Goal: Task Accomplishment & Management: Manage account settings

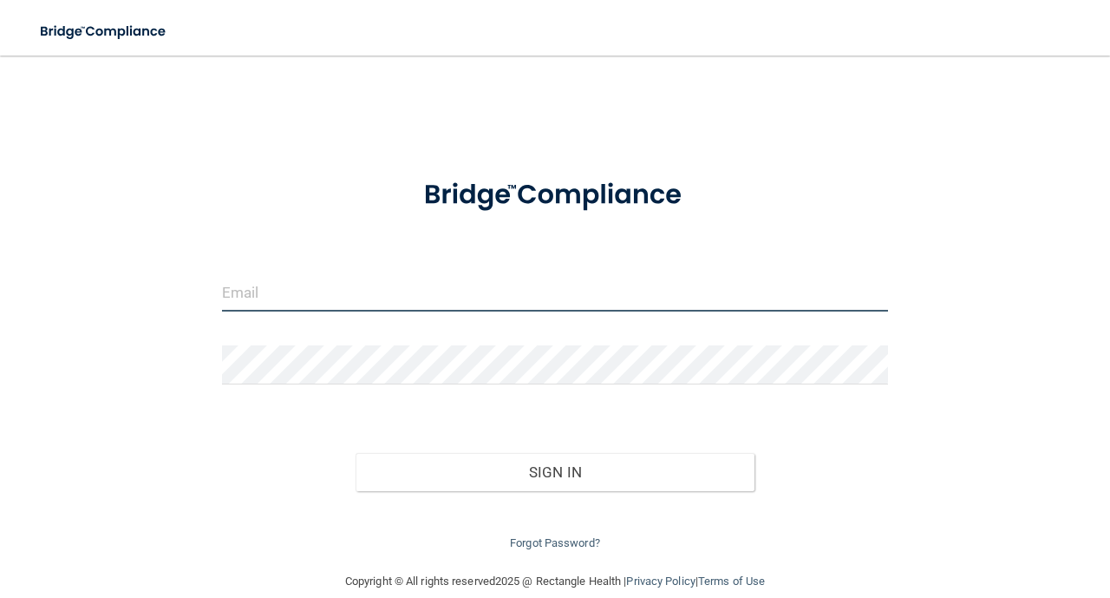
click at [455, 285] on input "email" at bounding box center [555, 291] width 666 height 39
type input "[EMAIL_ADDRESS][DOMAIN_NAME]"
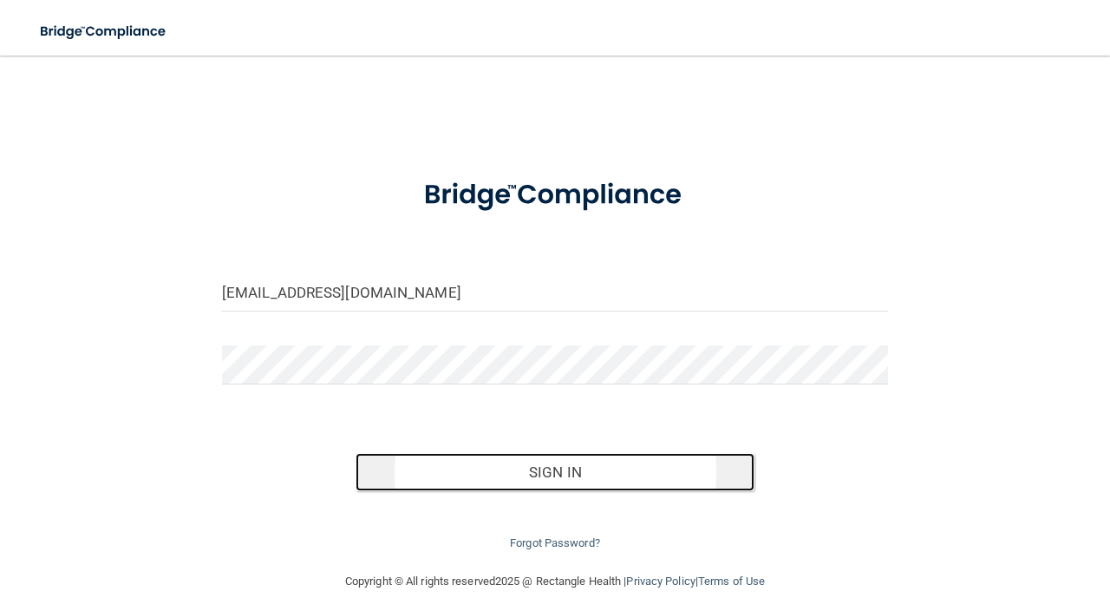
click at [556, 468] on button "Sign In" at bounding box center [556, 472] width 400 height 38
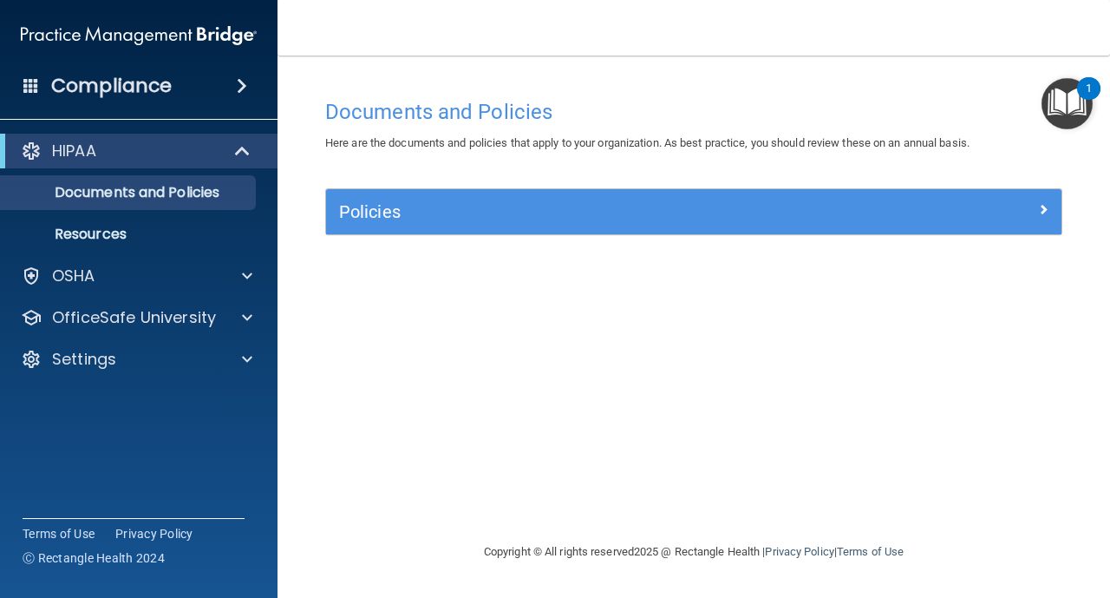
click at [1059, 117] on img "Open Resource Center, 1 new notification" at bounding box center [1067, 103] width 51 height 51
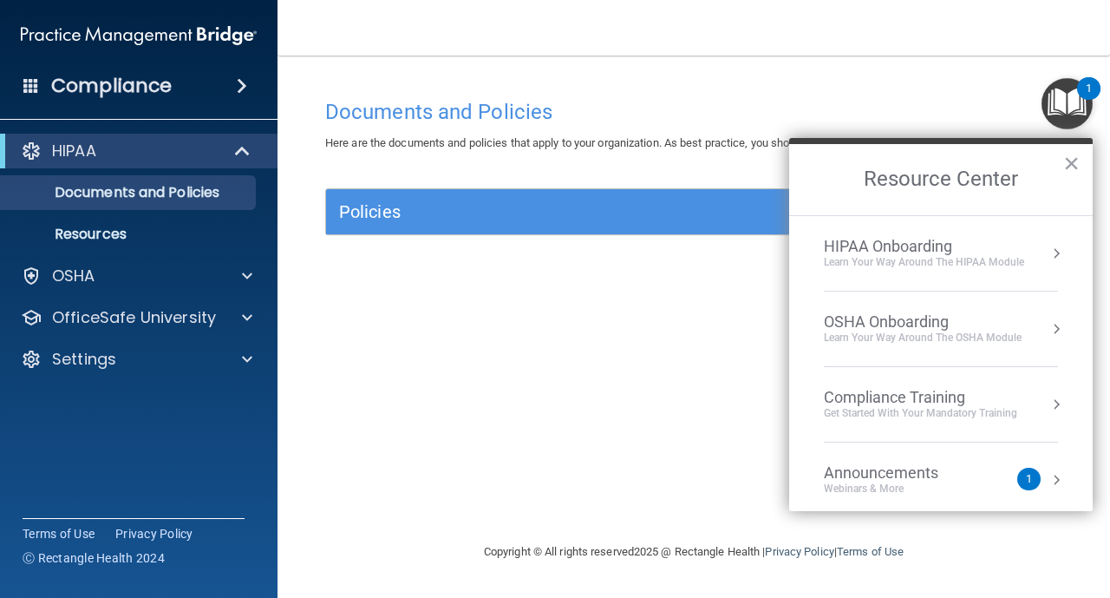
click at [996, 249] on div "HIPAA Onboarding" at bounding box center [924, 246] width 200 height 19
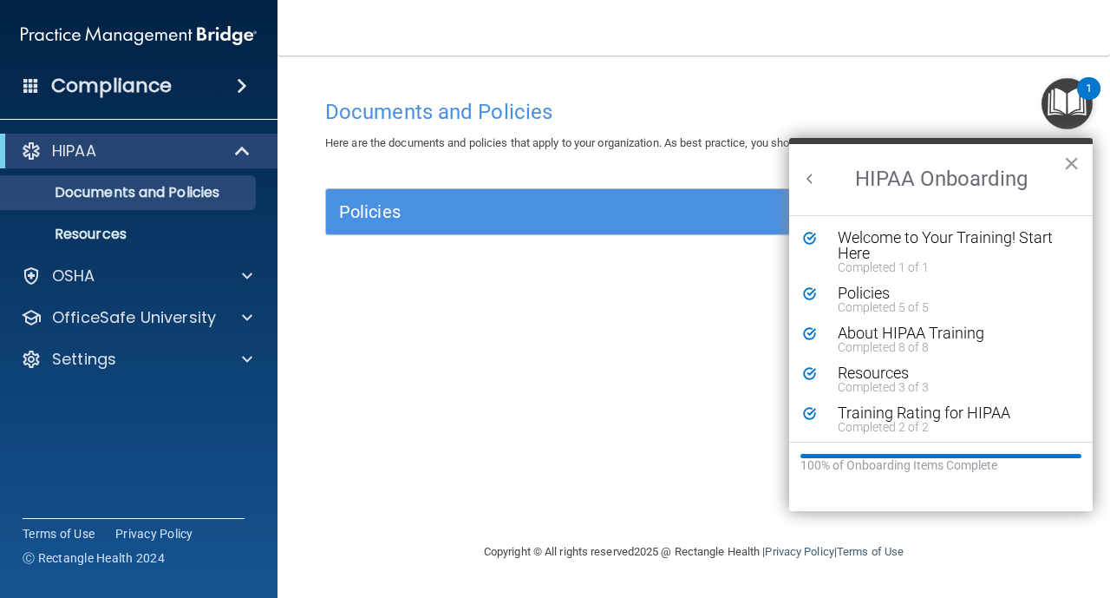
click at [1067, 171] on button "×" at bounding box center [1071, 163] width 16 height 28
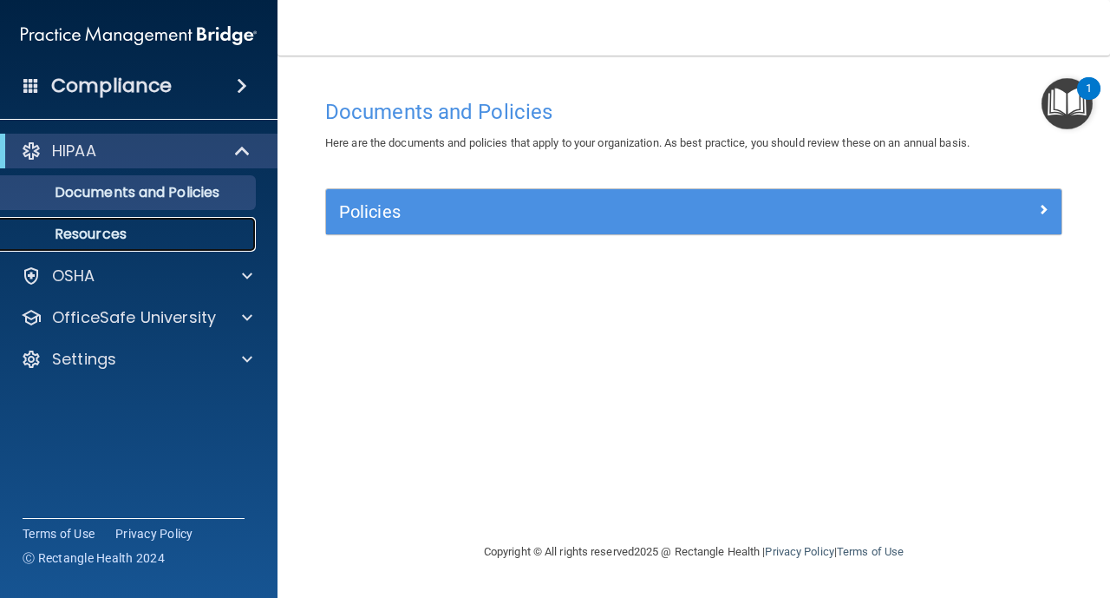
click at [97, 237] on p "Resources" at bounding box center [129, 234] width 237 height 17
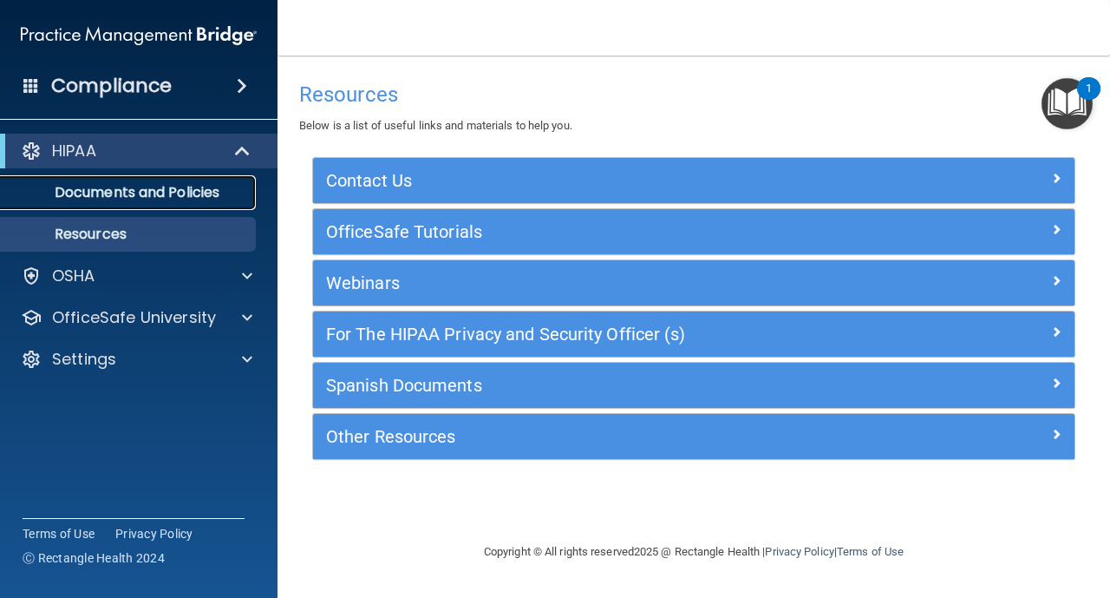
click at [163, 200] on p "Documents and Policies" at bounding box center [129, 192] width 237 height 17
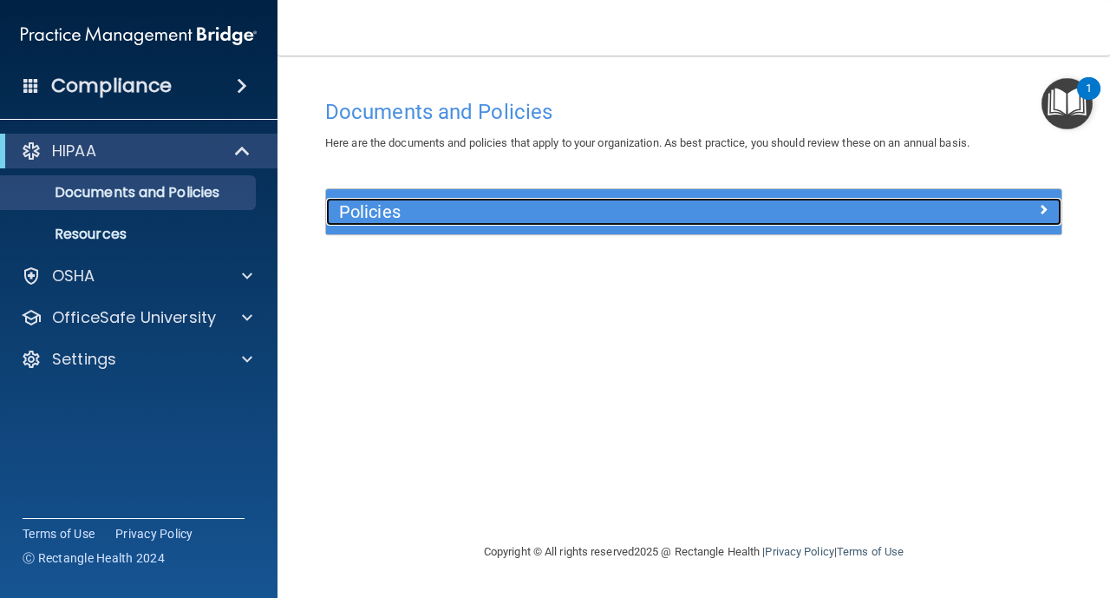
click at [766, 223] on div "Policies" at bounding box center [602, 212] width 552 height 28
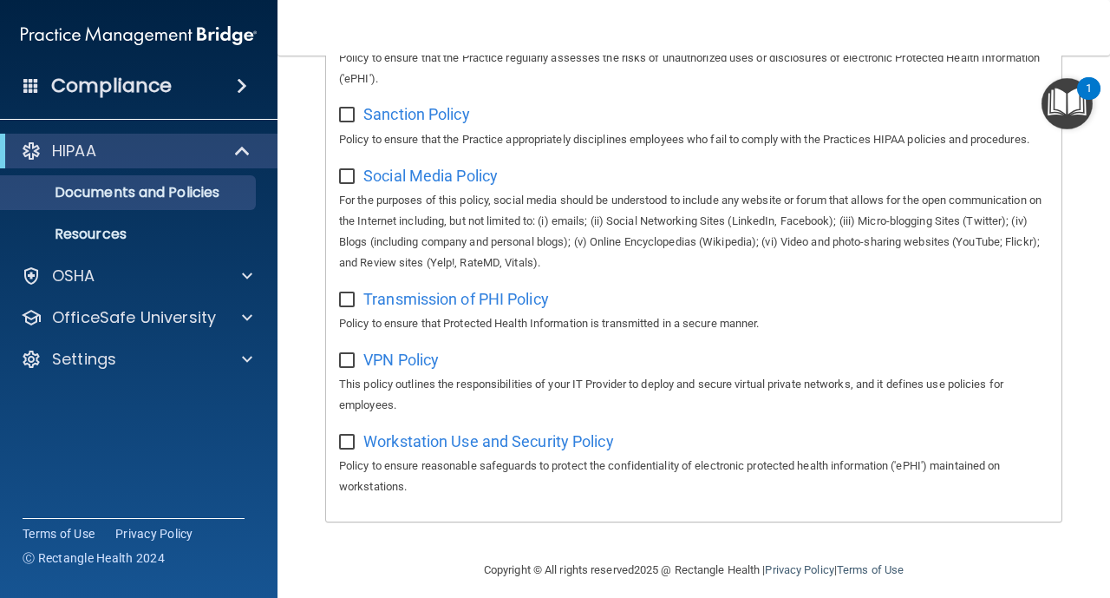
scroll to position [1362, 0]
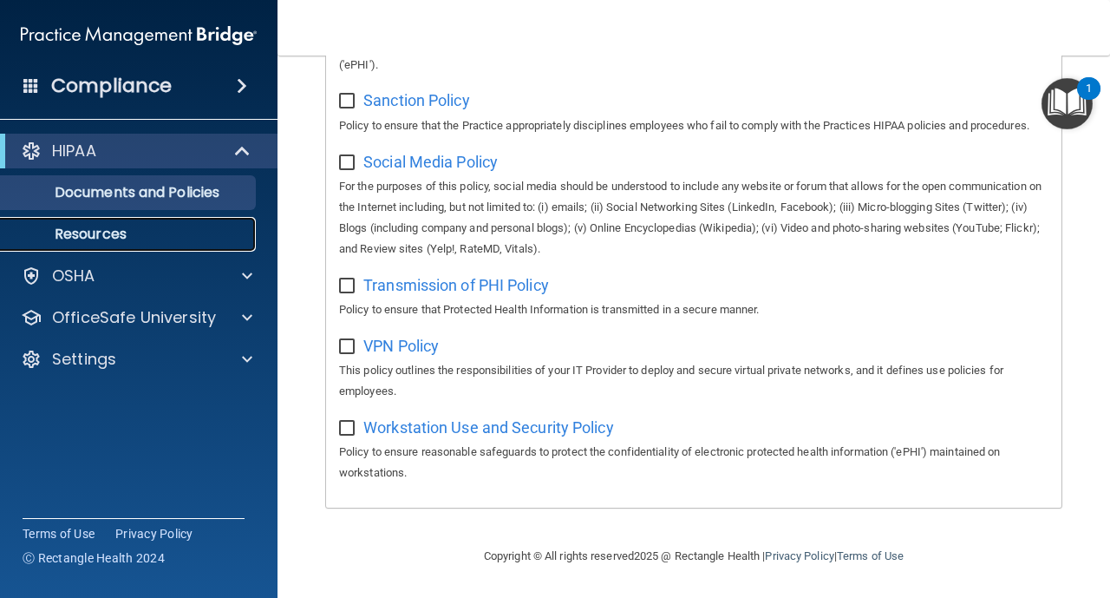
click at [93, 229] on p "Resources" at bounding box center [129, 234] width 237 height 17
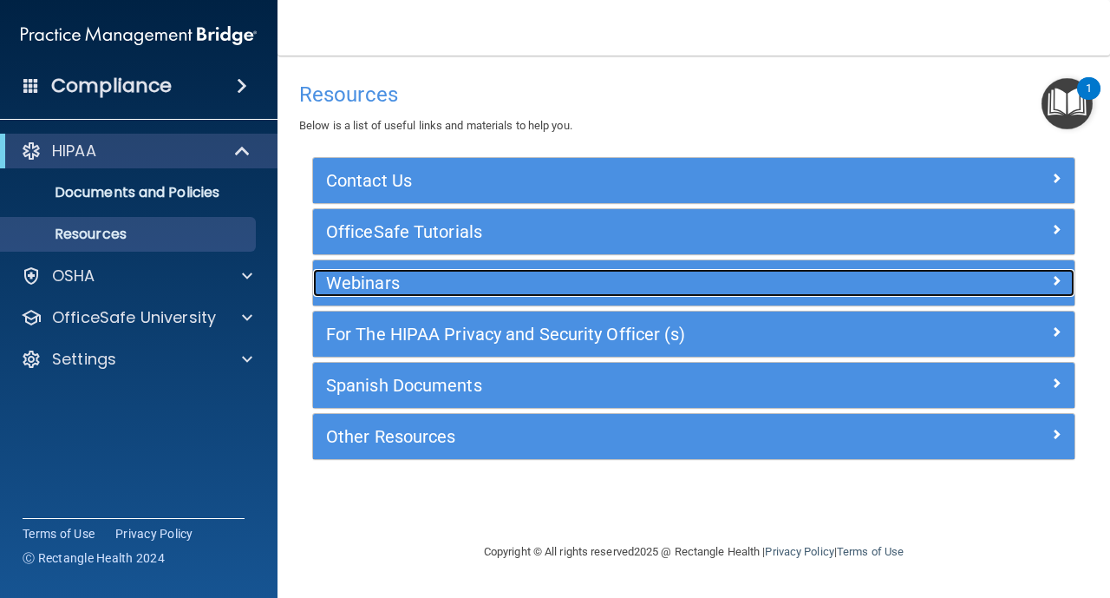
click at [370, 278] on h5 "Webinars" at bounding box center [599, 282] width 546 height 19
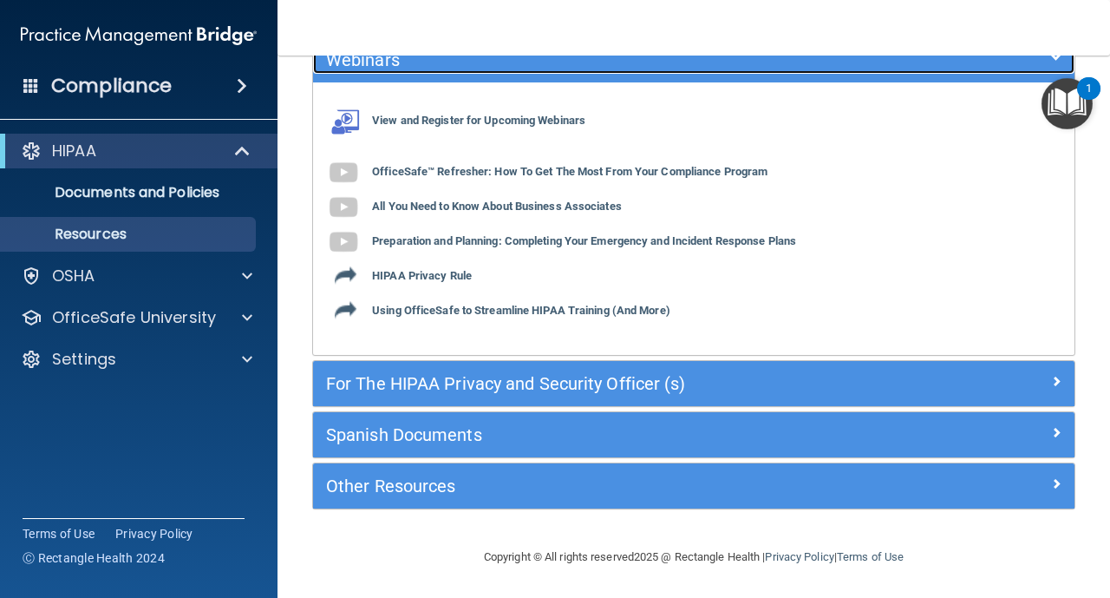
scroll to position [224, 0]
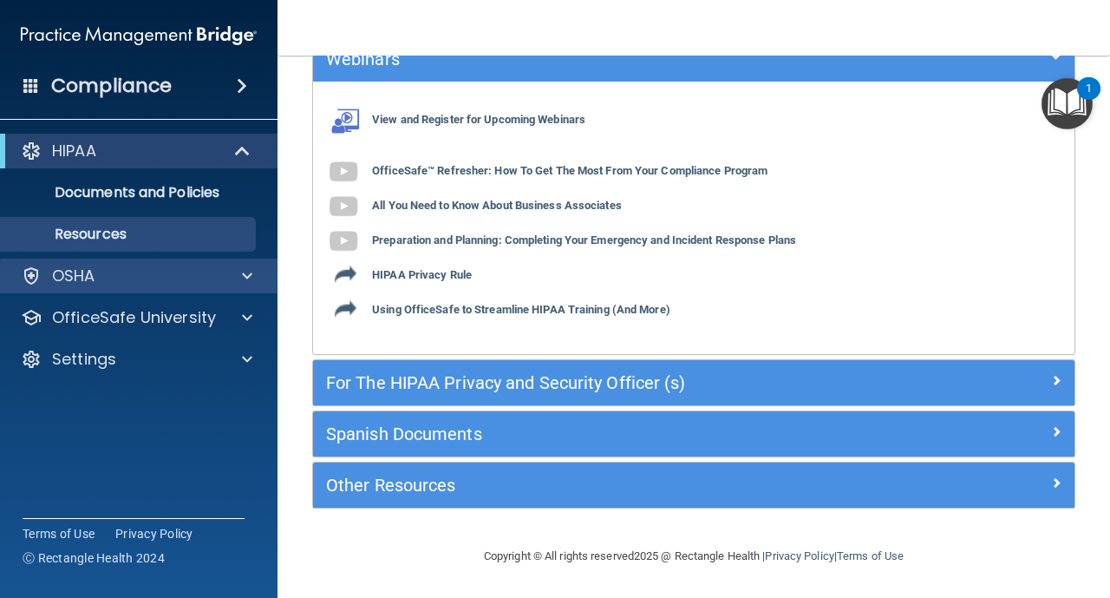
click at [127, 264] on div "OSHA" at bounding box center [139, 276] width 278 height 35
click at [218, 279] on div "OSHA" at bounding box center [115, 275] width 215 height 21
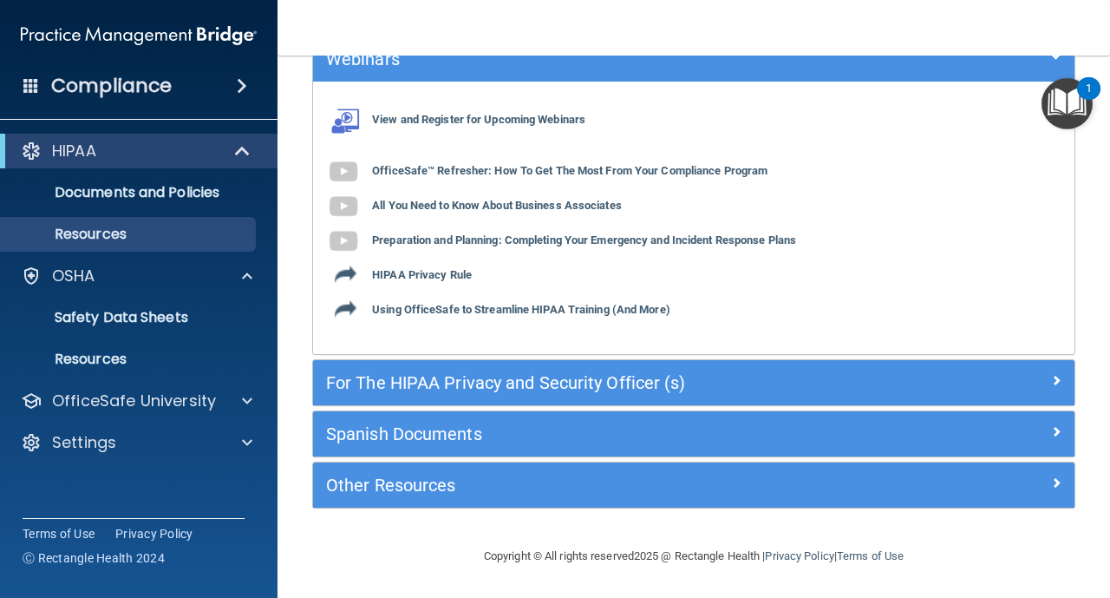
click at [1078, 117] on img "Open Resource Center, 1 new notification" at bounding box center [1067, 103] width 51 height 51
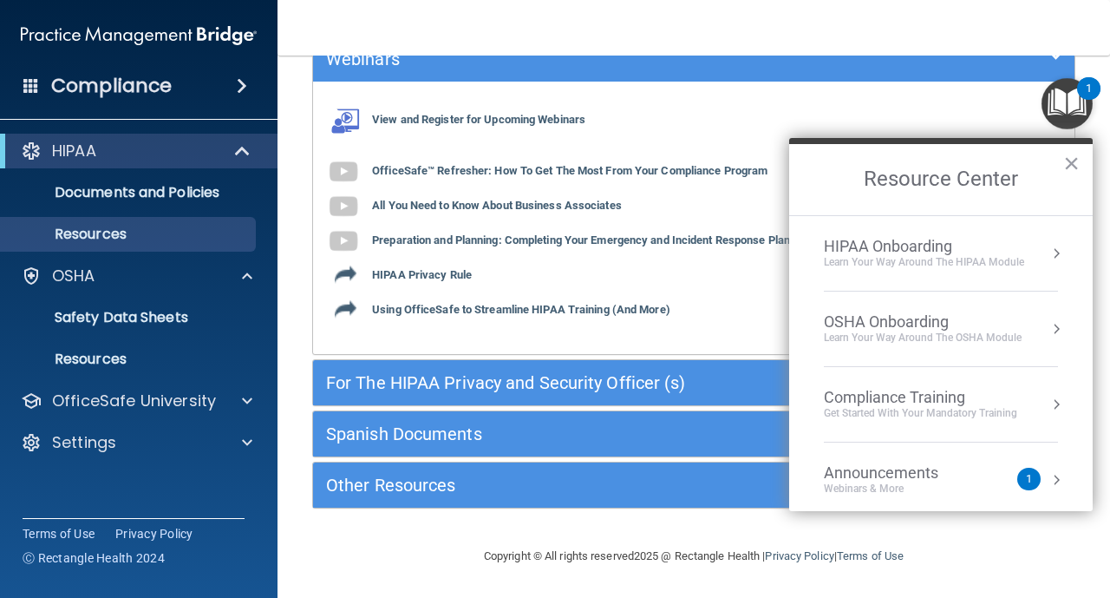
click at [939, 244] on div "HIPAA Onboarding" at bounding box center [924, 246] width 200 height 19
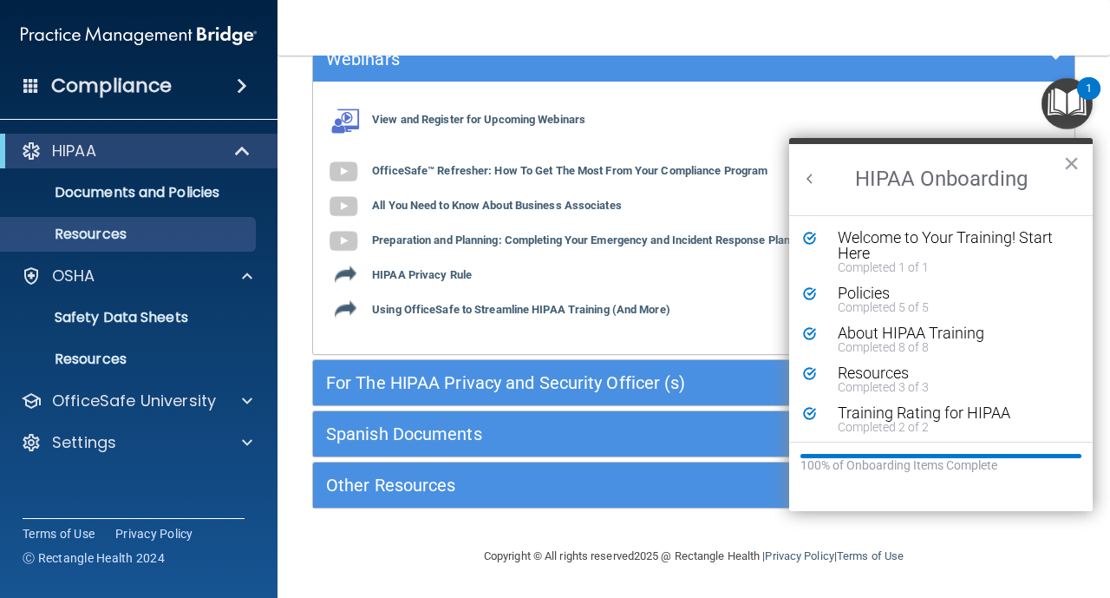
scroll to position [0, 0]
click at [924, 337] on div "About HIPAA Training" at bounding box center [954, 333] width 232 height 16
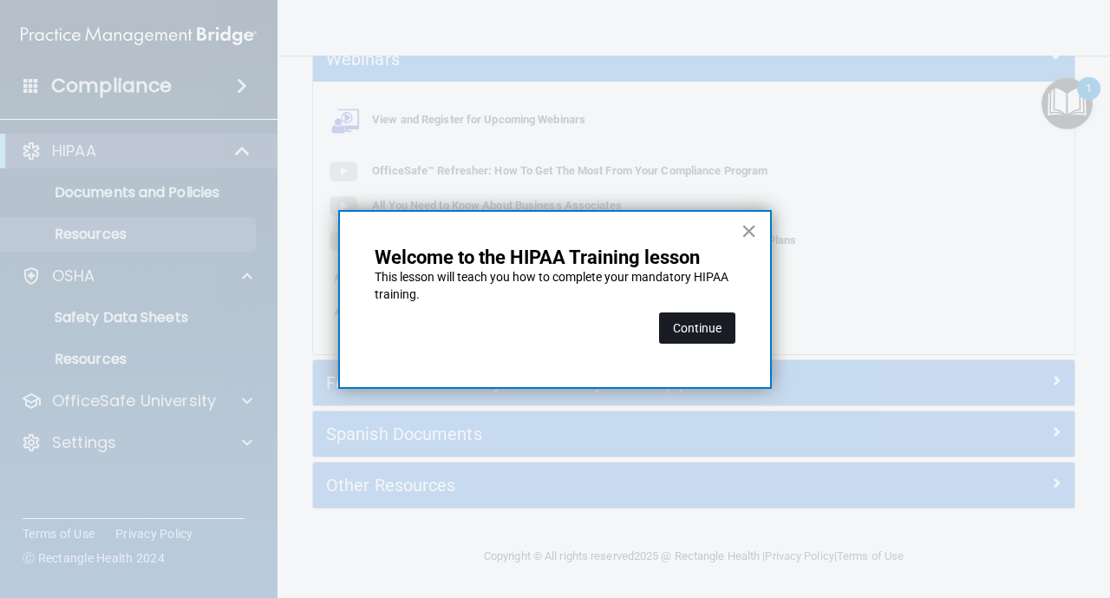
click at [710, 331] on button "Continue" at bounding box center [697, 327] width 76 height 31
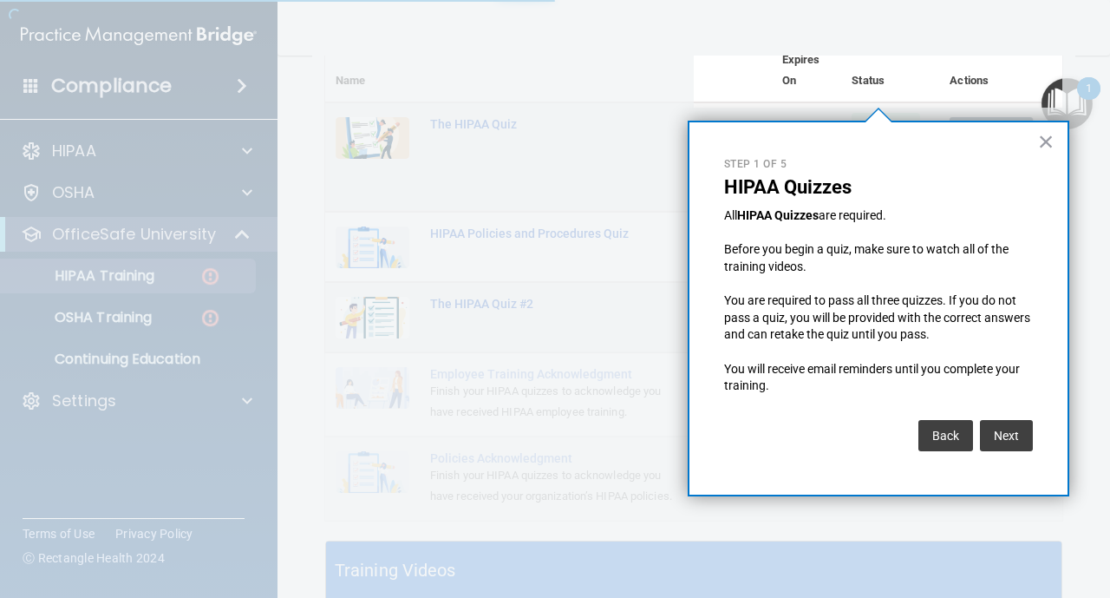
scroll to position [134, 0]
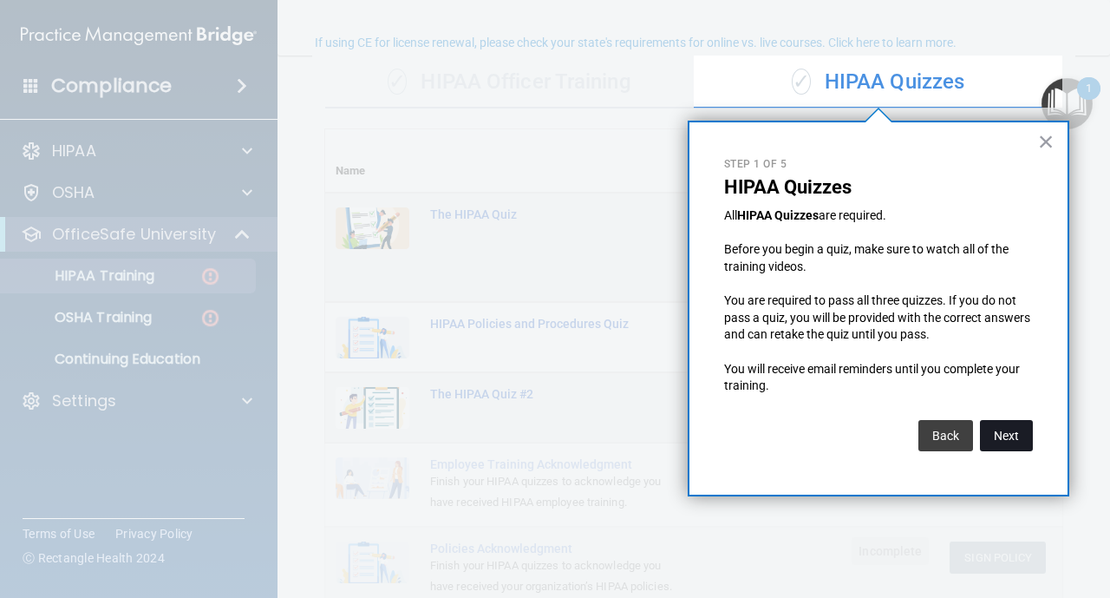
click at [999, 435] on button "Next" at bounding box center [1006, 435] width 53 height 31
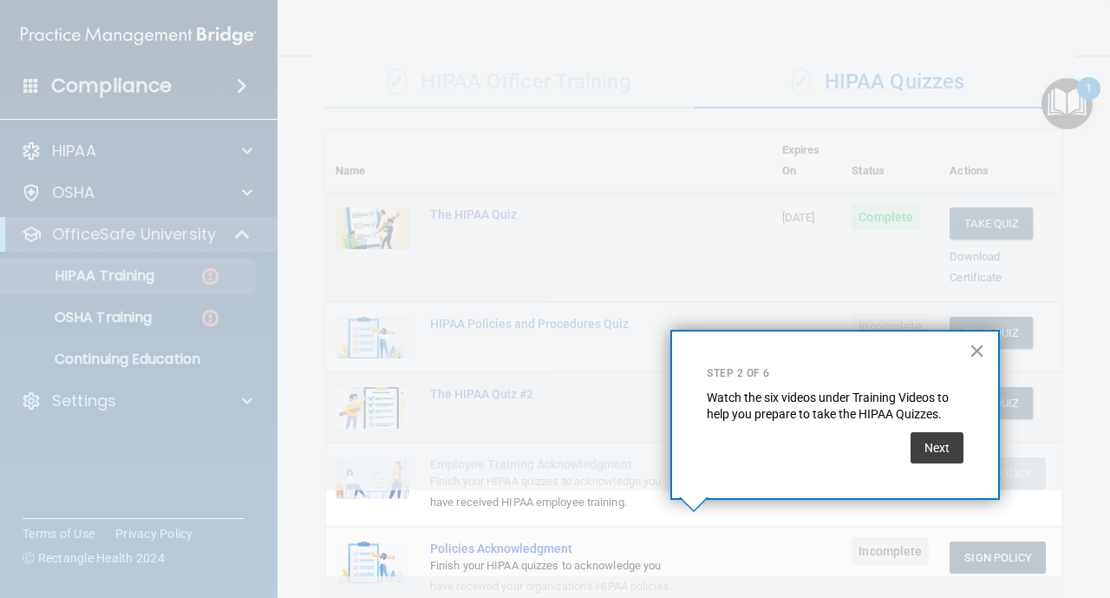
scroll to position [253, 0]
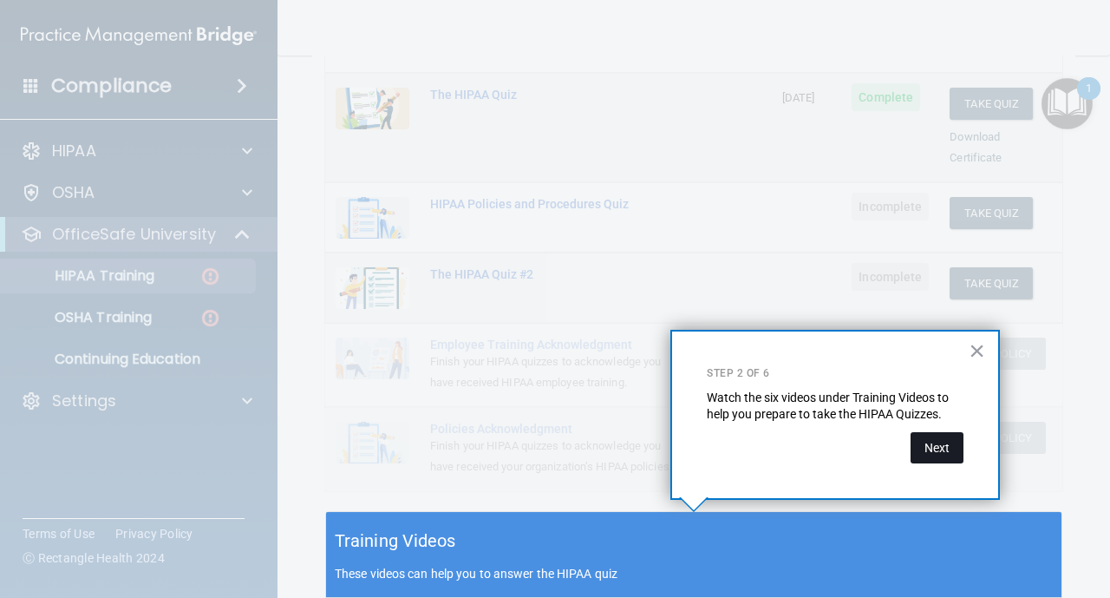
click at [959, 441] on button "Next" at bounding box center [937, 447] width 53 height 31
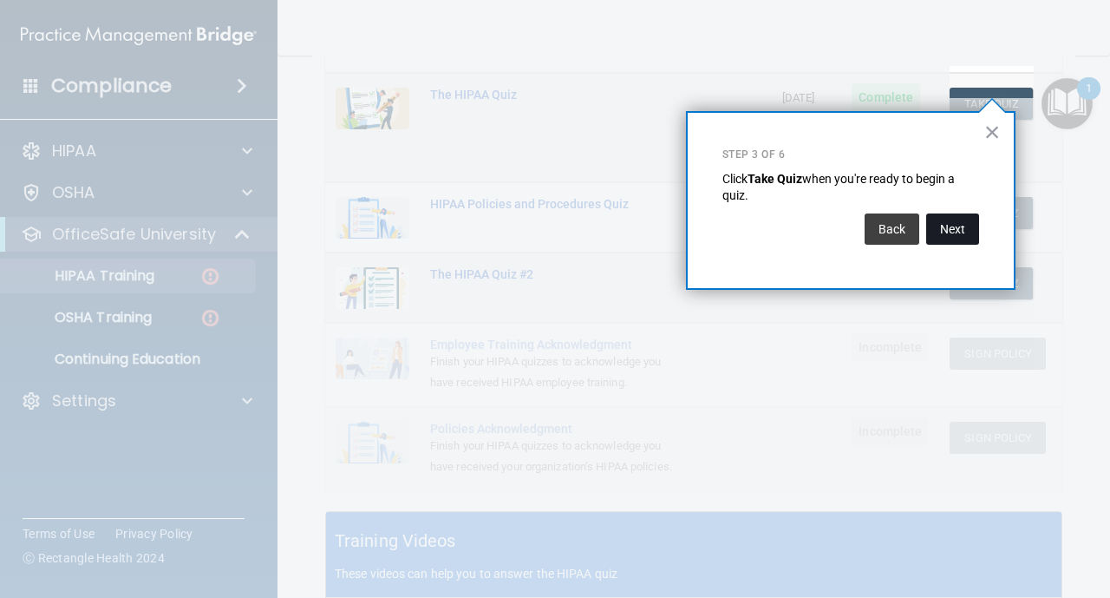
click at [942, 235] on button "Next" at bounding box center [952, 228] width 53 height 31
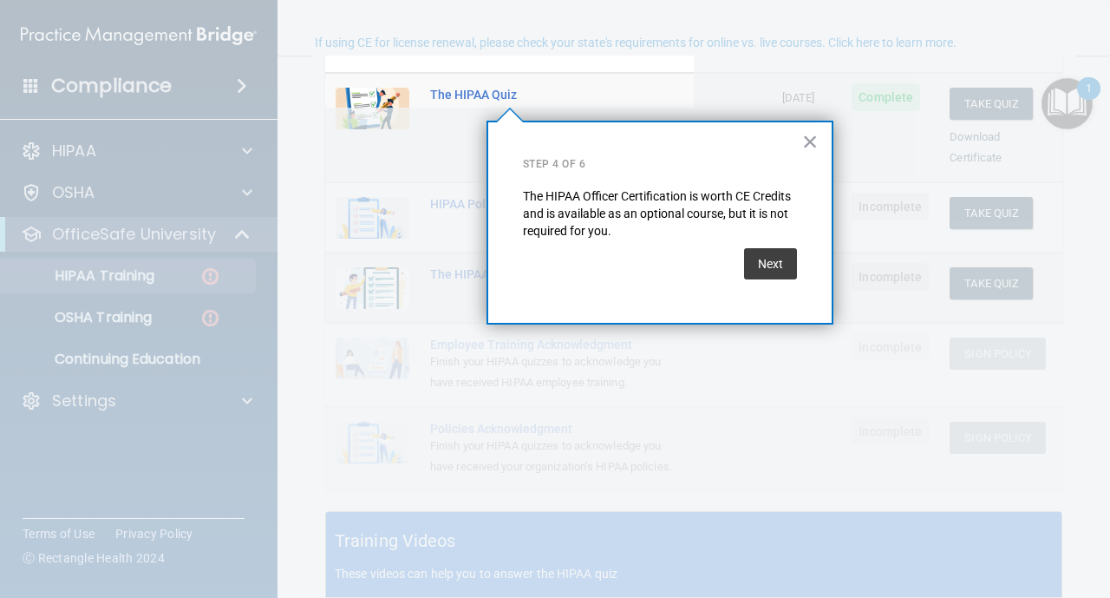
scroll to position [134, 0]
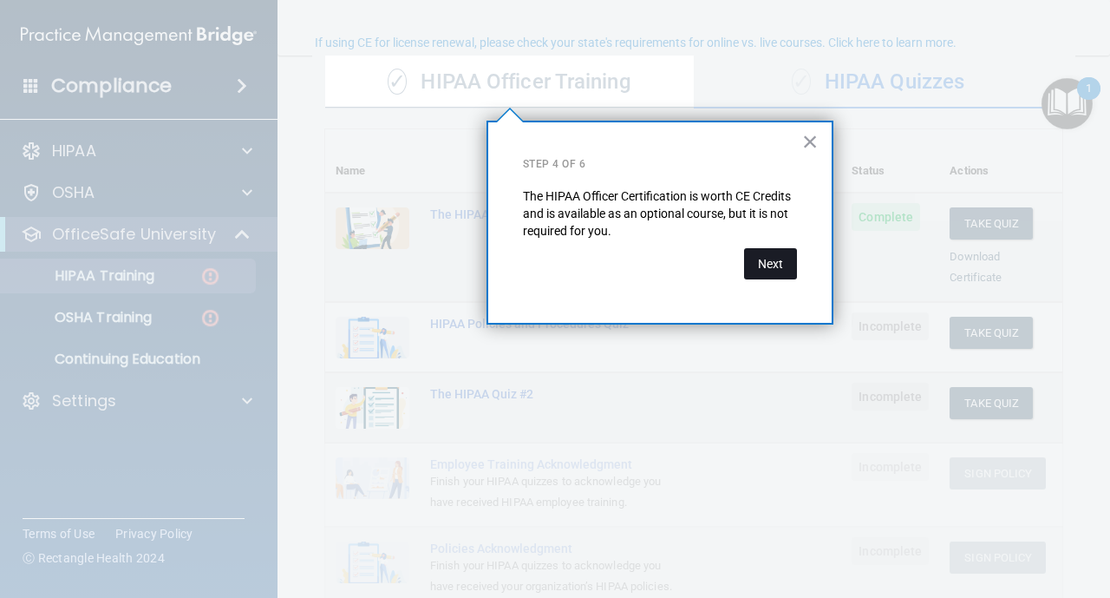
click at [787, 260] on button "Next" at bounding box center [770, 263] width 53 height 31
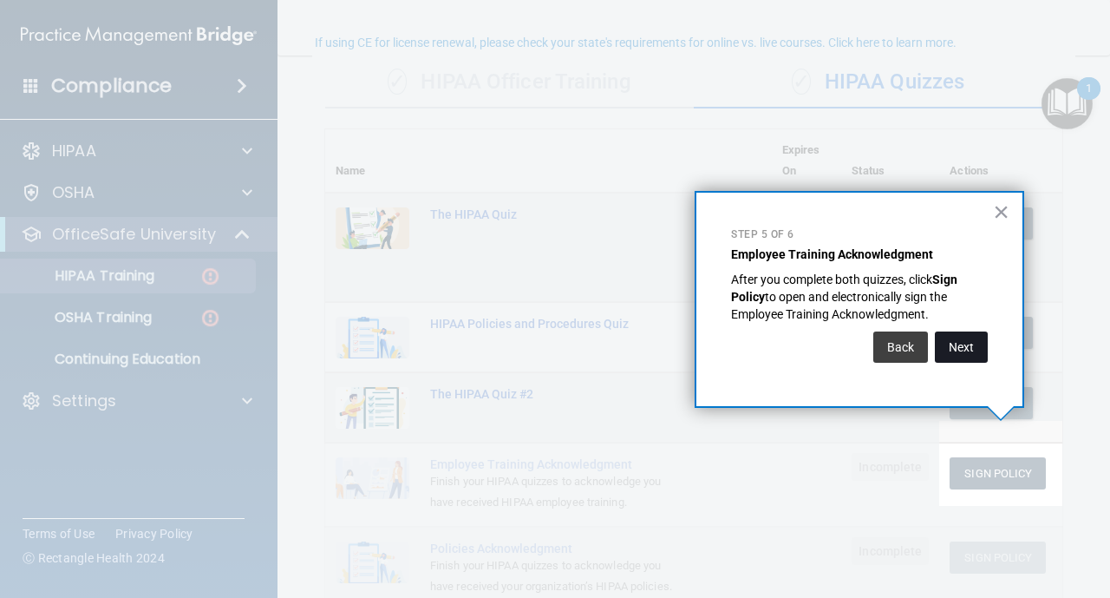
click at [947, 346] on button "Next" at bounding box center [961, 346] width 53 height 31
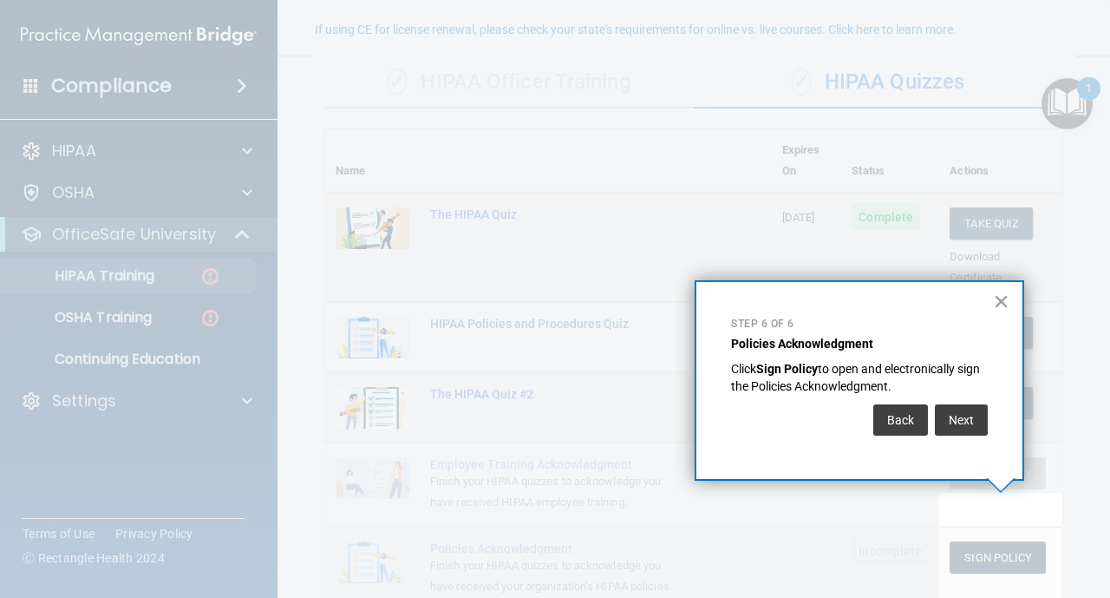
scroll to position [147, 0]
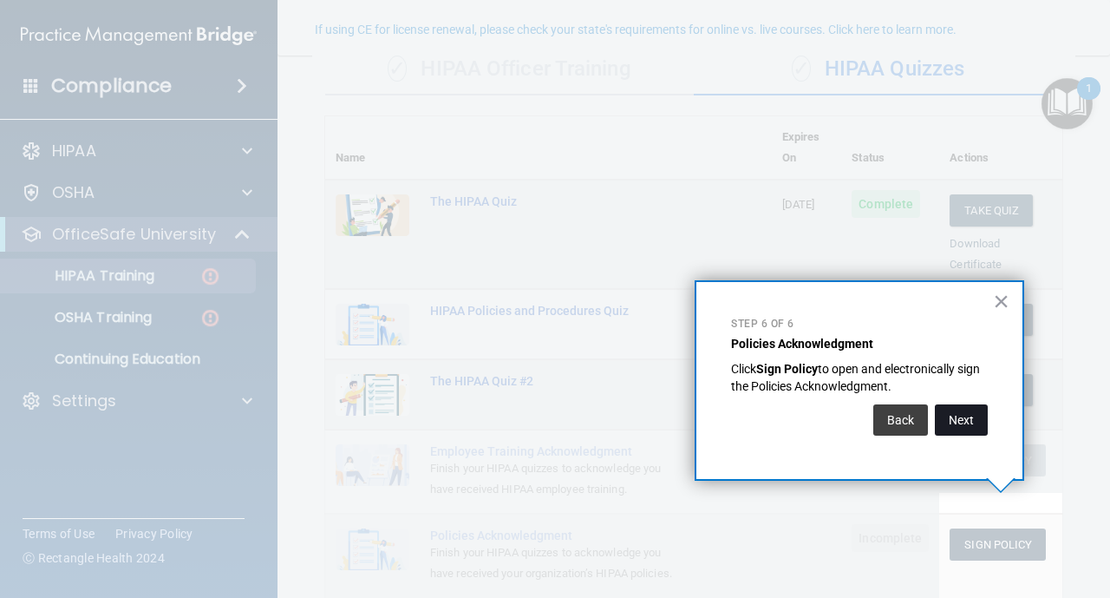
click at [952, 409] on button "Next" at bounding box center [961, 419] width 53 height 31
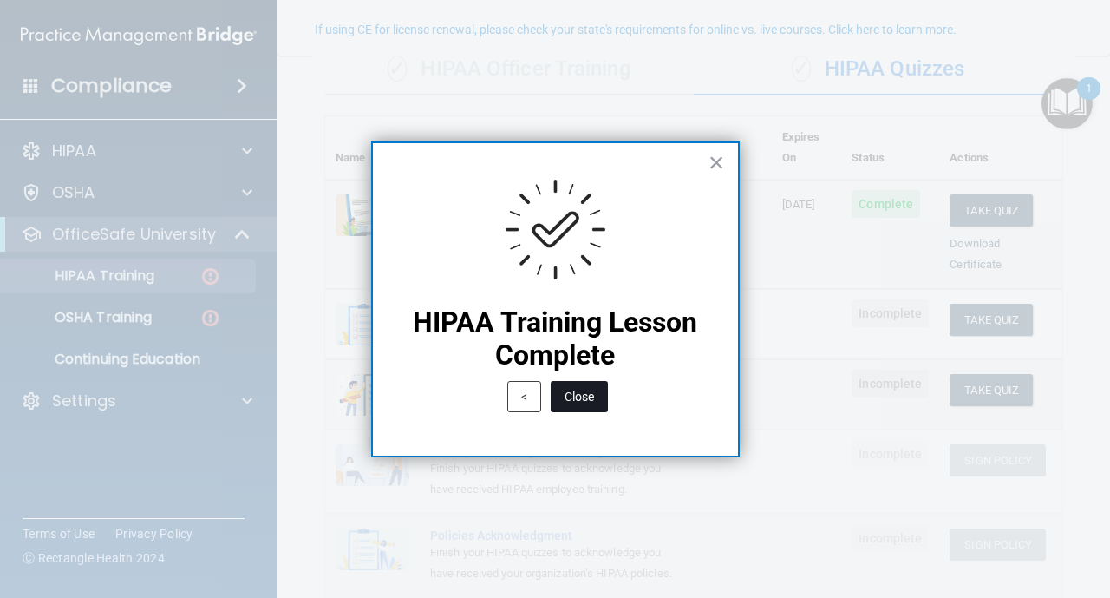
click at [592, 396] on button "Close" at bounding box center [579, 396] width 57 height 31
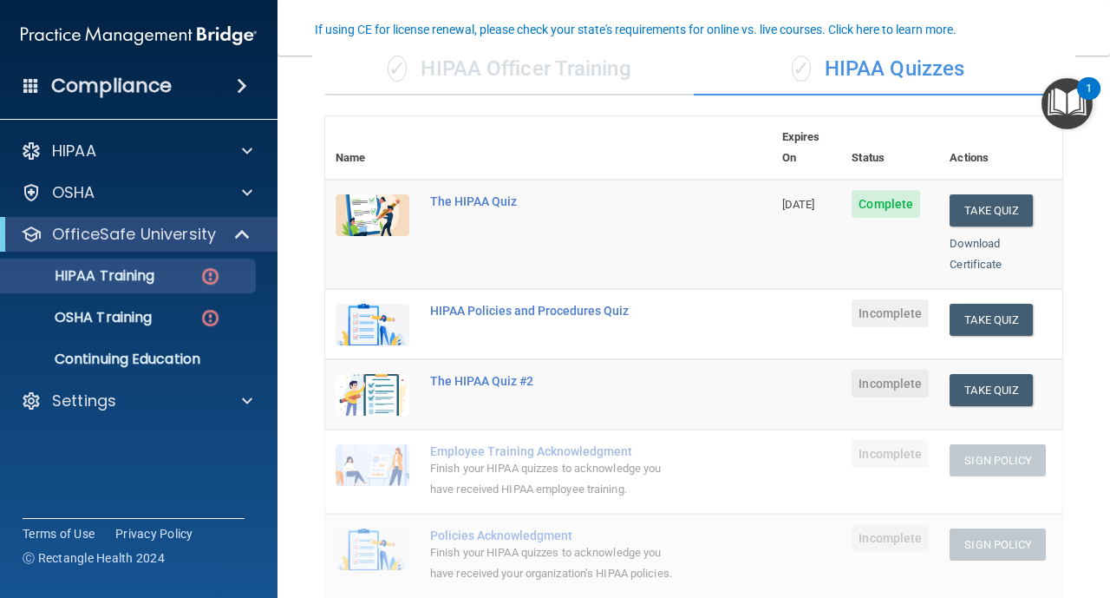
click at [1108, 465] on main "Back Choose one path to get your HIPAA Certification ✓ HIPAA Officer Training ✓…" at bounding box center [694, 327] width 833 height 542
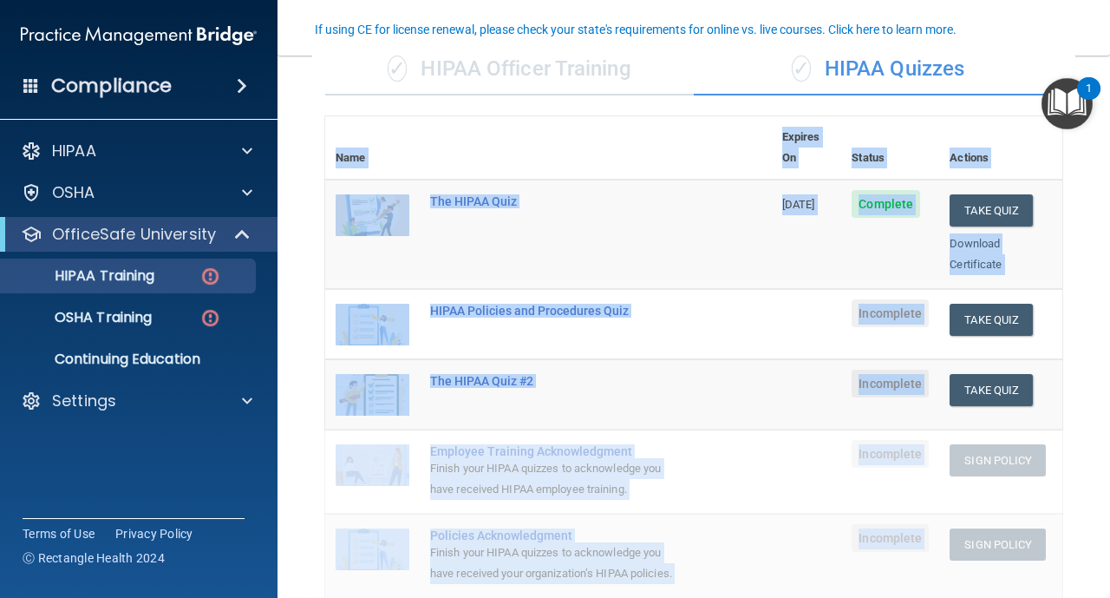
click at [1108, 465] on main "Back Choose one path to get your HIPAA Certification ✓ HIPAA Officer Training ✓…" at bounding box center [694, 327] width 833 height 542
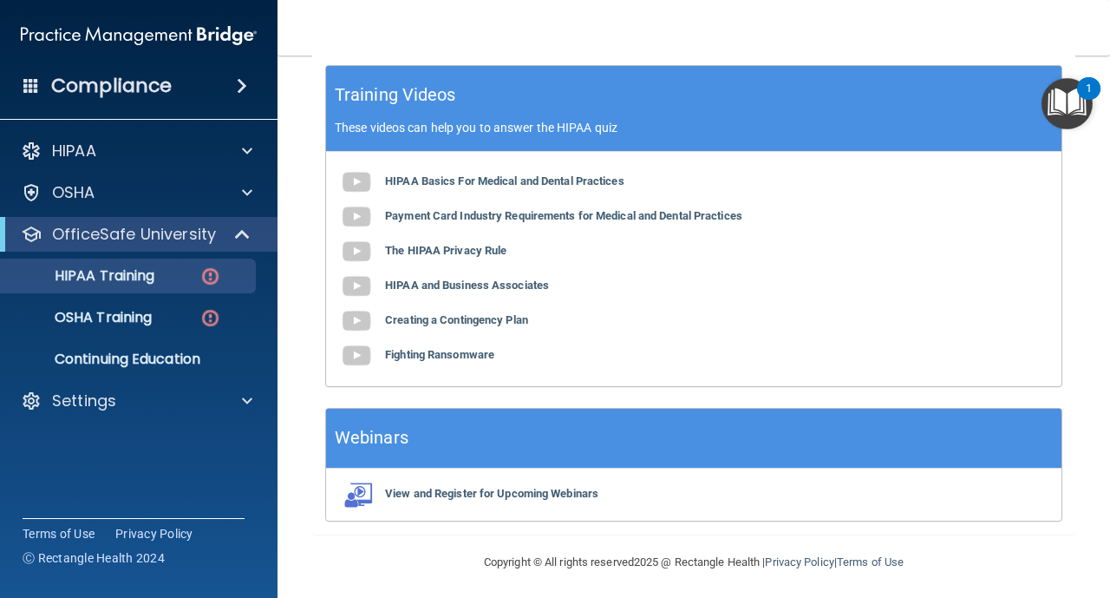
scroll to position [702, 0]
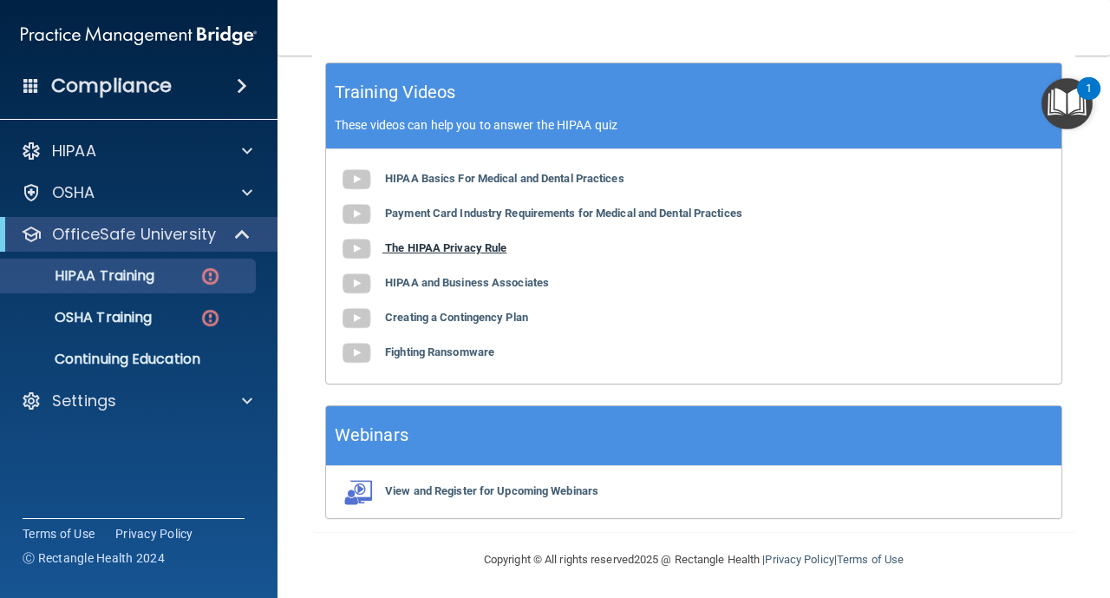
click at [393, 247] on b "The HIPAA Privacy Rule" at bounding box center [445, 247] width 121 height 13
click at [464, 282] on b "HIPAA and Business Associates" at bounding box center [467, 282] width 164 height 13
click at [511, 319] on b "Creating a Contingency Plan" at bounding box center [456, 317] width 143 height 13
click at [435, 351] on b "Fighting Ransomware" at bounding box center [439, 351] width 109 height 13
click at [942, 50] on nav "Toggle navigation Clarisa Maranan clairemaranan14@gmail.com Manage My Enterpris…" at bounding box center [694, 28] width 833 height 56
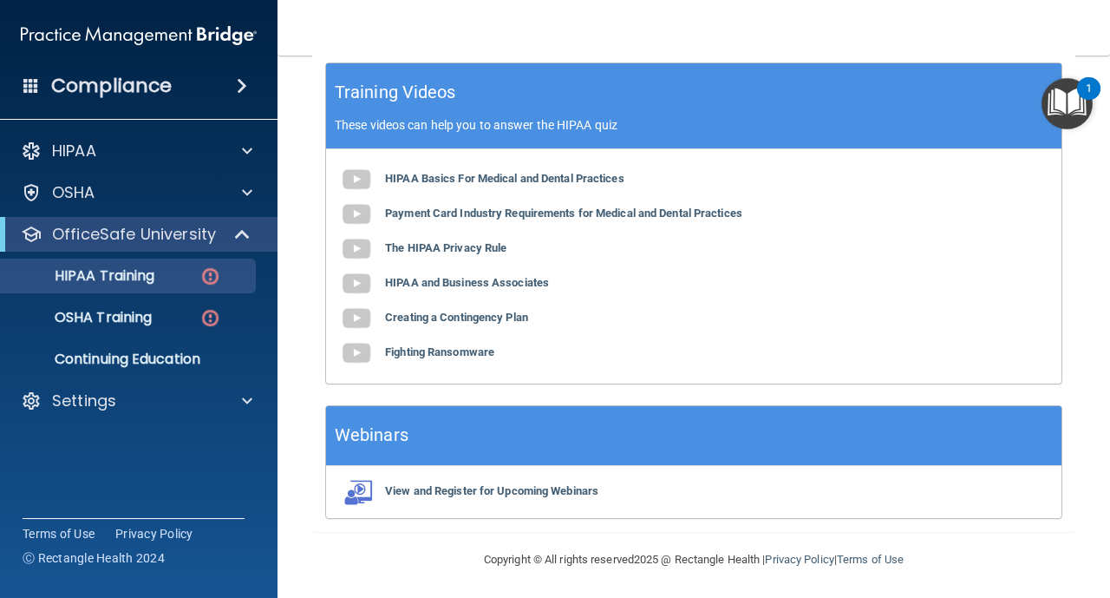
click at [943, 40] on nav "Toggle navigation Clarisa Maranan clairemaranan14@gmail.com Manage My Enterpris…" at bounding box center [694, 28] width 833 height 56
click at [1101, 32] on nav "Toggle navigation Clarisa Maranan clairemaranan14@gmail.com Manage My Enterpris…" at bounding box center [694, 28] width 833 height 56
drag, startPoint x: 1045, startPoint y: 406, endPoint x: 1101, endPoint y: 389, distance: 57.9
click at [1101, 389] on main "Back Choose one path to get your HIPAA Certification ✓ HIPAA Officer Training ✓…" at bounding box center [694, 327] width 833 height 542
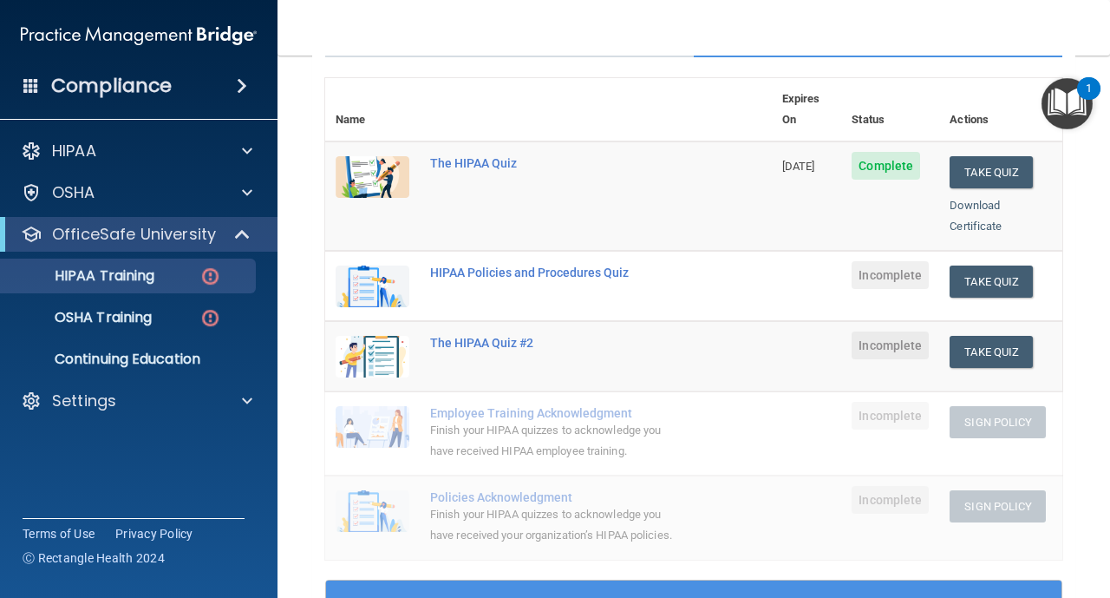
scroll to position [150, 0]
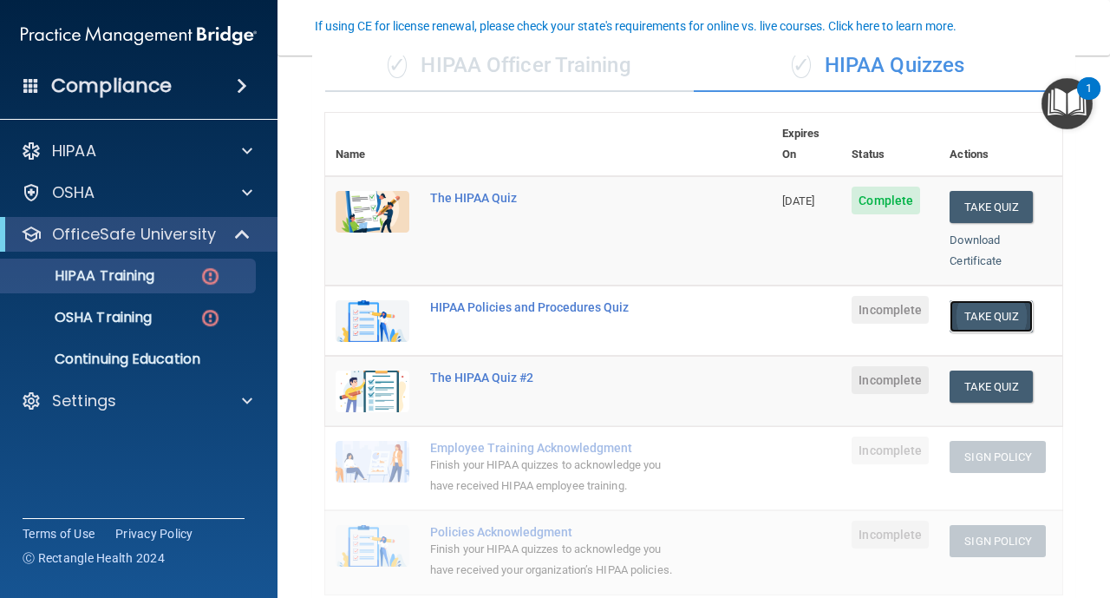
click at [1004, 300] on button "Take Quiz" at bounding box center [991, 316] width 83 height 32
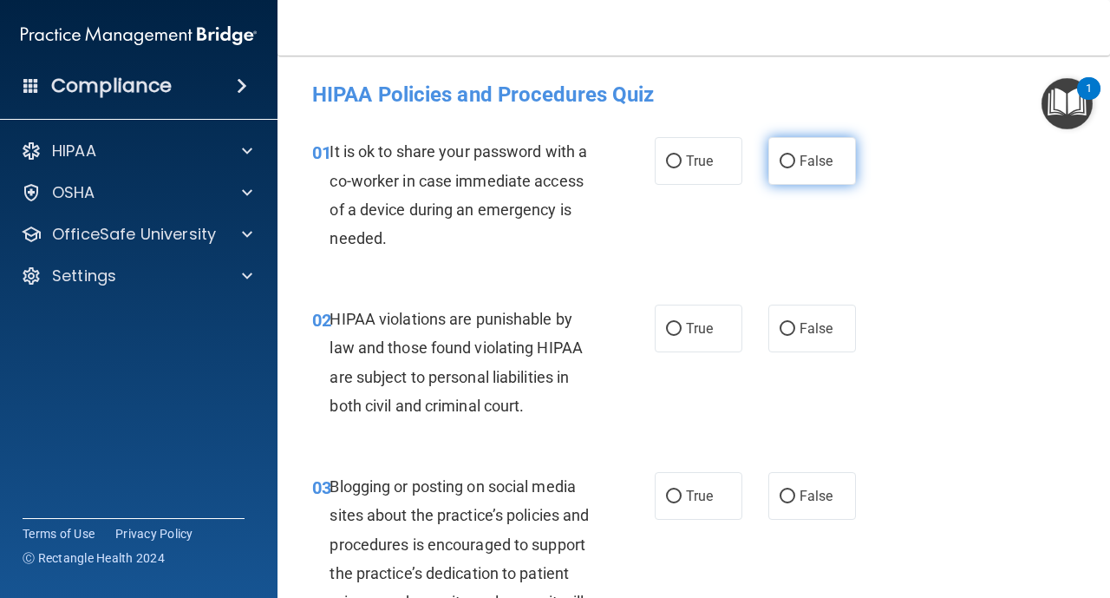
click at [789, 165] on input "False" at bounding box center [788, 161] width 16 height 13
radio input "true"
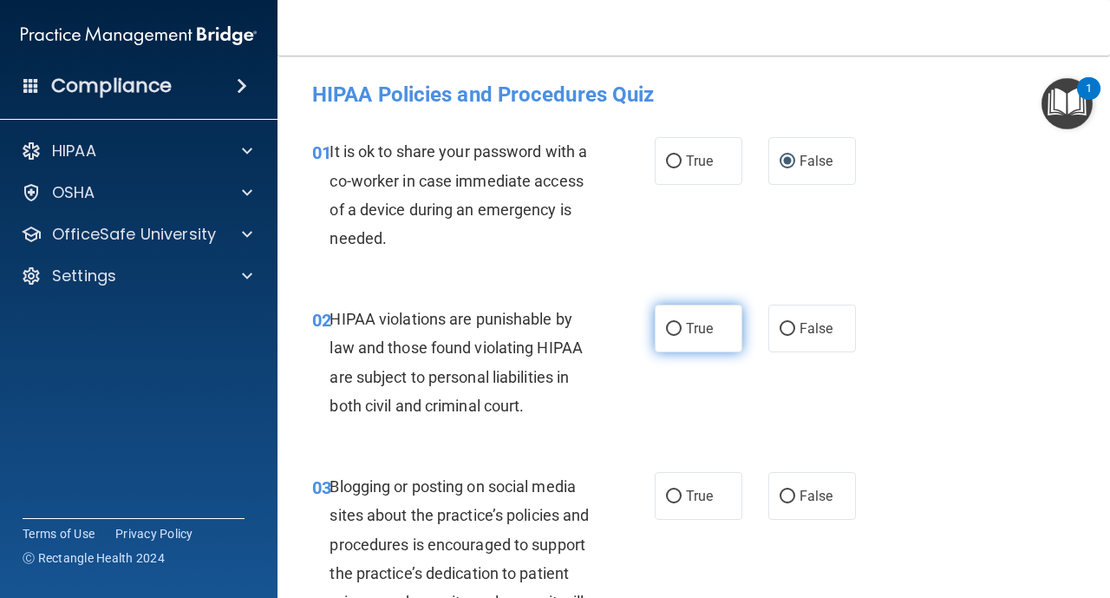
click at [679, 330] on input "True" at bounding box center [674, 329] width 16 height 13
radio input "true"
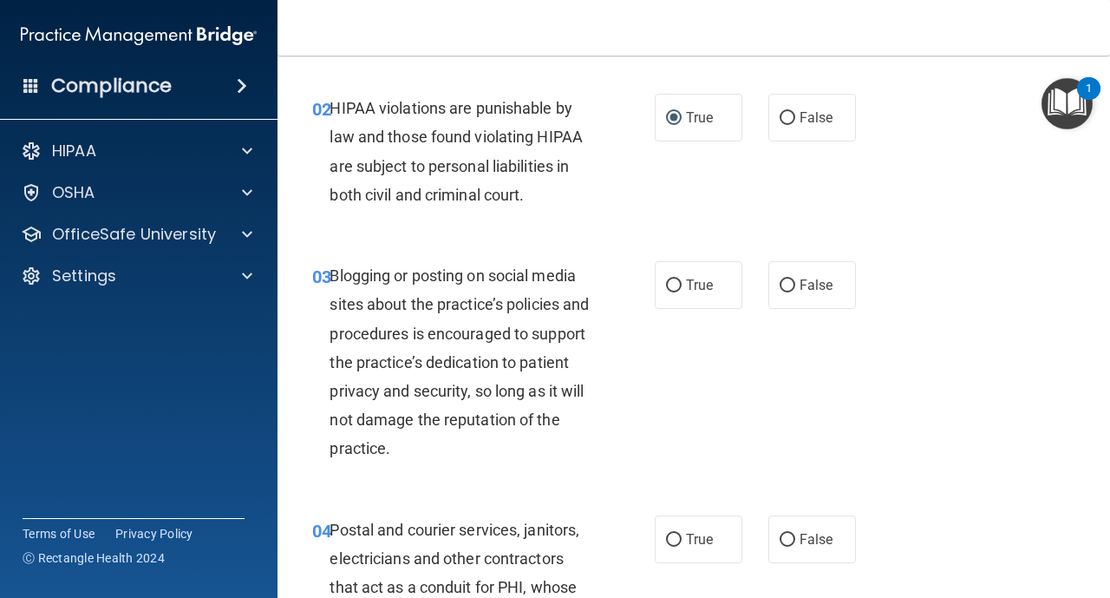
scroll to position [208, 0]
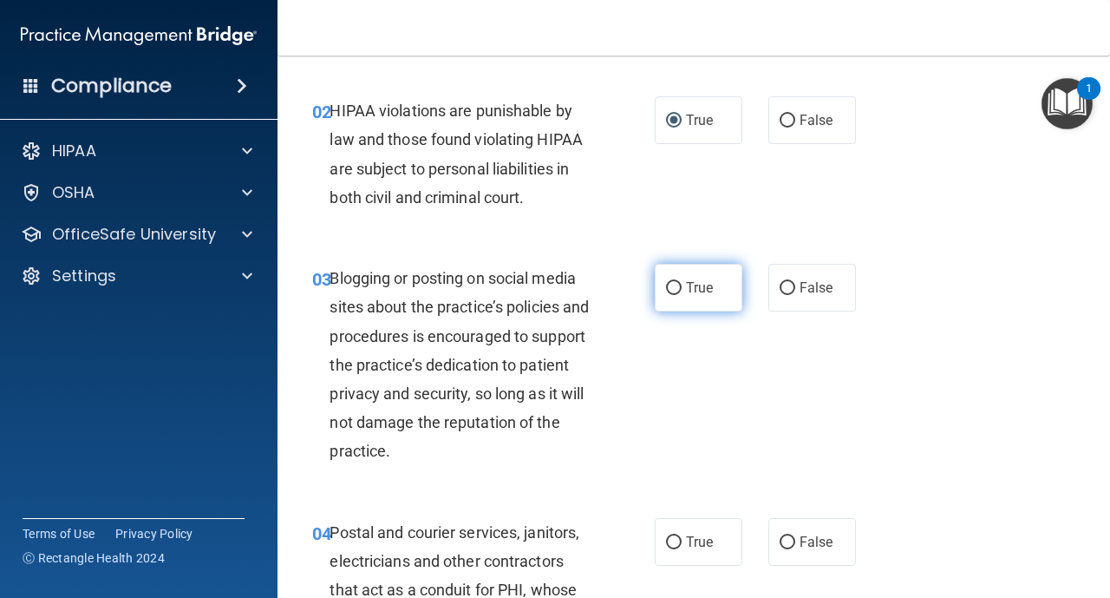
click at [674, 287] on input "True" at bounding box center [674, 288] width 16 height 13
radio input "true"
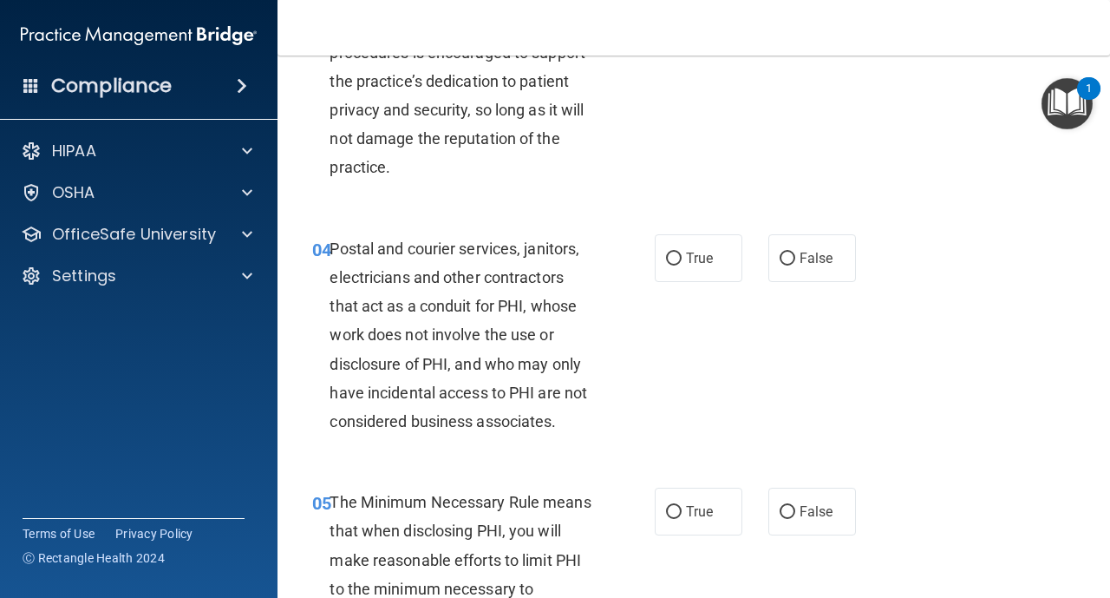
scroll to position [520, 0]
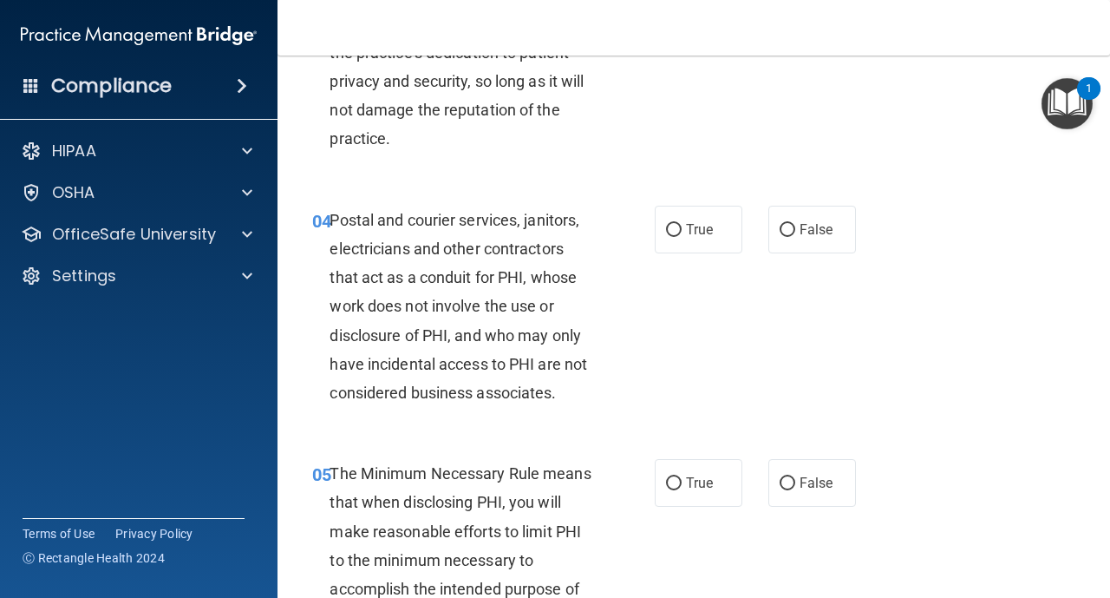
click at [685, 198] on div "04 Postal and courier services, janitors, electricians and other contractors th…" at bounding box center [693, 311] width 789 height 254
click at [684, 224] on label "True" at bounding box center [699, 230] width 88 height 48
click at [682, 224] on input "True" at bounding box center [674, 230] width 16 height 13
radio input "true"
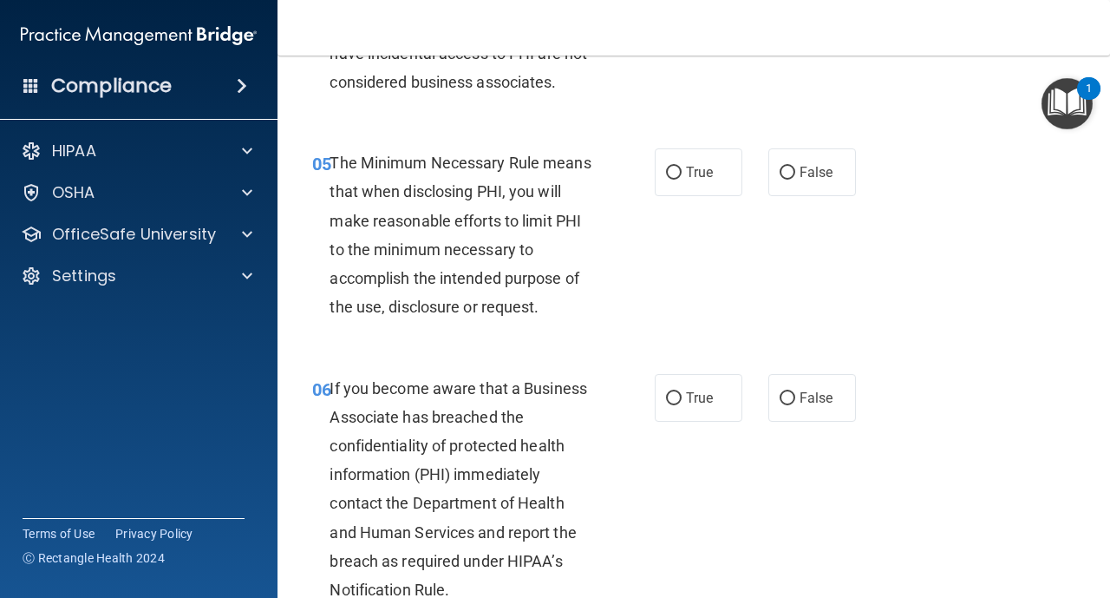
scroll to position [833, 0]
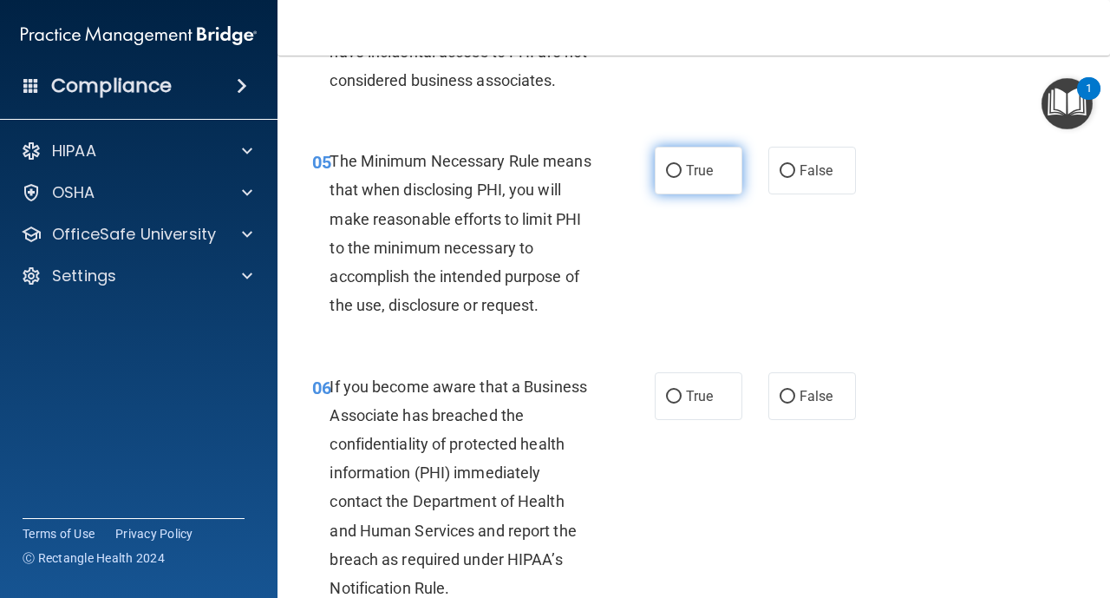
click at [677, 185] on label "True" at bounding box center [699, 171] width 88 height 48
click at [677, 178] on input "True" at bounding box center [674, 171] width 16 height 13
radio input "true"
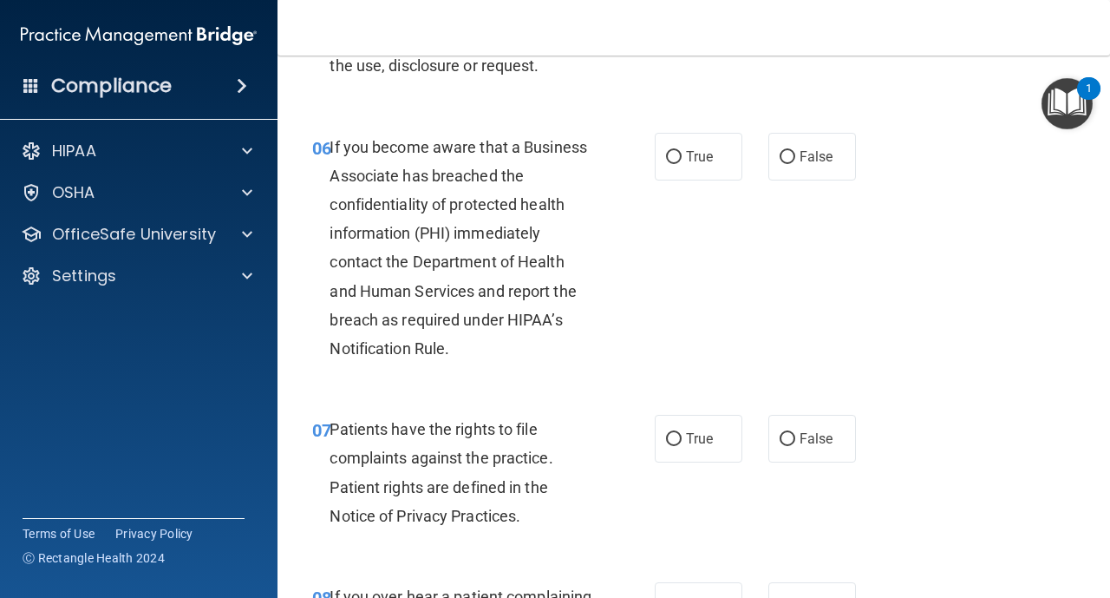
scroll to position [1076, 0]
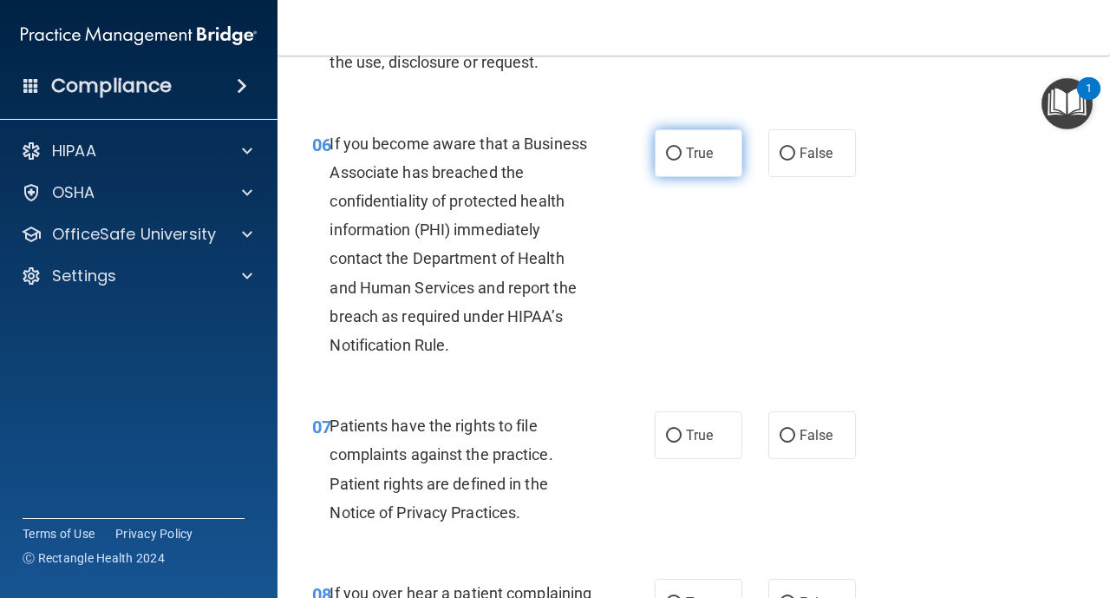
click at [679, 161] on label "True" at bounding box center [699, 153] width 88 height 48
click at [679, 160] on input "True" at bounding box center [674, 153] width 16 height 13
radio input "true"
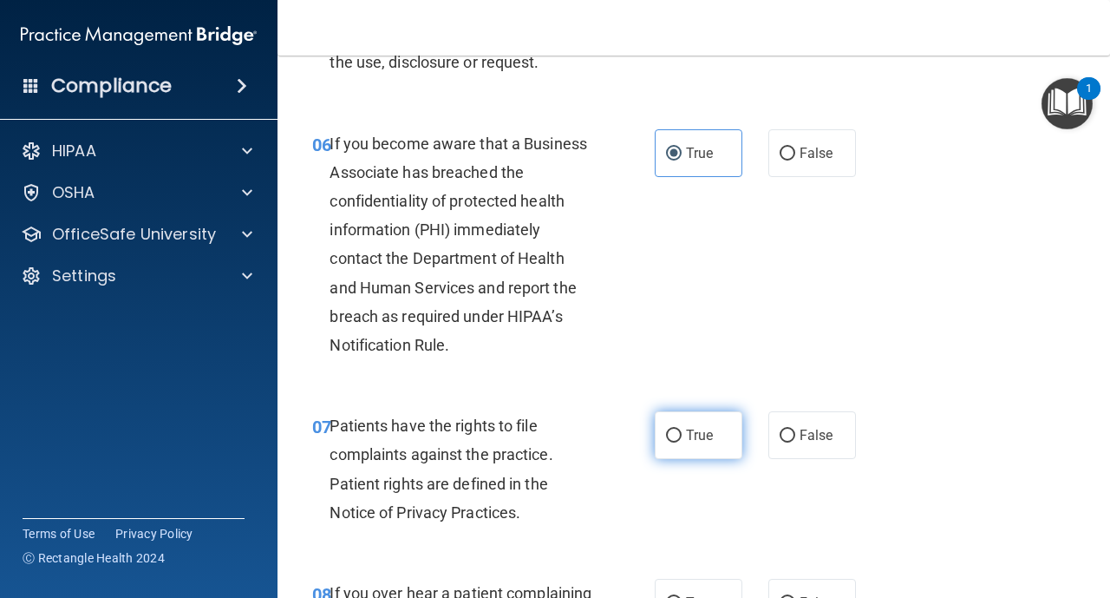
click at [681, 430] on input "True" at bounding box center [674, 435] width 16 height 13
radio input "true"
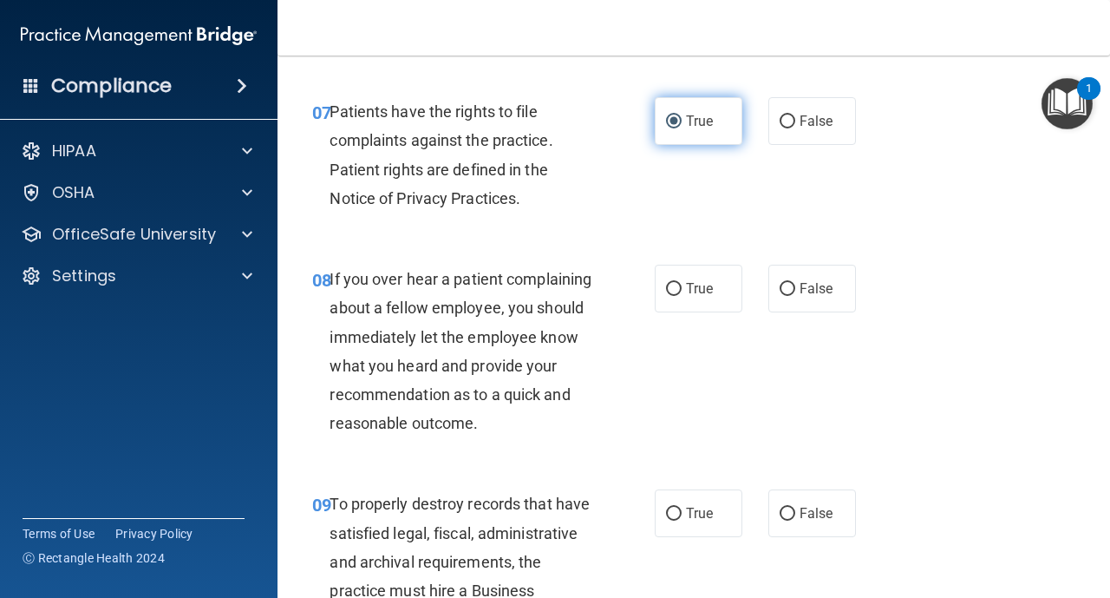
scroll to position [1423, 0]
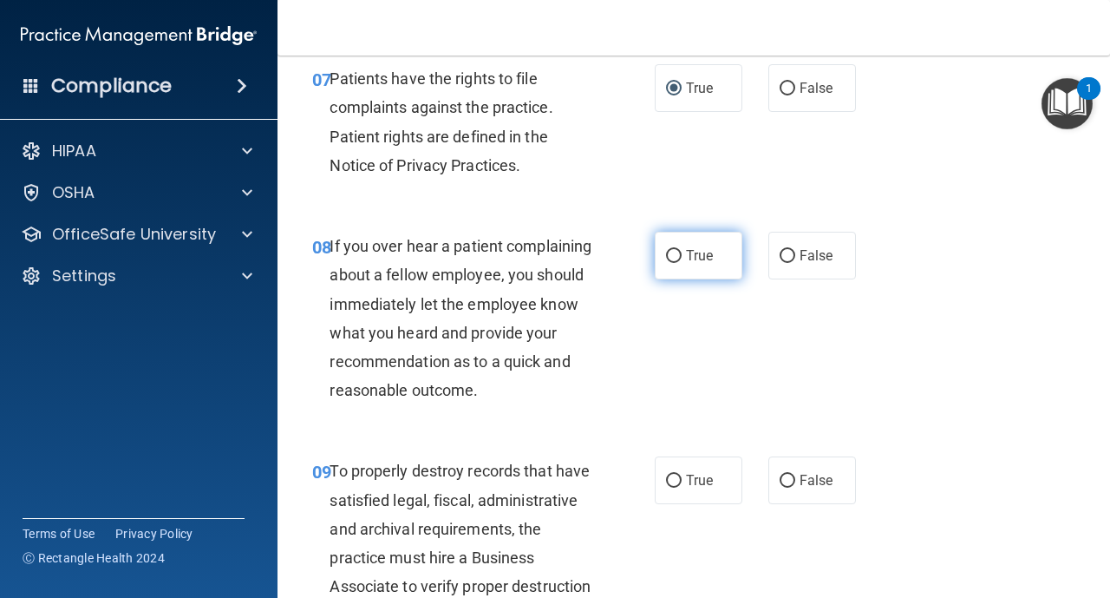
click at [673, 250] on input "True" at bounding box center [674, 256] width 16 height 13
radio input "true"
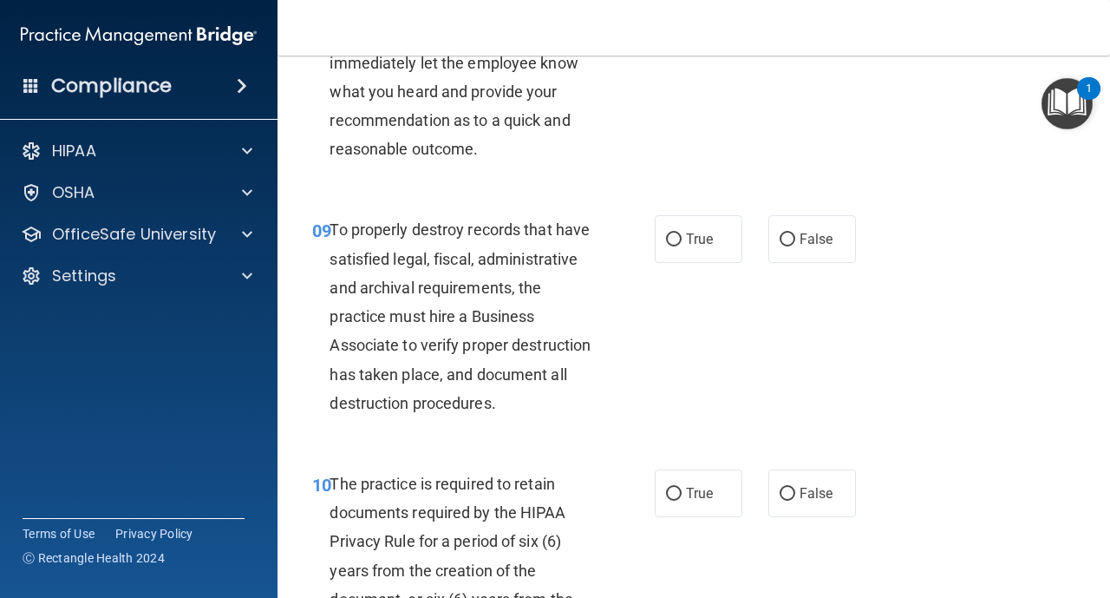
scroll to position [1666, 0]
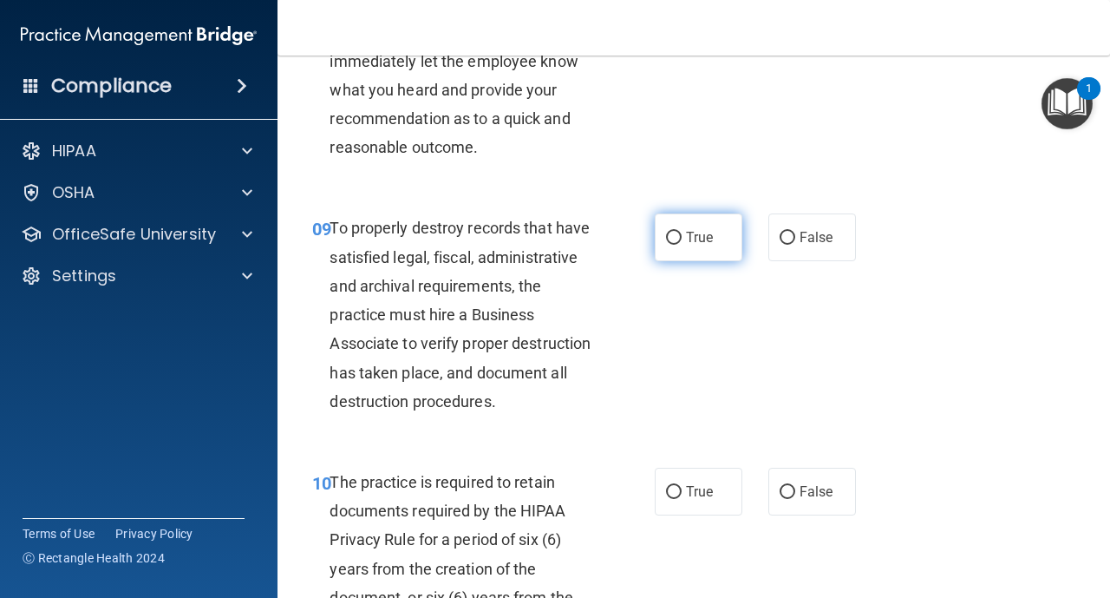
click at [681, 237] on input "True" at bounding box center [674, 238] width 16 height 13
radio input "true"
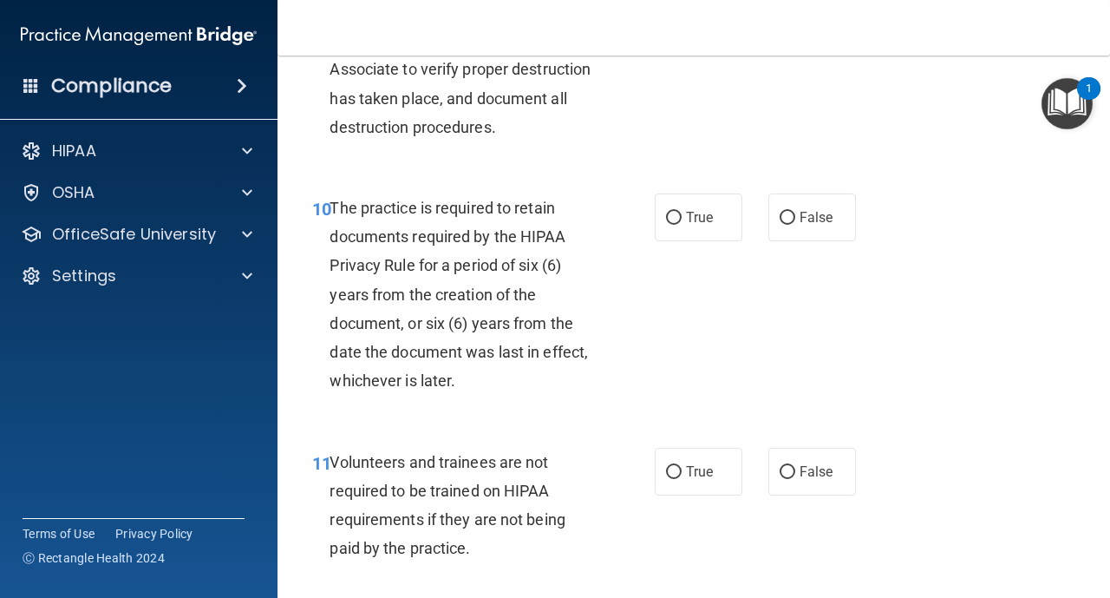
scroll to position [1943, 0]
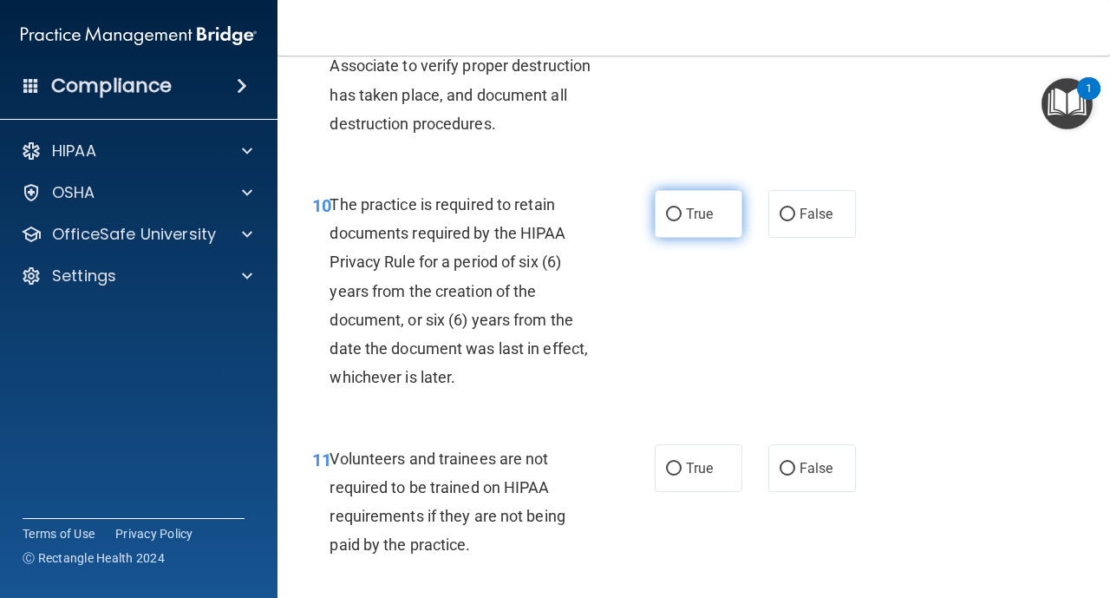
click at [680, 217] on input "True" at bounding box center [674, 214] width 16 height 13
radio input "true"
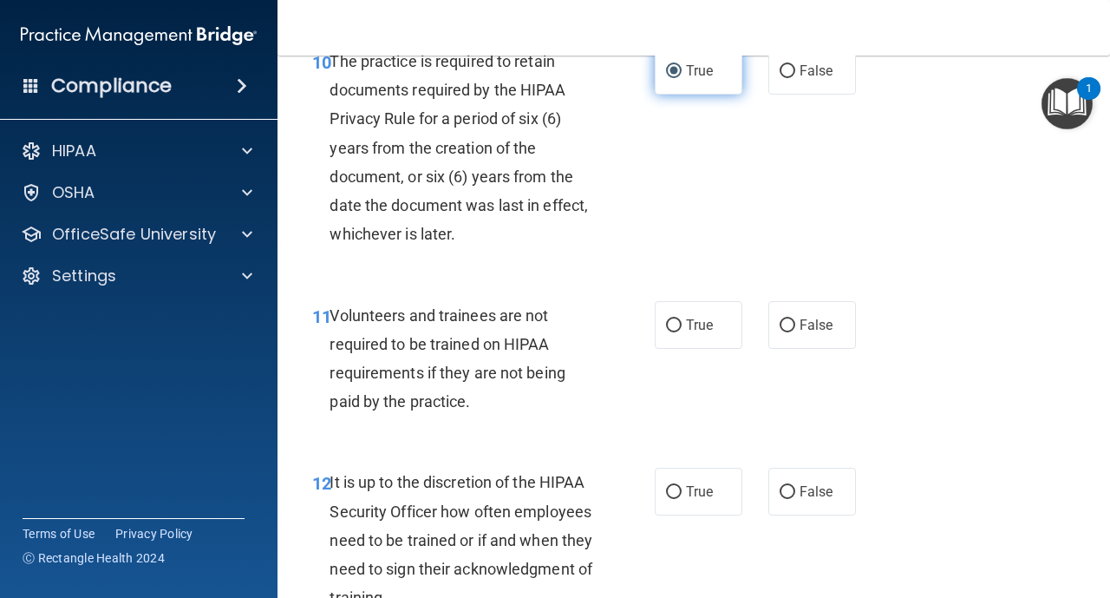
scroll to position [2117, 0]
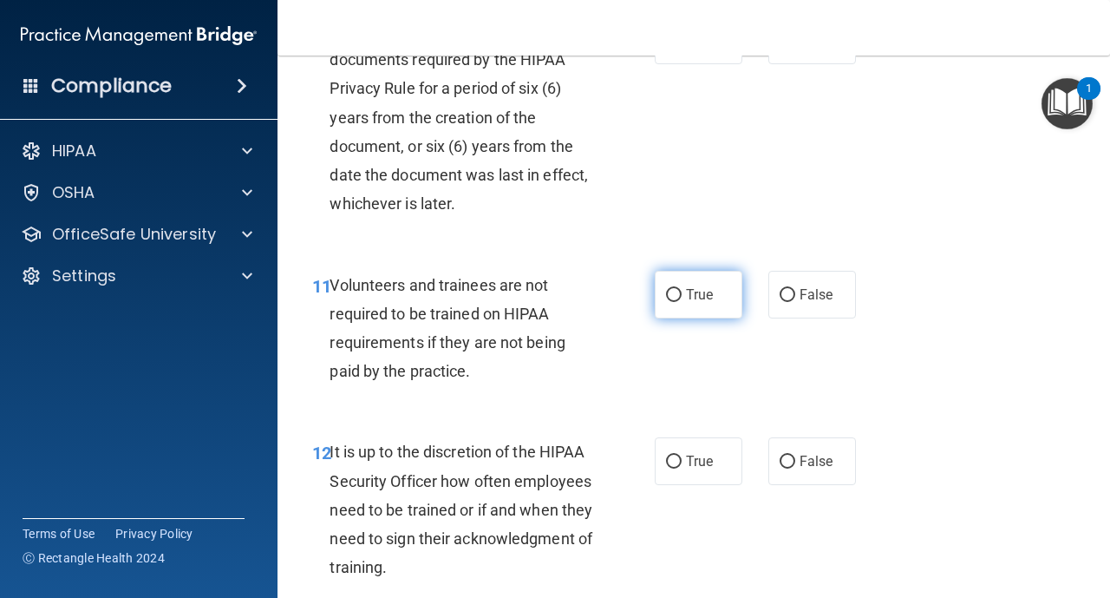
click at [678, 285] on label "True" at bounding box center [699, 295] width 88 height 48
click at [678, 289] on input "True" at bounding box center [674, 295] width 16 height 13
radio input "true"
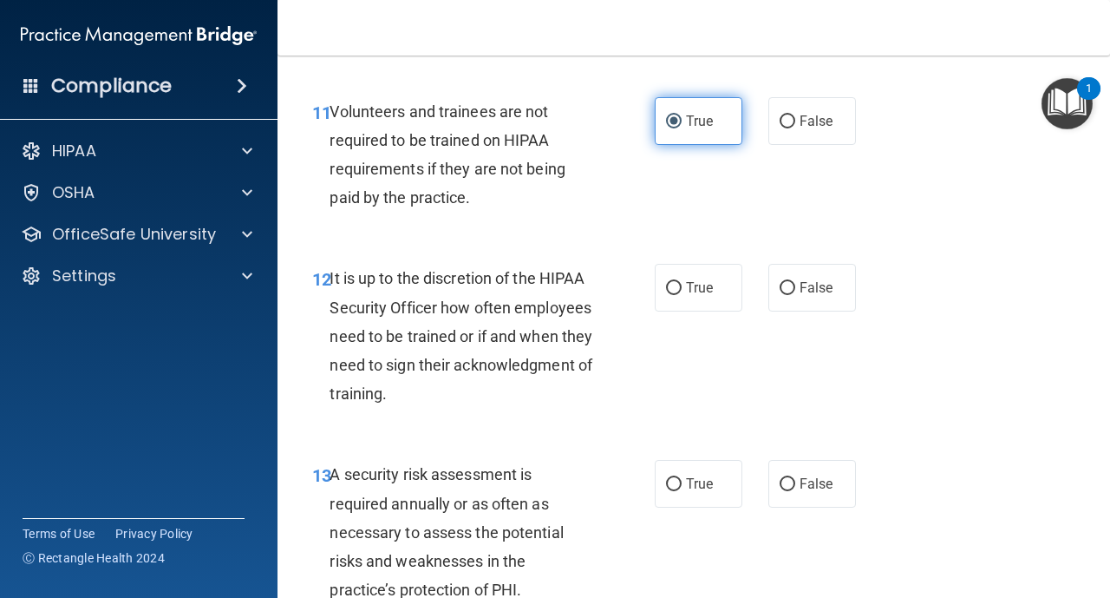
scroll to position [2325, 0]
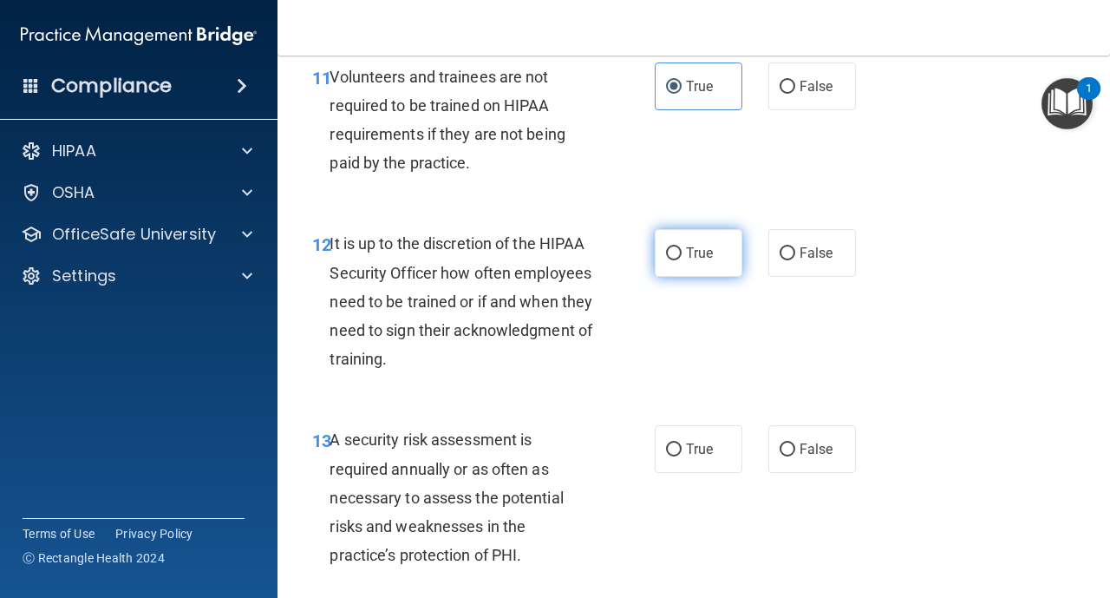
click at [671, 259] on input "True" at bounding box center [674, 253] width 16 height 13
radio input "true"
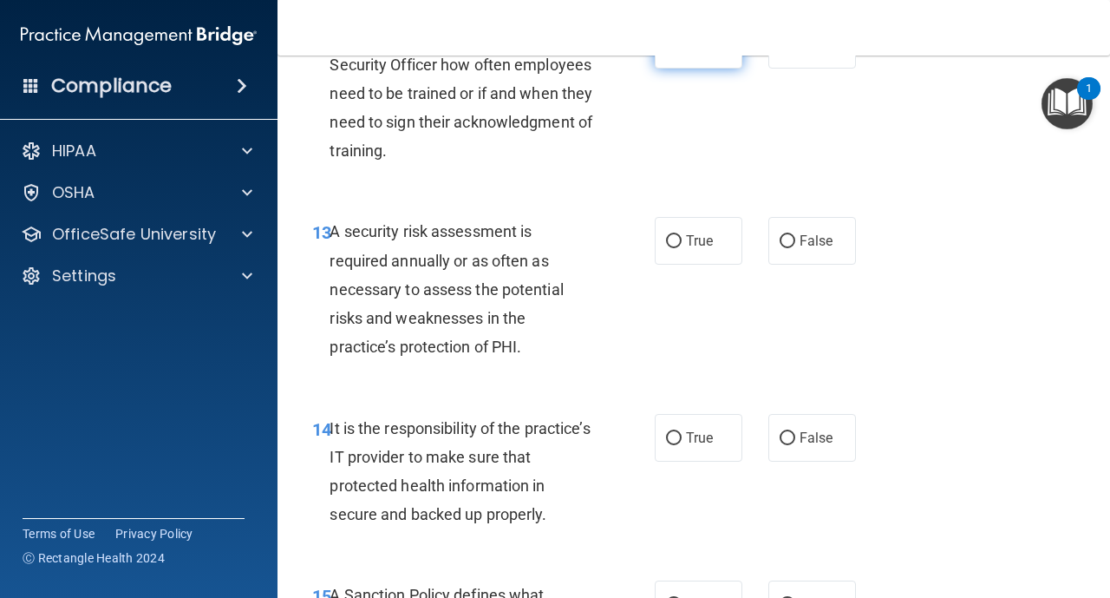
scroll to position [2568, 0]
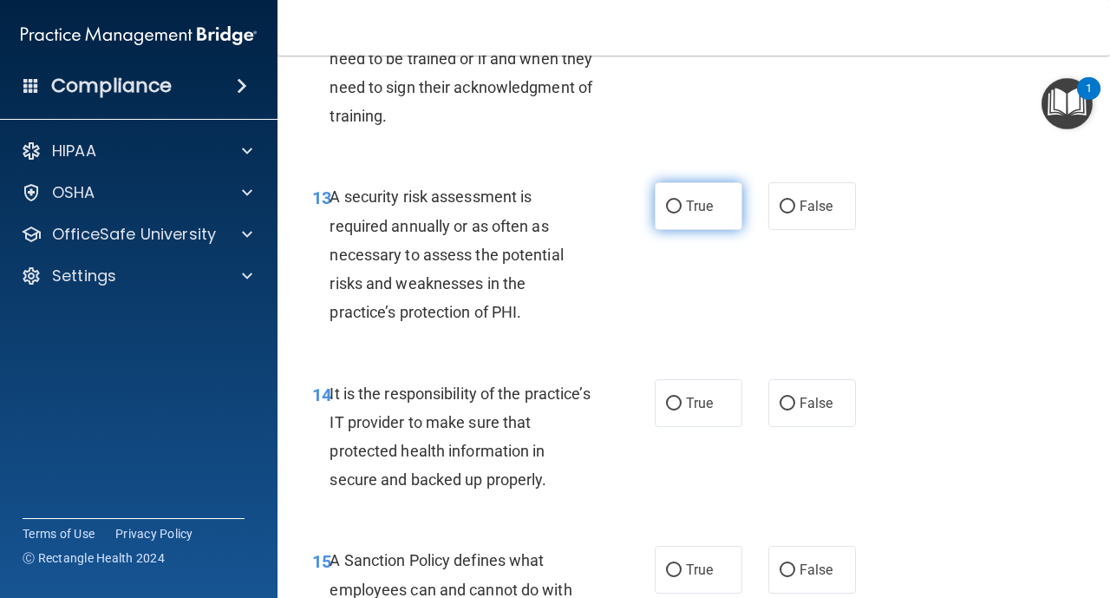
click at [673, 215] on label "True" at bounding box center [699, 206] width 88 height 48
click at [673, 213] on input "True" at bounding box center [674, 206] width 16 height 13
radio input "true"
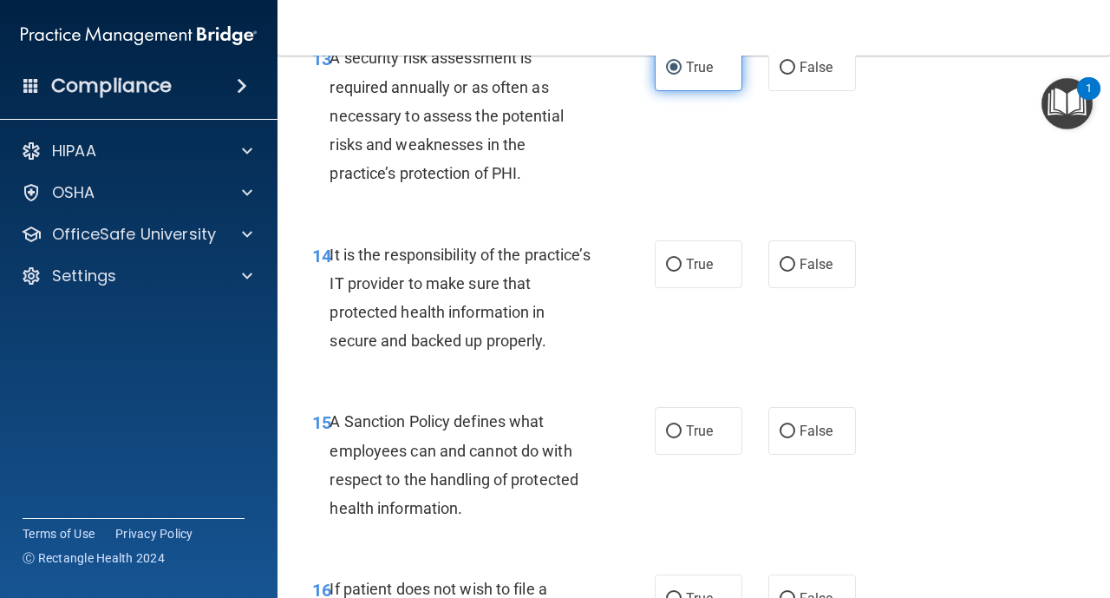
scroll to position [2741, 0]
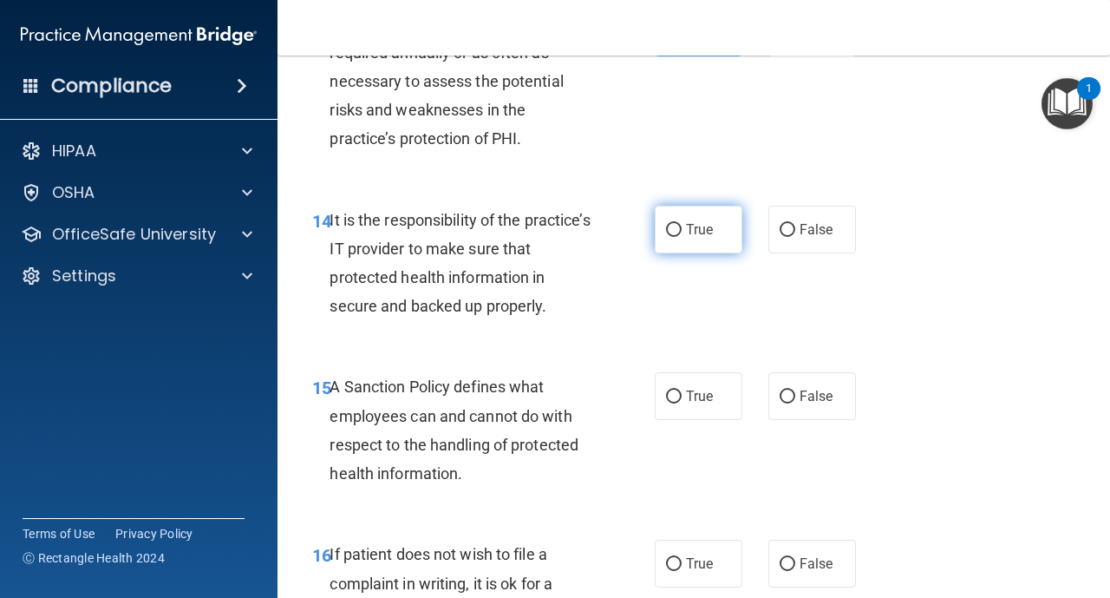
click at [681, 230] on input "True" at bounding box center [674, 230] width 16 height 13
radio input "true"
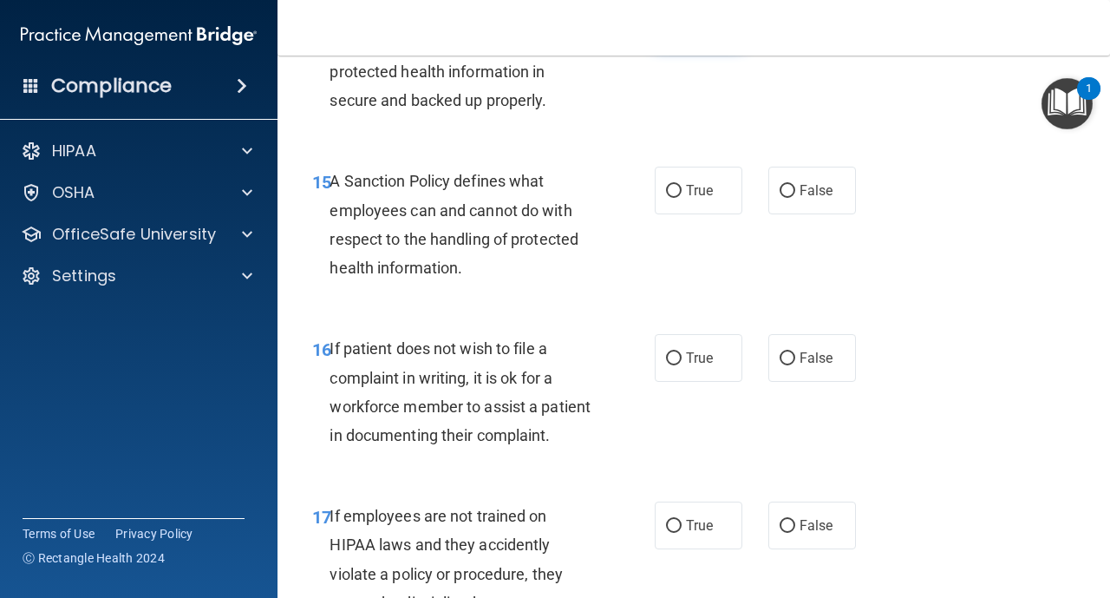
scroll to position [2949, 0]
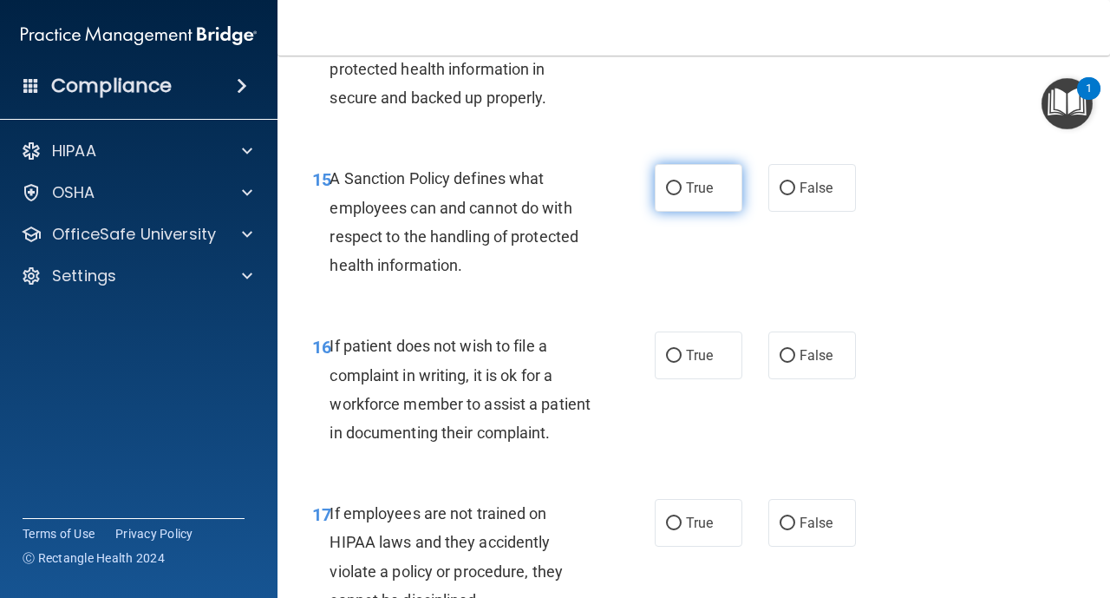
click at [672, 201] on label "True" at bounding box center [699, 188] width 88 height 48
click at [672, 195] on input "True" at bounding box center [674, 188] width 16 height 13
radio input "true"
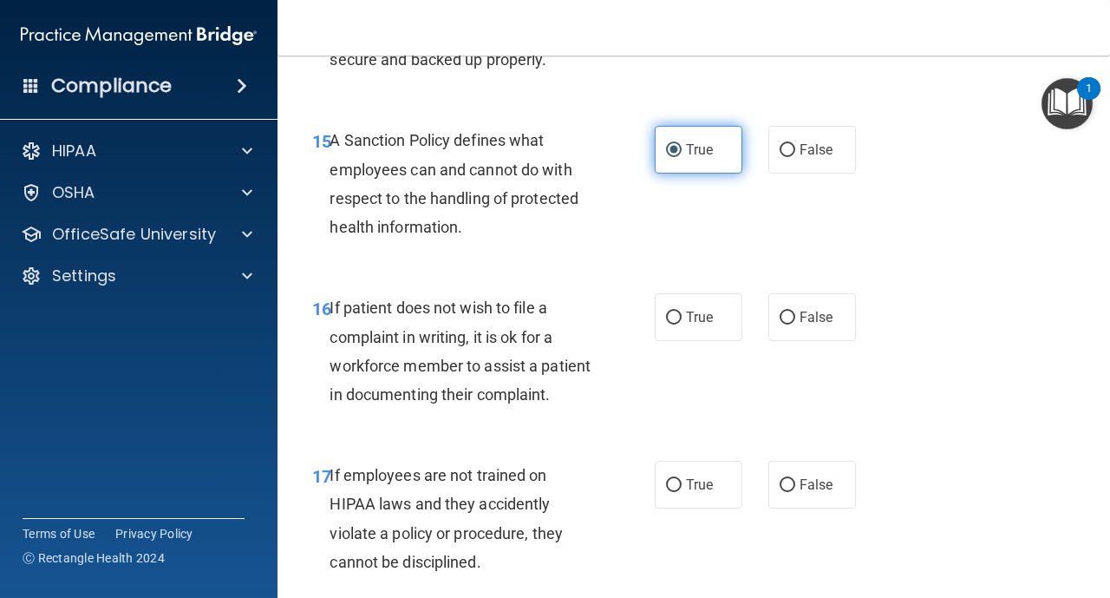
scroll to position [3019, 0]
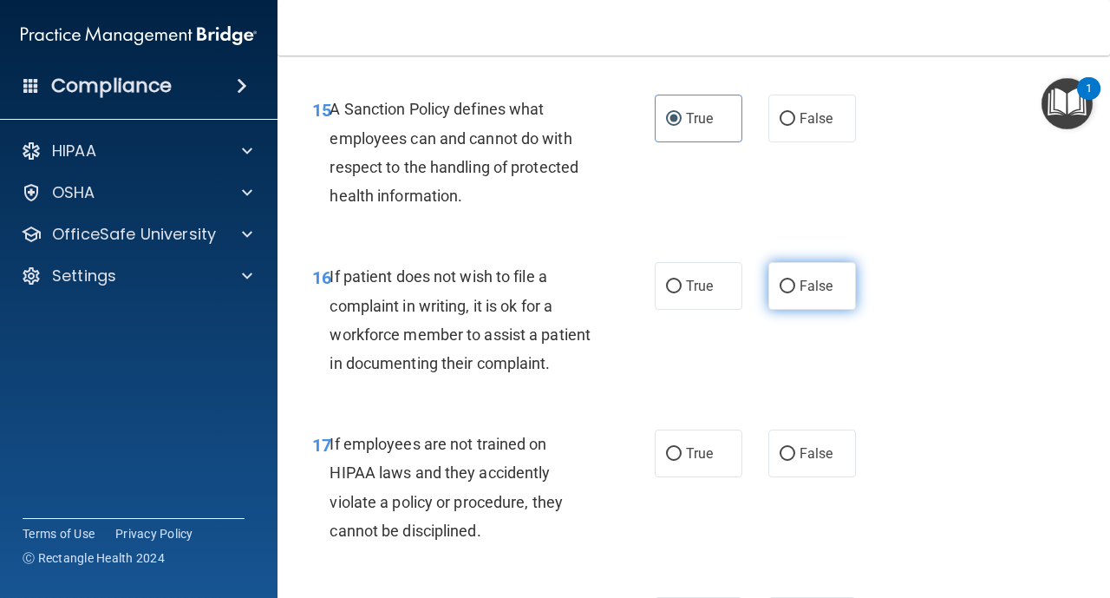
click at [788, 290] on input "False" at bounding box center [788, 286] width 16 height 13
radio input "true"
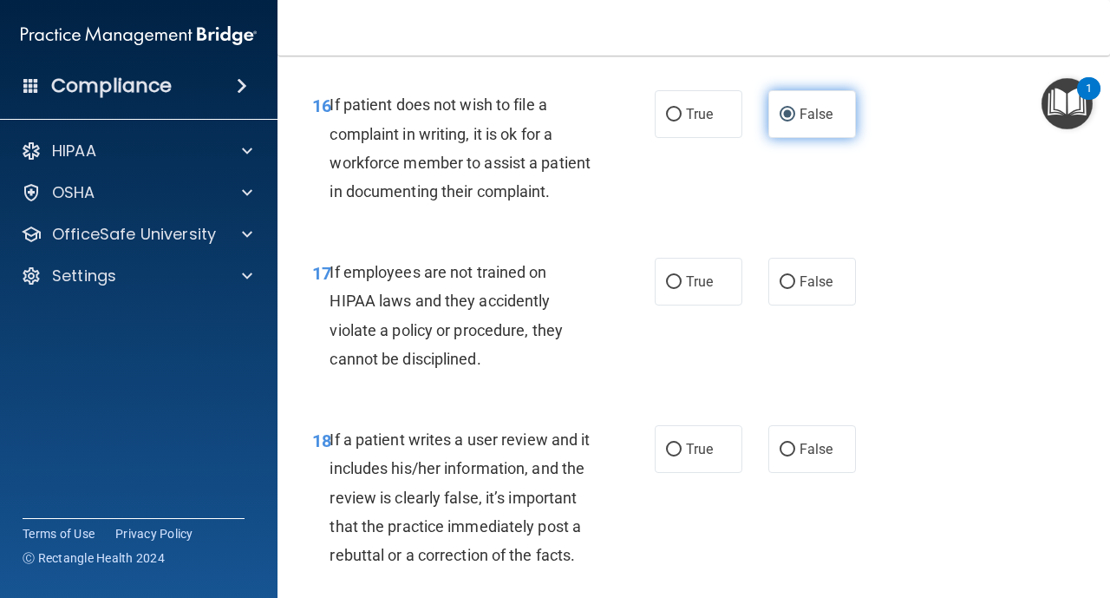
scroll to position [3192, 0]
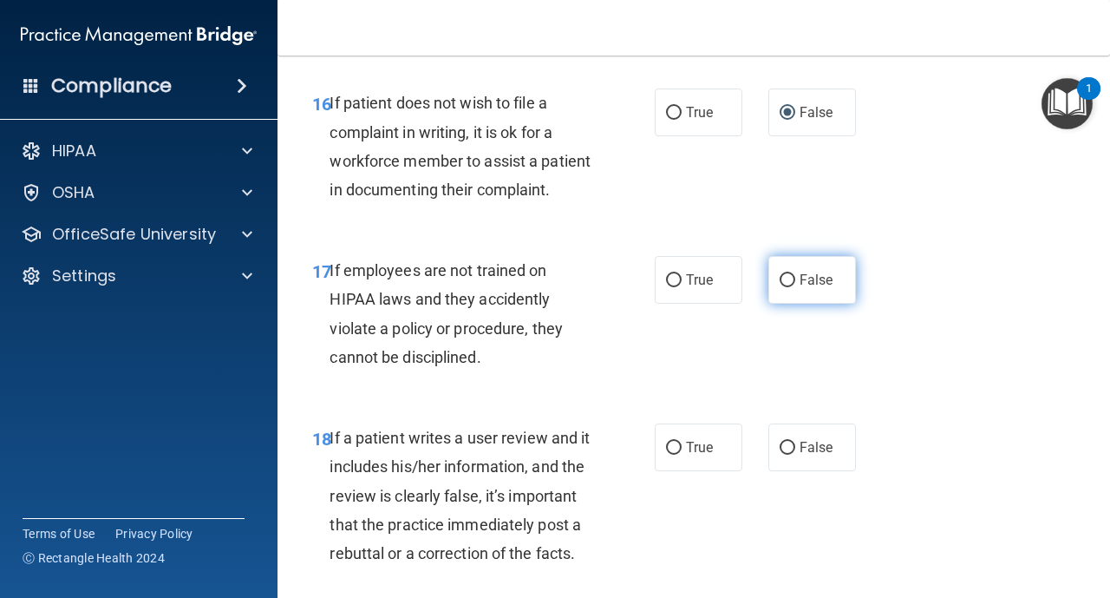
click at [783, 282] on input "False" at bounding box center [788, 280] width 16 height 13
radio input "true"
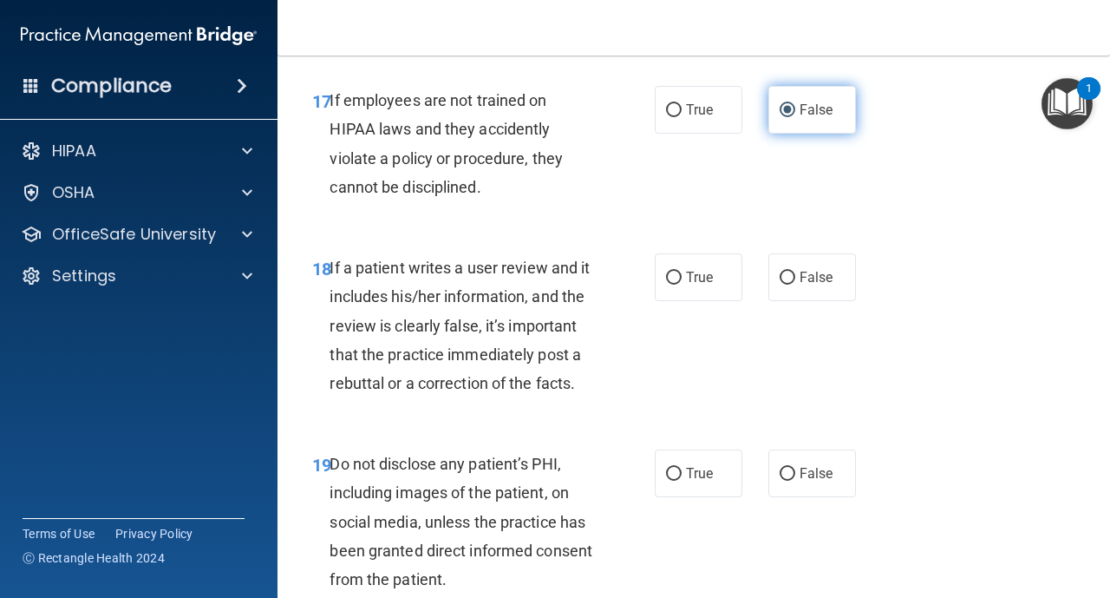
scroll to position [3366, 0]
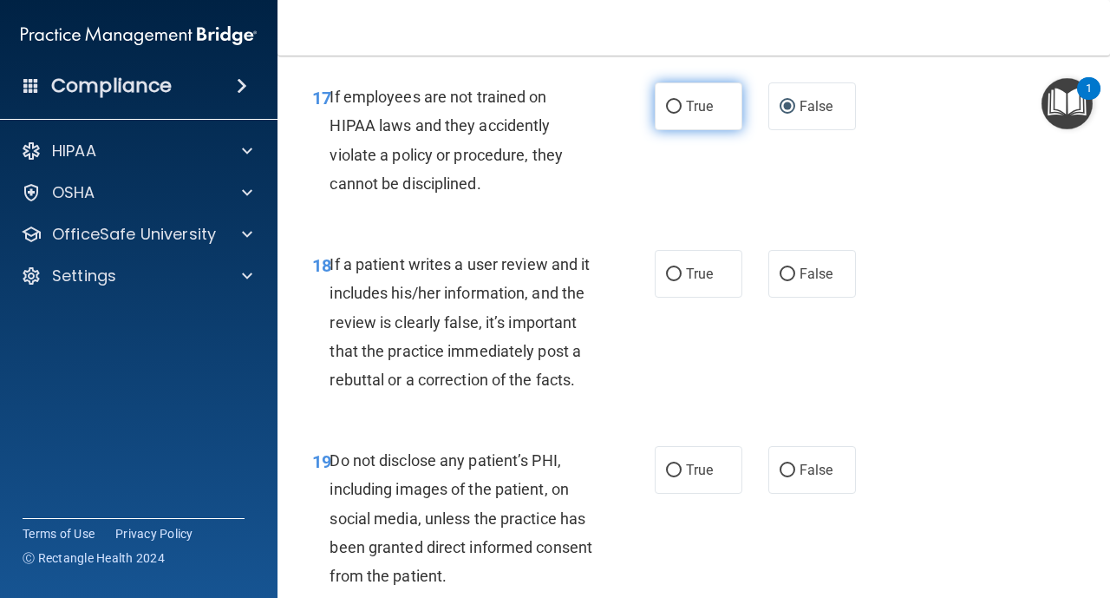
click at [686, 120] on label "True" at bounding box center [699, 106] width 88 height 48
click at [682, 114] on input "True" at bounding box center [674, 107] width 16 height 13
radio input "true"
radio input "false"
click at [680, 274] on input "True" at bounding box center [674, 274] width 16 height 13
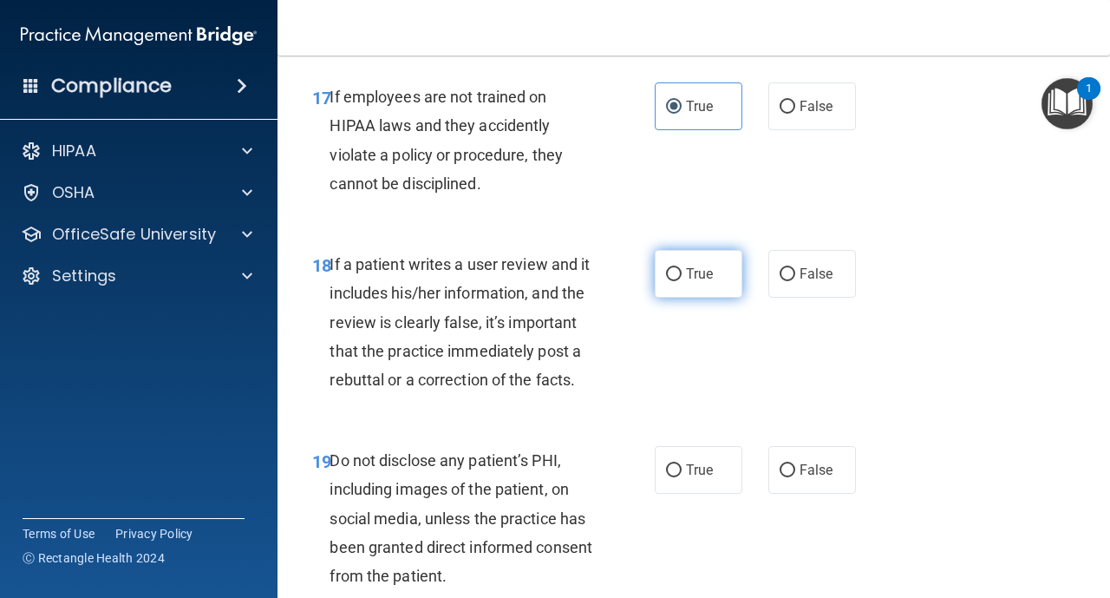
radio input "true"
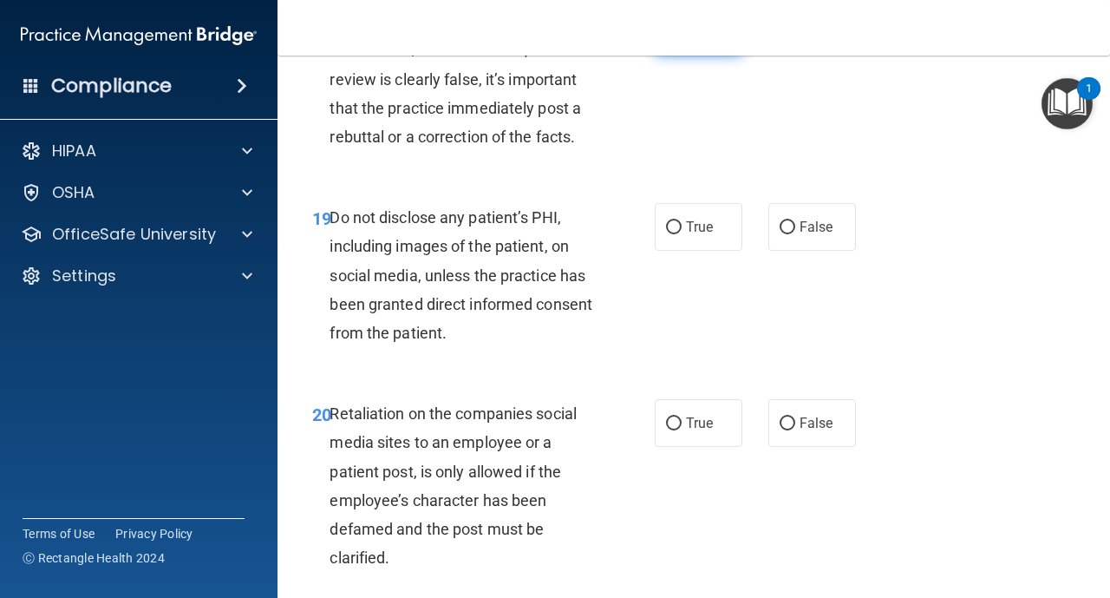
scroll to position [3643, 0]
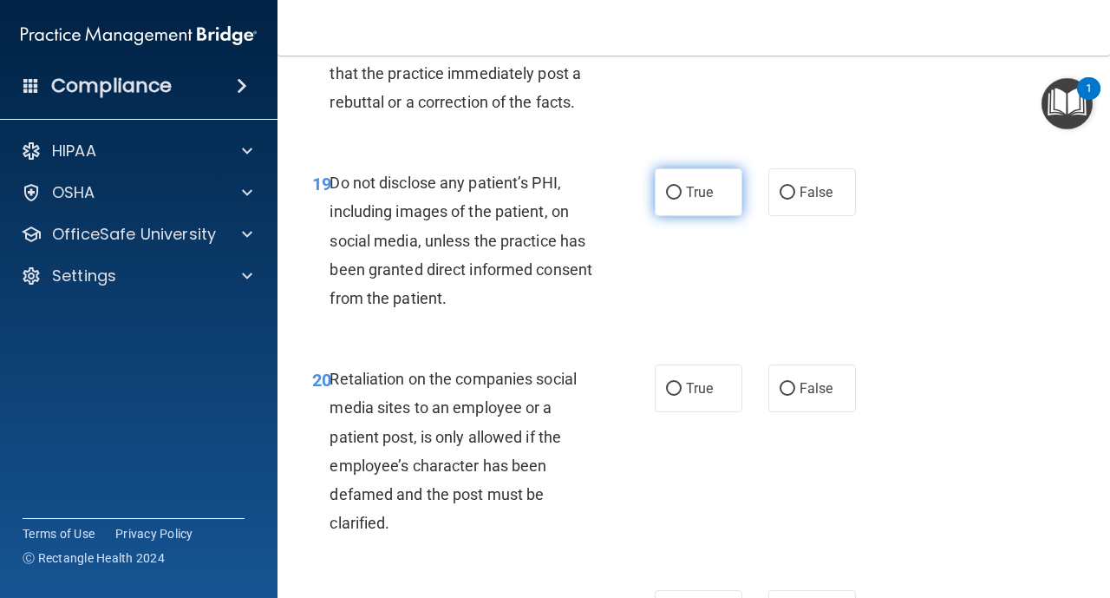
click at [681, 203] on label "True" at bounding box center [699, 192] width 88 height 48
click at [681, 200] on input "True" at bounding box center [674, 193] width 16 height 13
radio input "true"
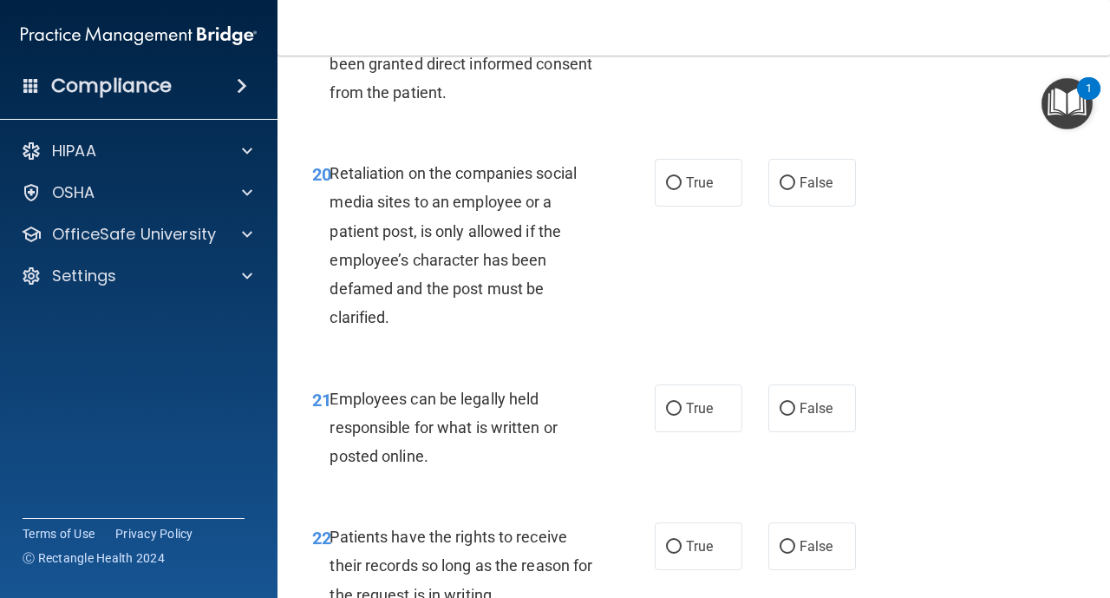
scroll to position [3851, 0]
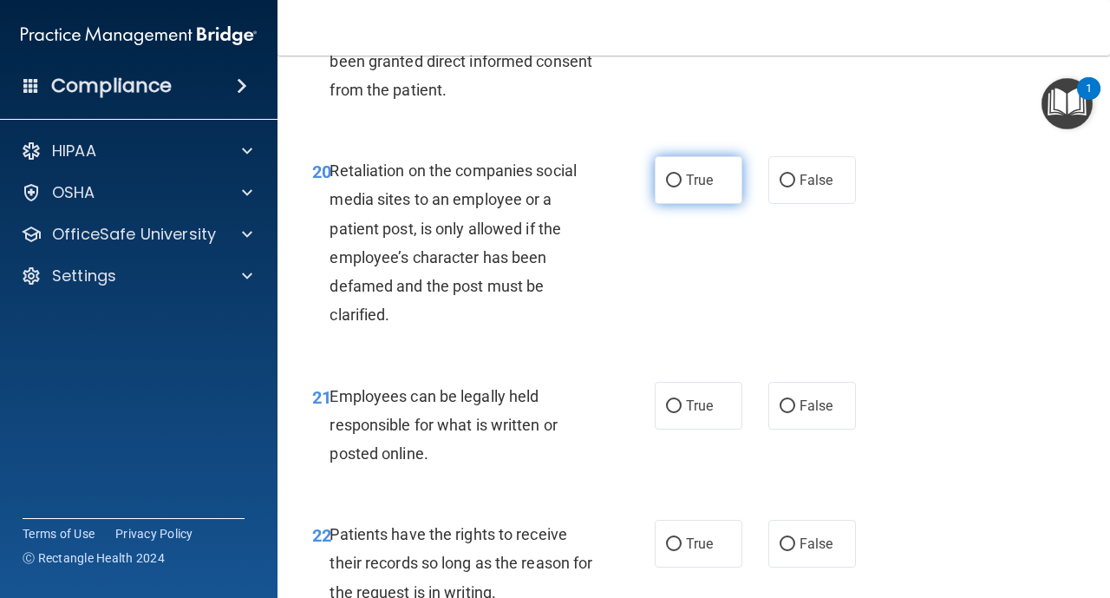
click at [674, 184] on input "True" at bounding box center [674, 180] width 16 height 13
radio input "true"
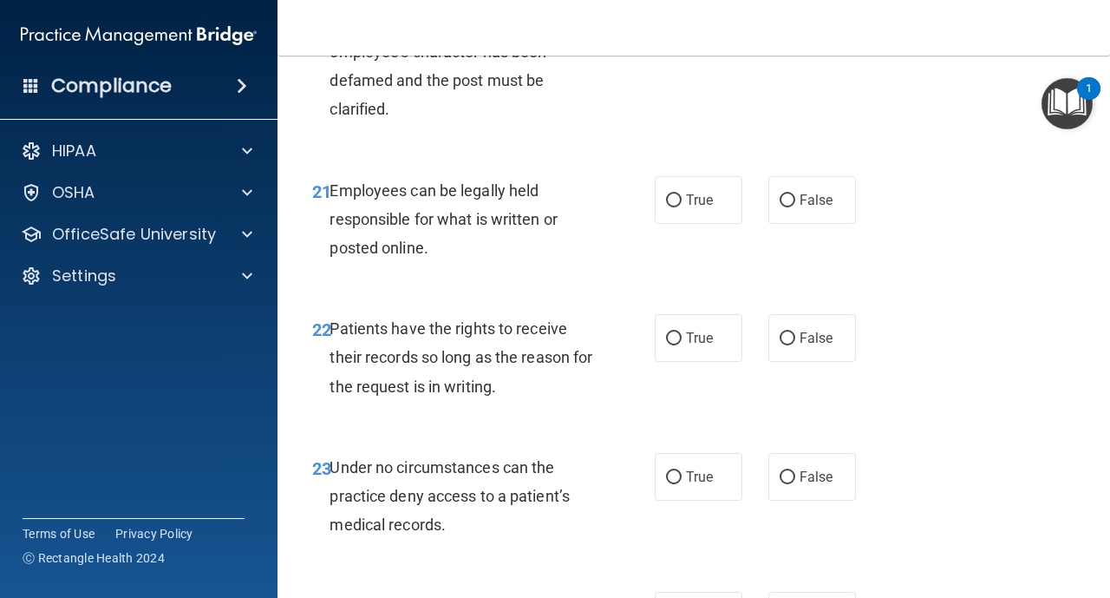
scroll to position [4060, 0]
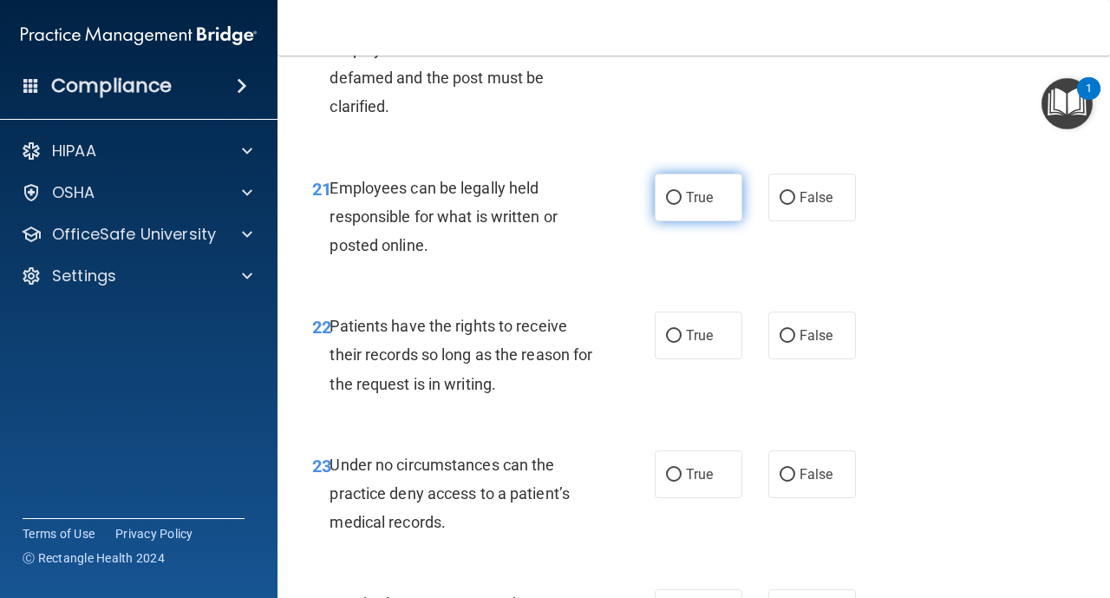
click at [660, 193] on label "True" at bounding box center [699, 197] width 88 height 48
click at [666, 193] on input "True" at bounding box center [674, 198] width 16 height 13
radio input "true"
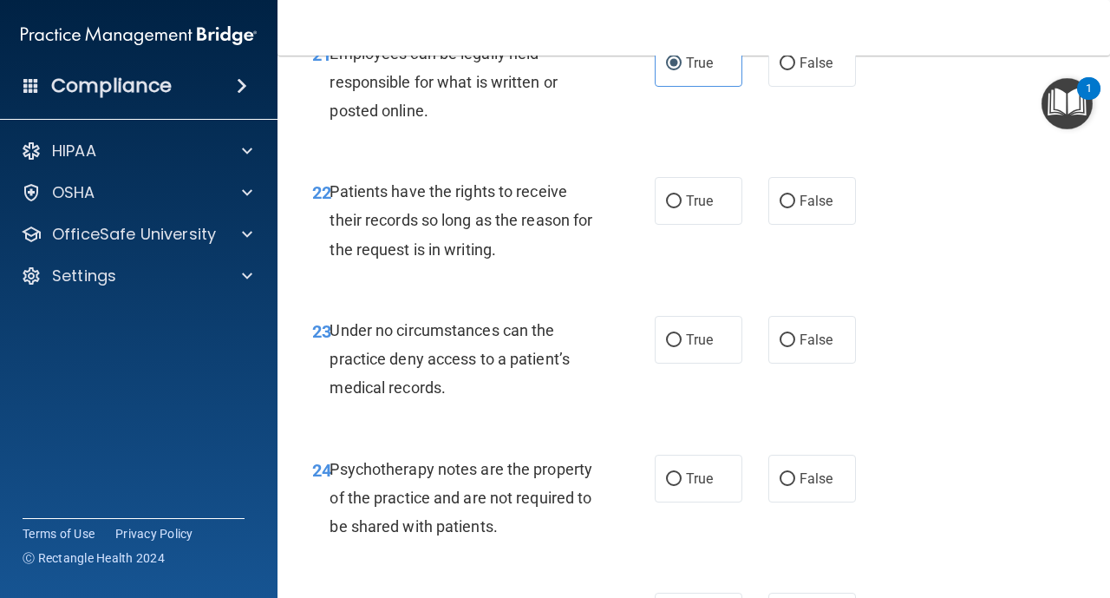
scroll to position [4198, 0]
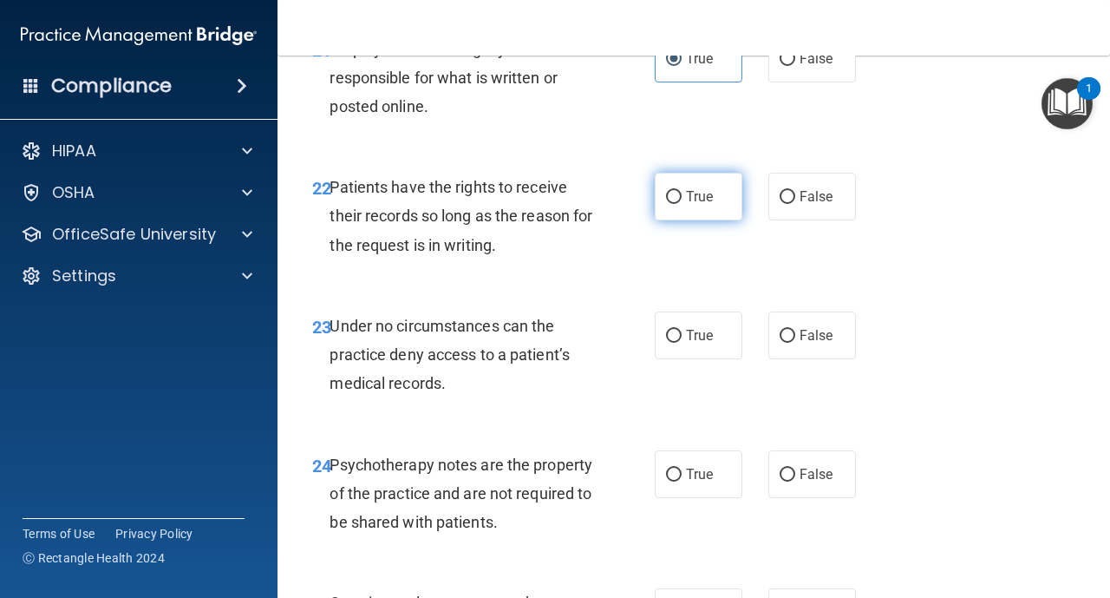
click at [681, 206] on label "True" at bounding box center [699, 197] width 88 height 48
click at [681, 204] on input "True" at bounding box center [674, 197] width 16 height 13
radio input "true"
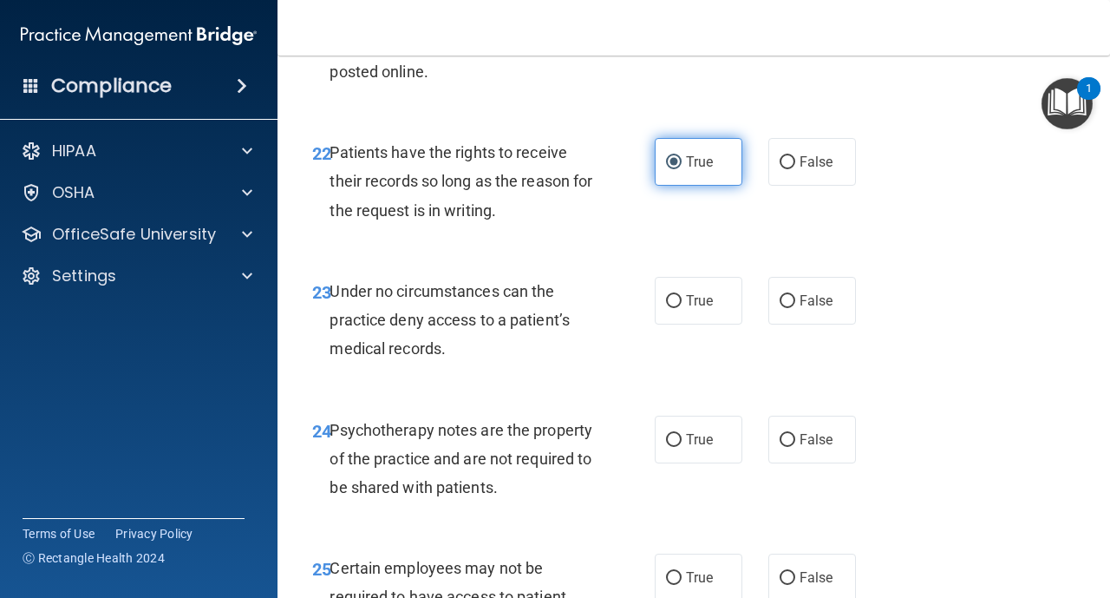
scroll to position [4268, 0]
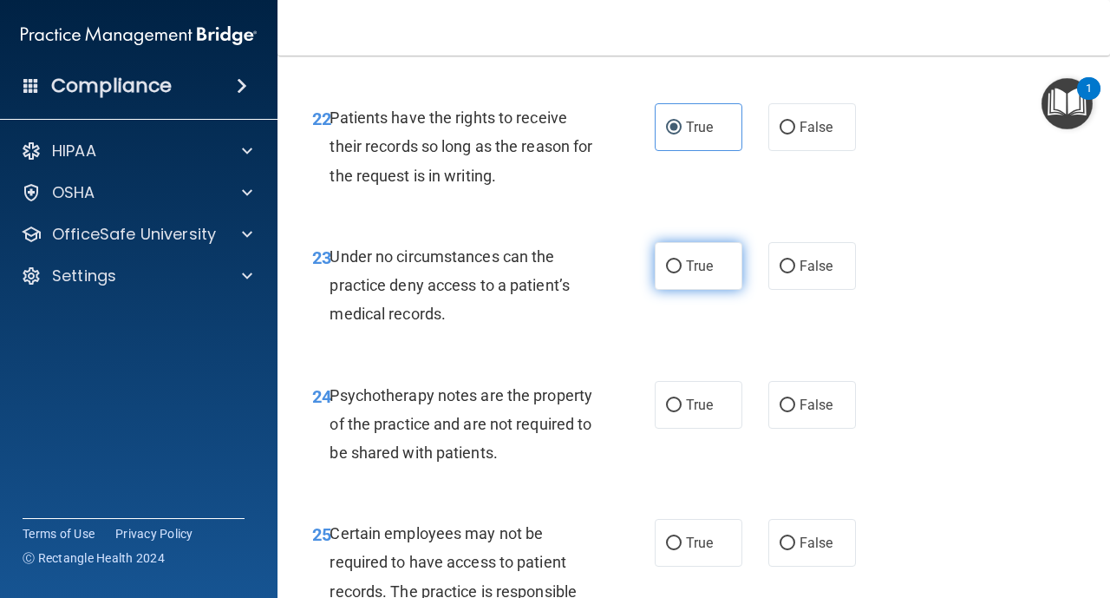
click at [672, 262] on input "True" at bounding box center [674, 266] width 16 height 13
radio input "true"
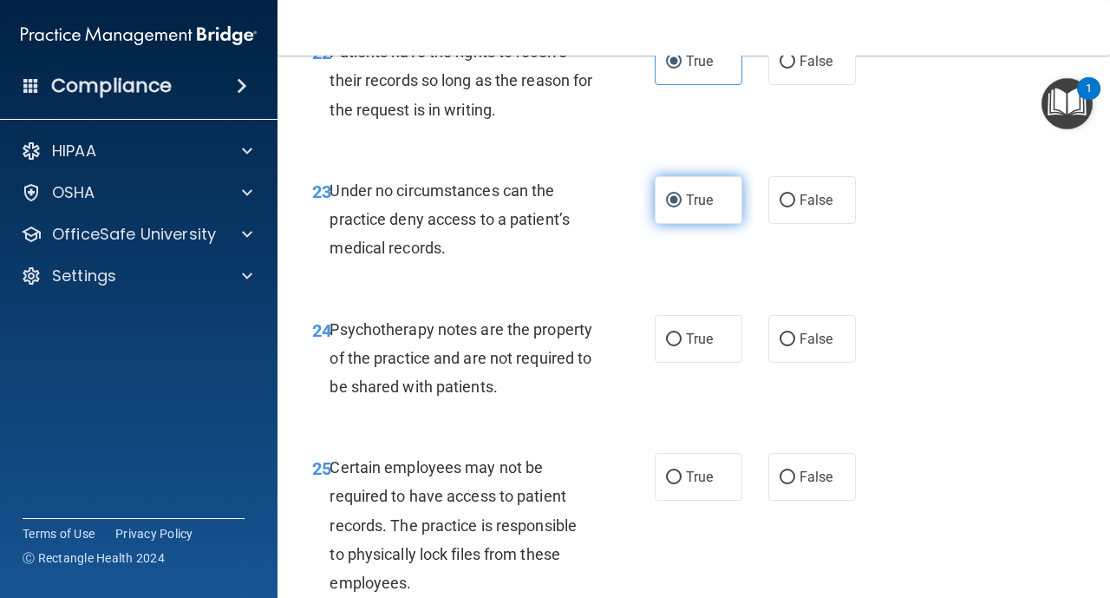
scroll to position [4337, 0]
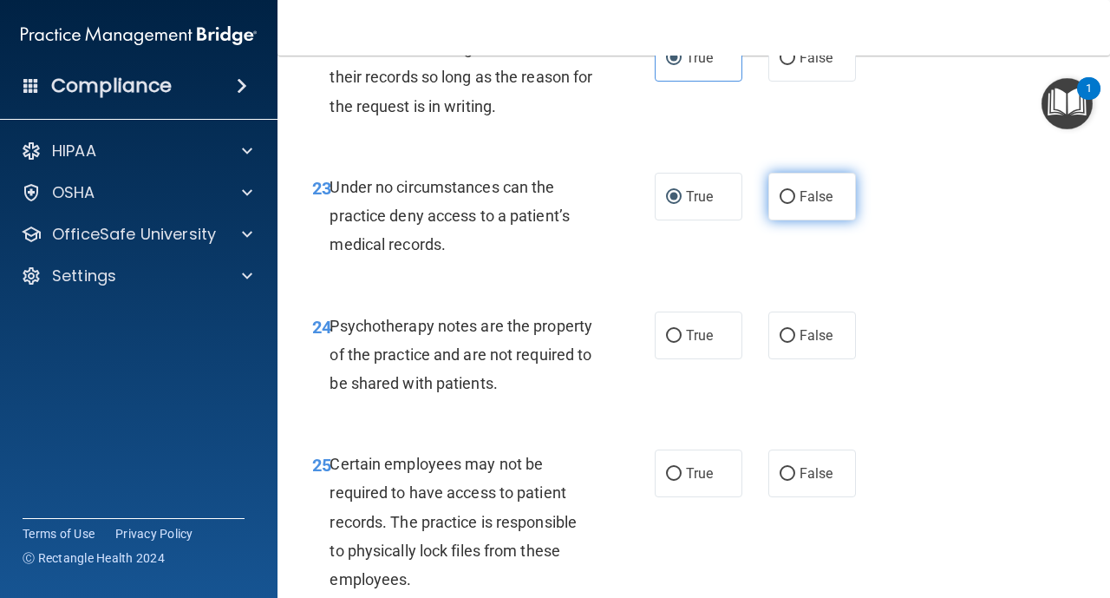
click at [783, 191] on input "False" at bounding box center [788, 197] width 16 height 13
radio input "true"
radio input "false"
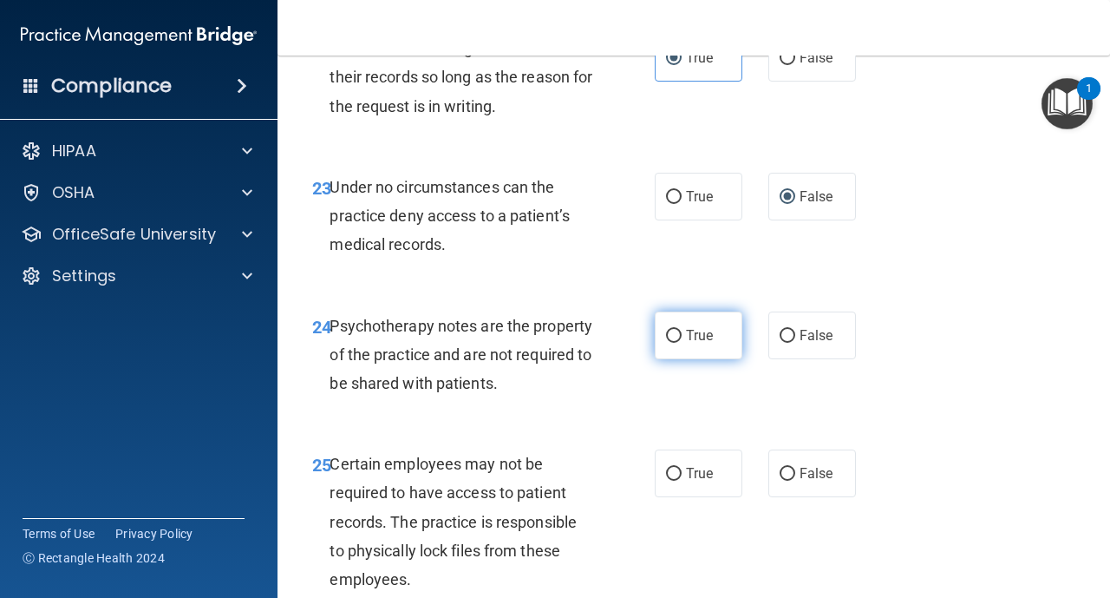
click at [683, 330] on label "True" at bounding box center [699, 335] width 88 height 48
click at [682, 330] on input "True" at bounding box center [674, 336] width 16 height 13
radio input "true"
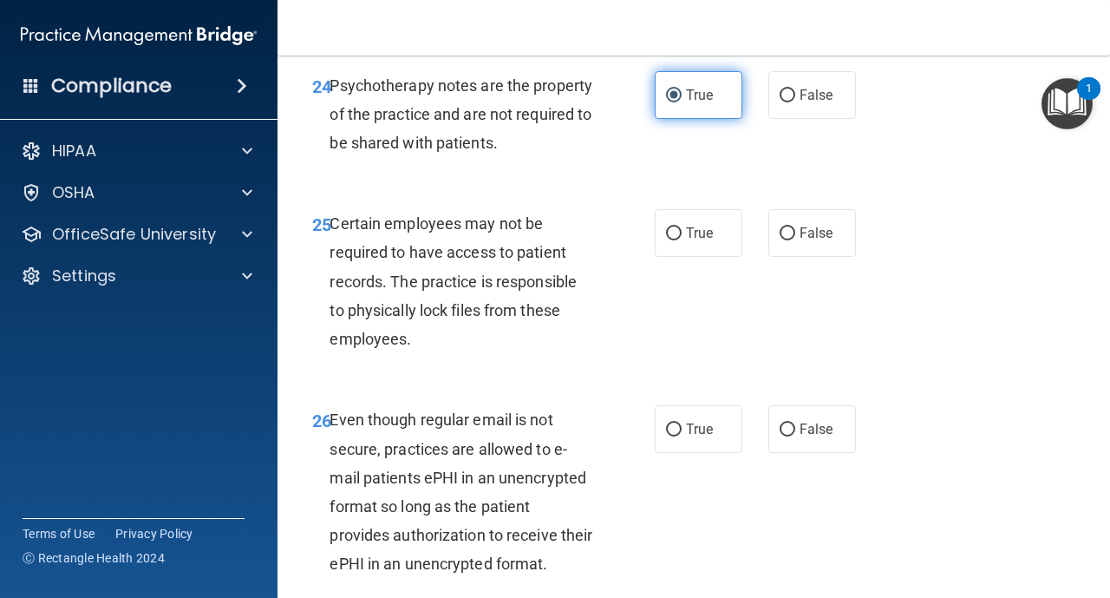
scroll to position [4580, 0]
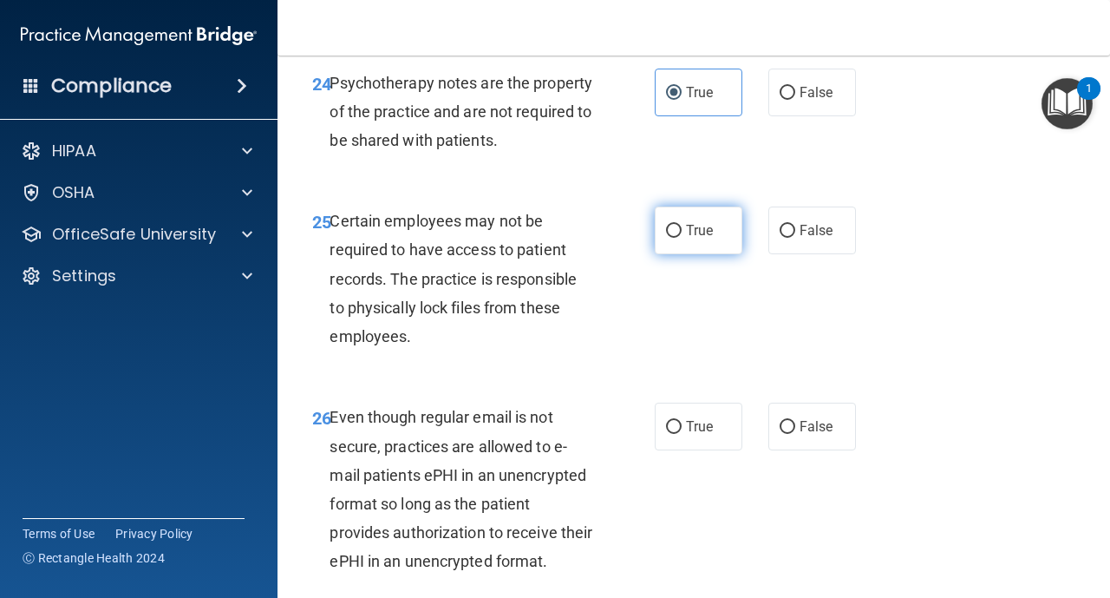
click at [680, 239] on label "True" at bounding box center [699, 230] width 88 height 48
click at [680, 238] on input "True" at bounding box center [674, 231] width 16 height 13
radio input "true"
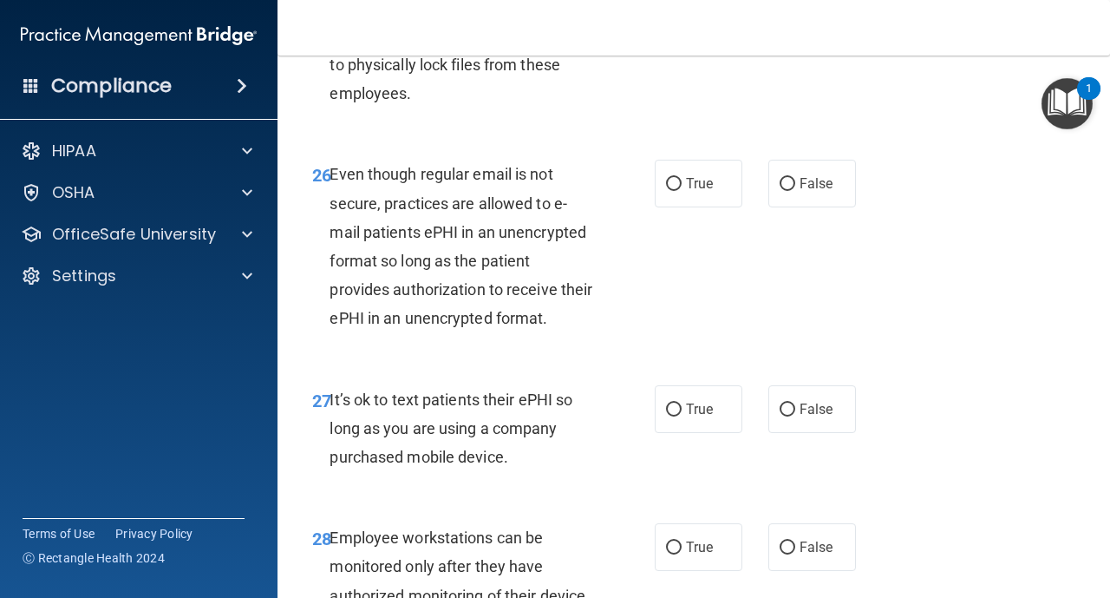
scroll to position [4858, 0]
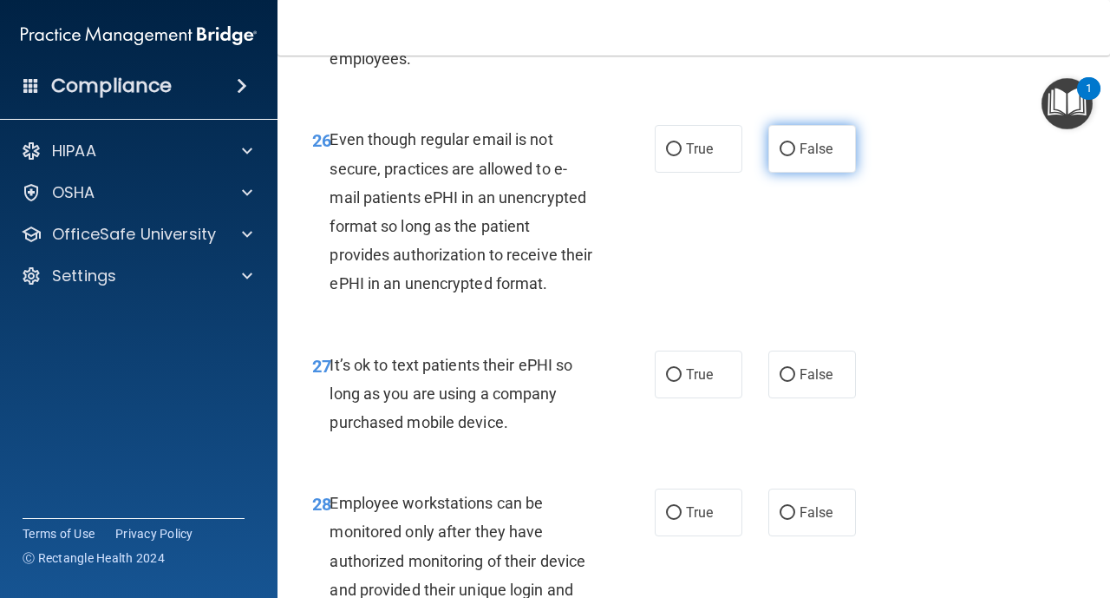
click at [794, 154] on input "False" at bounding box center [788, 149] width 16 height 13
radio input "true"
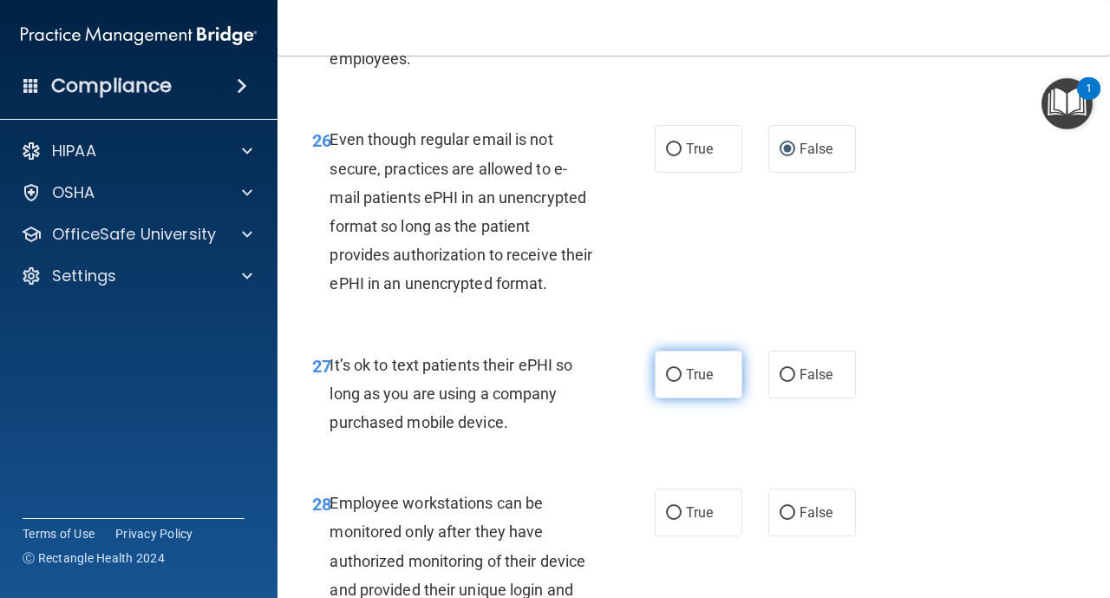
click at [681, 376] on input "True" at bounding box center [674, 375] width 16 height 13
radio input "true"
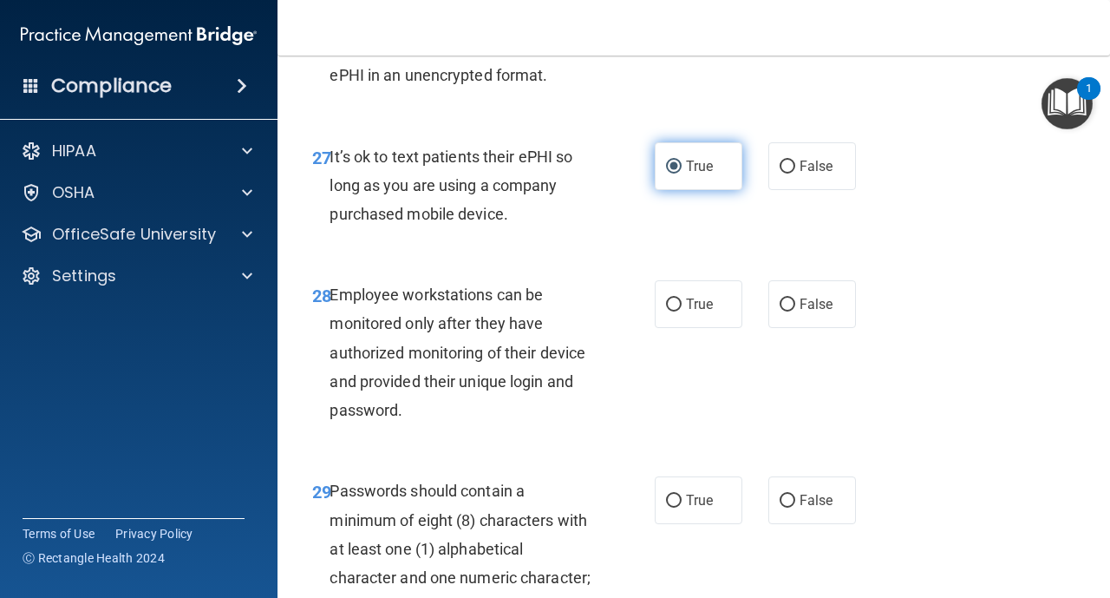
scroll to position [5101, 0]
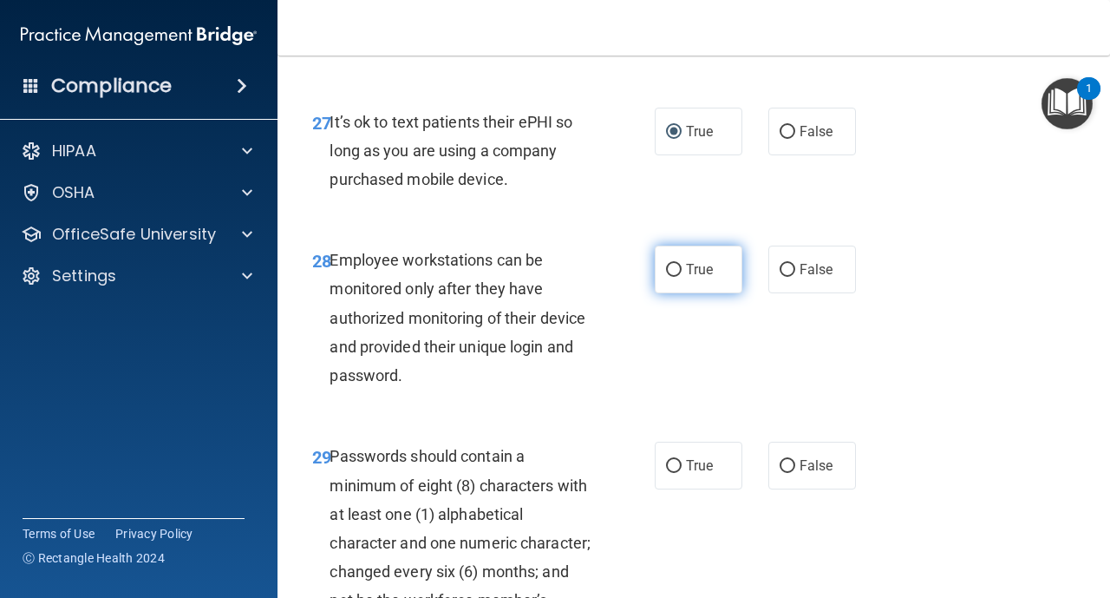
click at [680, 290] on label "True" at bounding box center [699, 269] width 88 height 48
click at [680, 277] on input "True" at bounding box center [674, 270] width 16 height 13
radio input "true"
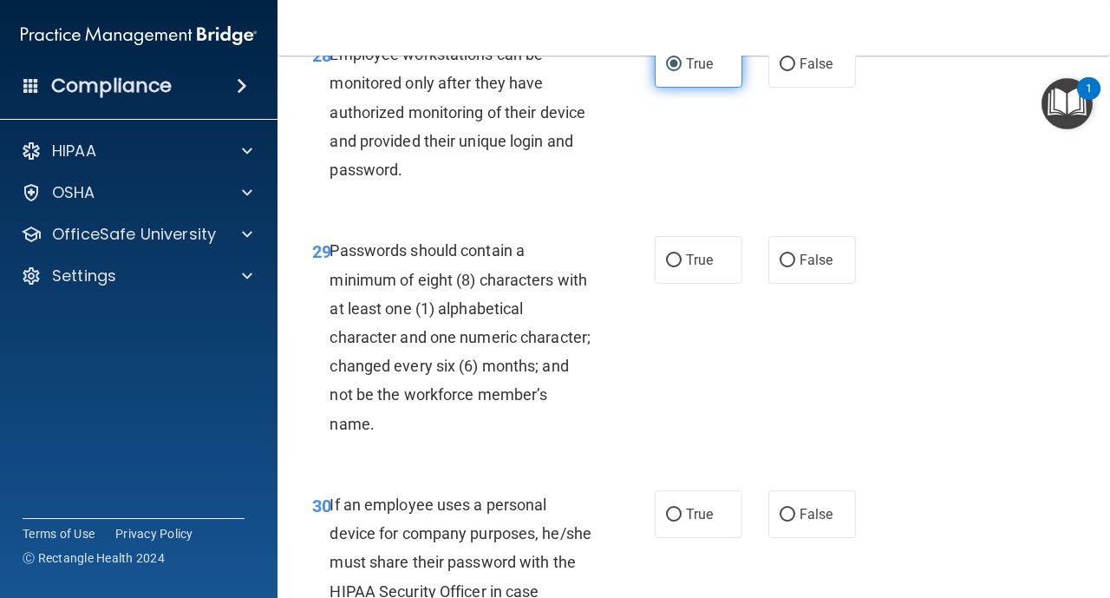
scroll to position [5309, 0]
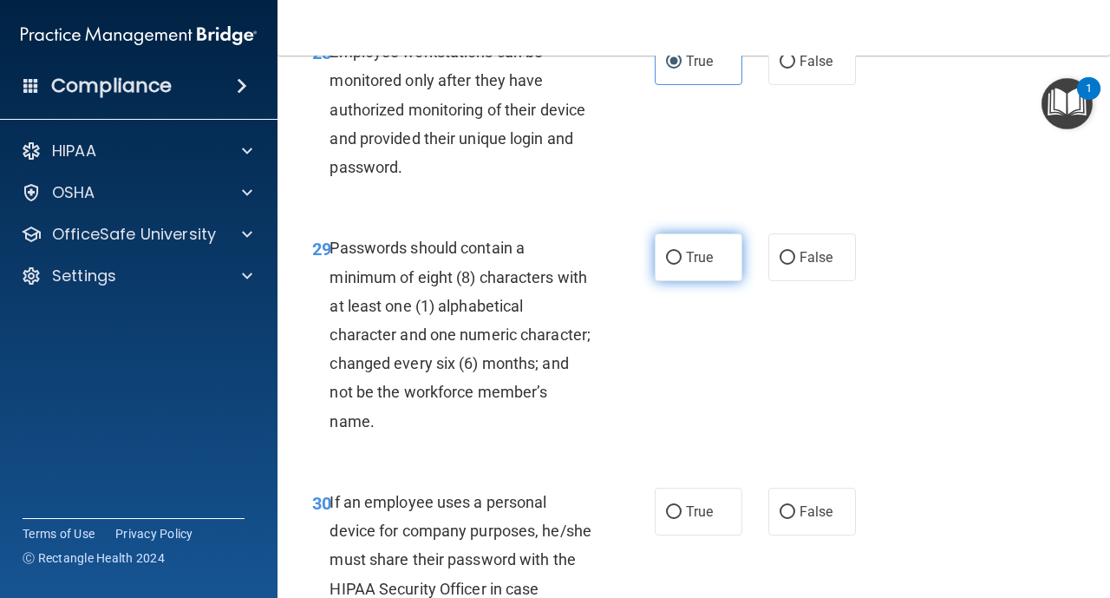
click at [672, 252] on input "True" at bounding box center [674, 258] width 16 height 13
radio input "true"
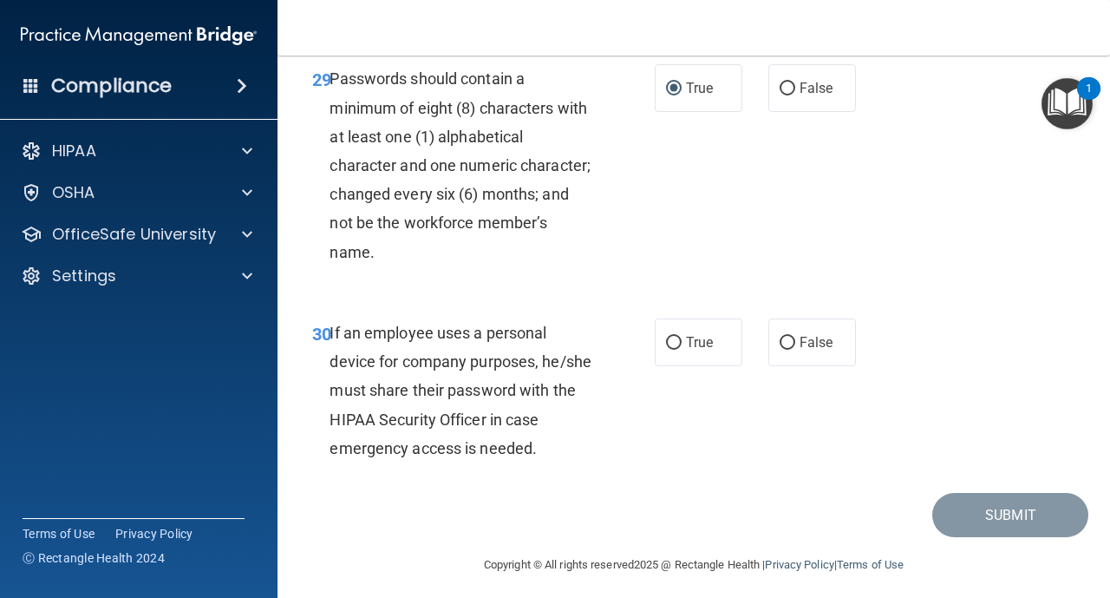
scroll to position [5482, 0]
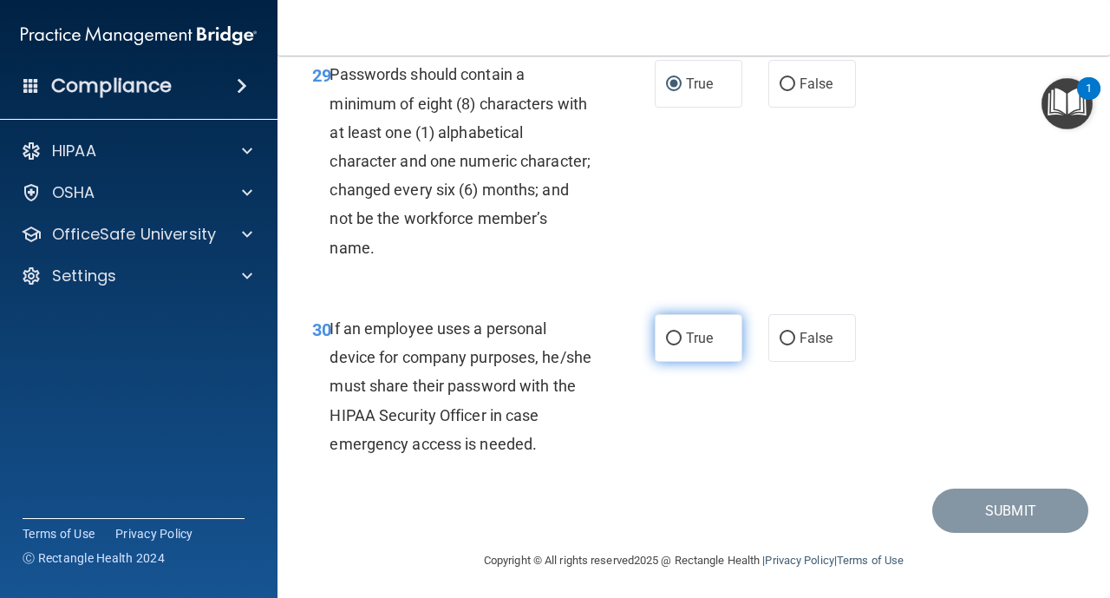
click at [678, 339] on input "True" at bounding box center [674, 338] width 16 height 13
radio input "true"
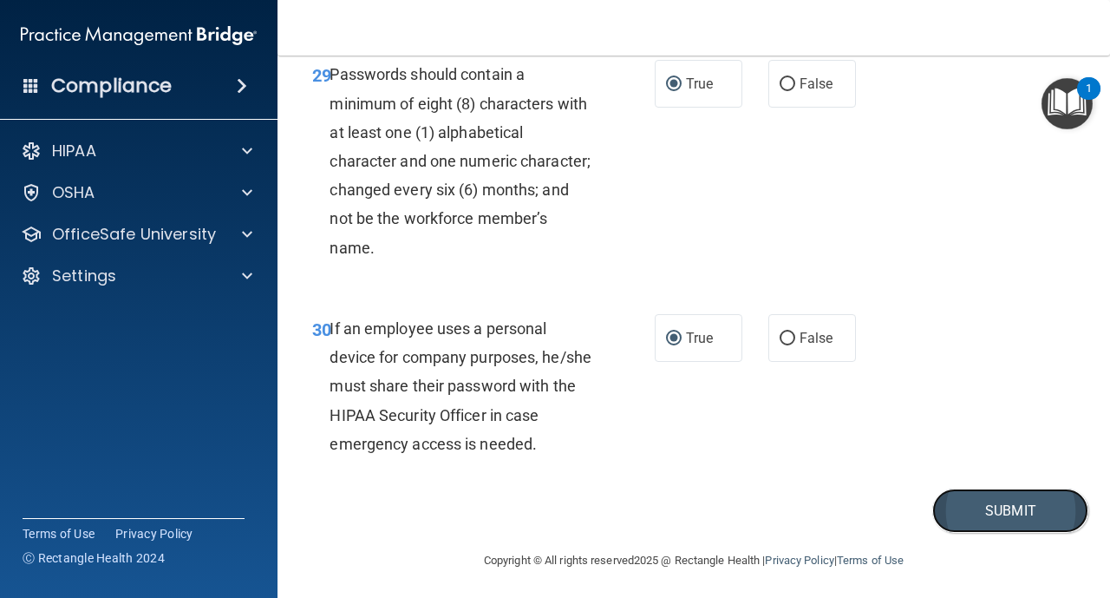
click at [974, 512] on button "Submit" at bounding box center [1011, 510] width 156 height 44
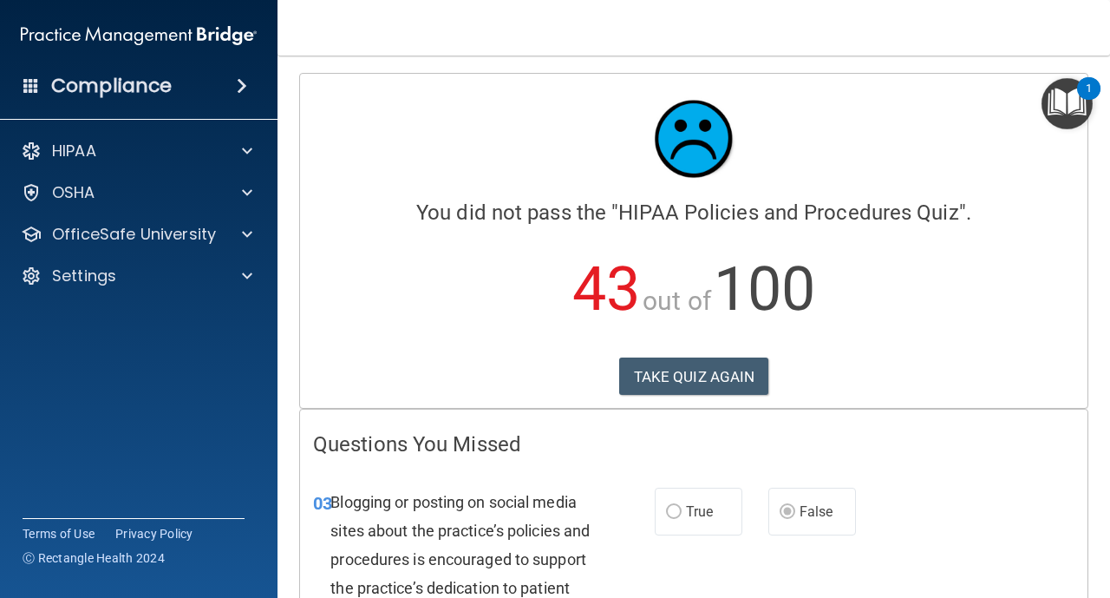
click at [759, 448] on h4 "Questions You Missed" at bounding box center [694, 444] width 762 height 23
click at [844, 552] on div "03 Blogging or posting on social media sites about the practice’s policies and …" at bounding box center [694, 593] width 788 height 254
click at [824, 566] on div "03 Blogging or posting on social media sites about the practice’s policies and …" at bounding box center [694, 593] width 788 height 254
click at [829, 563] on div "03 Blogging or posting on social media sites about the practice’s policies and …" at bounding box center [694, 593] width 788 height 254
drag, startPoint x: 829, startPoint y: 563, endPoint x: 805, endPoint y: 563, distance: 24.3
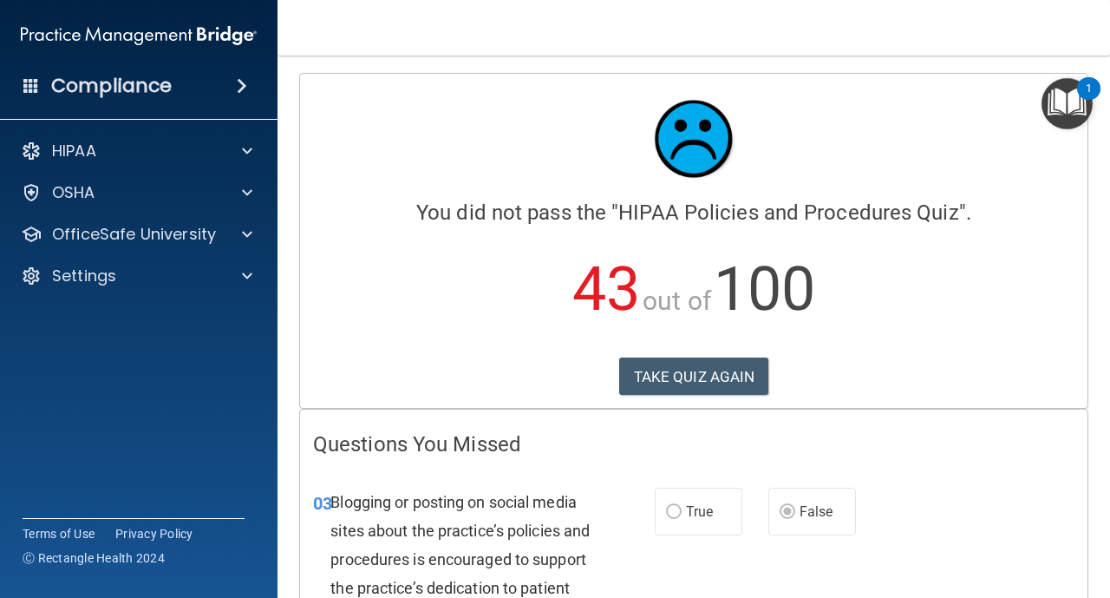
click at [805, 563] on div "03 Blogging or posting on social media sites about the practice’s policies and …" at bounding box center [694, 593] width 788 height 254
drag, startPoint x: 805, startPoint y: 563, endPoint x: 789, endPoint y: 563, distance: 16.5
click at [789, 563] on div "03 Blogging or posting on social media sites about the practice’s policies and …" at bounding box center [694, 593] width 788 height 254
click at [697, 563] on div "03 Blogging or posting on social media sites about the practice’s policies and …" at bounding box center [694, 593] width 788 height 254
click at [302, 582] on div "03 Blogging or posting on social media sites about the practice’s policies and …" at bounding box center [484, 593] width 394 height 211
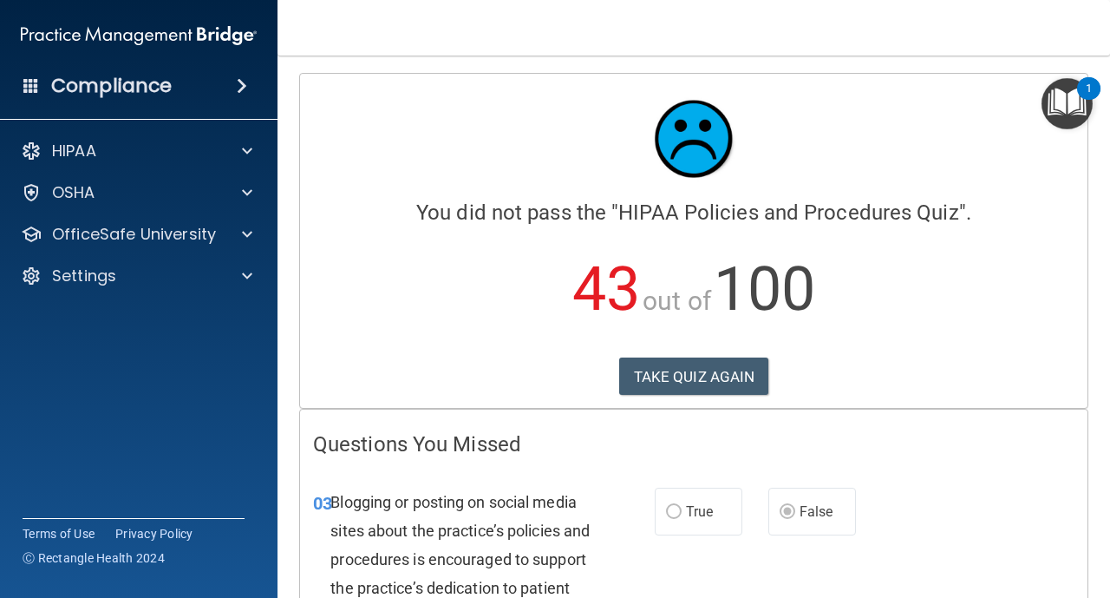
click at [849, 507] on label "False" at bounding box center [813, 512] width 88 height 48
click at [442, 447] on h4 "Questions You Missed" at bounding box center [694, 444] width 762 height 23
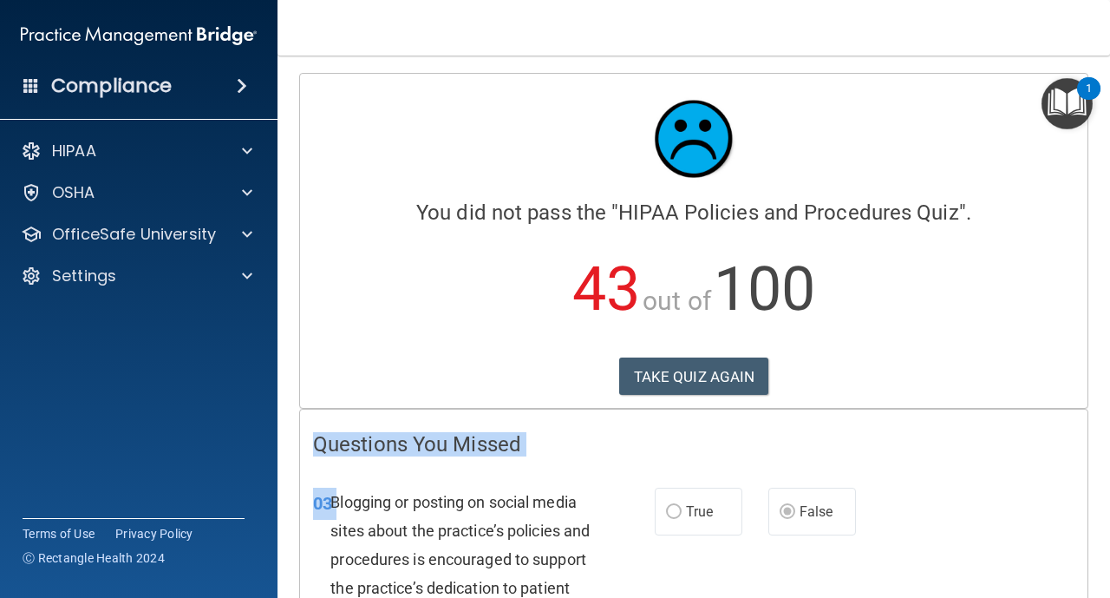
drag, startPoint x: 442, startPoint y: 447, endPoint x: 649, endPoint y: 455, distance: 207.5
click at [859, 523] on div "True False" at bounding box center [760, 512] width 210 height 48
click at [893, 548] on div "03 Blogging or posting on social media sites about the practice’s policies and …" at bounding box center [694, 593] width 788 height 254
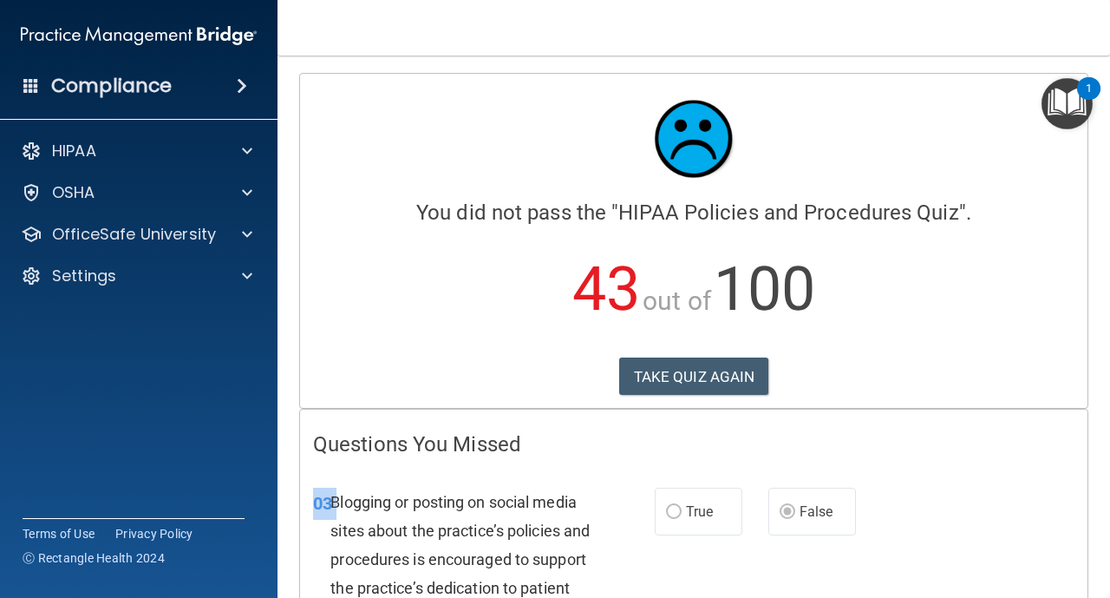
click at [893, 548] on div "03 Blogging or posting on social media sites about the practice’s policies and …" at bounding box center [694, 593] width 788 height 254
click at [889, 548] on div "03 Blogging or posting on social media sites about the practice’s policies and …" at bounding box center [694, 593] width 788 height 254
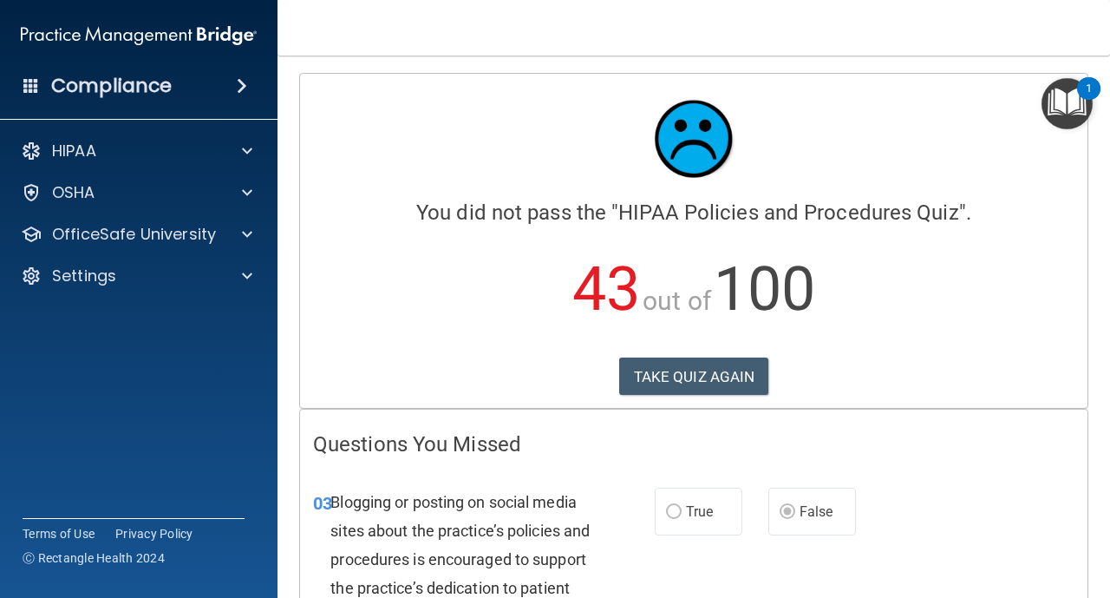
click at [901, 555] on div "03 Blogging or posting on social media sites about the practice’s policies and …" at bounding box center [694, 593] width 788 height 254
click at [988, 525] on div "03 Blogging or posting on social media sites about the practice’s policies and …" at bounding box center [694, 593] width 788 height 254
drag, startPoint x: 988, startPoint y: 525, endPoint x: 773, endPoint y: 540, distance: 215.7
click at [773, 540] on div "03 Blogging or posting on social media sites about the practice’s policies and …" at bounding box center [694, 593] width 788 height 254
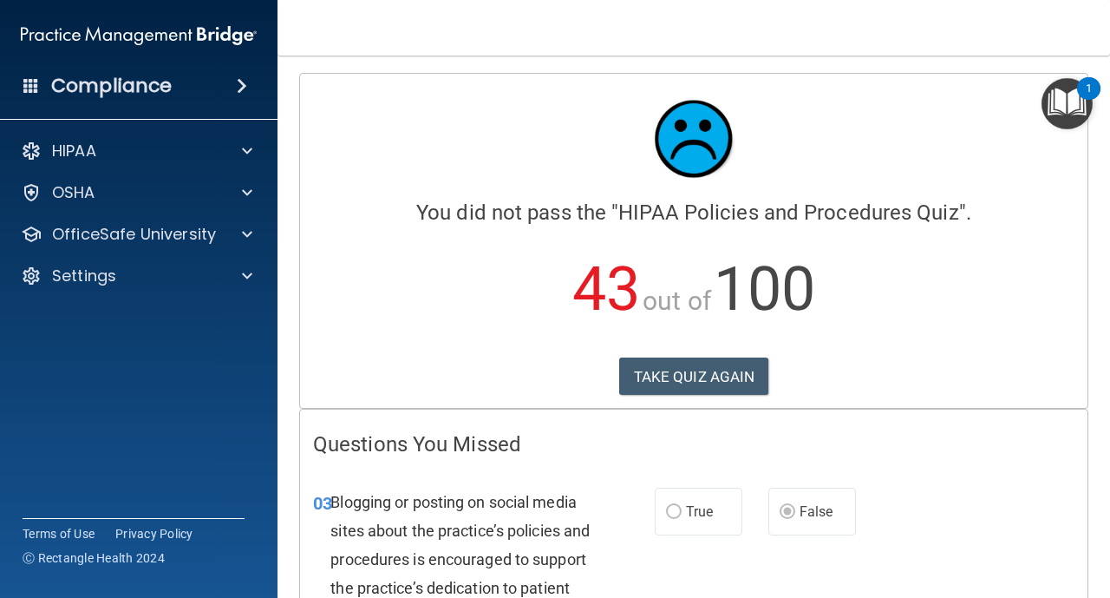
click at [773, 540] on div "03 Blogging or posting on social media sites about the practice’s policies and …" at bounding box center [694, 593] width 788 height 254
drag, startPoint x: 773, startPoint y: 540, endPoint x: 710, endPoint y: 556, distance: 64.4
click at [710, 556] on div "03 Blogging or posting on social media sites about the practice’s policies and …" at bounding box center [694, 593] width 788 height 254
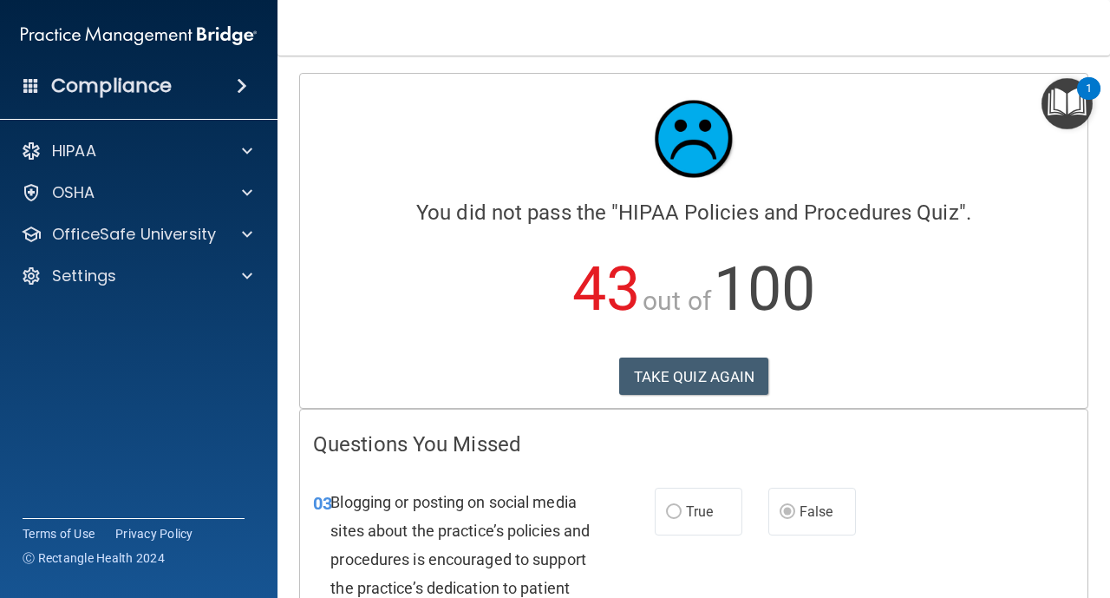
click at [567, 474] on div "03 Blogging or posting on social media sites about the practice’s policies and …" at bounding box center [694, 593] width 788 height 254
click at [437, 448] on h4 "Questions You Missed" at bounding box center [694, 444] width 762 height 23
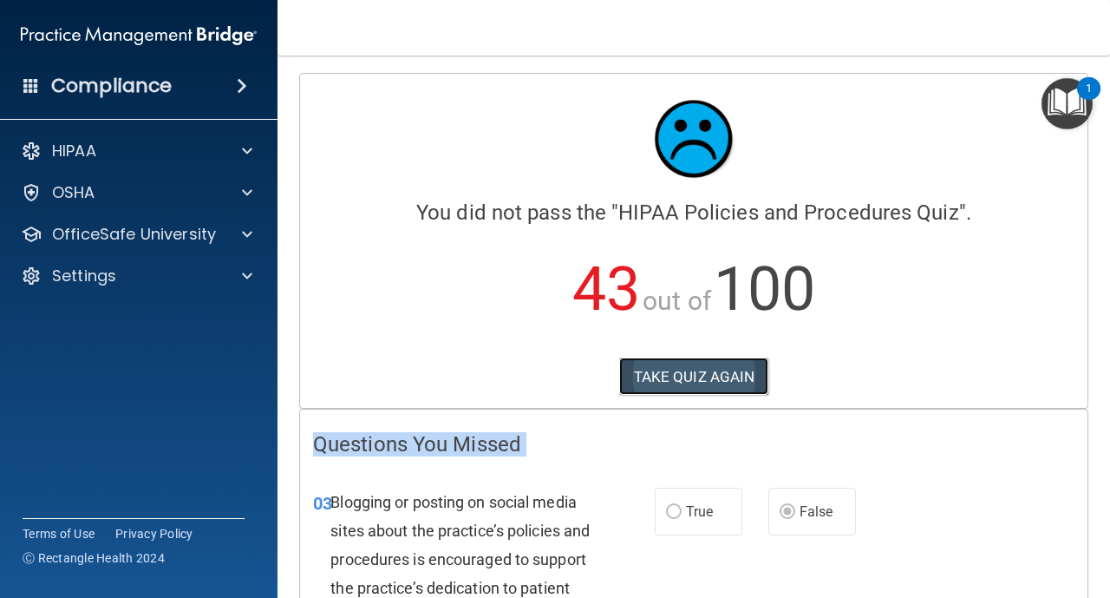
click at [713, 366] on button "TAKE QUIZ AGAIN" at bounding box center [694, 376] width 150 height 38
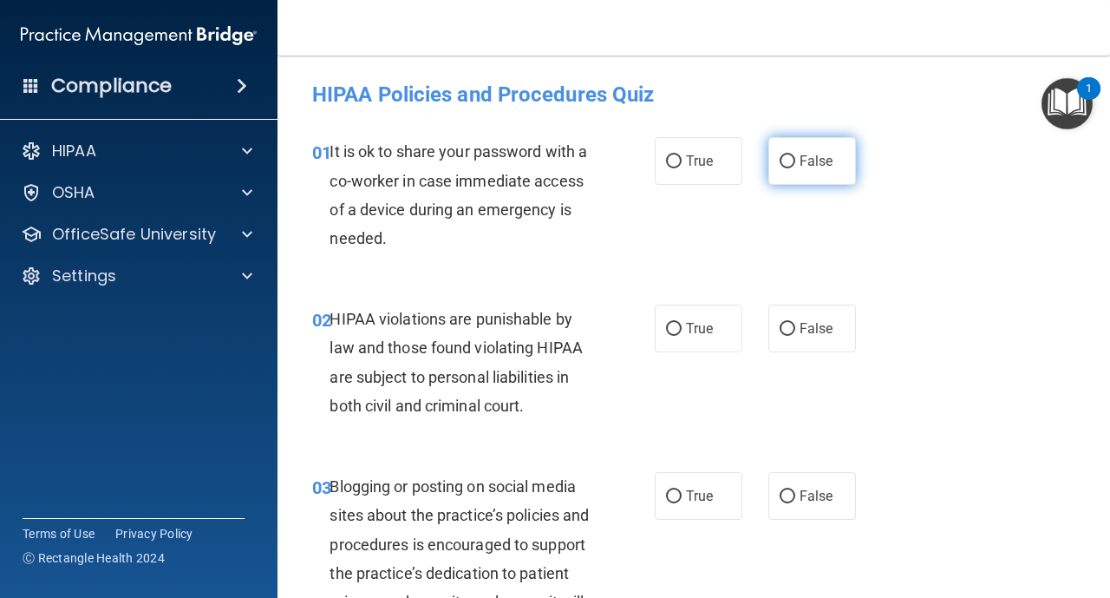
click at [786, 170] on label "False" at bounding box center [813, 161] width 88 height 48
click at [786, 168] on input "False" at bounding box center [788, 161] width 16 height 13
radio input "true"
click at [679, 328] on input "True" at bounding box center [674, 329] width 16 height 13
radio input "true"
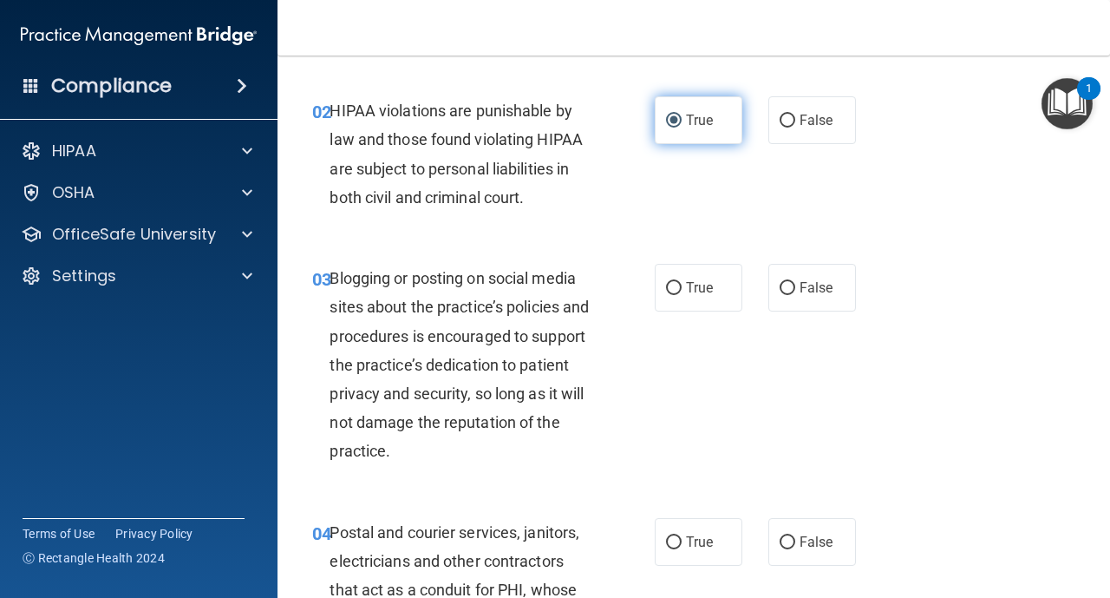
scroll to position [243, 0]
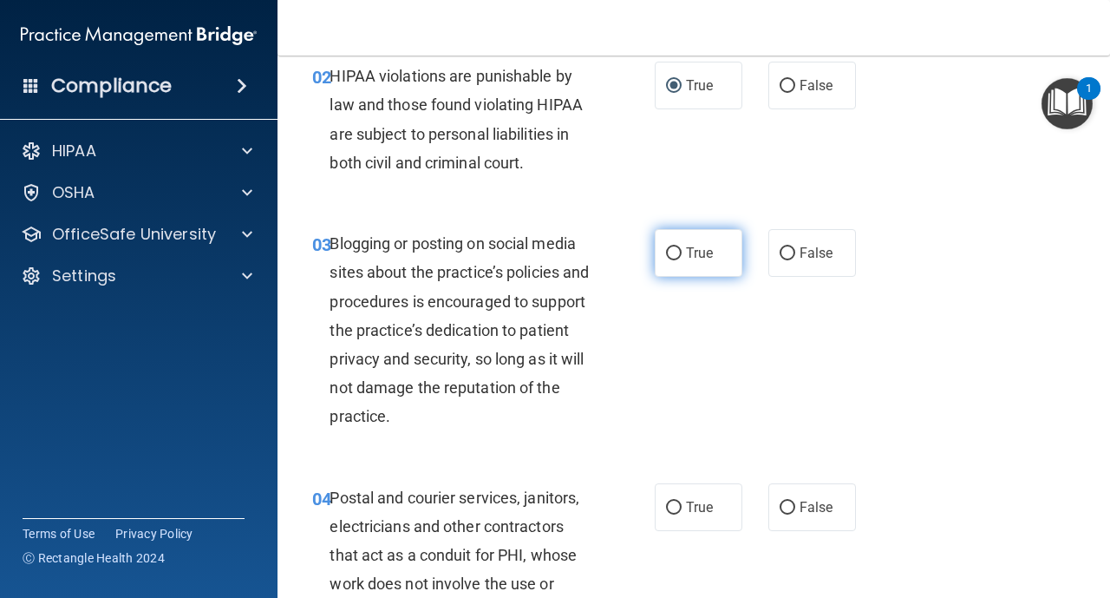
click at [673, 255] on input "True" at bounding box center [674, 253] width 16 height 13
radio input "true"
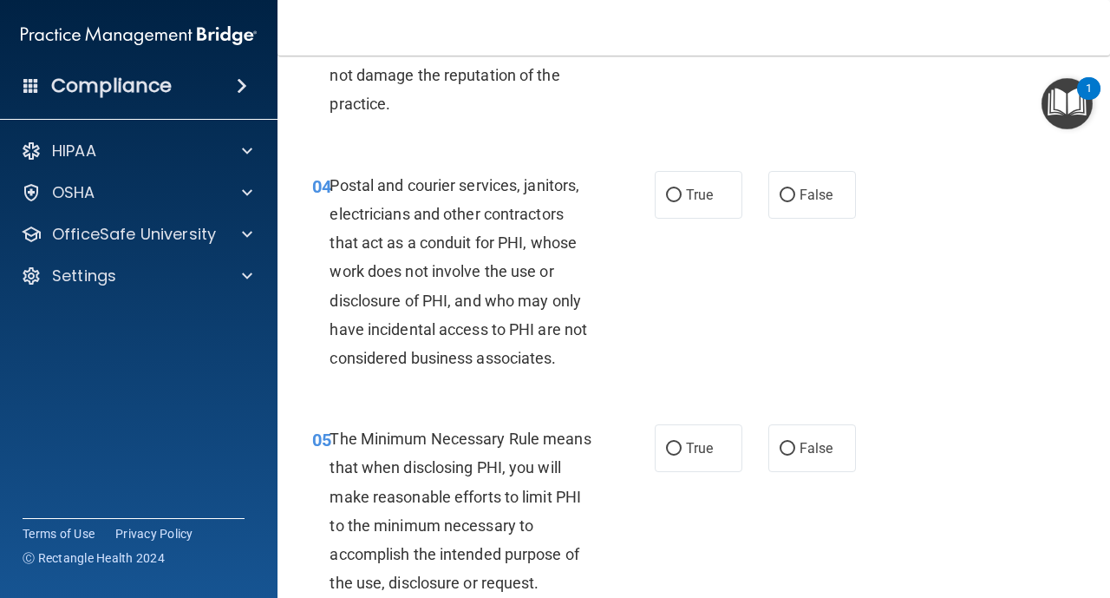
scroll to position [590, 0]
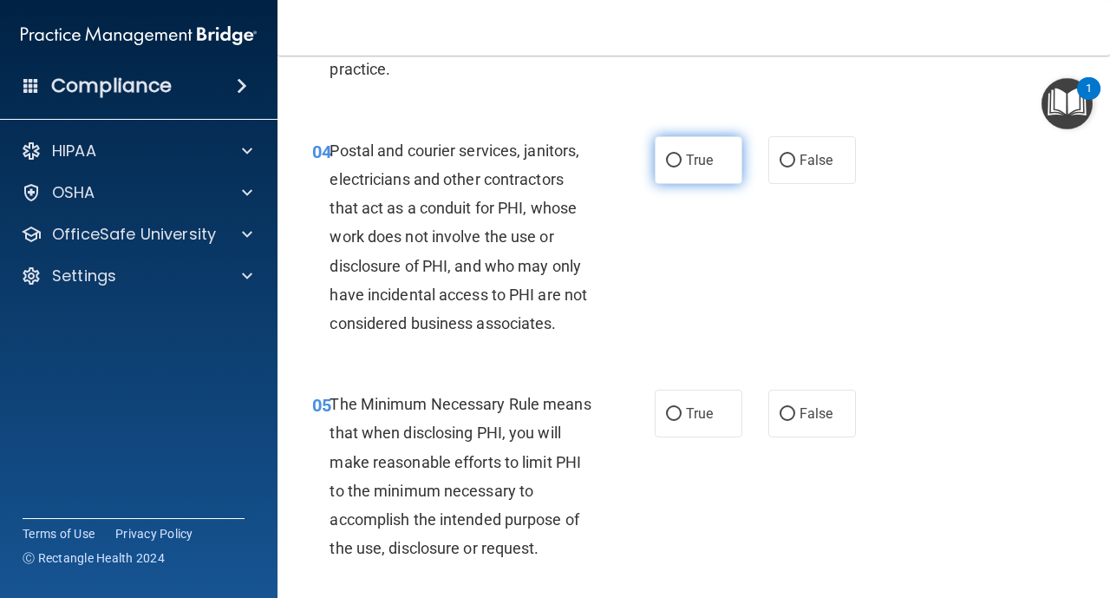
click at [674, 172] on label "True" at bounding box center [699, 160] width 88 height 48
click at [674, 167] on input "True" at bounding box center [674, 160] width 16 height 13
radio input "true"
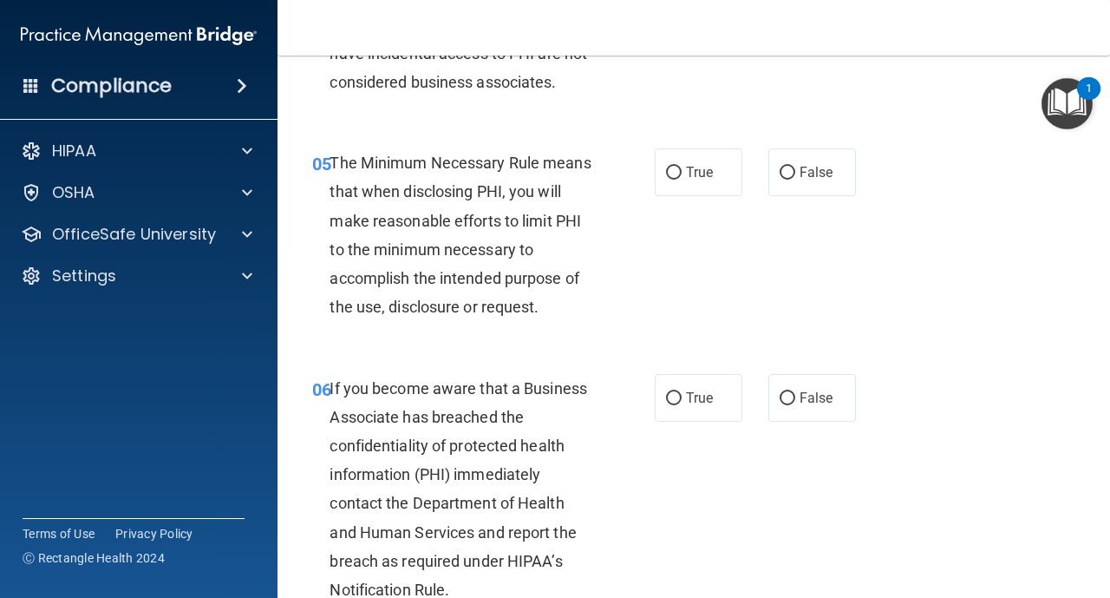
scroll to position [833, 0]
click at [674, 172] on input "True" at bounding box center [674, 171] width 16 height 13
radio input "true"
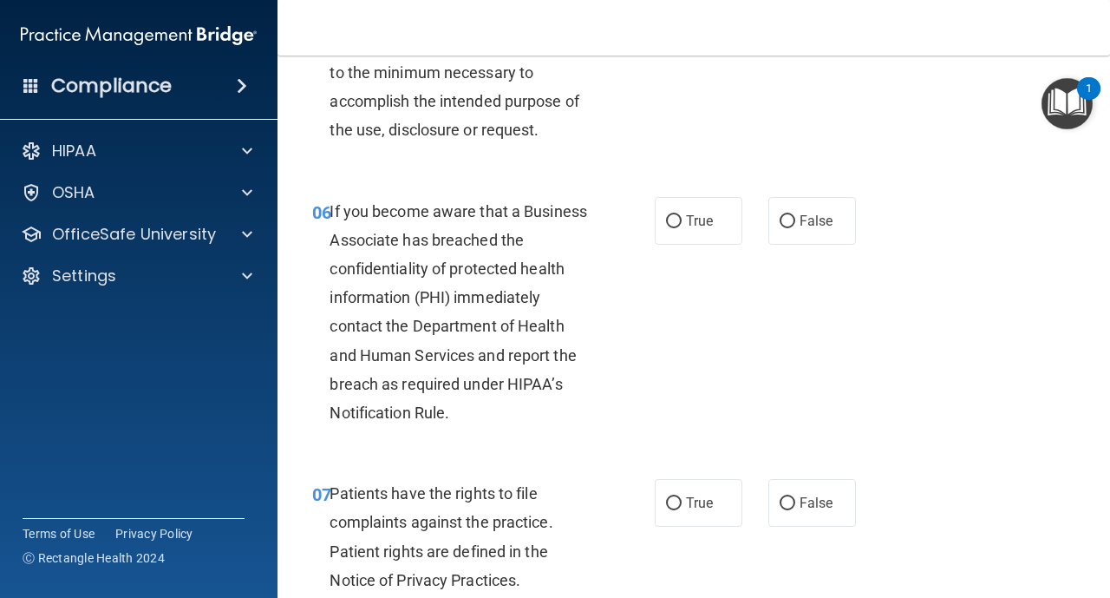
scroll to position [1041, 0]
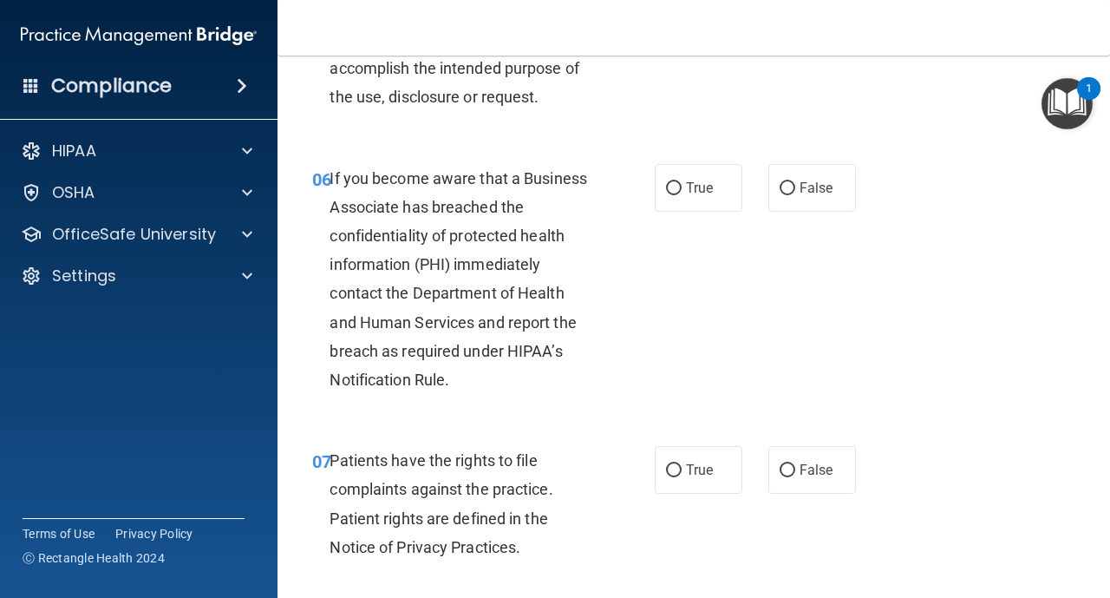
click at [674, 172] on label "True" at bounding box center [699, 188] width 88 height 48
click at [674, 182] on input "True" at bounding box center [674, 188] width 16 height 13
radio input "true"
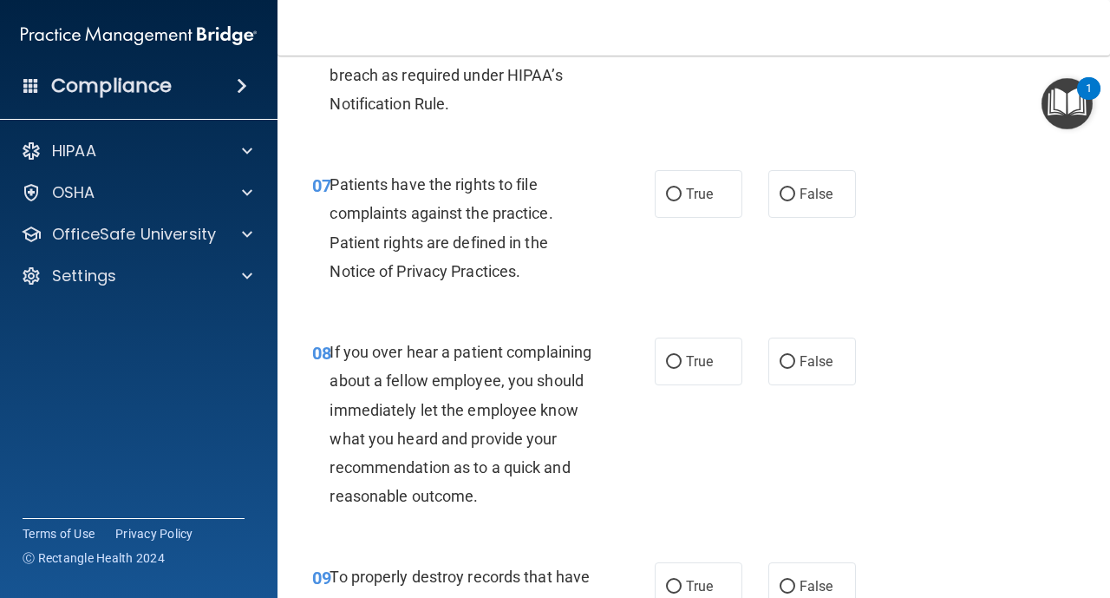
scroll to position [1353, 0]
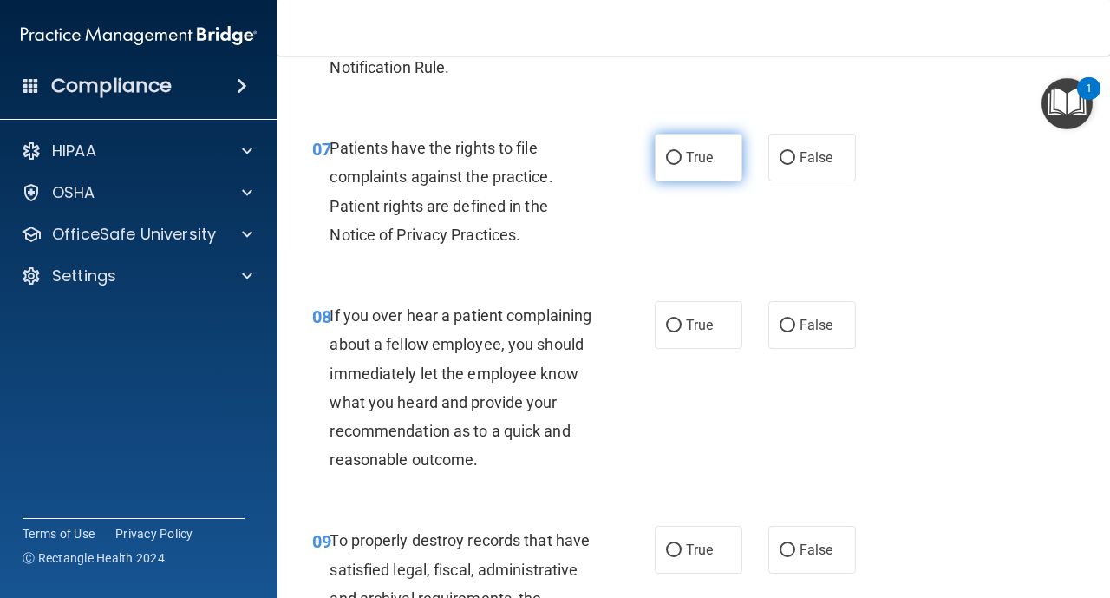
click at [677, 166] on label "True" at bounding box center [699, 158] width 88 height 48
click at [677, 165] on input "True" at bounding box center [674, 158] width 16 height 13
radio input "true"
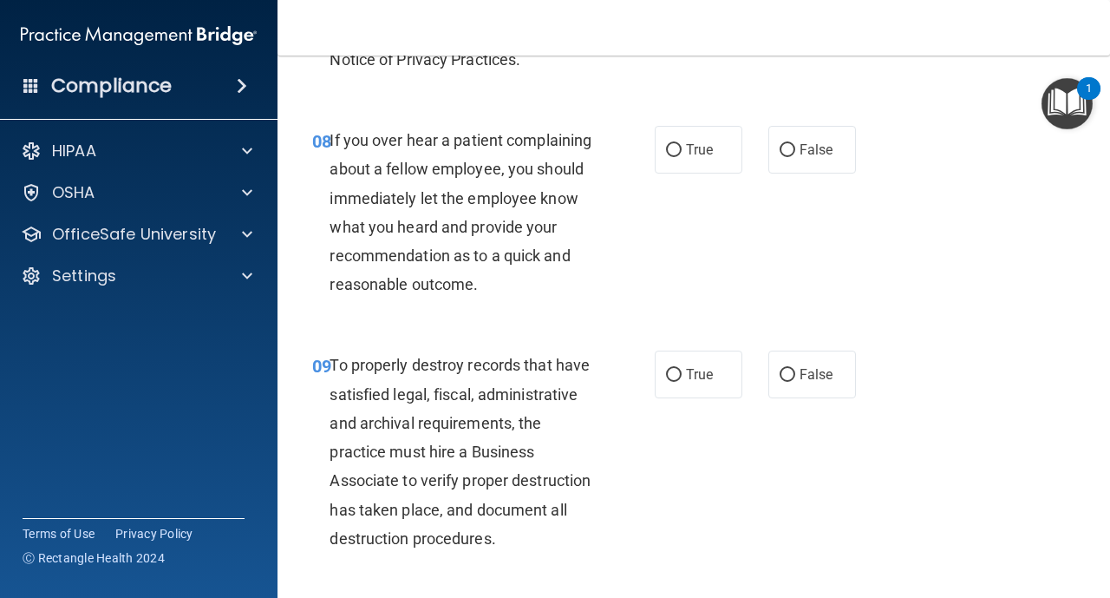
scroll to position [1527, 0]
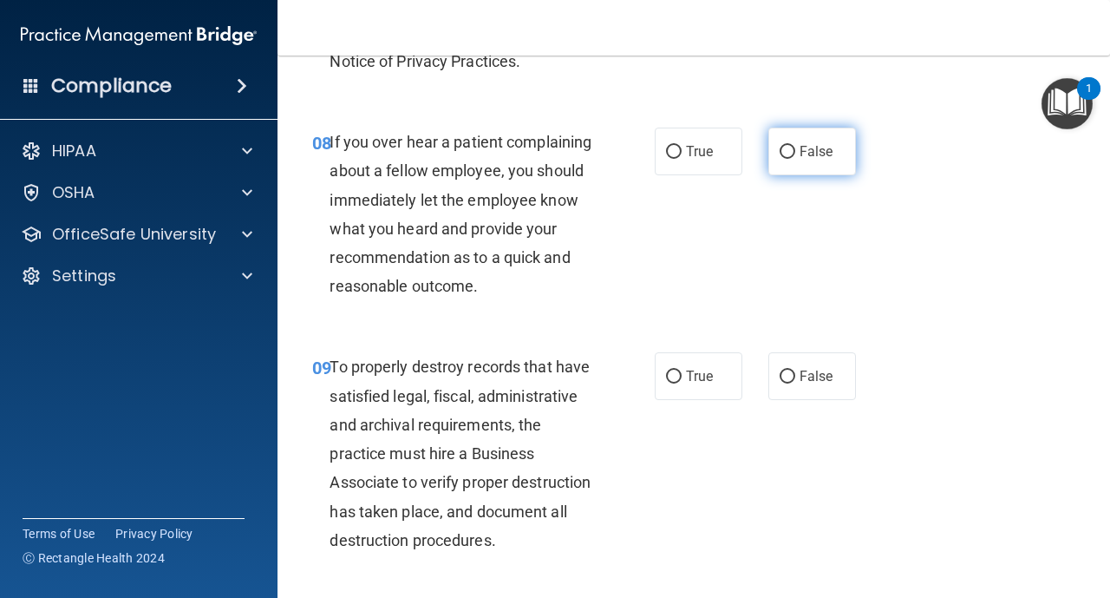
click at [790, 147] on input "False" at bounding box center [788, 152] width 16 height 13
radio input "true"
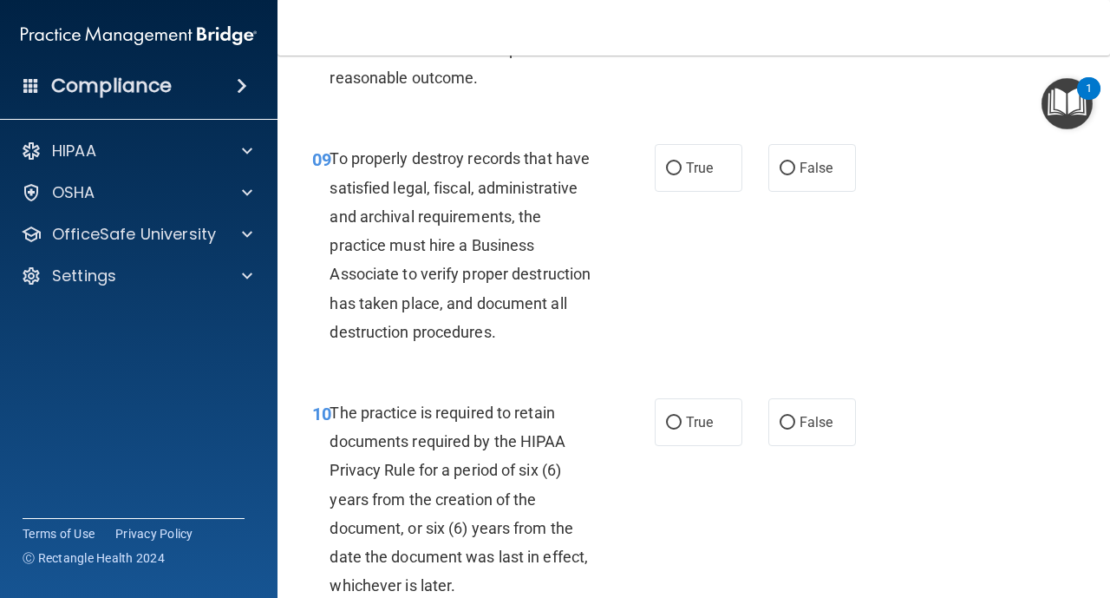
scroll to position [1770, 0]
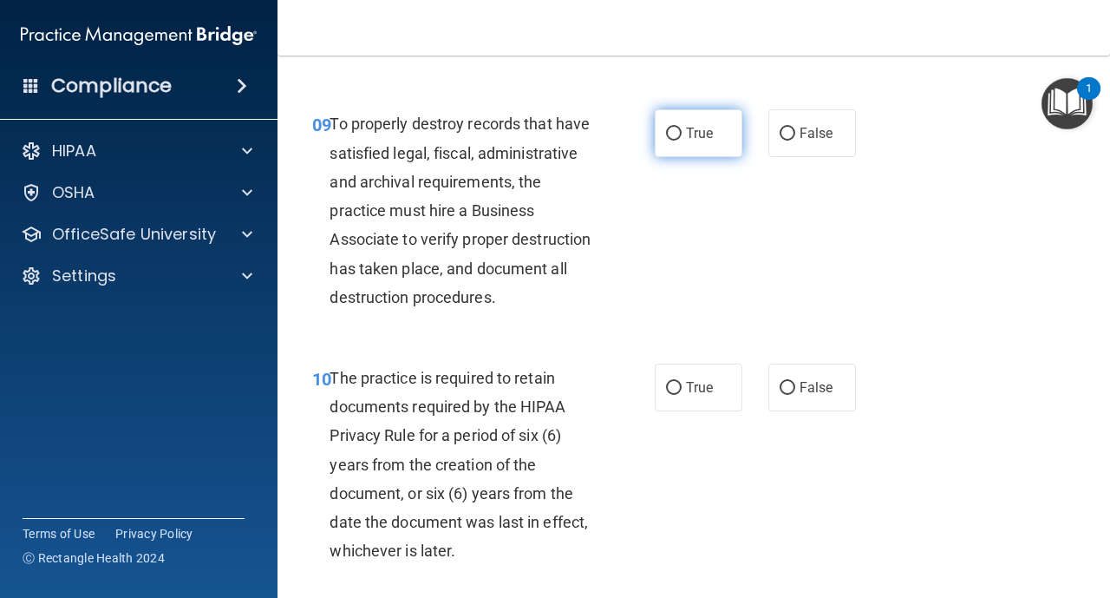
click at [674, 134] on input "True" at bounding box center [674, 134] width 16 height 13
radio input "true"
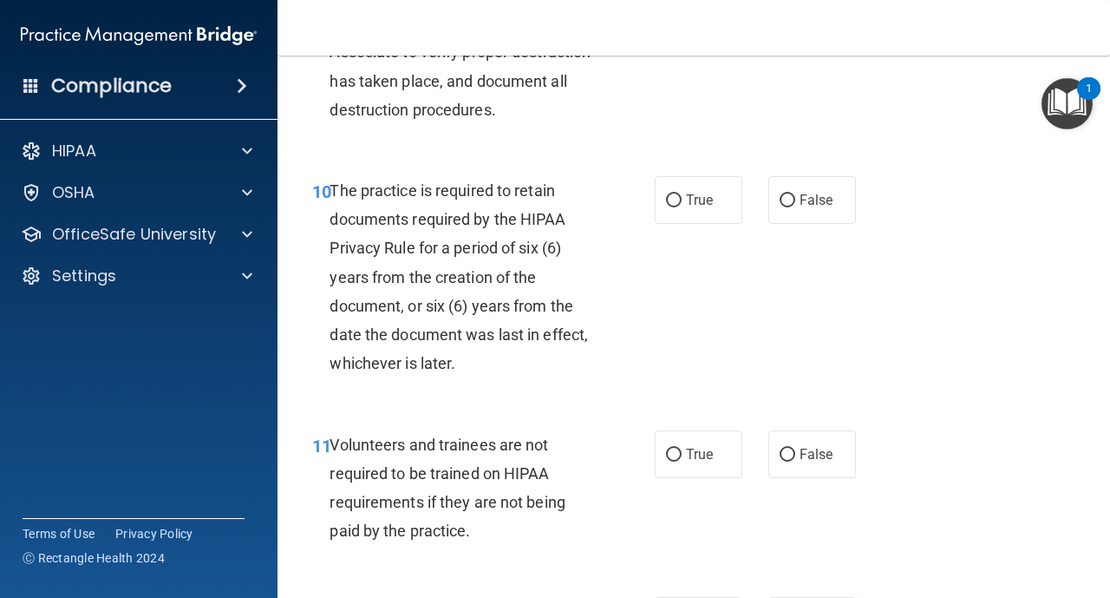
scroll to position [2012, 0]
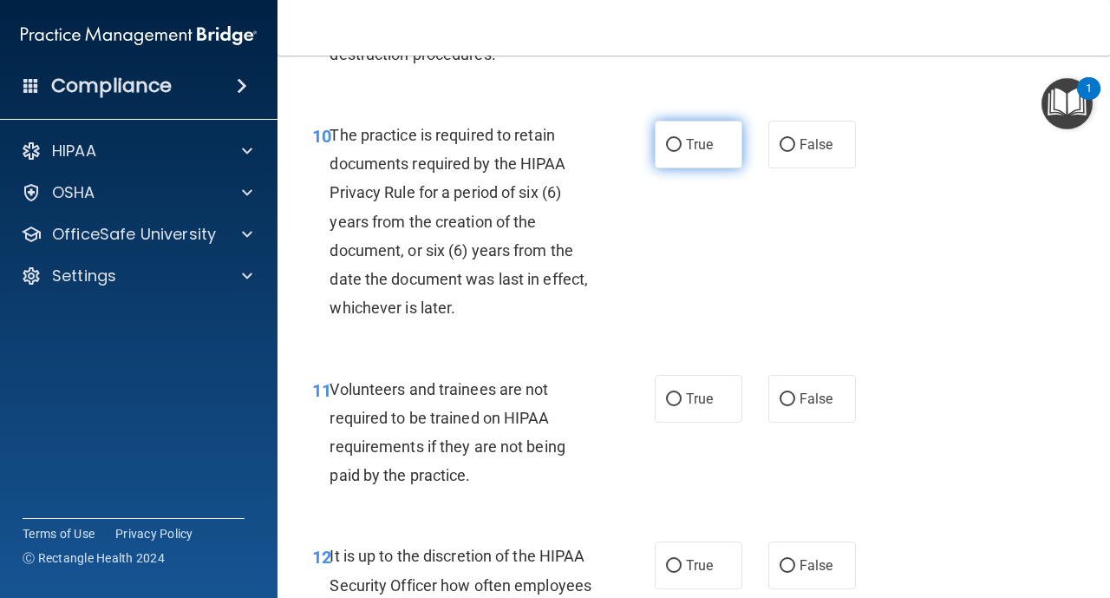
click at [696, 142] on span "True" at bounding box center [699, 144] width 27 height 16
click at [682, 142] on input "True" at bounding box center [674, 145] width 16 height 13
radio input "true"
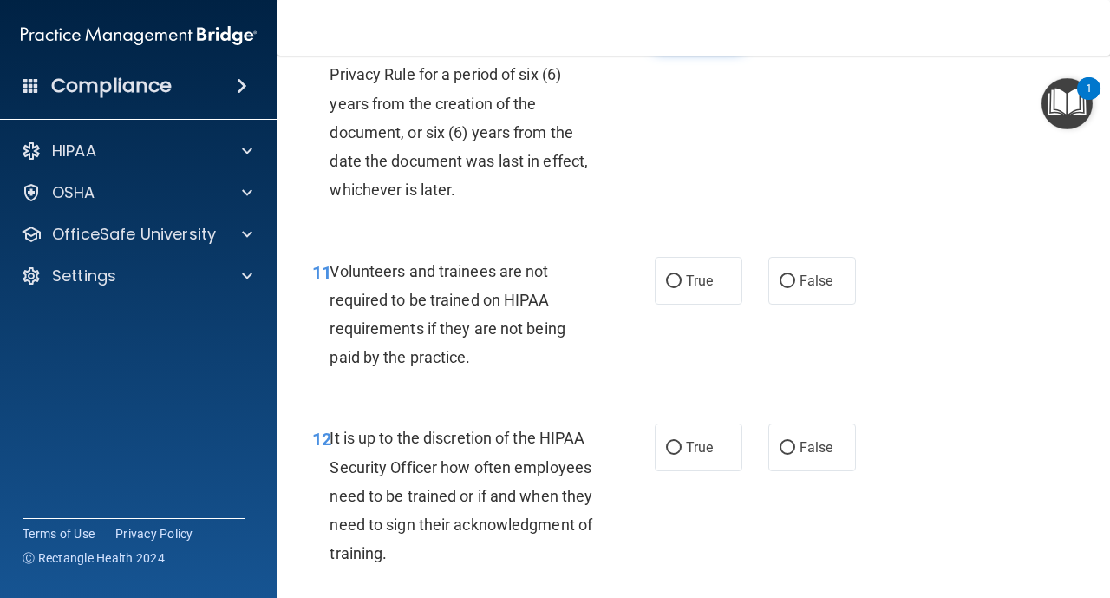
scroll to position [2151, 0]
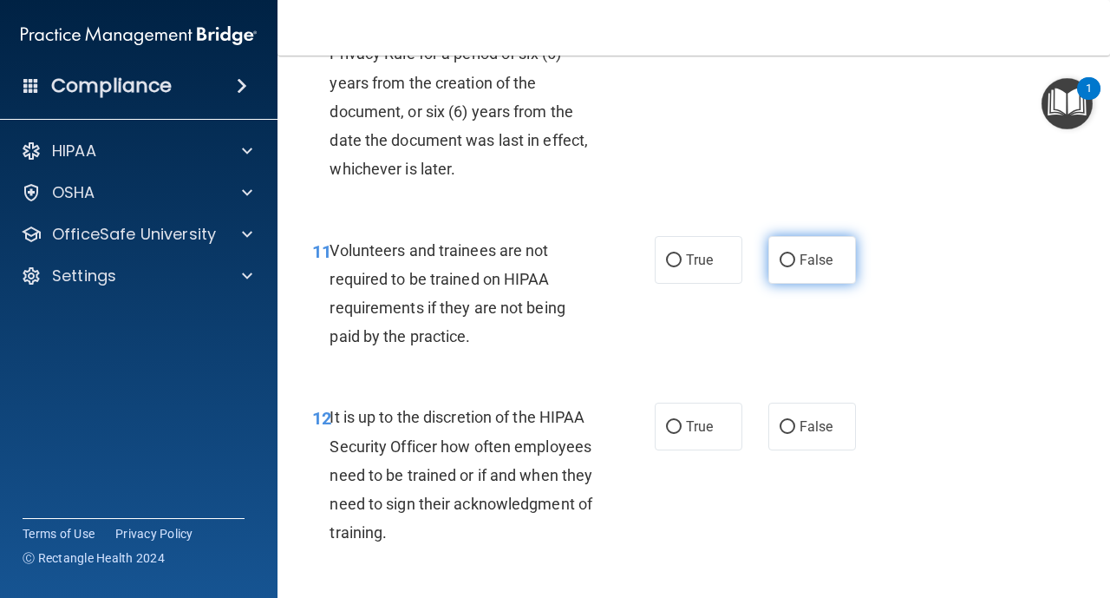
click at [787, 262] on input "False" at bounding box center [788, 260] width 16 height 13
radio input "true"
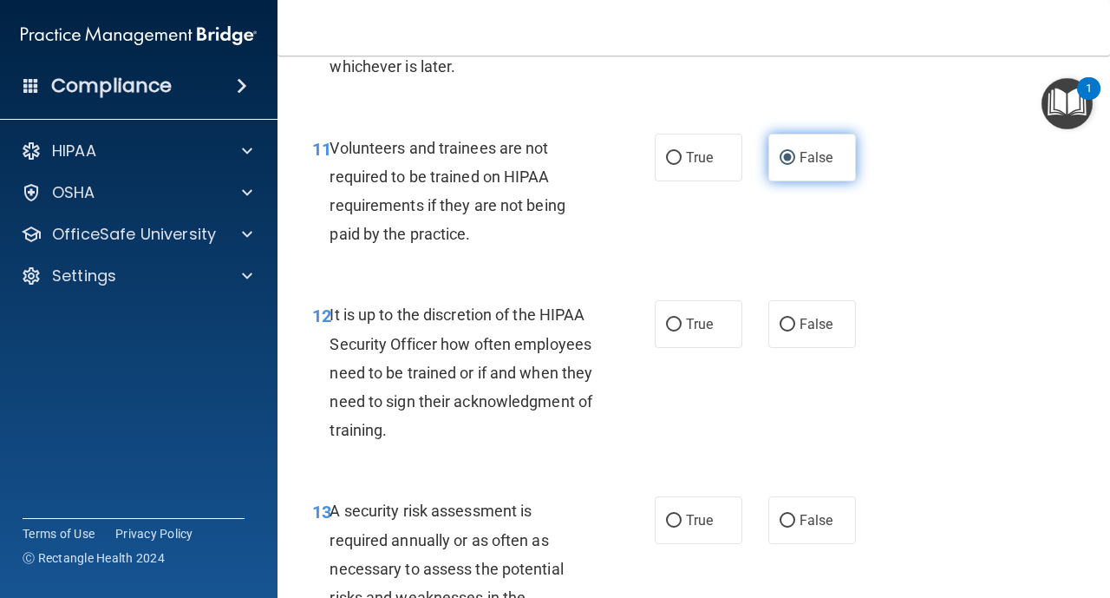
scroll to position [2325, 0]
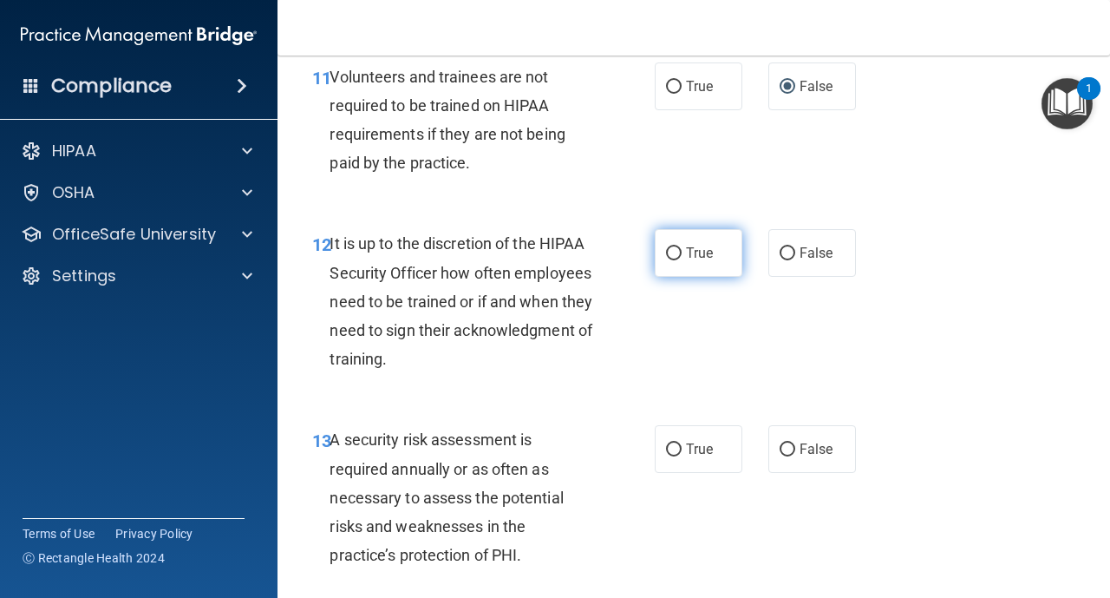
click at [673, 259] on input "True" at bounding box center [674, 253] width 16 height 13
radio input "true"
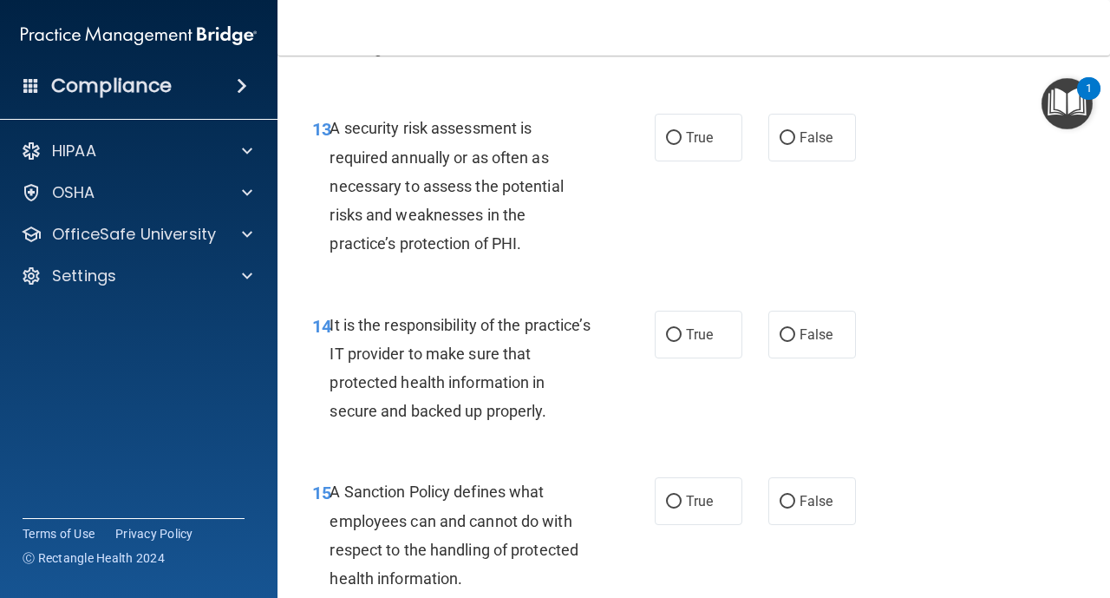
scroll to position [2672, 0]
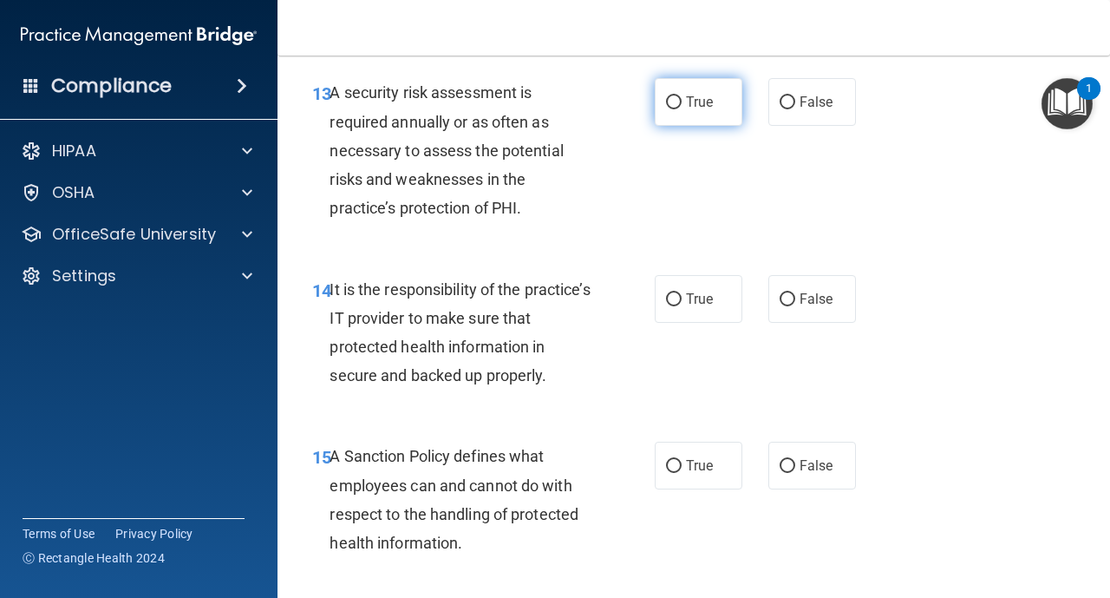
click at [681, 108] on label "True" at bounding box center [699, 102] width 88 height 48
click at [677, 307] on label "True" at bounding box center [699, 299] width 88 height 48
click at [677, 306] on input "True" at bounding box center [674, 299] width 16 height 13
radio input "true"
click at [674, 110] on label "True" at bounding box center [699, 102] width 88 height 48
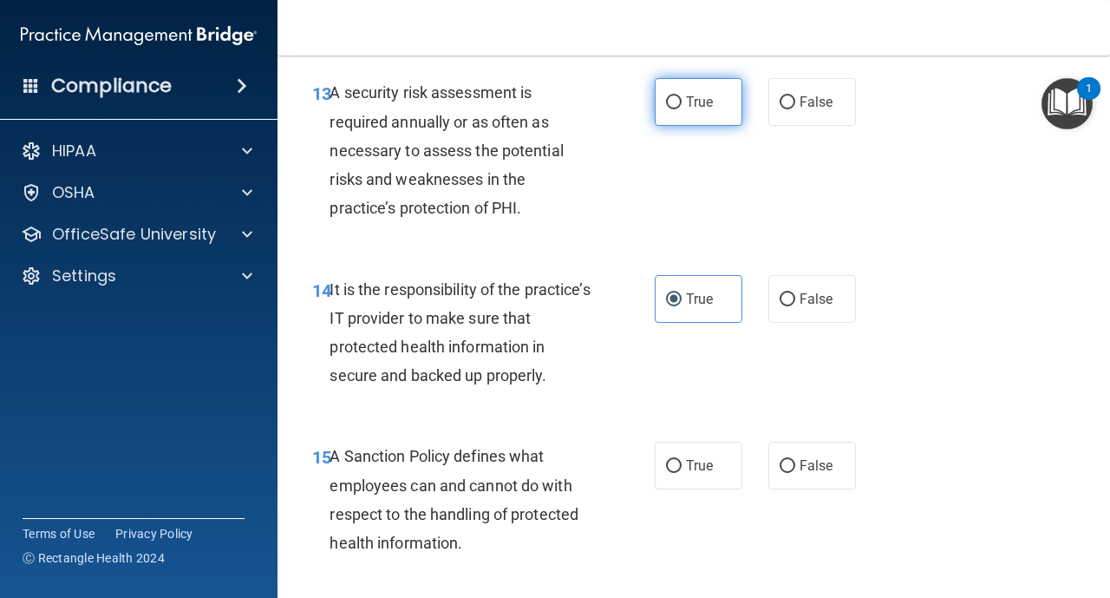
click at [674, 109] on input "True" at bounding box center [674, 102] width 16 height 13
radio input "true"
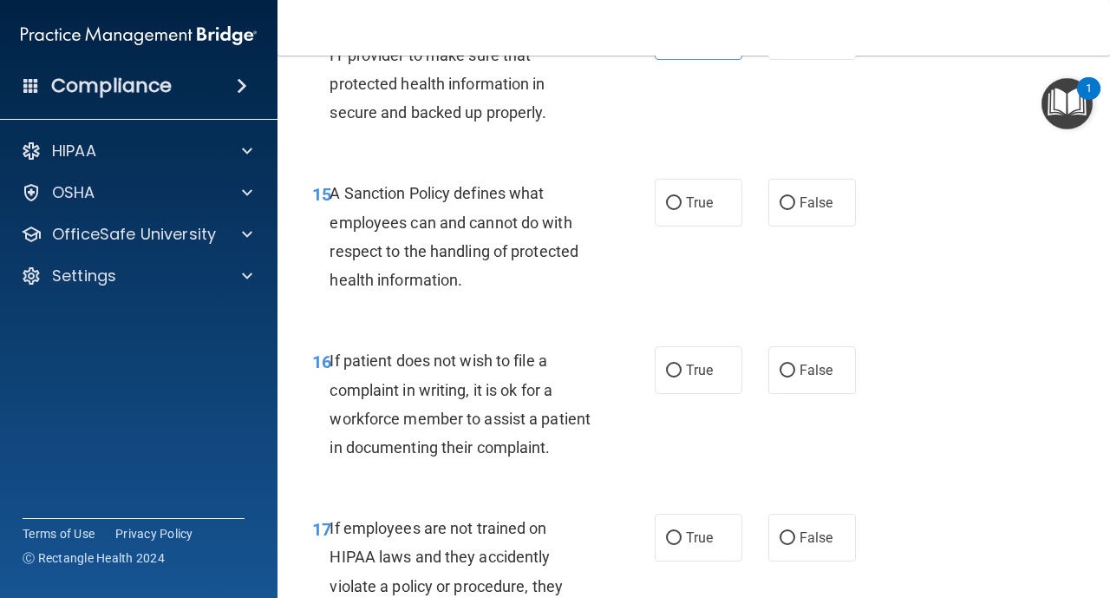
scroll to position [2949, 0]
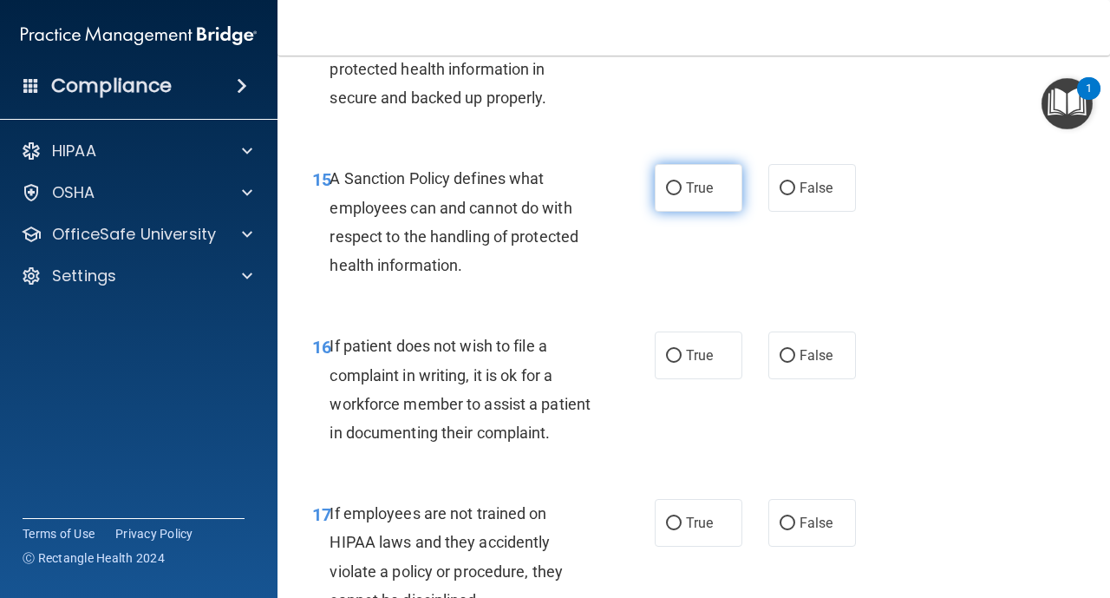
click at [677, 186] on input "True" at bounding box center [674, 188] width 16 height 13
radio input "true"
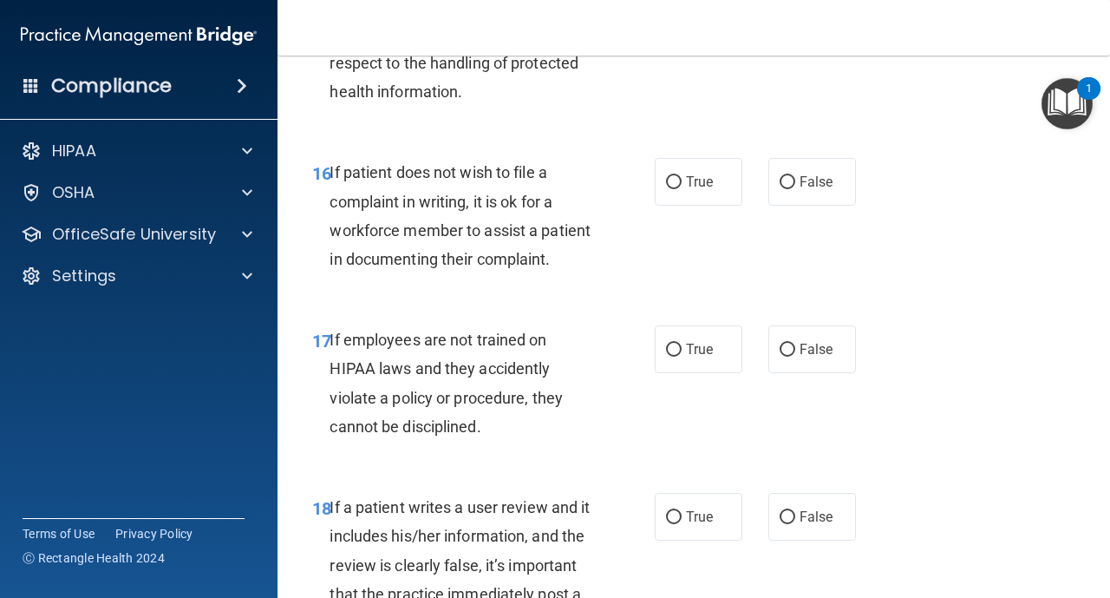
scroll to position [3158, 0]
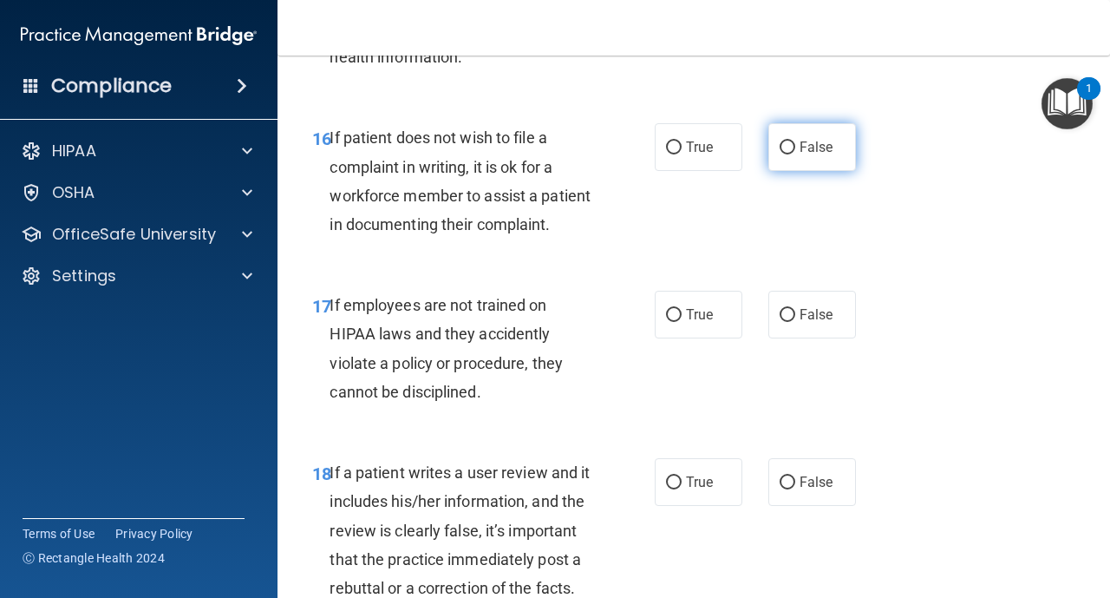
click at [780, 146] on input "False" at bounding box center [788, 147] width 16 height 13
radio input "true"
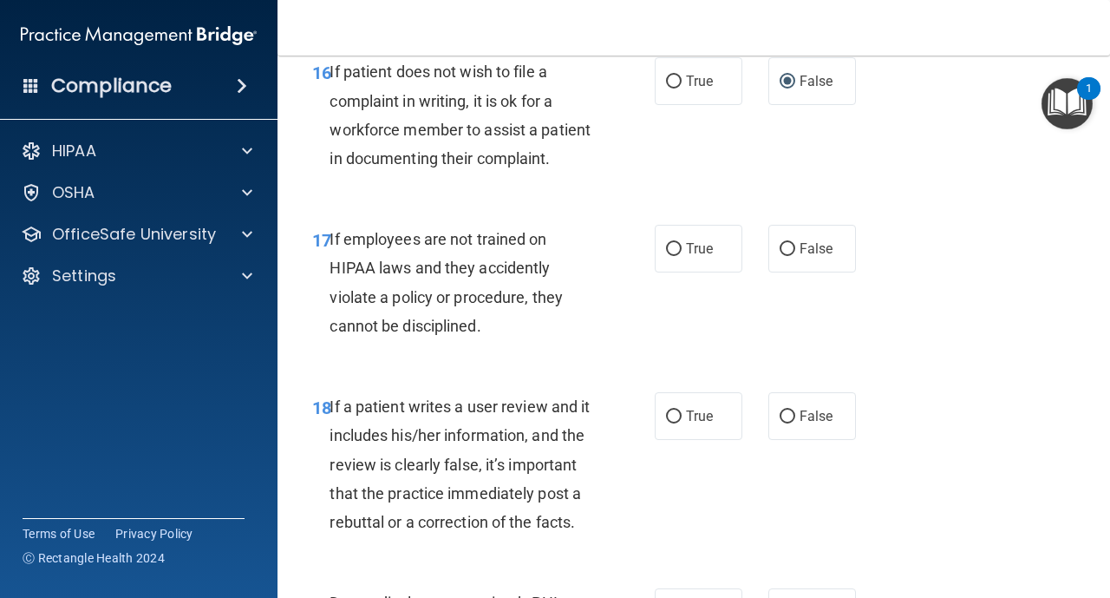
scroll to position [3227, 0]
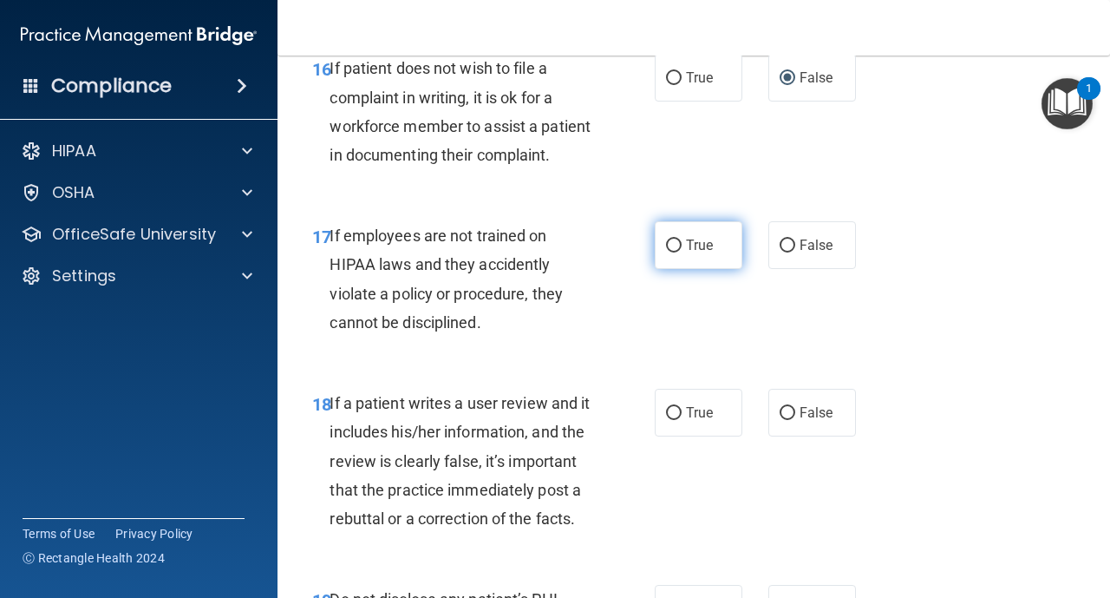
click at [676, 254] on label "True" at bounding box center [699, 245] width 88 height 48
click at [676, 252] on input "True" at bounding box center [674, 245] width 16 height 13
radio input "true"
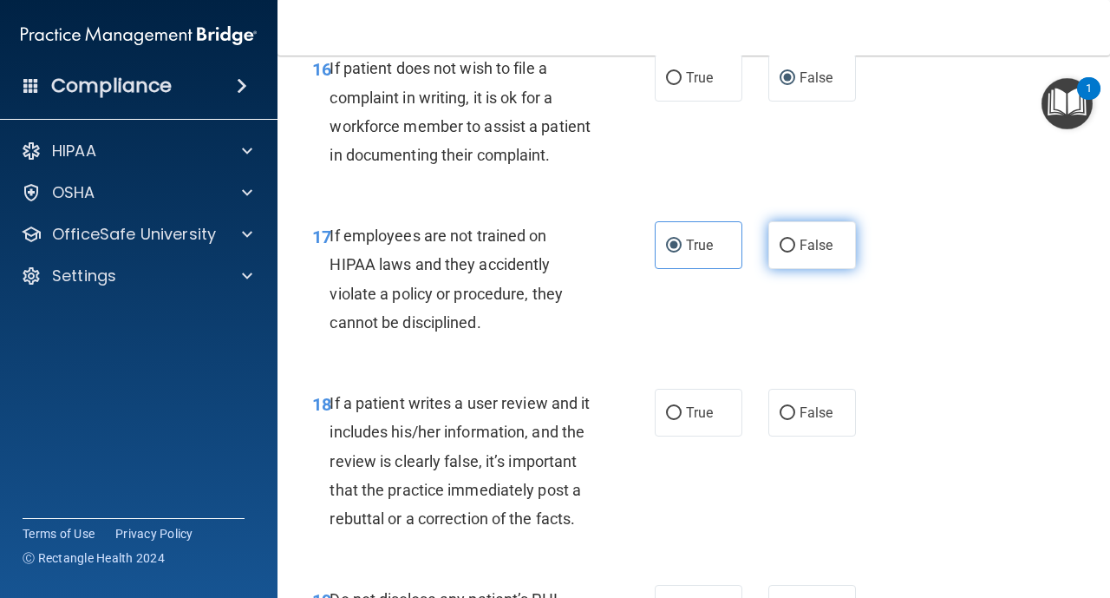
click at [785, 243] on input "False" at bounding box center [788, 245] width 16 height 13
radio input "true"
radio input "false"
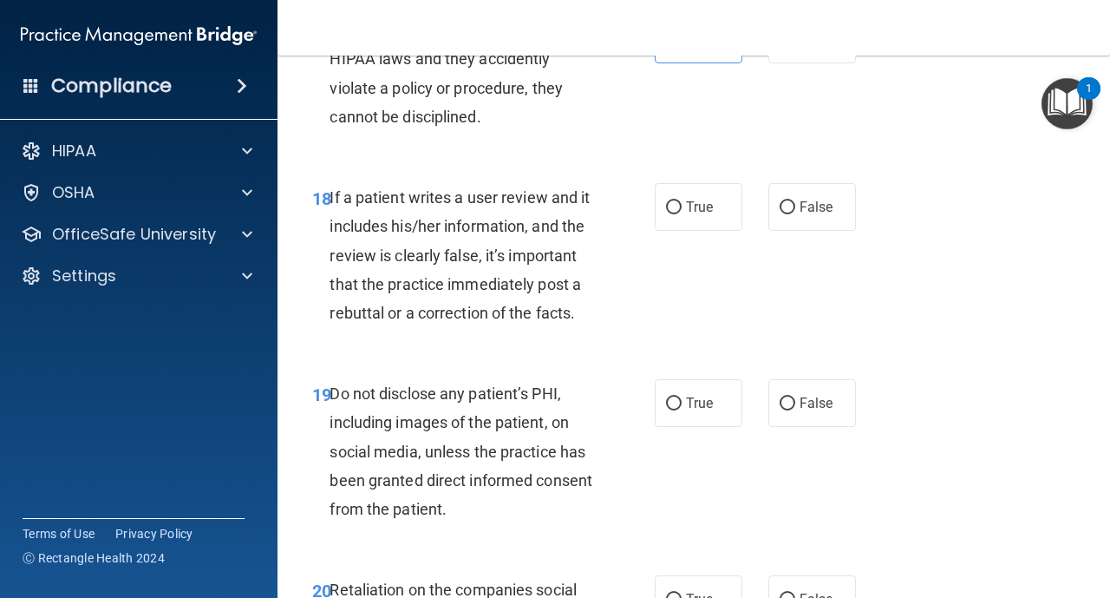
scroll to position [3435, 0]
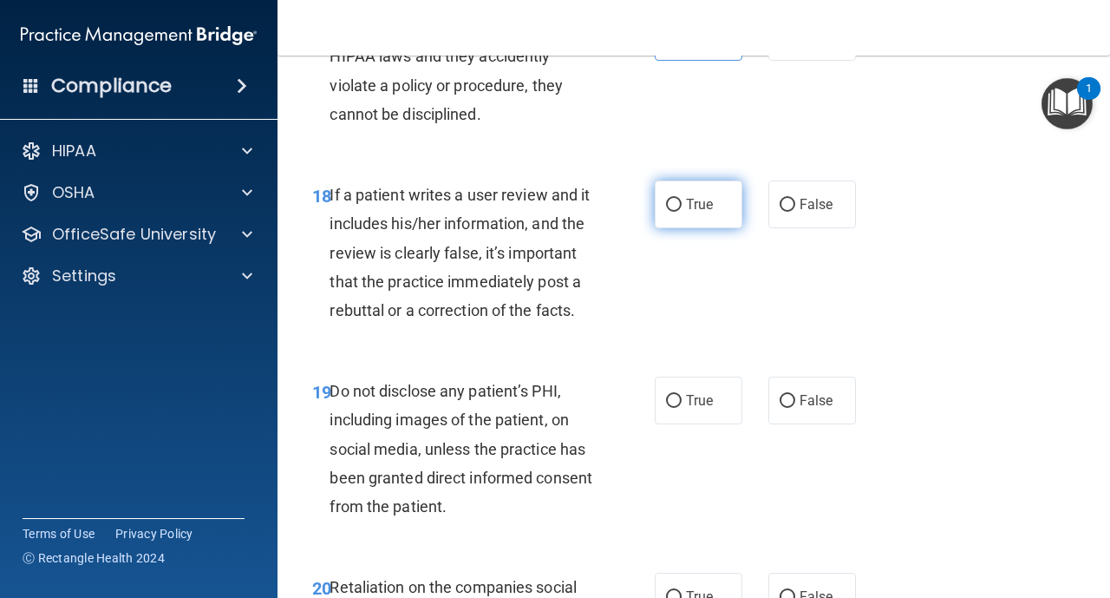
click at [677, 210] on input "True" at bounding box center [674, 205] width 16 height 13
radio input "true"
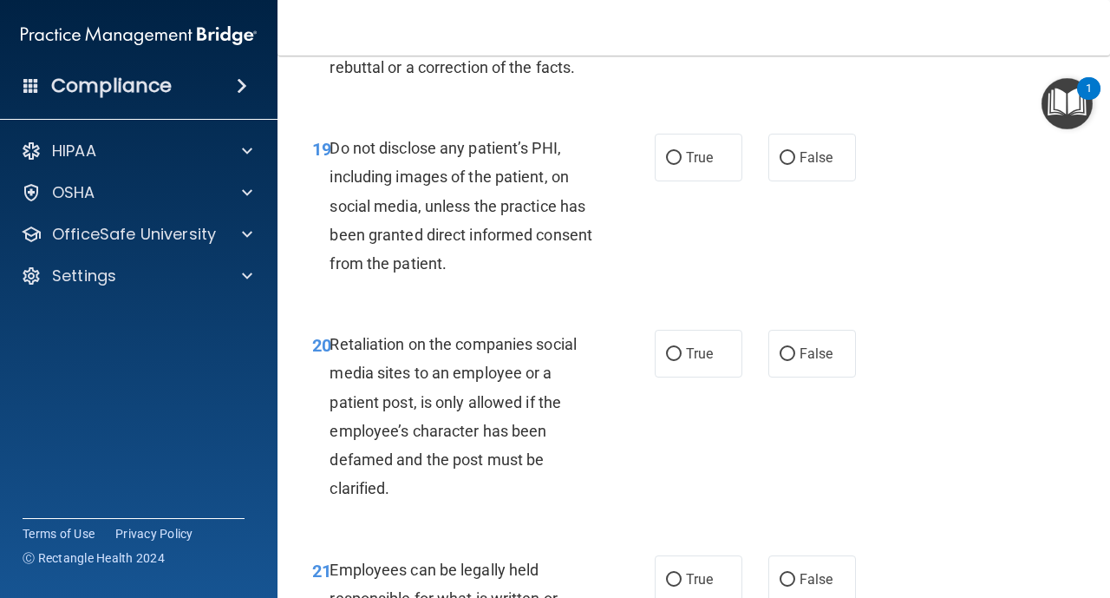
scroll to position [3713, 0]
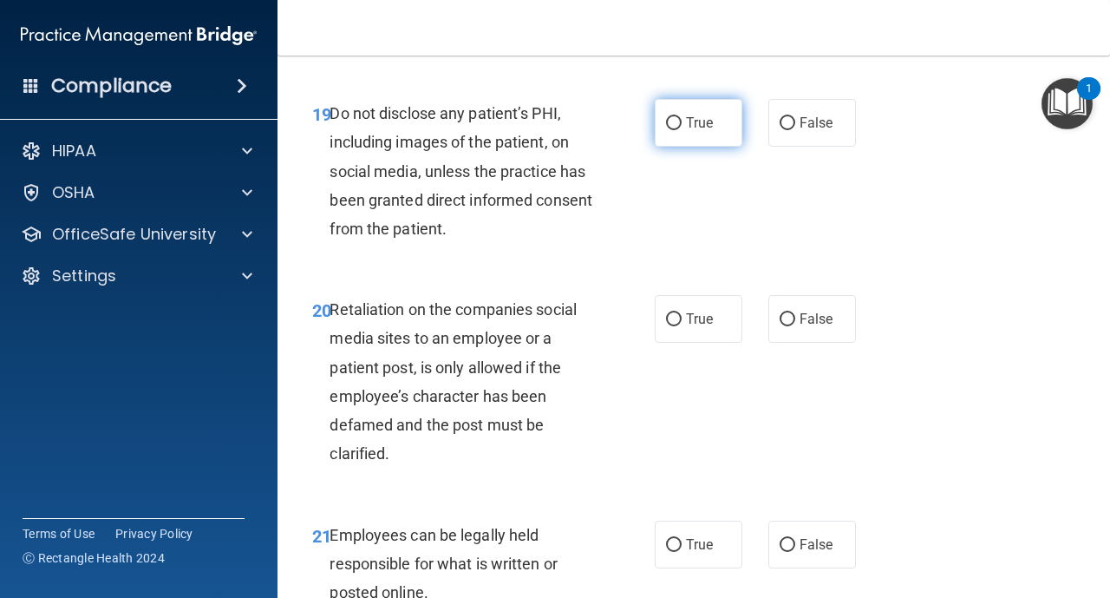
click at [675, 127] on input "True" at bounding box center [674, 123] width 16 height 13
radio input "true"
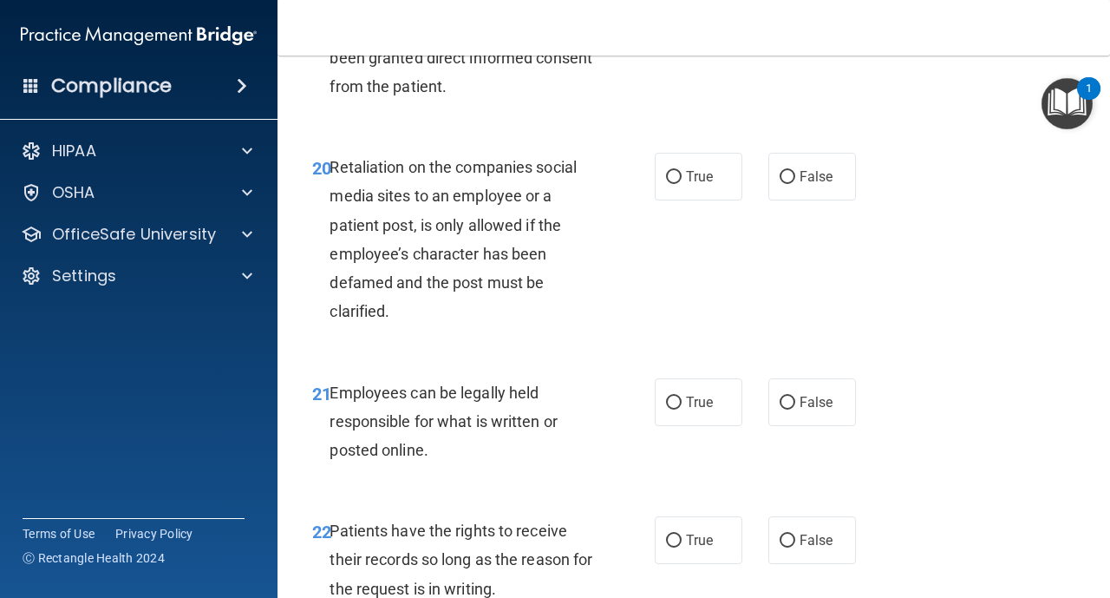
scroll to position [3886, 0]
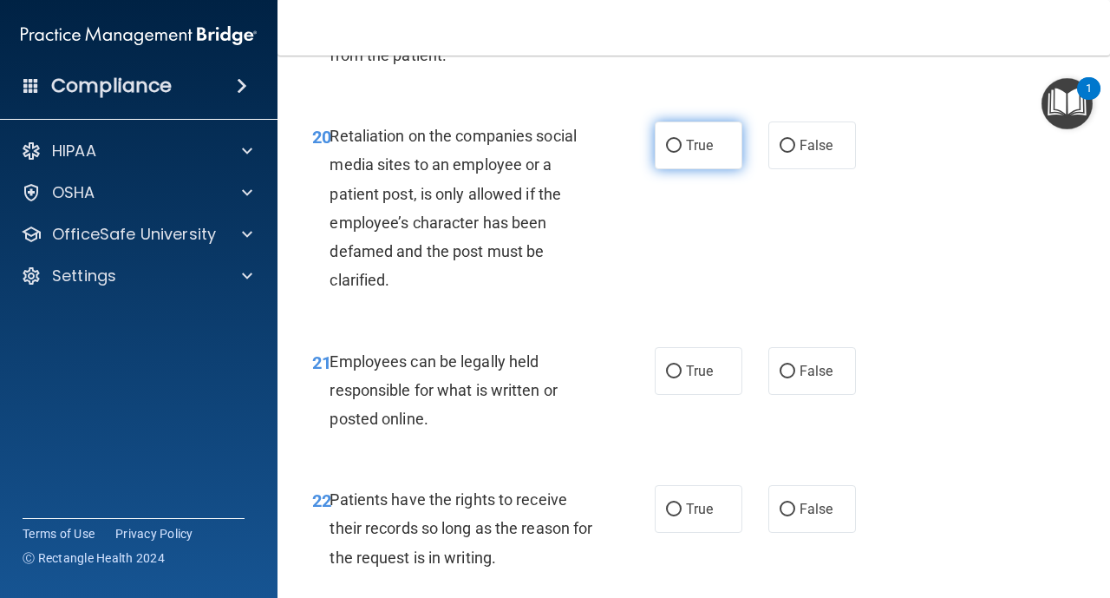
click at [669, 164] on label "True" at bounding box center [699, 145] width 88 height 48
click at [669, 153] on input "True" at bounding box center [674, 146] width 16 height 13
radio input "true"
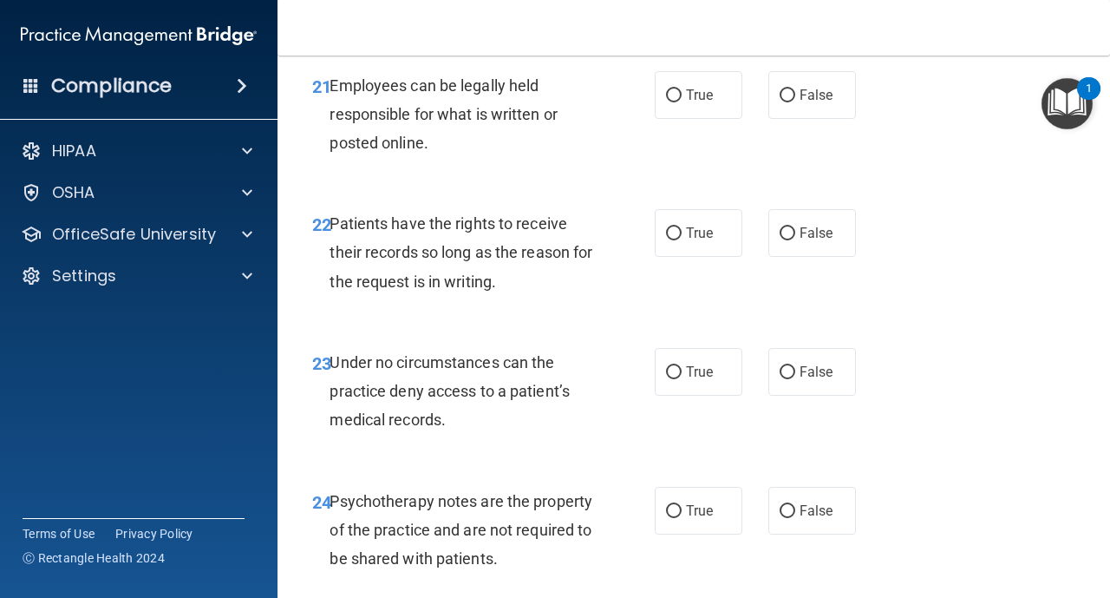
scroll to position [4164, 0]
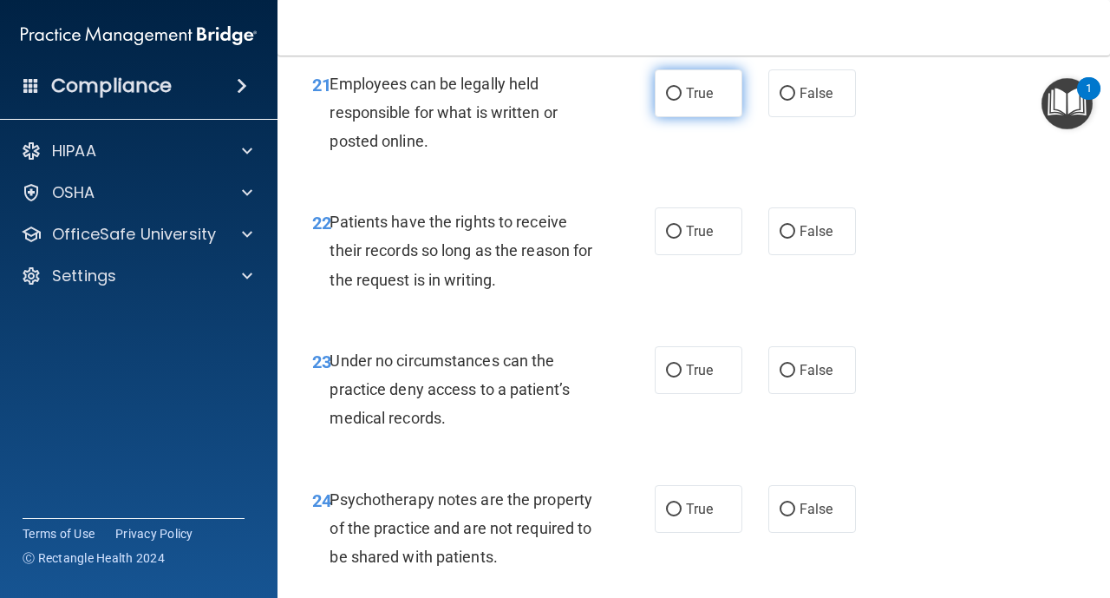
click at [673, 103] on label "True" at bounding box center [699, 93] width 88 height 48
click at [673, 101] on input "True" at bounding box center [674, 94] width 16 height 13
radio input "true"
click at [678, 239] on label "True" at bounding box center [699, 231] width 88 height 48
click at [678, 239] on input "True" at bounding box center [674, 232] width 16 height 13
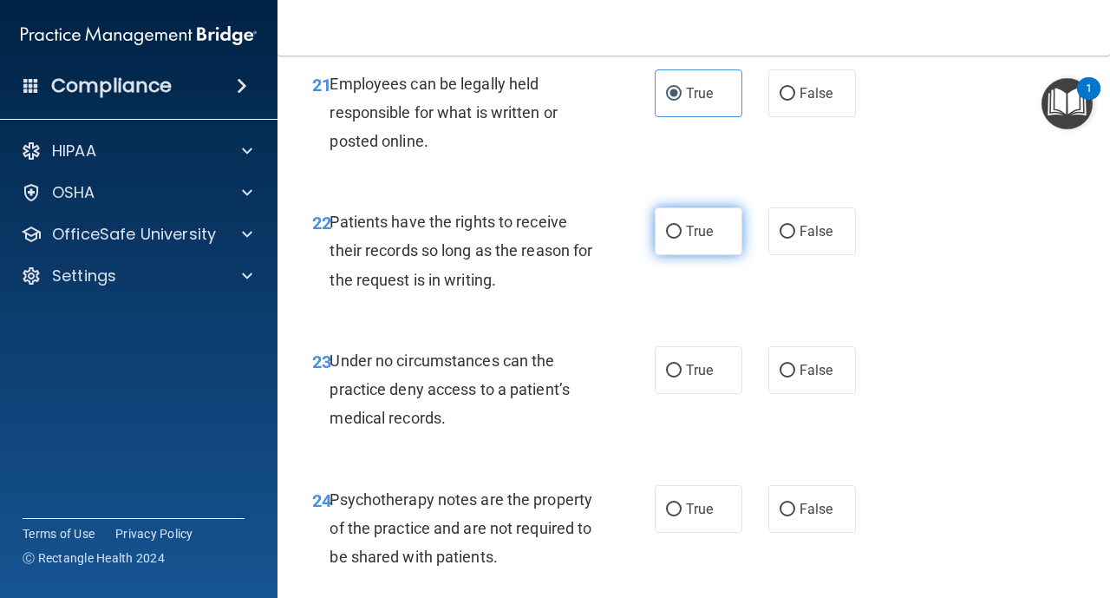
radio input "true"
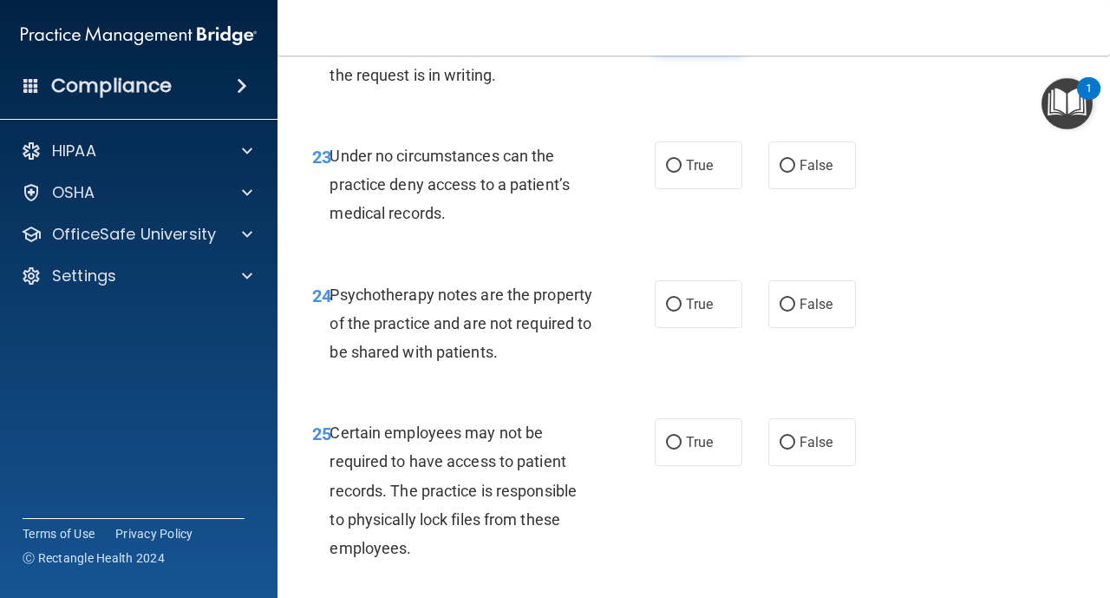
scroll to position [4372, 0]
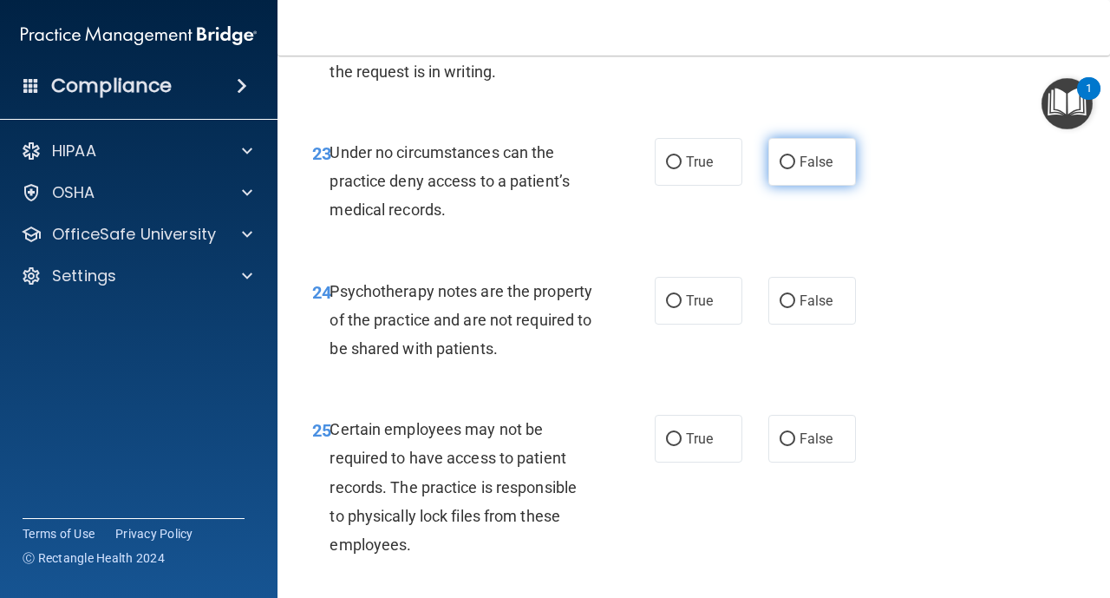
click at [787, 162] on input "False" at bounding box center [788, 162] width 16 height 13
radio input "true"
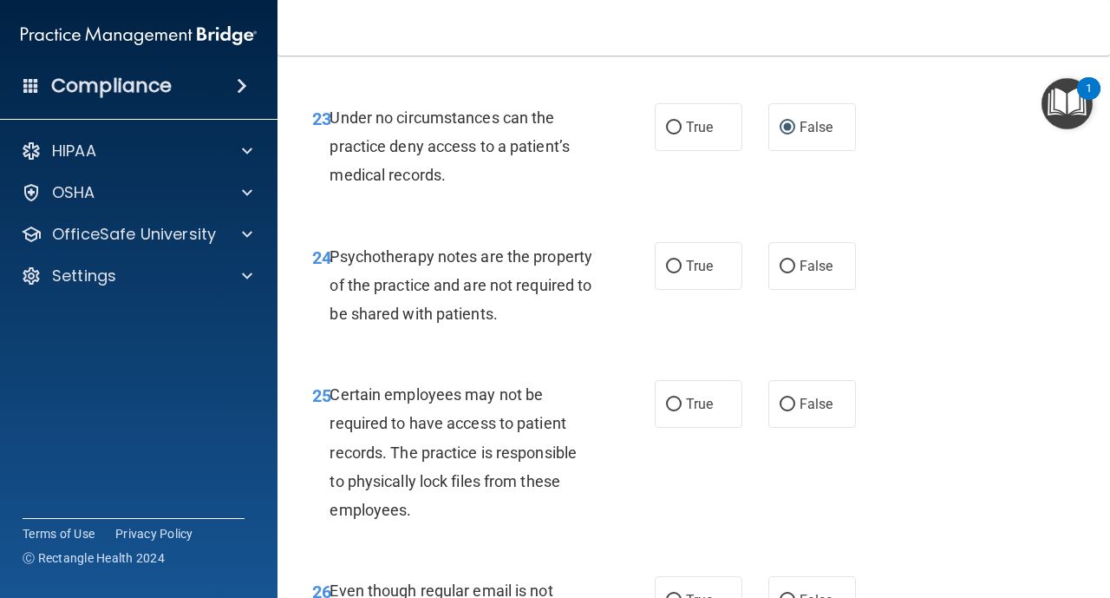
scroll to position [4441, 0]
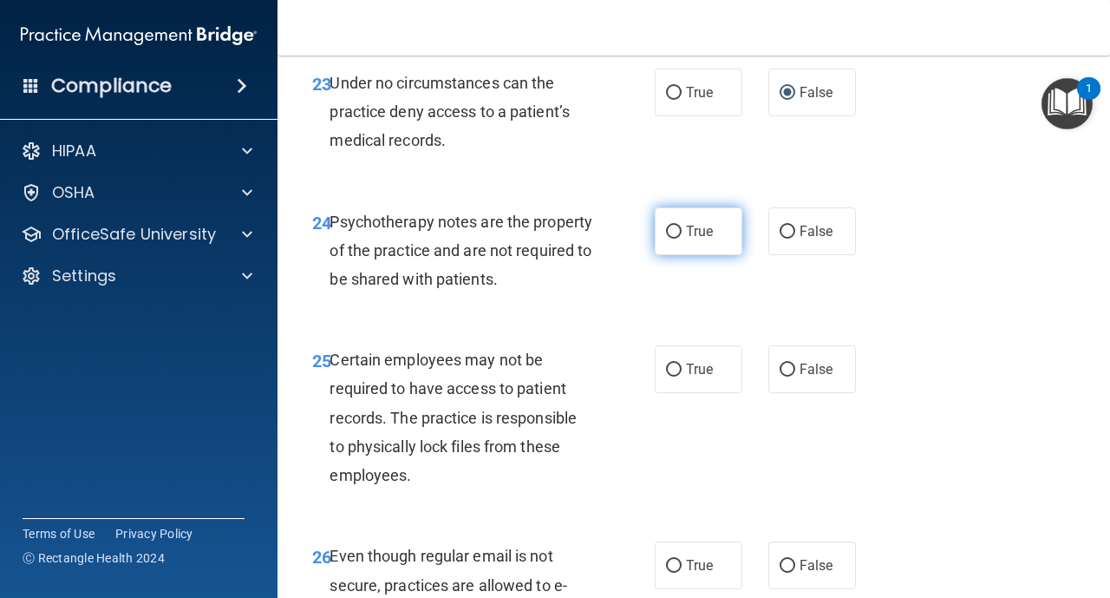
click at [678, 237] on input "True" at bounding box center [674, 232] width 16 height 13
radio input "true"
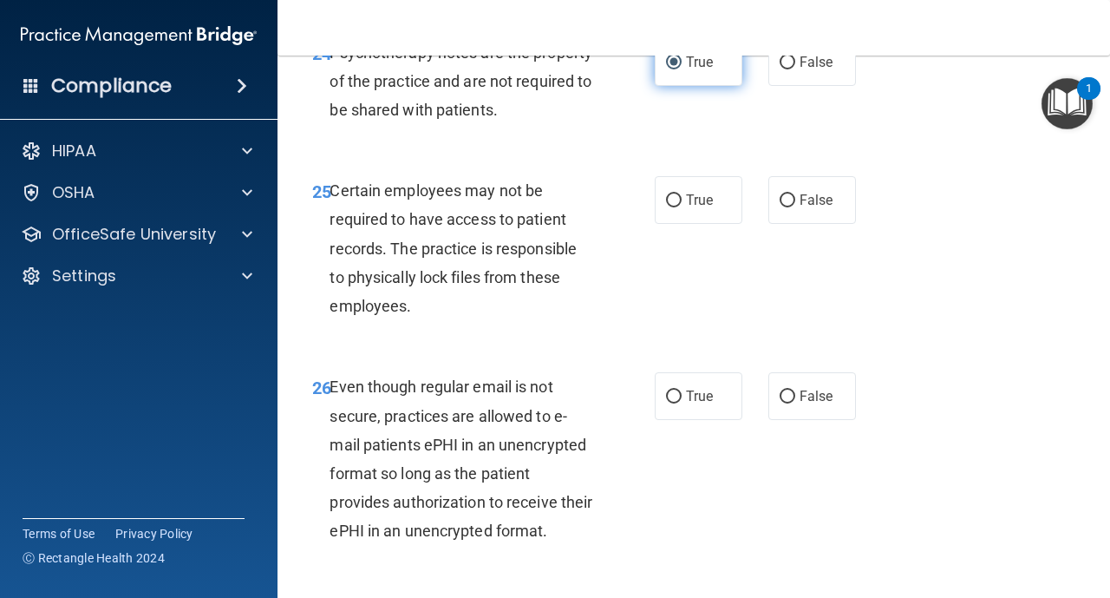
scroll to position [4615, 0]
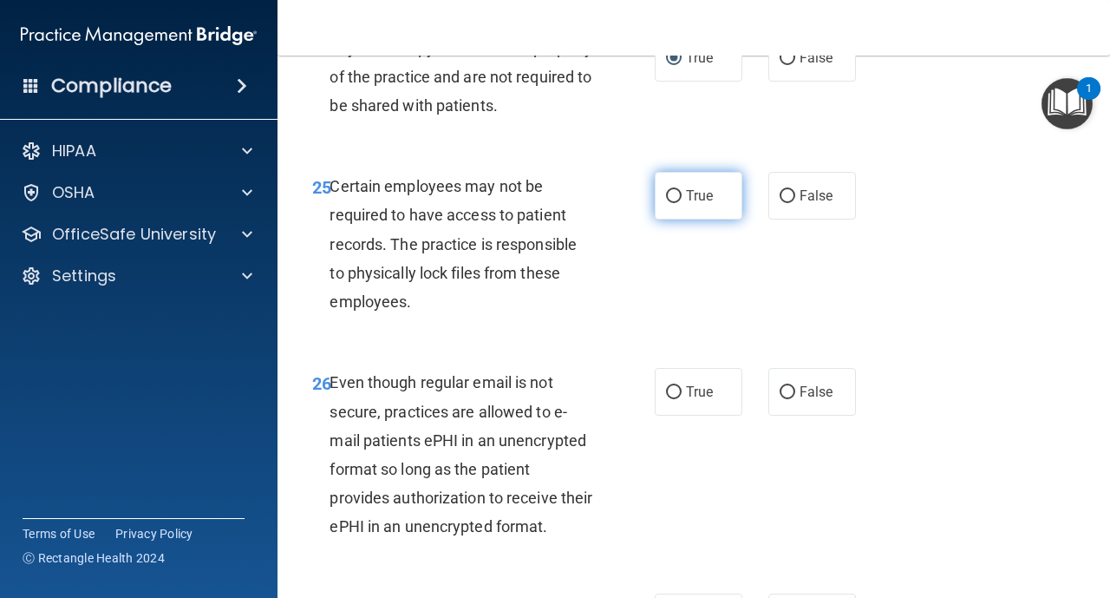
click at [682, 206] on label "True" at bounding box center [699, 196] width 88 height 48
click at [682, 203] on input "True" at bounding box center [674, 196] width 16 height 13
radio input "true"
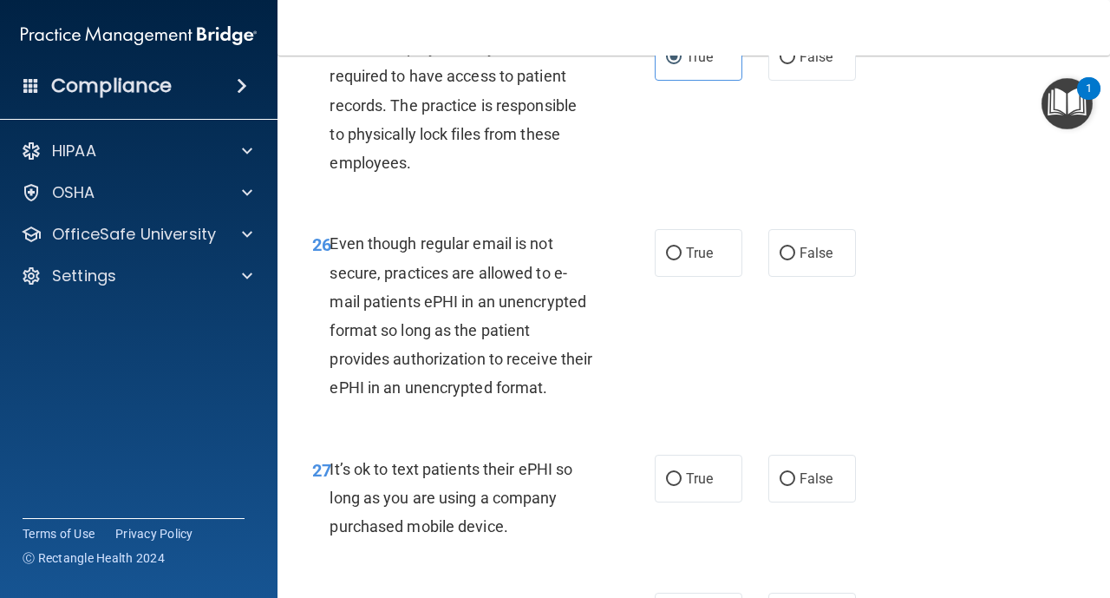
scroll to position [4788, 0]
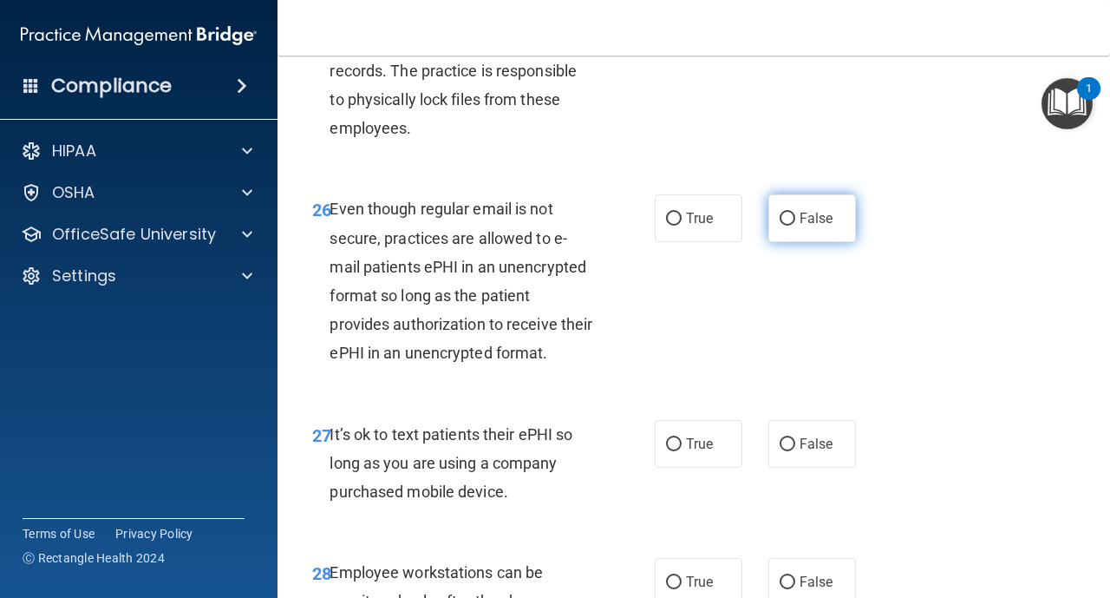
click at [793, 213] on input "False" at bounding box center [788, 219] width 16 height 13
radio input "true"
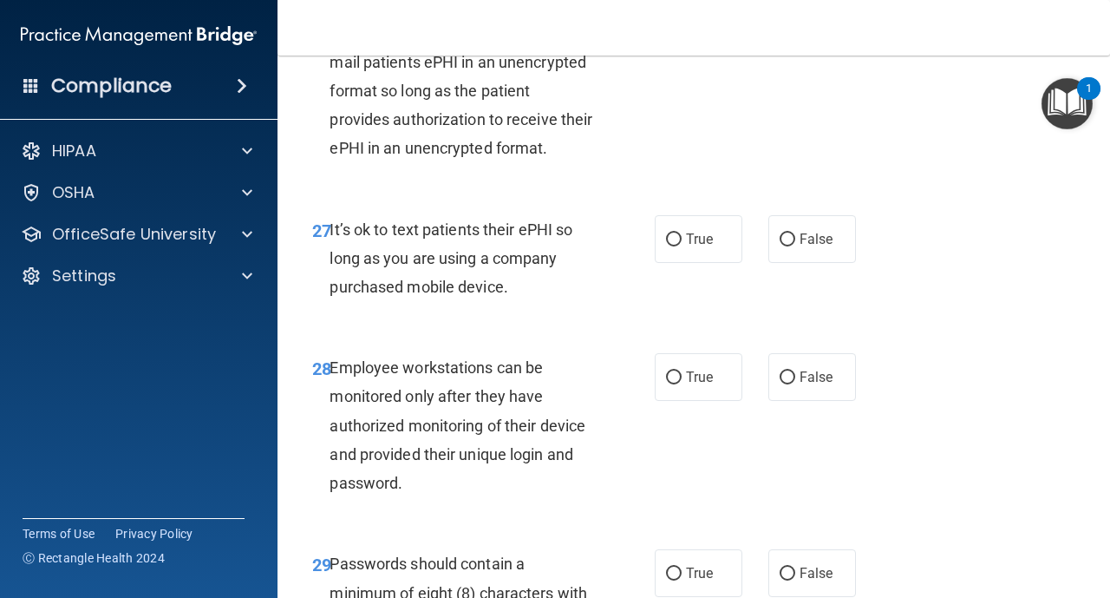
scroll to position [4997, 0]
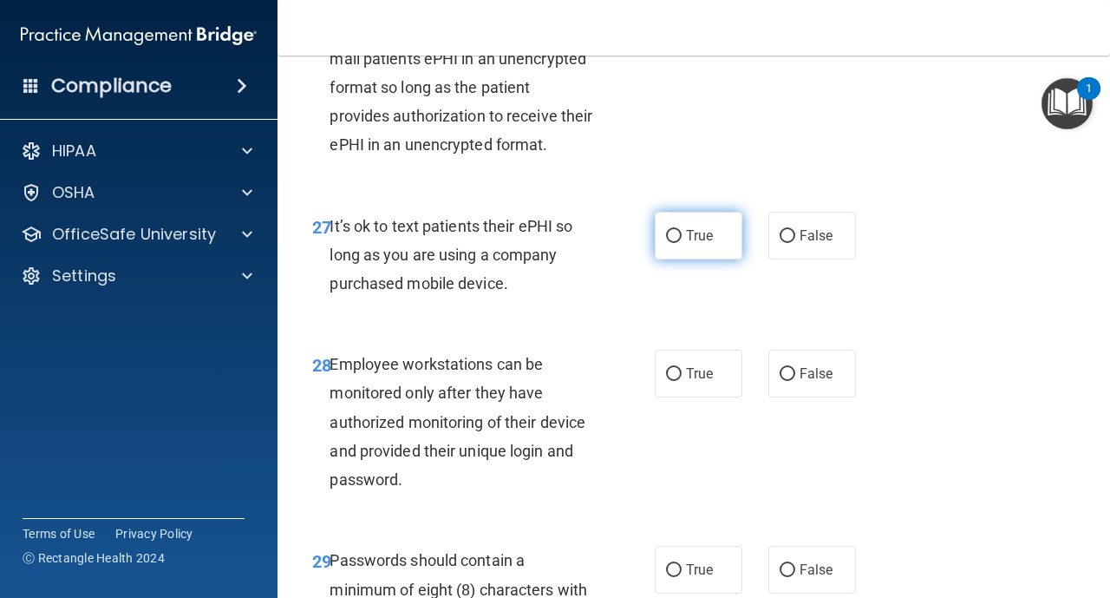
click at [682, 232] on label "True" at bounding box center [699, 236] width 88 height 48
click at [682, 232] on input "True" at bounding box center [674, 236] width 16 height 13
radio input "true"
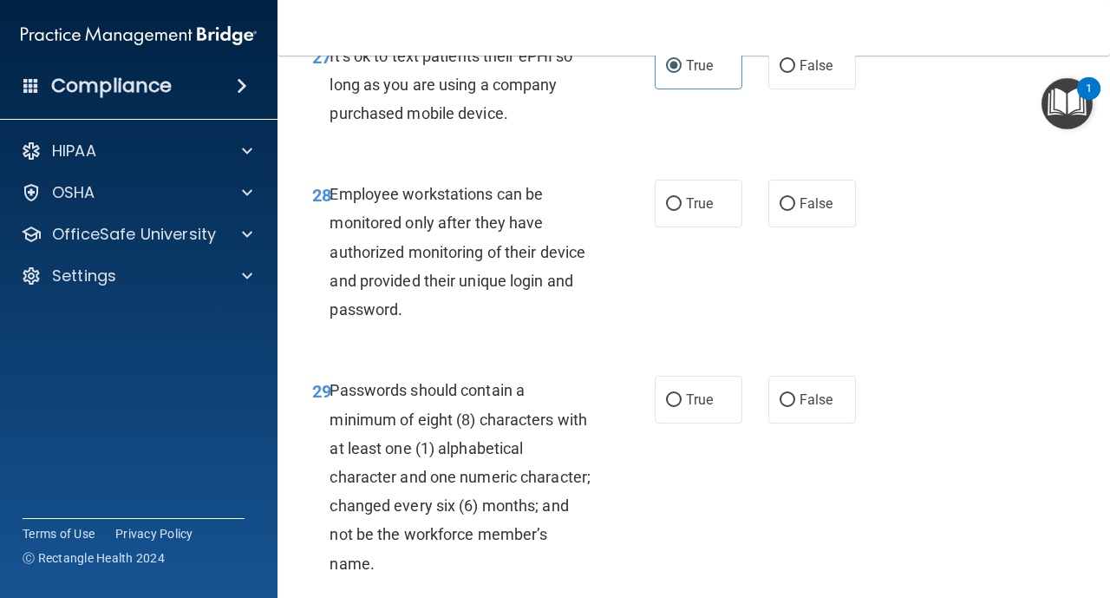
scroll to position [5170, 0]
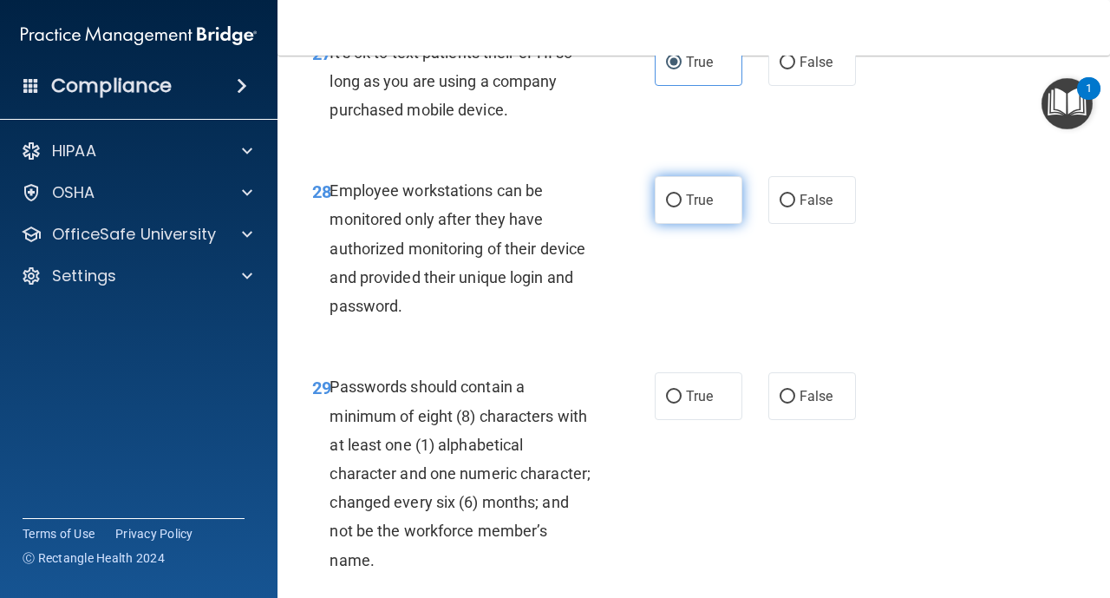
click at [674, 200] on input "True" at bounding box center [674, 200] width 16 height 13
radio input "true"
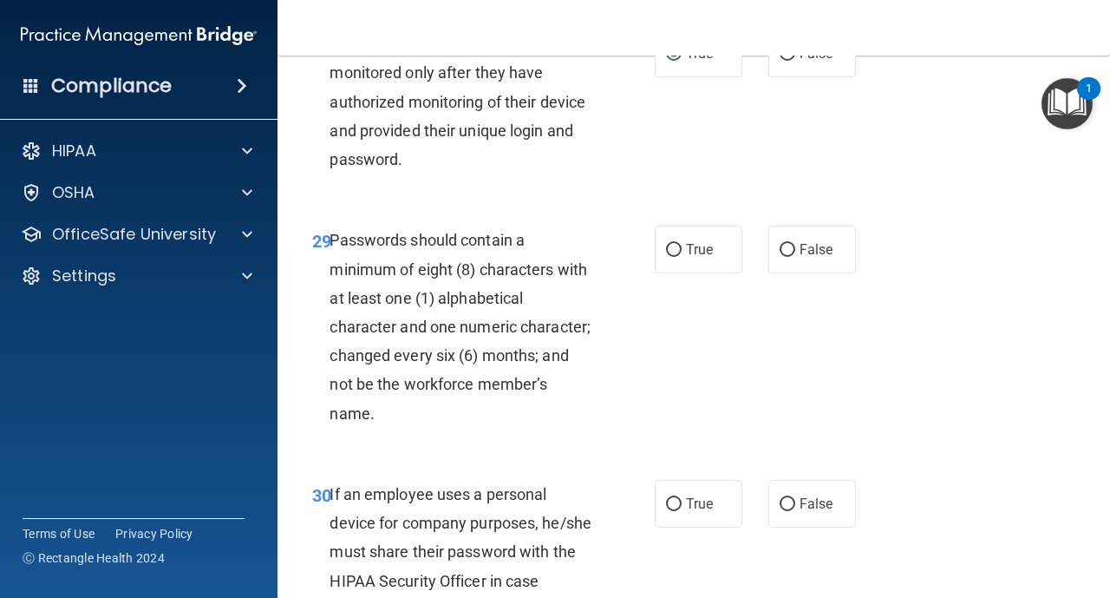
scroll to position [5344, 0]
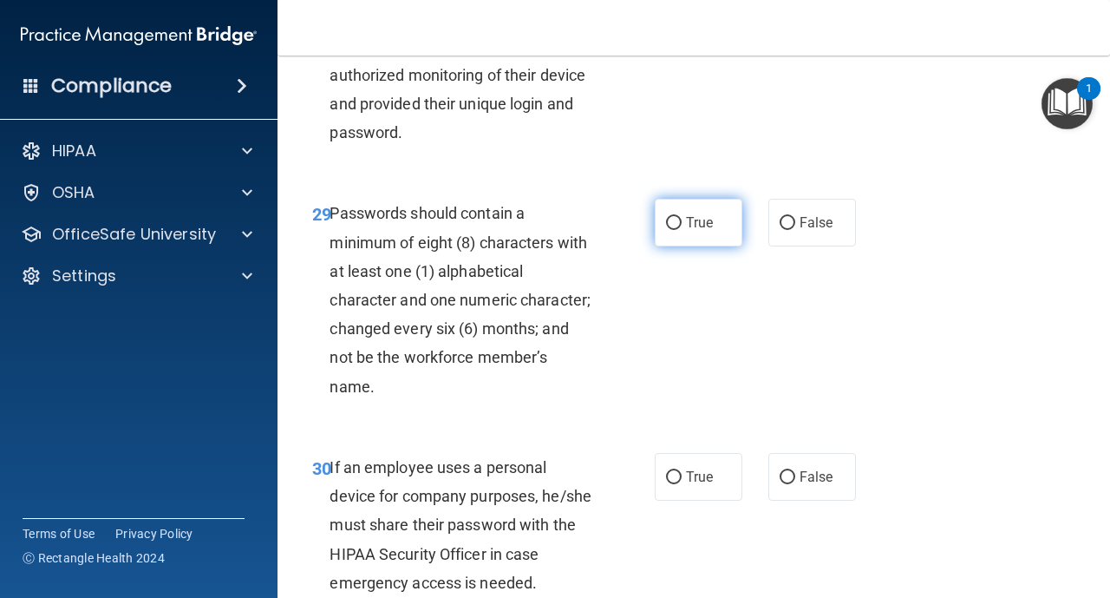
click at [672, 221] on input "True" at bounding box center [674, 223] width 16 height 13
radio input "true"
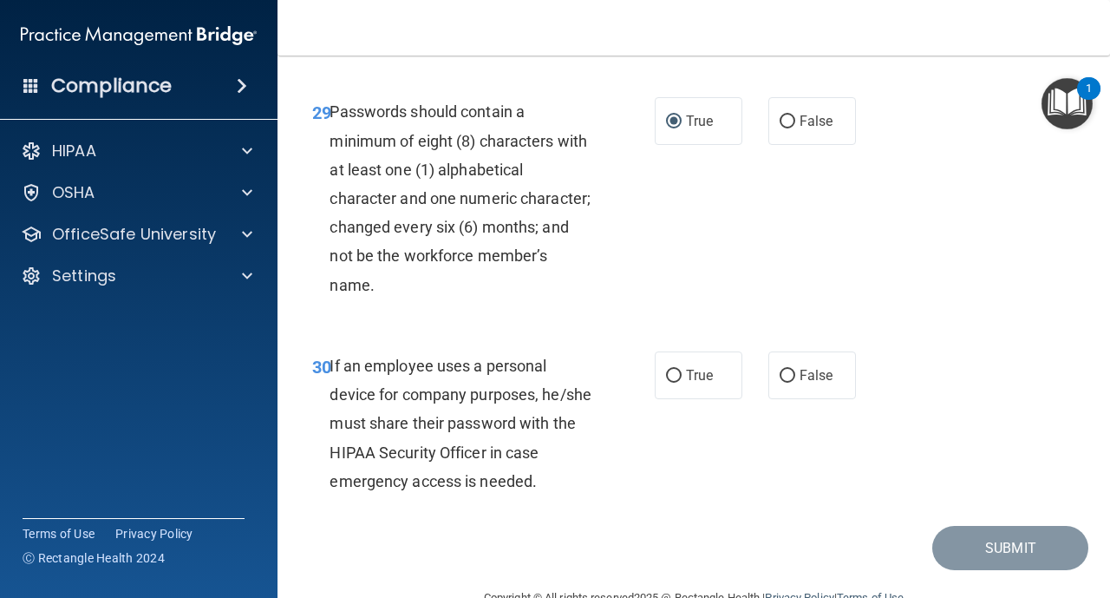
scroll to position [5448, 0]
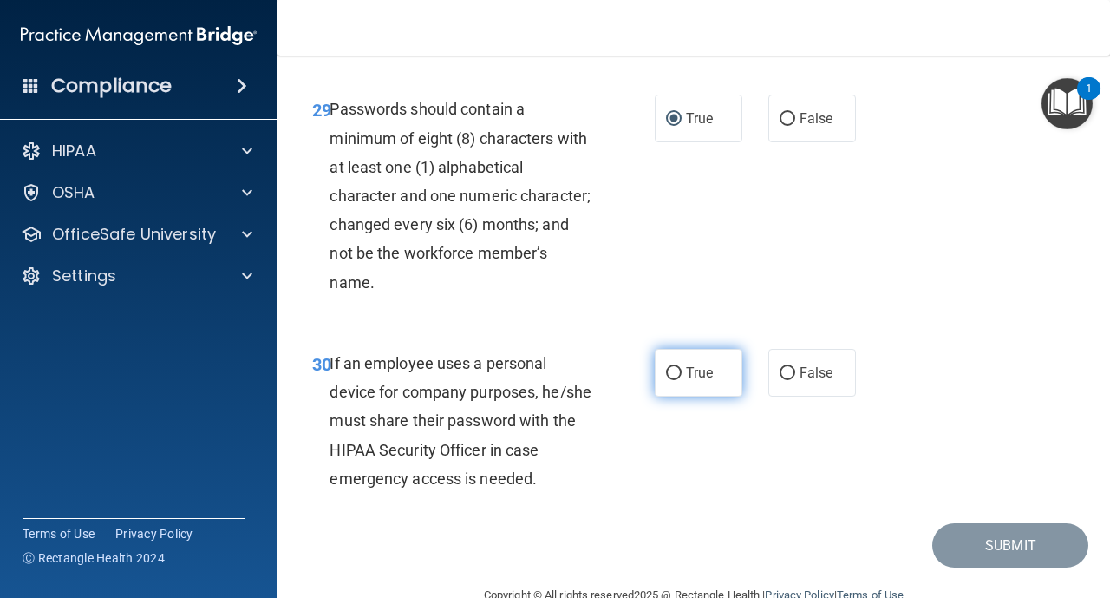
click at [679, 366] on label "True" at bounding box center [699, 373] width 88 height 48
click at [679, 367] on input "True" at bounding box center [674, 373] width 16 height 13
radio input "true"
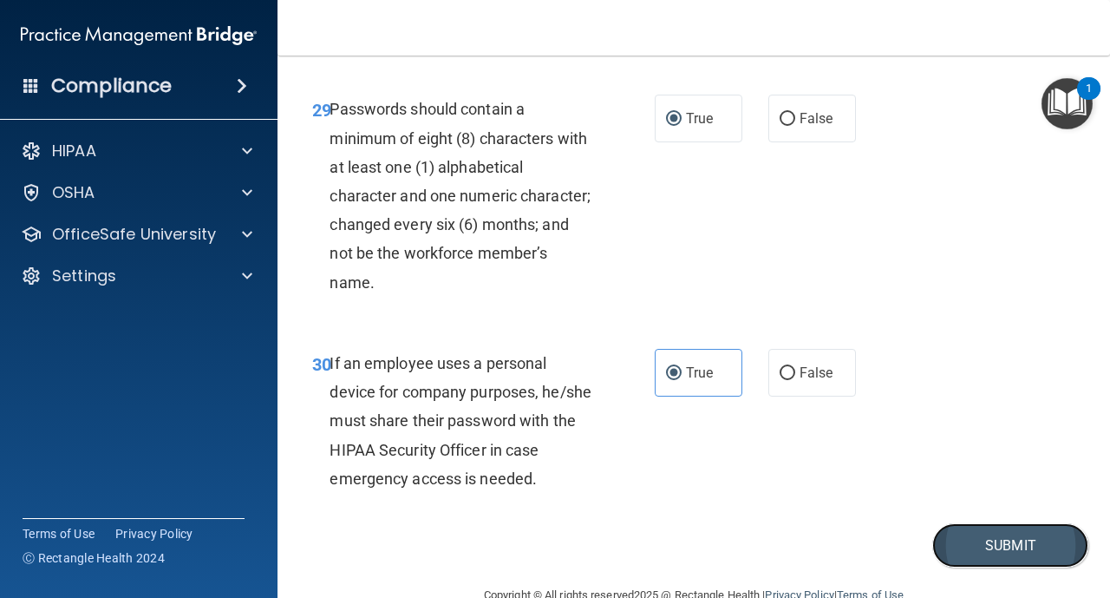
click at [1001, 541] on button "Submit" at bounding box center [1011, 545] width 156 height 44
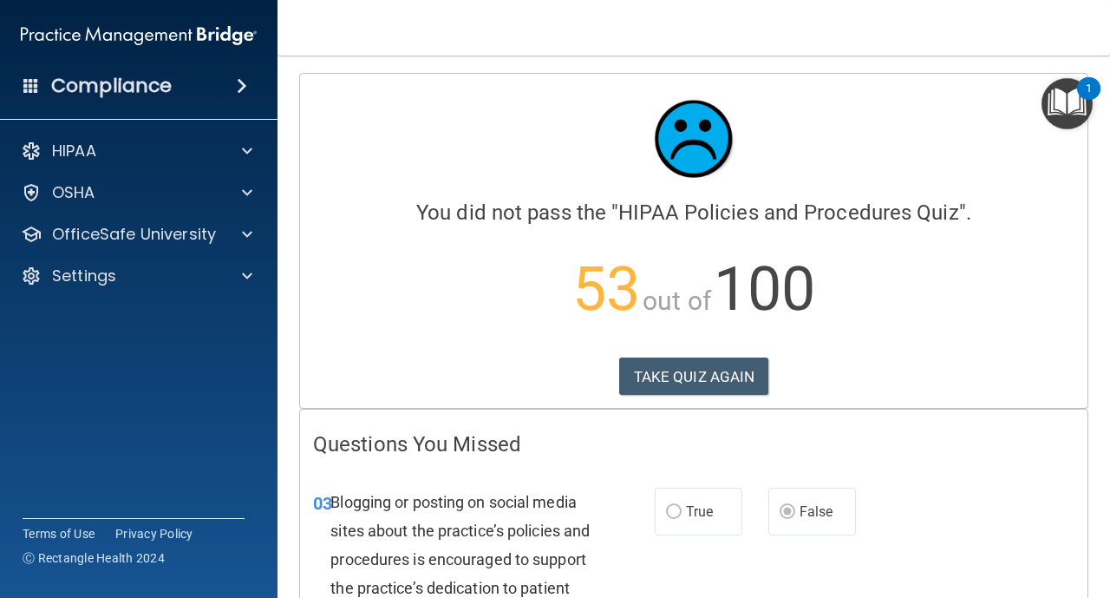
click at [1001, 541] on div "03 Blogging or posting on social media sites about the practice’s policies and …" at bounding box center [694, 593] width 788 height 254
click at [743, 372] on button "TAKE QUIZ AGAIN" at bounding box center [694, 376] width 150 height 38
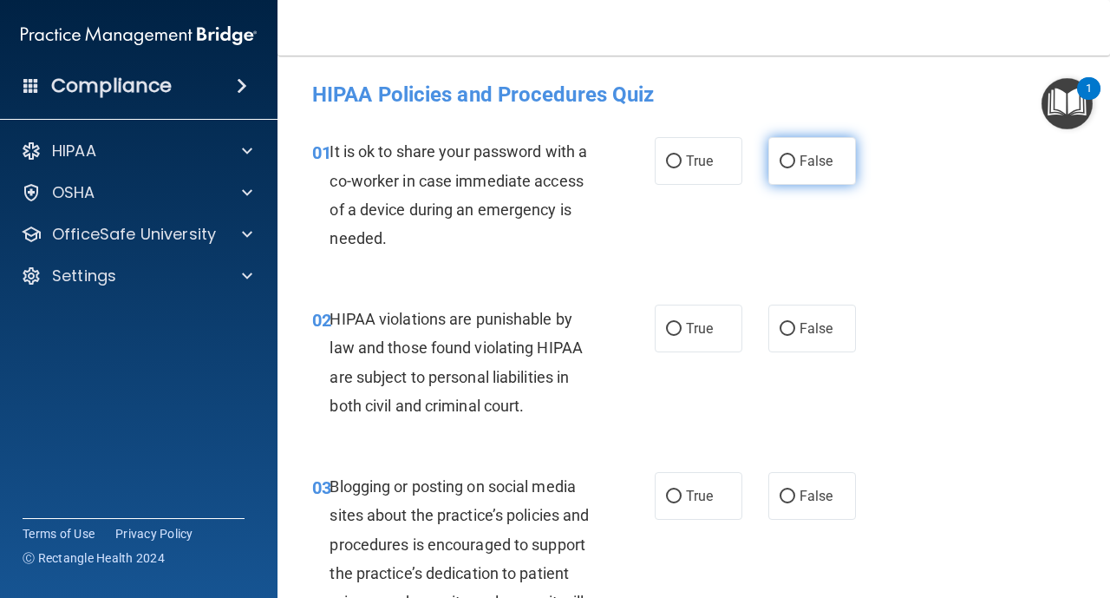
click at [782, 165] on input "False" at bounding box center [788, 161] width 16 height 13
radio input "true"
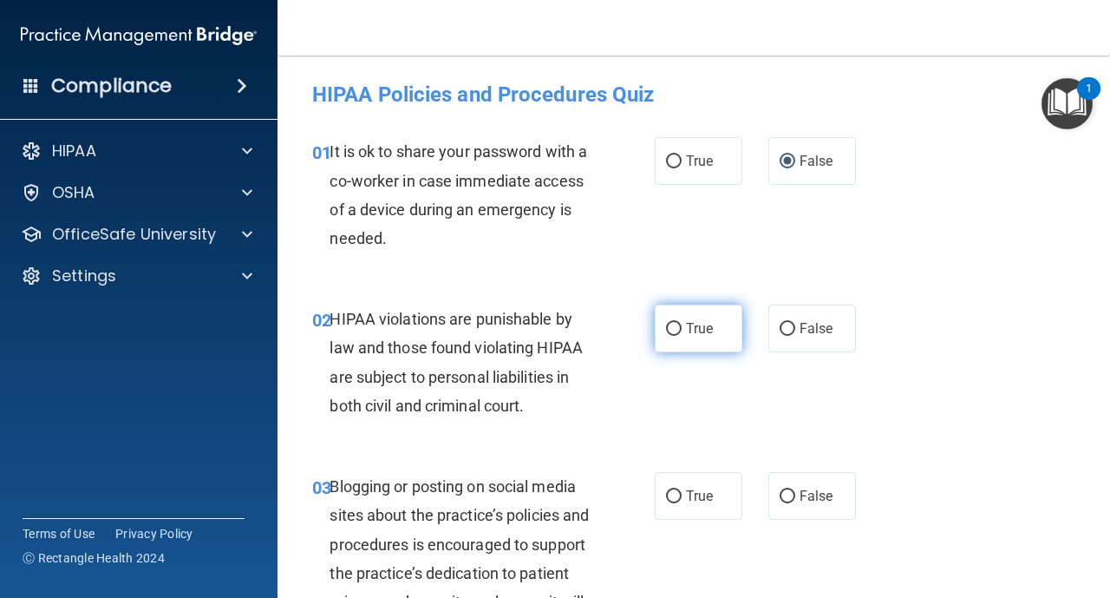
click at [677, 328] on input "True" at bounding box center [674, 329] width 16 height 13
radio input "true"
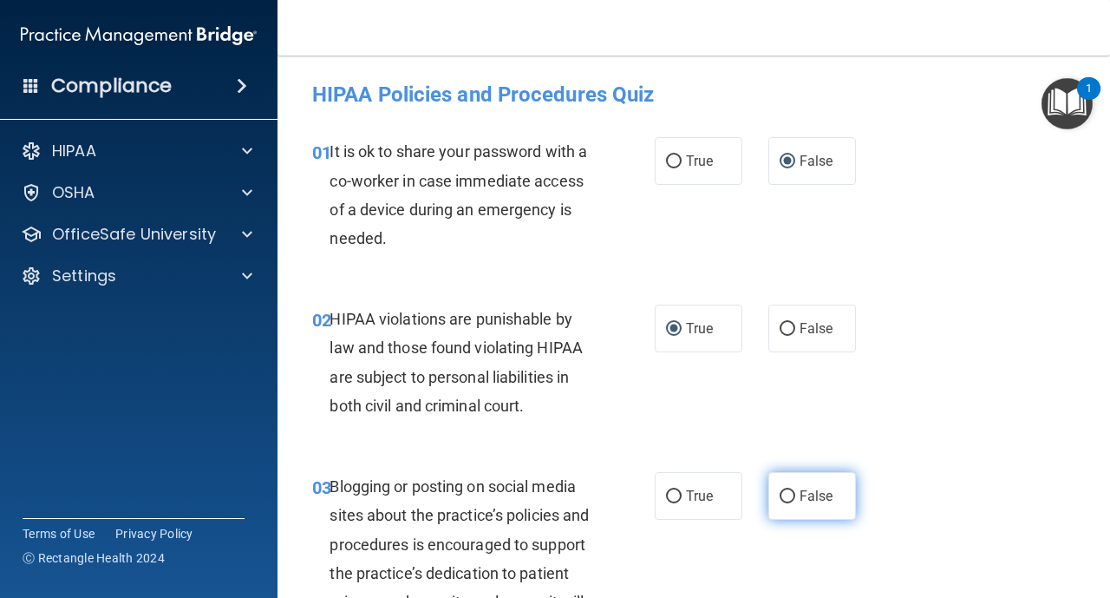
click at [788, 499] on input "False" at bounding box center [788, 496] width 16 height 13
radio input "true"
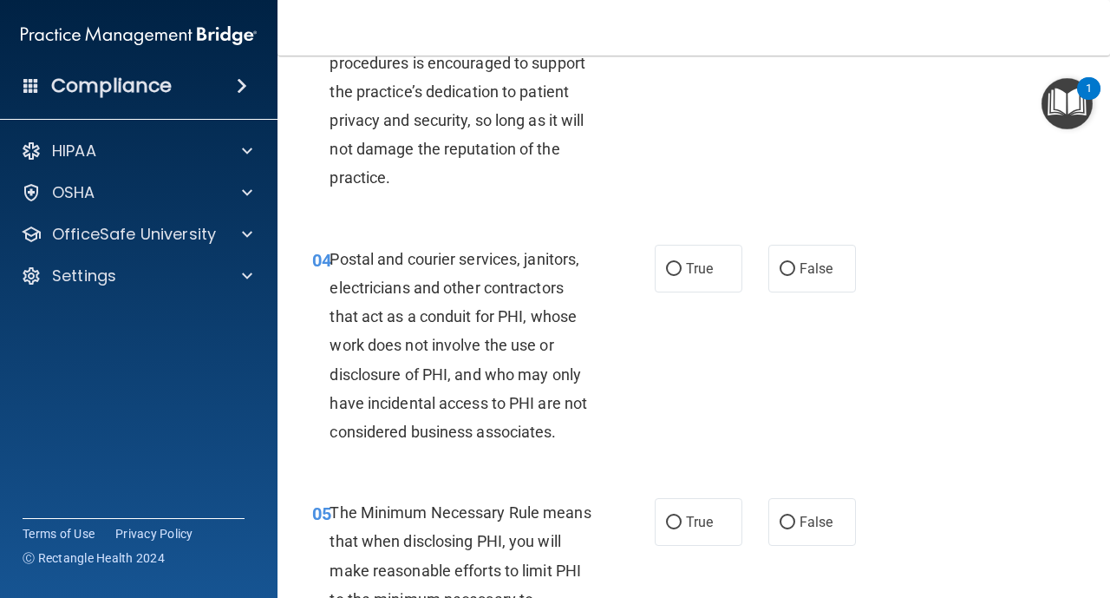
scroll to position [486, 0]
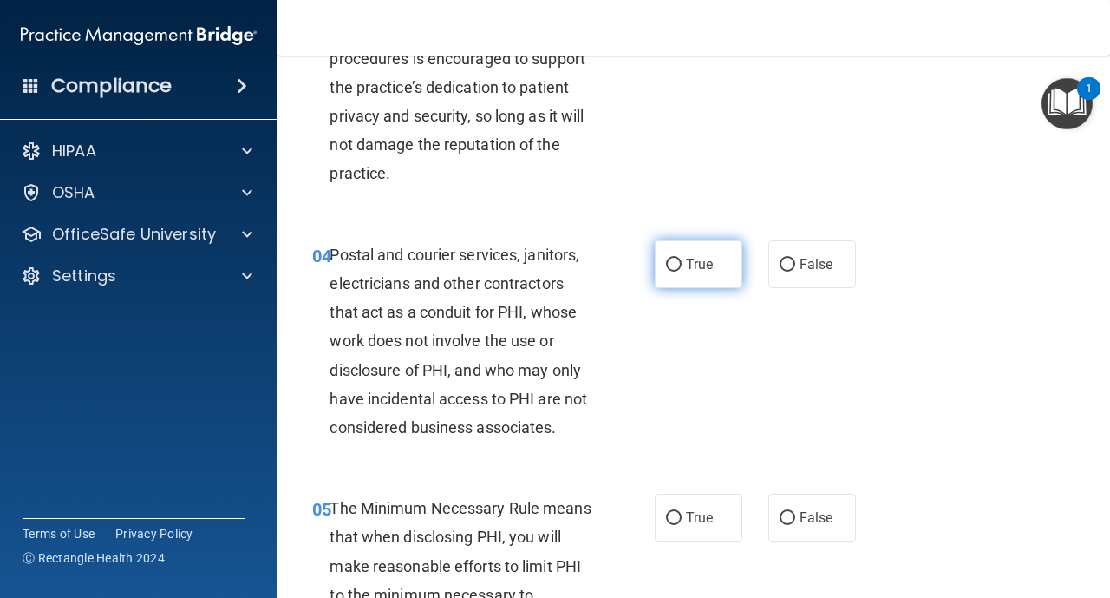
click at [673, 272] on label "True" at bounding box center [699, 264] width 88 height 48
click at [673, 272] on input "True" at bounding box center [674, 265] width 16 height 13
radio input "true"
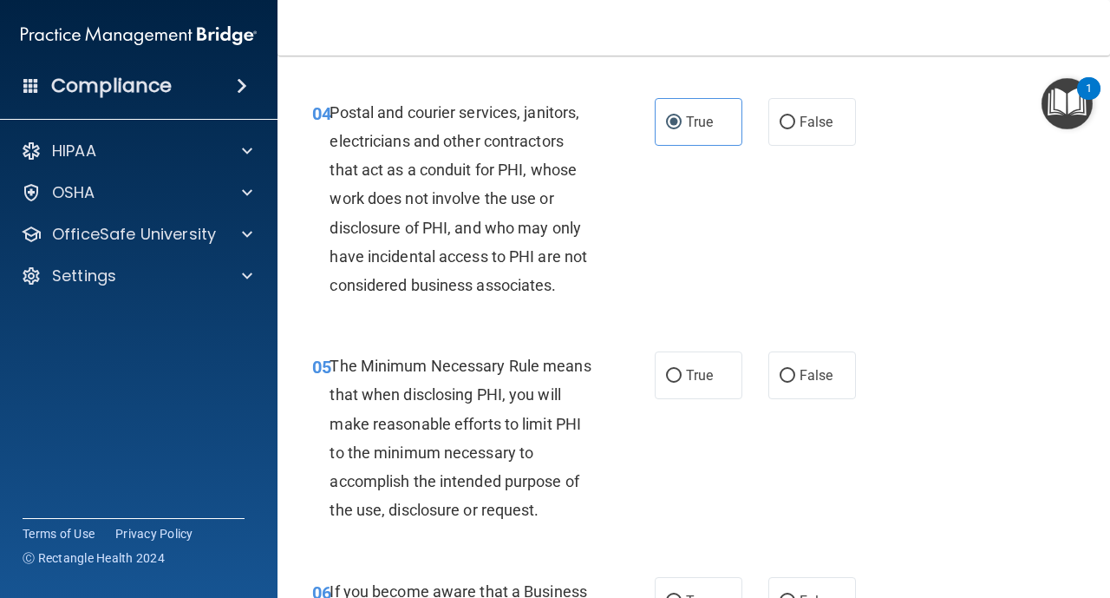
scroll to position [625, 0]
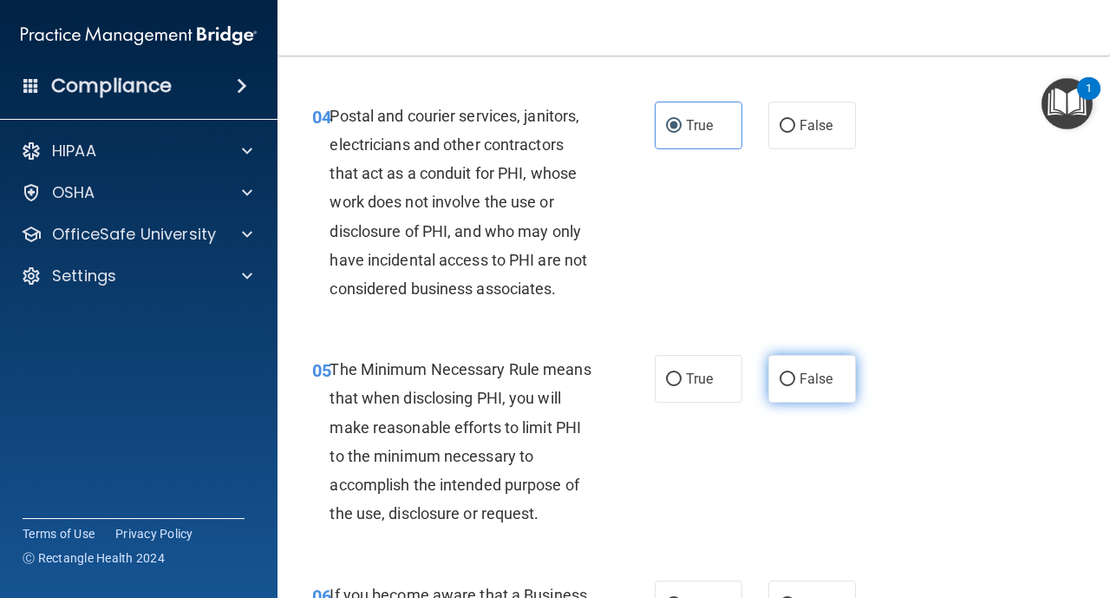
click at [778, 385] on label "False" at bounding box center [813, 379] width 88 height 48
click at [780, 385] on input "False" at bounding box center [788, 379] width 16 height 13
radio input "true"
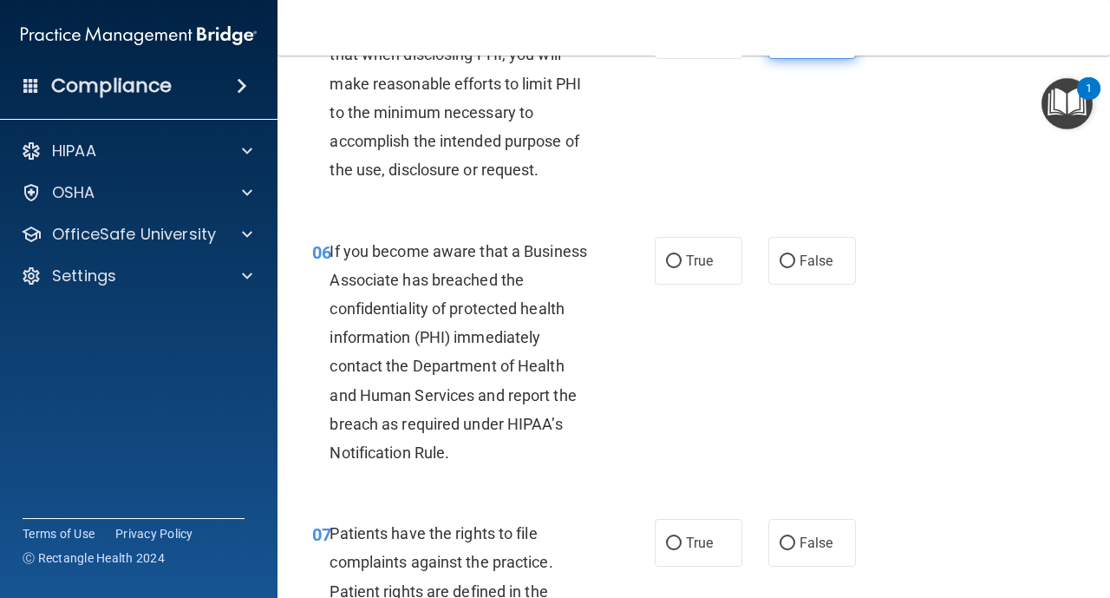
scroll to position [972, 0]
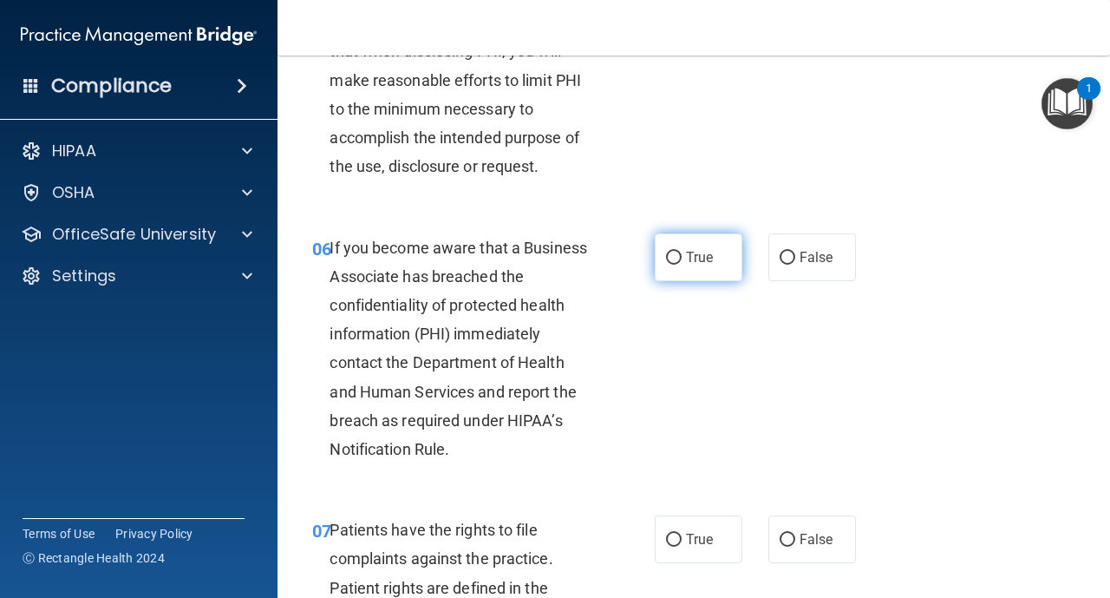
click at [675, 264] on label "True" at bounding box center [699, 257] width 88 height 48
click at [675, 252] on input "True" at bounding box center [674, 258] width 16 height 13
radio input "true"
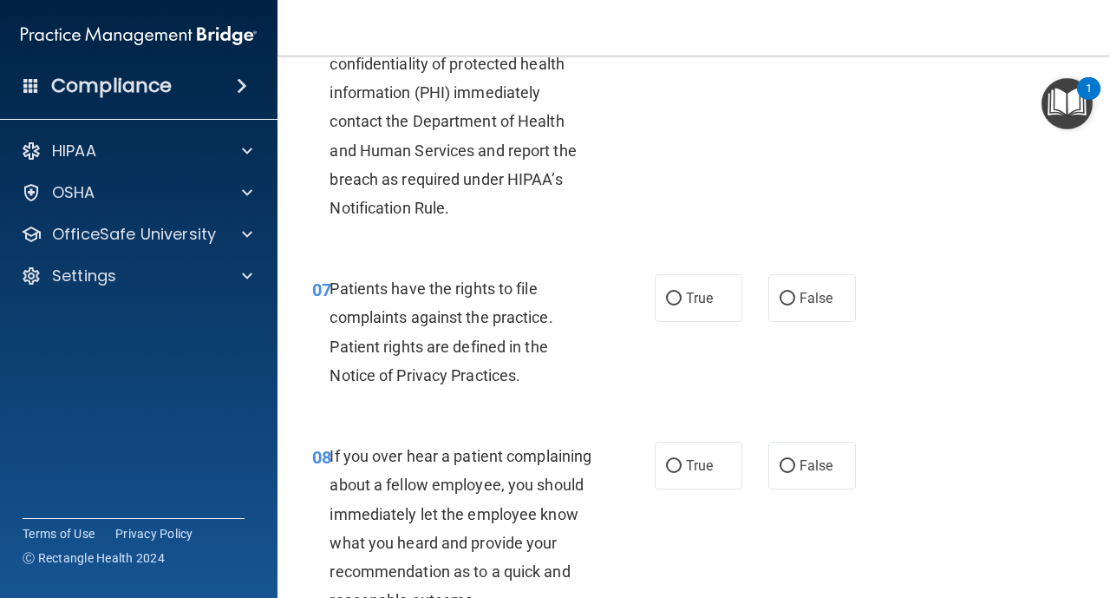
scroll to position [1214, 0]
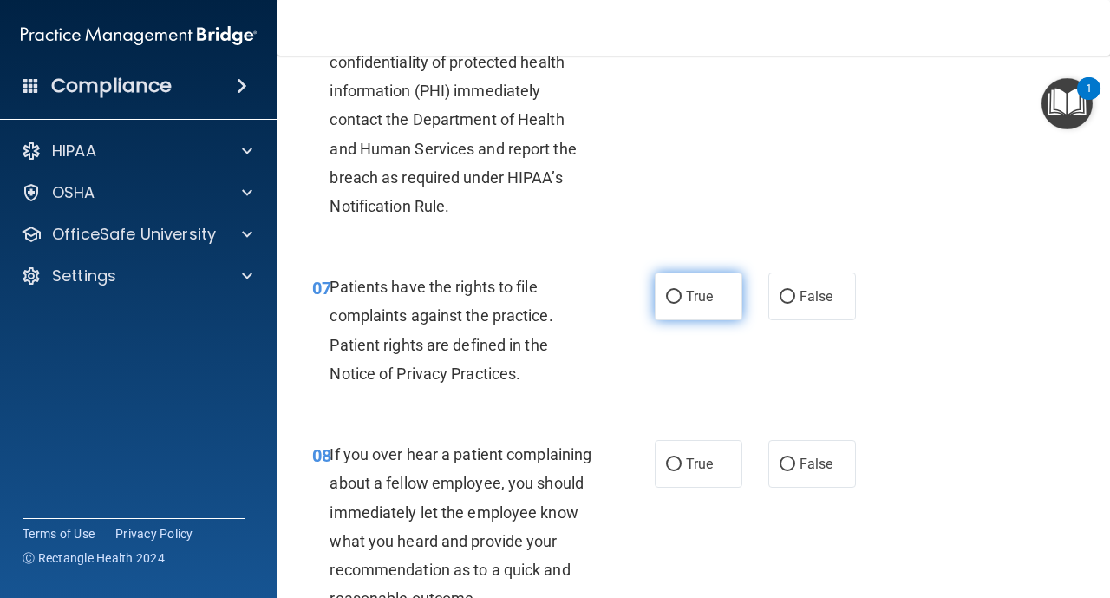
click at [675, 301] on input "True" at bounding box center [674, 297] width 16 height 13
radio input "true"
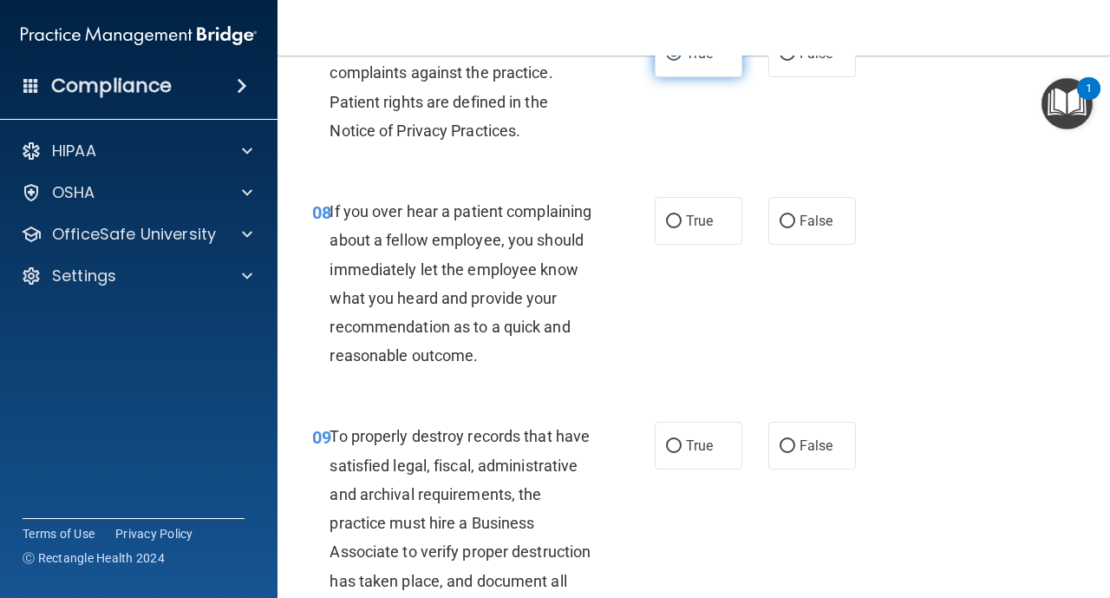
scroll to position [1492, 0]
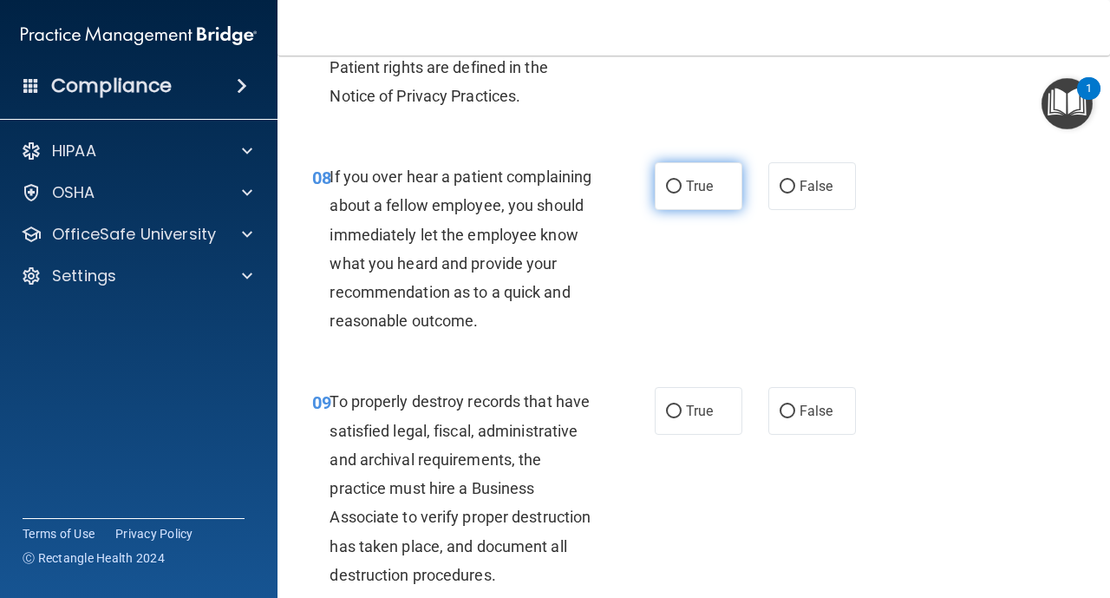
click at [679, 199] on label "True" at bounding box center [699, 186] width 88 height 48
click at [679, 193] on input "True" at bounding box center [674, 186] width 16 height 13
radio input "true"
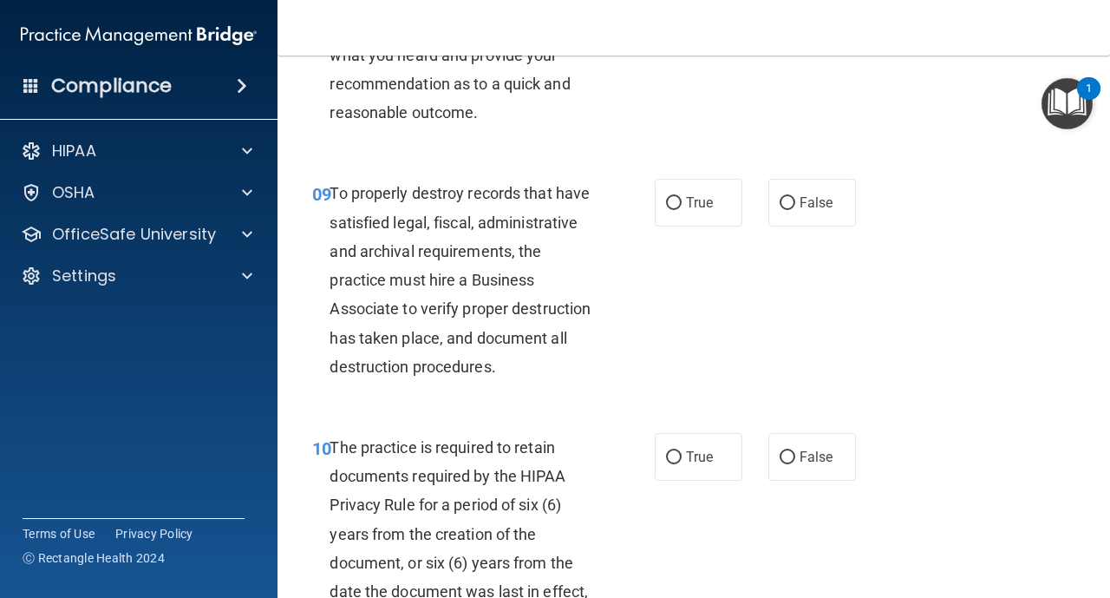
scroll to position [1735, 0]
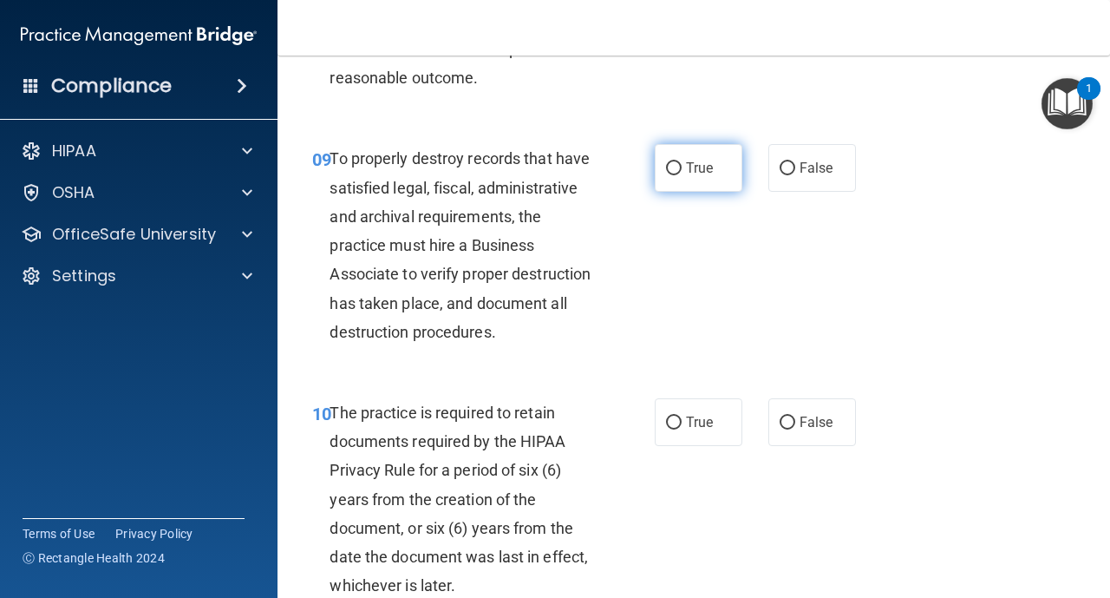
click at [683, 175] on label "True" at bounding box center [699, 168] width 88 height 48
click at [682, 175] on input "True" at bounding box center [674, 168] width 16 height 13
radio input "true"
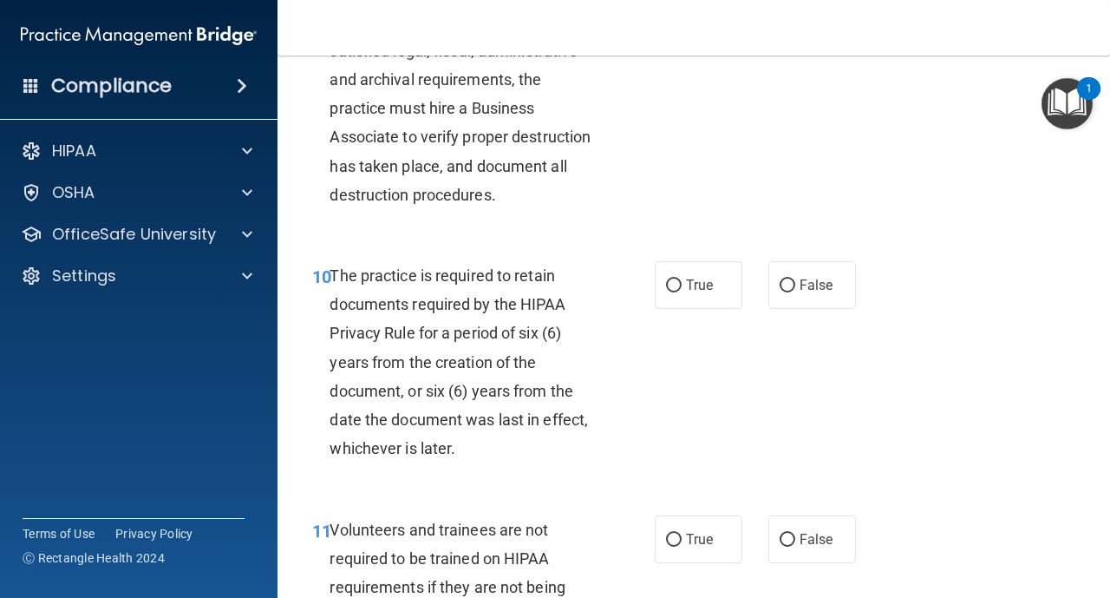
scroll to position [1874, 0]
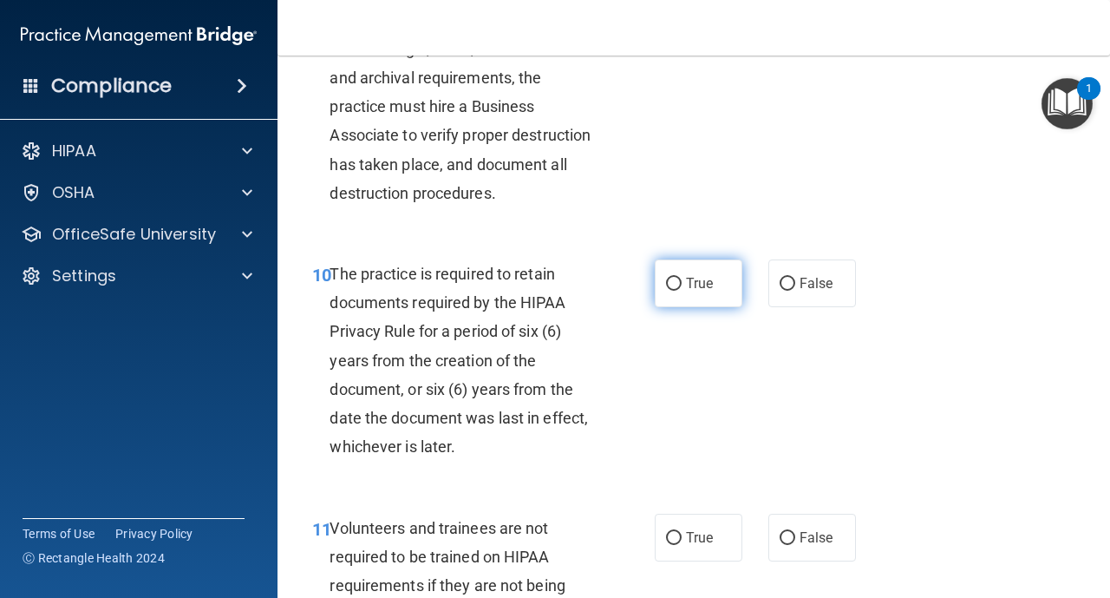
click at [669, 297] on label "True" at bounding box center [699, 283] width 88 height 48
click at [669, 291] on input "True" at bounding box center [674, 284] width 16 height 13
radio input "true"
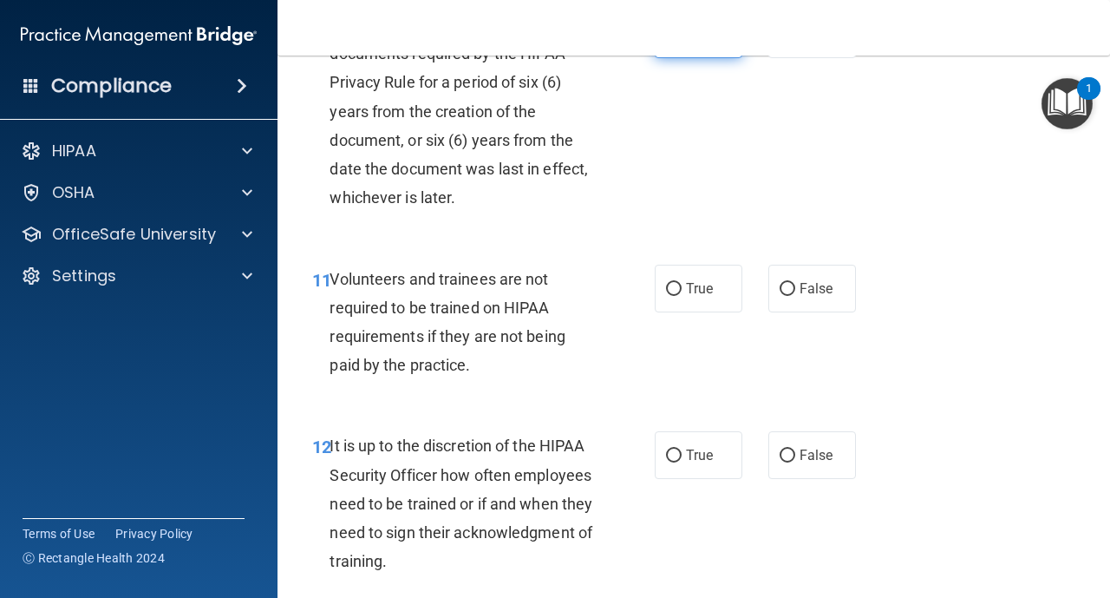
scroll to position [2151, 0]
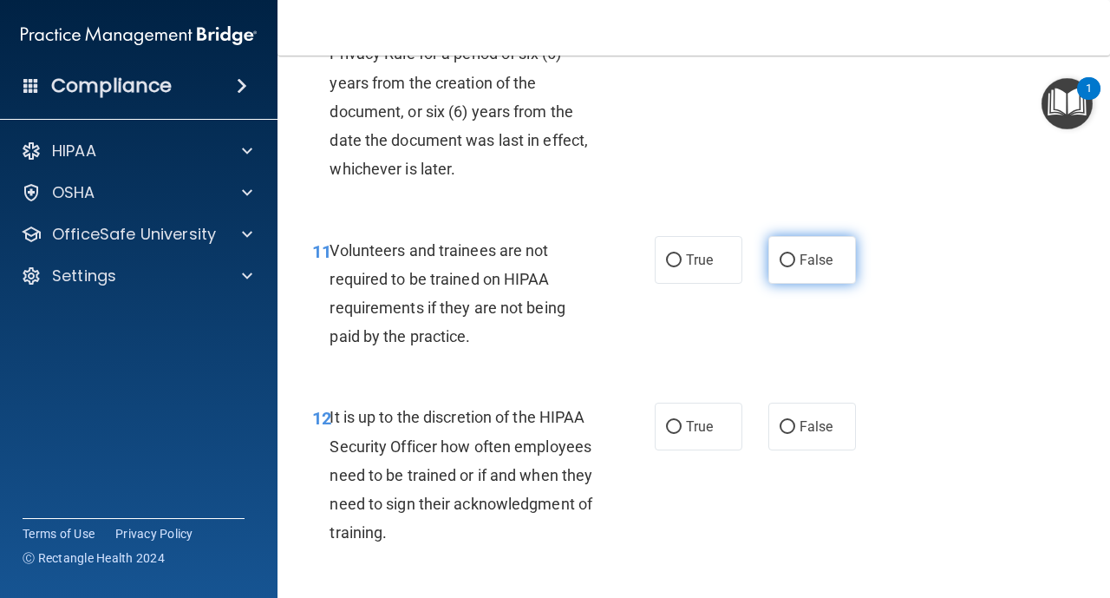
click at [782, 267] on label "False" at bounding box center [813, 260] width 88 height 48
click at [782, 267] on input "False" at bounding box center [788, 260] width 16 height 13
radio input "true"
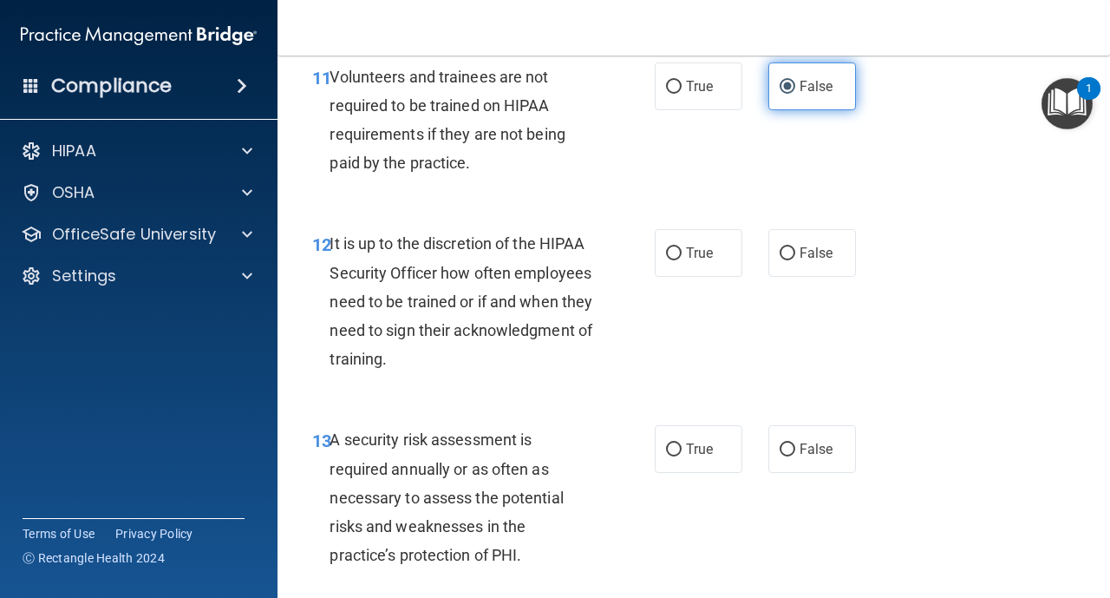
scroll to position [2359, 0]
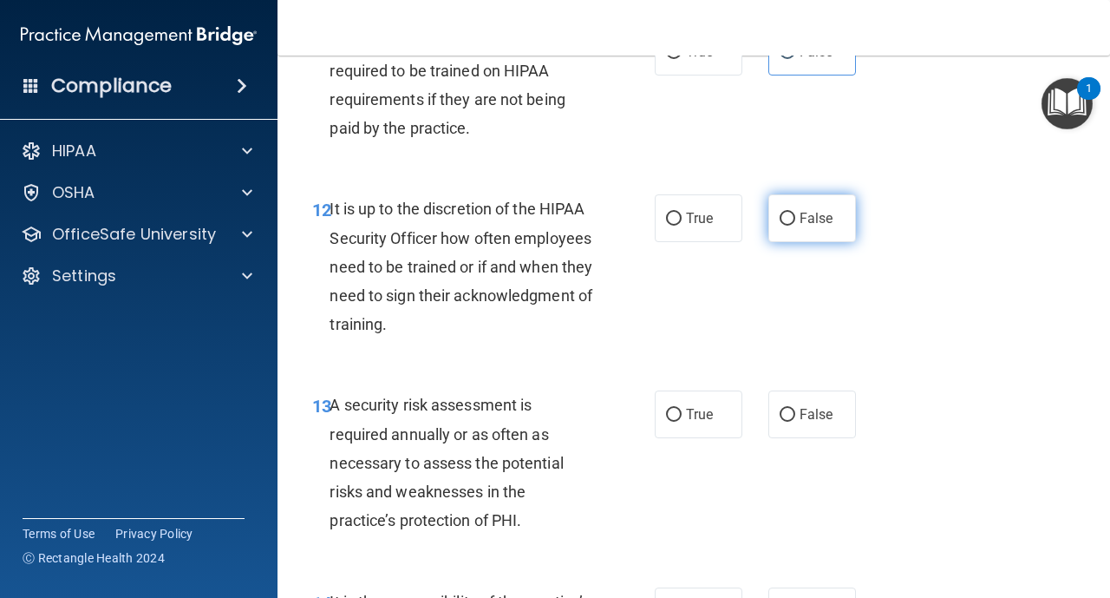
click at [794, 220] on input "False" at bounding box center [788, 219] width 16 height 13
radio input "true"
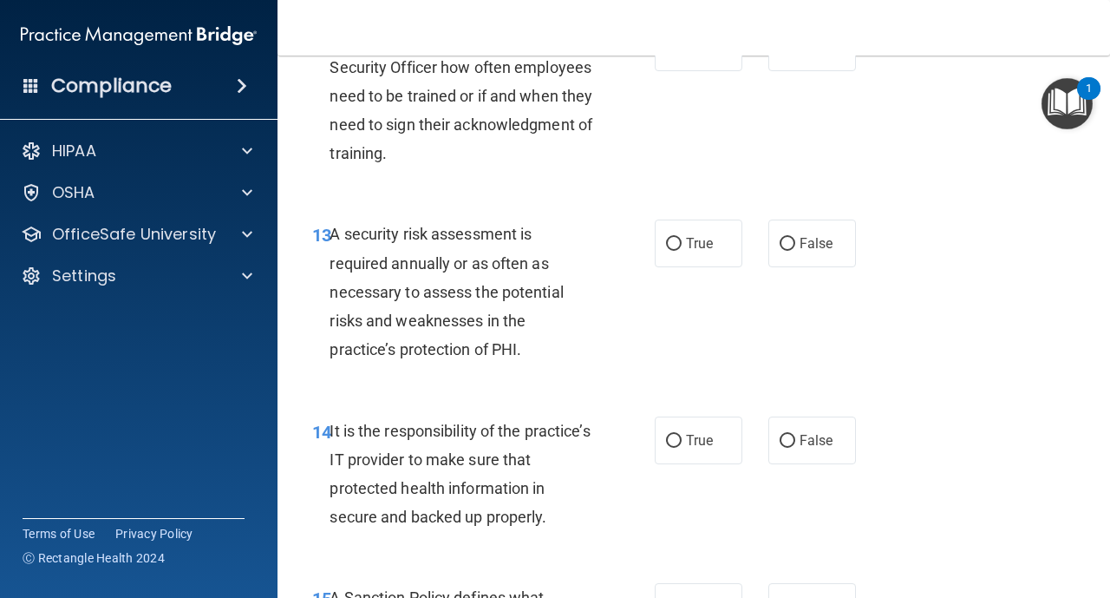
scroll to position [2533, 0]
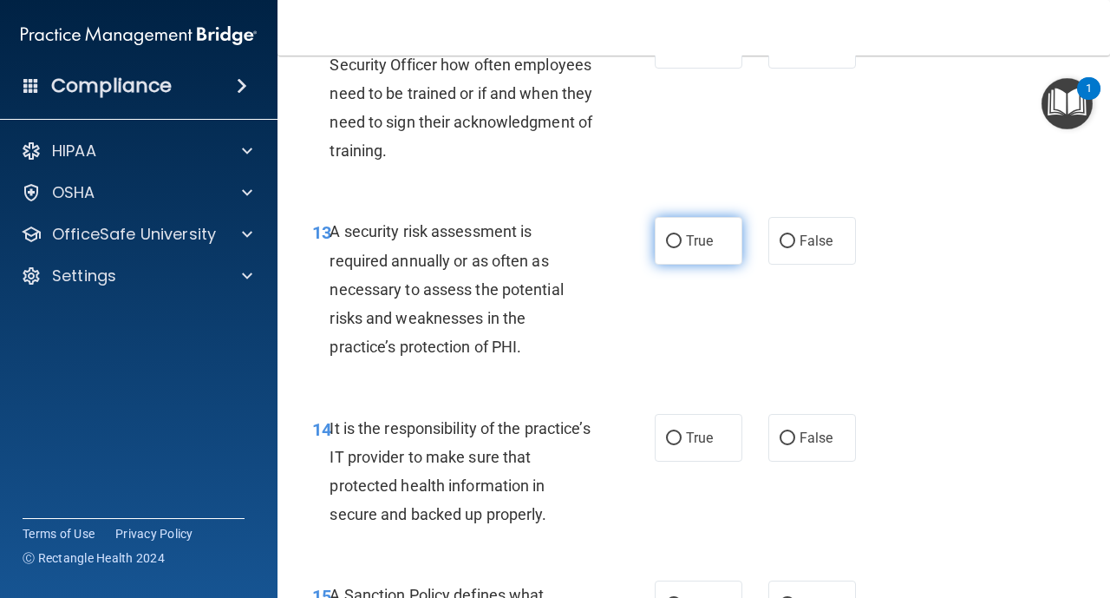
click at [675, 250] on label "True" at bounding box center [699, 241] width 88 height 48
click at [675, 248] on input "True" at bounding box center [674, 241] width 16 height 13
radio input "true"
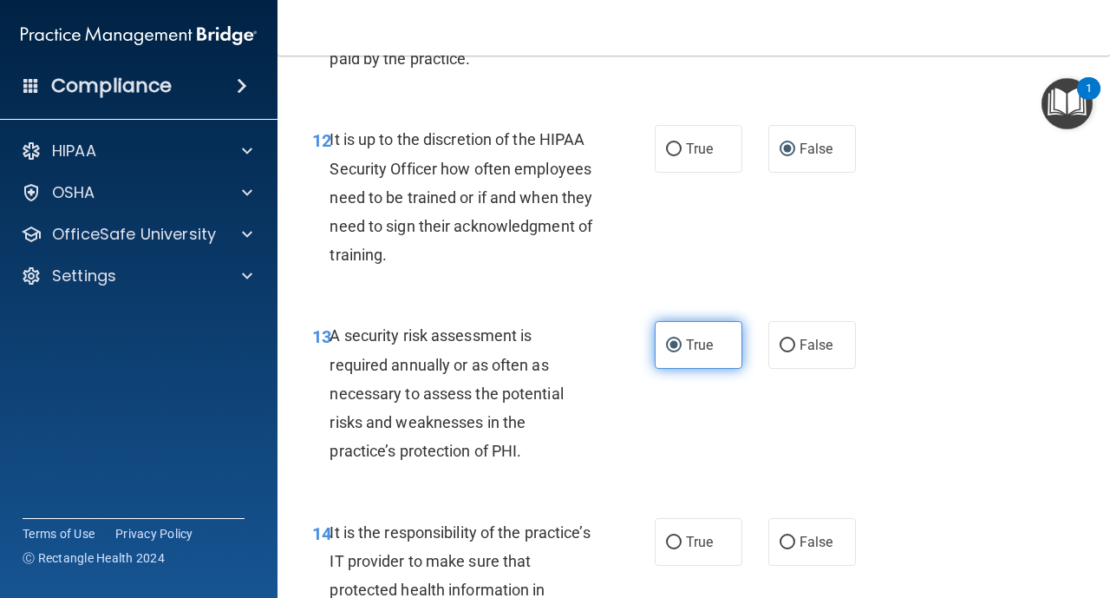
scroll to position [2394, 0]
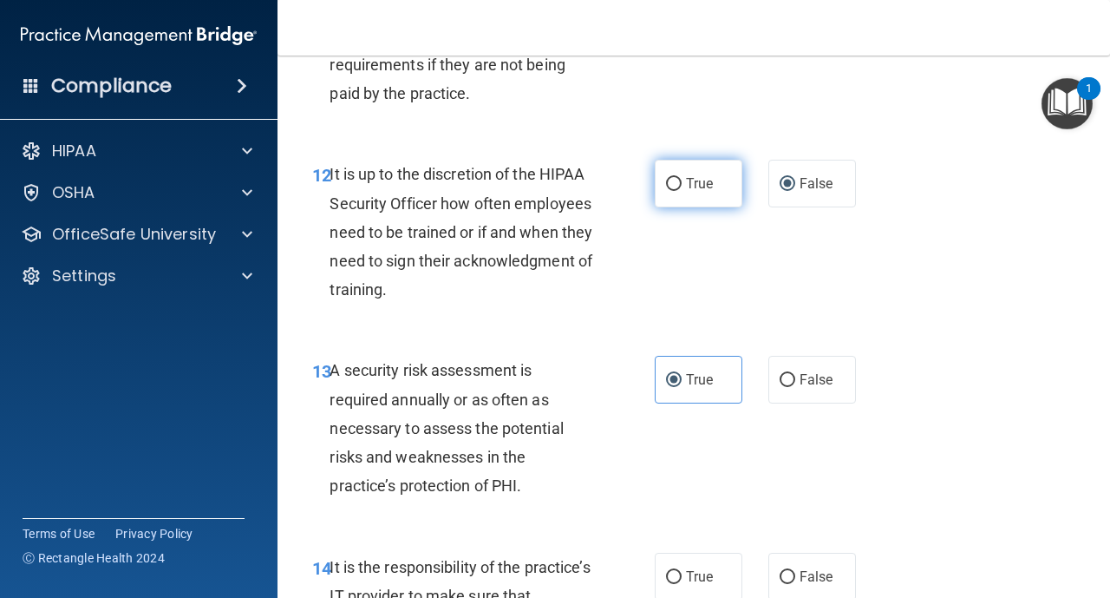
click at [669, 191] on input "True" at bounding box center [674, 184] width 16 height 13
radio input "true"
radio input "false"
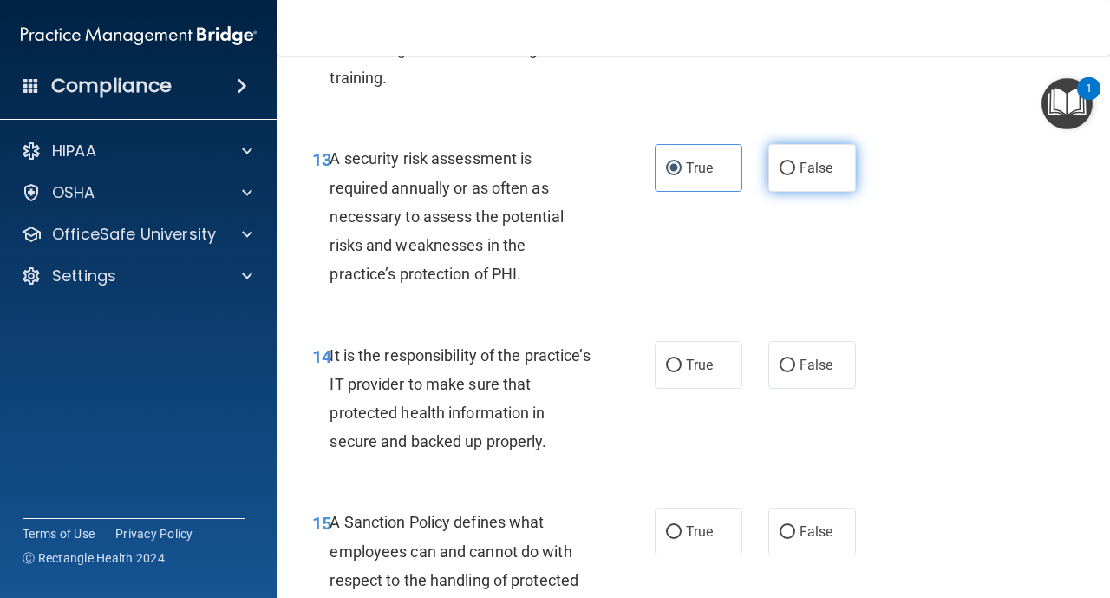
scroll to position [2637, 0]
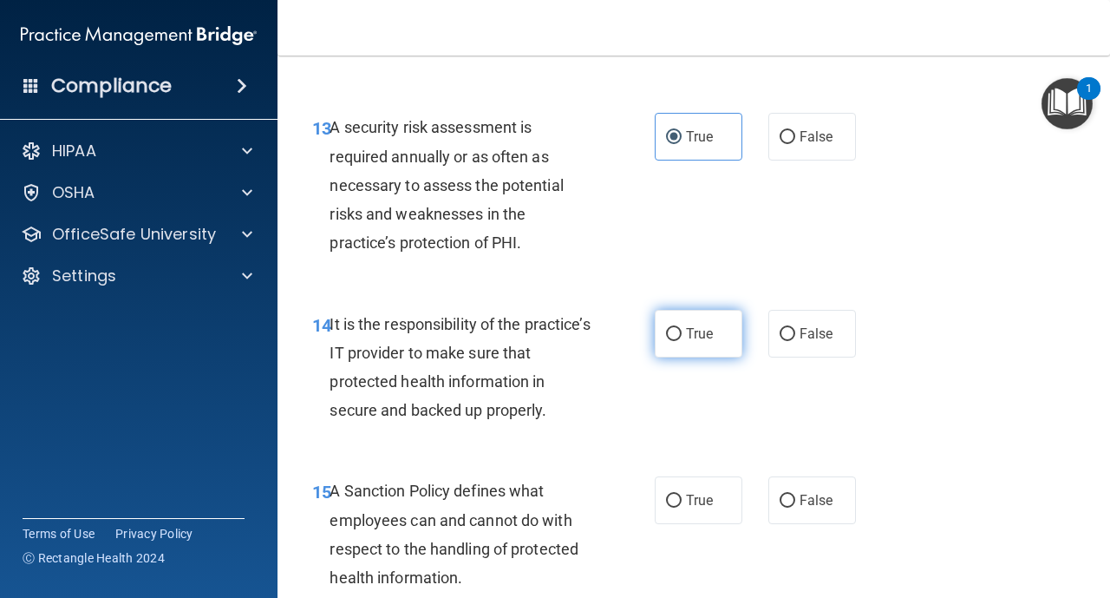
click at [676, 330] on input "True" at bounding box center [674, 334] width 16 height 13
radio input "true"
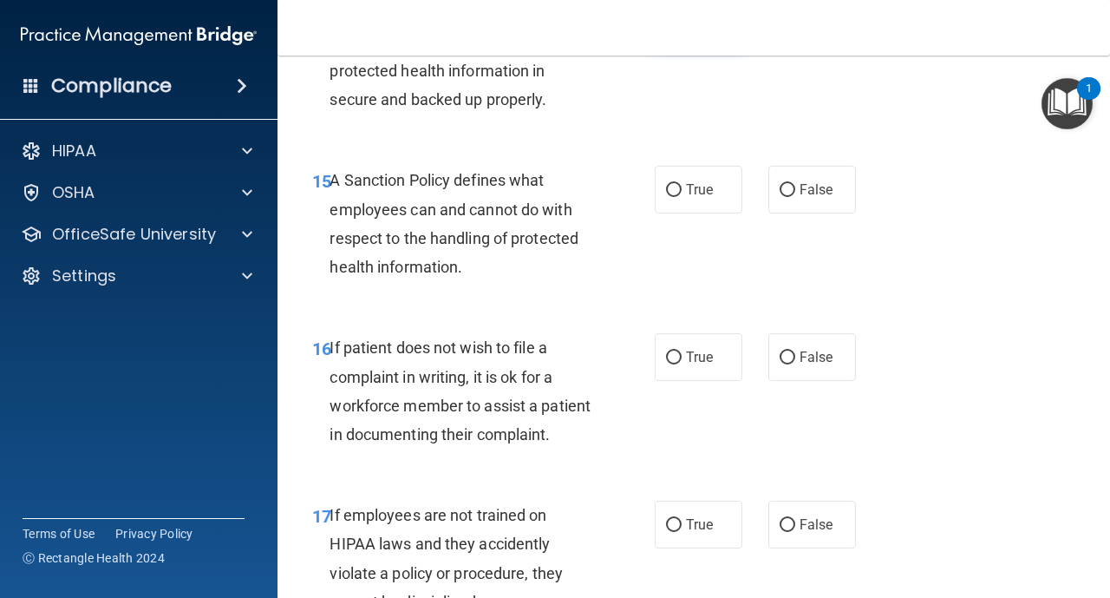
scroll to position [2949, 0]
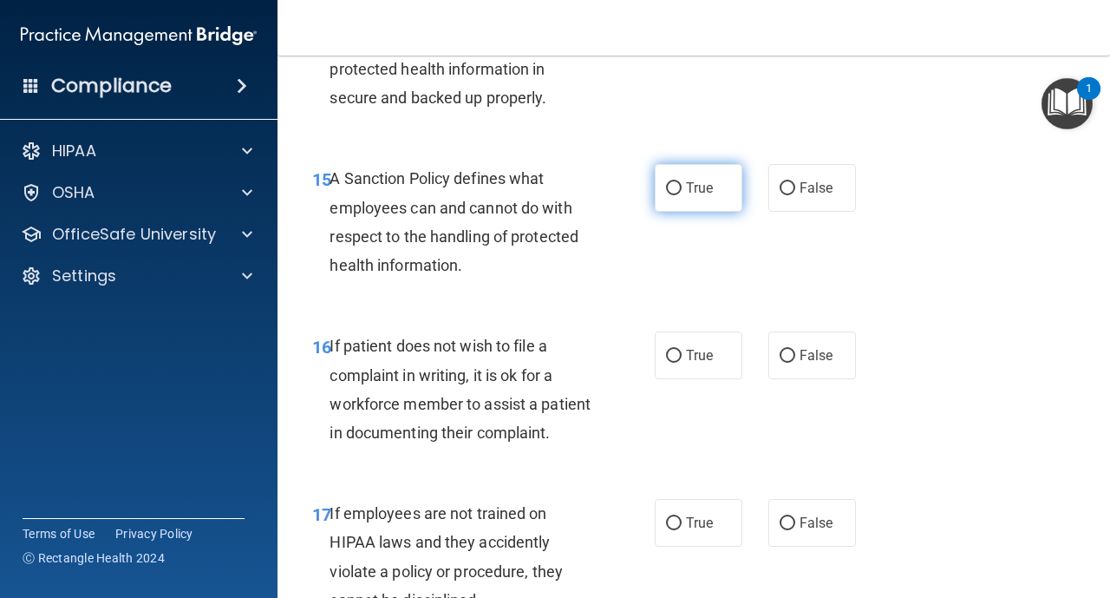
click at [669, 194] on input "True" at bounding box center [674, 188] width 16 height 13
radio input "true"
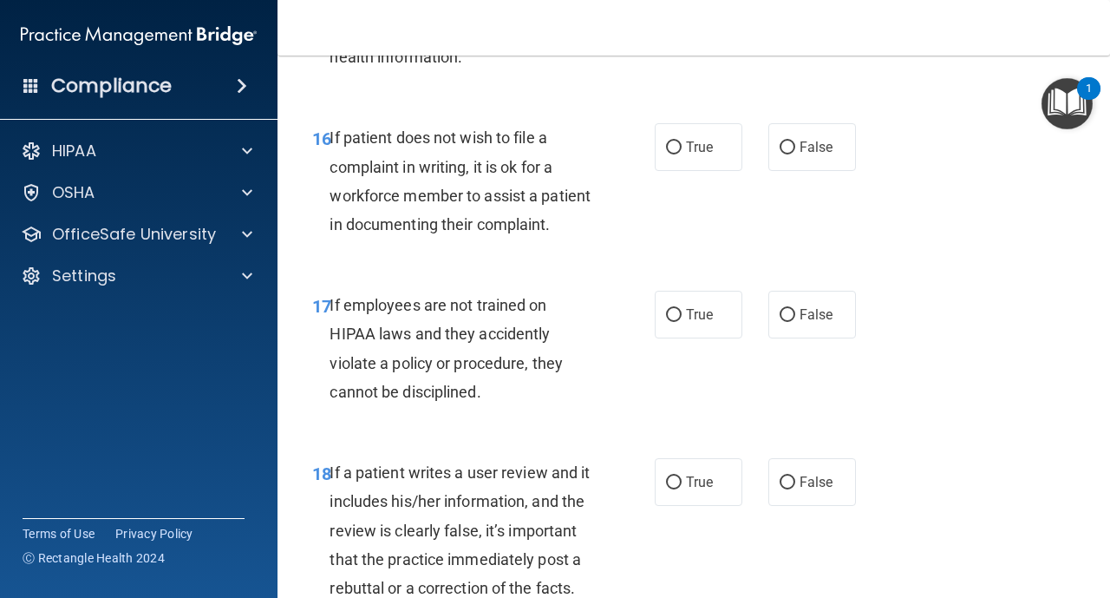
scroll to position [3192, 0]
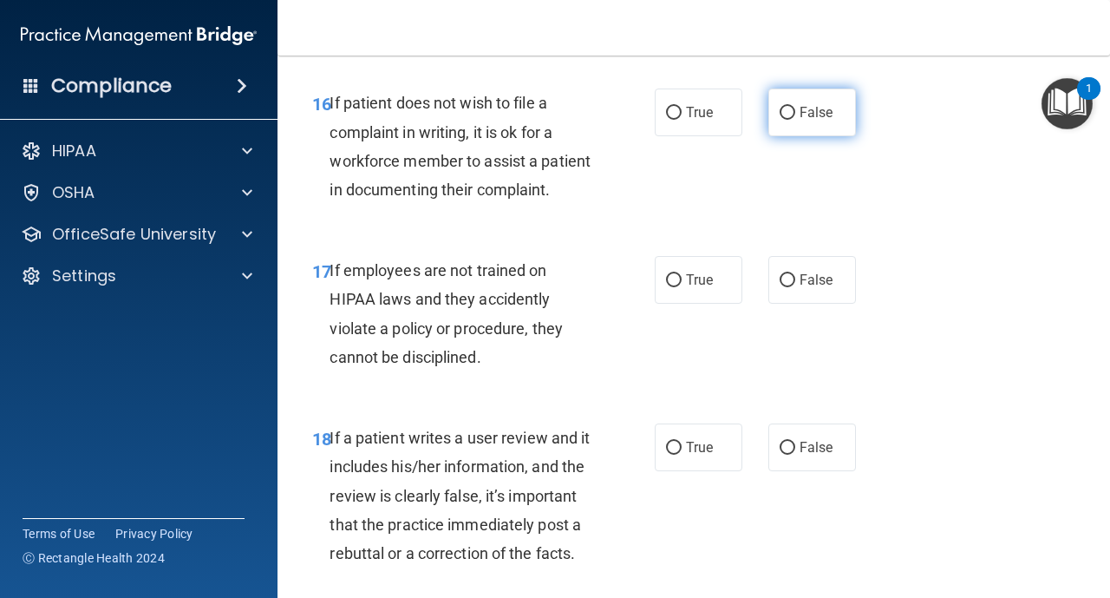
click at [790, 125] on label "False" at bounding box center [813, 112] width 88 height 48
click at [790, 120] on input "False" at bounding box center [788, 113] width 16 height 13
radio input "true"
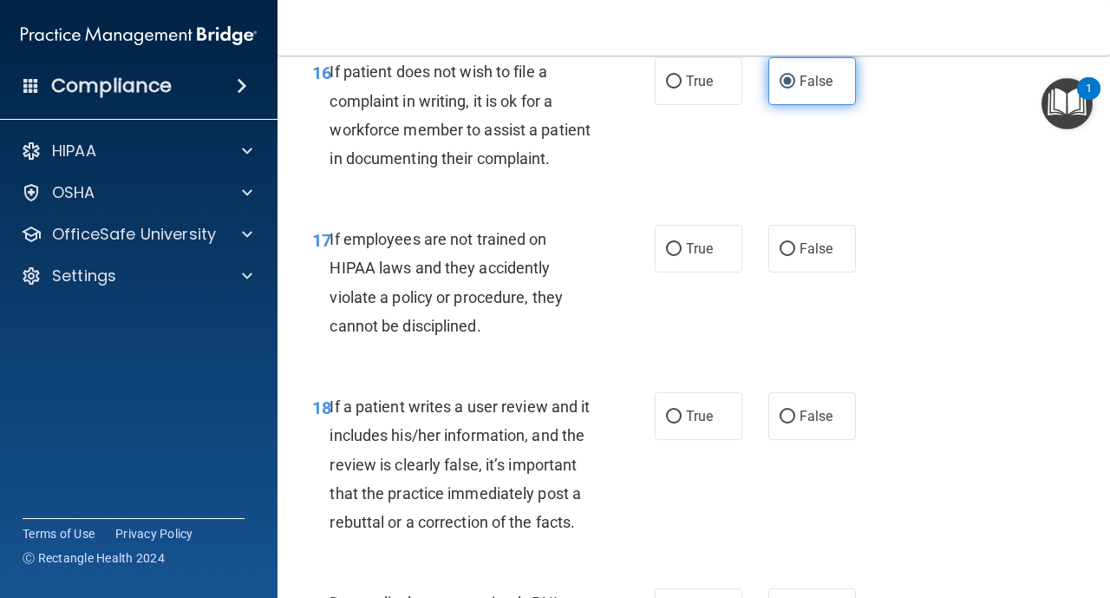
scroll to position [3227, 0]
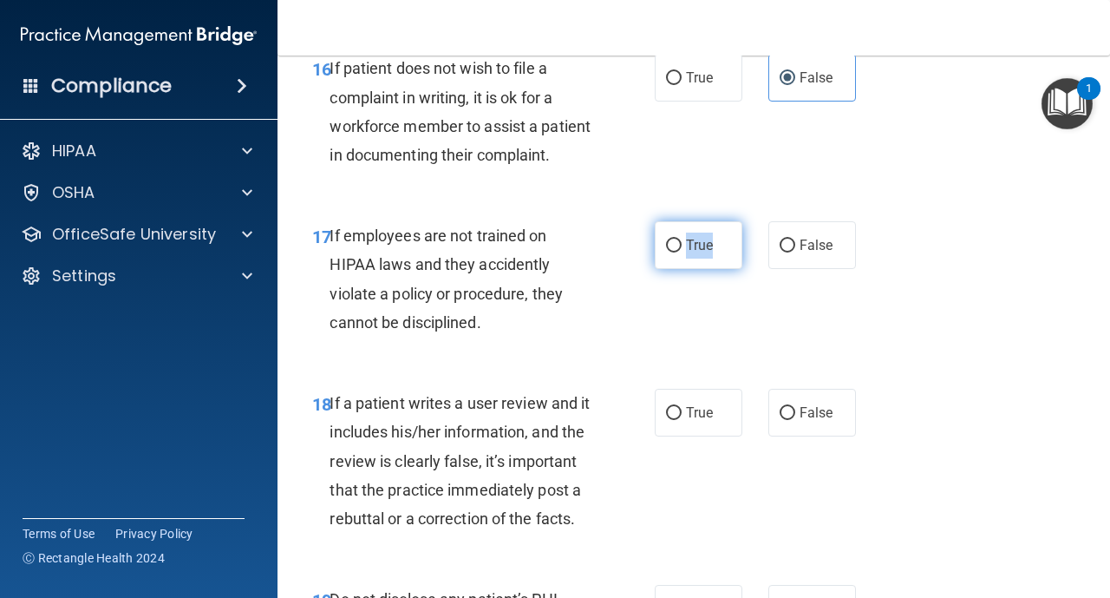
click at [681, 259] on label "True" at bounding box center [699, 245] width 88 height 48
click at [670, 249] on input "True" at bounding box center [674, 245] width 16 height 13
radio input "true"
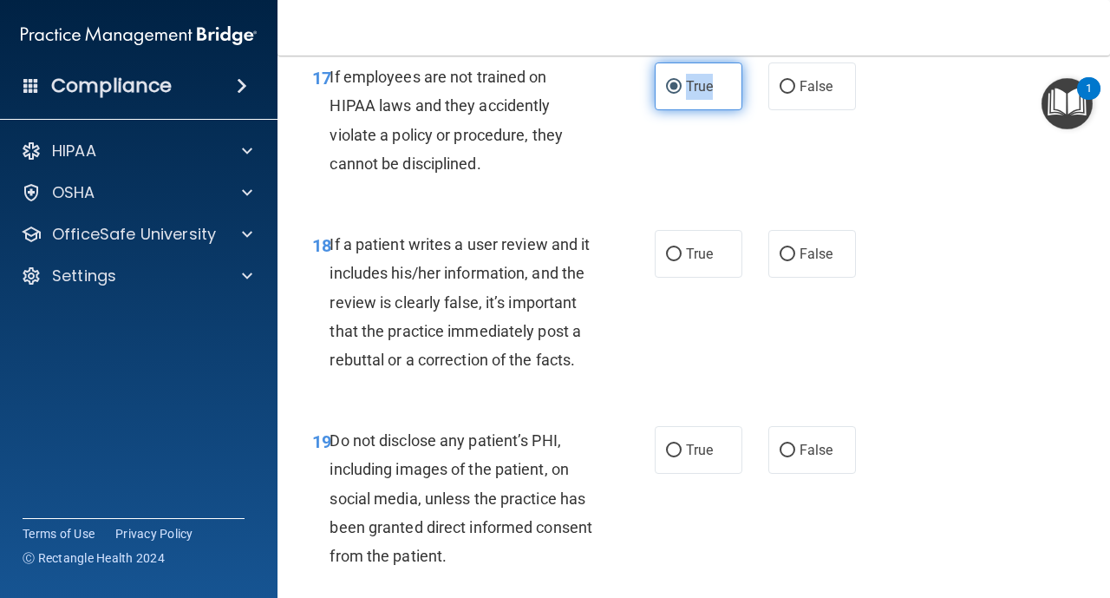
scroll to position [3435, 0]
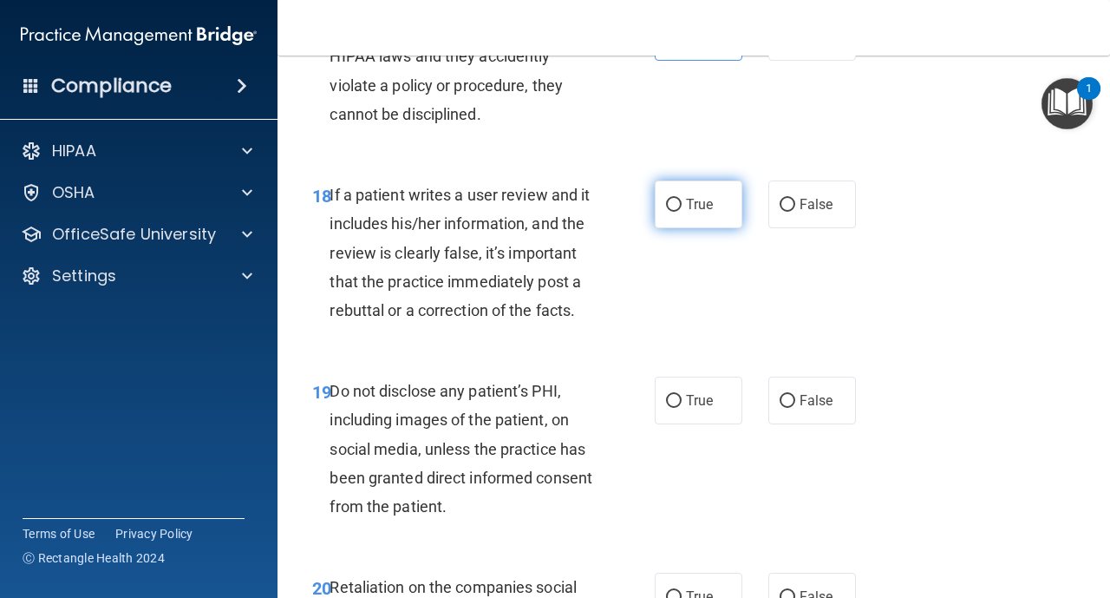
click at [671, 206] on input "True" at bounding box center [674, 205] width 16 height 13
radio input "true"
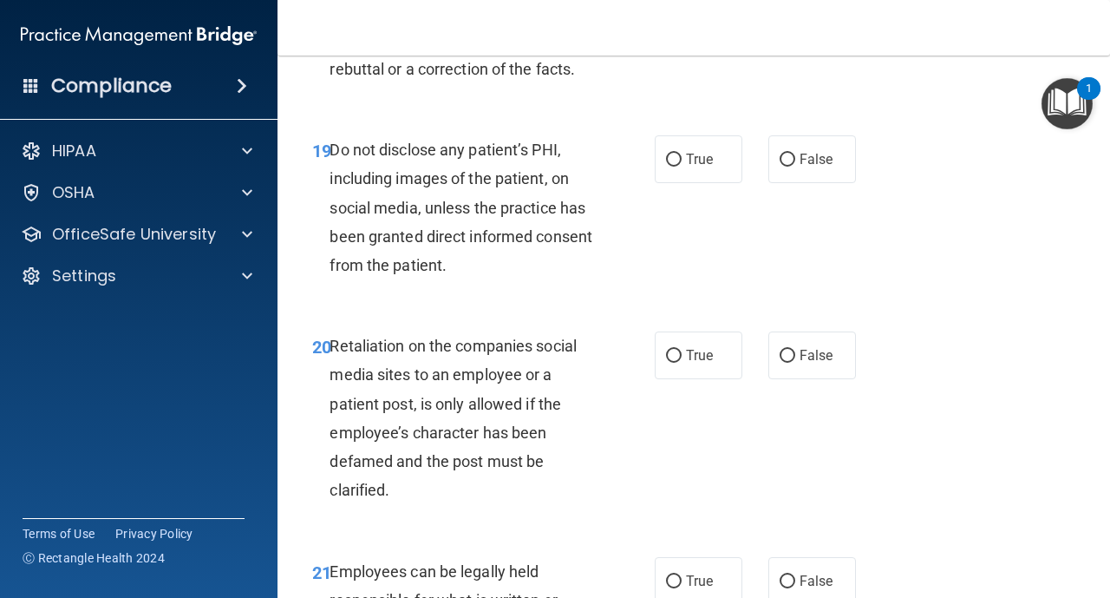
scroll to position [3678, 0]
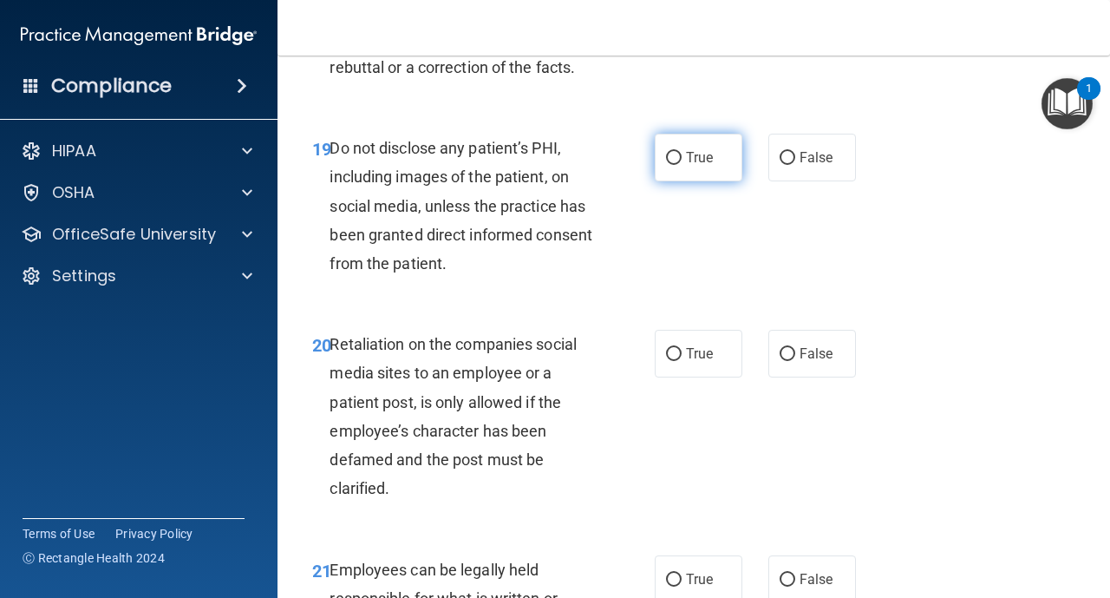
click at [671, 158] on input "True" at bounding box center [674, 158] width 16 height 13
radio input "true"
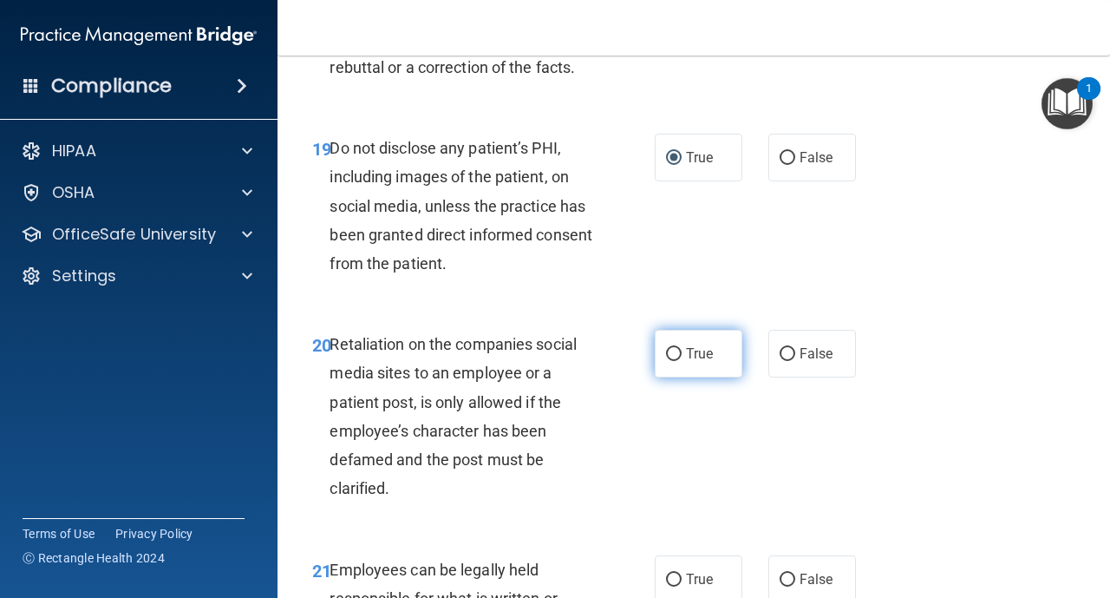
click at [682, 356] on label "True" at bounding box center [699, 354] width 88 height 48
click at [682, 356] on input "True" at bounding box center [674, 354] width 16 height 13
radio input "true"
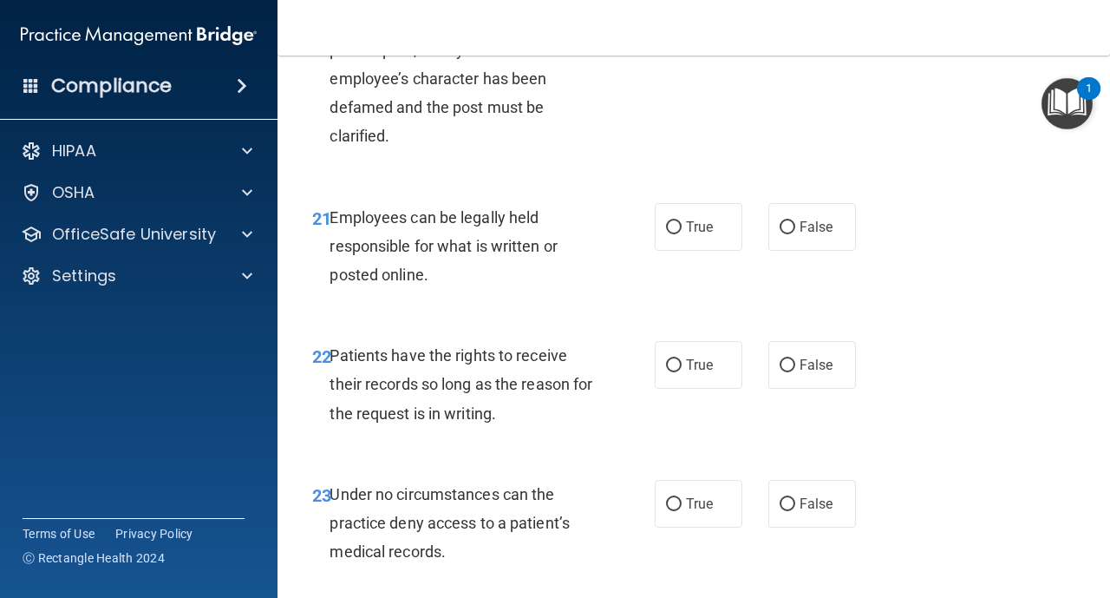
scroll to position [4060, 0]
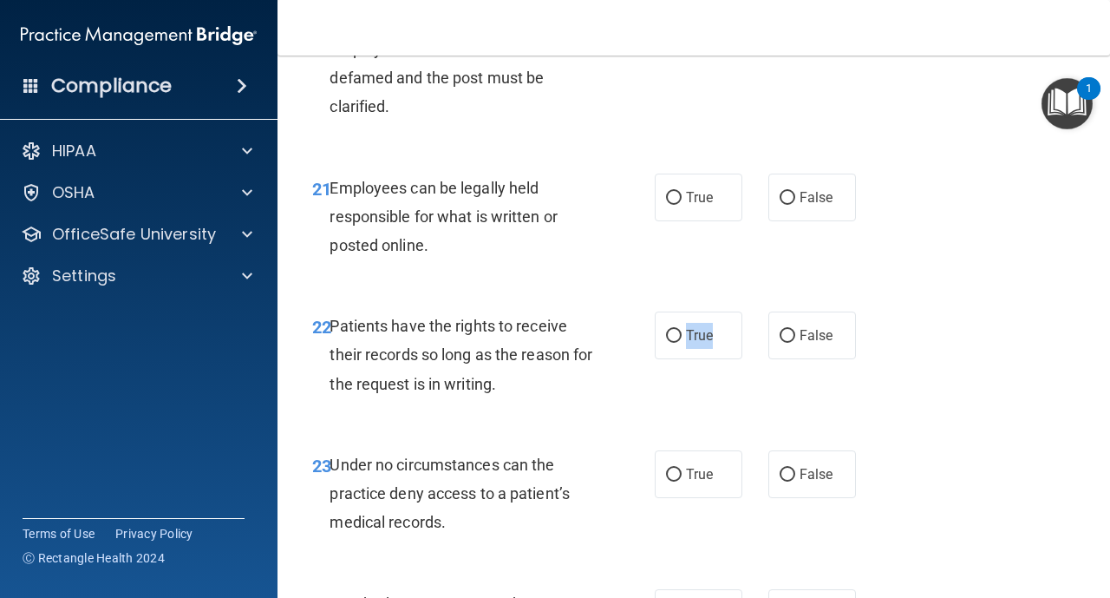
drag, startPoint x: 682, startPoint y: 356, endPoint x: 697, endPoint y: 281, distance: 76.2
click at [684, 303] on div "22 Patients have the rights to receive their records so long as the reason for …" at bounding box center [693, 359] width 789 height 139
click at [677, 213] on label "True" at bounding box center [699, 197] width 88 height 48
click at [677, 205] on input "True" at bounding box center [674, 198] width 16 height 13
radio input "true"
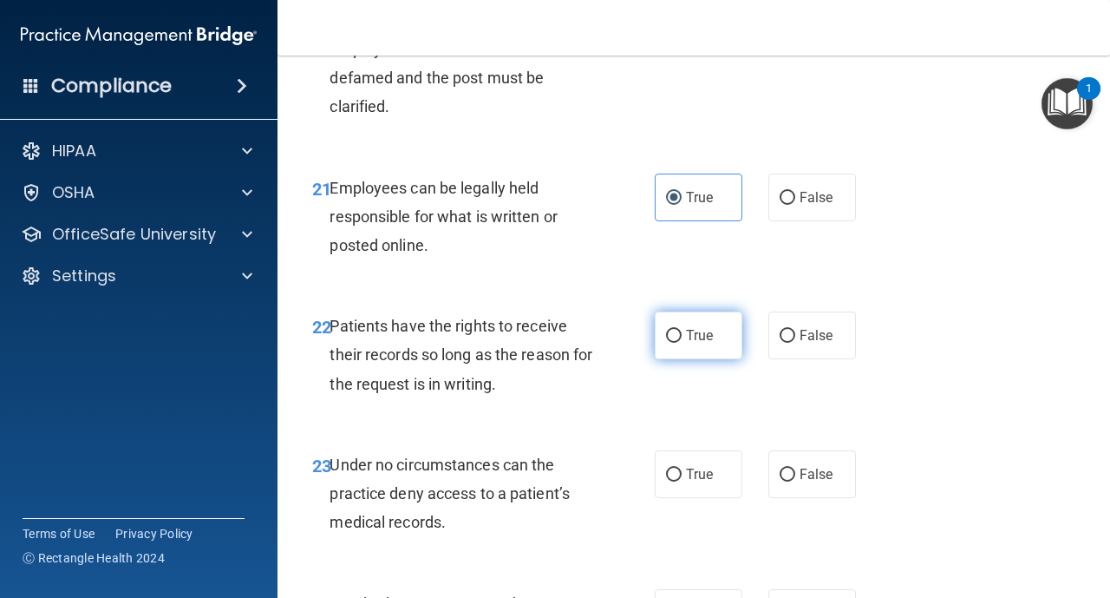
click at [683, 339] on label "True" at bounding box center [699, 335] width 88 height 48
click at [682, 339] on input "True" at bounding box center [674, 336] width 16 height 13
radio input "true"
click at [848, 347] on label "False" at bounding box center [813, 335] width 88 height 48
click at [795, 343] on input "False" at bounding box center [788, 336] width 16 height 13
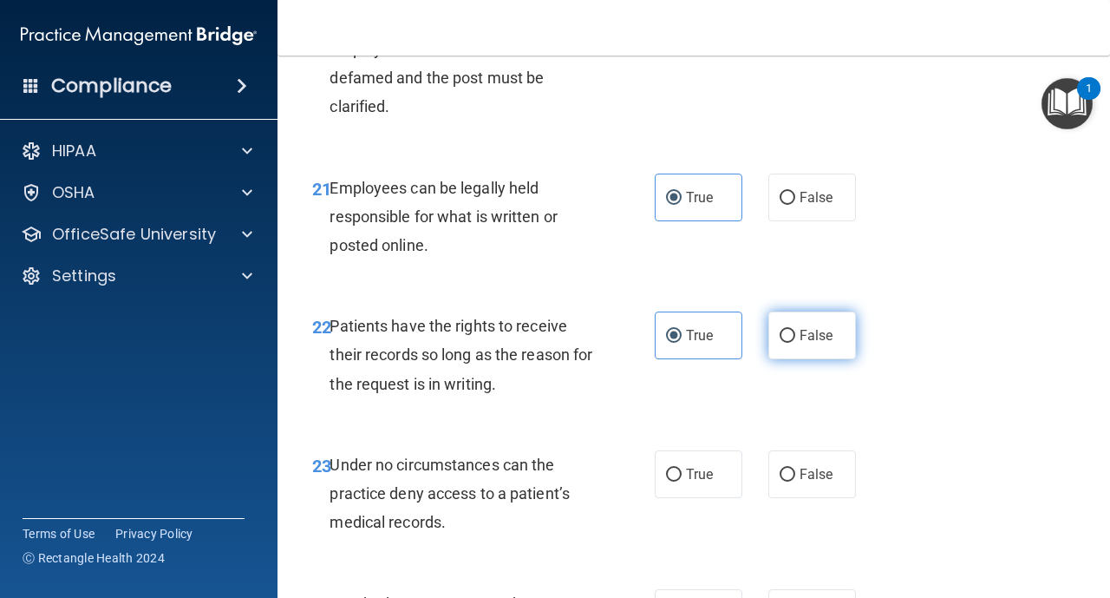
radio input "true"
radio input "false"
click at [826, 342] on span "False" at bounding box center [817, 335] width 34 height 16
click at [795, 342] on input "False" at bounding box center [788, 336] width 16 height 13
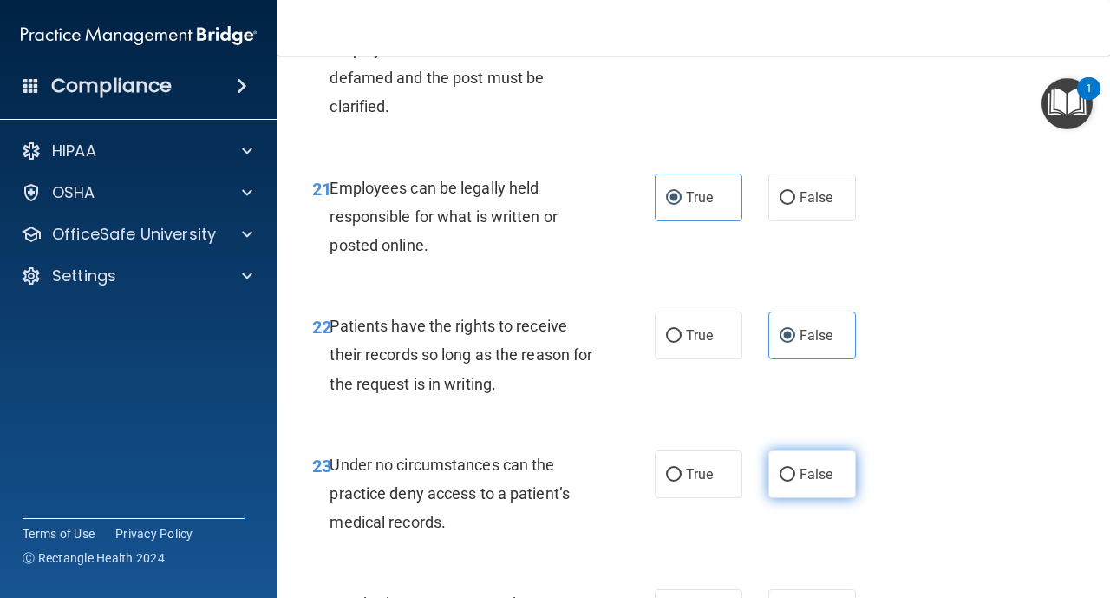
click at [789, 483] on label "False" at bounding box center [813, 474] width 88 height 48
click at [789, 481] on input "False" at bounding box center [788, 474] width 16 height 13
radio input "true"
click at [677, 343] on input "True" at bounding box center [674, 336] width 16 height 13
radio input "true"
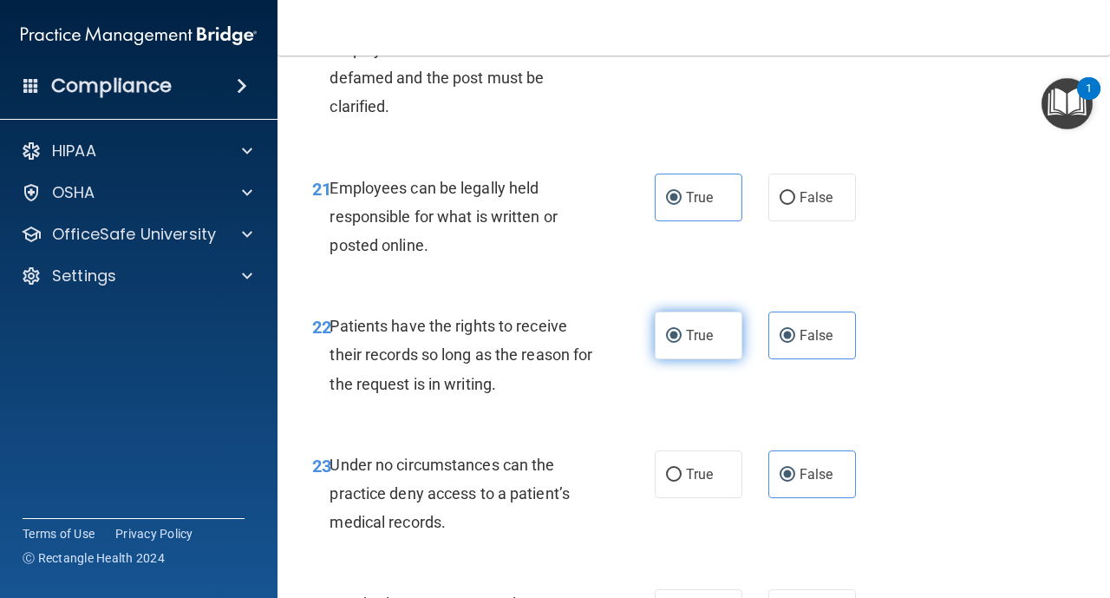
radio input "false"
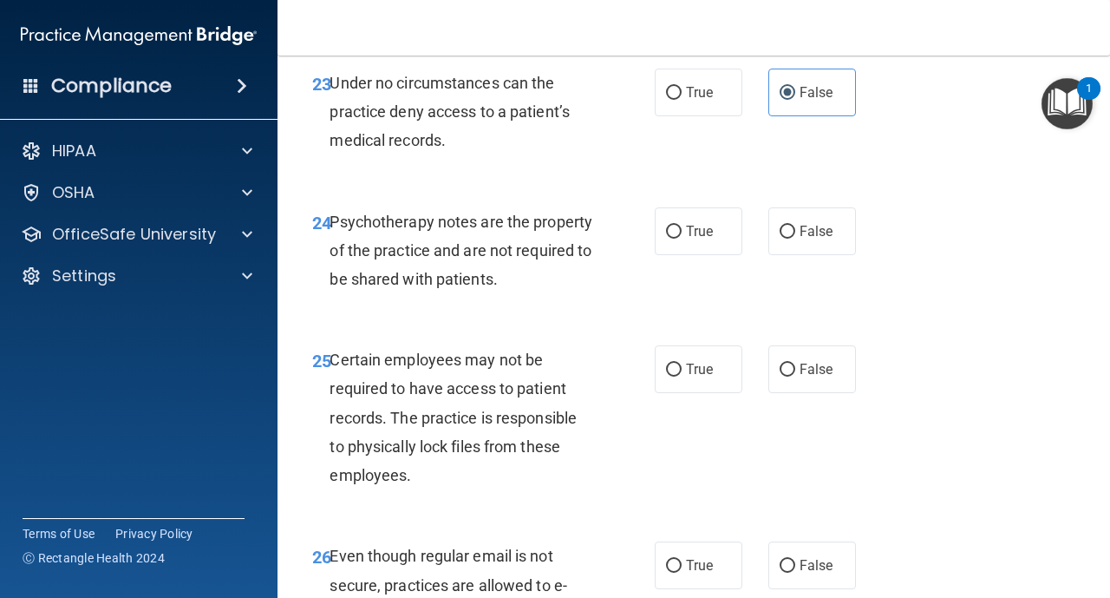
scroll to position [4476, 0]
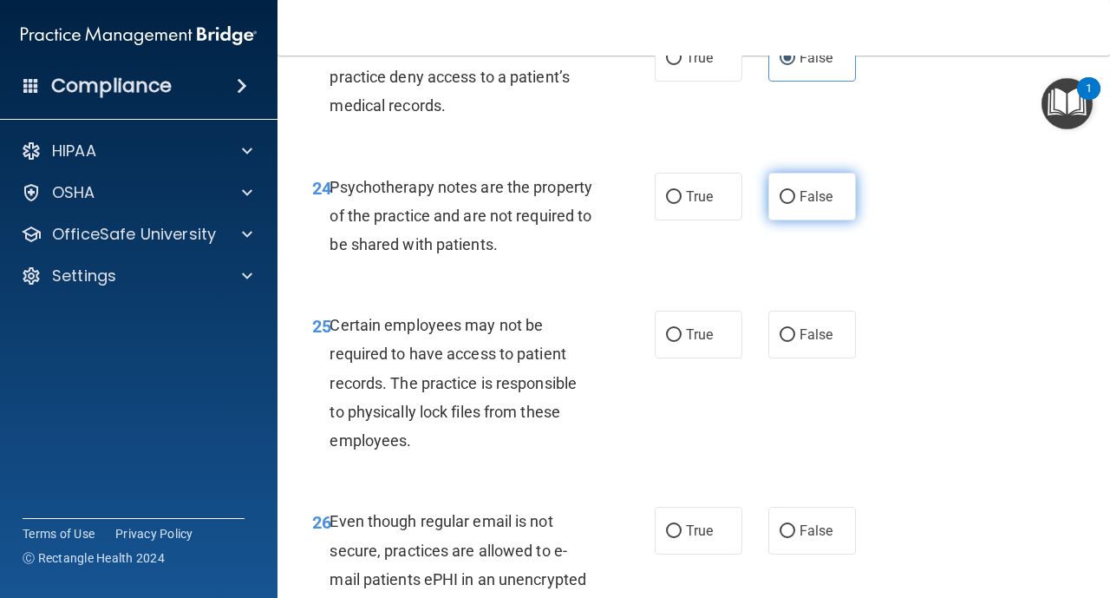
click at [789, 204] on input "False" at bounding box center [788, 197] width 16 height 13
radio input "true"
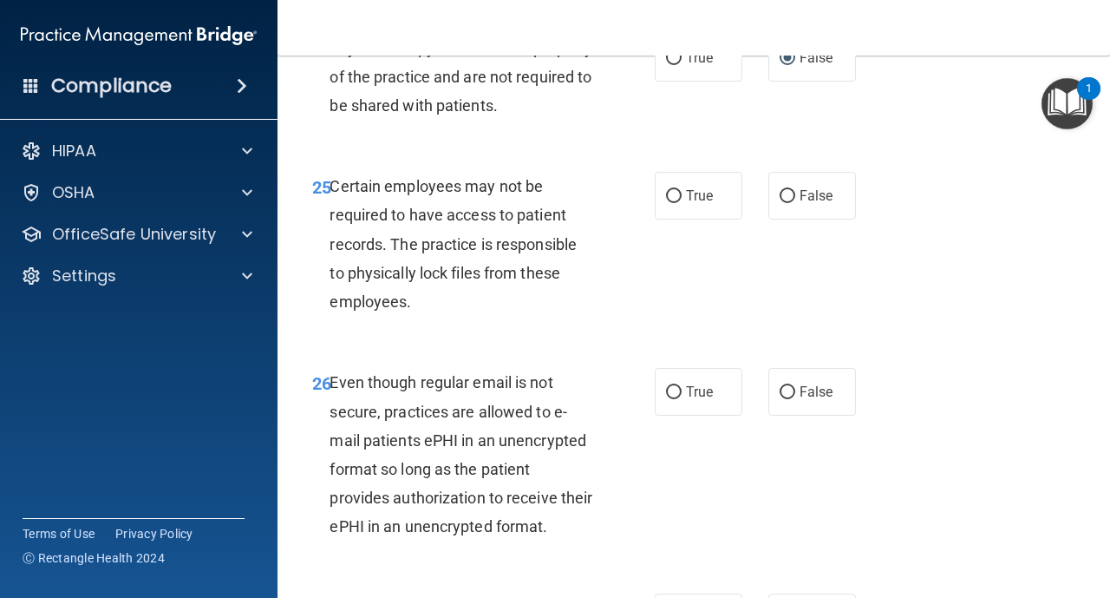
scroll to position [4650, 0]
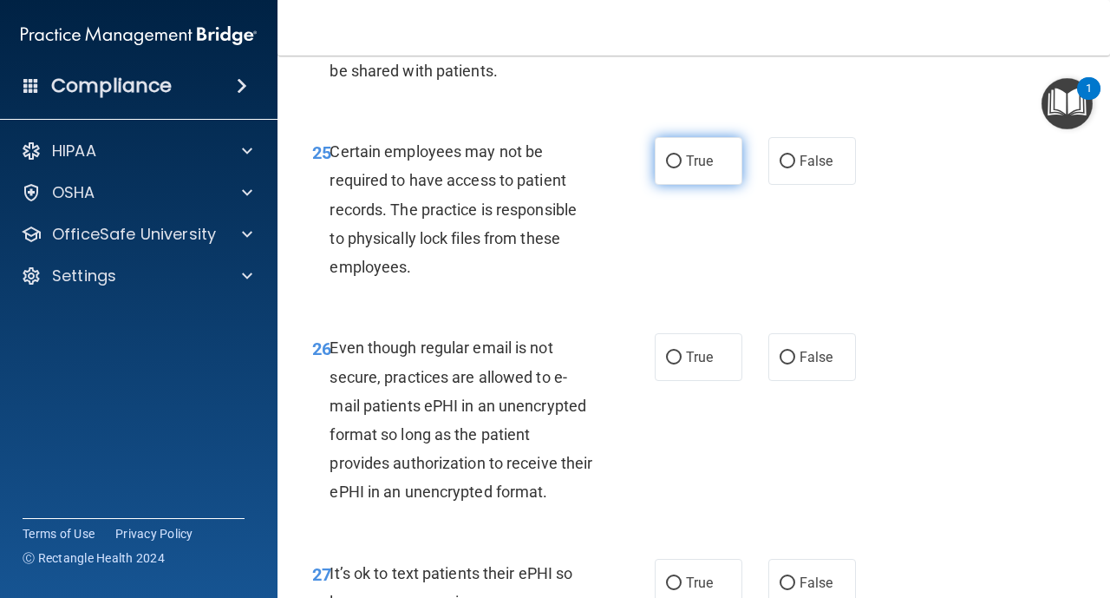
click at [689, 164] on span "True" at bounding box center [699, 161] width 27 height 16
click at [682, 164] on input "True" at bounding box center [674, 161] width 16 height 13
radio input "true"
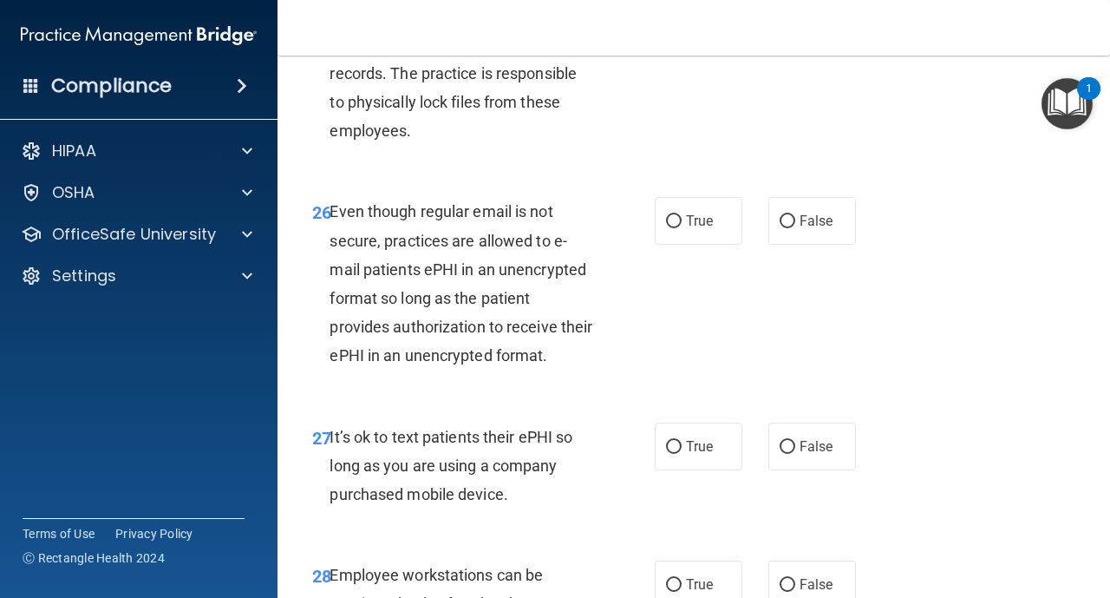
scroll to position [4788, 0]
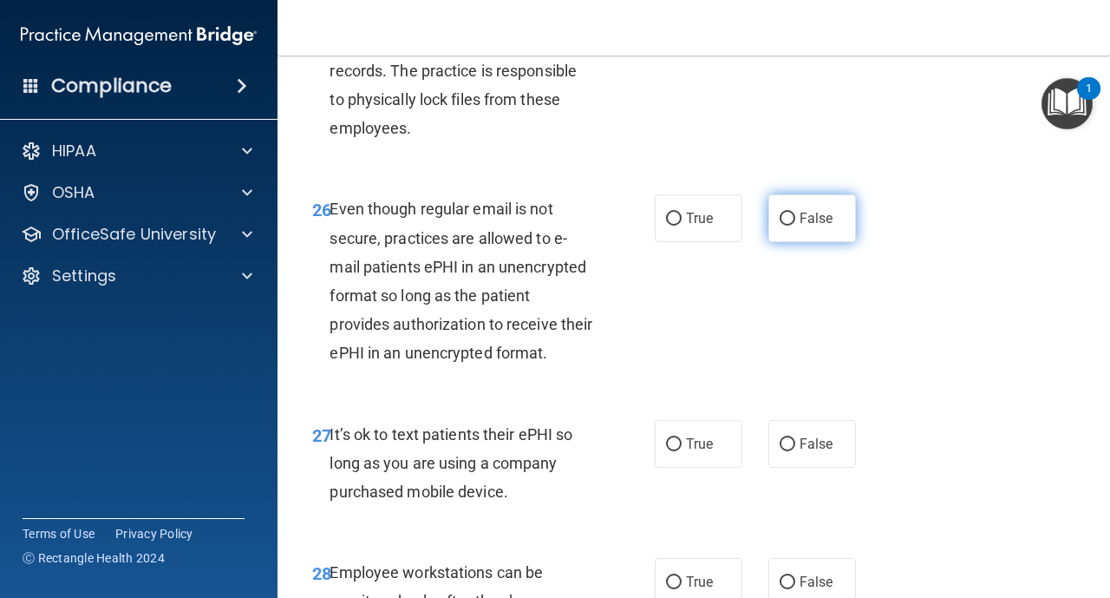
click at [782, 224] on input "False" at bounding box center [788, 219] width 16 height 13
radio input "true"
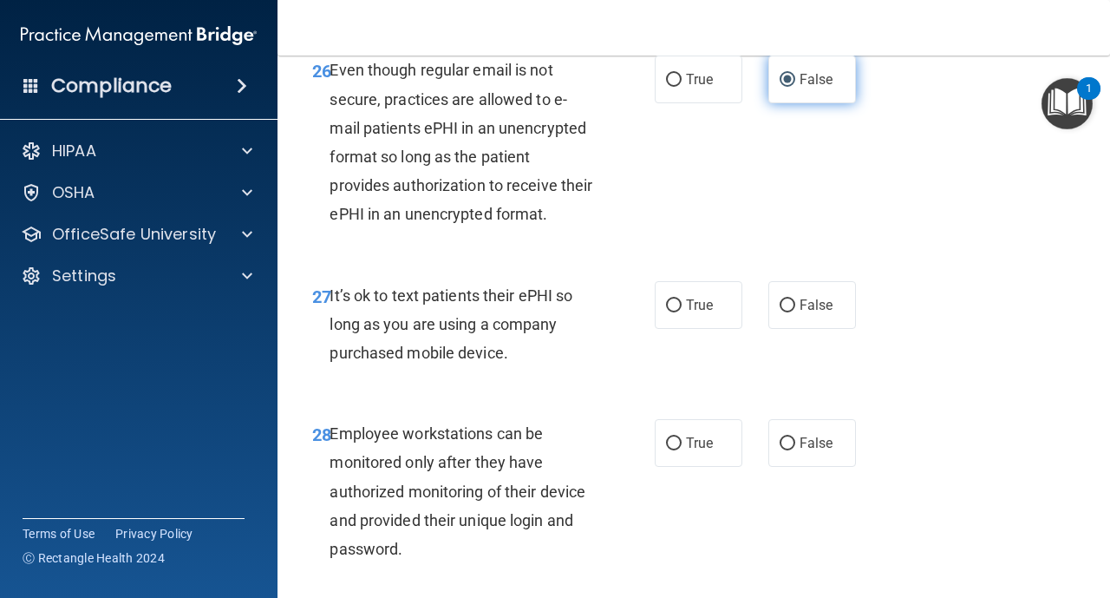
scroll to position [4962, 0]
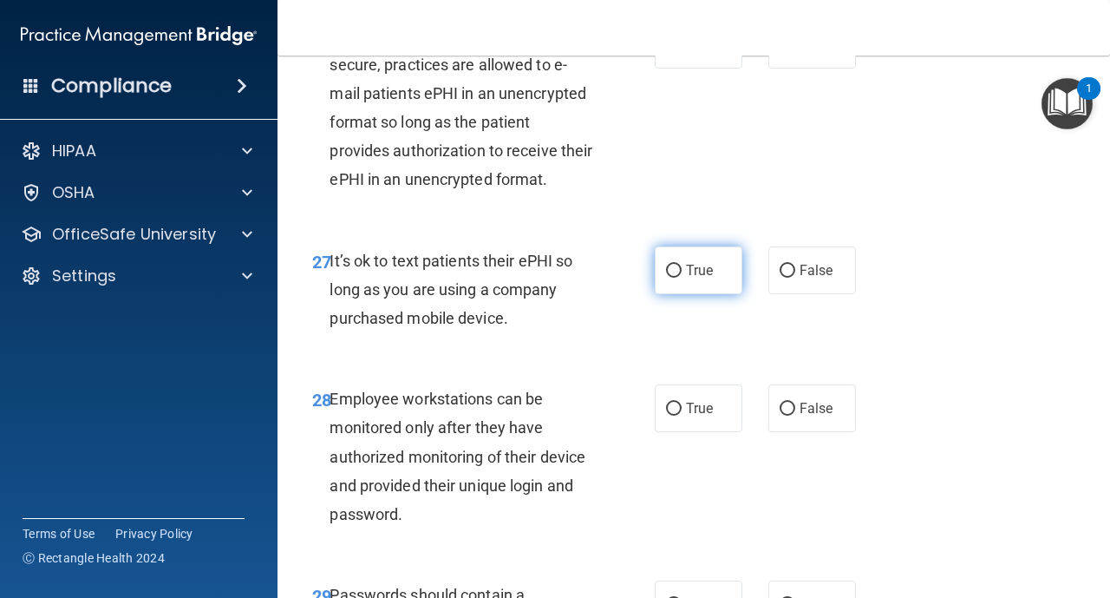
click at [677, 269] on input "True" at bounding box center [674, 271] width 16 height 13
radio input "true"
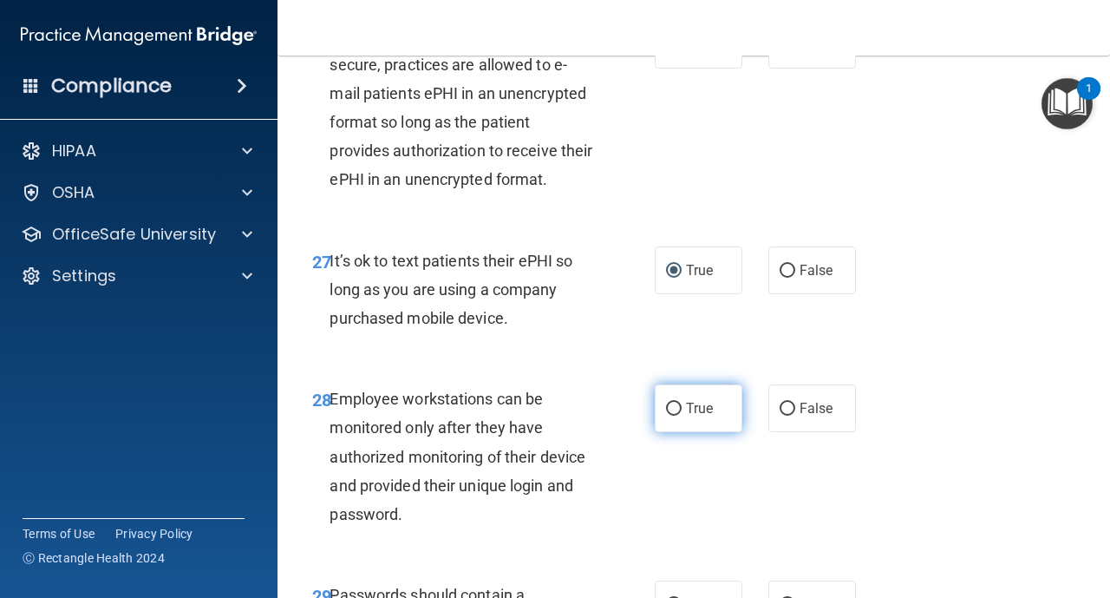
click at [675, 423] on label "True" at bounding box center [699, 408] width 88 height 48
click at [675, 416] on input "True" at bounding box center [674, 408] width 16 height 13
radio input "true"
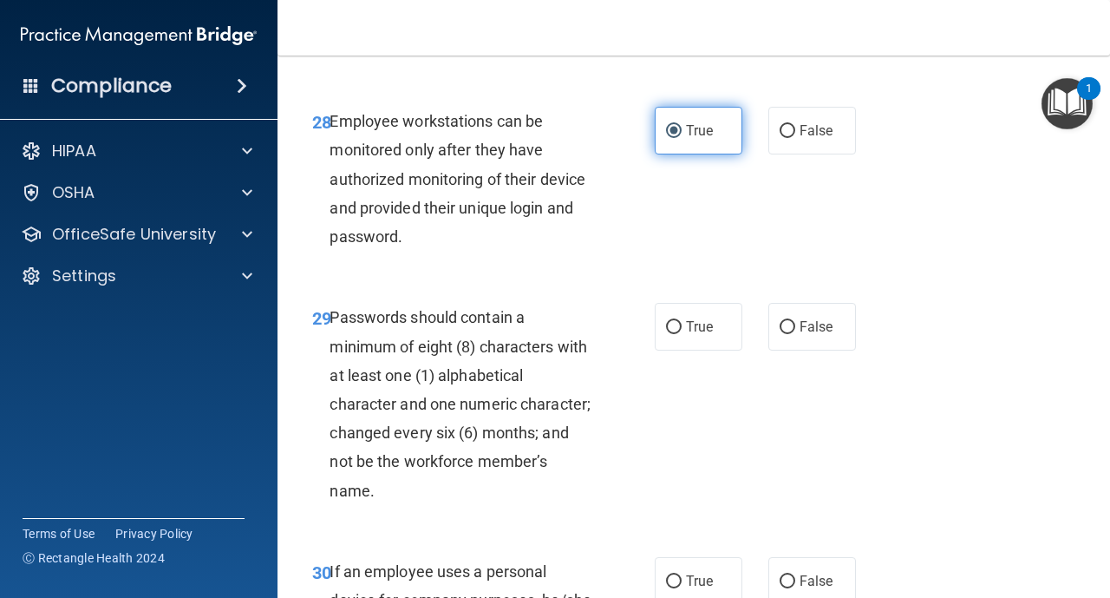
scroll to position [5274, 0]
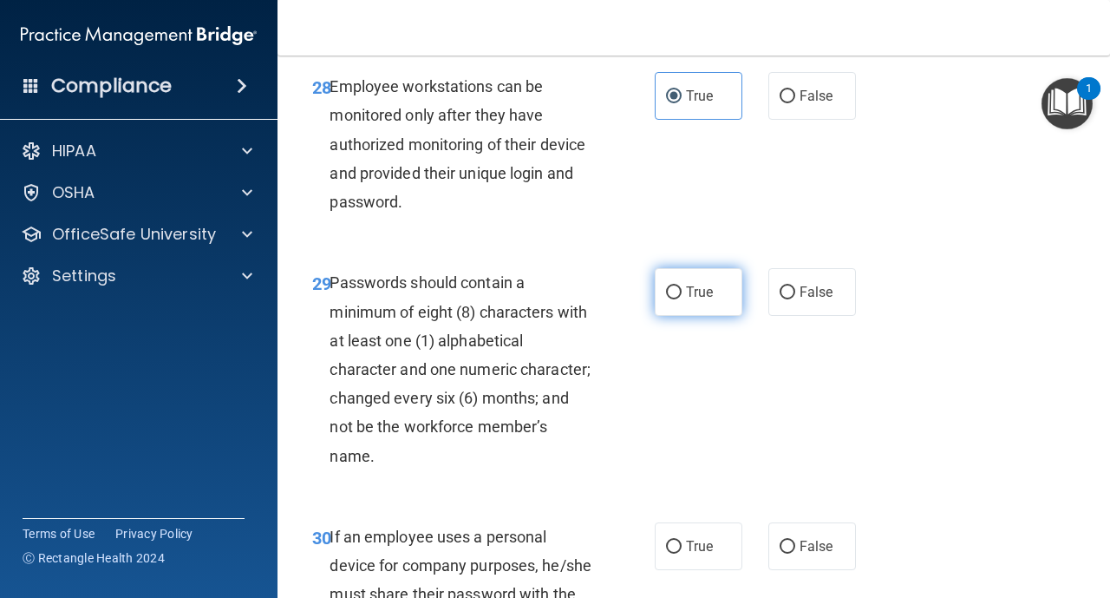
click at [664, 307] on label "True" at bounding box center [699, 292] width 88 height 48
click at [666, 299] on input "True" at bounding box center [674, 292] width 16 height 13
radio input "true"
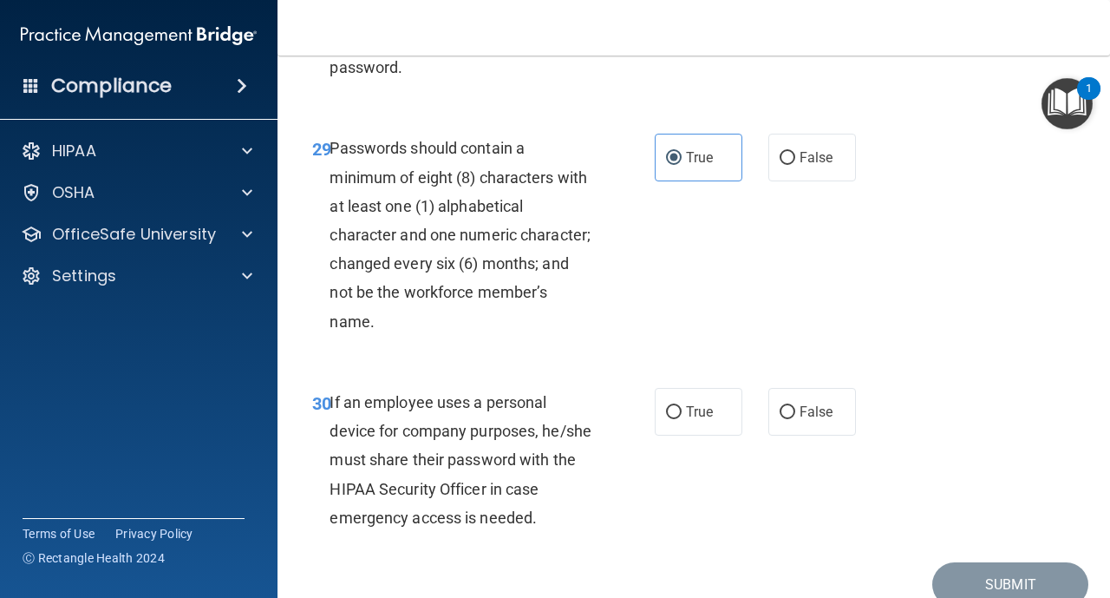
scroll to position [5448, 0]
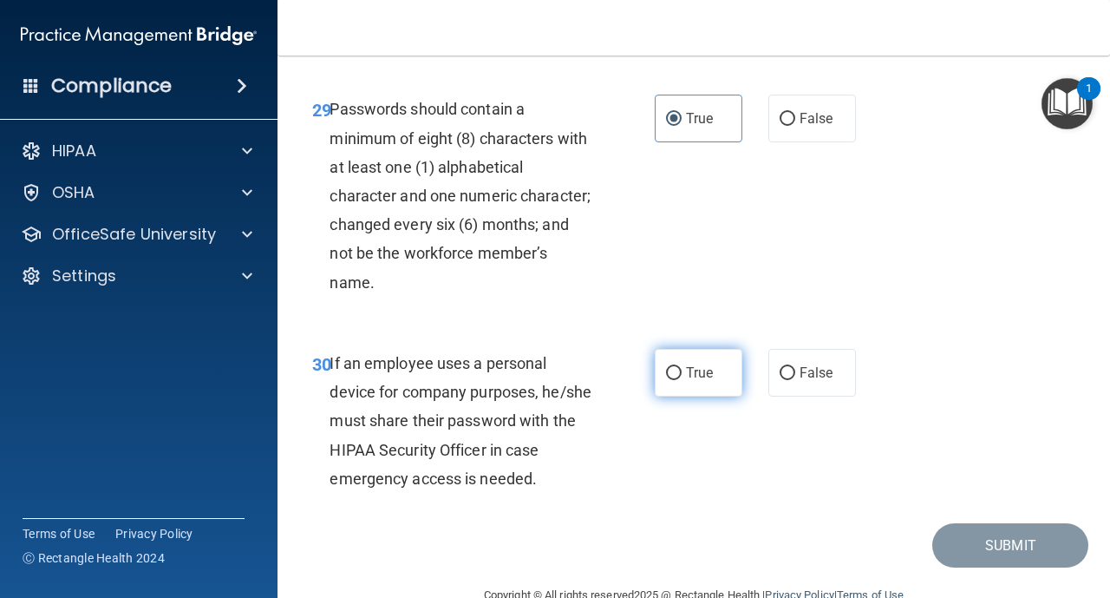
click at [671, 372] on input "True" at bounding box center [674, 373] width 16 height 13
radio input "true"
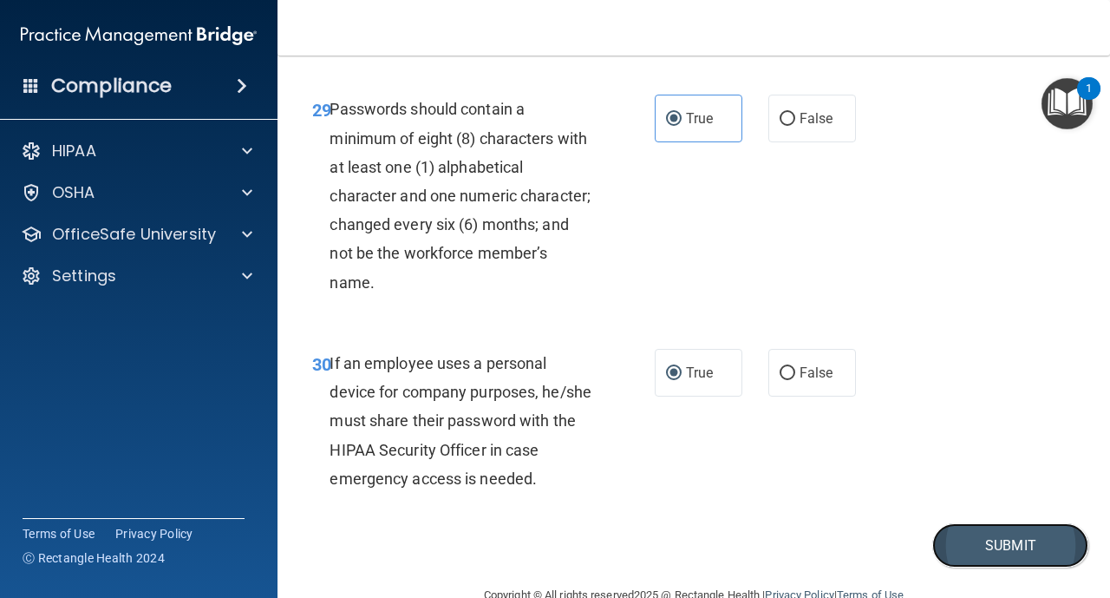
click at [1011, 544] on button "Submit" at bounding box center [1011, 545] width 156 height 44
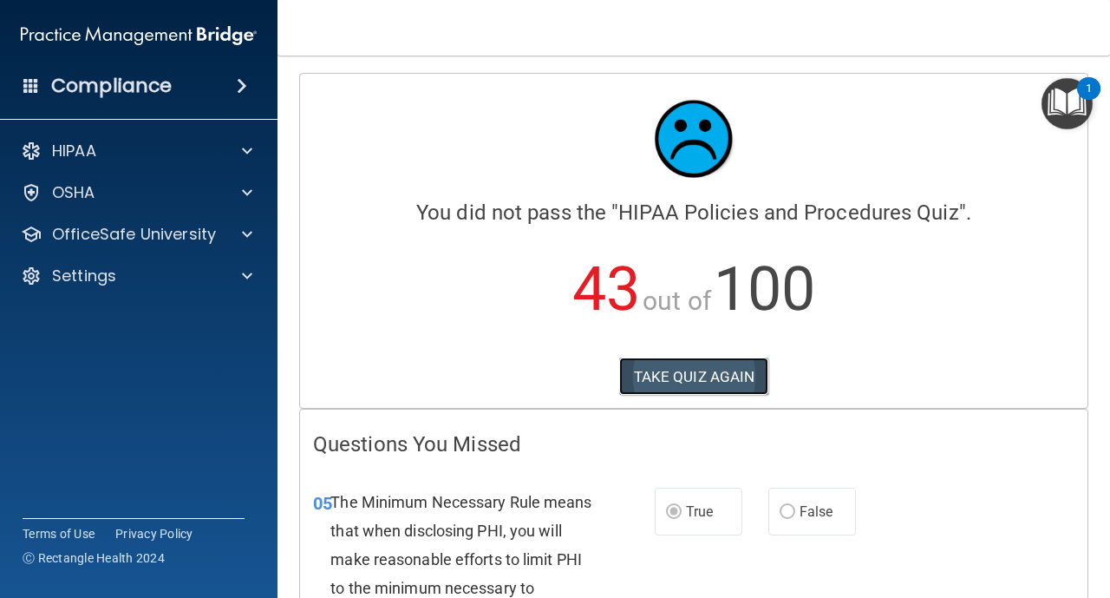
click at [674, 384] on button "TAKE QUIZ AGAIN" at bounding box center [694, 376] width 150 height 38
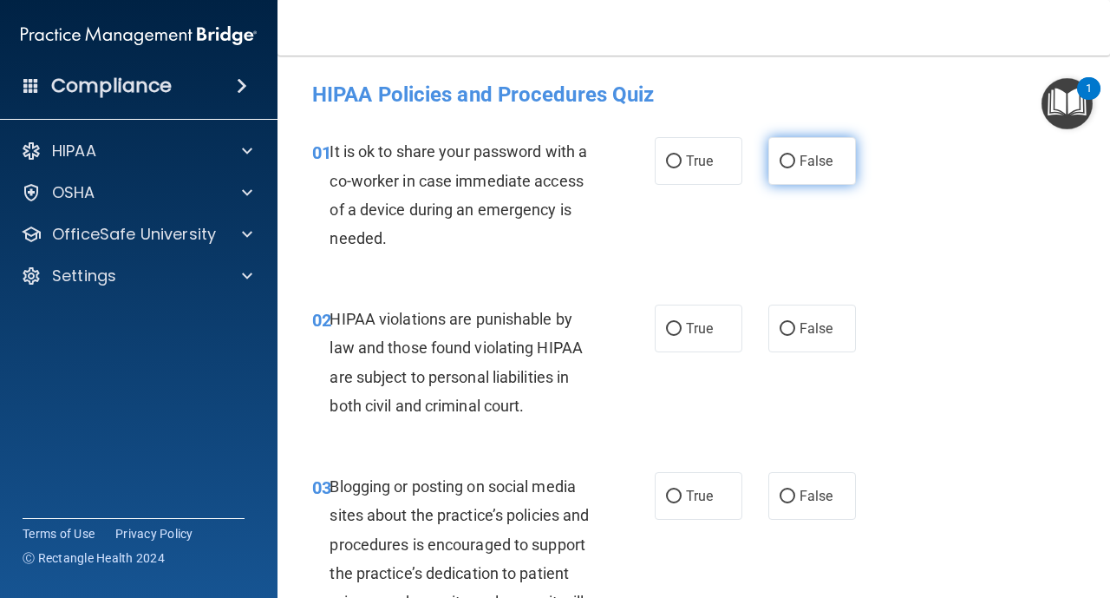
click at [796, 158] on label "False" at bounding box center [813, 161] width 88 height 48
click at [795, 158] on input "False" at bounding box center [788, 161] width 16 height 13
radio input "true"
click at [677, 335] on input "True" at bounding box center [674, 329] width 16 height 13
radio input "true"
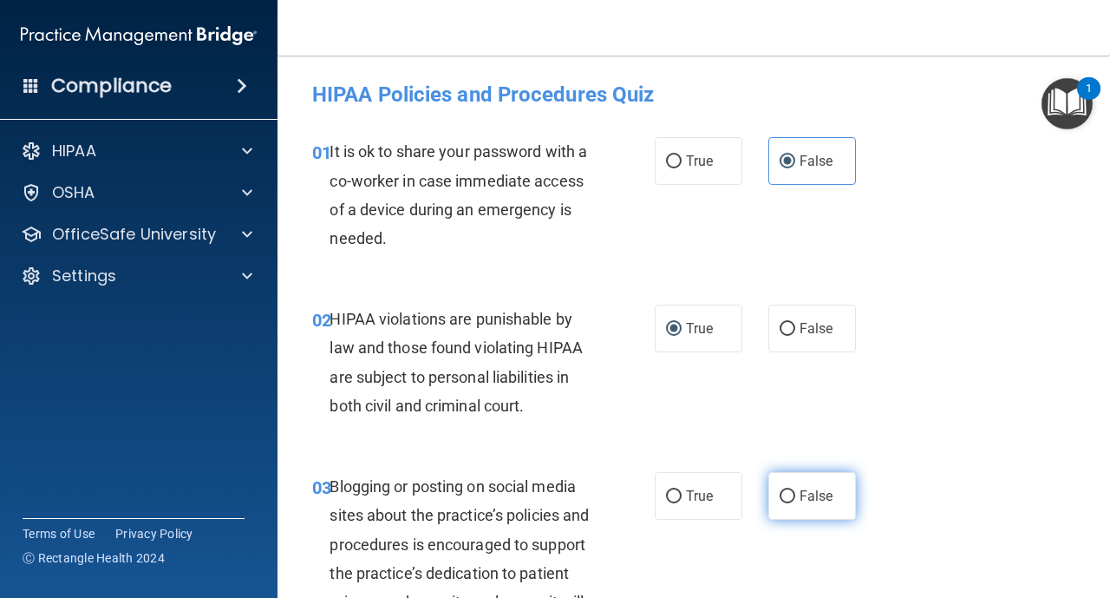
click at [789, 496] on input "False" at bounding box center [788, 496] width 16 height 13
radio input "true"
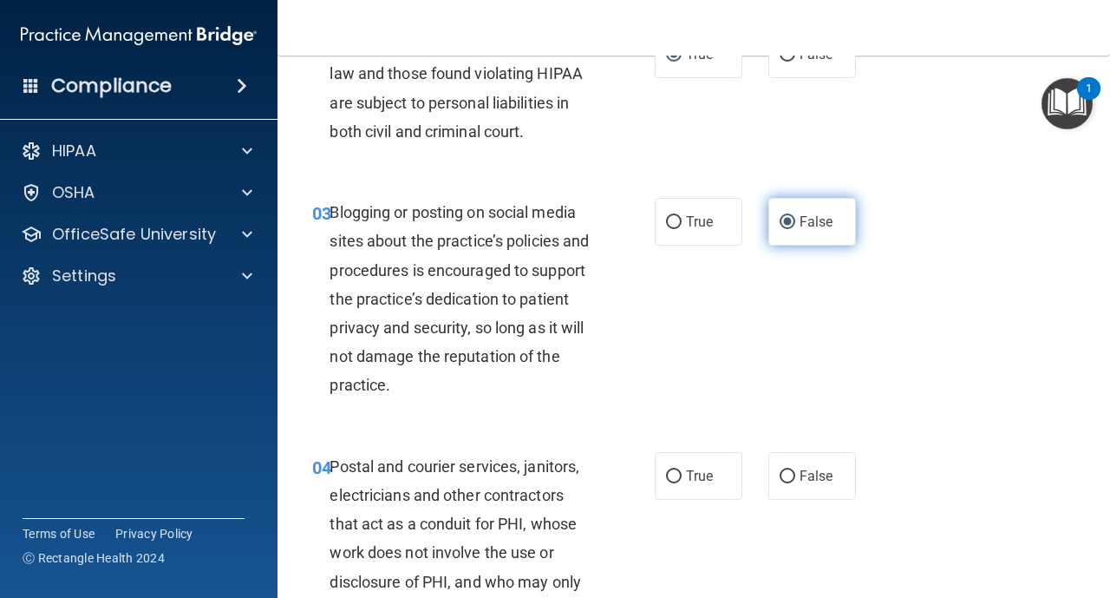
scroll to position [278, 0]
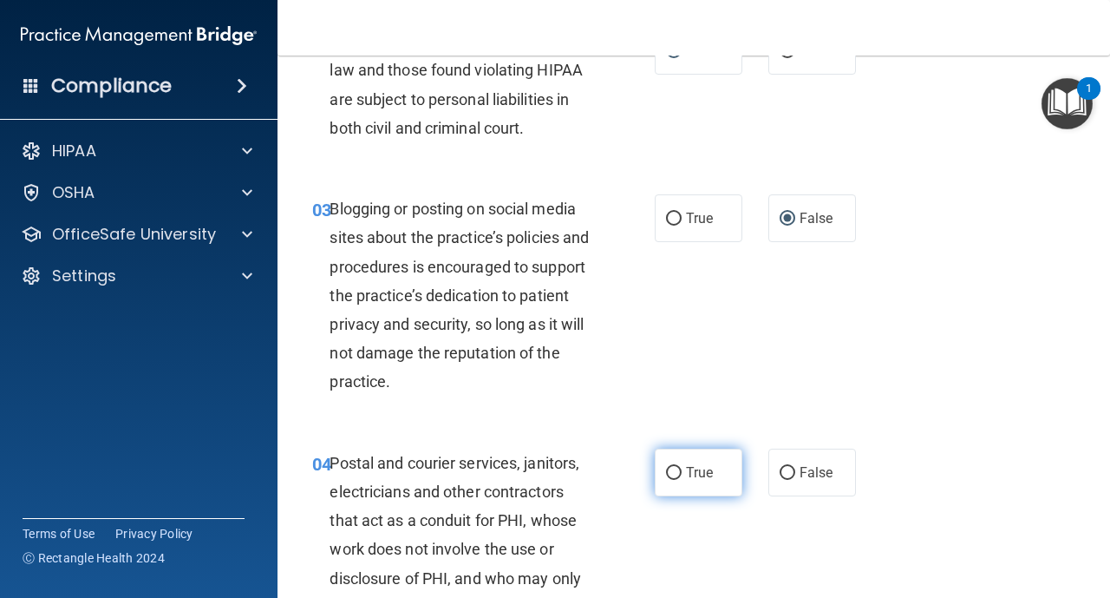
click at [684, 472] on label "True" at bounding box center [699, 472] width 88 height 48
click at [682, 472] on input "True" at bounding box center [674, 473] width 16 height 13
radio input "true"
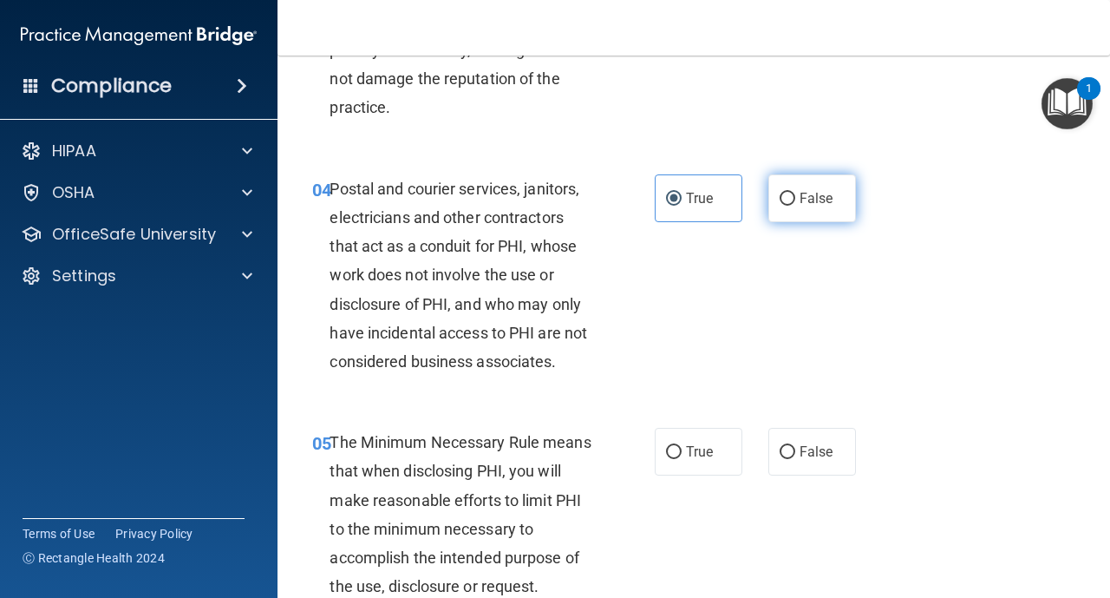
scroll to position [555, 0]
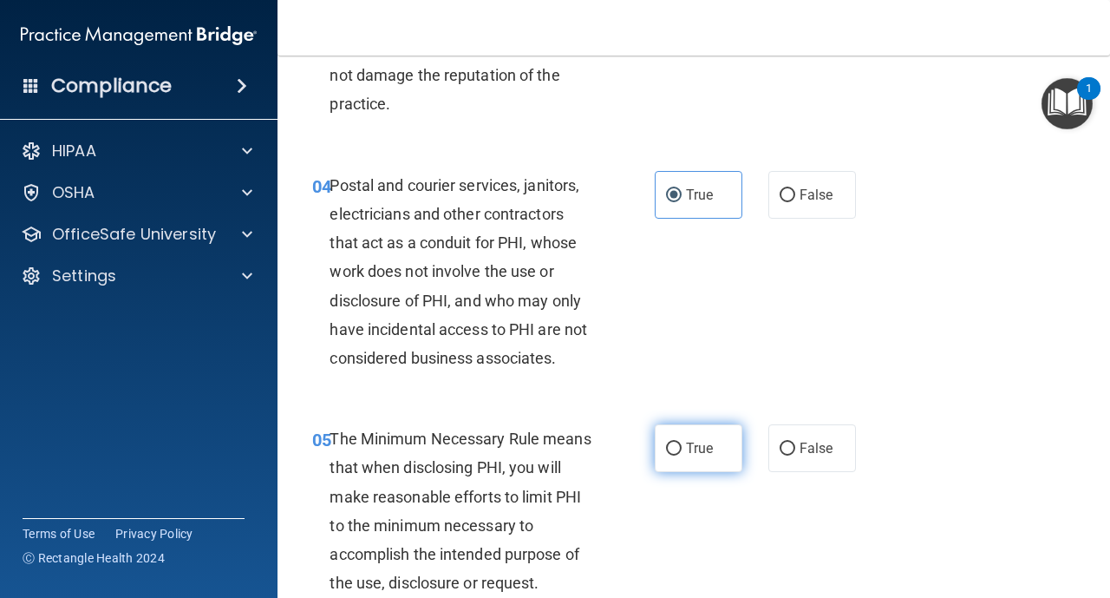
click at [687, 452] on span "True" at bounding box center [699, 448] width 27 height 16
click at [682, 452] on input "True" at bounding box center [674, 448] width 16 height 13
radio input "true"
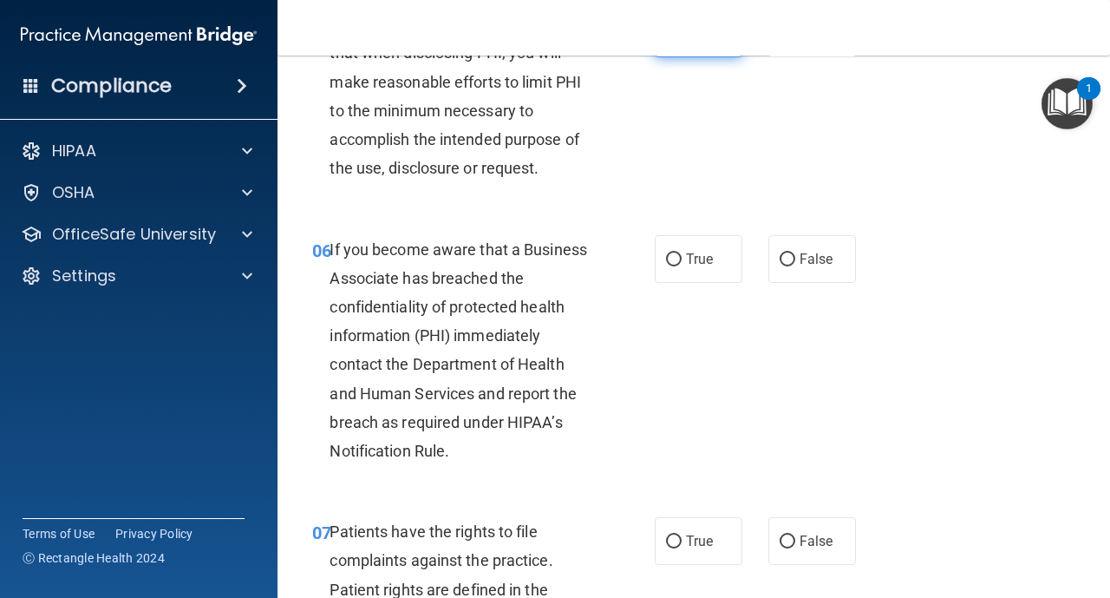
scroll to position [972, 0]
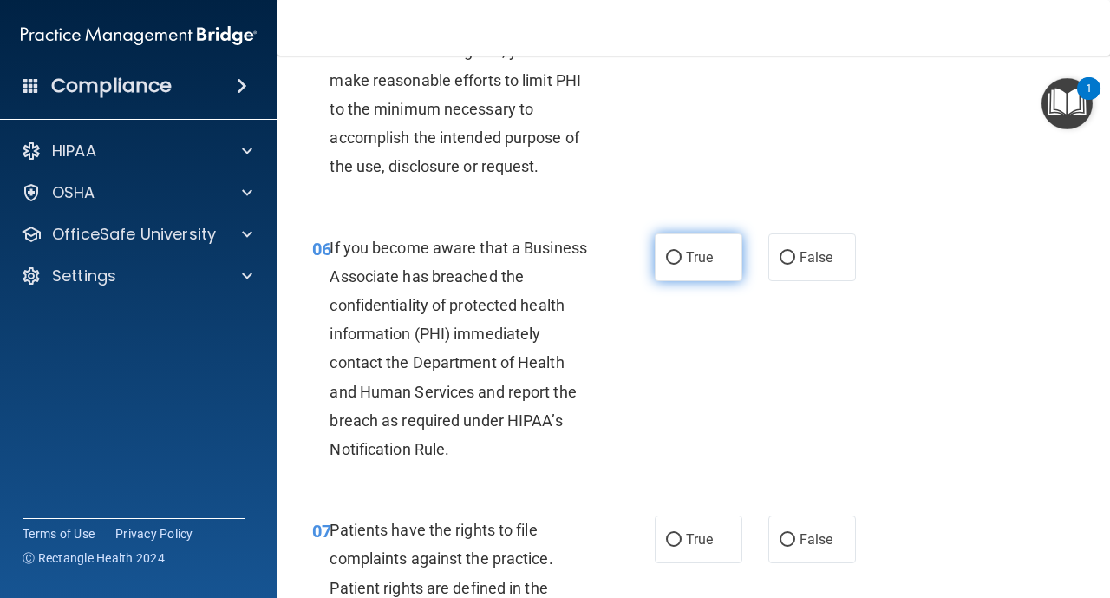
click at [673, 266] on label "True" at bounding box center [699, 257] width 88 height 48
click at [673, 265] on input "True" at bounding box center [674, 258] width 16 height 13
radio input "true"
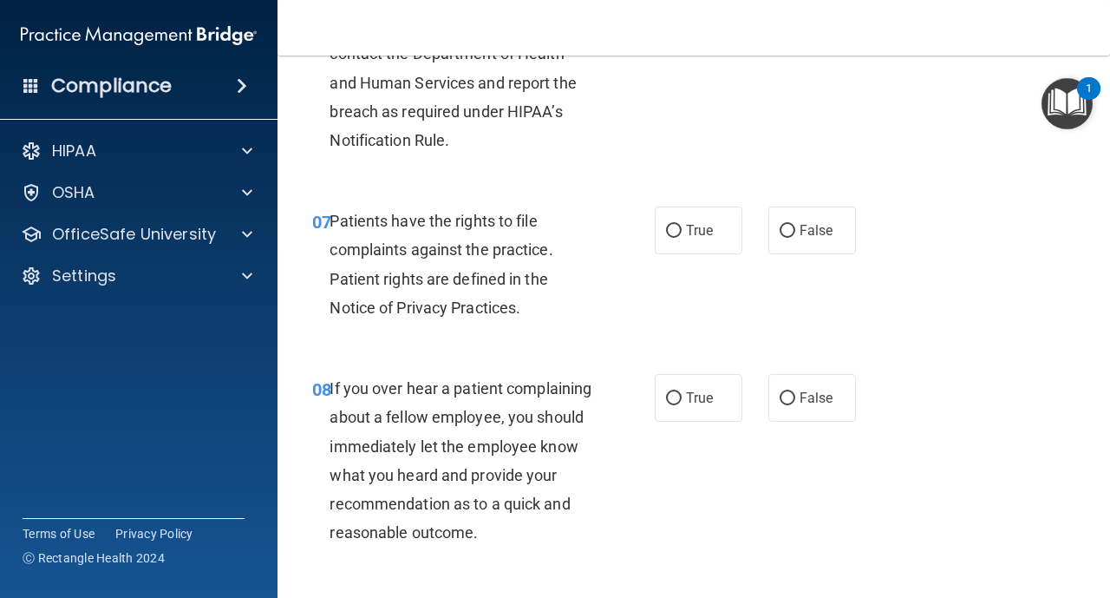
scroll to position [1284, 0]
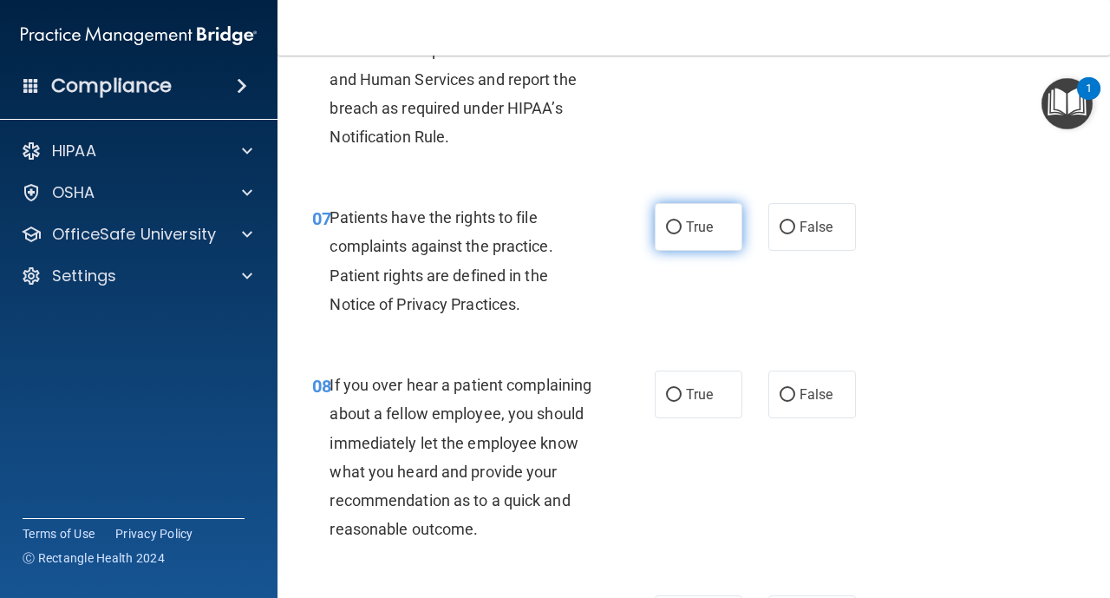
click at [677, 232] on input "True" at bounding box center [674, 227] width 16 height 13
radio input "true"
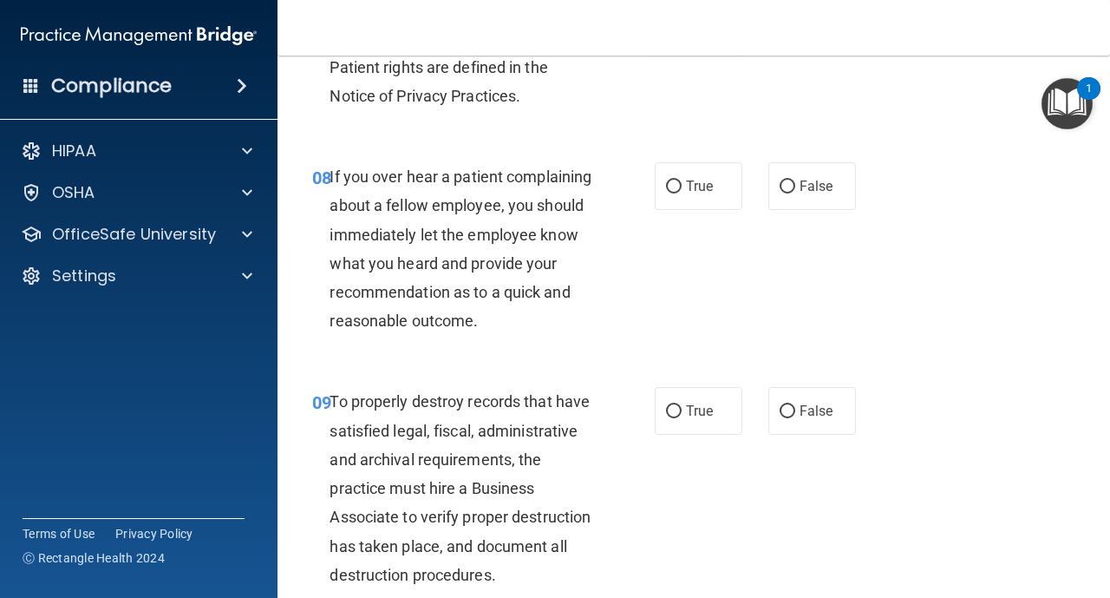
scroll to position [1527, 0]
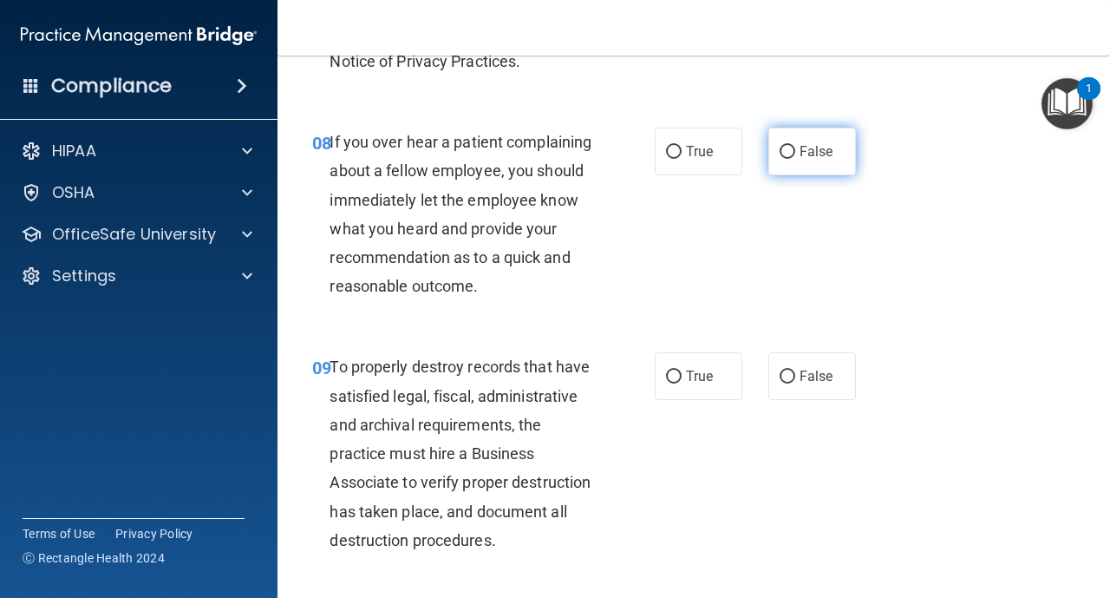
click at [786, 152] on input "False" at bounding box center [788, 152] width 16 height 13
radio input "true"
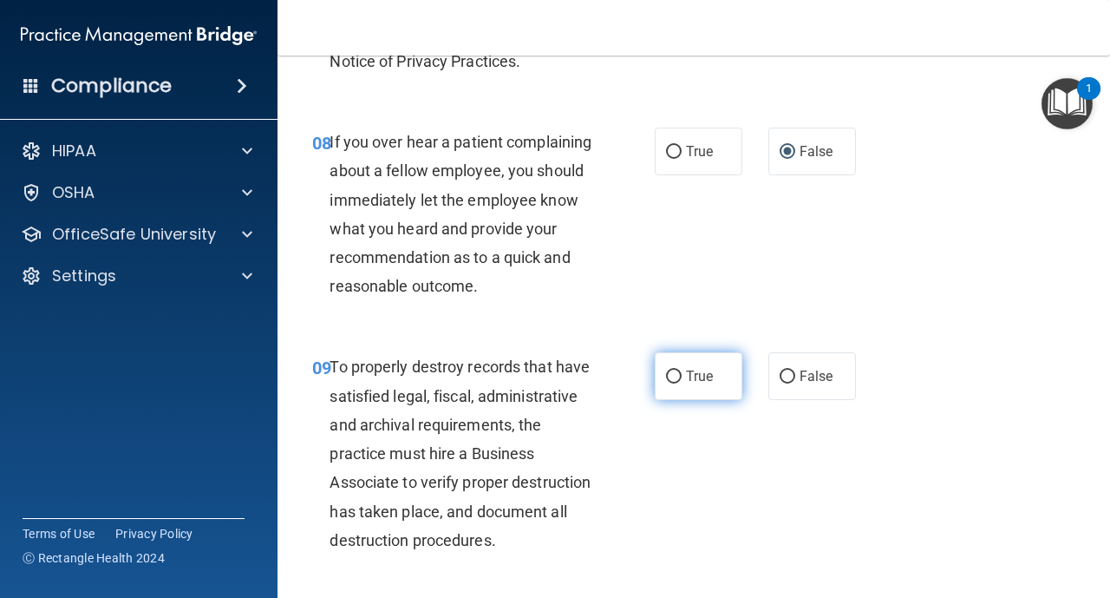
click at [681, 375] on input "True" at bounding box center [674, 376] width 16 height 13
radio input "true"
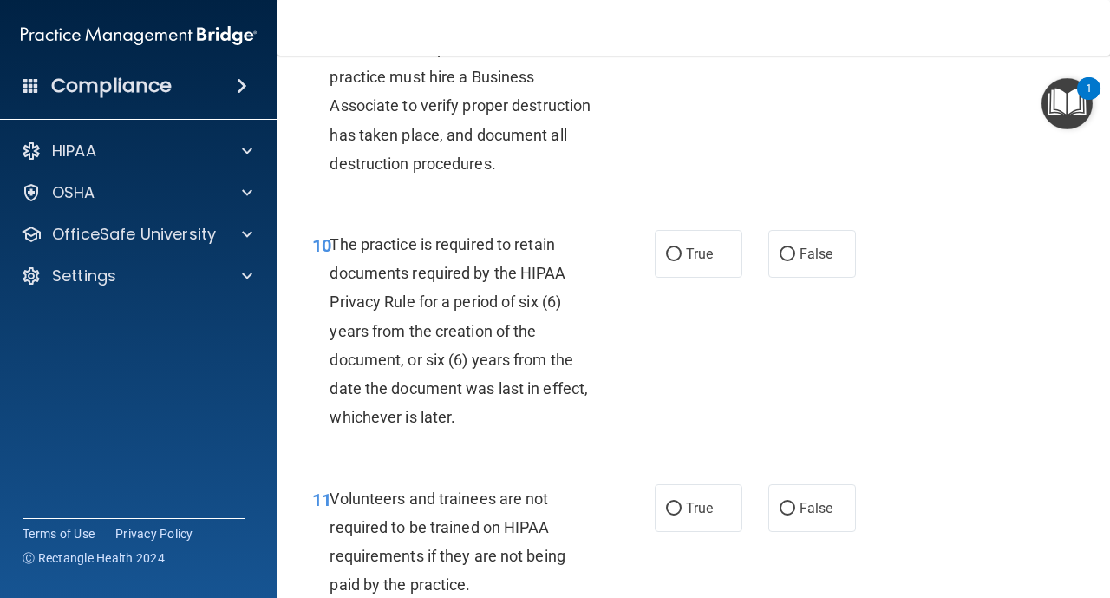
scroll to position [1943, 0]
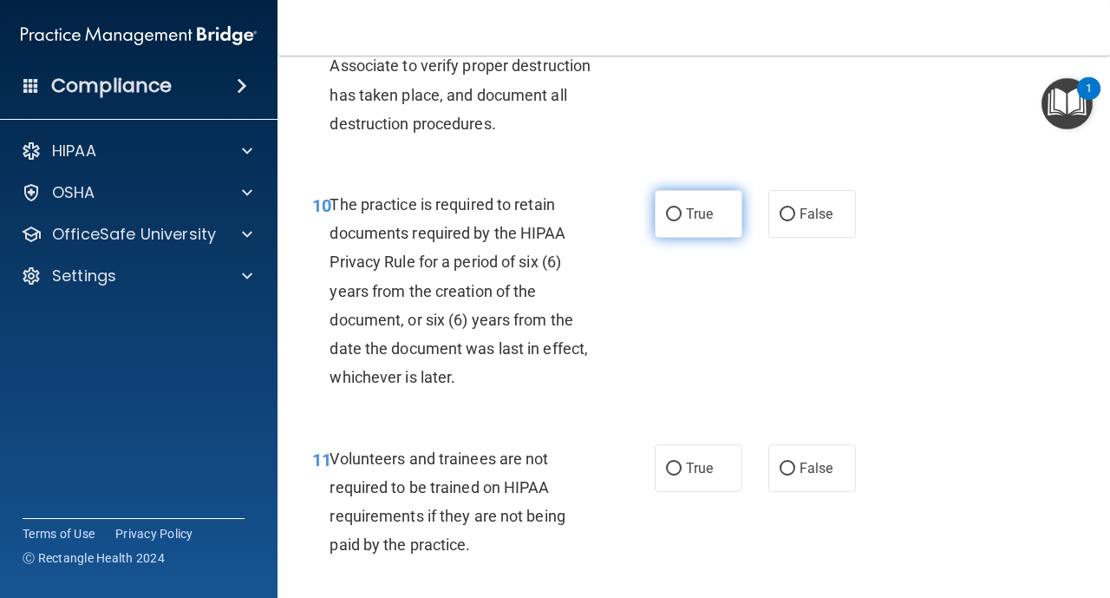
click at [670, 216] on input "True" at bounding box center [674, 214] width 16 height 13
radio input "true"
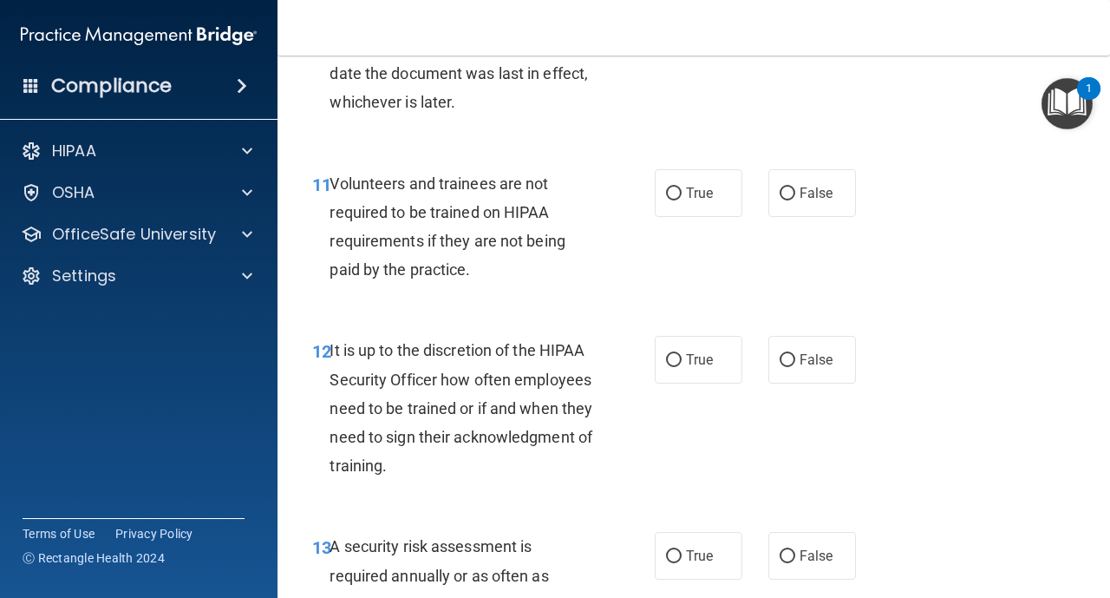
scroll to position [2221, 0]
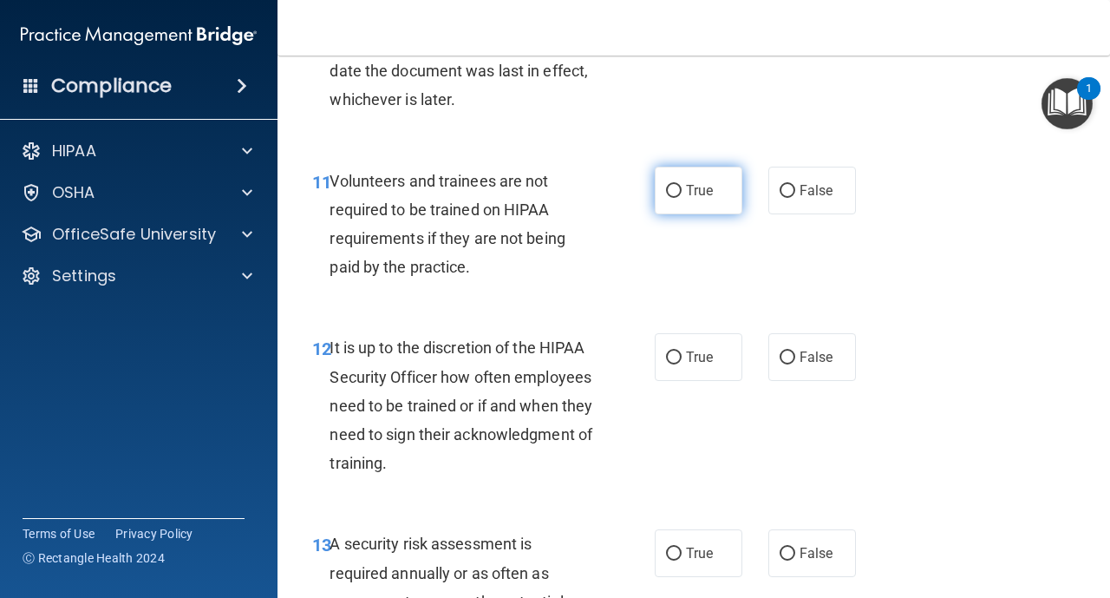
click at [673, 193] on input "True" at bounding box center [674, 191] width 16 height 13
radio input "true"
click at [677, 357] on input "True" at bounding box center [674, 357] width 16 height 13
radio input "true"
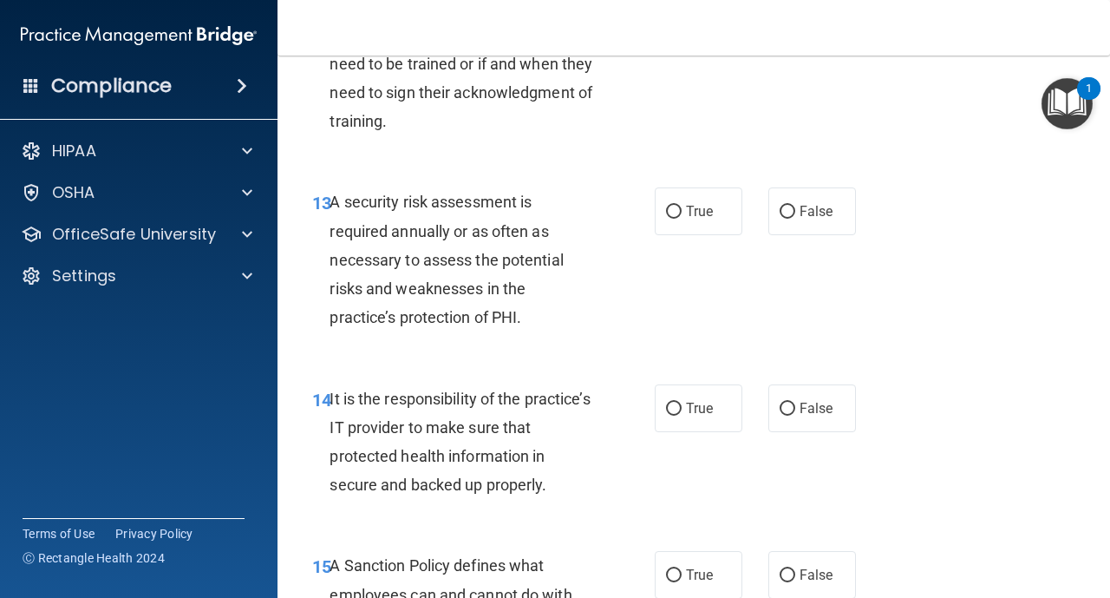
scroll to position [2568, 0]
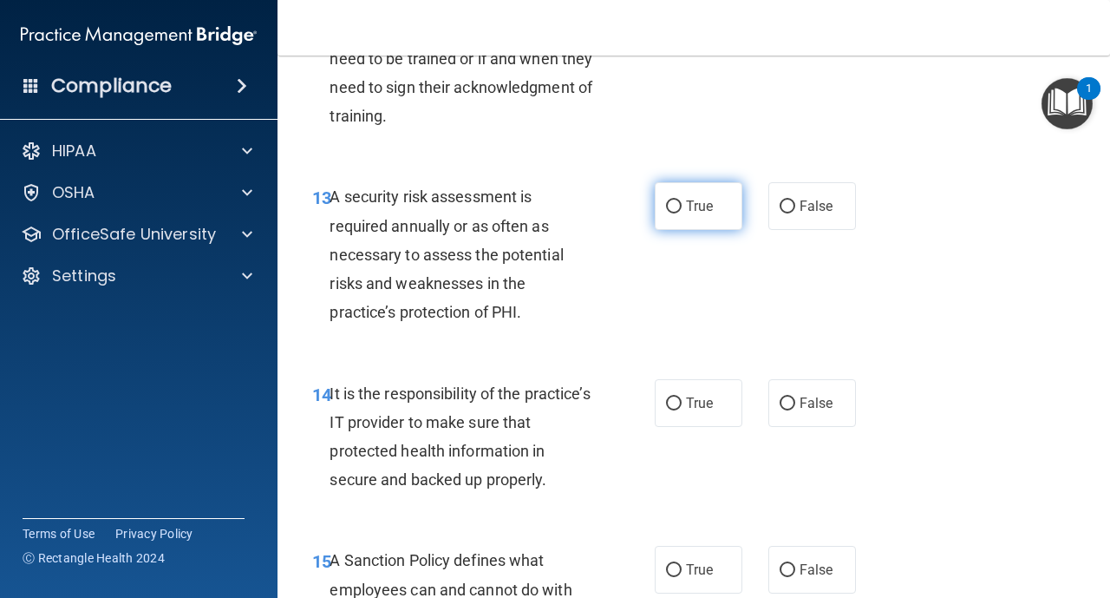
click at [669, 213] on input "True" at bounding box center [674, 206] width 16 height 13
radio input "true"
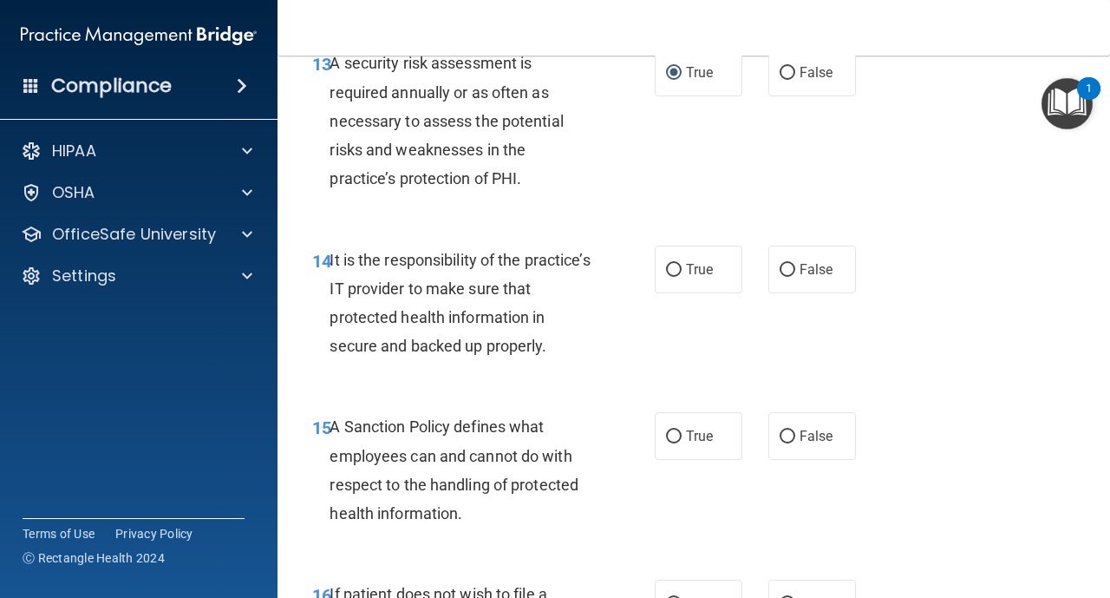
scroll to position [2706, 0]
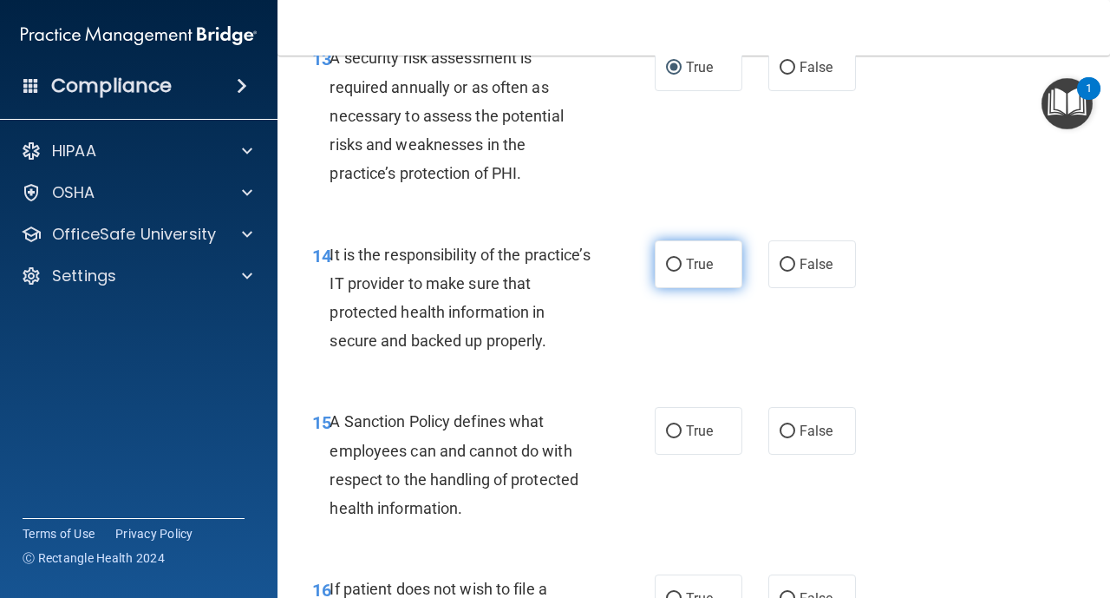
click at [673, 264] on input "True" at bounding box center [674, 265] width 16 height 13
radio input "true"
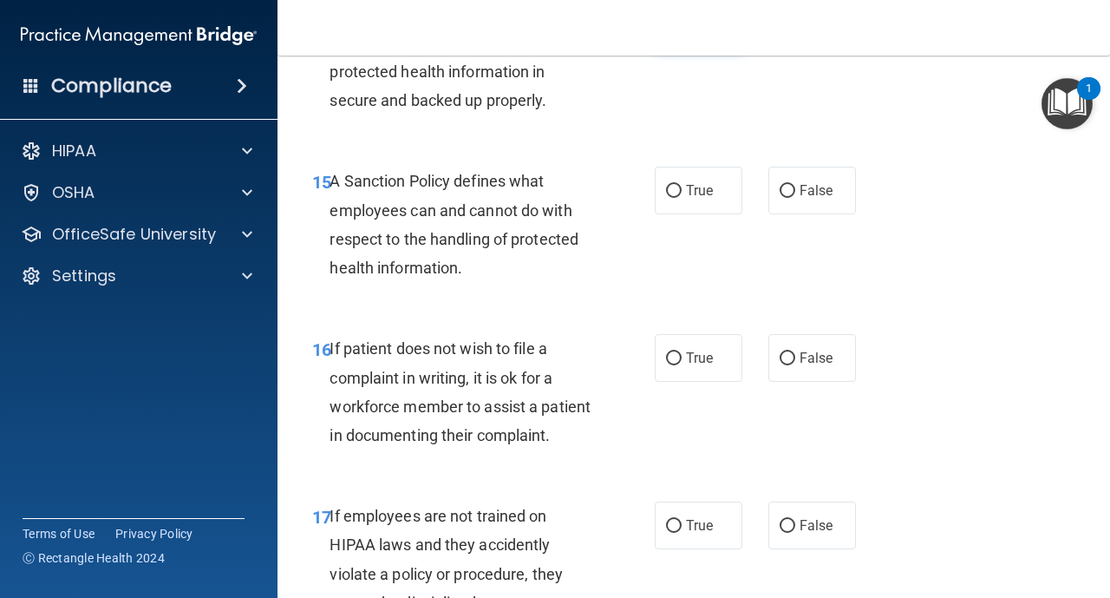
scroll to position [2949, 0]
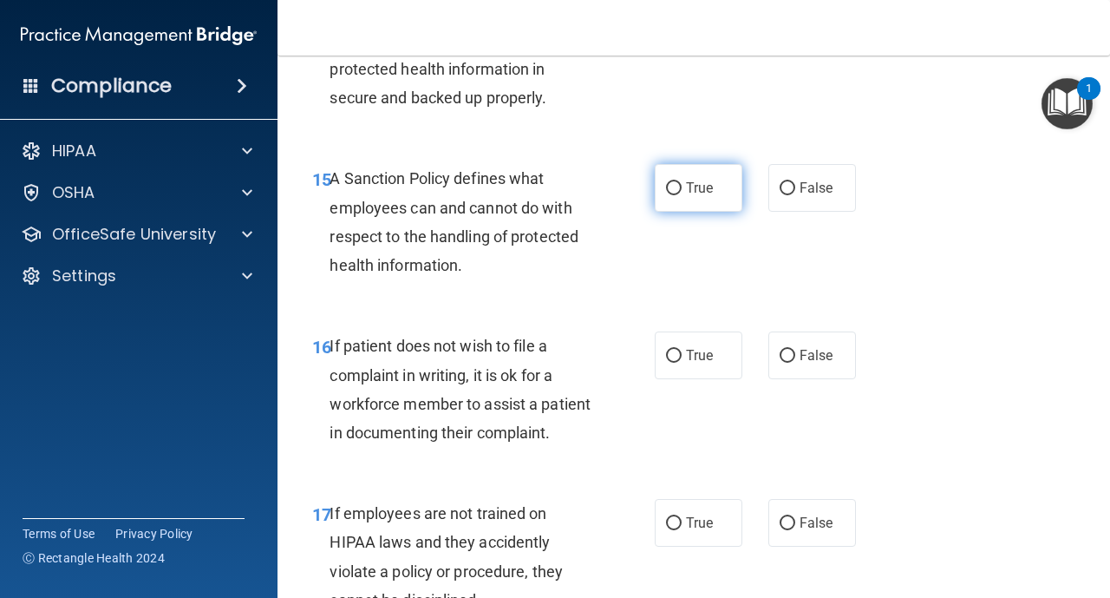
click at [667, 193] on input "True" at bounding box center [674, 188] width 16 height 13
radio input "true"
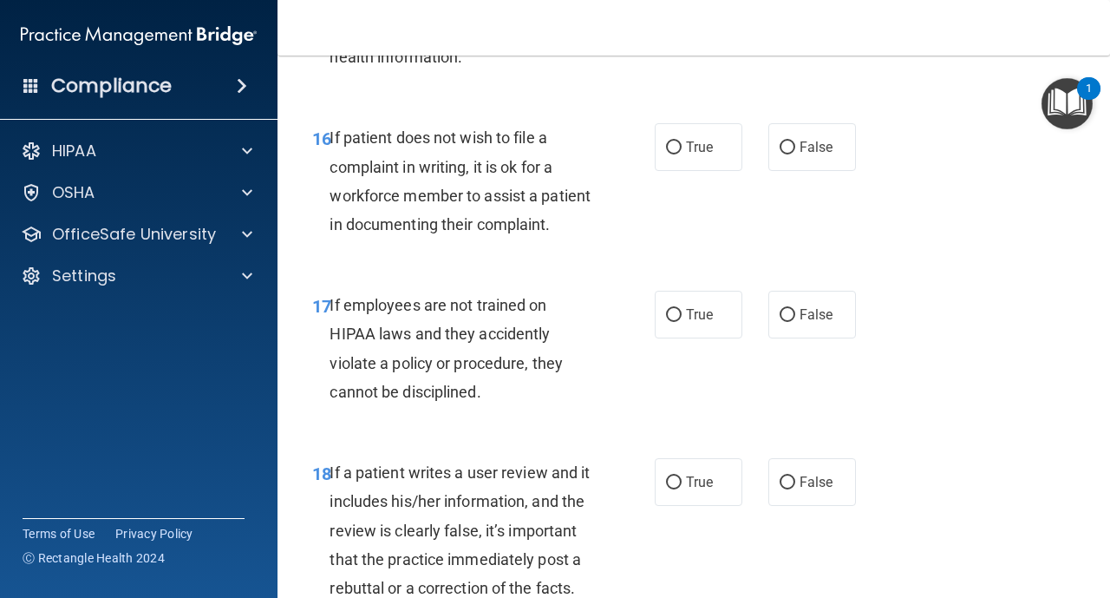
scroll to position [3192, 0]
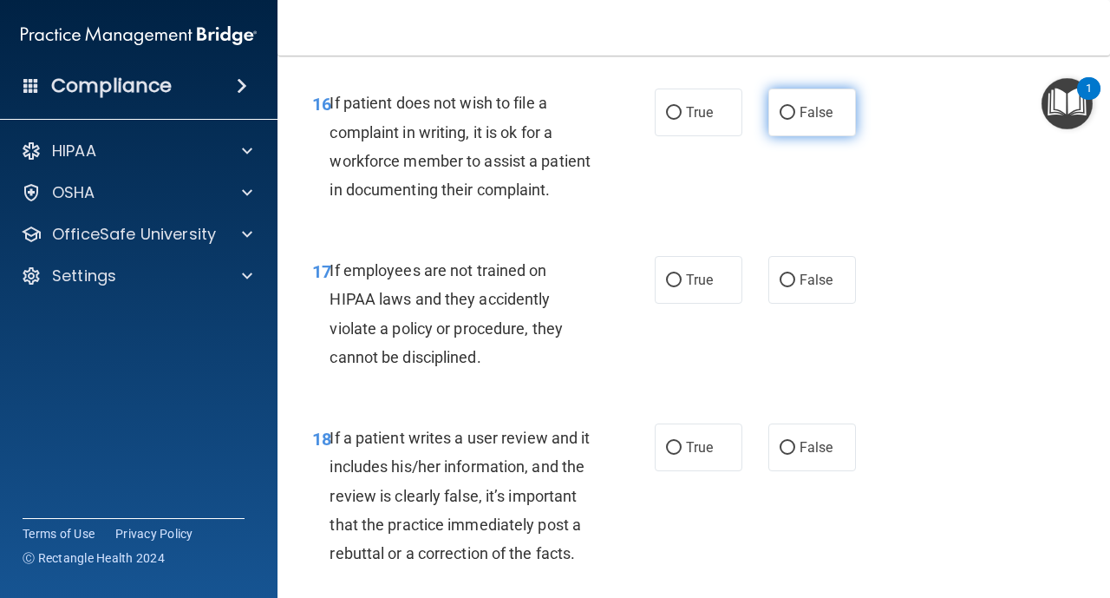
click at [785, 118] on input "False" at bounding box center [788, 113] width 16 height 13
radio input "true"
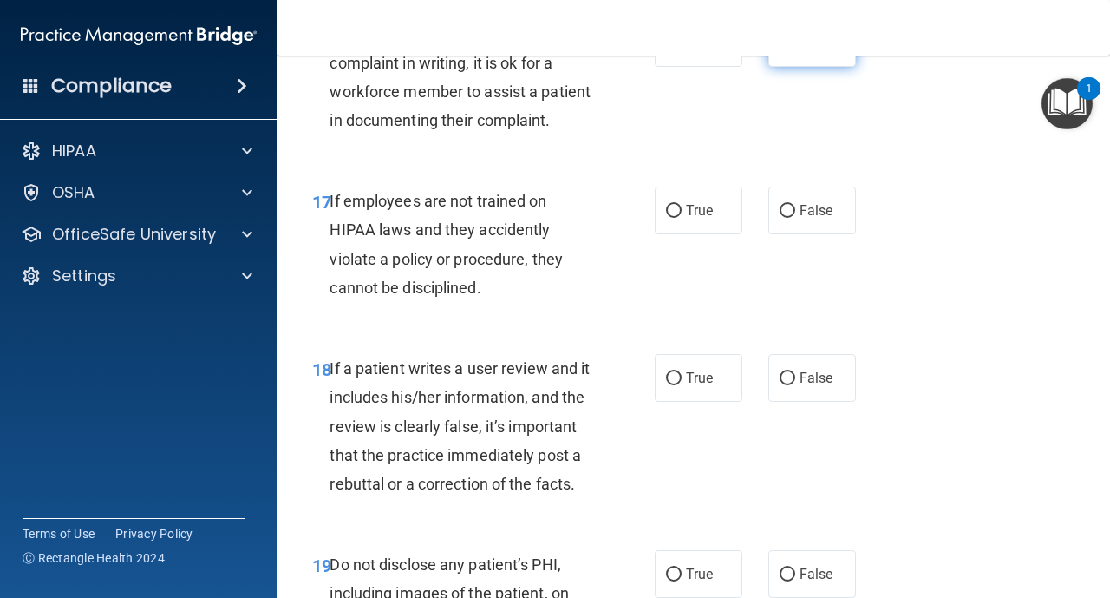
scroll to position [3296, 0]
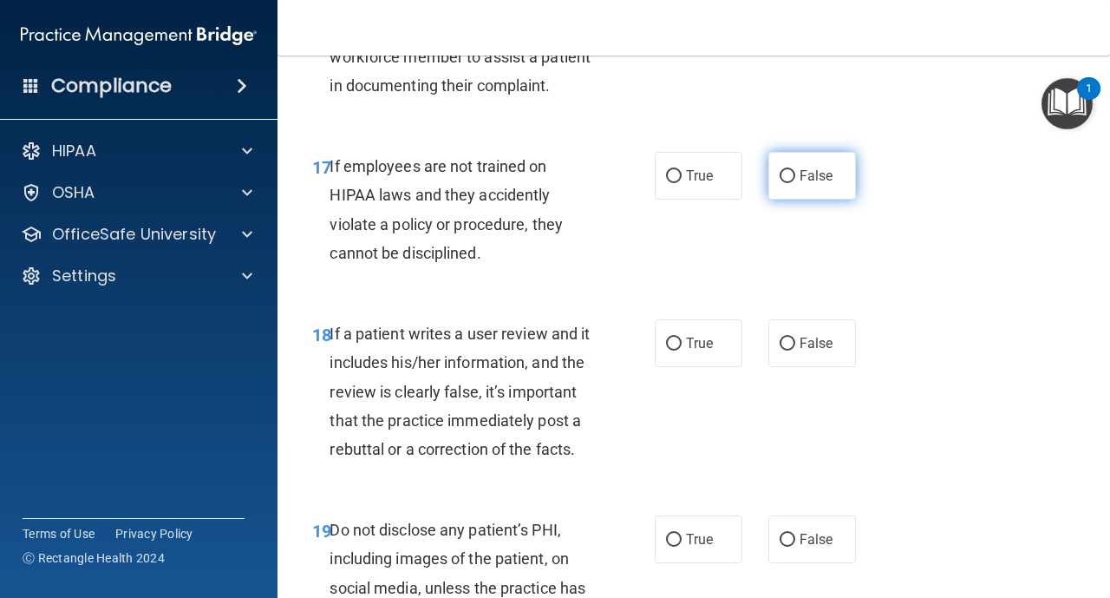
click at [786, 182] on input "False" at bounding box center [788, 176] width 16 height 13
radio input "true"
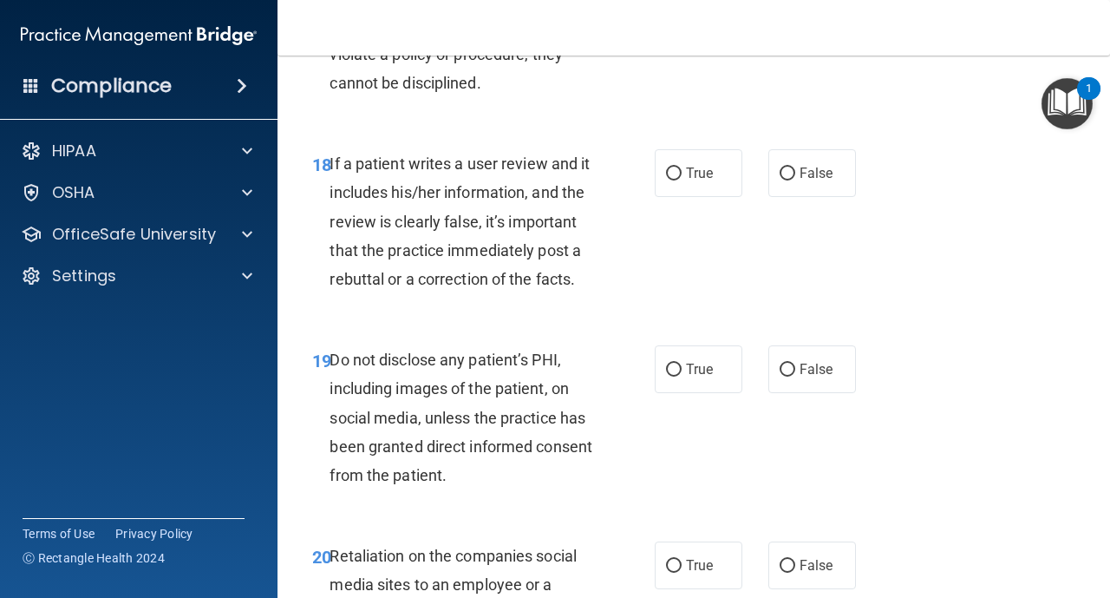
scroll to position [3470, 0]
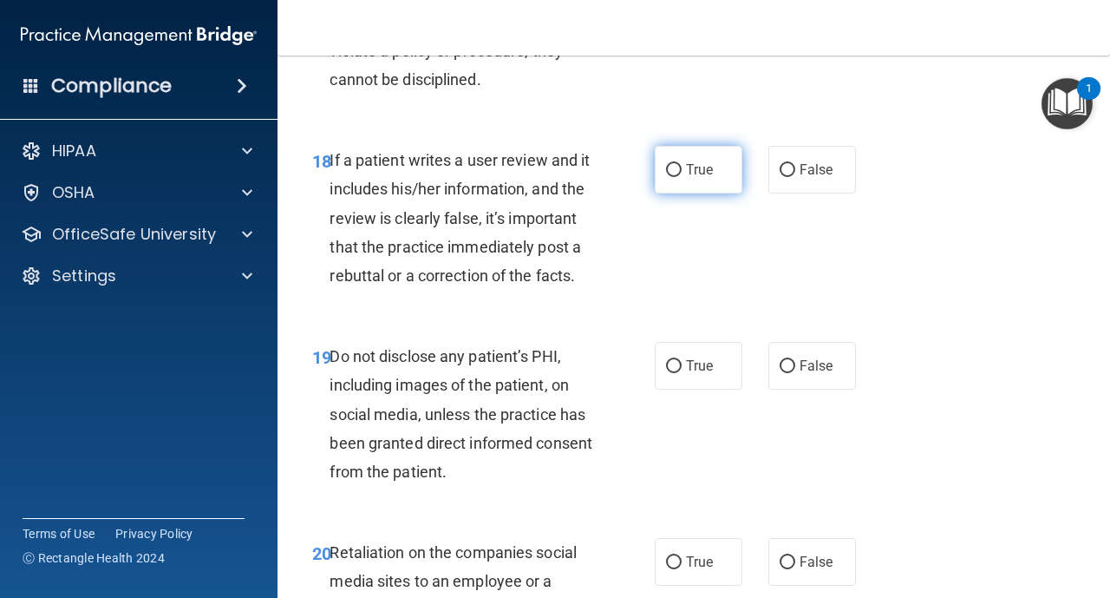
click at [675, 170] on input "True" at bounding box center [674, 170] width 16 height 13
radio input "true"
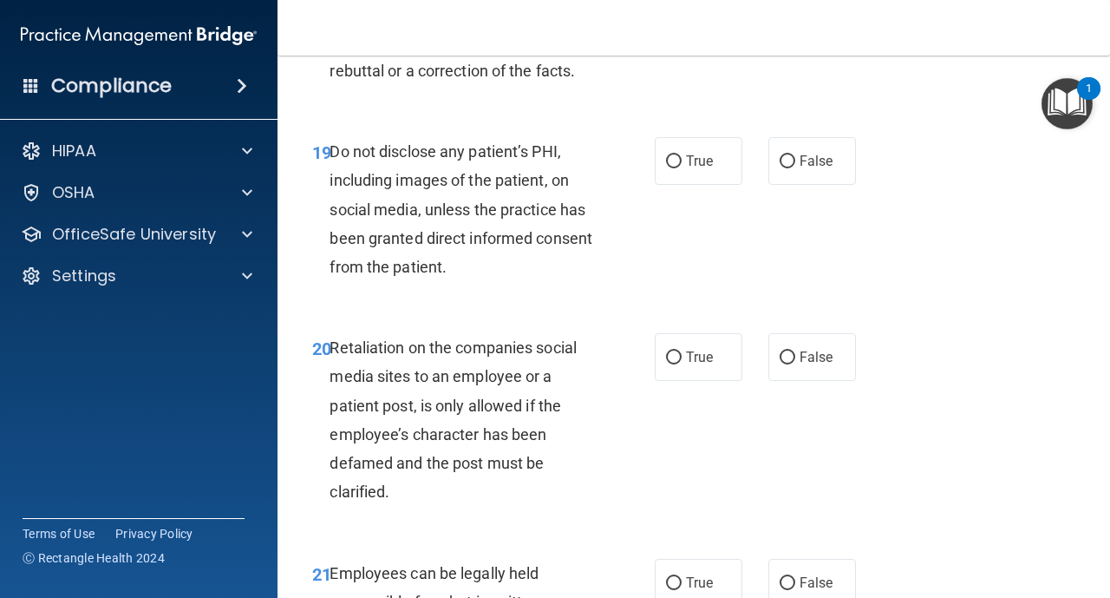
scroll to position [3678, 0]
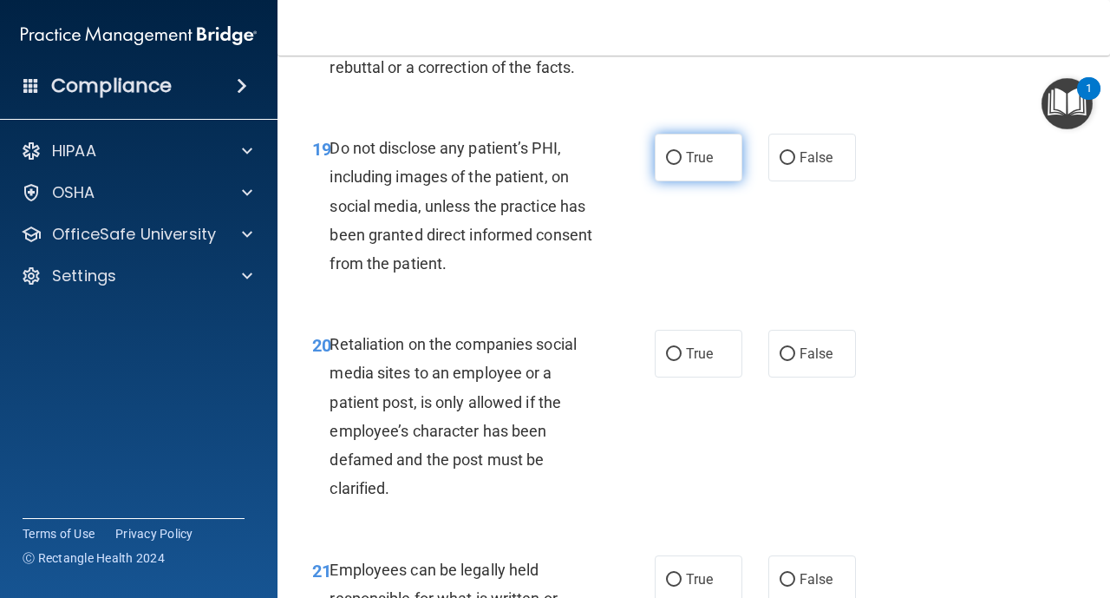
click at [674, 162] on input "True" at bounding box center [674, 158] width 16 height 13
radio input "true"
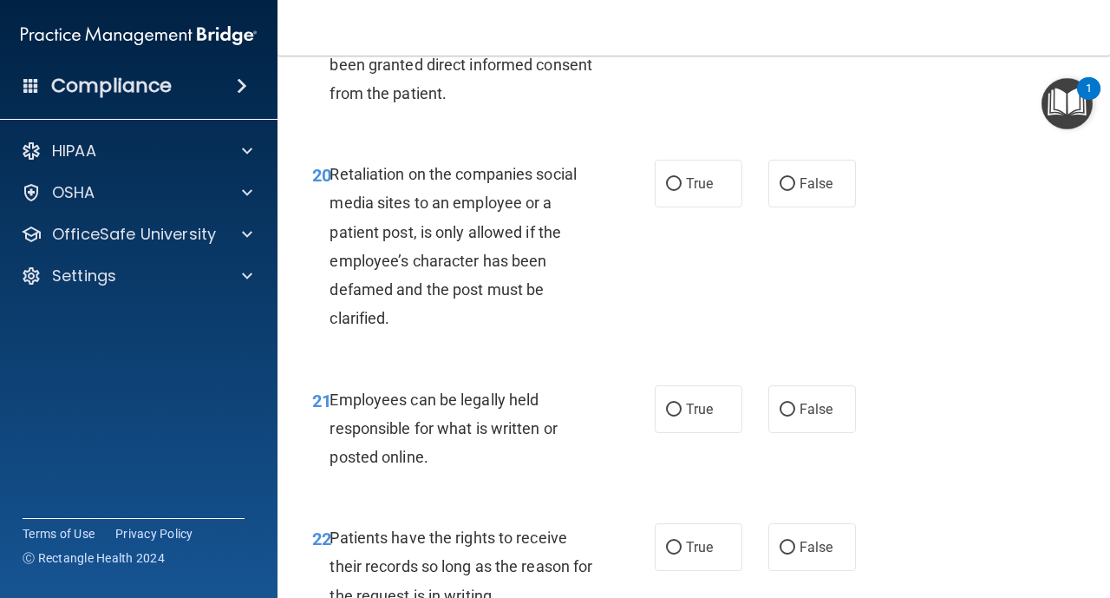
scroll to position [3851, 0]
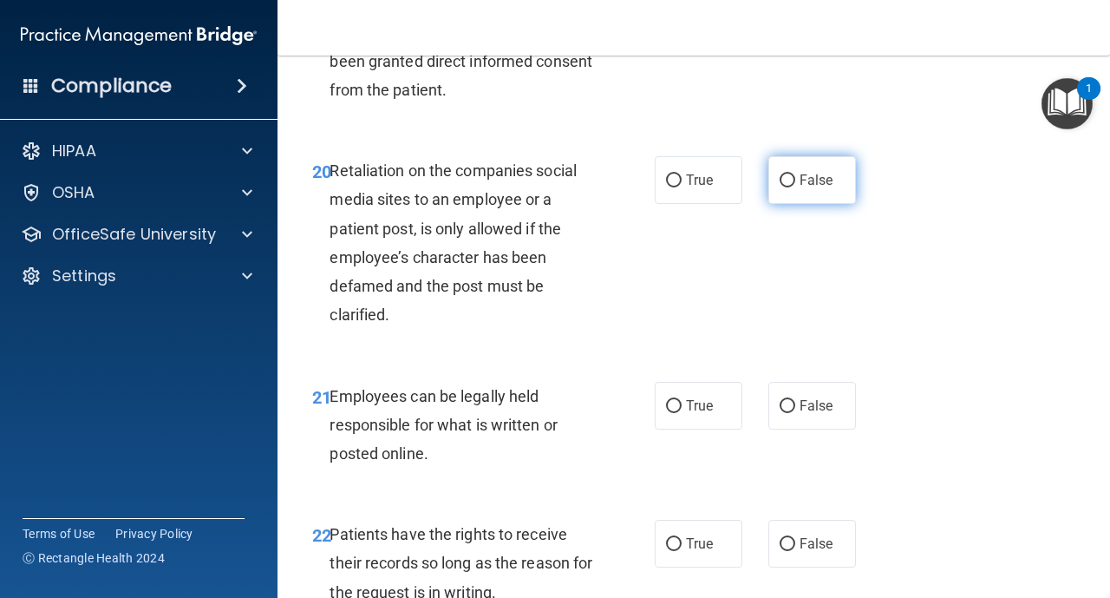
click at [794, 184] on input "False" at bounding box center [788, 180] width 16 height 13
radio input "true"
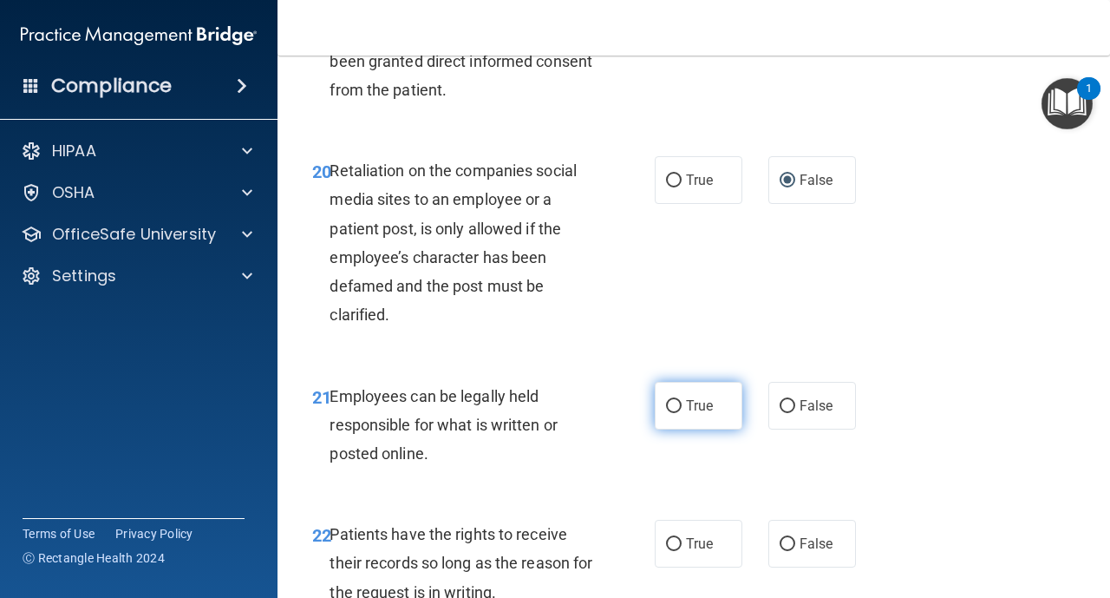
click at [674, 409] on input "True" at bounding box center [674, 406] width 16 height 13
radio input "true"
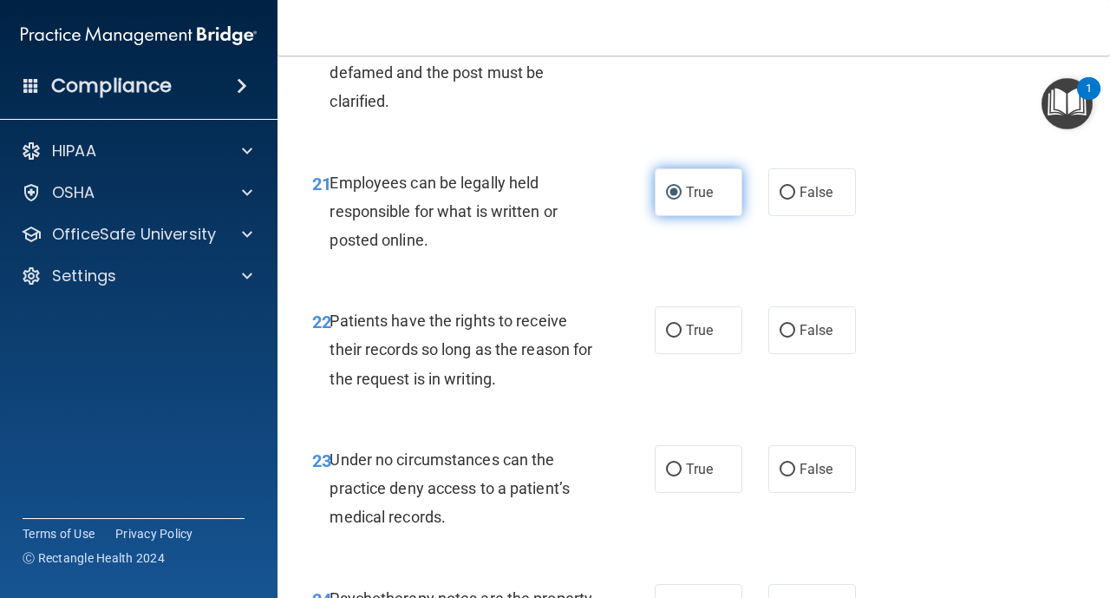
scroll to position [4094, 0]
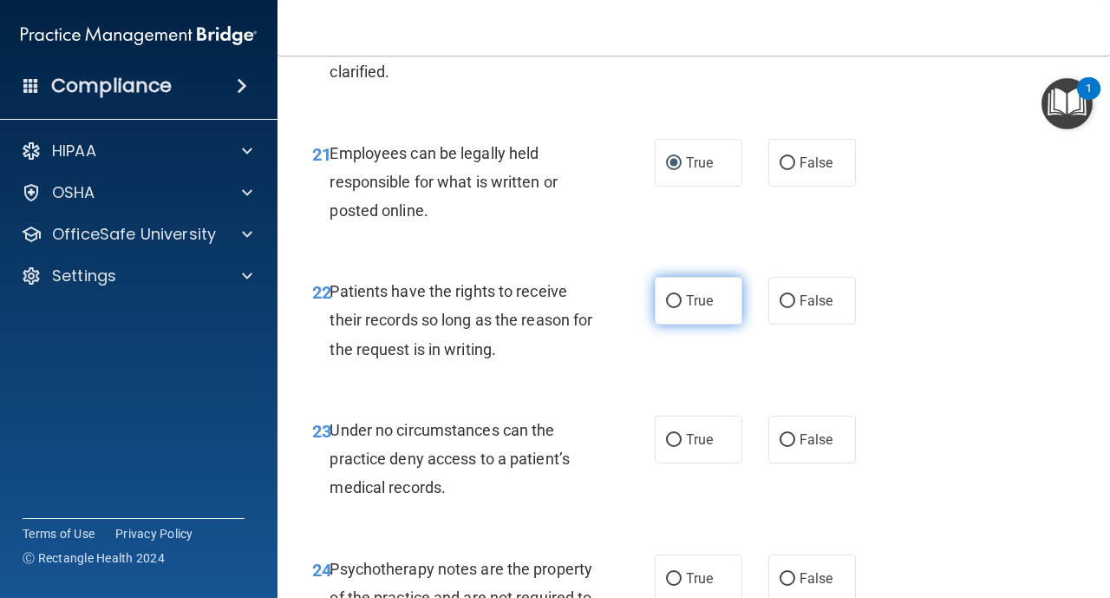
click at [676, 304] on input "True" at bounding box center [674, 301] width 16 height 13
radio input "true"
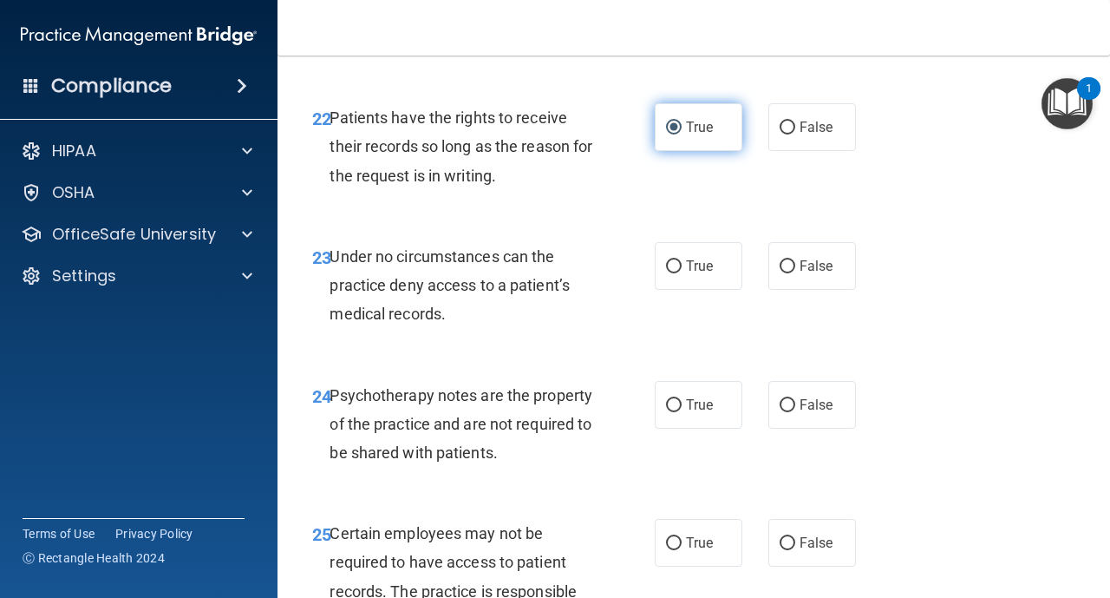
scroll to position [4303, 0]
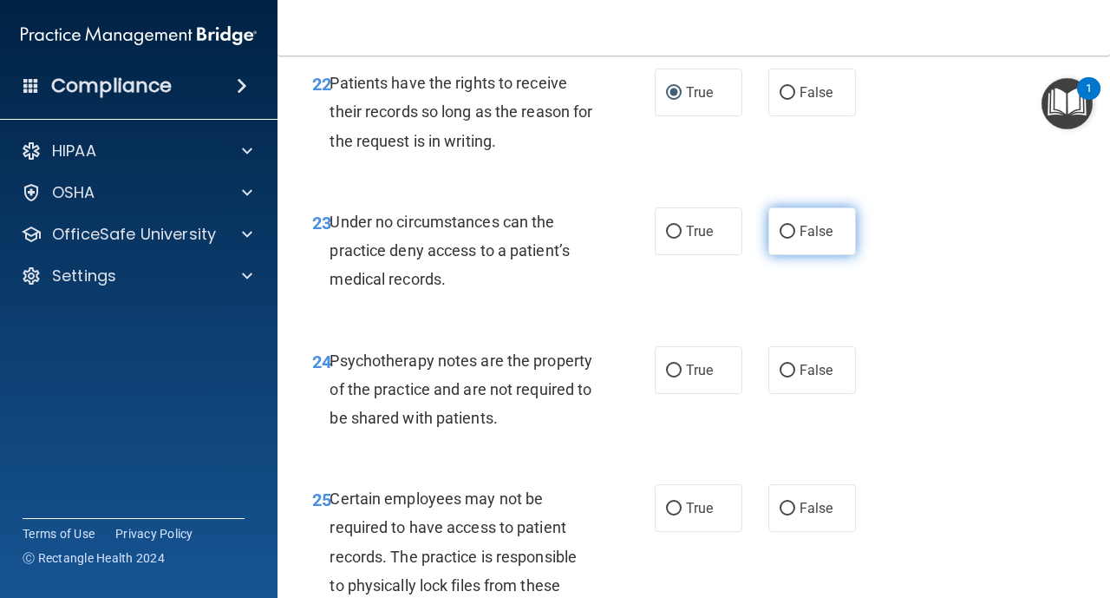
click at [790, 232] on input "False" at bounding box center [788, 232] width 16 height 13
radio input "true"
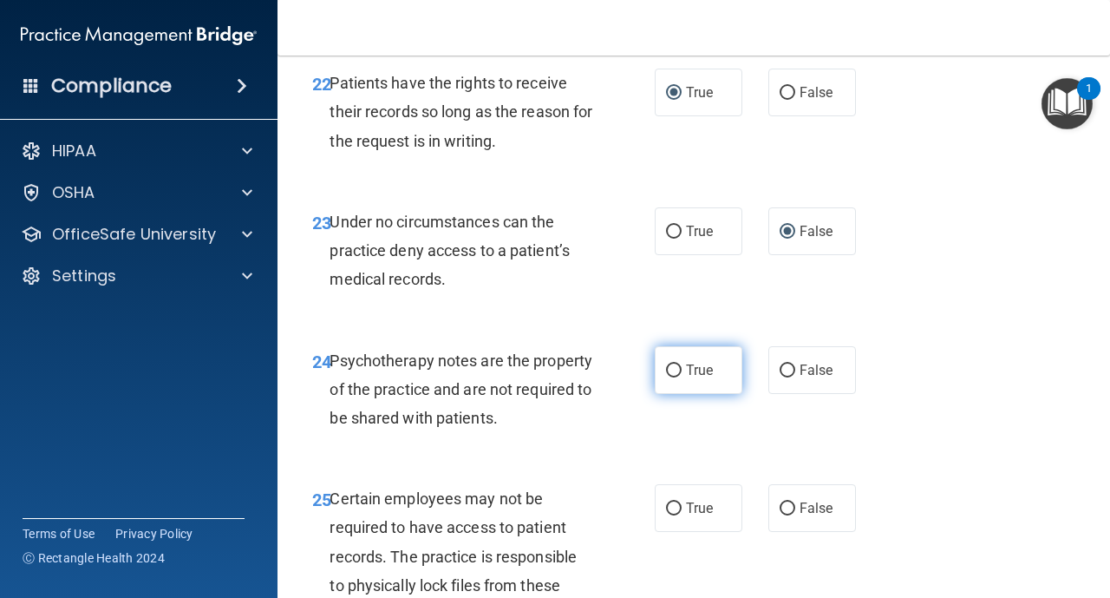
click at [672, 370] on input "True" at bounding box center [674, 370] width 16 height 13
radio input "true"
click at [791, 375] on input "False" at bounding box center [788, 370] width 16 height 13
radio input "true"
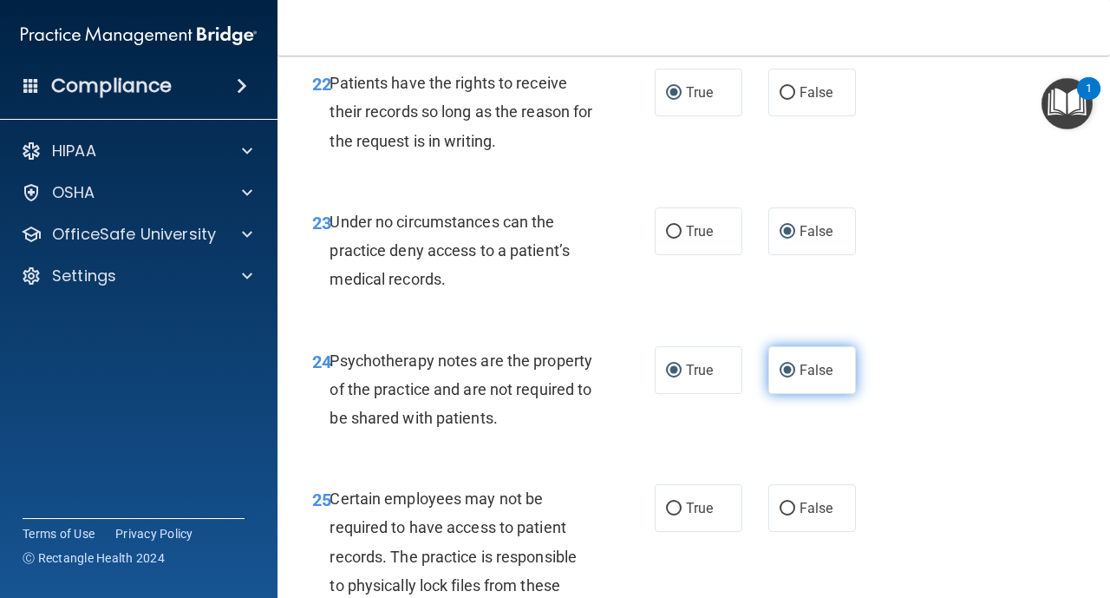
radio input "false"
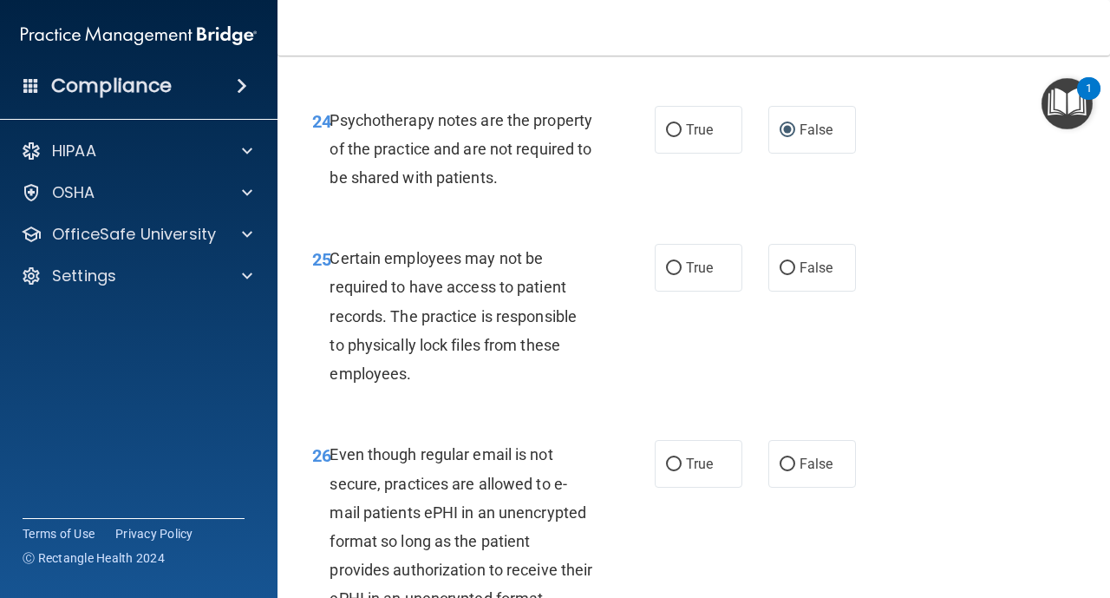
scroll to position [4545, 0]
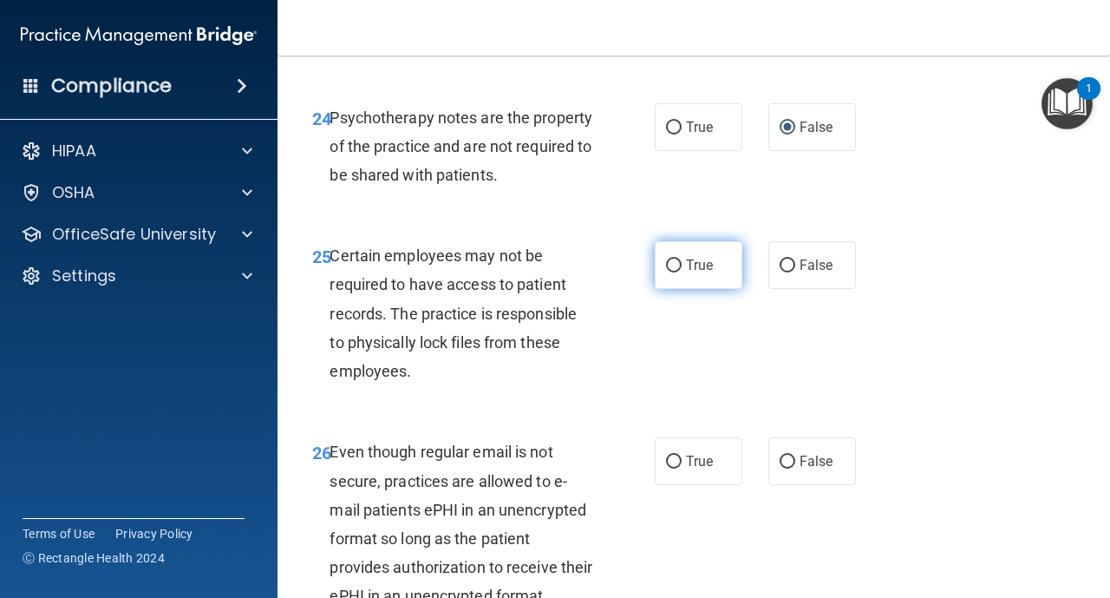
click at [684, 268] on label "True" at bounding box center [699, 265] width 88 height 48
click at [682, 268] on input "True" at bounding box center [674, 265] width 16 height 13
radio input "true"
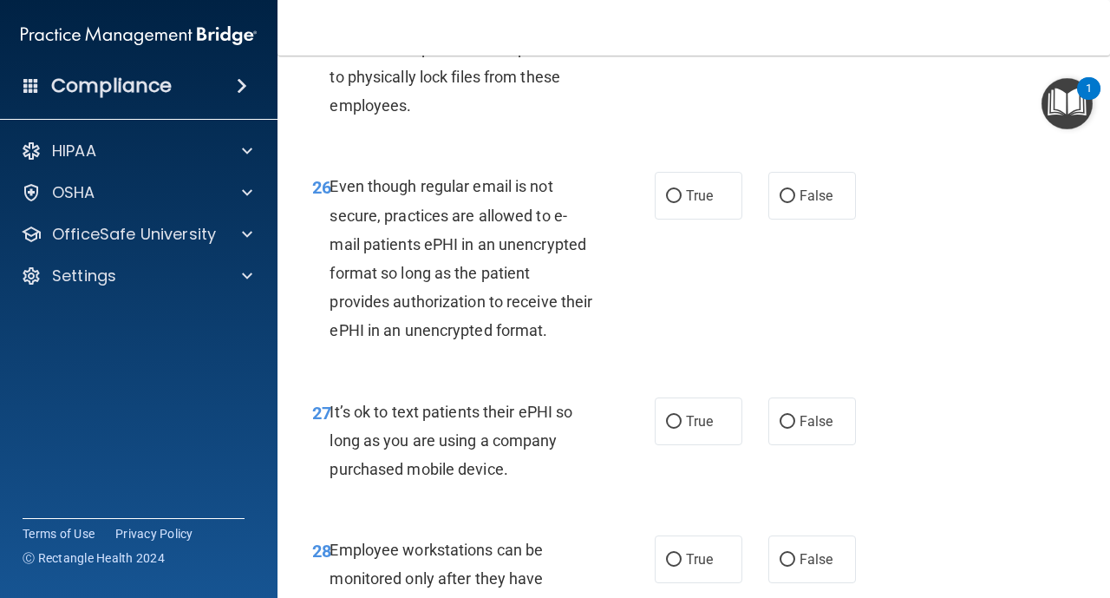
scroll to position [4823, 0]
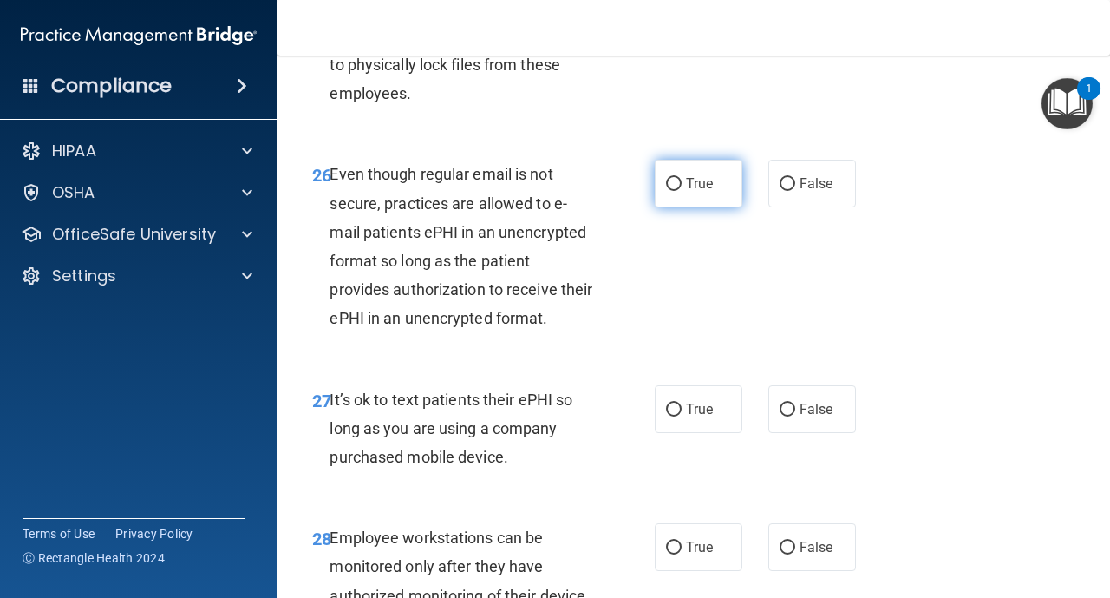
click at [677, 189] on input "True" at bounding box center [674, 184] width 16 height 13
radio input "true"
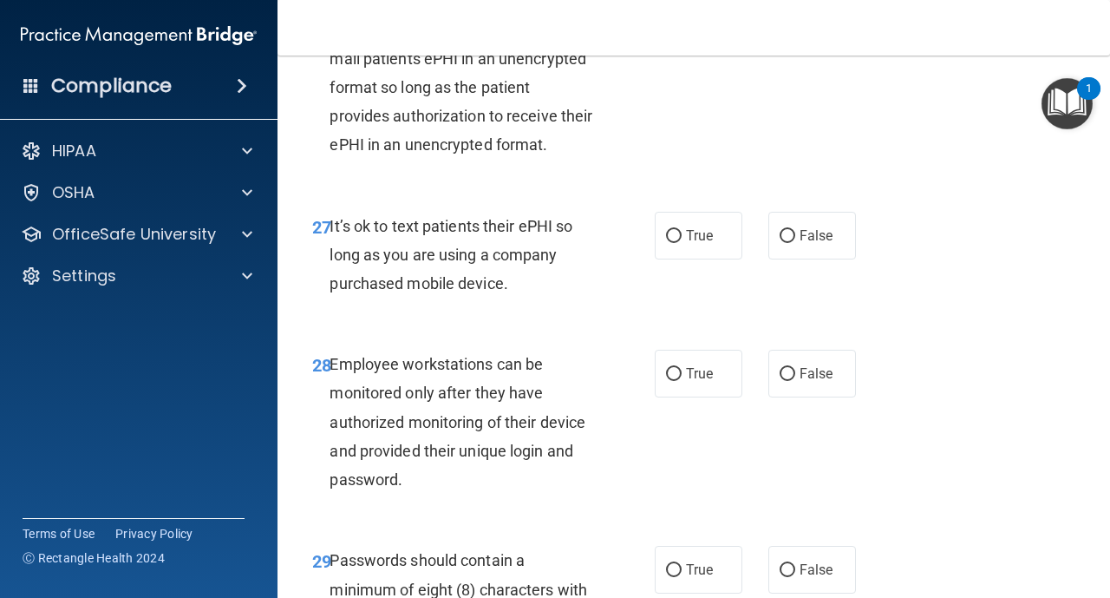
scroll to position [5031, 0]
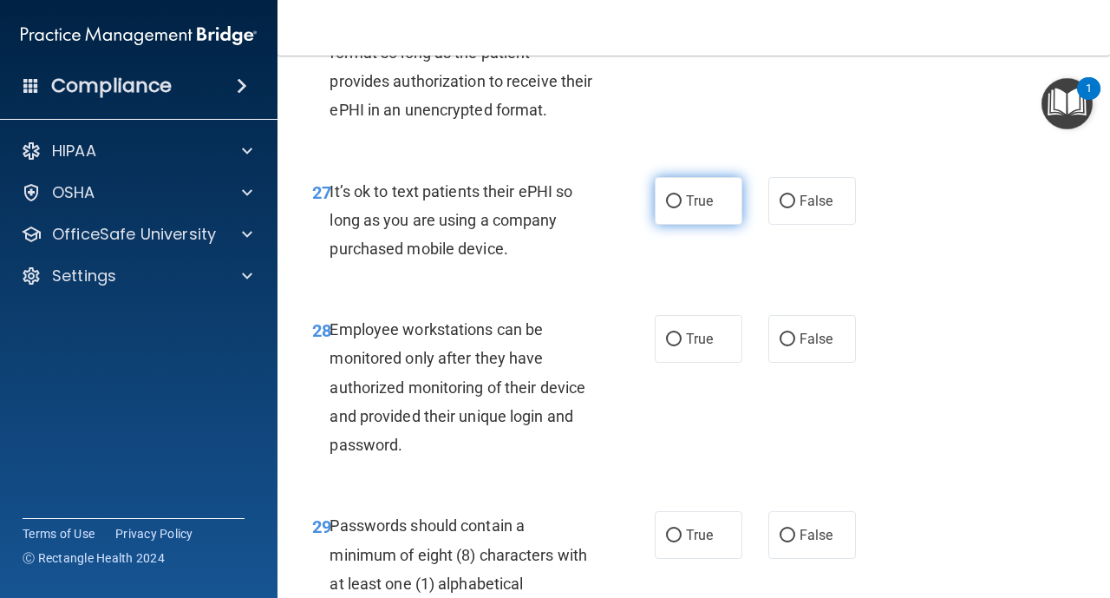
click at [679, 206] on input "True" at bounding box center [674, 201] width 16 height 13
radio input "true"
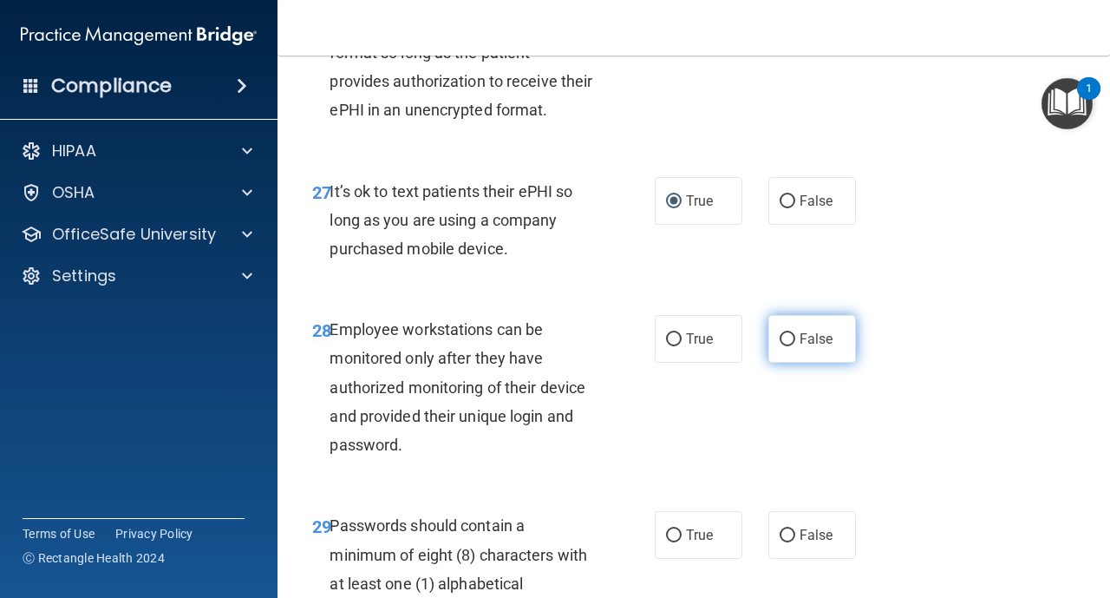
click at [792, 340] on input "False" at bounding box center [788, 339] width 16 height 13
radio input "true"
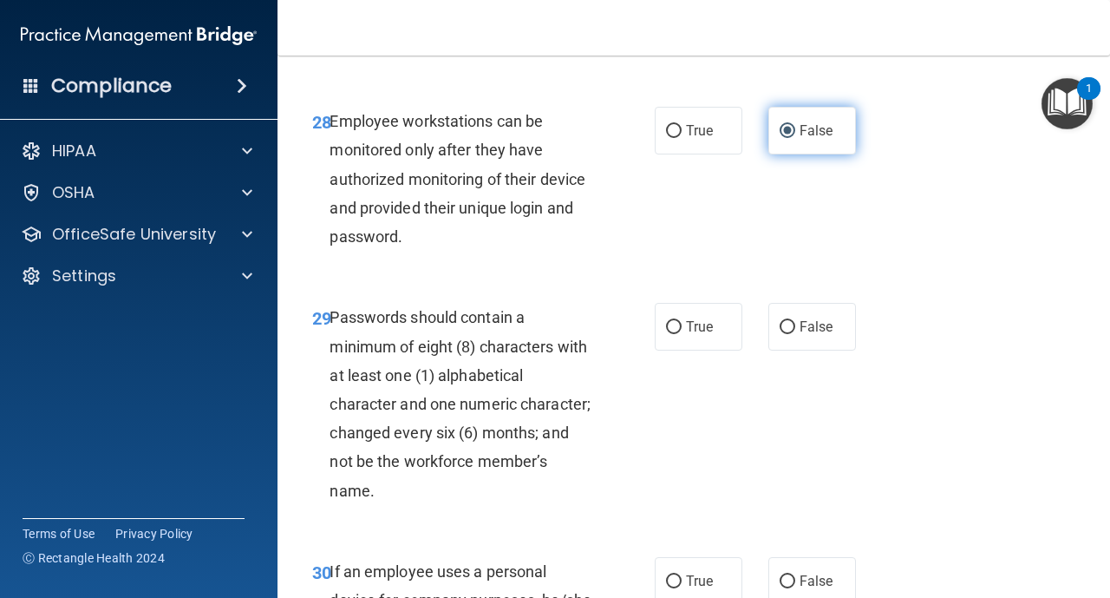
scroll to position [5274, 0]
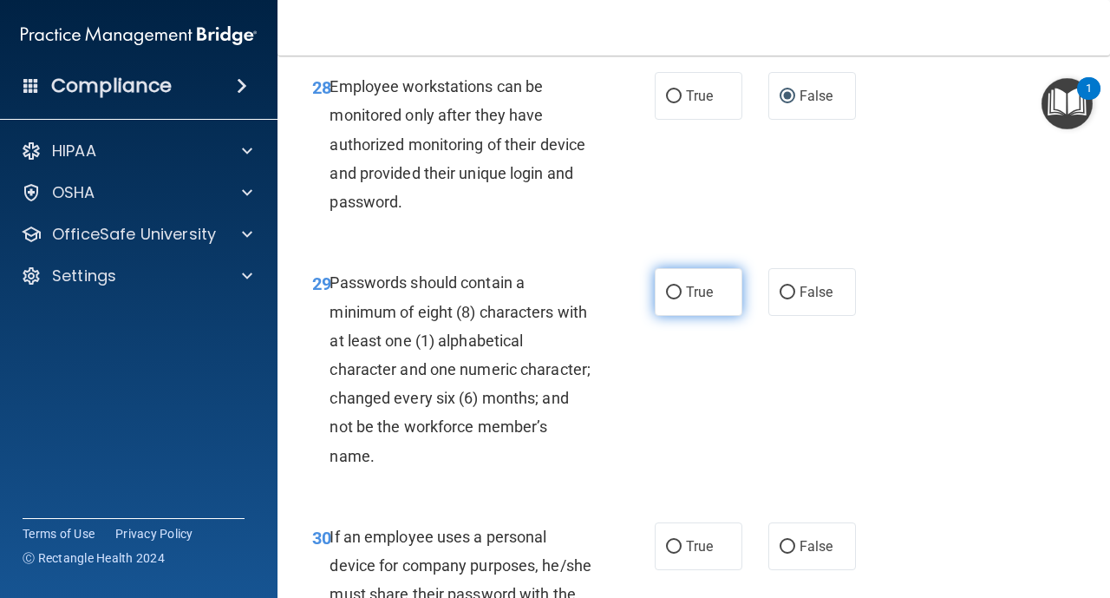
click at [680, 295] on input "True" at bounding box center [674, 292] width 16 height 13
radio input "true"
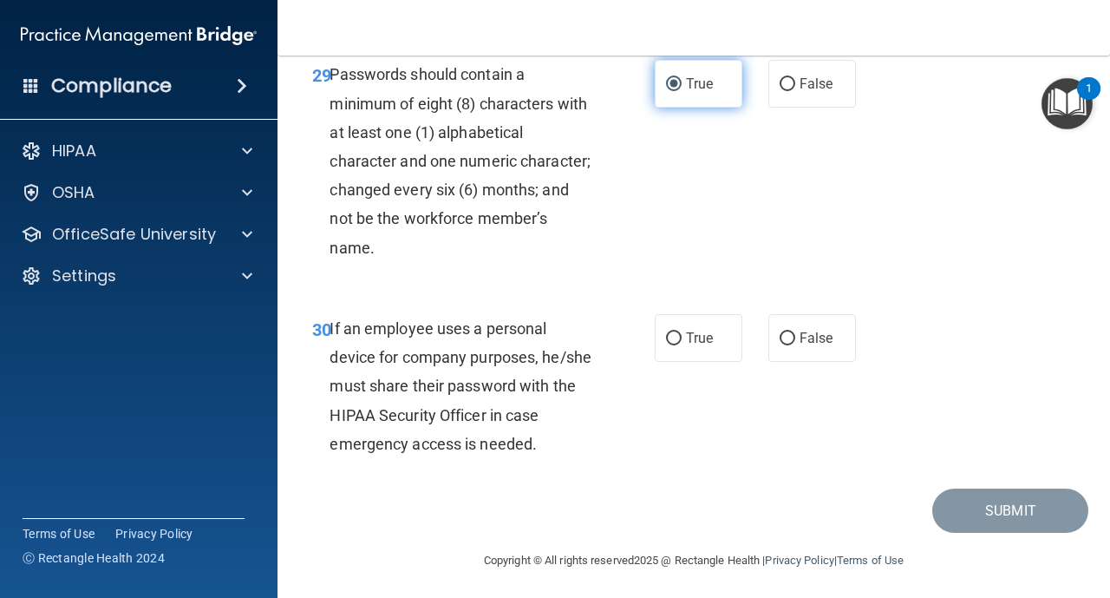
scroll to position [5487, 0]
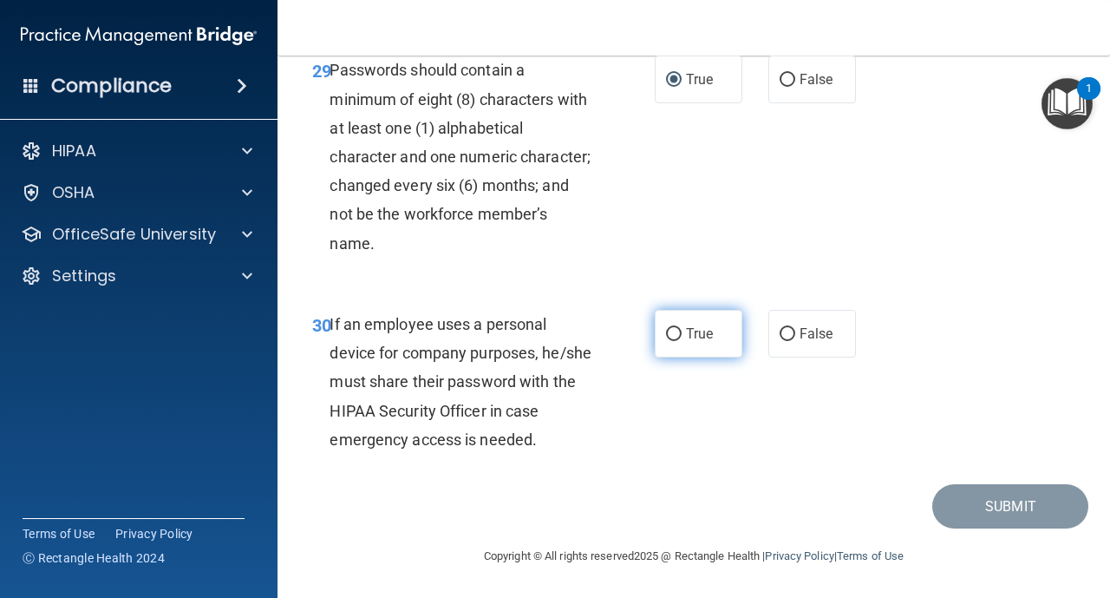
click at [677, 337] on input "True" at bounding box center [674, 334] width 16 height 13
radio input "true"
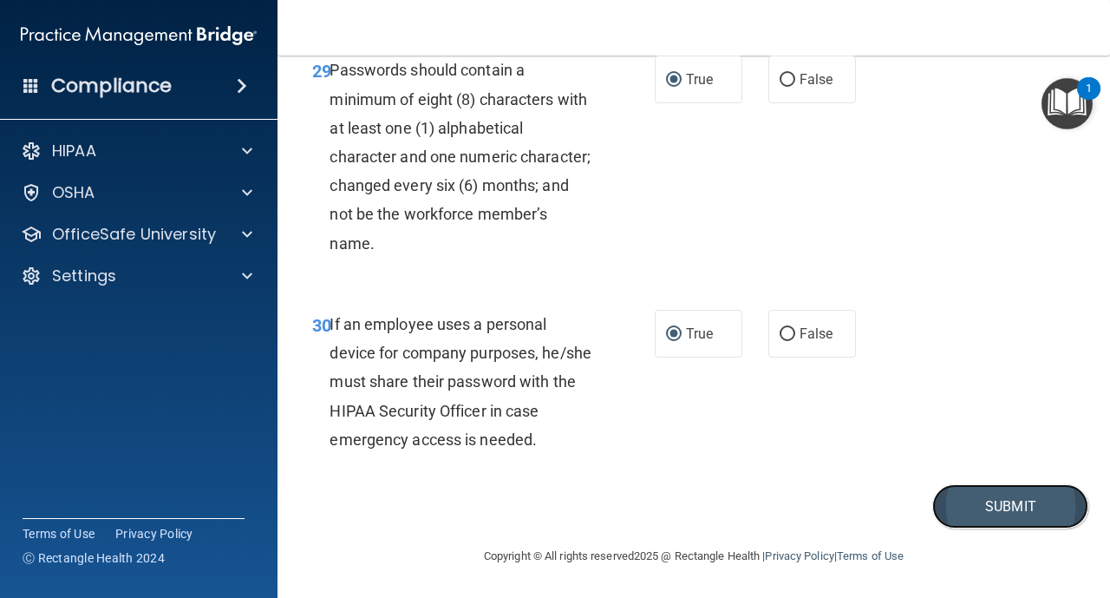
click at [980, 508] on button "Submit" at bounding box center [1011, 506] width 156 height 44
click at [998, 508] on button "Submit" at bounding box center [1011, 506] width 156 height 44
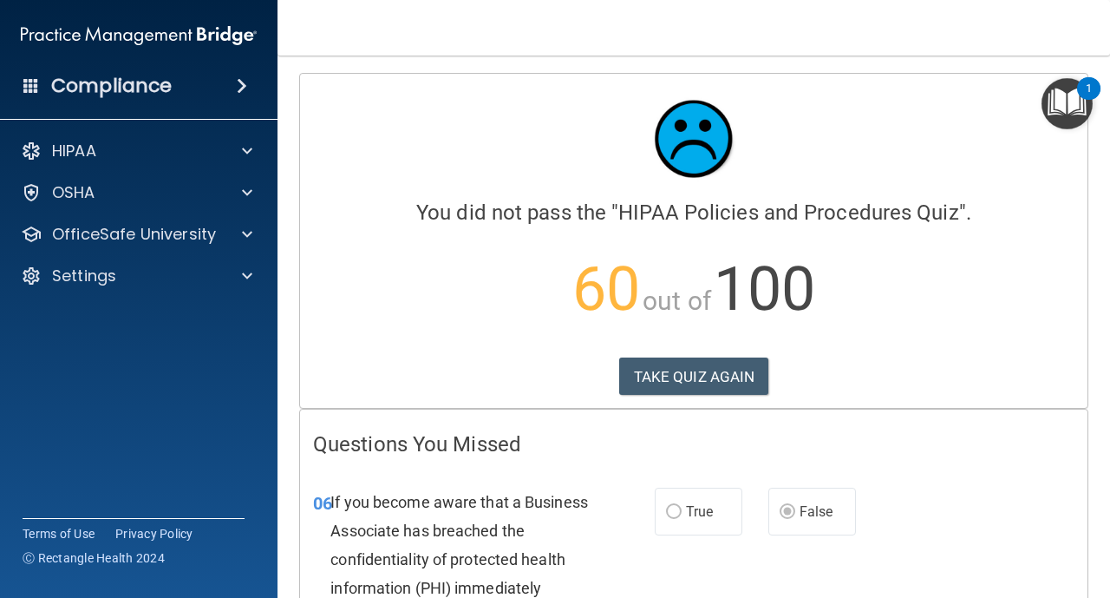
click at [815, 550] on div "06 If you become aware that a Business Associate has breached the confidentiali…" at bounding box center [694, 607] width 788 height 283
click at [683, 383] on button "TAKE QUIZ AGAIN" at bounding box center [694, 376] width 150 height 38
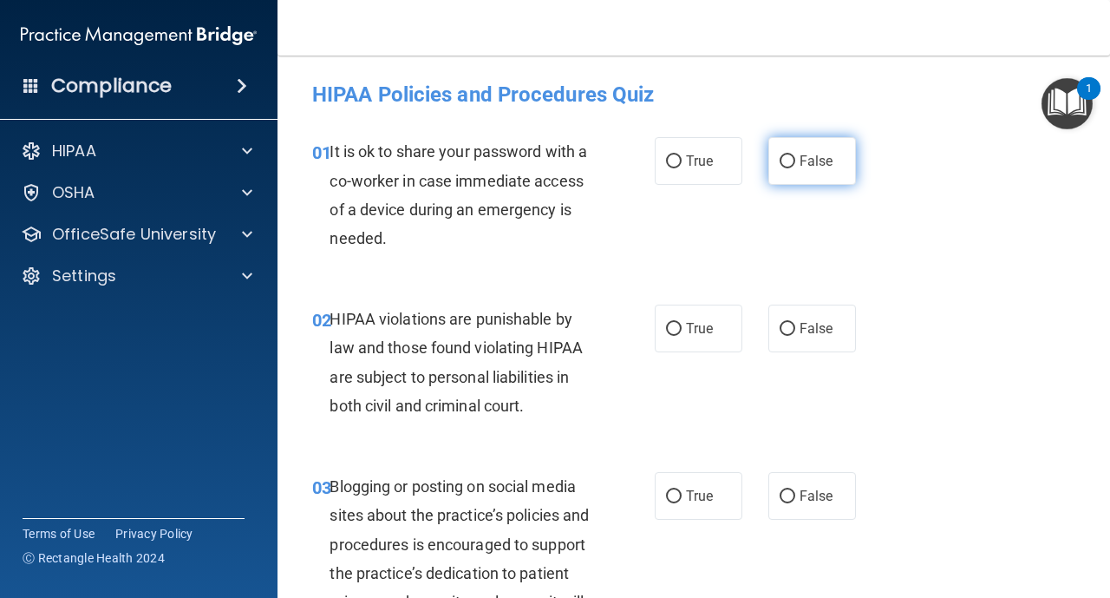
click at [780, 165] on input "False" at bounding box center [788, 161] width 16 height 13
radio input "true"
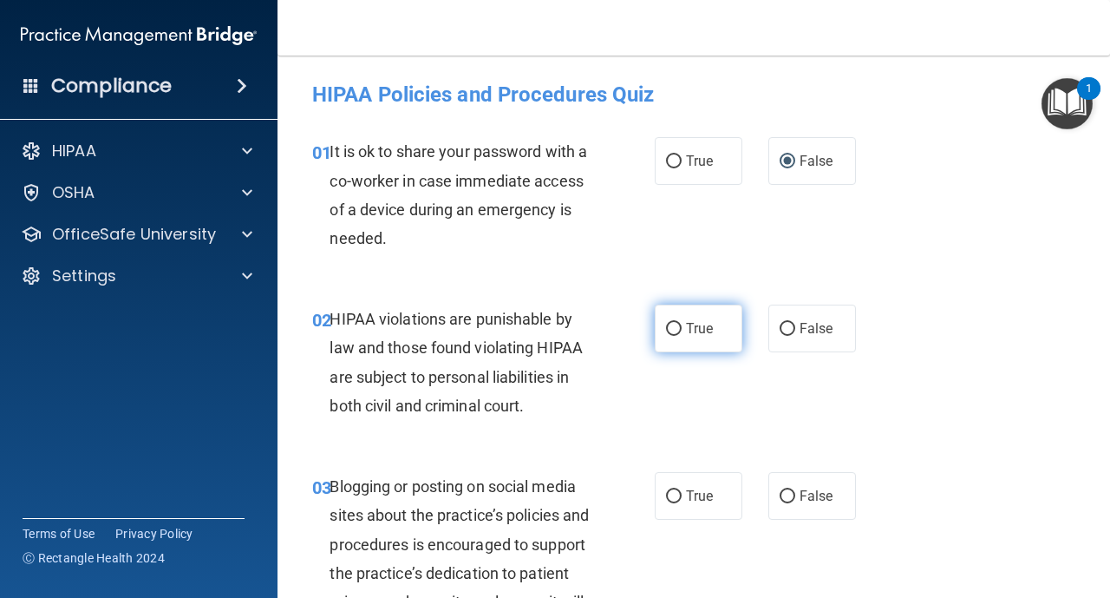
click at [677, 324] on input "True" at bounding box center [674, 329] width 16 height 13
radio input "true"
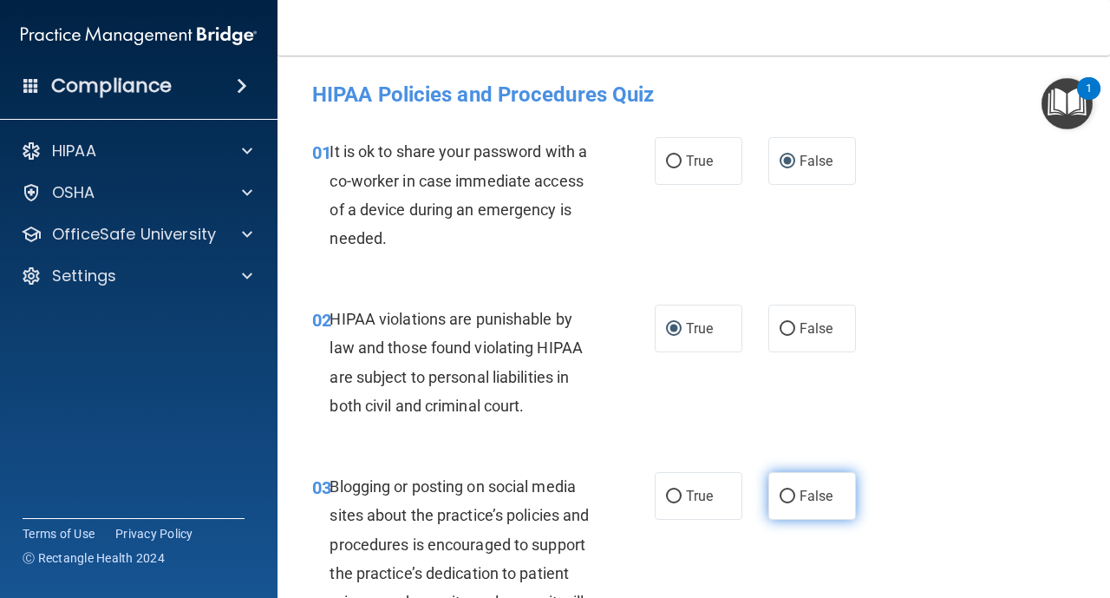
click at [783, 500] on input "False" at bounding box center [788, 496] width 16 height 13
radio input "true"
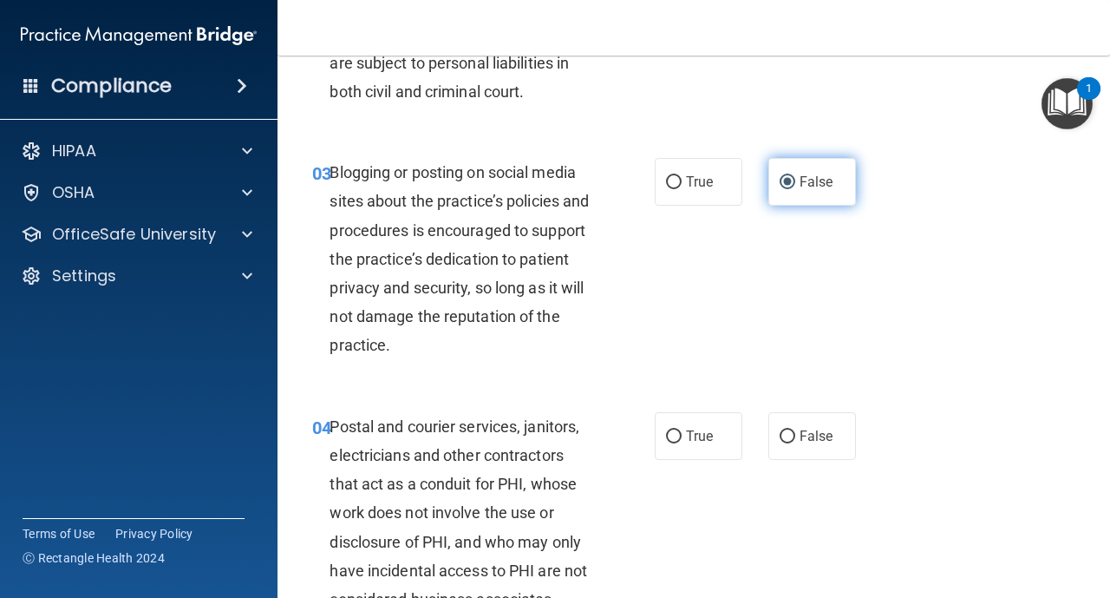
scroll to position [347, 0]
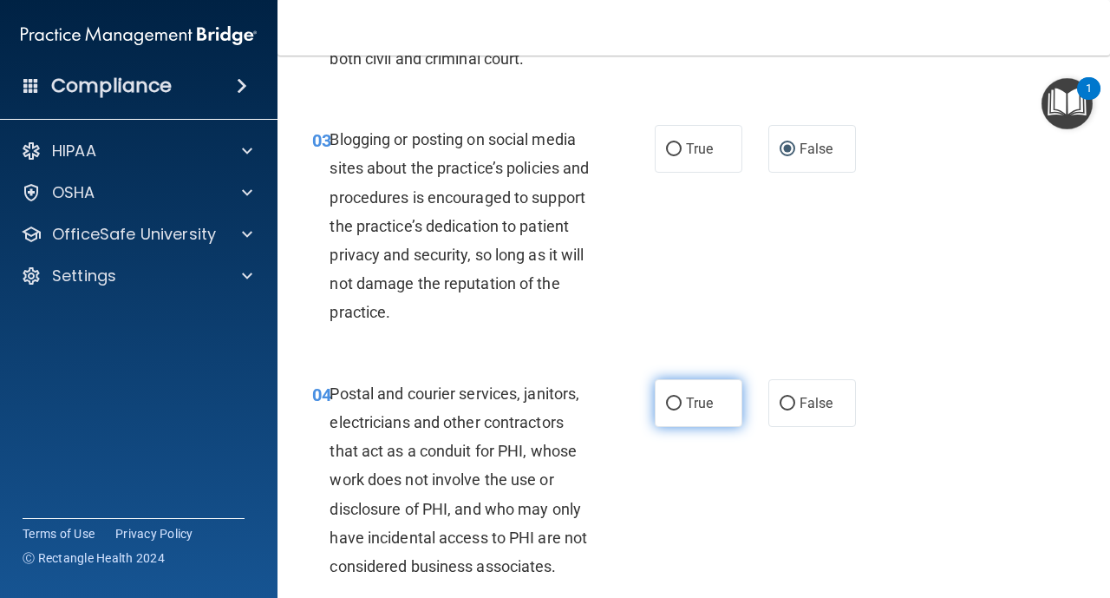
click at [671, 405] on input "True" at bounding box center [674, 403] width 16 height 13
radio input "true"
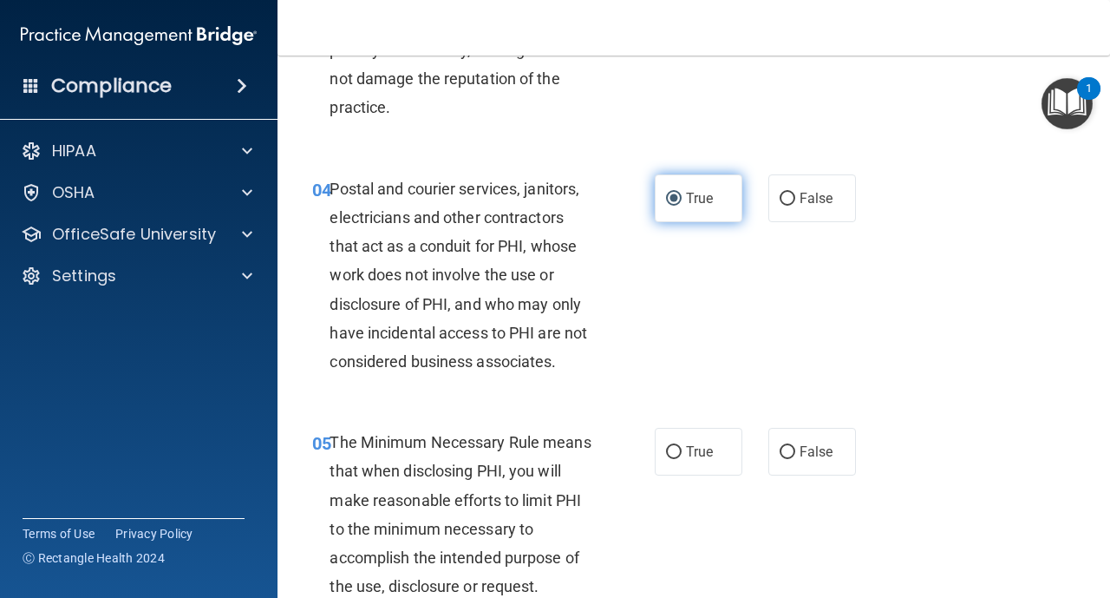
scroll to position [555, 0]
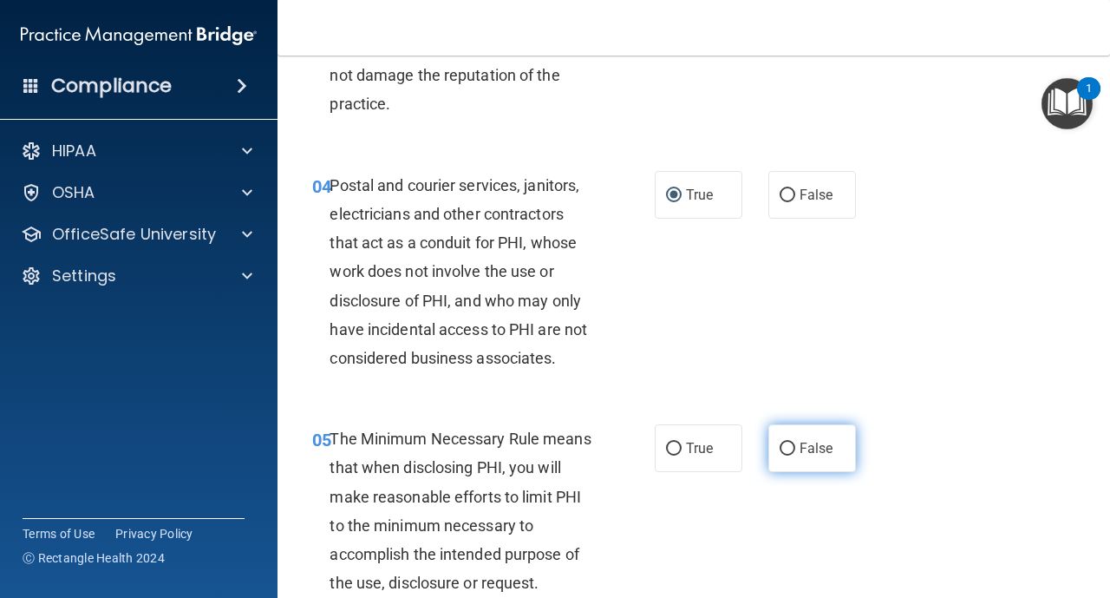
click at [791, 448] on input "False" at bounding box center [788, 448] width 16 height 13
radio input "true"
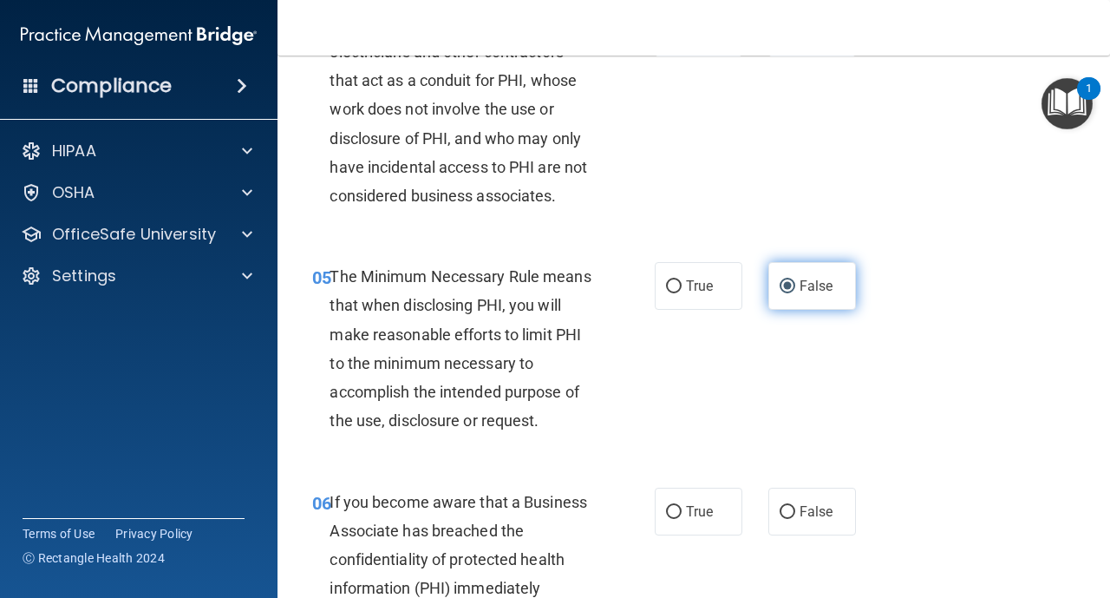
scroll to position [729, 0]
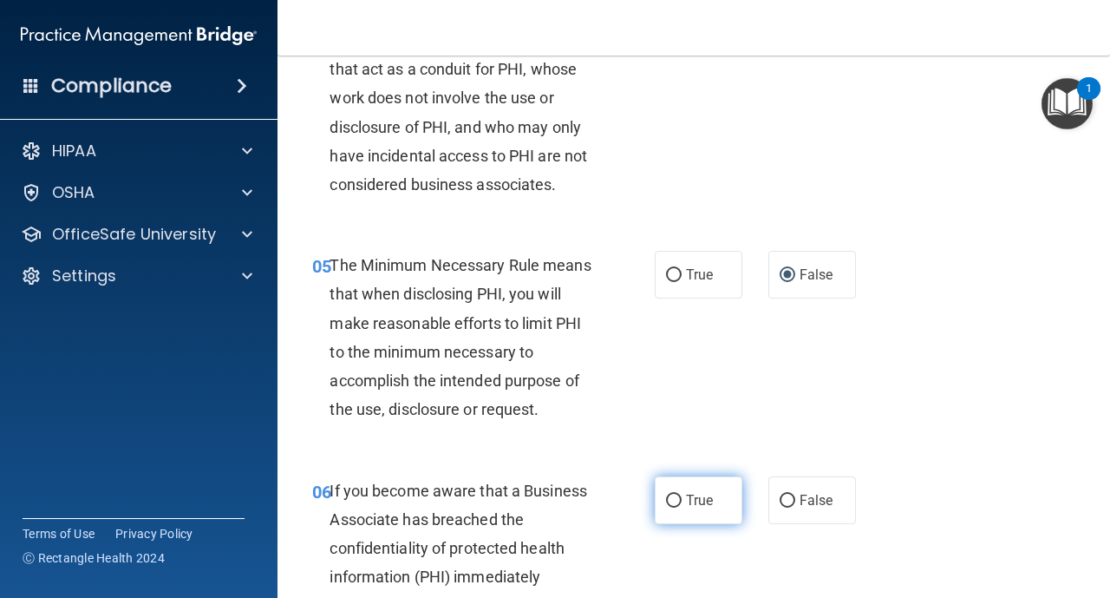
click at [677, 497] on input "True" at bounding box center [674, 500] width 16 height 13
radio input "true"
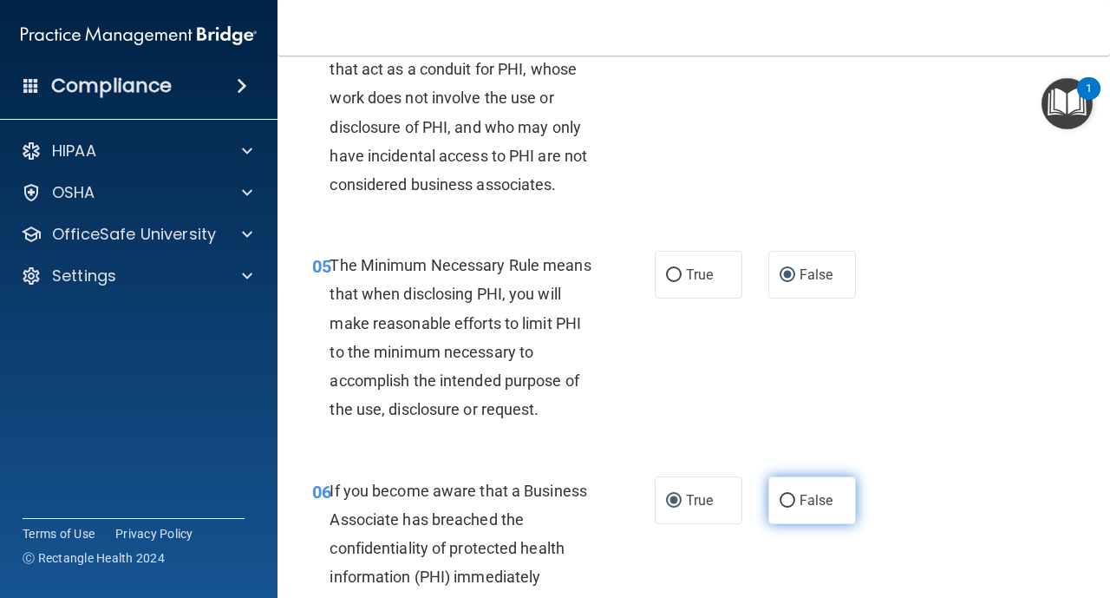
click at [784, 500] on input "False" at bounding box center [788, 500] width 16 height 13
radio input "true"
radio input "false"
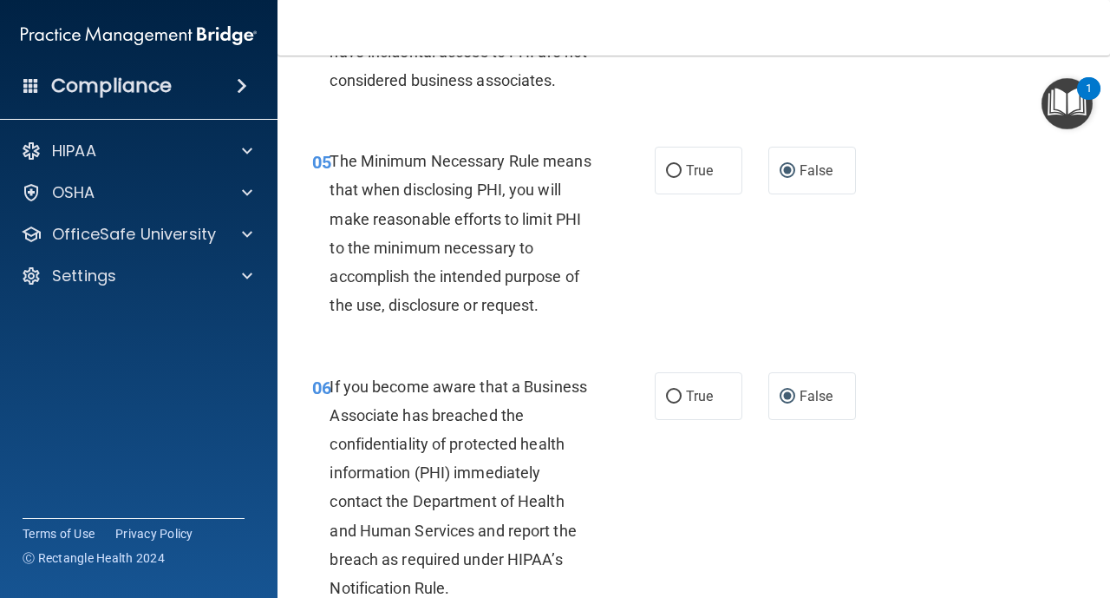
scroll to position [798, 0]
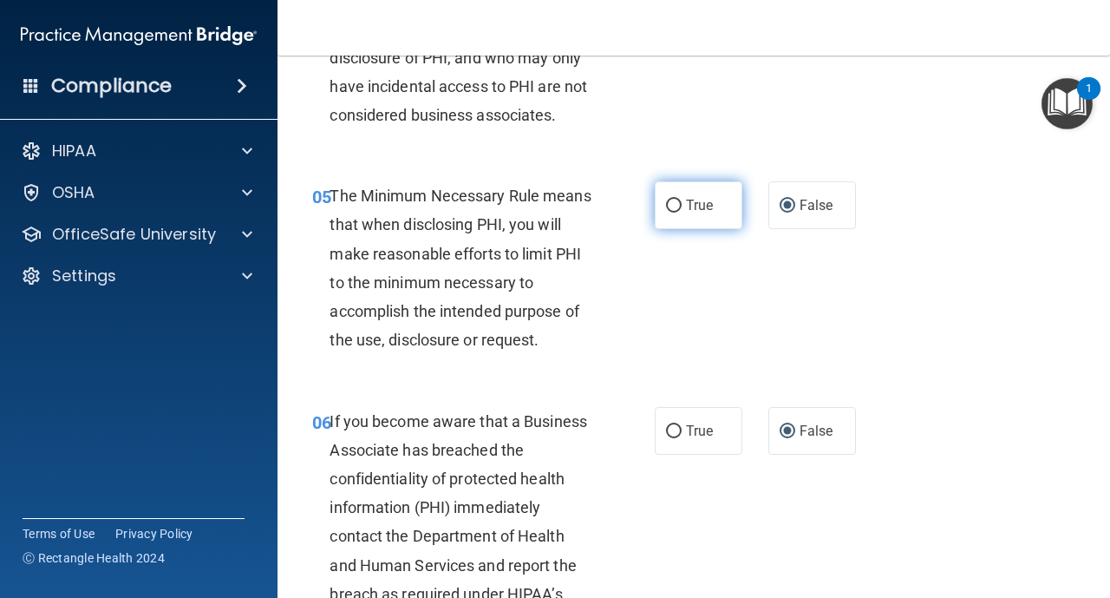
click at [677, 210] on input "True" at bounding box center [674, 206] width 16 height 13
radio input "true"
radio input "false"
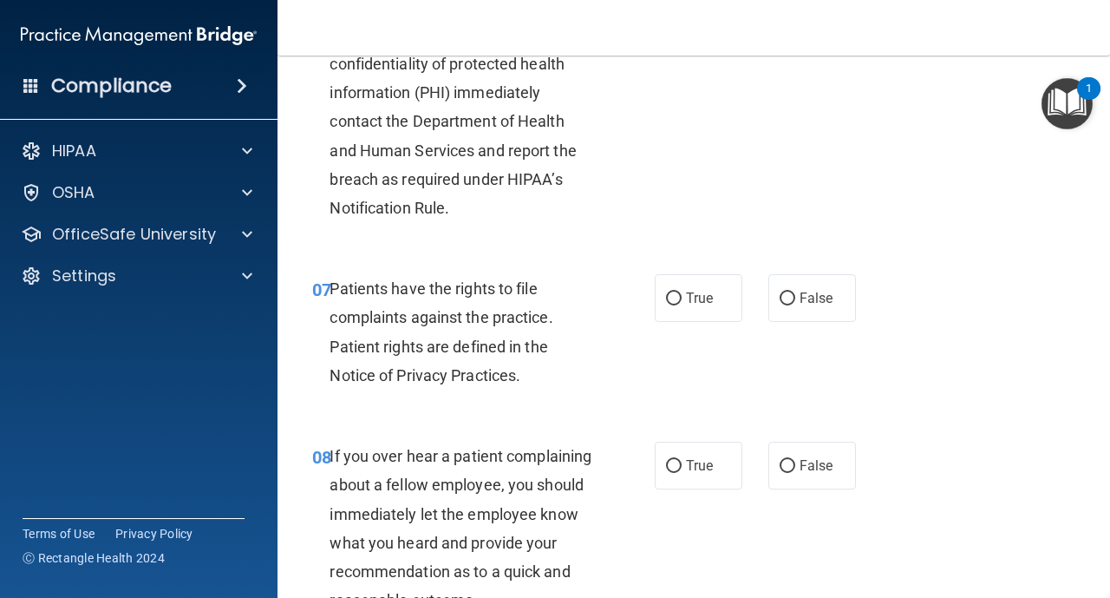
scroll to position [1249, 0]
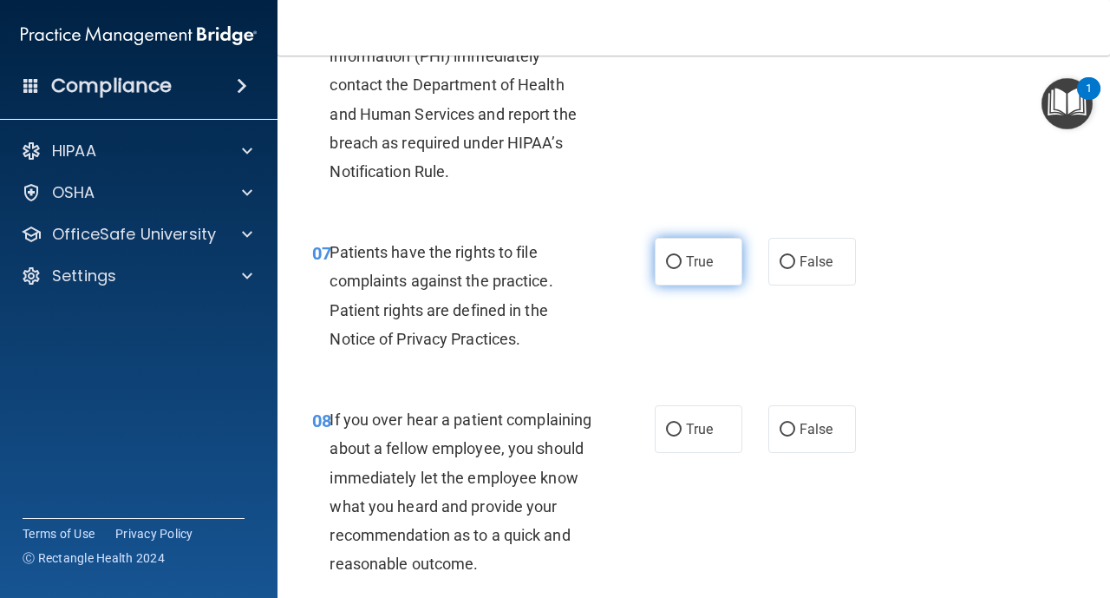
click at [679, 261] on input "True" at bounding box center [674, 262] width 16 height 13
radio input "true"
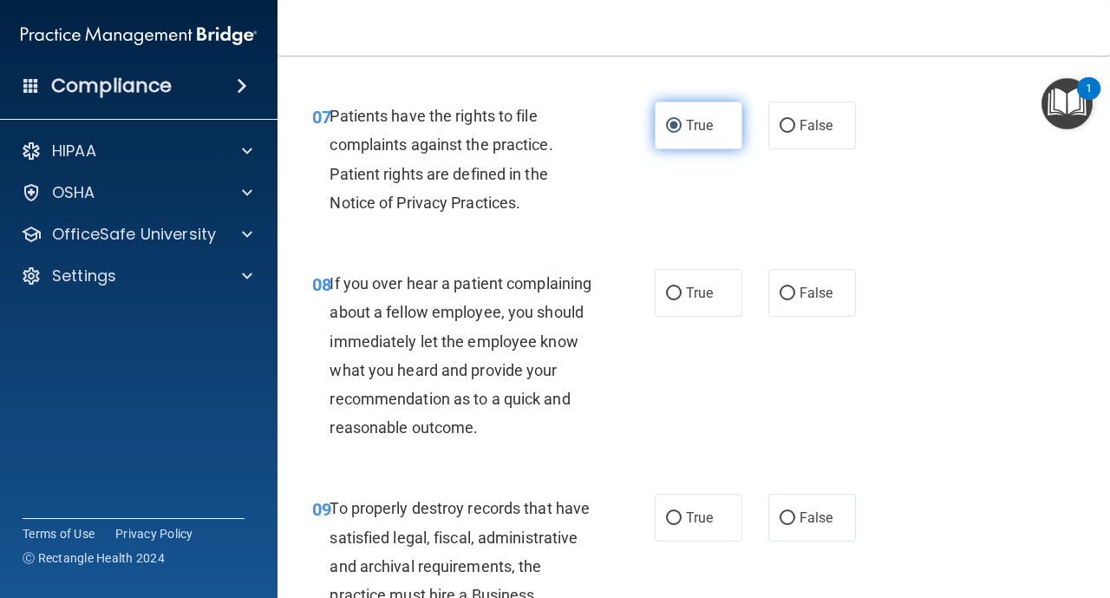
scroll to position [1423, 0]
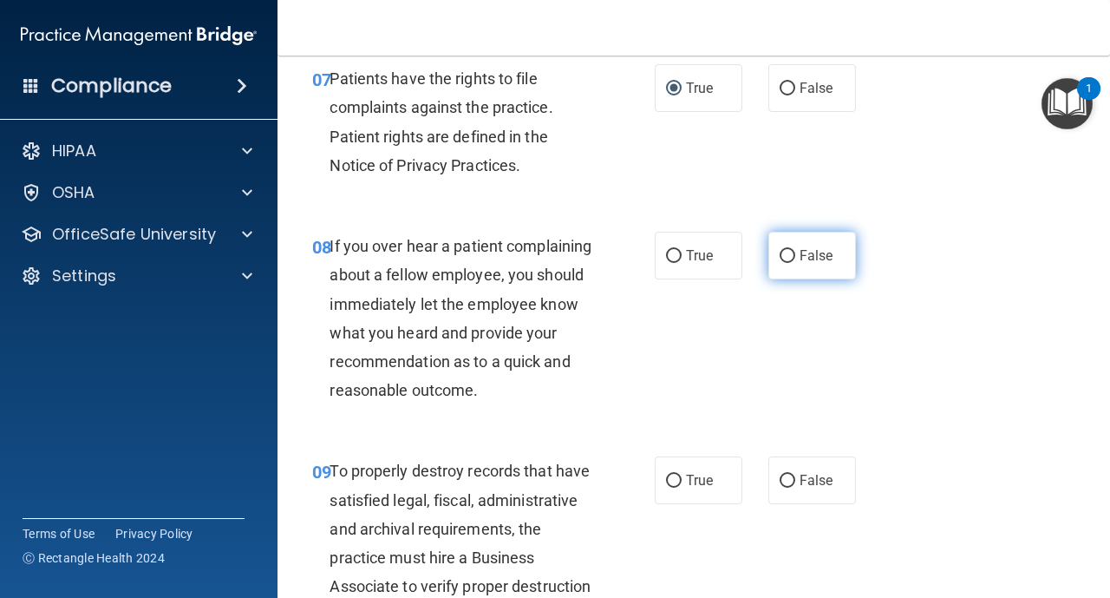
click at [790, 268] on label "False" at bounding box center [813, 256] width 88 height 48
click at [790, 263] on input "False" at bounding box center [788, 256] width 16 height 13
radio input "true"
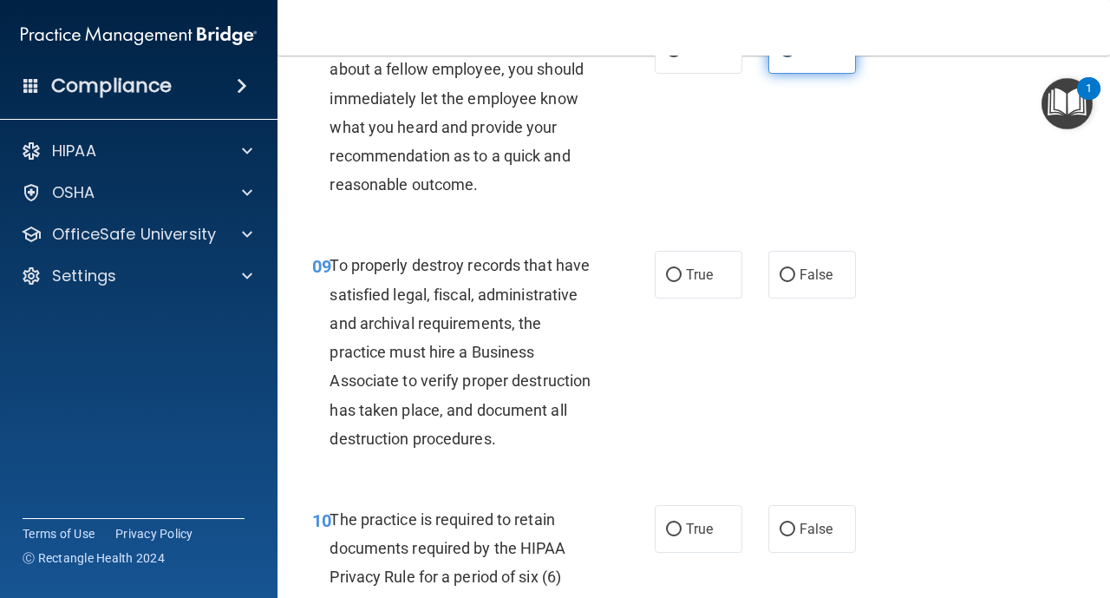
scroll to position [1631, 0]
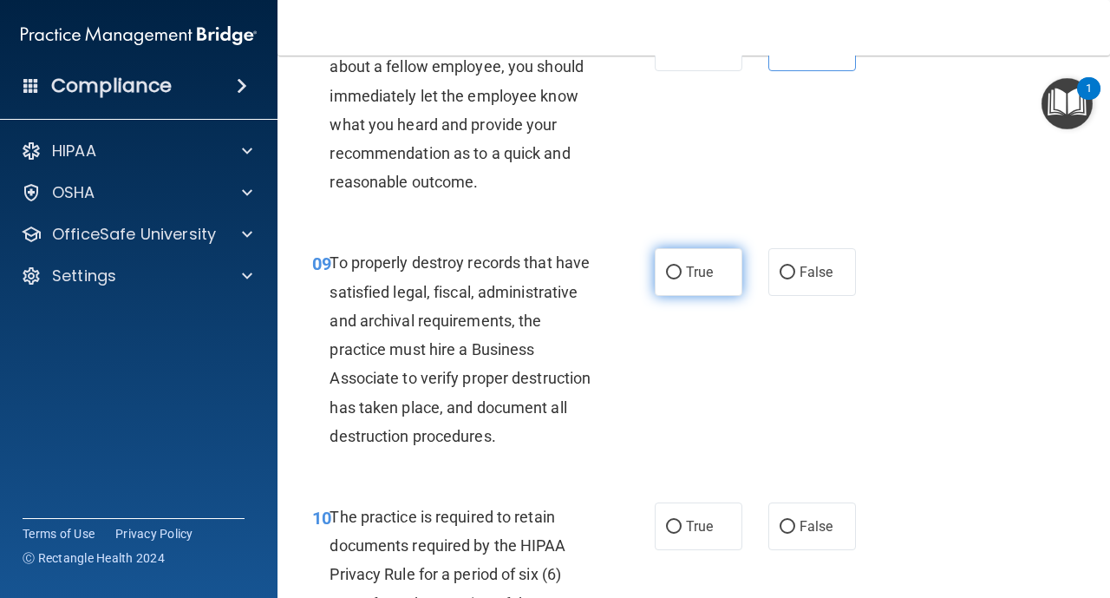
click at [683, 270] on label "True" at bounding box center [699, 272] width 88 height 48
click at [682, 270] on input "True" at bounding box center [674, 272] width 16 height 13
radio input "true"
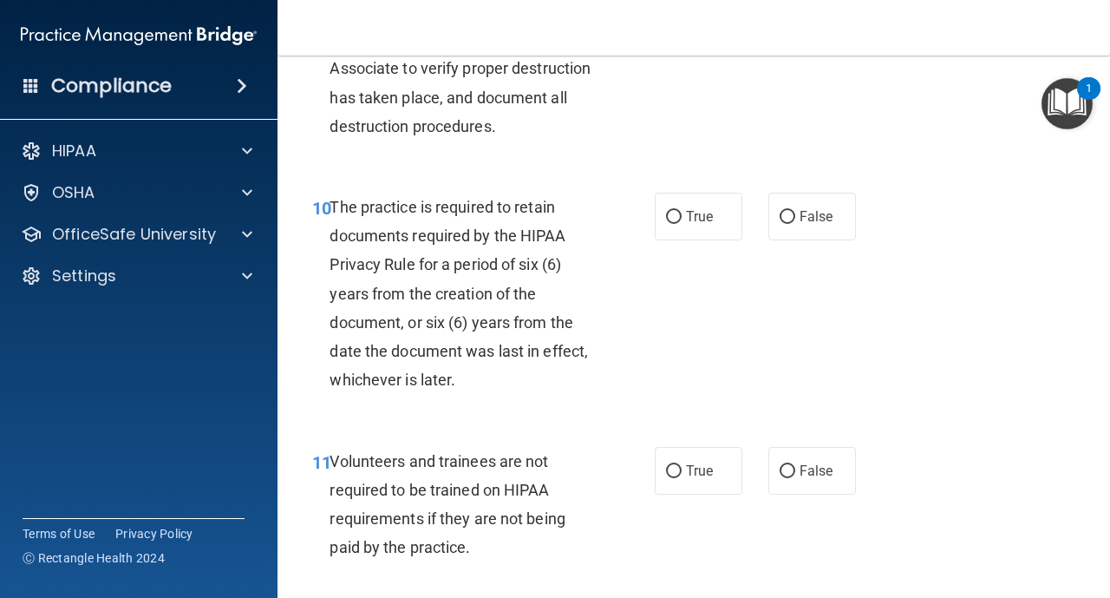
scroll to position [1943, 0]
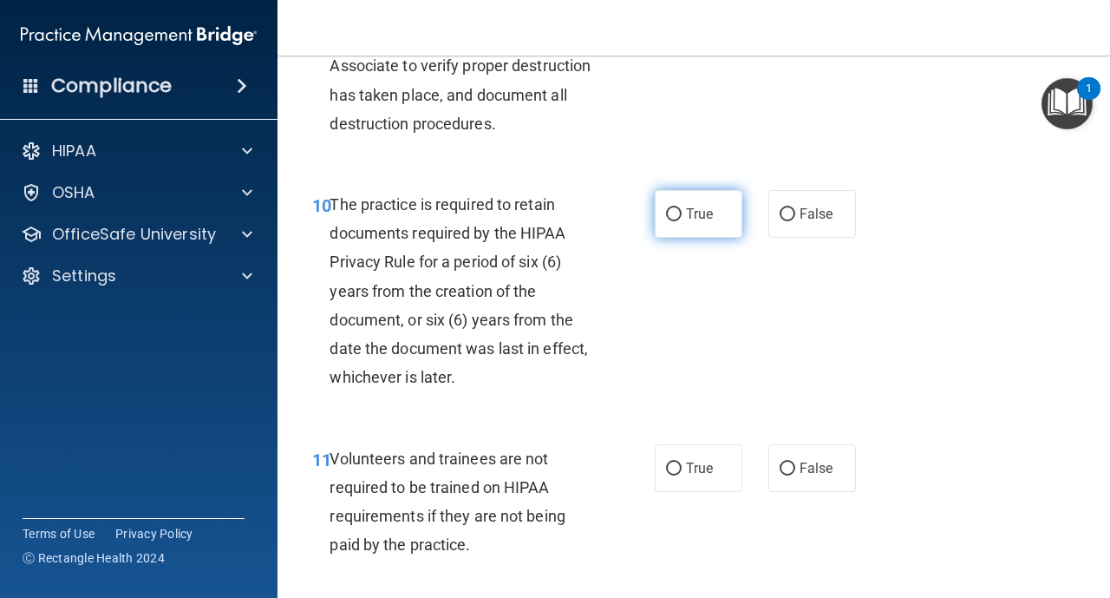
click at [668, 213] on input "True" at bounding box center [674, 214] width 16 height 13
radio input "true"
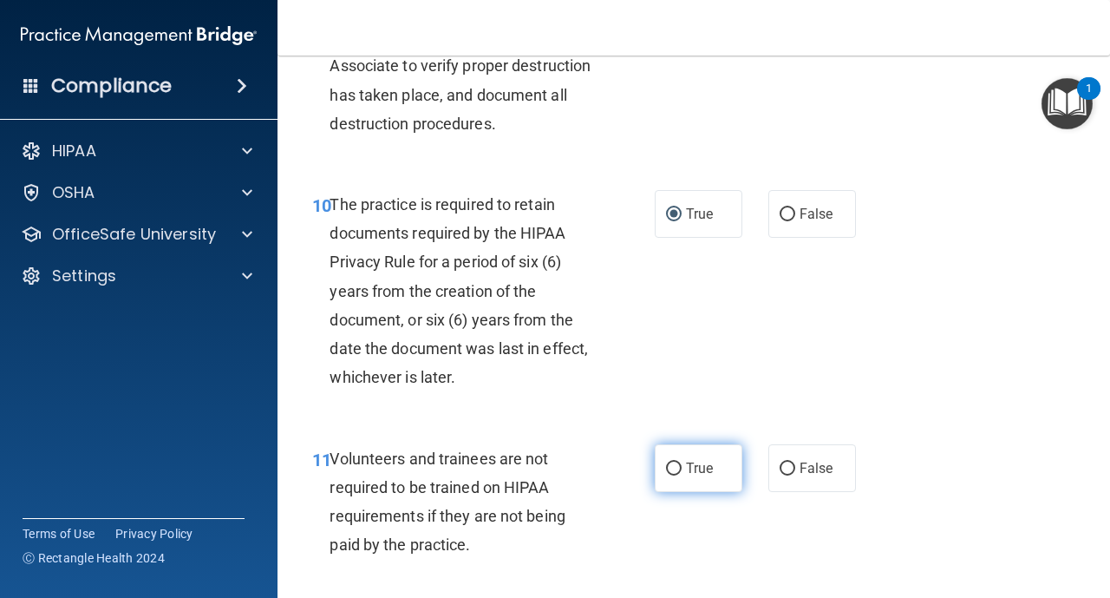
click at [675, 465] on input "True" at bounding box center [674, 468] width 16 height 13
radio input "true"
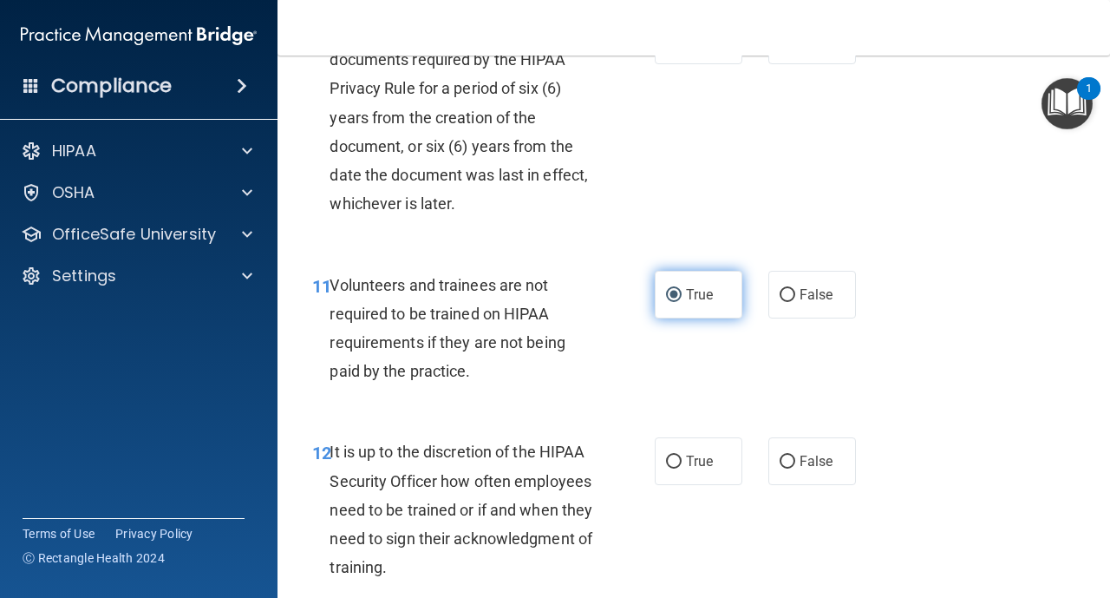
scroll to position [2151, 0]
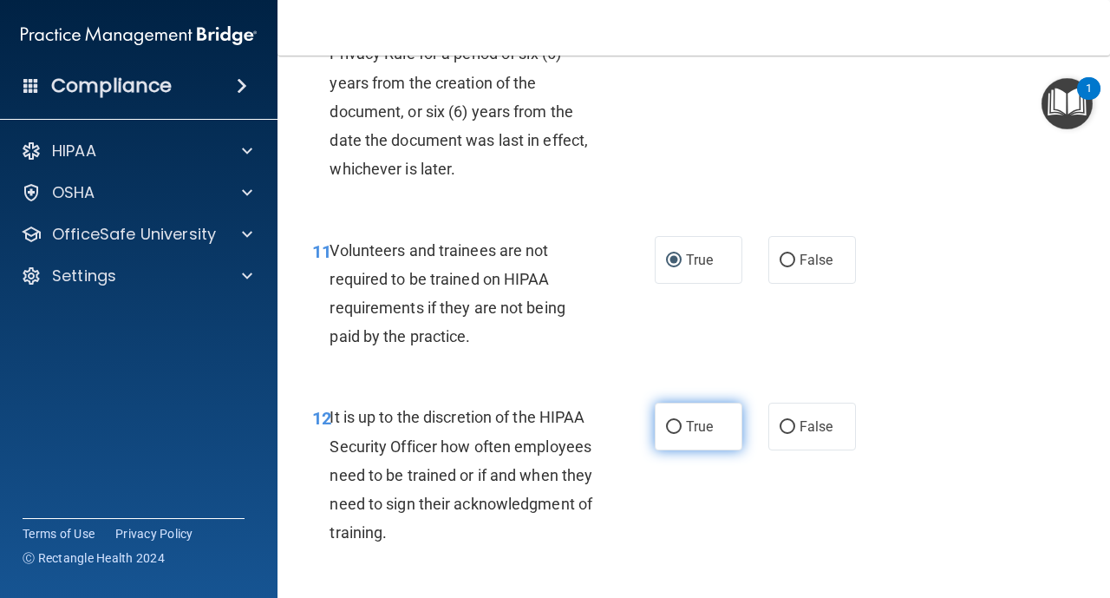
click at [676, 431] on input "True" at bounding box center [674, 427] width 16 height 13
radio input "true"
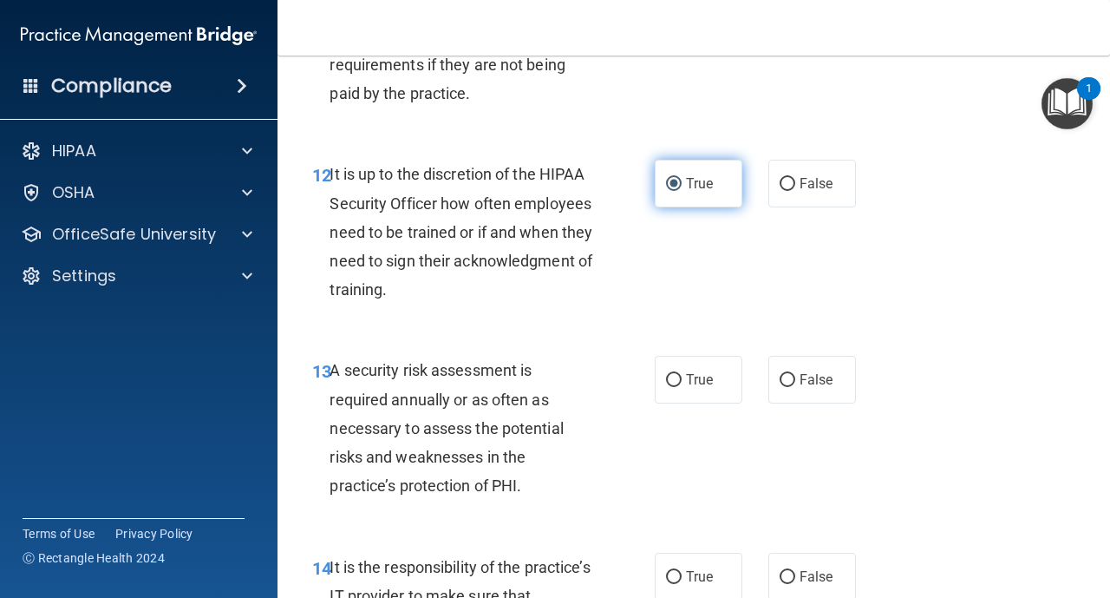
scroll to position [2429, 0]
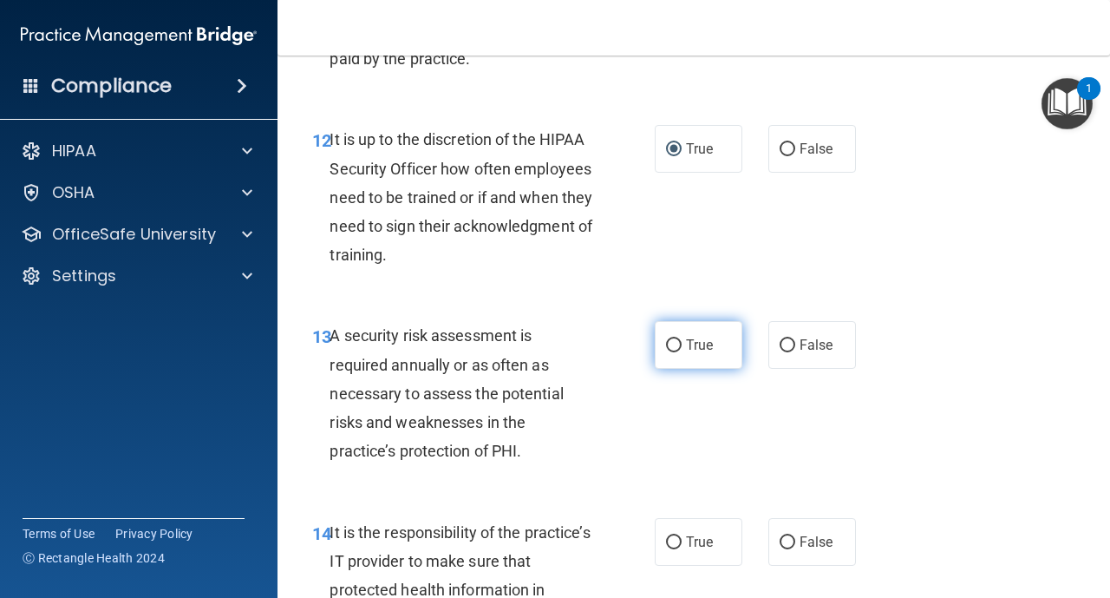
click at [676, 350] on input "True" at bounding box center [674, 345] width 16 height 13
radio input "true"
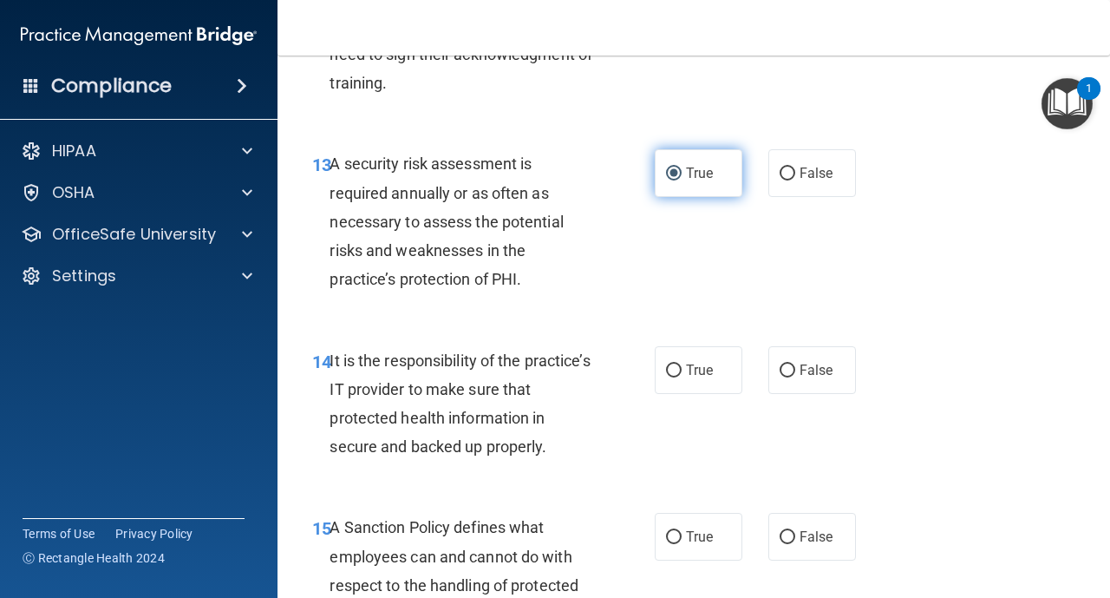
scroll to position [2602, 0]
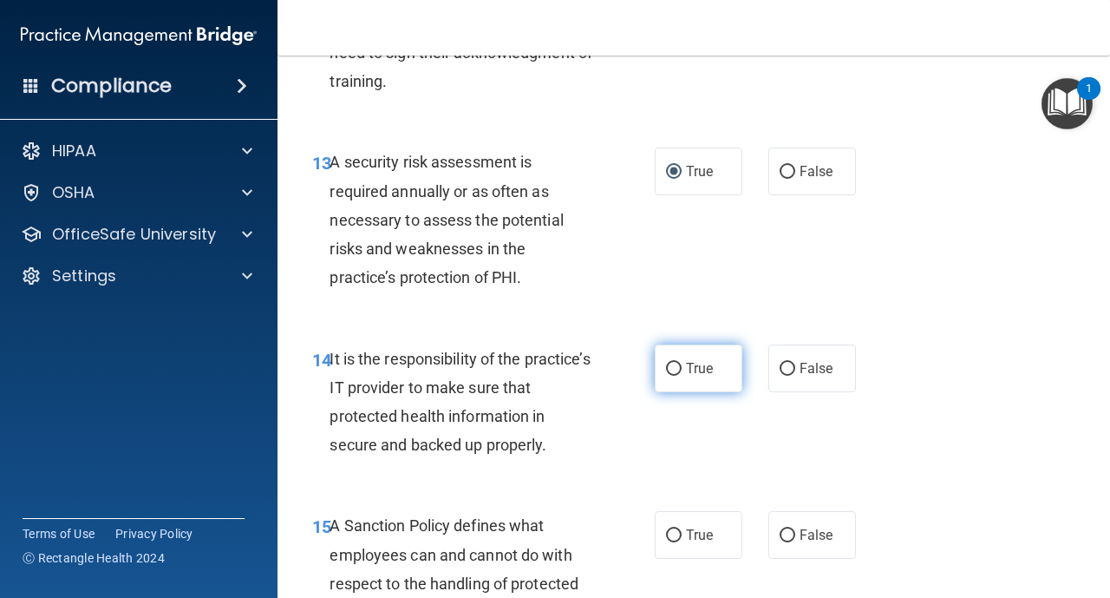
click at [671, 369] on input "True" at bounding box center [674, 369] width 16 height 13
radio input "true"
click at [666, 535] on input "True" at bounding box center [674, 535] width 16 height 13
radio input "true"
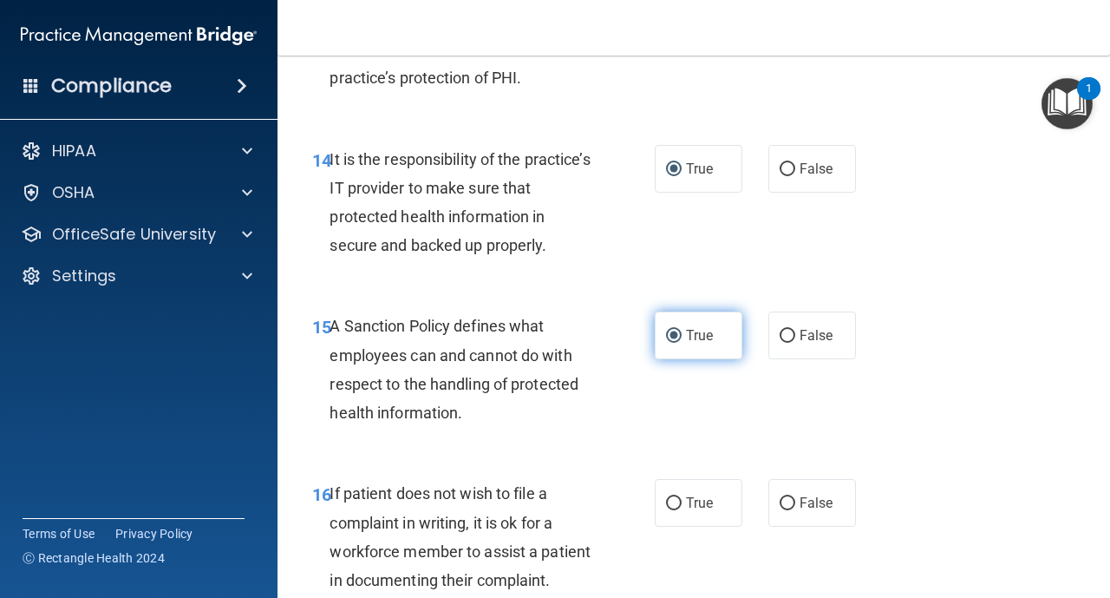
scroll to position [2811, 0]
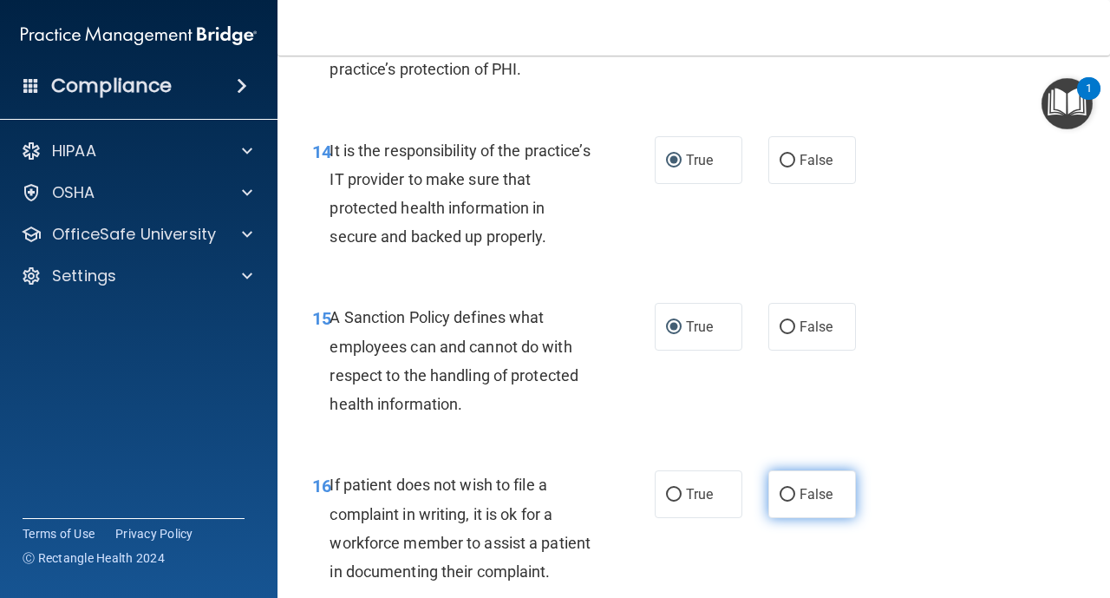
click at [784, 501] on input "False" at bounding box center [788, 494] width 16 height 13
radio input "true"
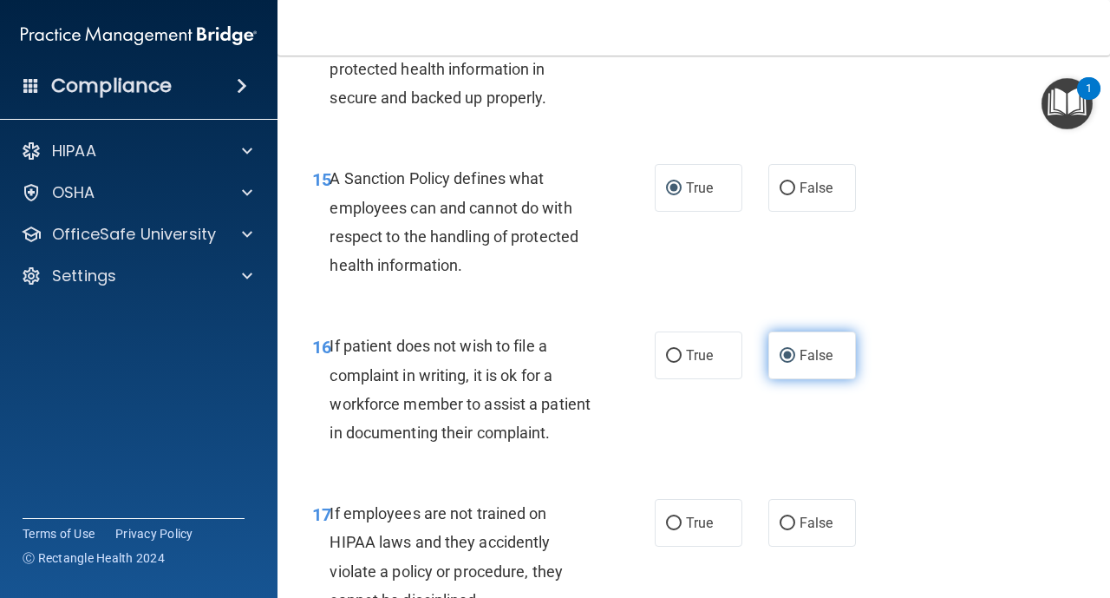
scroll to position [2984, 0]
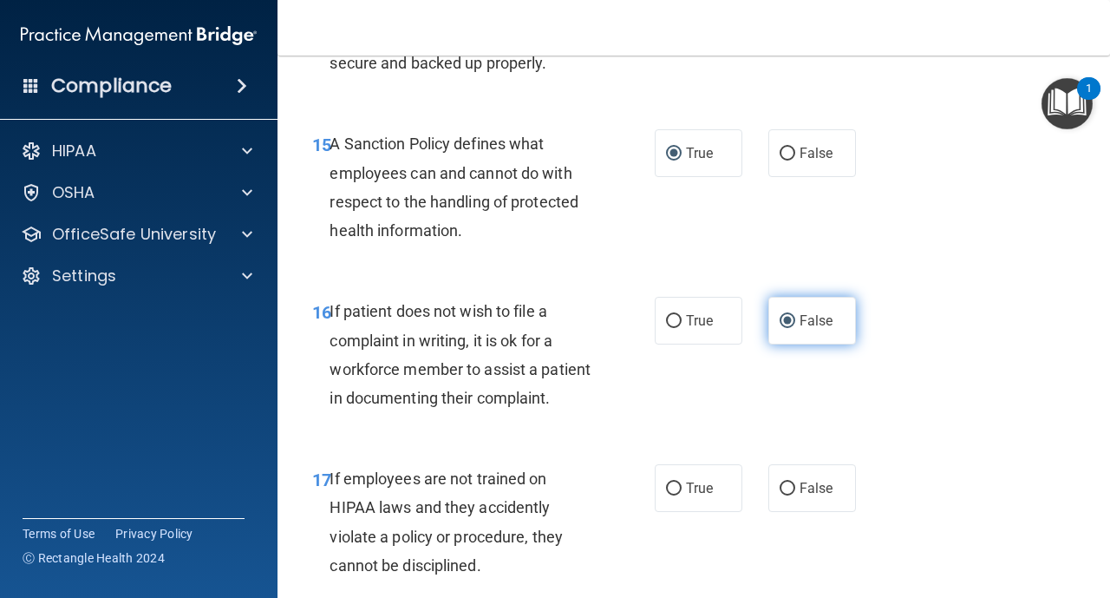
click at [784, 501] on label "False" at bounding box center [813, 488] width 88 height 48
click at [784, 495] on input "False" at bounding box center [788, 488] width 16 height 13
radio input "true"
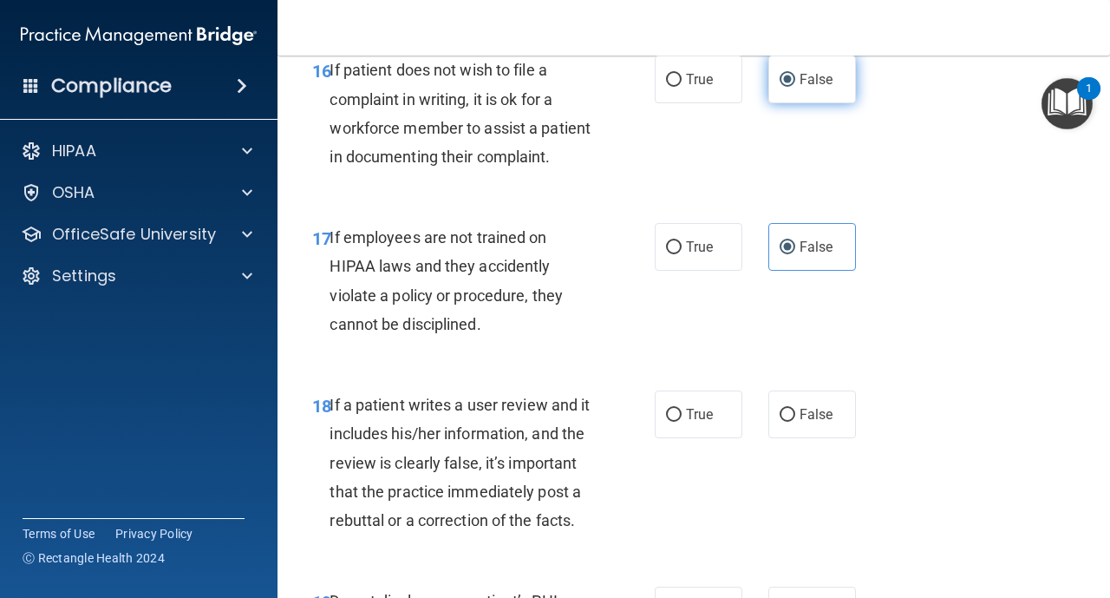
scroll to position [3227, 0]
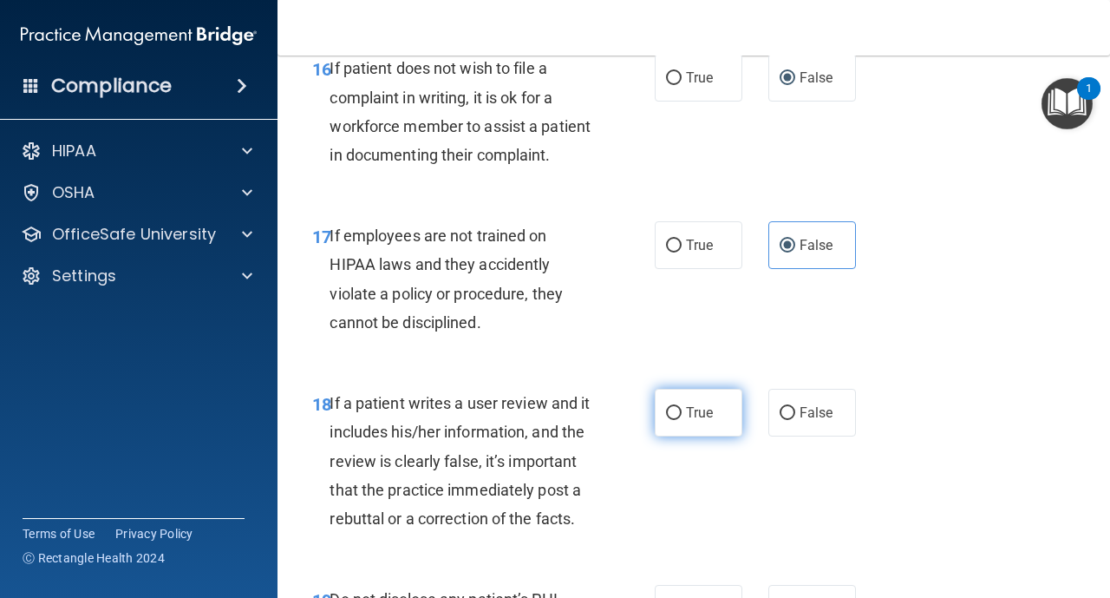
click at [677, 413] on input "True" at bounding box center [674, 413] width 16 height 13
radio input "true"
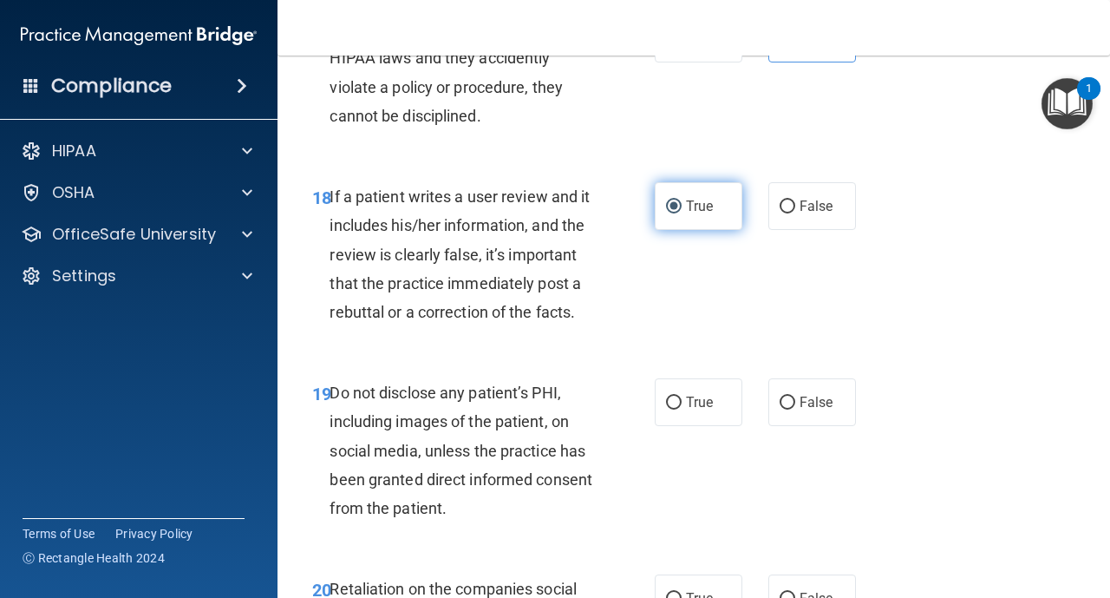
scroll to position [3435, 0]
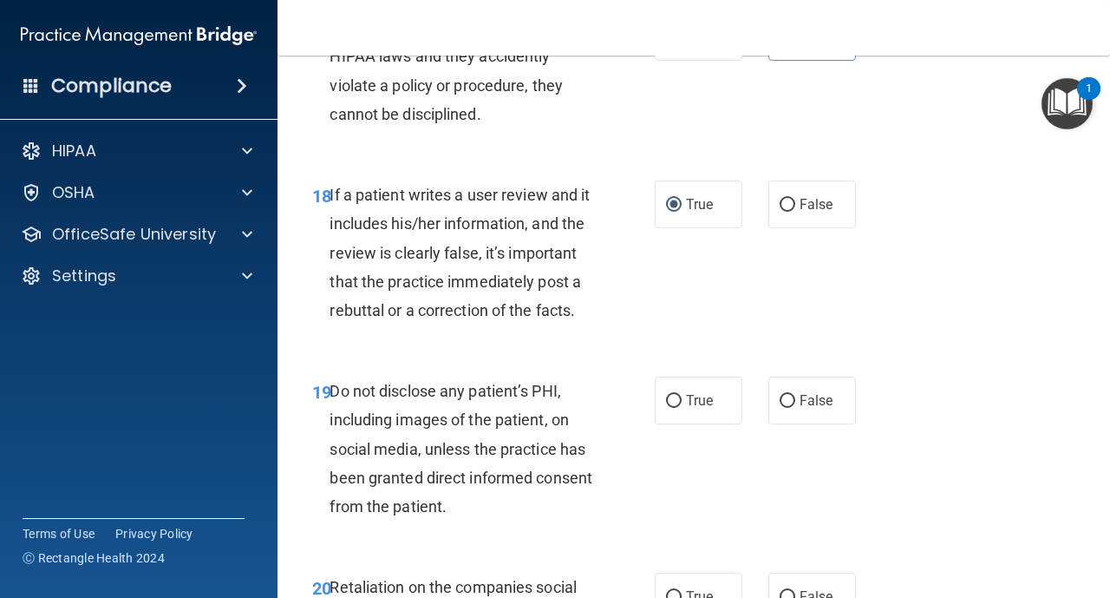
click at [671, 435] on div "19 Do not disclose any patient’s PHI, including images of the patient, on socia…" at bounding box center [483, 452] width 395 height 153
click at [673, 402] on input "True" at bounding box center [674, 401] width 16 height 13
radio input "true"
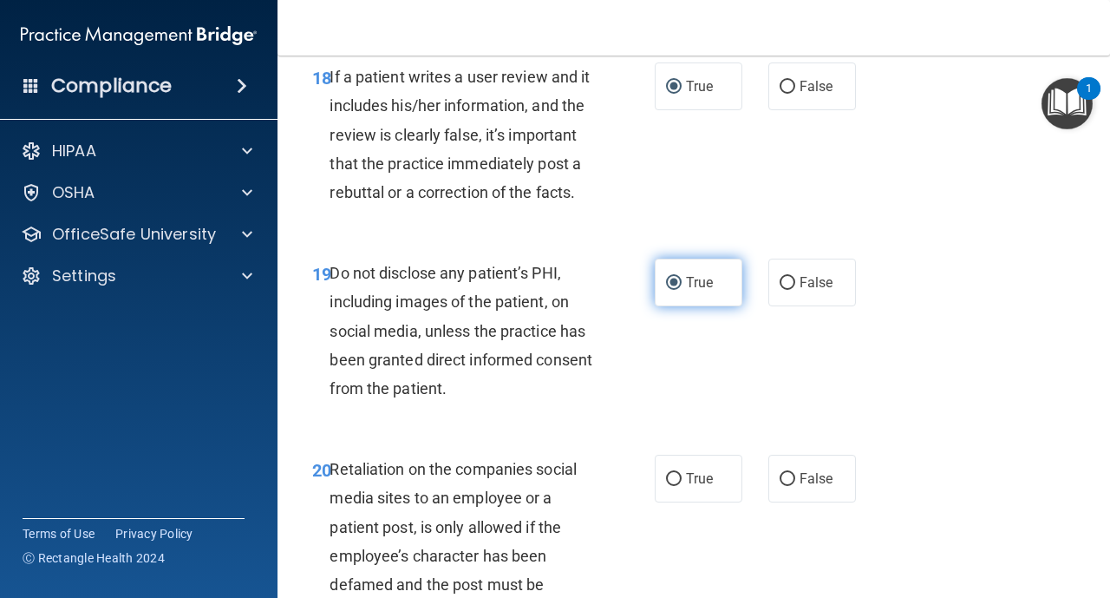
scroll to position [3609, 0]
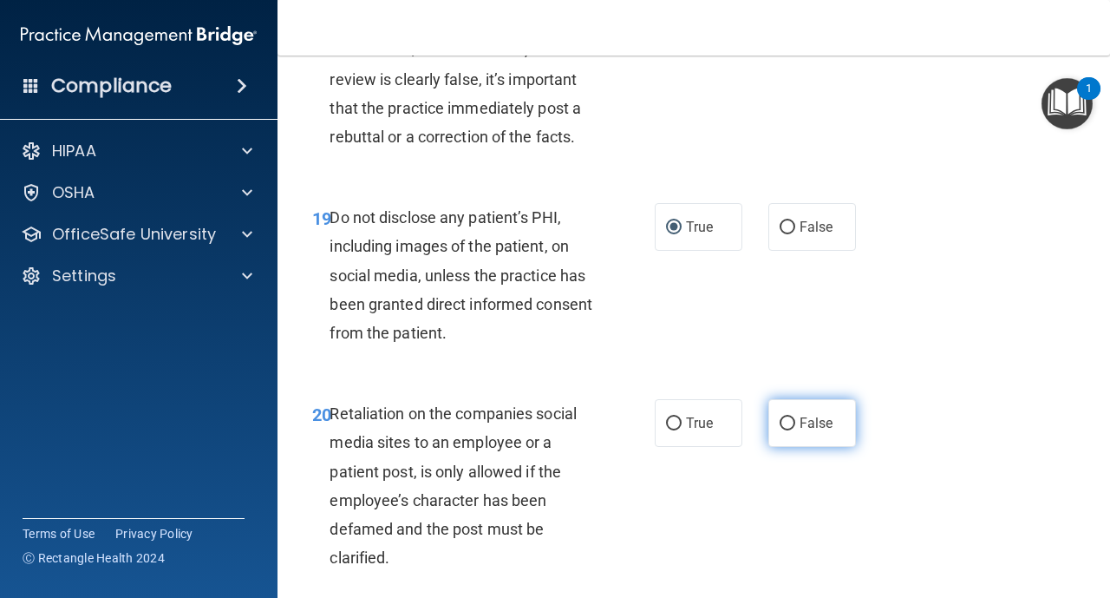
click at [787, 420] on input "False" at bounding box center [788, 423] width 16 height 13
radio input "true"
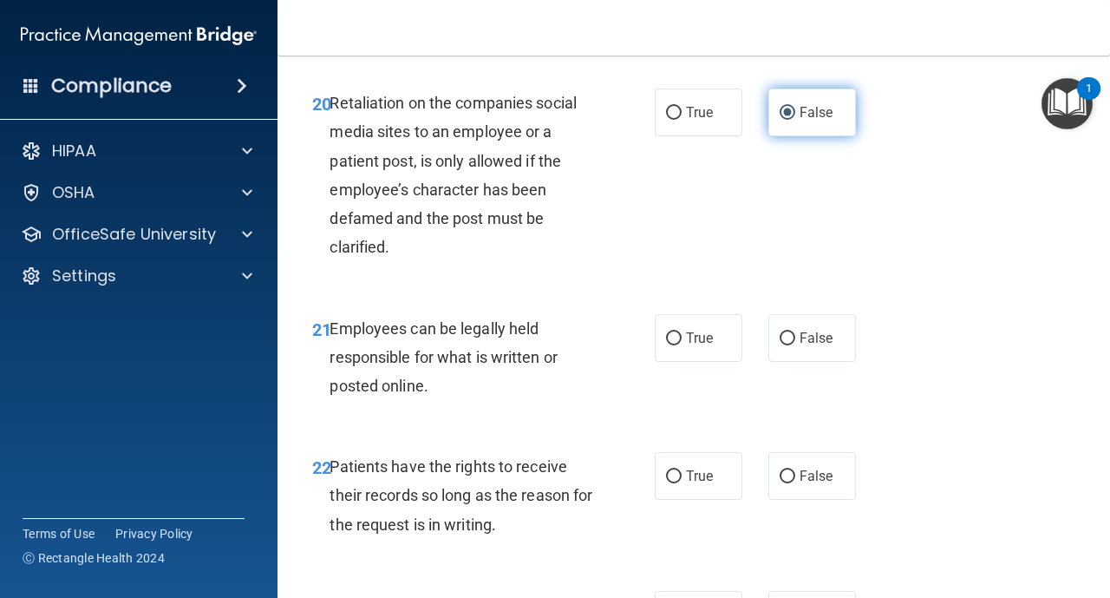
scroll to position [3956, 0]
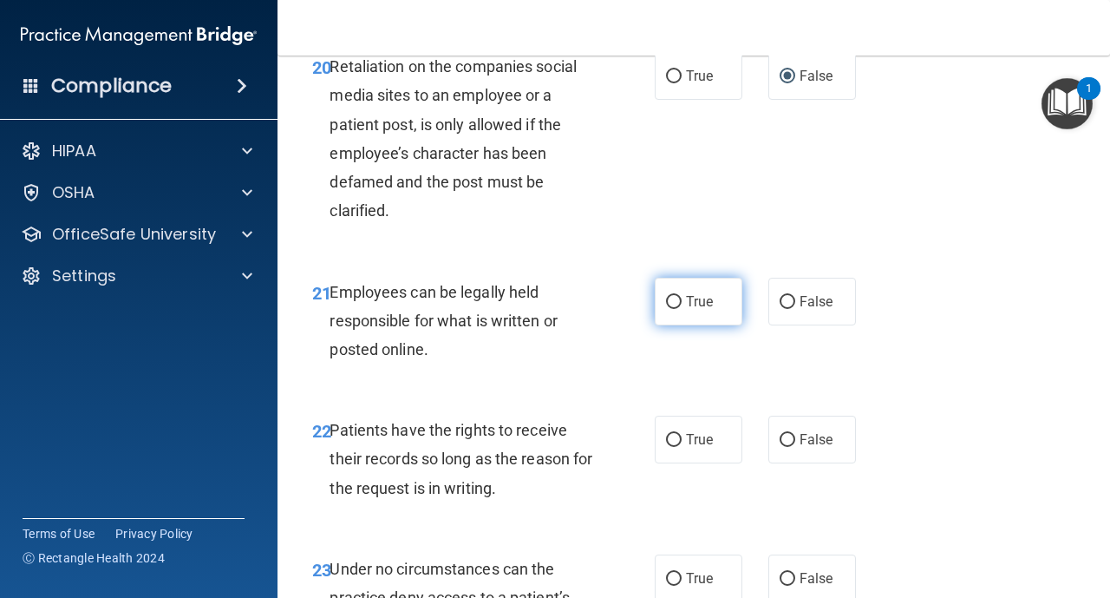
click at [681, 306] on label "True" at bounding box center [699, 302] width 88 height 48
click at [673, 309] on label "True" at bounding box center [699, 302] width 88 height 48
click at [673, 309] on input "True" at bounding box center [674, 302] width 16 height 13
radio input "true"
click at [676, 443] on input "True" at bounding box center [674, 440] width 16 height 13
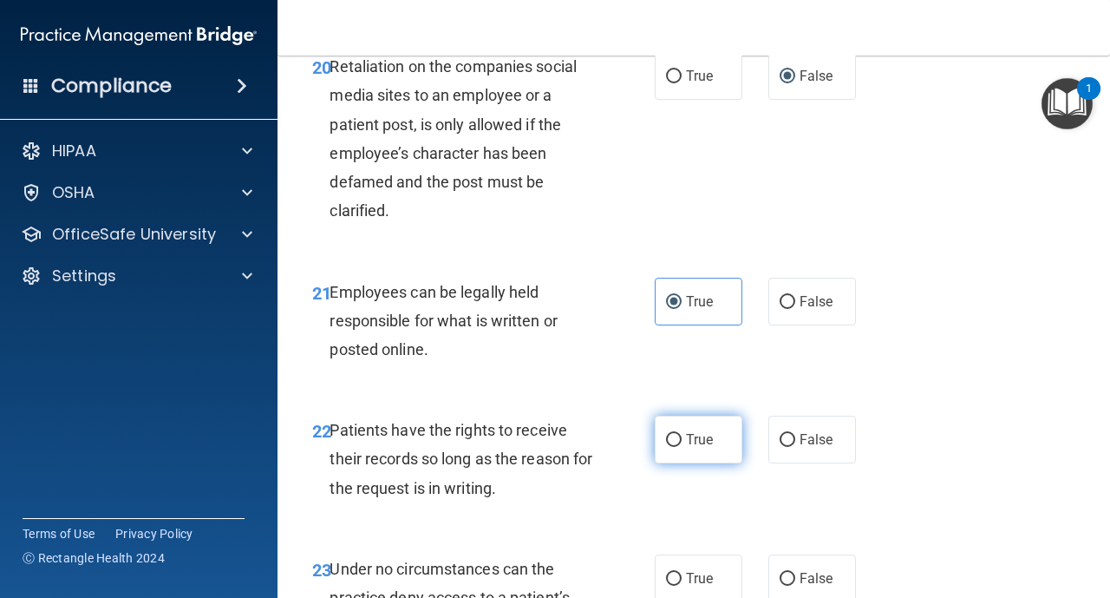
radio input "true"
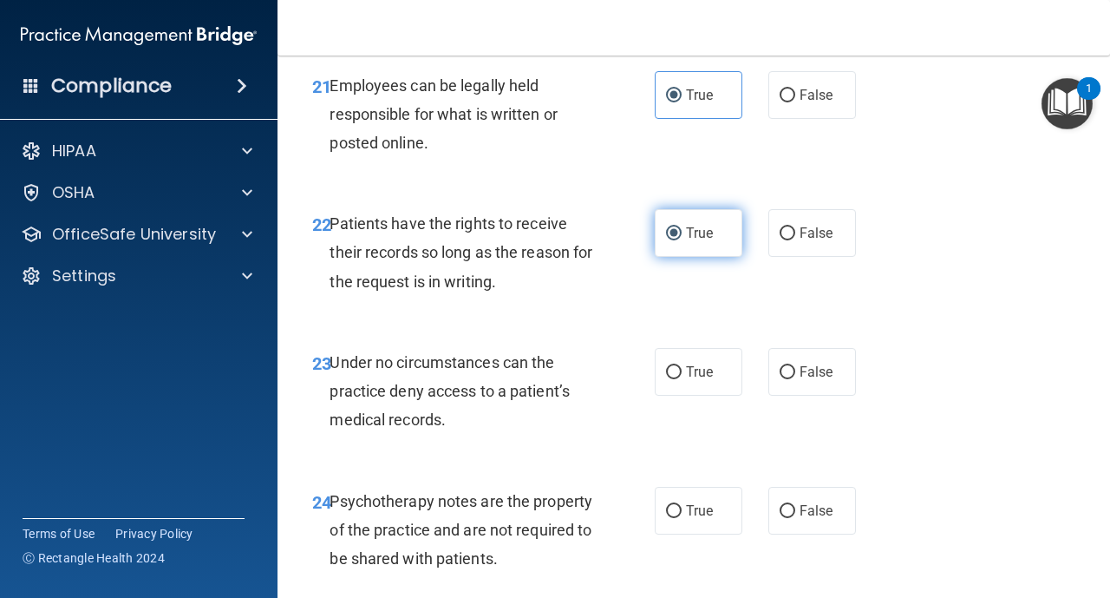
scroll to position [4164, 0]
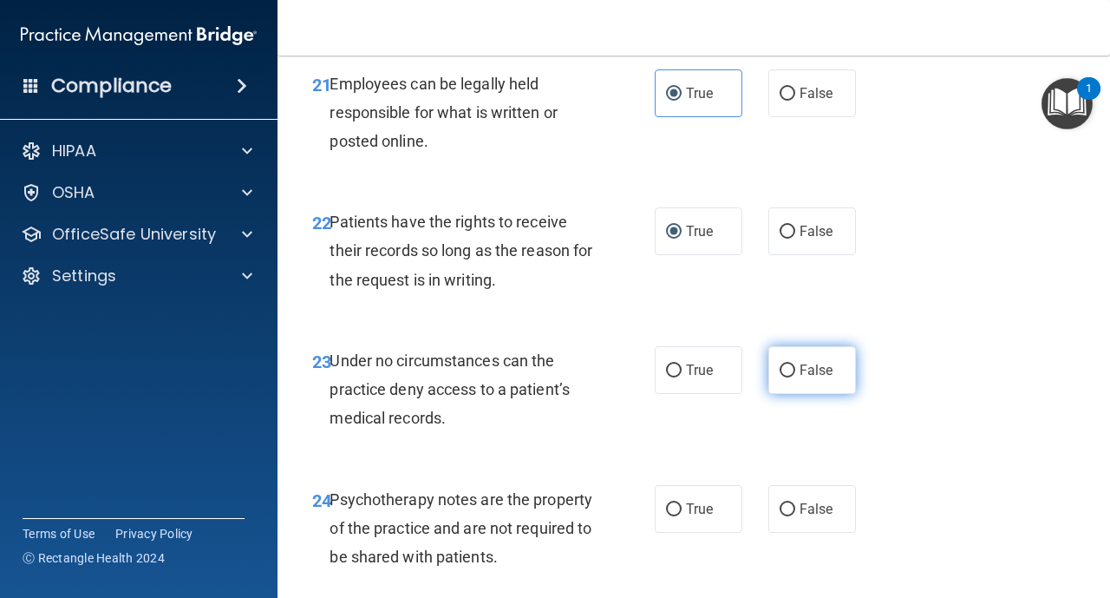
click at [788, 366] on input "False" at bounding box center [788, 370] width 16 height 13
radio input "true"
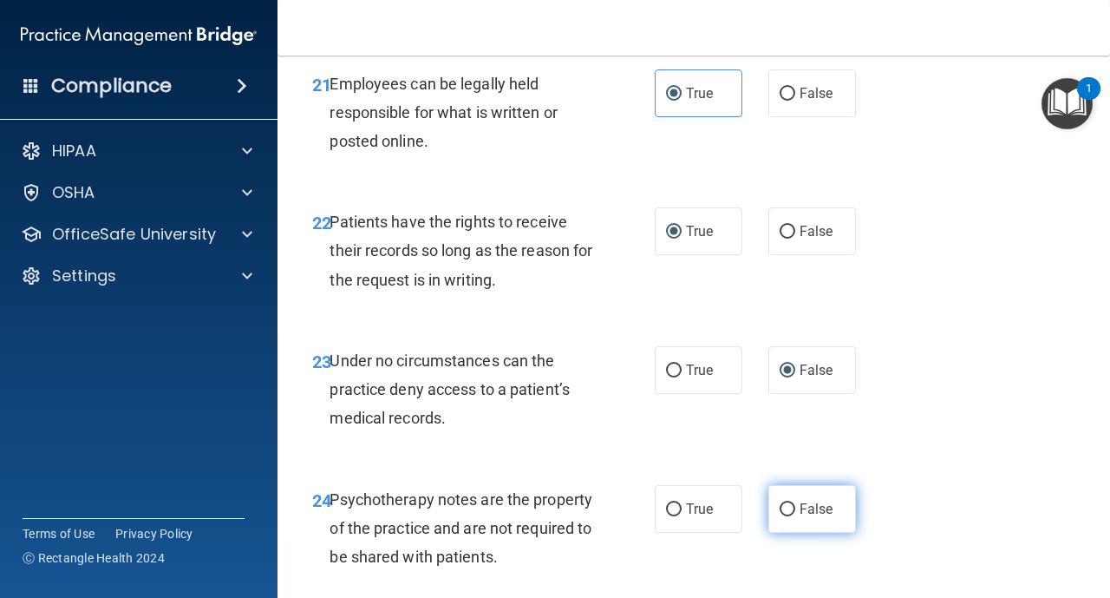
click at [787, 504] on input "False" at bounding box center [788, 509] width 16 height 13
radio input "true"
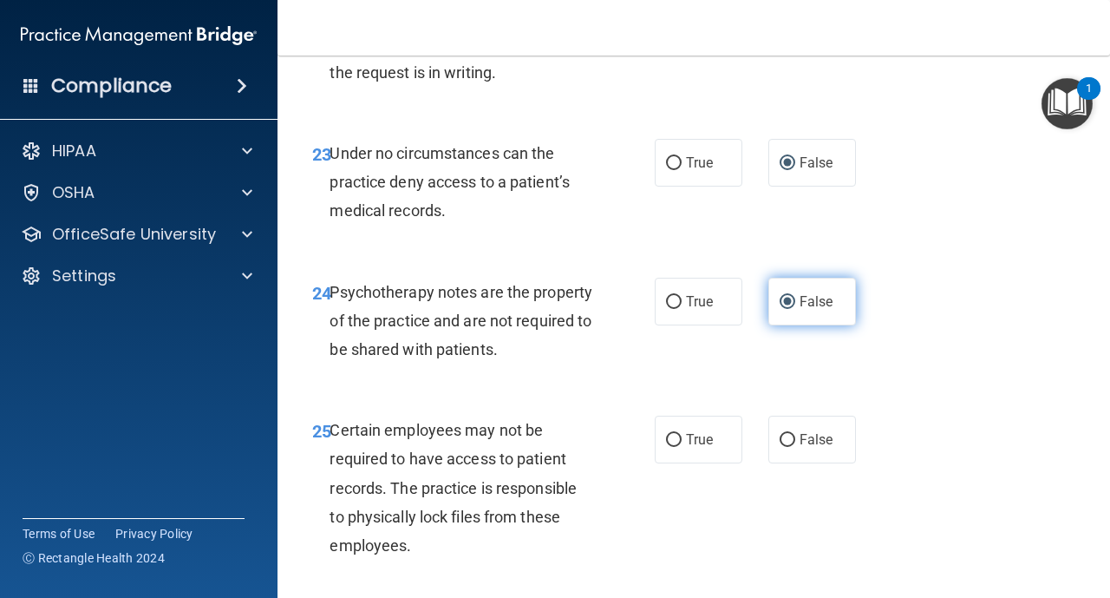
scroll to position [4372, 0]
click at [672, 447] on label "True" at bounding box center [699, 439] width 88 height 48
click at [672, 446] on input "True" at bounding box center [674, 439] width 16 height 13
radio input "true"
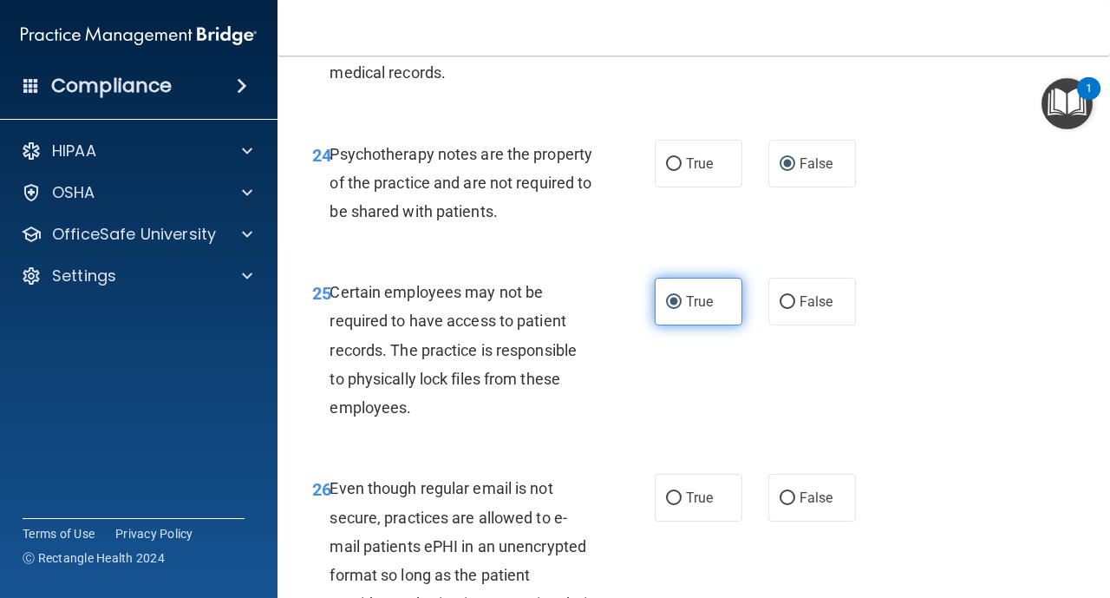
scroll to position [4511, 0]
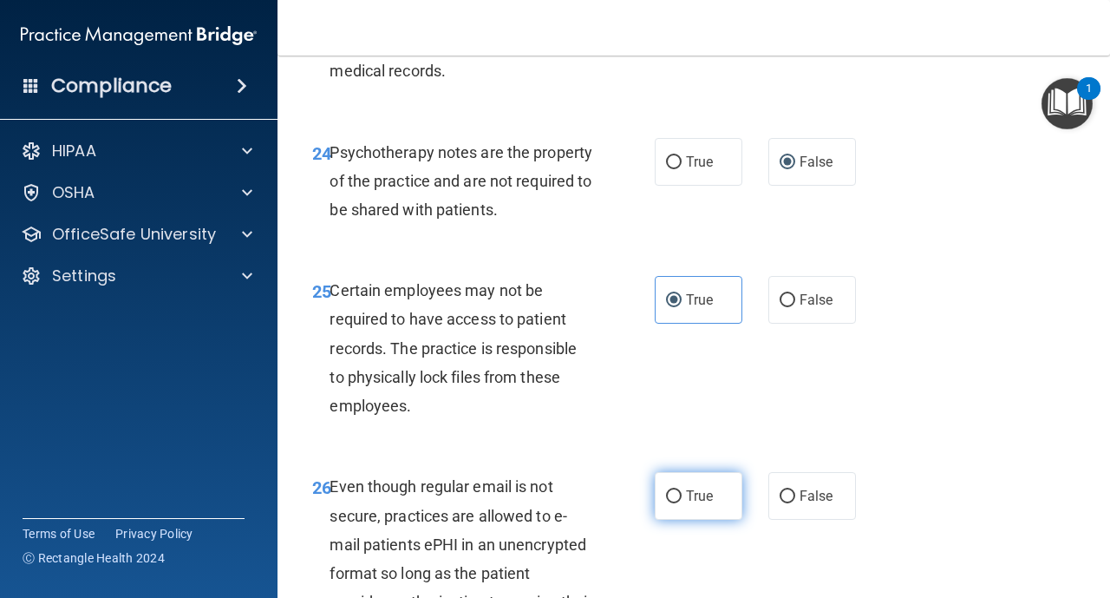
click at [669, 502] on input "True" at bounding box center [674, 496] width 16 height 13
radio input "true"
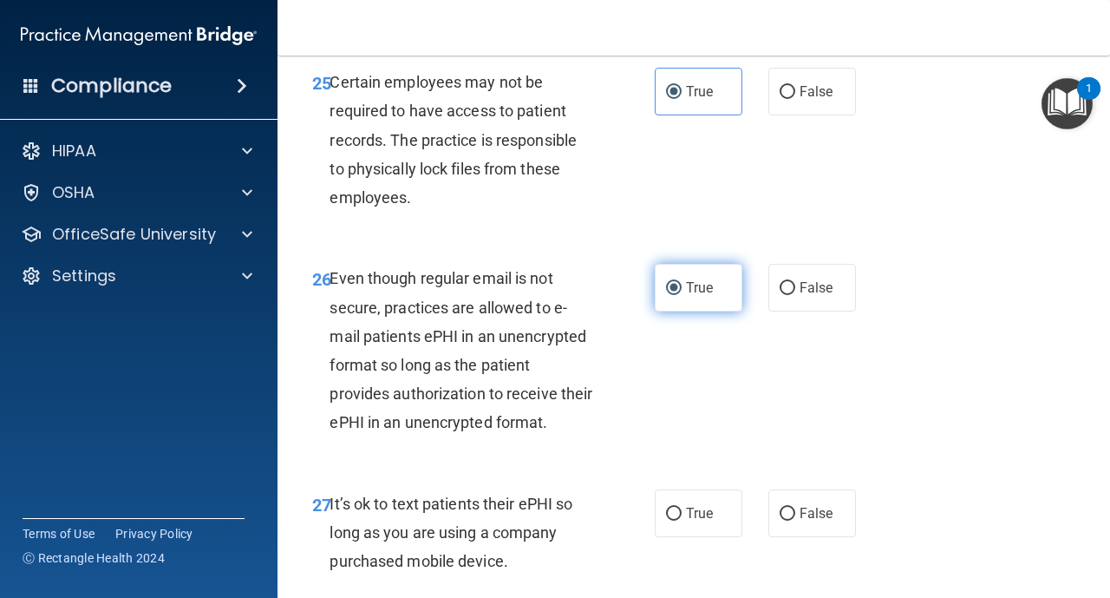
scroll to position [4754, 0]
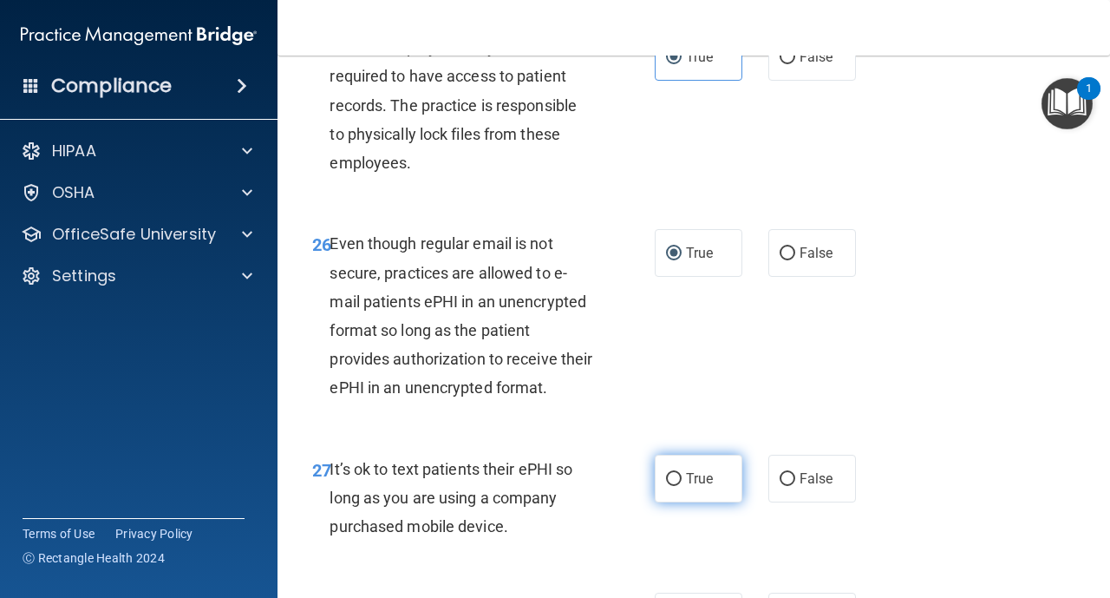
click at [670, 478] on input "True" at bounding box center [674, 479] width 16 height 13
radio input "true"
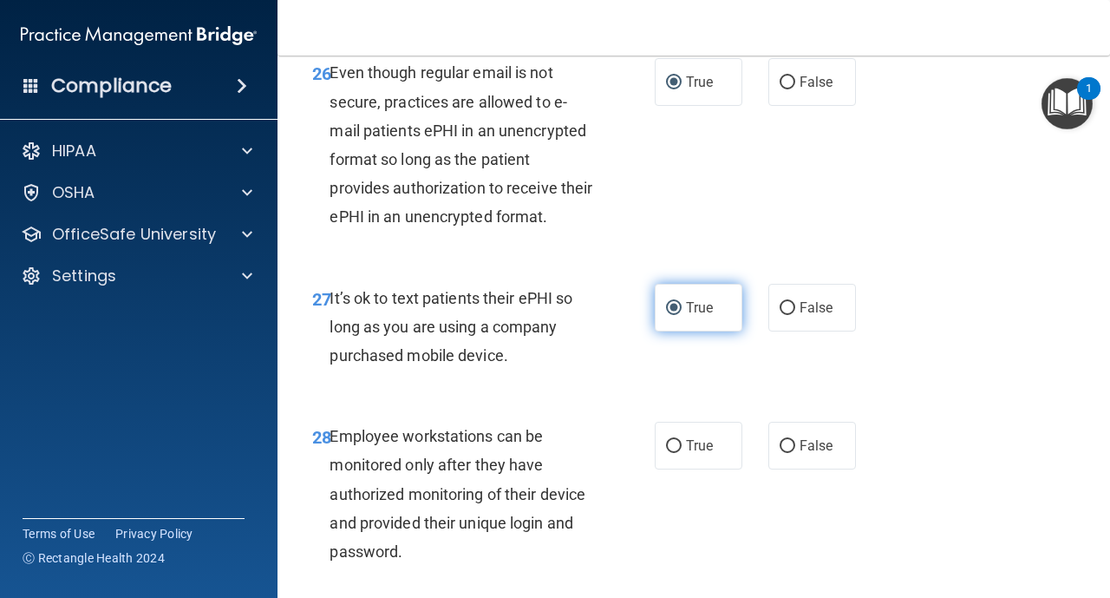
scroll to position [4927, 0]
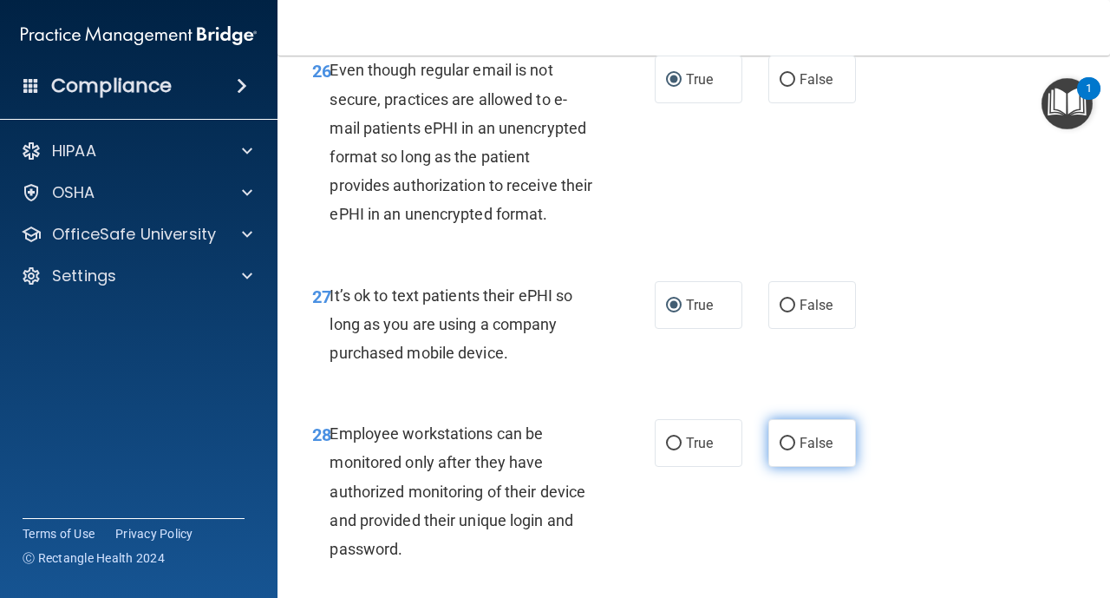
click at [783, 441] on input "False" at bounding box center [788, 443] width 16 height 13
radio input "true"
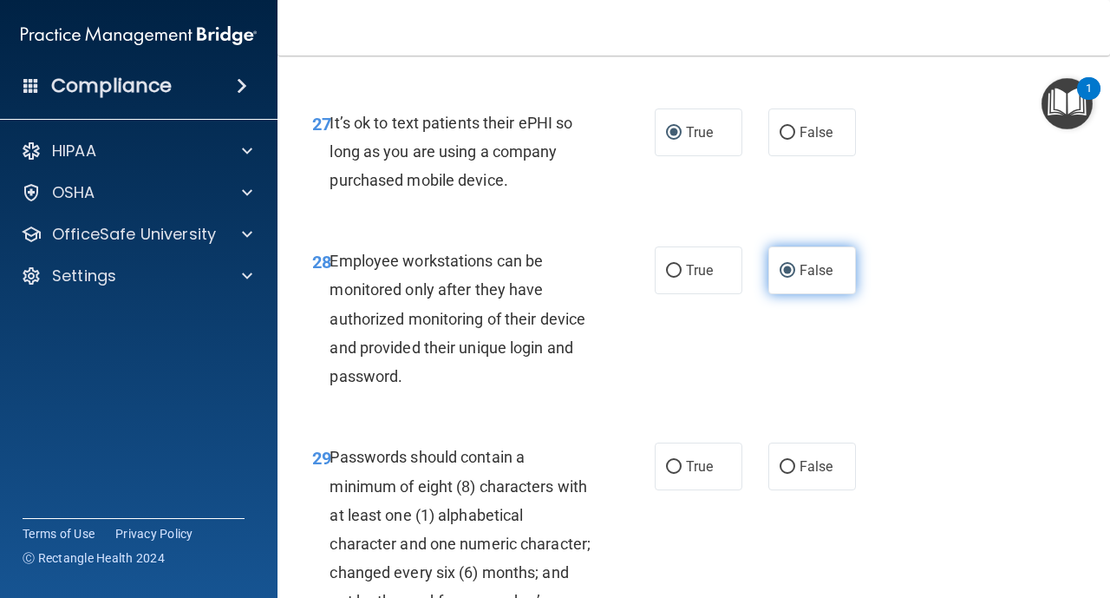
scroll to position [5101, 0]
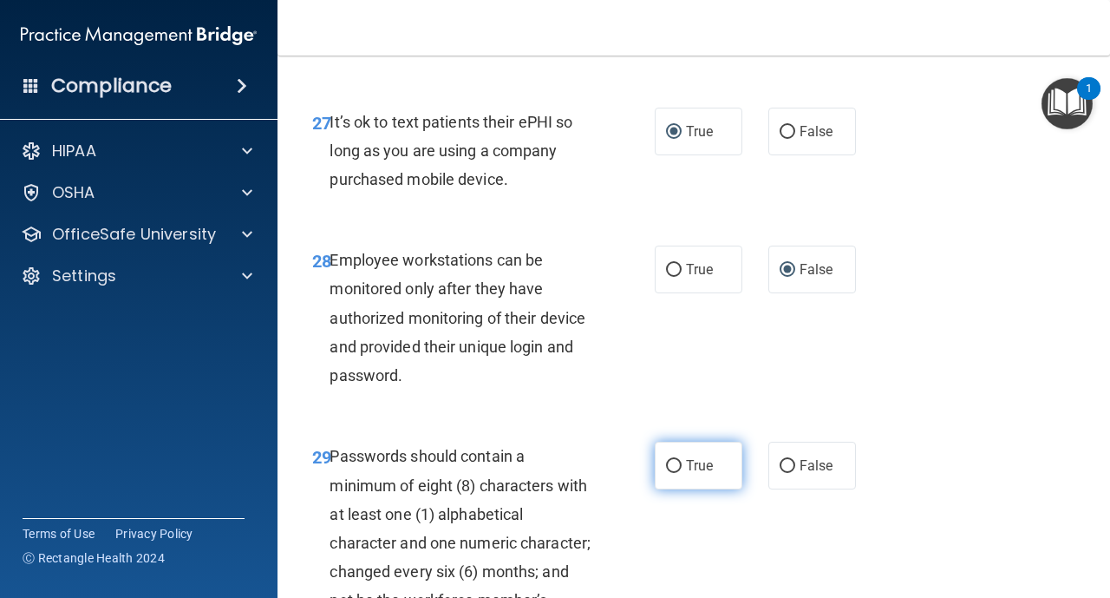
click at [669, 474] on label "True" at bounding box center [699, 466] width 88 height 48
click at [669, 473] on input "True" at bounding box center [674, 466] width 16 height 13
radio input "true"
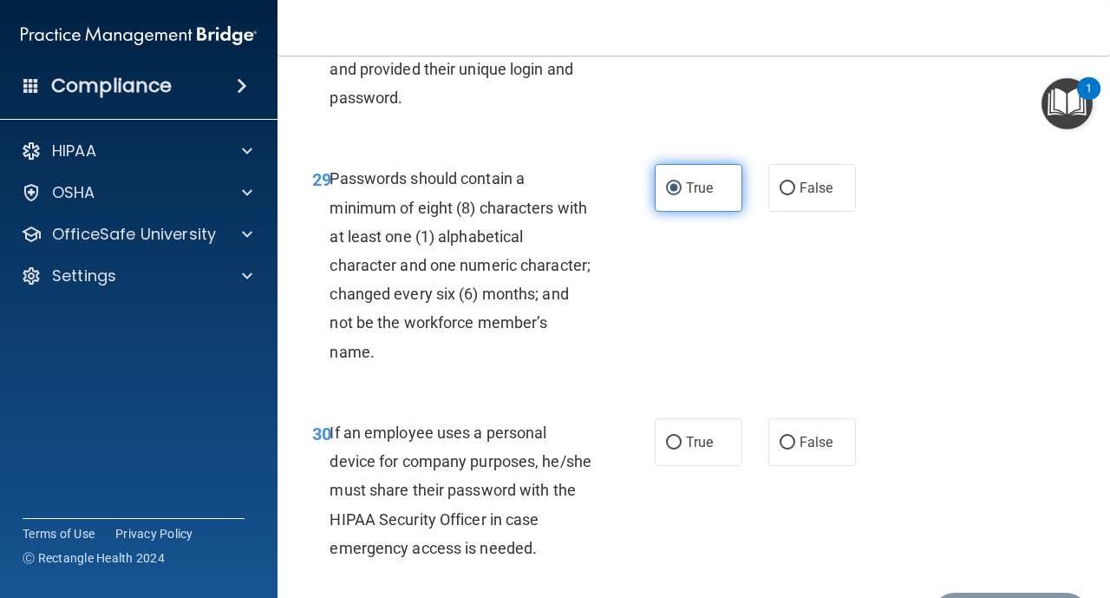
scroll to position [5413, 0]
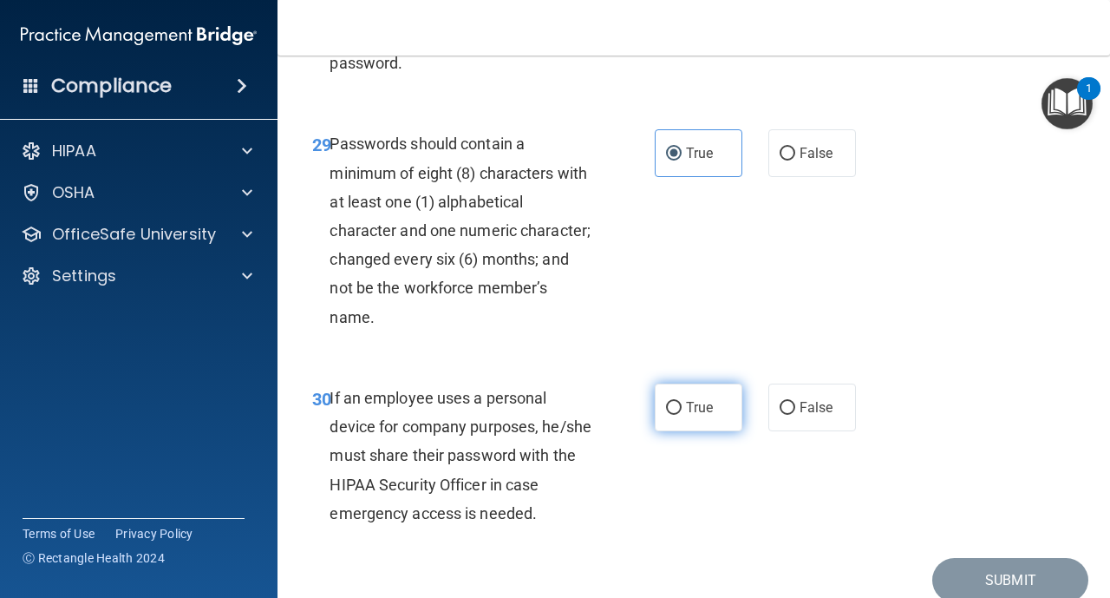
click at [675, 407] on input "True" at bounding box center [674, 408] width 16 height 13
radio input "true"
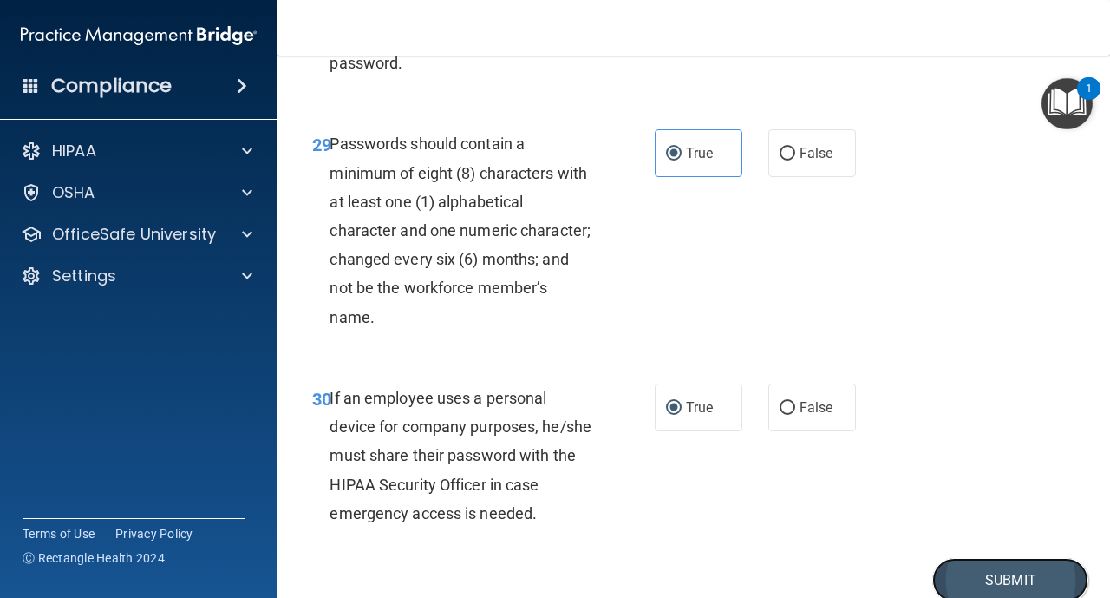
click at [1031, 586] on button "Submit" at bounding box center [1011, 580] width 156 height 44
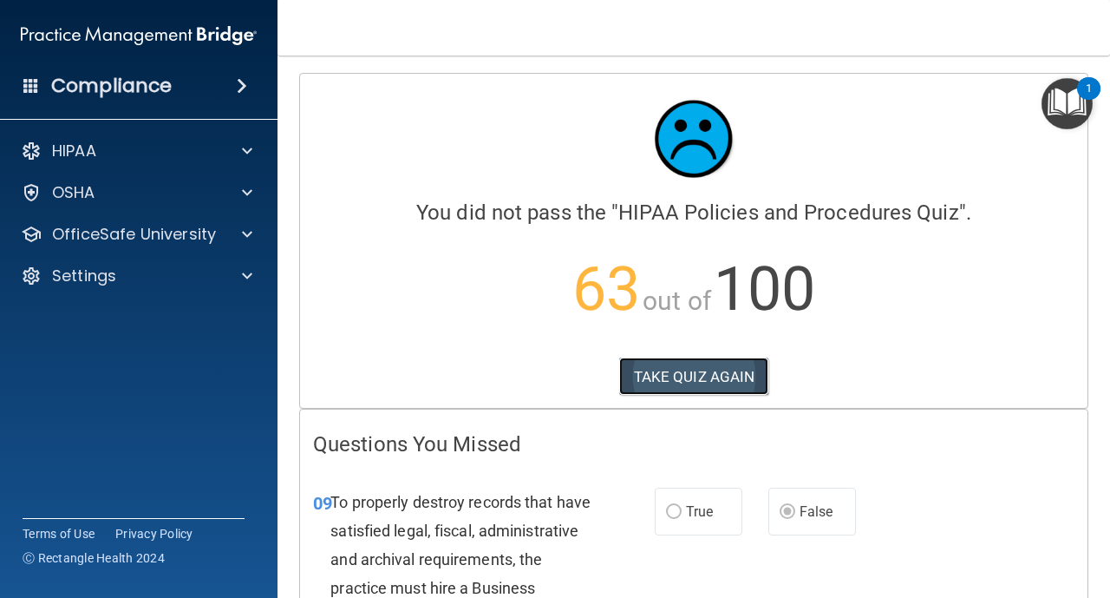
click at [723, 385] on button "TAKE QUIZ AGAIN" at bounding box center [694, 376] width 150 height 38
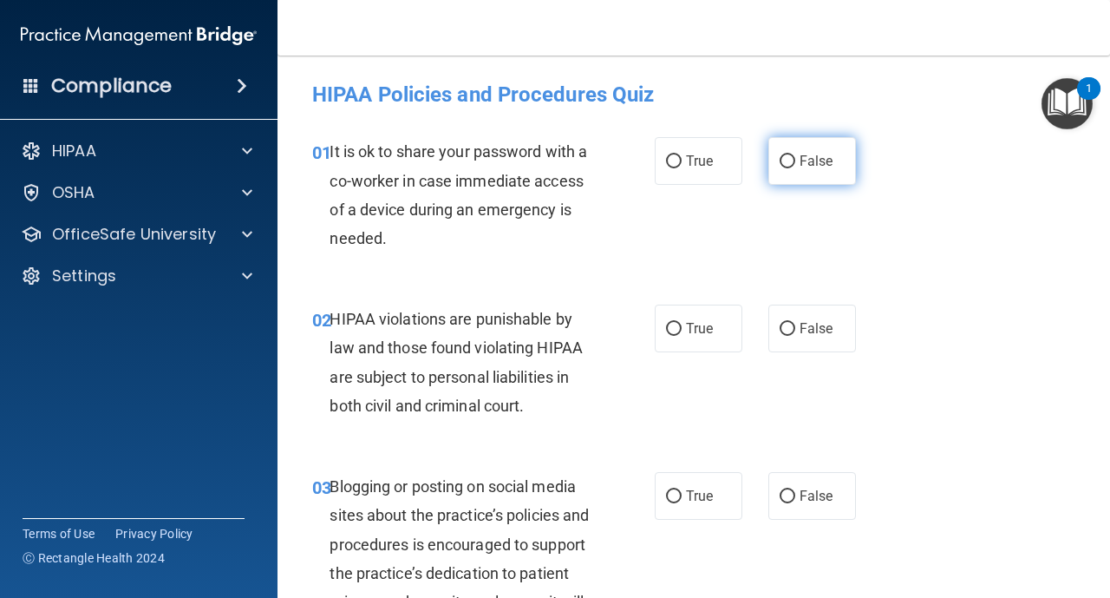
click at [781, 171] on label "False" at bounding box center [813, 161] width 88 height 48
click at [781, 168] on input "False" at bounding box center [788, 161] width 16 height 13
radio input "true"
click at [676, 324] on input "True" at bounding box center [674, 329] width 16 height 13
radio input "true"
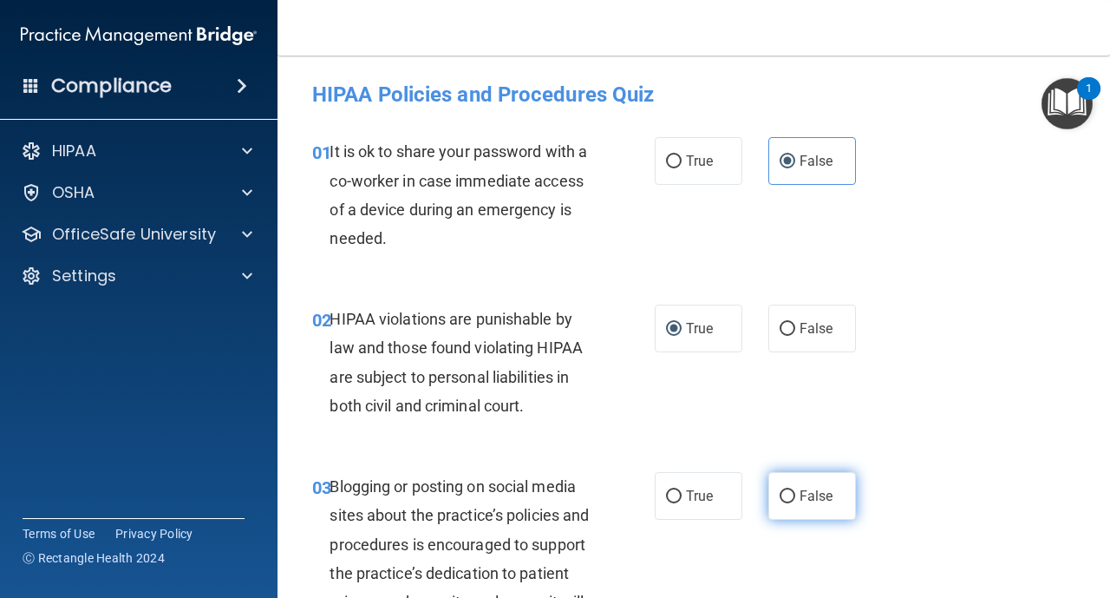
click at [791, 491] on input "False" at bounding box center [788, 496] width 16 height 13
radio input "true"
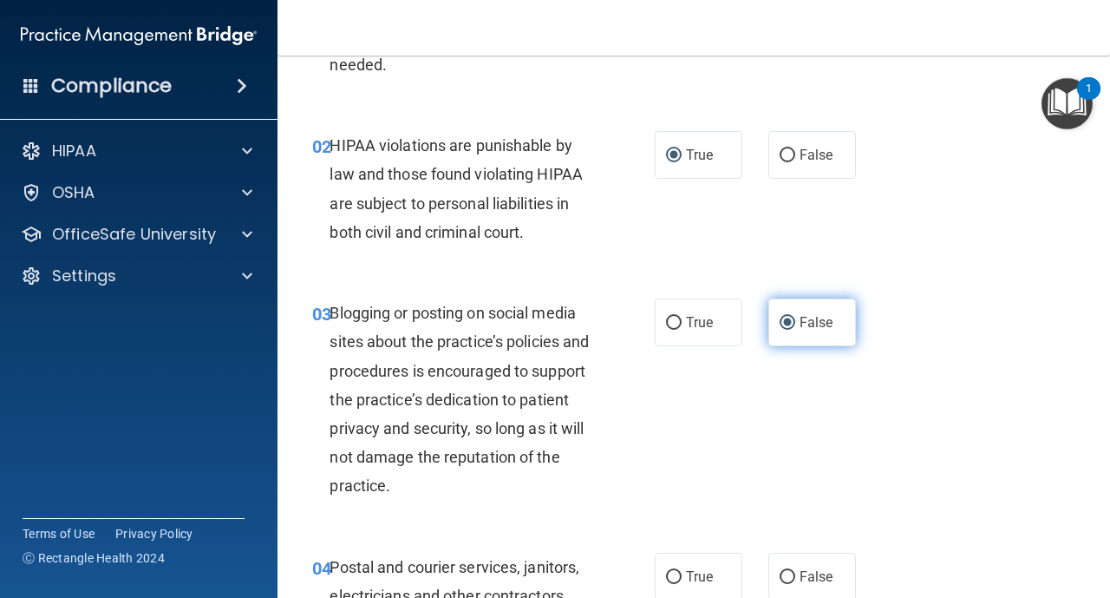
scroll to position [208, 0]
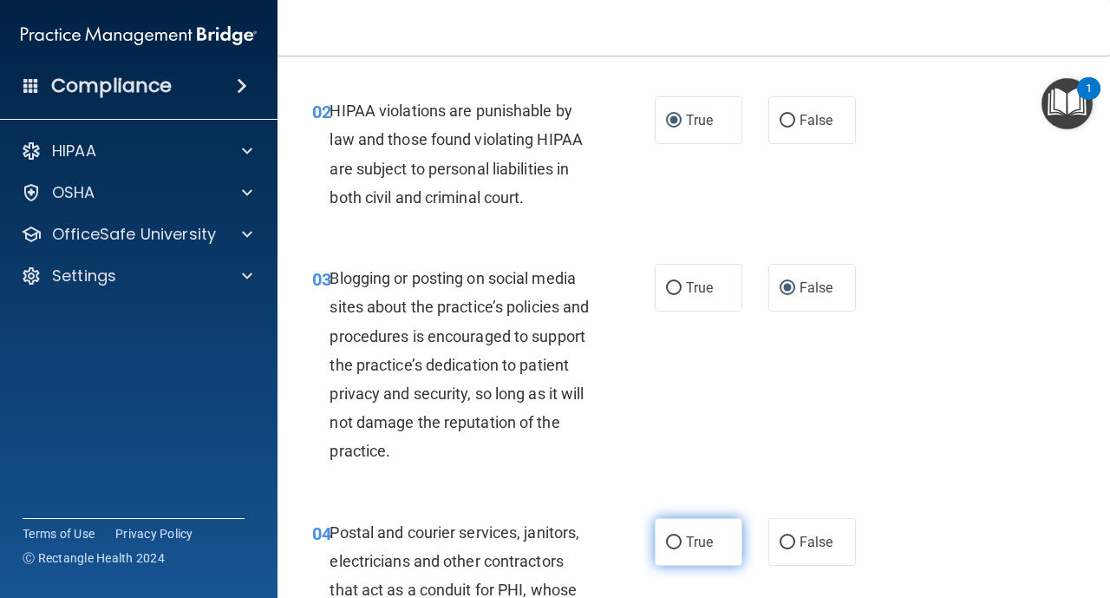
click at [670, 550] on label "True" at bounding box center [699, 542] width 88 height 48
click at [670, 549] on input "True" at bounding box center [674, 542] width 16 height 13
radio input "true"
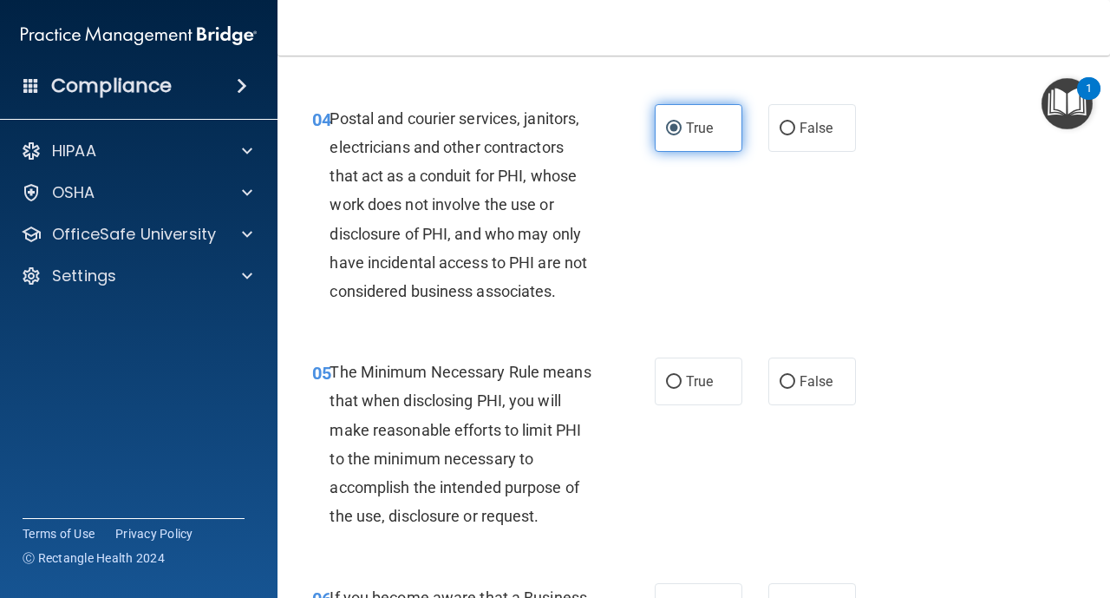
scroll to position [625, 0]
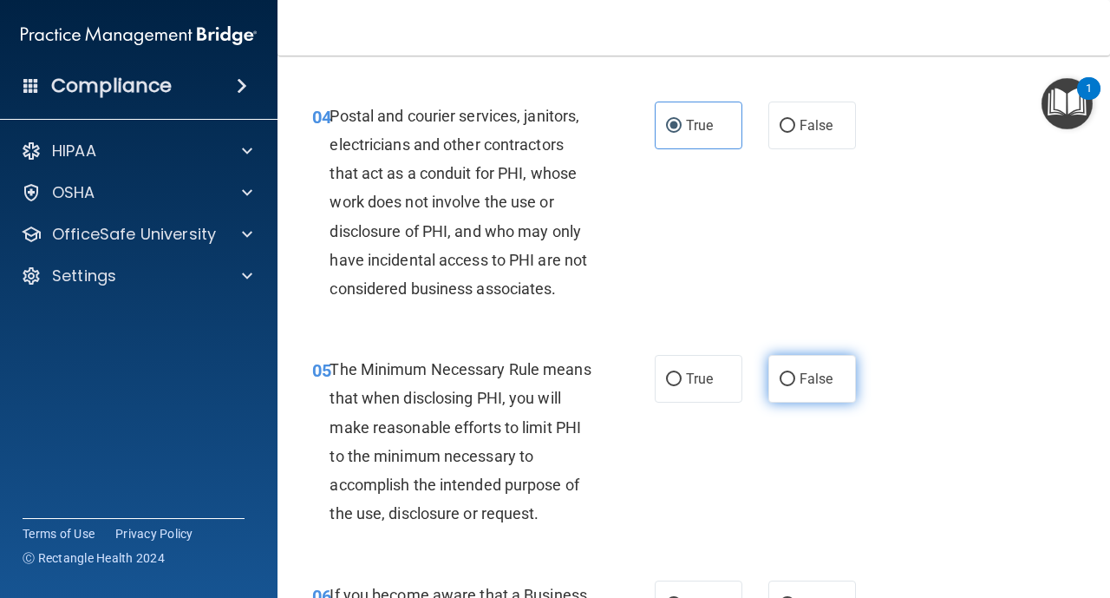
click at [785, 388] on label "False" at bounding box center [813, 379] width 88 height 48
click at [785, 386] on input "False" at bounding box center [788, 379] width 16 height 13
radio input "true"
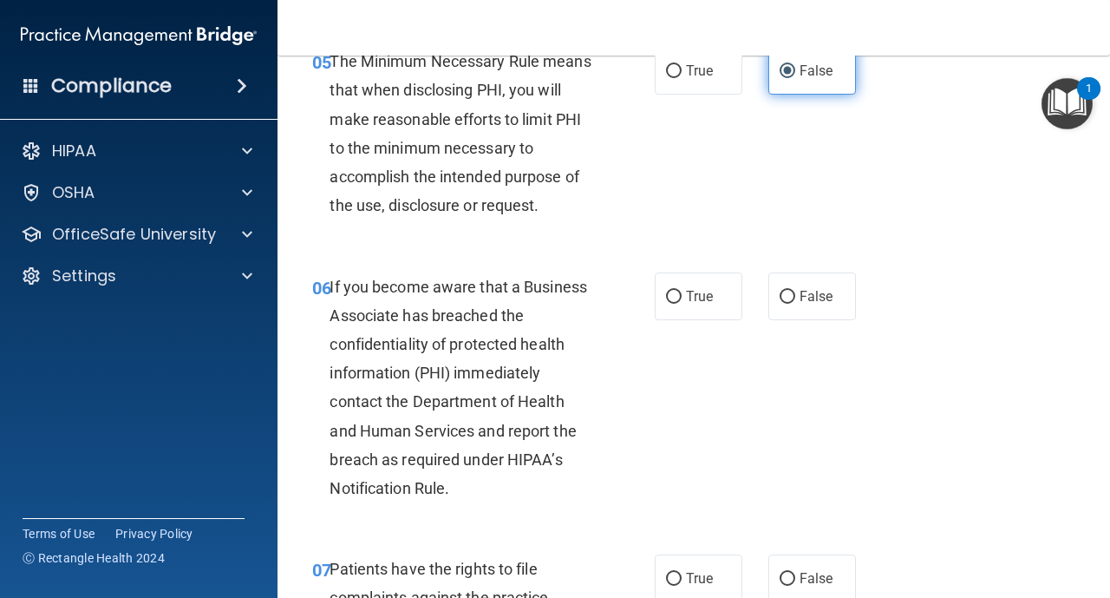
scroll to position [937, 0]
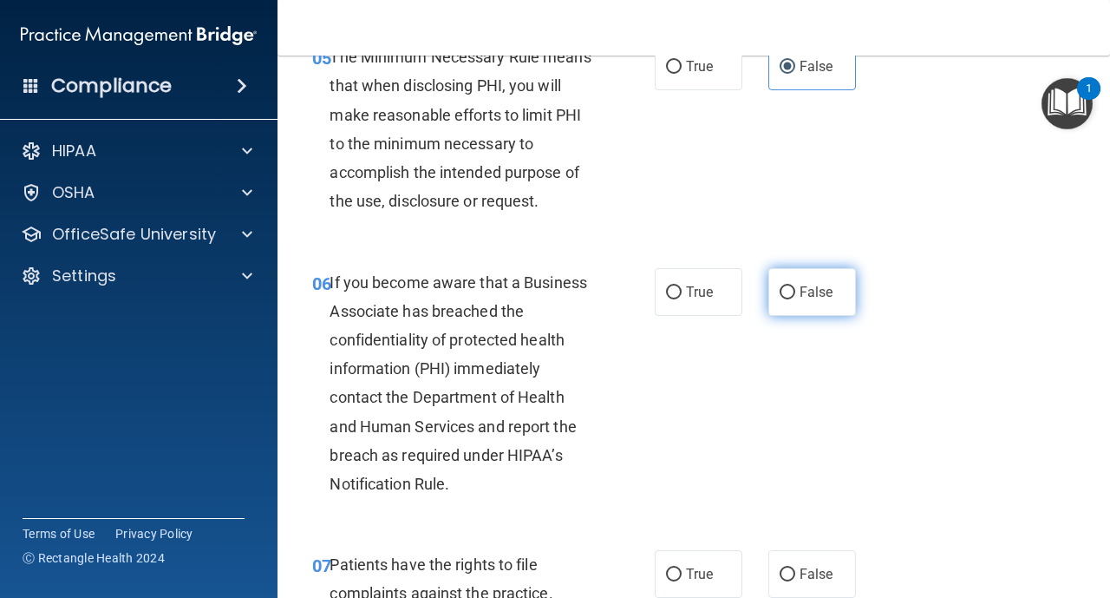
click at [784, 293] on input "False" at bounding box center [788, 292] width 16 height 13
radio input "true"
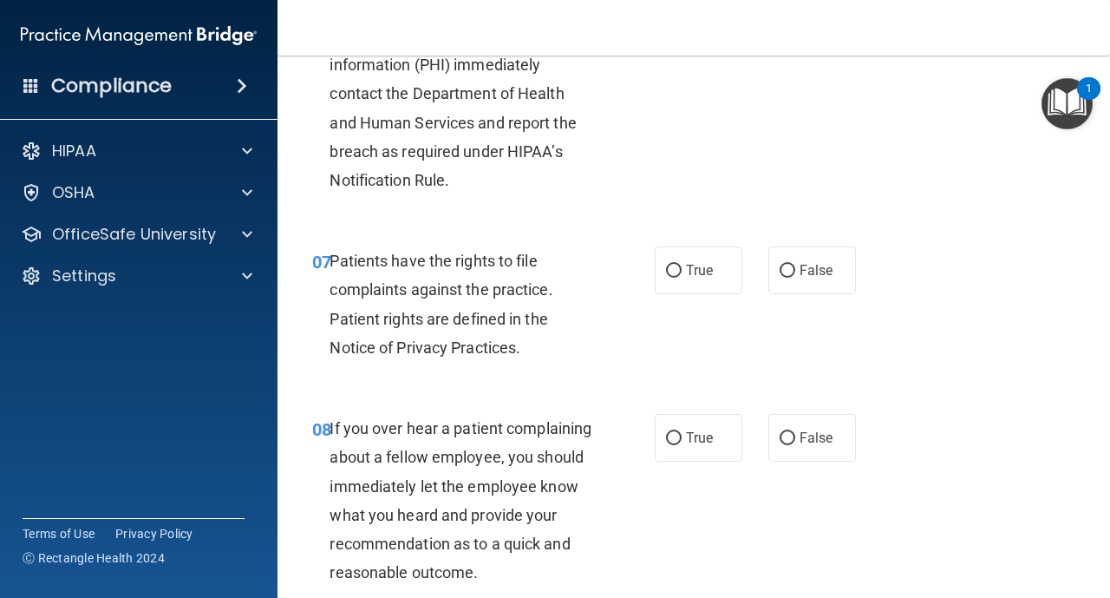
scroll to position [1249, 0]
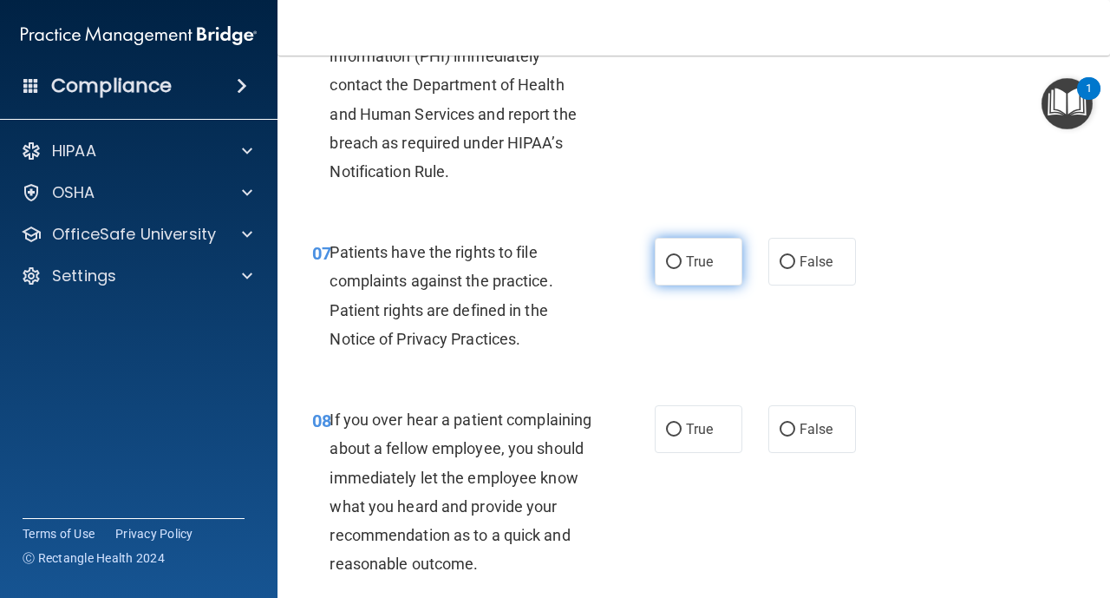
click at [686, 260] on span "True" at bounding box center [699, 261] width 27 height 16
click at [682, 260] on input "True" at bounding box center [674, 262] width 16 height 13
radio input "true"
click at [785, 427] on input "False" at bounding box center [788, 429] width 16 height 13
radio input "true"
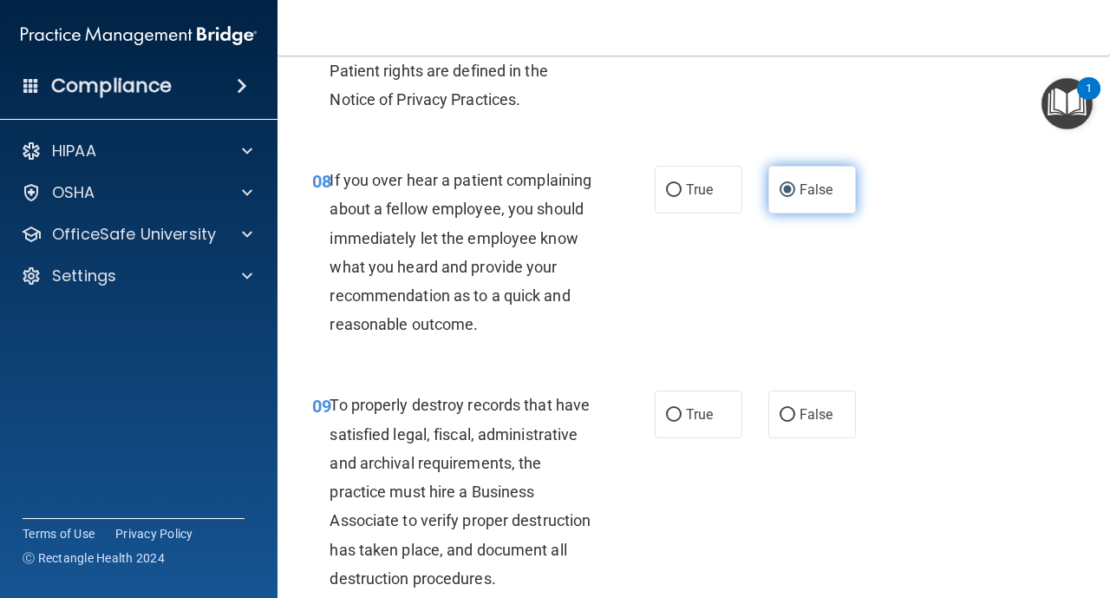
scroll to position [1492, 0]
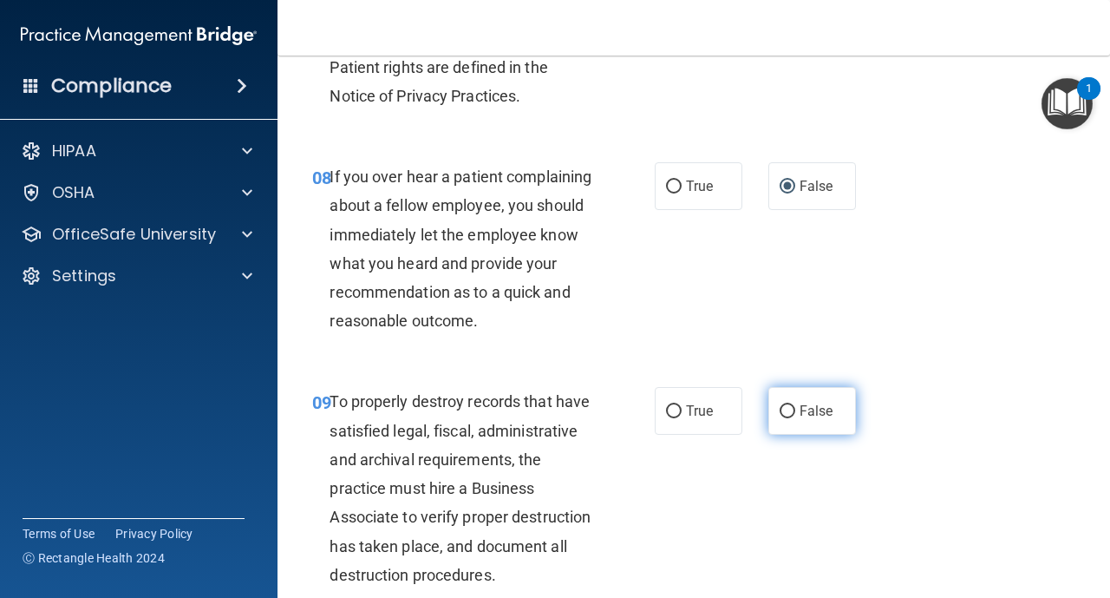
click at [785, 410] on input "False" at bounding box center [788, 411] width 16 height 13
radio input "true"
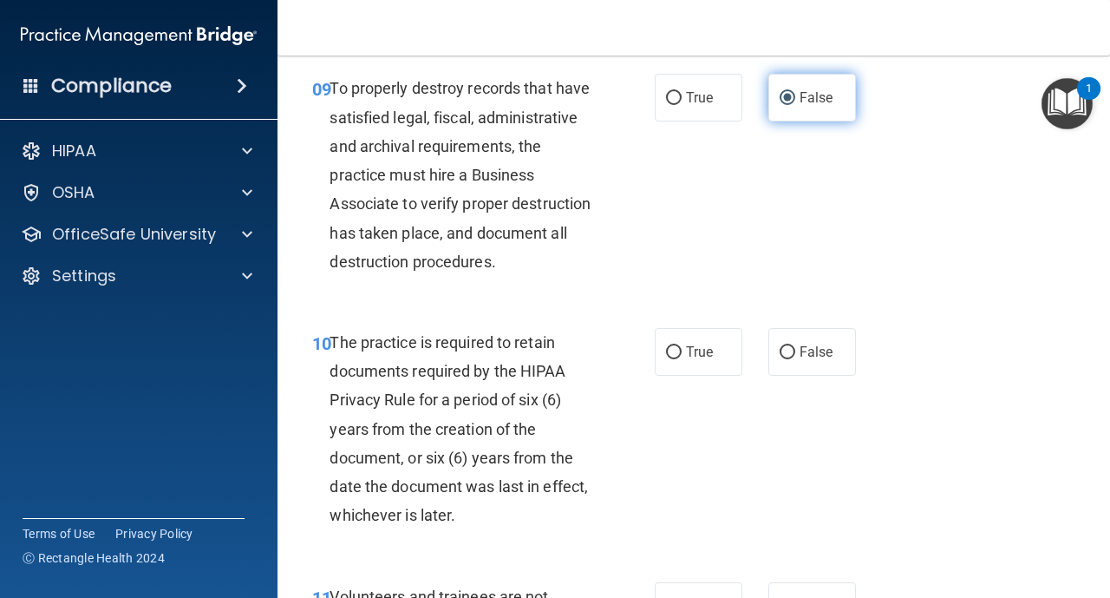
scroll to position [1839, 0]
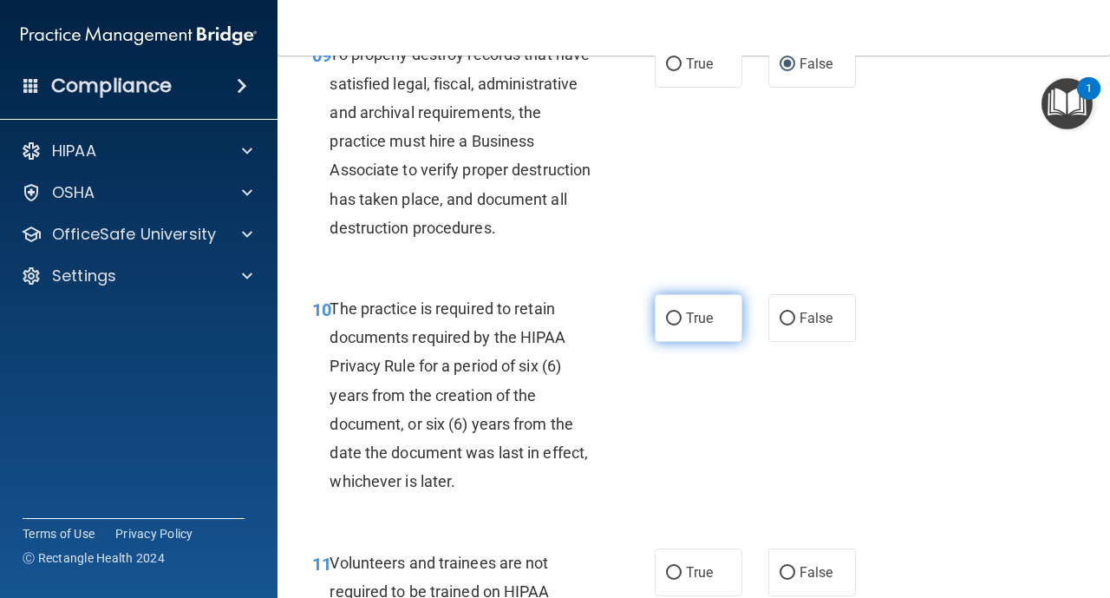
click at [682, 322] on label "True" at bounding box center [699, 318] width 88 height 48
click at [682, 322] on input "True" at bounding box center [674, 318] width 16 height 13
radio input "true"
click at [680, 568] on input "True" at bounding box center [674, 572] width 16 height 13
radio input "true"
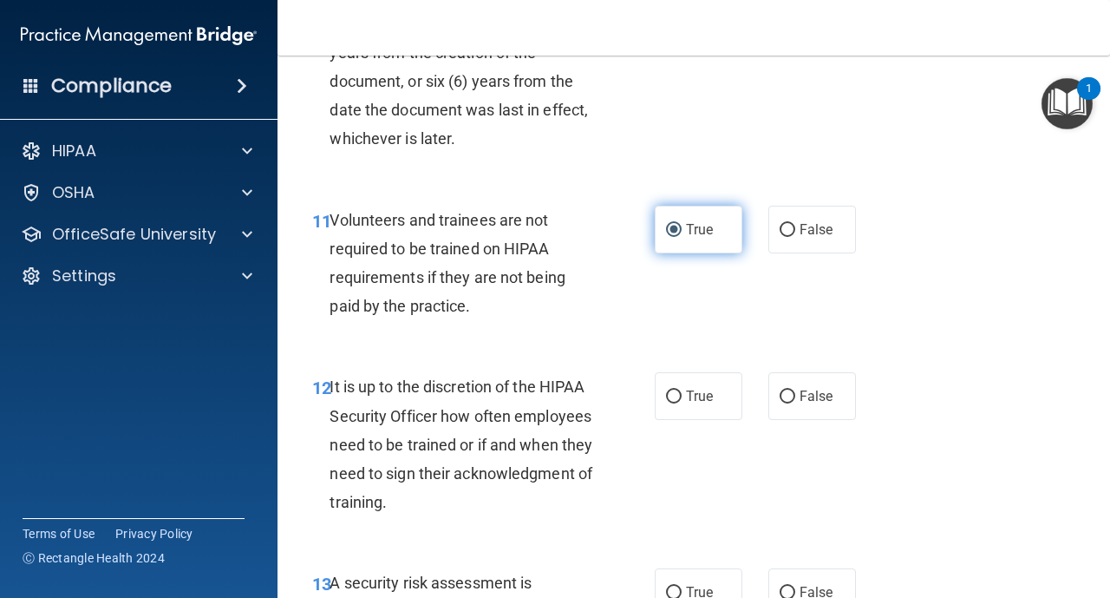
scroll to position [2186, 0]
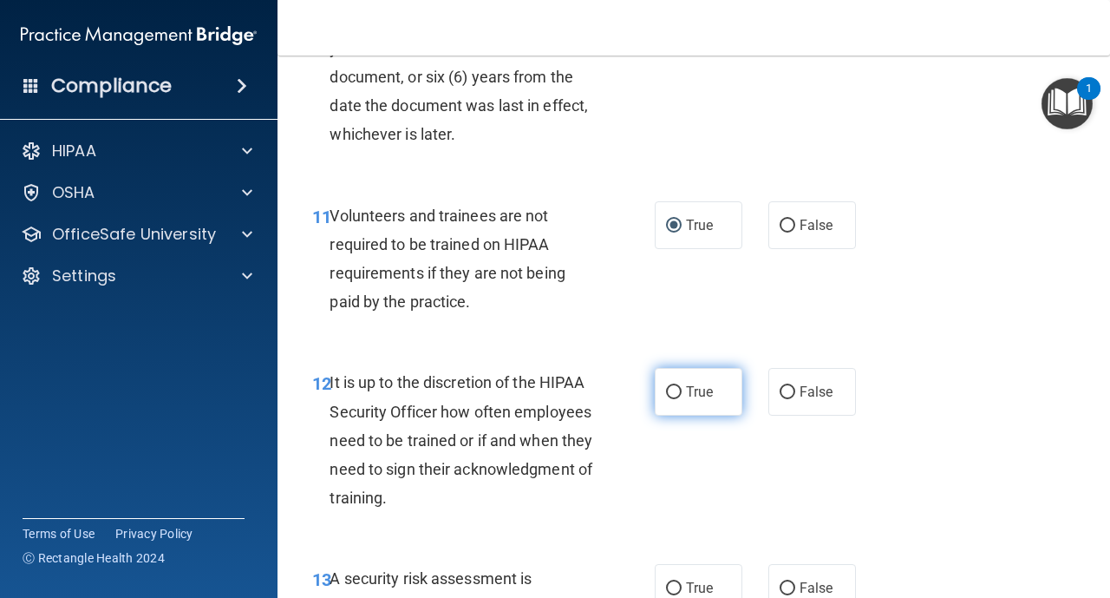
click at [684, 398] on label "True" at bounding box center [699, 392] width 88 height 48
click at [682, 398] on input "True" at bounding box center [674, 392] width 16 height 13
radio input "true"
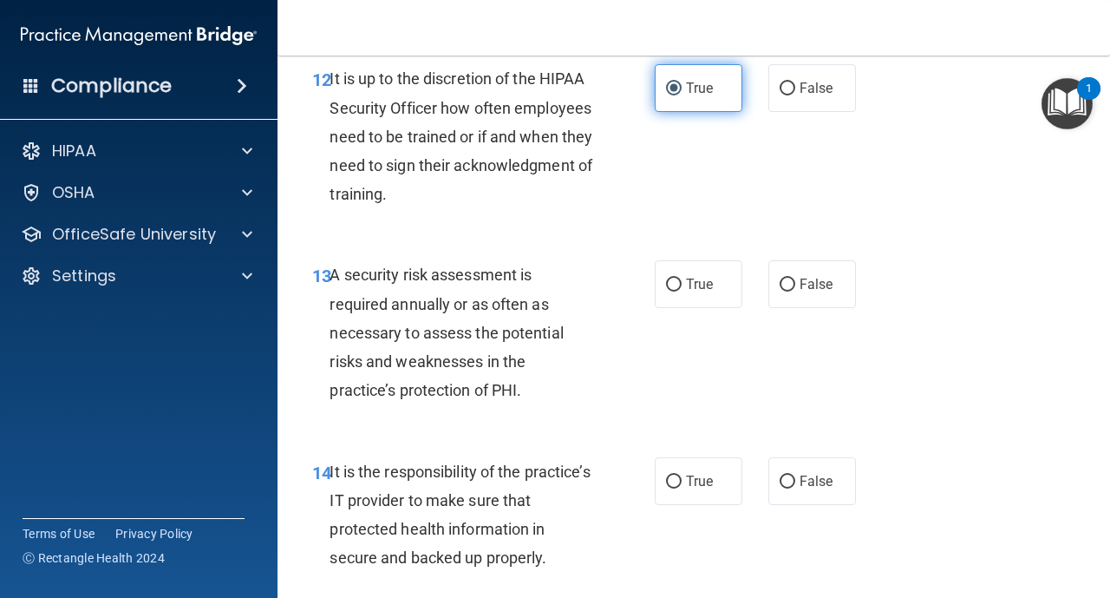
scroll to position [2498, 0]
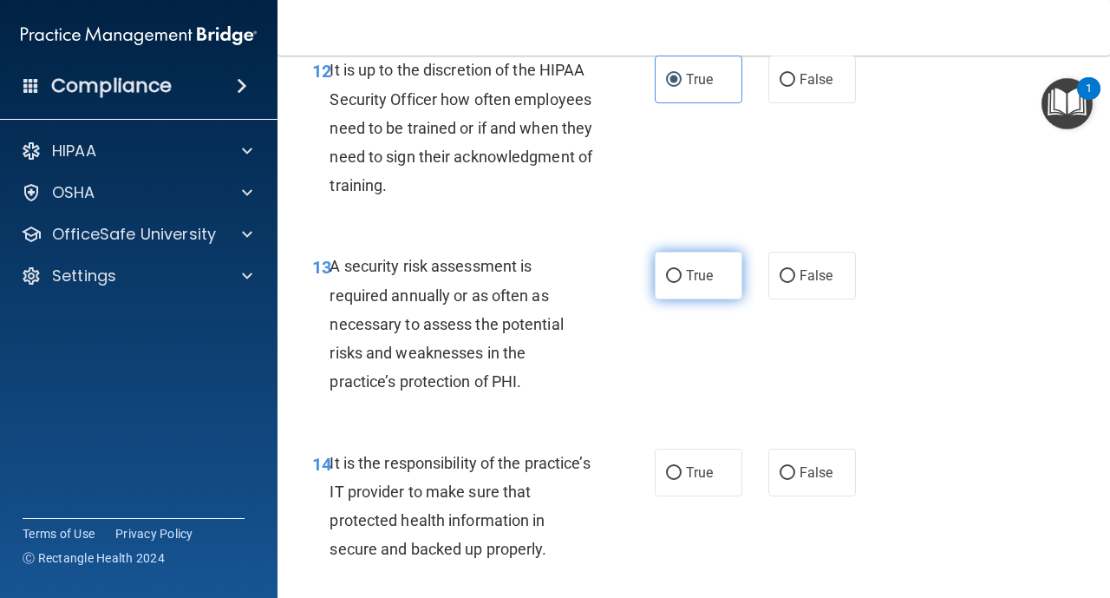
click at [681, 278] on input "True" at bounding box center [674, 276] width 16 height 13
radio input "true"
click at [674, 471] on input "True" at bounding box center [674, 473] width 16 height 13
radio input "true"
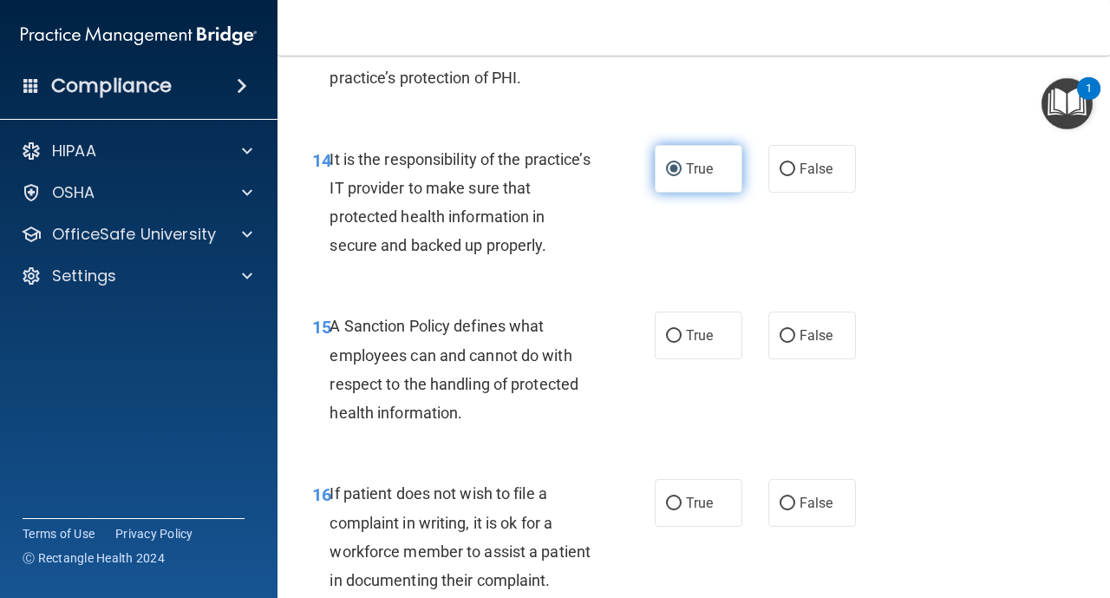
scroll to position [2811, 0]
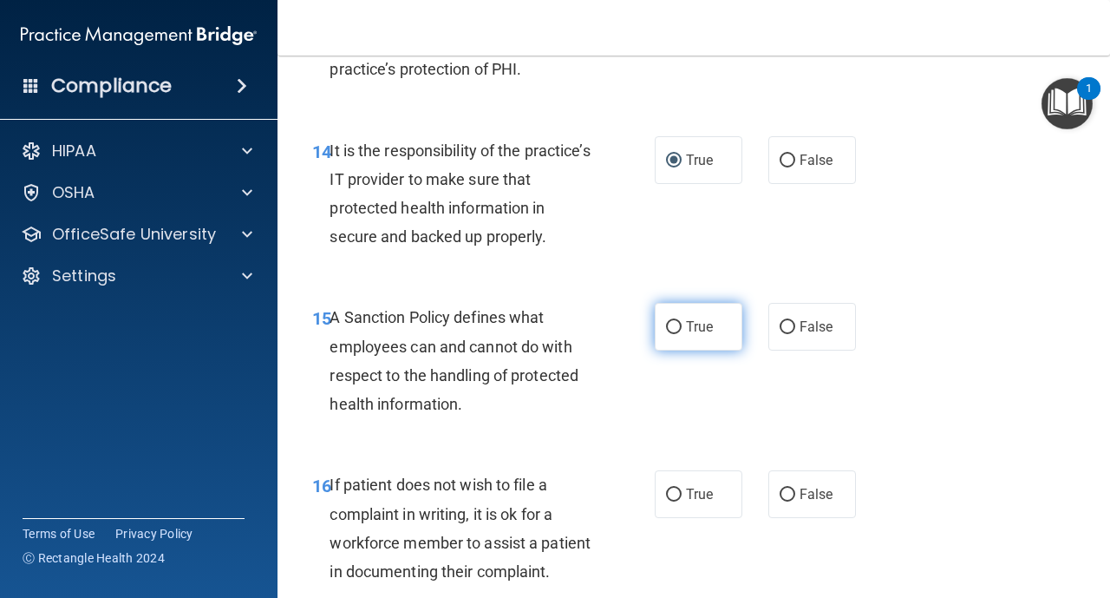
click at [679, 334] on label "True" at bounding box center [699, 327] width 88 height 48
click at [675, 321] on input "True" at bounding box center [674, 327] width 16 height 13
radio input "true"
click at [783, 497] on input "False" at bounding box center [788, 494] width 16 height 13
radio input "true"
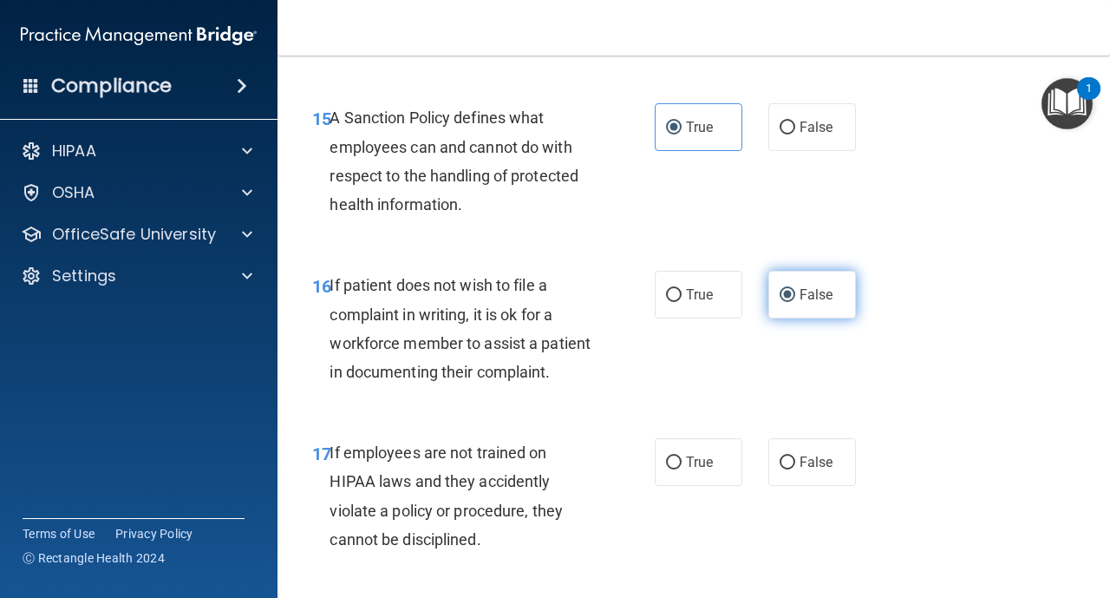
scroll to position [3088, 0]
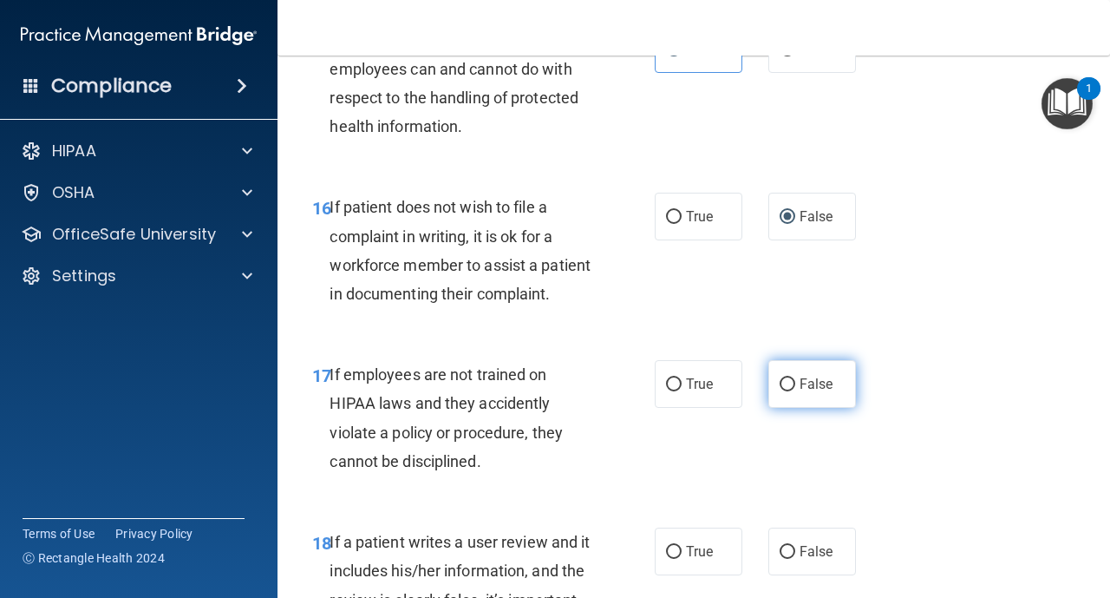
click at [788, 385] on input "False" at bounding box center [788, 384] width 16 height 13
radio input "true"
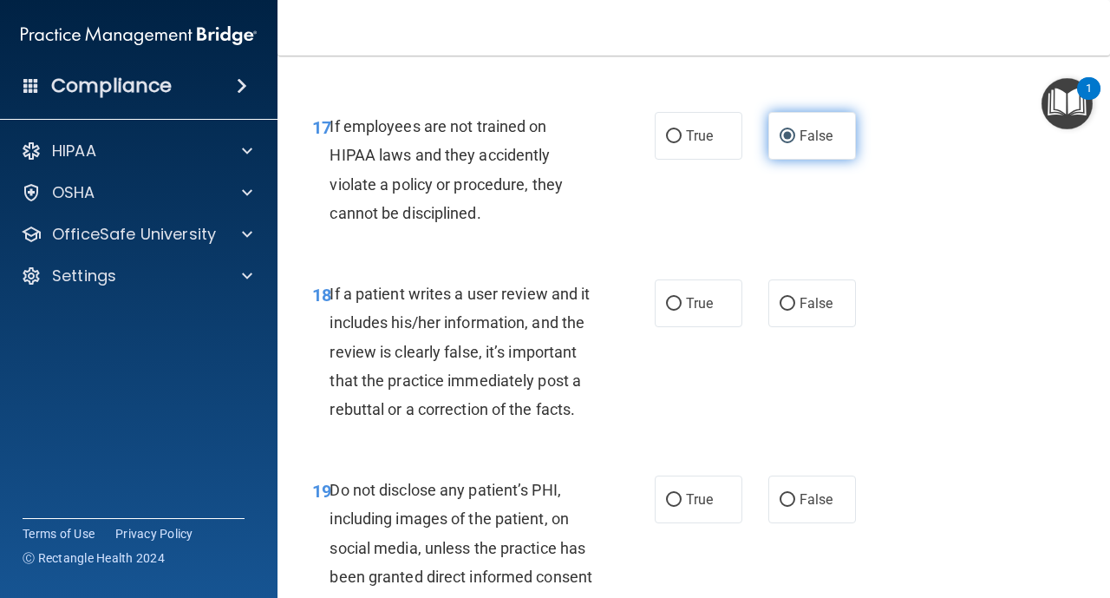
scroll to position [3366, 0]
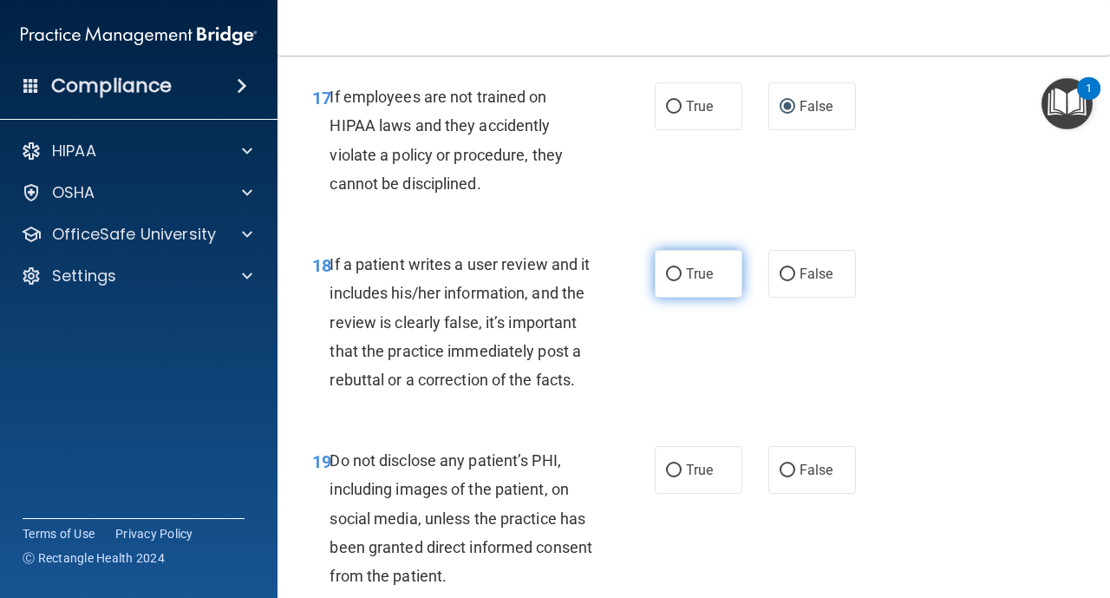
click at [677, 274] on input "True" at bounding box center [674, 274] width 16 height 13
radio input "true"
click at [669, 471] on input "True" at bounding box center [674, 470] width 16 height 13
radio input "true"
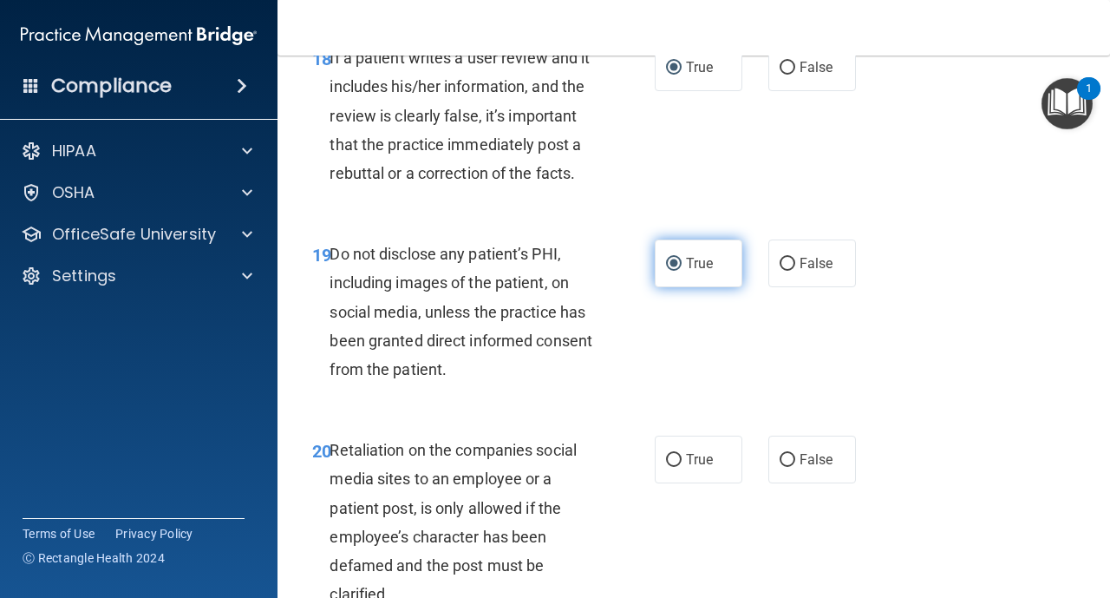
scroll to position [3609, 0]
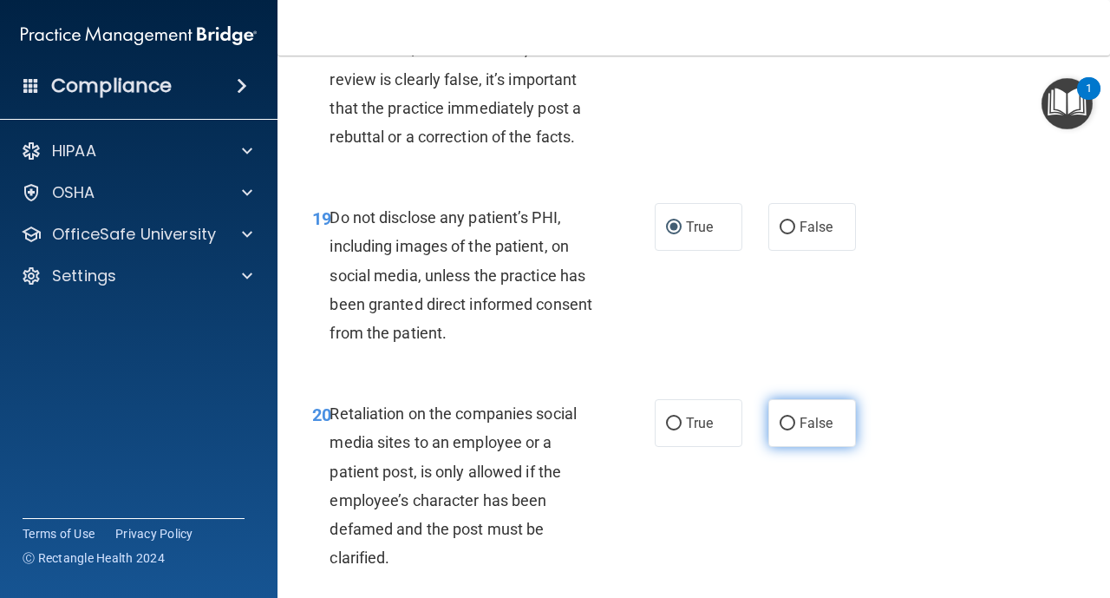
click at [785, 418] on input "False" at bounding box center [788, 423] width 16 height 13
radio input "true"
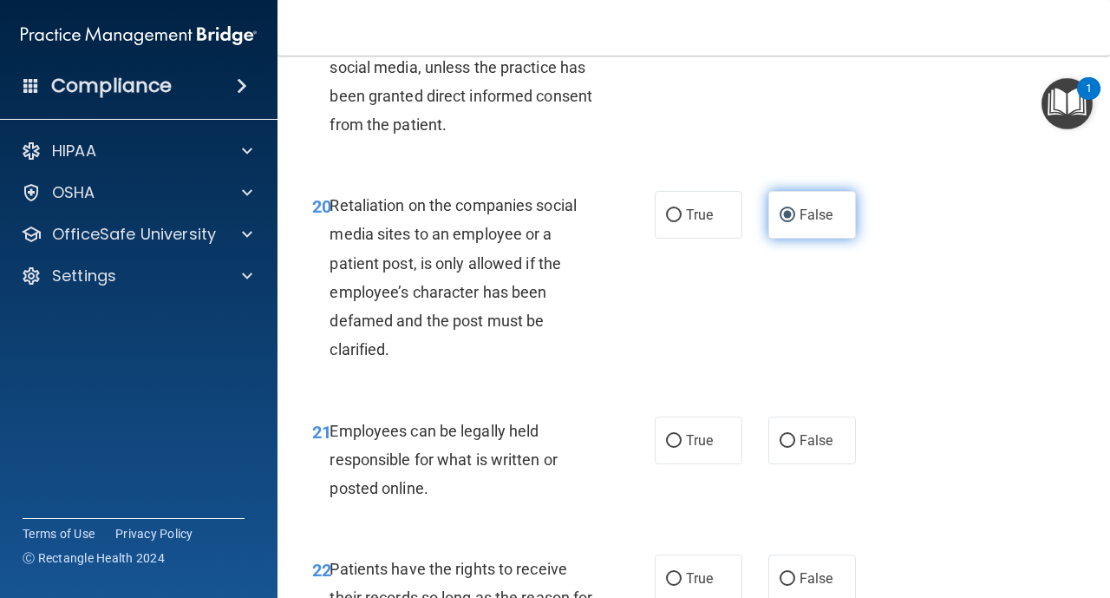
scroll to position [3851, 0]
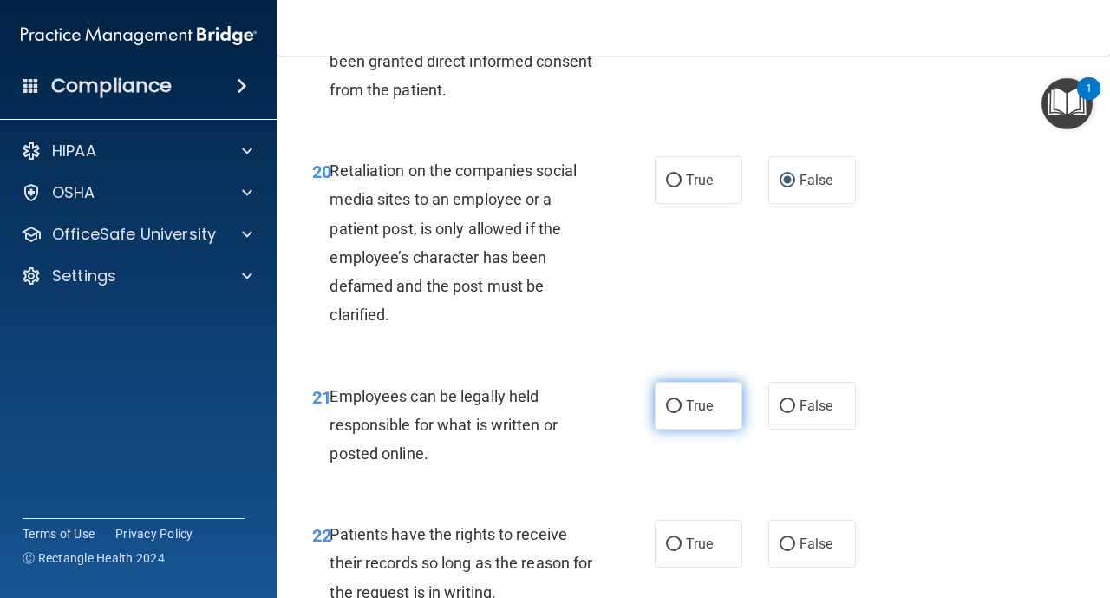
click at [679, 404] on input "True" at bounding box center [674, 406] width 16 height 13
radio input "true"
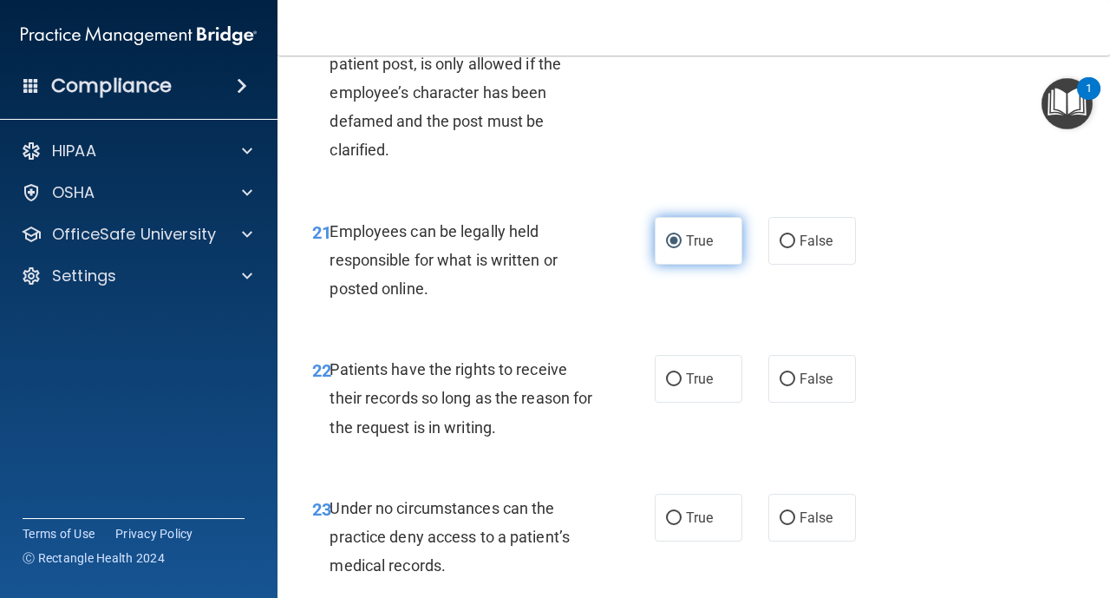
scroll to position [4025, 0]
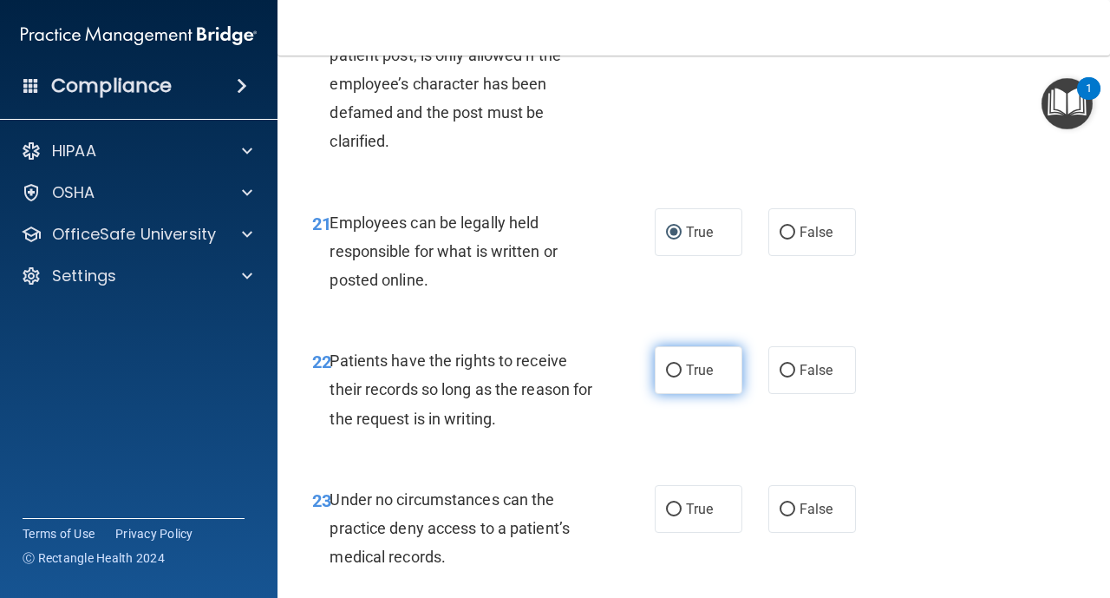
click at [664, 374] on label "True" at bounding box center [699, 370] width 88 height 48
click at [666, 374] on input "True" at bounding box center [674, 370] width 16 height 13
radio input "true"
click at [785, 508] on input "False" at bounding box center [788, 509] width 16 height 13
radio input "true"
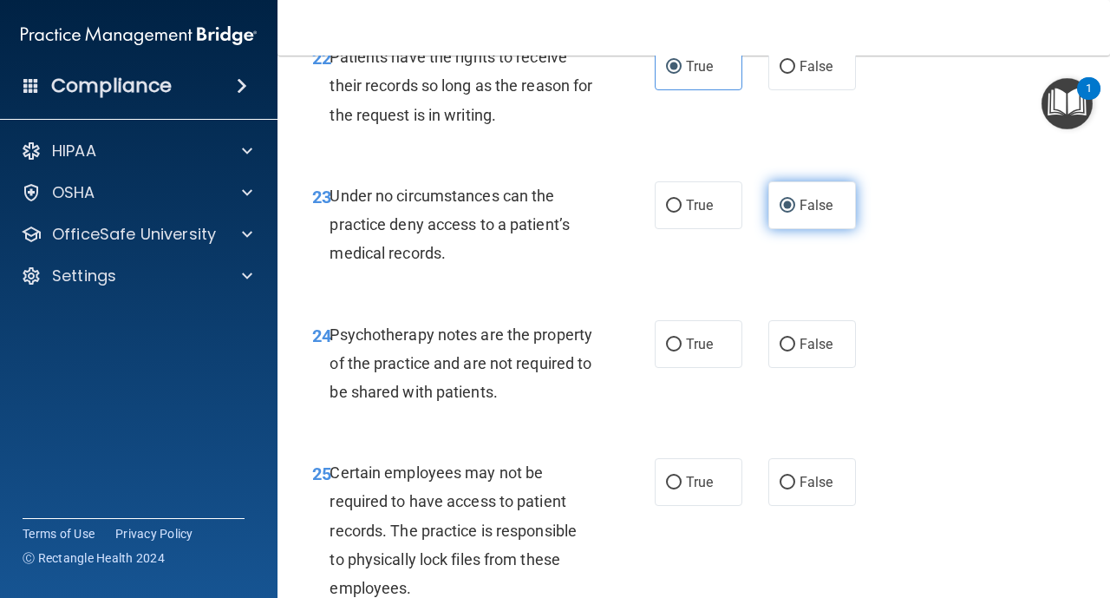
scroll to position [4337, 0]
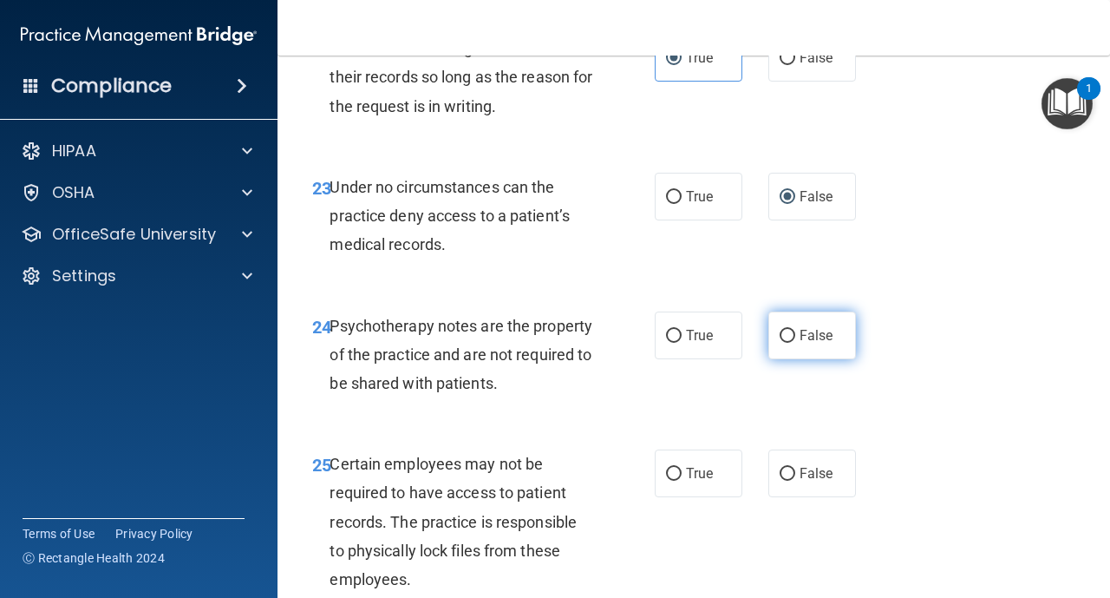
click at [786, 342] on label "False" at bounding box center [813, 335] width 88 height 48
click at [787, 334] on input "False" at bounding box center [788, 336] width 16 height 13
radio input "true"
click at [677, 476] on input "True" at bounding box center [674, 474] width 16 height 13
radio input "true"
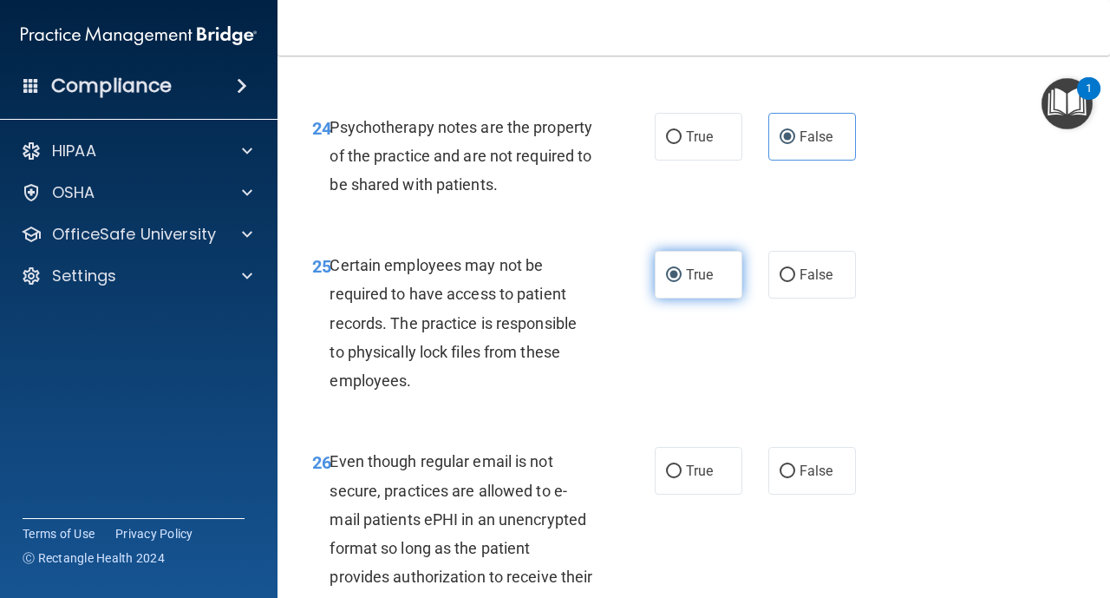
scroll to position [4545, 0]
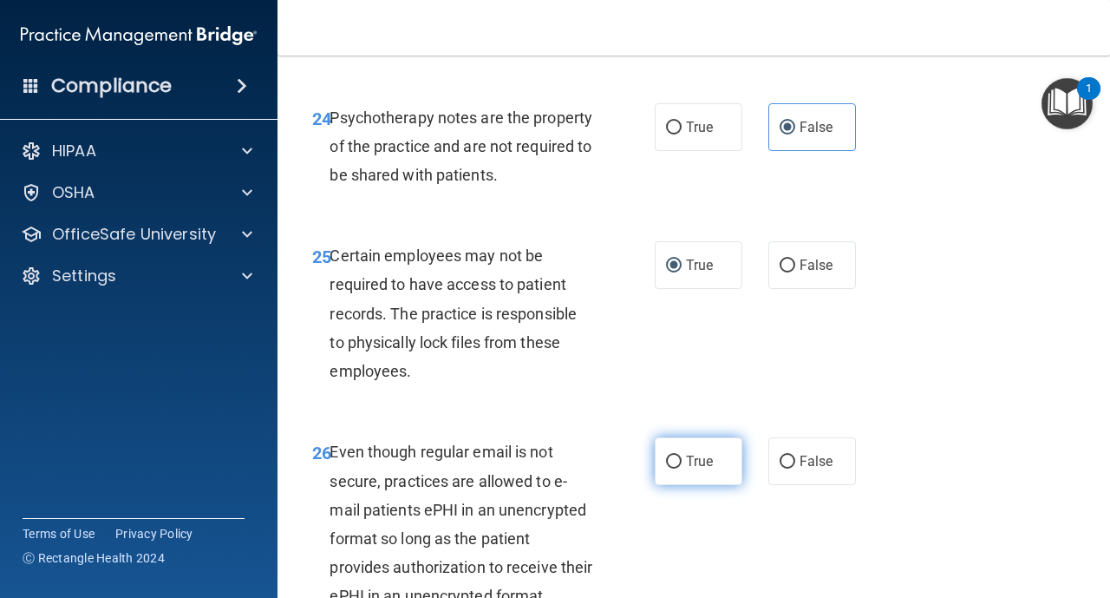
click at [680, 460] on input "True" at bounding box center [674, 461] width 16 height 13
radio input "true"
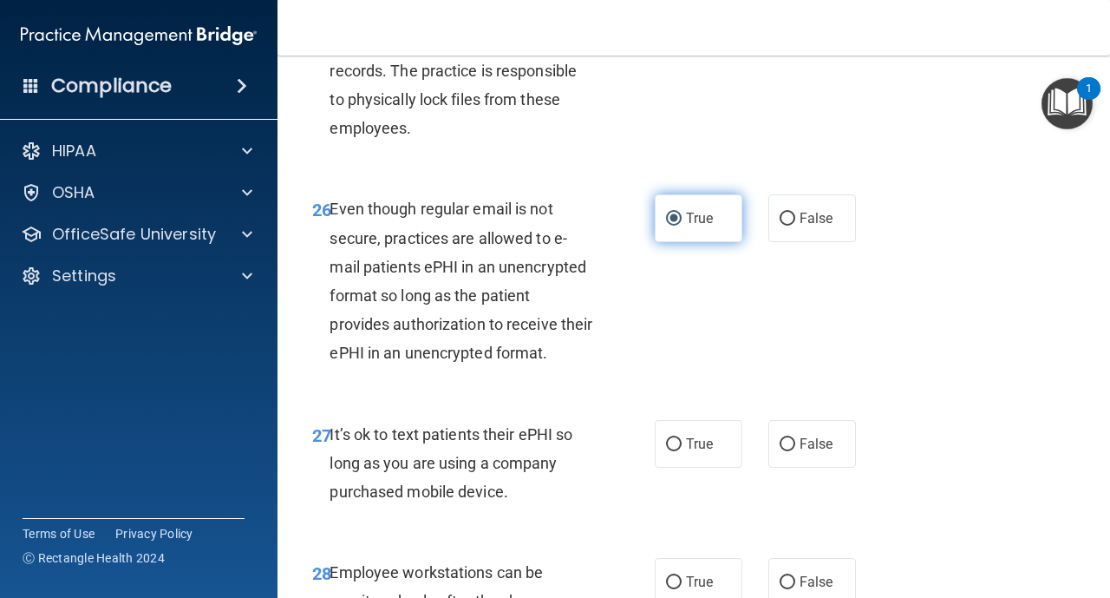
scroll to position [4823, 0]
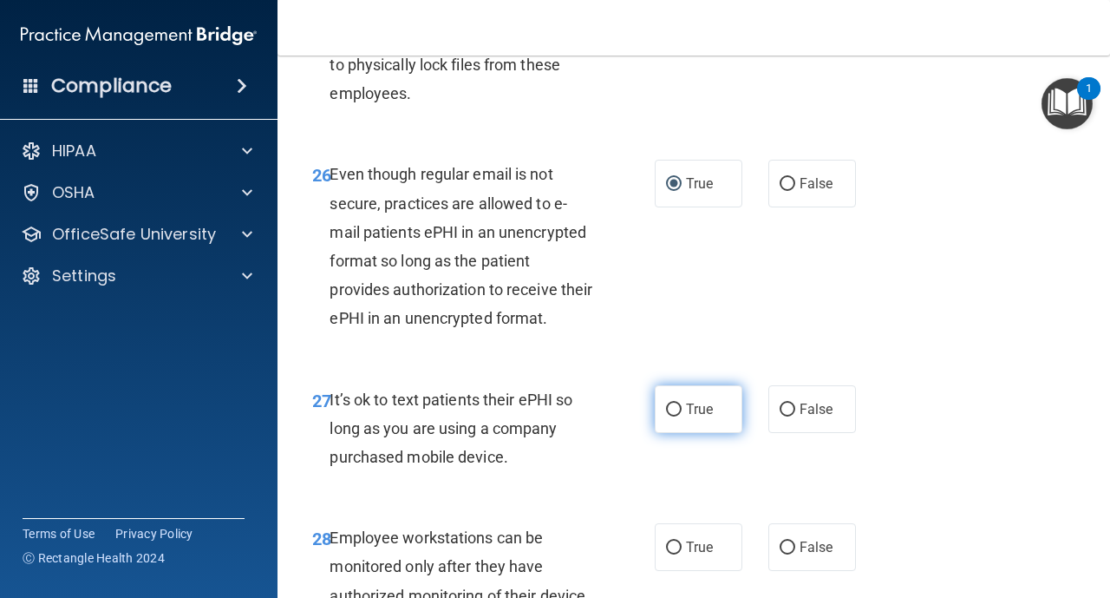
click at [674, 409] on input "True" at bounding box center [674, 409] width 16 height 13
radio input "true"
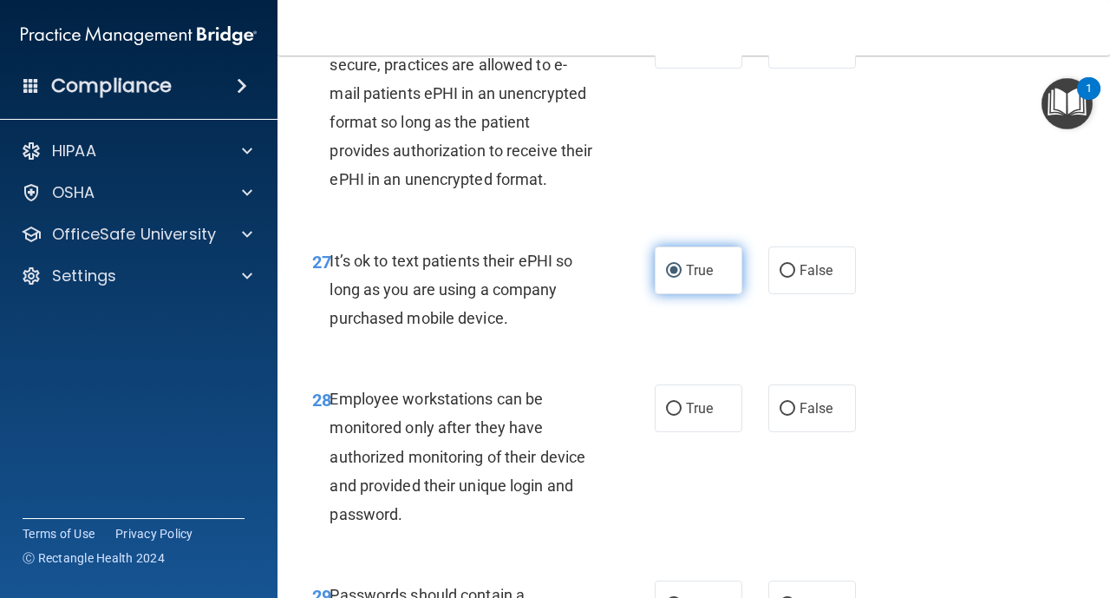
scroll to position [4997, 0]
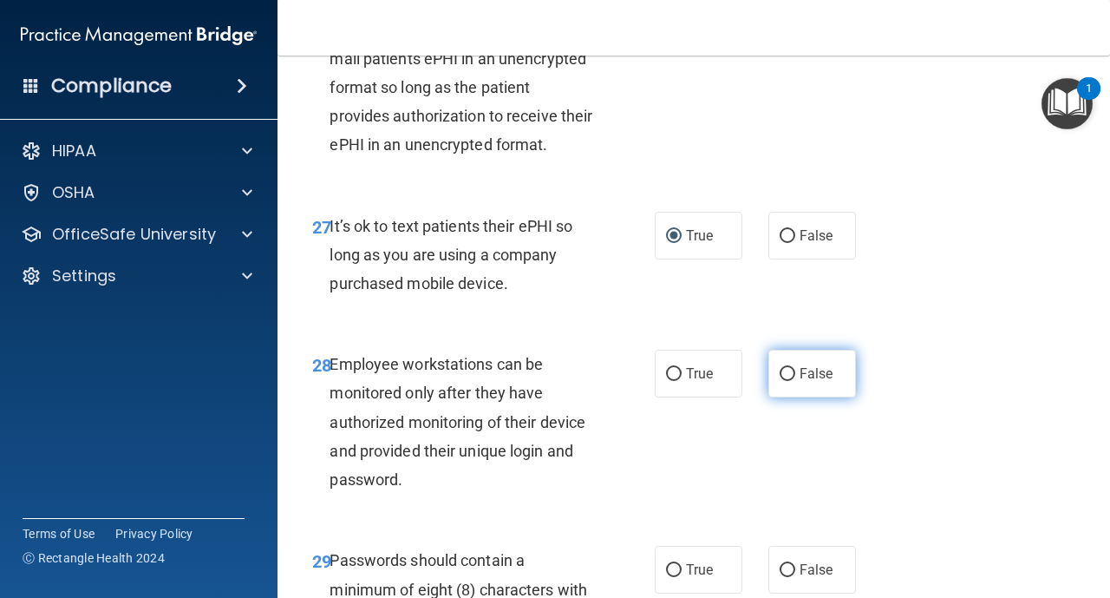
click at [790, 375] on input "False" at bounding box center [788, 374] width 16 height 13
radio input "true"
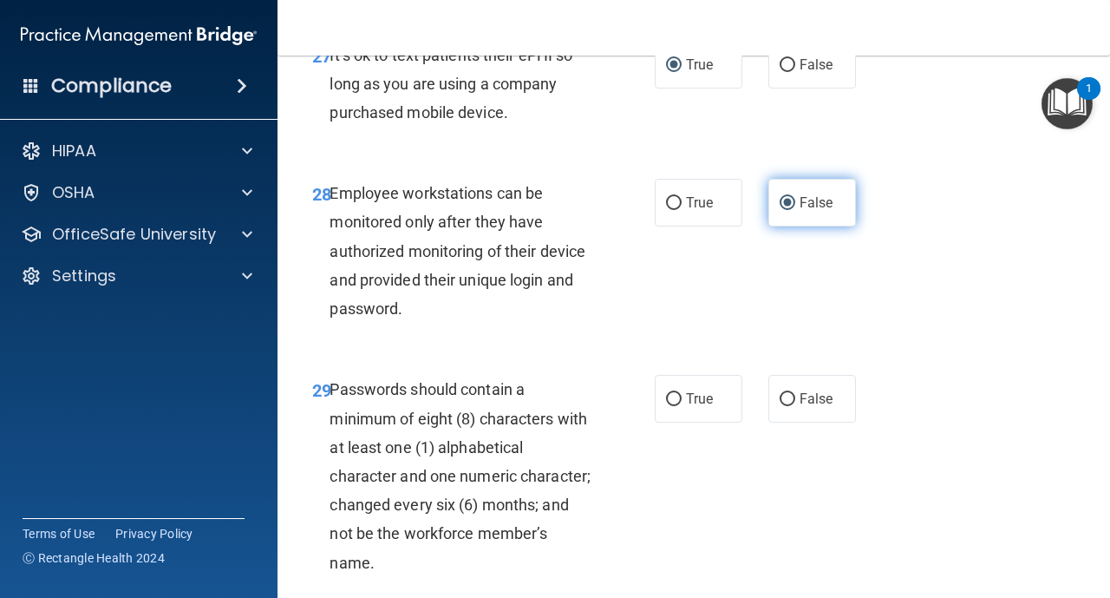
scroll to position [5170, 0]
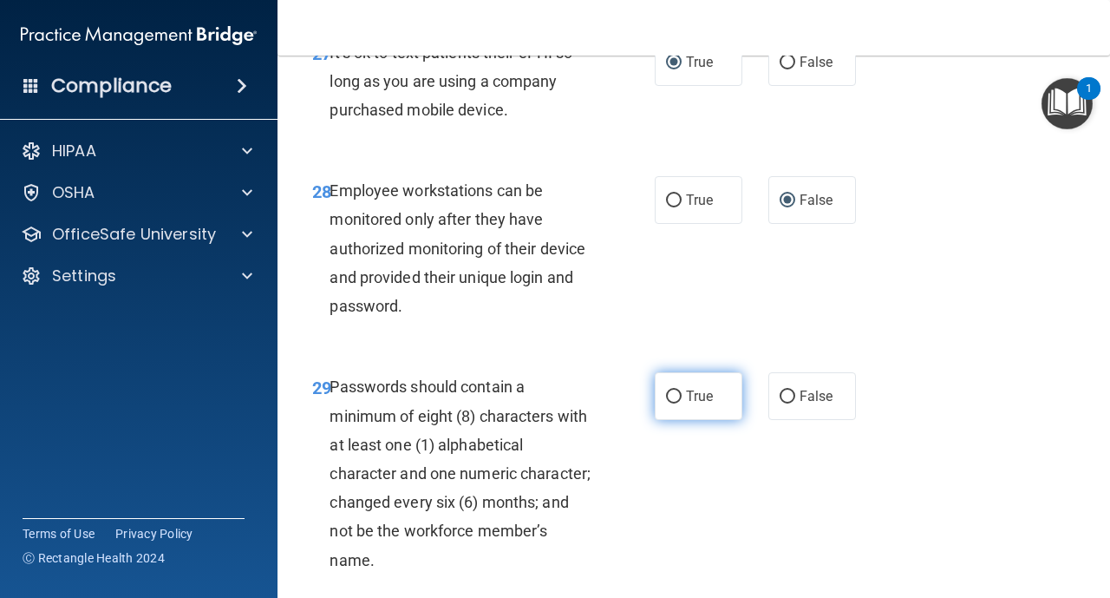
click at [677, 396] on input "True" at bounding box center [674, 396] width 16 height 13
radio input "true"
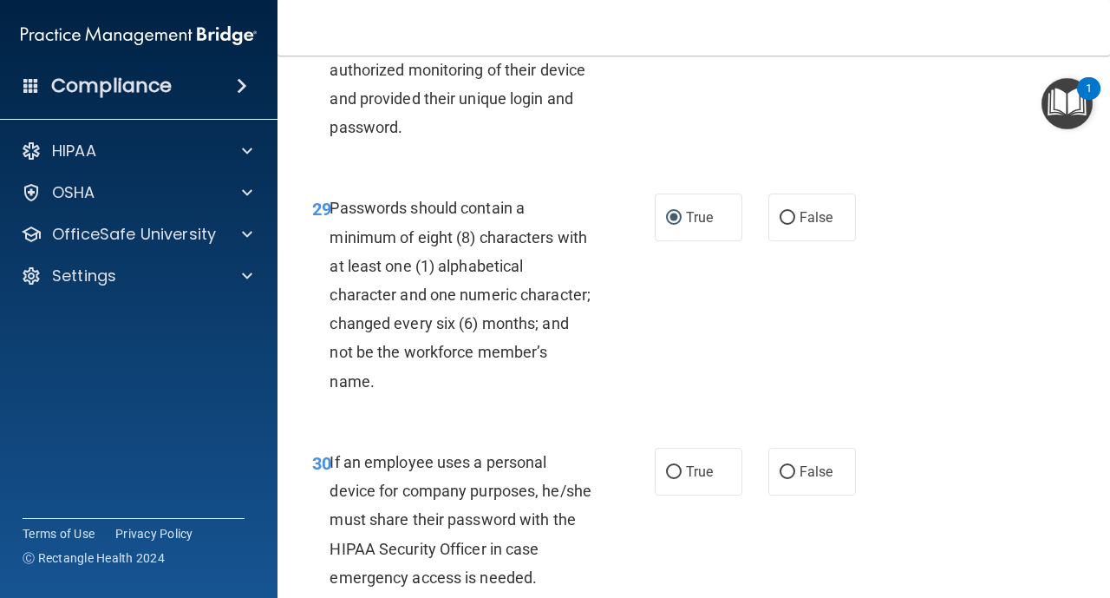
scroll to position [5378, 0]
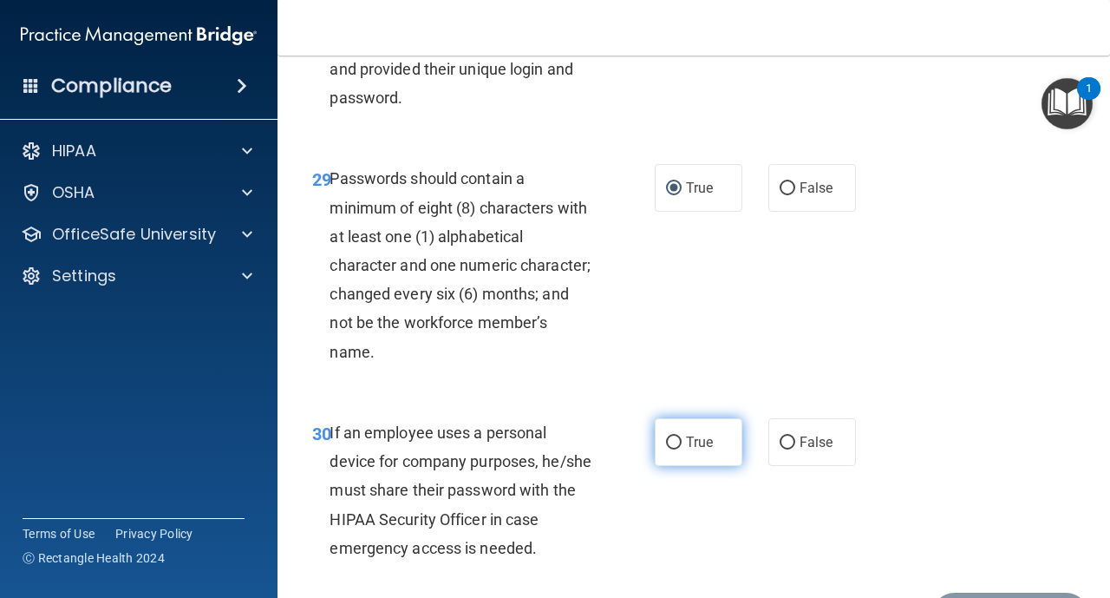
click at [674, 440] on input "True" at bounding box center [674, 442] width 16 height 13
radio input "true"
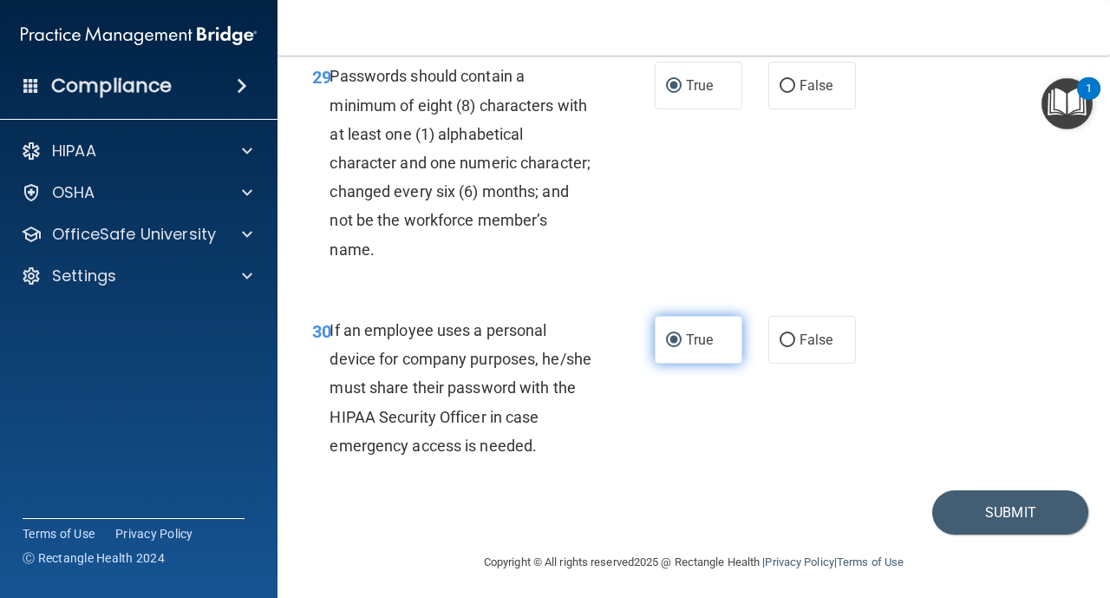
scroll to position [5482, 0]
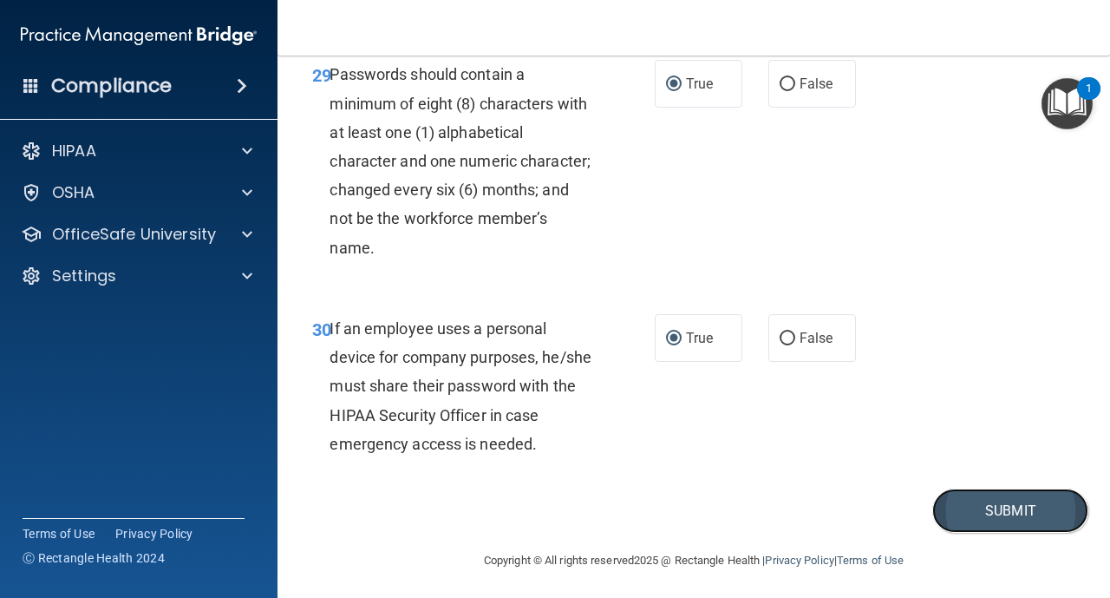
click at [986, 503] on button "Submit" at bounding box center [1011, 510] width 156 height 44
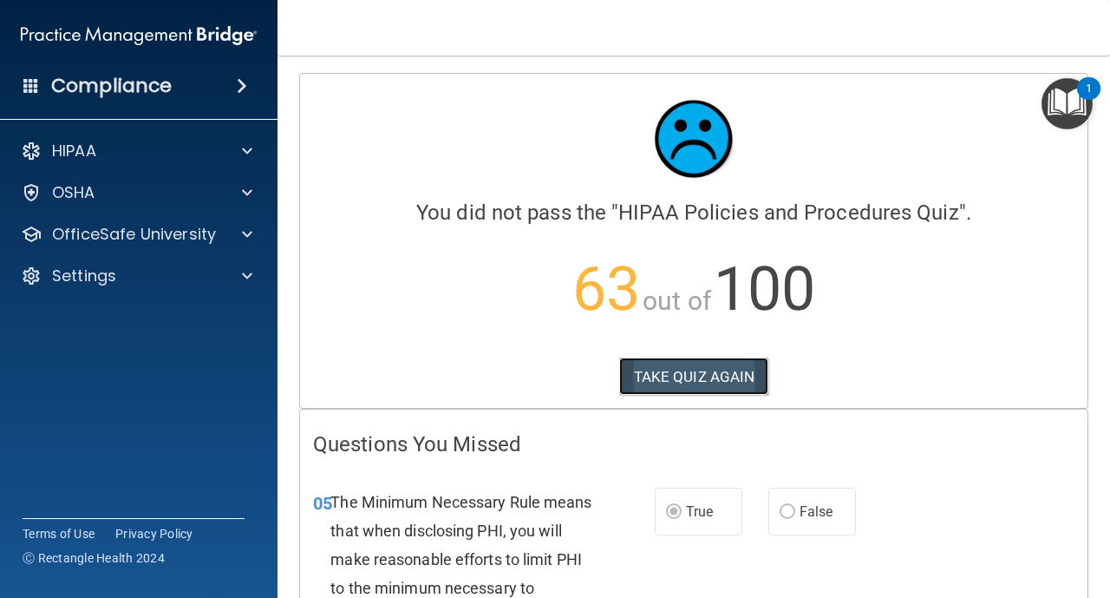
click at [690, 380] on button "TAKE QUIZ AGAIN" at bounding box center [694, 376] width 150 height 38
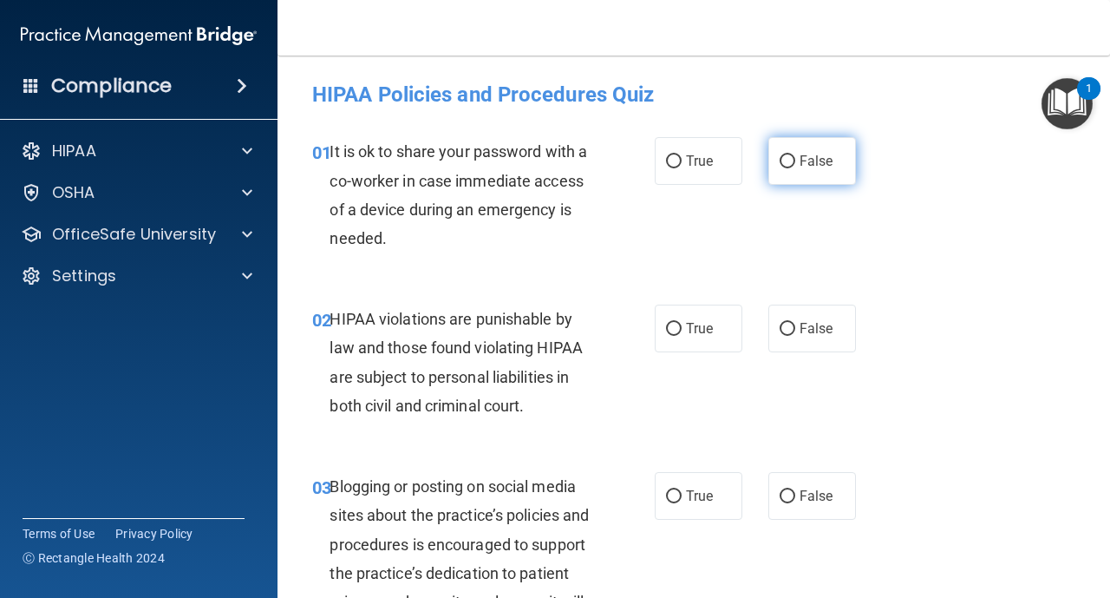
click at [793, 165] on input "False" at bounding box center [788, 161] width 16 height 13
click at [688, 159] on span "True" at bounding box center [699, 161] width 27 height 16
click at [682, 159] on input "True" at bounding box center [674, 161] width 16 height 13
click at [794, 165] on input "False" at bounding box center [788, 161] width 16 height 13
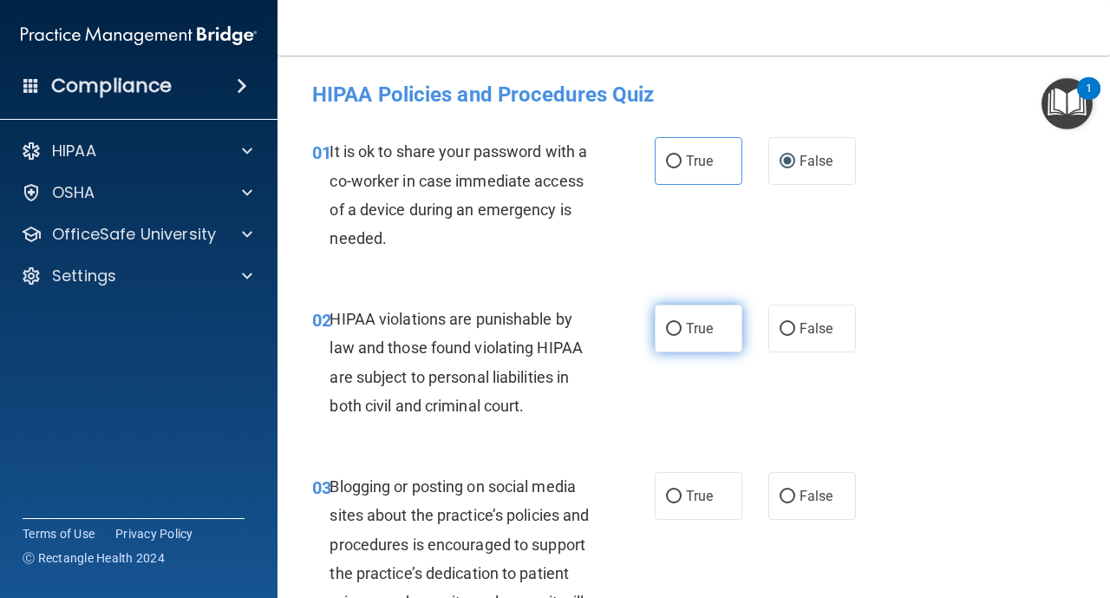
click at [684, 326] on label "True" at bounding box center [699, 328] width 88 height 48
click at [682, 326] on input "True" at bounding box center [674, 329] width 16 height 13
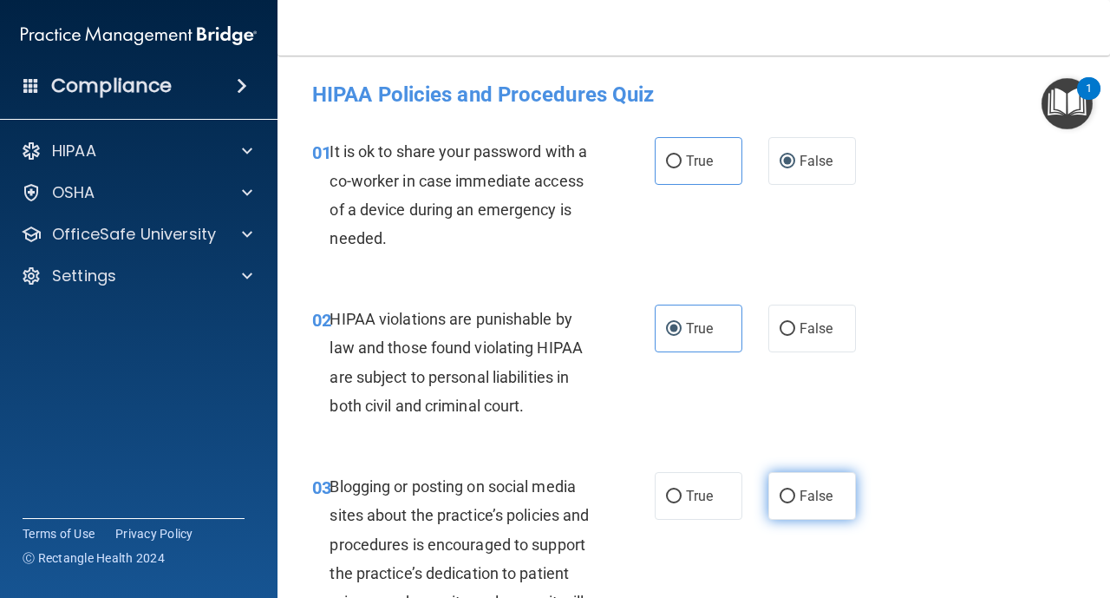
click at [790, 490] on input "False" at bounding box center [788, 496] width 16 height 13
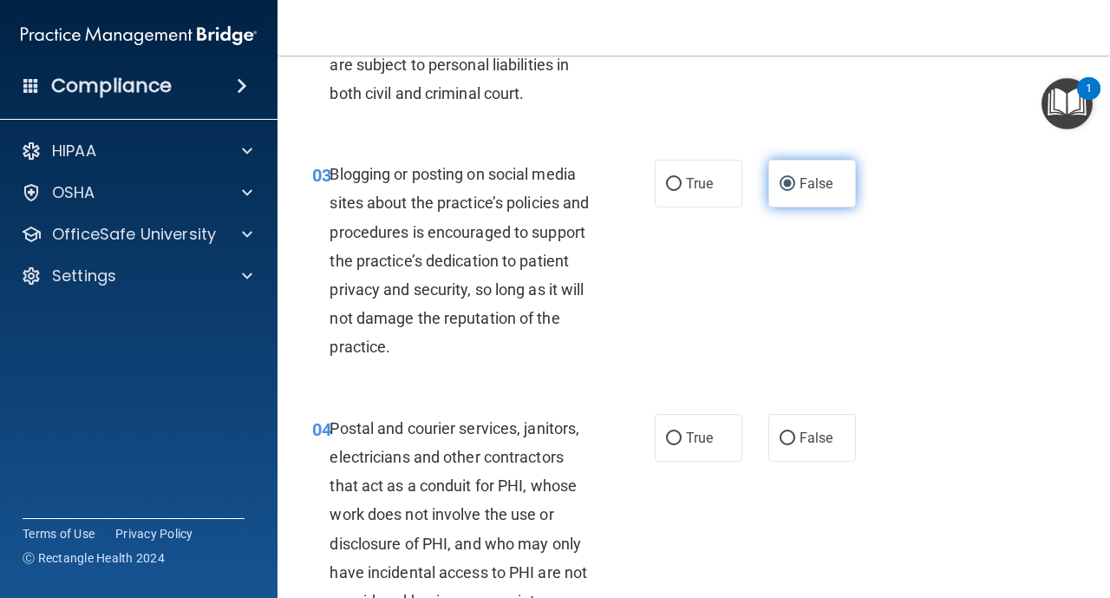
scroll to position [347, 0]
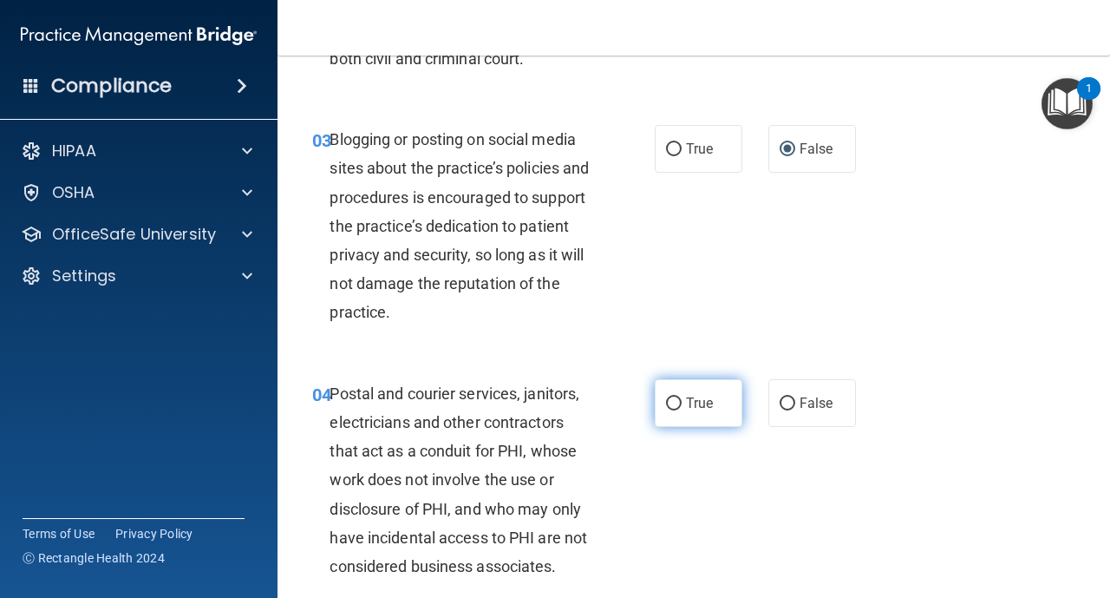
click at [679, 411] on label "True" at bounding box center [699, 403] width 88 height 48
click at [679, 410] on input "True" at bounding box center [674, 403] width 16 height 13
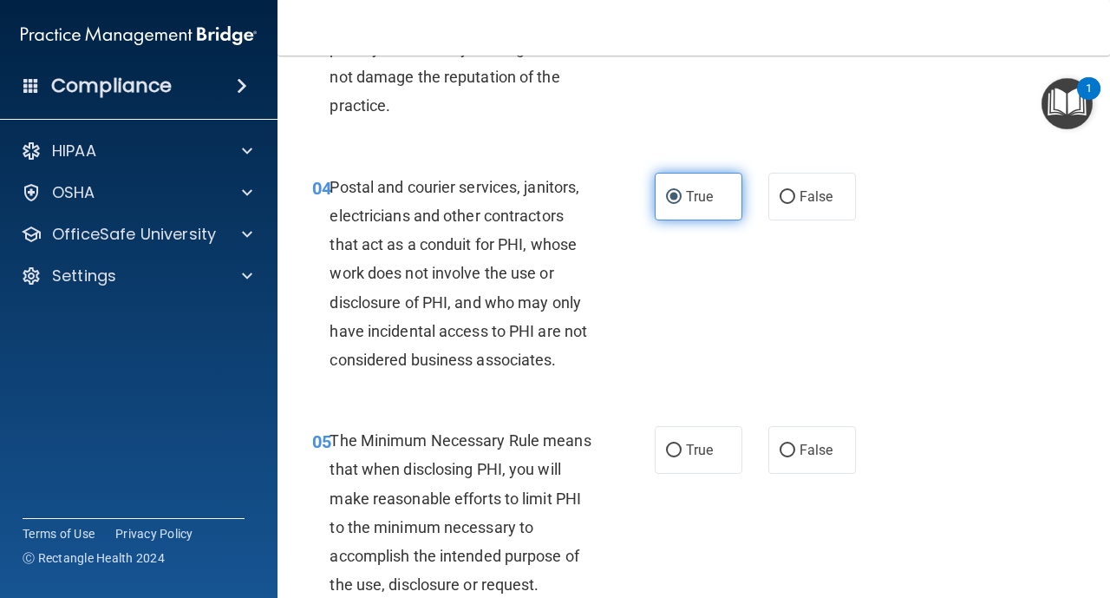
scroll to position [590, 0]
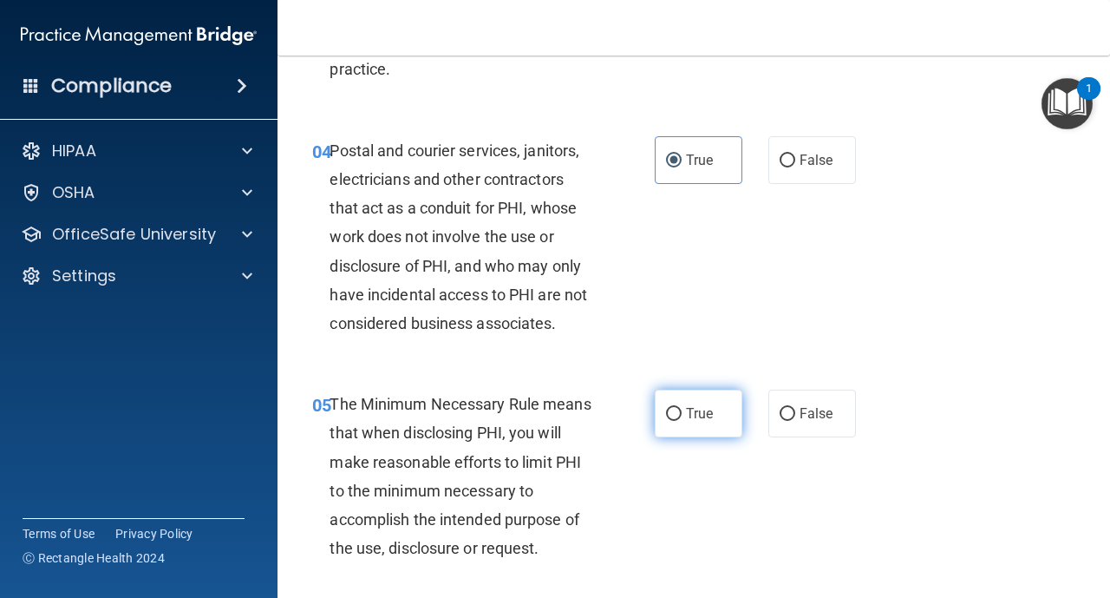
click at [684, 404] on label "True" at bounding box center [699, 413] width 88 height 48
click at [682, 408] on input "True" at bounding box center [674, 414] width 16 height 13
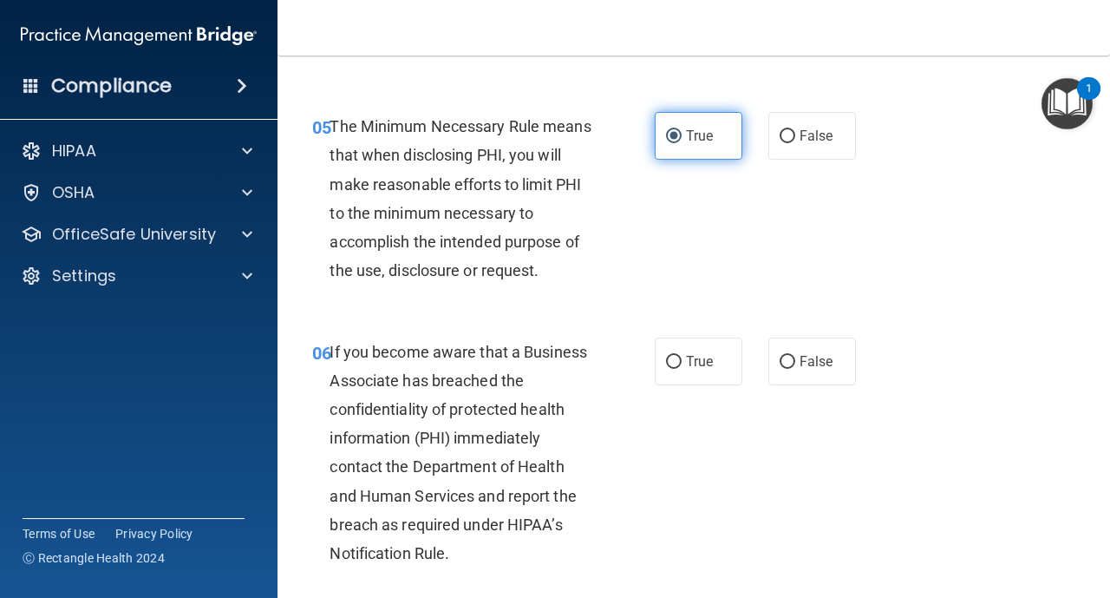
scroll to position [902, 0]
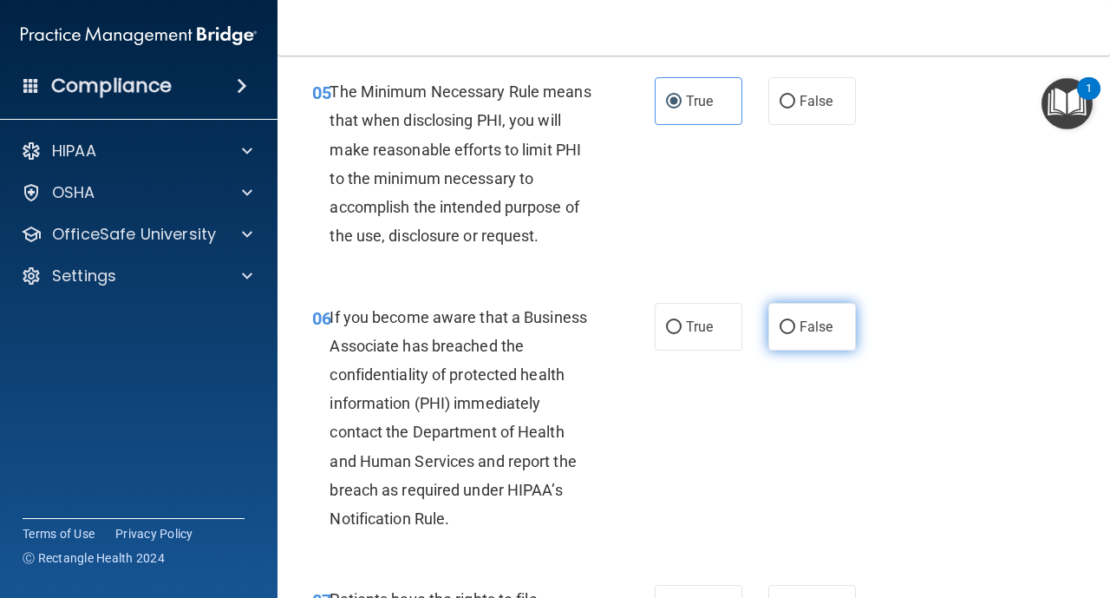
click at [789, 324] on input "False" at bounding box center [788, 327] width 16 height 13
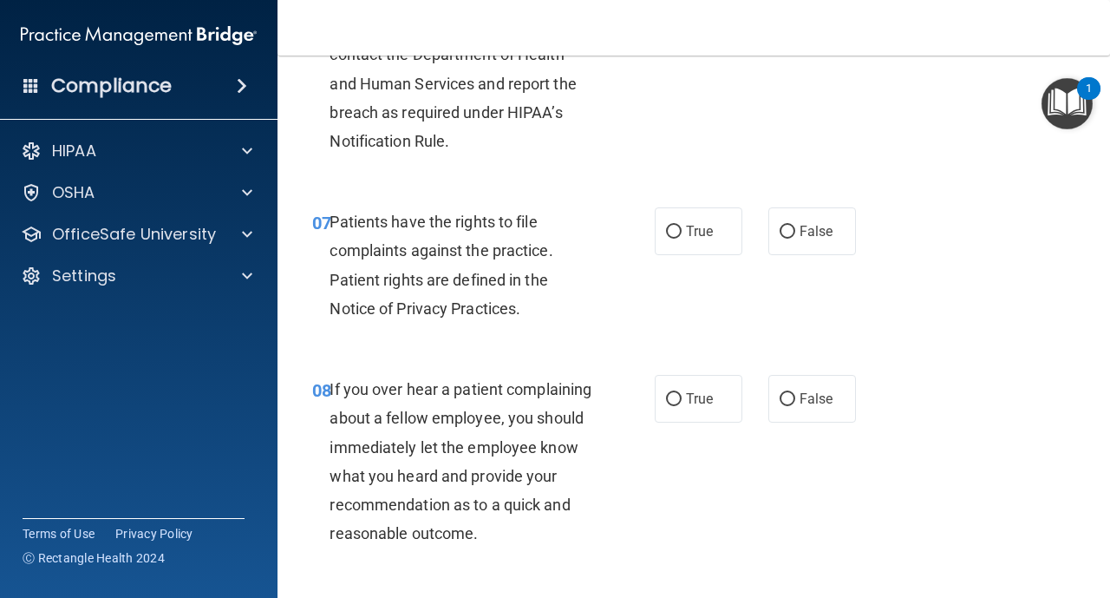
scroll to position [1284, 0]
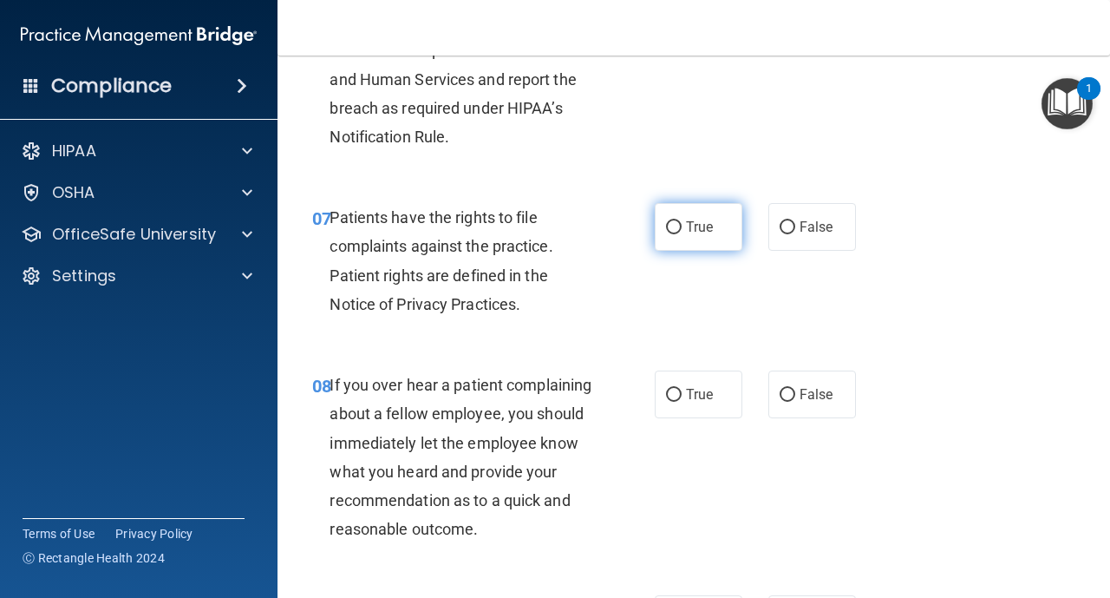
click at [671, 217] on label "True" at bounding box center [699, 227] width 88 height 48
click at [671, 221] on input "True" at bounding box center [674, 227] width 16 height 13
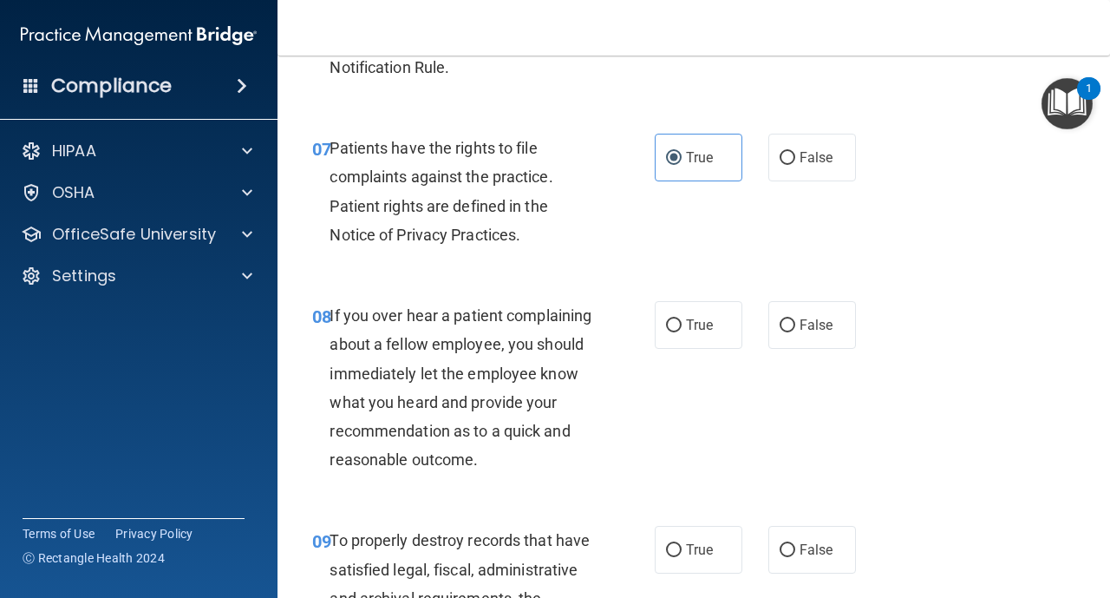
scroll to position [1388, 0]
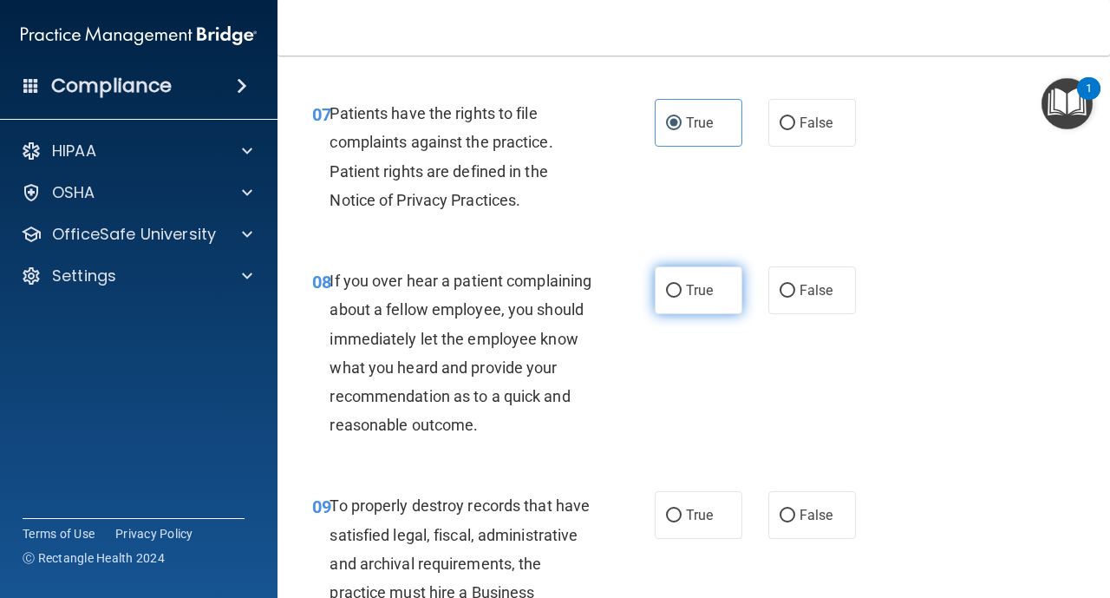
click at [675, 304] on label "True" at bounding box center [699, 290] width 88 height 48
click at [675, 298] on input "True" at bounding box center [674, 291] width 16 height 13
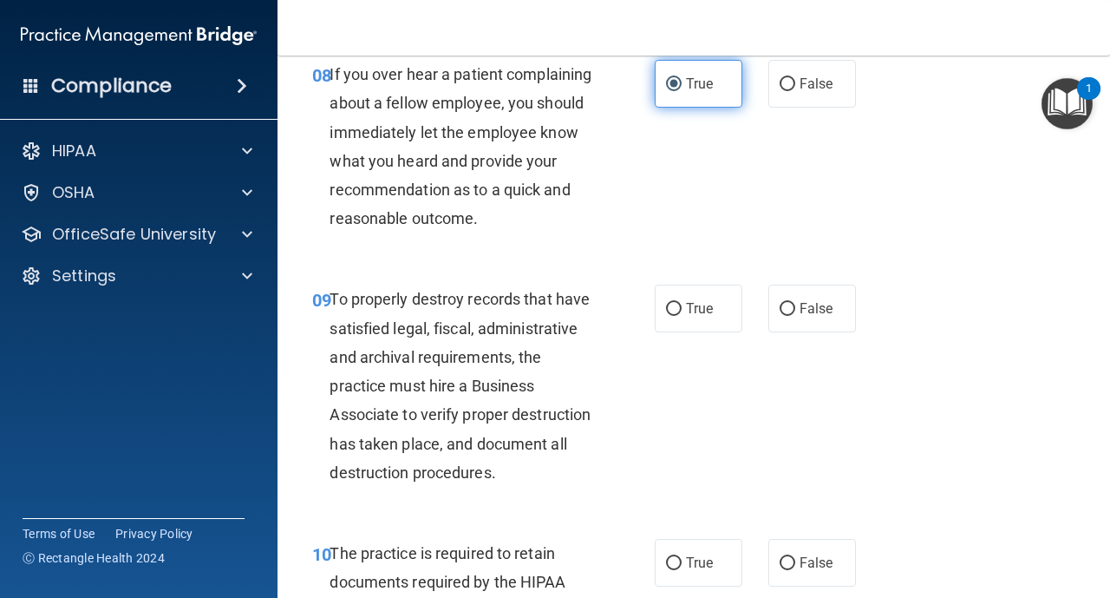
scroll to position [1666, 0]
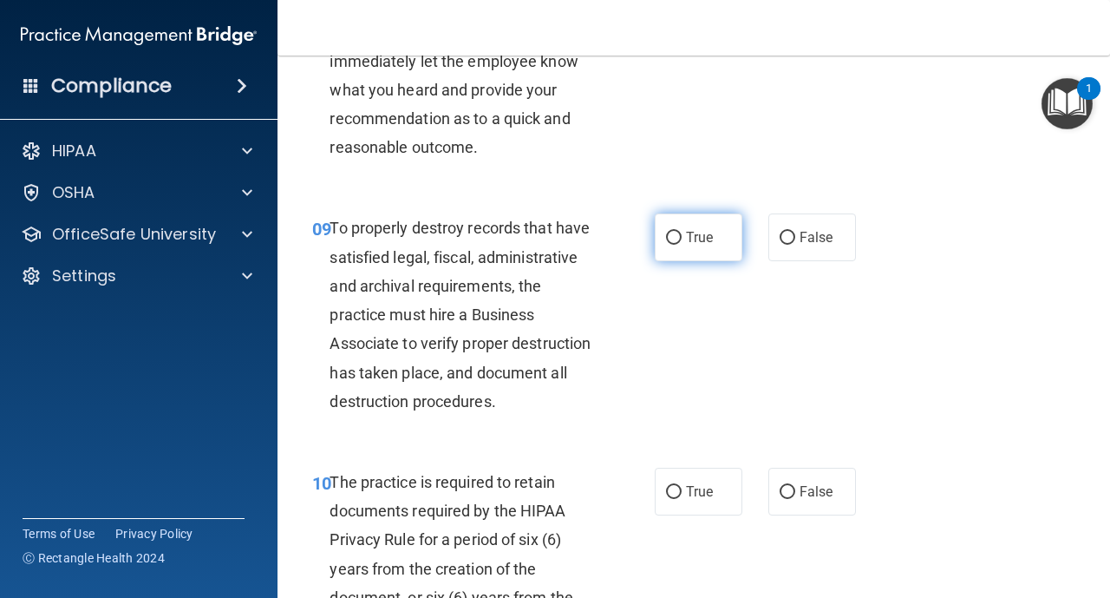
click at [675, 247] on label "True" at bounding box center [699, 237] width 88 height 48
click at [675, 245] on input "True" at bounding box center [674, 238] width 16 height 13
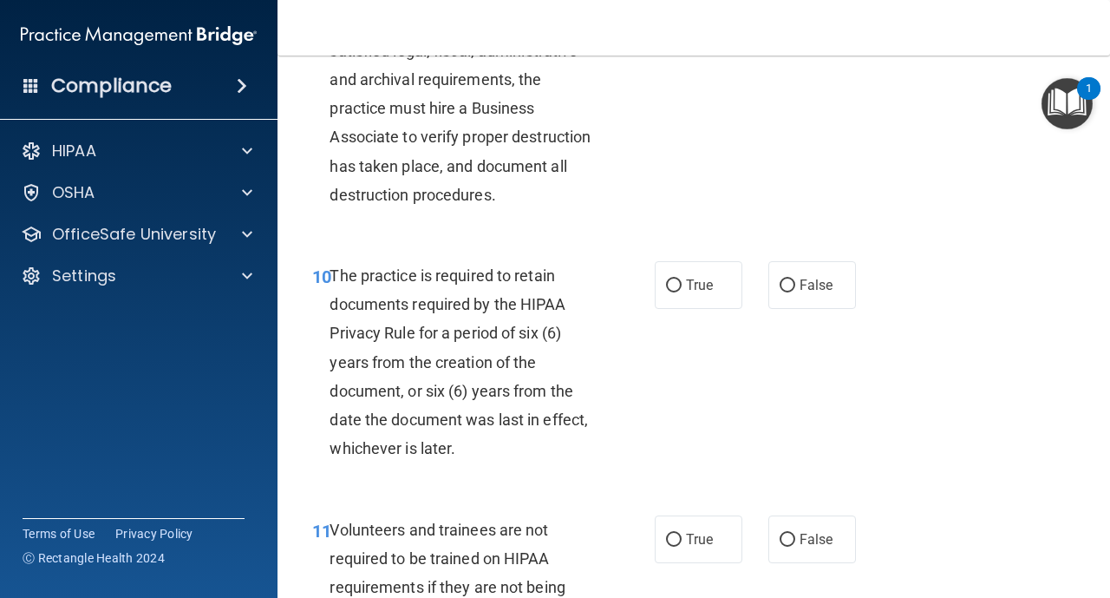
scroll to position [1874, 0]
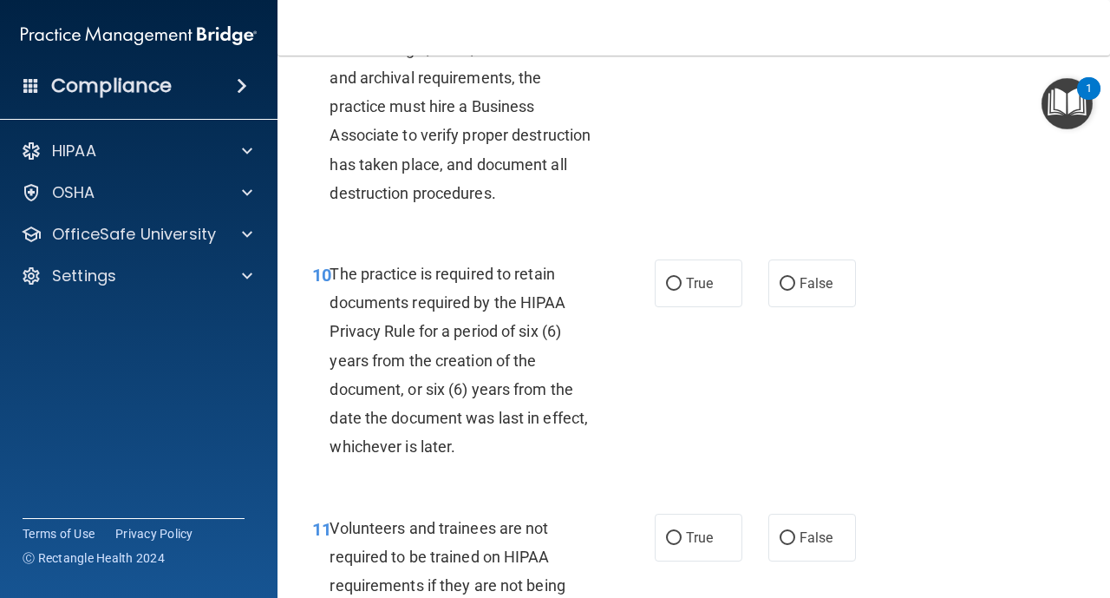
click at [673, 314] on div "10 The practice is required to retain documents required by the HIPAA Privacy R…" at bounding box center [483, 364] width 395 height 211
click at [678, 279] on input "True" at bounding box center [674, 284] width 16 height 13
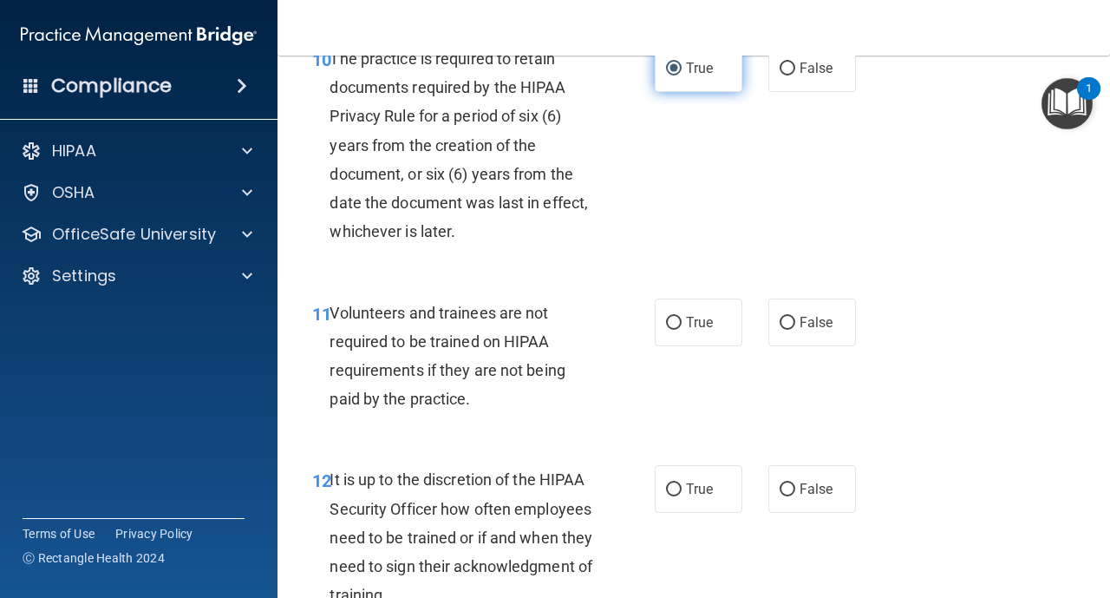
scroll to position [2151, 0]
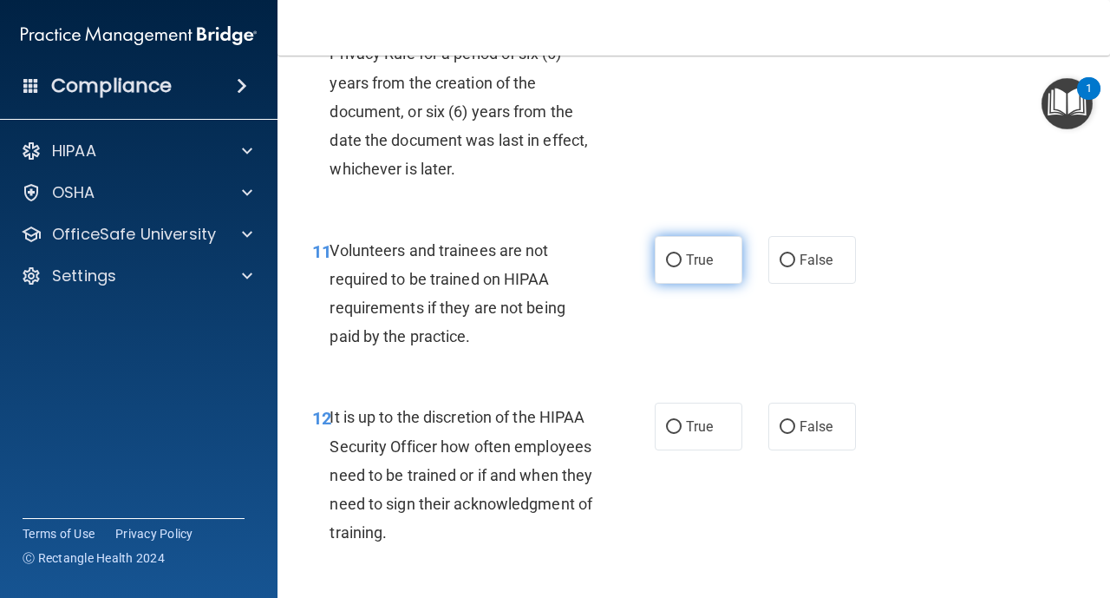
click at [678, 265] on input "True" at bounding box center [674, 260] width 16 height 13
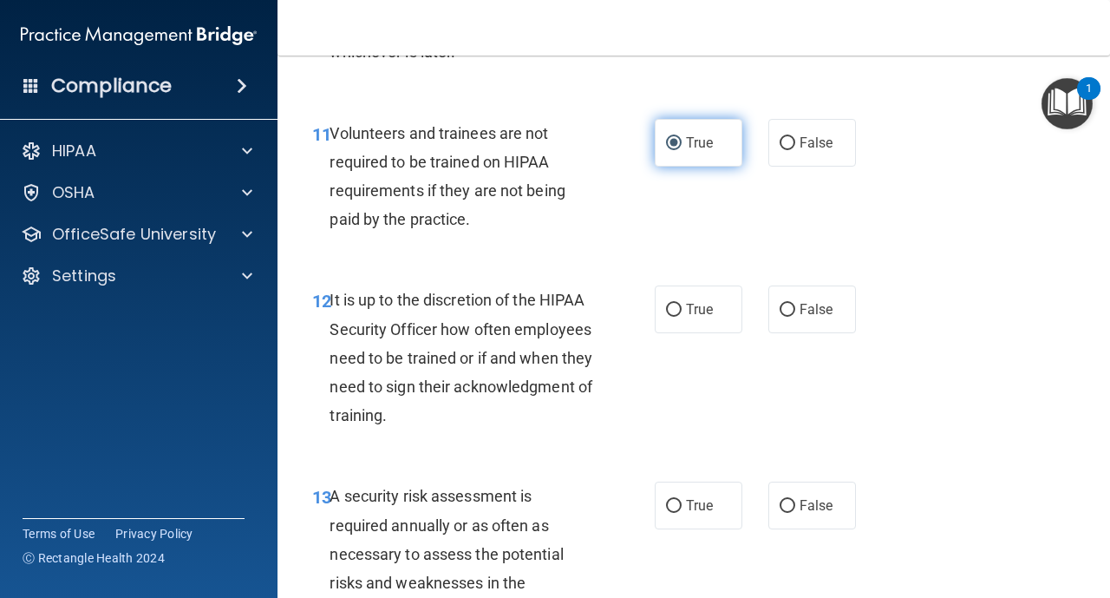
scroll to position [2290, 0]
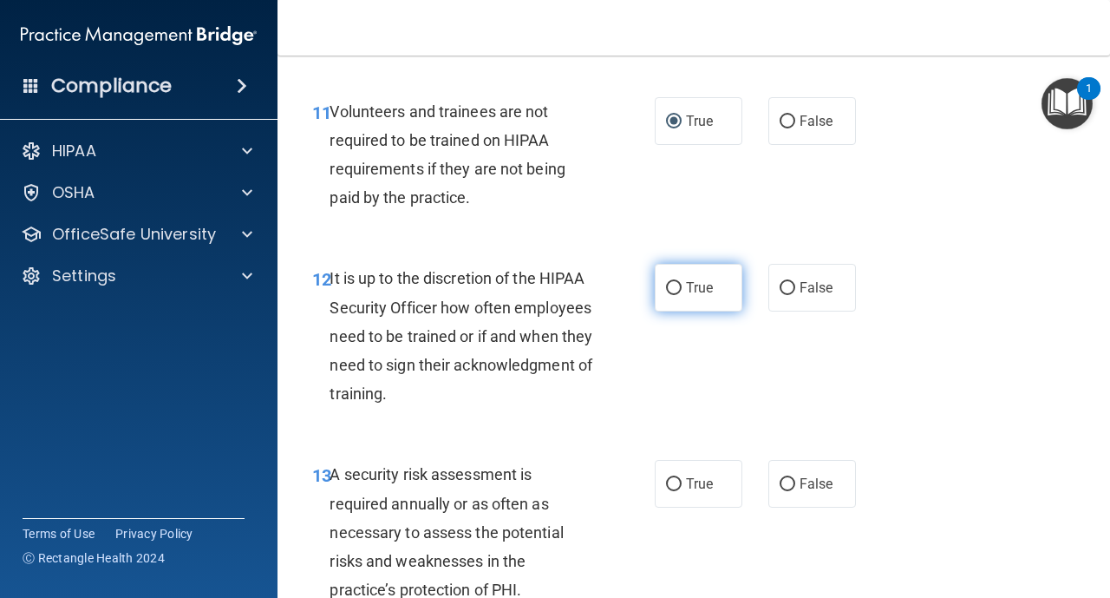
click at [676, 291] on input "True" at bounding box center [674, 288] width 16 height 13
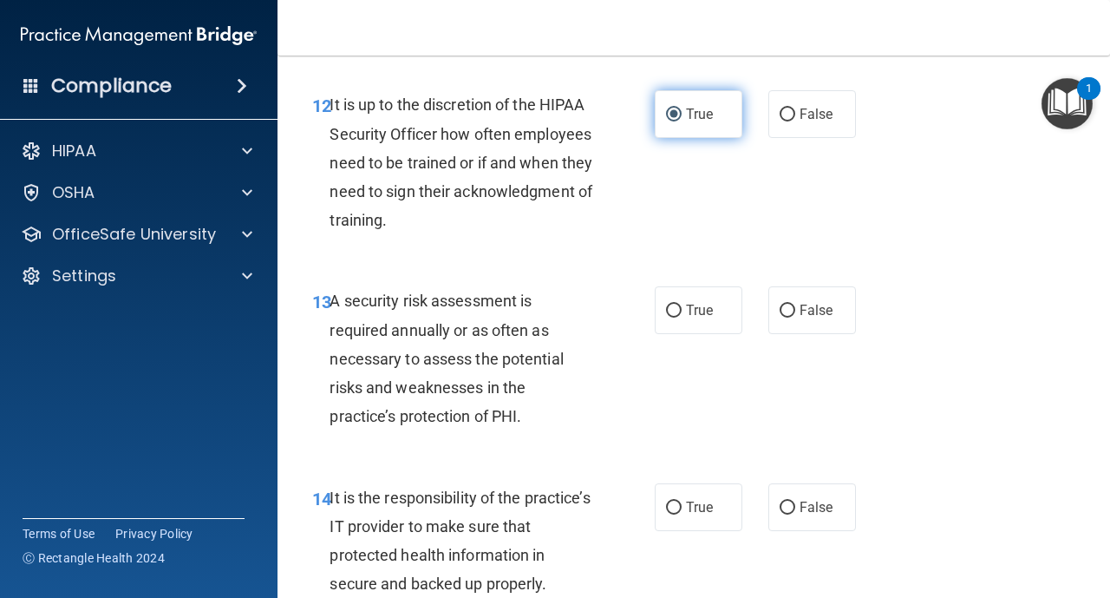
scroll to position [2498, 0]
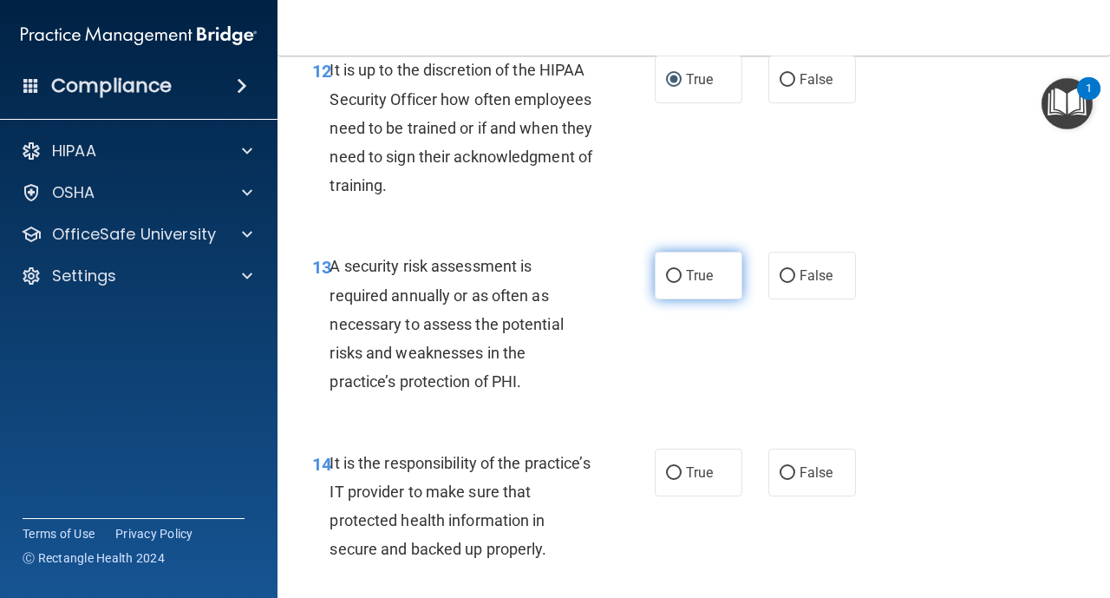
click at [677, 282] on input "True" at bounding box center [674, 276] width 16 height 13
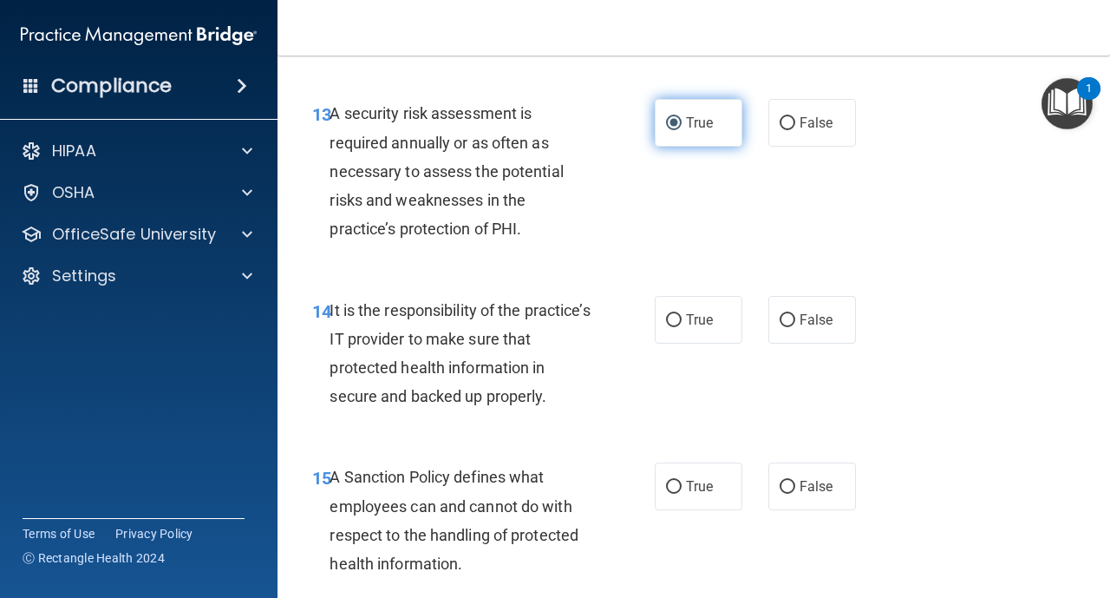
scroll to position [2706, 0]
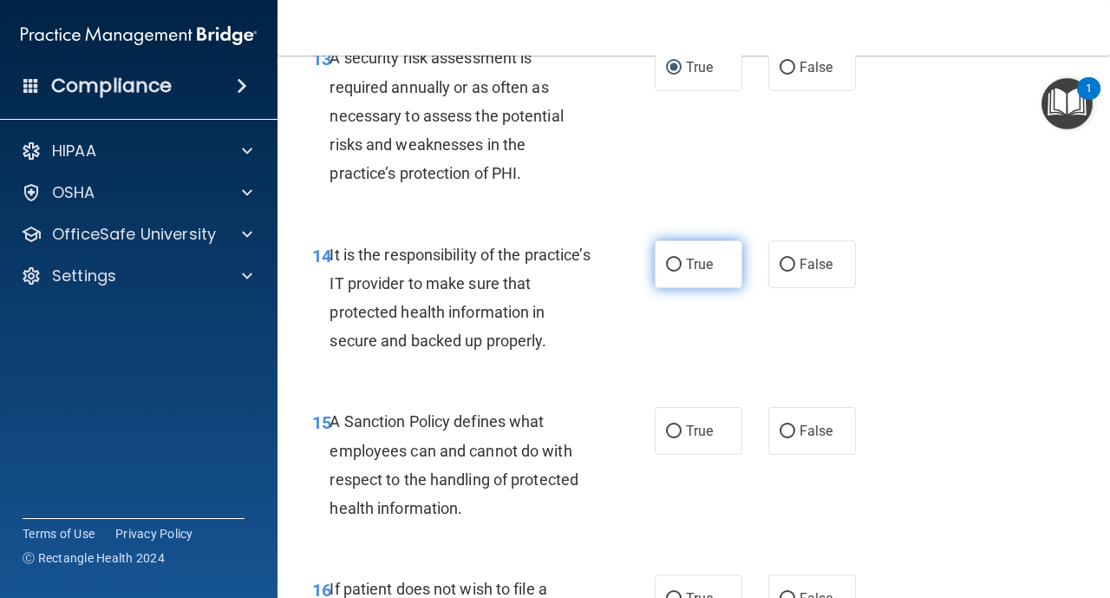
click at [677, 269] on input "True" at bounding box center [674, 265] width 16 height 13
click at [676, 431] on input "True" at bounding box center [674, 431] width 16 height 13
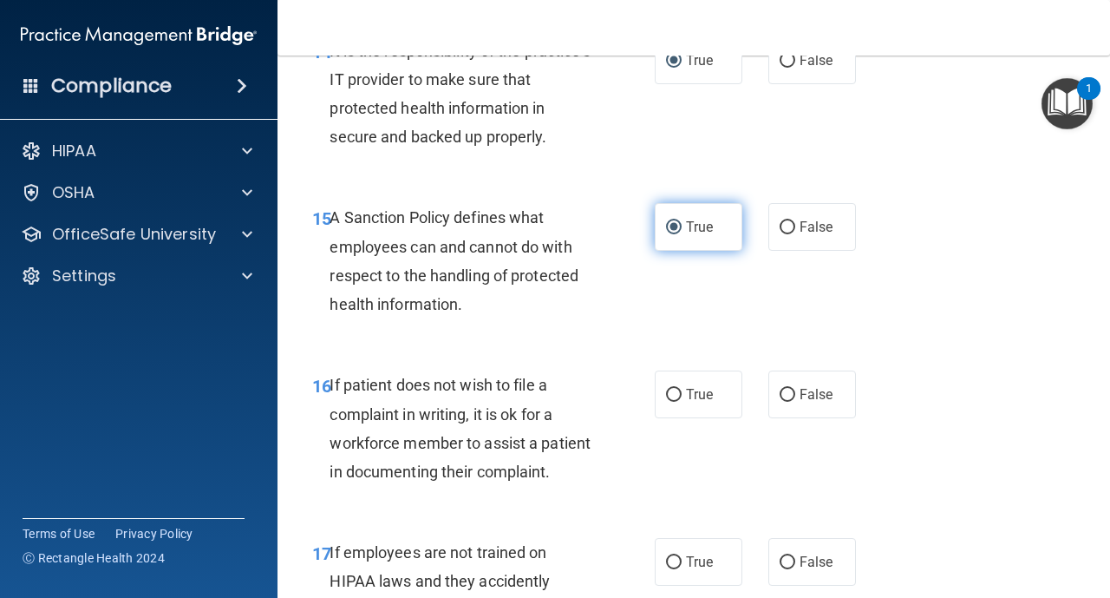
scroll to position [2915, 0]
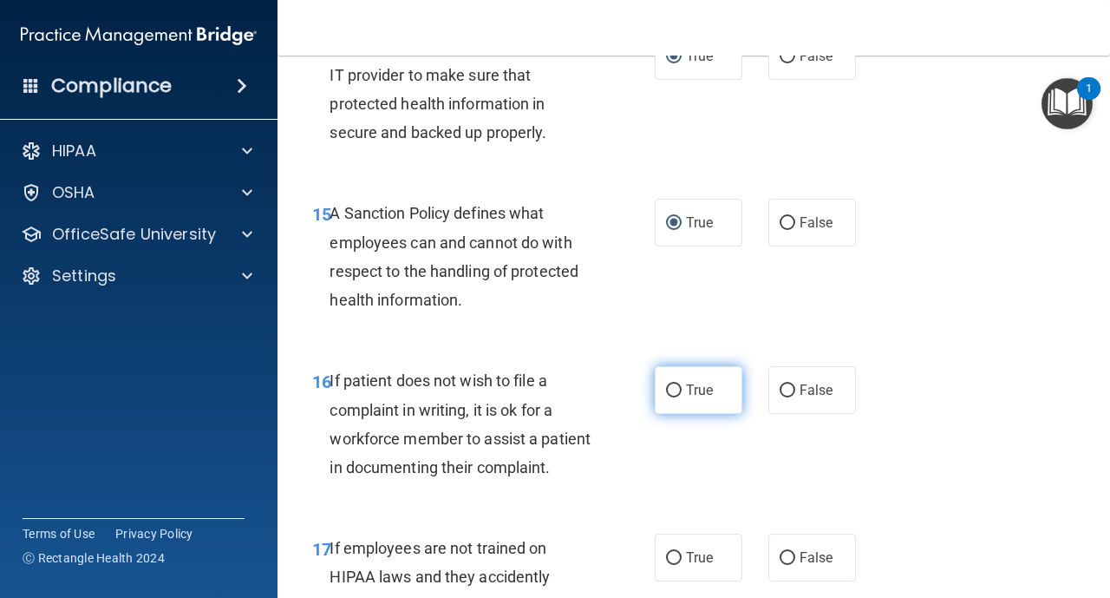
click at [683, 396] on label "True" at bounding box center [699, 390] width 88 height 48
click at [682, 396] on input "True" at bounding box center [674, 390] width 16 height 13
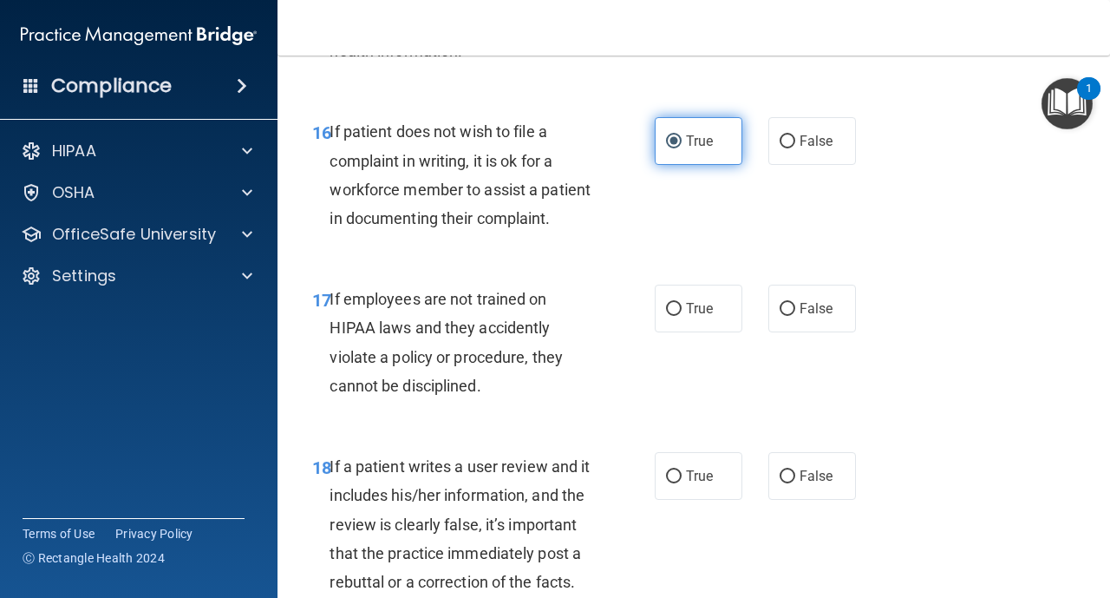
scroll to position [3192, 0]
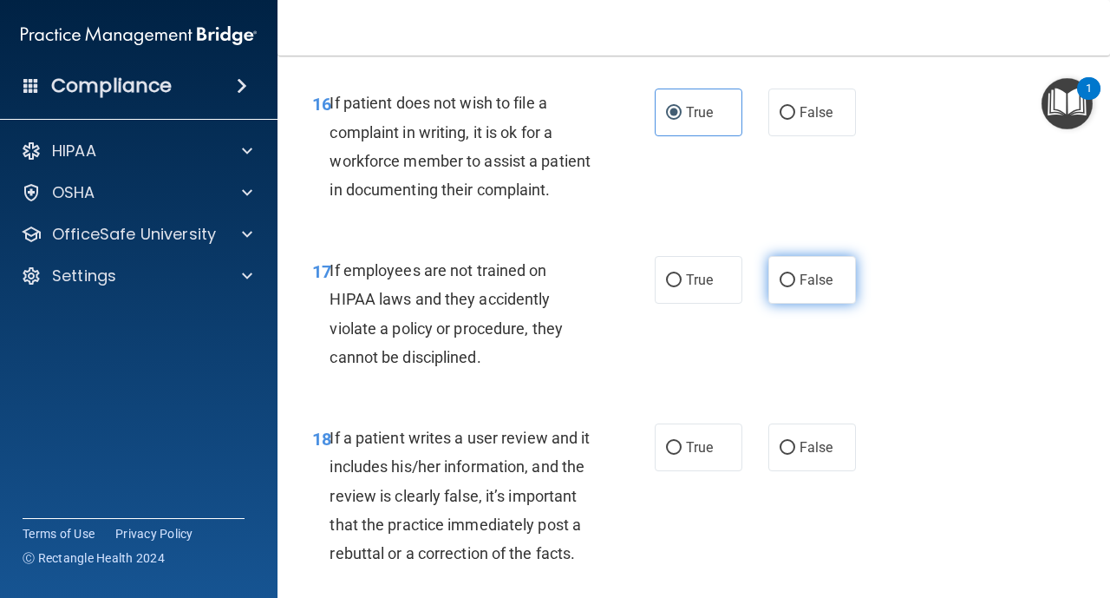
click at [787, 274] on input "False" at bounding box center [788, 280] width 16 height 13
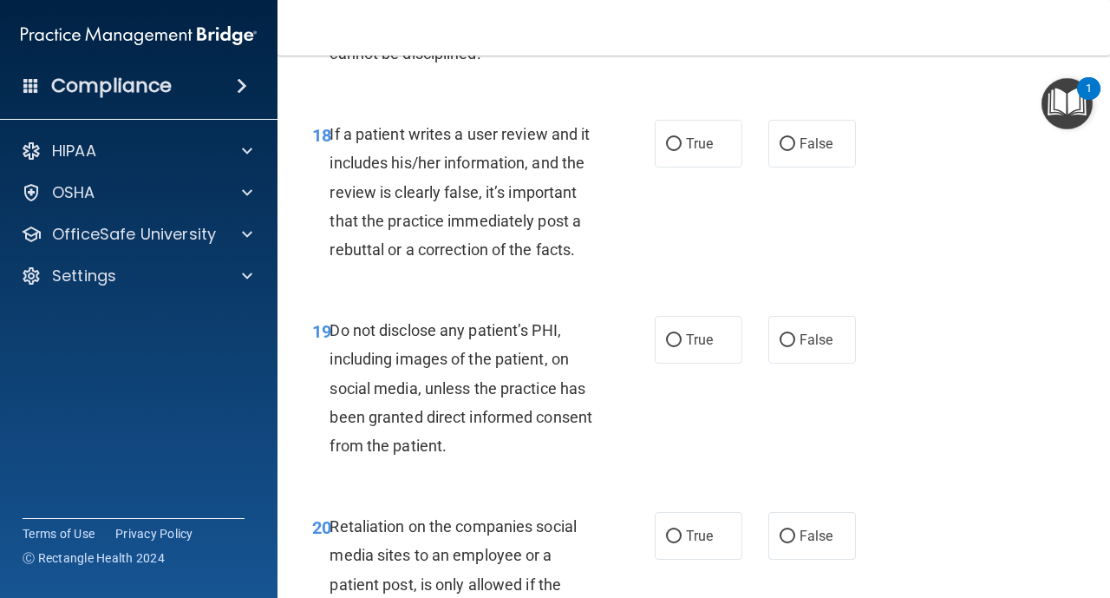
scroll to position [3505, 0]
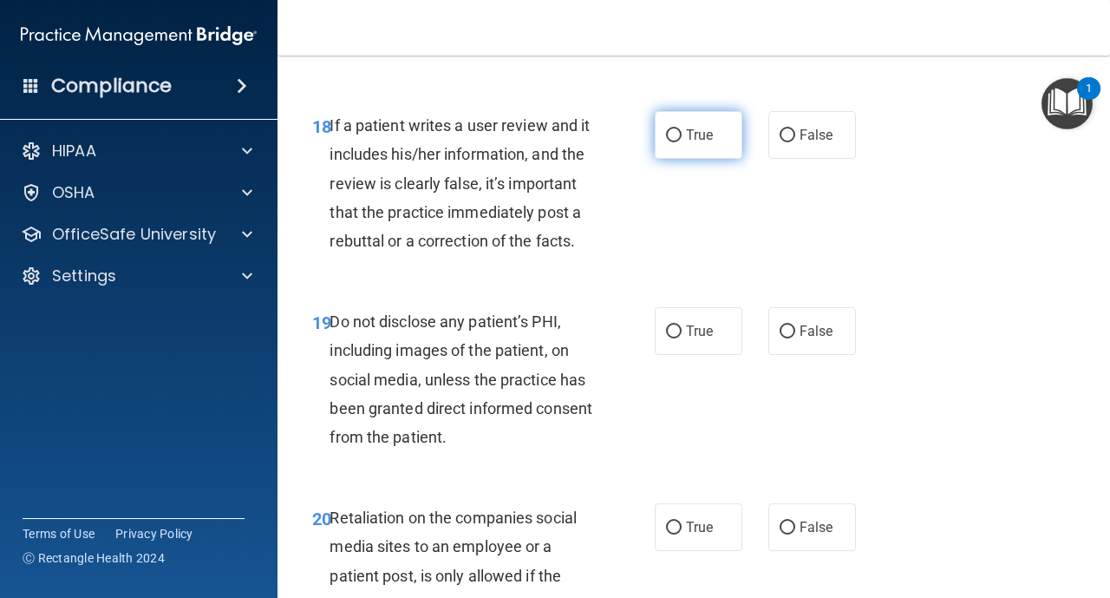
click at [688, 139] on span "True" at bounding box center [699, 135] width 27 height 16
click at [682, 139] on input "True" at bounding box center [674, 135] width 16 height 13
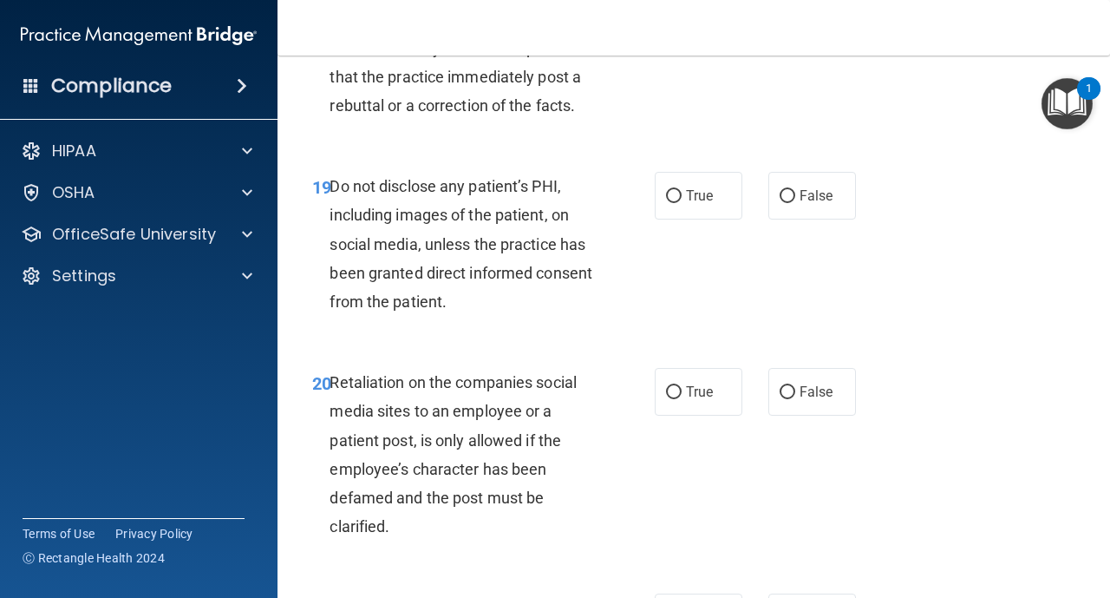
scroll to position [3643, 0]
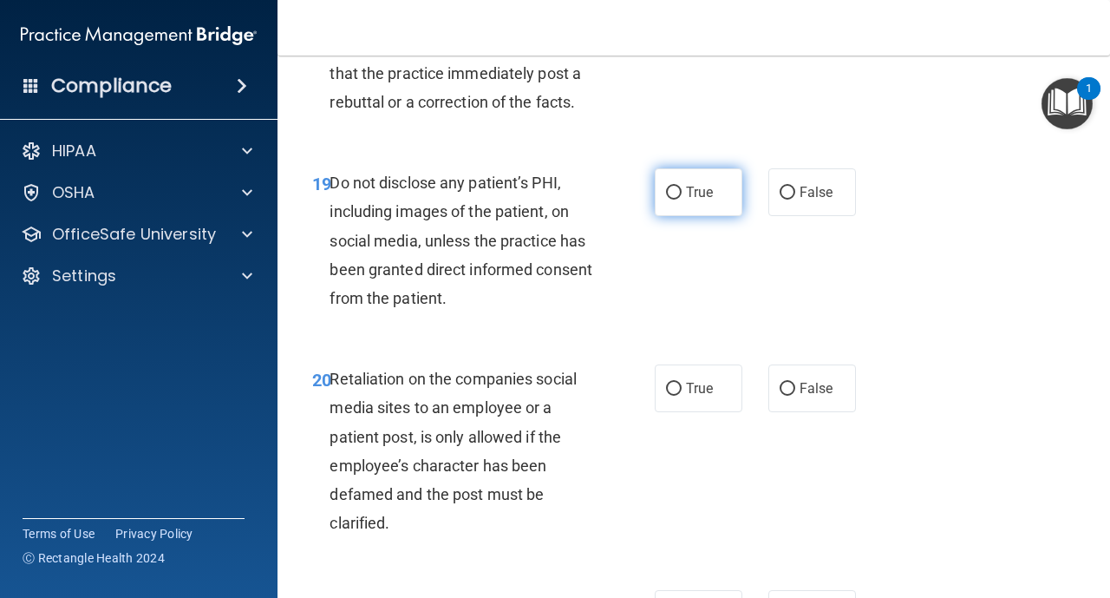
click at [663, 189] on label "True" at bounding box center [699, 192] width 88 height 48
click at [666, 189] on input "True" at bounding box center [674, 193] width 16 height 13
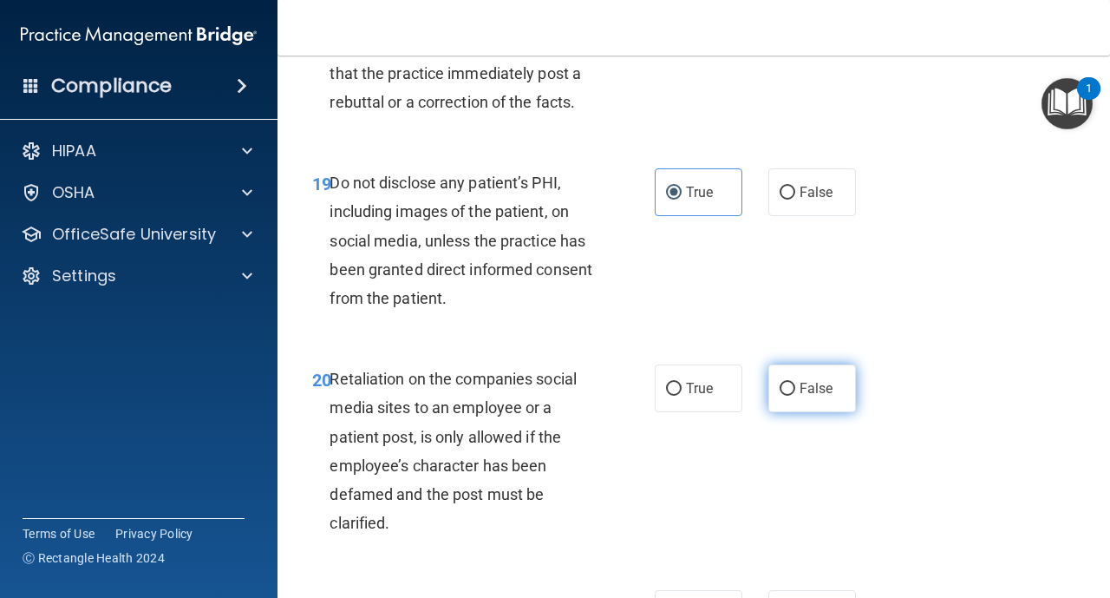
click at [794, 392] on input "False" at bounding box center [788, 389] width 16 height 13
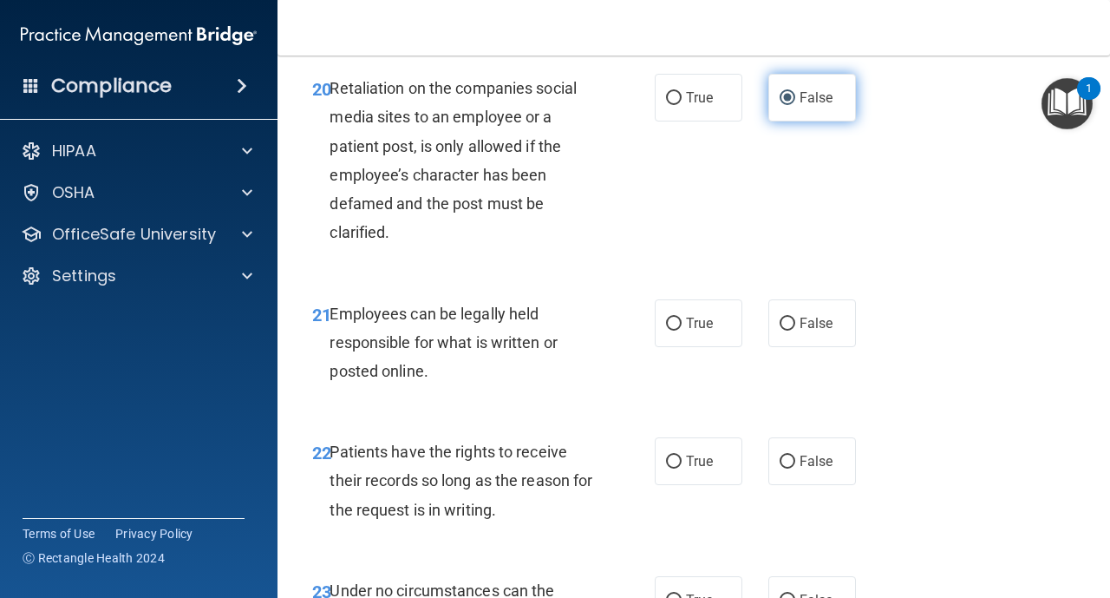
scroll to position [3956, 0]
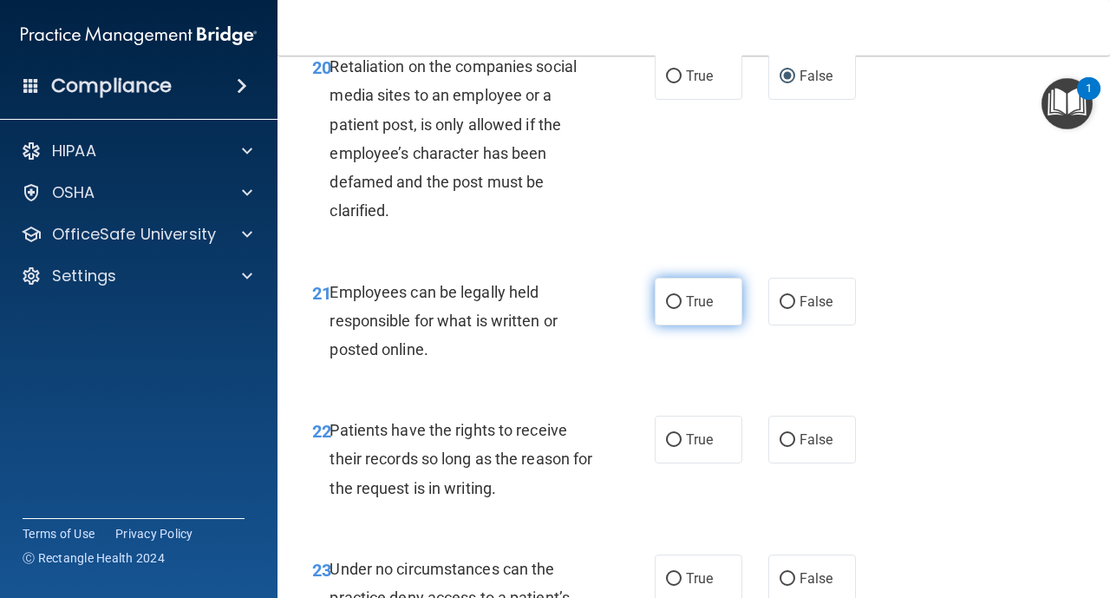
click at [679, 313] on label "True" at bounding box center [699, 302] width 88 height 48
click at [679, 309] on input "True" at bounding box center [674, 302] width 16 height 13
click at [692, 456] on label "True" at bounding box center [699, 440] width 88 height 48
click at [682, 447] on input "True" at bounding box center [674, 440] width 16 height 13
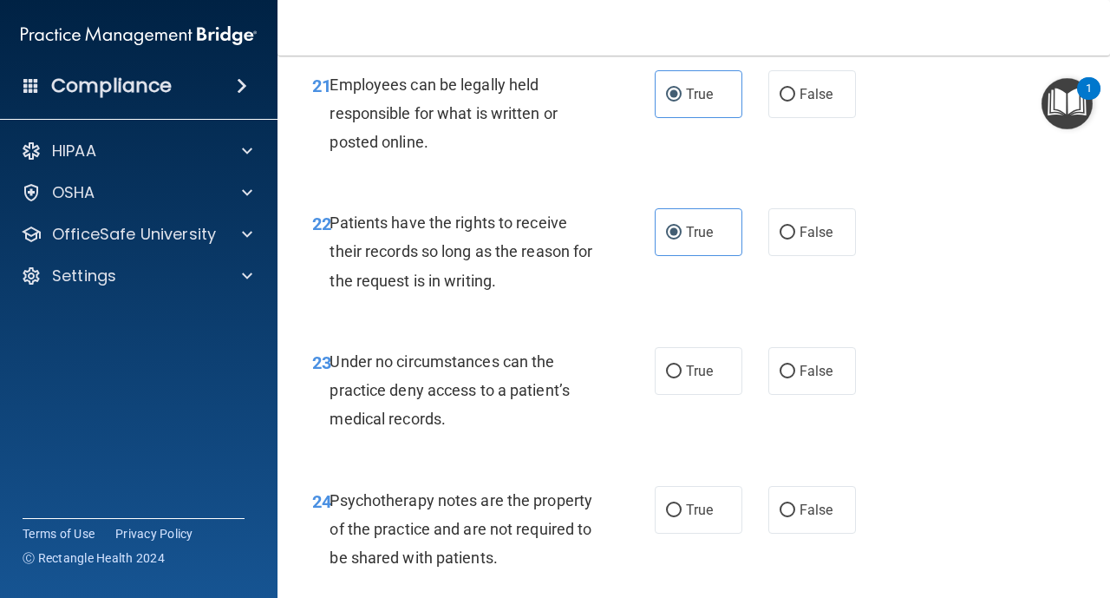
scroll to position [4164, 0]
click at [787, 370] on input "False" at bounding box center [788, 370] width 16 height 13
click at [679, 507] on input "True" at bounding box center [674, 509] width 16 height 13
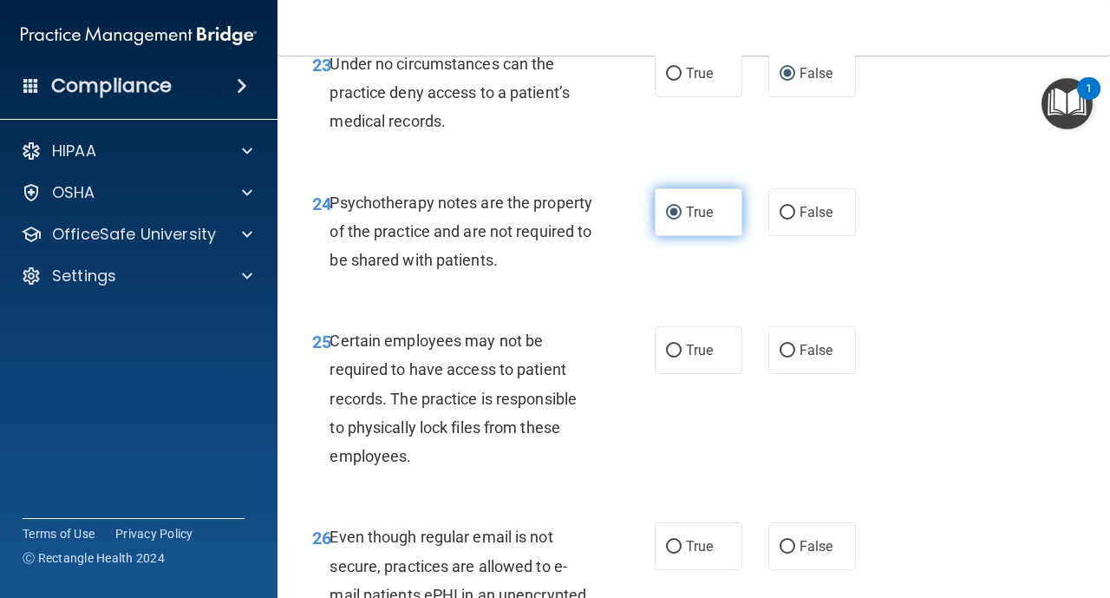
scroll to position [4476, 0]
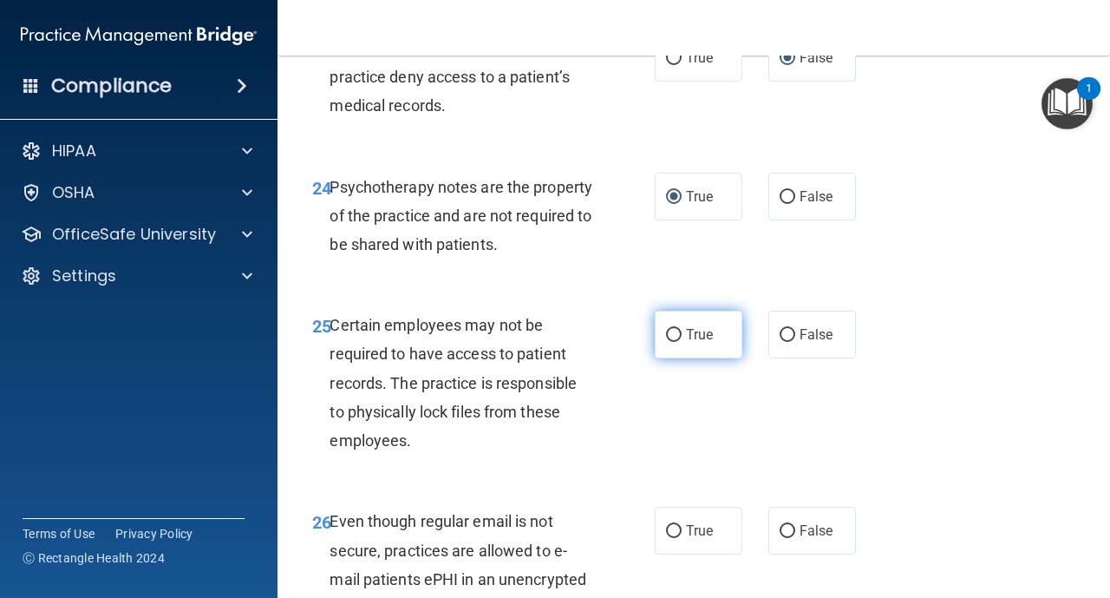
click at [670, 344] on label "True" at bounding box center [699, 335] width 88 height 48
click at [670, 342] on input "True" at bounding box center [674, 335] width 16 height 13
click at [673, 530] on input "True" at bounding box center [674, 531] width 16 height 13
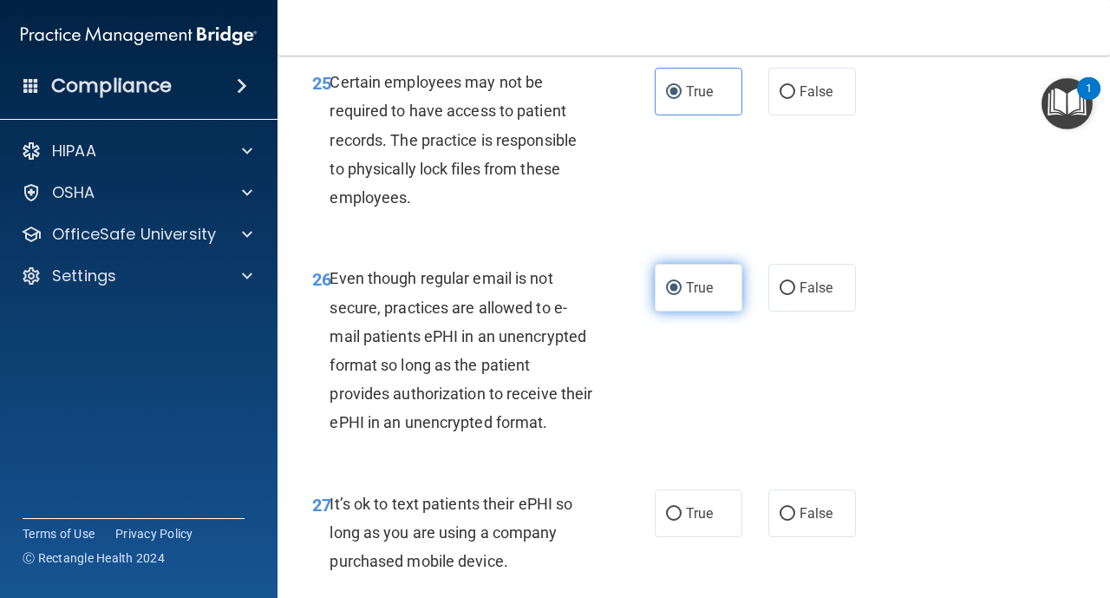
scroll to position [4788, 0]
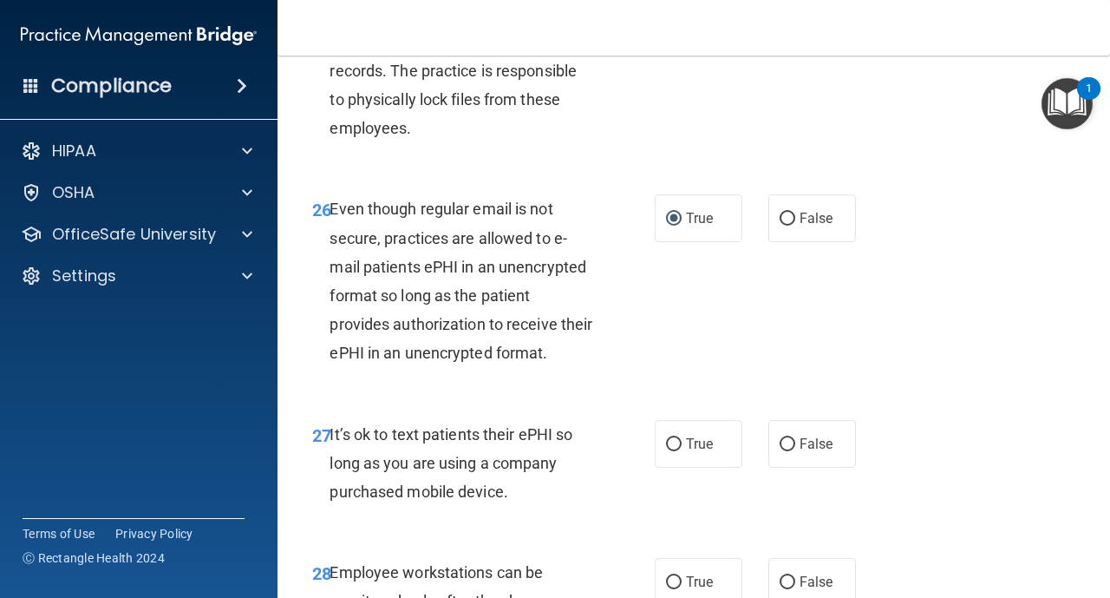
click at [678, 468] on div "27 It’s ok to text patients their ePHI so long as you are using a company purch…" at bounding box center [483, 467] width 395 height 95
click at [676, 454] on label "True" at bounding box center [699, 444] width 88 height 48
click at [676, 451] on input "True" at bounding box center [674, 444] width 16 height 13
click at [791, 220] on input "False" at bounding box center [788, 219] width 16 height 13
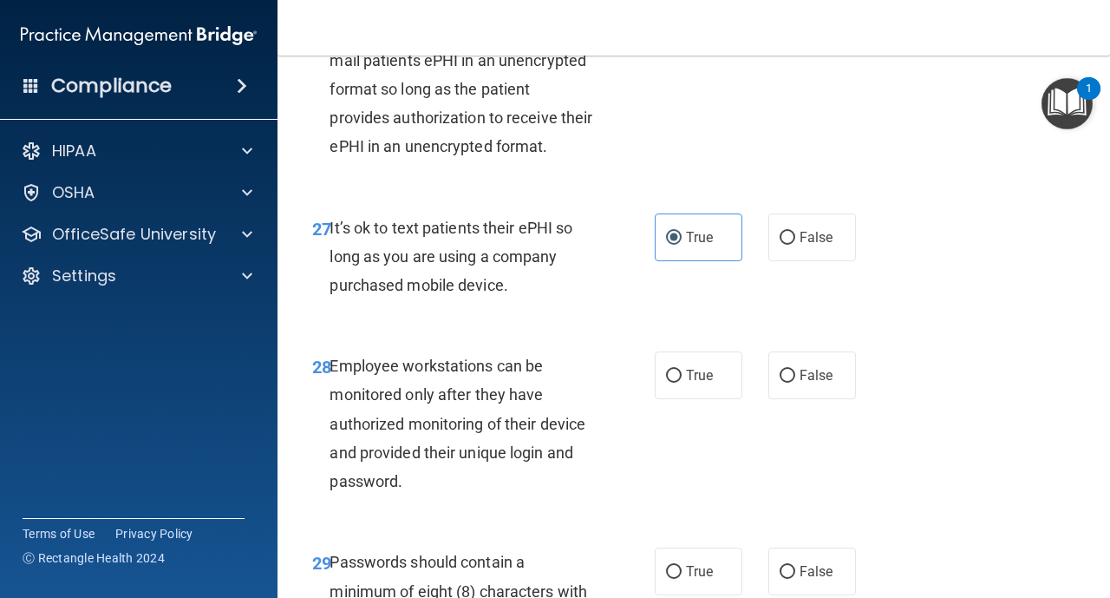
scroll to position [4997, 0]
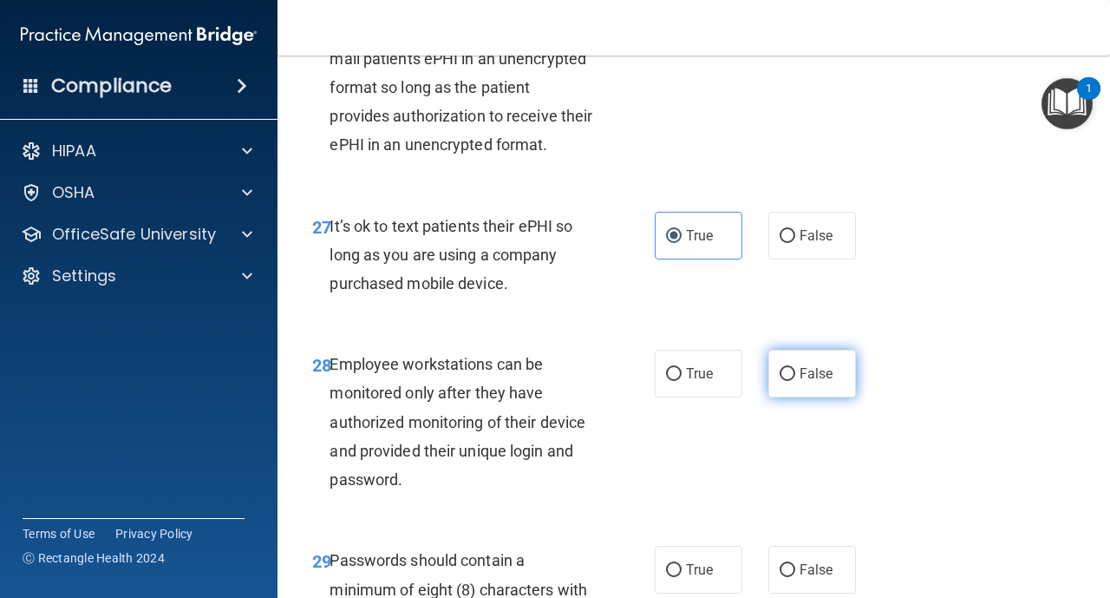
click at [785, 384] on label "False" at bounding box center [813, 374] width 88 height 48
click at [785, 381] on input "False" at bounding box center [788, 374] width 16 height 13
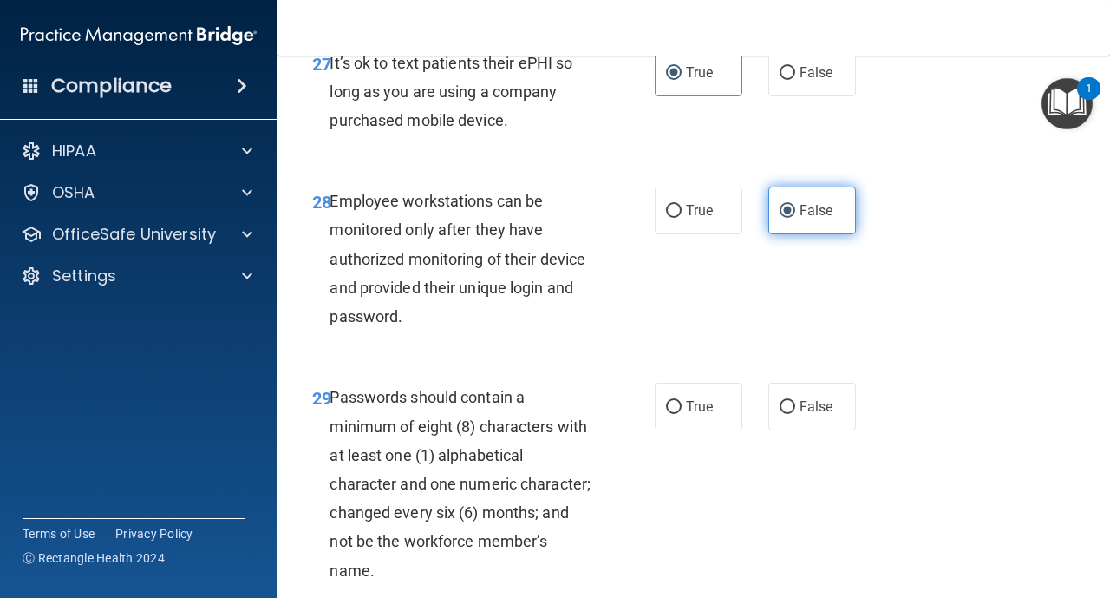
scroll to position [5205, 0]
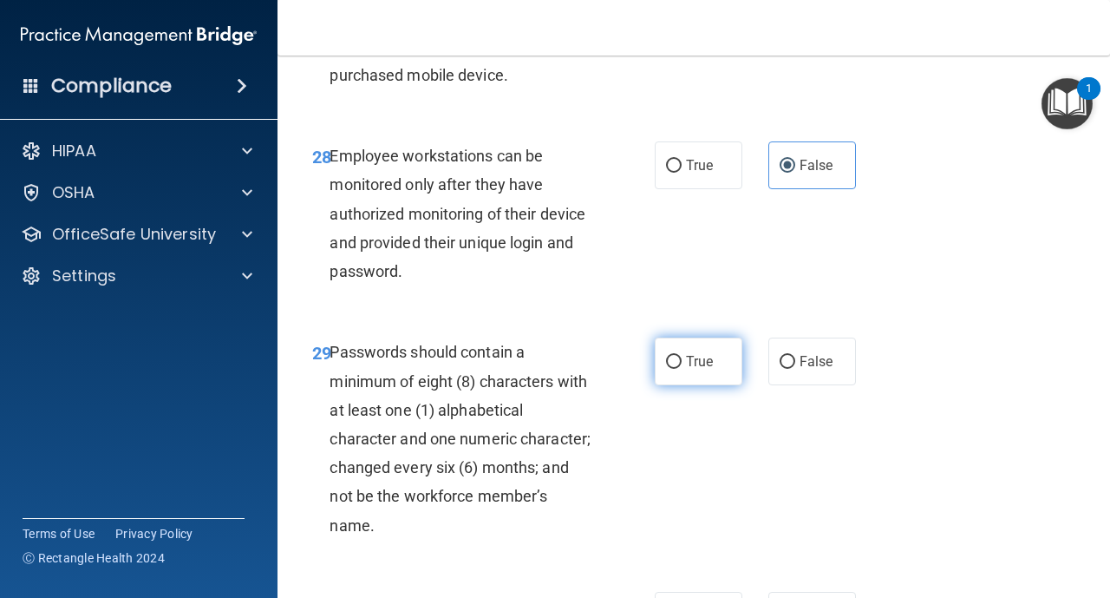
click at [682, 370] on label "True" at bounding box center [699, 361] width 88 height 48
click at [682, 369] on input "True" at bounding box center [674, 362] width 16 height 13
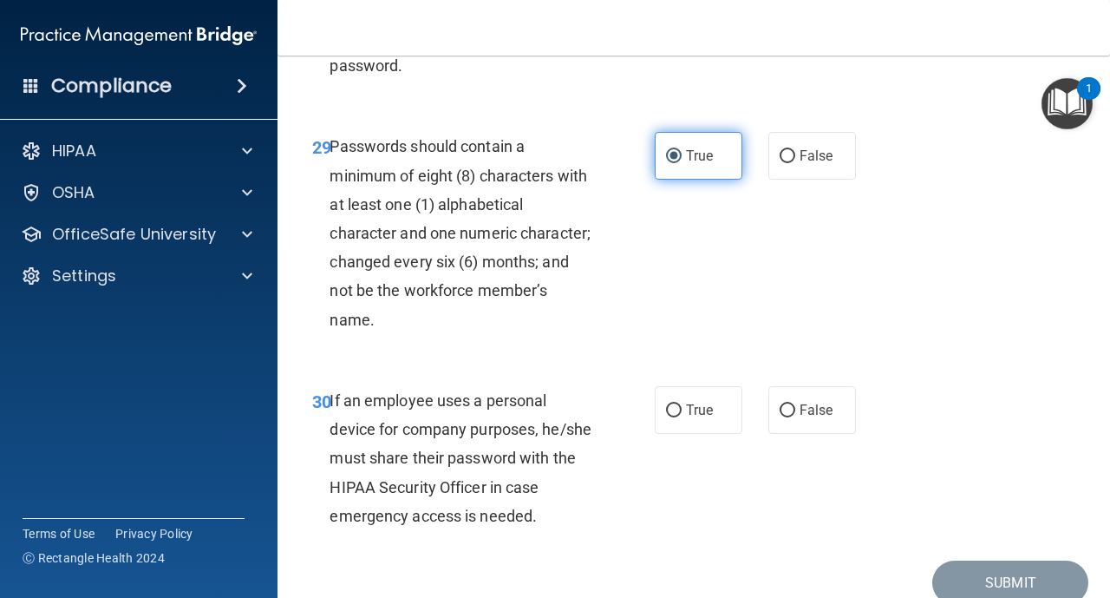
scroll to position [5487, 0]
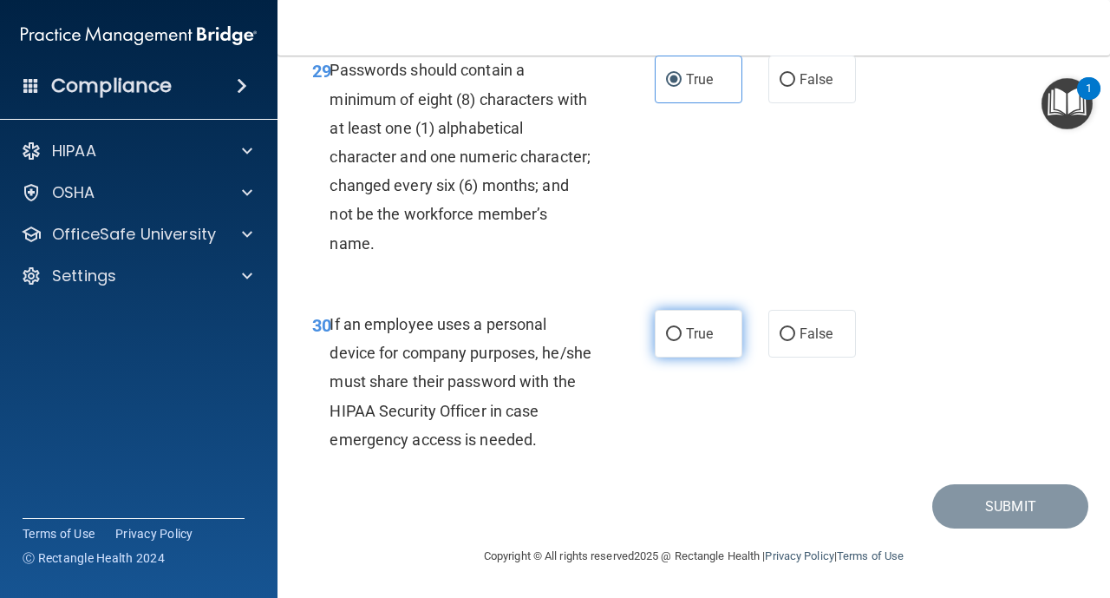
click at [673, 338] on input "True" at bounding box center [674, 334] width 16 height 13
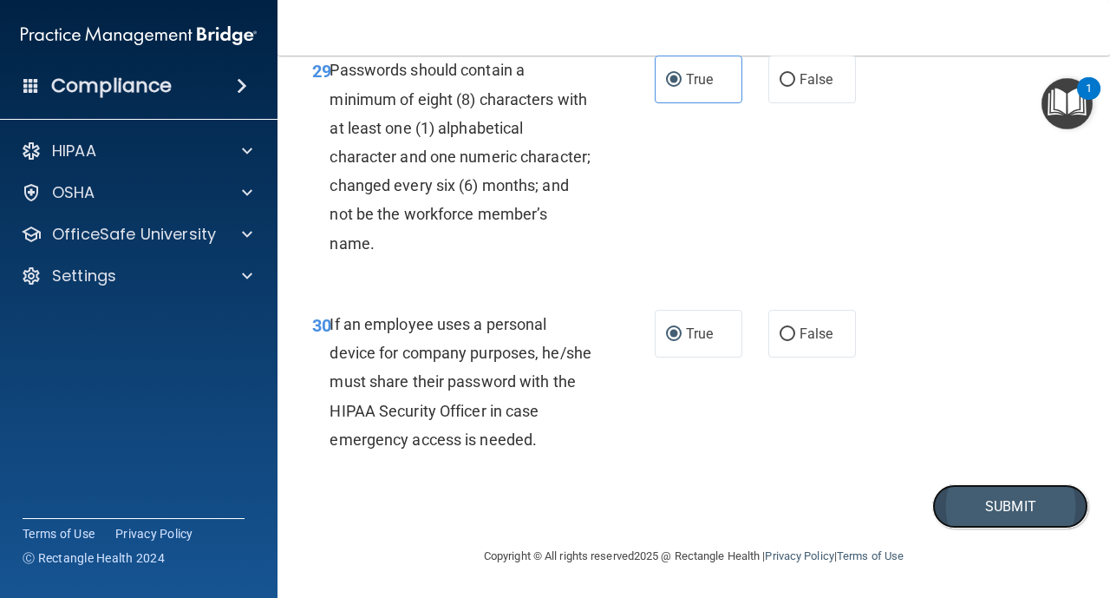
click at [998, 499] on button "Submit" at bounding box center [1011, 506] width 156 height 44
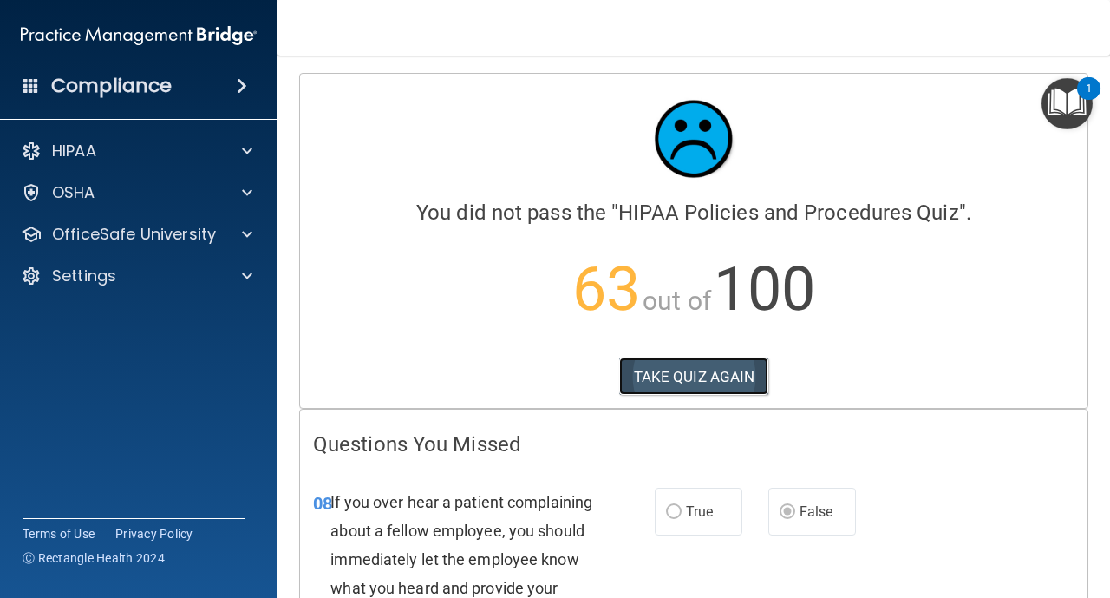
click at [729, 373] on button "TAKE QUIZ AGAIN" at bounding box center [694, 376] width 150 height 38
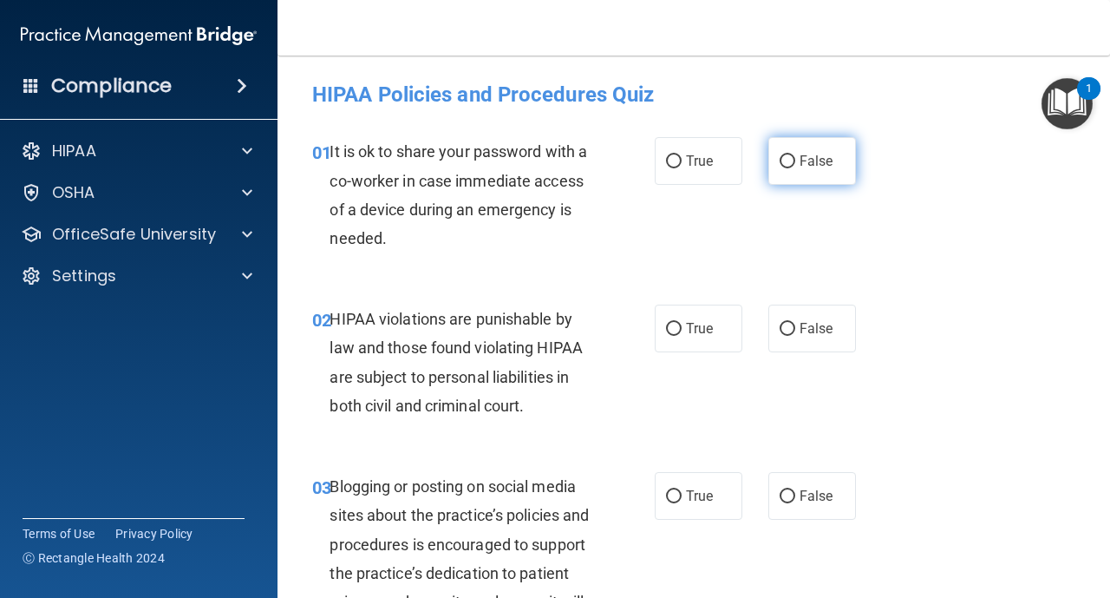
click at [782, 161] on input "False" at bounding box center [788, 161] width 16 height 13
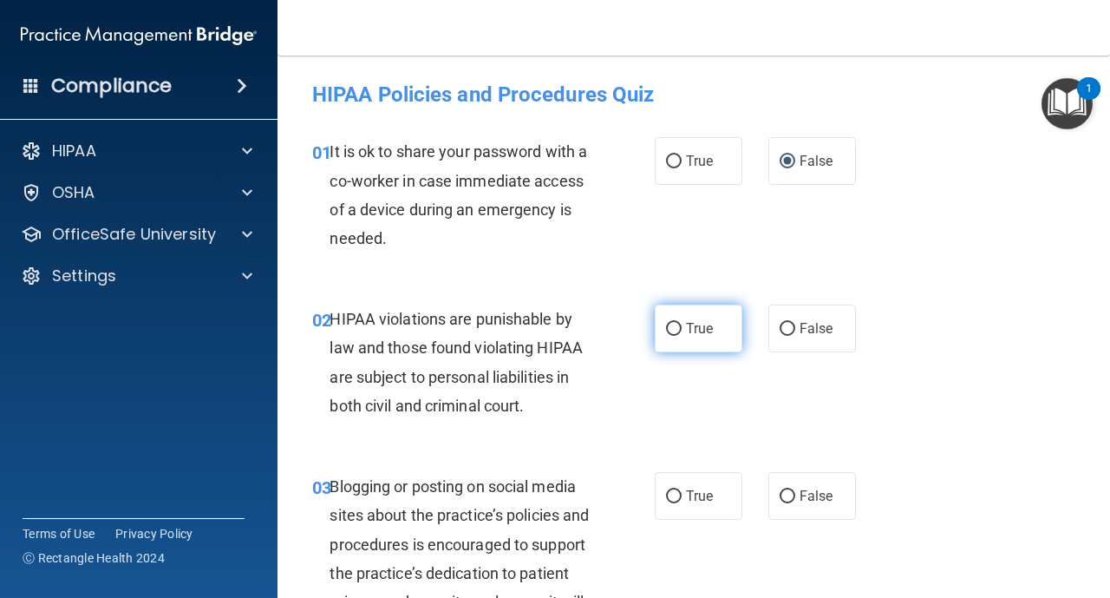
click at [678, 325] on input "True" at bounding box center [674, 329] width 16 height 13
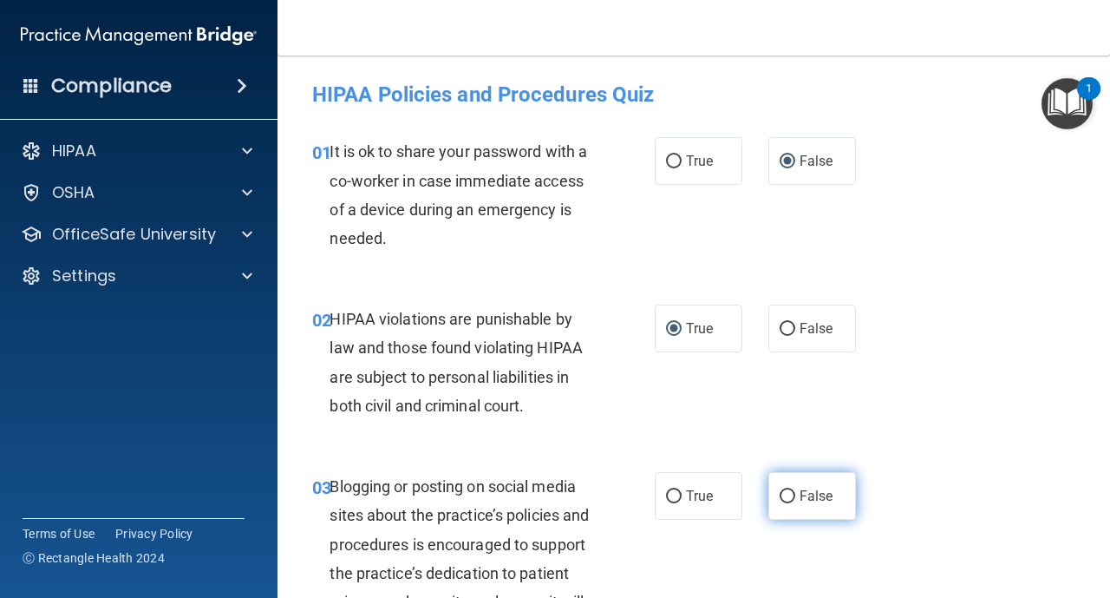
click at [795, 500] on input "False" at bounding box center [788, 496] width 16 height 13
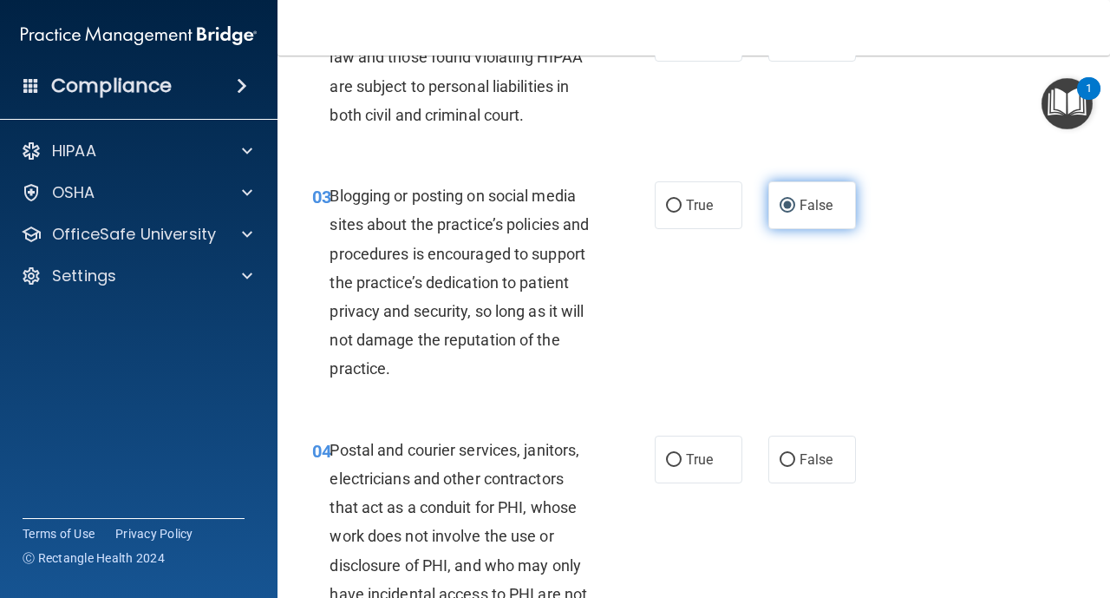
scroll to position [312, 0]
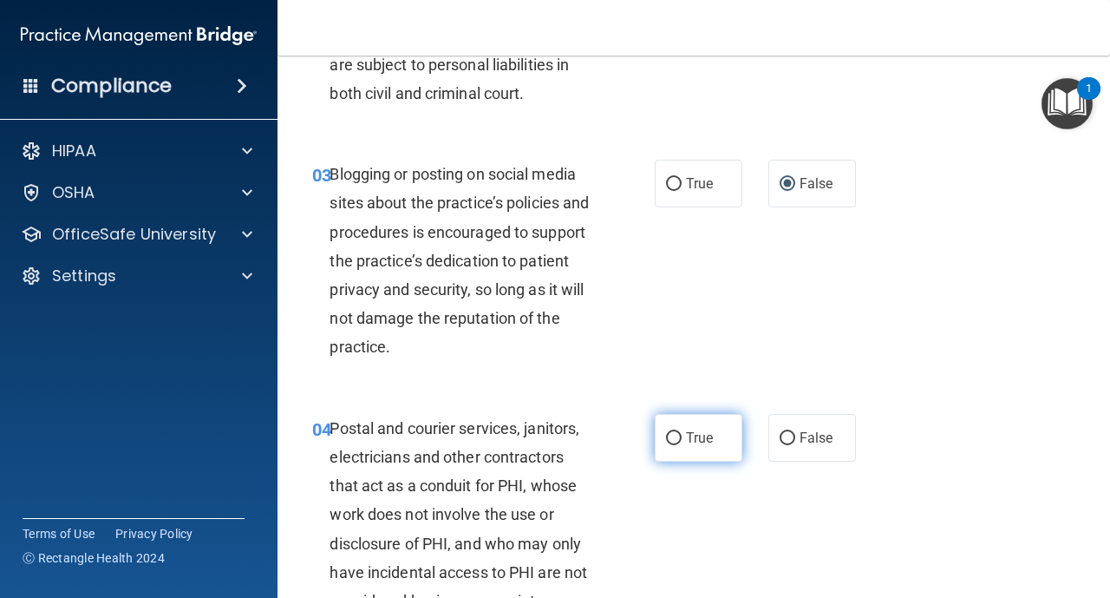
click at [678, 437] on input "True" at bounding box center [674, 438] width 16 height 13
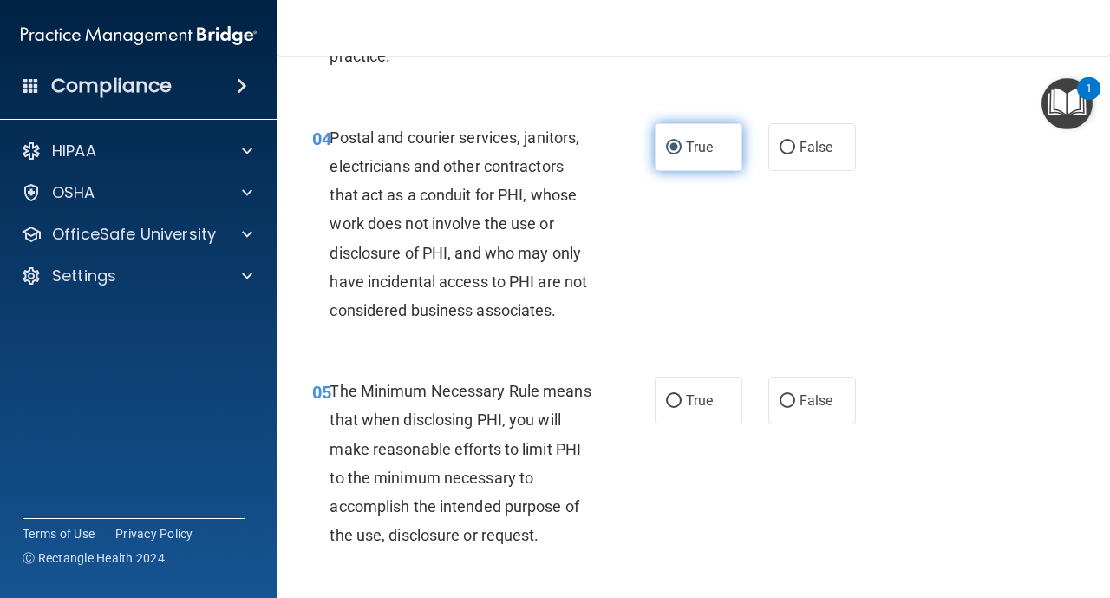
scroll to position [625, 0]
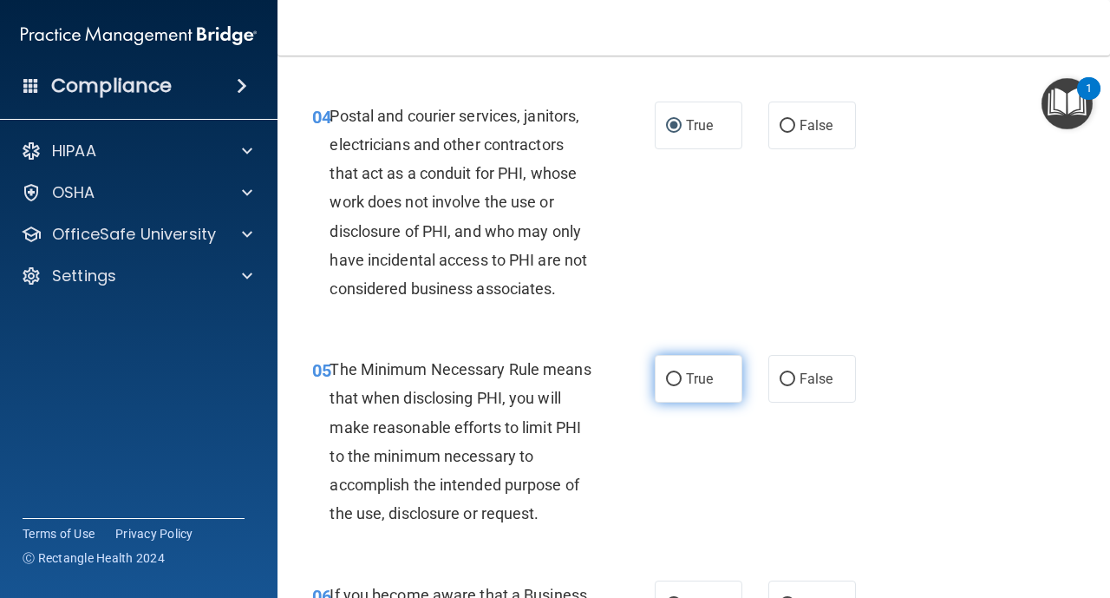
click at [671, 376] on input "True" at bounding box center [674, 379] width 16 height 13
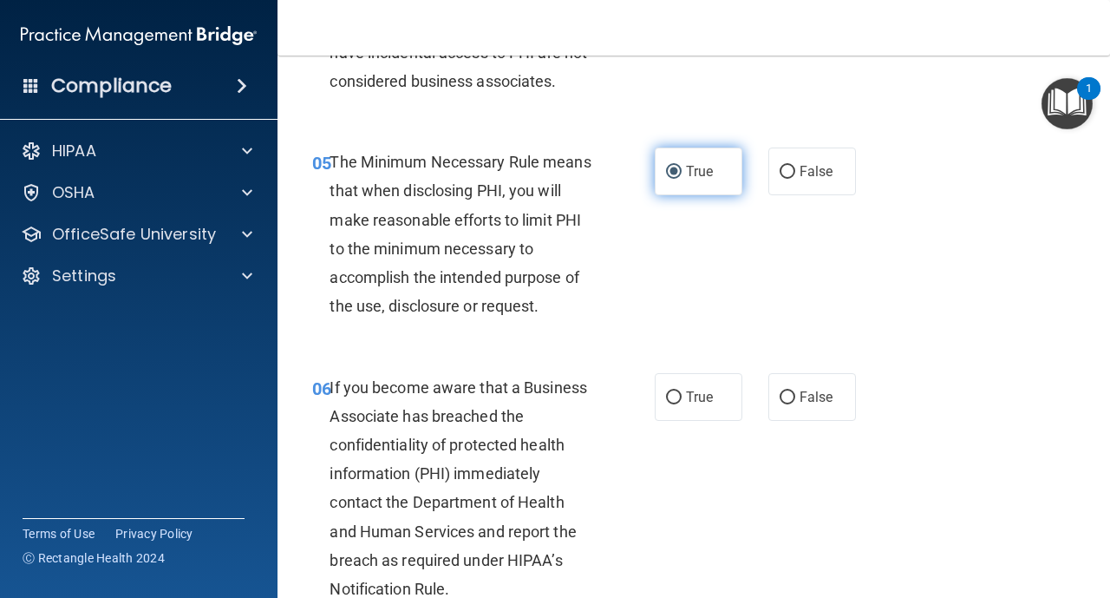
scroll to position [867, 0]
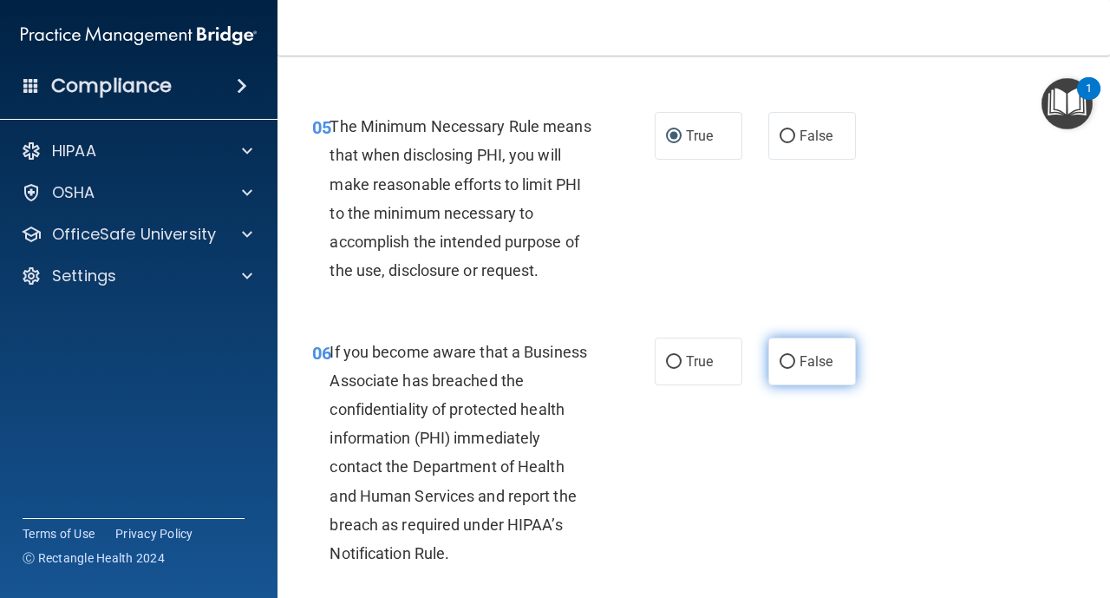
click at [783, 364] on input "False" at bounding box center [788, 362] width 16 height 13
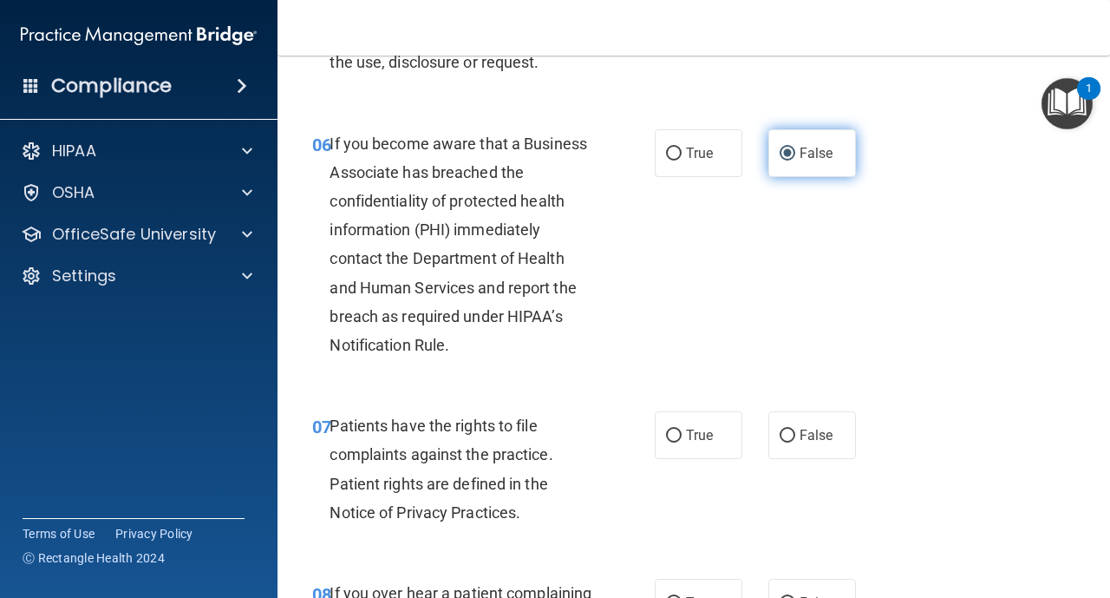
scroll to position [1145, 0]
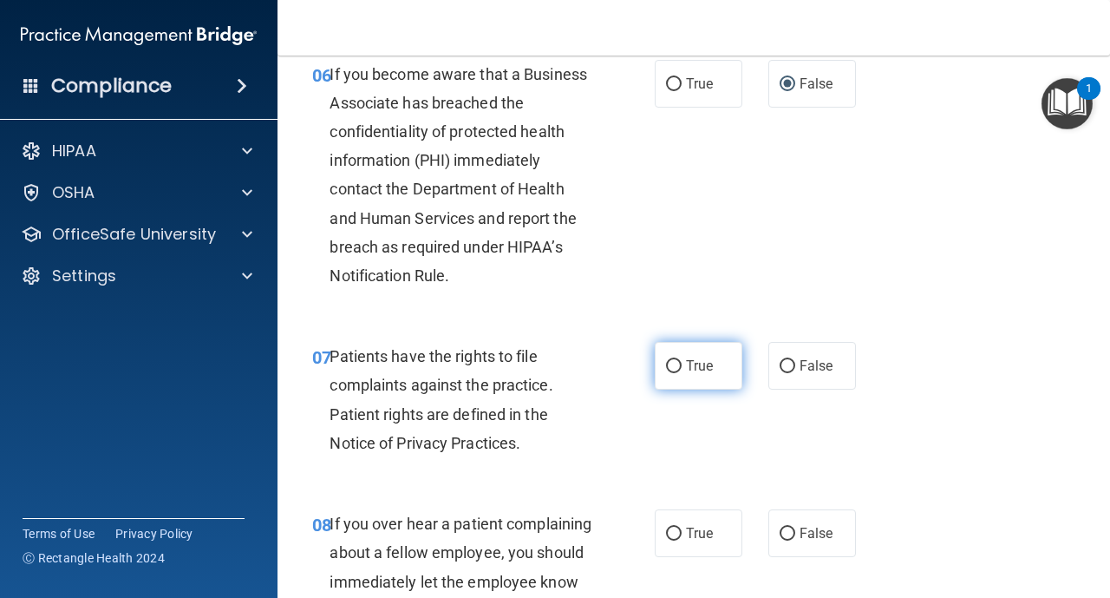
click at [678, 367] on input "True" at bounding box center [674, 366] width 16 height 13
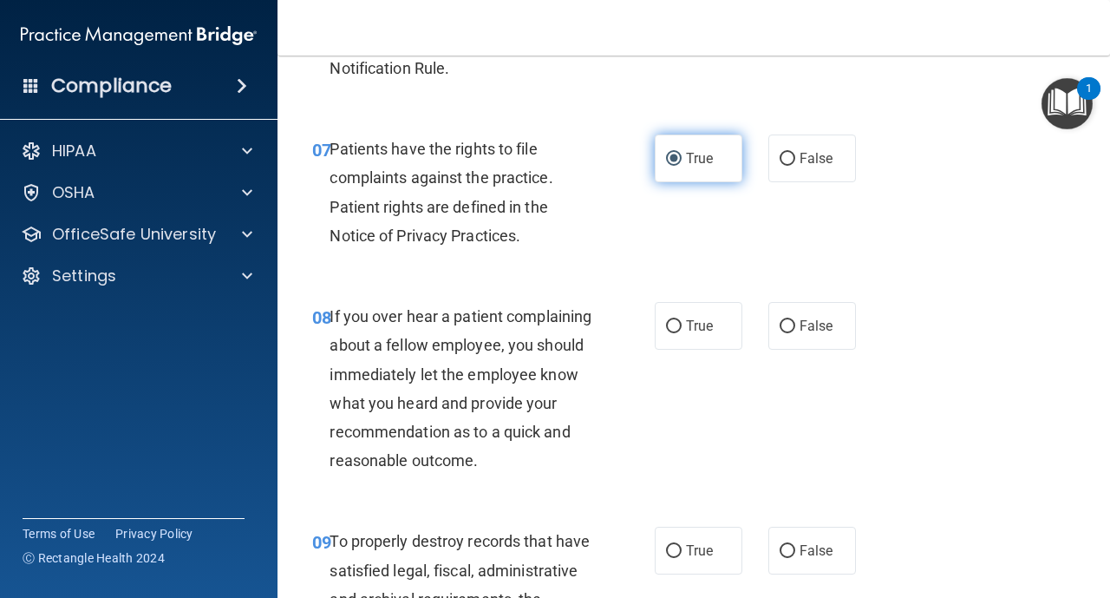
scroll to position [1353, 0]
click at [788, 330] on input "False" at bounding box center [788, 325] width 16 height 13
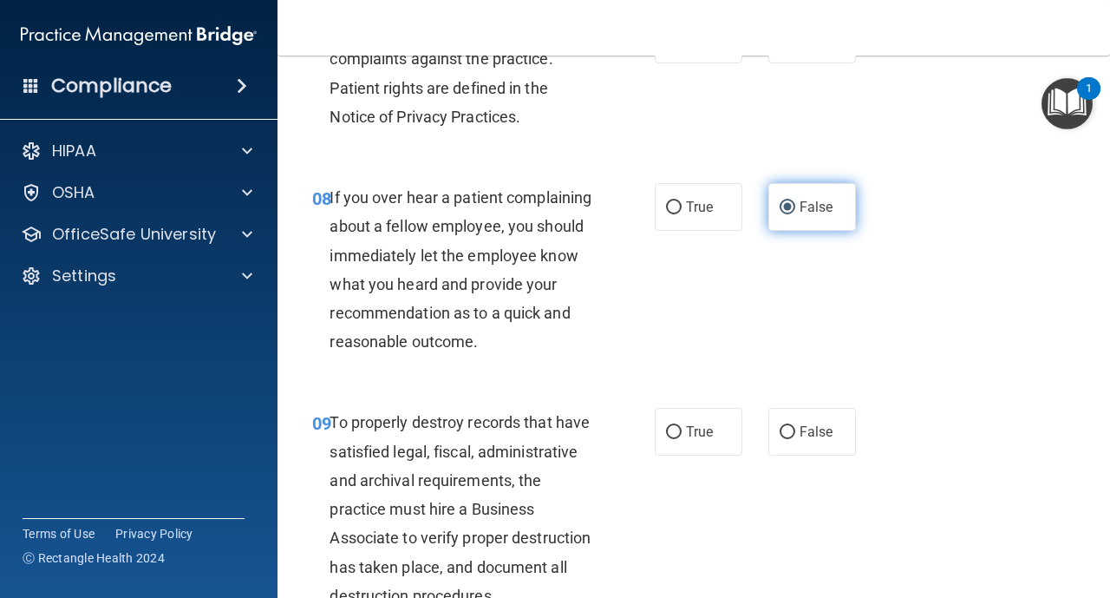
scroll to position [1492, 0]
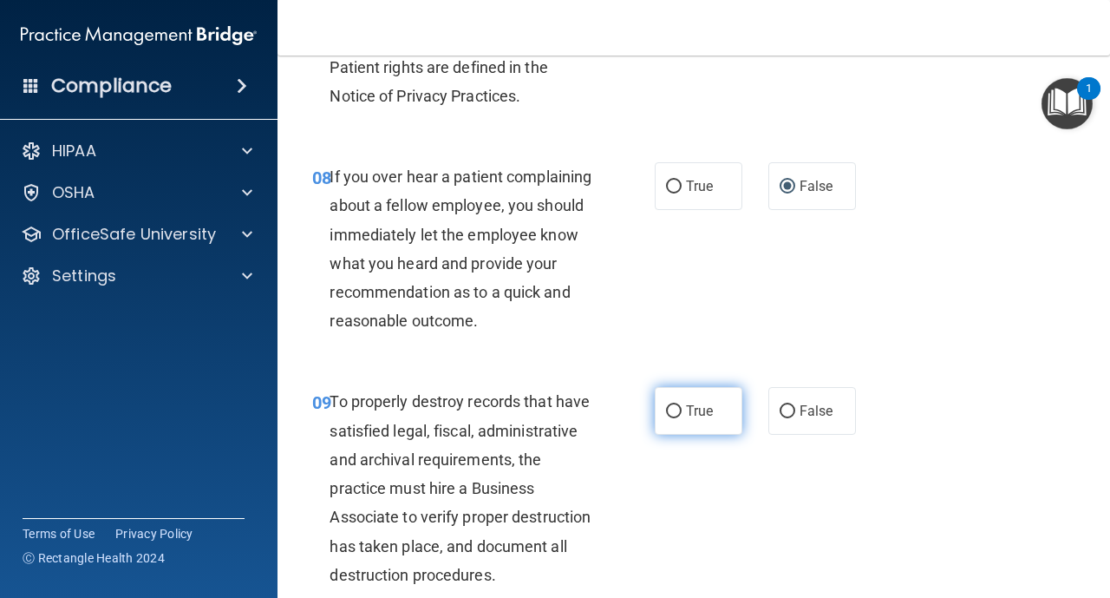
click at [681, 418] on label "True" at bounding box center [699, 411] width 88 height 48
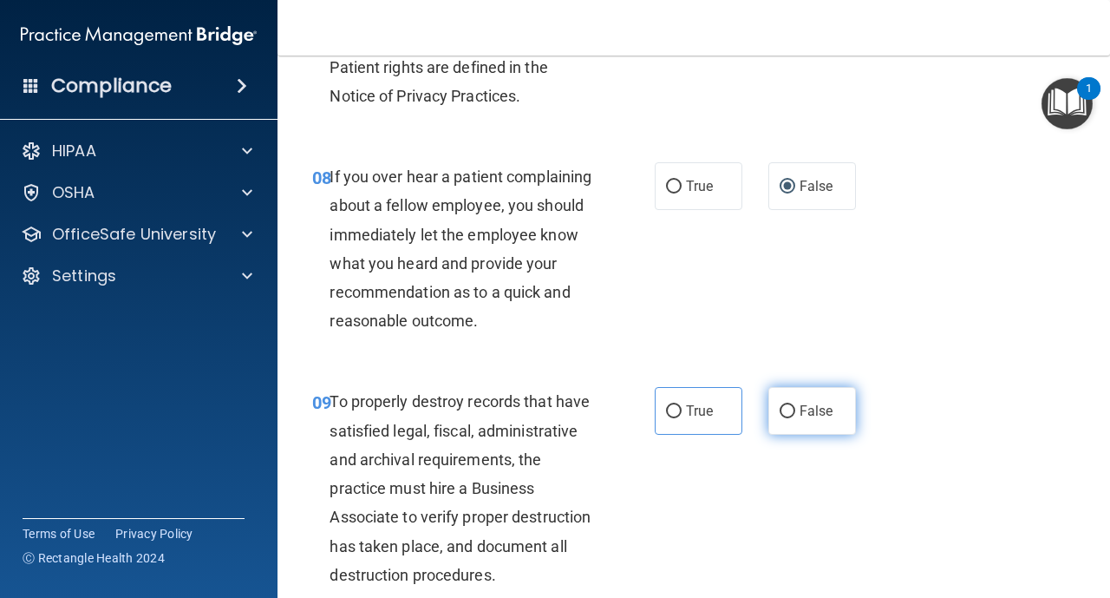
click at [790, 410] on input "False" at bounding box center [788, 411] width 16 height 13
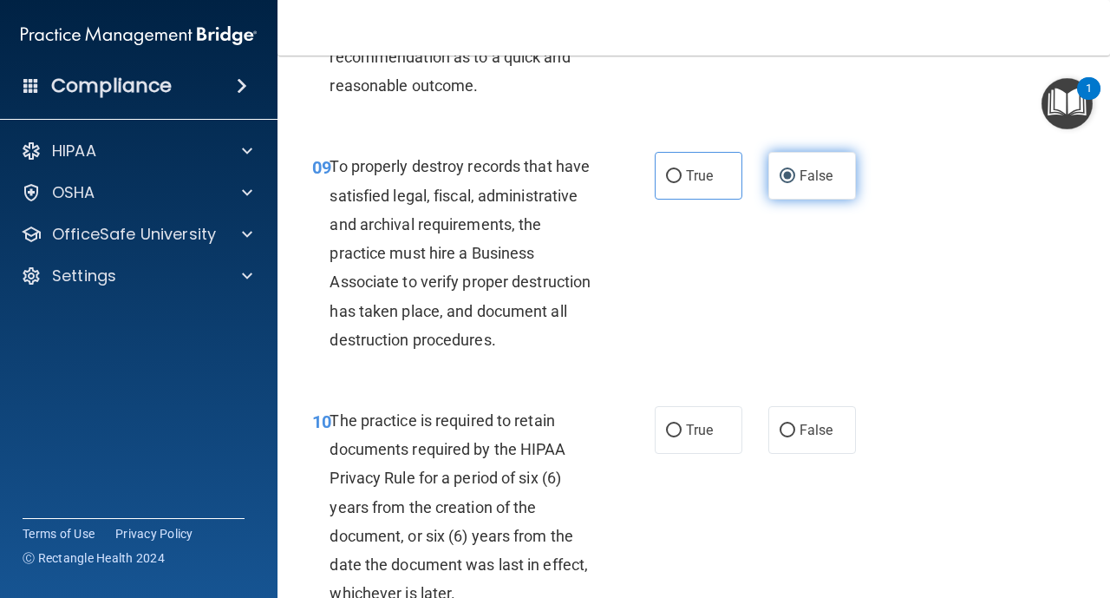
scroll to position [1735, 0]
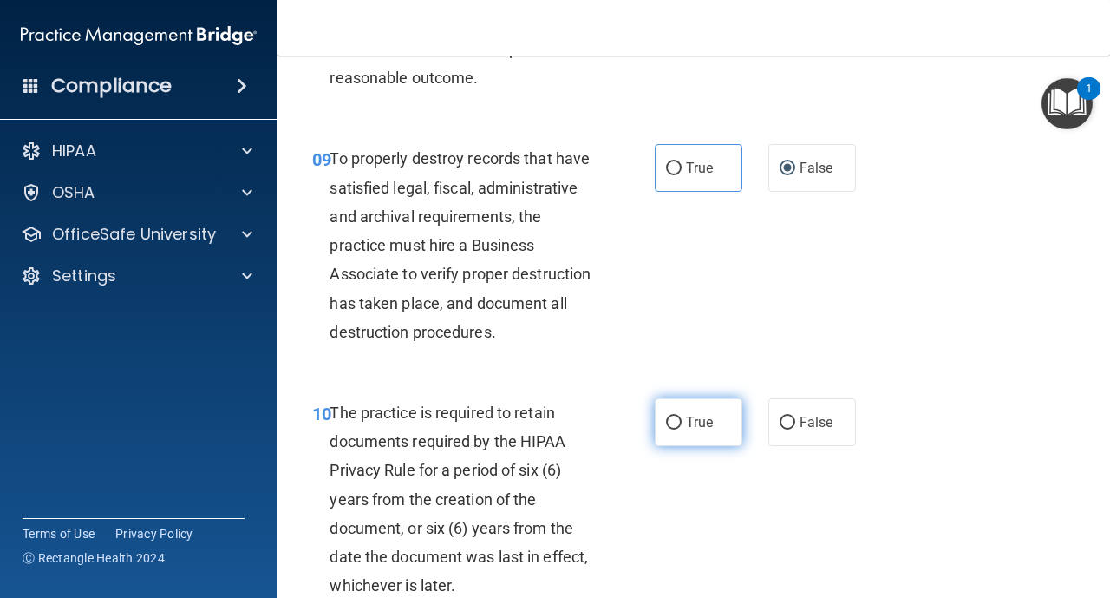
click at [673, 423] on input "True" at bounding box center [674, 422] width 16 height 13
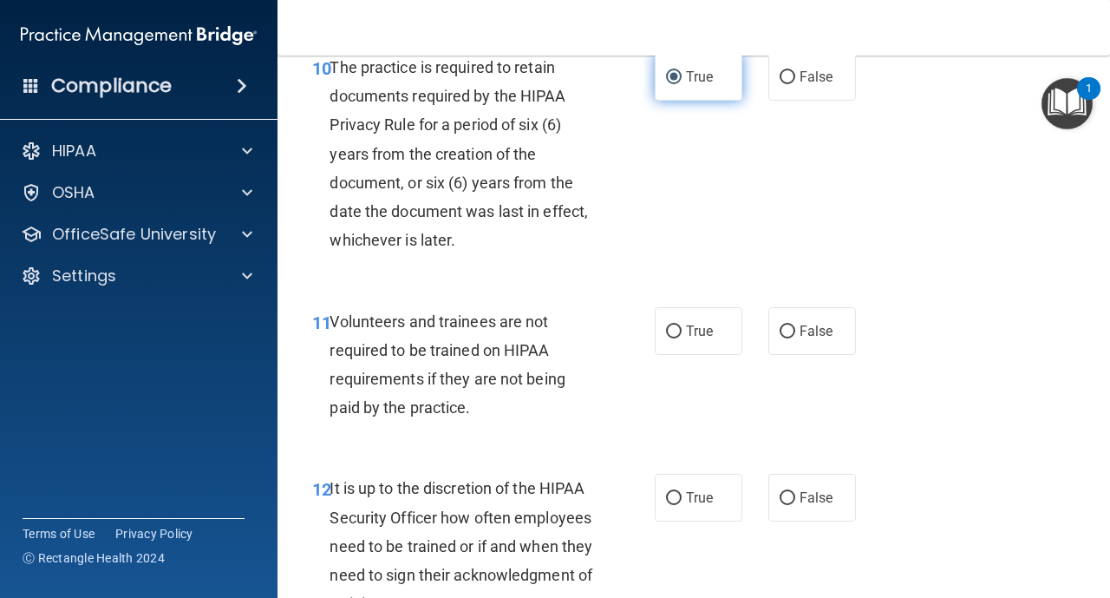
scroll to position [2082, 0]
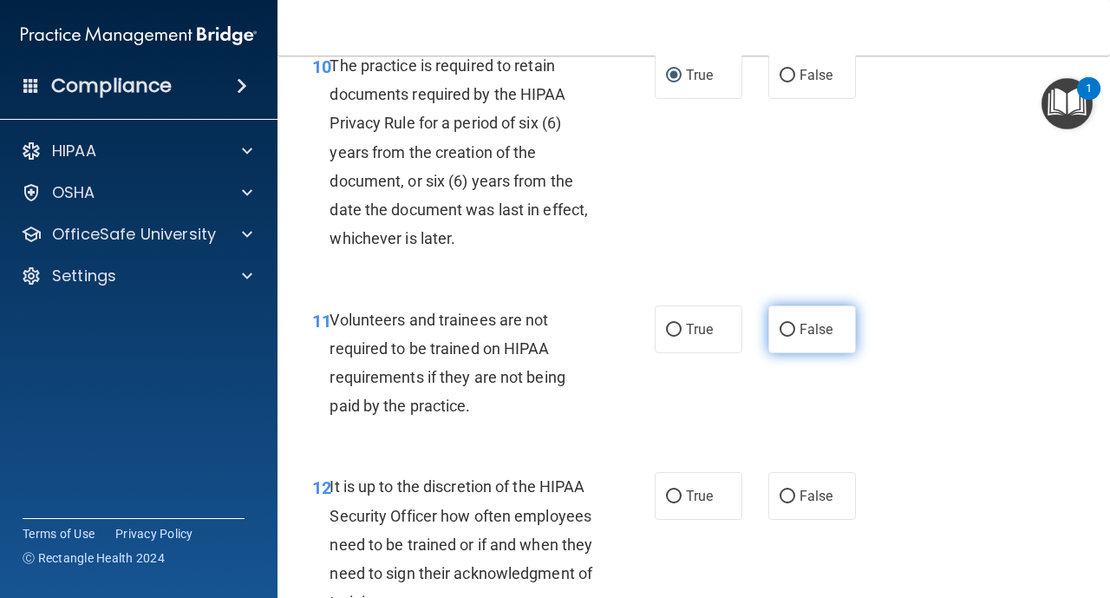
click at [784, 329] on input "False" at bounding box center [788, 330] width 16 height 13
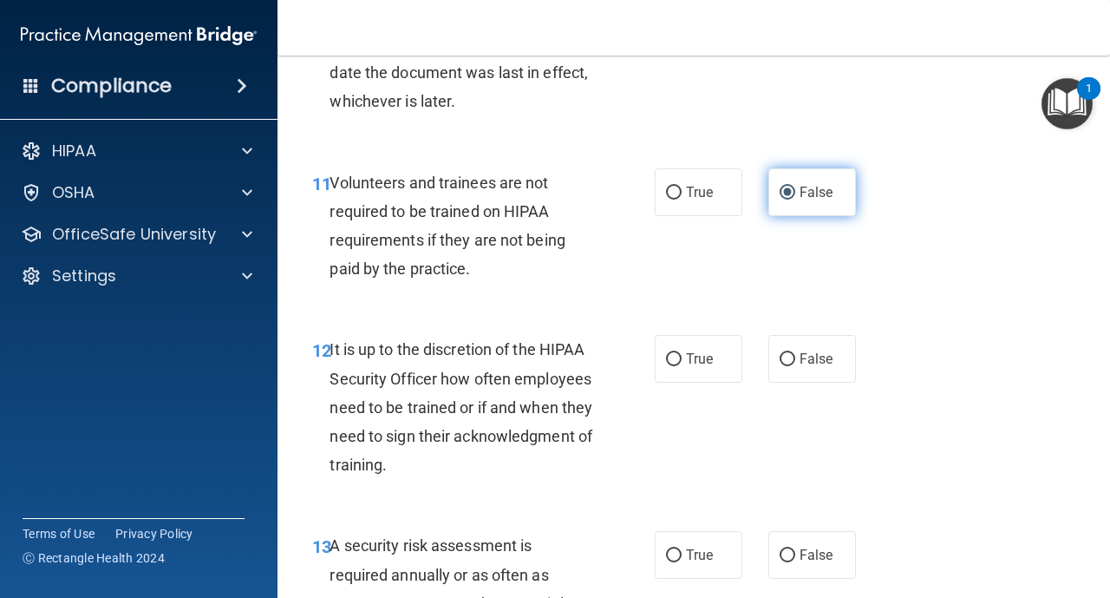
scroll to position [2221, 0]
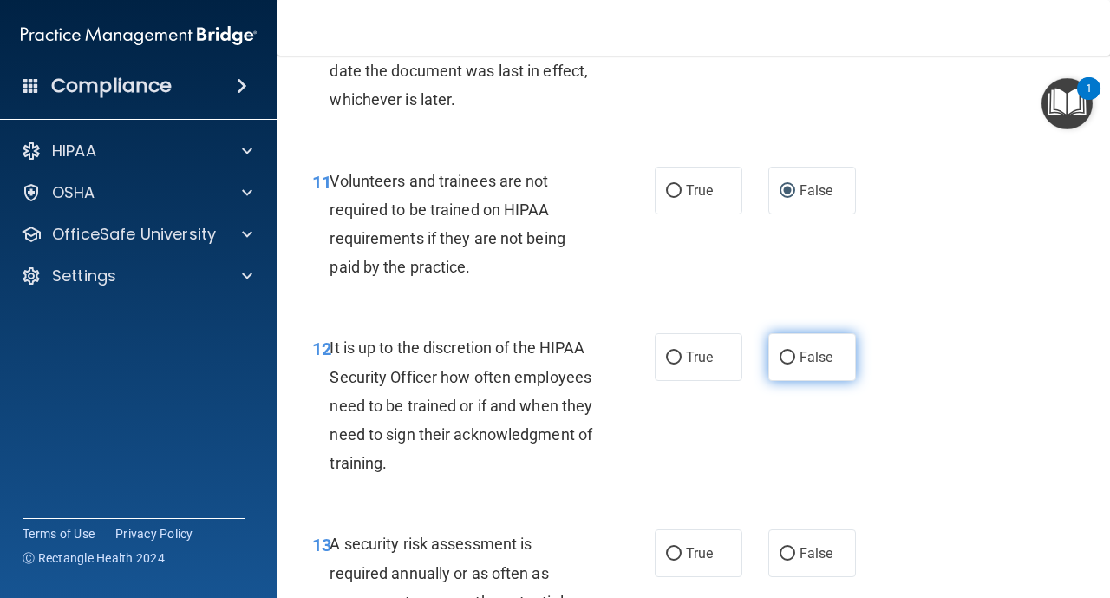
click at [797, 362] on label "False" at bounding box center [813, 357] width 88 height 48
click at [795, 362] on input "False" at bounding box center [788, 357] width 16 height 13
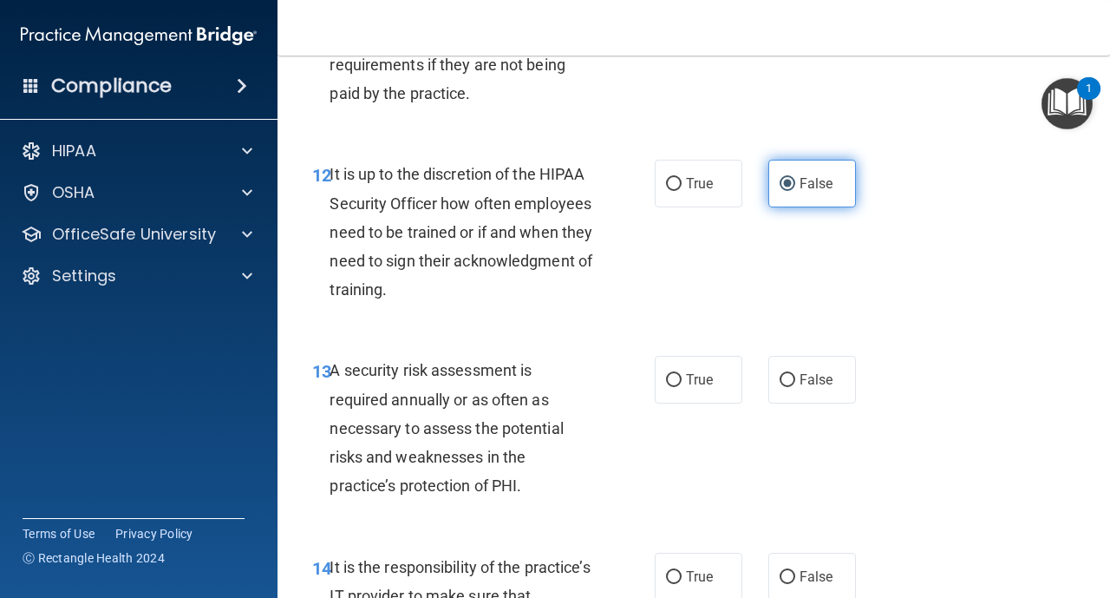
scroll to position [2429, 0]
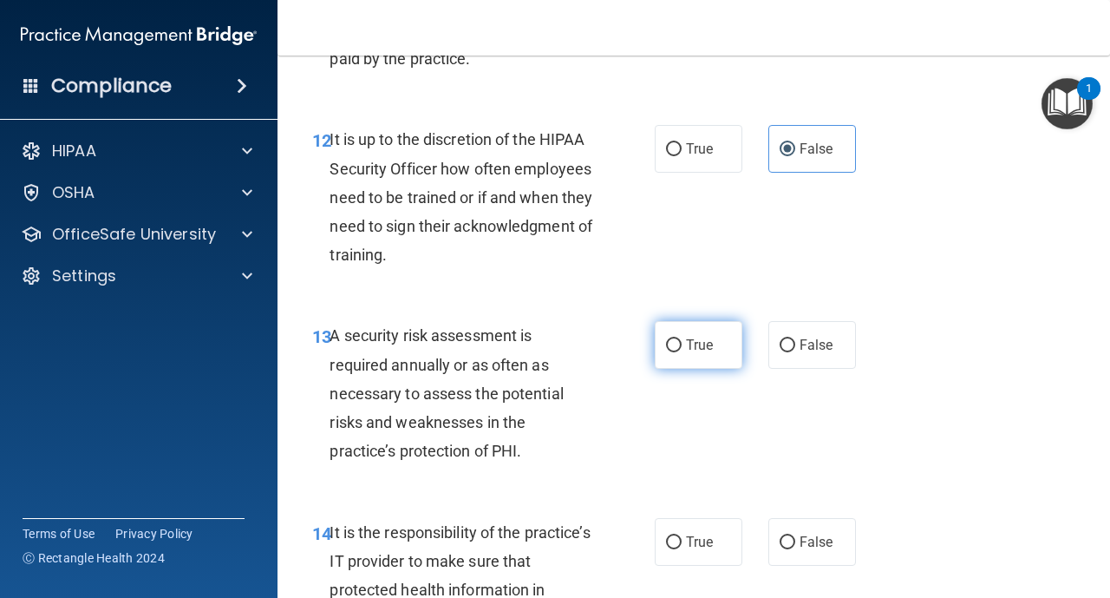
click at [679, 353] on label "True" at bounding box center [699, 345] width 88 height 48
click at [679, 352] on input "True" at bounding box center [674, 345] width 16 height 13
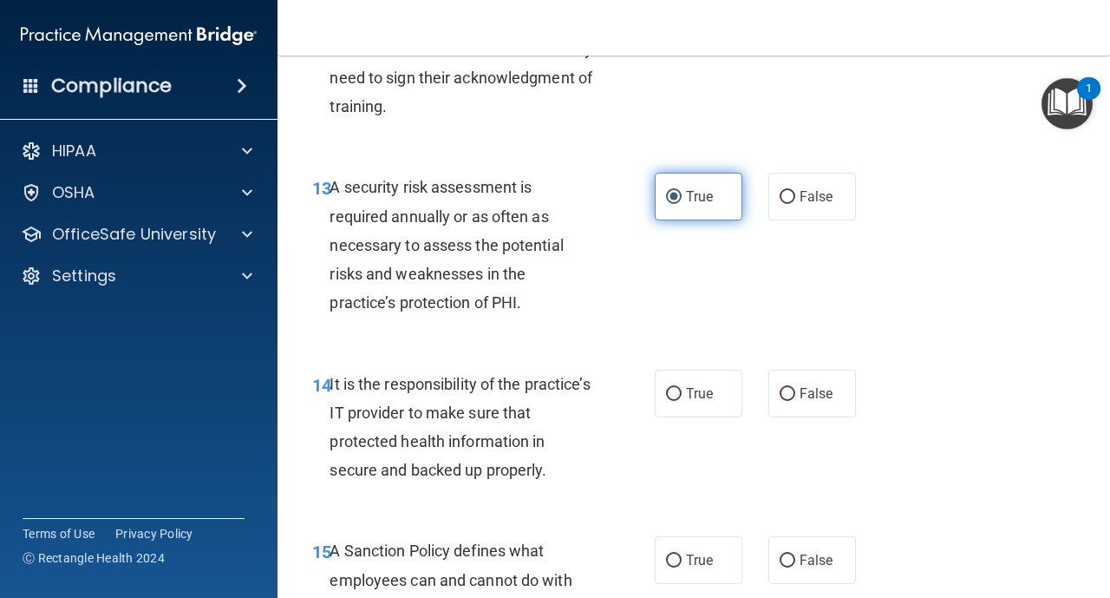
scroll to position [2602, 0]
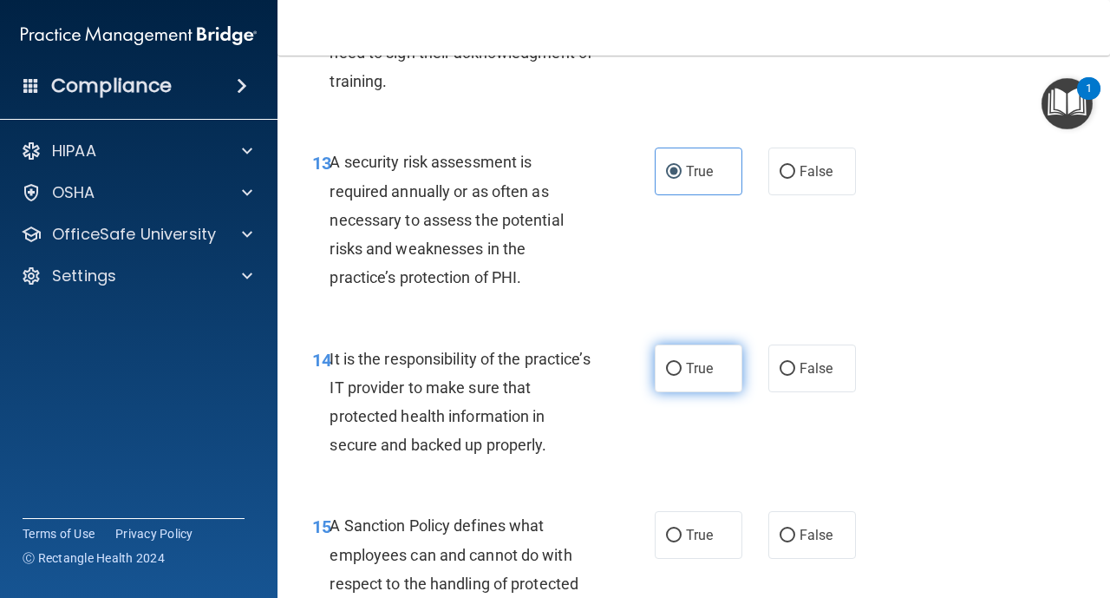
click at [674, 367] on input "True" at bounding box center [674, 369] width 16 height 13
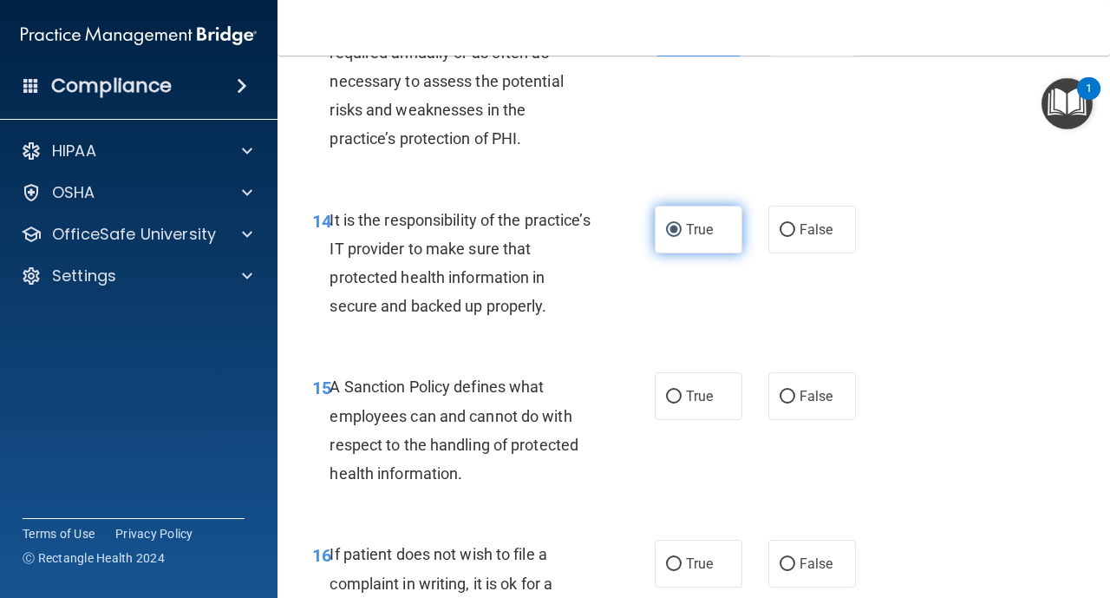
scroll to position [2776, 0]
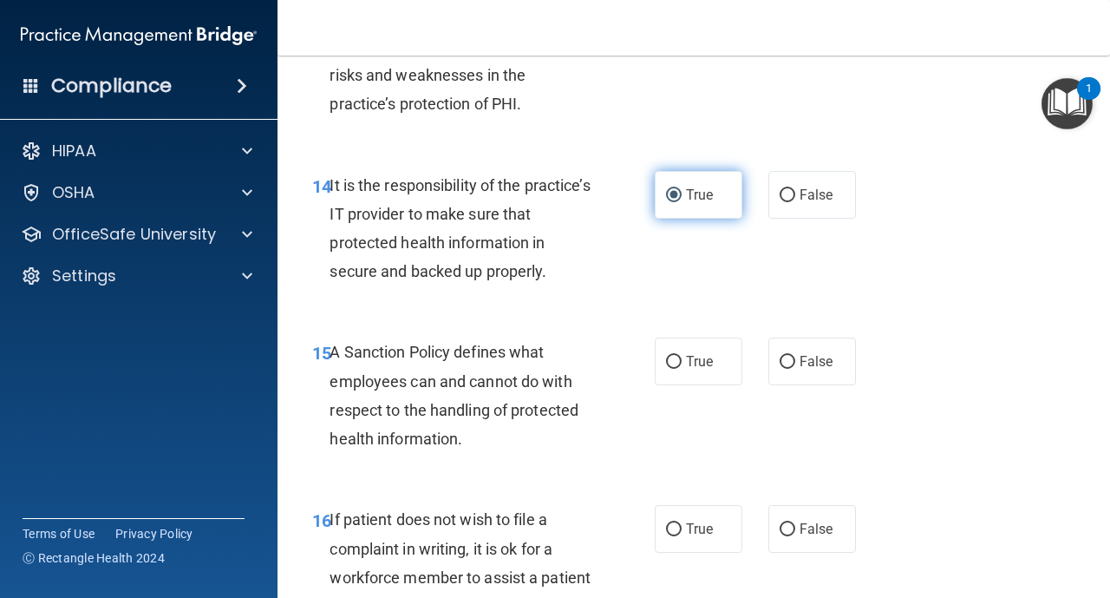
click at [674, 367] on input "True" at bounding box center [674, 362] width 16 height 13
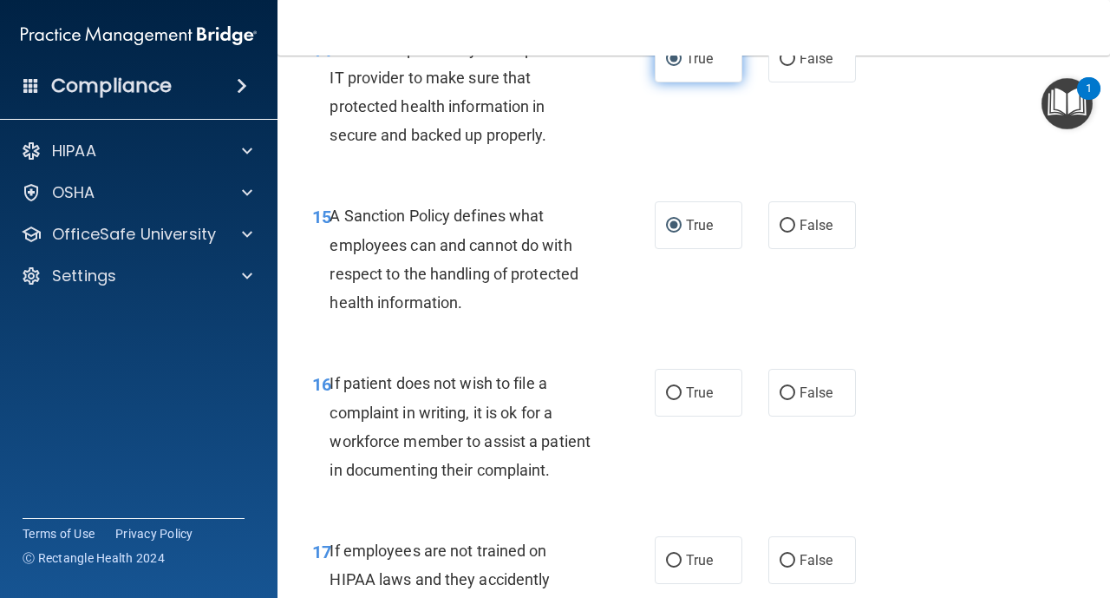
scroll to position [2915, 0]
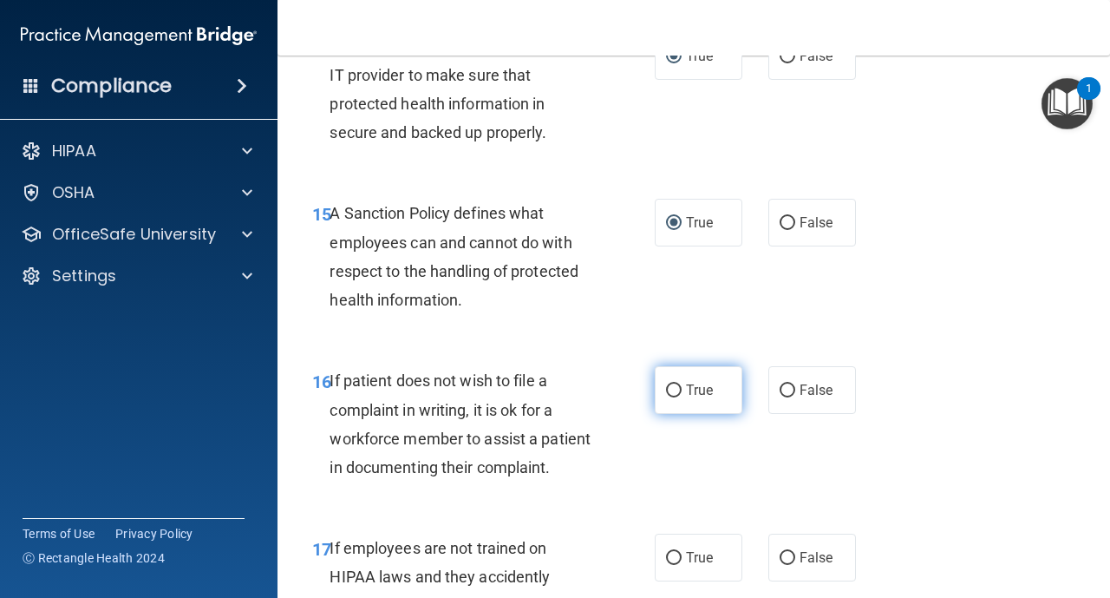
click at [671, 409] on label "True" at bounding box center [699, 390] width 88 height 48
click at [671, 397] on input "True" at bounding box center [674, 390] width 16 height 13
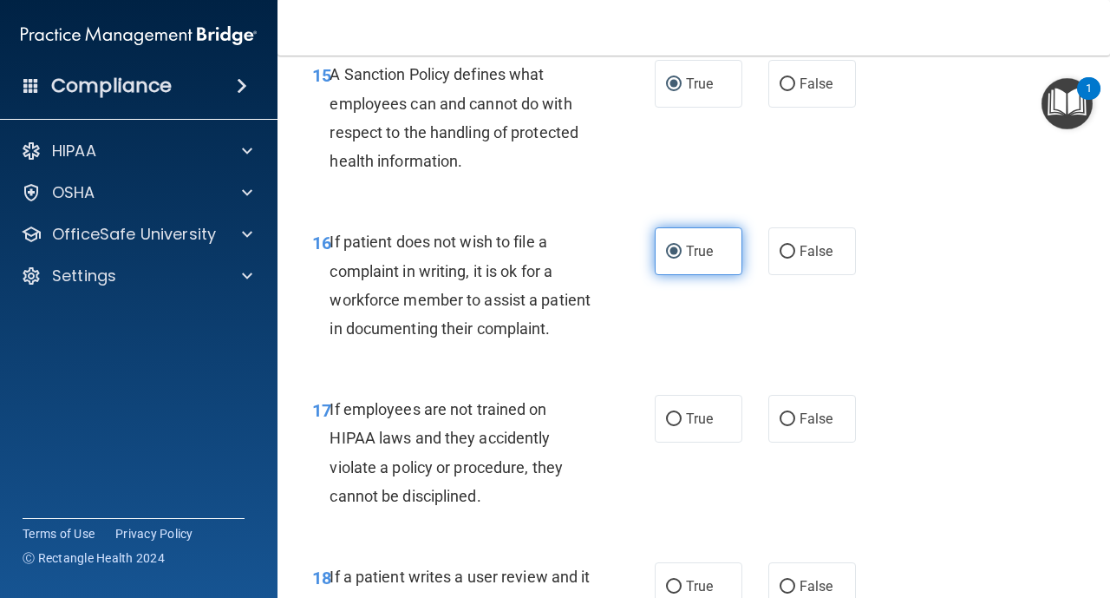
scroll to position [3088, 0]
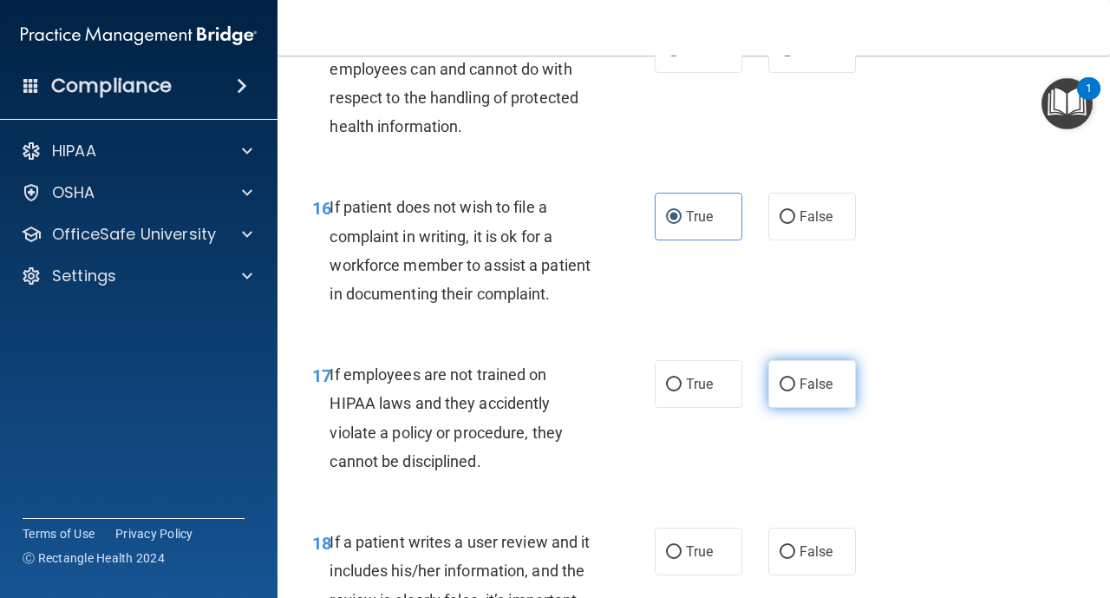
click at [789, 384] on input "False" at bounding box center [788, 384] width 16 height 13
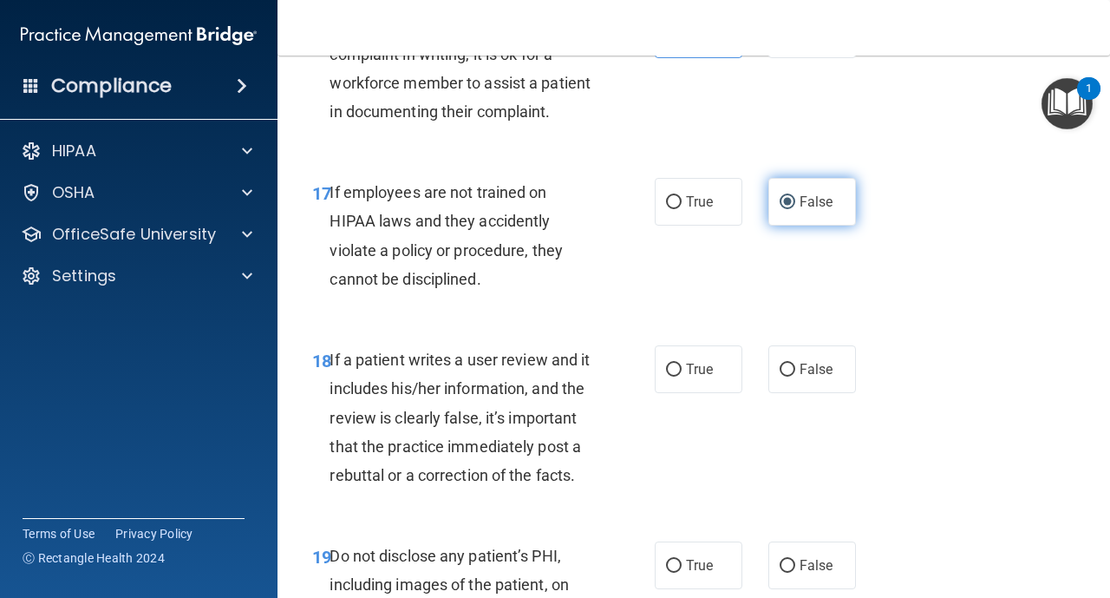
scroll to position [3296, 0]
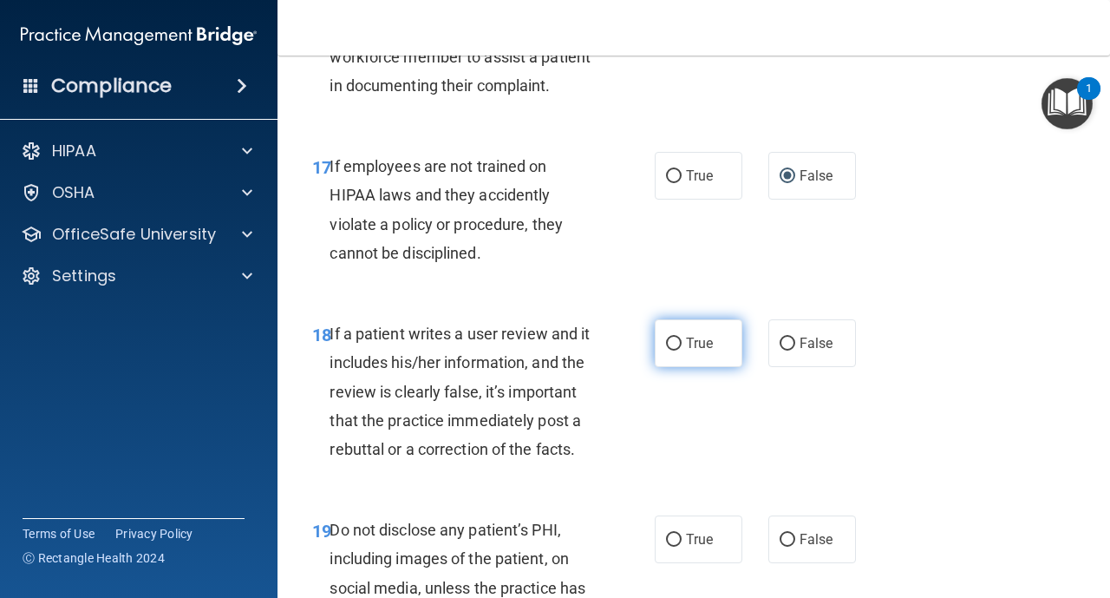
click at [671, 351] on label "True" at bounding box center [699, 343] width 88 height 48
click at [671, 350] on input "True" at bounding box center [674, 343] width 16 height 13
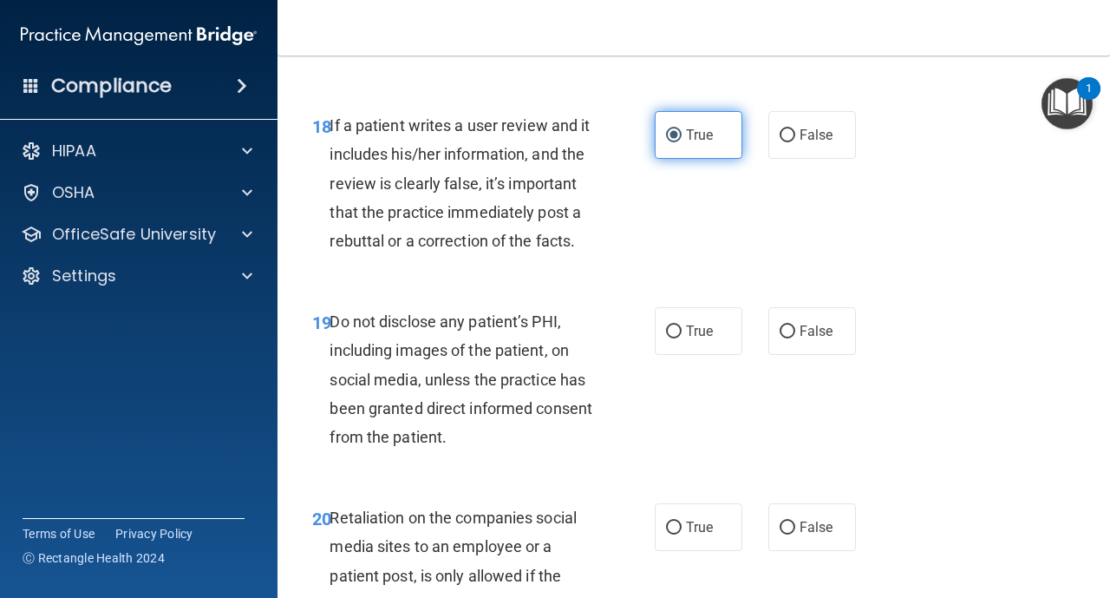
scroll to position [3539, 0]
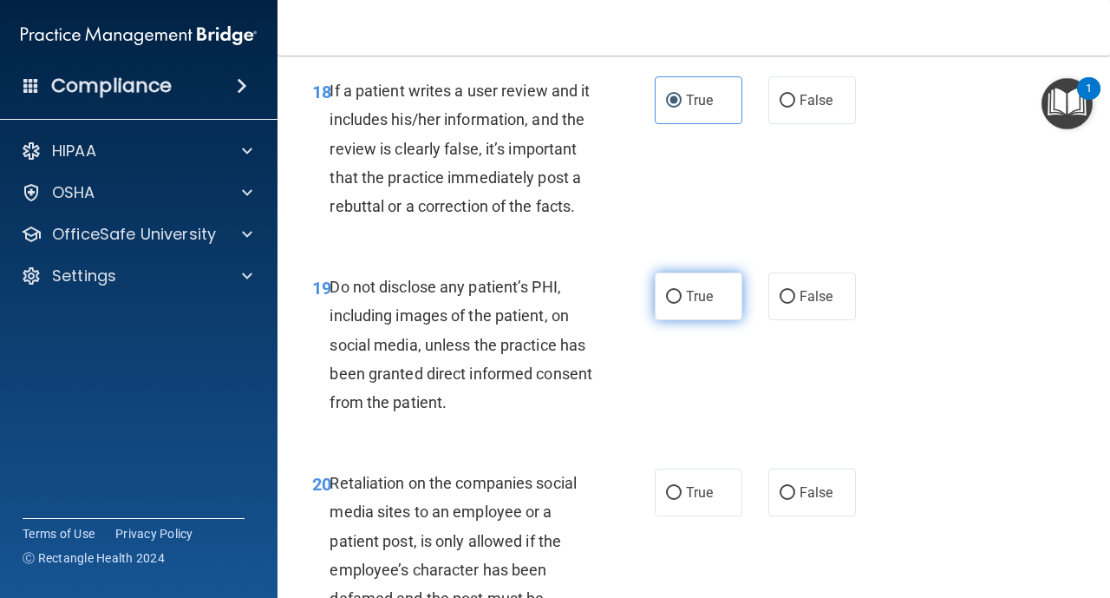
click at [677, 296] on input "True" at bounding box center [674, 297] width 16 height 13
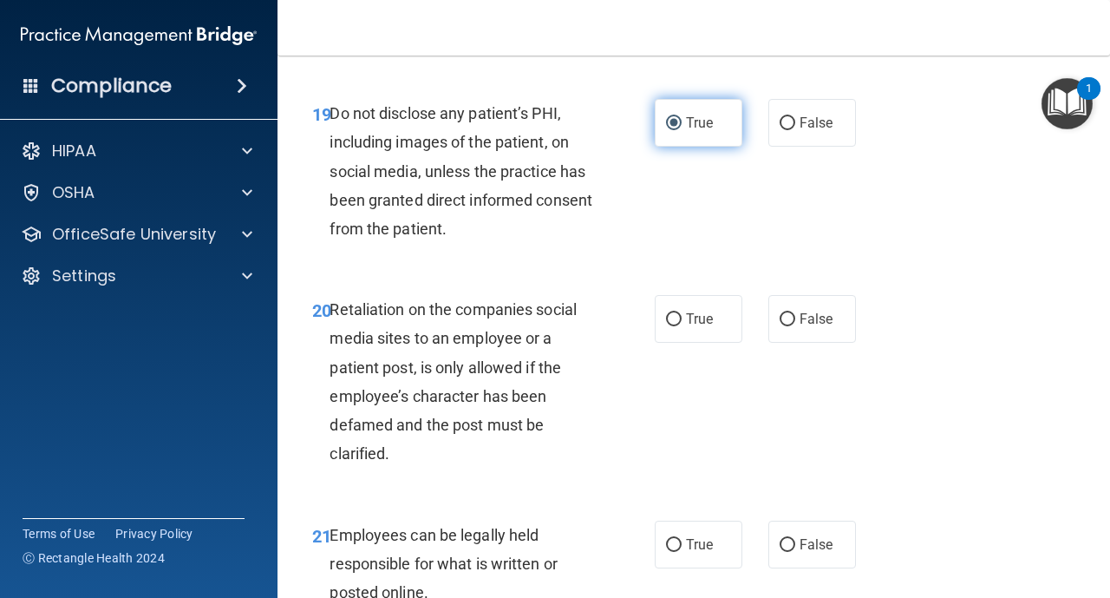
scroll to position [3747, 0]
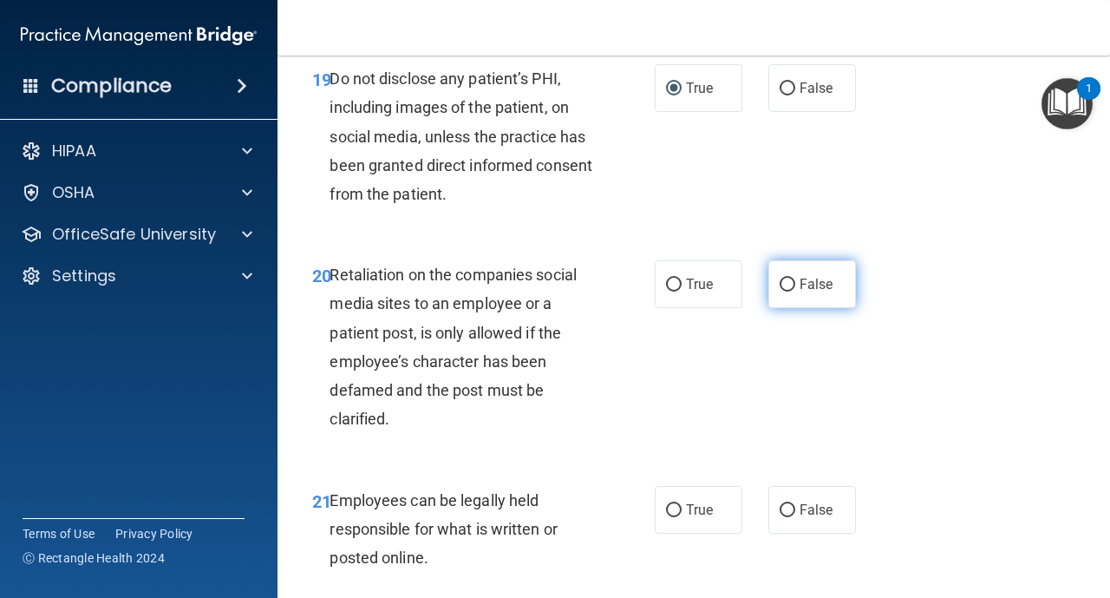
click at [793, 286] on input "False" at bounding box center [788, 284] width 16 height 13
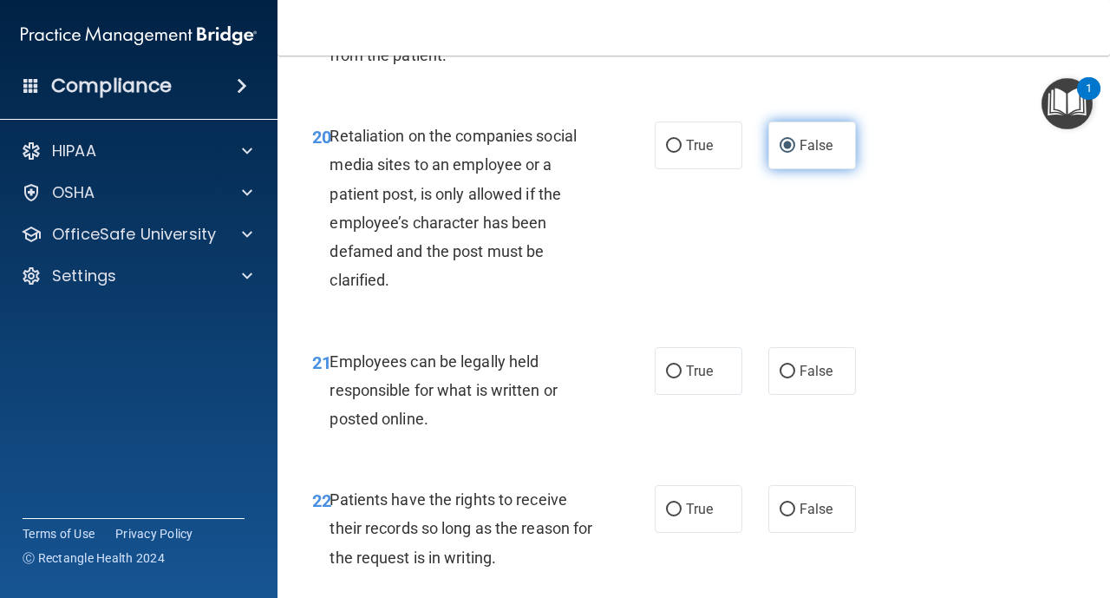
scroll to position [3921, 0]
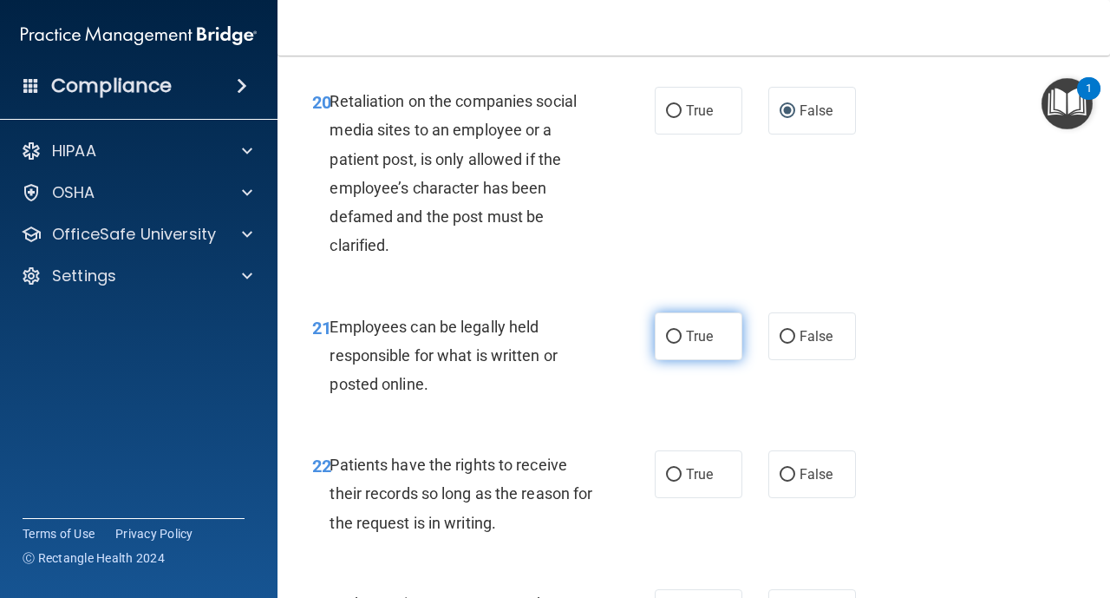
click at [673, 341] on input "True" at bounding box center [674, 336] width 16 height 13
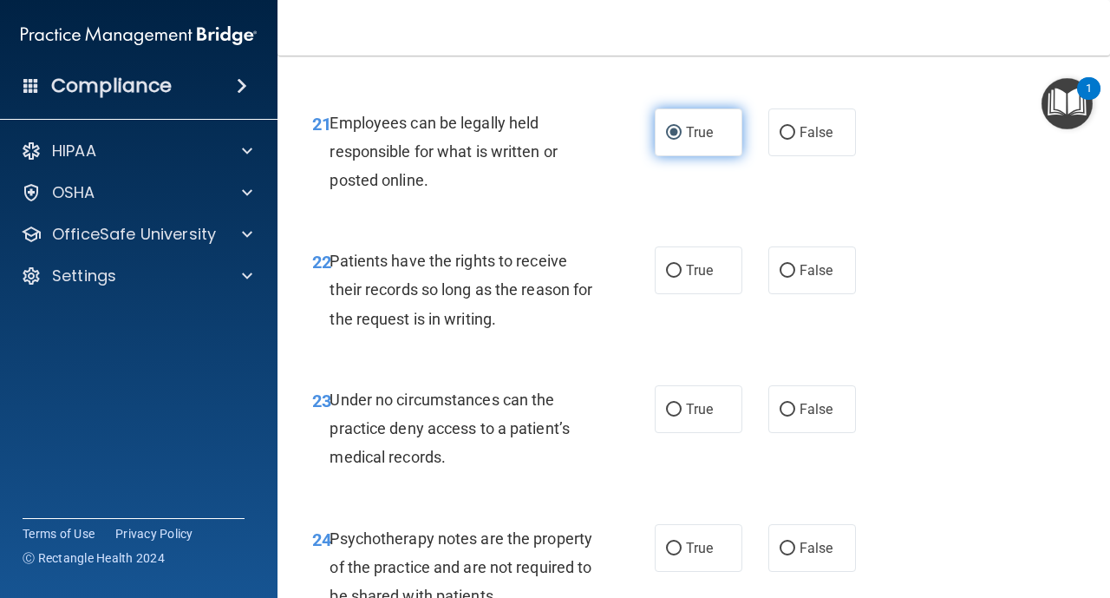
scroll to position [4129, 0]
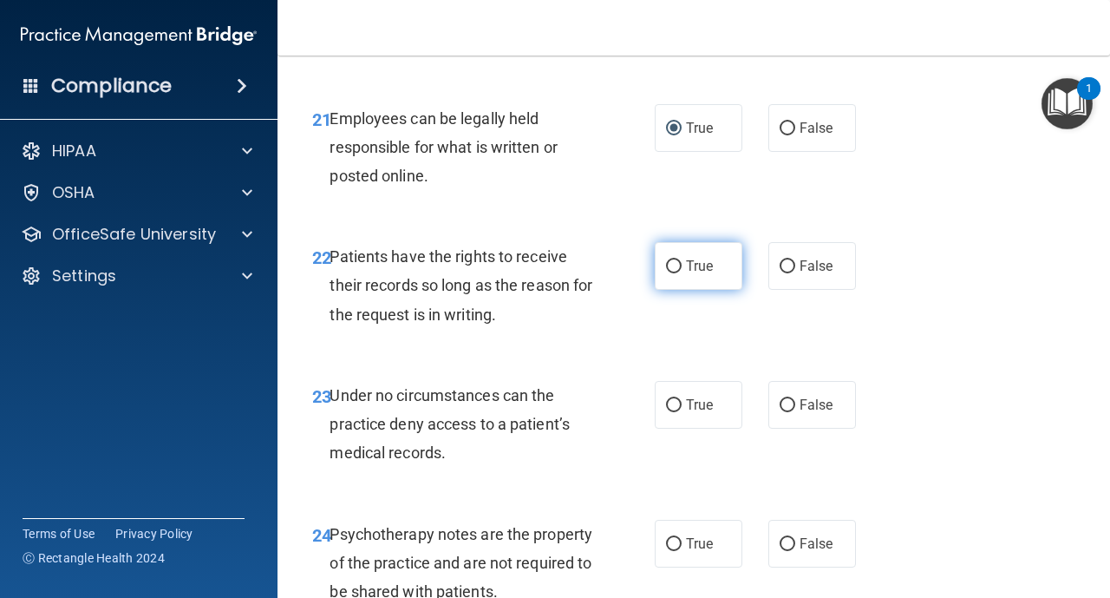
click at [680, 270] on input "True" at bounding box center [674, 266] width 16 height 13
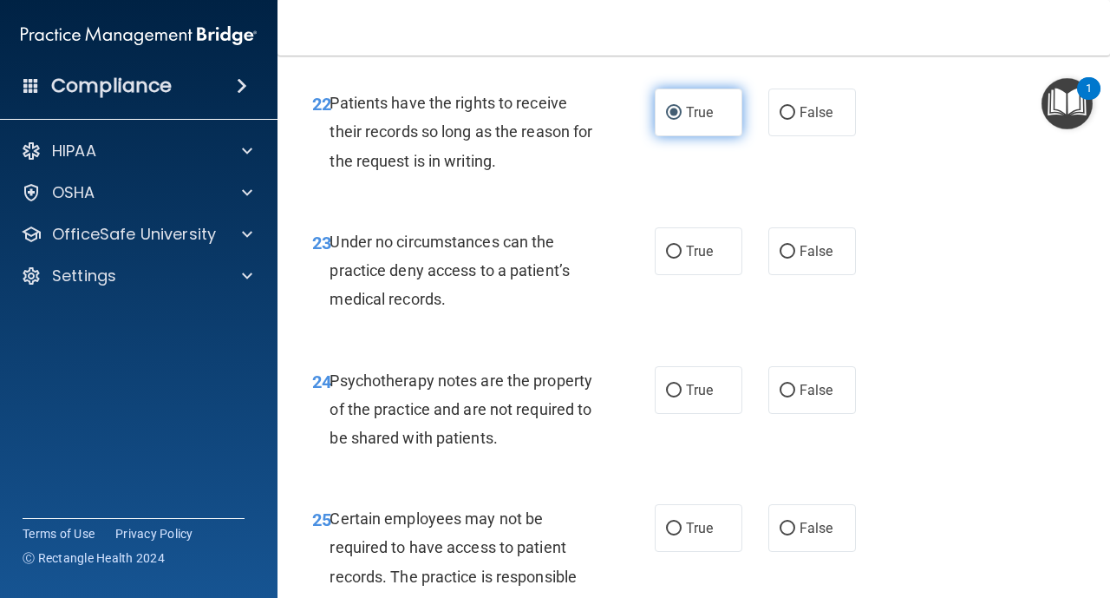
scroll to position [4303, 0]
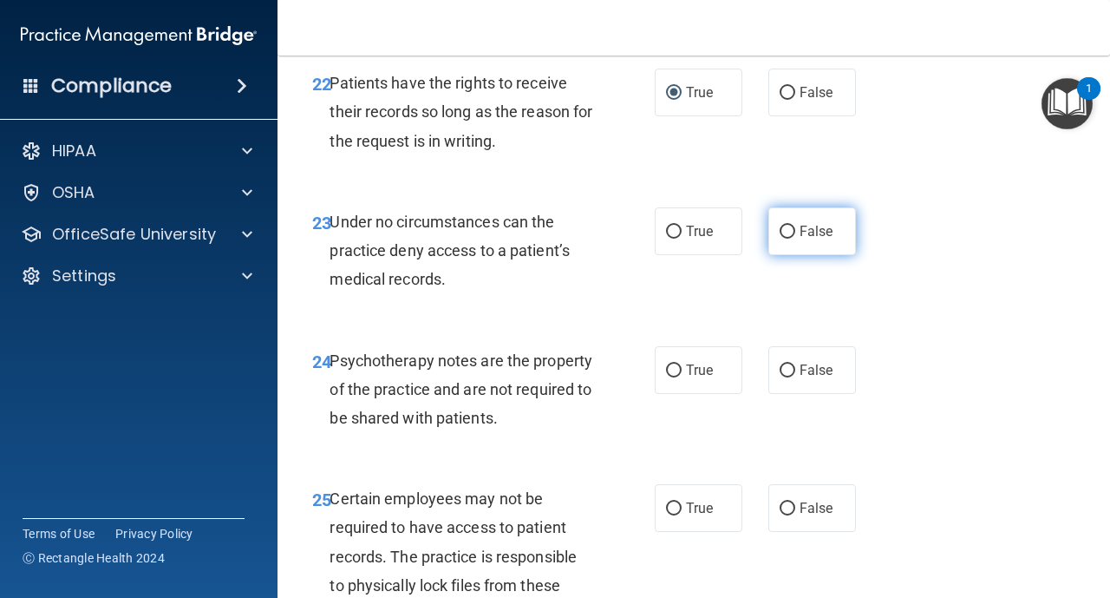
click at [788, 239] on label "False" at bounding box center [813, 231] width 88 height 48
click at [788, 239] on input "False" at bounding box center [788, 232] width 16 height 13
click at [681, 371] on label "True" at bounding box center [699, 370] width 88 height 48
click at [674, 371] on input "True" at bounding box center [674, 370] width 16 height 13
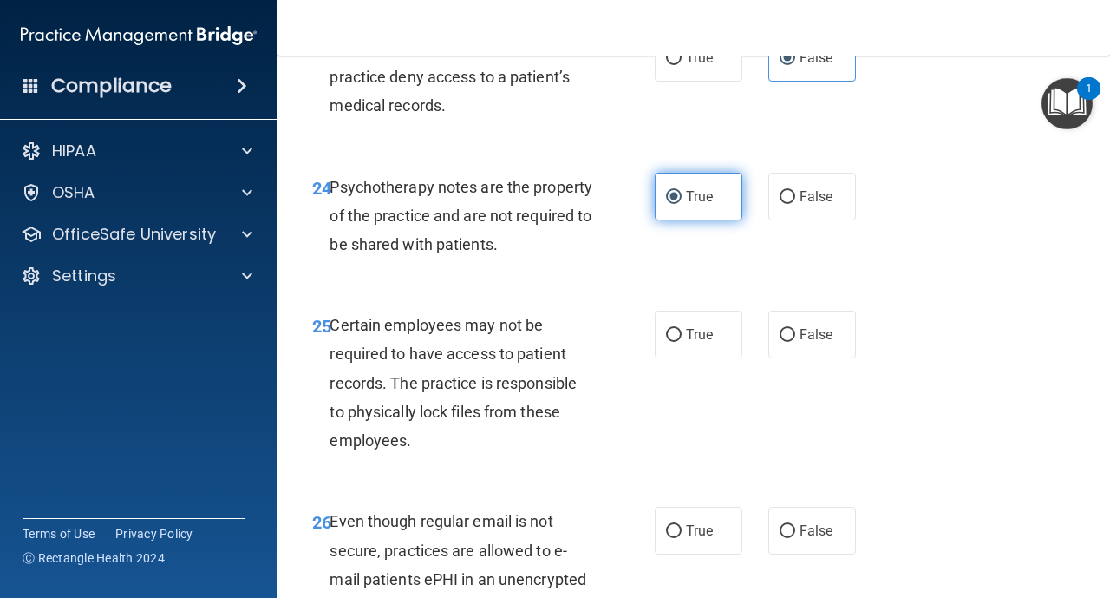
scroll to position [4511, 0]
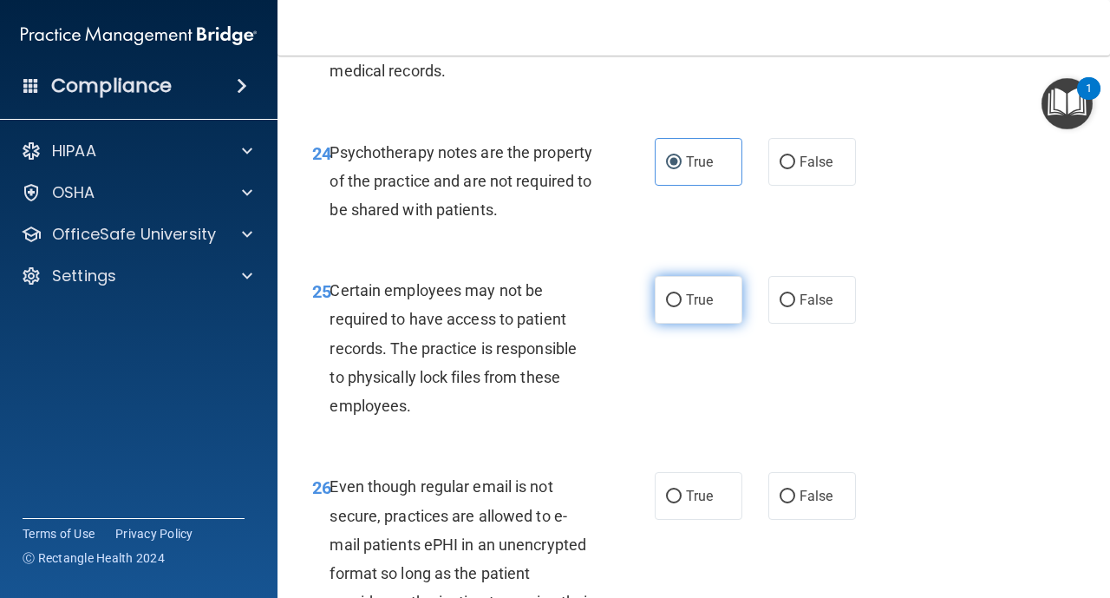
click at [674, 305] on input "True" at bounding box center [674, 300] width 16 height 13
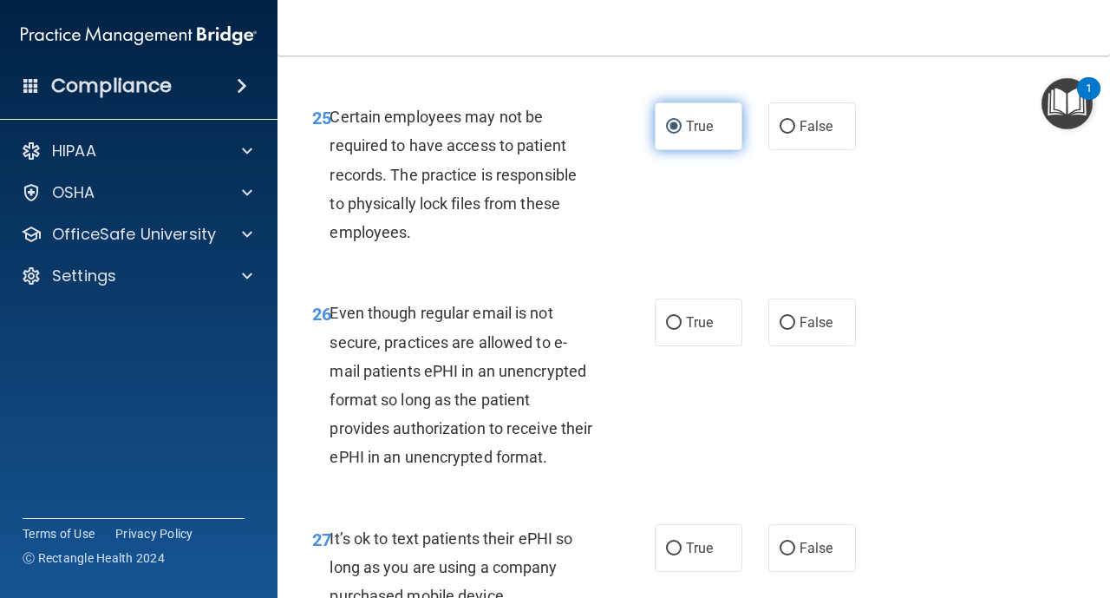
scroll to position [4719, 0]
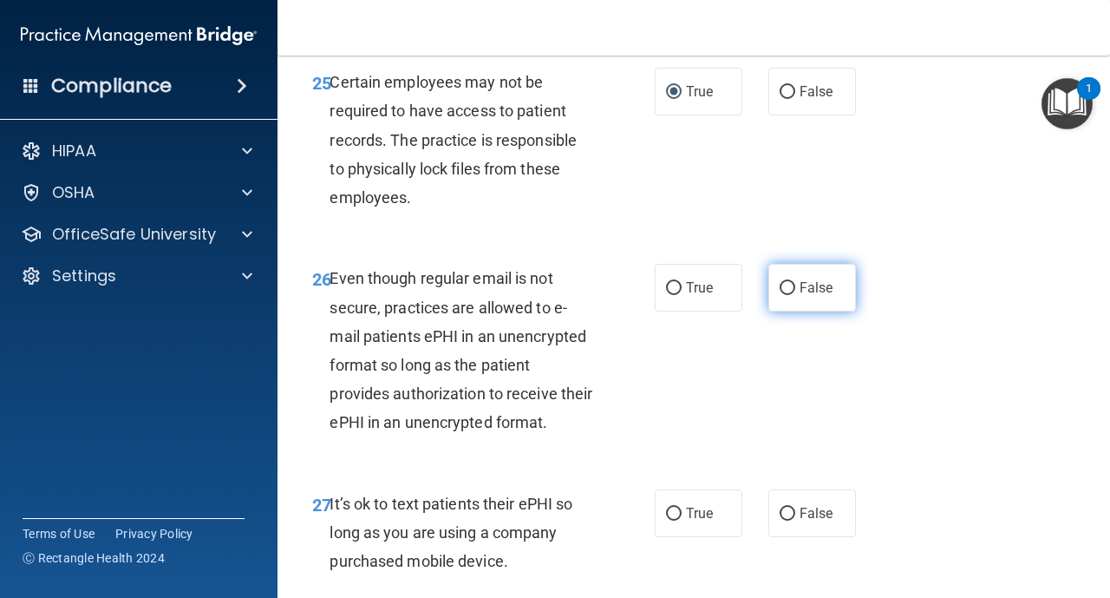
click at [782, 286] on input "False" at bounding box center [788, 288] width 16 height 13
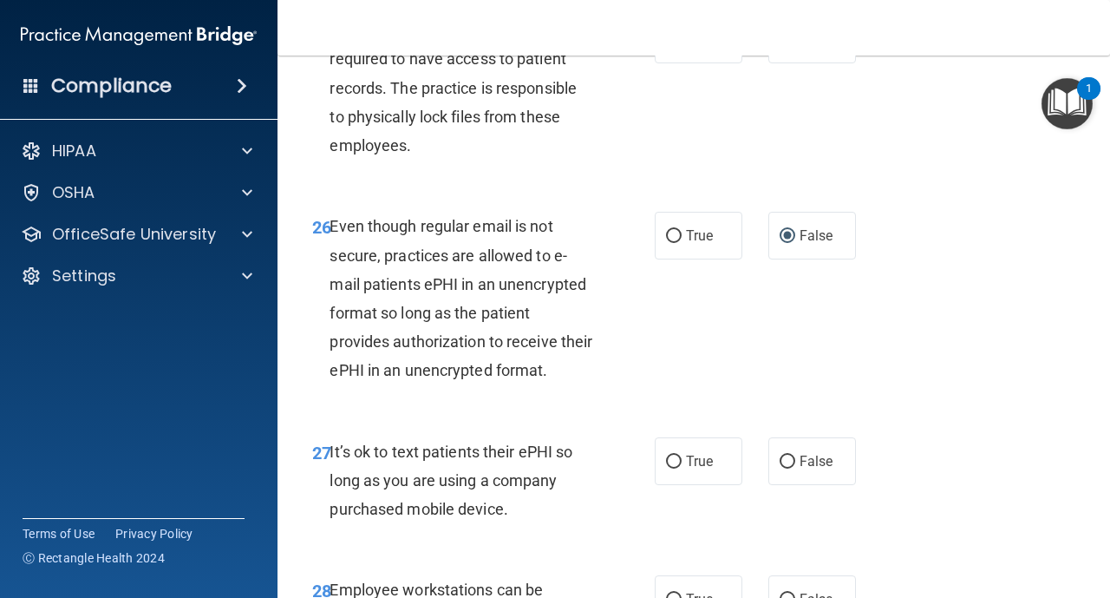
scroll to position [4823, 0]
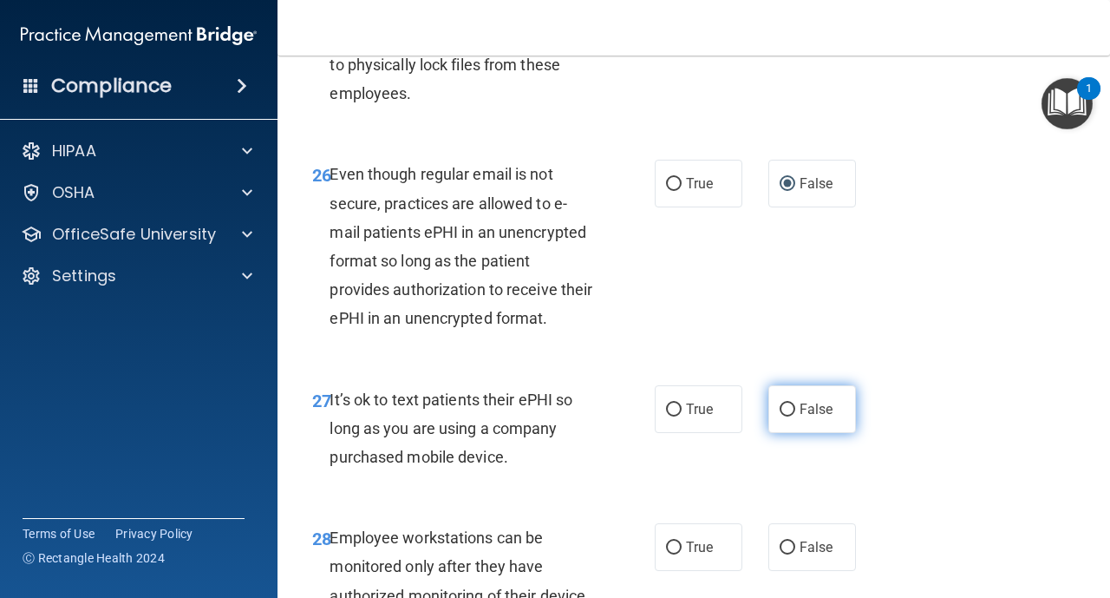
click at [794, 409] on input "False" at bounding box center [788, 409] width 16 height 13
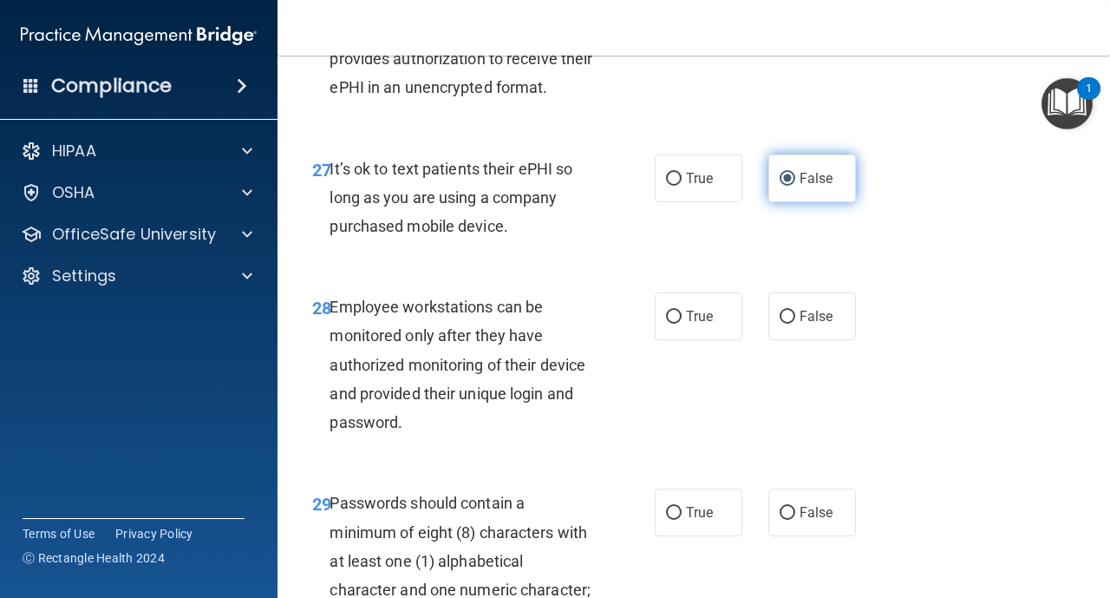
scroll to position [5066, 0]
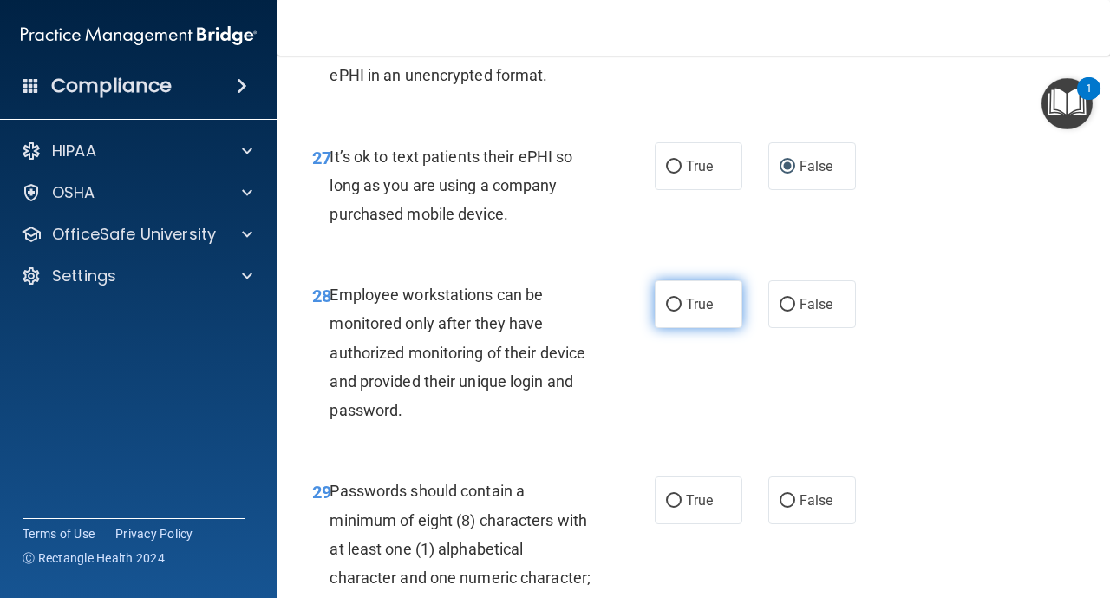
click at [672, 319] on label "True" at bounding box center [699, 304] width 88 height 48
click at [672, 311] on input "True" at bounding box center [674, 304] width 16 height 13
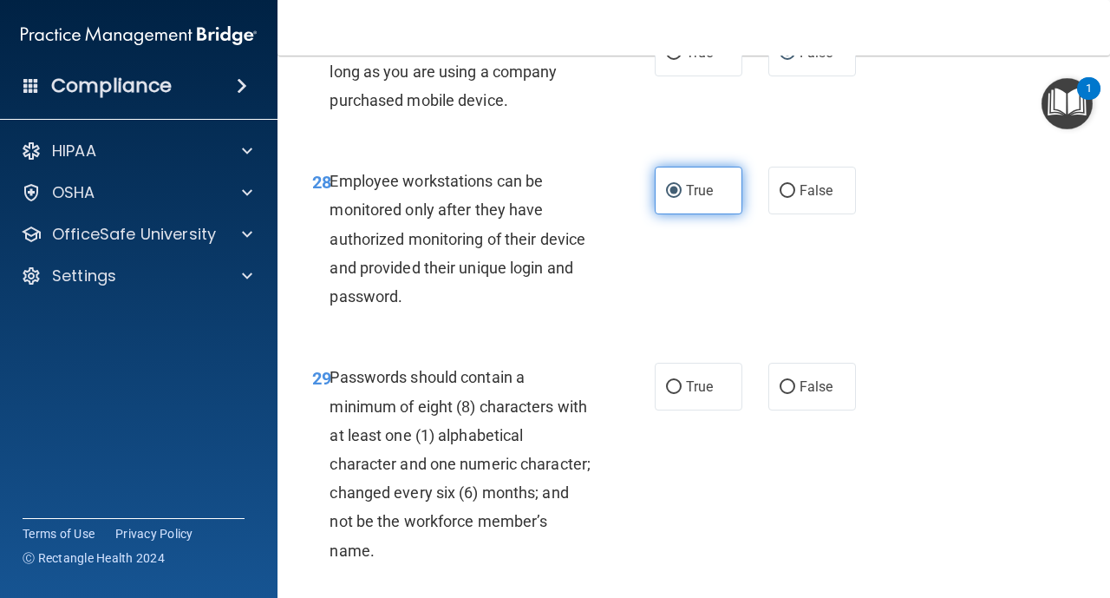
scroll to position [5205, 0]
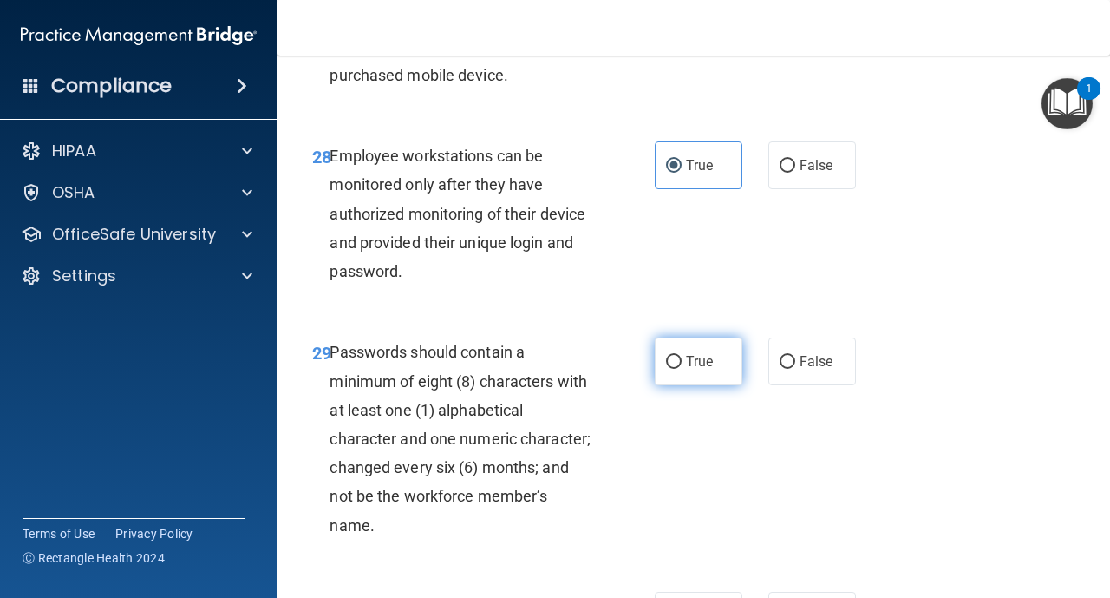
click at [674, 362] on input "True" at bounding box center [674, 362] width 16 height 13
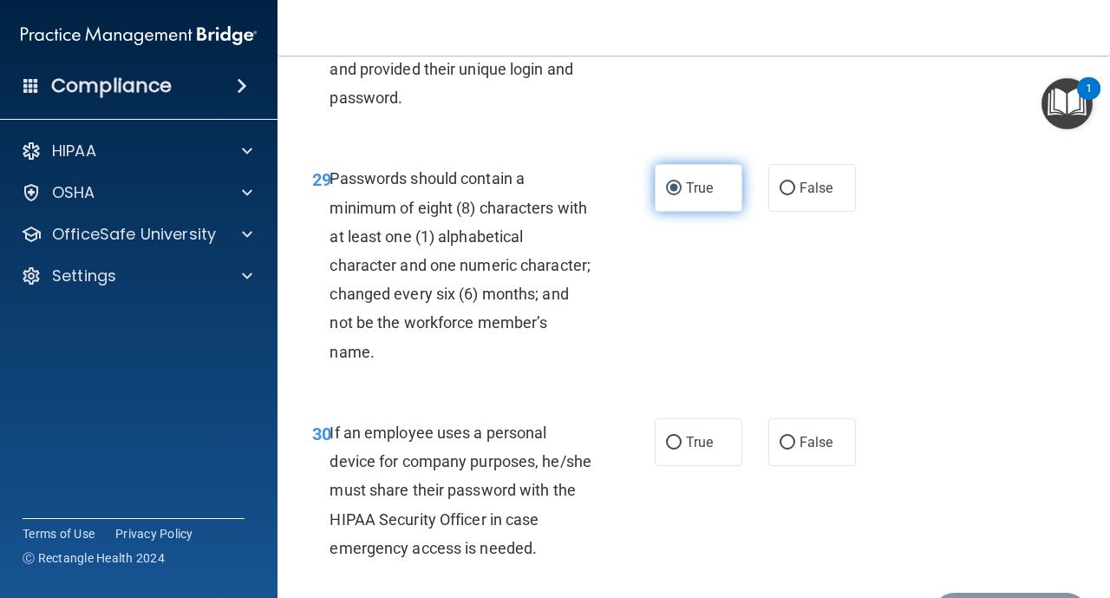
scroll to position [5413, 0]
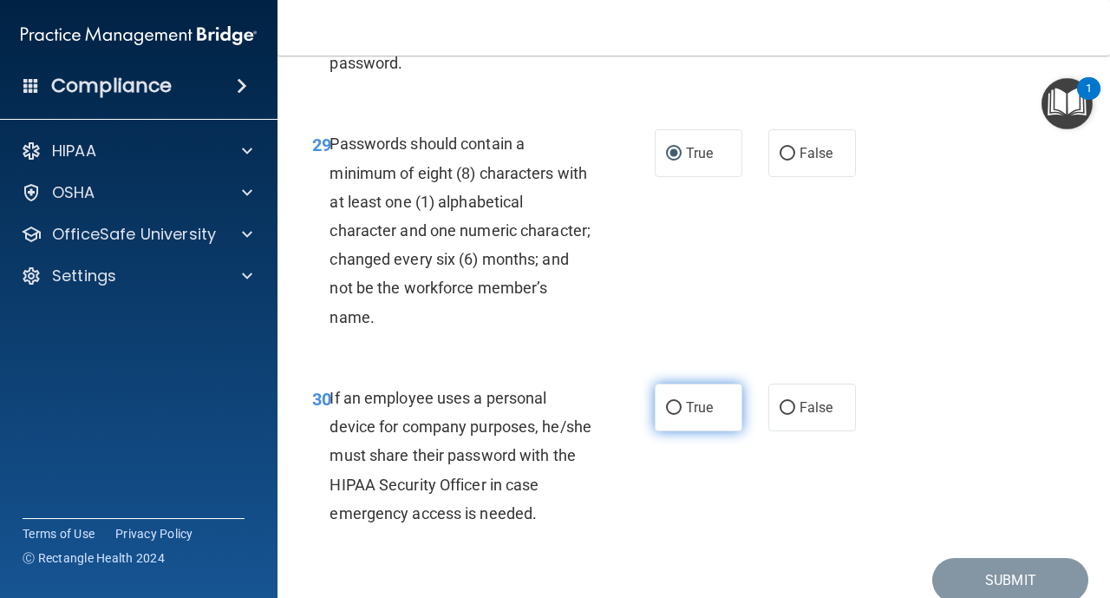
click at [677, 407] on input "True" at bounding box center [674, 408] width 16 height 13
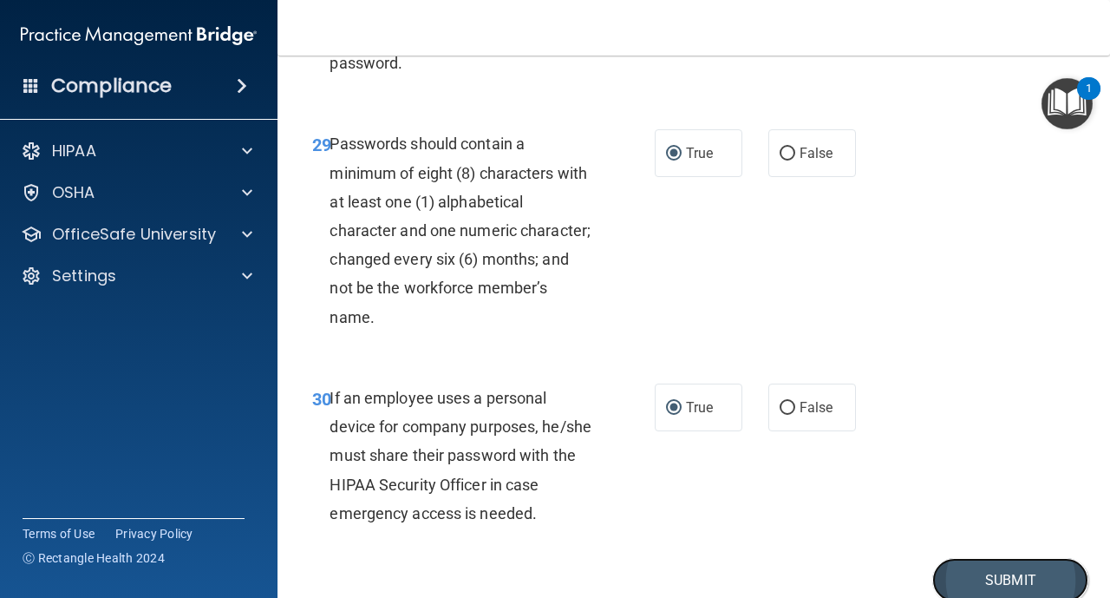
click at [1021, 578] on button "Submit" at bounding box center [1011, 580] width 156 height 44
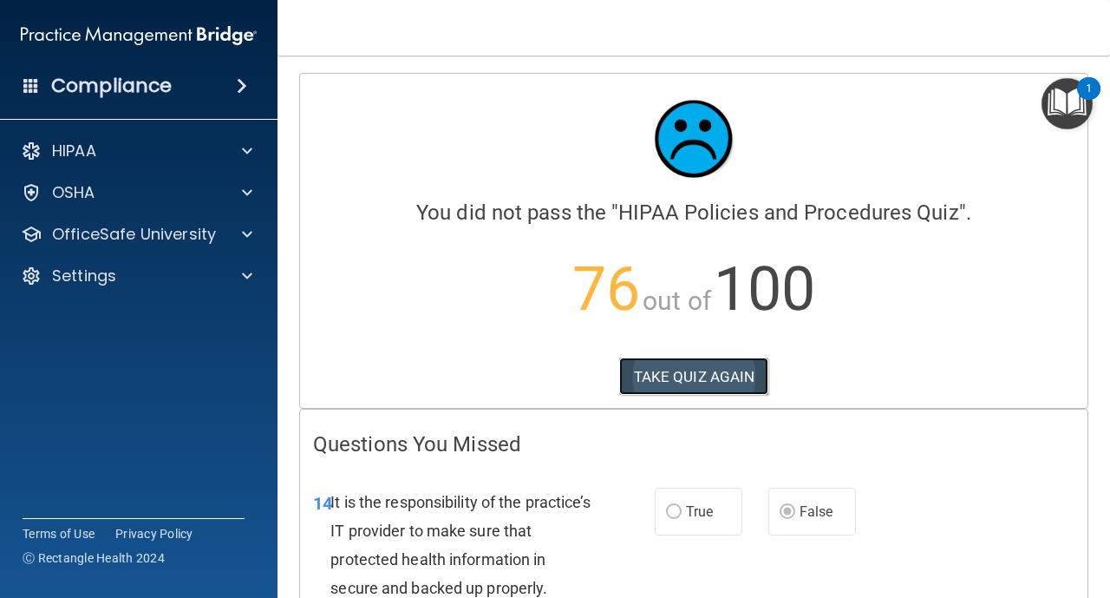
click at [729, 388] on button "TAKE QUIZ AGAIN" at bounding box center [694, 376] width 150 height 38
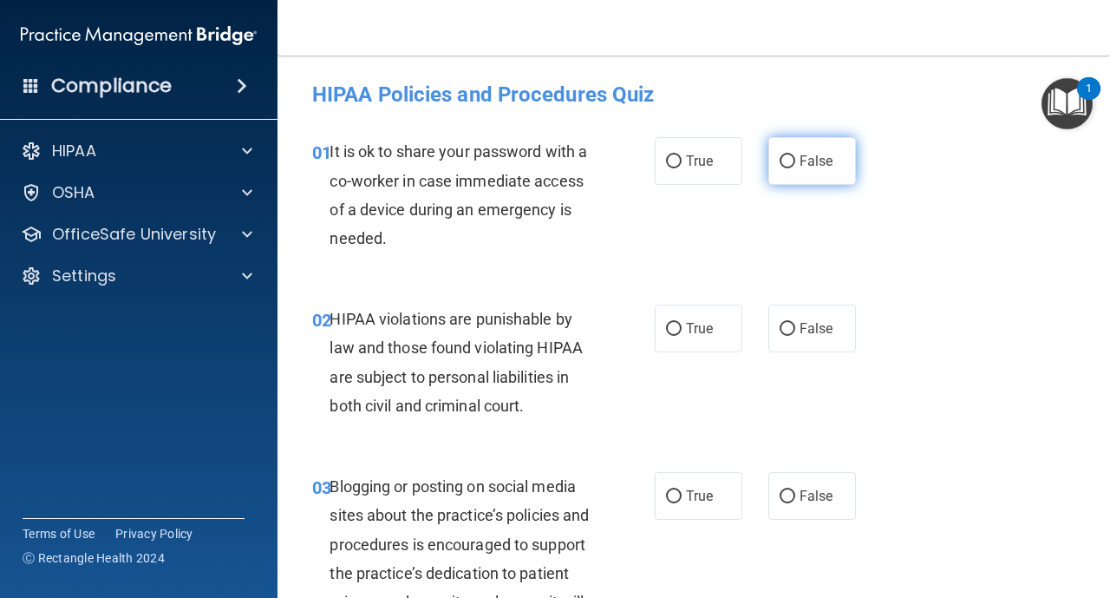
click at [781, 166] on input "False" at bounding box center [788, 161] width 16 height 13
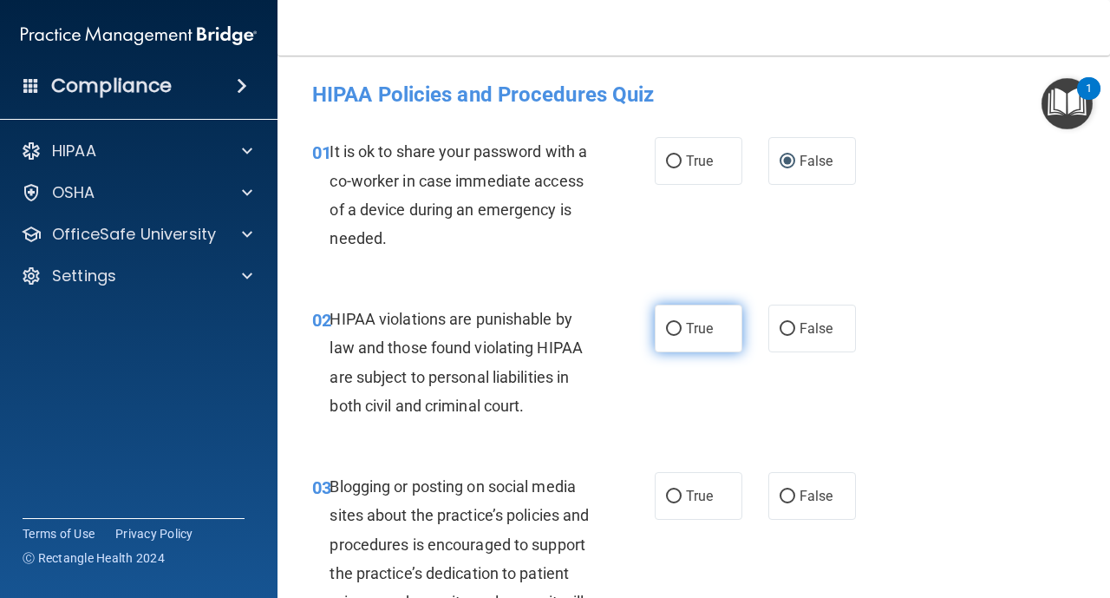
click at [671, 335] on input "True" at bounding box center [674, 329] width 16 height 13
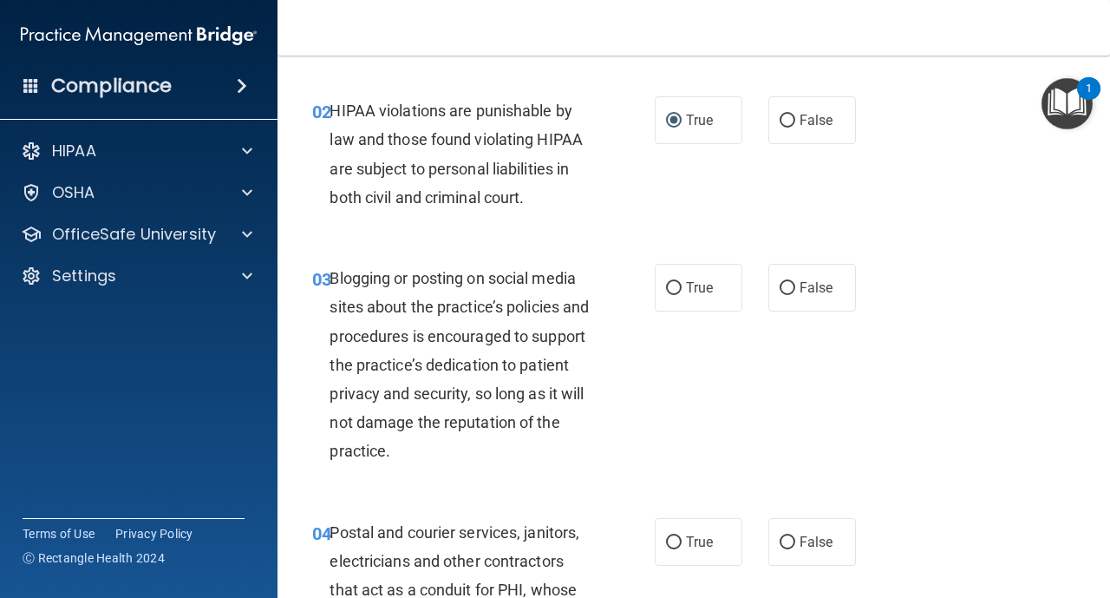
scroll to position [243, 0]
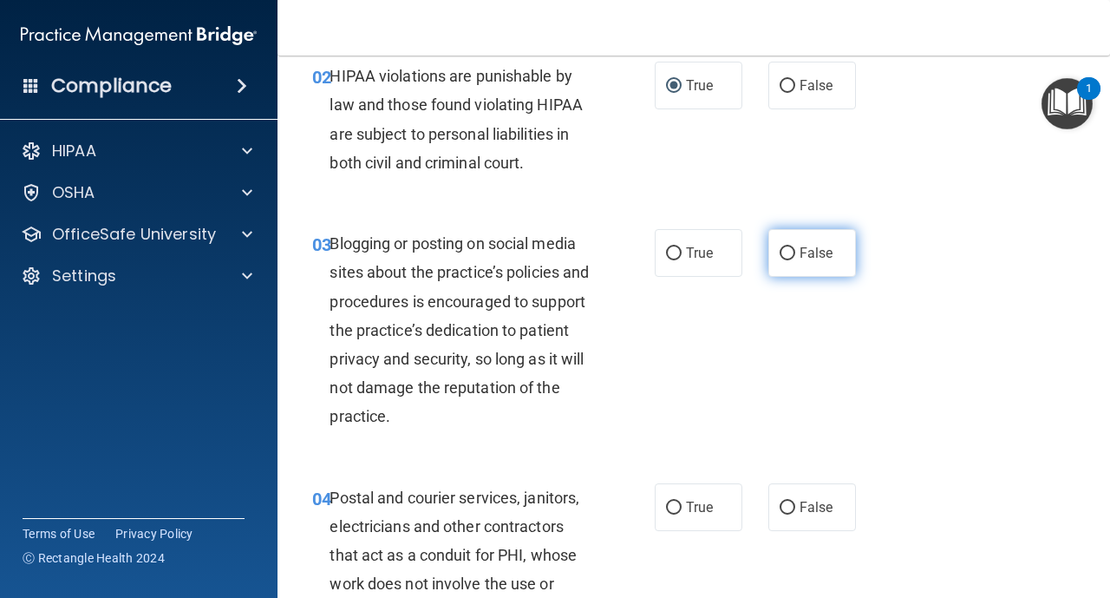
click at [787, 260] on label "False" at bounding box center [813, 253] width 88 height 48
click at [787, 260] on input "False" at bounding box center [788, 253] width 16 height 13
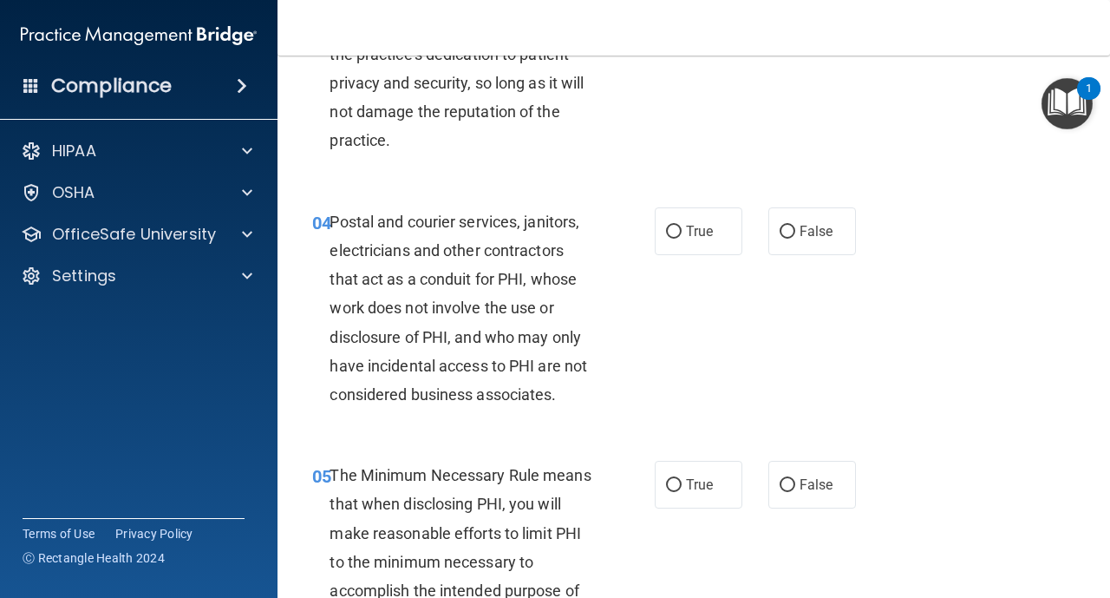
scroll to position [520, 0]
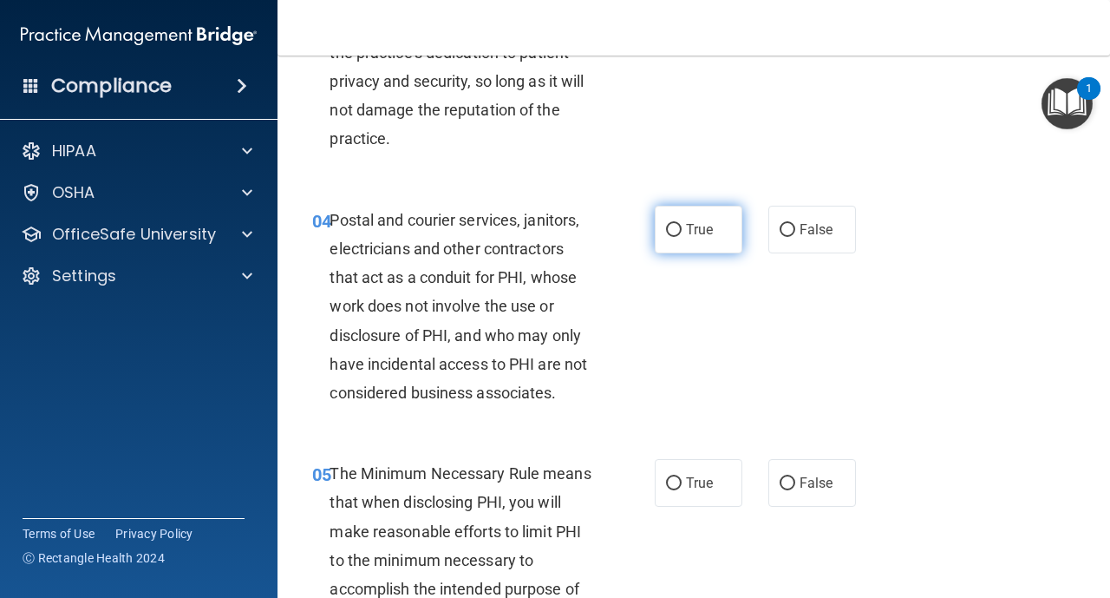
click at [678, 233] on input "True" at bounding box center [674, 230] width 16 height 13
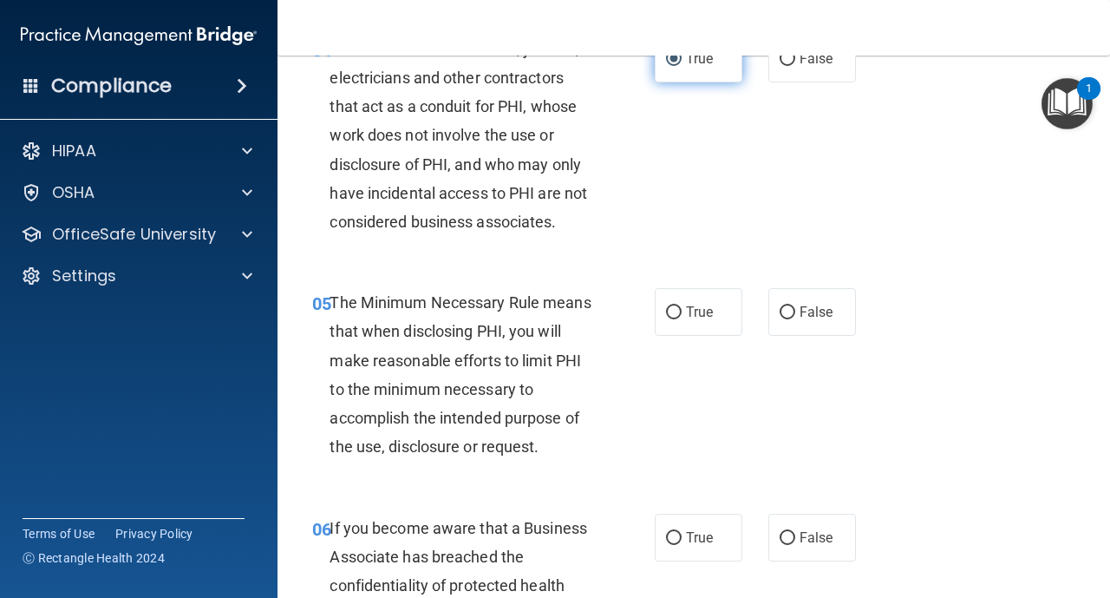
scroll to position [694, 0]
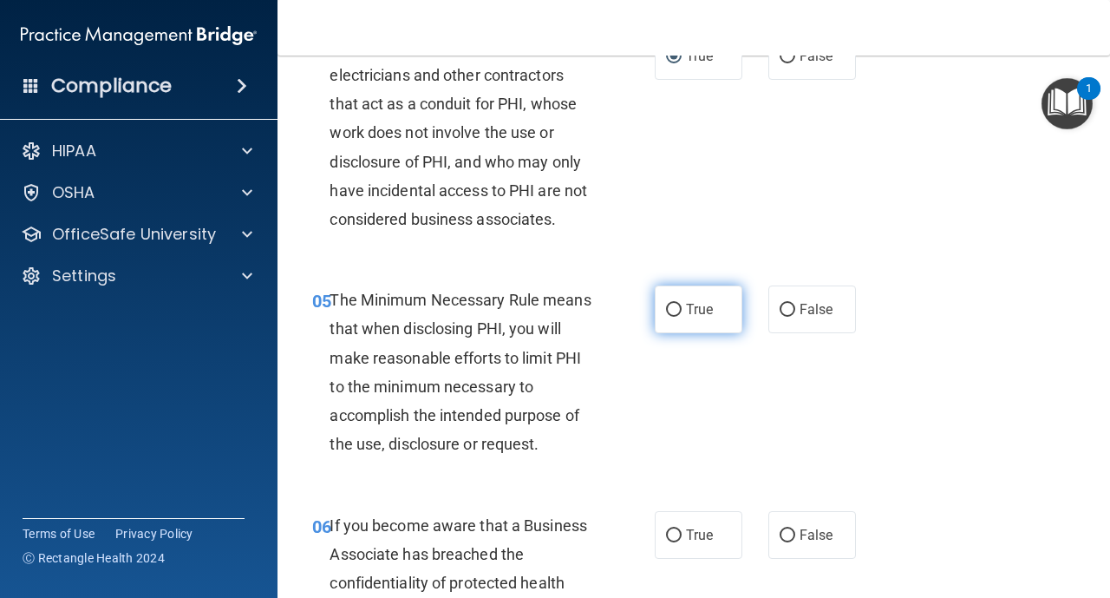
click at [677, 317] on label "True" at bounding box center [699, 309] width 88 height 48
click at [677, 317] on input "True" at bounding box center [674, 310] width 16 height 13
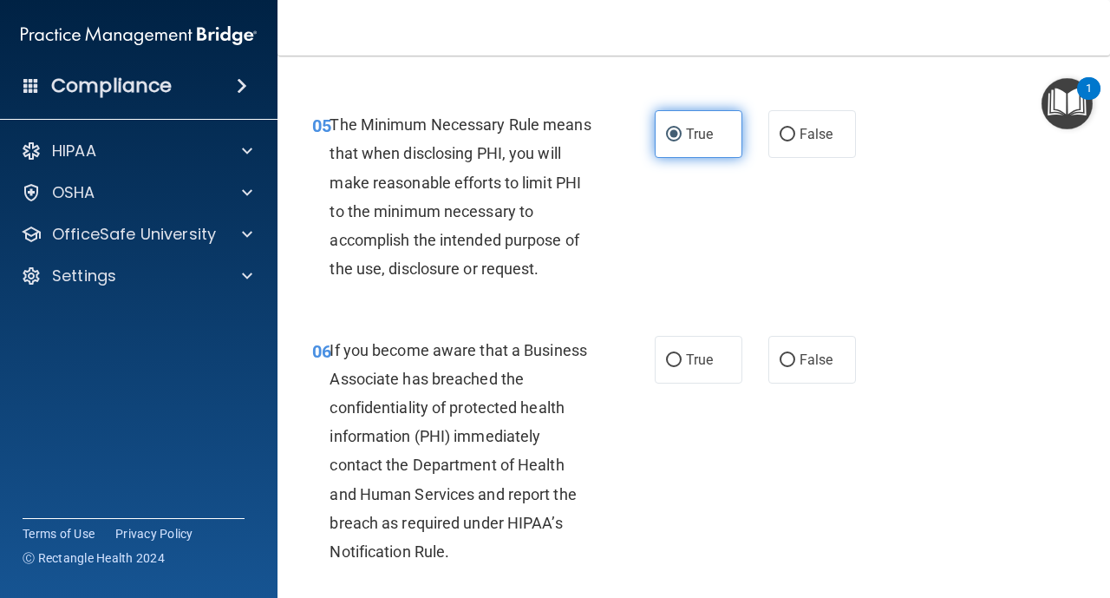
scroll to position [902, 0]
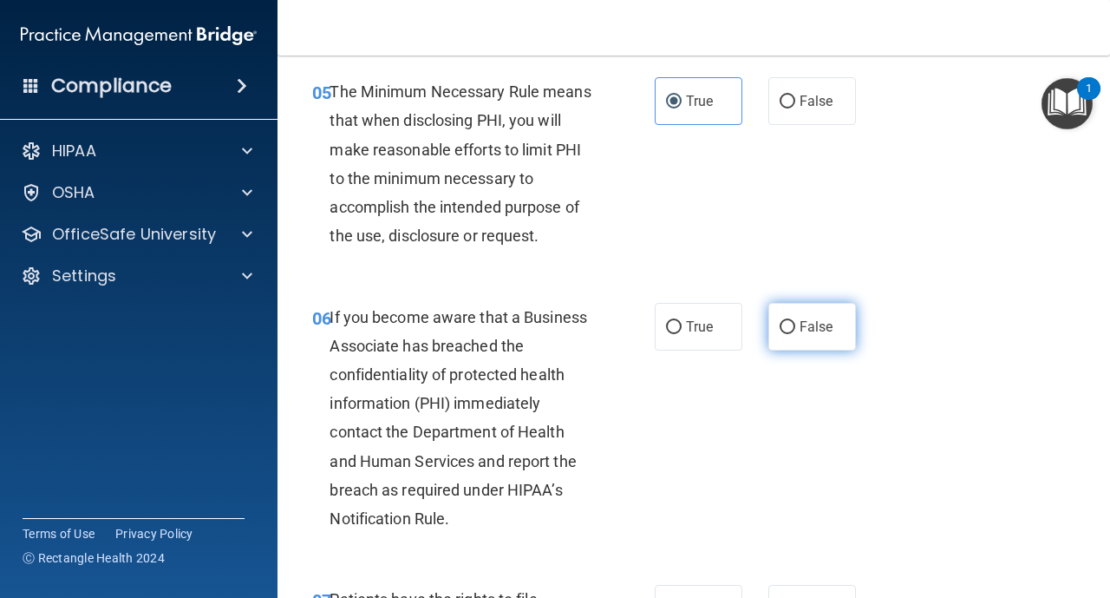
click at [787, 322] on input "False" at bounding box center [788, 327] width 16 height 13
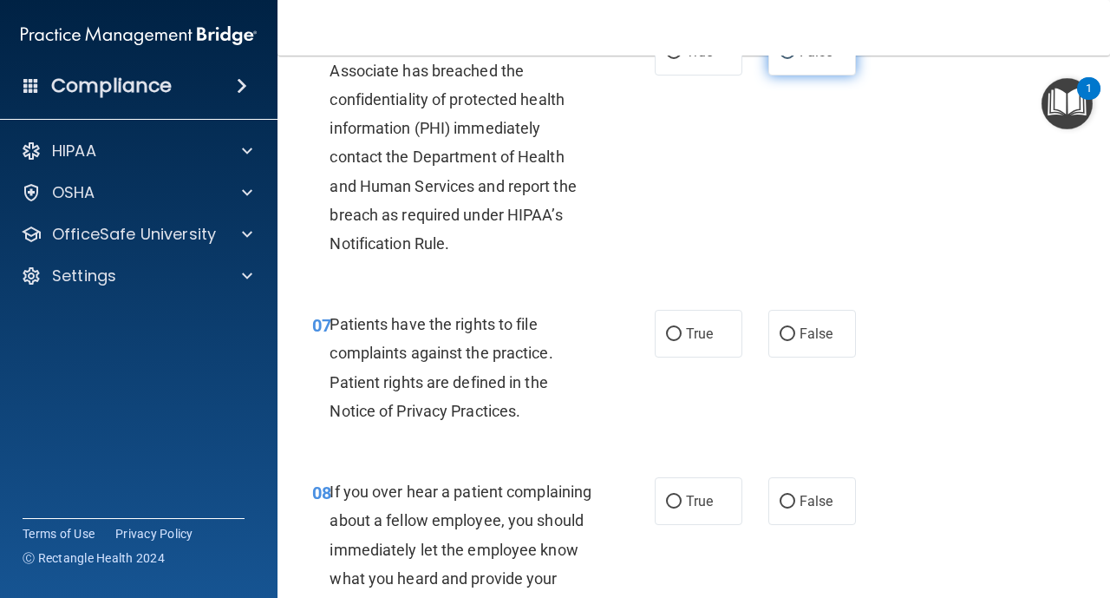
scroll to position [1180, 0]
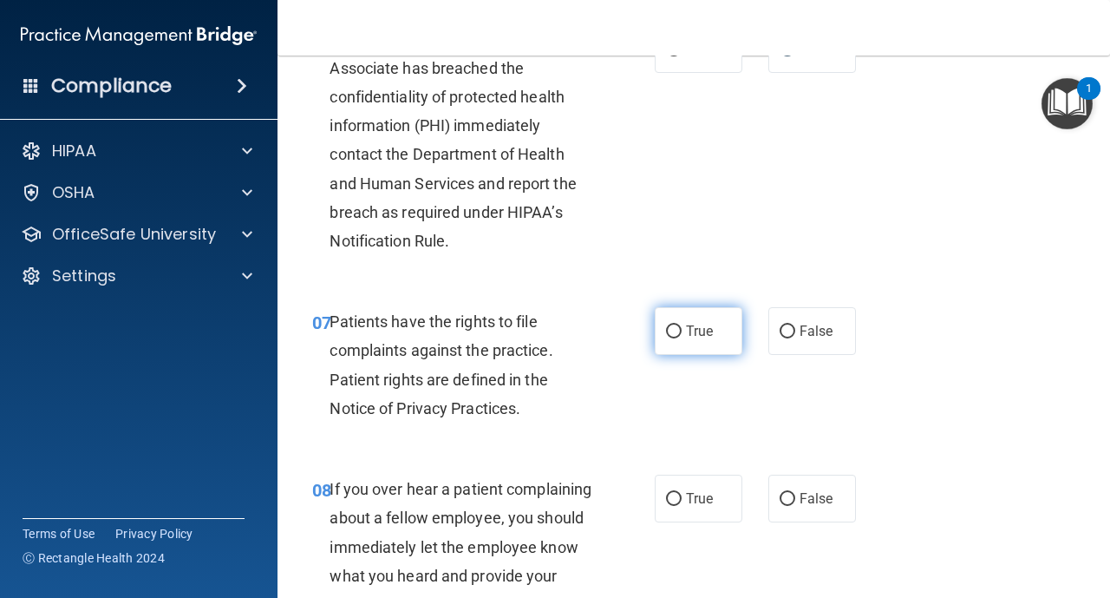
click at [676, 332] on input "True" at bounding box center [674, 331] width 16 height 13
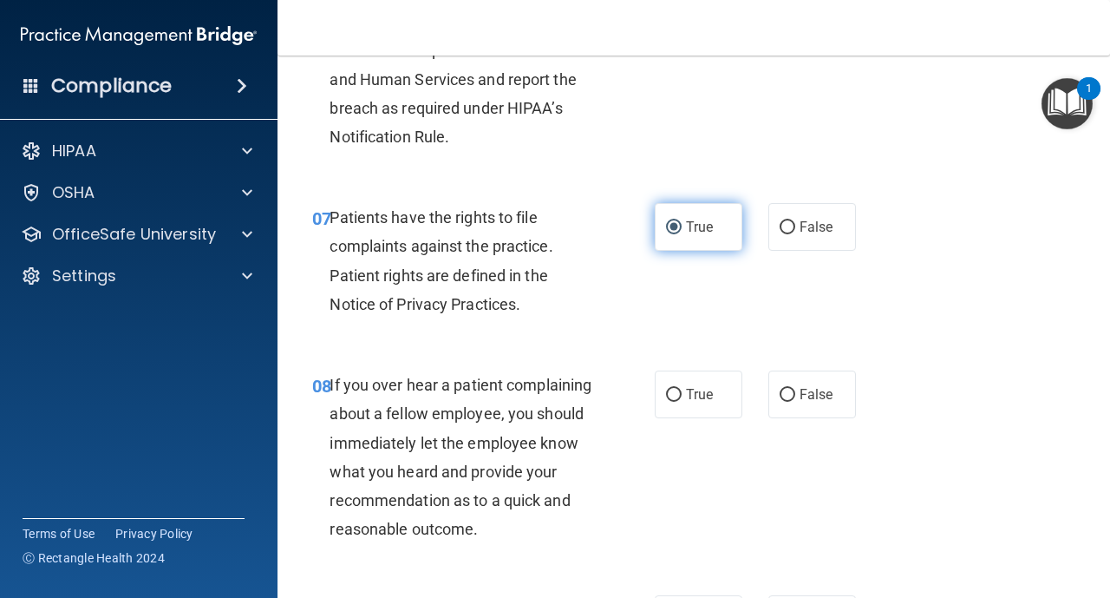
scroll to position [1319, 0]
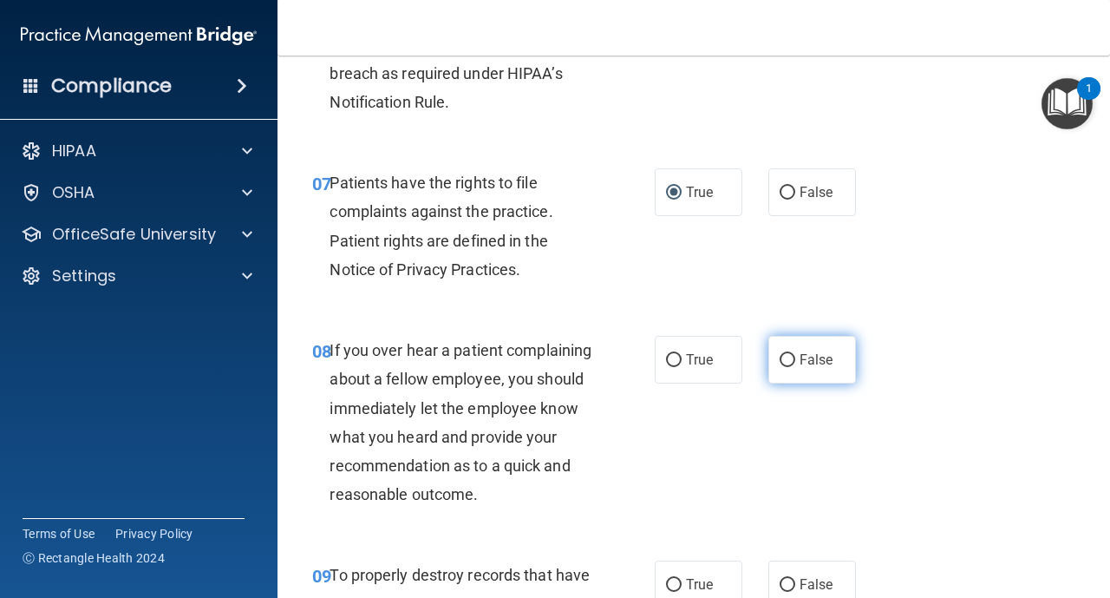
click at [794, 353] on label "False" at bounding box center [813, 360] width 88 height 48
click at [794, 354] on input "False" at bounding box center [788, 360] width 16 height 13
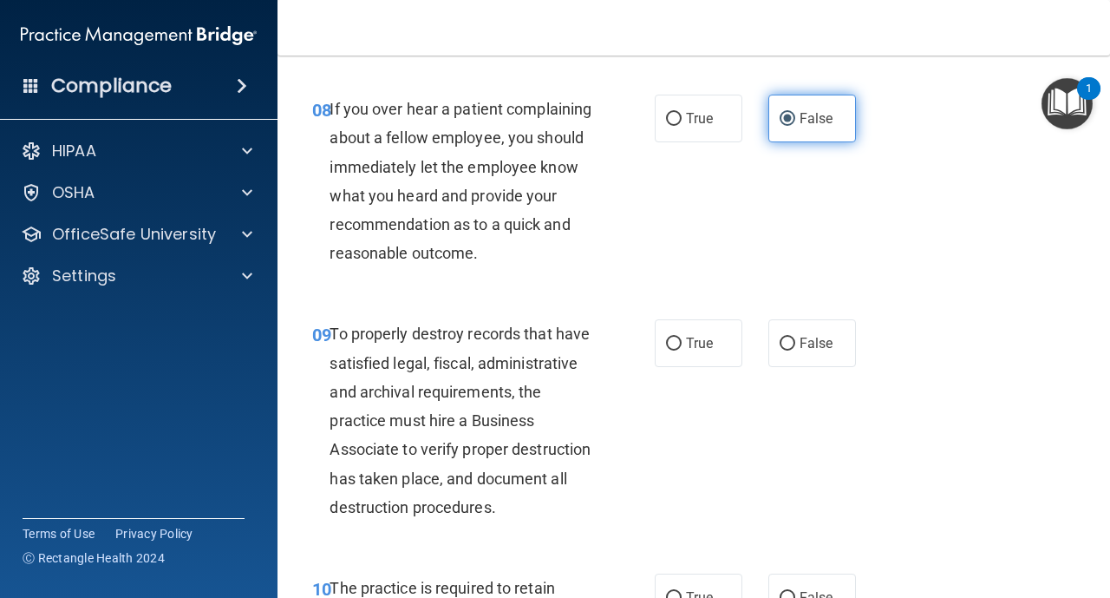
scroll to position [1561, 0]
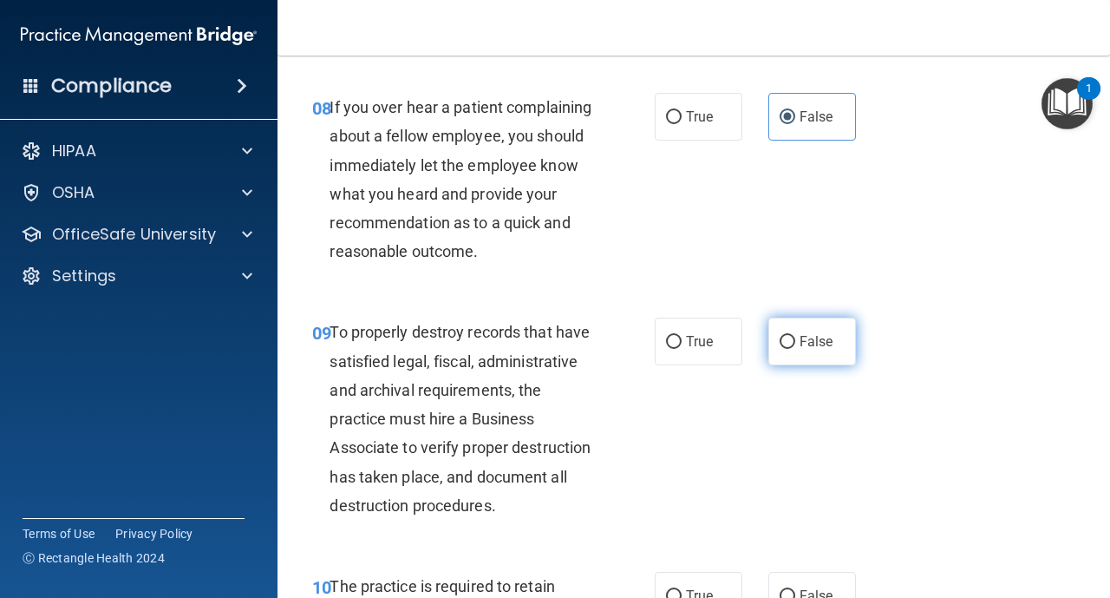
click at [792, 350] on label "False" at bounding box center [813, 341] width 88 height 48
click at [792, 349] on input "False" at bounding box center [788, 342] width 16 height 13
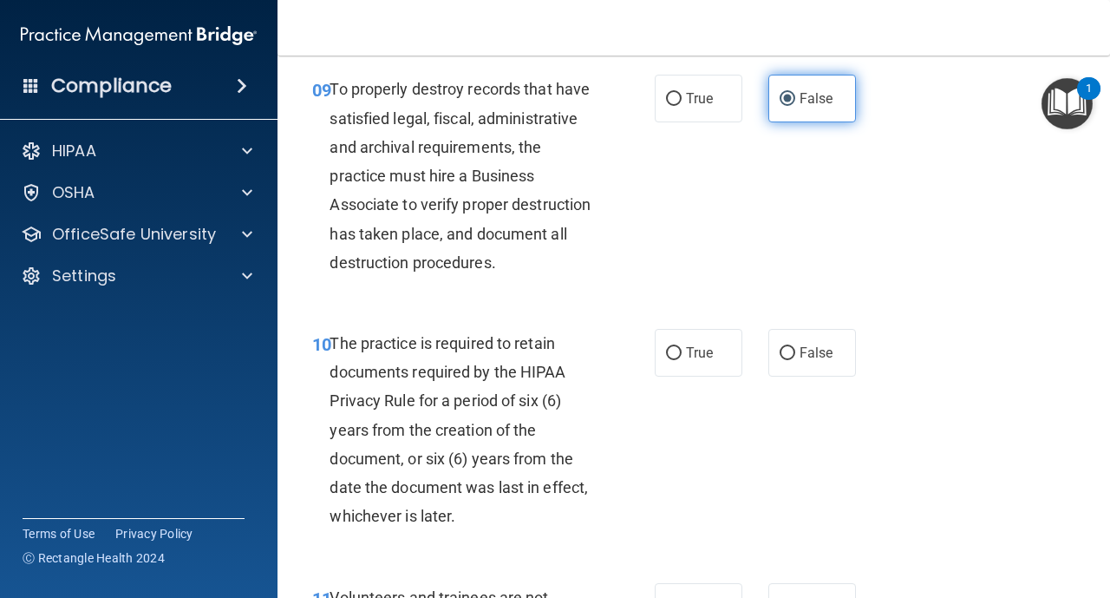
scroll to position [1839, 0]
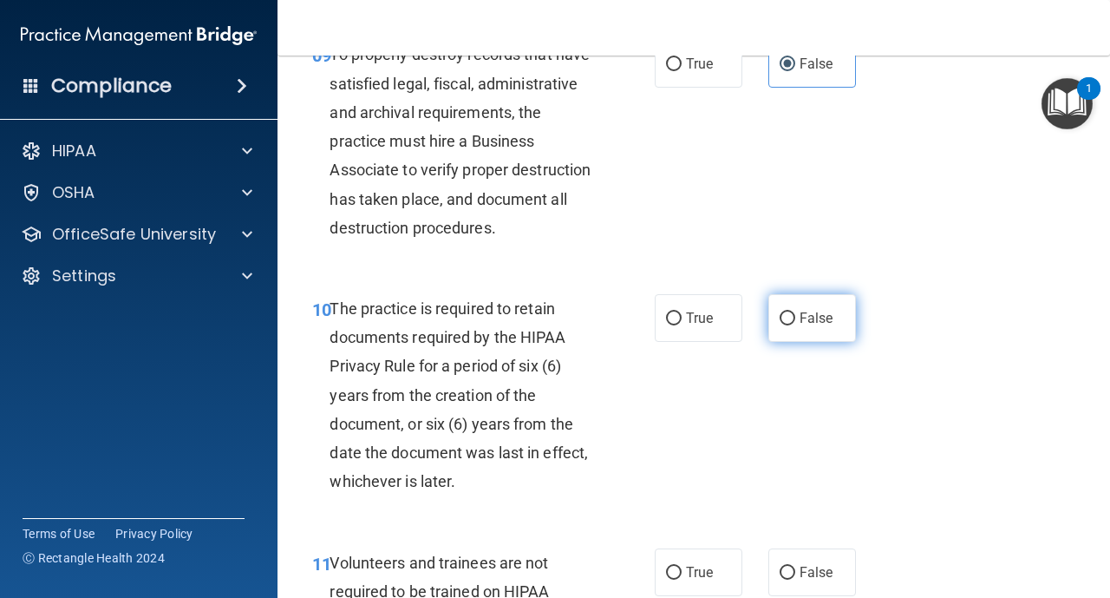
click at [788, 316] on input "False" at bounding box center [788, 318] width 16 height 13
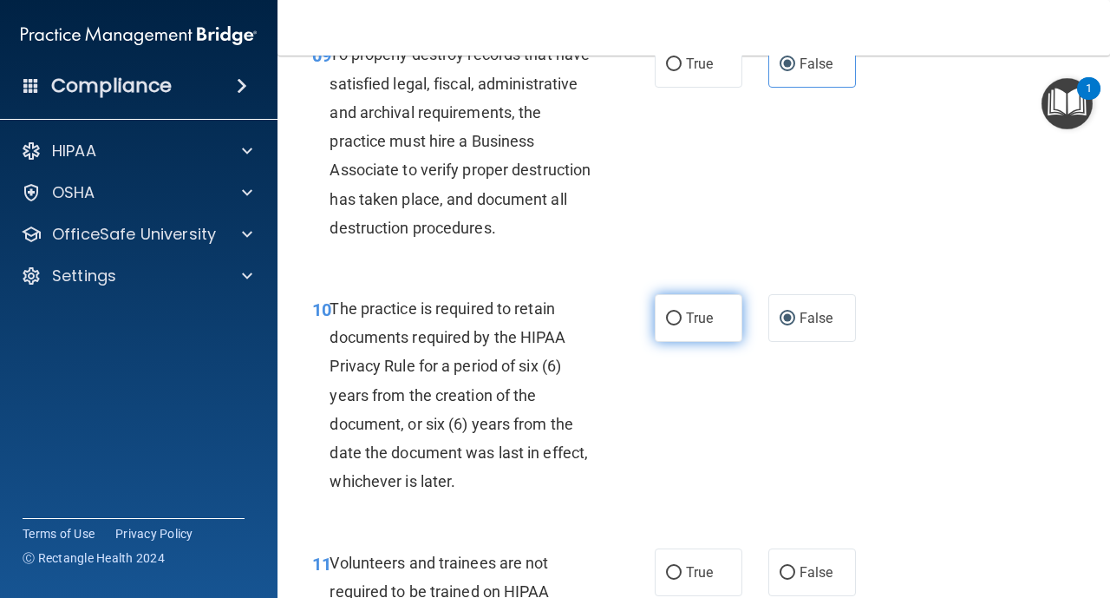
click at [694, 317] on span "True" at bounding box center [699, 318] width 27 height 16
click at [682, 317] on input "True" at bounding box center [674, 318] width 16 height 13
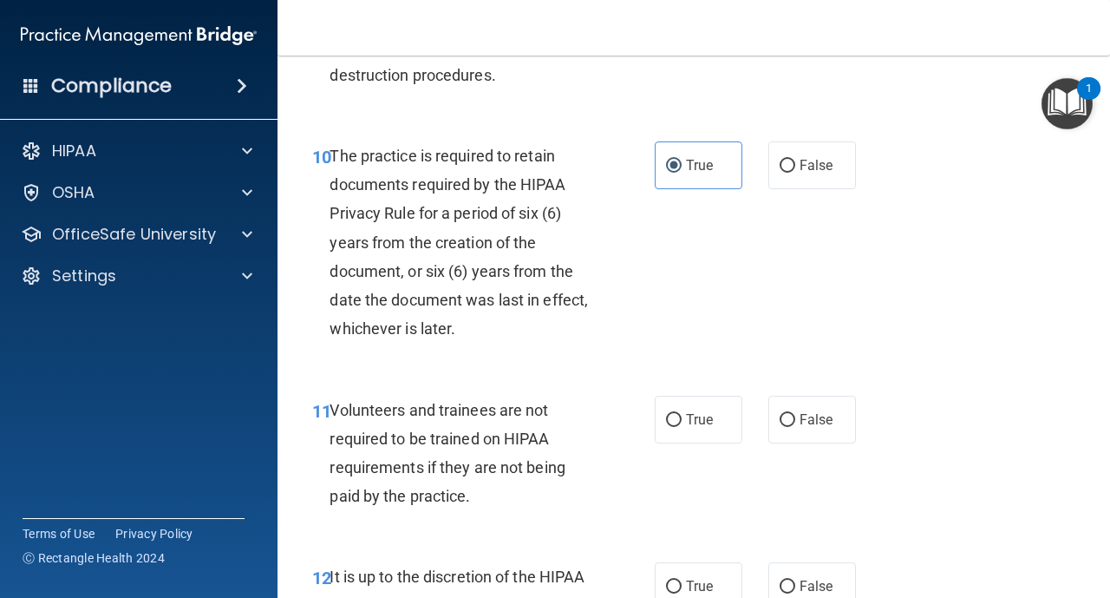
scroll to position [2012, 0]
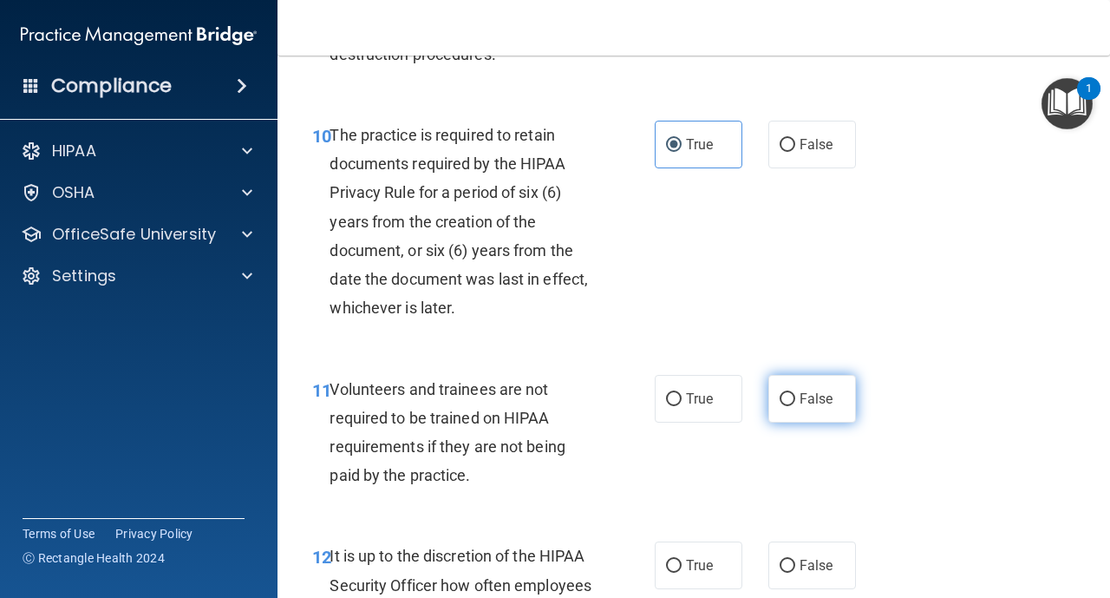
click at [793, 400] on input "False" at bounding box center [788, 399] width 16 height 13
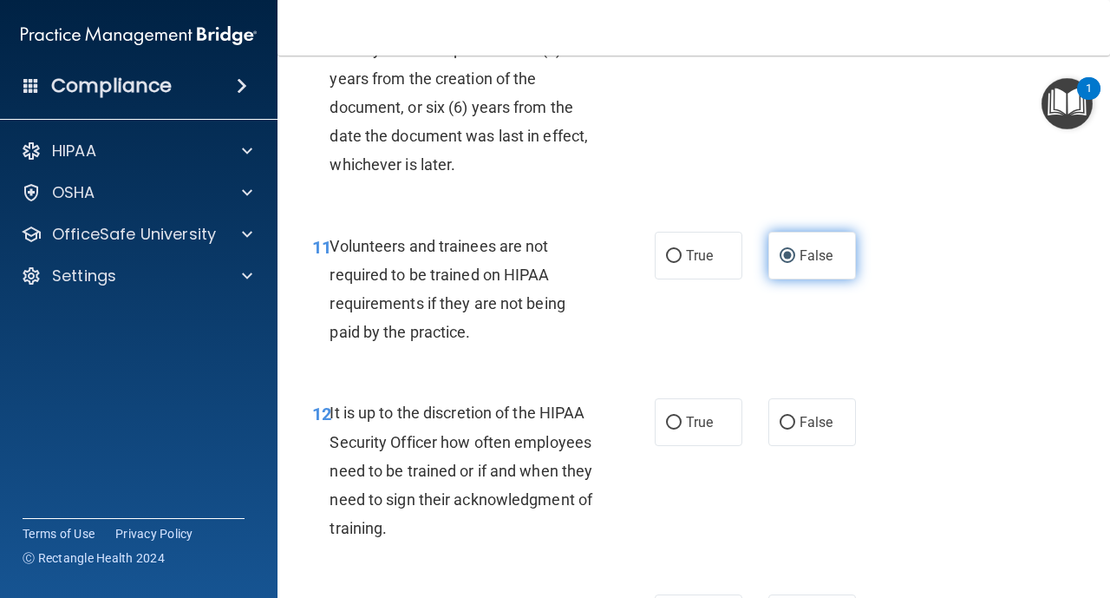
scroll to position [2186, 0]
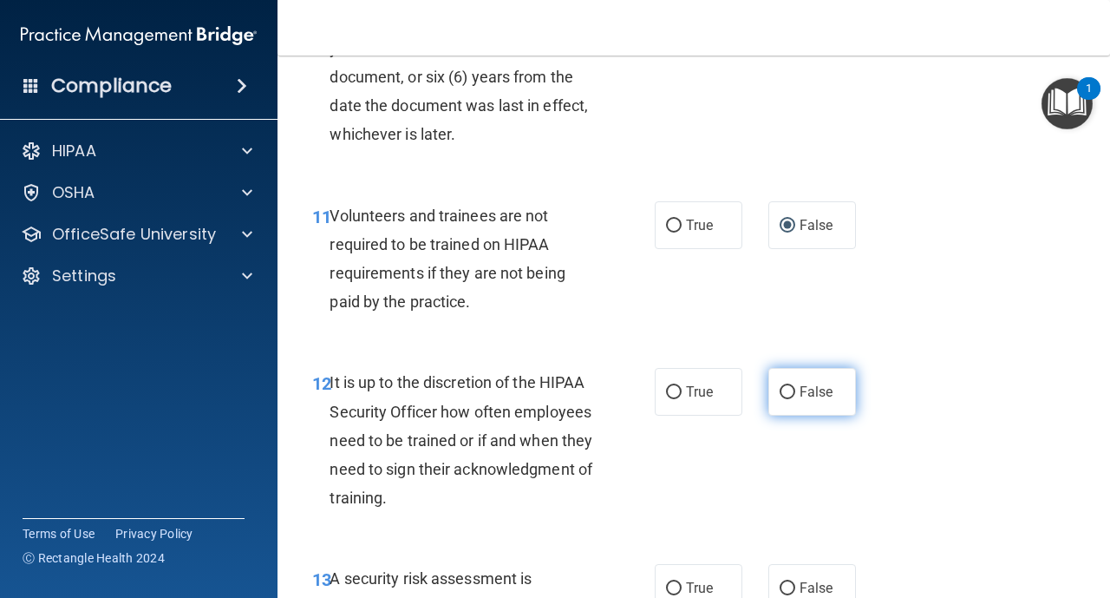
click at [786, 403] on label "False" at bounding box center [813, 392] width 88 height 48
click at [786, 399] on input "False" at bounding box center [788, 392] width 16 height 13
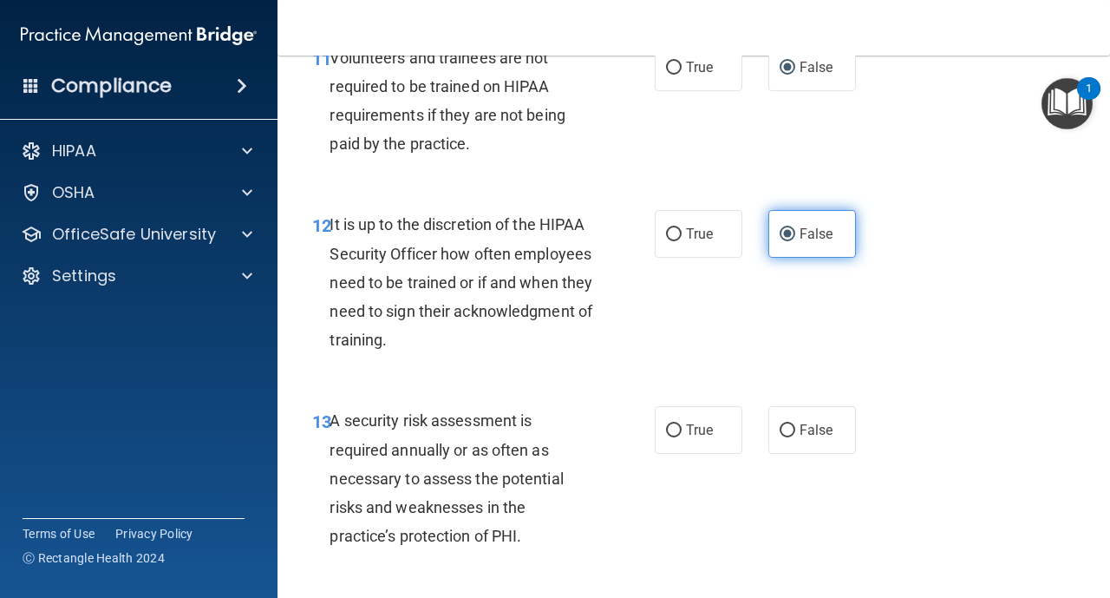
scroll to position [2359, 0]
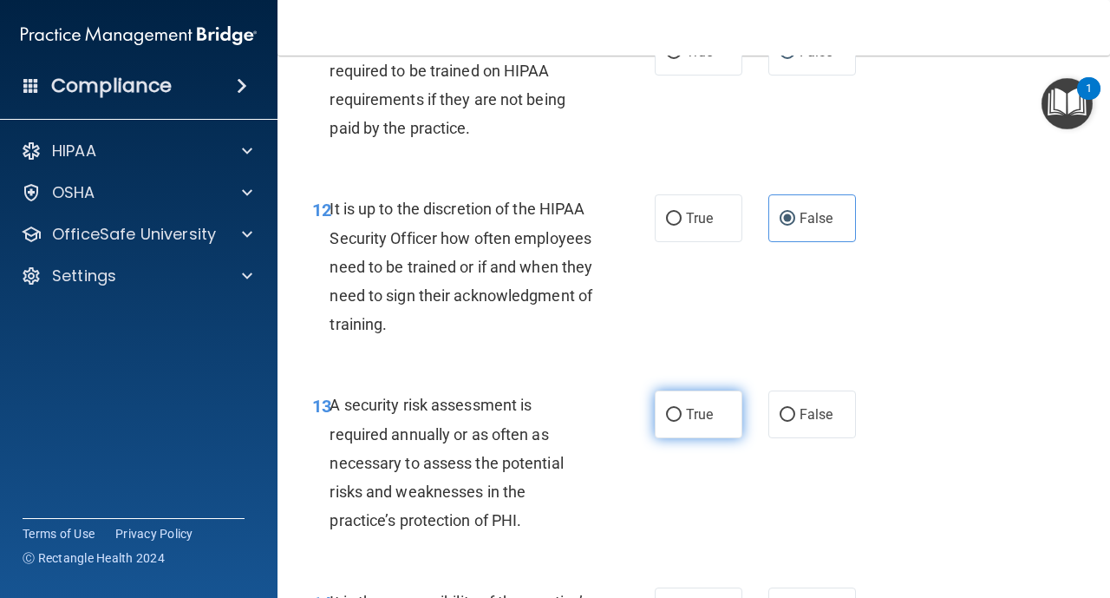
click at [691, 412] on span "True" at bounding box center [699, 414] width 27 height 16
click at [682, 412] on input "True" at bounding box center [674, 415] width 16 height 13
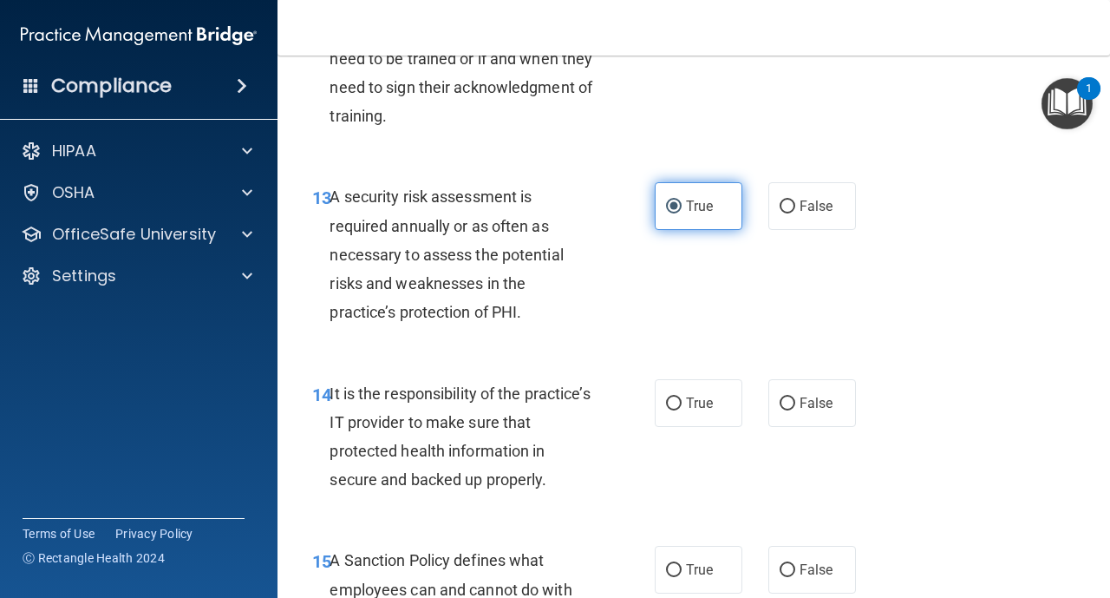
scroll to position [2602, 0]
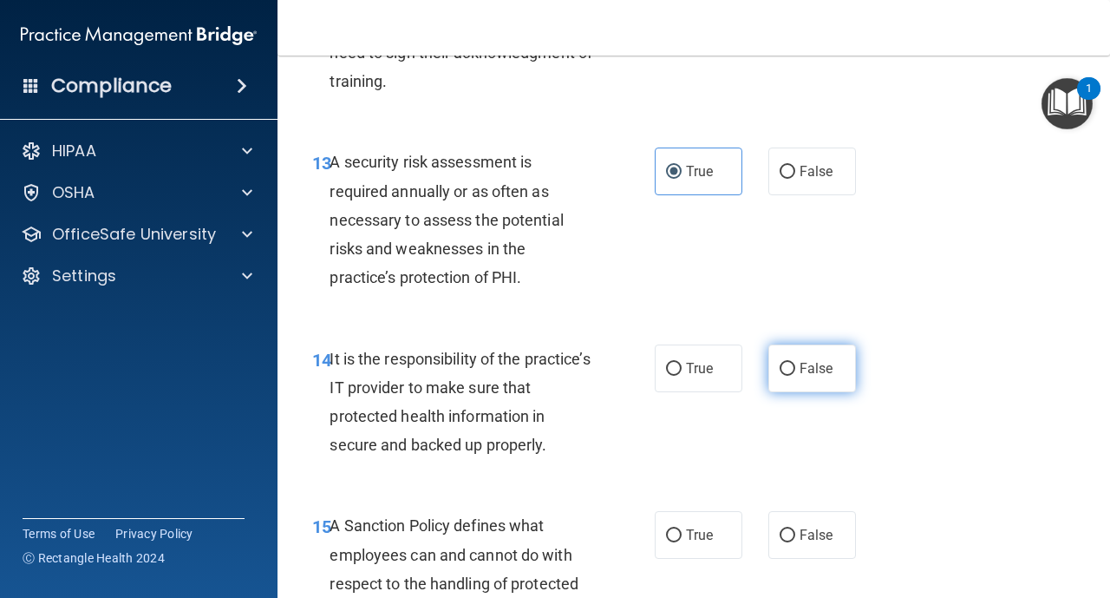
click at [789, 363] on input "False" at bounding box center [788, 369] width 16 height 13
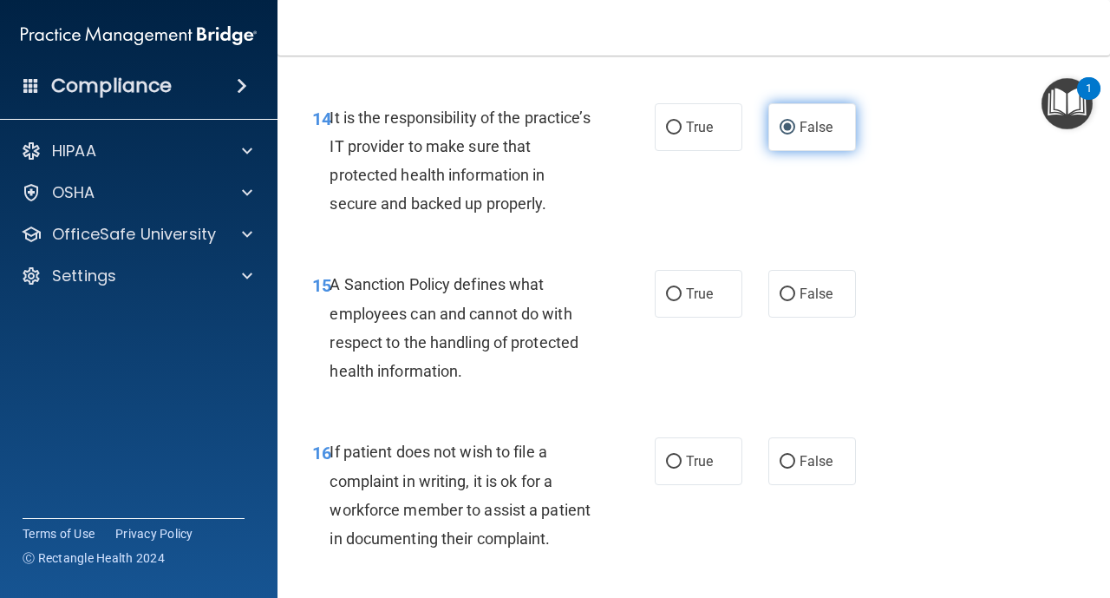
scroll to position [2845, 0]
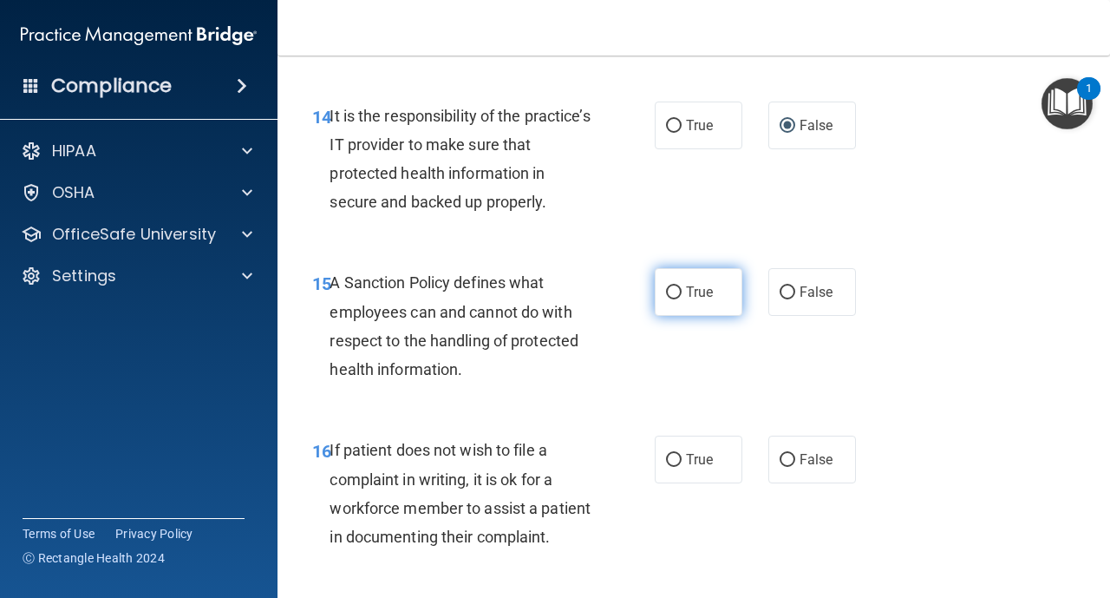
click at [669, 294] on input "True" at bounding box center [674, 292] width 16 height 13
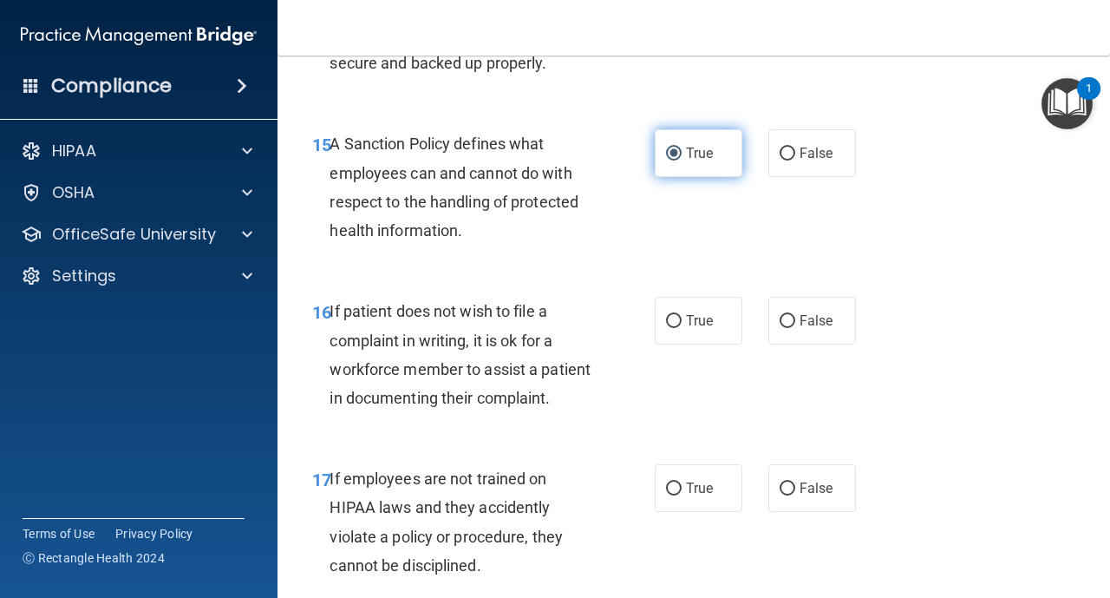
scroll to position [3019, 0]
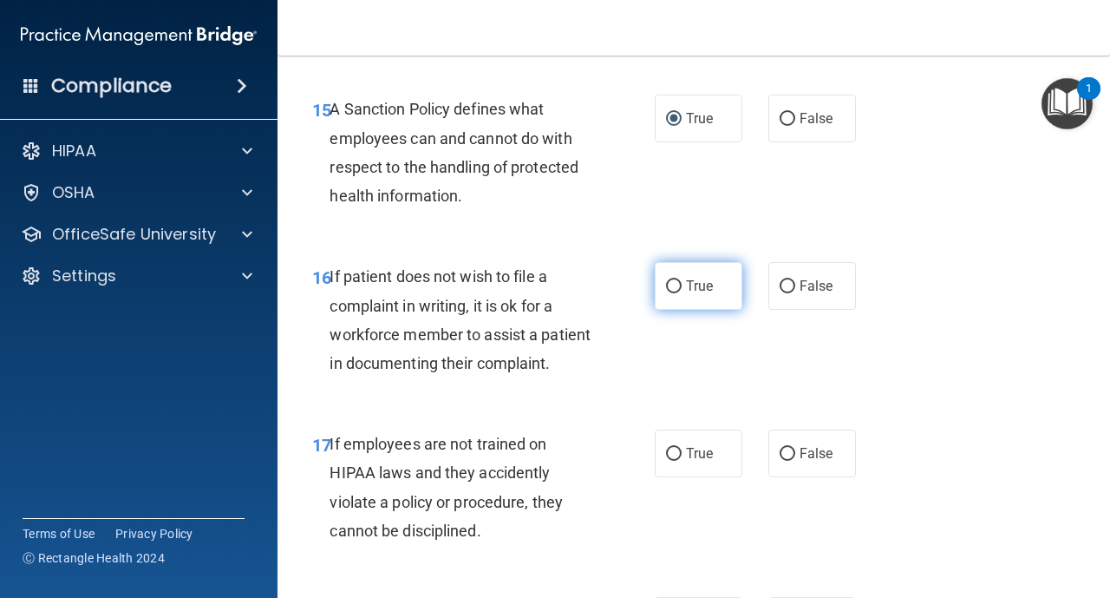
click at [670, 284] on input "True" at bounding box center [674, 286] width 16 height 13
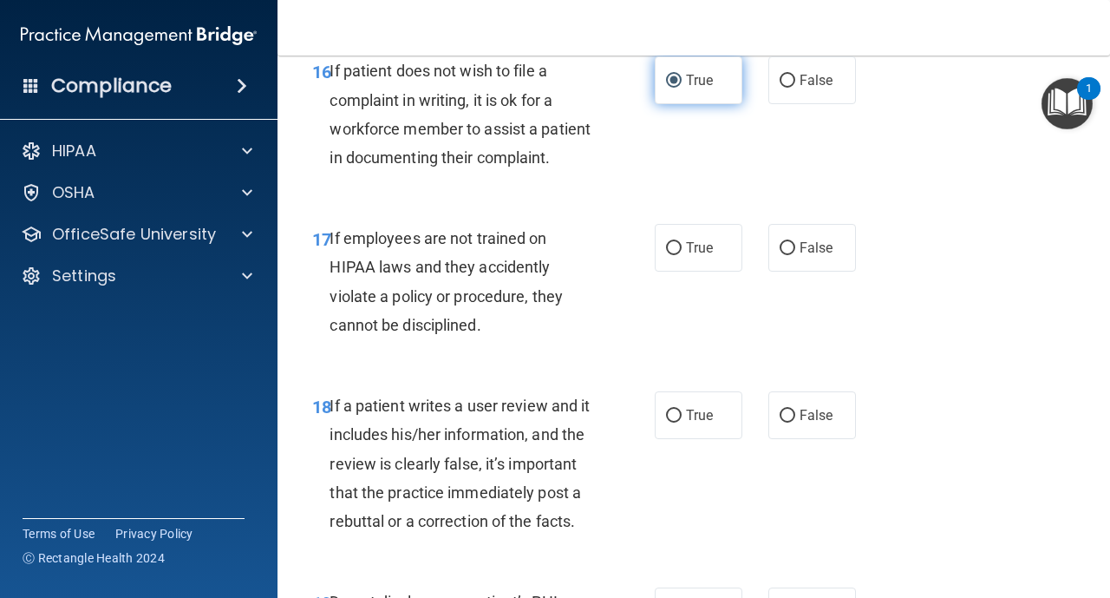
scroll to position [3227, 0]
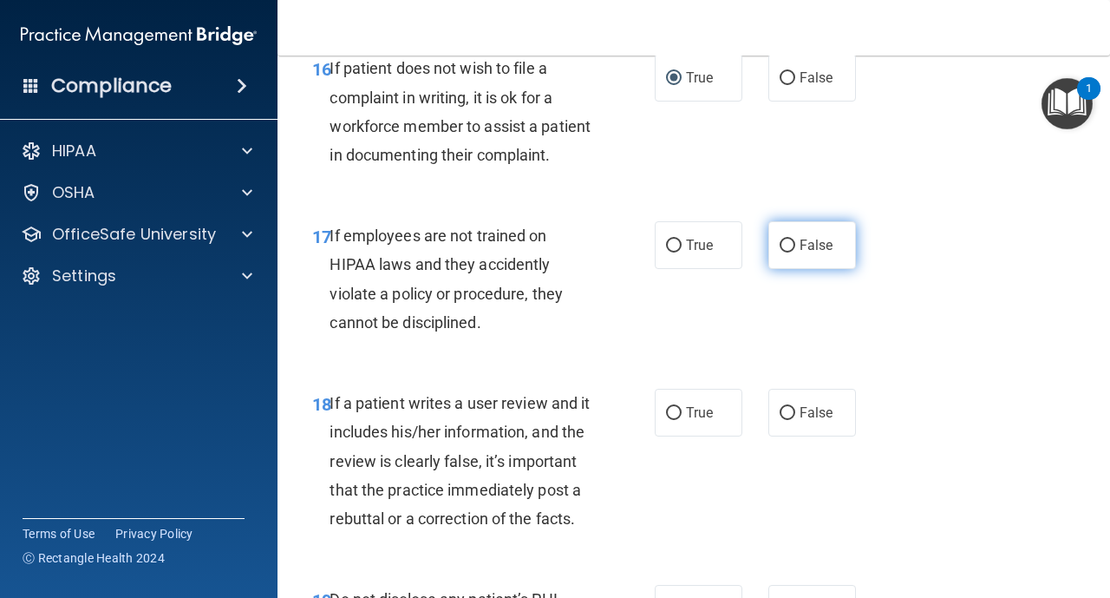
click at [789, 243] on input "False" at bounding box center [788, 245] width 16 height 13
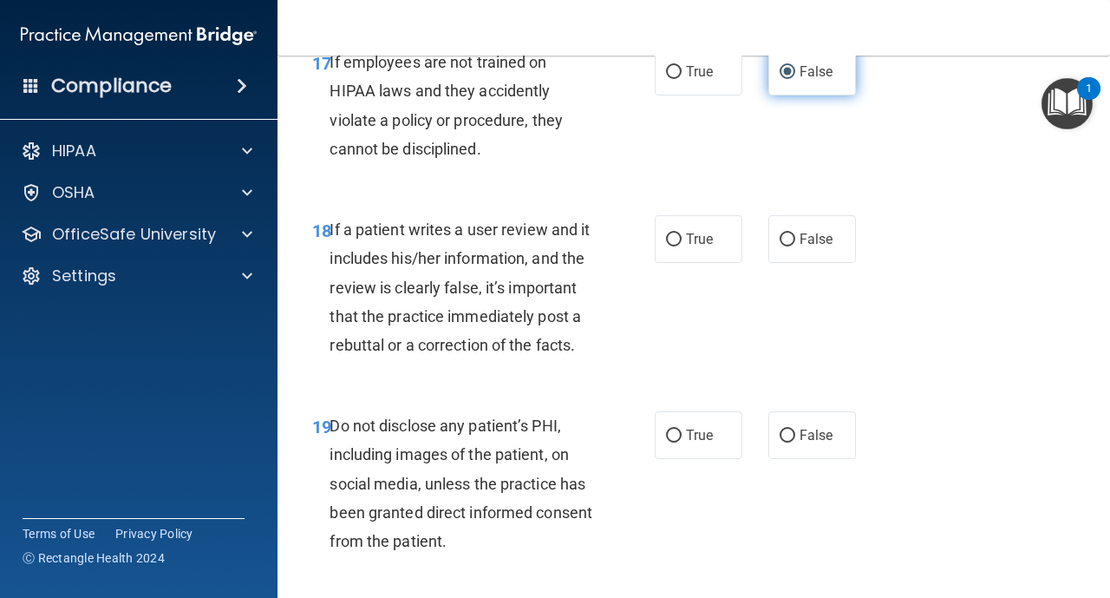
scroll to position [3435, 0]
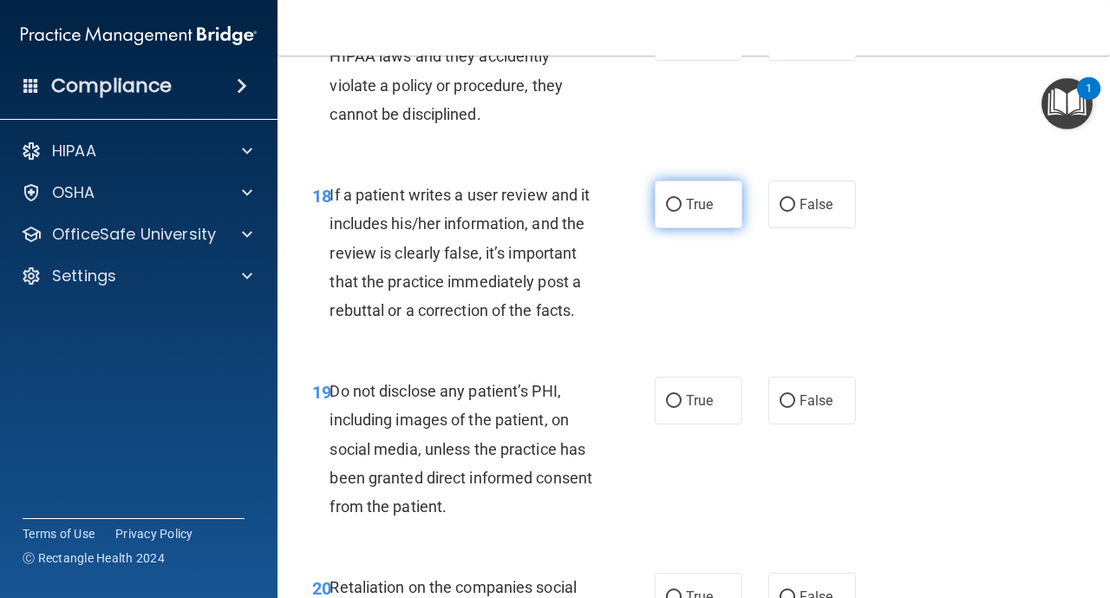
click at [673, 205] on input "True" at bounding box center [674, 205] width 16 height 13
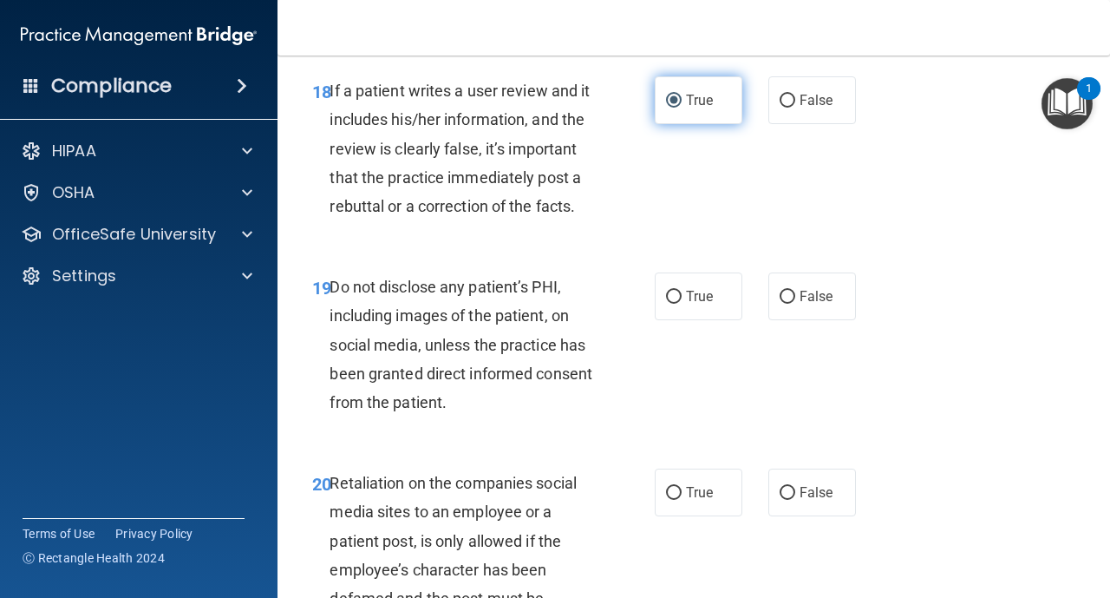
scroll to position [3574, 0]
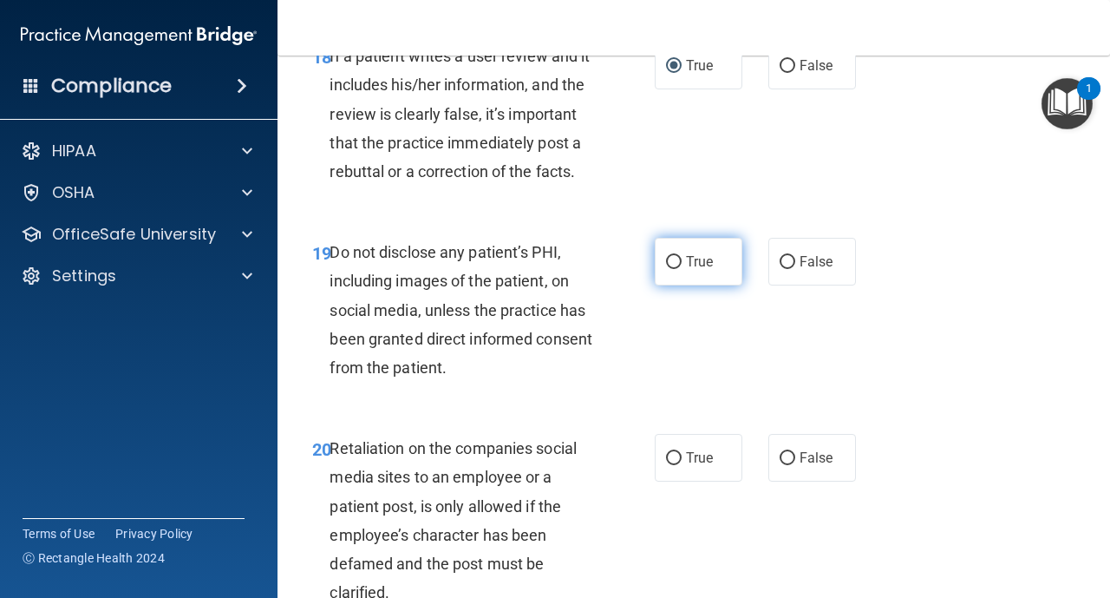
click at [678, 258] on input "True" at bounding box center [674, 262] width 16 height 13
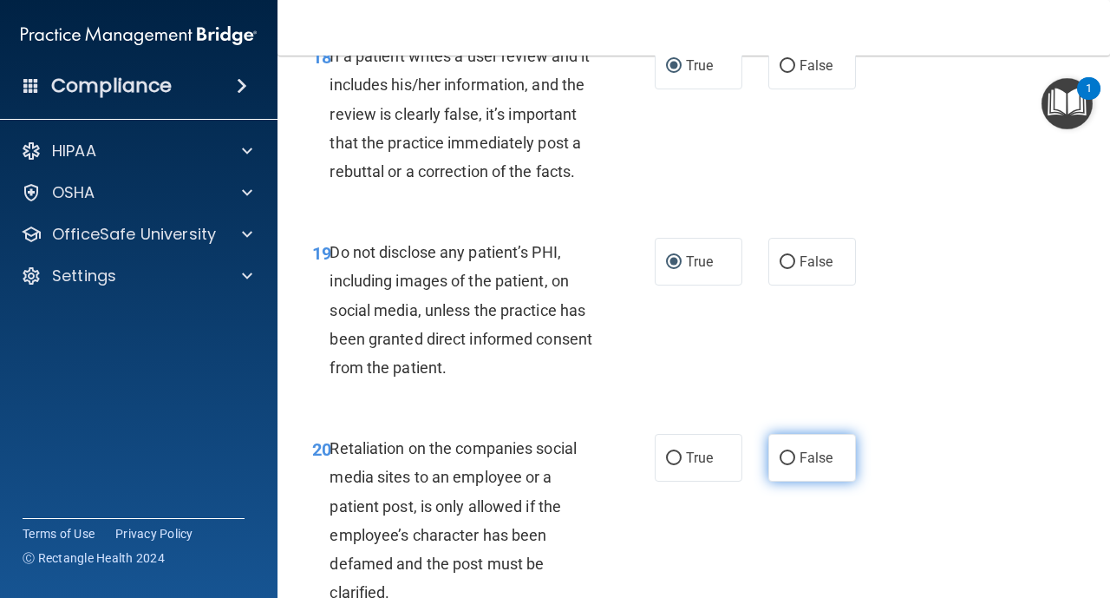
click at [791, 458] on input "False" at bounding box center [788, 458] width 16 height 13
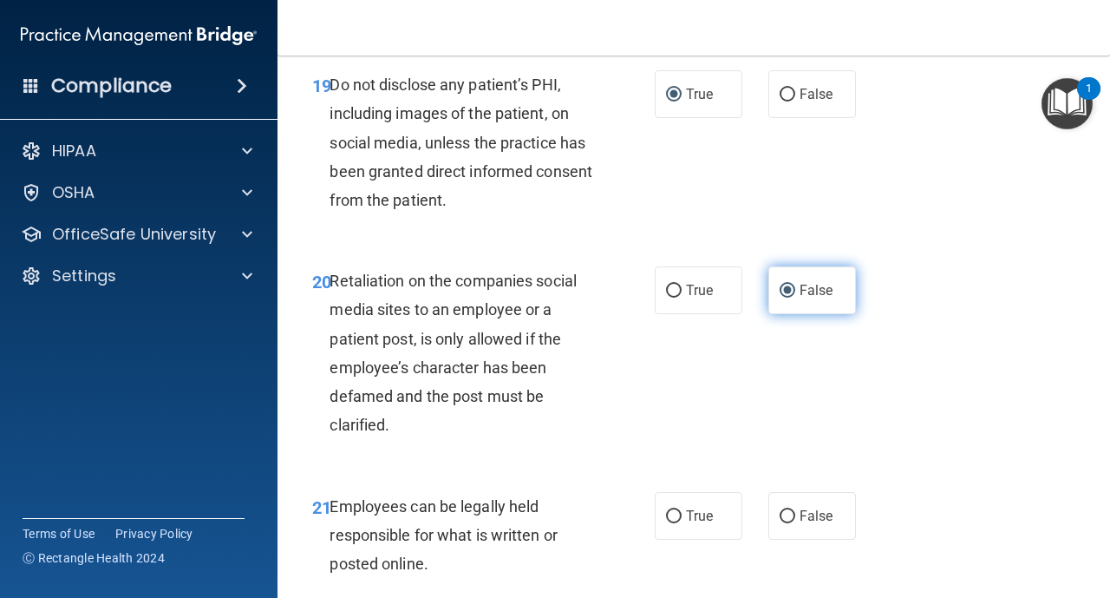
scroll to position [3747, 0]
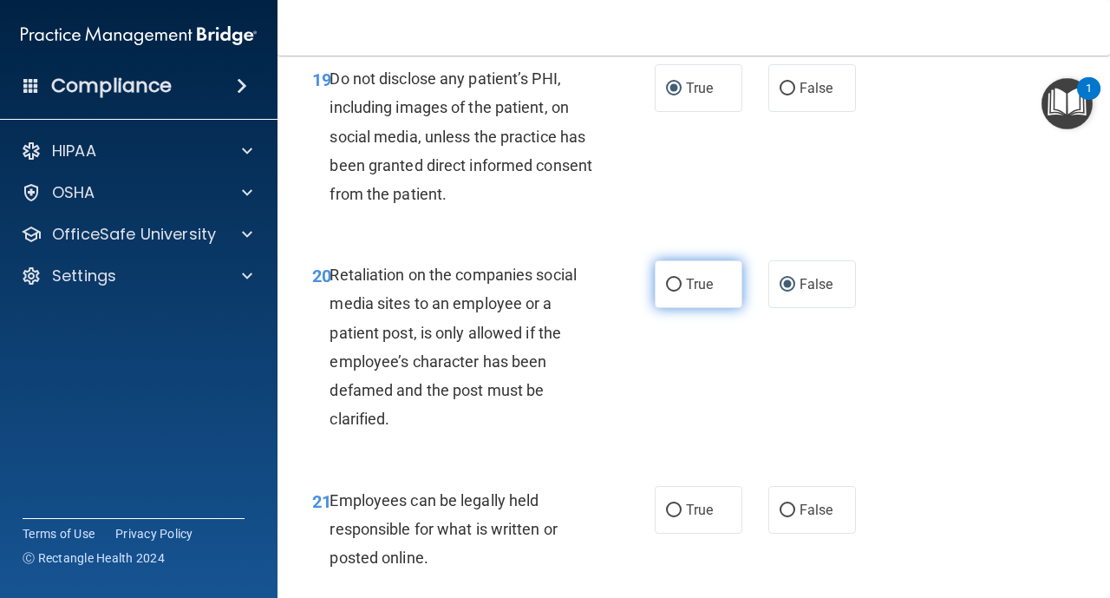
click at [675, 291] on input "True" at bounding box center [674, 284] width 16 height 13
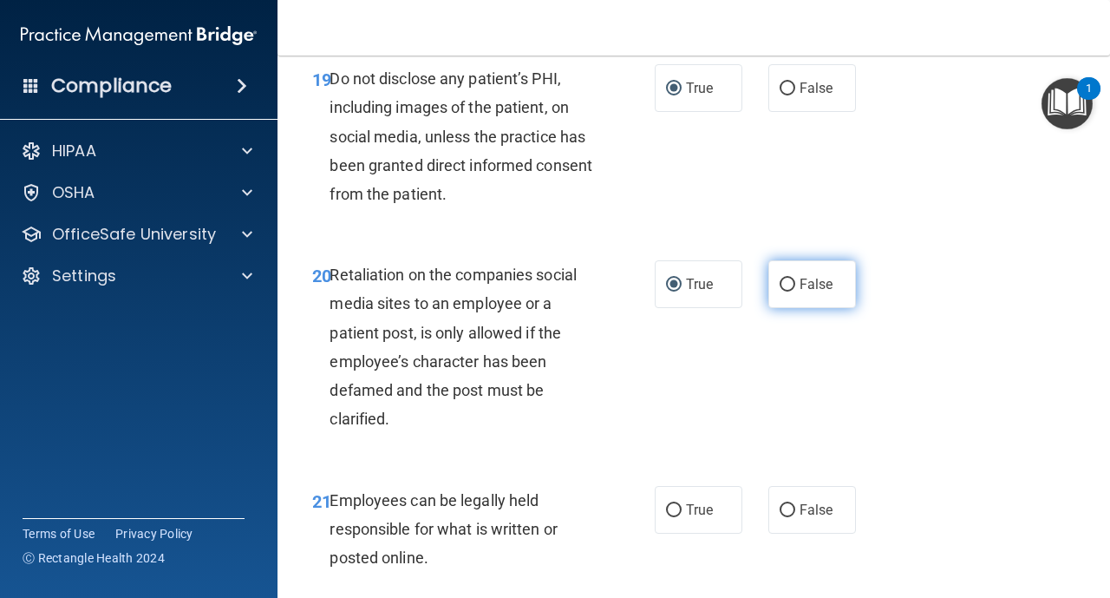
click at [792, 294] on label "False" at bounding box center [813, 284] width 88 height 48
click at [792, 291] on input "False" at bounding box center [788, 284] width 16 height 13
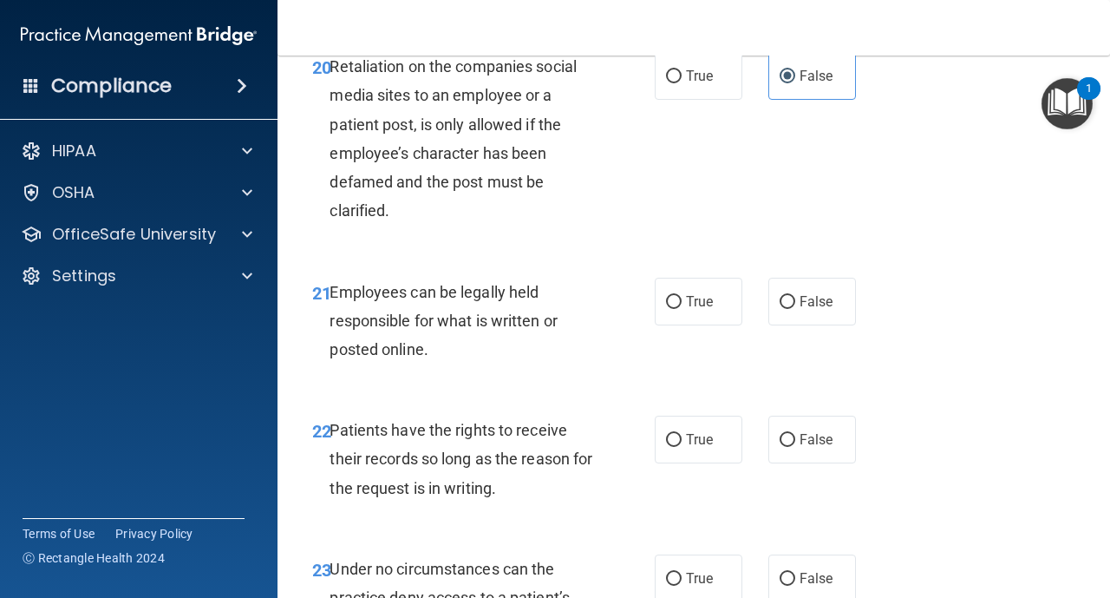
scroll to position [3990, 0]
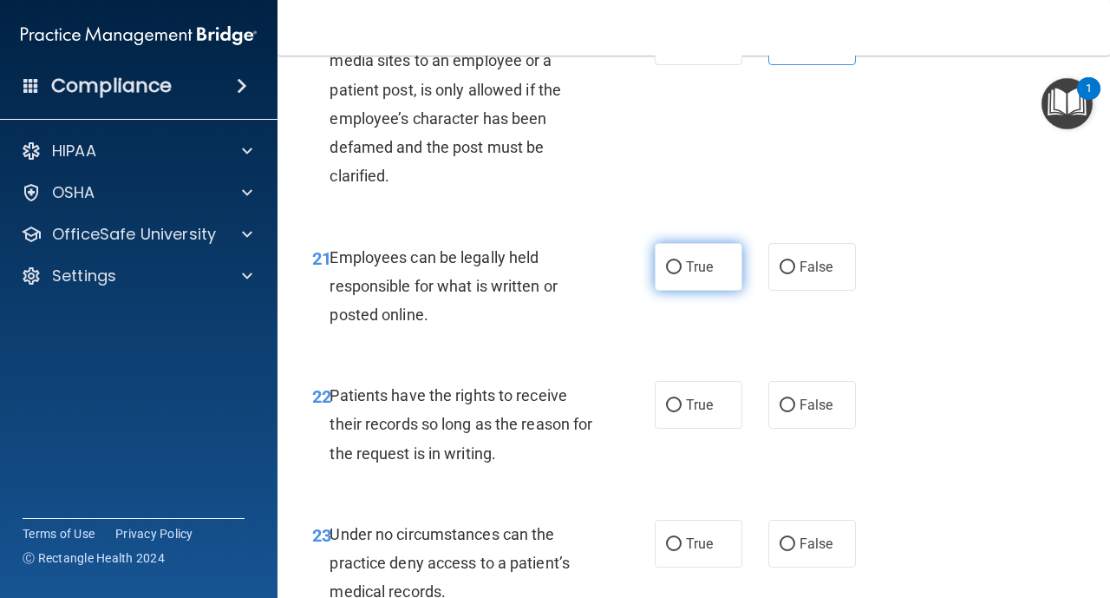
click at [677, 273] on input "True" at bounding box center [674, 267] width 16 height 13
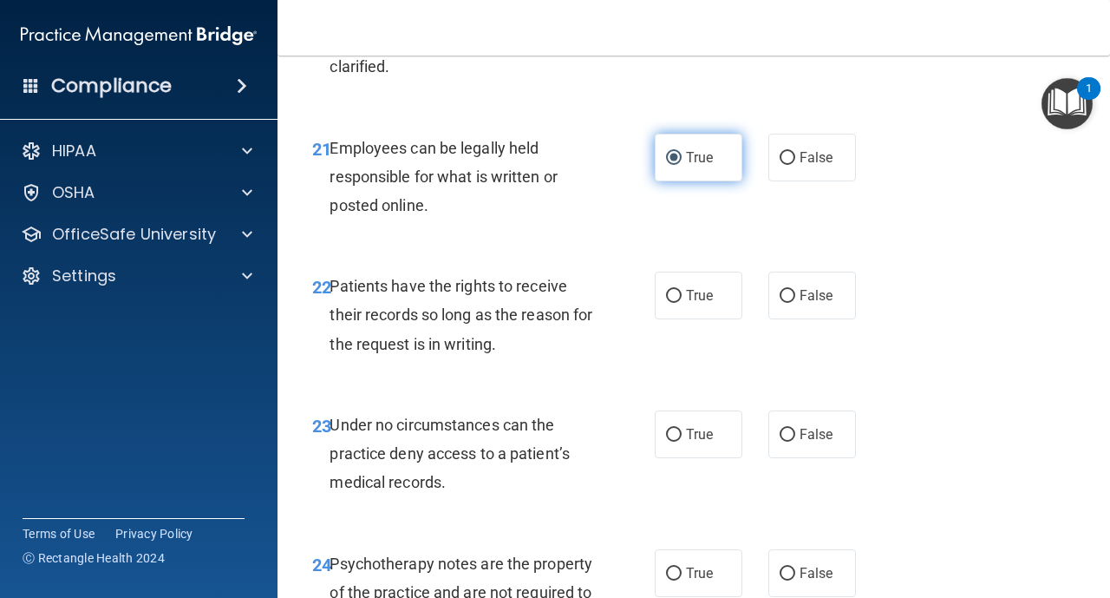
scroll to position [4129, 0]
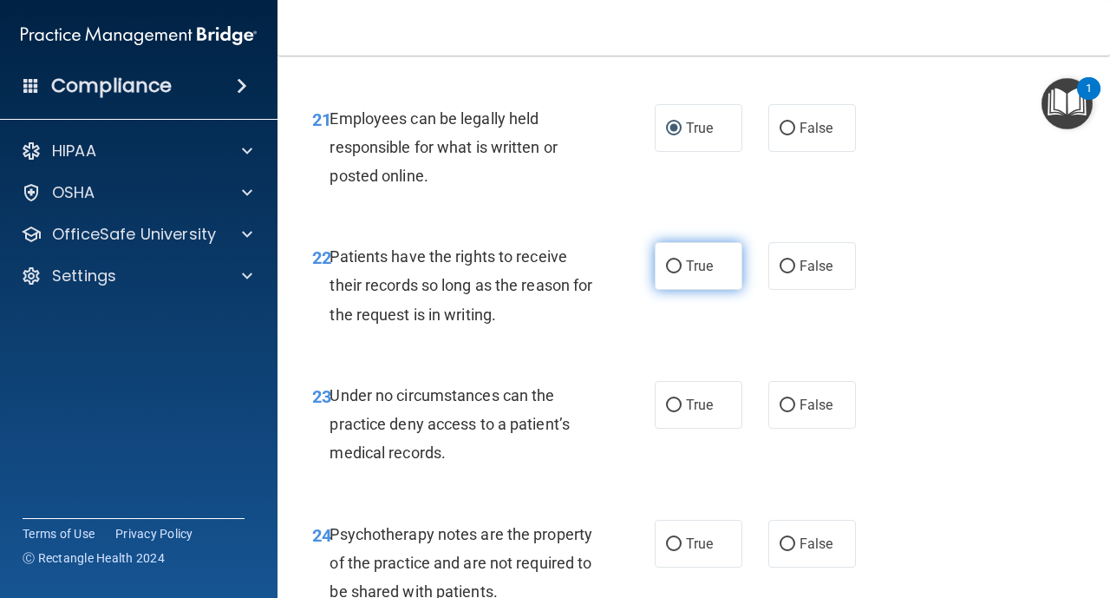
click at [677, 271] on input "True" at bounding box center [674, 266] width 16 height 13
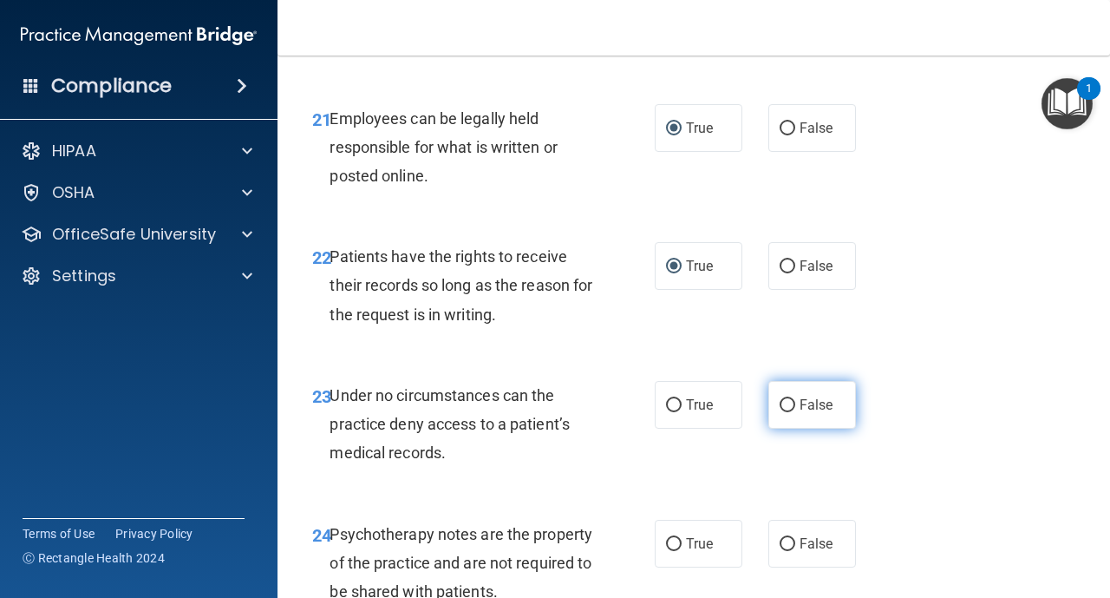
click at [788, 406] on input "False" at bounding box center [788, 405] width 16 height 13
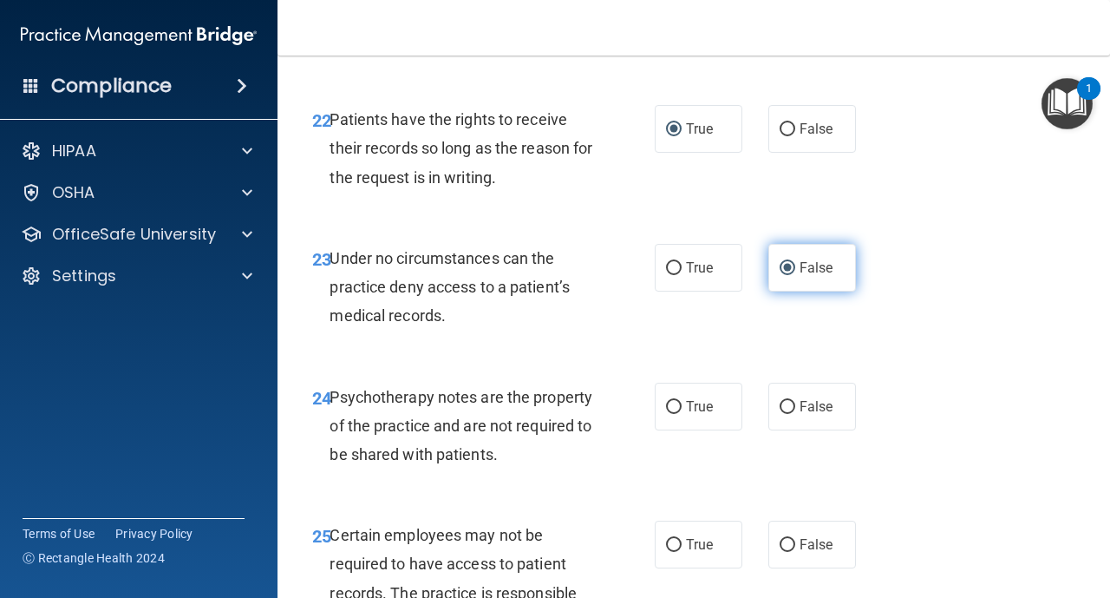
scroll to position [4268, 0]
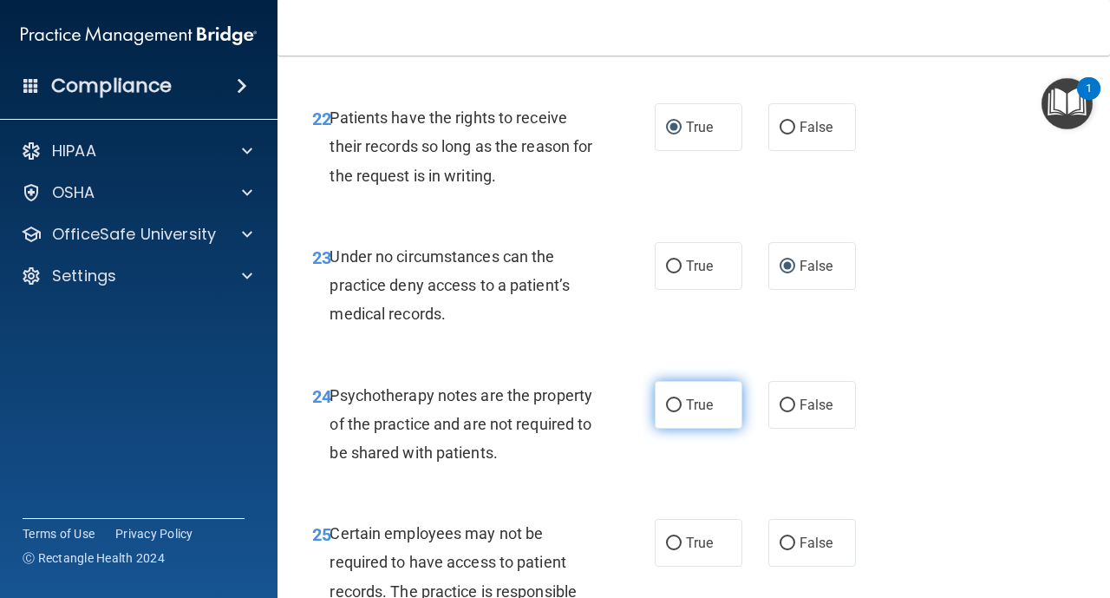
click at [682, 410] on label "True" at bounding box center [699, 405] width 88 height 48
click at [682, 410] on input "True" at bounding box center [674, 405] width 16 height 13
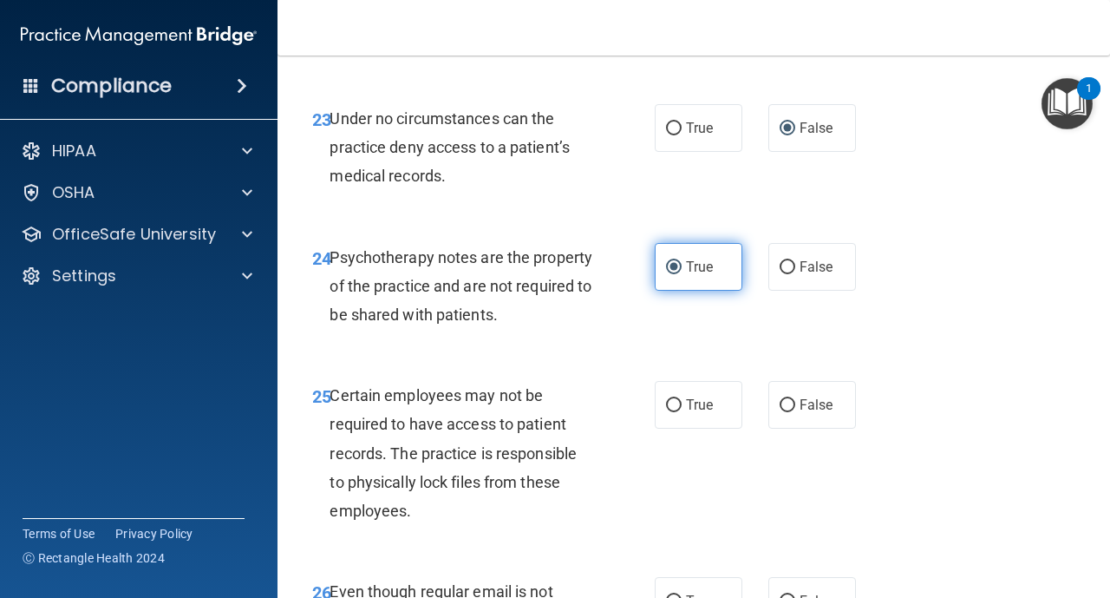
scroll to position [4407, 0]
click at [673, 409] on input "True" at bounding box center [674, 404] width 16 height 13
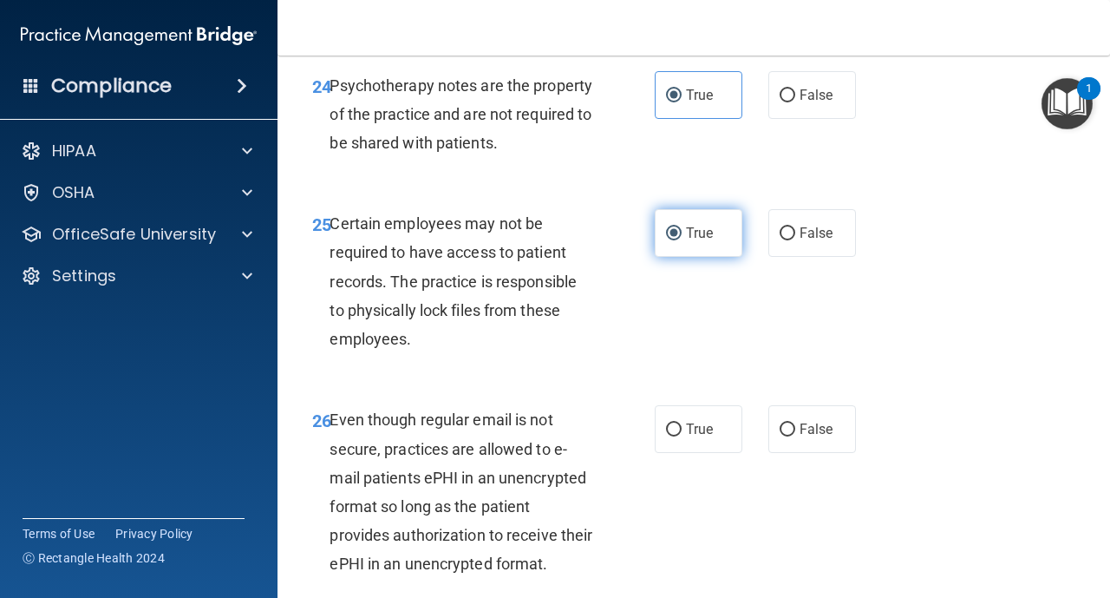
scroll to position [4580, 0]
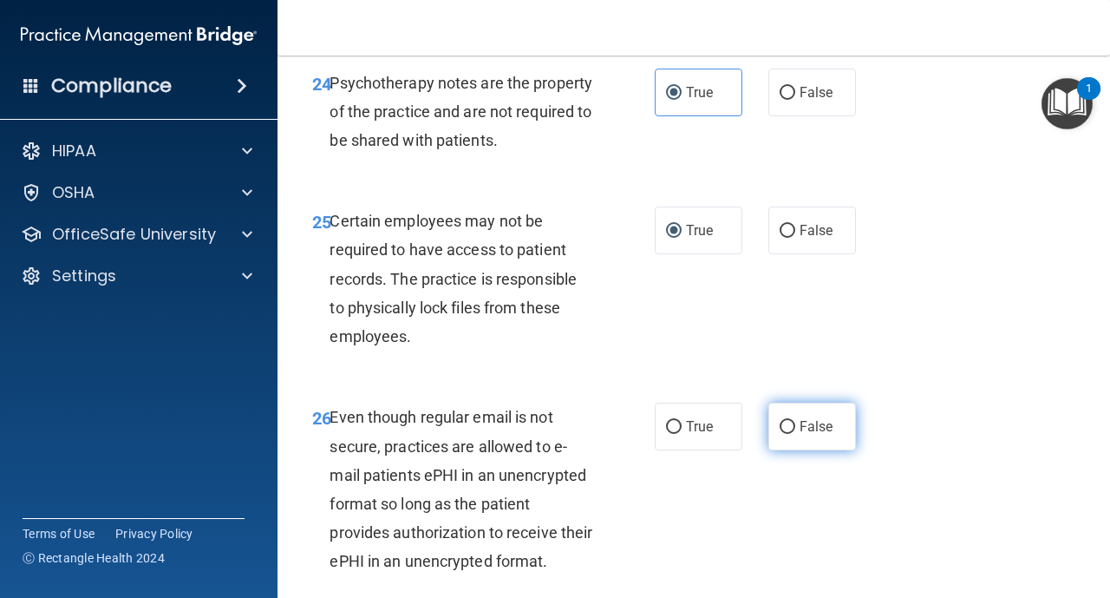
click at [786, 431] on input "False" at bounding box center [788, 427] width 16 height 13
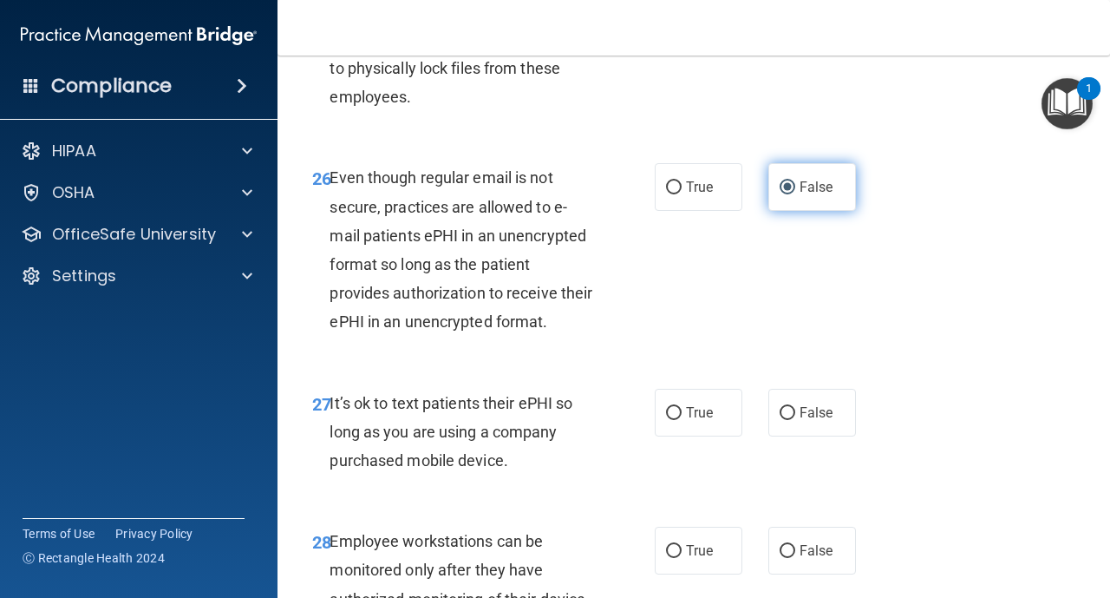
scroll to position [4823, 0]
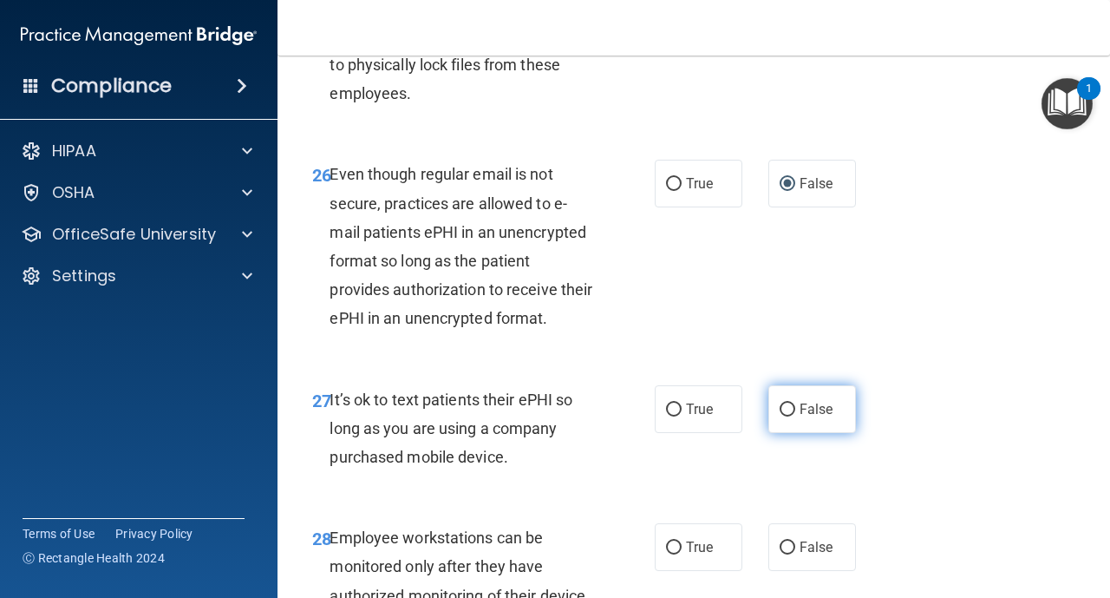
click at [783, 420] on label "False" at bounding box center [813, 409] width 88 height 48
click at [783, 416] on input "False" at bounding box center [788, 409] width 16 height 13
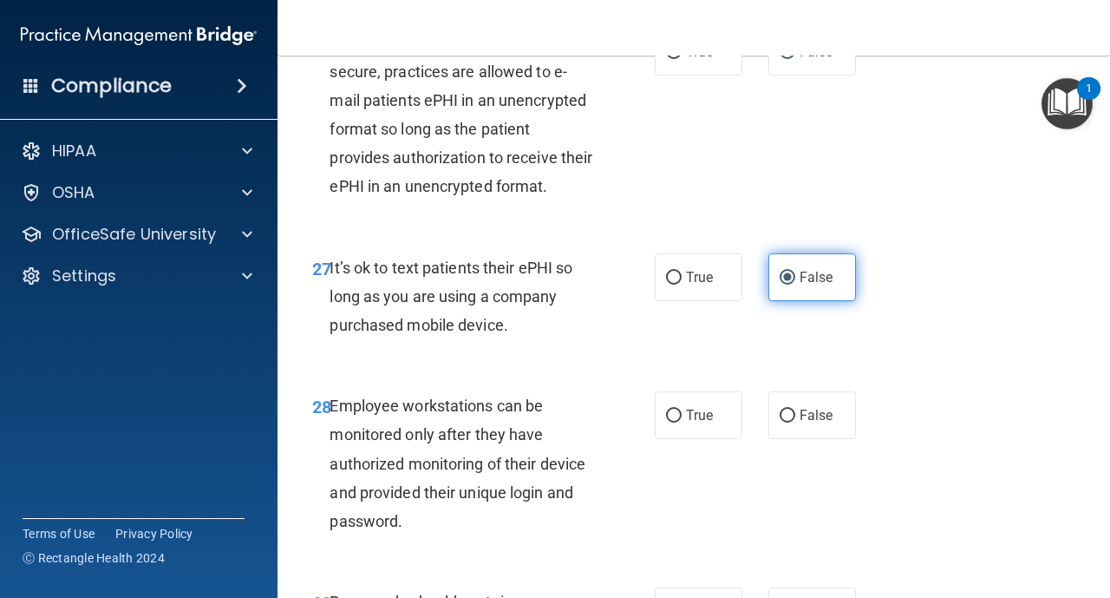
scroll to position [4962, 0]
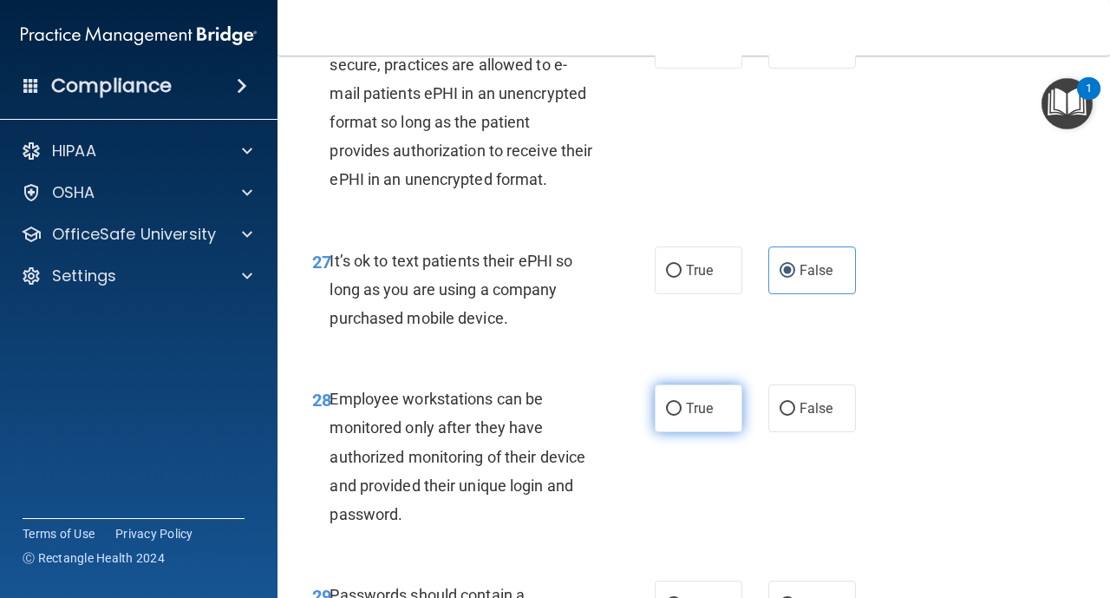
click at [739, 421] on label "True" at bounding box center [699, 408] width 88 height 48
click at [682, 416] on input "True" at bounding box center [674, 408] width 16 height 13
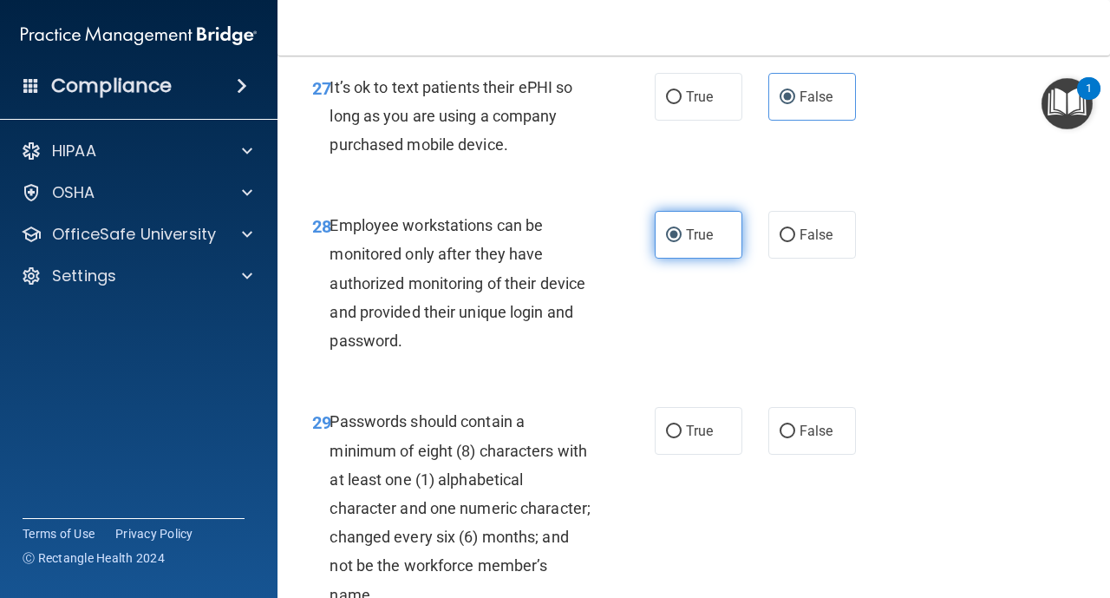
scroll to position [5170, 0]
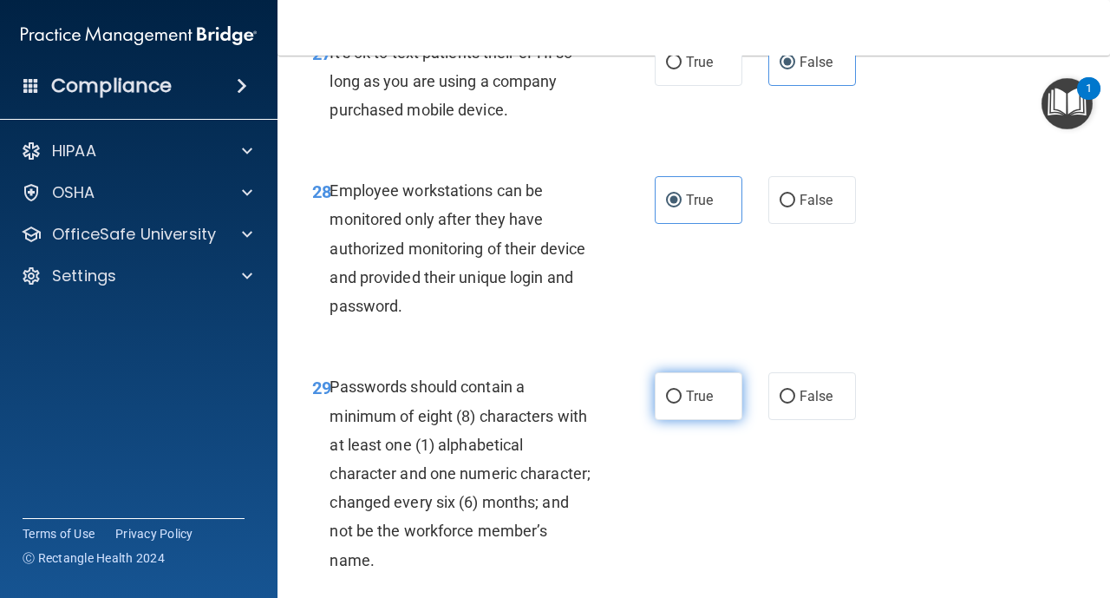
click at [677, 405] on label "True" at bounding box center [699, 396] width 88 height 48
click at [677, 403] on input "True" at bounding box center [674, 396] width 16 height 13
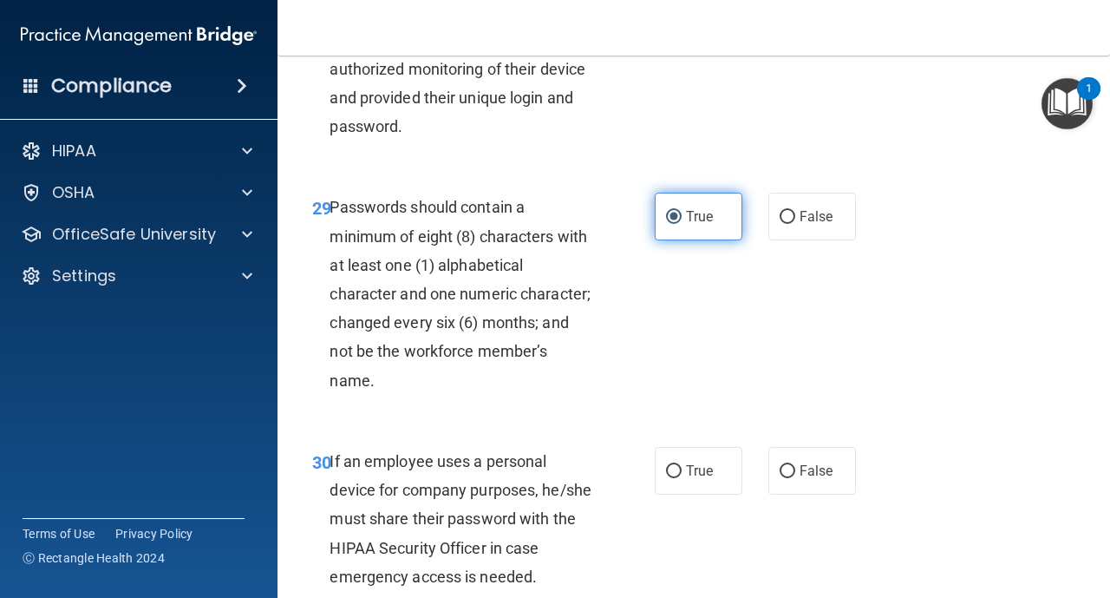
scroll to position [5378, 0]
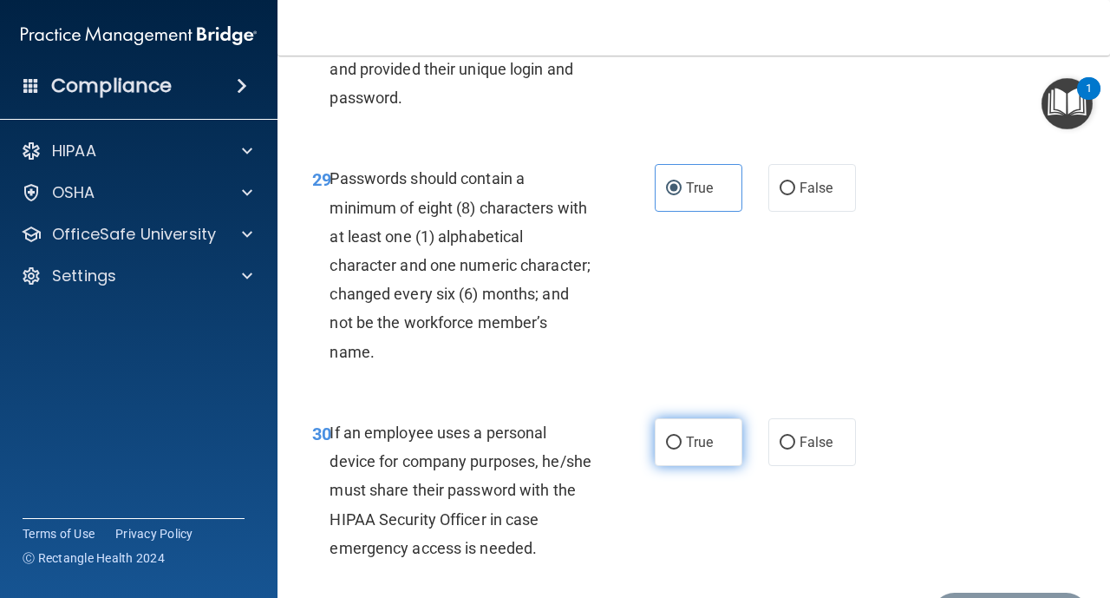
click at [675, 437] on input "True" at bounding box center [674, 442] width 16 height 13
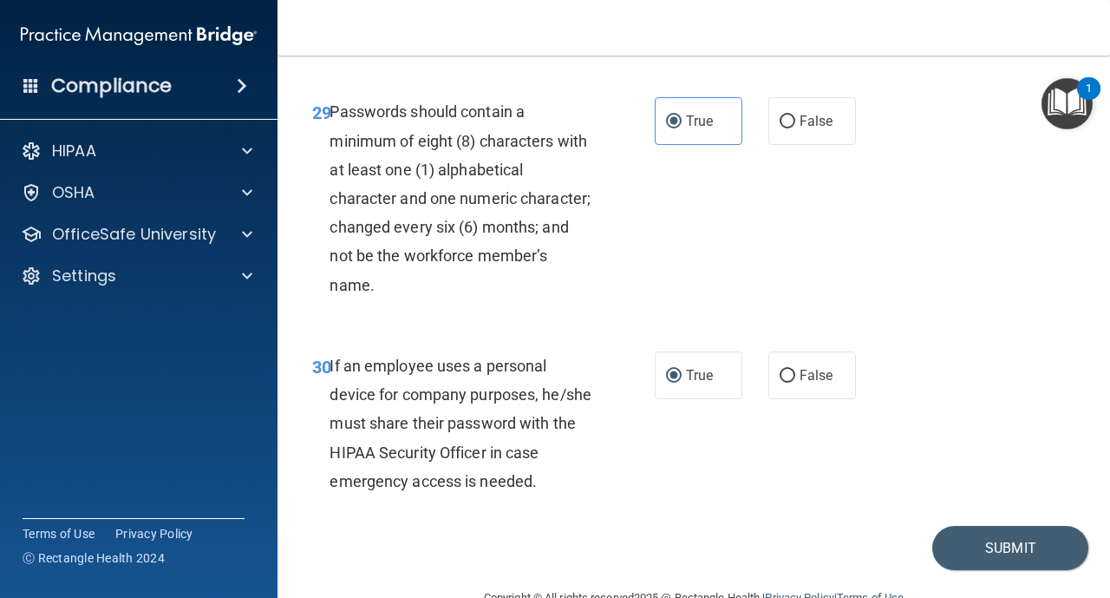
scroll to position [5448, 0]
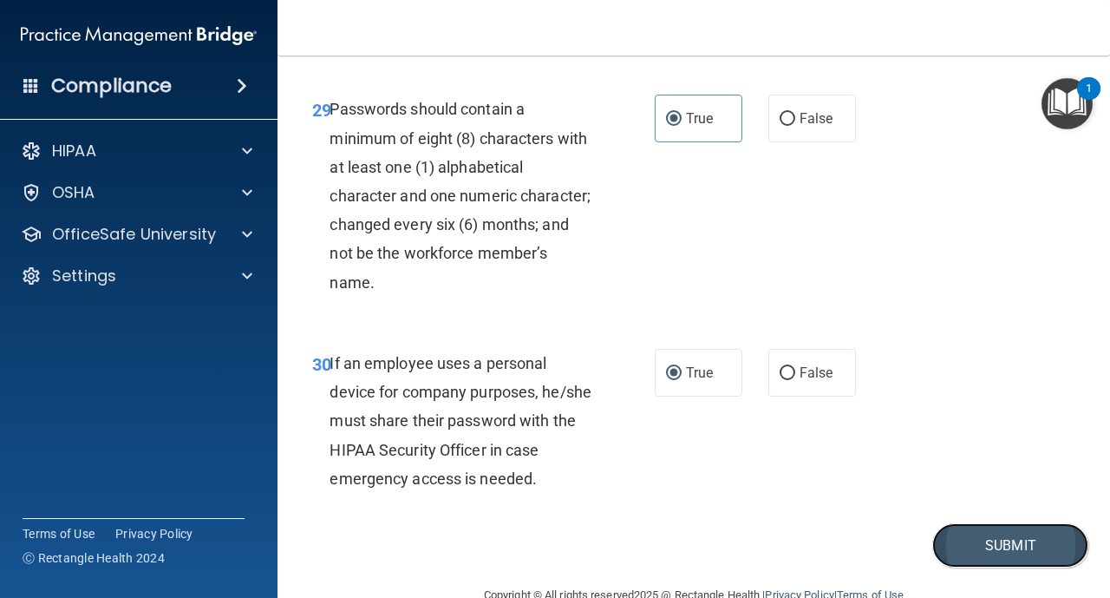
click at [985, 540] on button "Submit" at bounding box center [1011, 545] width 156 height 44
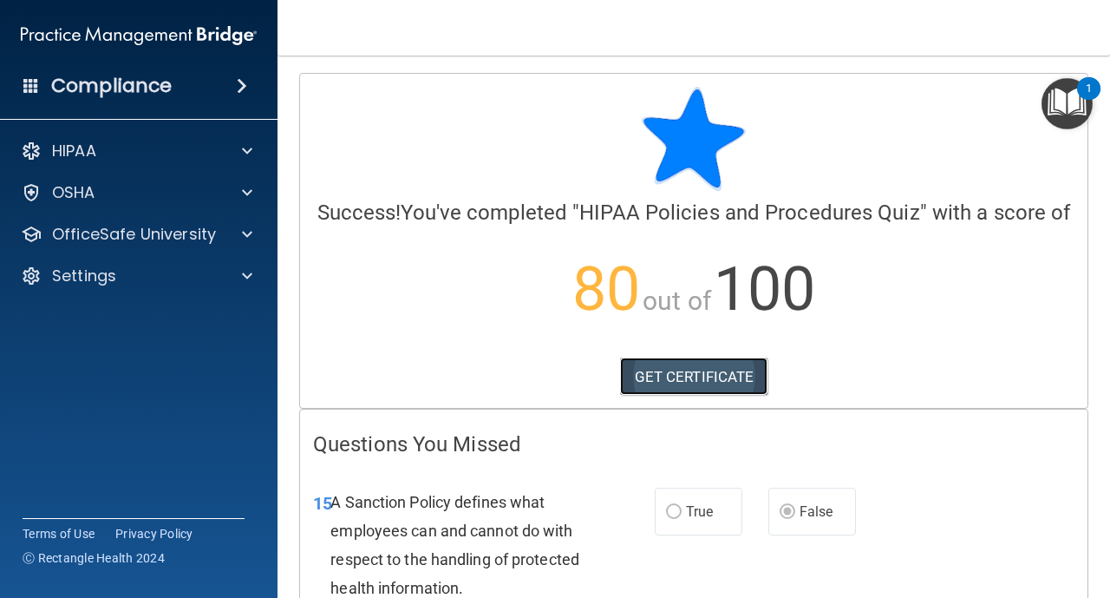
click at [728, 383] on link "GET CERTIFICATE" at bounding box center [694, 376] width 148 height 38
click at [1070, 98] on img "Open Resource Center, 1 new notification" at bounding box center [1067, 103] width 51 height 51
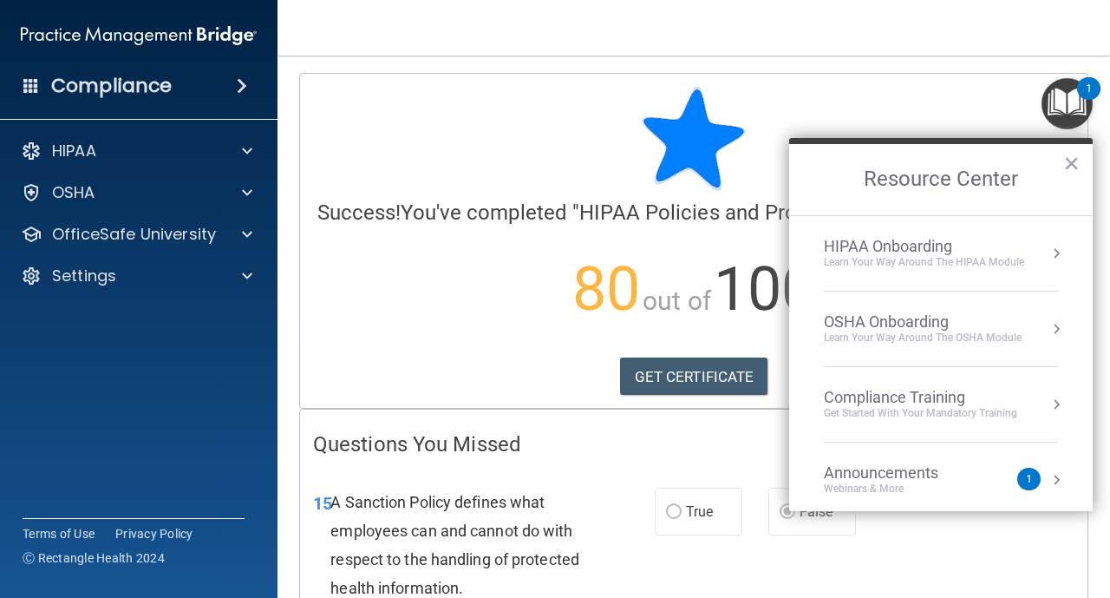
click at [1035, 245] on div "HIPAA Onboarding Learn Your Way around the HIPAA module" at bounding box center [941, 253] width 234 height 33
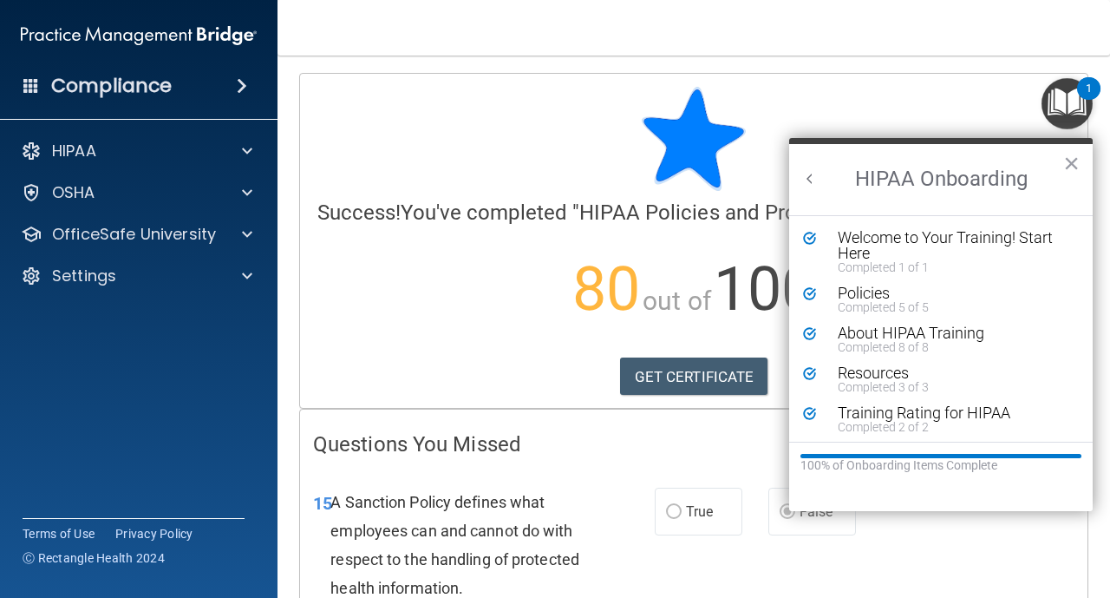
click at [1061, 111] on img "Open Resource Center, 1 new notification" at bounding box center [1067, 103] width 51 height 51
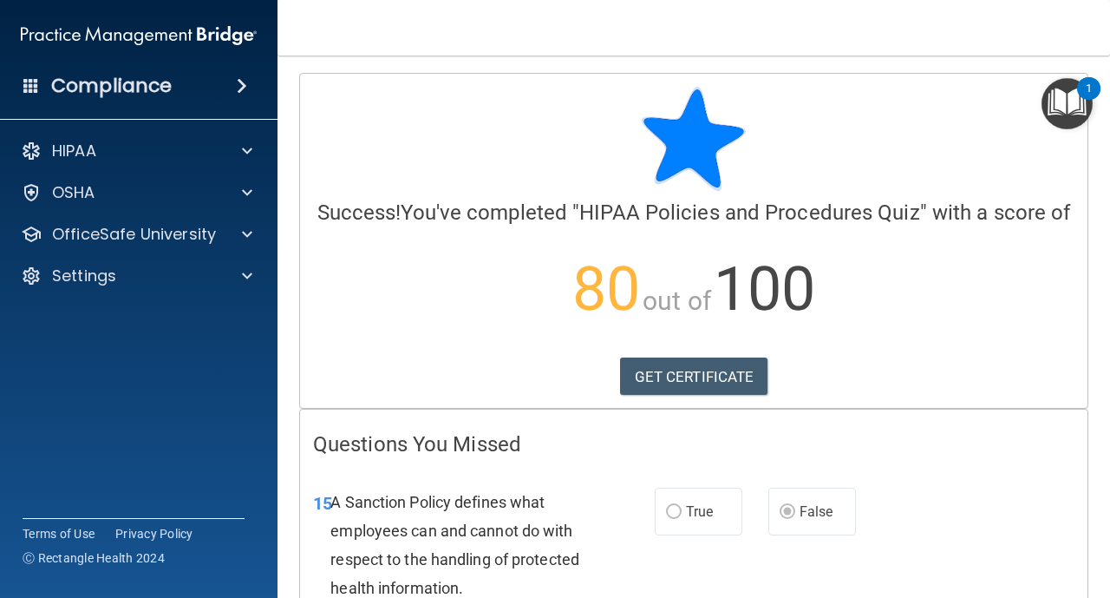
click at [1061, 111] on img "Open Resource Center, 1 new notification" at bounding box center [1067, 103] width 51 height 51
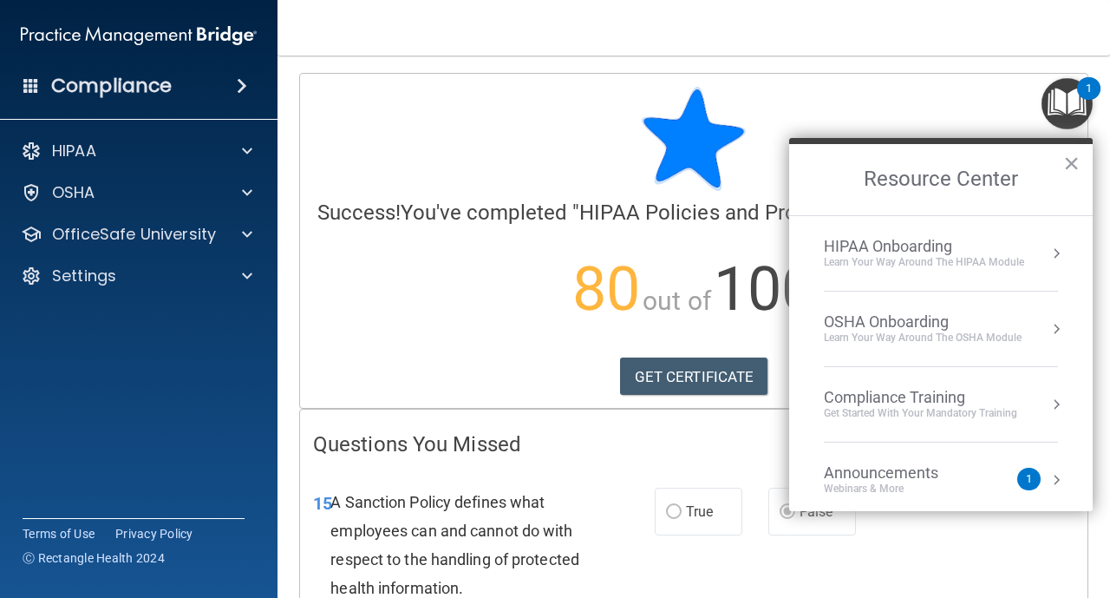
click at [968, 384] on li "Compliance Training Get Started with your mandatory training" at bounding box center [941, 404] width 234 height 75
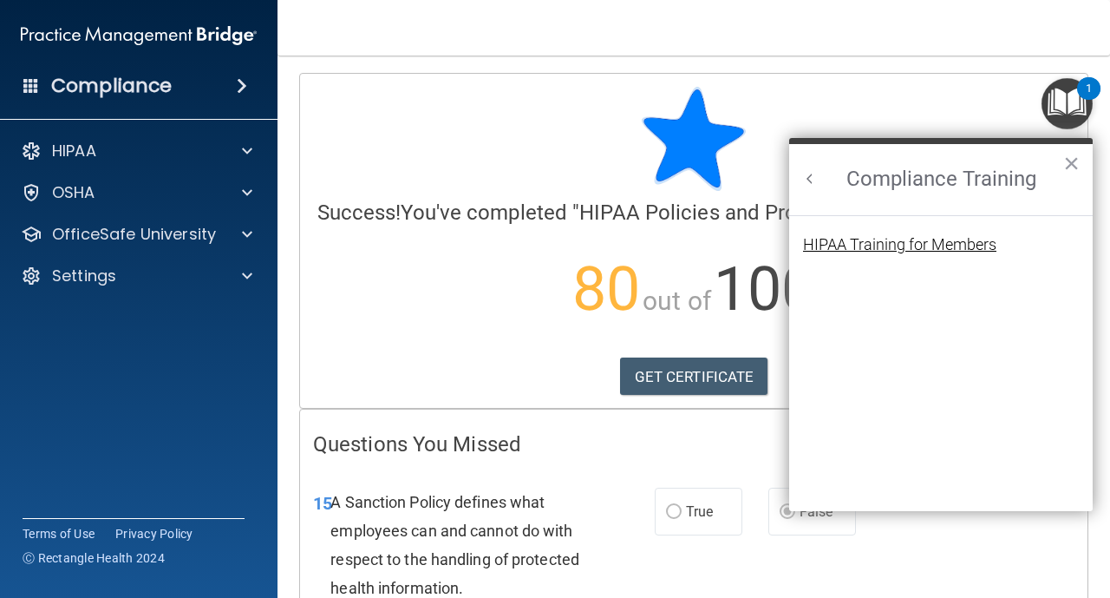
click at [948, 237] on div "HIPAA Training for Members" at bounding box center [899, 245] width 193 height 16
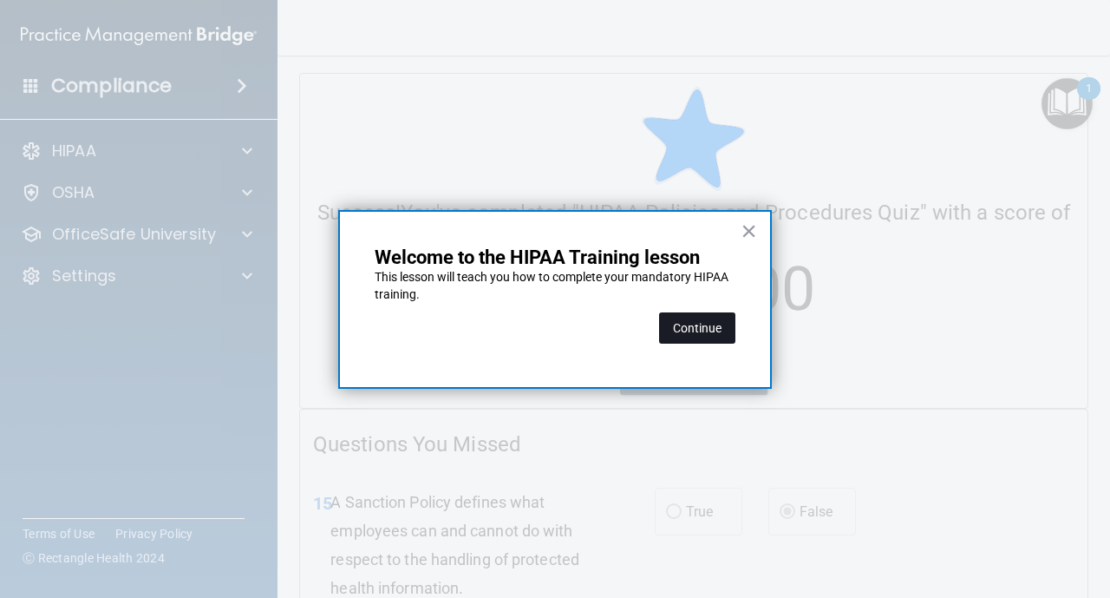
click at [723, 326] on button "Continue" at bounding box center [697, 327] width 76 height 31
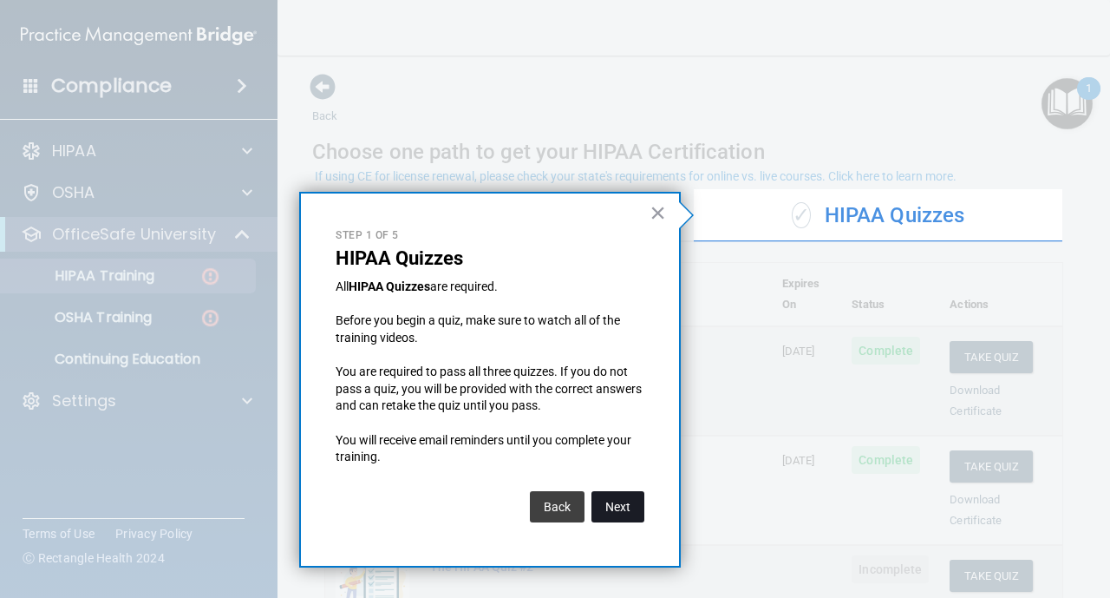
click at [618, 510] on button "Next" at bounding box center [618, 506] width 53 height 31
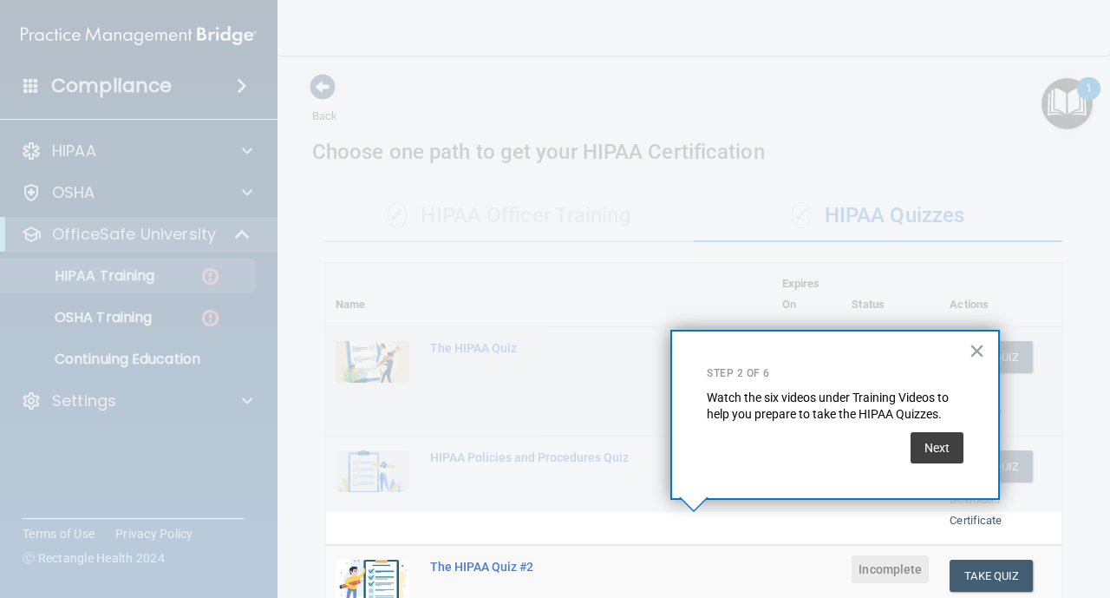
scroll to position [292, 0]
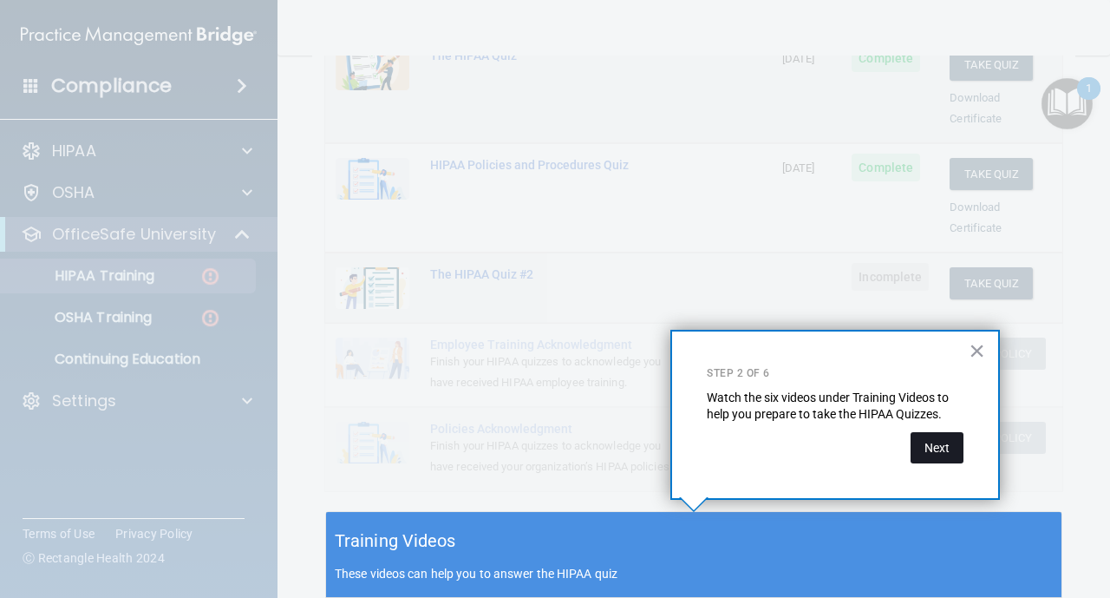
click at [929, 451] on button "Next" at bounding box center [937, 447] width 53 height 31
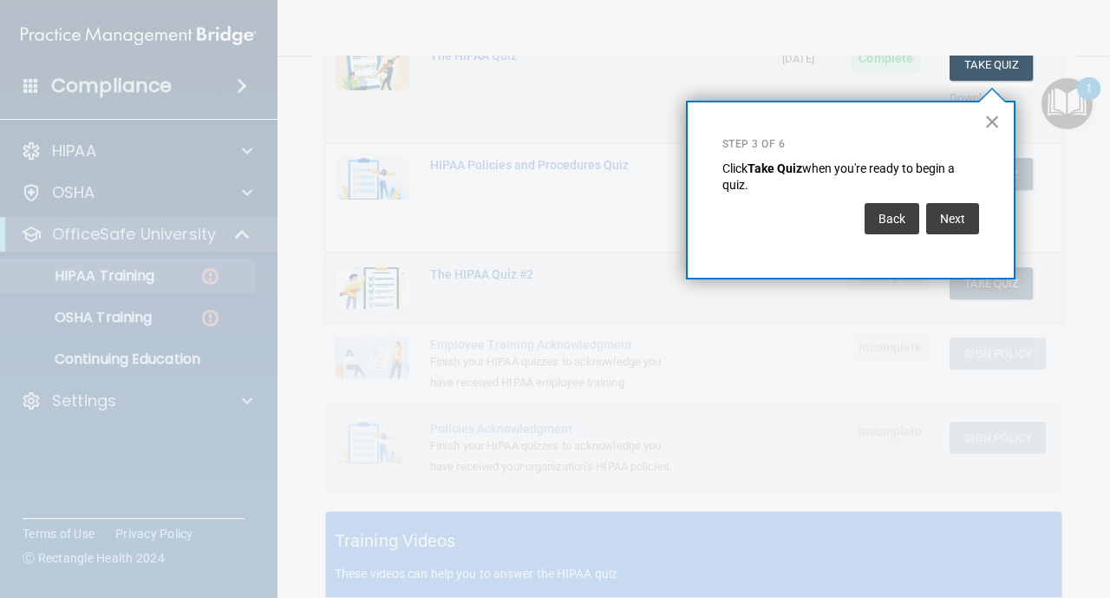
scroll to position [264, 0]
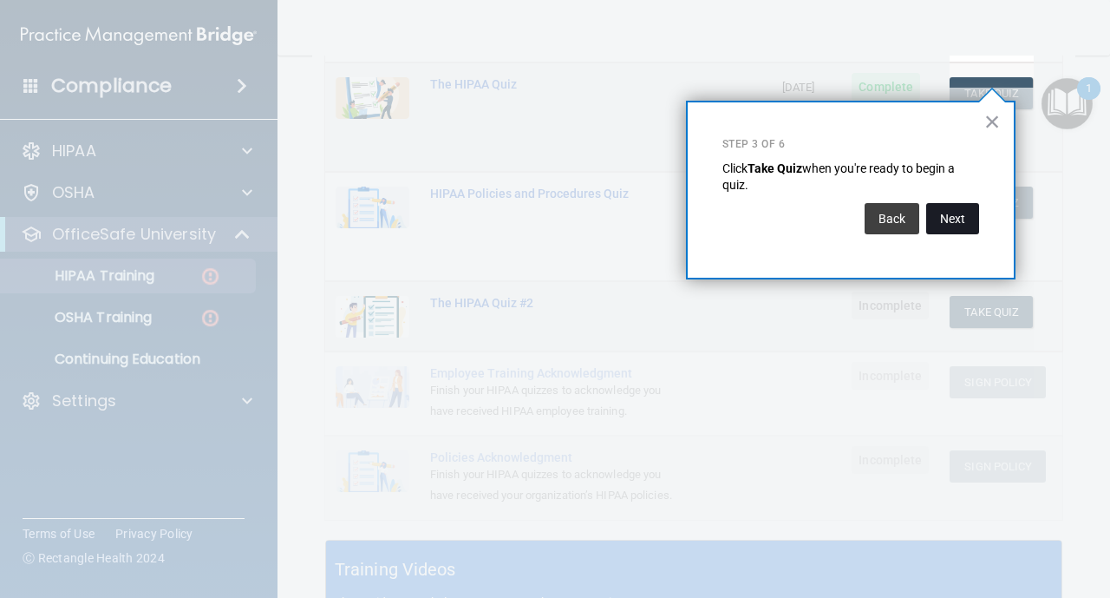
click at [972, 219] on button "Next" at bounding box center [952, 218] width 53 height 31
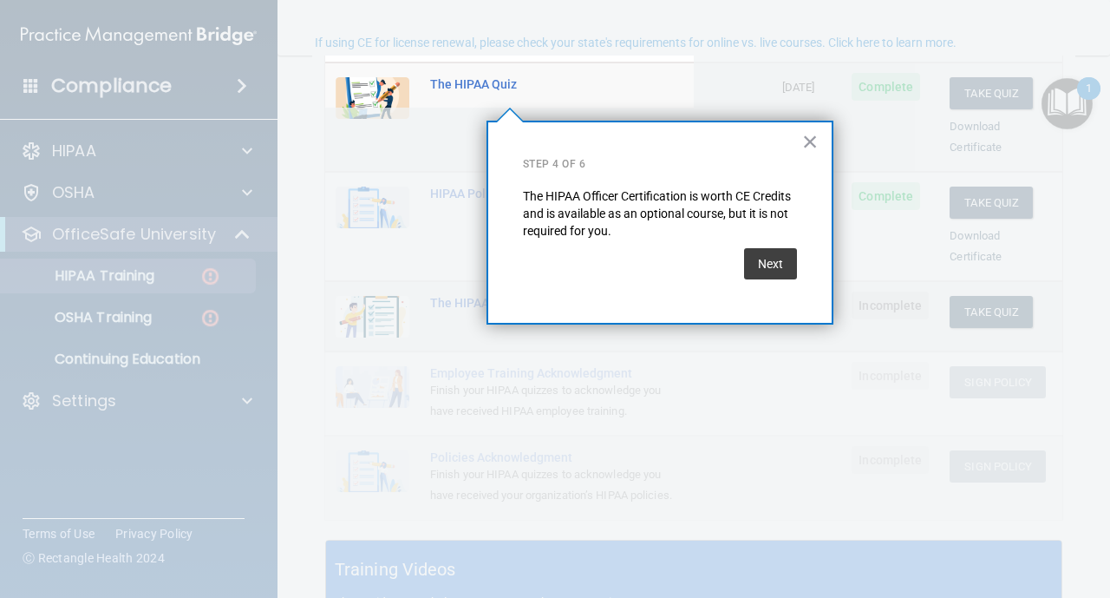
scroll to position [134, 0]
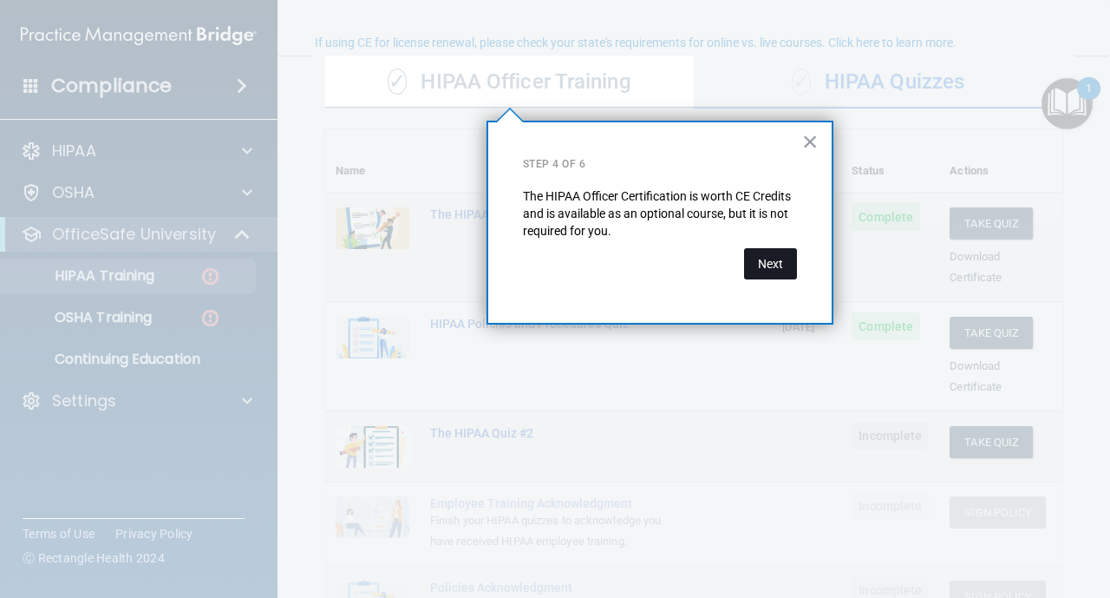
click at [795, 259] on button "Next" at bounding box center [770, 263] width 53 height 31
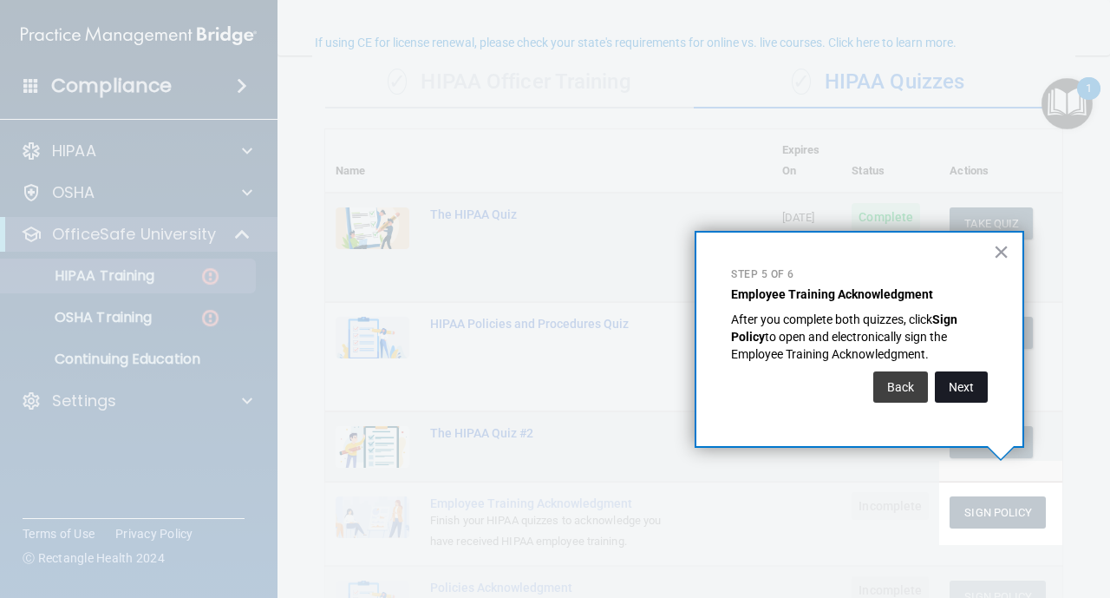
click at [959, 394] on button "Next" at bounding box center [961, 386] width 53 height 31
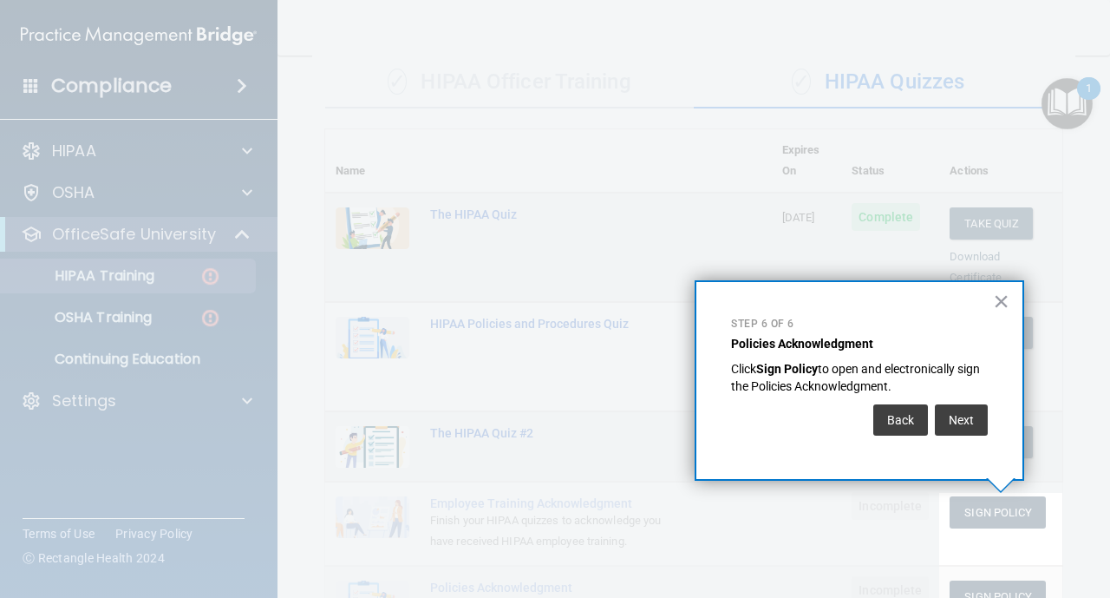
scroll to position [186, 0]
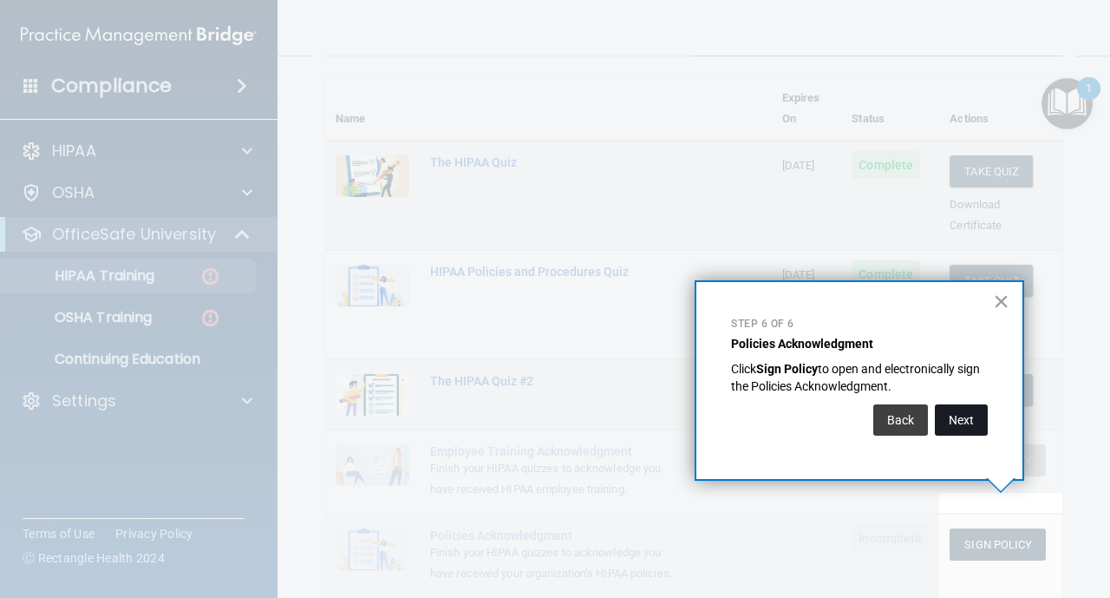
click at [959, 422] on button "Next" at bounding box center [961, 419] width 53 height 31
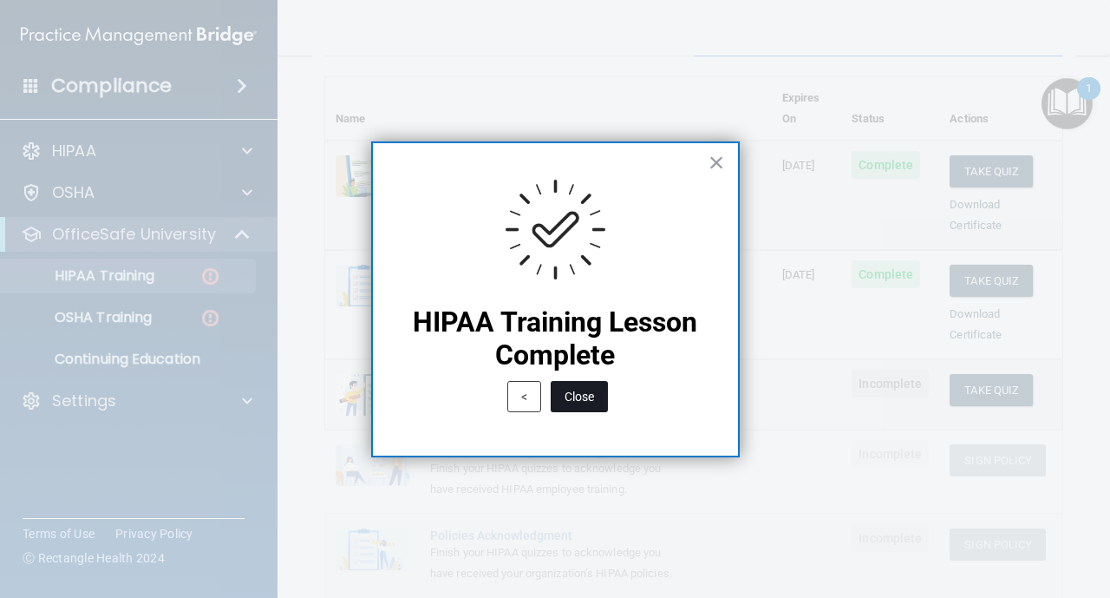
click at [579, 394] on button "Close" at bounding box center [579, 396] width 57 height 31
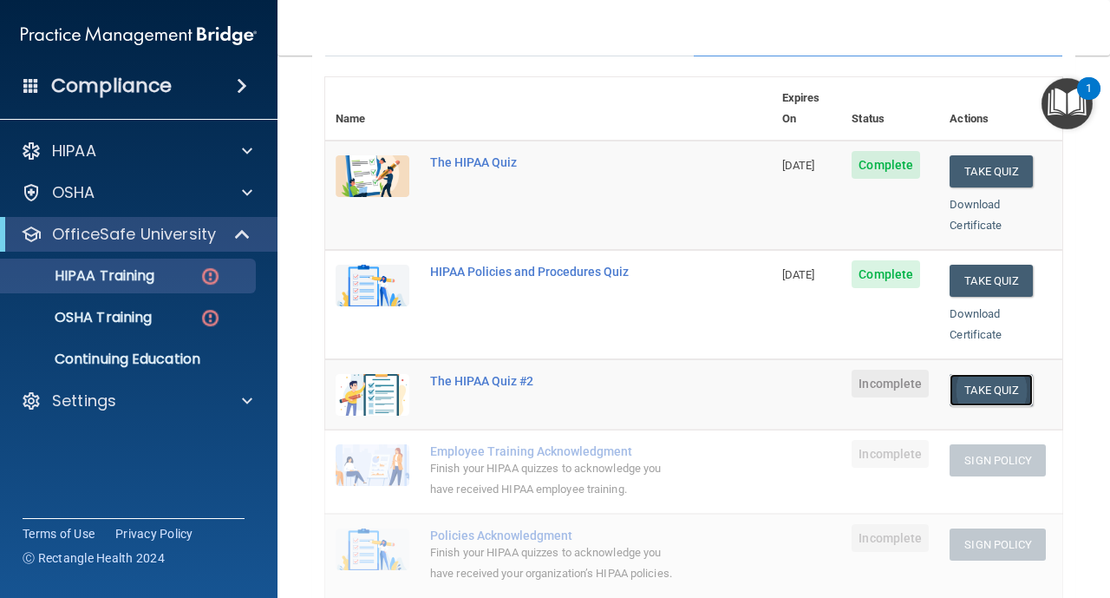
click at [1006, 374] on button "Take Quiz" at bounding box center [991, 390] width 83 height 32
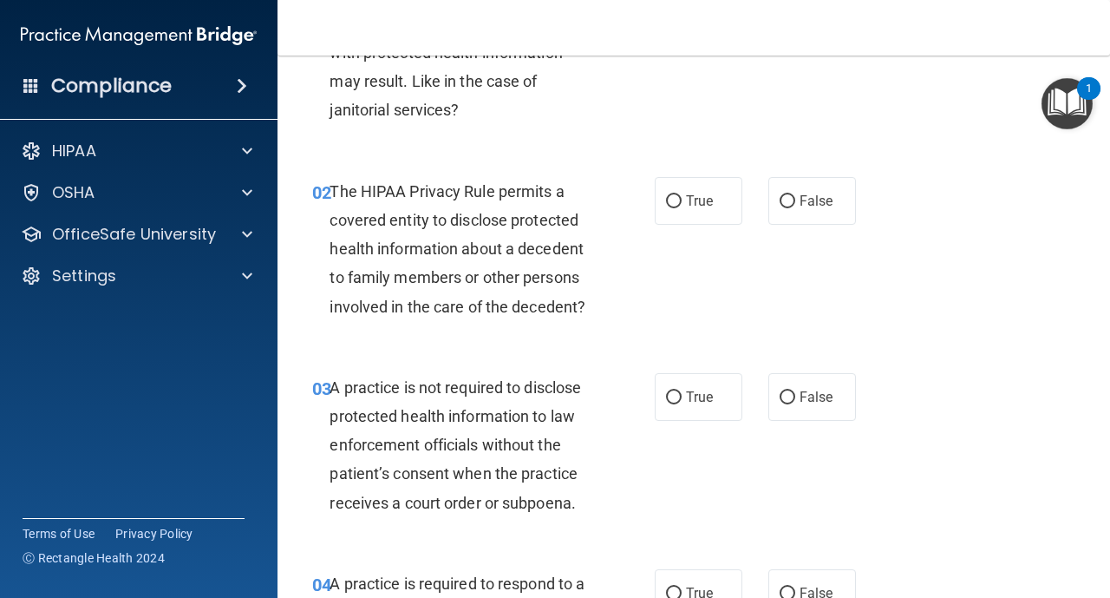
click at [721, 90] on div "01 A business associate agreement is required with organizations or persons whe…" at bounding box center [693, 42] width 789 height 225
click at [528, 180] on div "The HIPAA Privacy Rule permits a covered entity to disclose protected health in…" at bounding box center [468, 249] width 277 height 144
click at [1070, 121] on img "Open Resource Center, 1 new notification" at bounding box center [1067, 103] width 51 height 51
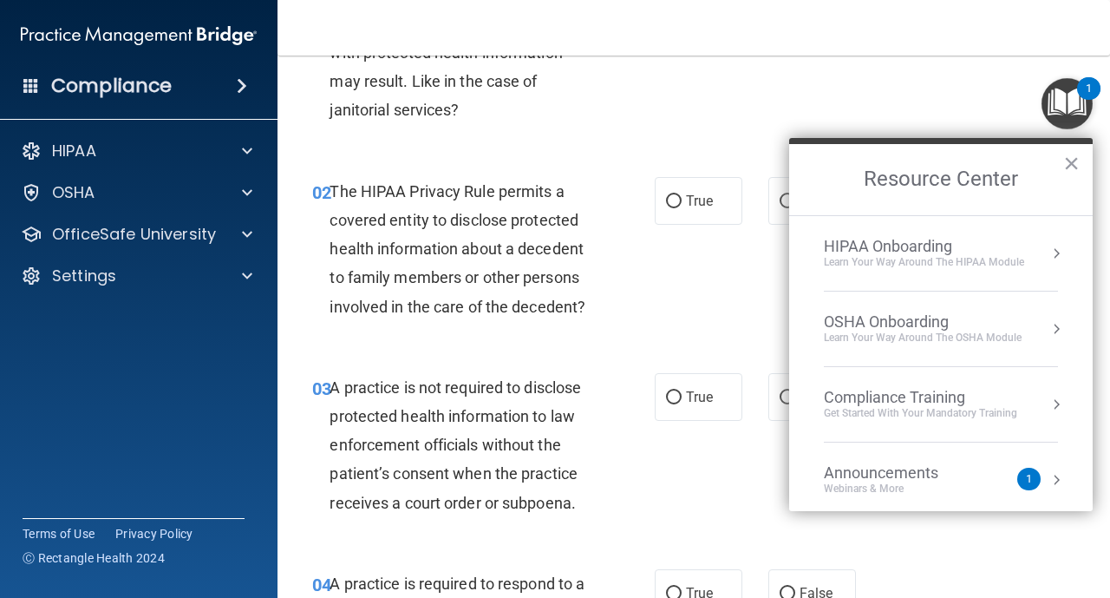
click at [973, 395] on div "Compliance Training" at bounding box center [920, 397] width 193 height 19
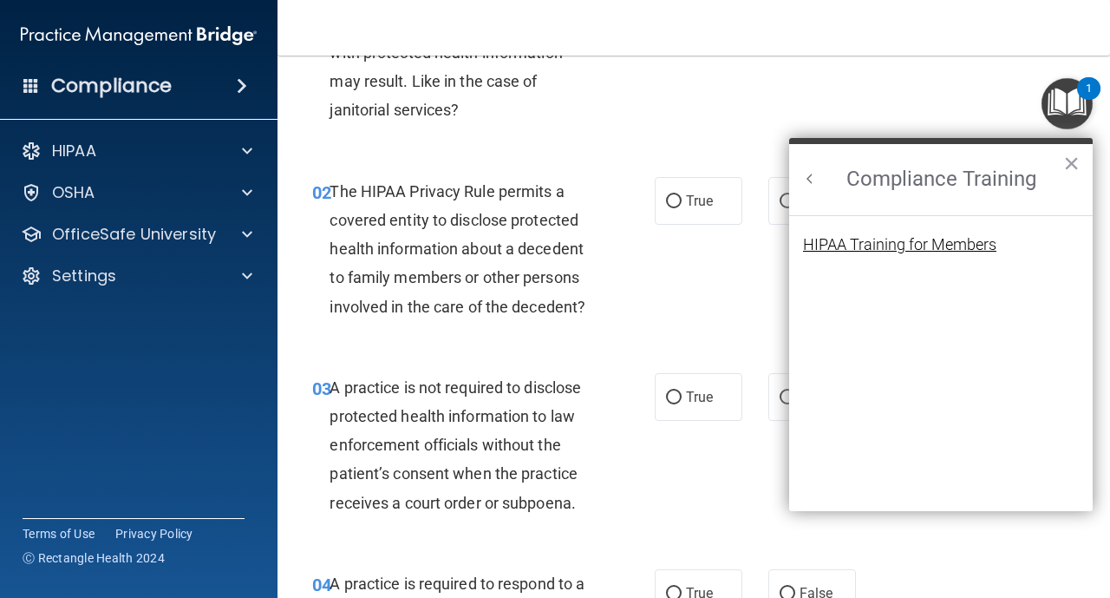
click at [976, 252] on div "HIPAA Training for Members" at bounding box center [899, 245] width 193 height 16
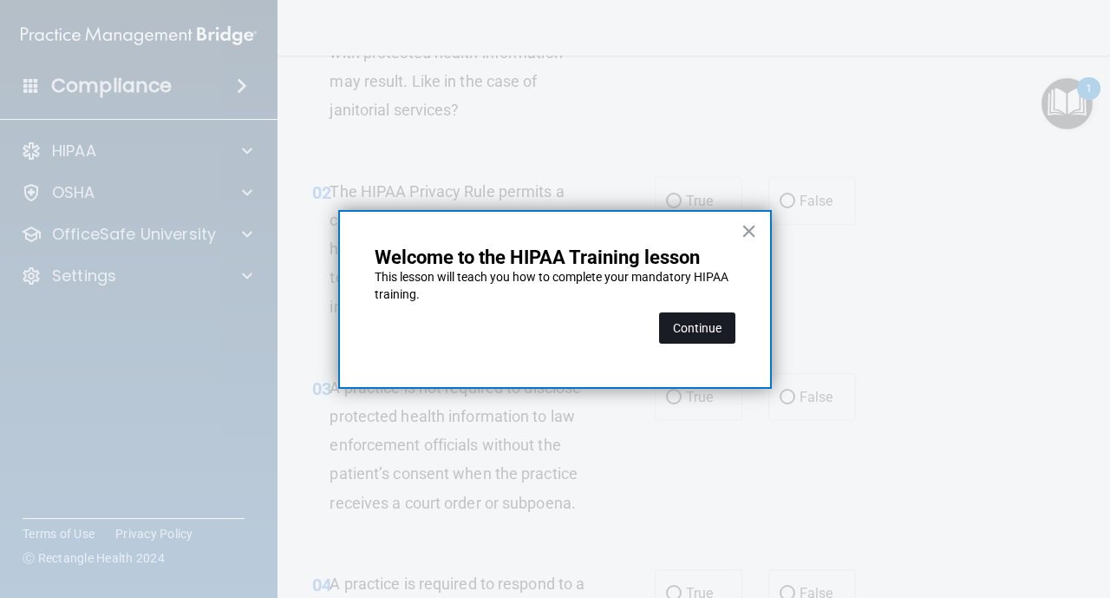
click at [722, 326] on button "Continue" at bounding box center [697, 327] width 76 height 31
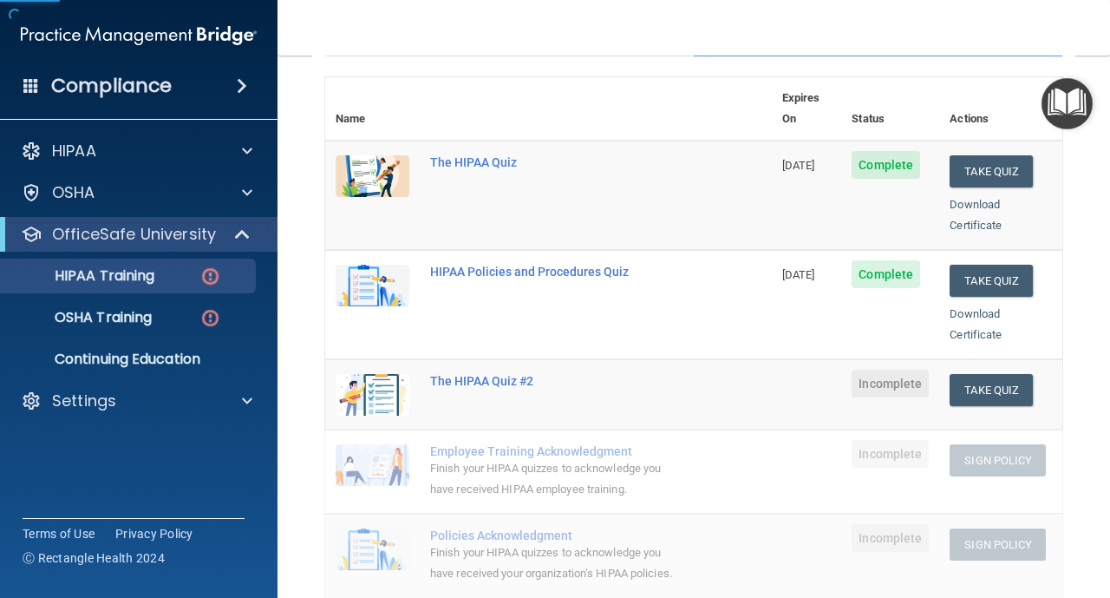
click at [722, 326] on body "Compliance HIPAA Documents and Policies Report an Incident Business Associates …" at bounding box center [555, 299] width 1110 height 598
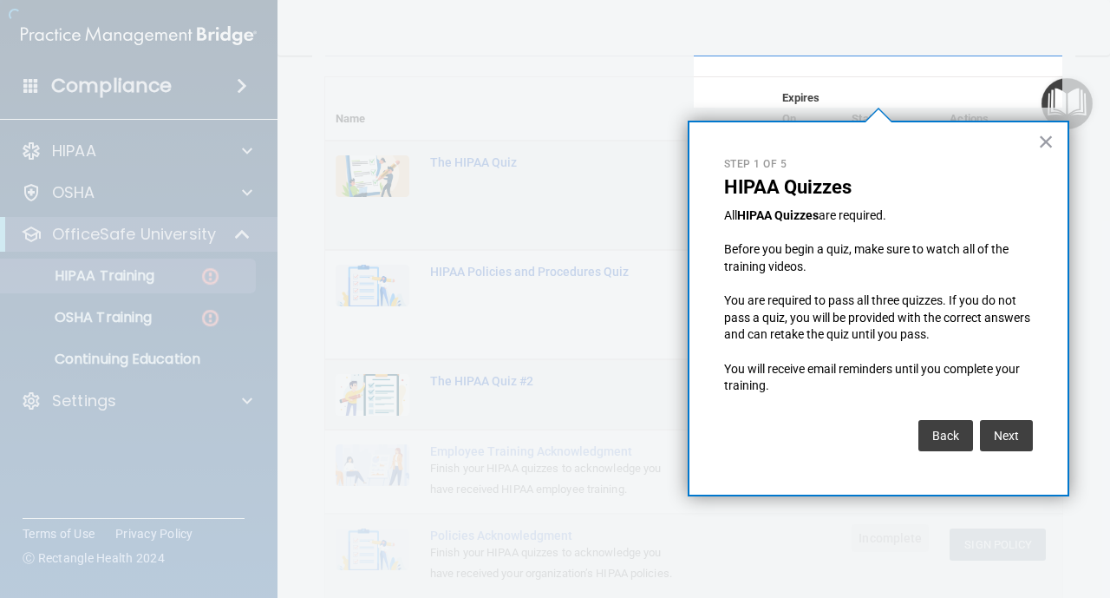
scroll to position [134, 0]
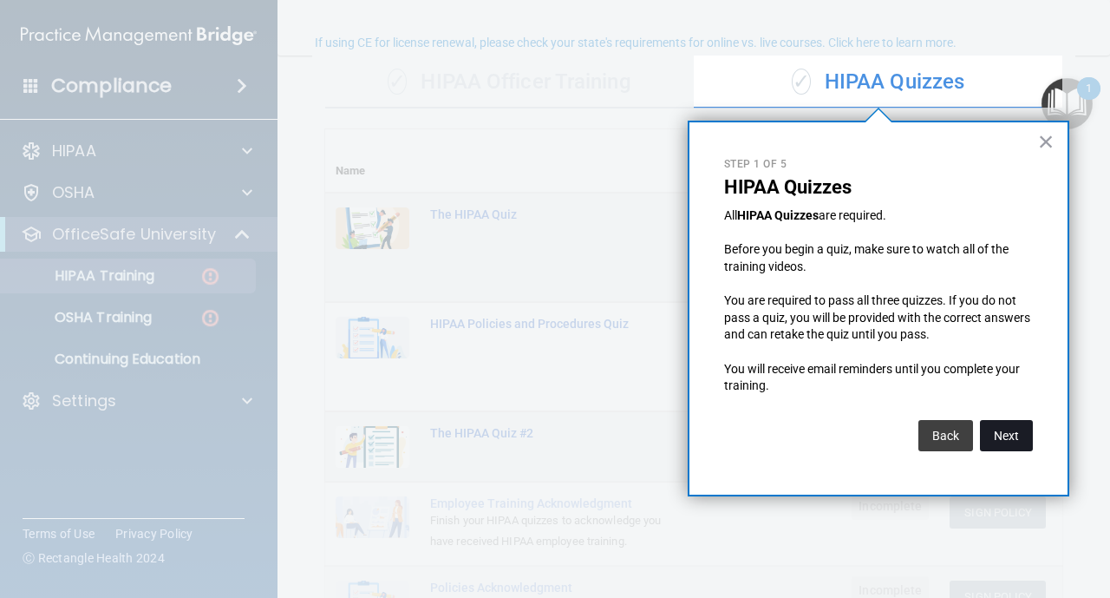
click at [1011, 436] on button "Next" at bounding box center [1006, 435] width 53 height 31
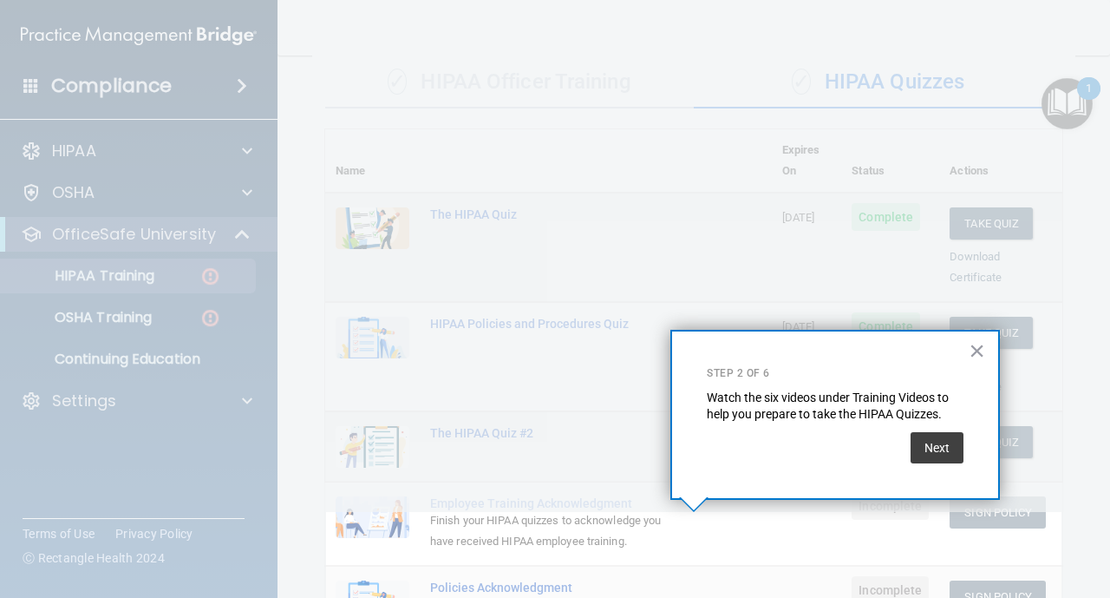
scroll to position [292, 0]
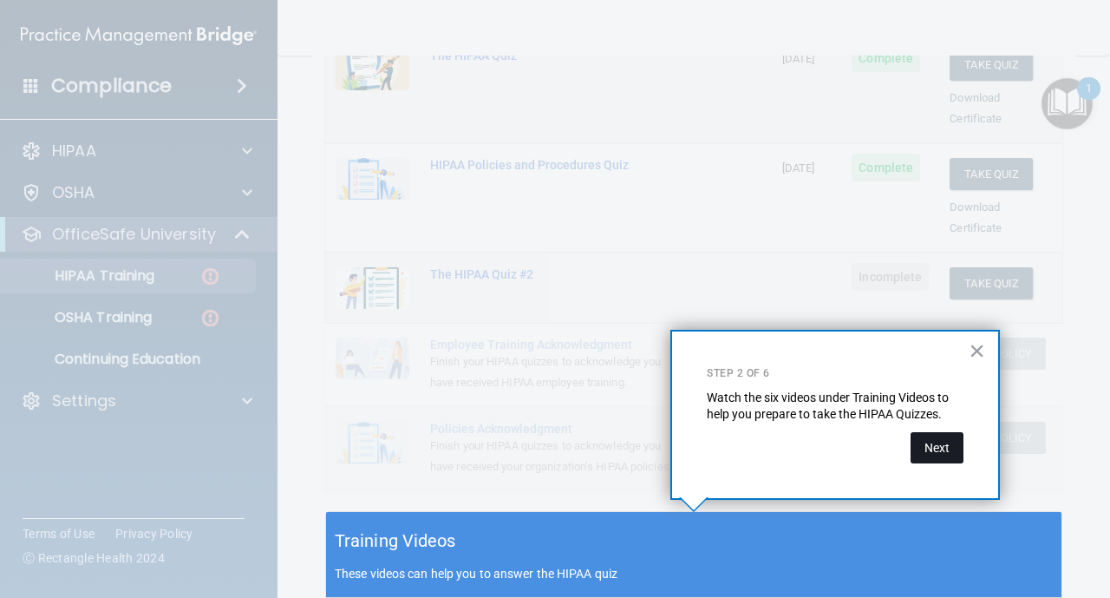
click at [922, 454] on button "Next" at bounding box center [937, 447] width 53 height 31
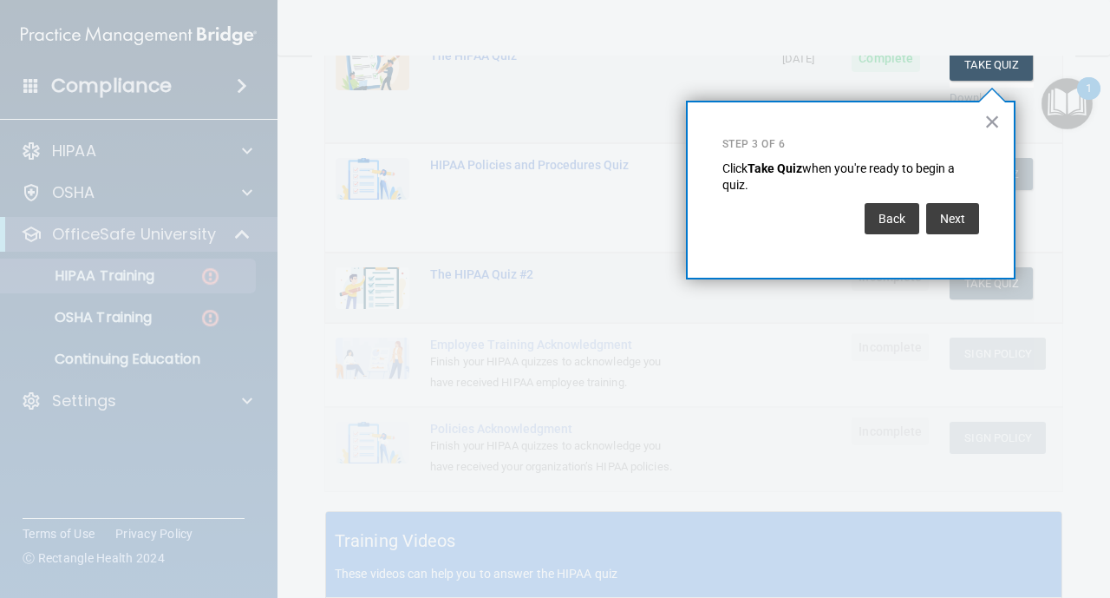
scroll to position [264, 0]
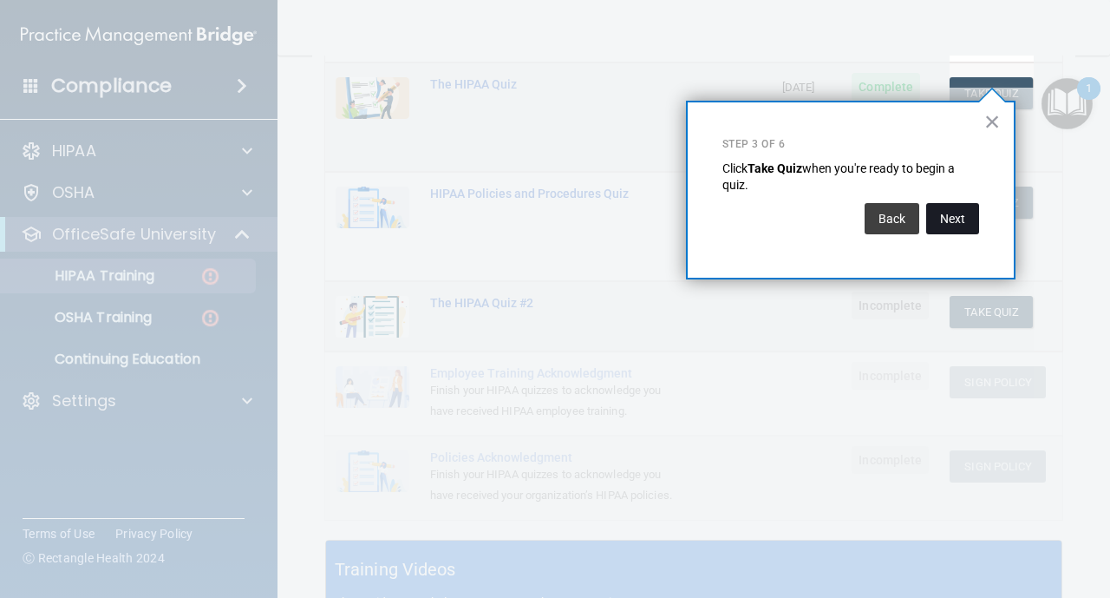
click at [942, 222] on button "Next" at bounding box center [952, 218] width 53 height 31
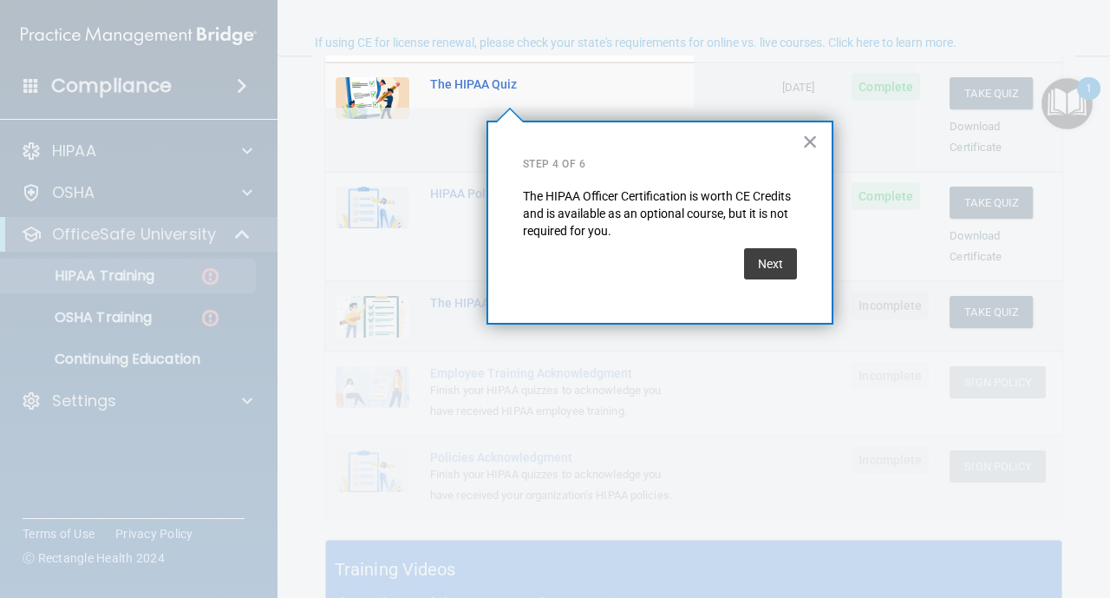
scroll to position [134, 0]
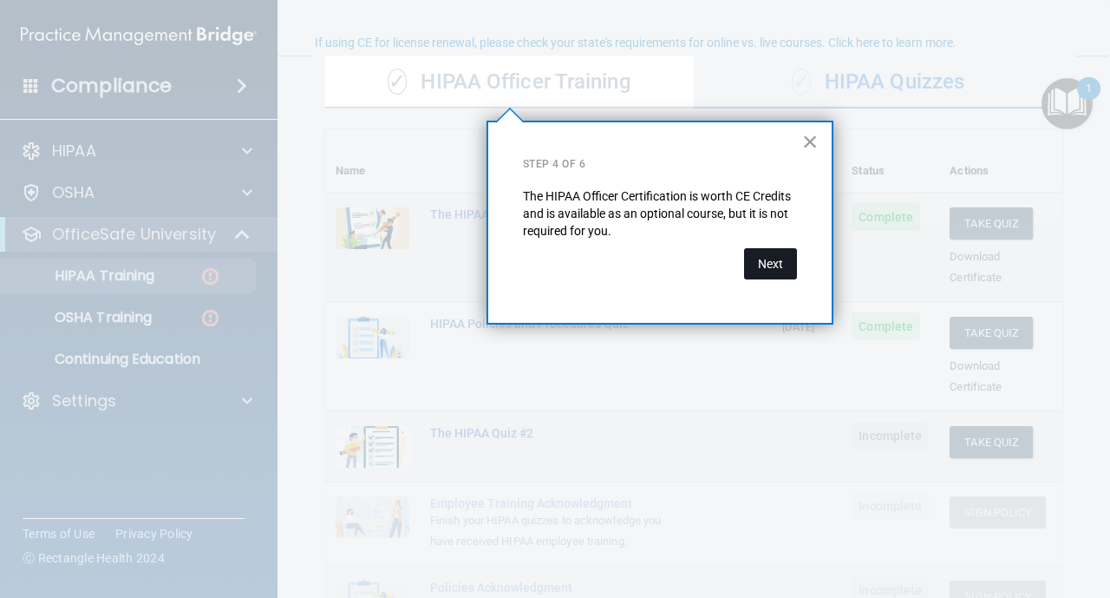
click at [790, 274] on button "Next" at bounding box center [770, 263] width 53 height 31
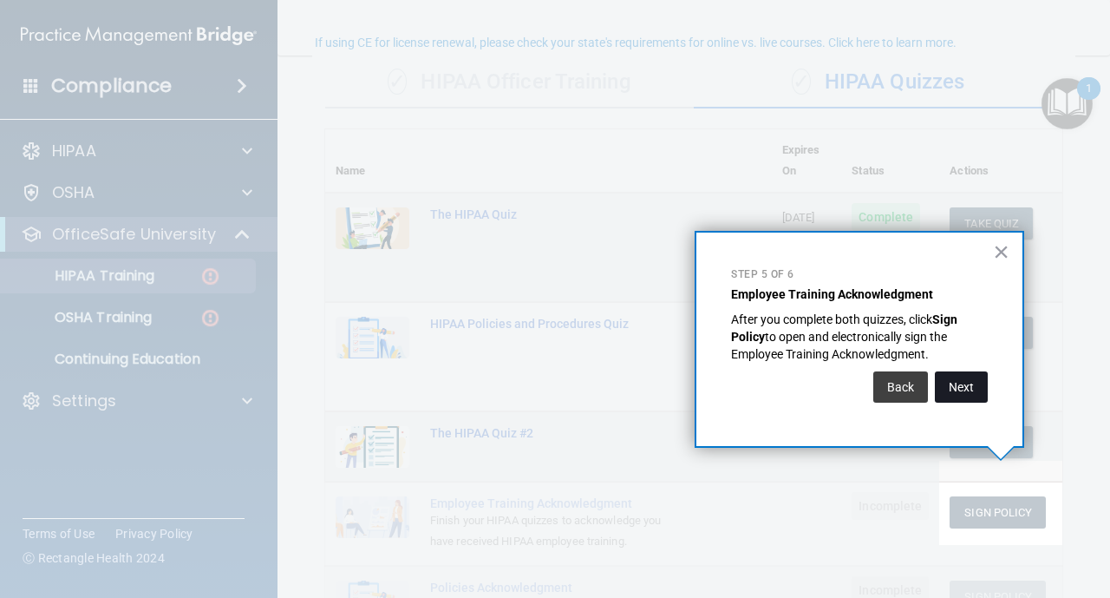
click at [953, 381] on button "Next" at bounding box center [961, 386] width 53 height 31
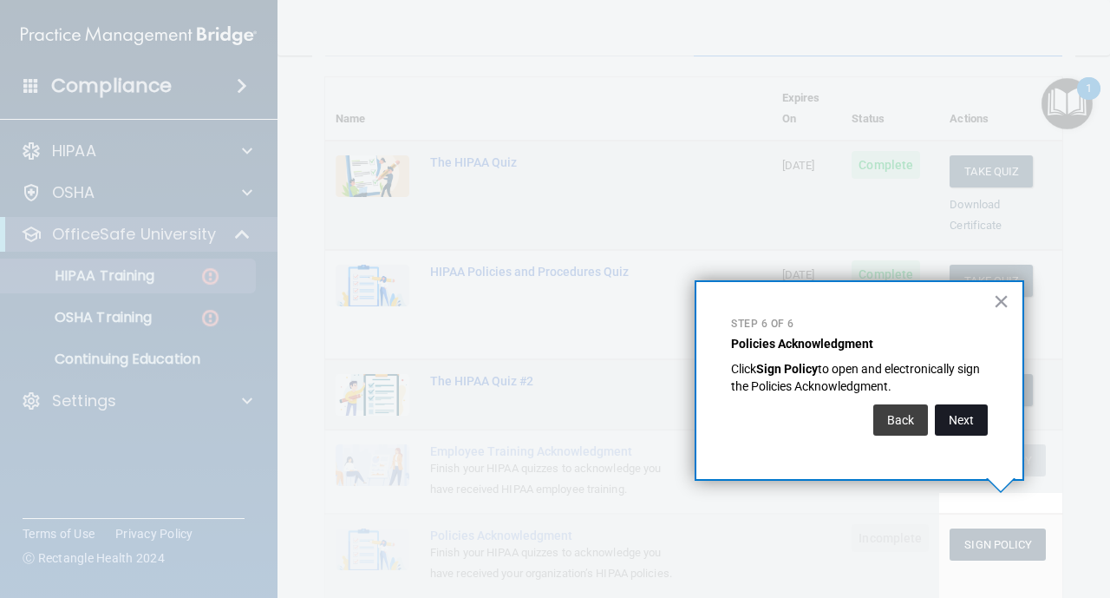
click at [952, 416] on button "Next" at bounding box center [961, 419] width 53 height 31
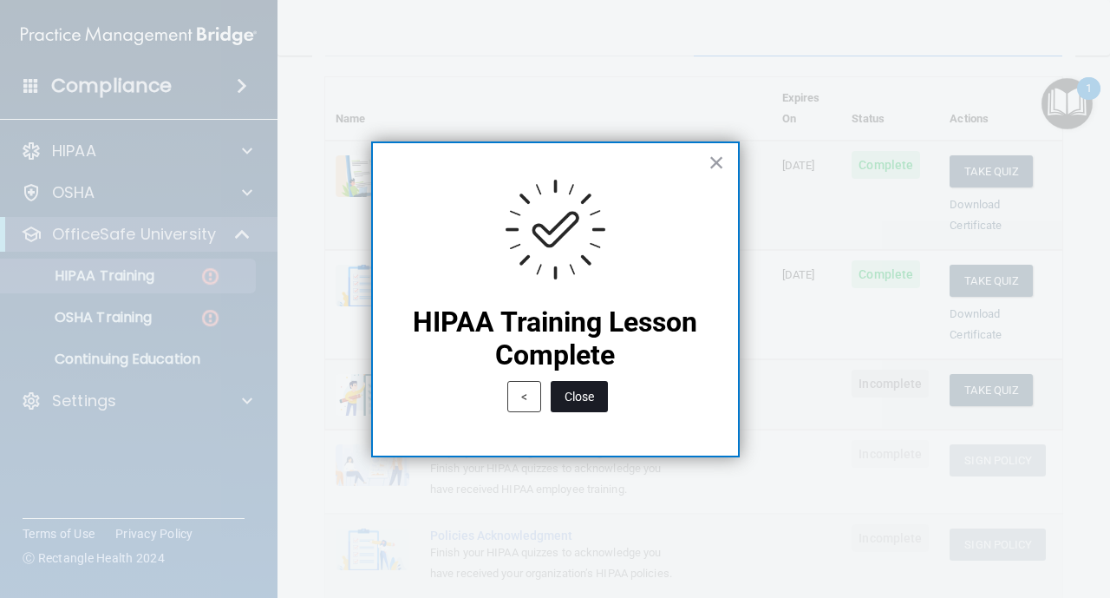
click at [589, 393] on button "Close" at bounding box center [579, 396] width 57 height 31
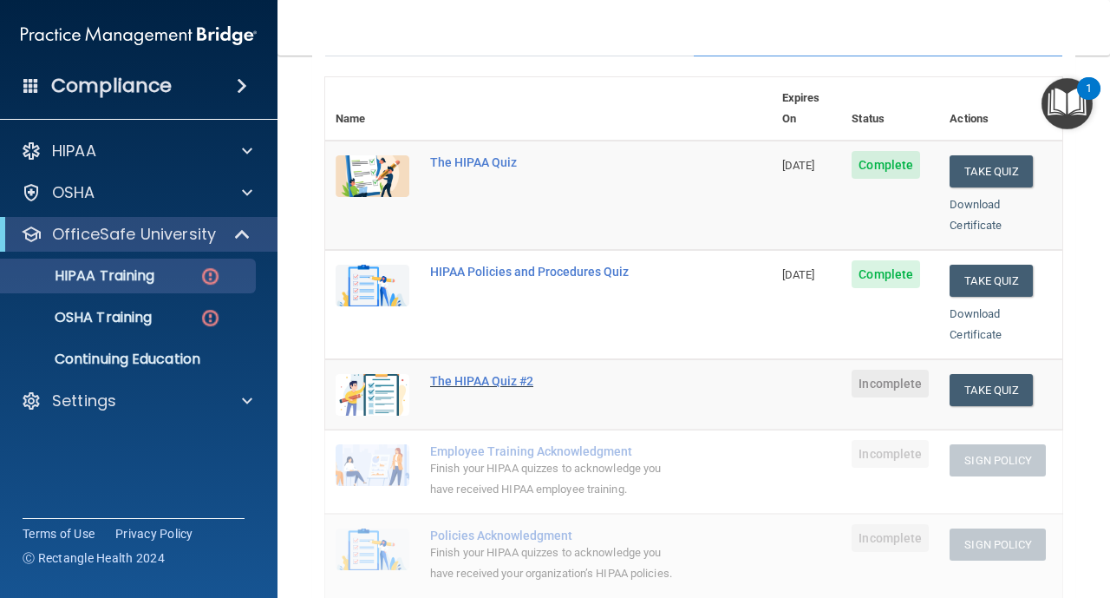
click at [478, 374] on div "The HIPAA Quiz #2" at bounding box center [557, 381] width 255 height 14
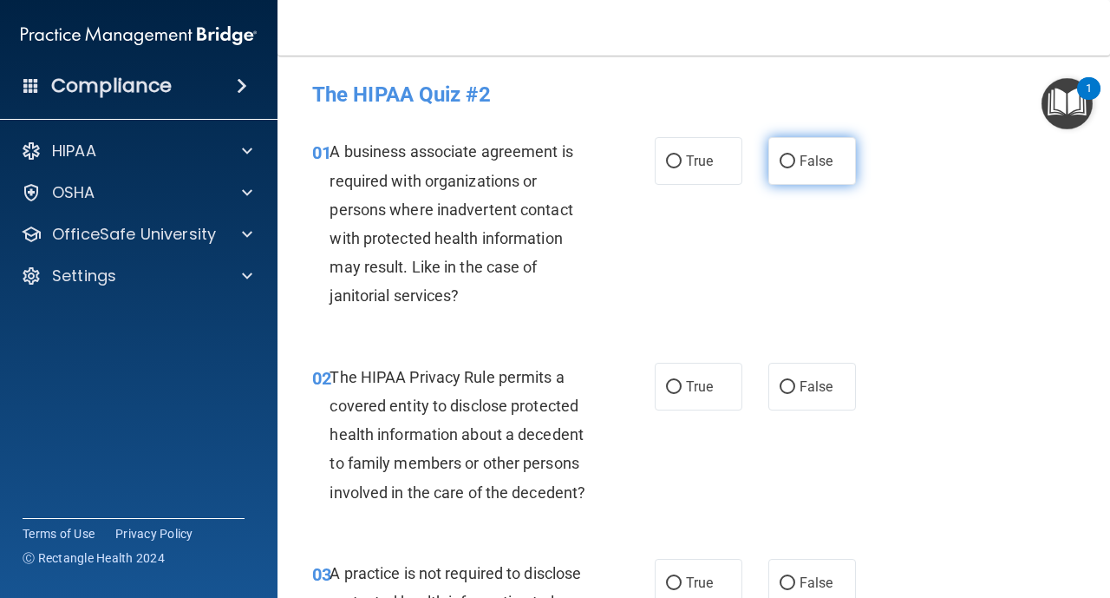
click at [782, 170] on label "False" at bounding box center [813, 161] width 88 height 48
click at [782, 168] on input "False" at bounding box center [788, 161] width 16 height 13
radio input "true"
click at [782, 170] on label "False" at bounding box center [813, 161] width 88 height 48
click at [782, 168] on input "False" at bounding box center [788, 161] width 16 height 13
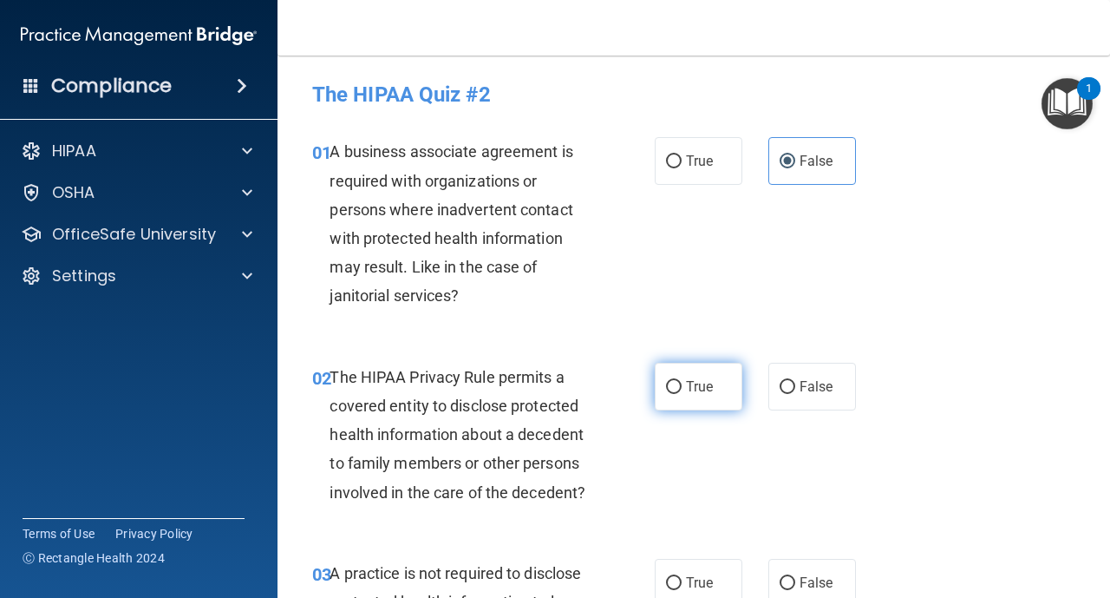
click at [680, 387] on input "True" at bounding box center [674, 387] width 16 height 13
radio input "true"
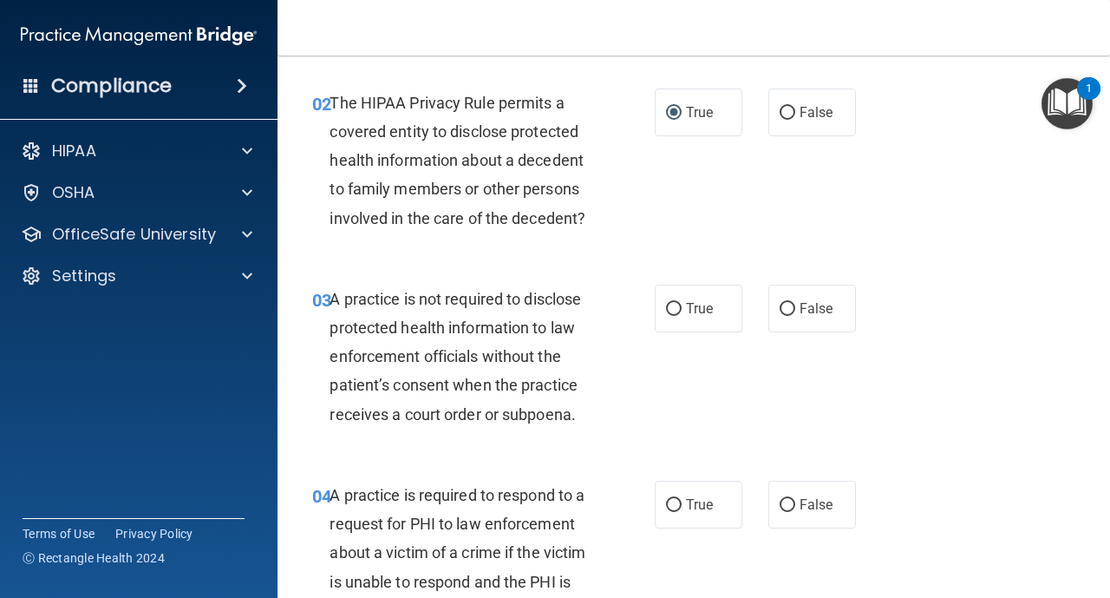
scroll to position [278, 0]
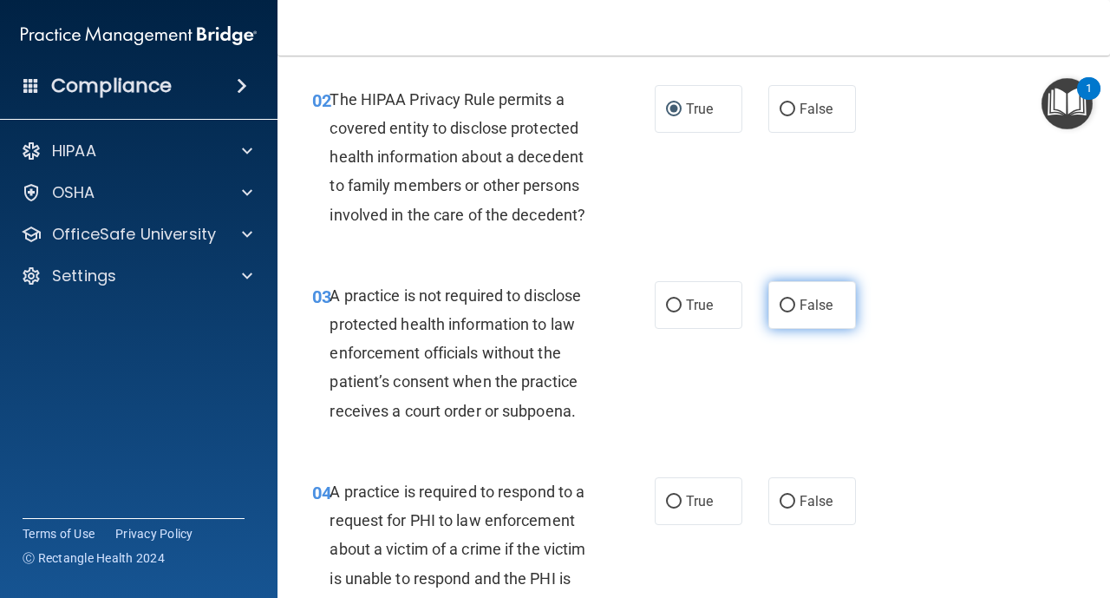
click at [795, 310] on label "False" at bounding box center [813, 305] width 88 height 48
click at [795, 310] on input "False" at bounding box center [788, 305] width 16 height 13
radio input "true"
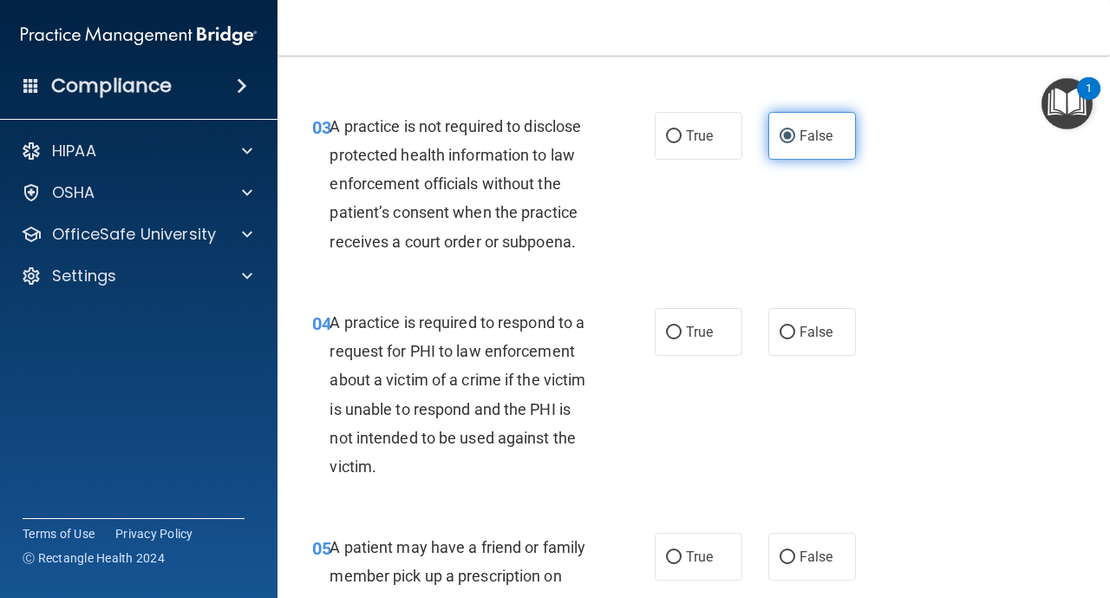
scroll to position [451, 0]
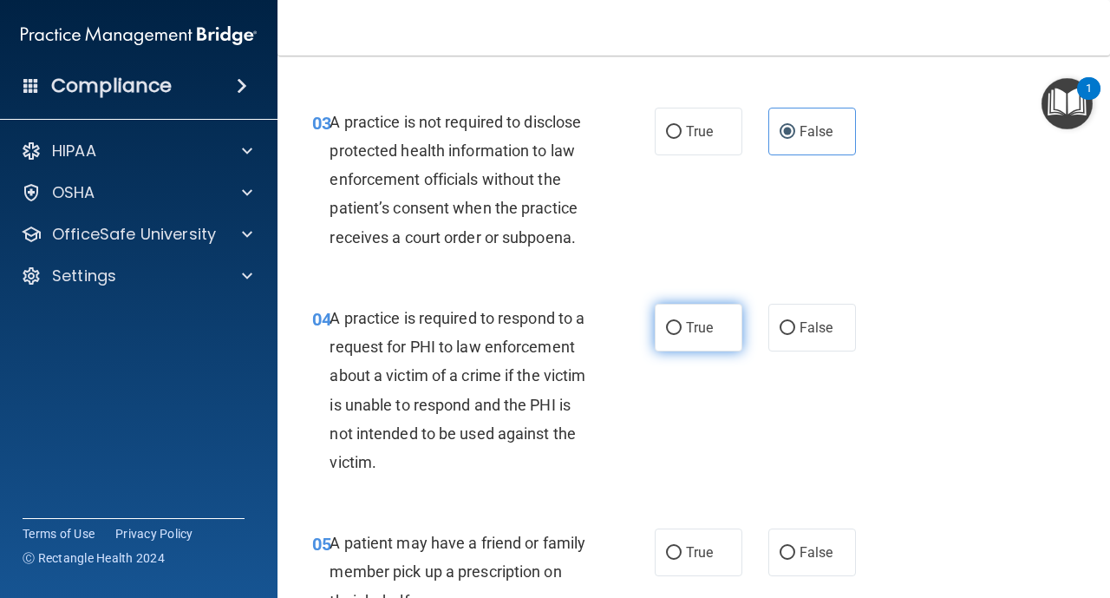
click at [677, 322] on input "True" at bounding box center [674, 328] width 16 height 13
radio input "true"
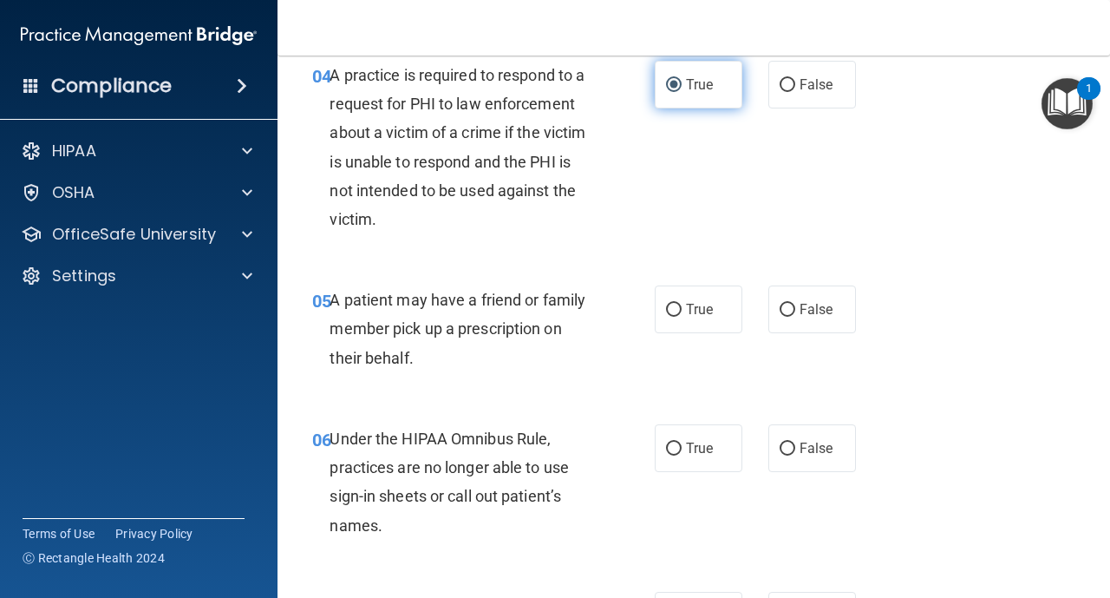
scroll to position [729, 0]
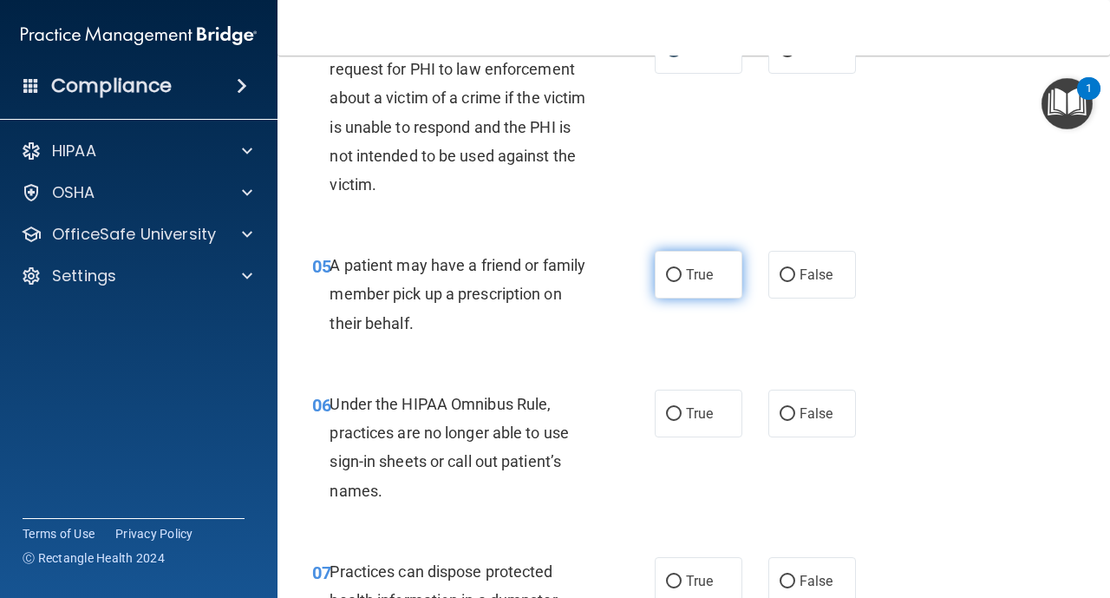
click at [678, 288] on label "True" at bounding box center [699, 275] width 88 height 48
click at [678, 282] on input "True" at bounding box center [674, 275] width 16 height 13
radio input "true"
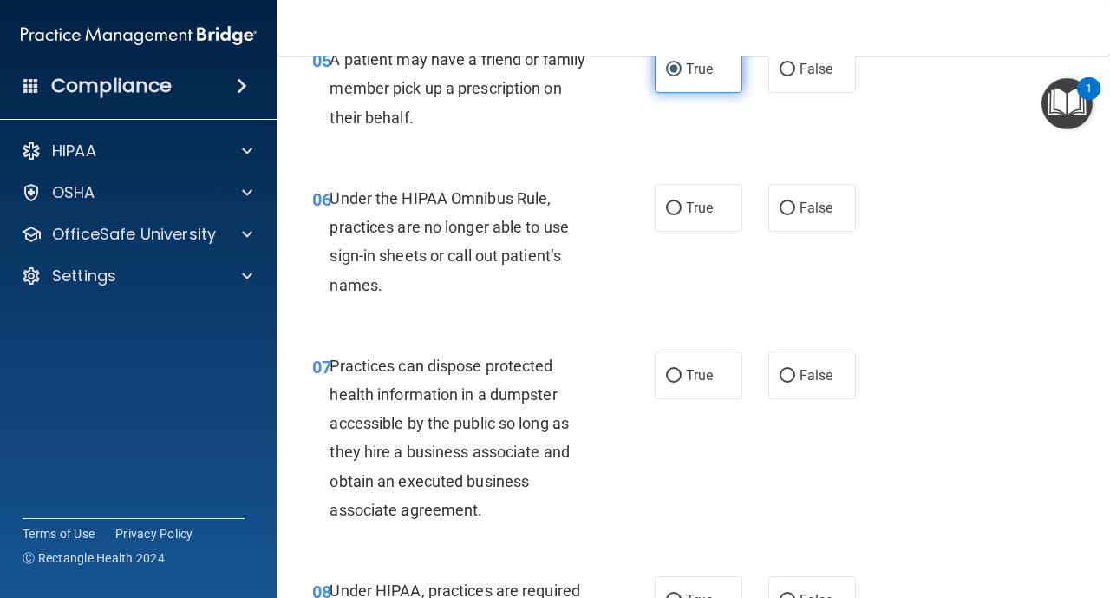
scroll to position [937, 0]
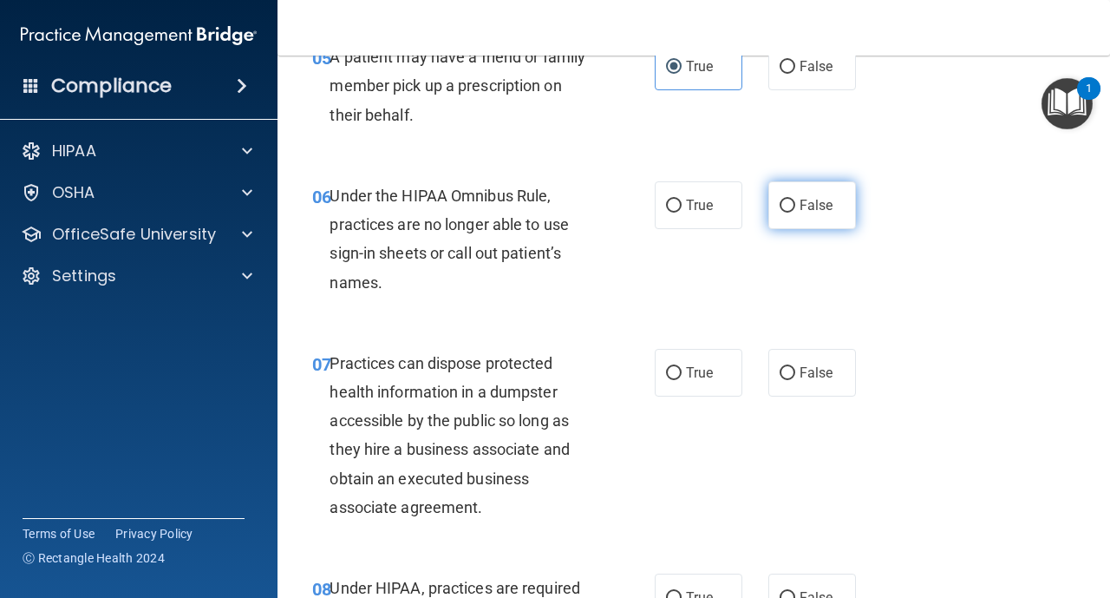
click at [789, 214] on label "False" at bounding box center [813, 205] width 88 height 48
click at [789, 213] on input "False" at bounding box center [788, 206] width 16 height 13
radio input "true"
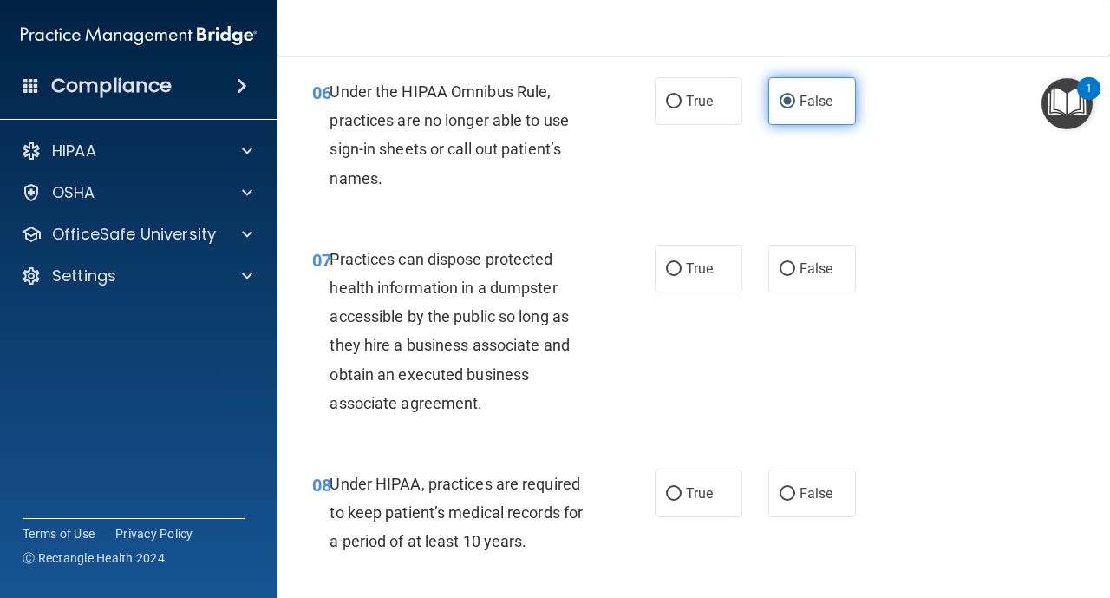
scroll to position [1076, 0]
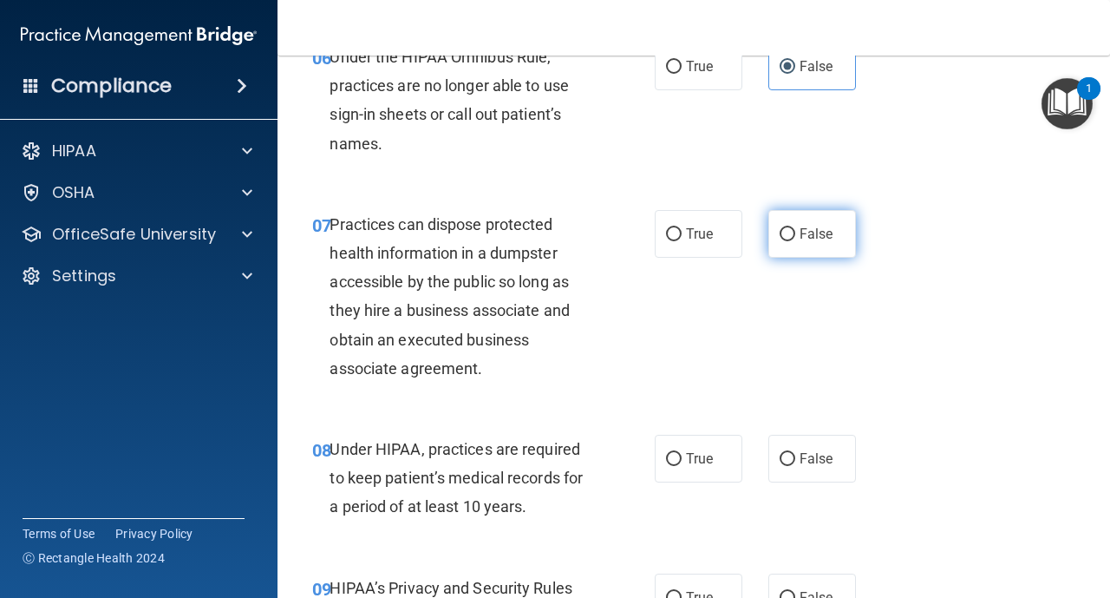
click at [796, 236] on label "False" at bounding box center [813, 234] width 88 height 48
click at [795, 236] on input "False" at bounding box center [788, 234] width 16 height 13
radio input "true"
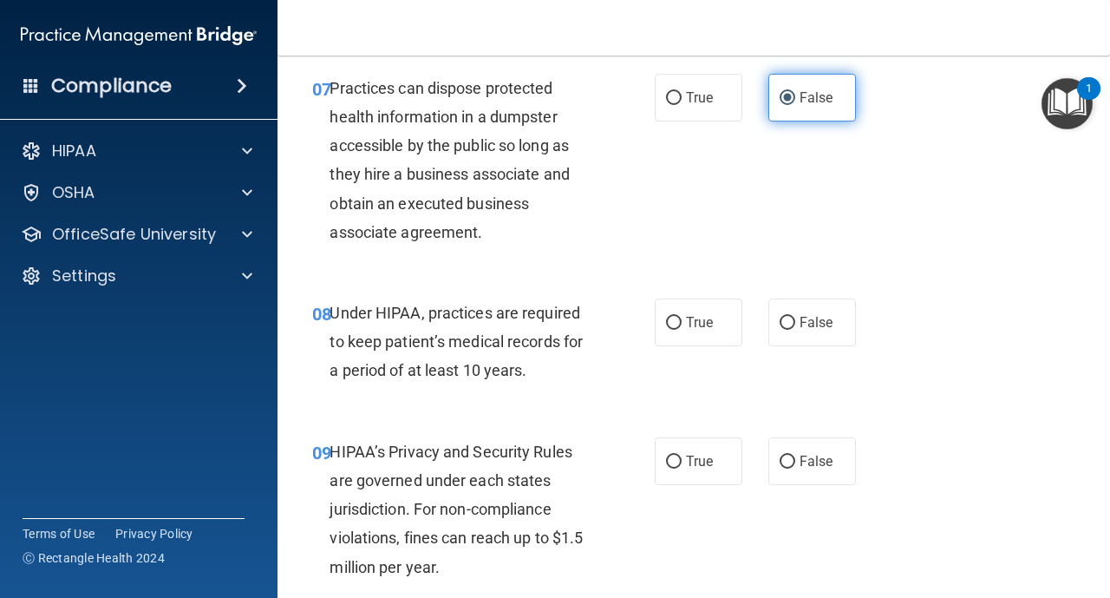
scroll to position [1214, 0]
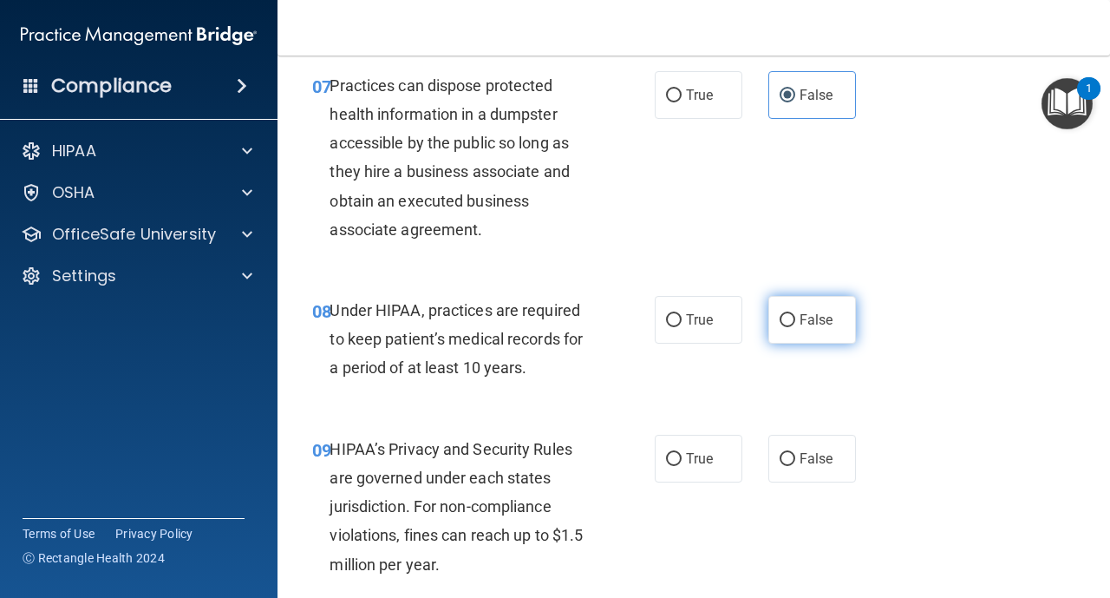
click at [789, 321] on input "False" at bounding box center [788, 320] width 16 height 13
radio input "true"
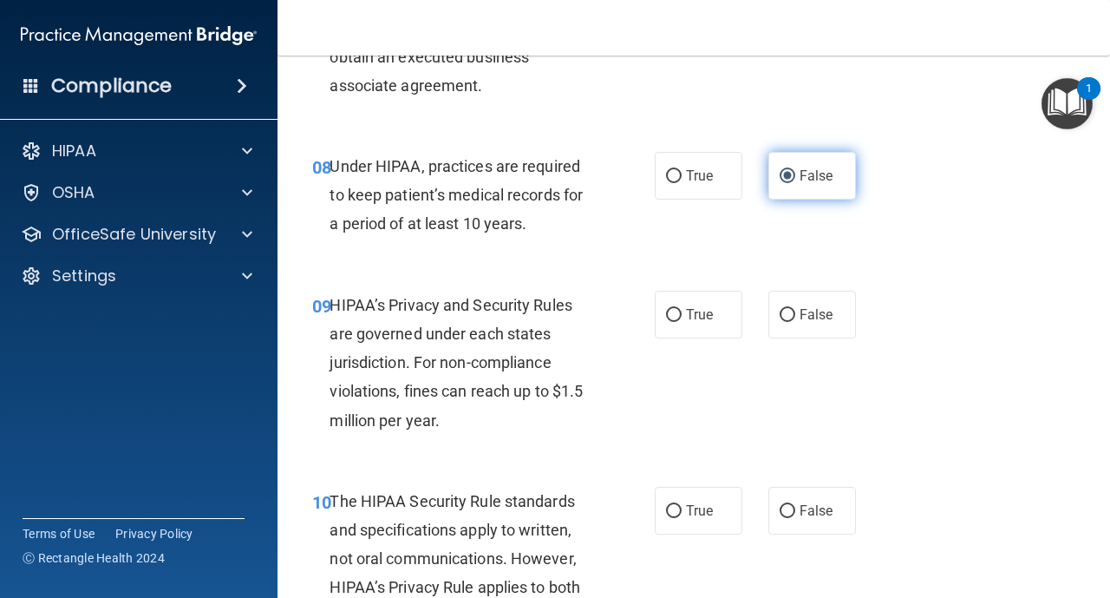
scroll to position [1388, 0]
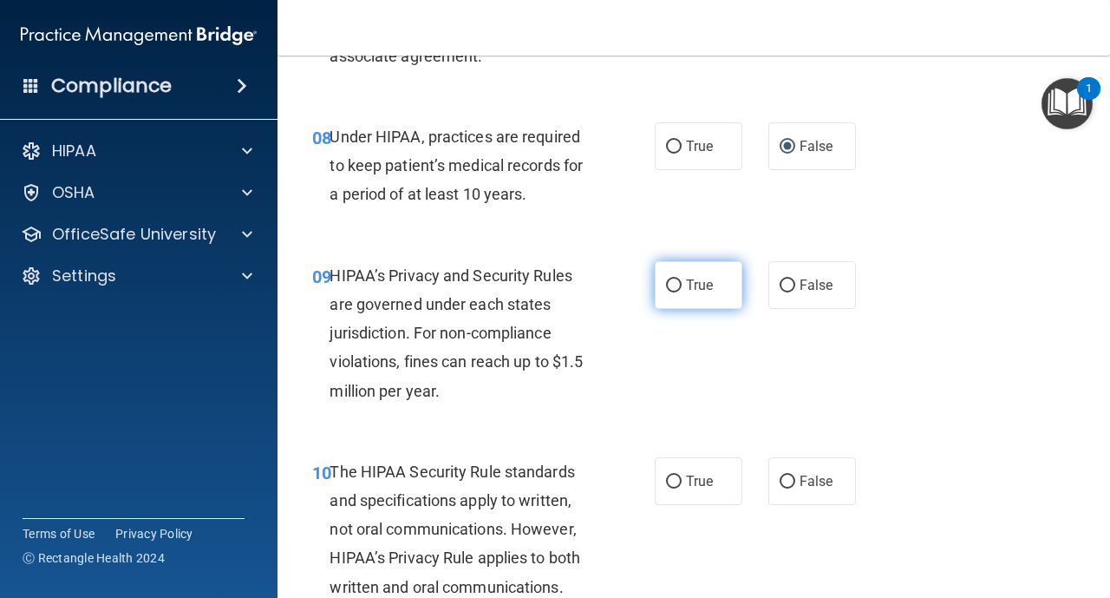
click at [676, 290] on input "True" at bounding box center [674, 285] width 16 height 13
radio input "true"
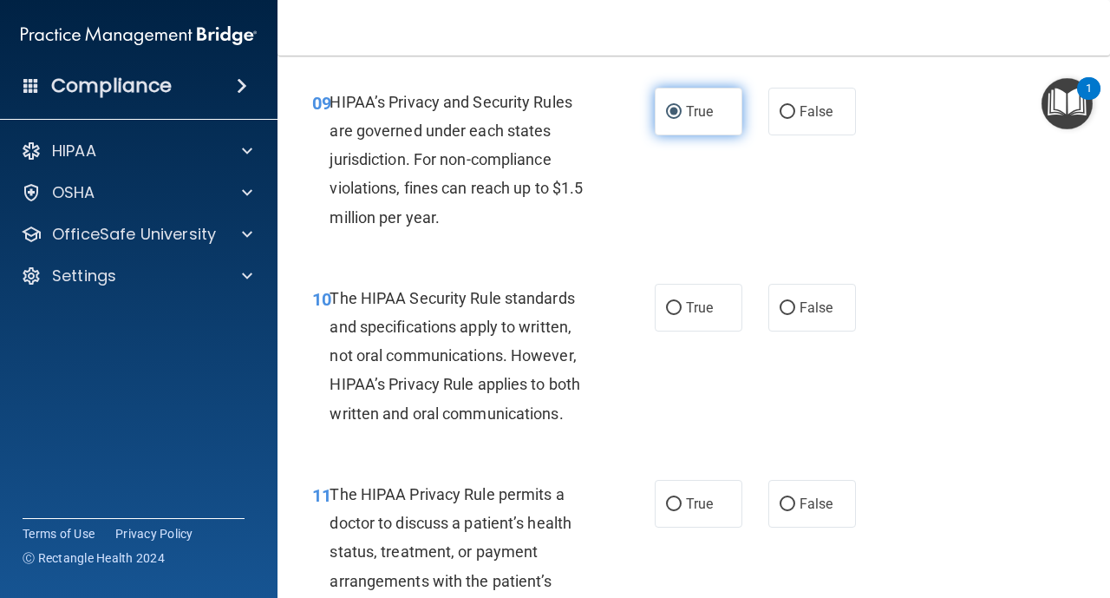
scroll to position [1596, 0]
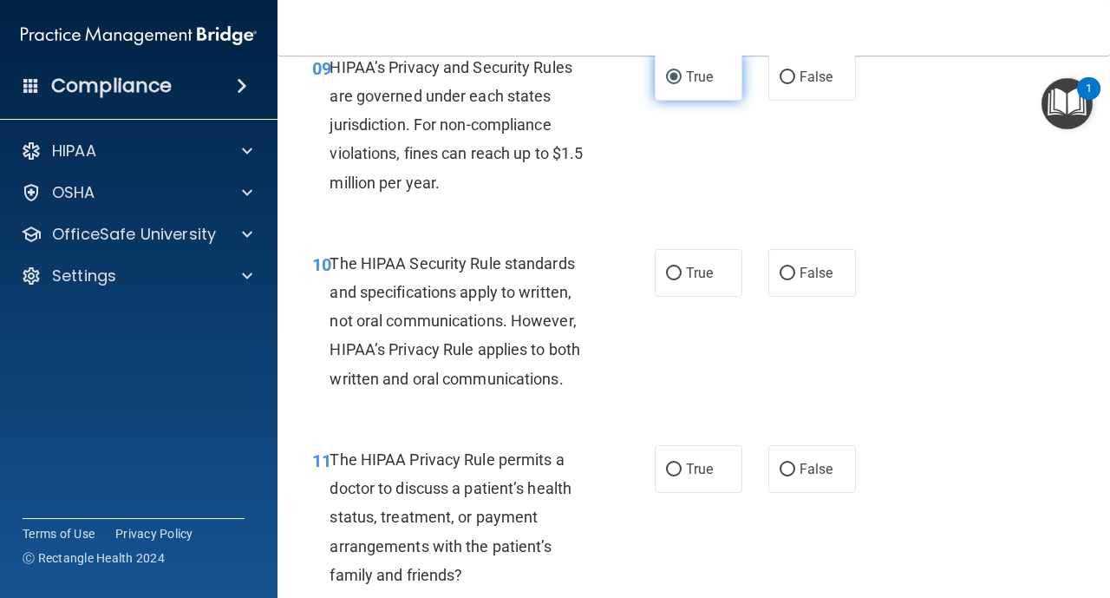
click at [676, 290] on label "True" at bounding box center [699, 273] width 88 height 48
click at [676, 280] on input "True" at bounding box center [674, 273] width 16 height 13
radio input "true"
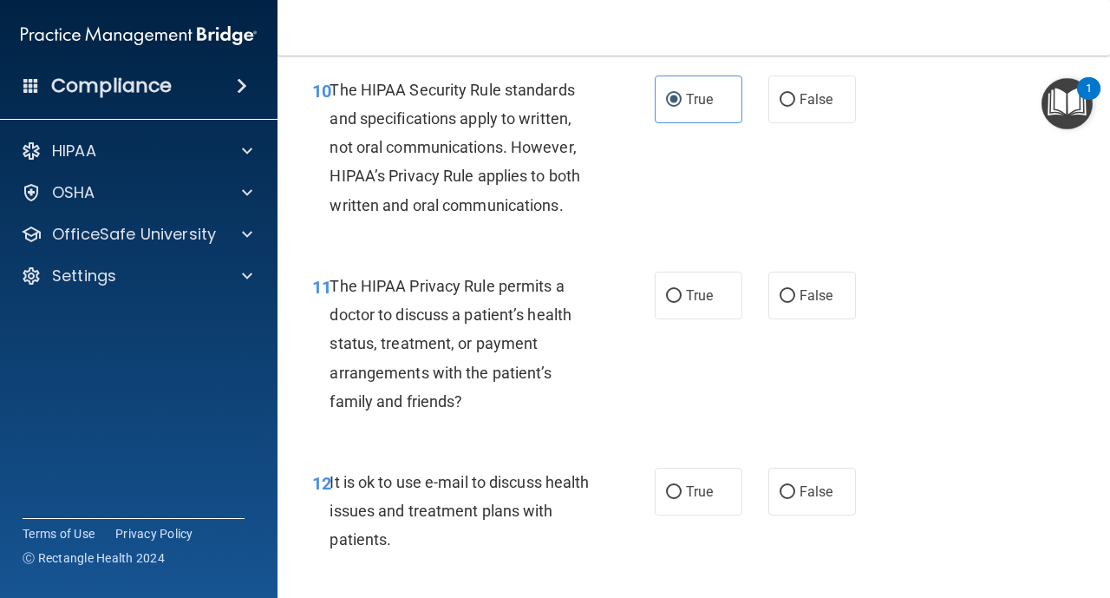
scroll to position [1804, 0]
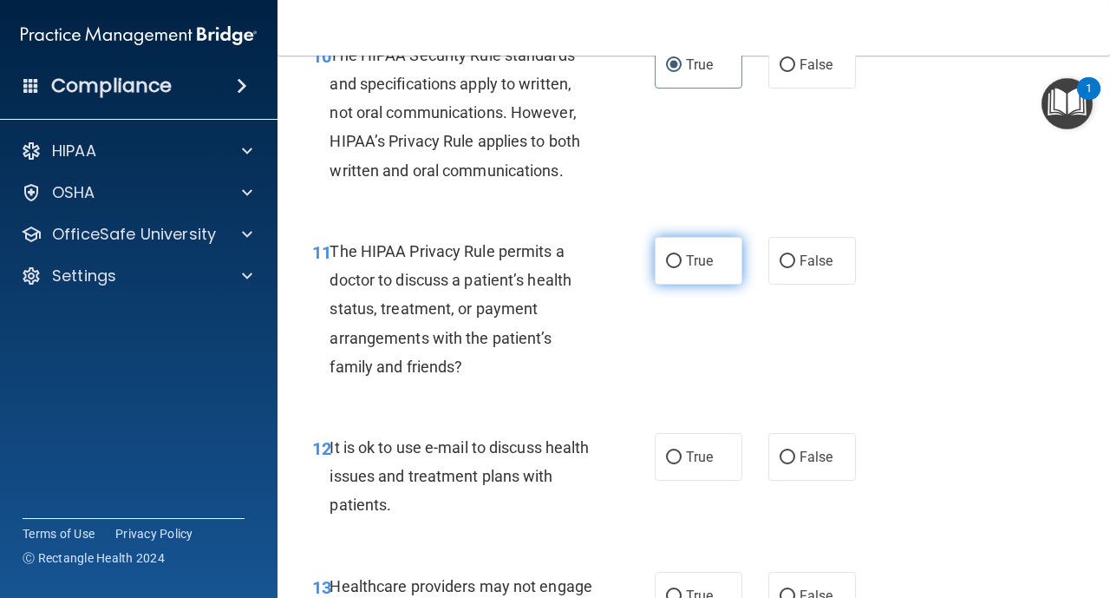
click at [670, 271] on label "True" at bounding box center [699, 261] width 88 height 48
click at [670, 268] on input "True" at bounding box center [674, 261] width 16 height 13
radio input "true"
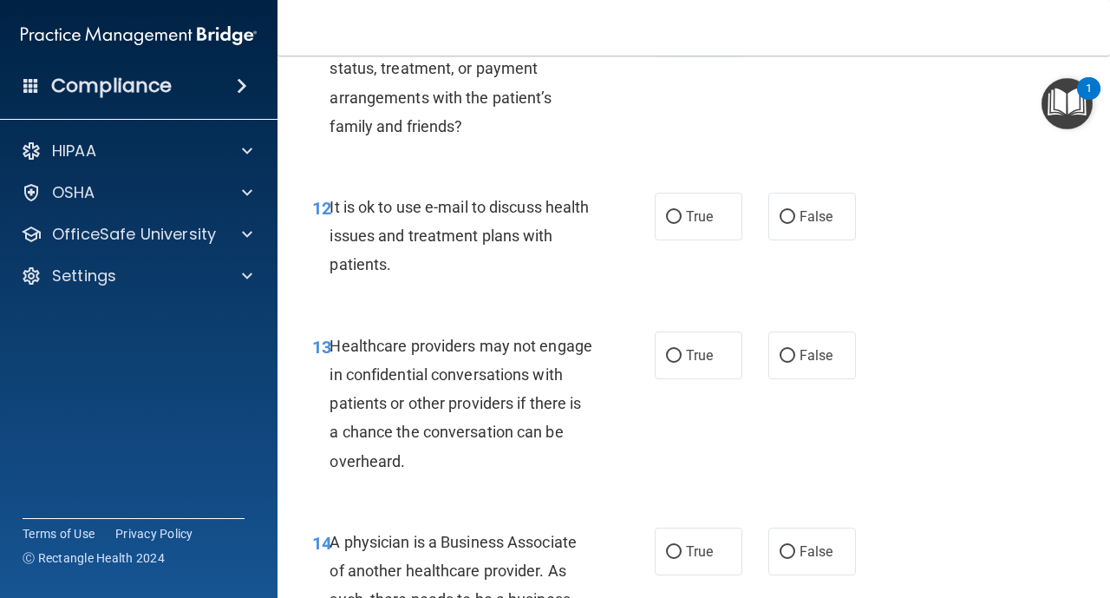
scroll to position [2047, 0]
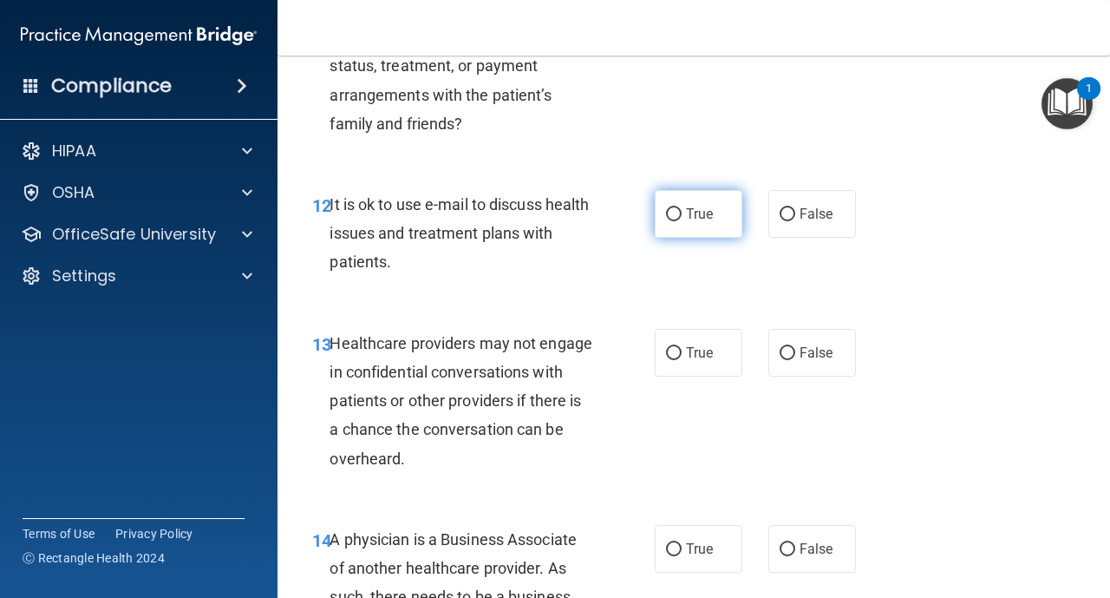
click at [671, 219] on input "True" at bounding box center [674, 214] width 16 height 13
radio input "true"
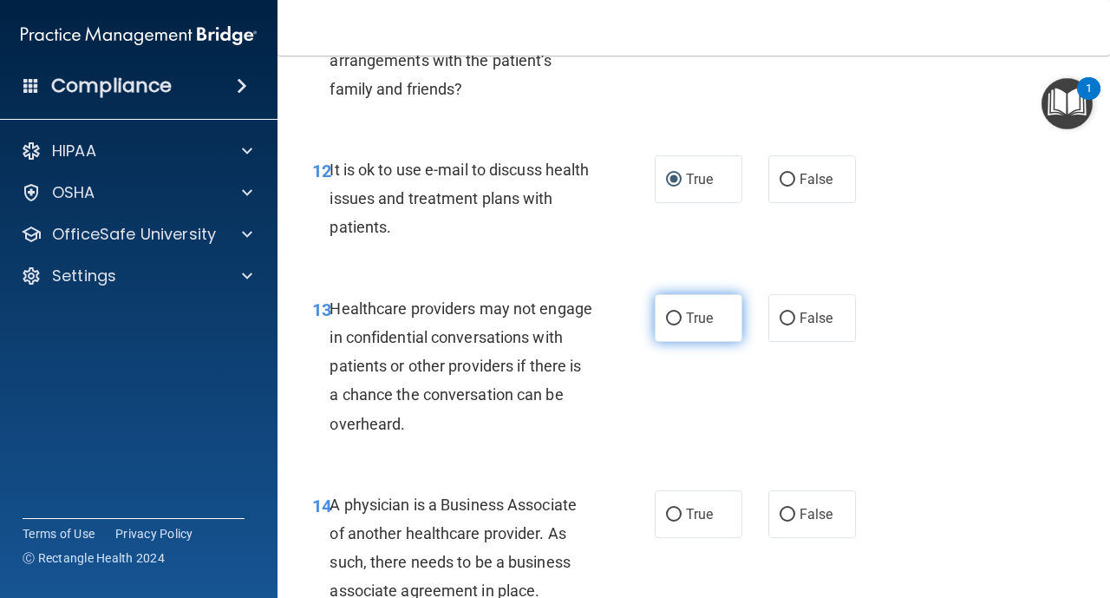
click at [678, 317] on input "True" at bounding box center [674, 318] width 16 height 13
radio input "true"
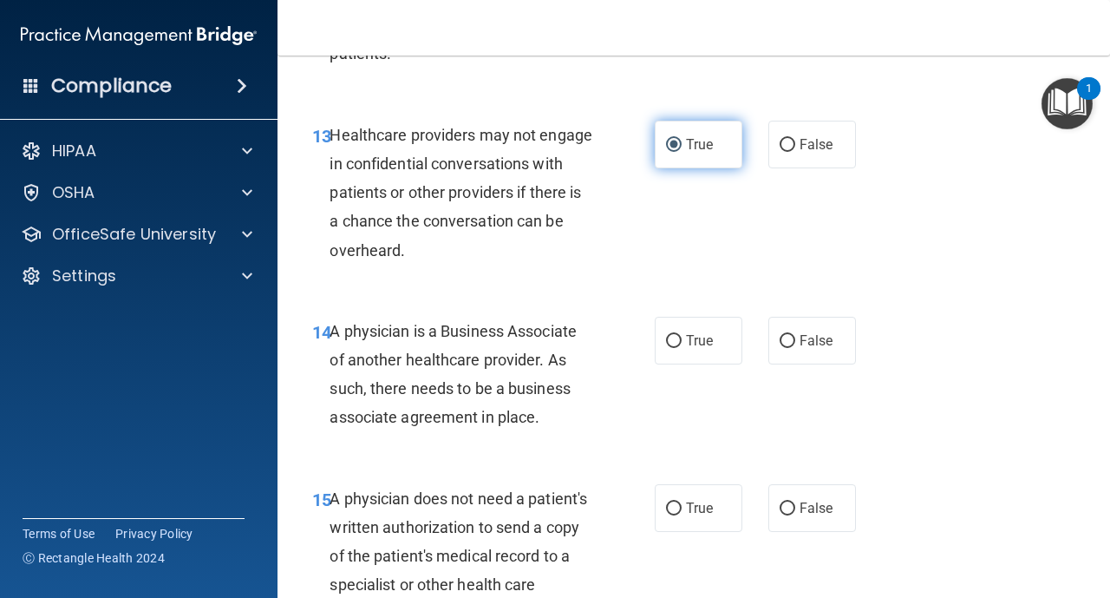
scroll to position [2290, 0]
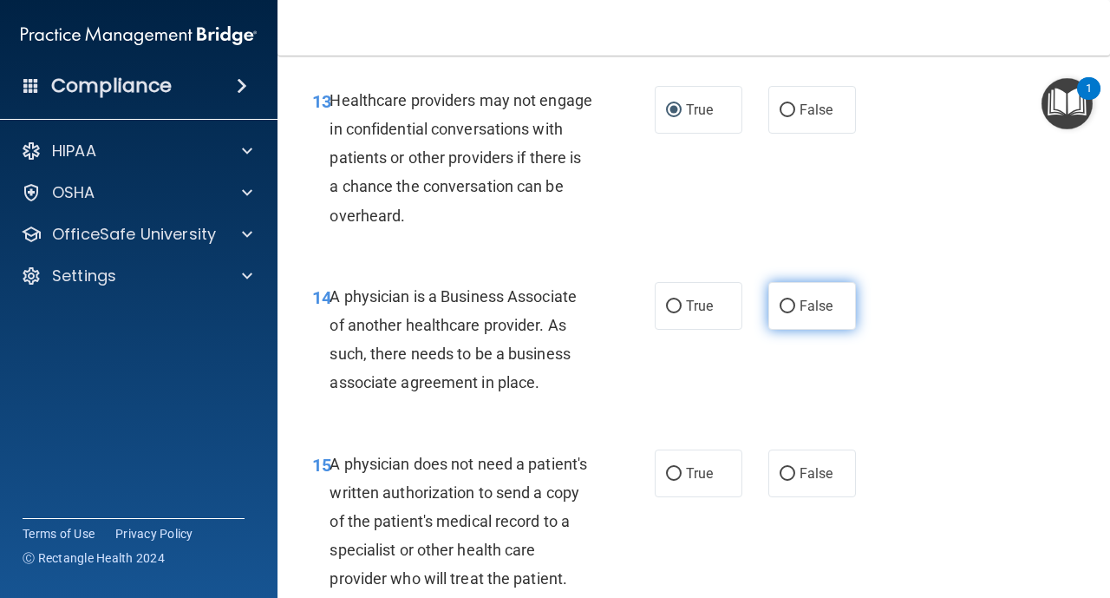
click at [789, 306] on input "False" at bounding box center [788, 306] width 16 height 13
radio input "true"
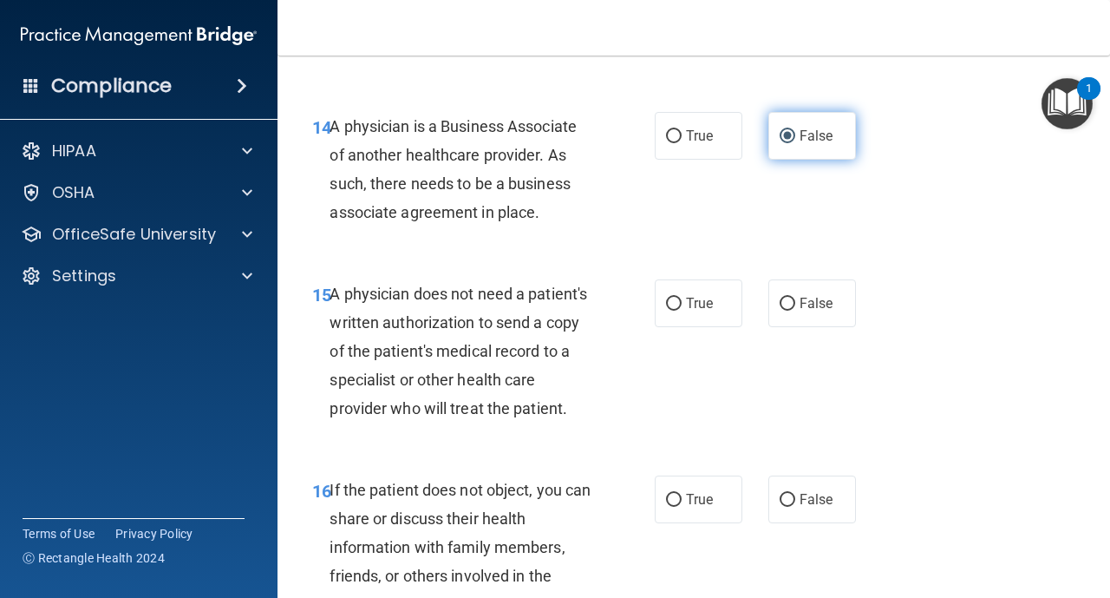
scroll to position [2464, 0]
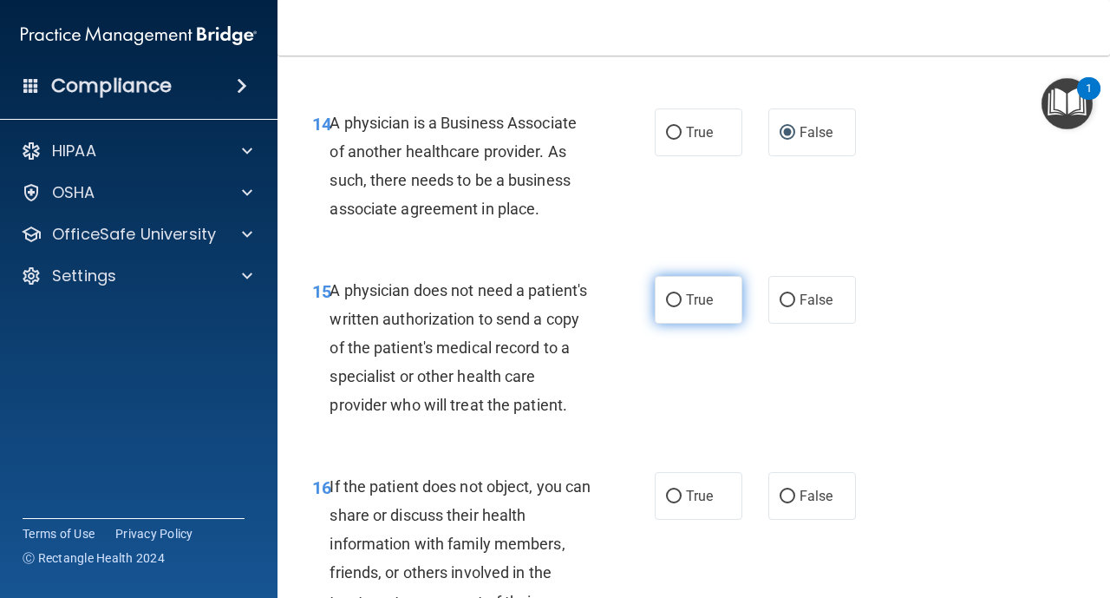
click at [683, 300] on label "True" at bounding box center [699, 300] width 88 height 48
click at [682, 300] on input "True" at bounding box center [674, 300] width 16 height 13
radio input "true"
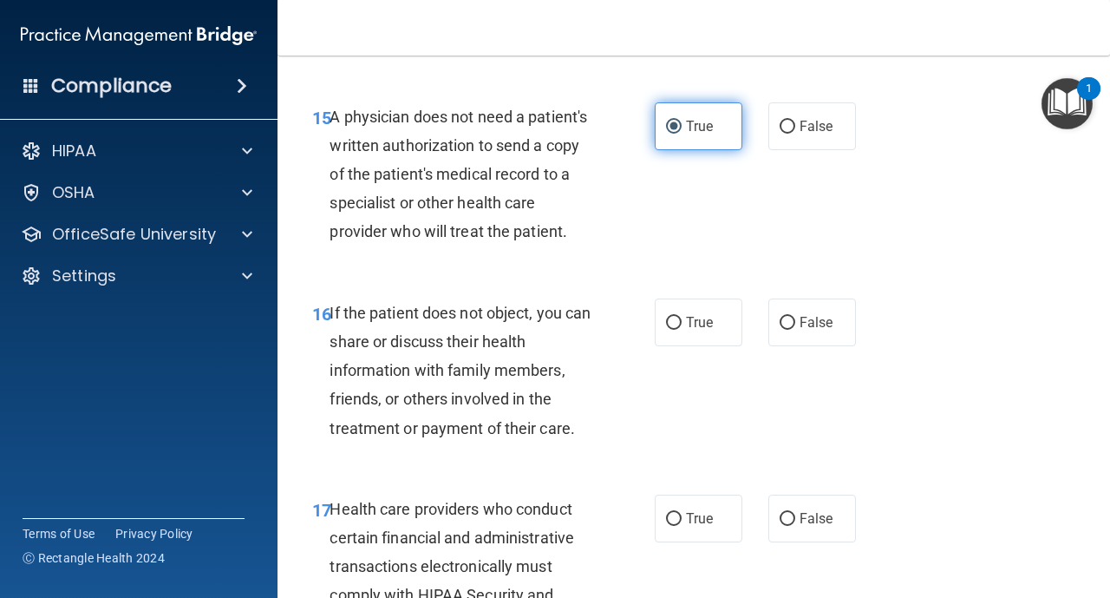
scroll to position [2672, 0]
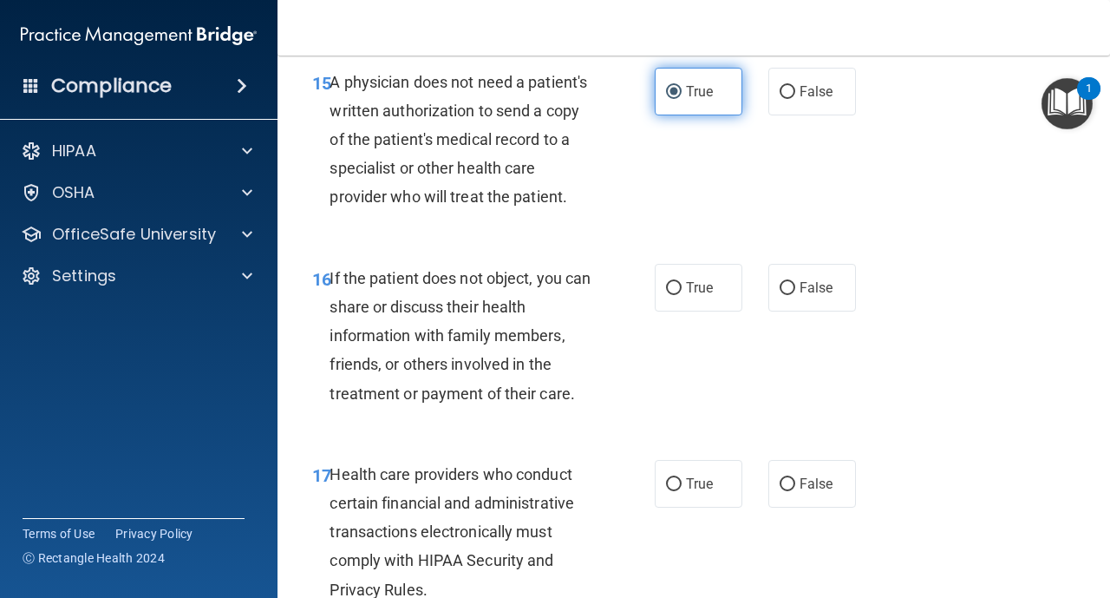
click at [683, 300] on label "True" at bounding box center [699, 288] width 88 height 48
click at [682, 295] on input "True" at bounding box center [674, 288] width 16 height 13
radio input "true"
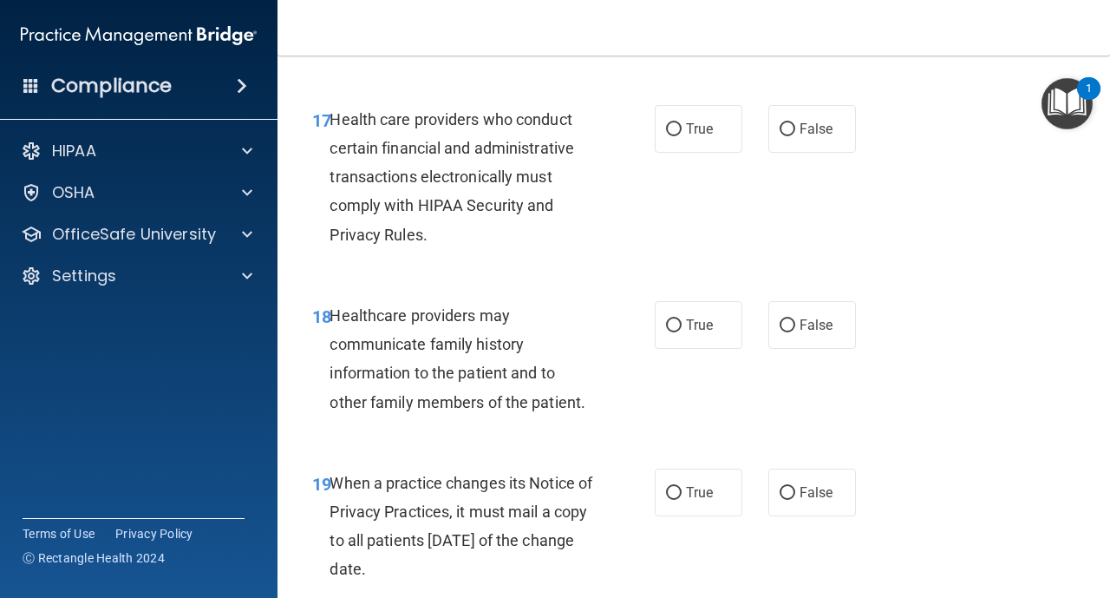
scroll to position [3053, 0]
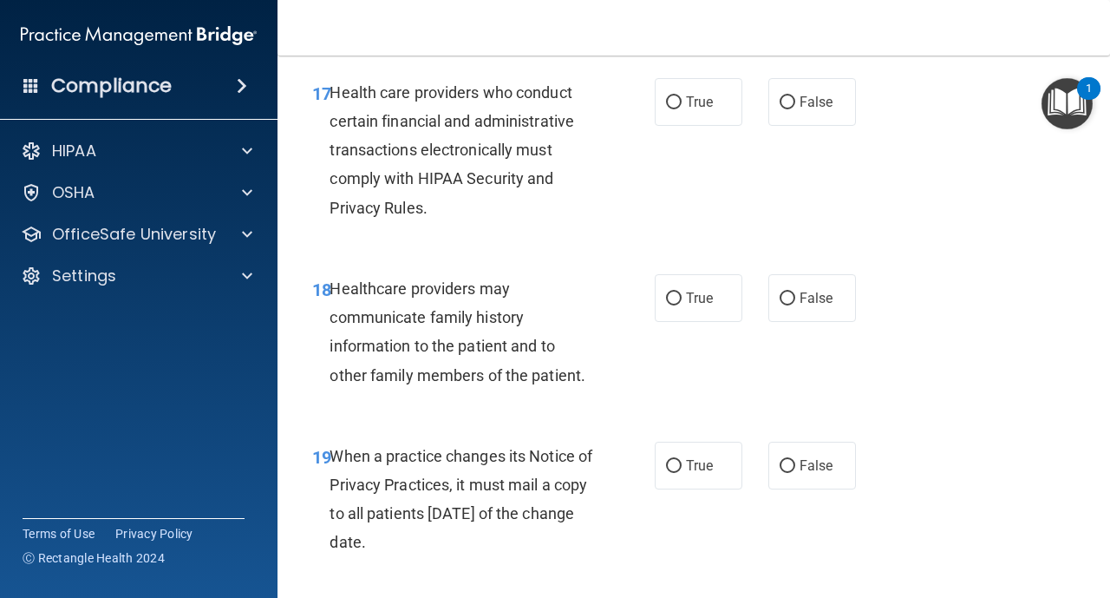
click at [683, 300] on label "True" at bounding box center [699, 298] width 88 height 48
click at [682, 300] on input "True" at bounding box center [674, 298] width 16 height 13
radio input "true"
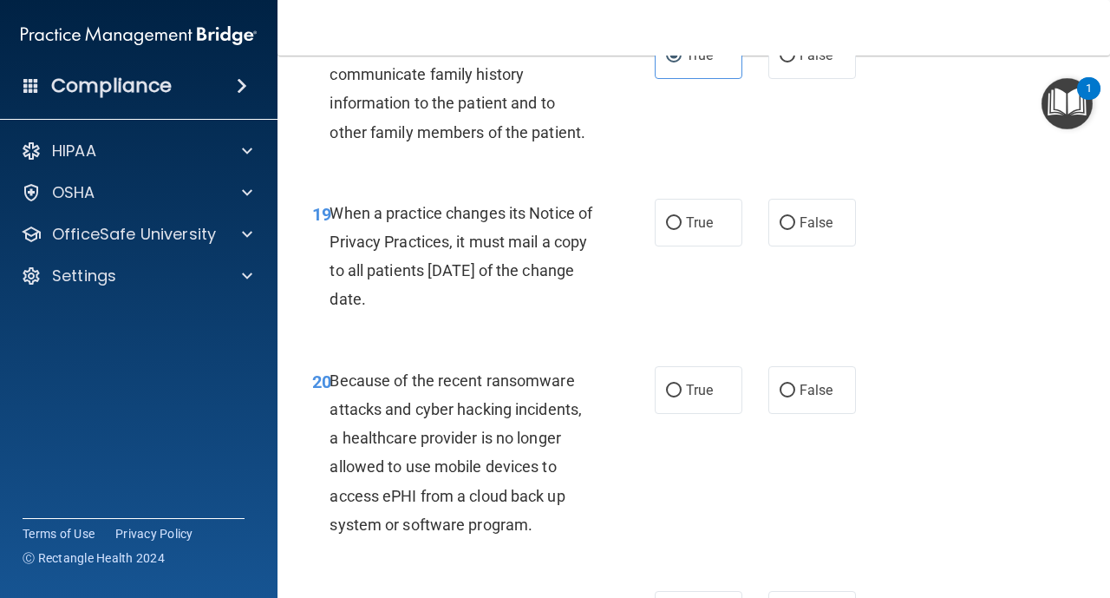
scroll to position [3331, 0]
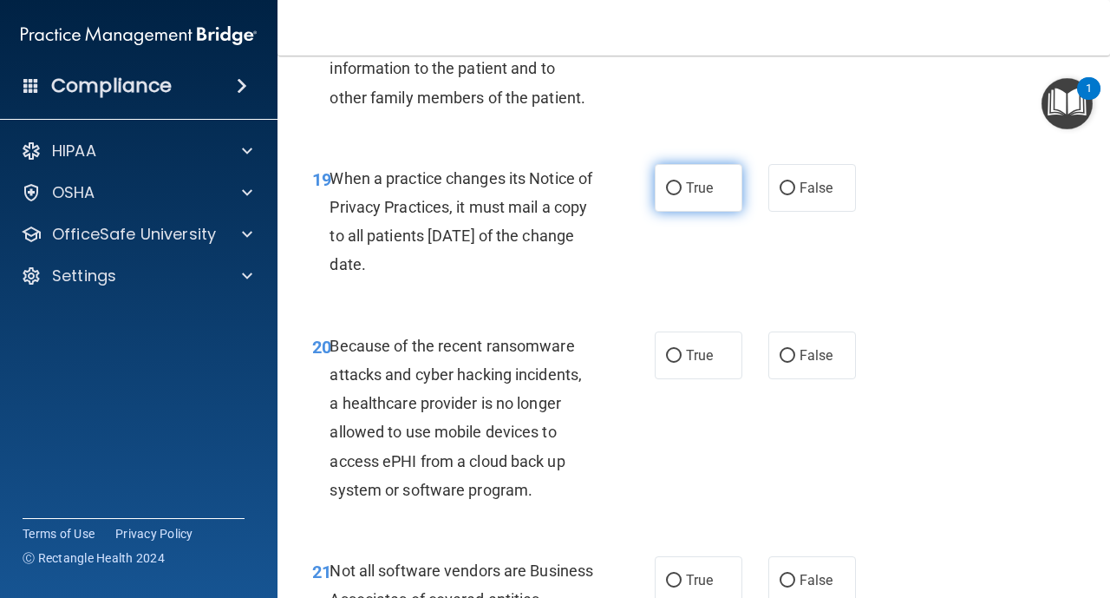
click at [675, 172] on label "True" at bounding box center [699, 188] width 88 height 48
click at [675, 182] on input "True" at bounding box center [674, 188] width 16 height 13
radio input "true"
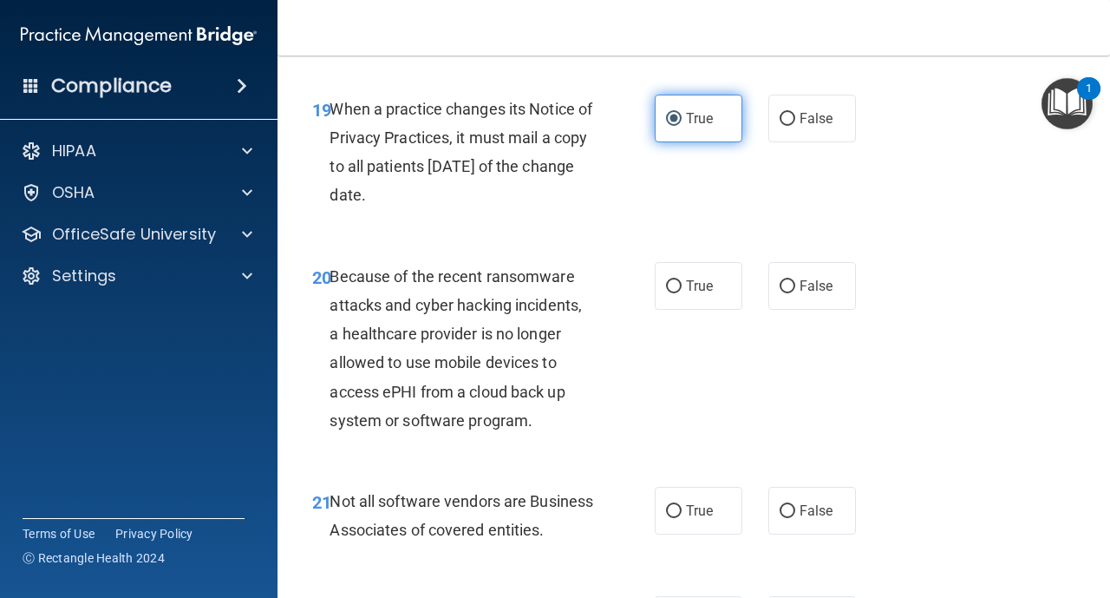
scroll to position [3435, 0]
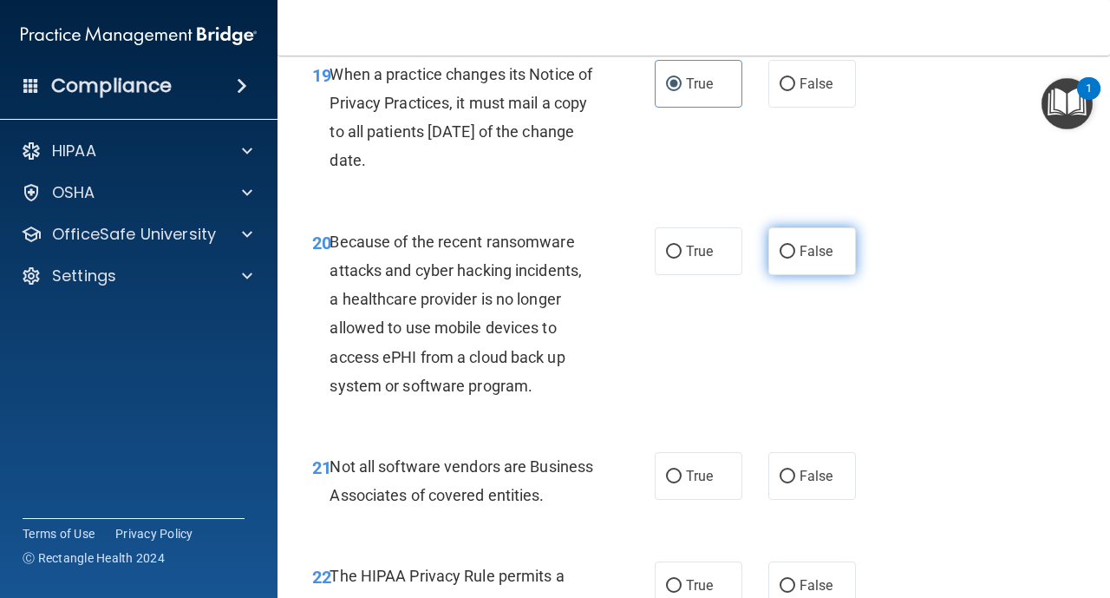
click at [782, 241] on label "False" at bounding box center [813, 251] width 88 height 48
click at [782, 245] on input "False" at bounding box center [788, 251] width 16 height 13
radio input "true"
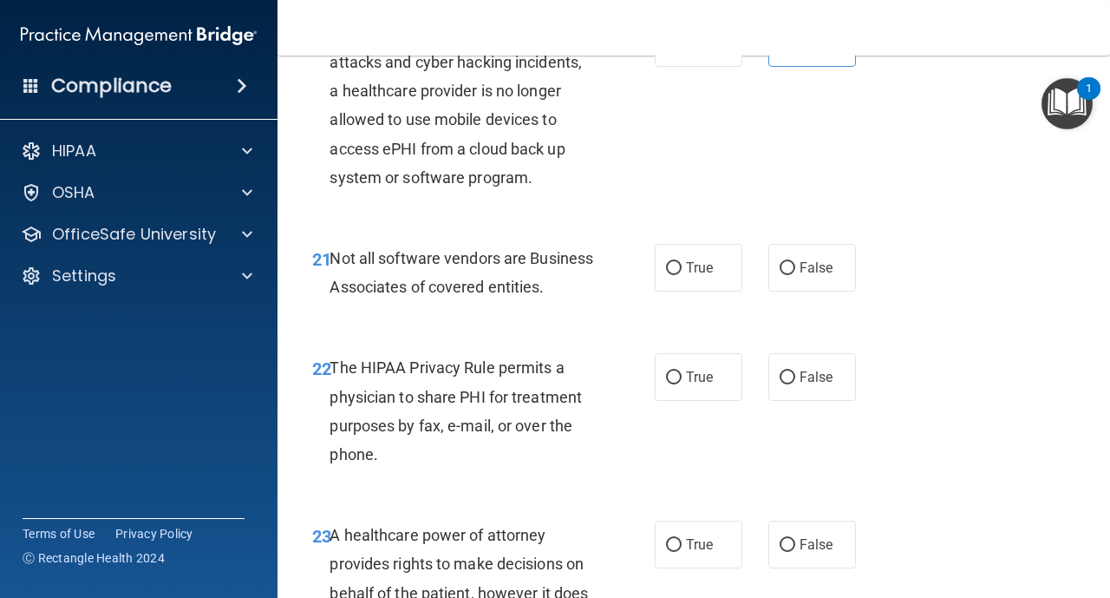
scroll to position [3678, 0]
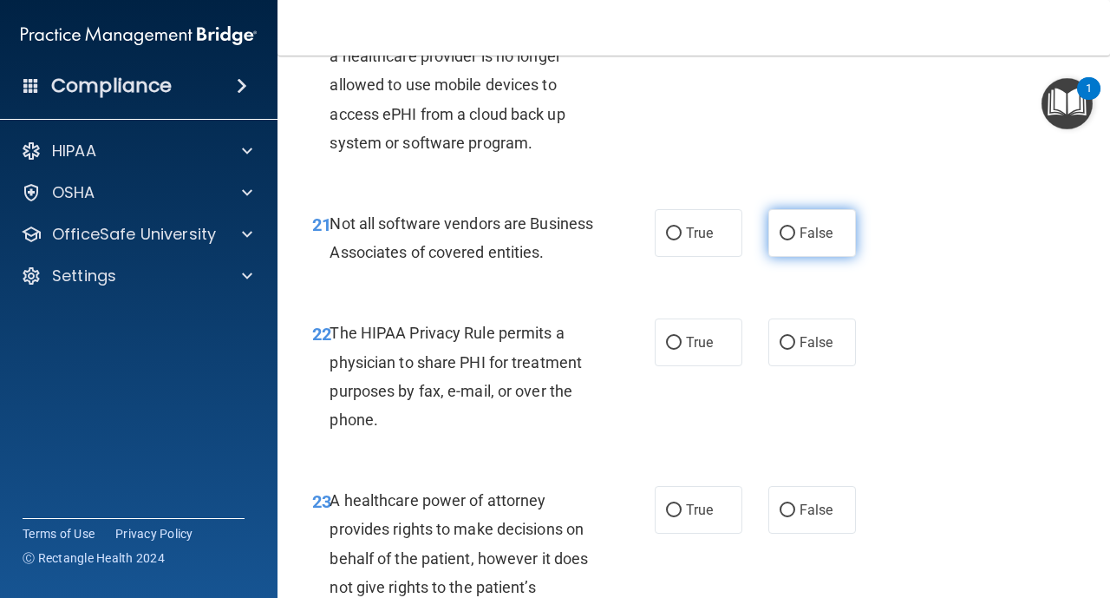
click at [823, 230] on span "False" at bounding box center [817, 233] width 34 height 16
click at [795, 230] on input "False" at bounding box center [788, 233] width 16 height 13
radio input "true"
click at [684, 366] on label "True" at bounding box center [699, 342] width 88 height 48
click at [682, 350] on input "True" at bounding box center [674, 343] width 16 height 13
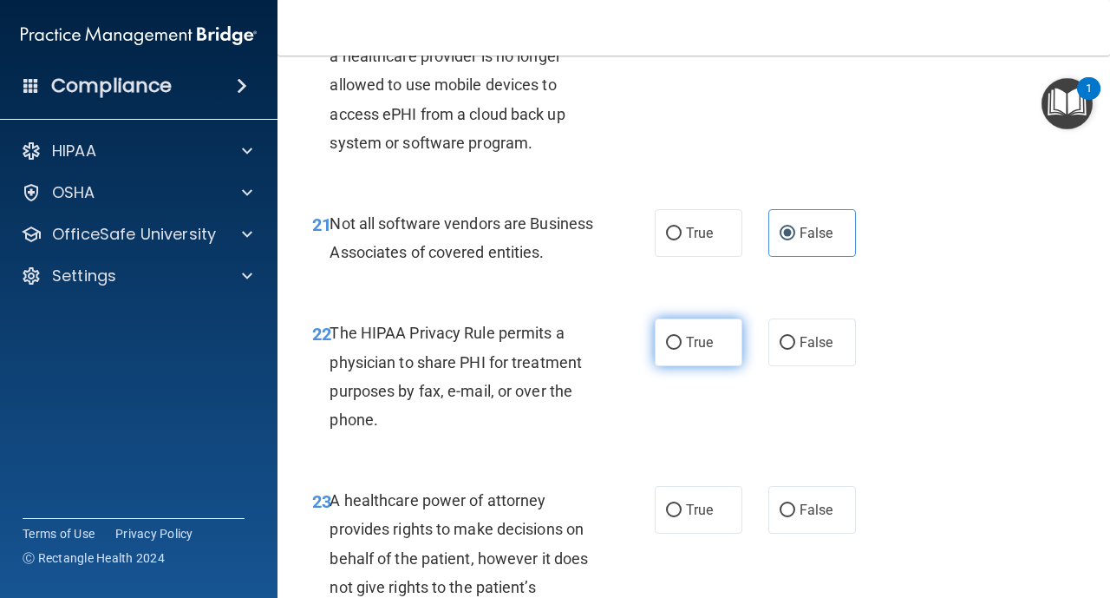
radio input "true"
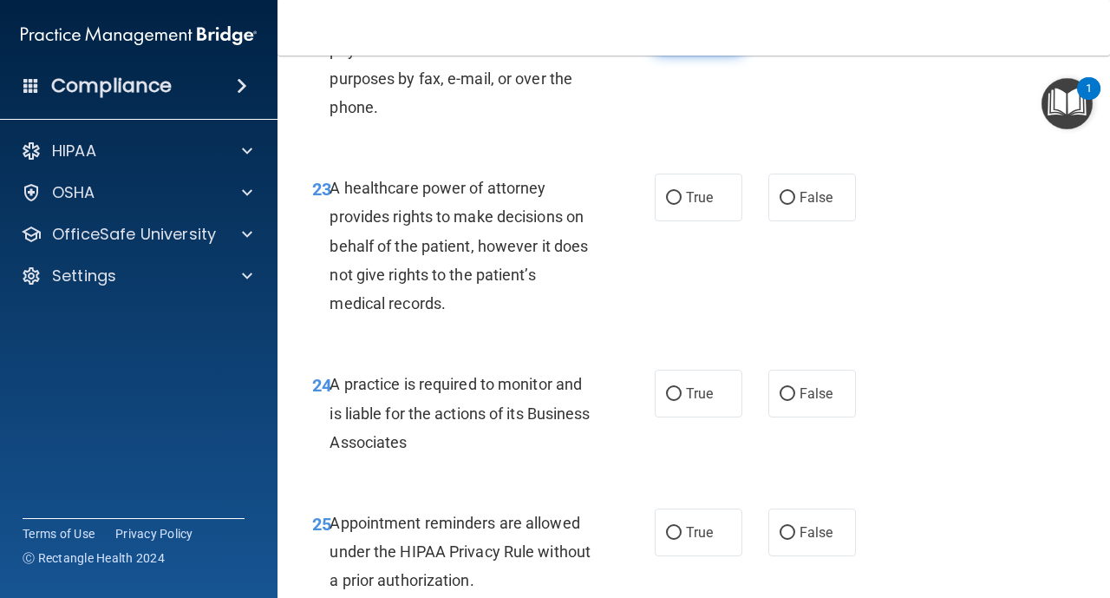
scroll to position [4025, 0]
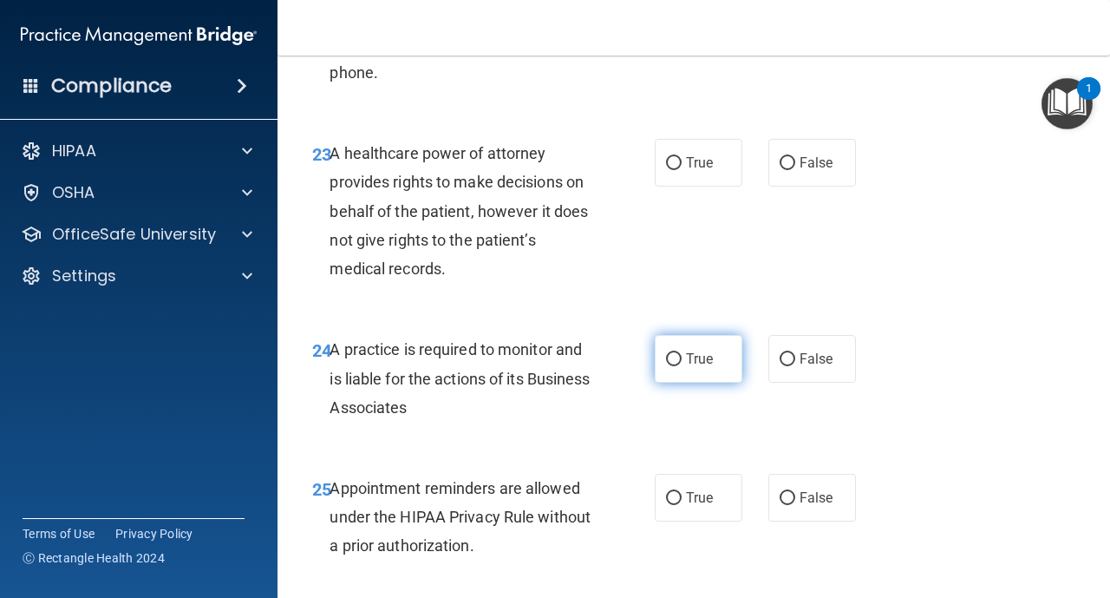
click at [683, 383] on label "True" at bounding box center [699, 359] width 88 height 48
click at [682, 366] on input "True" at bounding box center [674, 359] width 16 height 13
radio input "true"
click at [784, 170] on input "False" at bounding box center [788, 163] width 16 height 13
radio input "true"
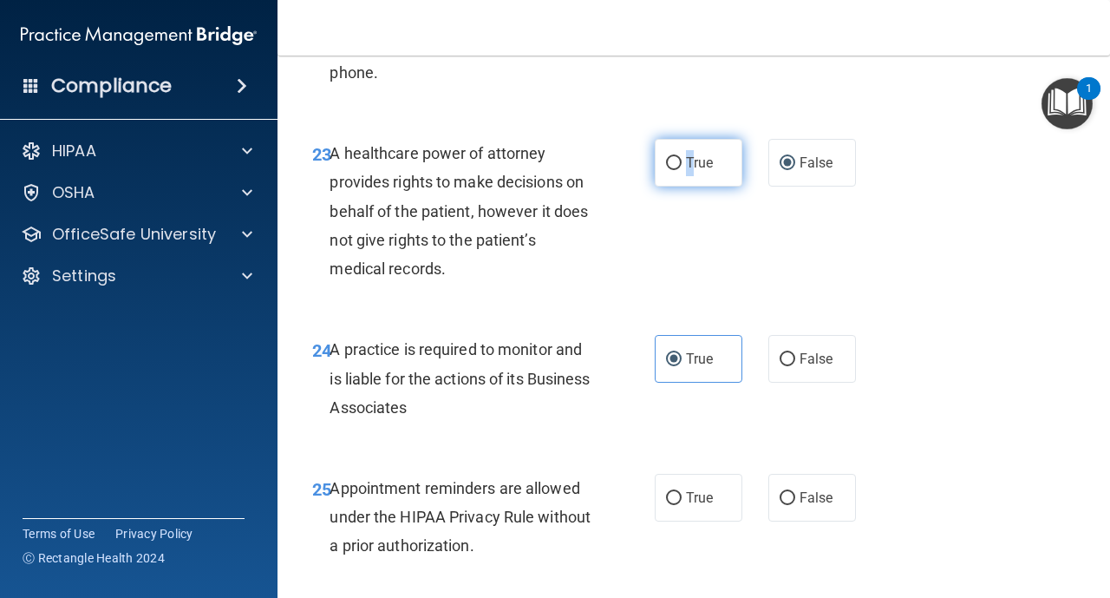
click at [690, 171] on span "True" at bounding box center [699, 162] width 27 height 16
click at [677, 170] on input "True" at bounding box center [674, 163] width 16 height 13
radio input "true"
radio input "false"
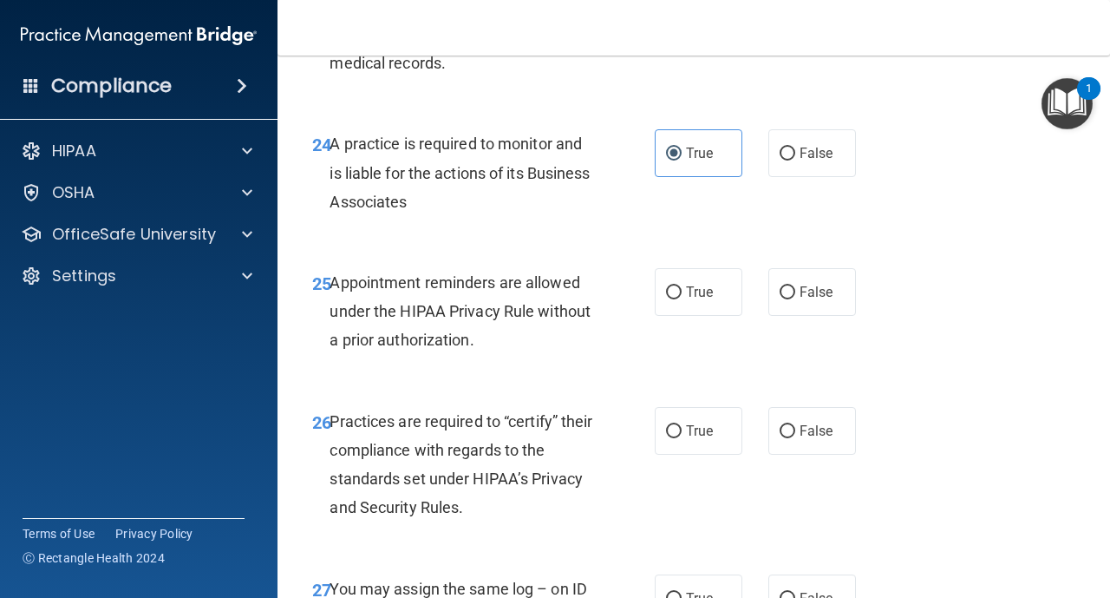
scroll to position [4233, 0]
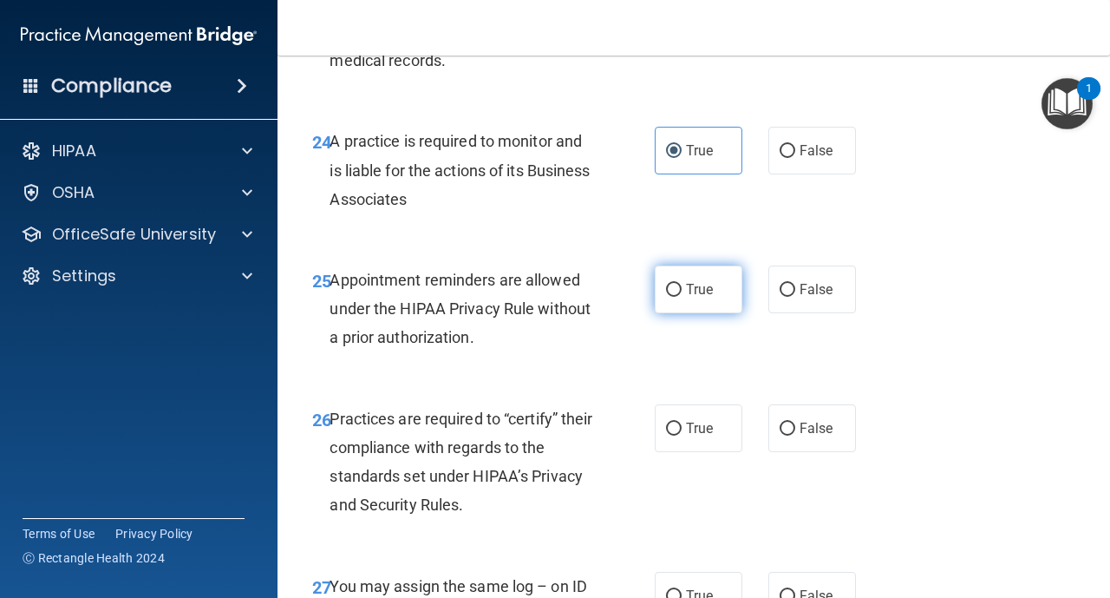
click at [686, 298] on span "True" at bounding box center [699, 289] width 27 height 16
click at [682, 297] on input "True" at bounding box center [674, 290] width 16 height 13
radio input "true"
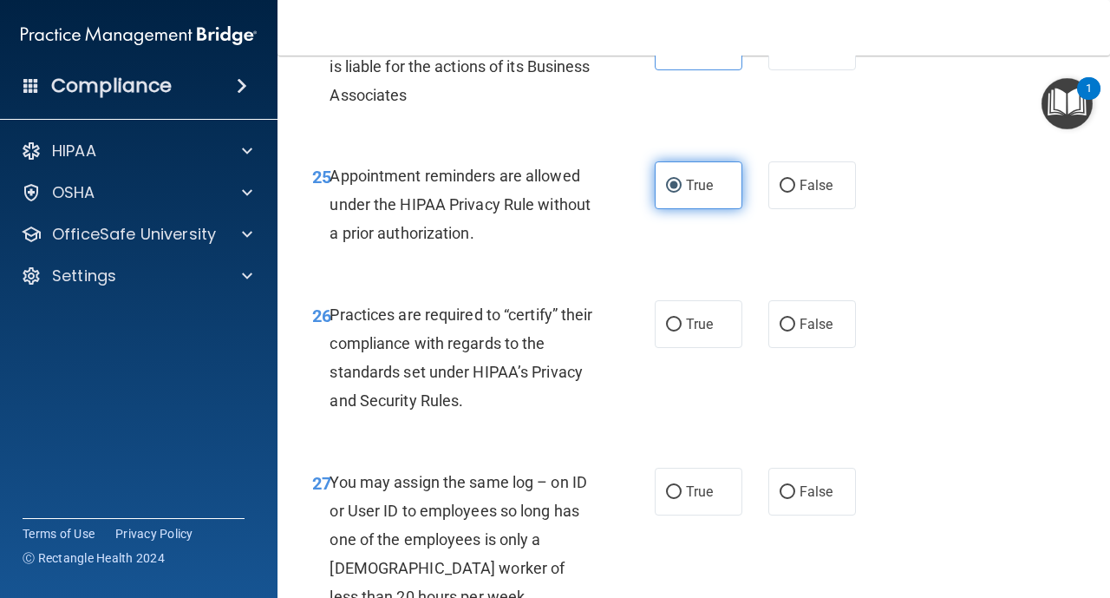
scroll to position [4372, 0]
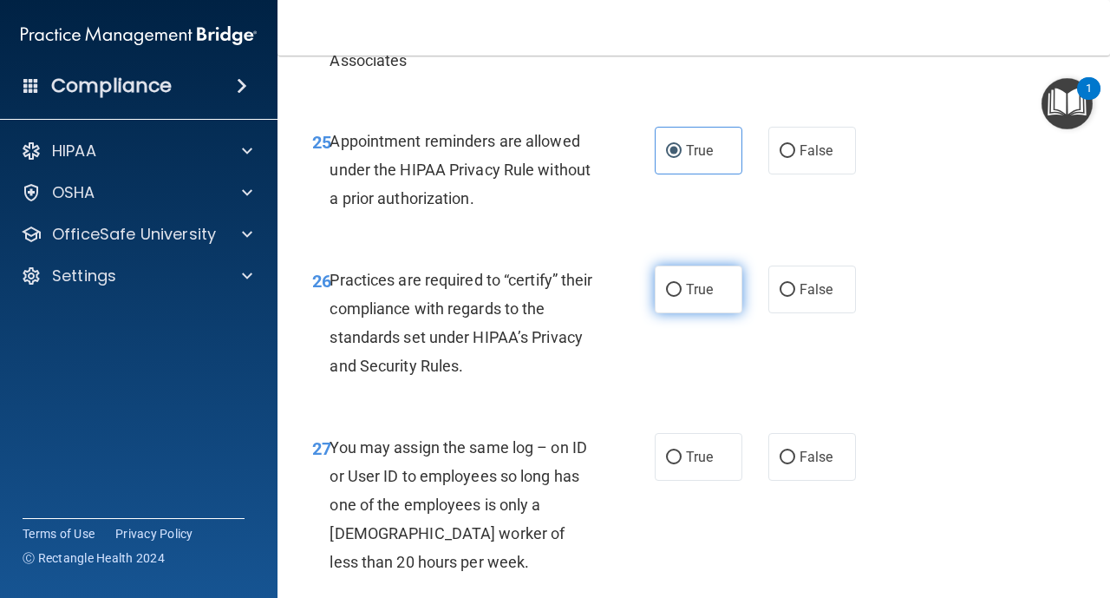
click at [674, 297] on input "True" at bounding box center [674, 290] width 16 height 13
radio input "true"
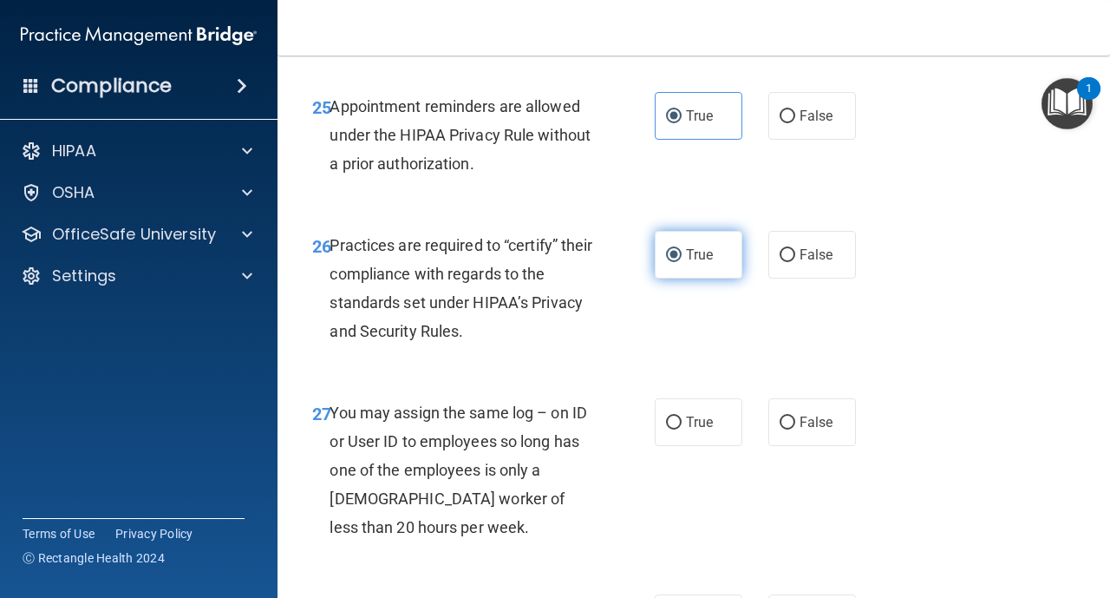
scroll to position [4441, 0]
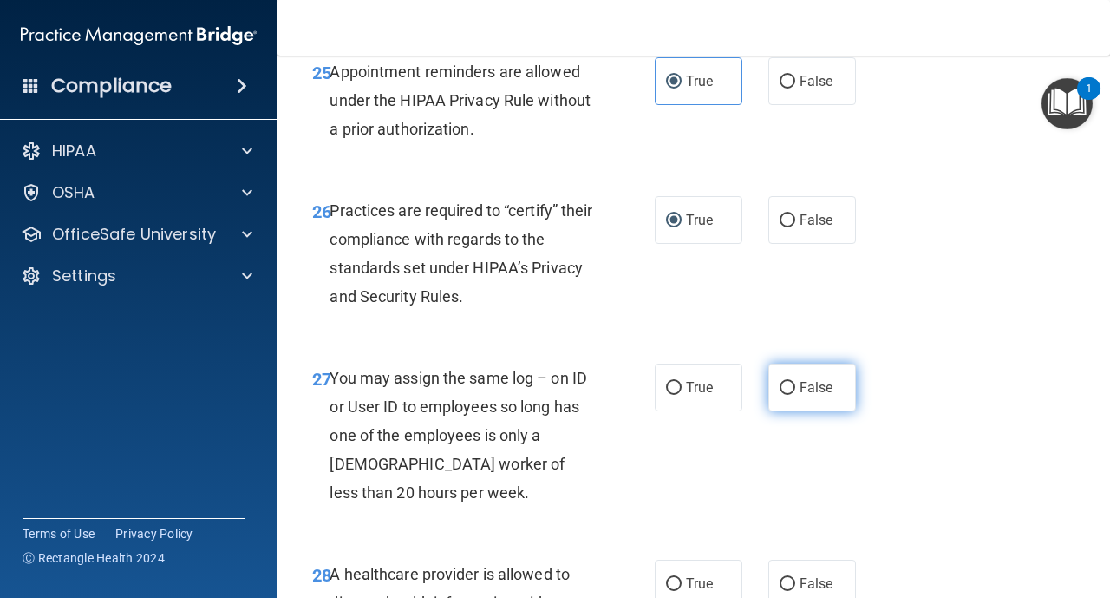
click at [787, 395] on input "False" at bounding box center [788, 388] width 16 height 13
radio input "true"
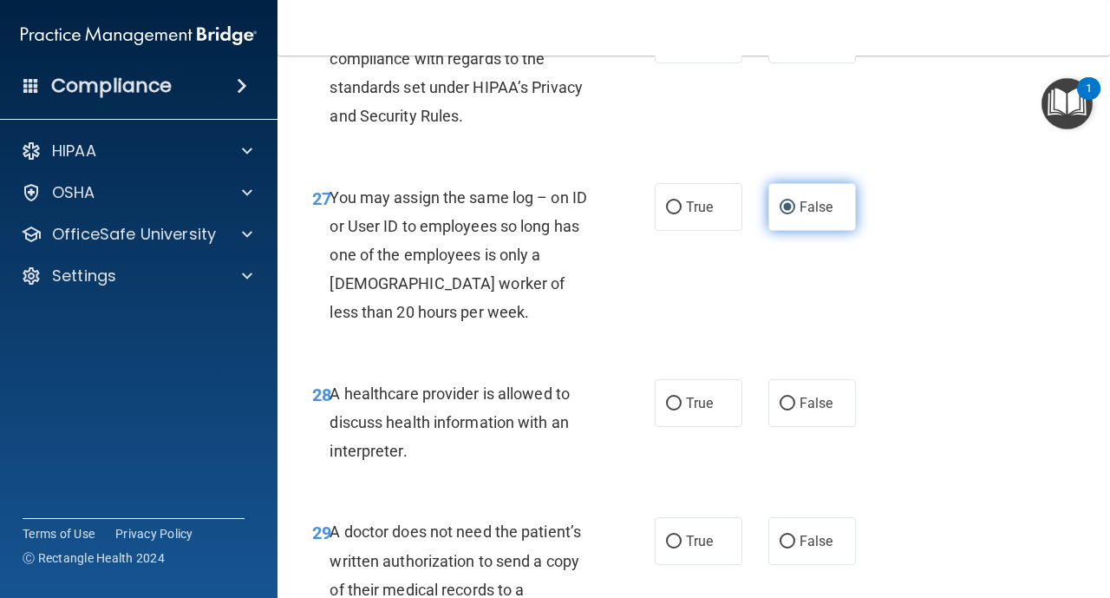
scroll to position [4650, 0]
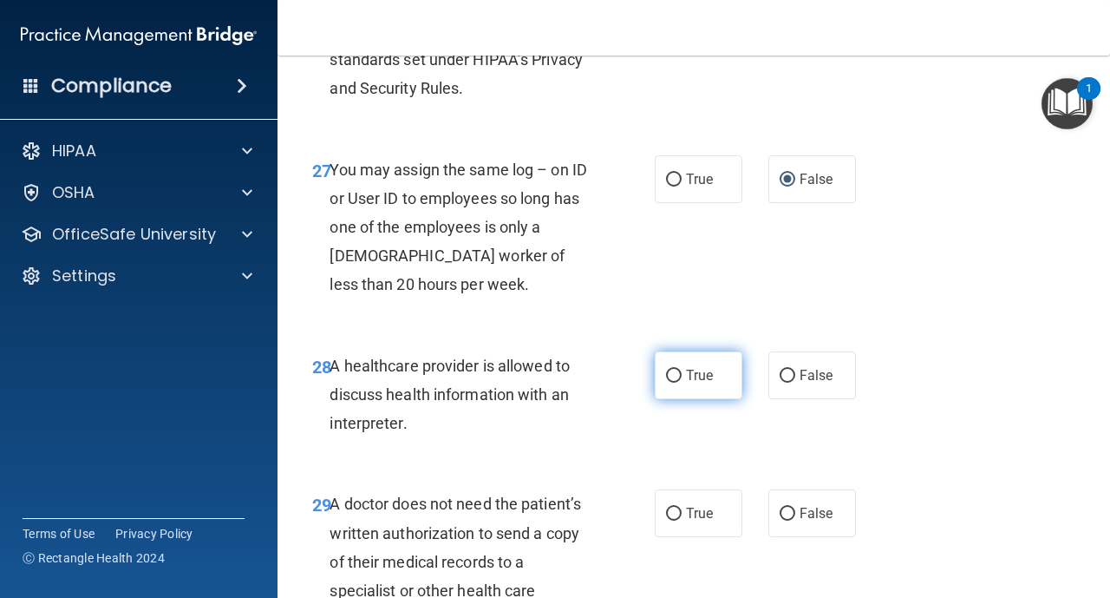
click at [685, 397] on label "True" at bounding box center [699, 375] width 88 height 48
click at [682, 383] on input "True" at bounding box center [674, 376] width 16 height 13
radio input "true"
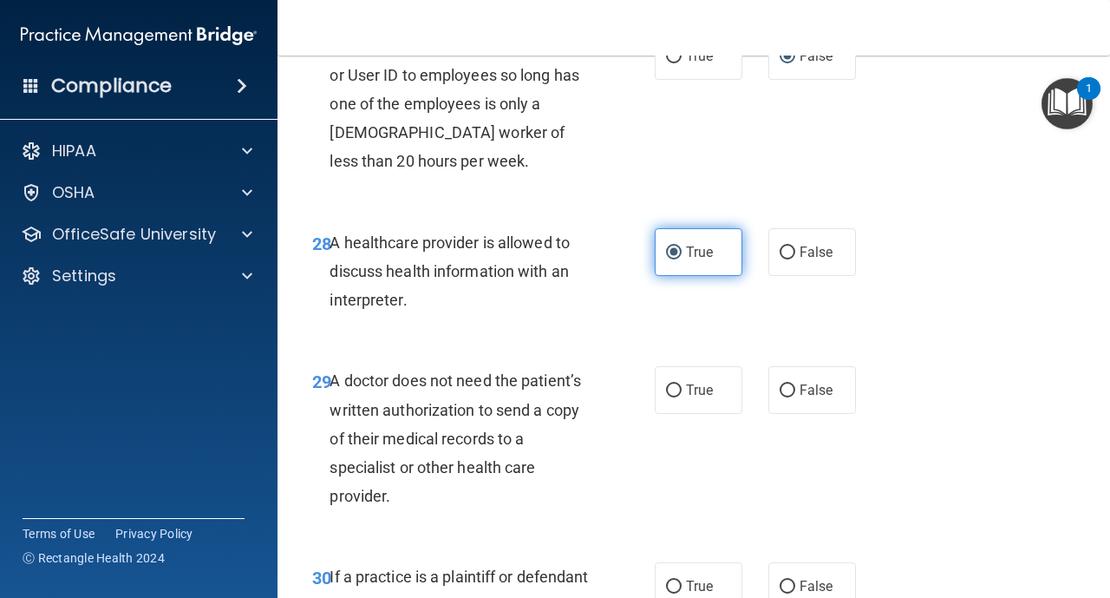
scroll to position [4788, 0]
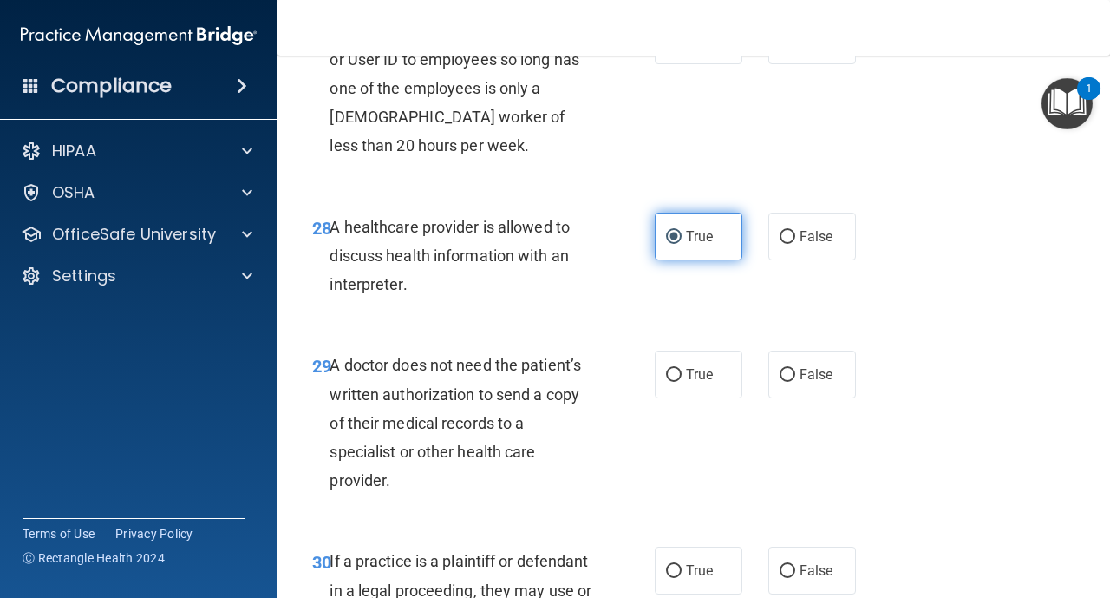
click at [685, 397] on label "True" at bounding box center [699, 374] width 88 height 48
click at [682, 382] on input "True" at bounding box center [674, 375] width 16 height 13
radio input "true"
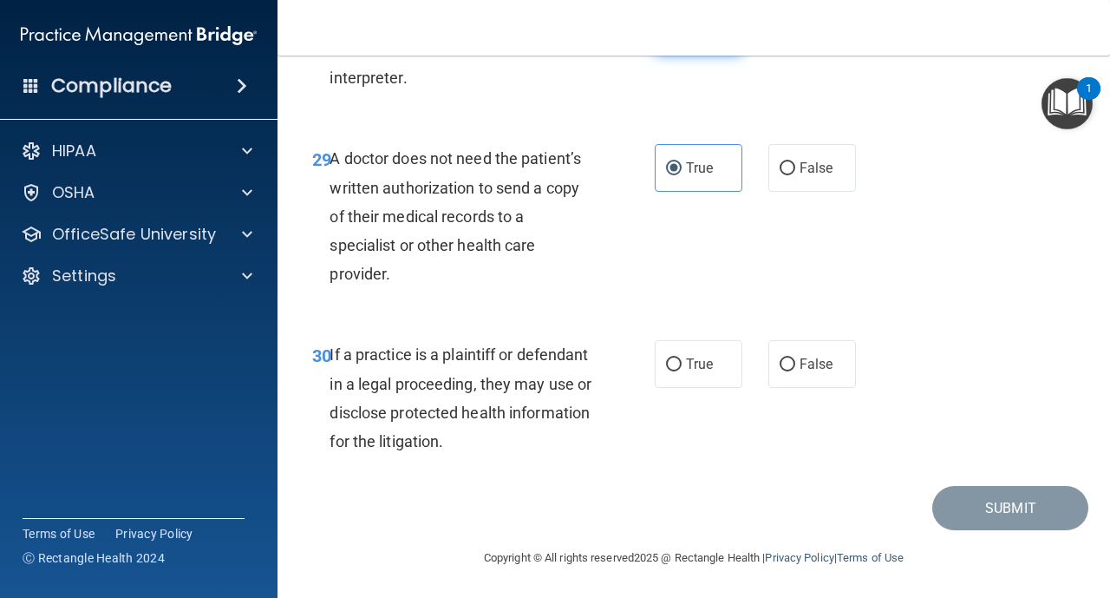
scroll to position [4997, 0]
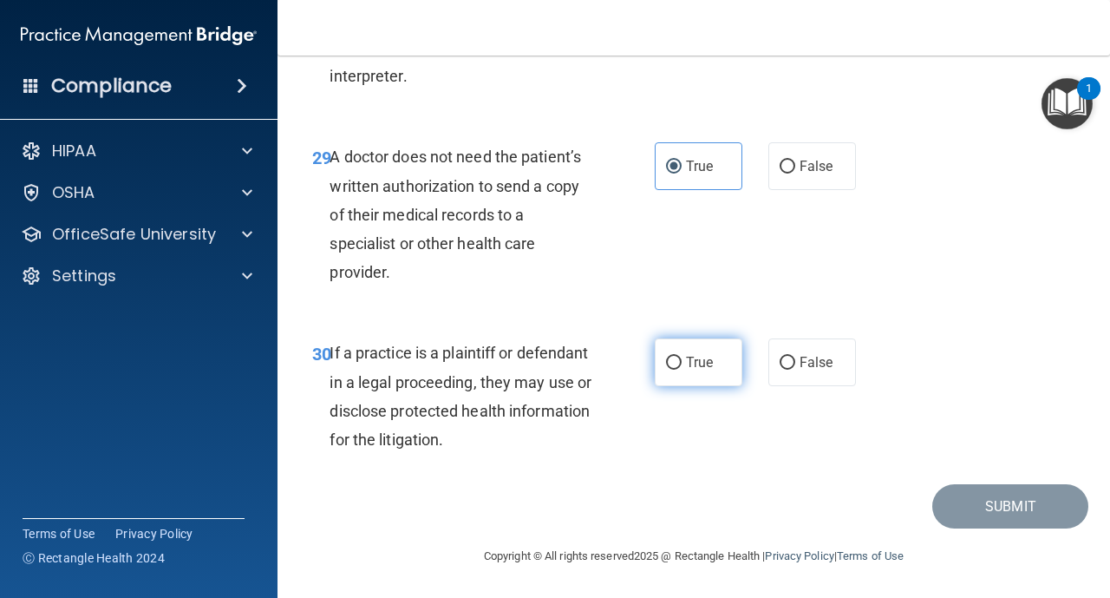
click at [673, 386] on label "True" at bounding box center [699, 362] width 88 height 48
click at [673, 370] on input "True" at bounding box center [674, 363] width 16 height 13
radio input "true"
click at [692, 329] on div "30 If a practice is a plaintiff or defendant in a legal proceeding, they may us…" at bounding box center [693, 400] width 789 height 167
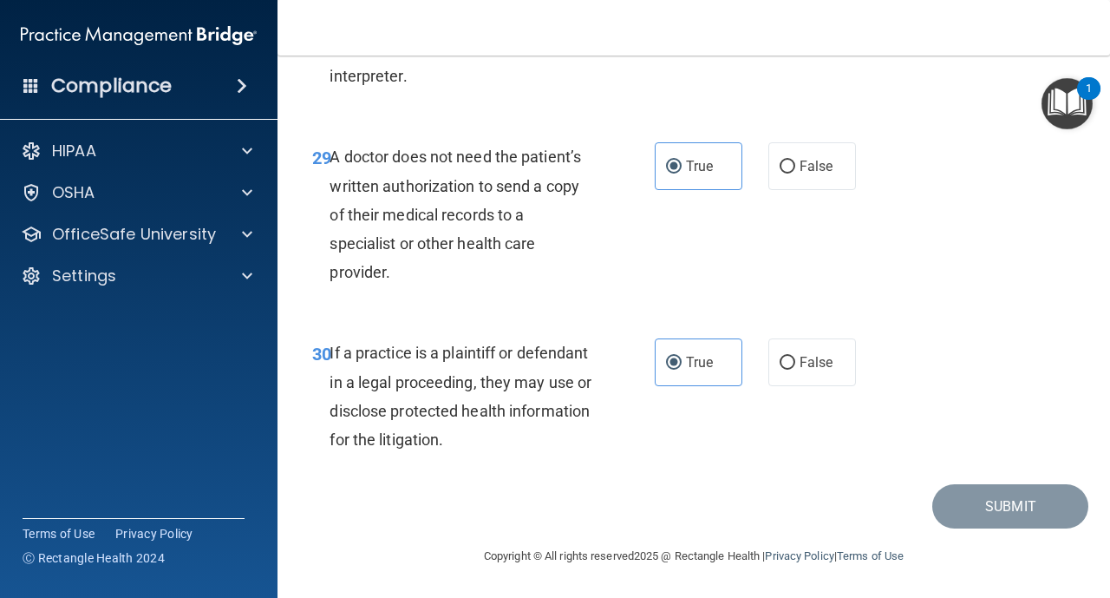
click at [673, 290] on div "29 A doctor does not need the patient’s written authorization to send a copy of…" at bounding box center [483, 218] width 395 height 153
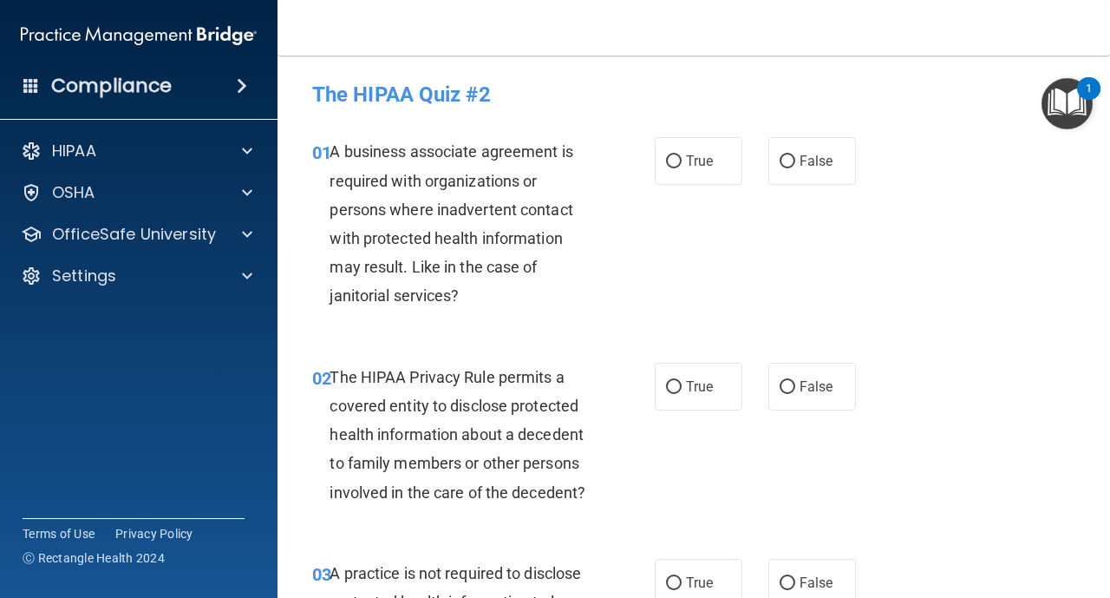
click at [1070, 115] on img "Open Resource Center, 1 new notification" at bounding box center [1067, 103] width 51 height 51
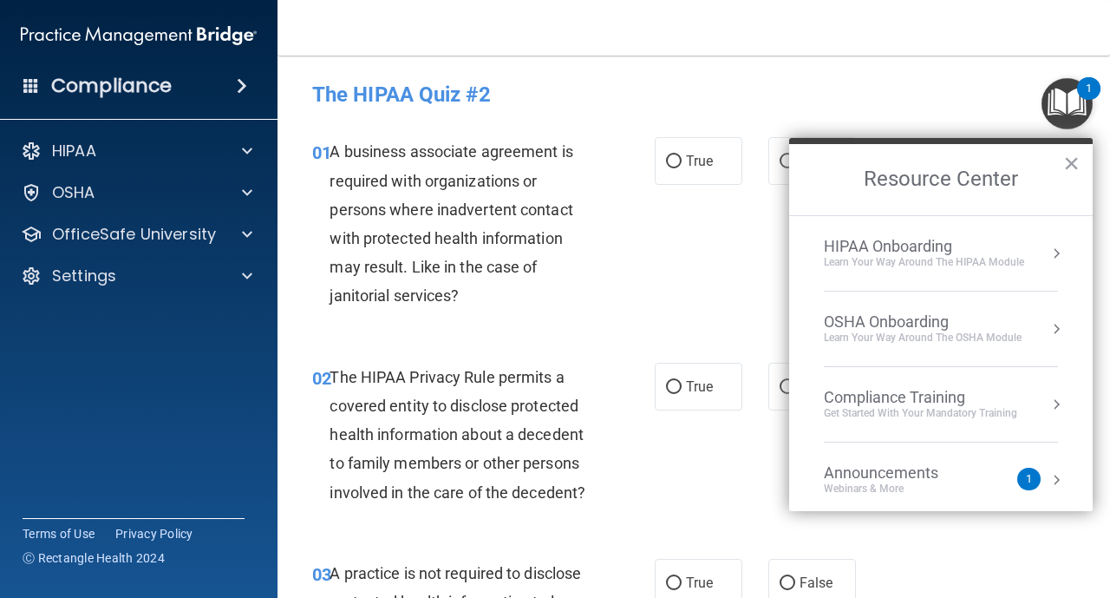
click at [1005, 249] on div "HIPAA Onboarding" at bounding box center [924, 246] width 200 height 19
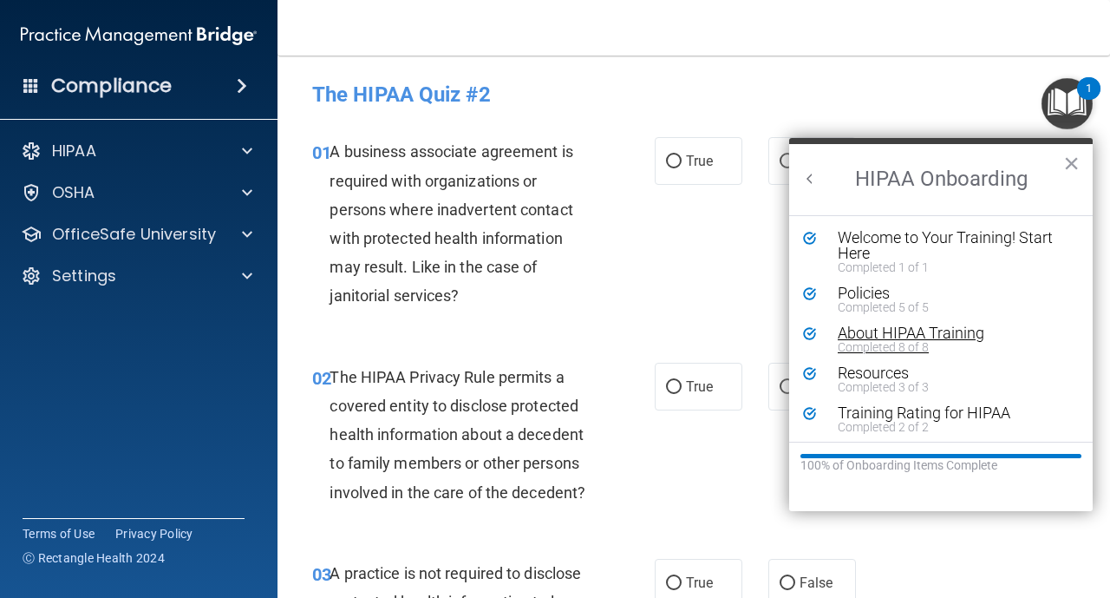
click at [895, 329] on div "About HIPAA Training" at bounding box center [954, 333] width 232 height 16
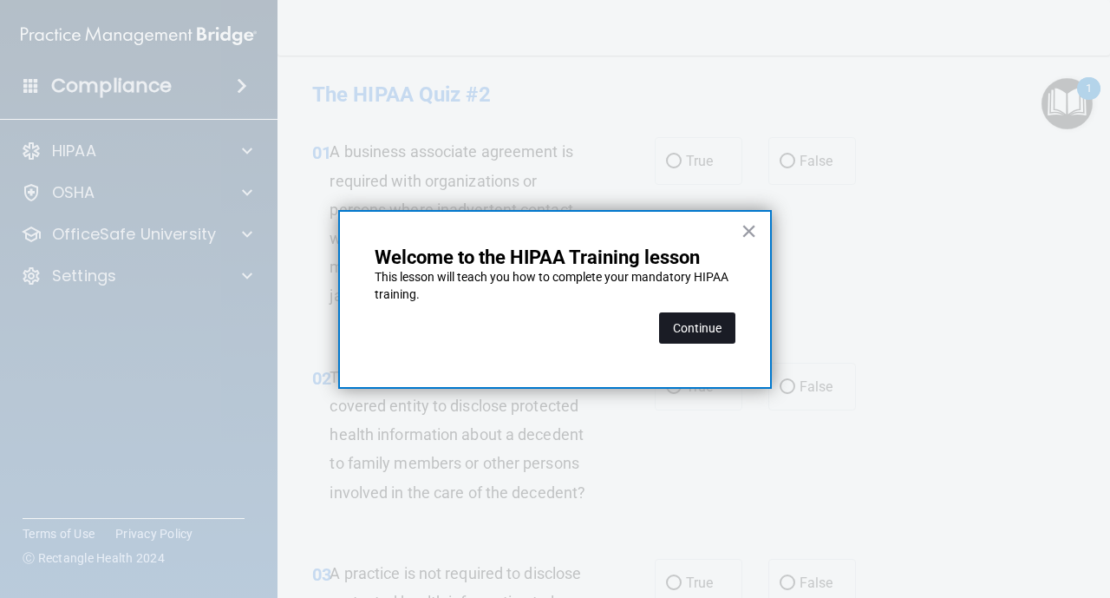
click at [729, 331] on button "Continue" at bounding box center [697, 327] width 76 height 31
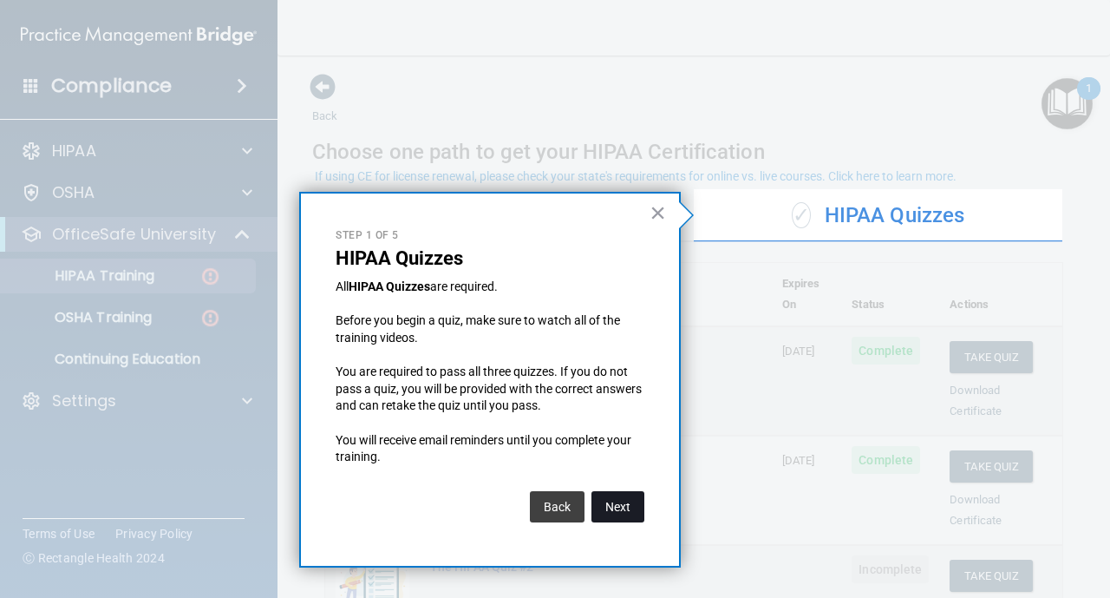
click at [624, 503] on button "Next" at bounding box center [618, 506] width 53 height 31
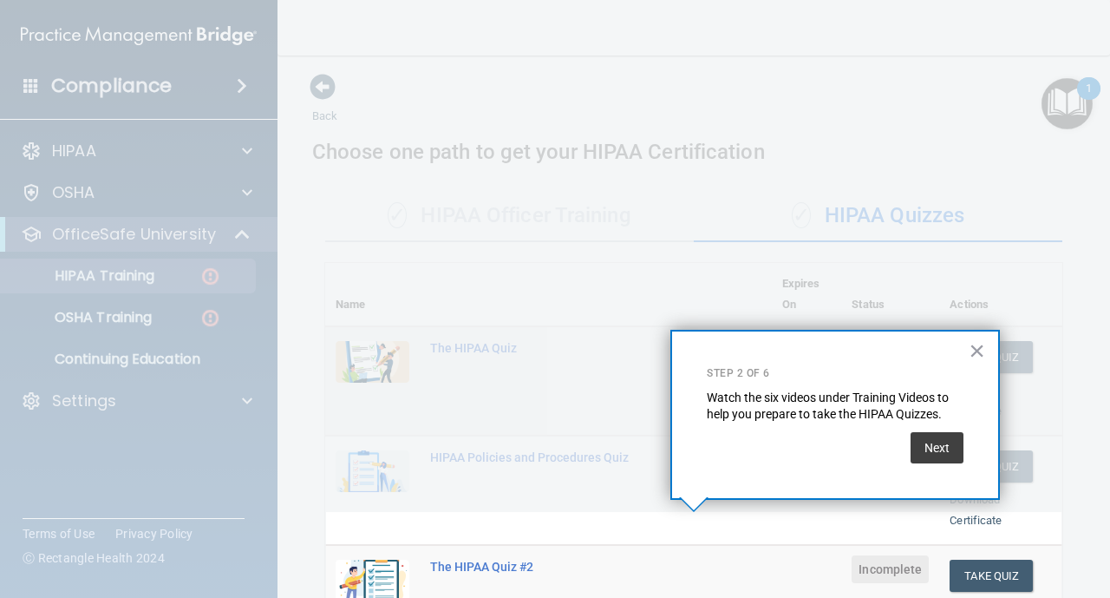
scroll to position [292, 0]
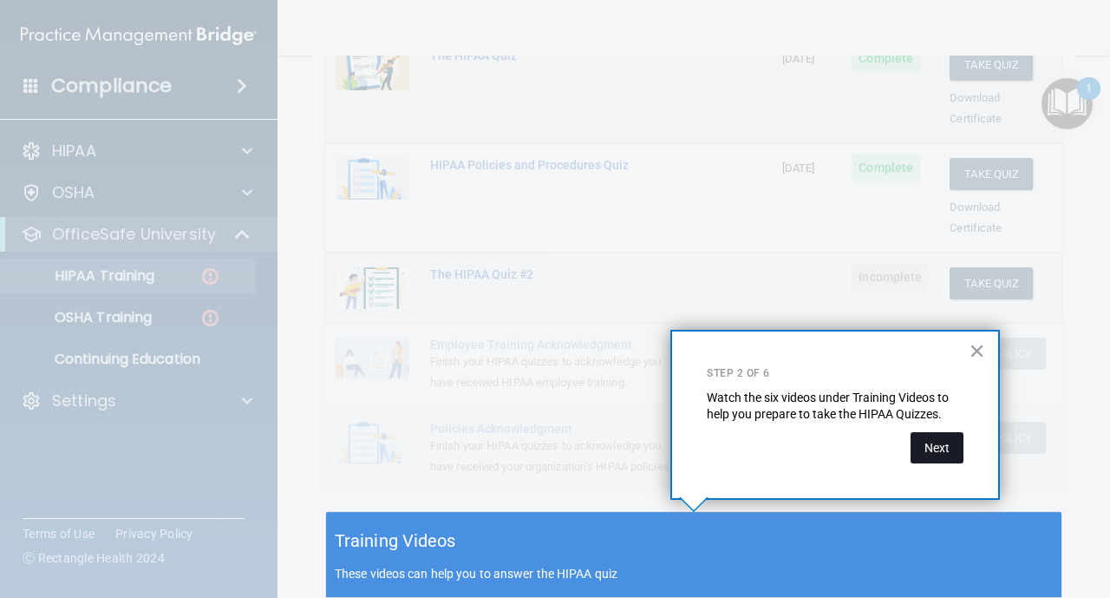
click at [933, 455] on button "Next" at bounding box center [937, 447] width 53 height 31
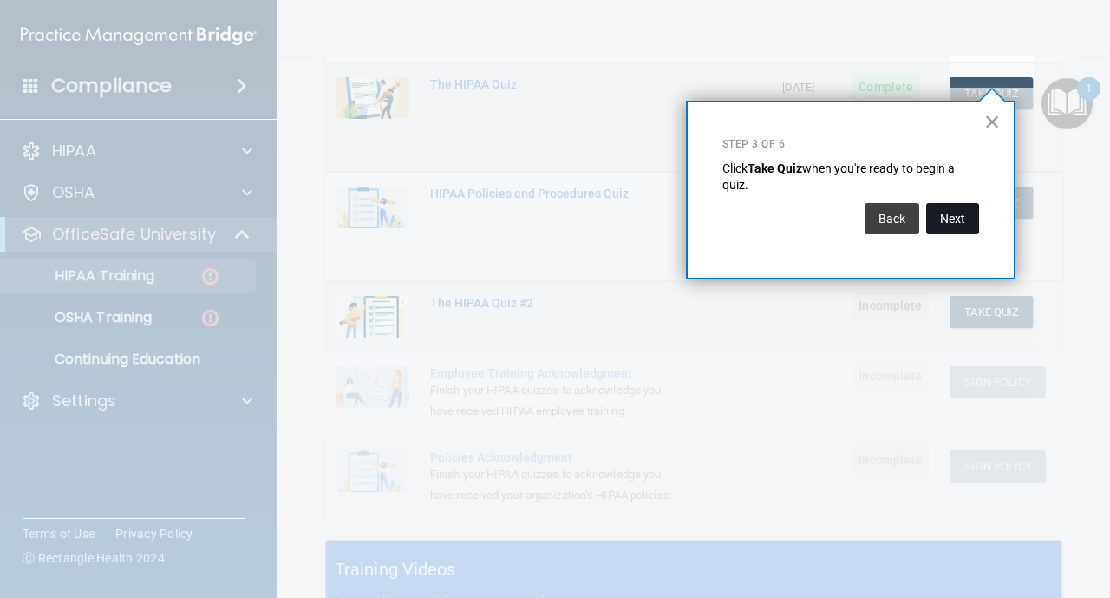
click at [955, 221] on button "Next" at bounding box center [952, 218] width 53 height 31
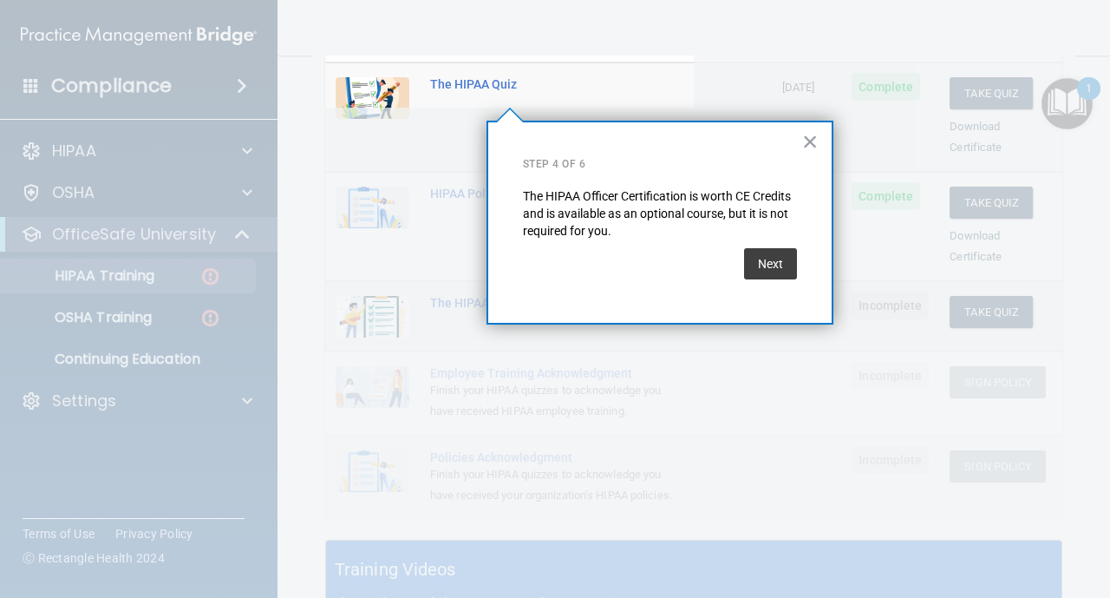
scroll to position [134, 0]
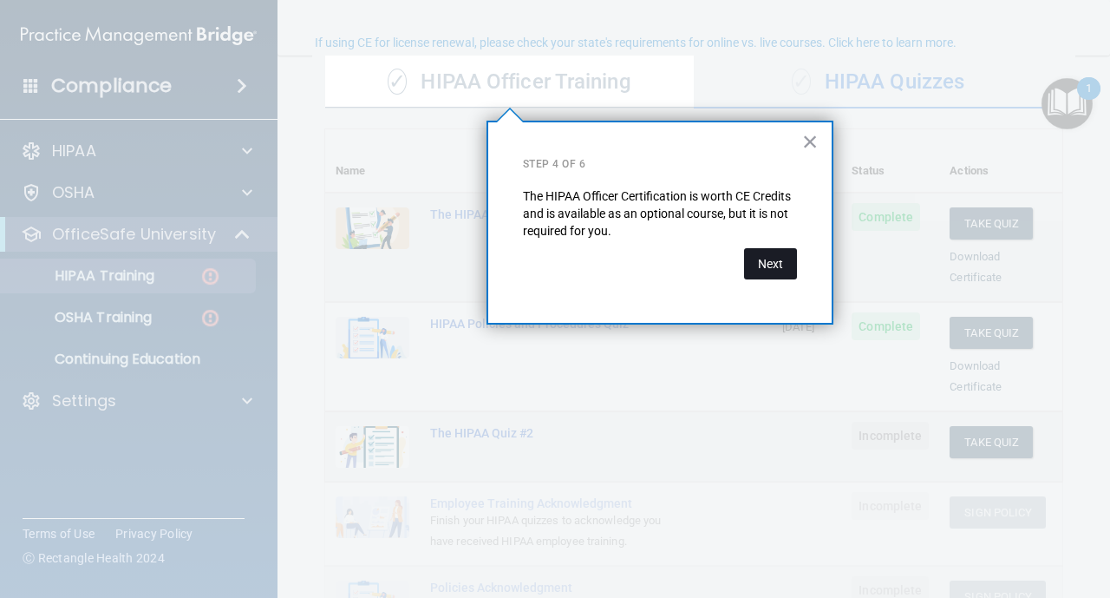
click at [762, 259] on button "Next" at bounding box center [770, 263] width 53 height 31
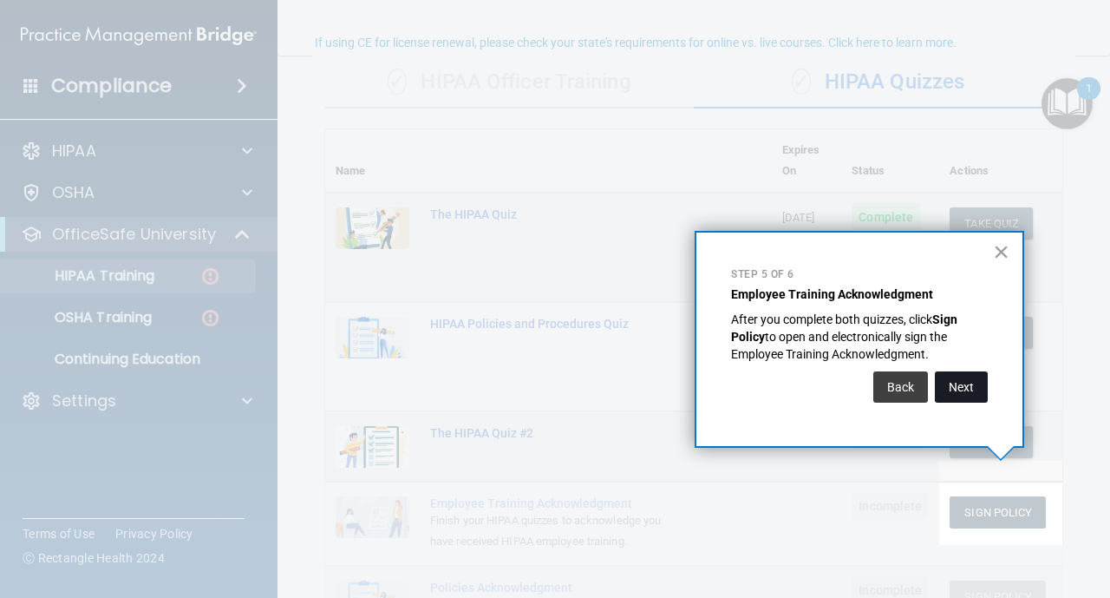
click at [978, 397] on button "Next" at bounding box center [961, 386] width 53 height 31
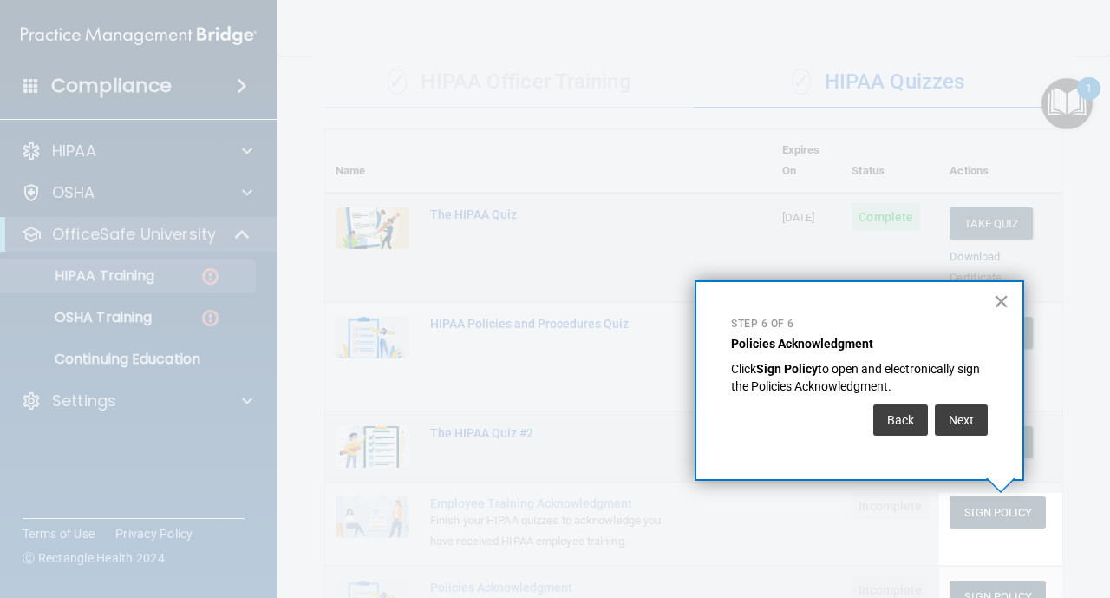
scroll to position [186, 0]
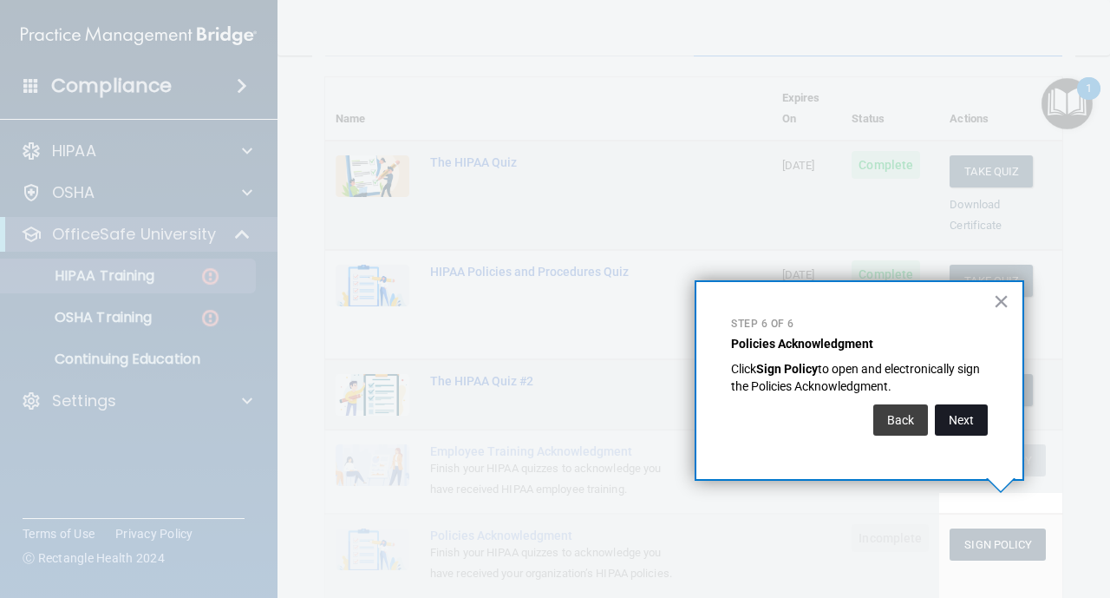
click at [966, 415] on button "Next" at bounding box center [961, 419] width 53 height 31
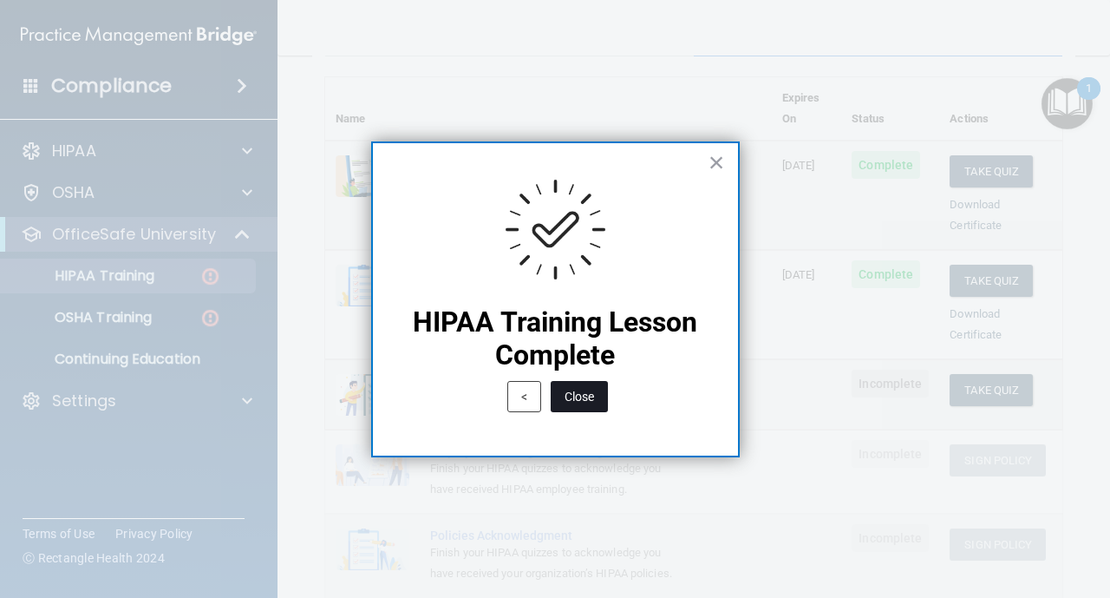
click at [587, 397] on button "Close" at bounding box center [579, 396] width 57 height 31
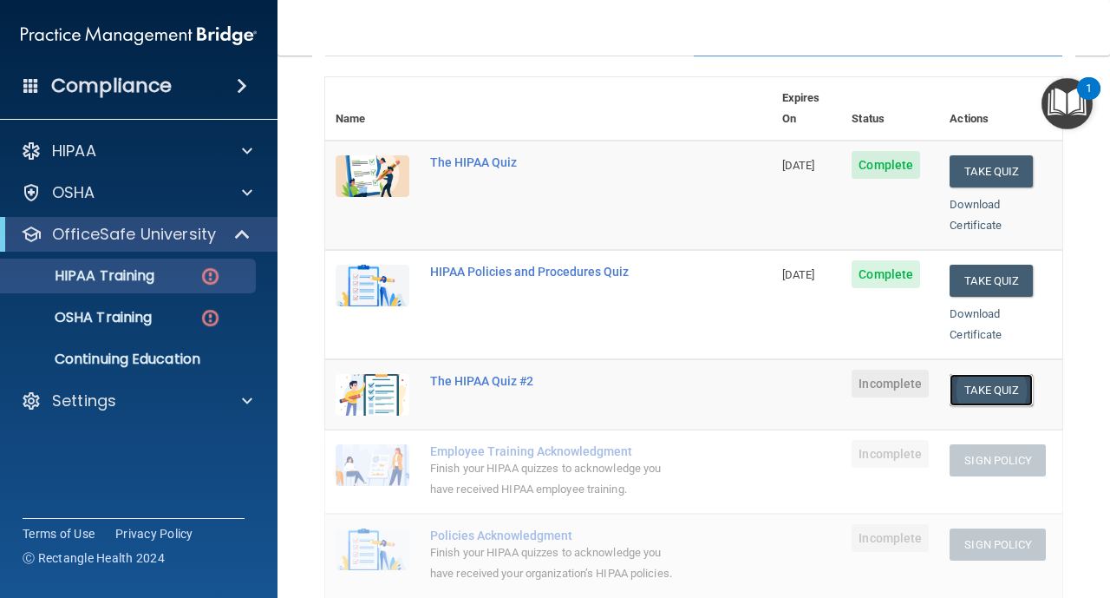
click at [997, 374] on button "Take Quiz" at bounding box center [991, 390] width 83 height 32
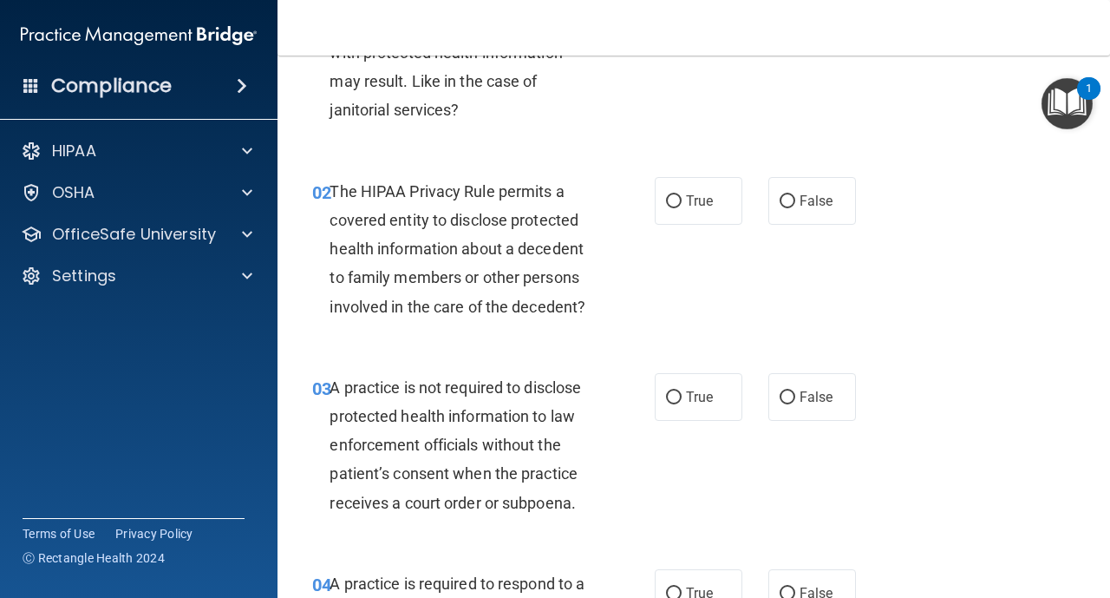
click at [550, 129] on div "01 A business associate agreement is required with organizations or persons whe…" at bounding box center [483, 41] width 395 height 181
click at [141, 85] on h4 "Compliance" at bounding box center [111, 86] width 121 height 24
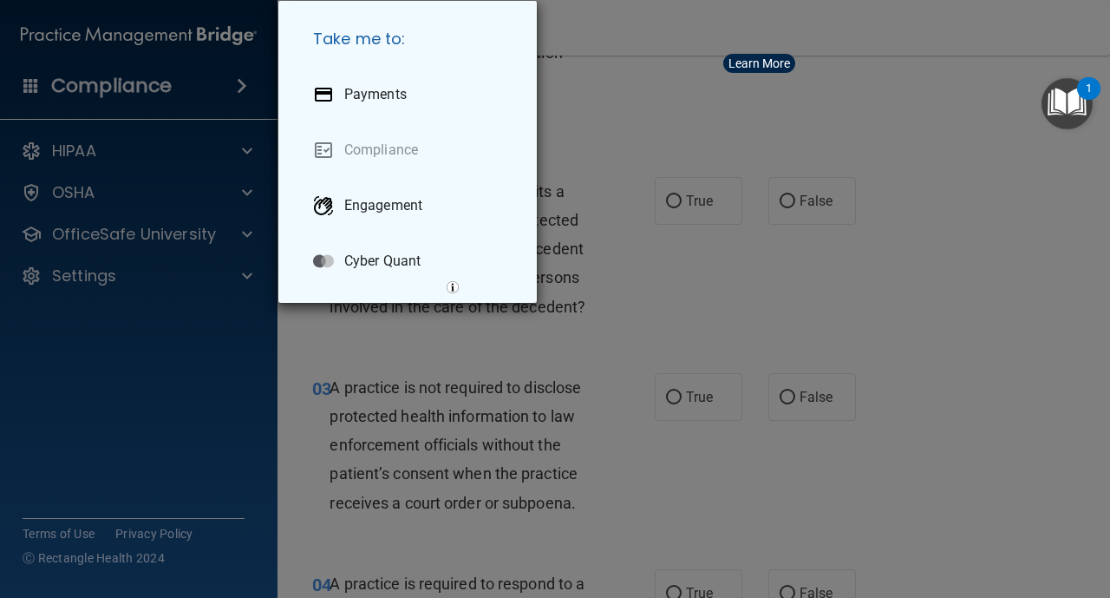
click at [84, 141] on div "Take me to: Payments Compliance Engagement Cyber Quant" at bounding box center [555, 299] width 1110 height 598
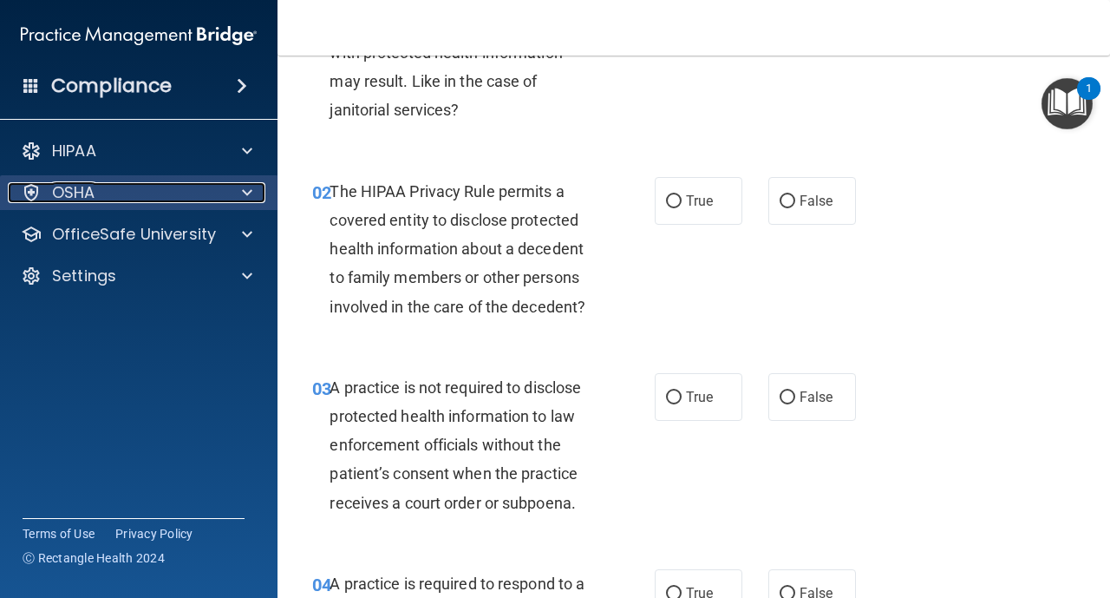
click at [75, 189] on p "OSHA" at bounding box center [73, 192] width 43 height 21
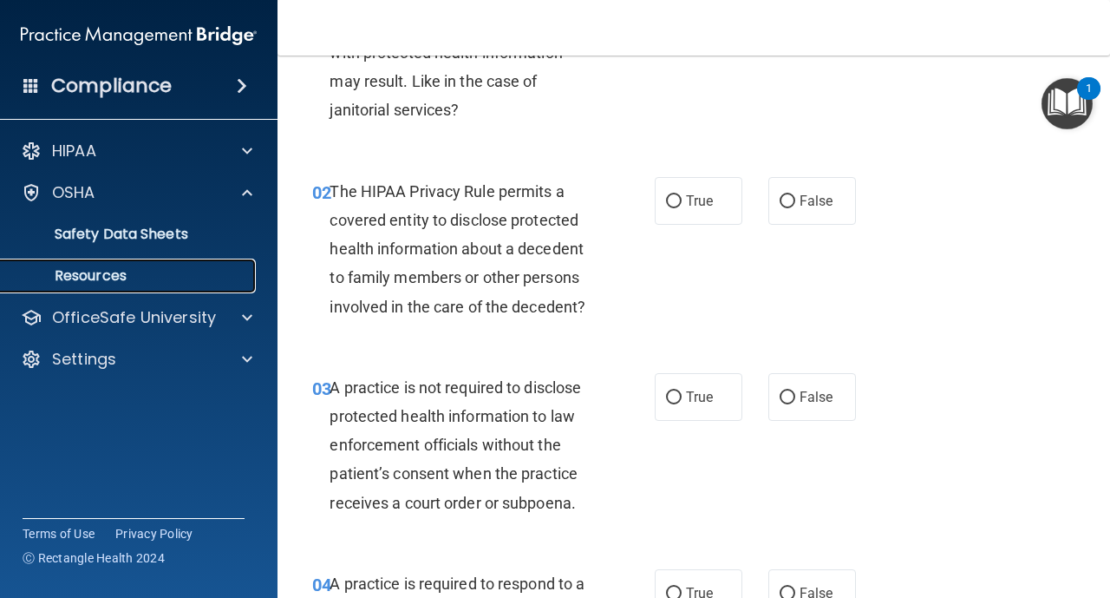
click at [104, 272] on p "Resources" at bounding box center [129, 275] width 237 height 17
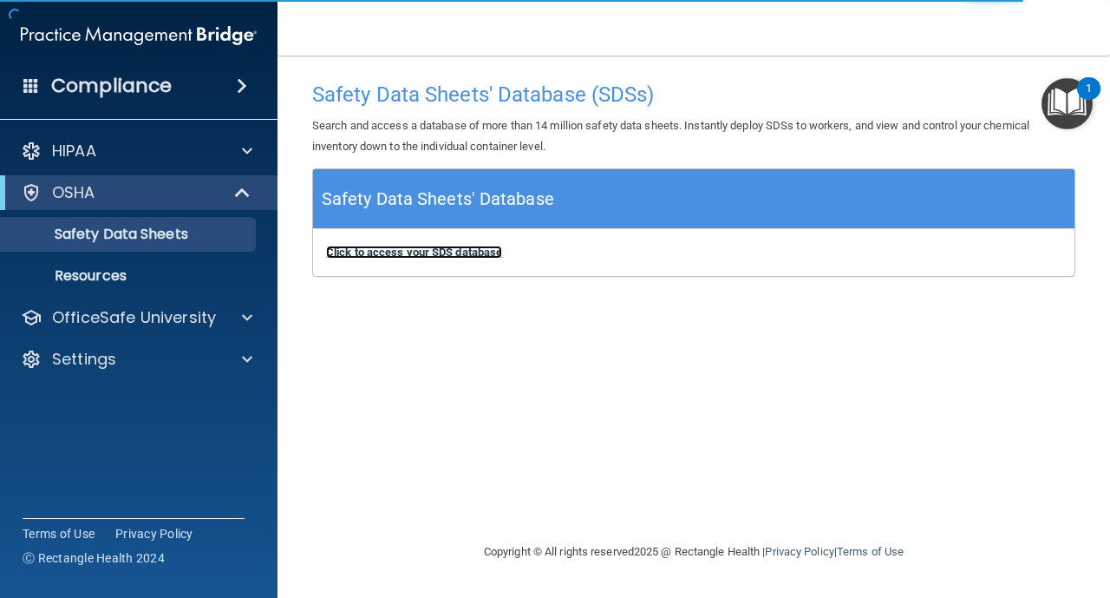
click at [354, 254] on b "Click to access your SDS database" at bounding box center [414, 251] width 176 height 13
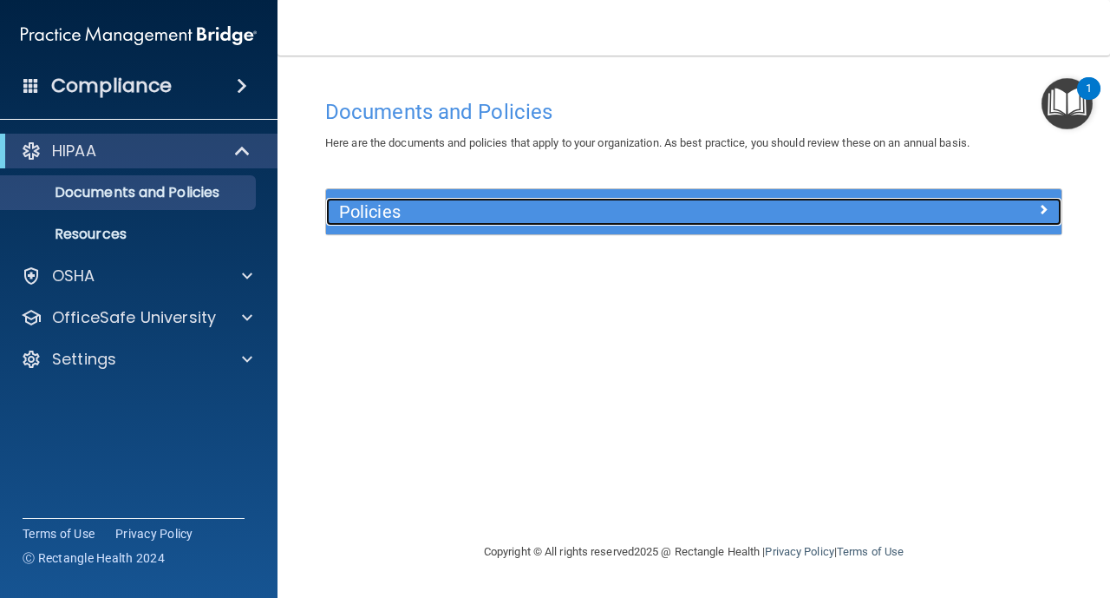
click at [626, 222] on div "Policies" at bounding box center [602, 212] width 552 height 28
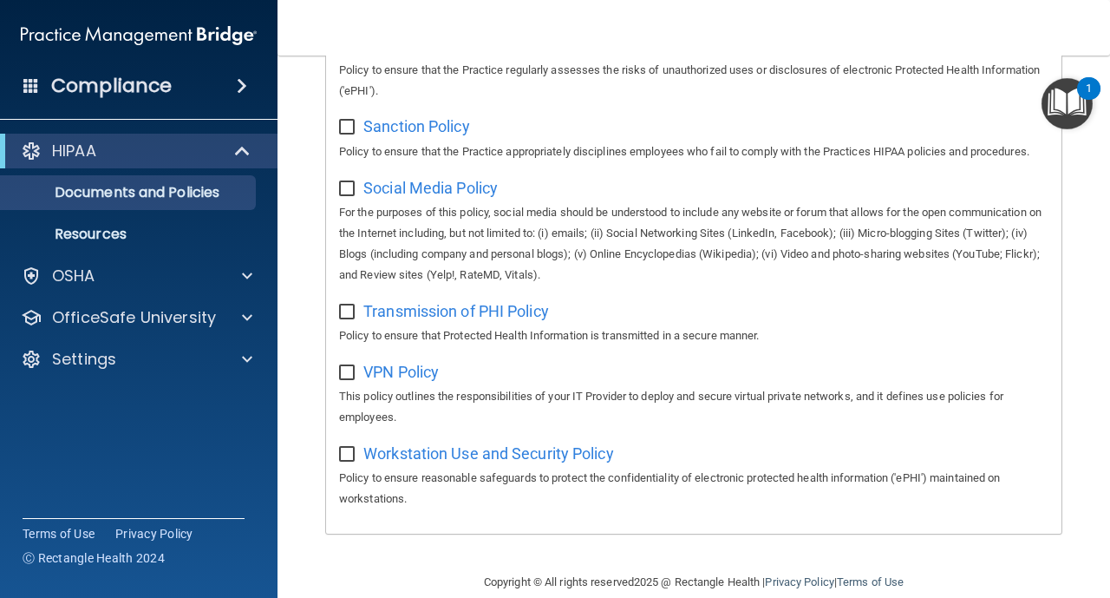
scroll to position [1362, 0]
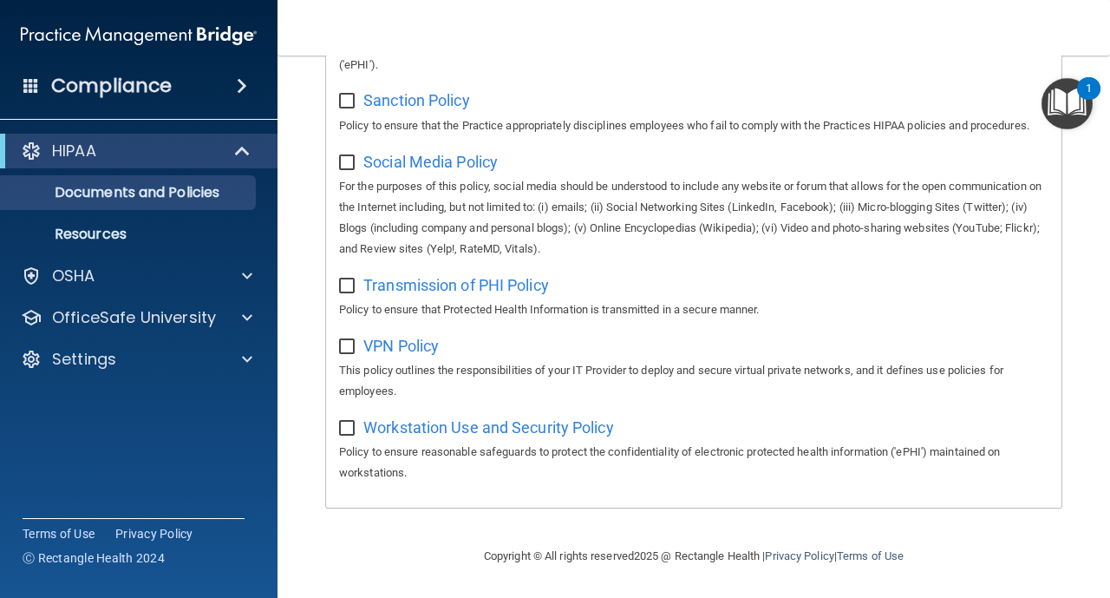
click at [1062, 118] on img "Open Resource Center, 1 new notification" at bounding box center [1067, 103] width 51 height 51
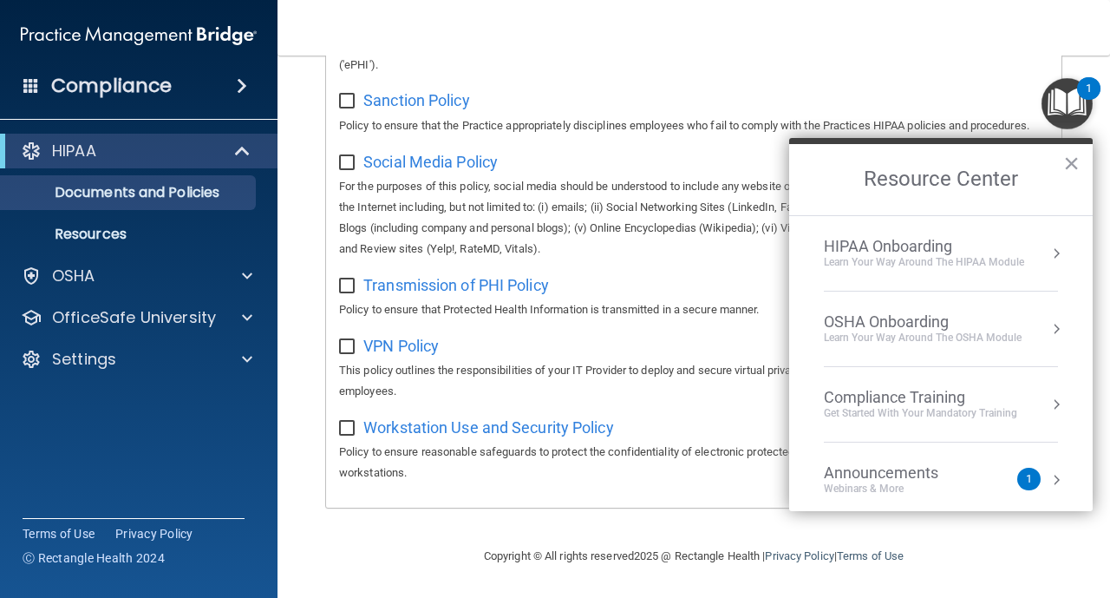
click at [951, 388] on div "Compliance Training" at bounding box center [920, 397] width 193 height 19
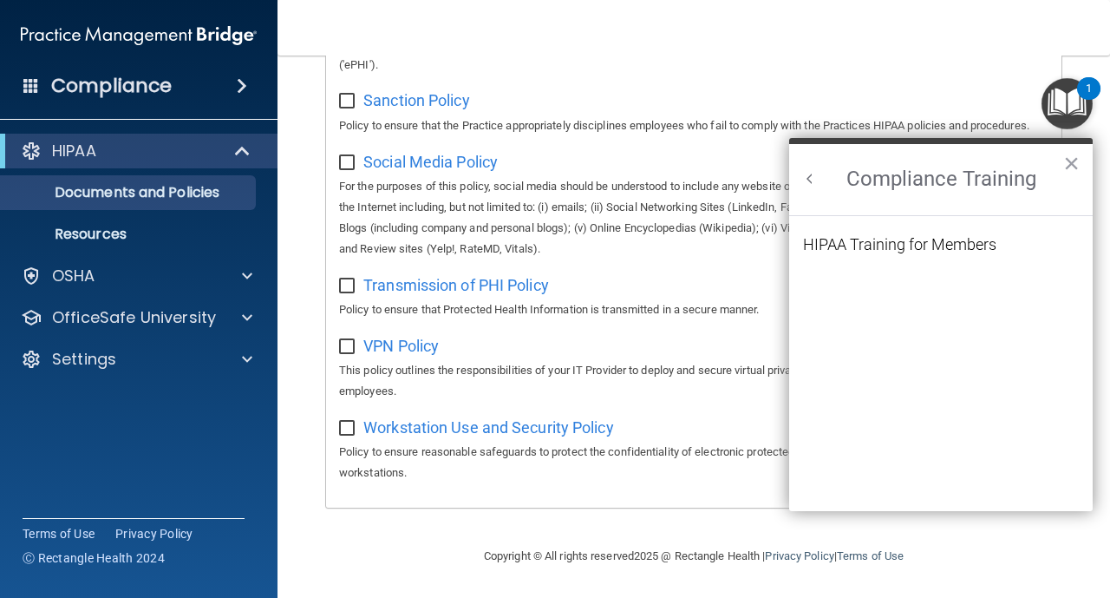
scroll to position [0, 0]
click at [954, 247] on div "HIPAA Training for Members" at bounding box center [899, 245] width 193 height 16
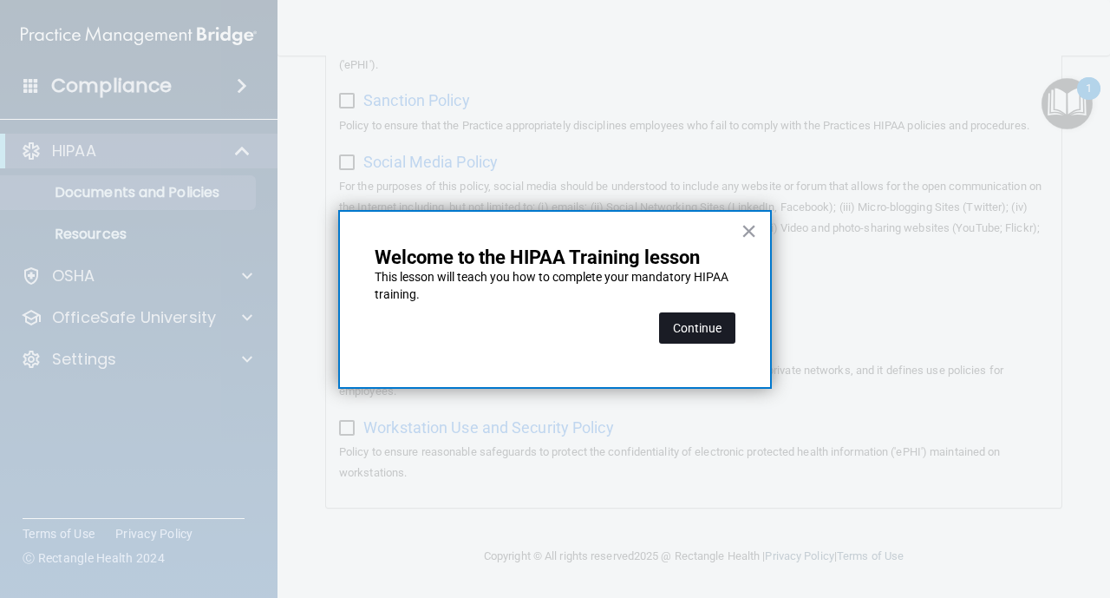
click at [720, 317] on button "Continue" at bounding box center [697, 327] width 76 height 31
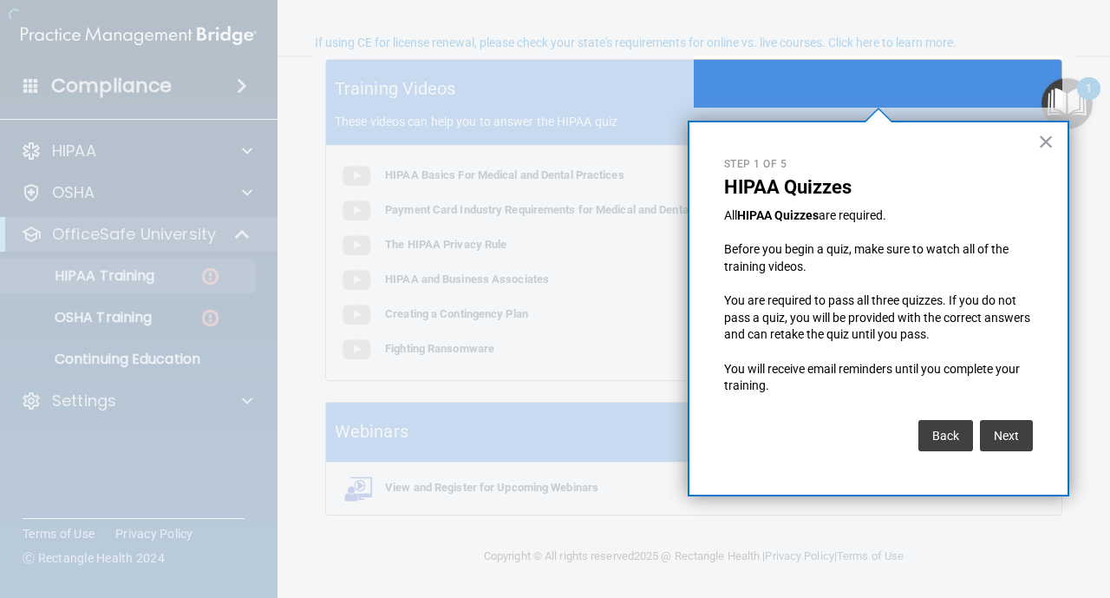
scroll to position [134, 0]
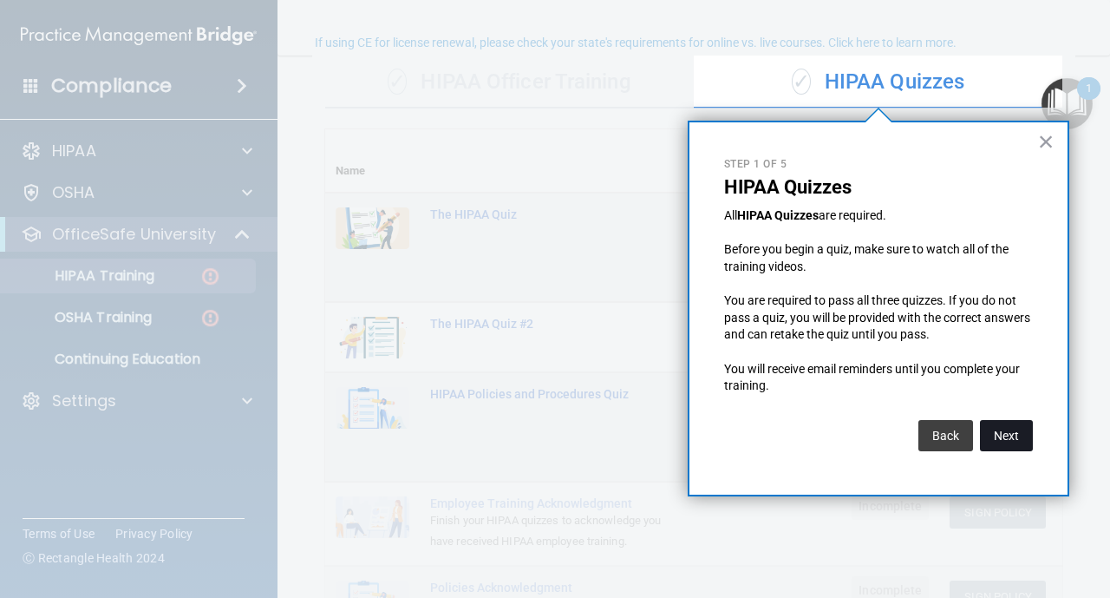
click at [1005, 433] on button "Next" at bounding box center [1006, 435] width 53 height 31
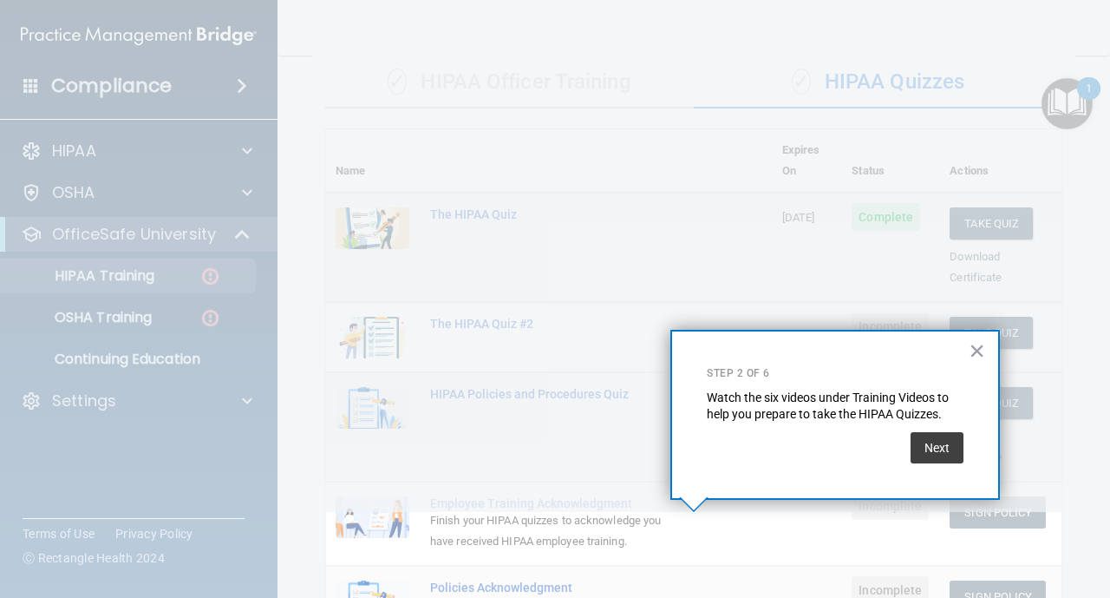
scroll to position [292, 0]
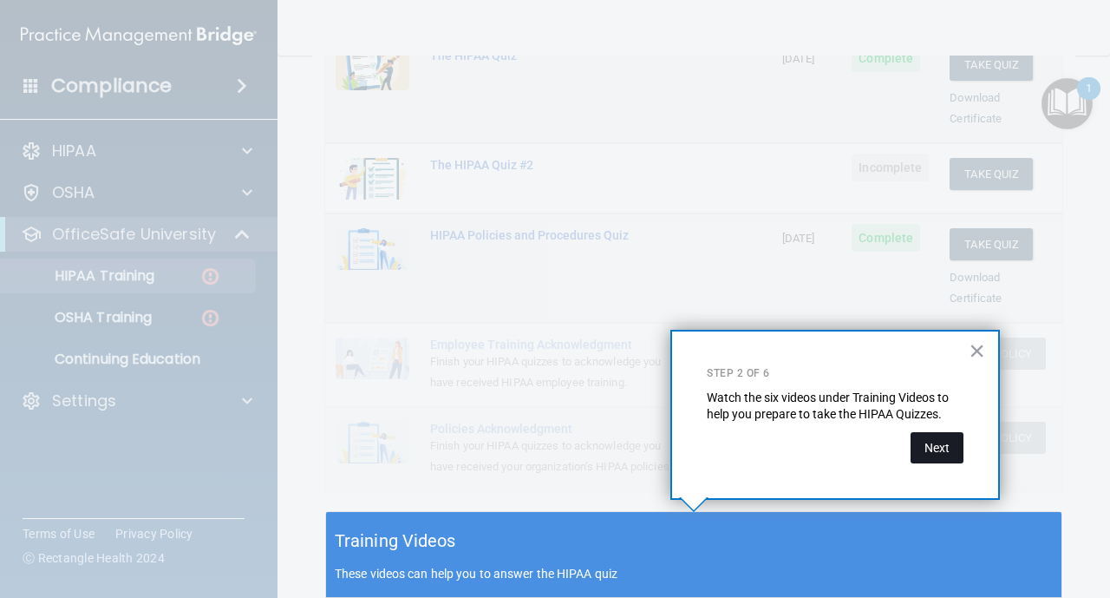
click at [951, 451] on button "Next" at bounding box center [937, 447] width 53 height 31
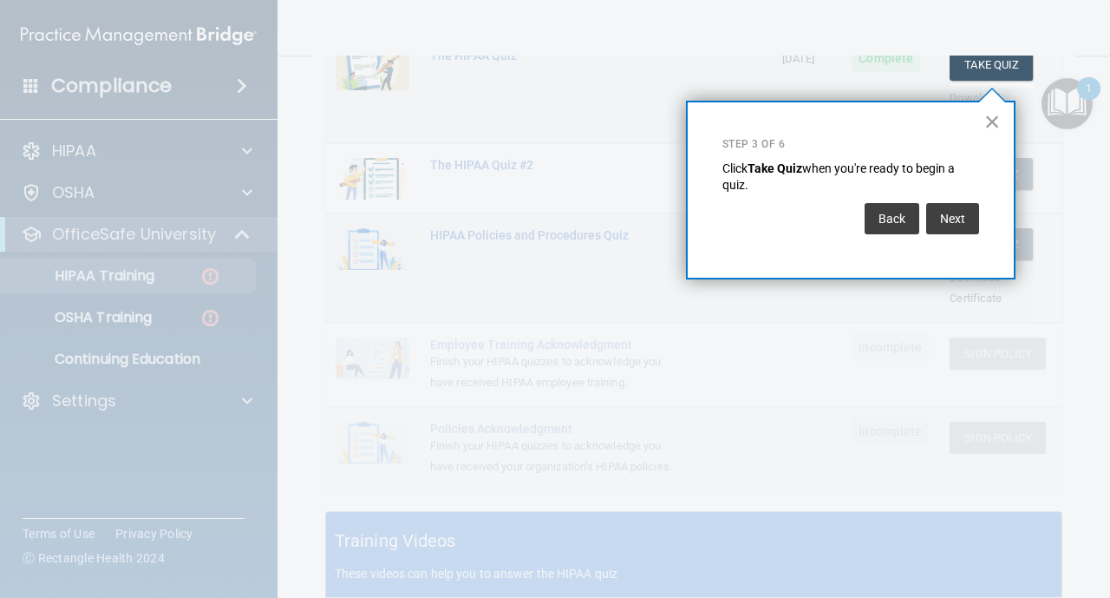
scroll to position [264, 0]
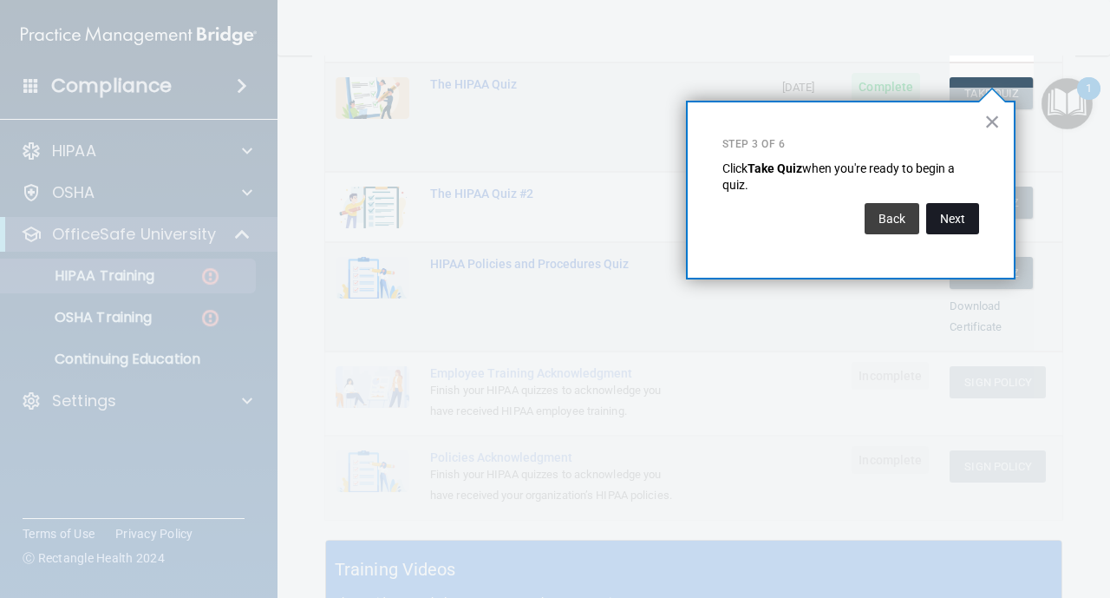
click at [952, 220] on button "Next" at bounding box center [952, 218] width 53 height 31
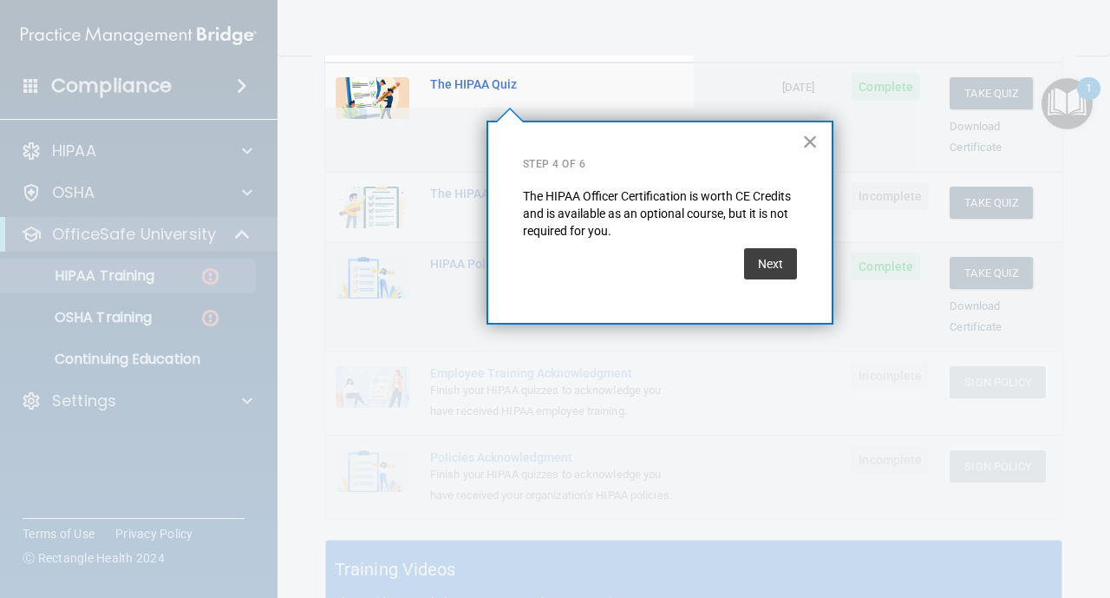
scroll to position [134, 0]
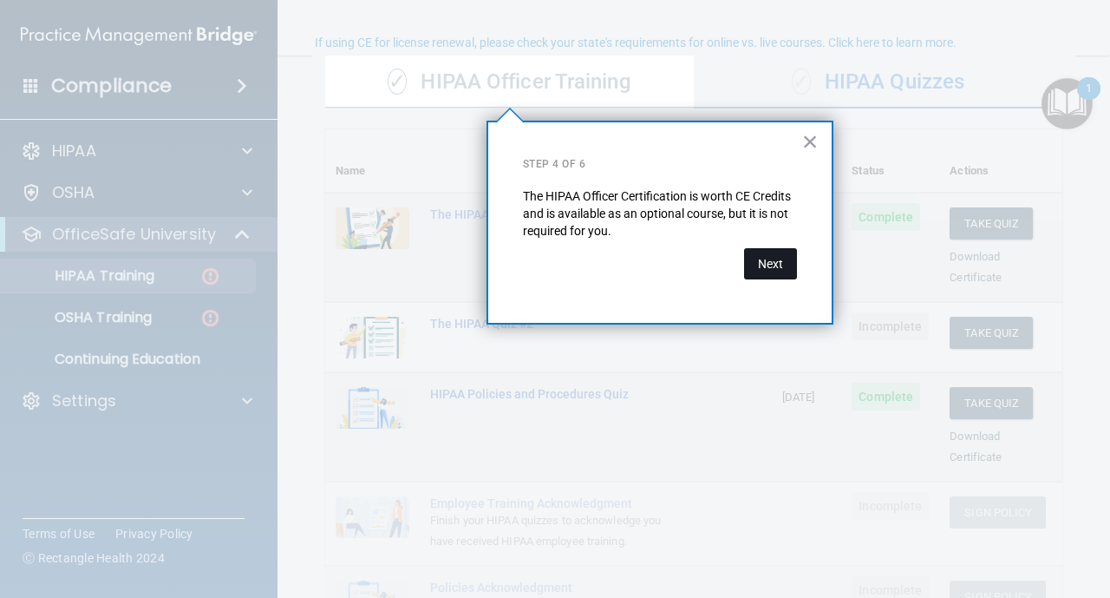
click at [783, 258] on button "Next" at bounding box center [770, 263] width 53 height 31
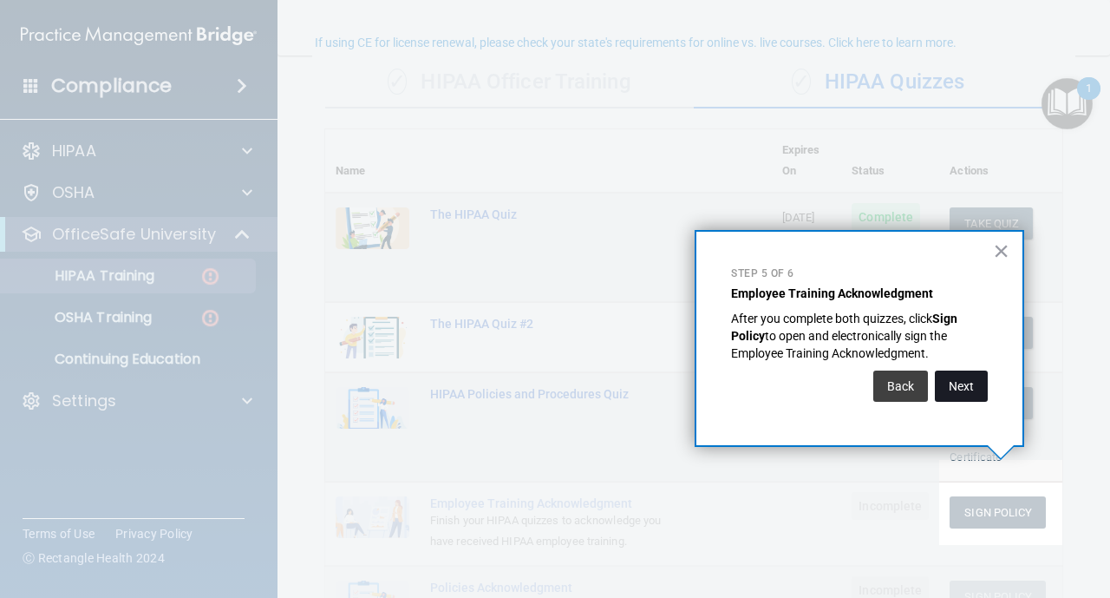
click at [983, 381] on button "Next" at bounding box center [961, 385] width 53 height 31
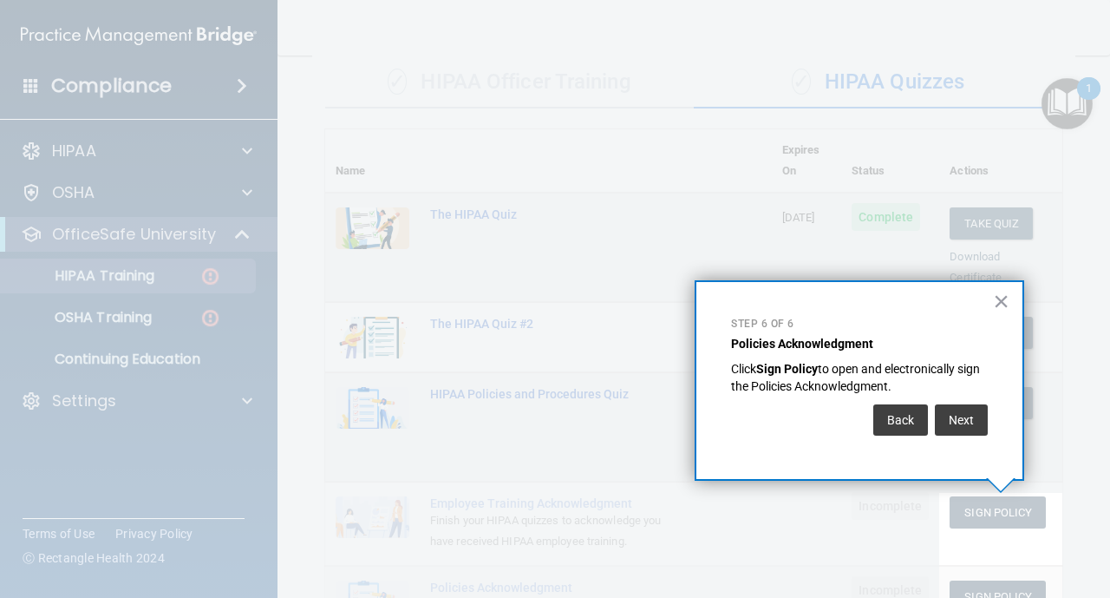
scroll to position [186, 0]
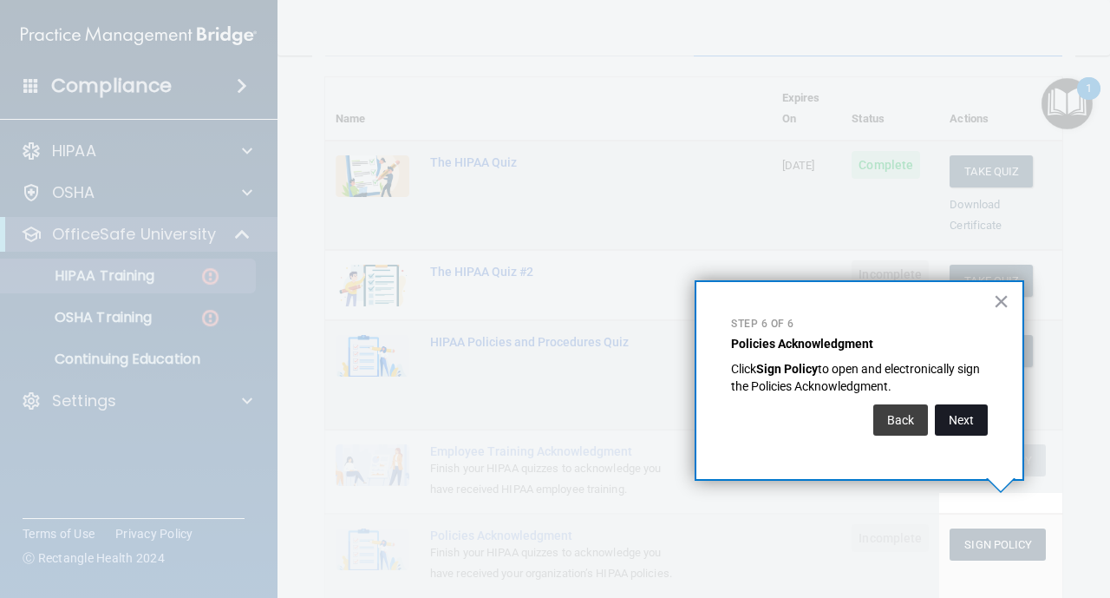
click at [965, 411] on button "Next" at bounding box center [961, 419] width 53 height 31
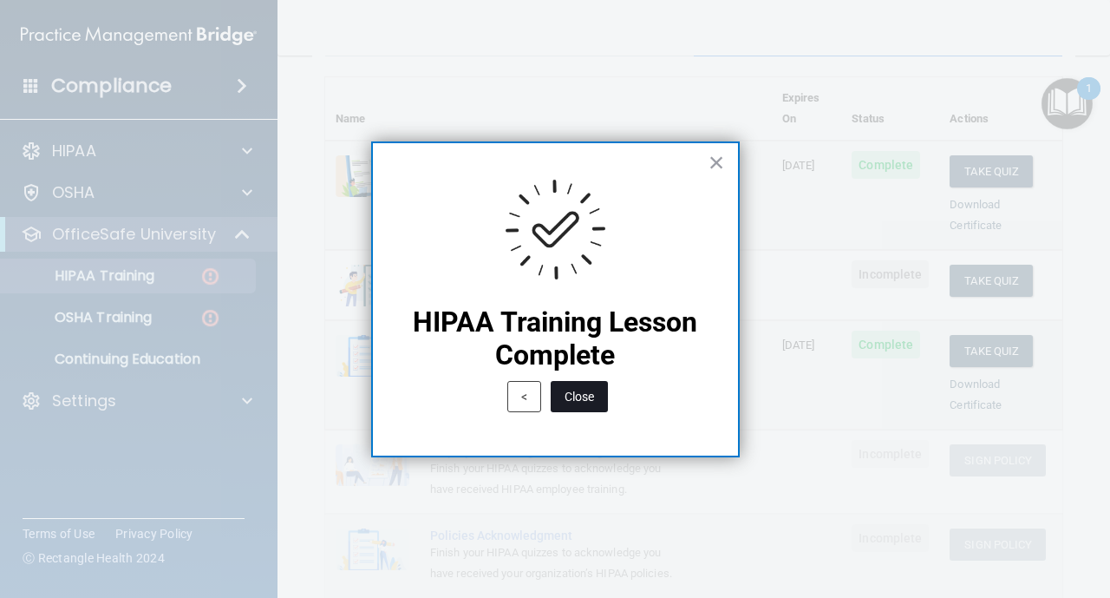
click at [577, 394] on button "Close" at bounding box center [579, 396] width 57 height 31
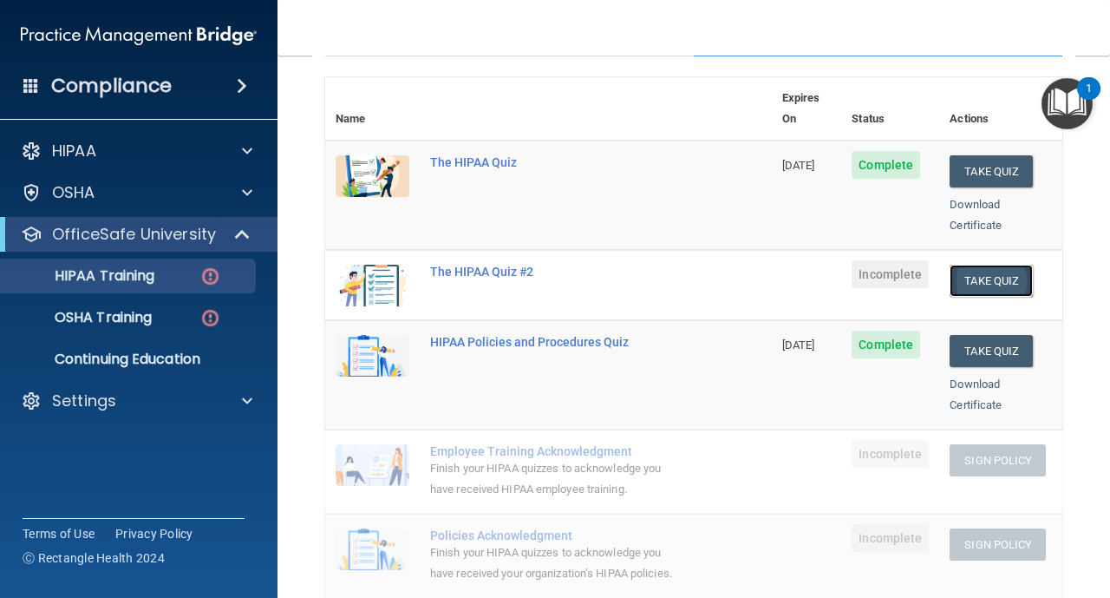
click at [985, 265] on button "Take Quiz" at bounding box center [991, 281] width 83 height 32
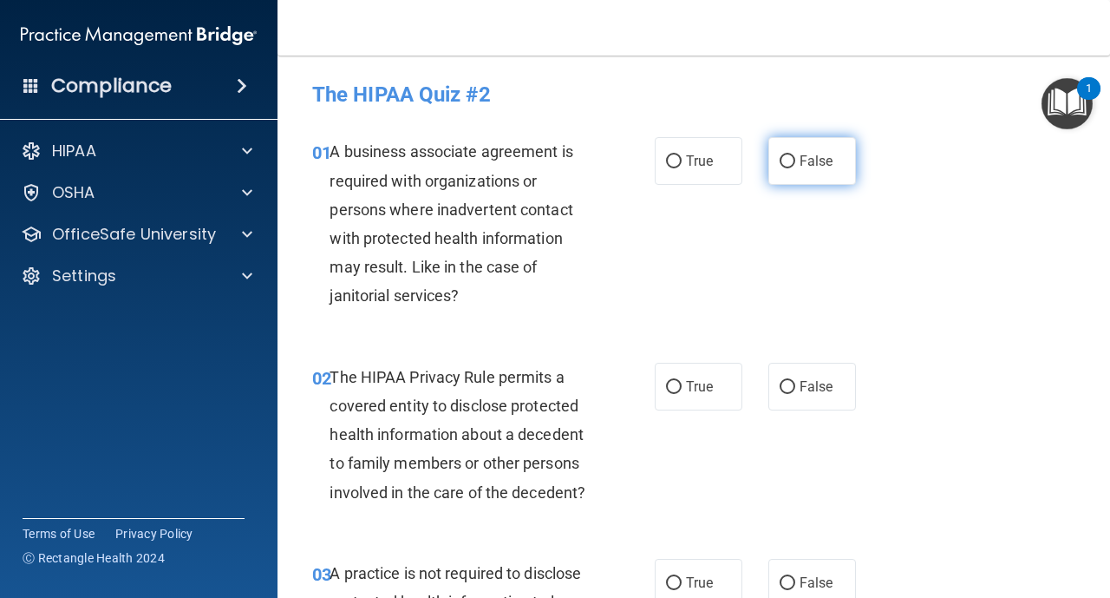
click at [784, 165] on input "False" at bounding box center [788, 161] width 16 height 13
radio input "true"
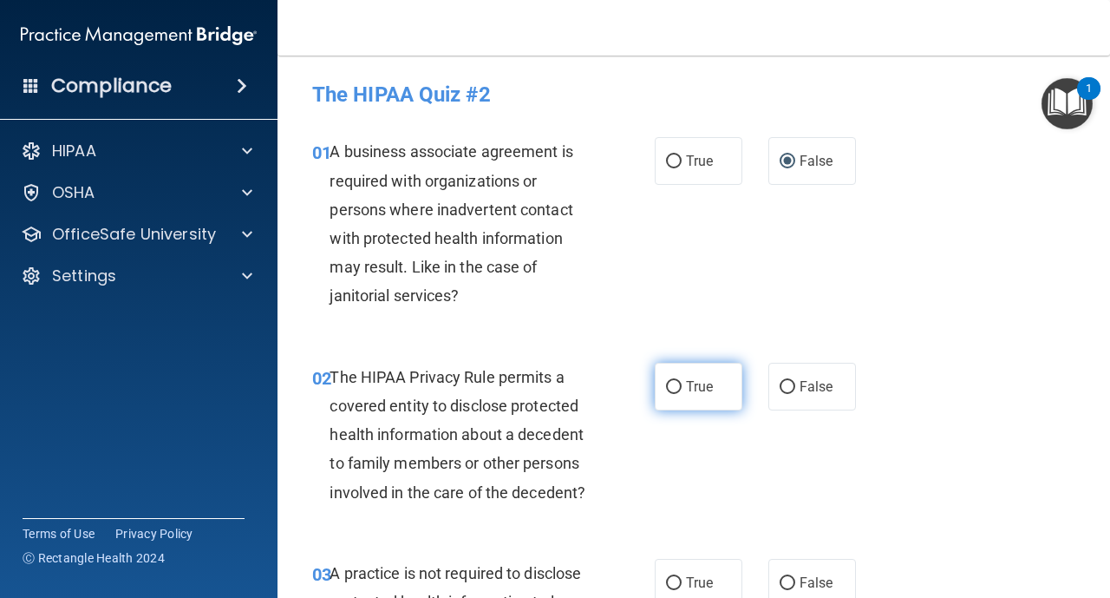
click at [671, 394] on label "True" at bounding box center [699, 387] width 88 height 48
click at [671, 394] on input "True" at bounding box center [674, 387] width 16 height 13
radio input "true"
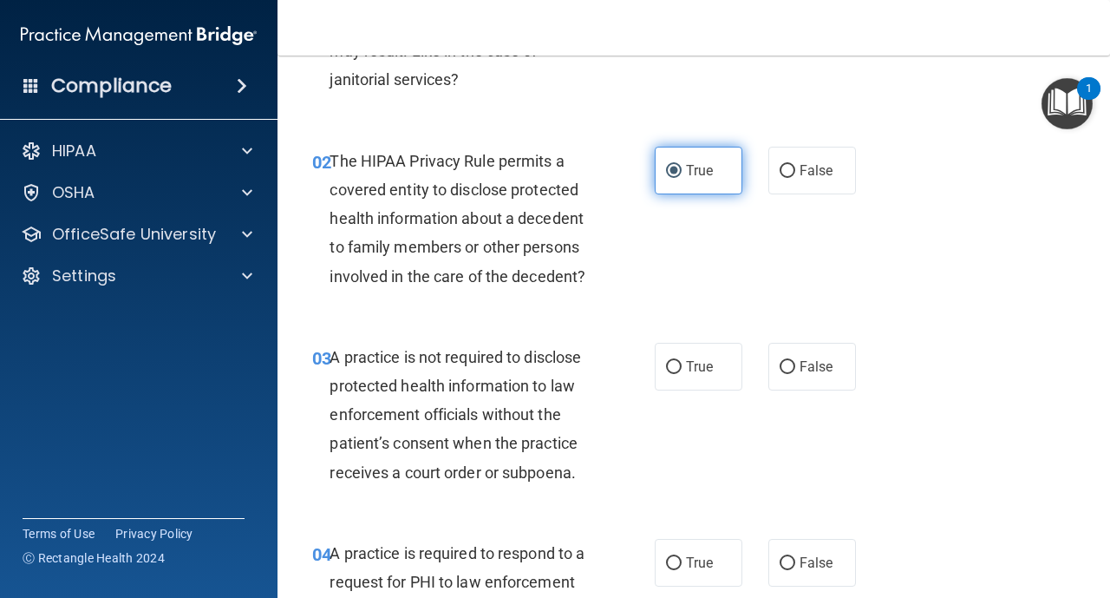
scroll to position [243, 0]
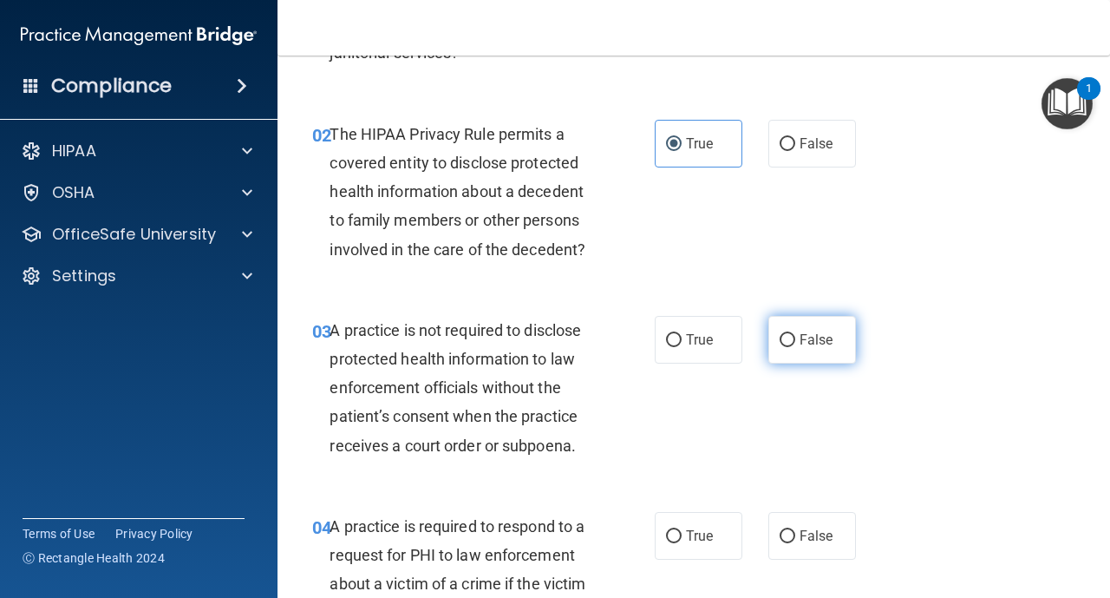
click at [788, 344] on input "False" at bounding box center [788, 340] width 16 height 13
radio input "true"
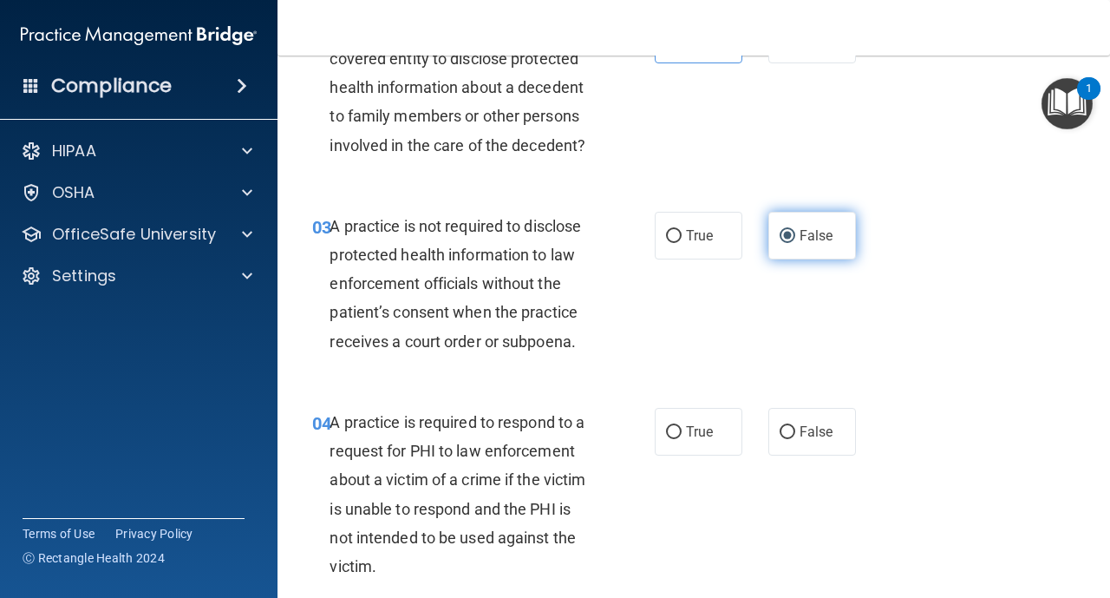
scroll to position [382, 0]
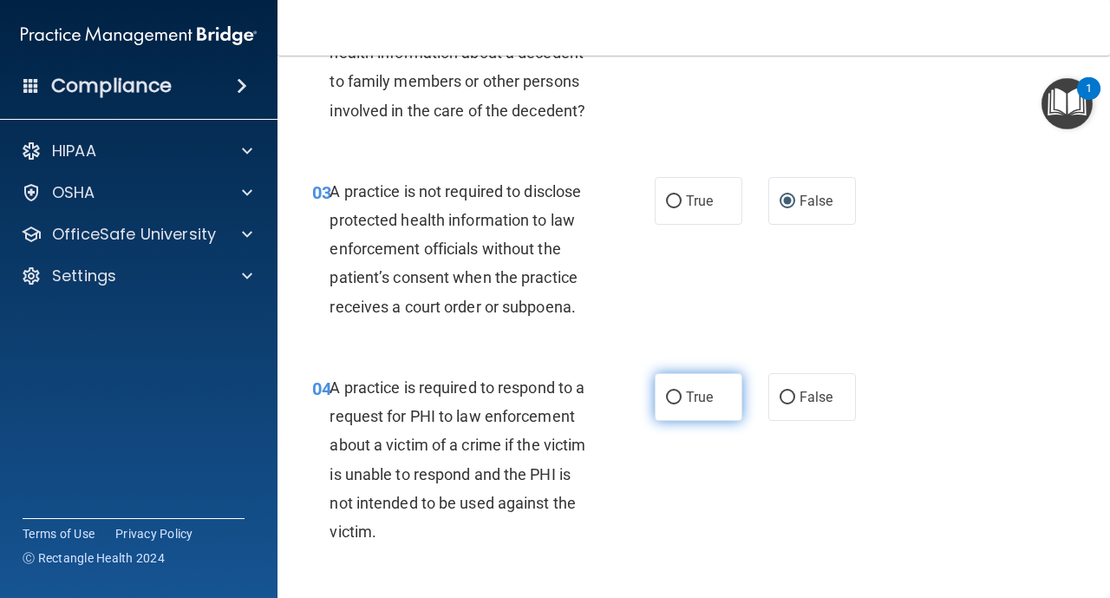
click at [684, 394] on label "True" at bounding box center [699, 397] width 88 height 48
click at [682, 394] on input "True" at bounding box center [674, 397] width 16 height 13
radio input "true"
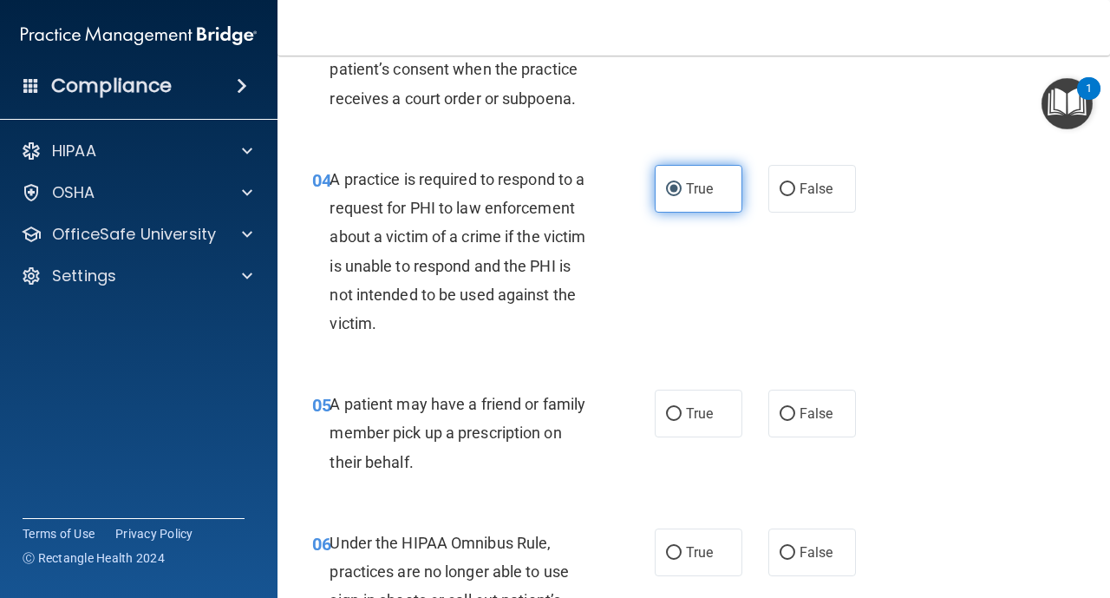
scroll to position [625, 0]
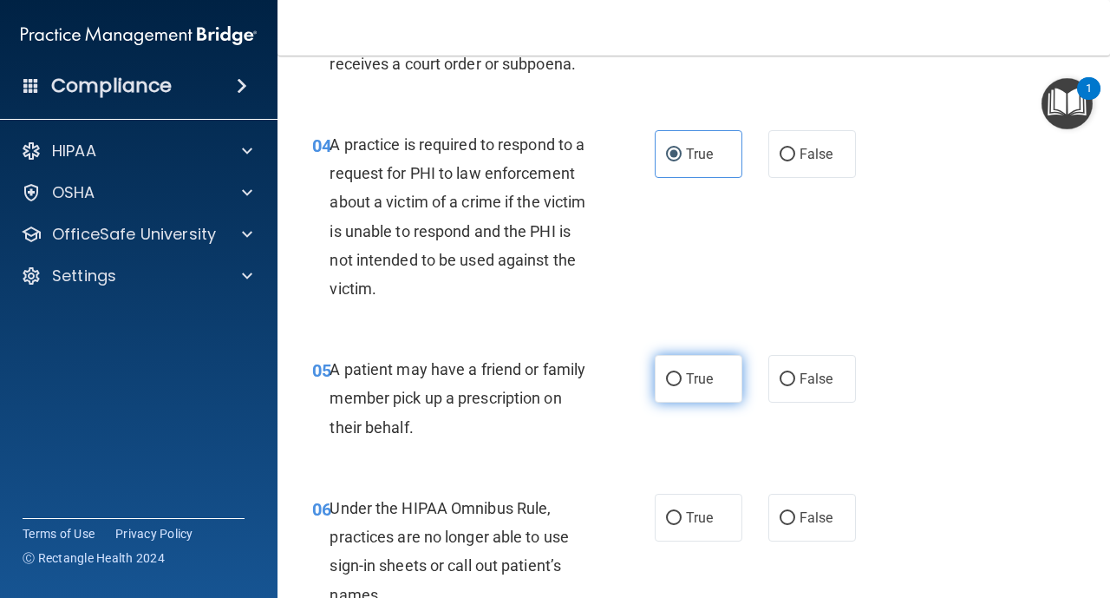
click at [670, 377] on input "True" at bounding box center [674, 379] width 16 height 13
radio input "true"
click at [794, 520] on input "False" at bounding box center [788, 518] width 16 height 13
radio input "true"
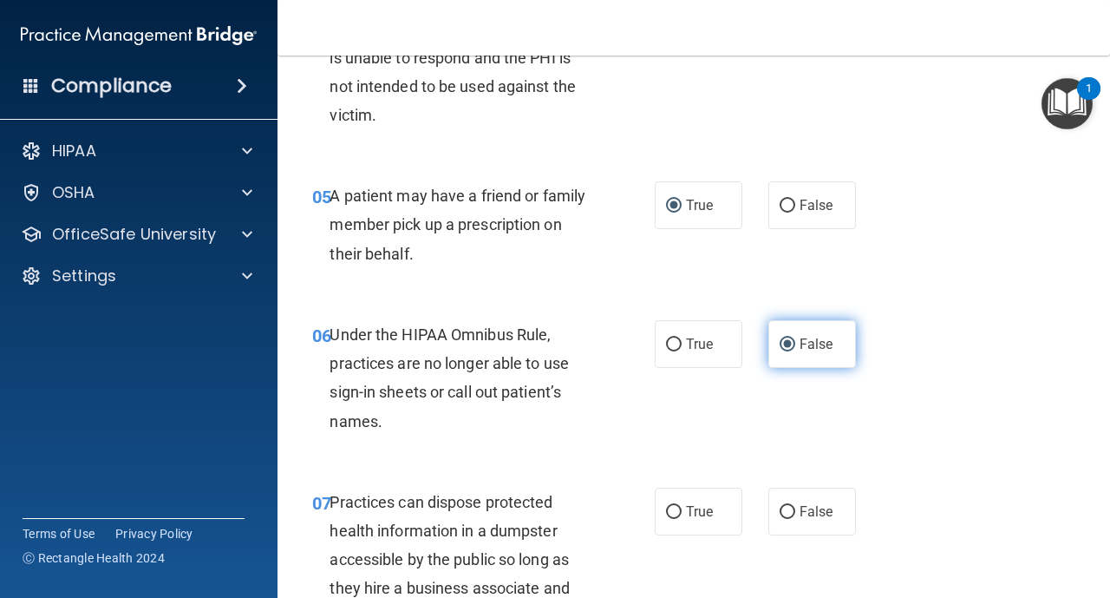
scroll to position [833, 0]
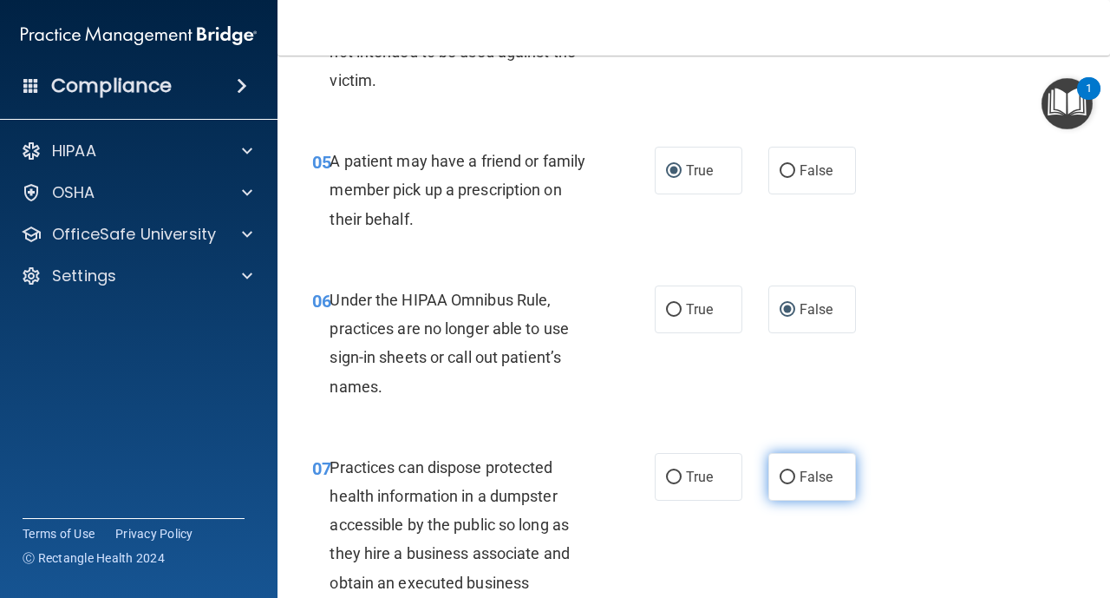
click at [786, 487] on label "False" at bounding box center [813, 477] width 88 height 48
click at [786, 484] on input "False" at bounding box center [788, 477] width 16 height 13
radio input "true"
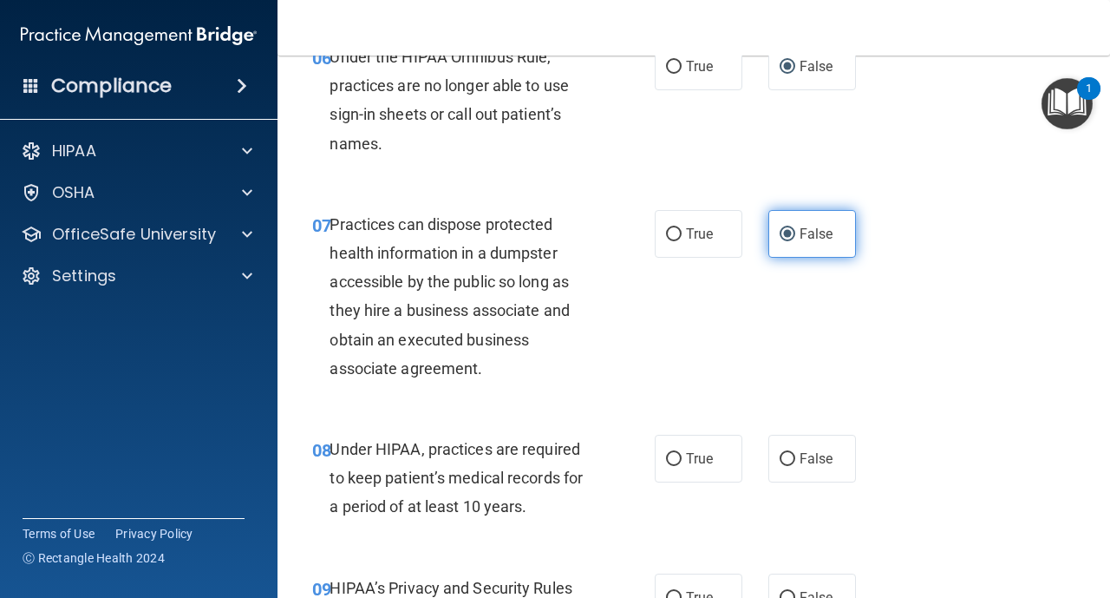
scroll to position [1110, 0]
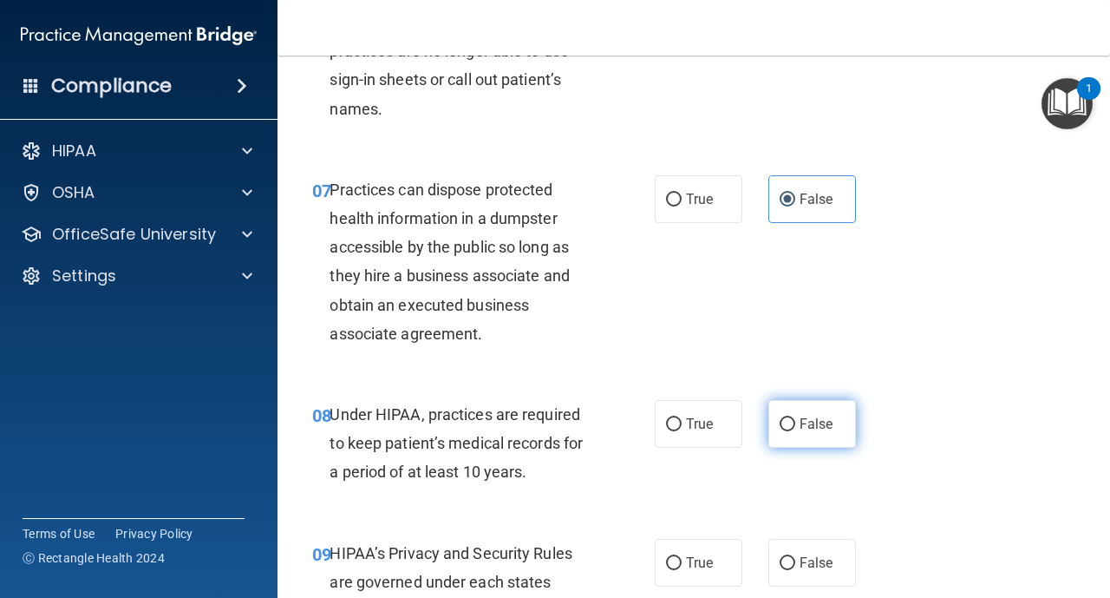
click at [795, 416] on label "False" at bounding box center [813, 424] width 88 height 48
click at [795, 418] on input "False" at bounding box center [788, 424] width 16 height 13
radio input "true"
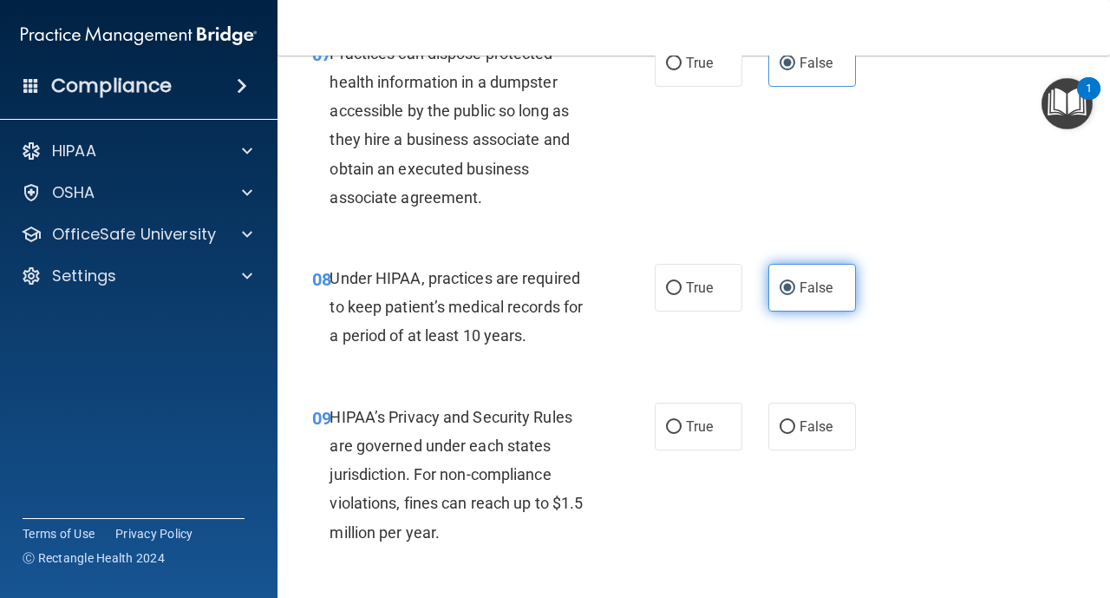
scroll to position [1249, 0]
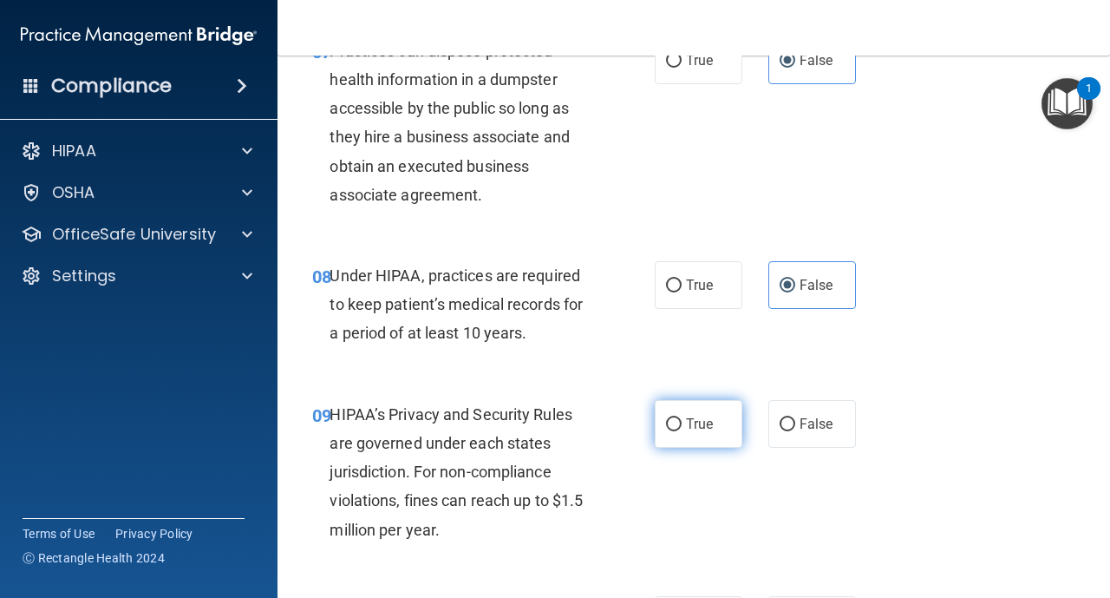
click at [669, 422] on input "True" at bounding box center [674, 424] width 16 height 13
radio input "true"
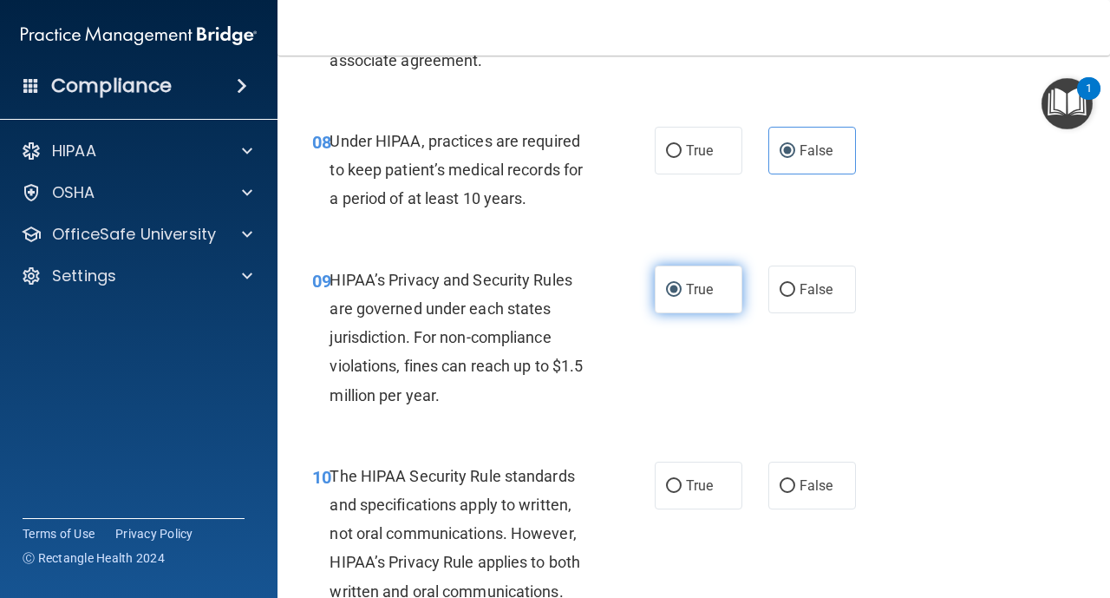
scroll to position [1423, 0]
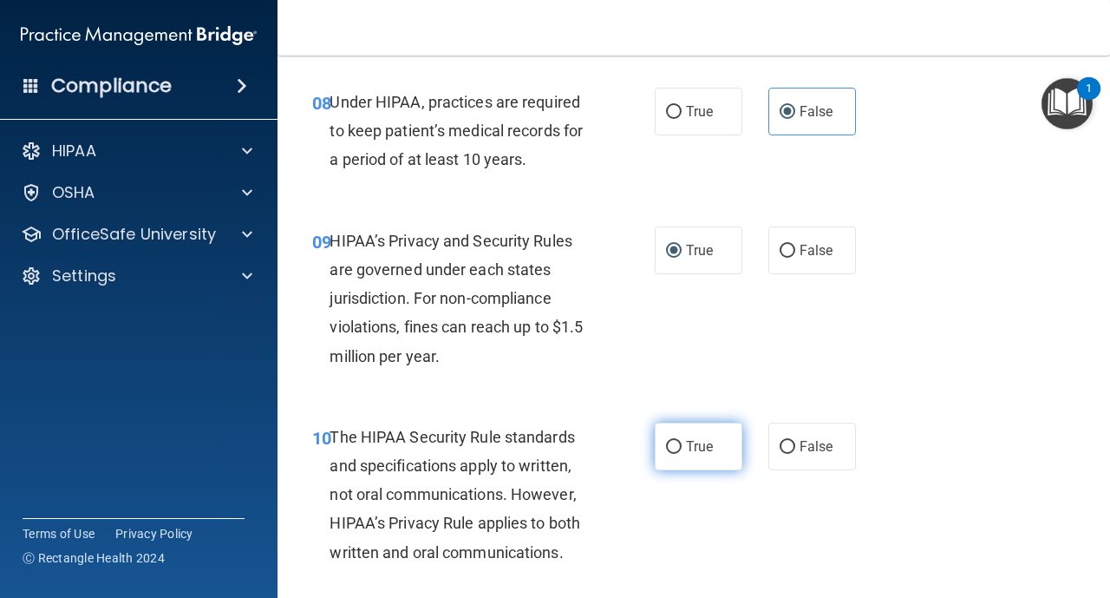
click at [674, 449] on input "True" at bounding box center [674, 447] width 16 height 13
radio input "true"
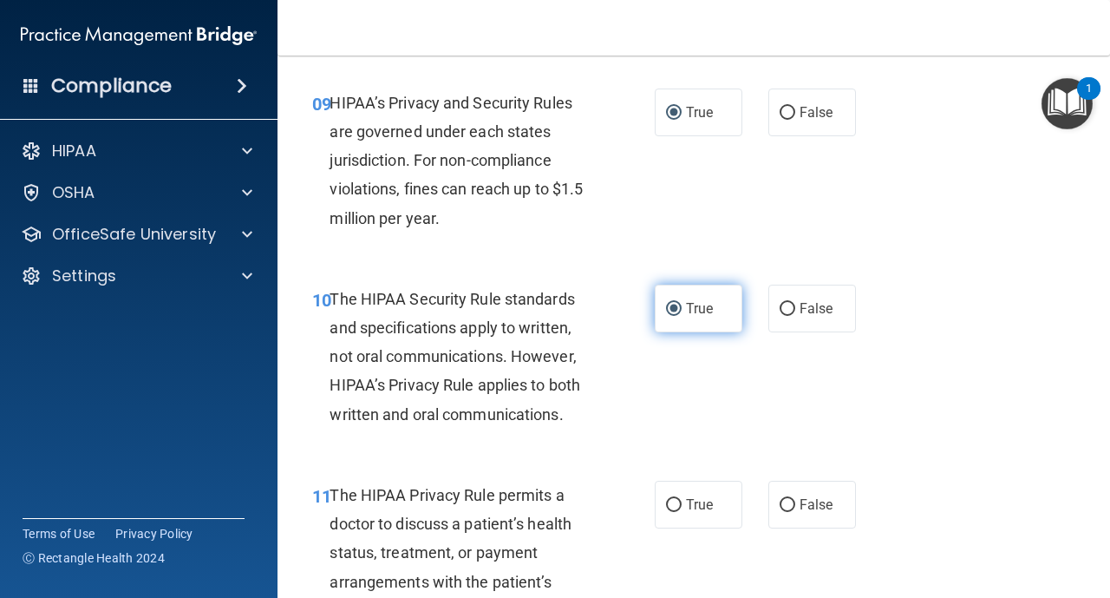
scroll to position [1561, 0]
click at [788, 507] on input "False" at bounding box center [788, 504] width 16 height 13
radio input "true"
click at [671, 498] on input "True" at bounding box center [674, 504] width 16 height 13
radio input "true"
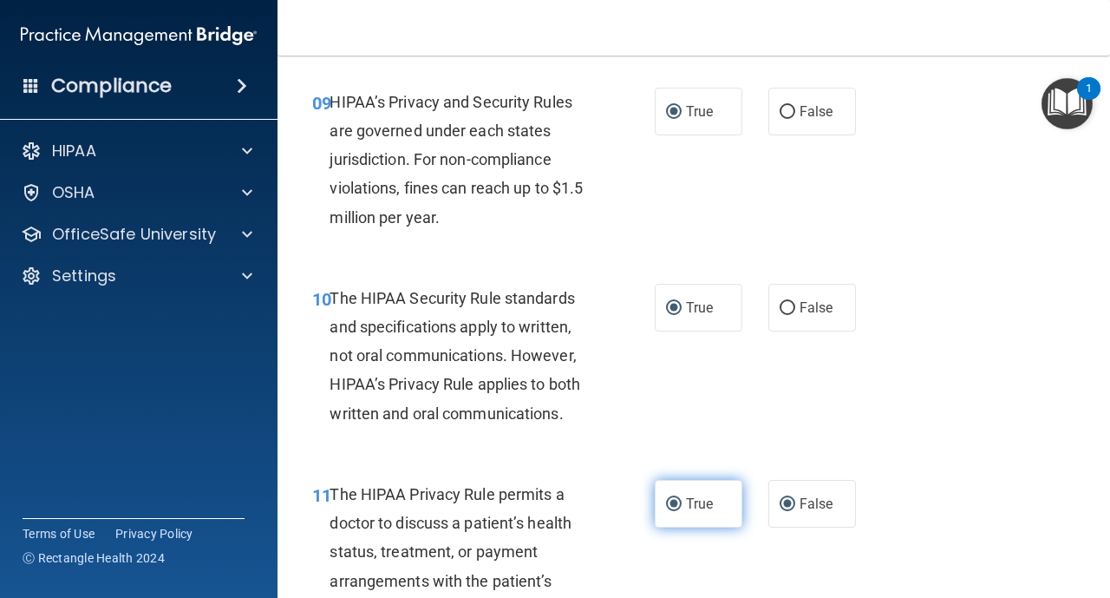
radio input "false"
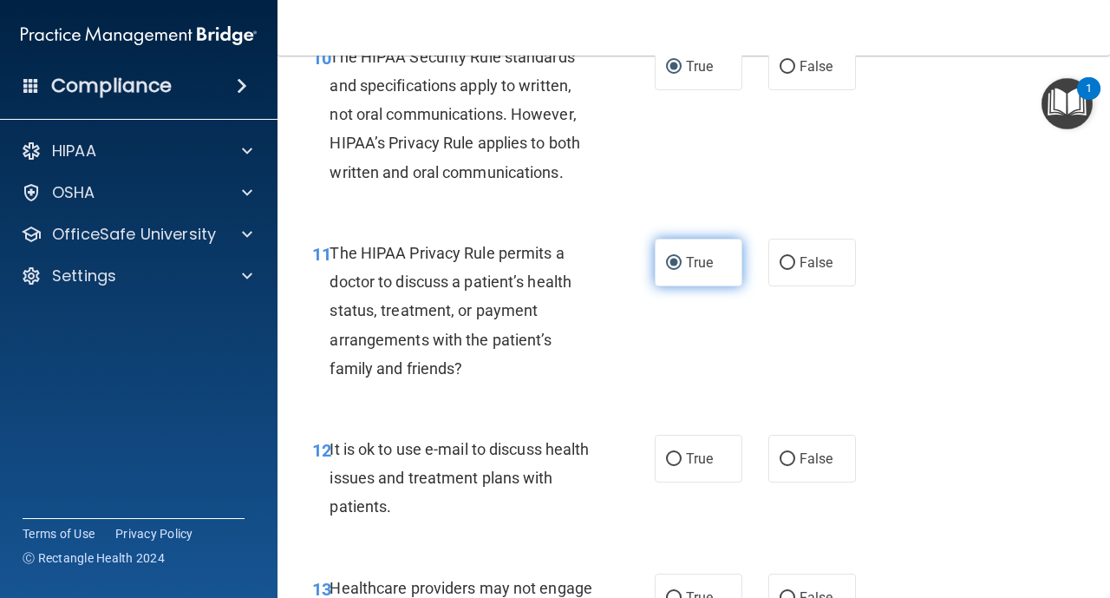
scroll to position [1804, 0]
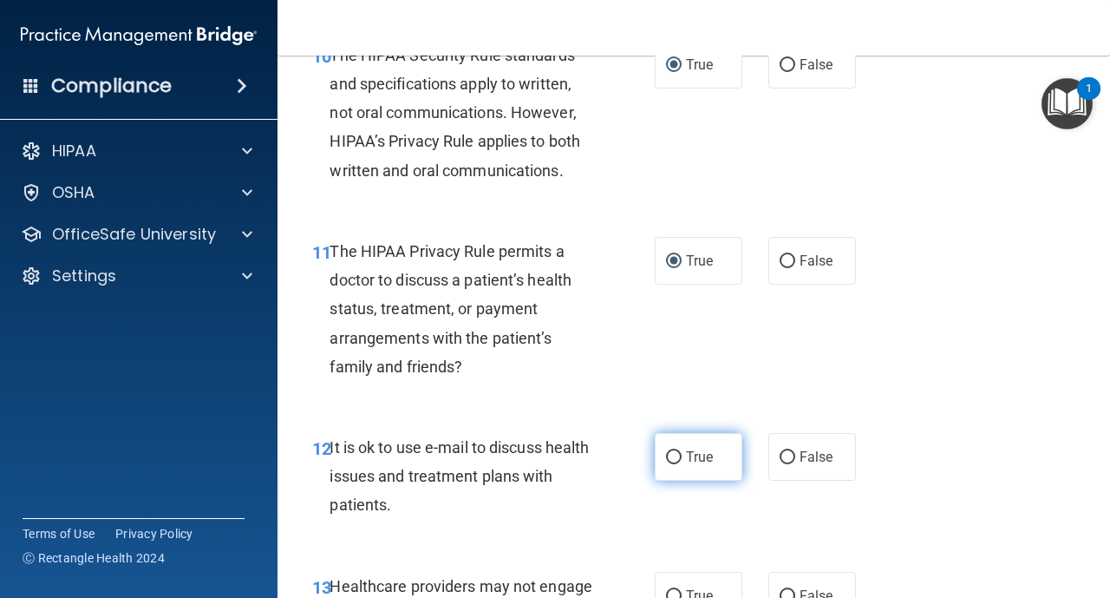
click at [670, 466] on label "True" at bounding box center [699, 457] width 88 height 48
click at [670, 464] on input "True" at bounding box center [674, 457] width 16 height 13
radio input "true"
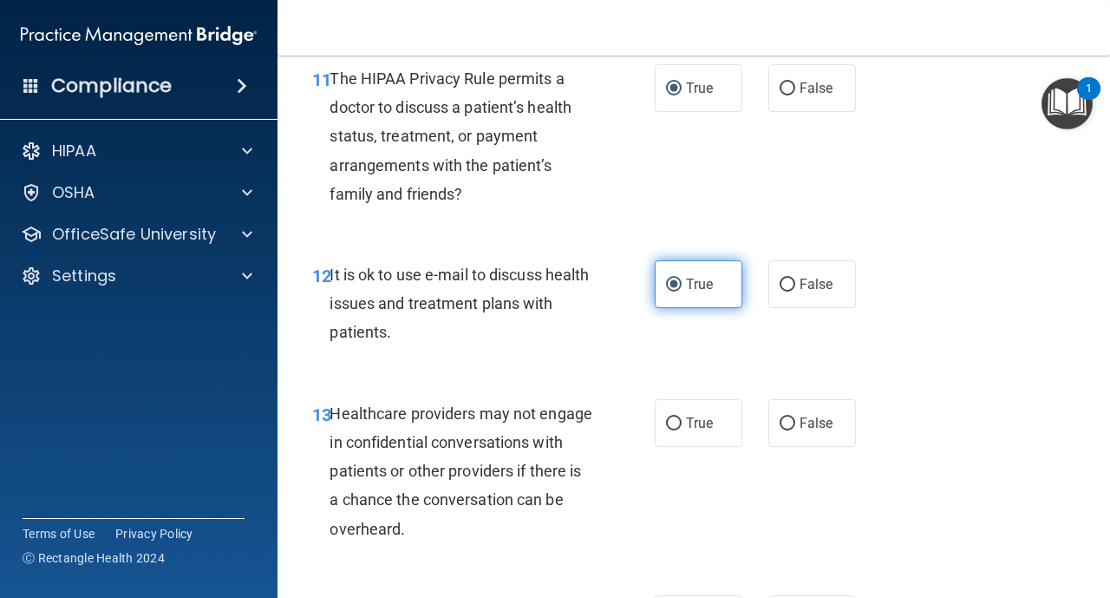
scroll to position [1978, 0]
click at [669, 410] on label "True" at bounding box center [699, 422] width 88 height 48
click at [669, 416] on input "True" at bounding box center [674, 422] width 16 height 13
radio input "true"
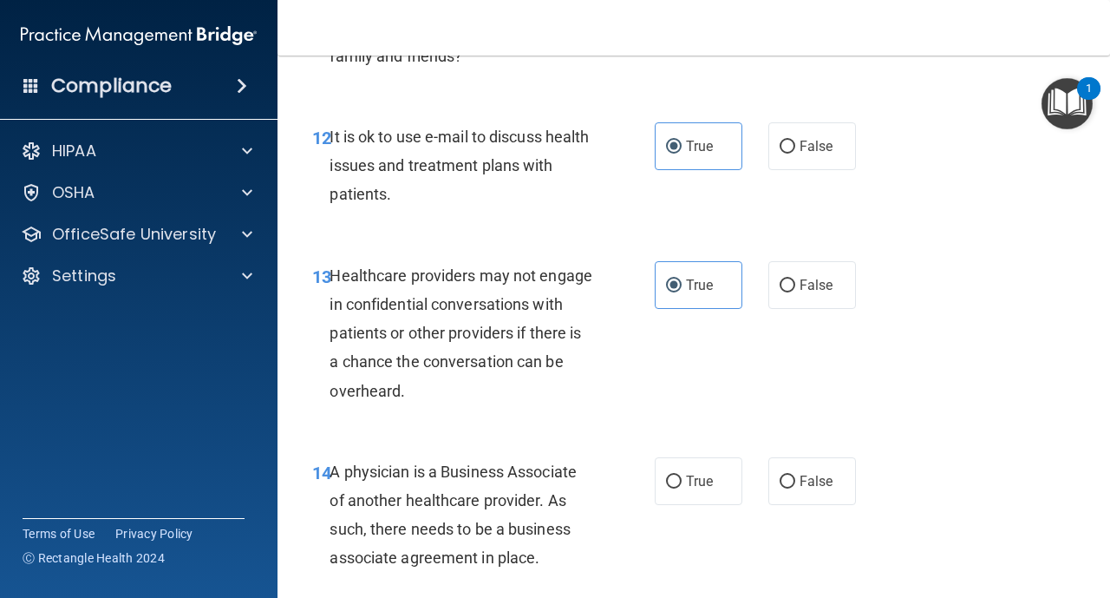
scroll to position [2117, 0]
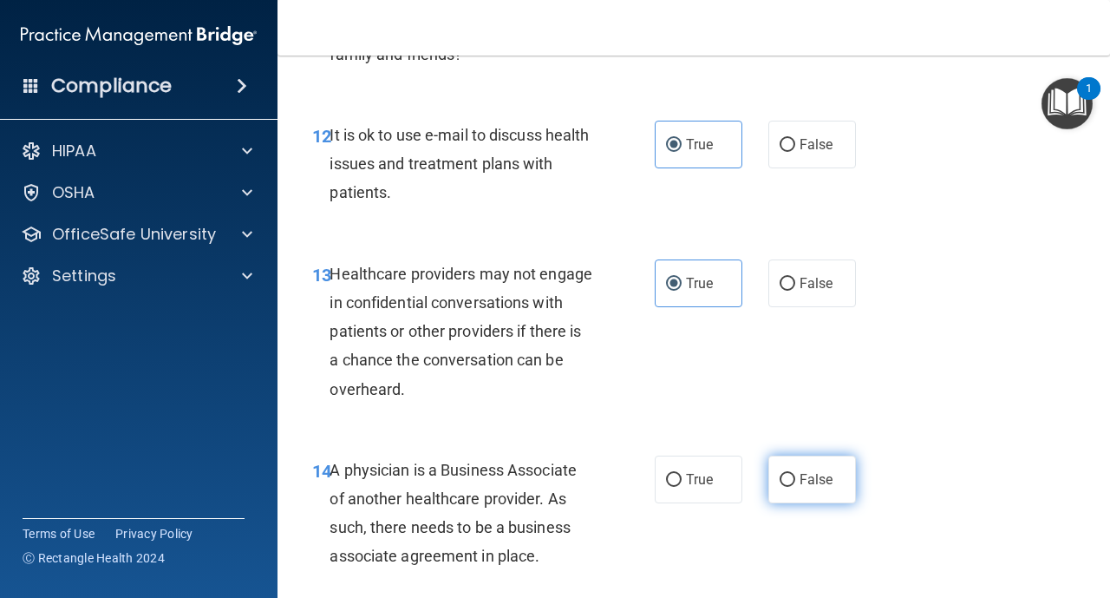
click at [786, 476] on input "False" at bounding box center [788, 480] width 16 height 13
radio input "true"
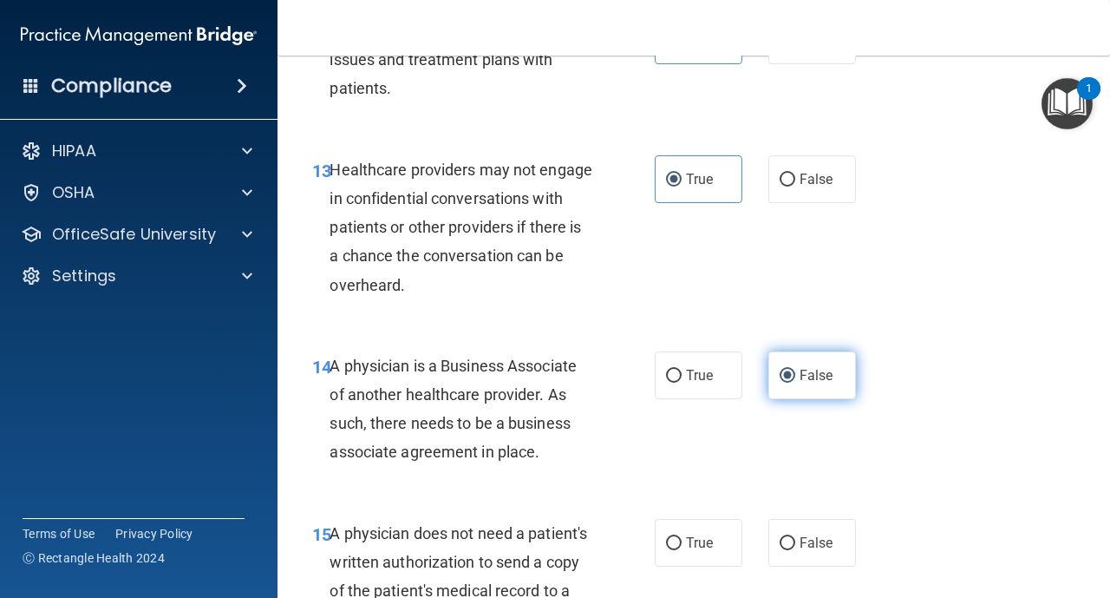
scroll to position [2255, 0]
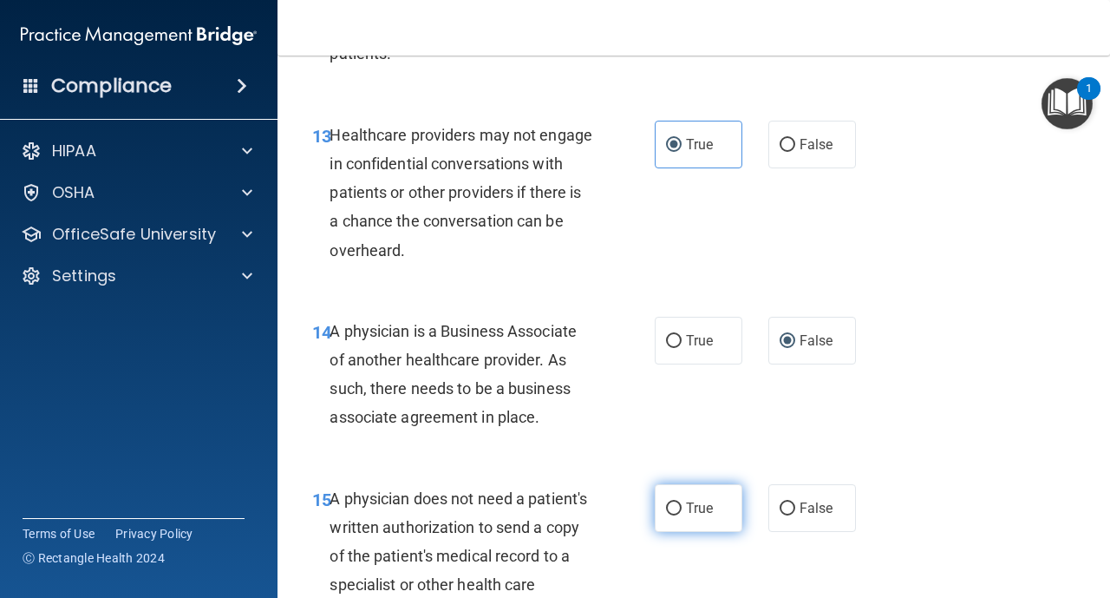
click at [681, 503] on input "True" at bounding box center [674, 508] width 16 height 13
radio input "true"
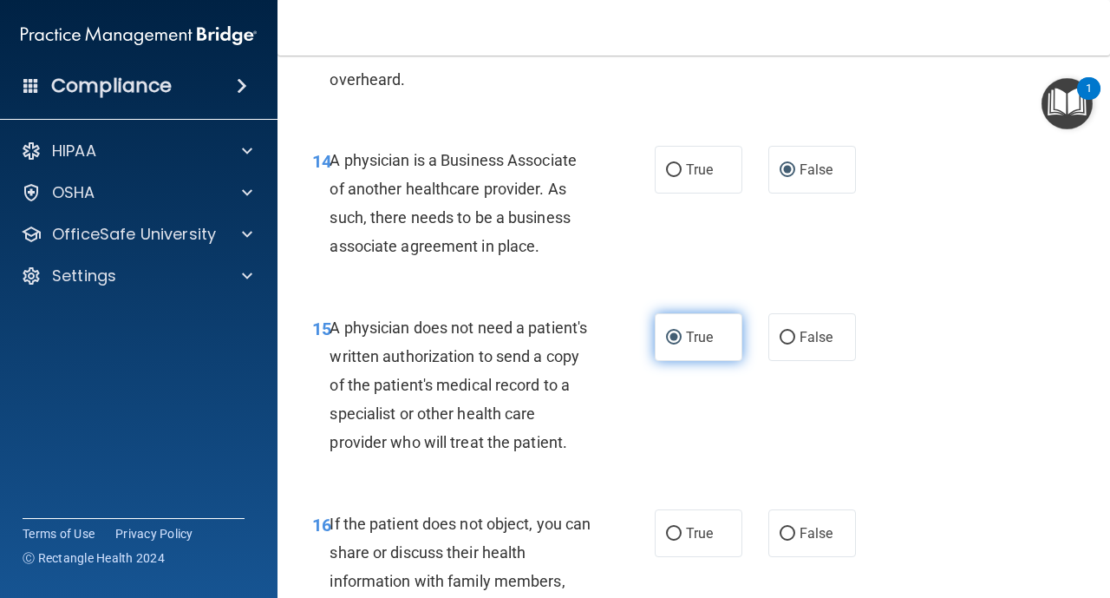
scroll to position [2429, 0]
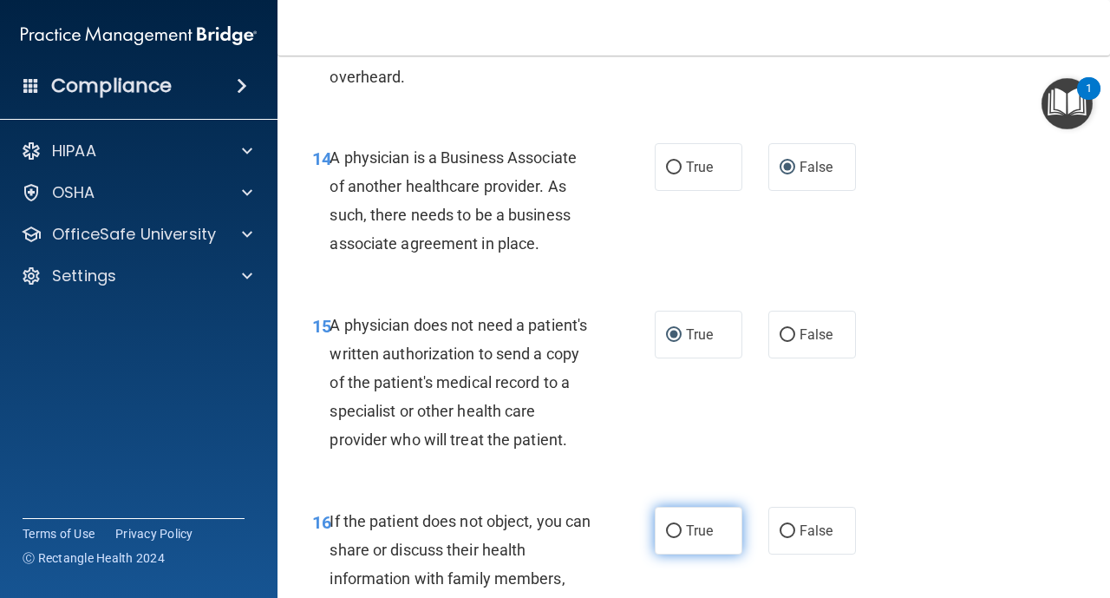
click at [677, 529] on input "True" at bounding box center [674, 531] width 16 height 13
radio input "true"
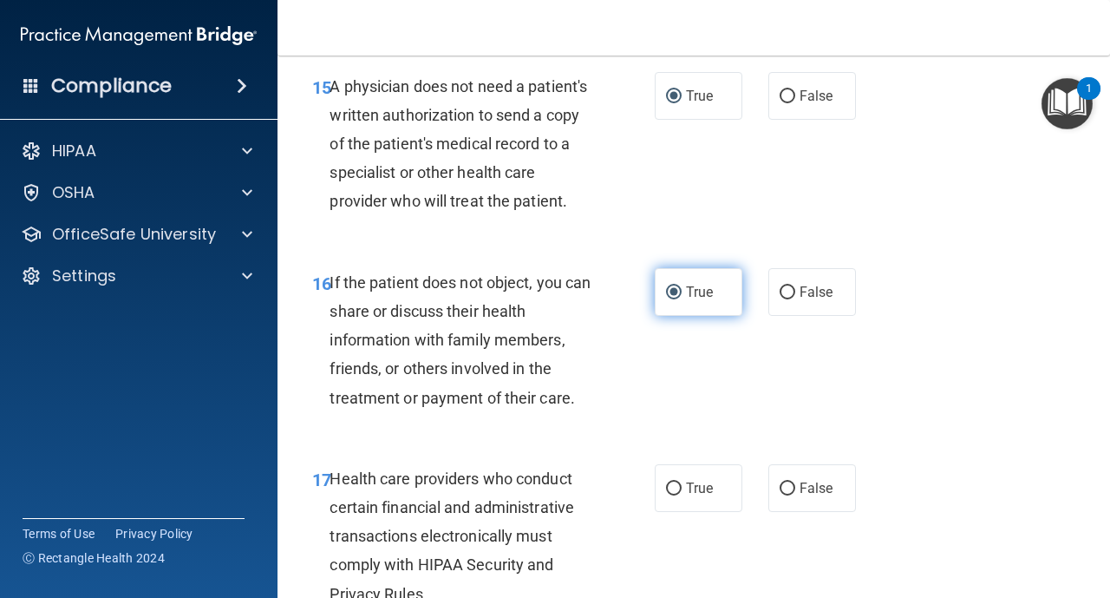
scroll to position [2672, 0]
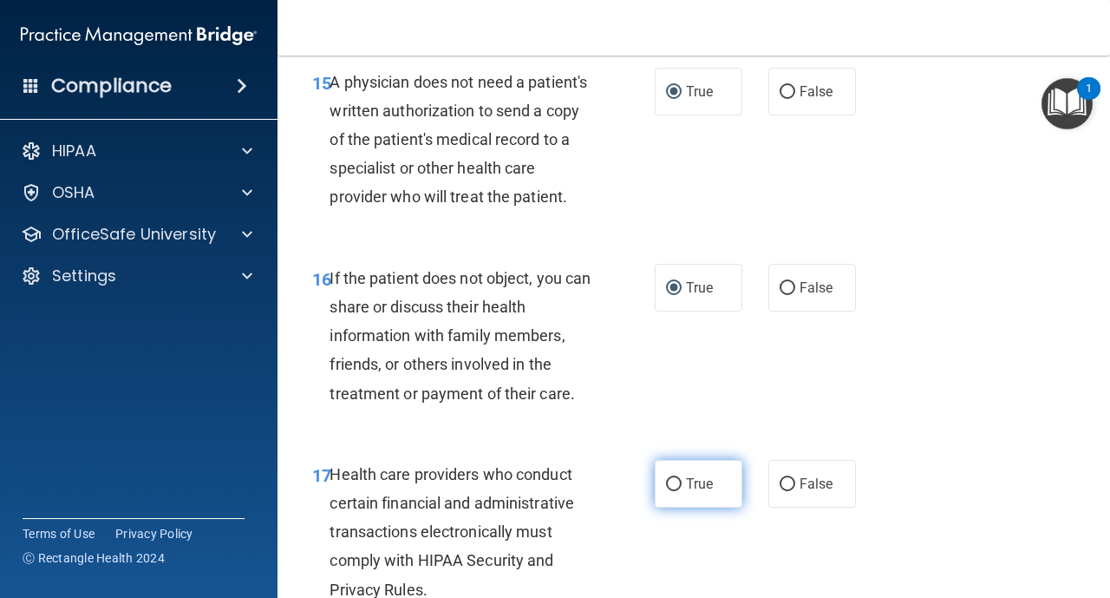
click at [673, 493] on label "True" at bounding box center [699, 484] width 88 height 48
click at [673, 491] on input "True" at bounding box center [674, 484] width 16 height 13
radio input "true"
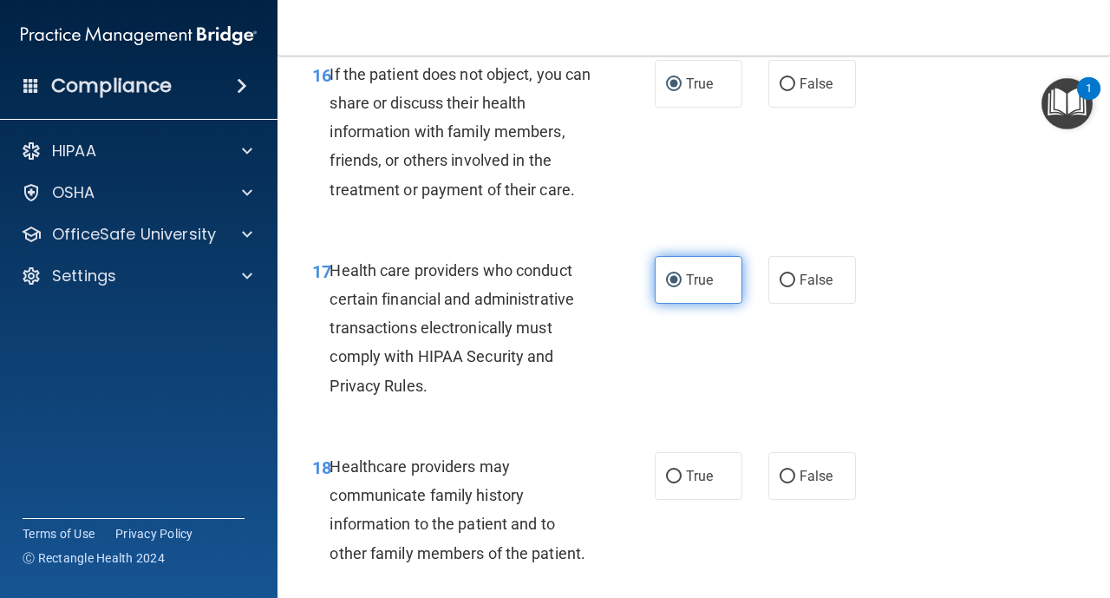
scroll to position [2880, 0]
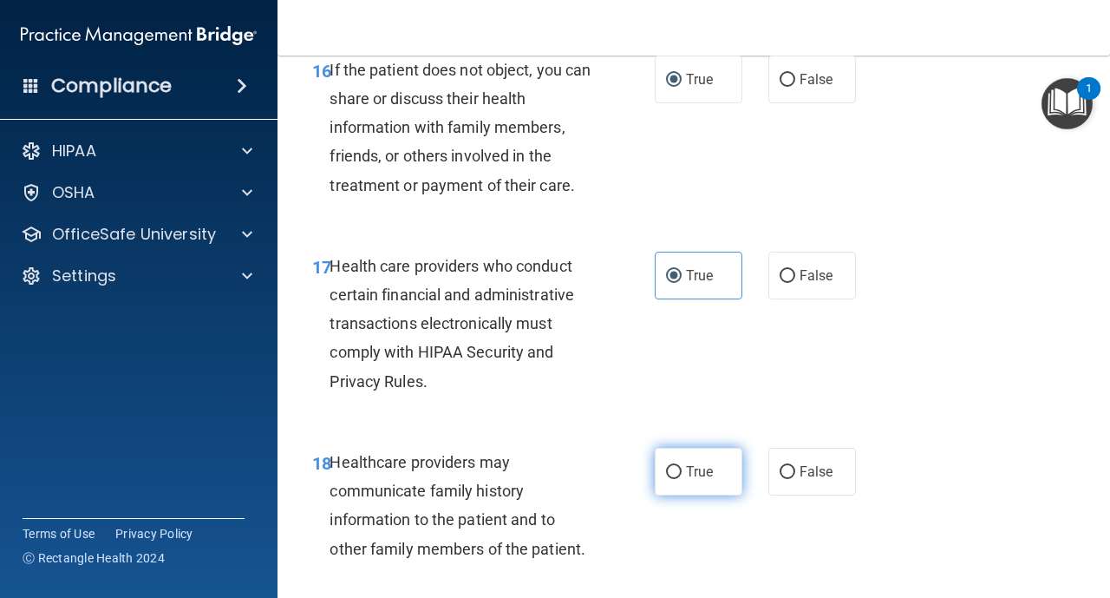
click at [671, 474] on input "True" at bounding box center [674, 472] width 16 height 13
radio input "true"
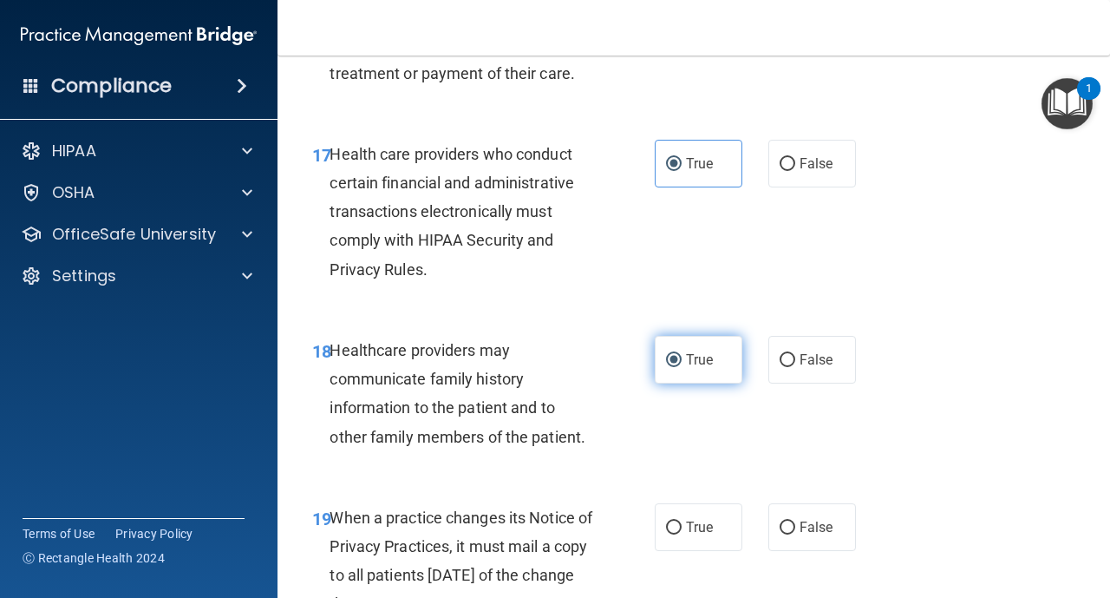
scroll to position [3019, 0]
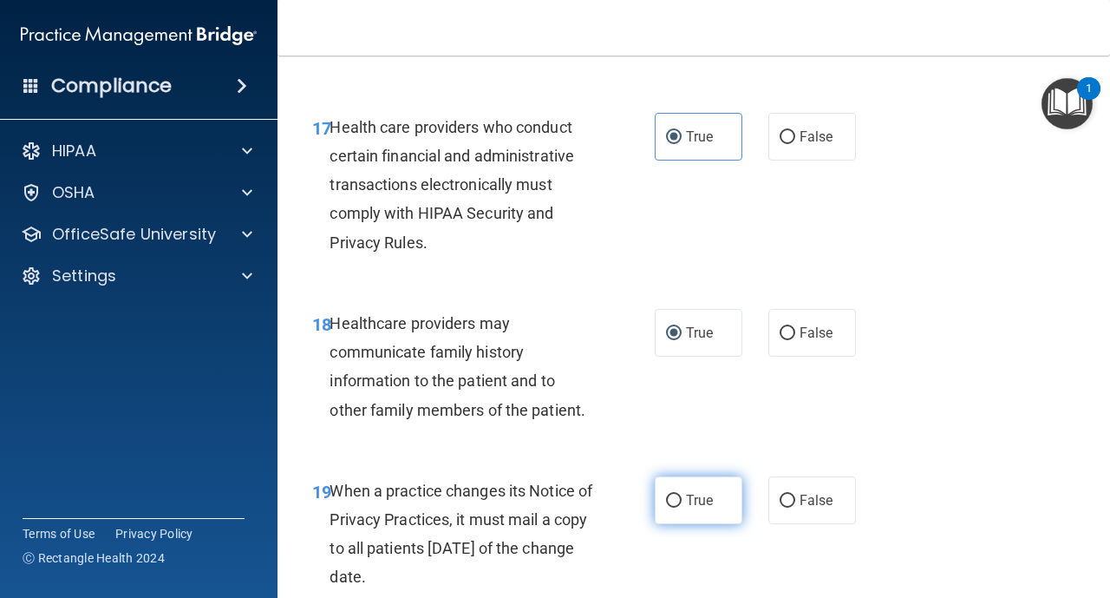
click at [680, 499] on input "True" at bounding box center [674, 500] width 16 height 13
radio input "true"
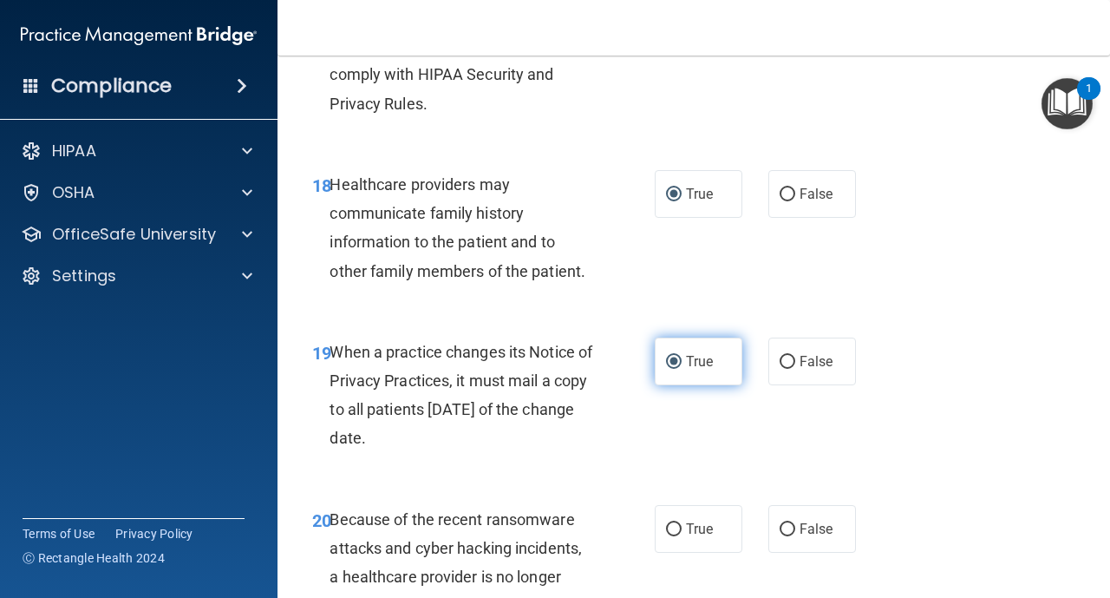
scroll to position [3192, 0]
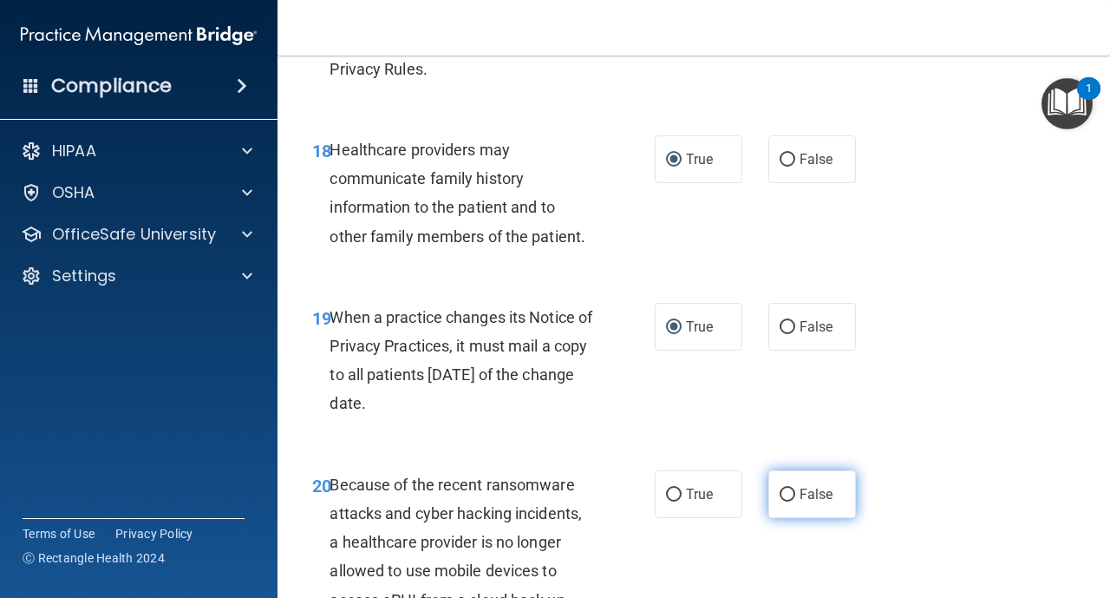
click at [785, 494] on input "False" at bounding box center [788, 494] width 16 height 13
radio input "true"
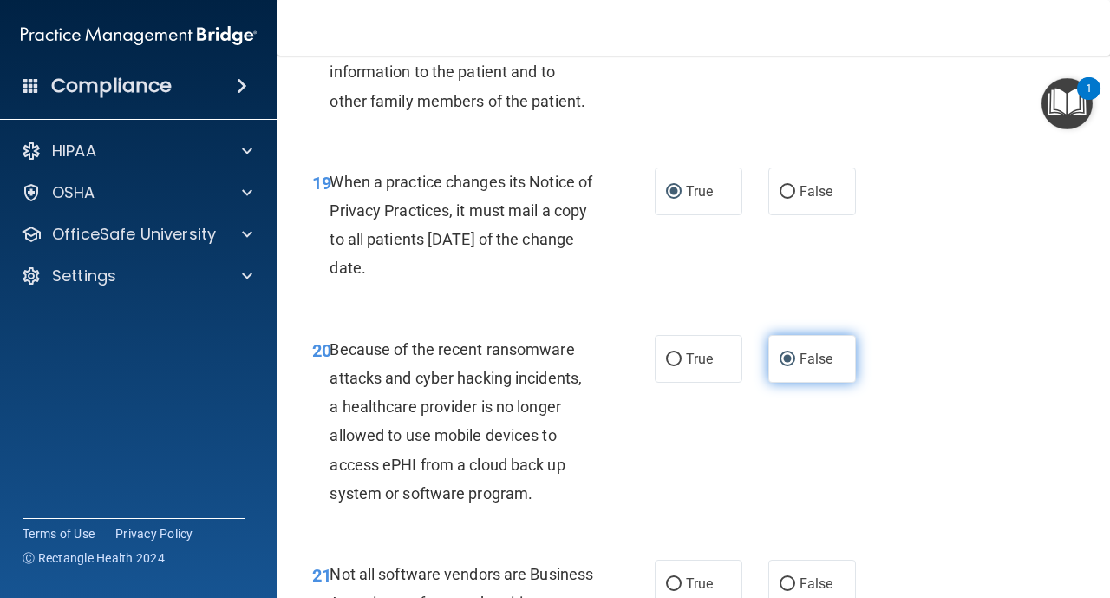
scroll to position [3366, 0]
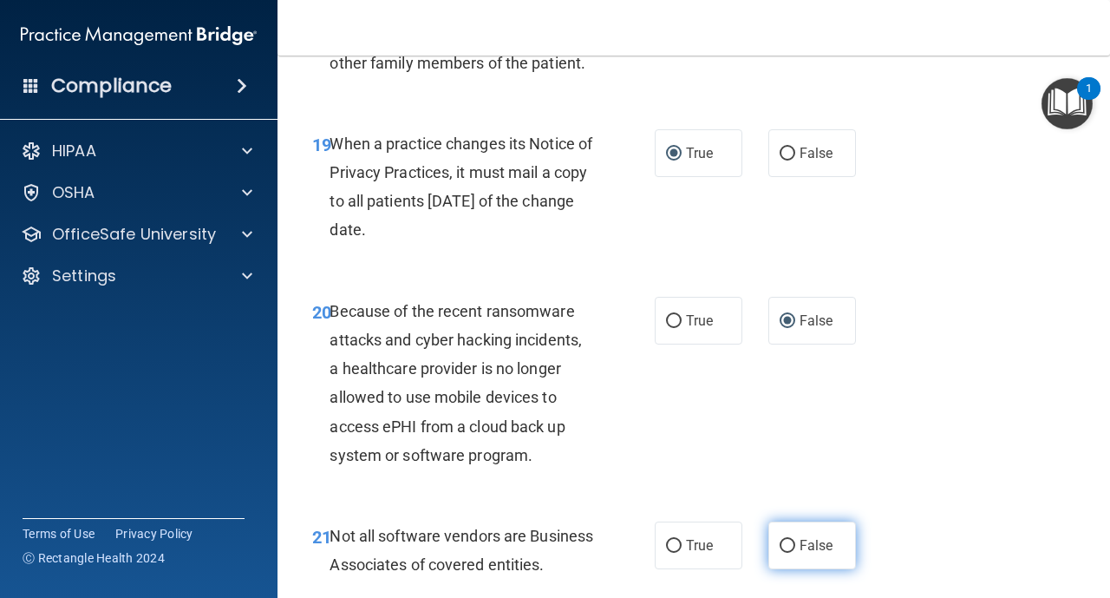
click at [782, 550] on input "False" at bounding box center [788, 546] width 16 height 13
radio input "true"
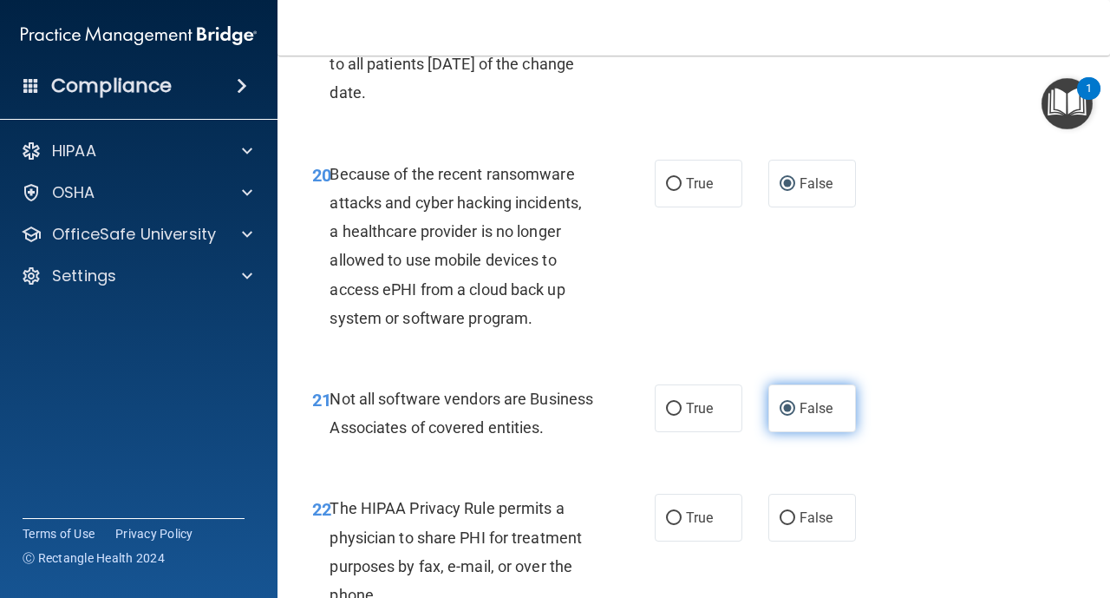
scroll to position [3539, 0]
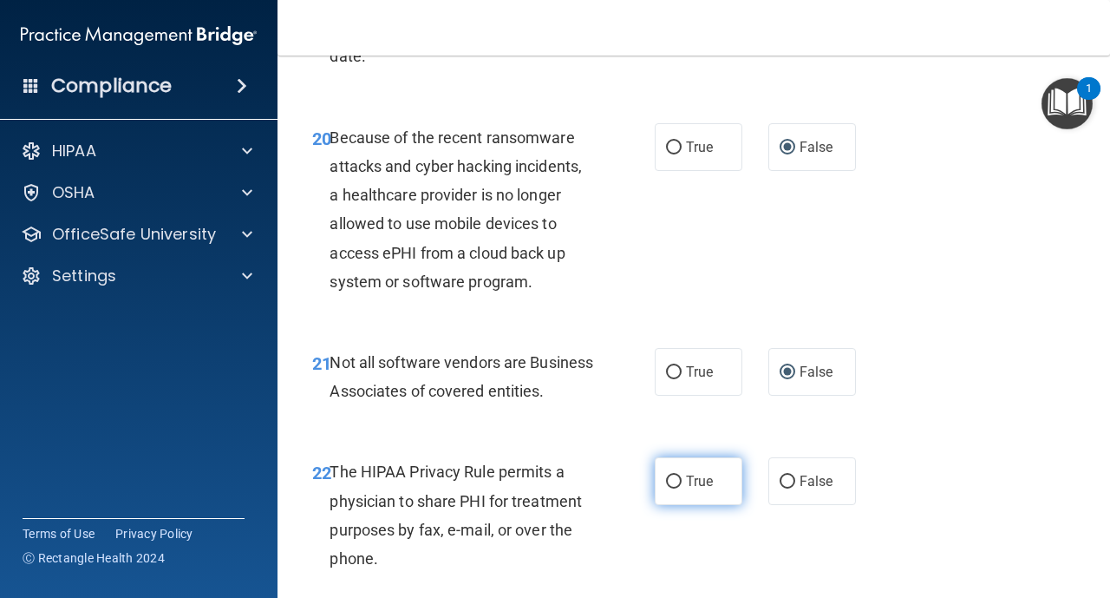
click at [671, 488] on input "True" at bounding box center [674, 481] width 16 height 13
radio input "true"
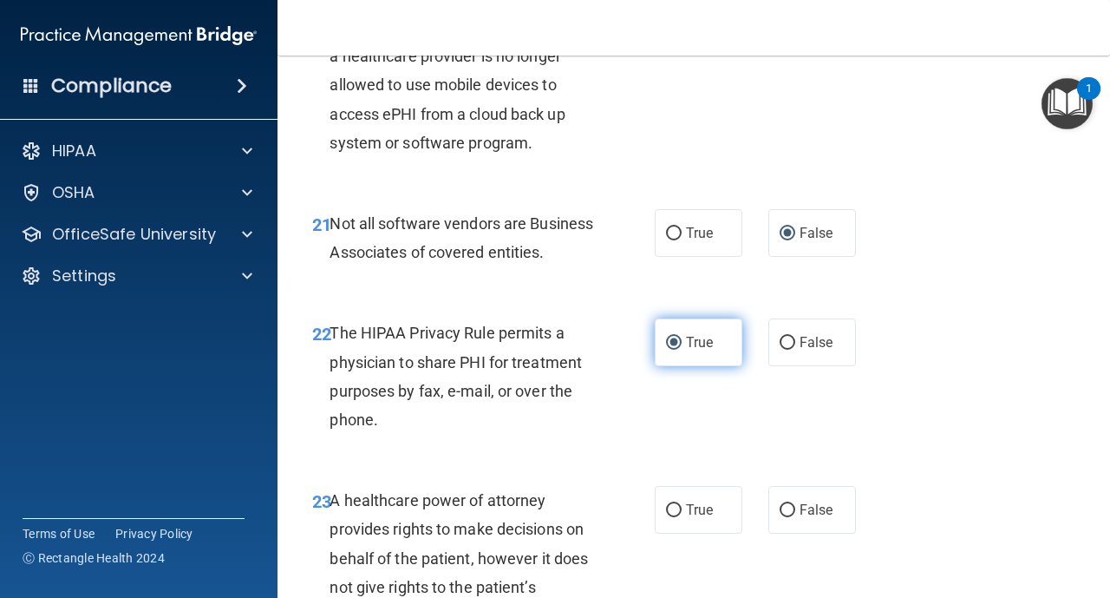
scroll to position [3713, 0]
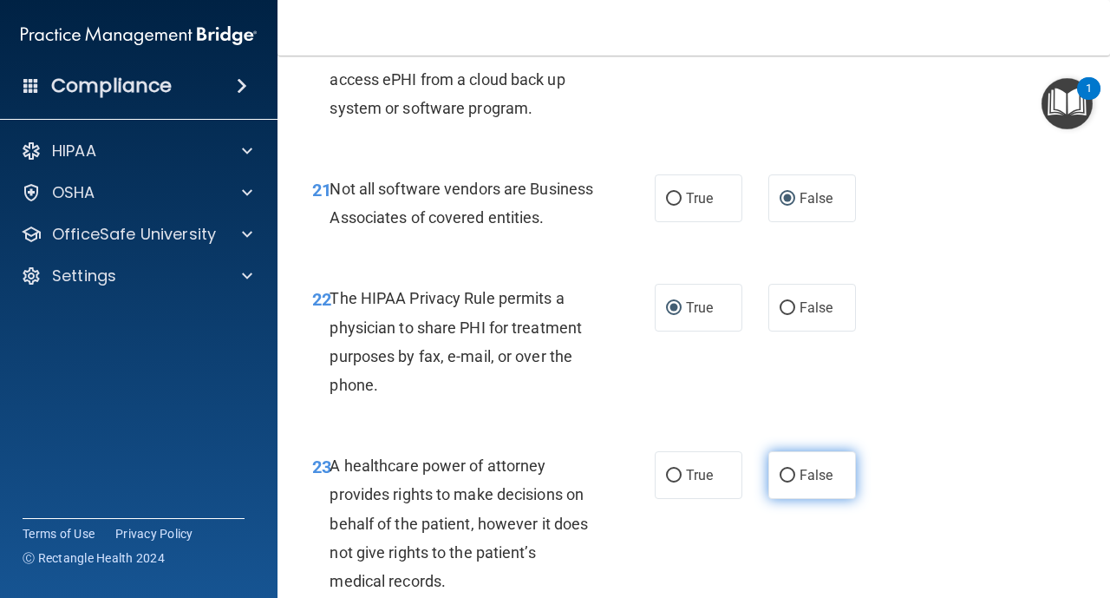
click at [782, 482] on input "False" at bounding box center [788, 475] width 16 height 13
radio input "true"
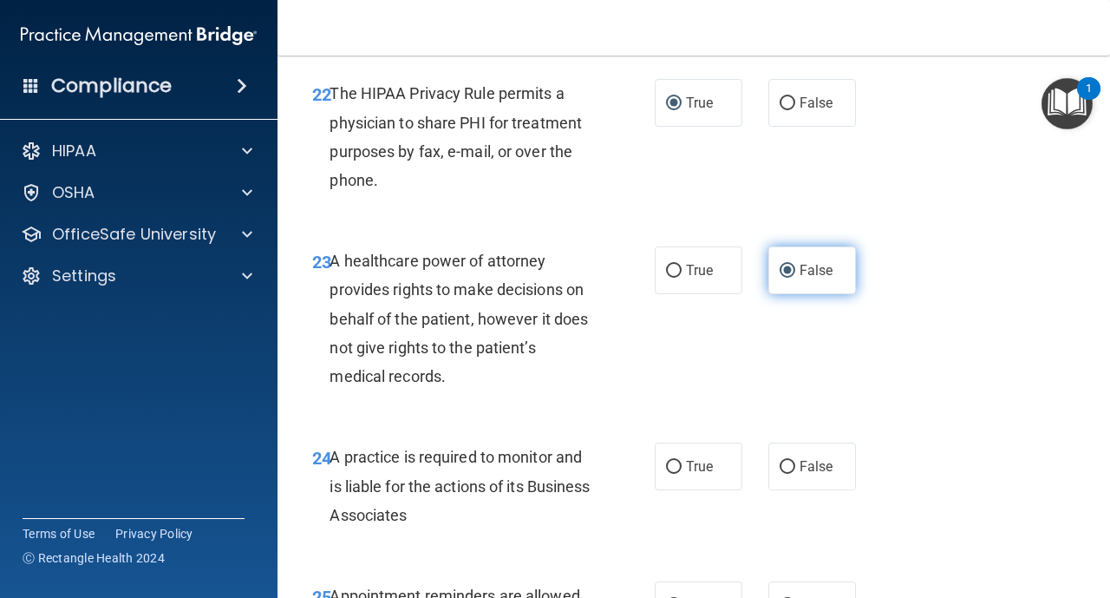
scroll to position [3921, 0]
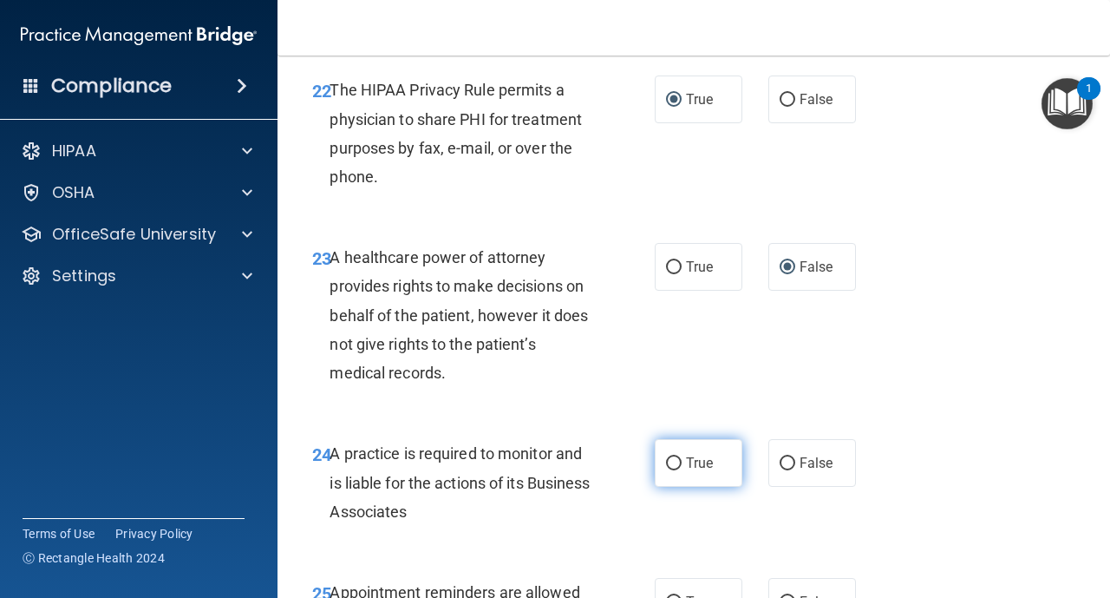
click at [679, 470] on input "True" at bounding box center [674, 463] width 16 height 13
radio input "true"
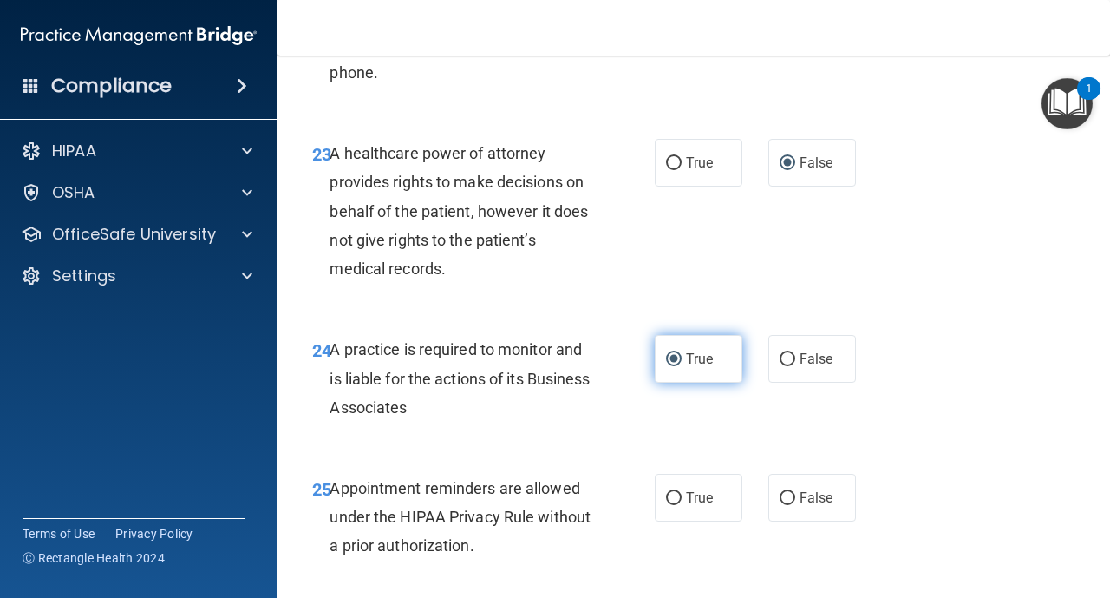
scroll to position [4060, 0]
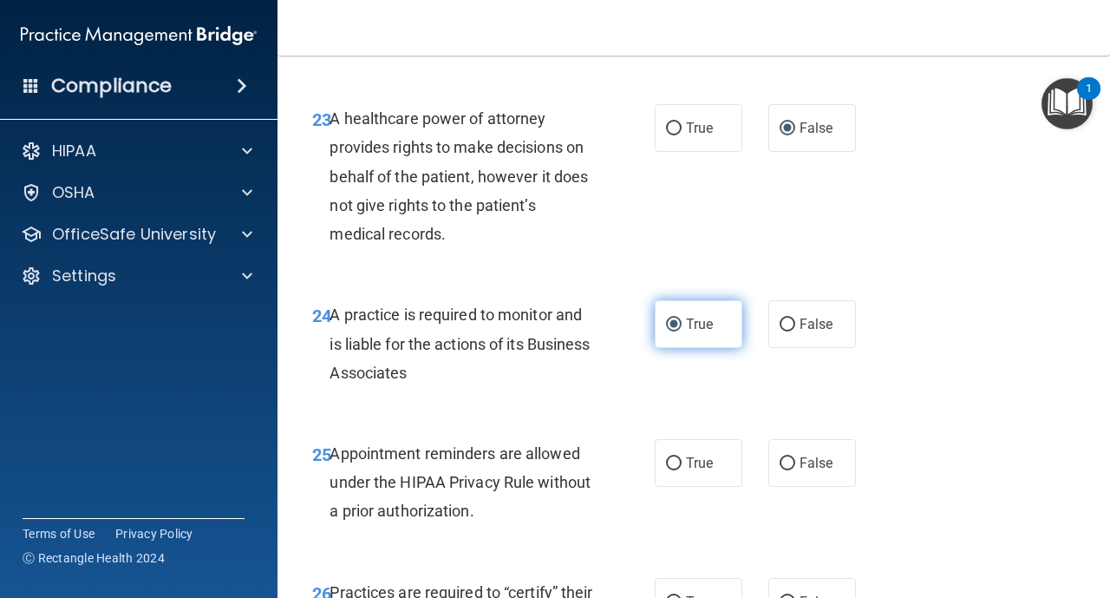
click at [679, 470] on input "True" at bounding box center [674, 463] width 16 height 13
radio input "true"
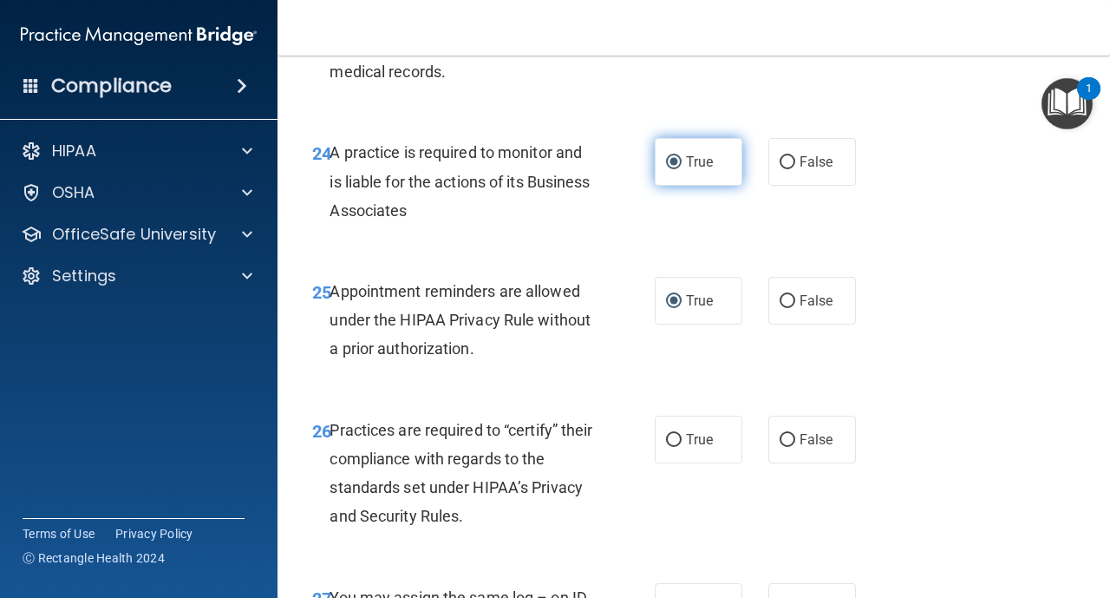
scroll to position [4233, 0]
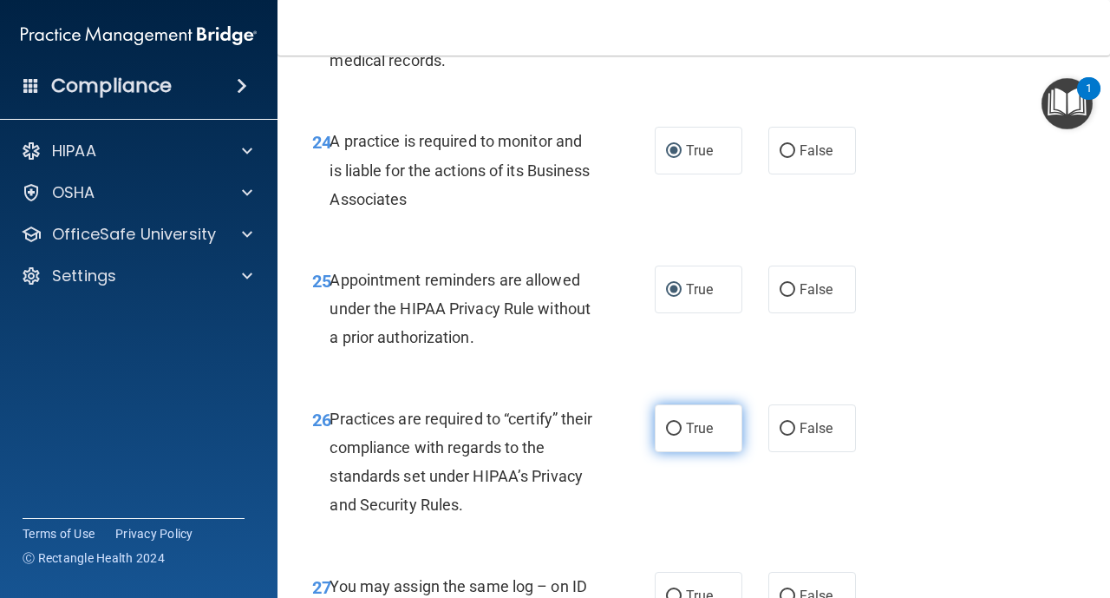
click at [678, 452] on label "True" at bounding box center [699, 428] width 88 height 48
click at [678, 435] on input "True" at bounding box center [674, 428] width 16 height 13
radio input "true"
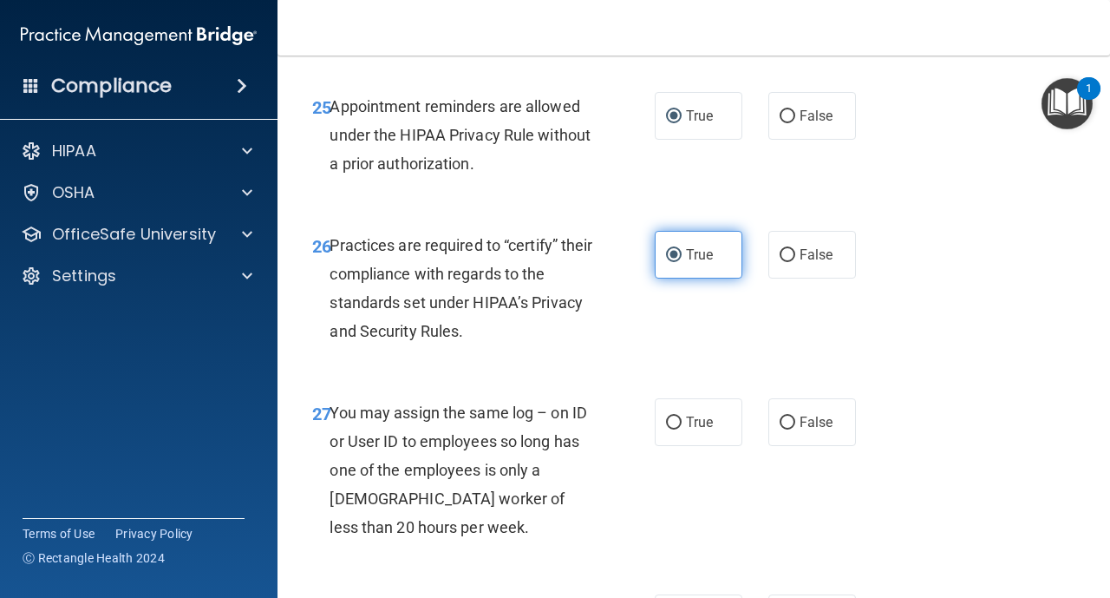
scroll to position [4441, 0]
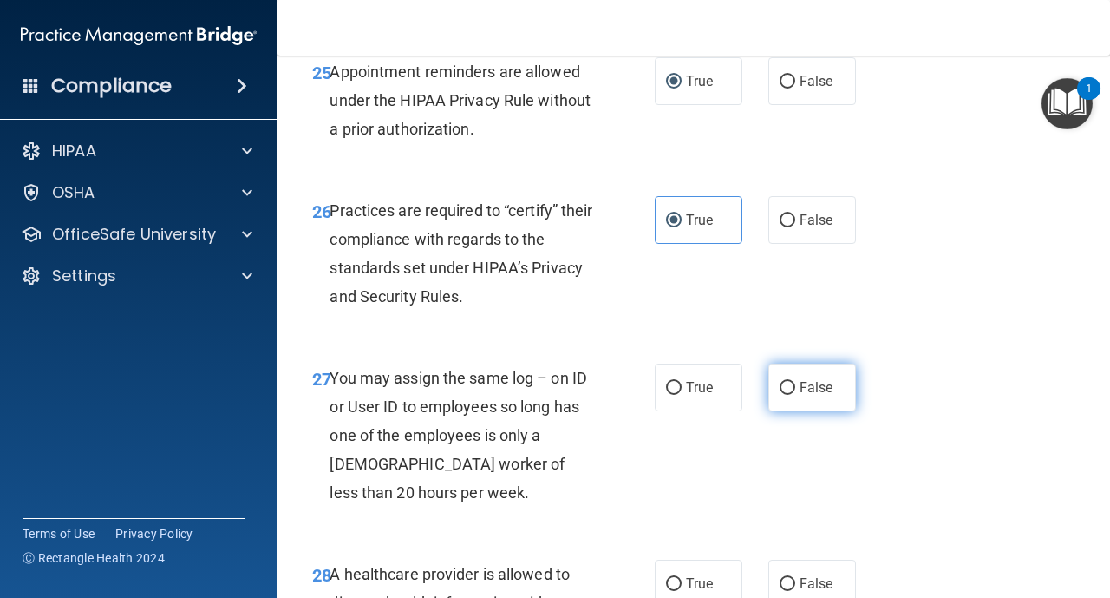
click at [783, 395] on input "False" at bounding box center [788, 388] width 16 height 13
radio input "true"
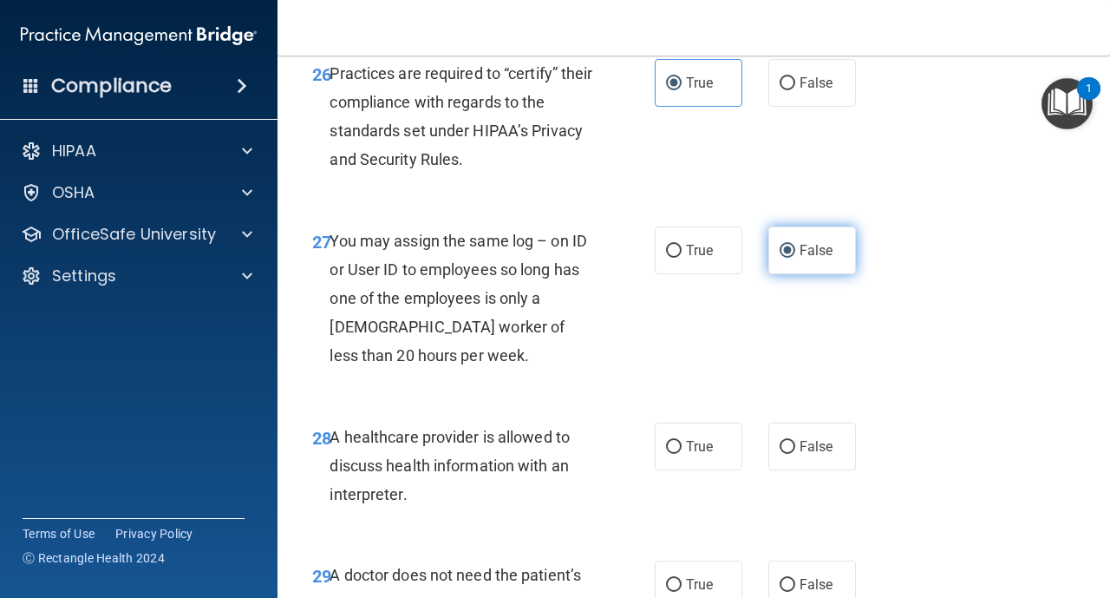
scroll to position [4580, 0]
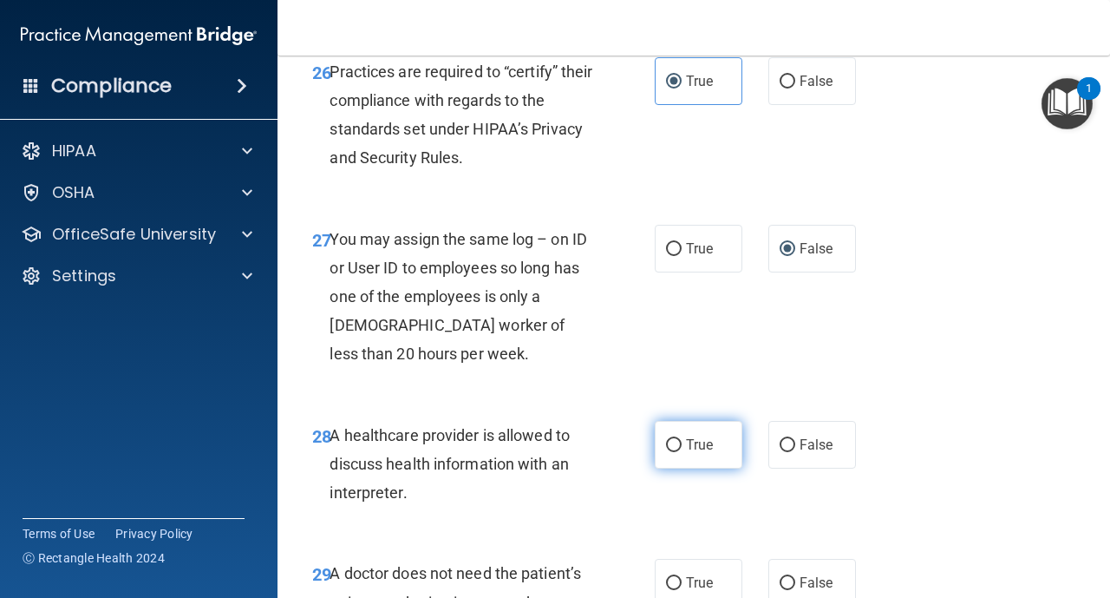
click at [682, 468] on label "True" at bounding box center [699, 445] width 88 height 48
click at [682, 452] on input "True" at bounding box center [674, 445] width 16 height 13
radio input "true"
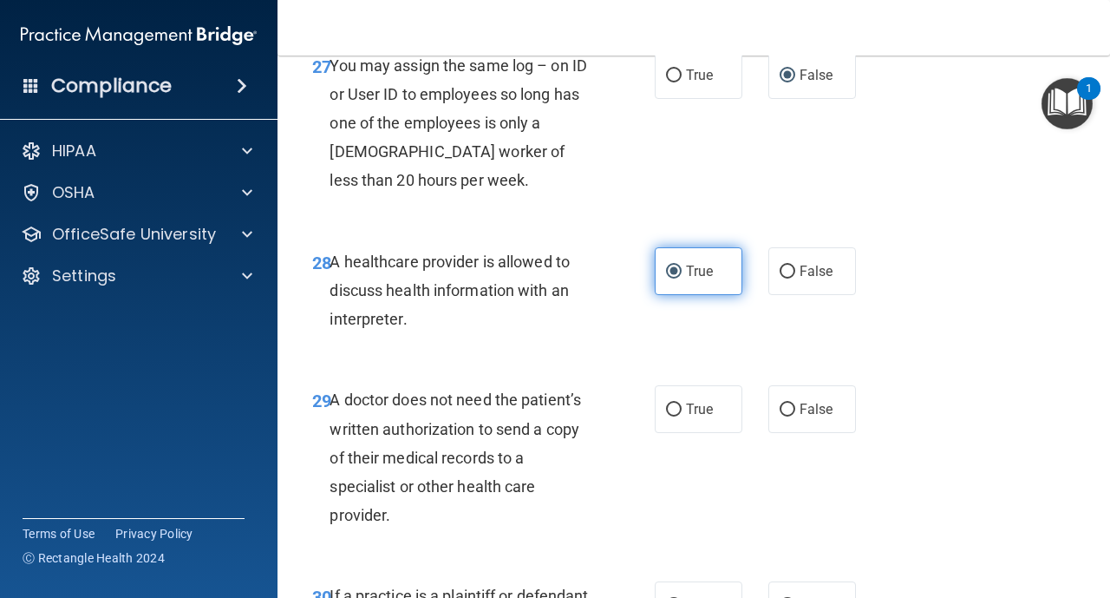
scroll to position [4788, 0]
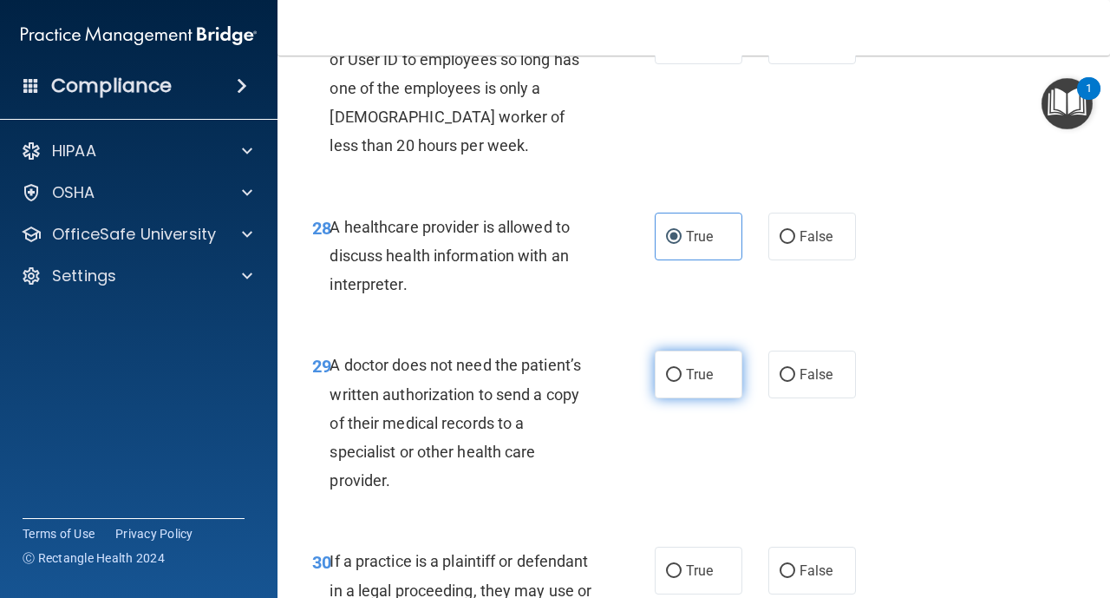
click at [679, 398] on label "True" at bounding box center [699, 374] width 88 height 48
click at [679, 382] on input "True" at bounding box center [674, 375] width 16 height 13
radio input "true"
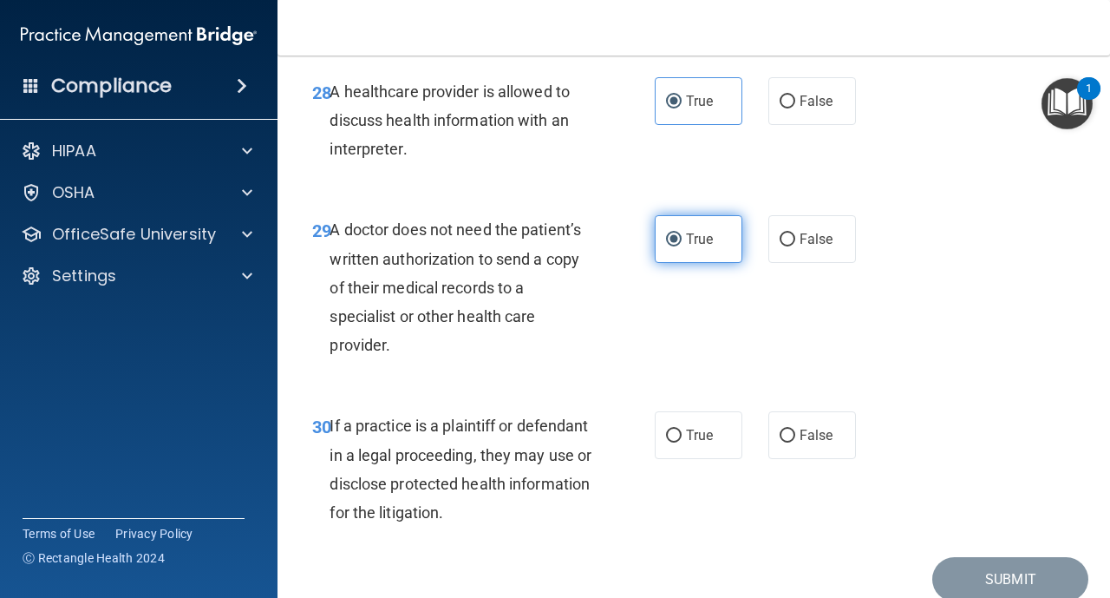
scroll to position [4927, 0]
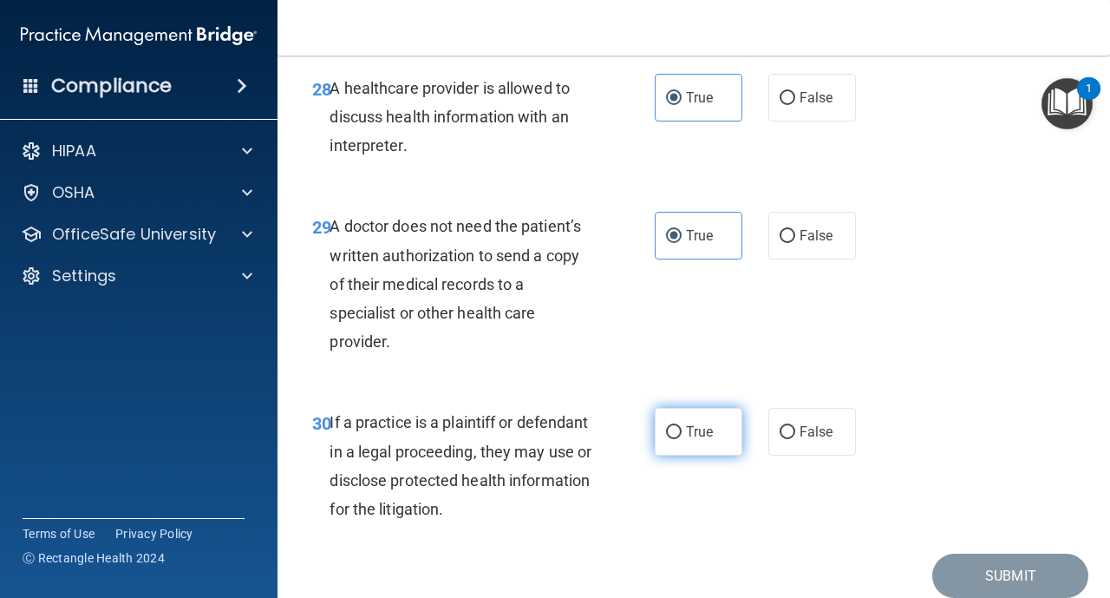
click at [672, 439] on input "True" at bounding box center [674, 432] width 16 height 13
radio input "true"
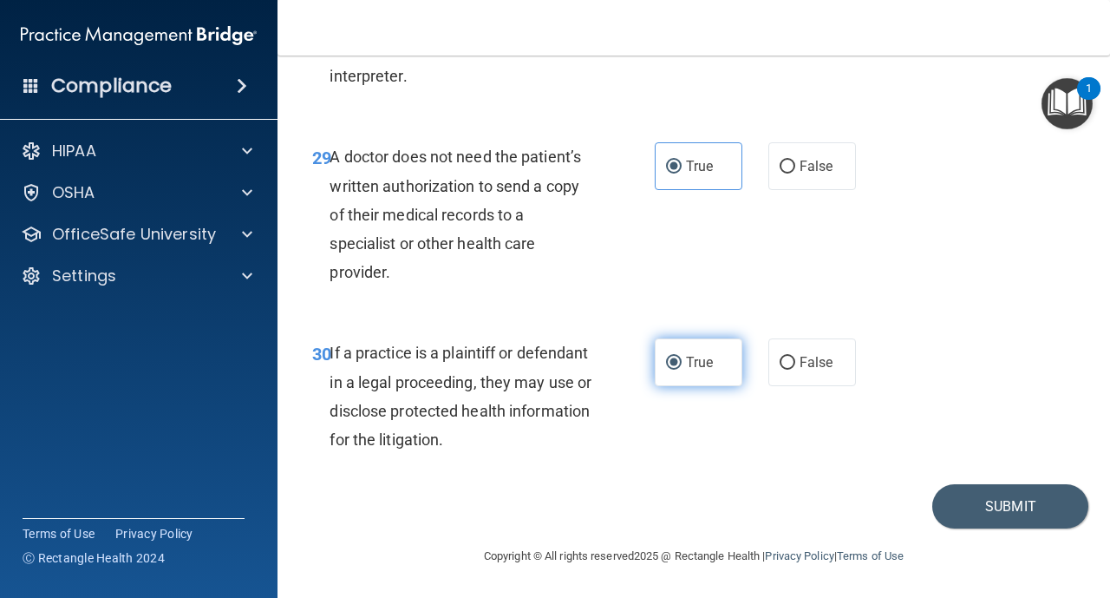
scroll to position [5026, 0]
click at [1028, 498] on button "Submit" at bounding box center [1011, 506] width 156 height 44
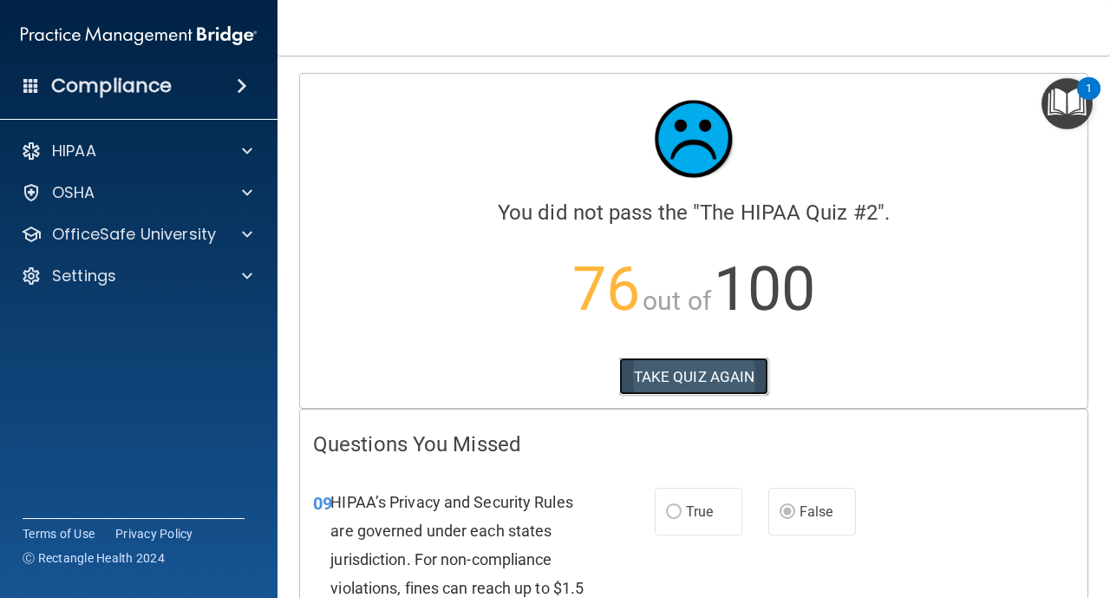
click at [736, 376] on button "TAKE QUIZ AGAIN" at bounding box center [694, 376] width 150 height 38
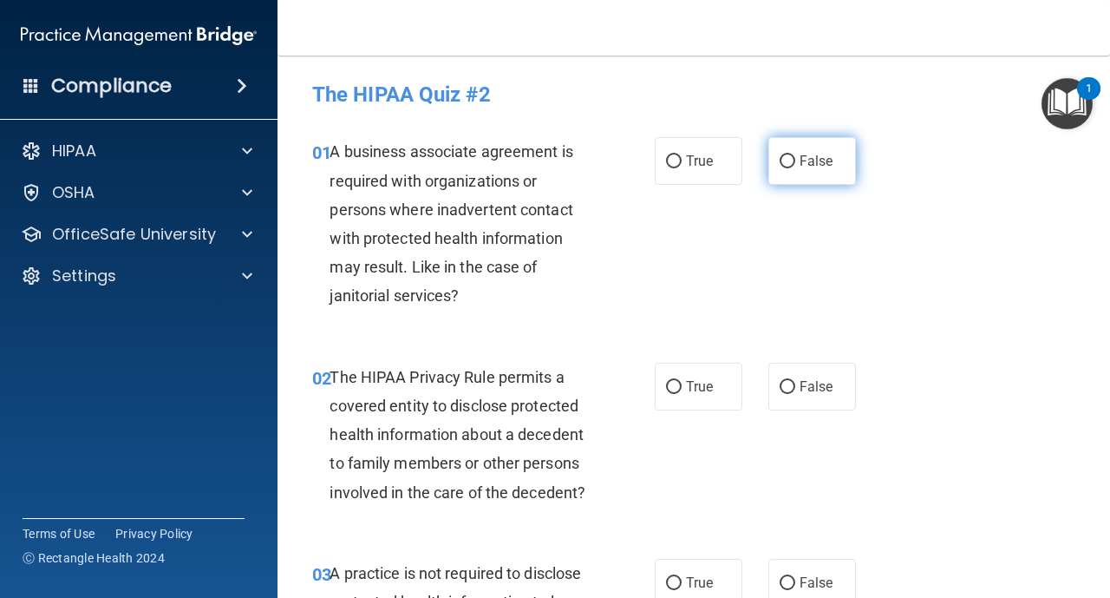
click at [780, 162] on input "False" at bounding box center [788, 161] width 16 height 13
radio input "true"
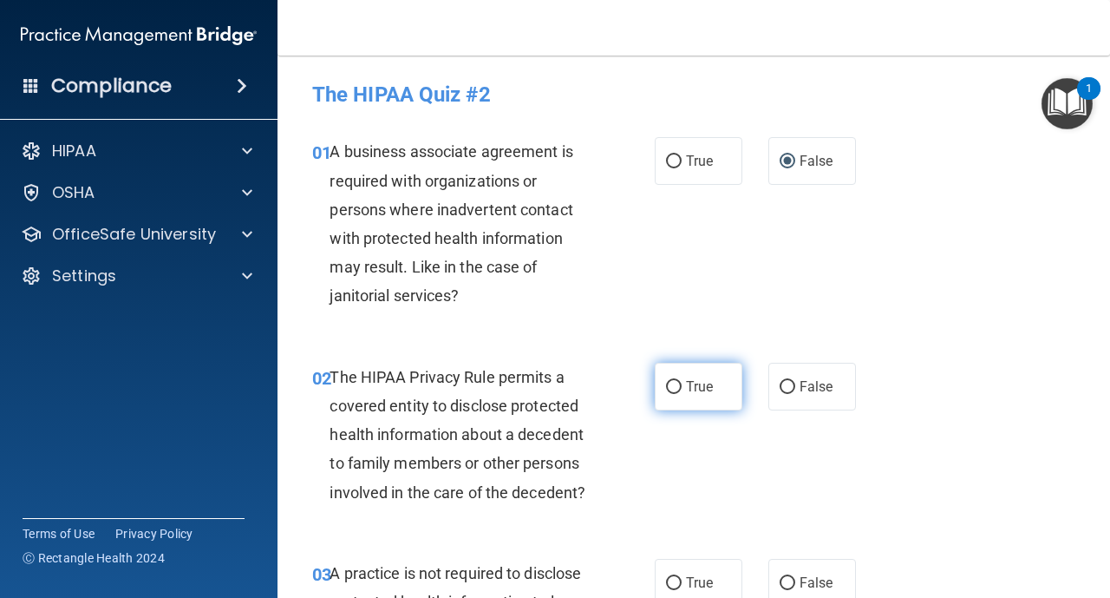
click at [680, 379] on label "True" at bounding box center [699, 387] width 88 height 48
click at [680, 381] on input "True" at bounding box center [674, 387] width 16 height 13
radio input "true"
click at [792, 578] on input "False" at bounding box center [788, 583] width 16 height 13
radio input "true"
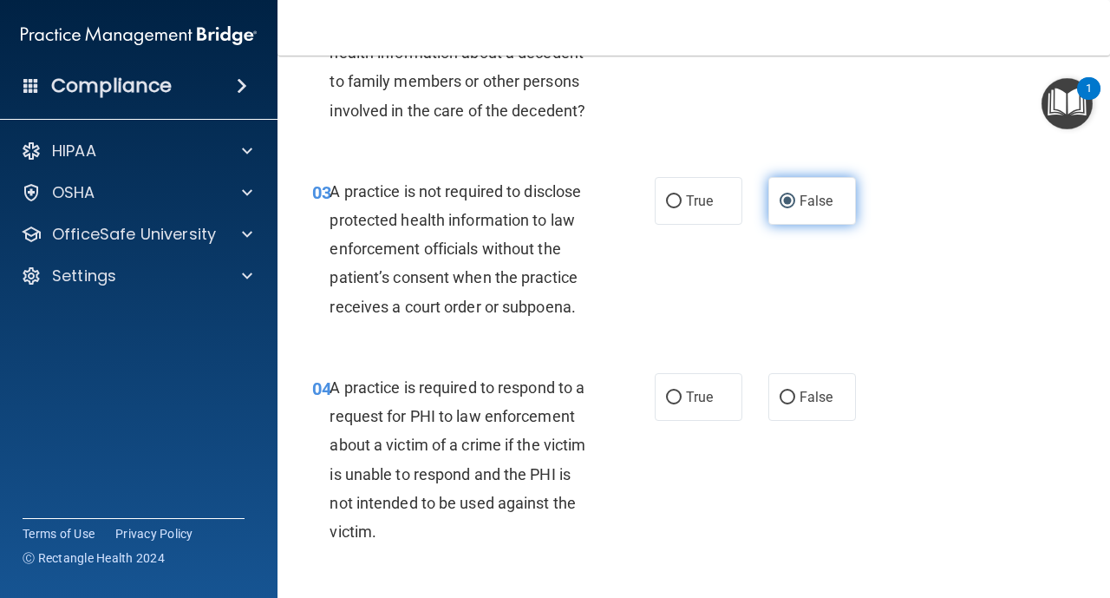
scroll to position [416, 0]
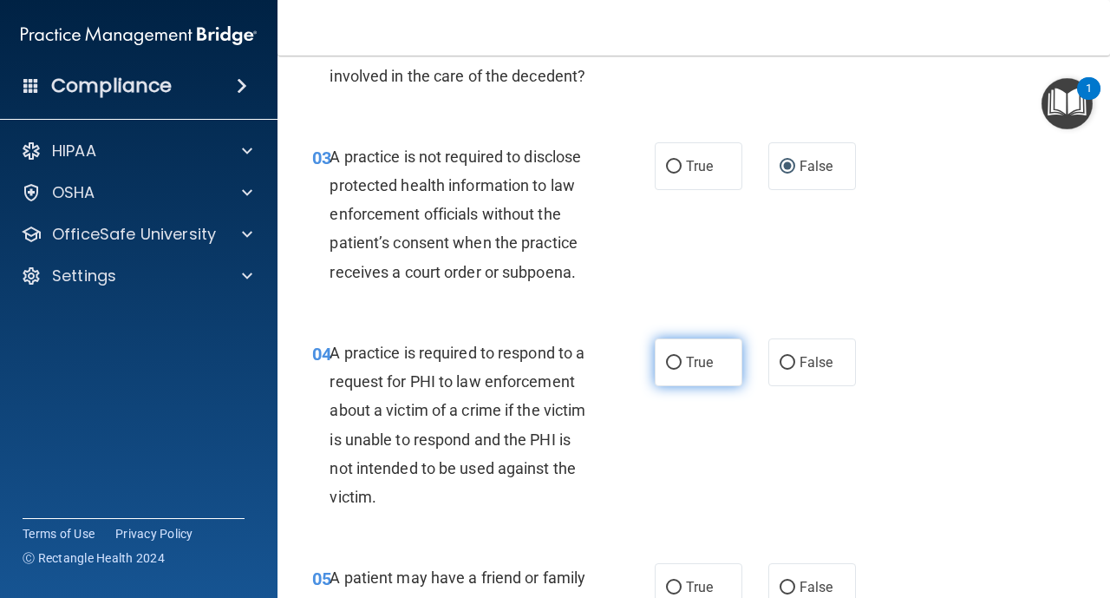
click at [677, 363] on input "True" at bounding box center [674, 363] width 16 height 13
radio input "true"
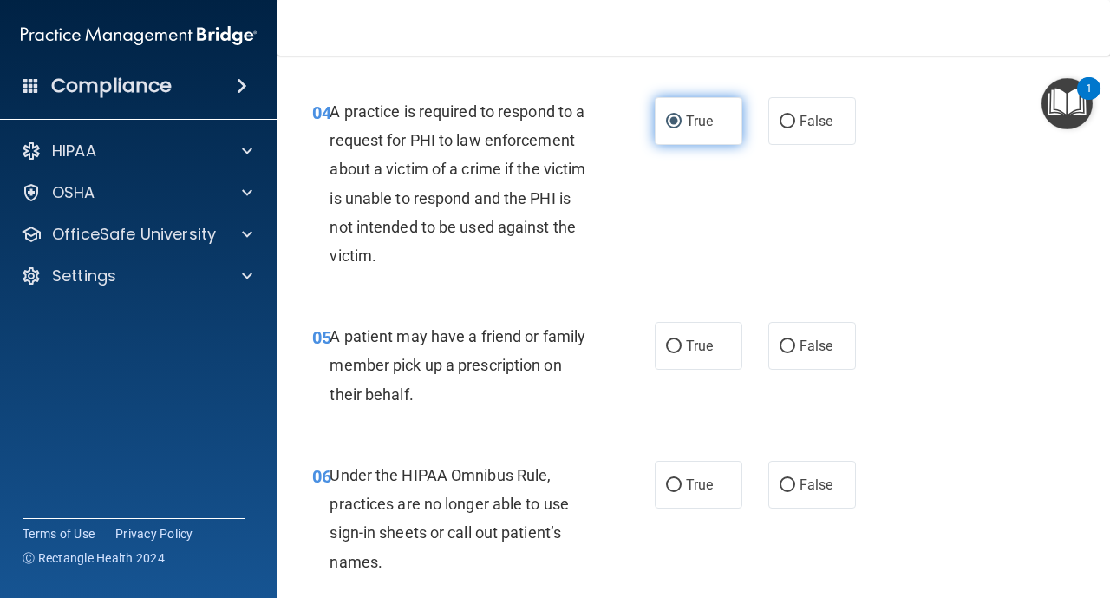
scroll to position [659, 0]
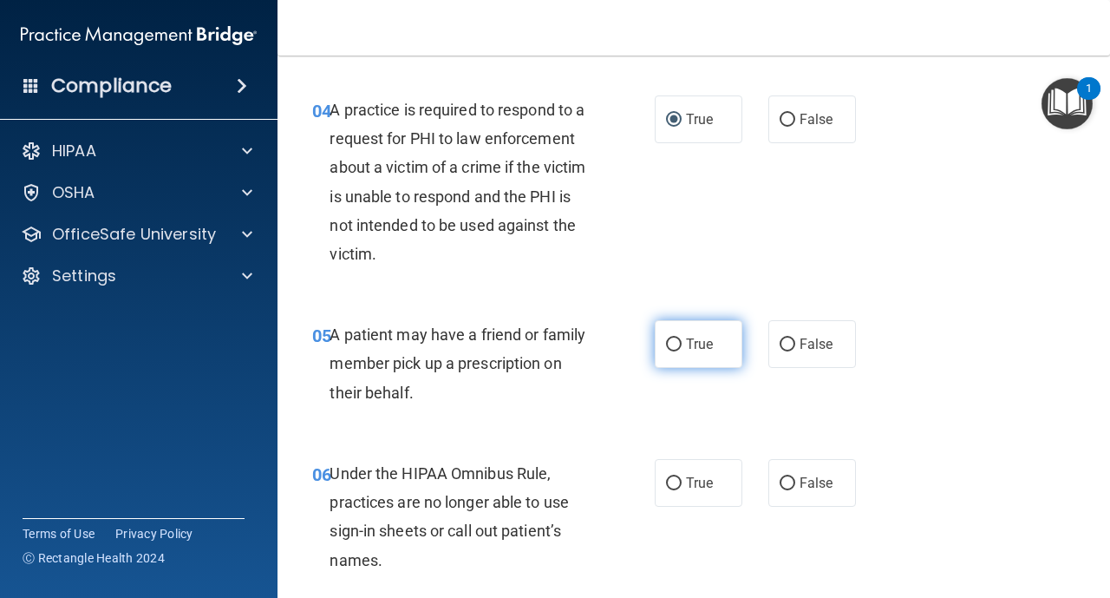
click at [675, 352] on label "True" at bounding box center [699, 344] width 88 height 48
click at [675, 351] on input "True" at bounding box center [674, 344] width 16 height 13
radio input "true"
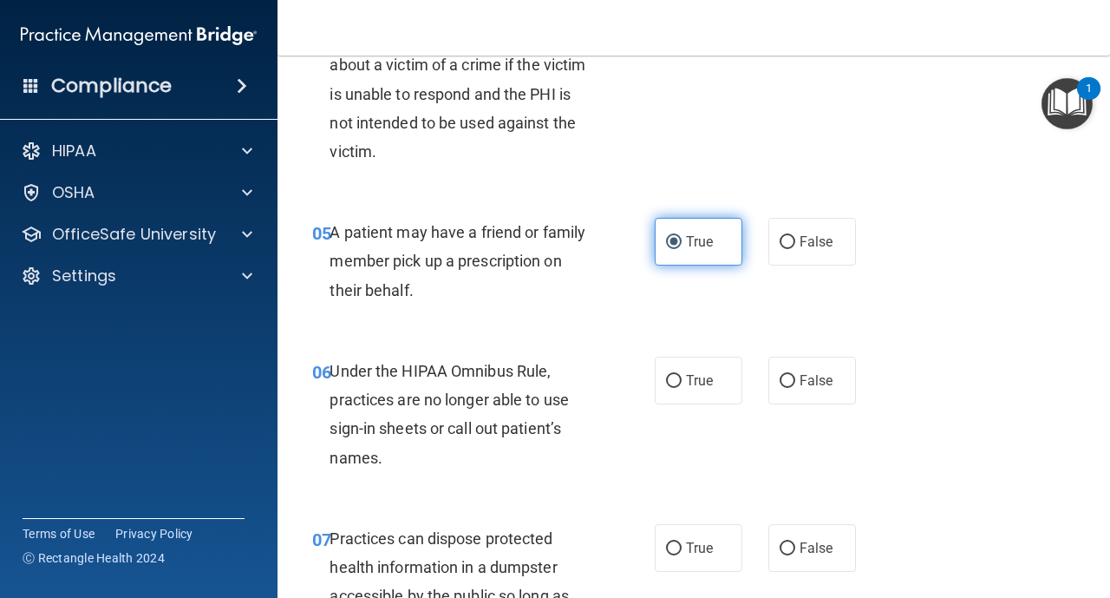
scroll to position [763, 0]
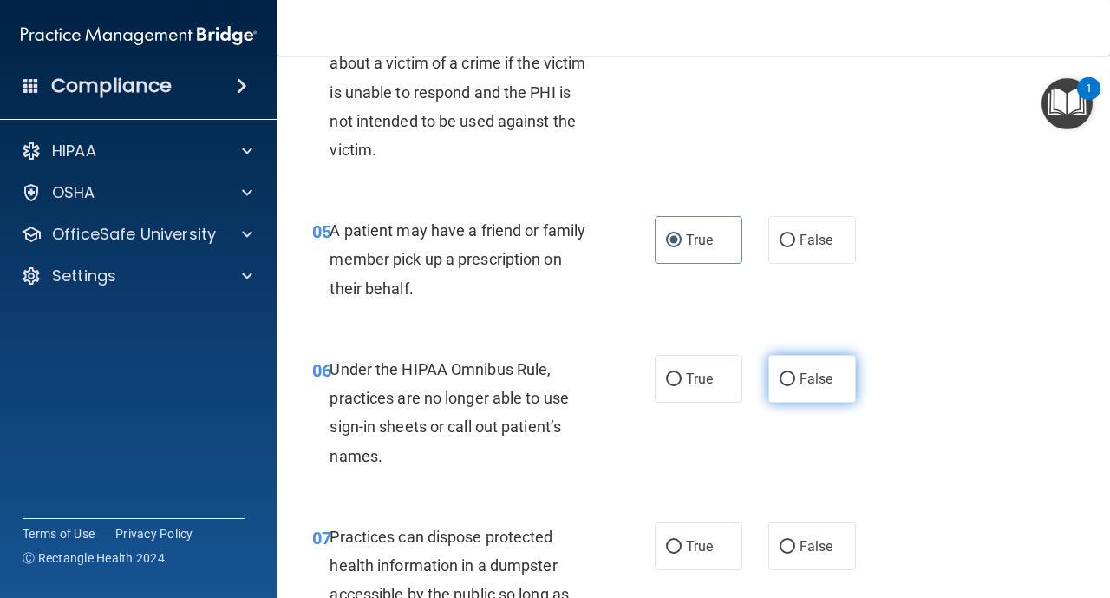
click at [794, 384] on input "False" at bounding box center [788, 379] width 16 height 13
radio input "true"
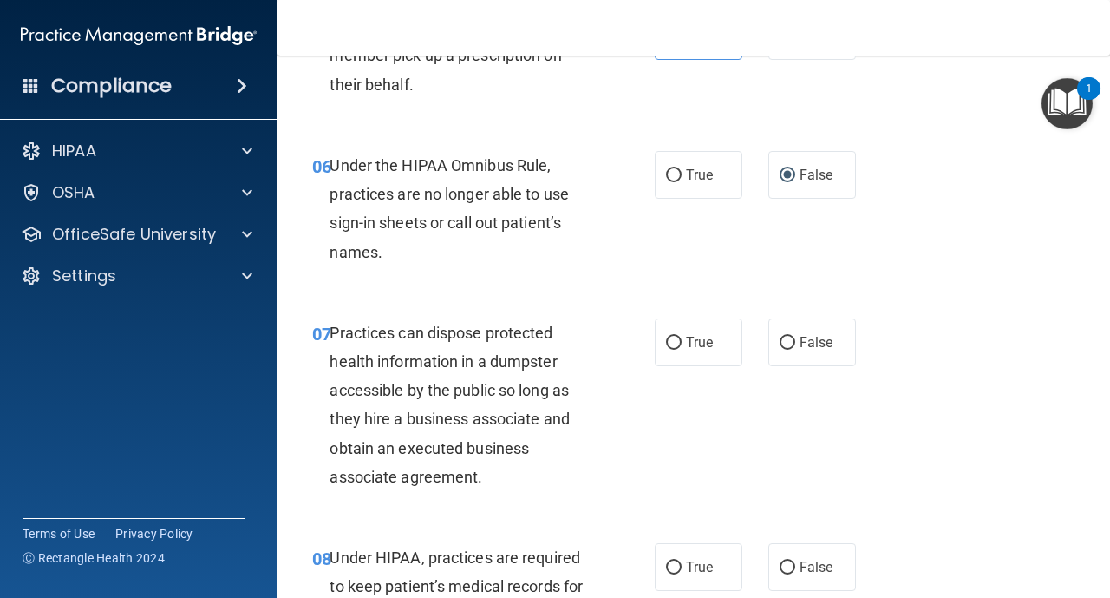
scroll to position [972, 0]
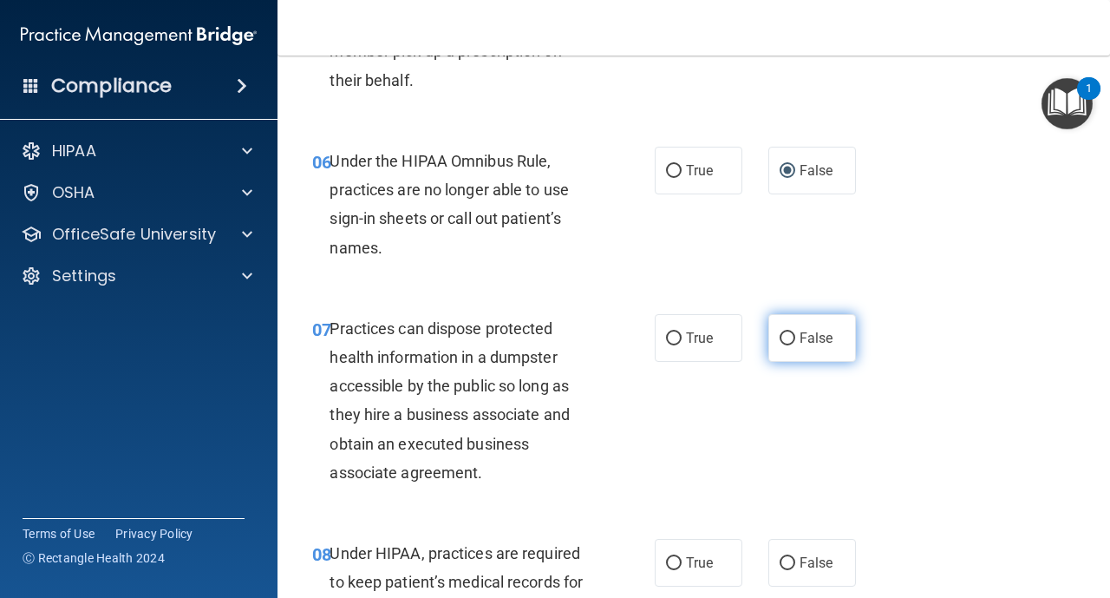
click at [786, 342] on input "False" at bounding box center [788, 338] width 16 height 13
radio input "true"
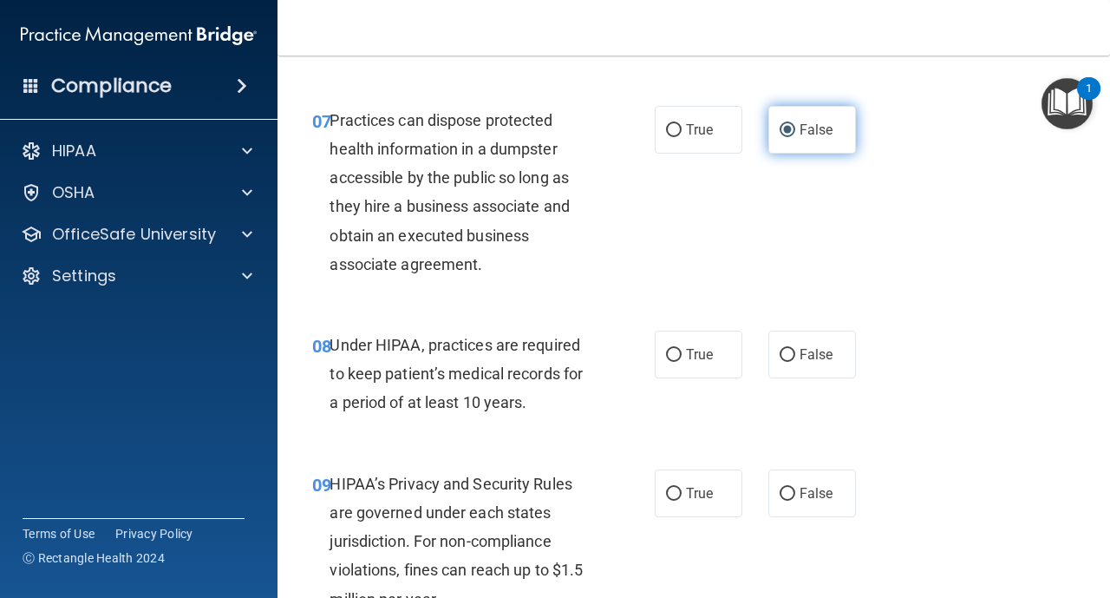
scroll to position [1214, 0]
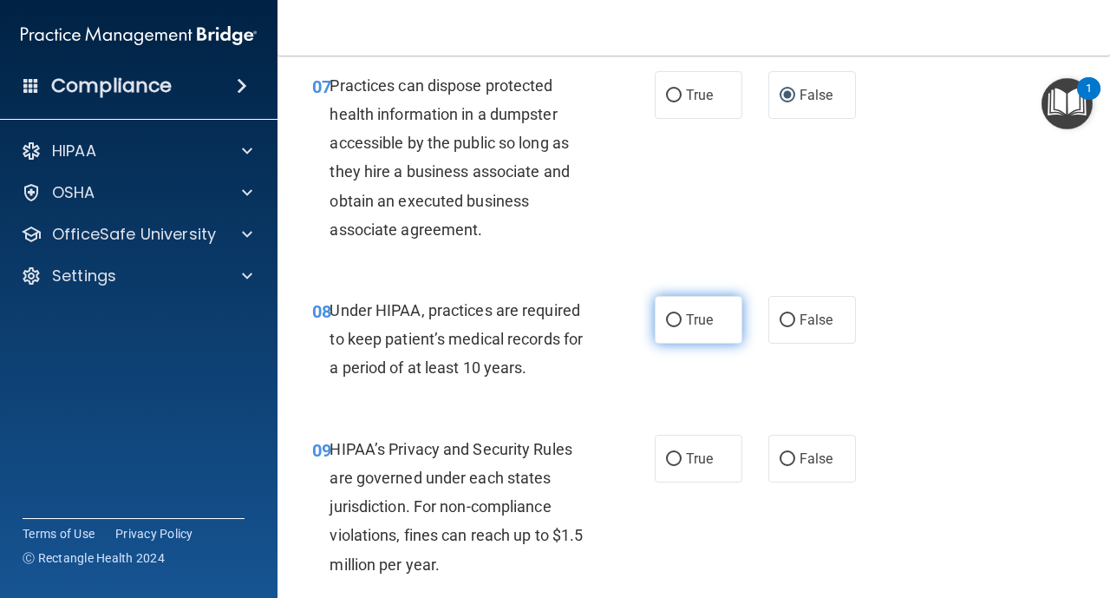
click at [686, 326] on span "True" at bounding box center [699, 319] width 27 height 16
click at [682, 326] on input "True" at bounding box center [674, 320] width 16 height 13
radio input "true"
click at [781, 324] on input "False" at bounding box center [788, 320] width 16 height 13
radio input "true"
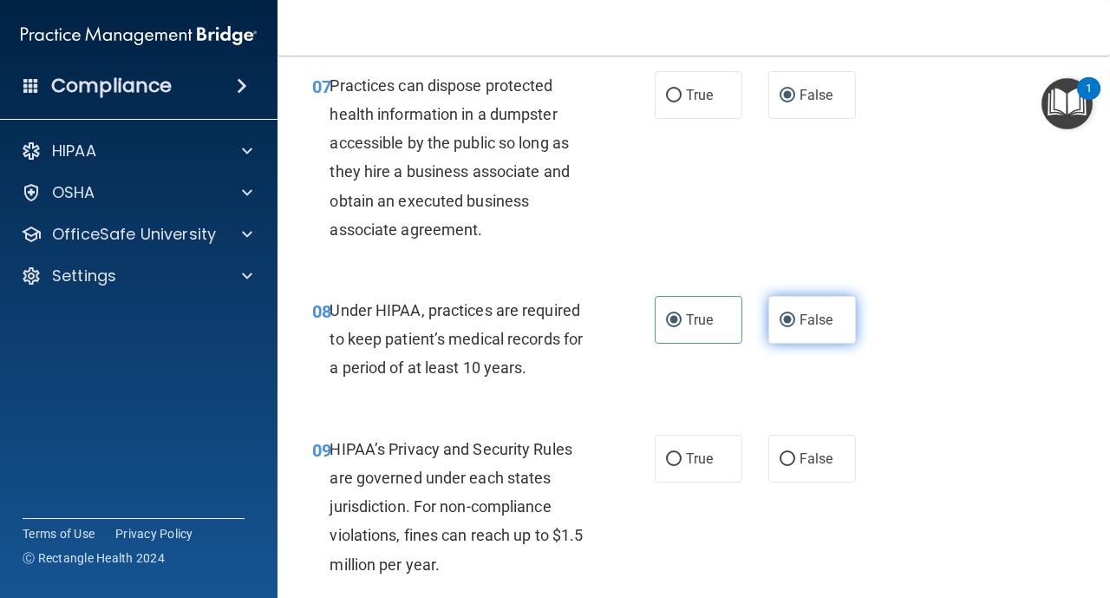
radio input "false"
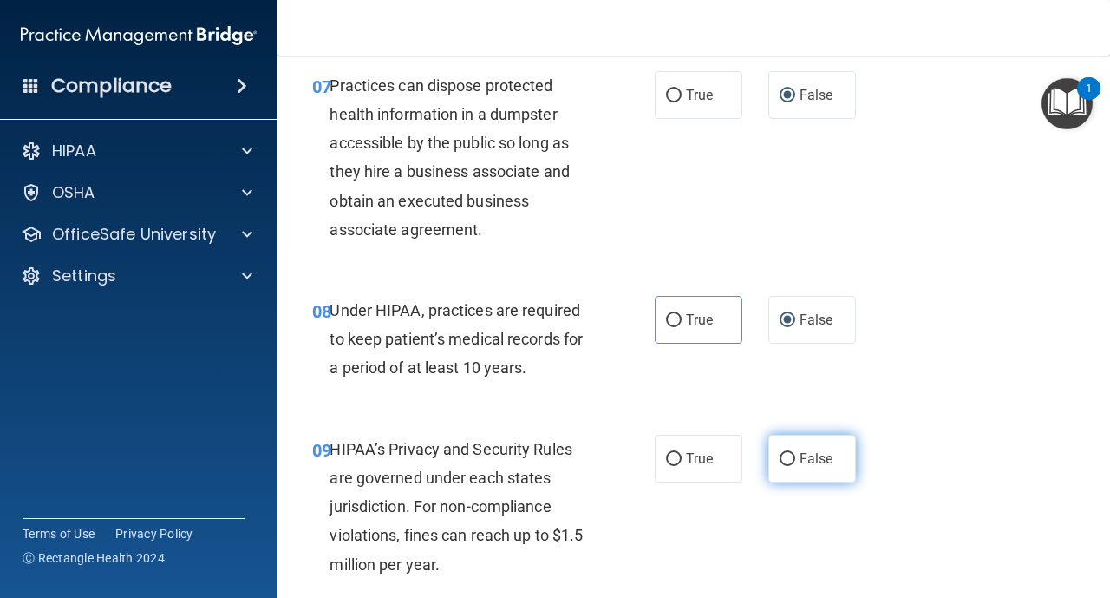
click at [789, 461] on input "False" at bounding box center [788, 459] width 16 height 13
radio input "true"
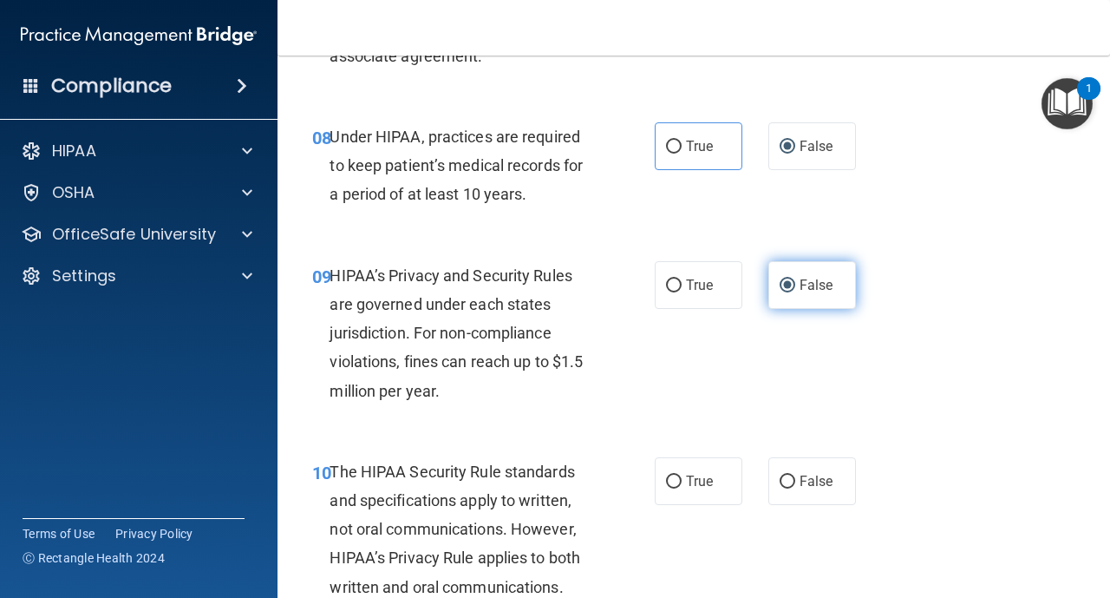
scroll to position [1423, 0]
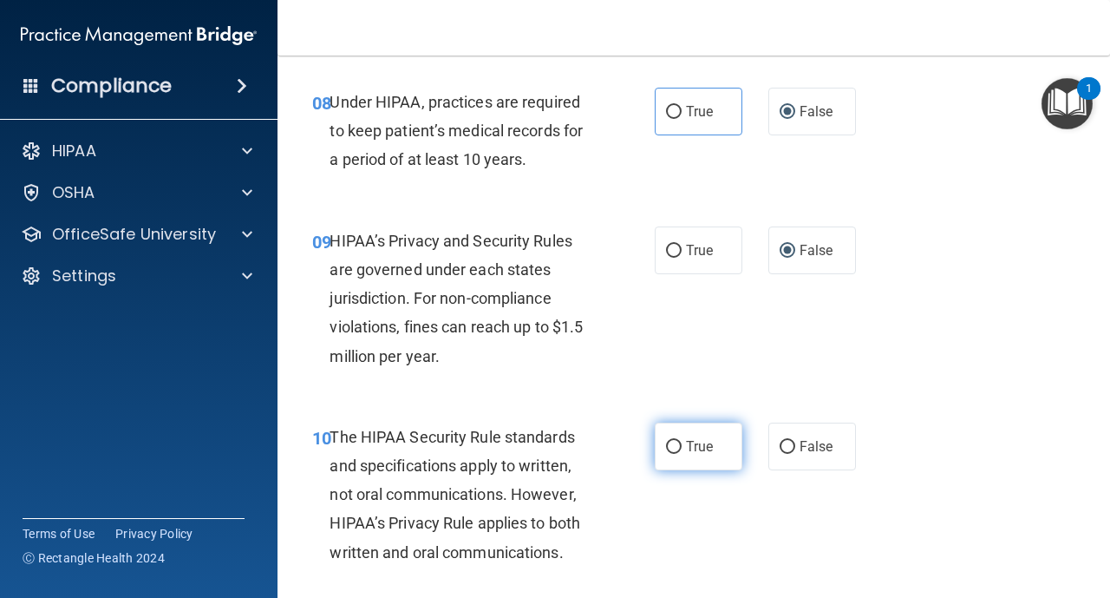
click at [684, 442] on label "True" at bounding box center [699, 446] width 88 height 48
click at [682, 442] on input "True" at bounding box center [674, 447] width 16 height 13
radio input "true"
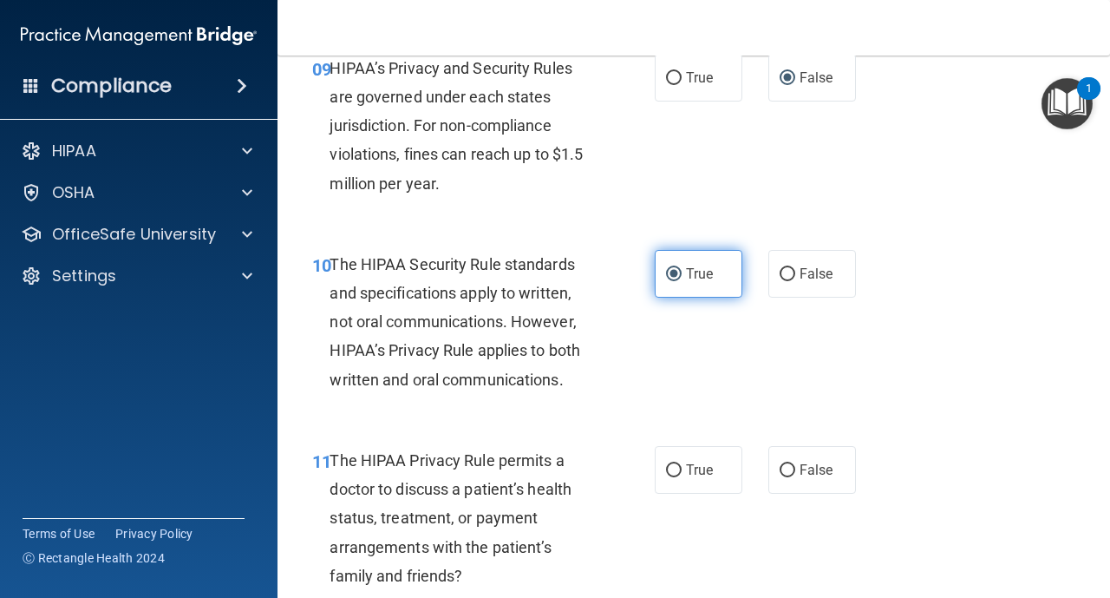
scroll to position [1596, 0]
click at [684, 468] on label "True" at bounding box center [699, 469] width 88 height 48
click at [682, 468] on input "True" at bounding box center [674, 469] width 16 height 13
radio input "true"
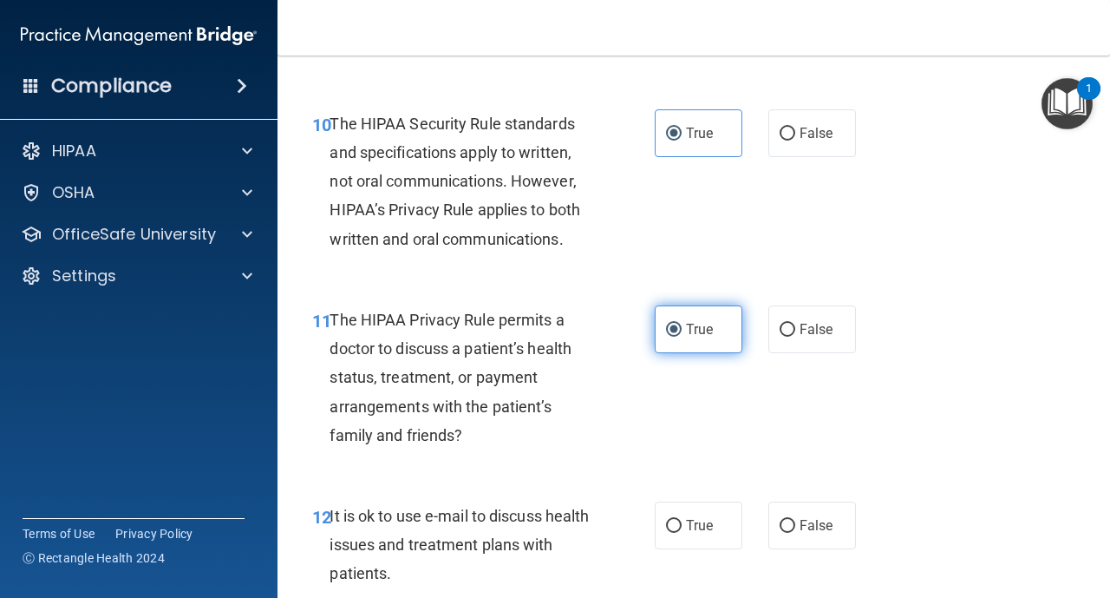
scroll to position [1770, 0]
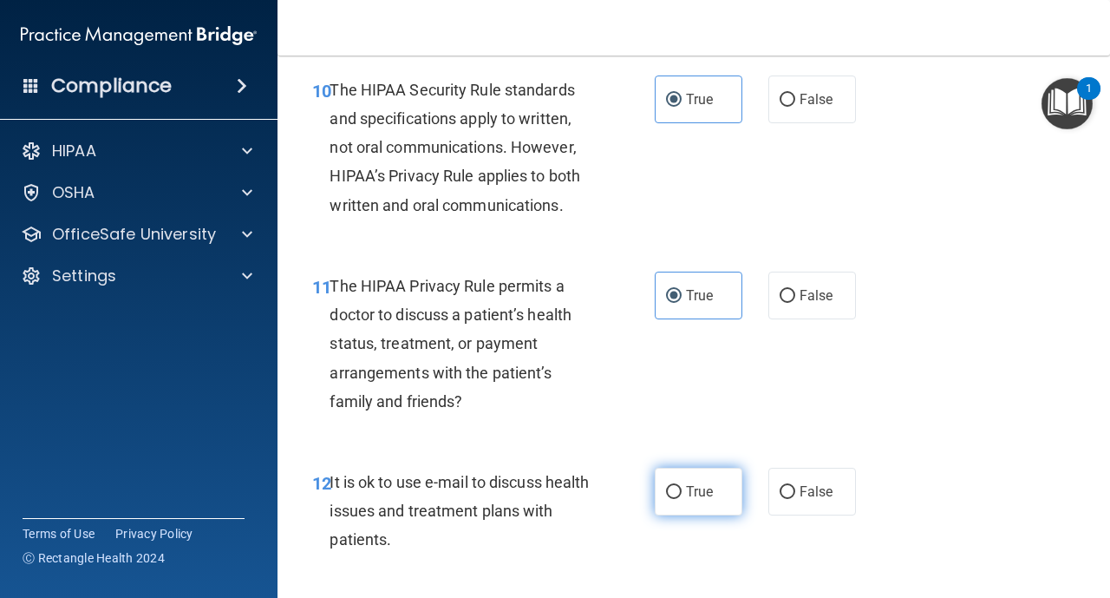
click at [677, 497] on input "True" at bounding box center [674, 492] width 16 height 13
radio input "true"
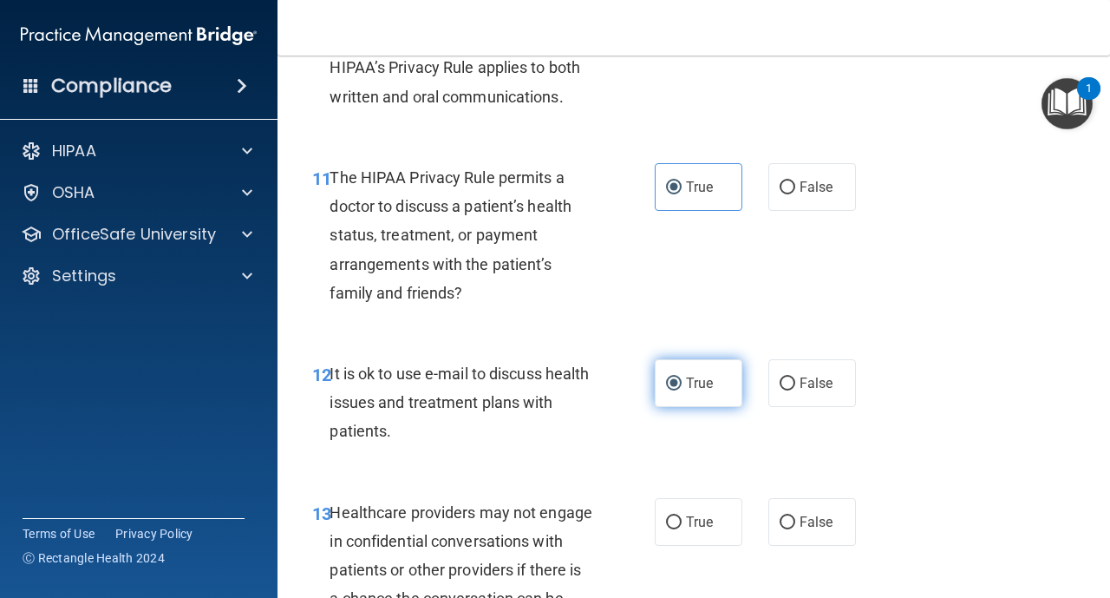
scroll to position [1908, 0]
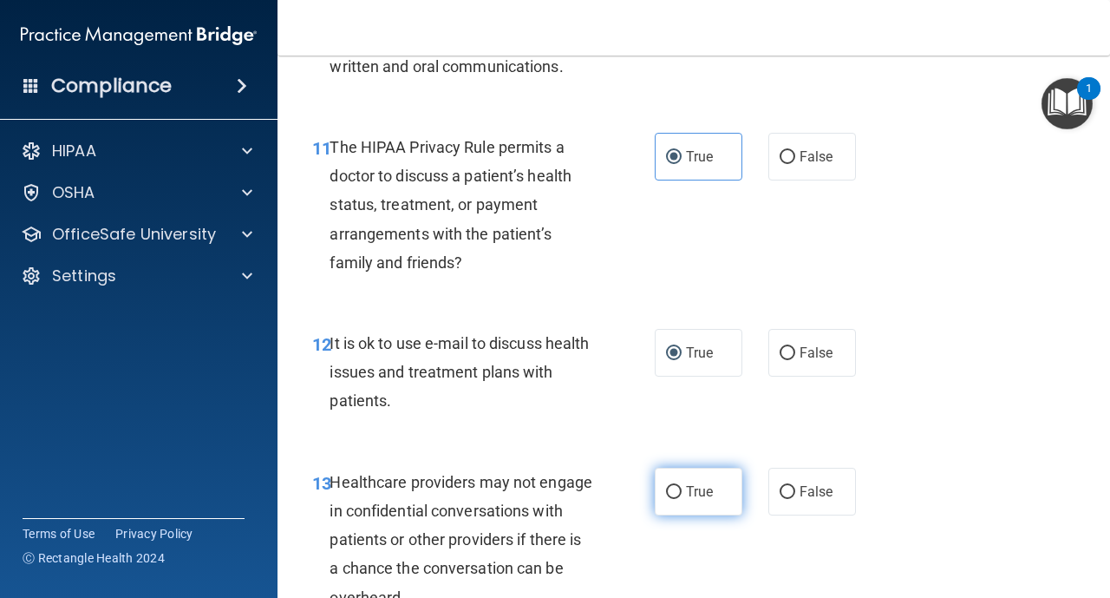
click at [686, 497] on span "True" at bounding box center [699, 491] width 27 height 16
click at [682, 497] on input "True" at bounding box center [674, 492] width 16 height 13
radio input "true"
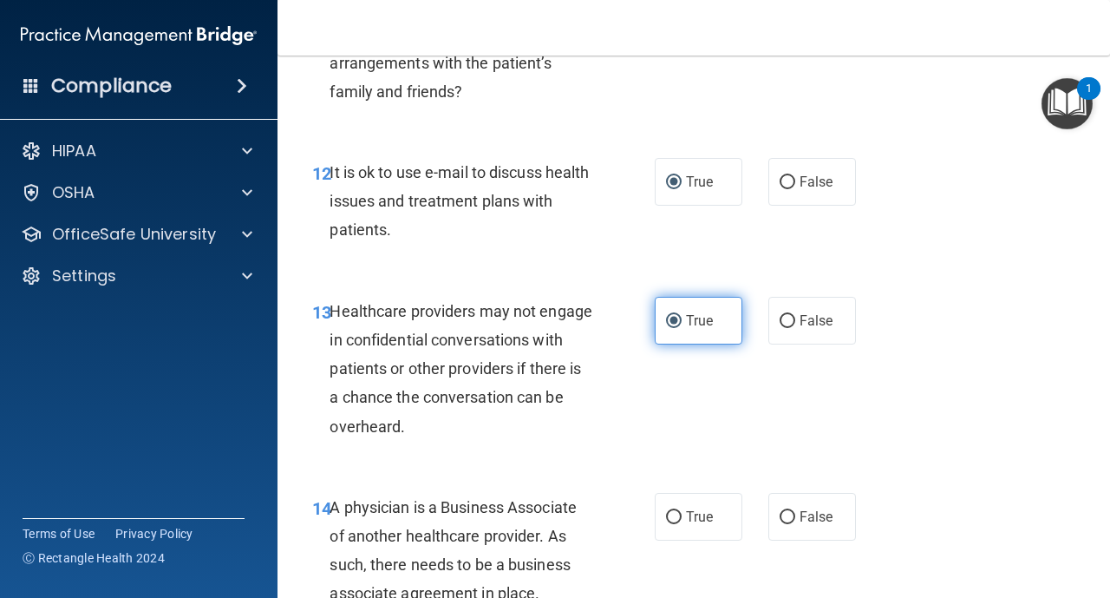
scroll to position [2082, 0]
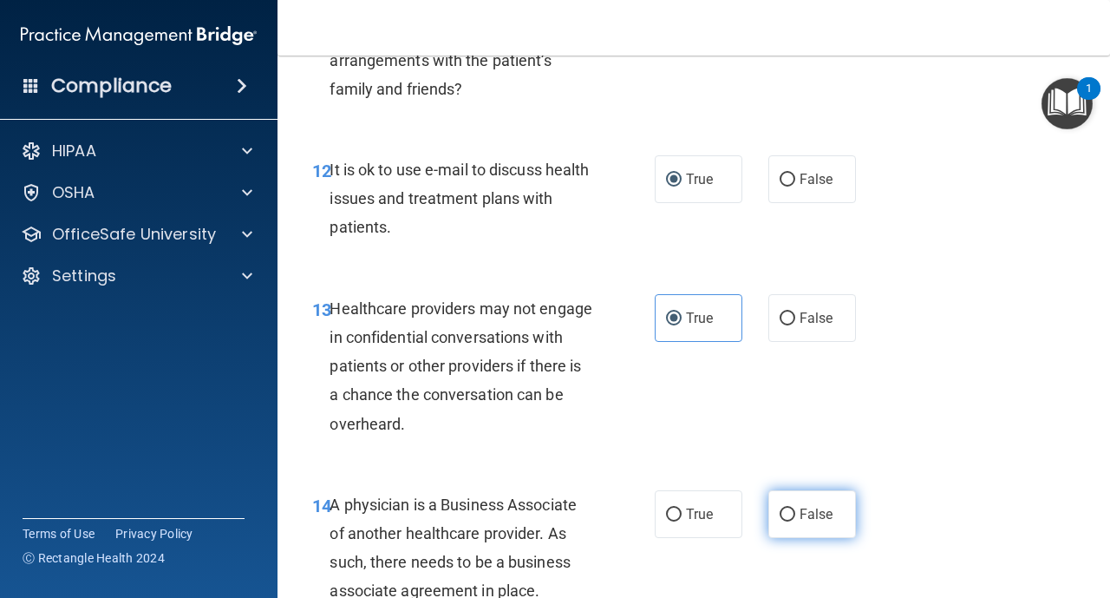
click at [786, 510] on input "False" at bounding box center [788, 514] width 16 height 13
radio input "true"
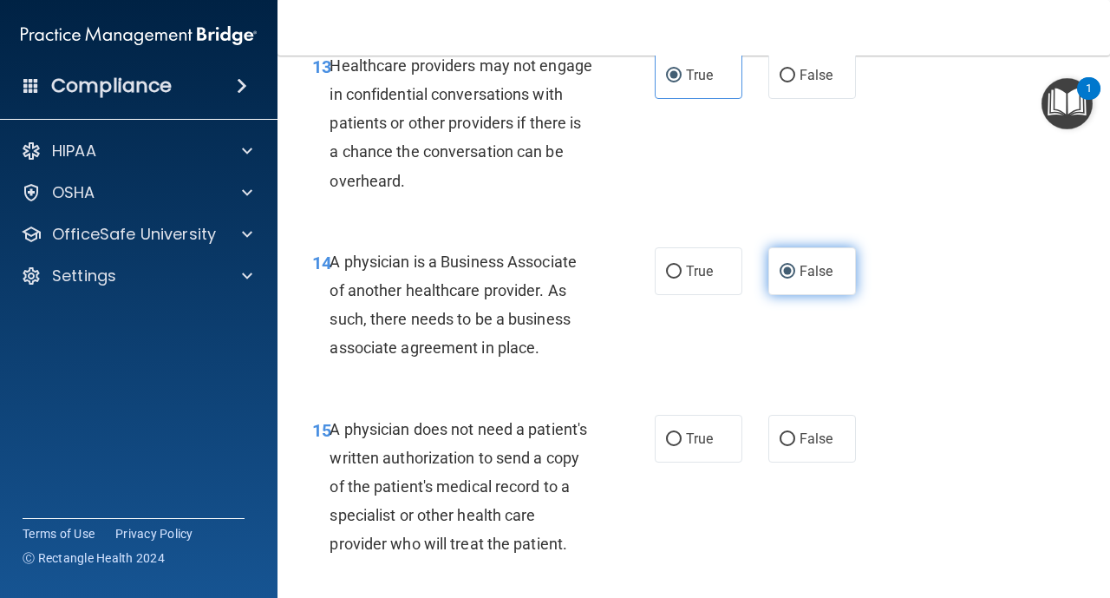
scroll to position [2359, 0]
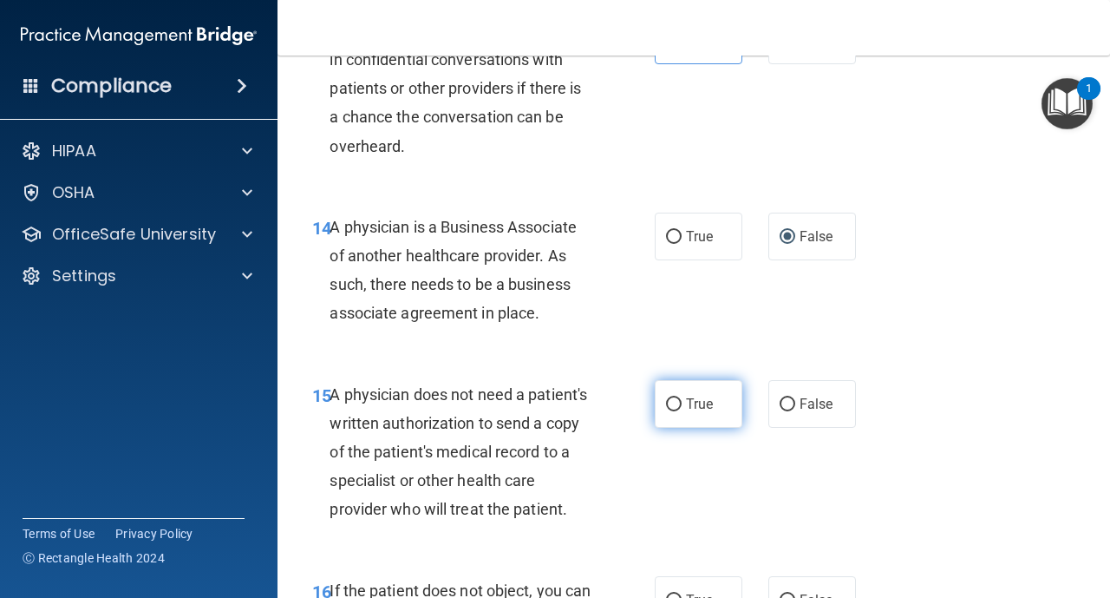
click at [677, 409] on input "True" at bounding box center [674, 404] width 16 height 13
radio input "true"
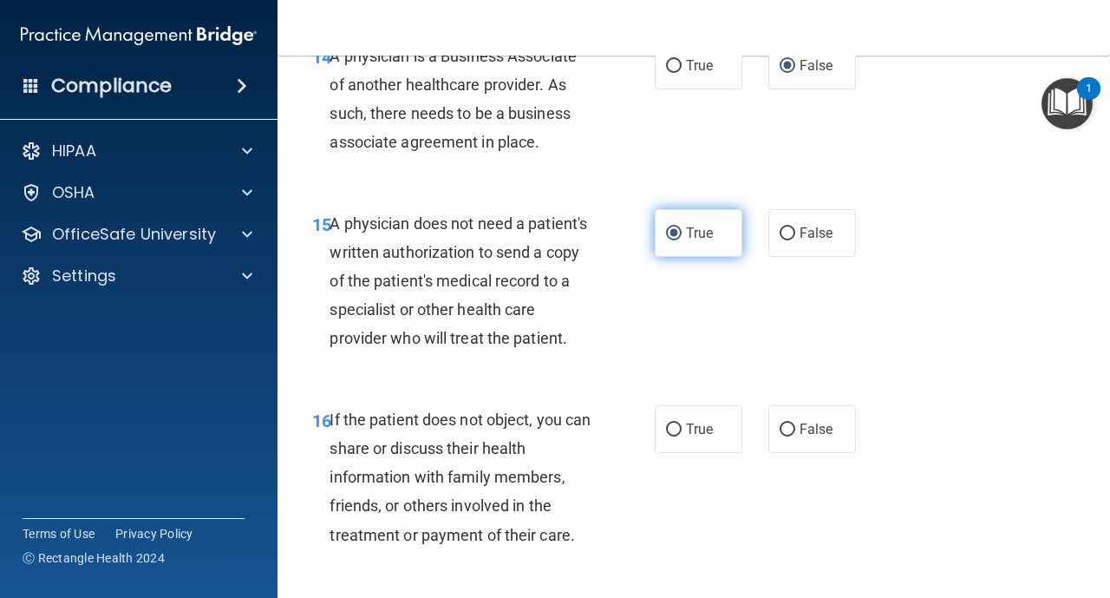
scroll to position [2533, 0]
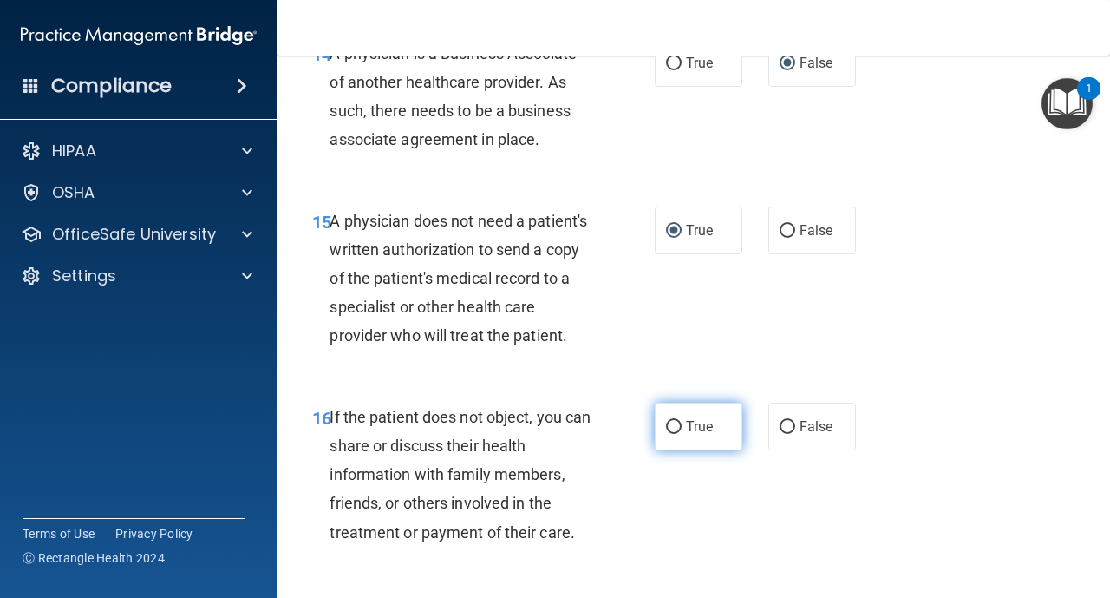
click at [687, 427] on span "True" at bounding box center [699, 426] width 27 height 16
click at [682, 427] on input "True" at bounding box center [674, 427] width 16 height 13
radio input "true"
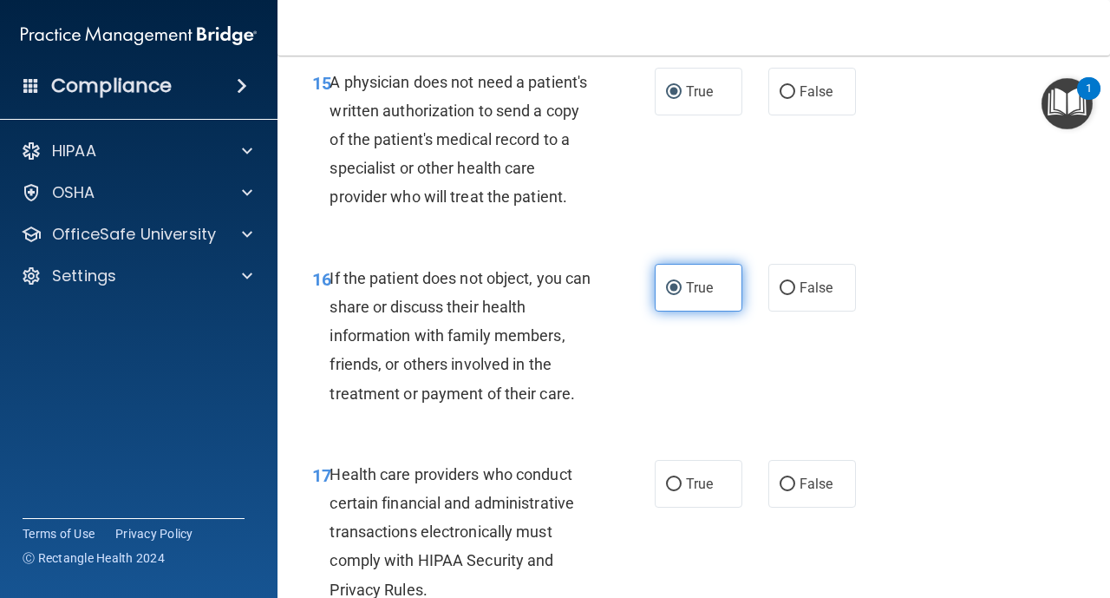
scroll to position [2706, 0]
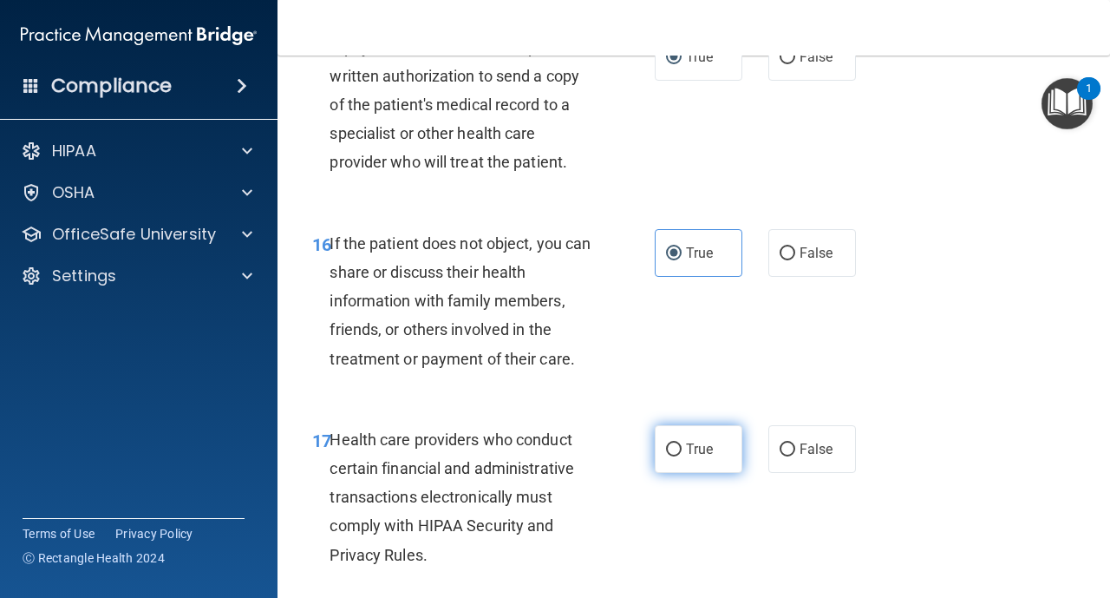
click at [672, 446] on input "True" at bounding box center [674, 449] width 16 height 13
radio input "true"
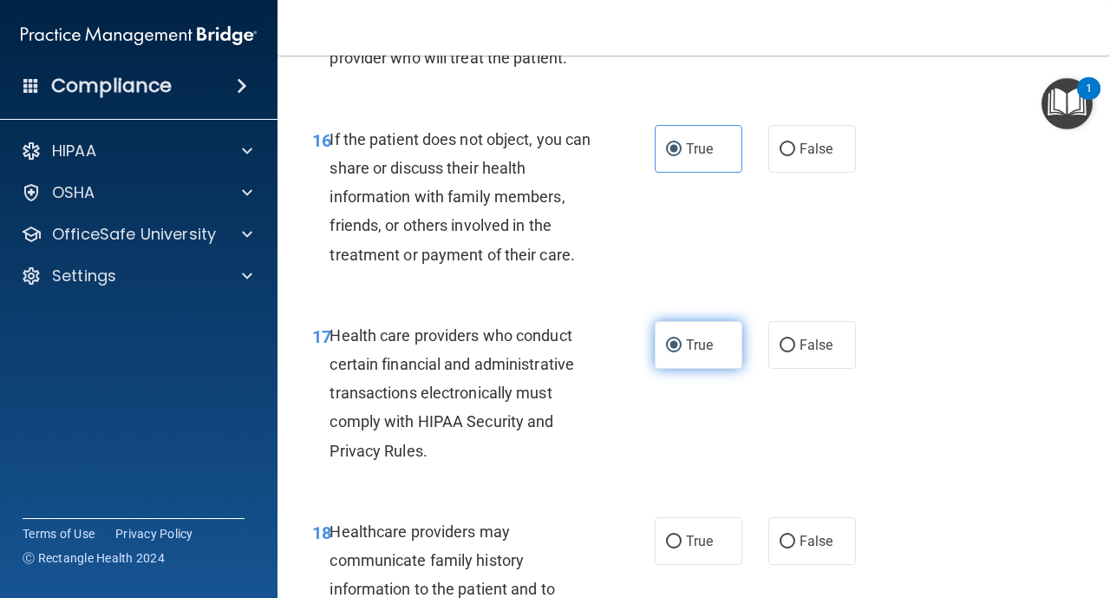
scroll to position [2845, 0]
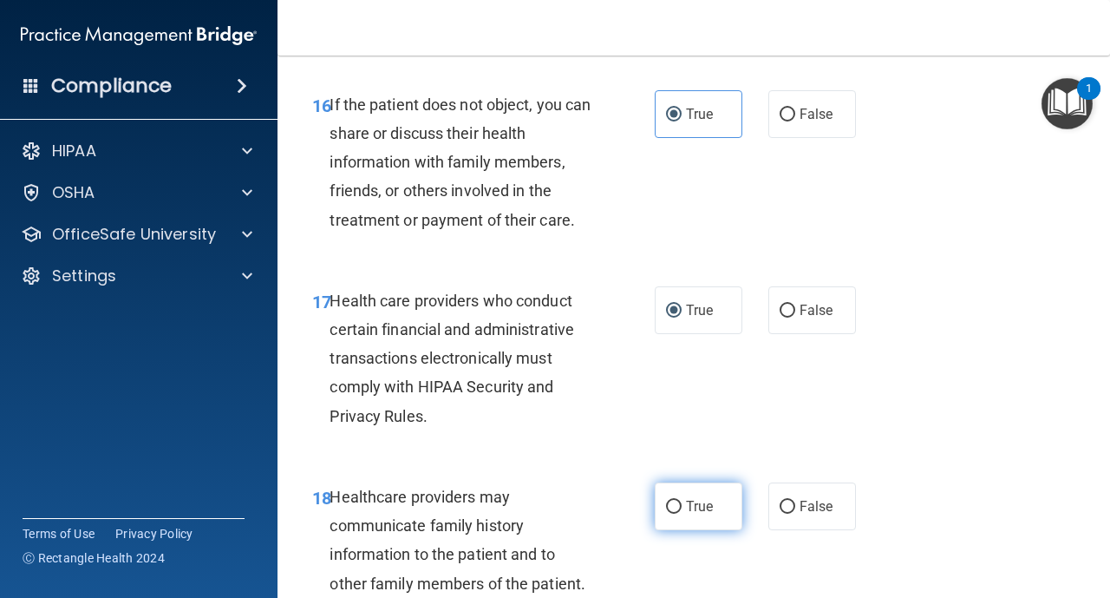
click at [679, 505] on input "True" at bounding box center [674, 507] width 16 height 13
radio input "true"
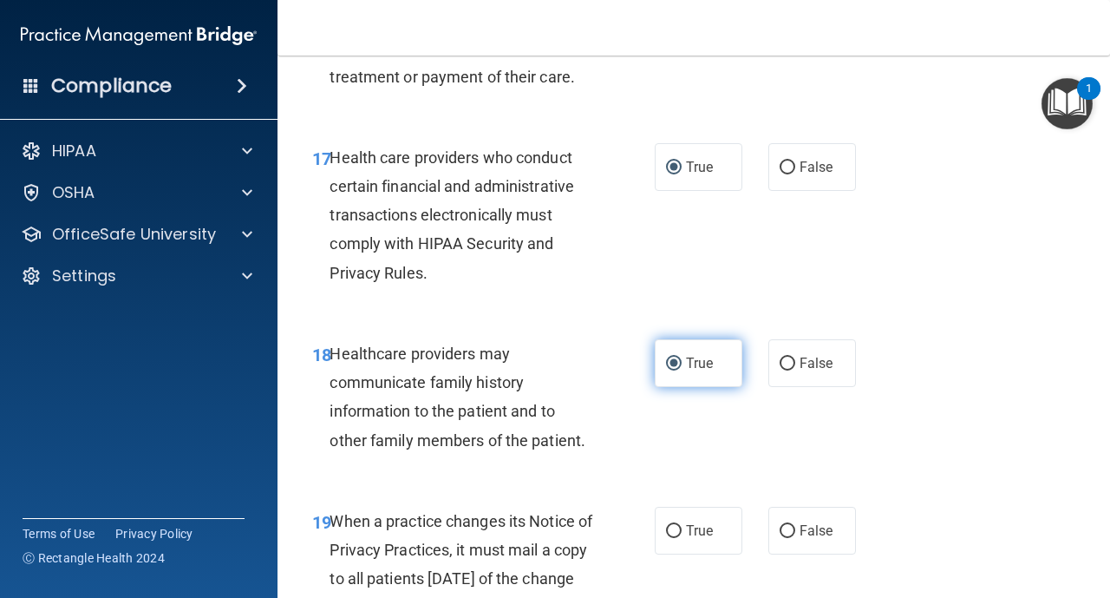
scroll to position [3019, 0]
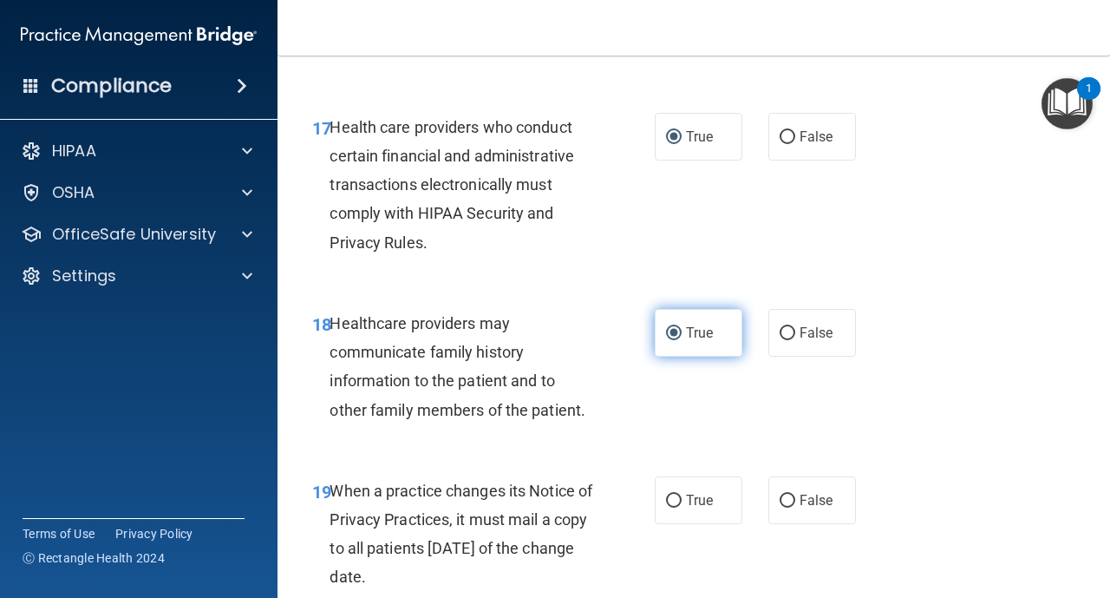
click at [679, 505] on input "True" at bounding box center [674, 500] width 16 height 13
radio input "true"
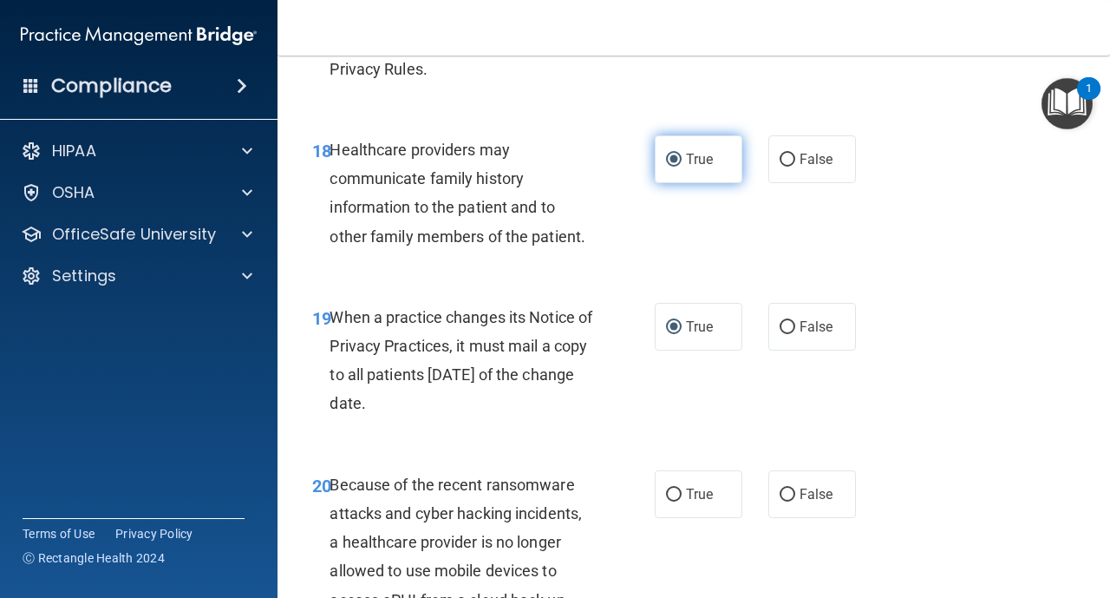
scroll to position [3227, 0]
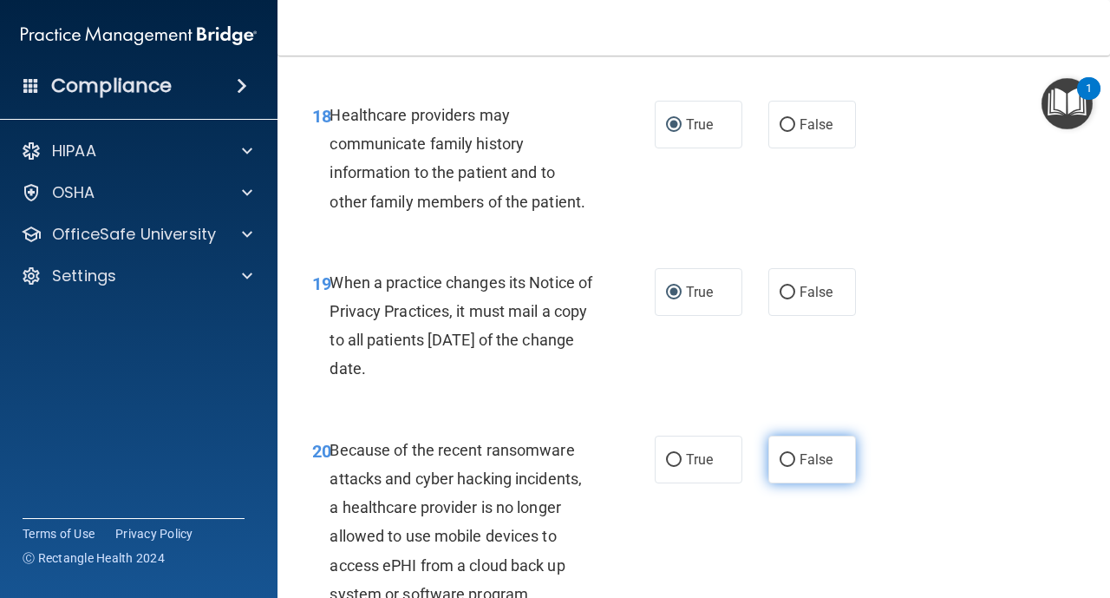
click at [787, 460] on input "False" at bounding box center [788, 460] width 16 height 13
radio input "true"
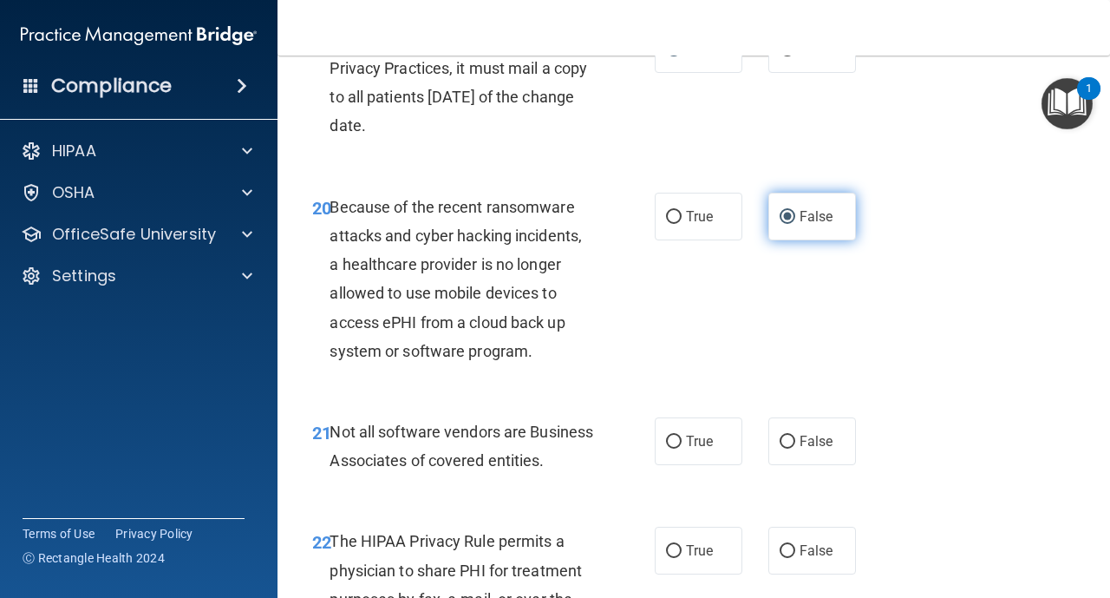
scroll to position [3505, 0]
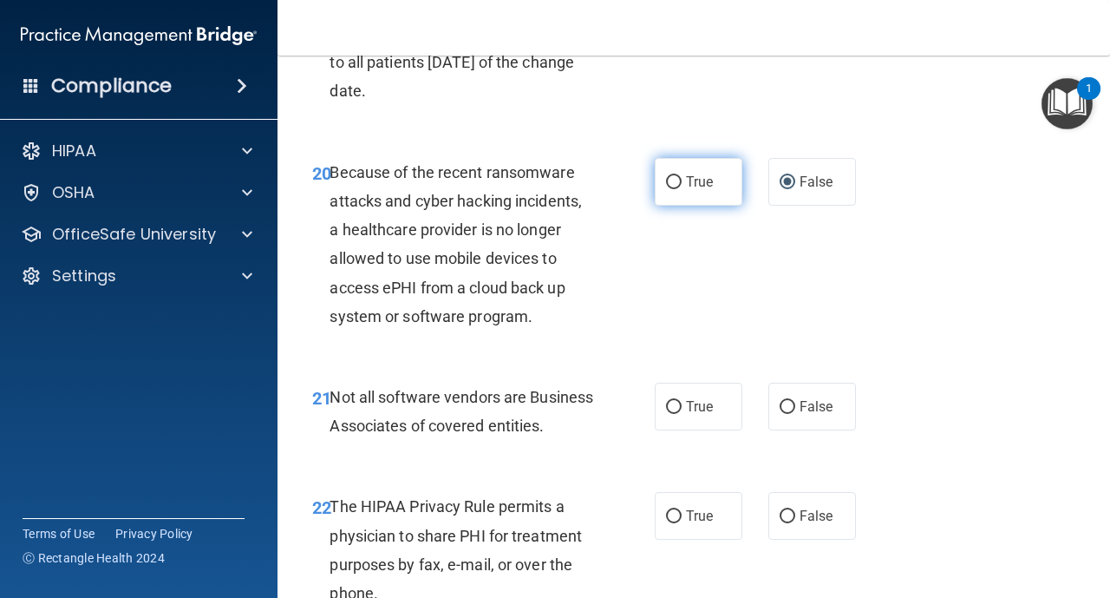
click at [671, 187] on input "True" at bounding box center [674, 182] width 16 height 13
radio input "true"
radio input "false"
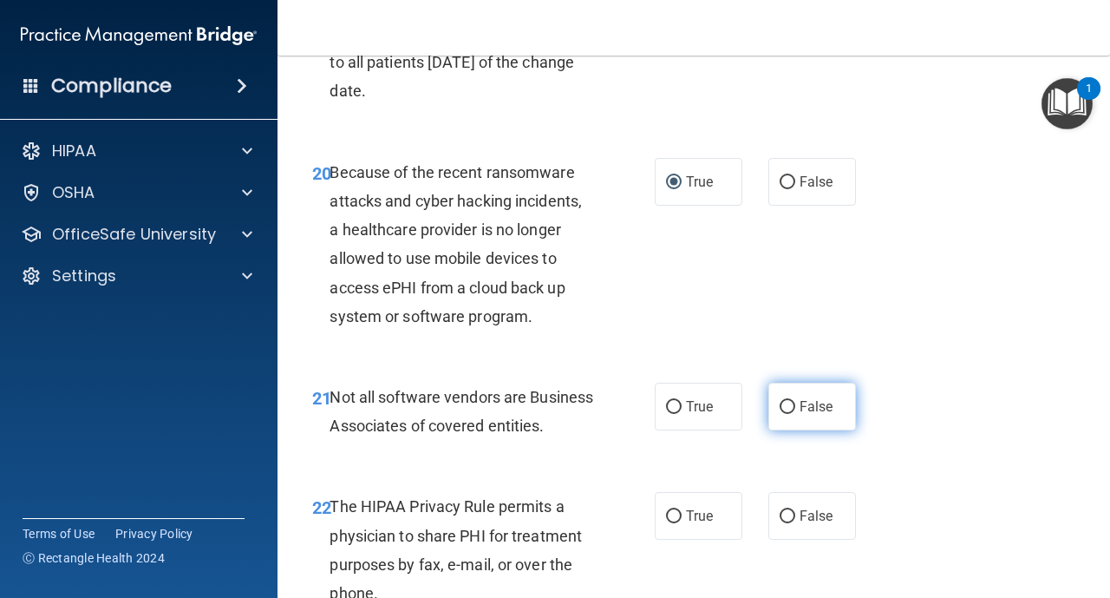
click at [791, 407] on input "False" at bounding box center [788, 407] width 16 height 13
radio input "true"
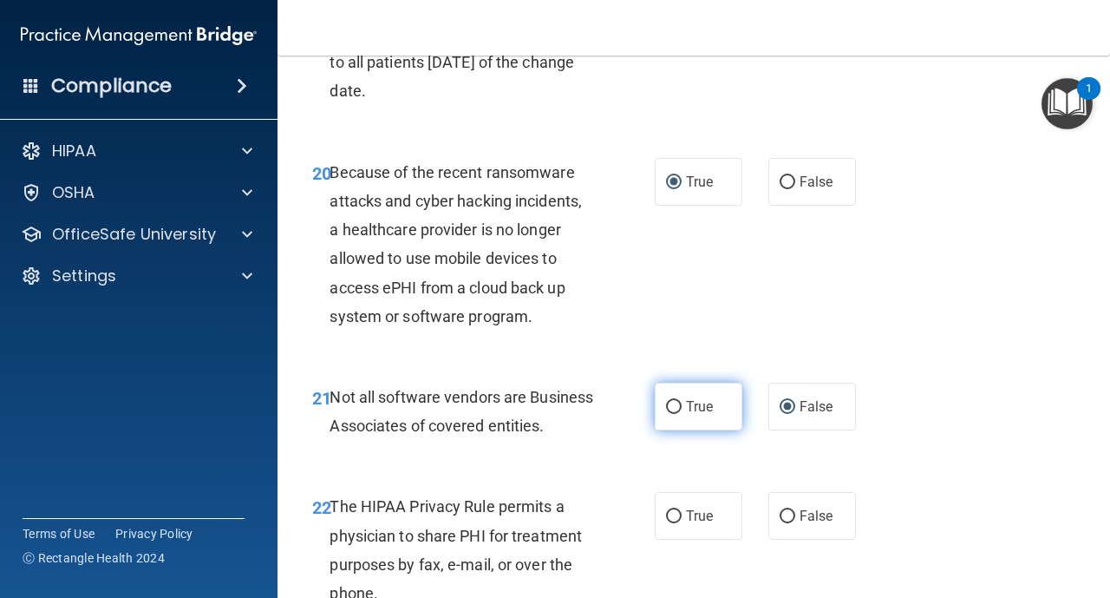
click at [677, 402] on input "True" at bounding box center [674, 407] width 16 height 13
radio input "true"
radio input "false"
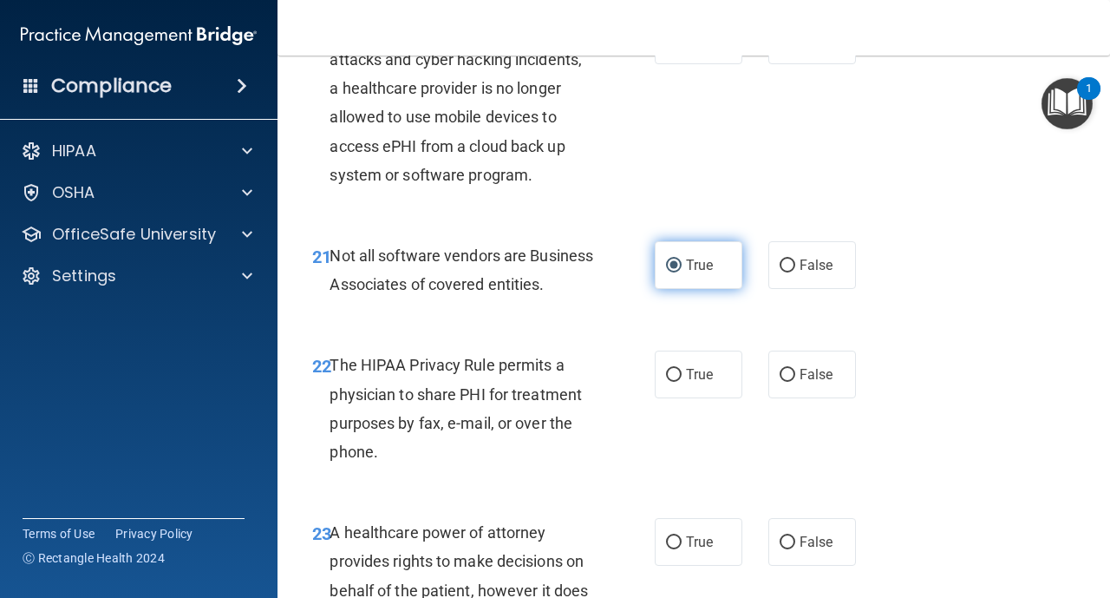
scroll to position [3678, 0]
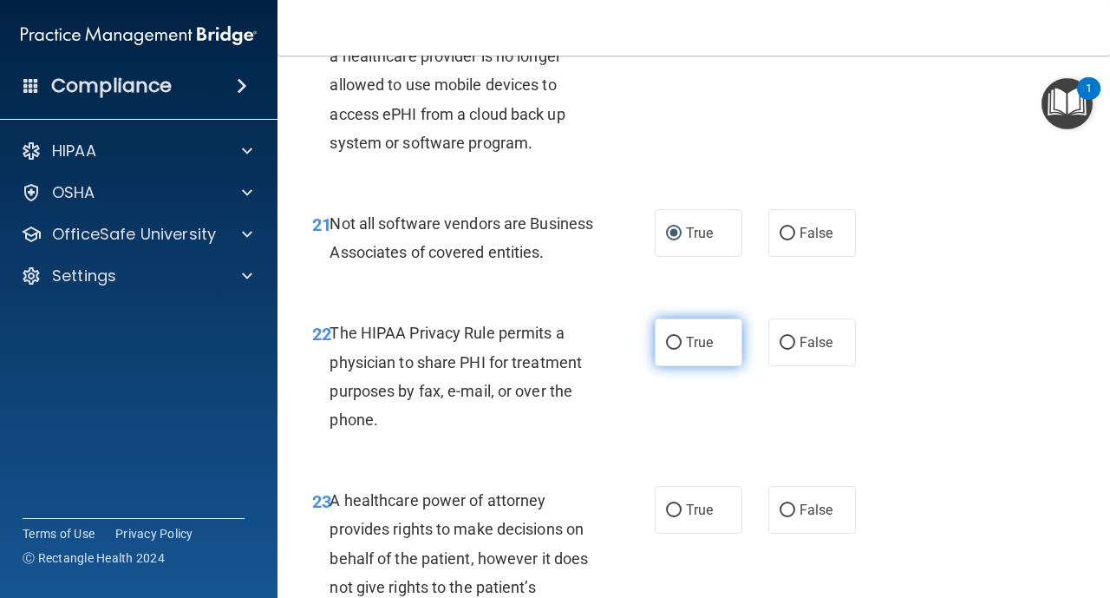
click at [677, 350] on input "True" at bounding box center [674, 343] width 16 height 13
radio input "true"
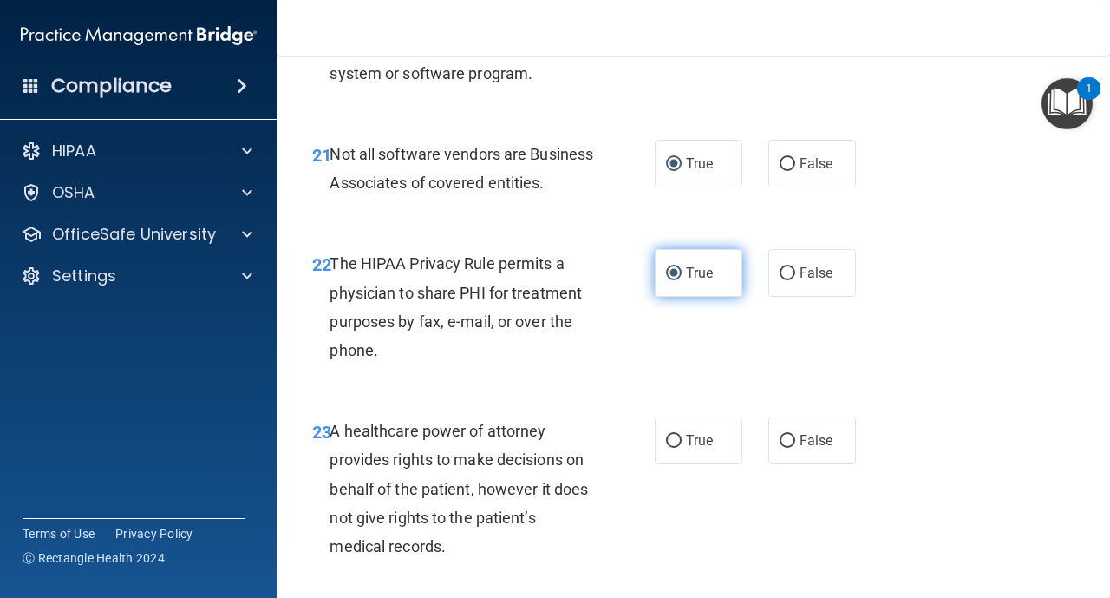
scroll to position [3782, 0]
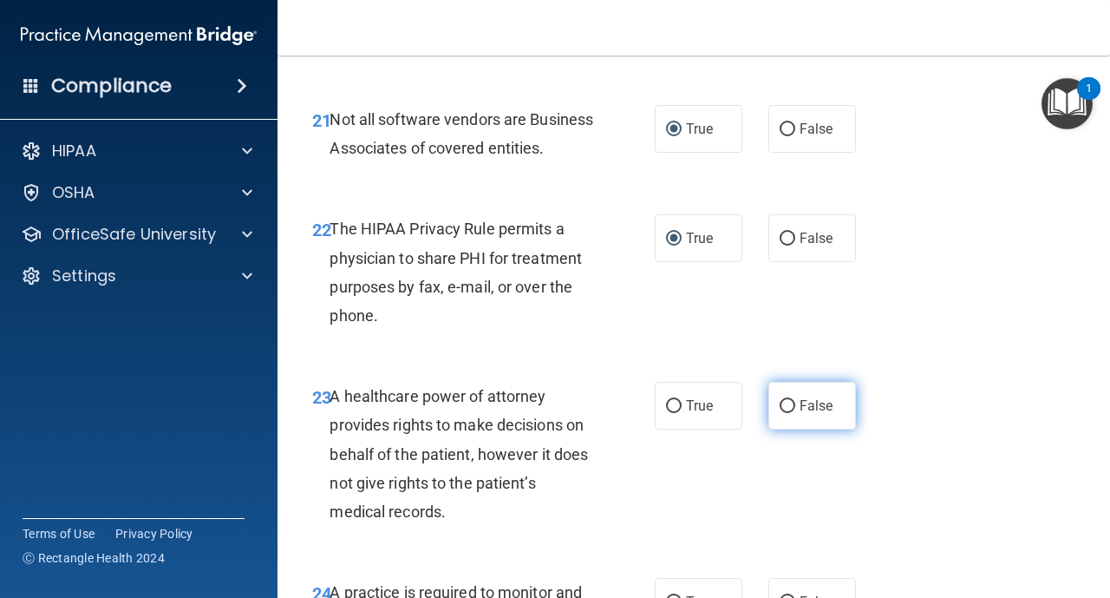
click at [789, 427] on label "False" at bounding box center [813, 406] width 88 height 48
click at [789, 413] on input "False" at bounding box center [788, 406] width 16 height 13
radio input "true"
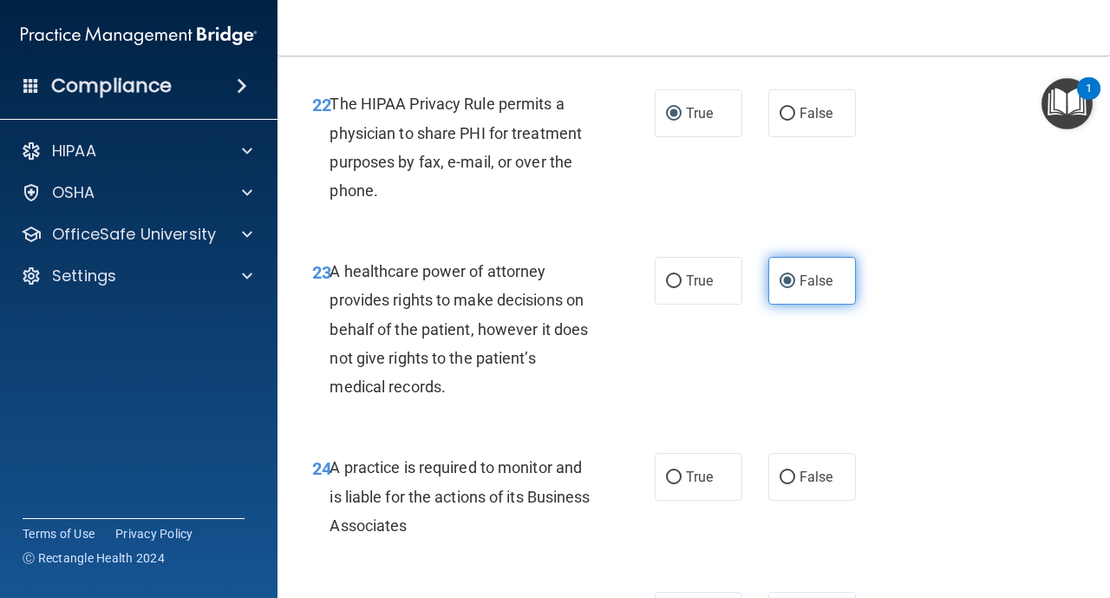
scroll to position [3921, 0]
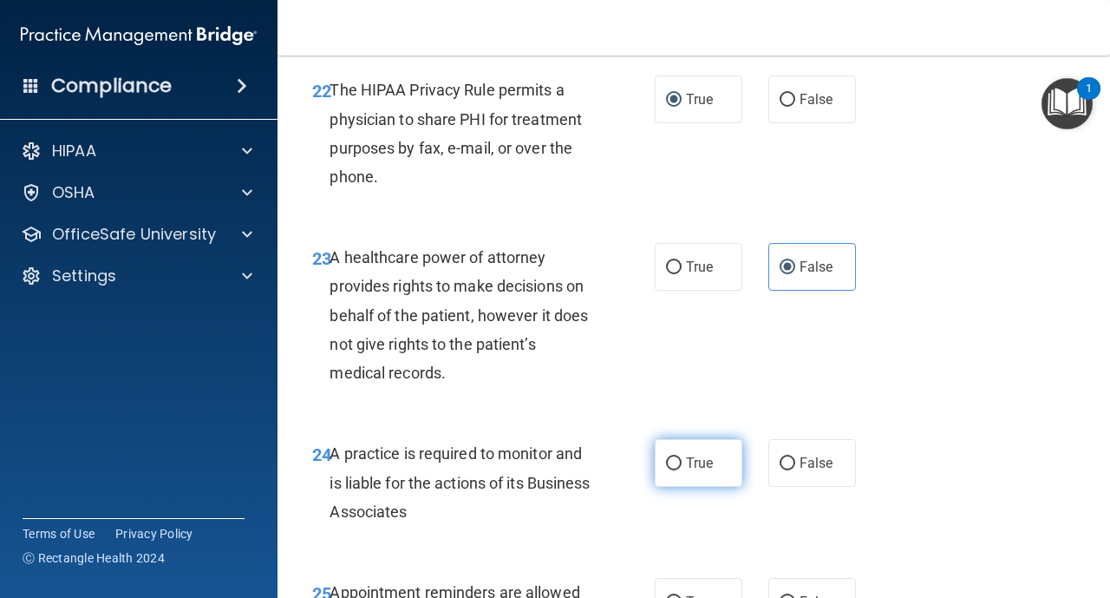
click at [677, 470] on input "True" at bounding box center [674, 463] width 16 height 13
radio input "true"
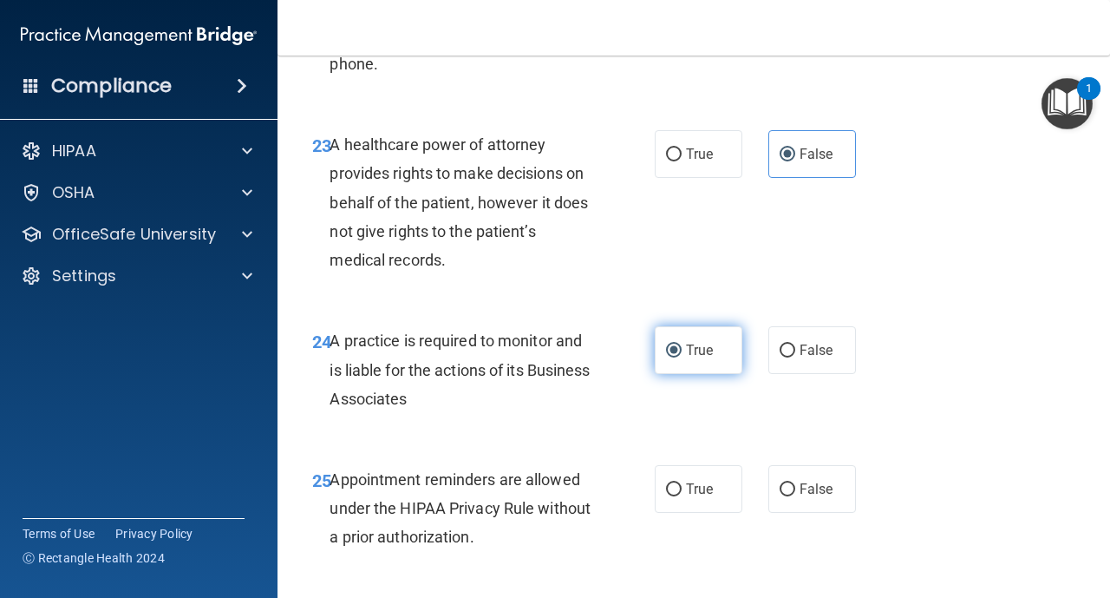
scroll to position [4060, 0]
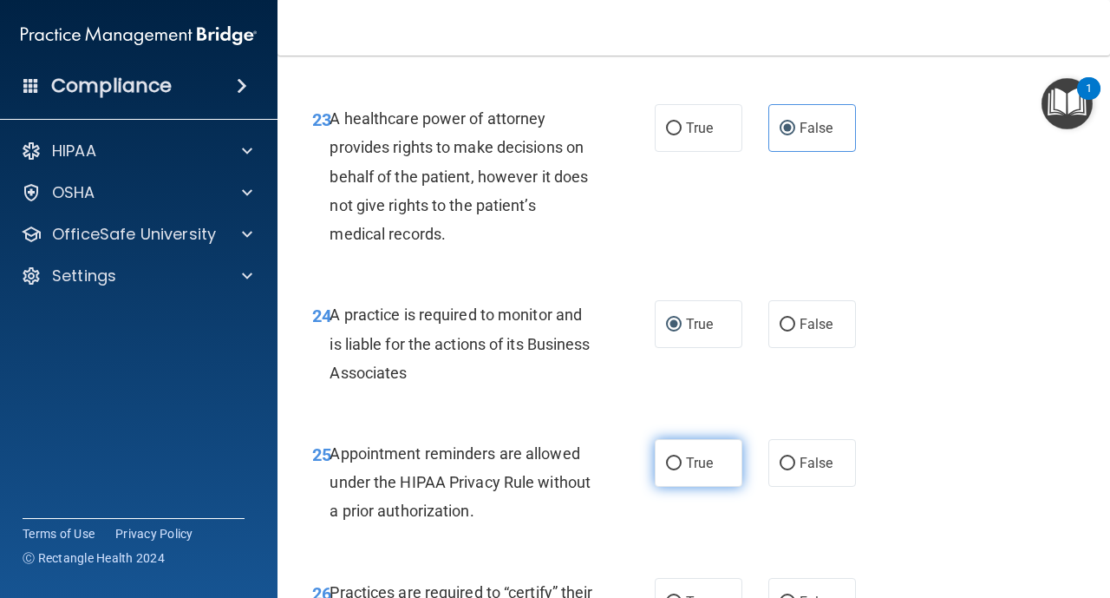
click at [679, 470] on input "True" at bounding box center [674, 463] width 16 height 13
radio input "true"
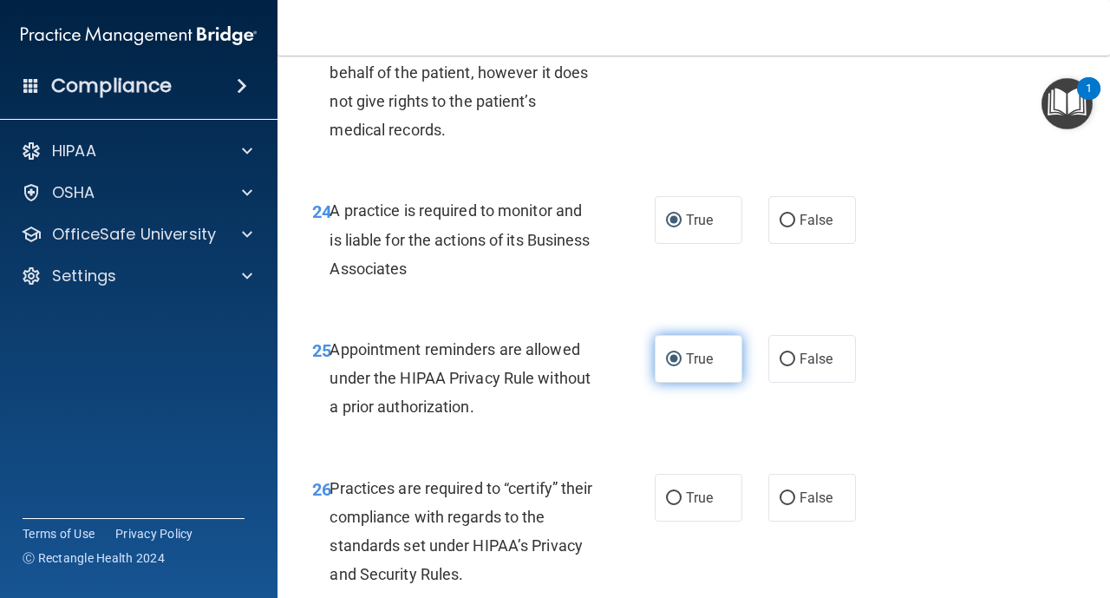
scroll to position [4198, 0]
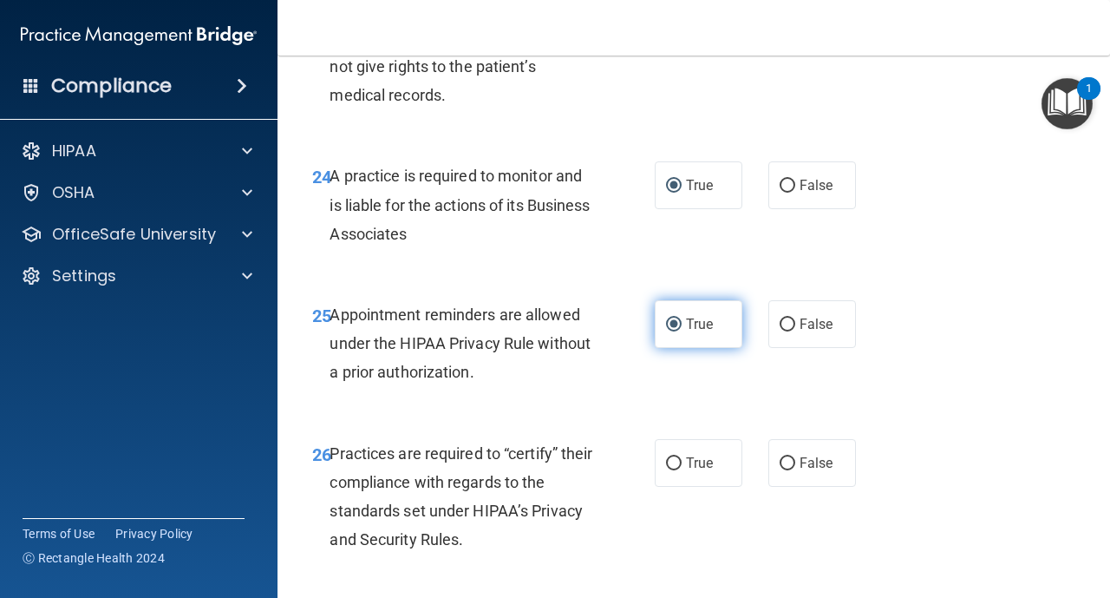
click at [679, 470] on input "True" at bounding box center [674, 463] width 16 height 13
radio input "true"
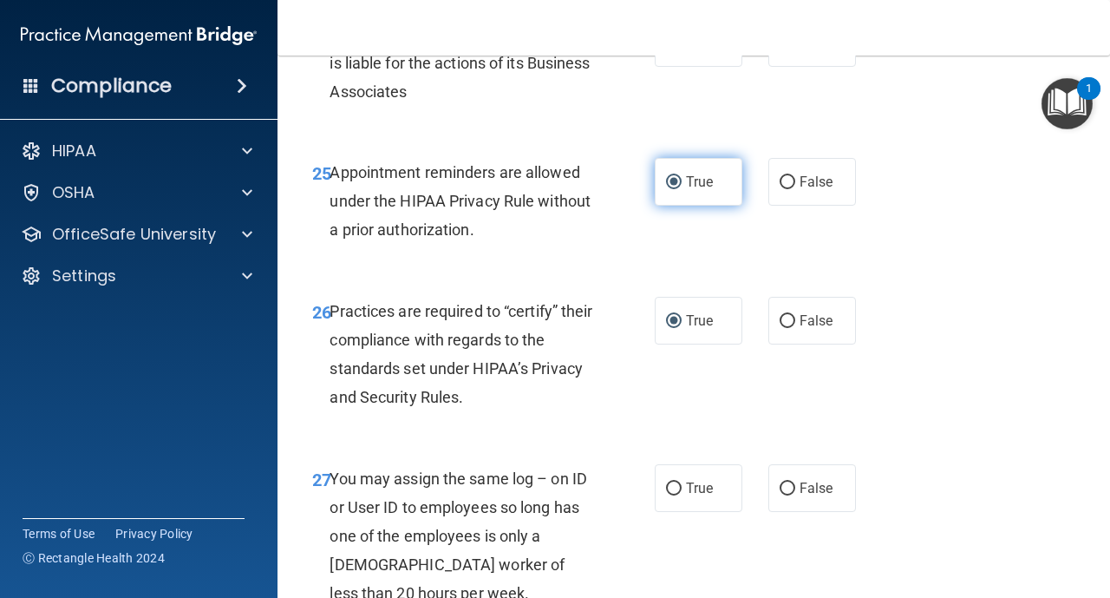
scroll to position [4372, 0]
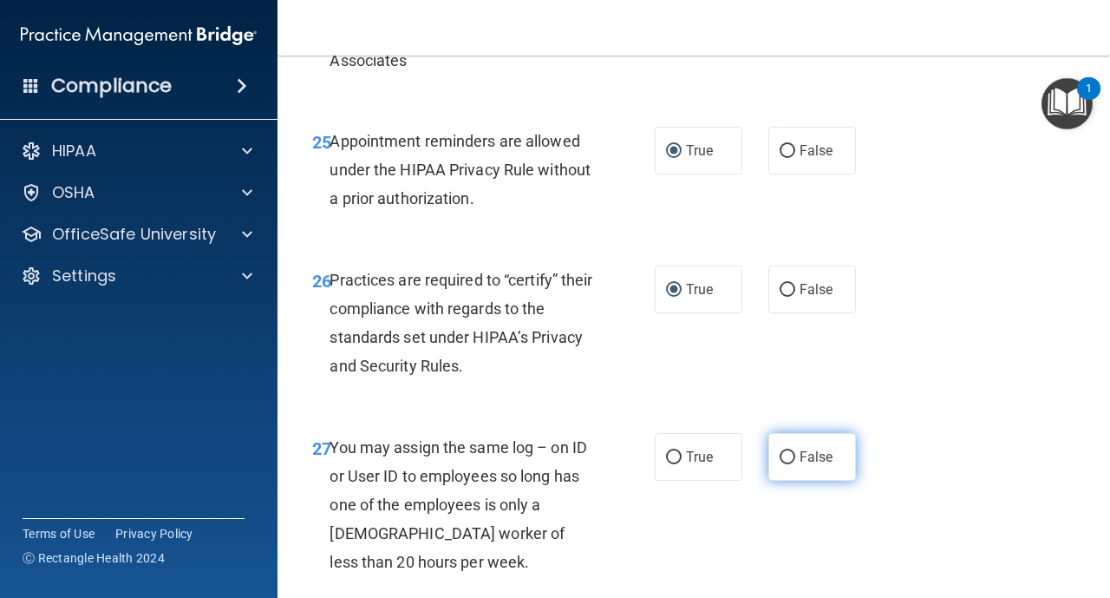
click at [789, 464] on input "False" at bounding box center [788, 457] width 16 height 13
radio input "true"
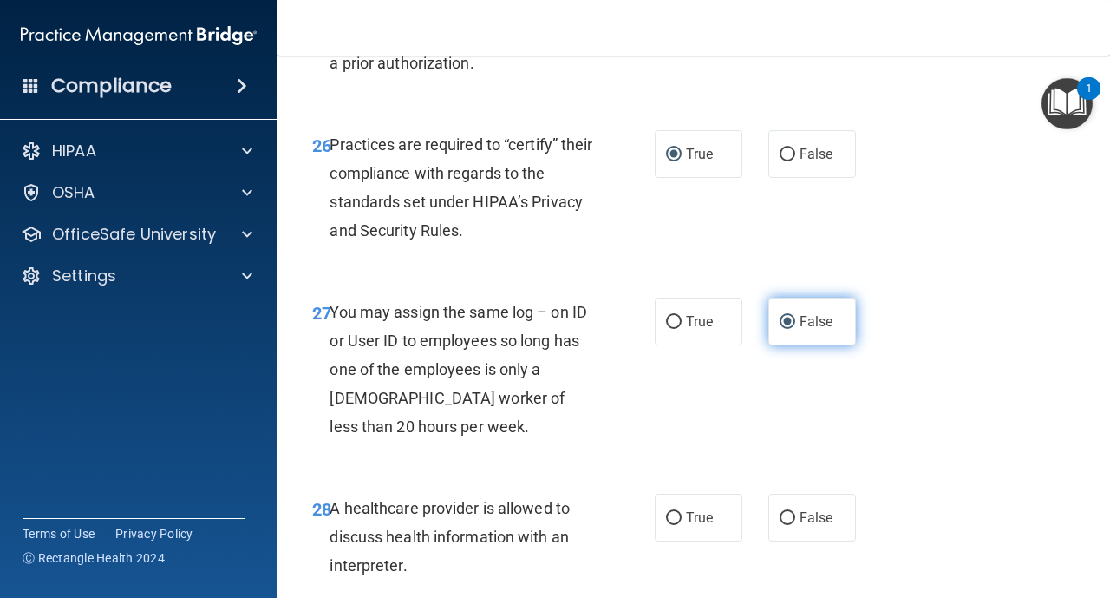
scroll to position [4511, 0]
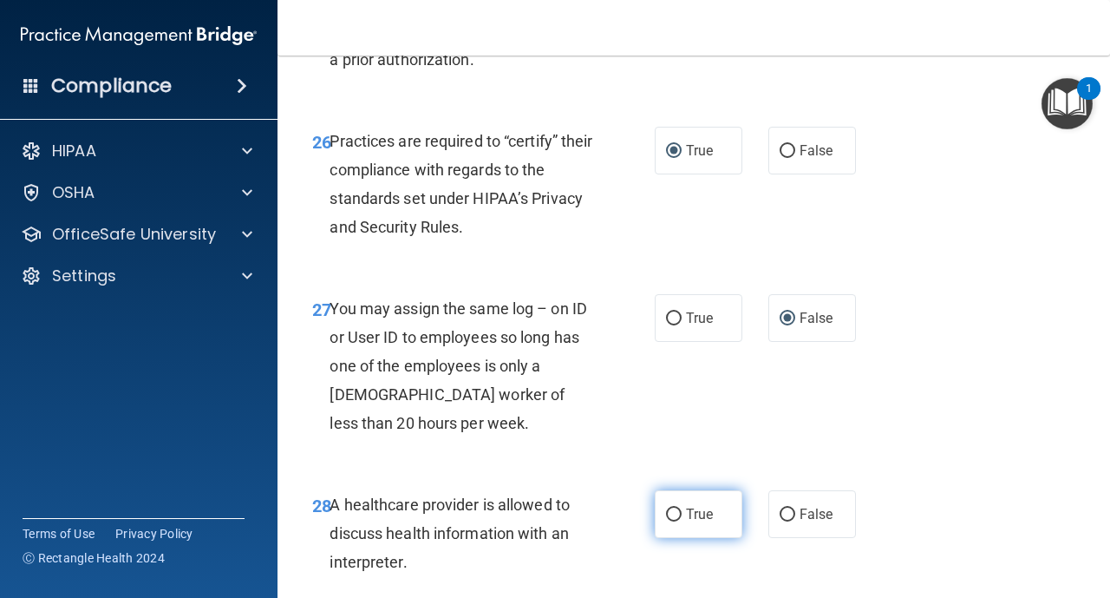
click at [681, 534] on label "True" at bounding box center [699, 514] width 88 height 48
click at [681, 521] on input "True" at bounding box center [674, 514] width 16 height 13
radio input "true"
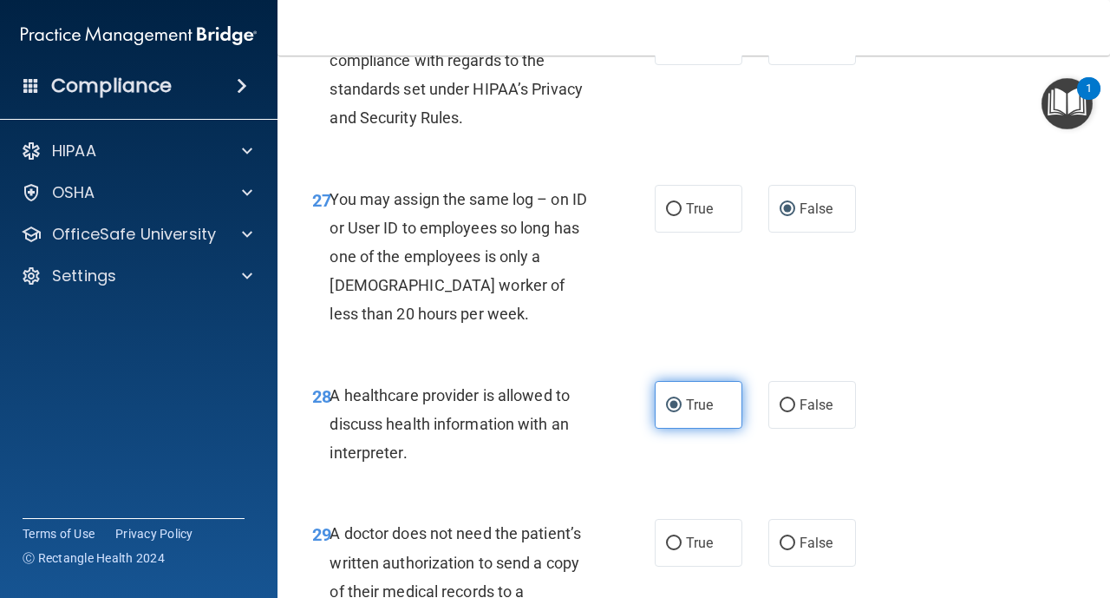
scroll to position [4650, 0]
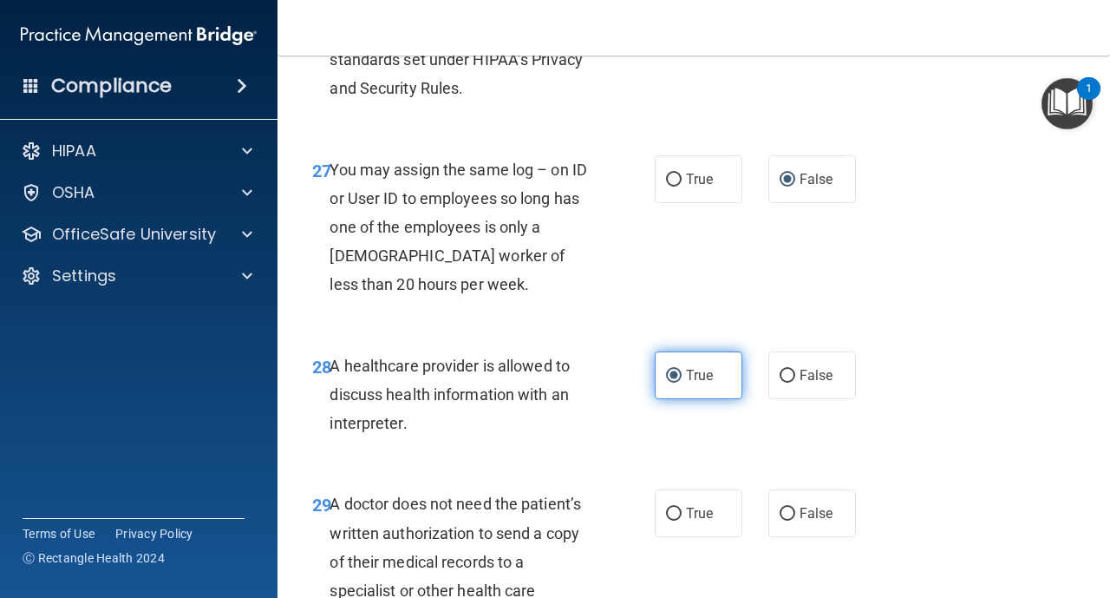
click at [681, 534] on label "True" at bounding box center [699, 513] width 88 height 48
click at [681, 520] on input "True" at bounding box center [674, 513] width 16 height 13
radio input "true"
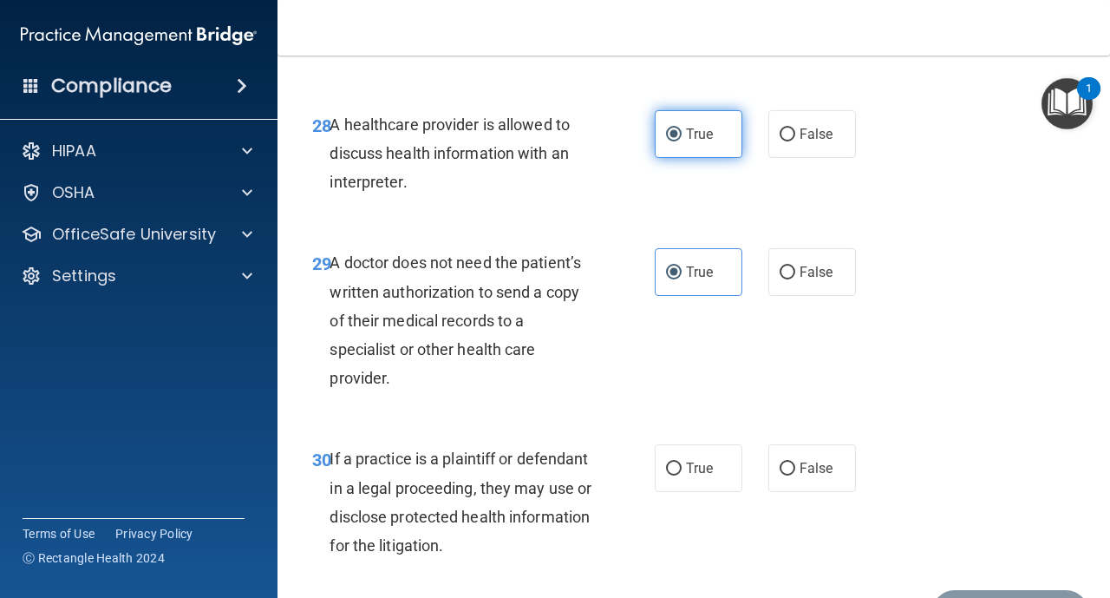
scroll to position [4892, 0]
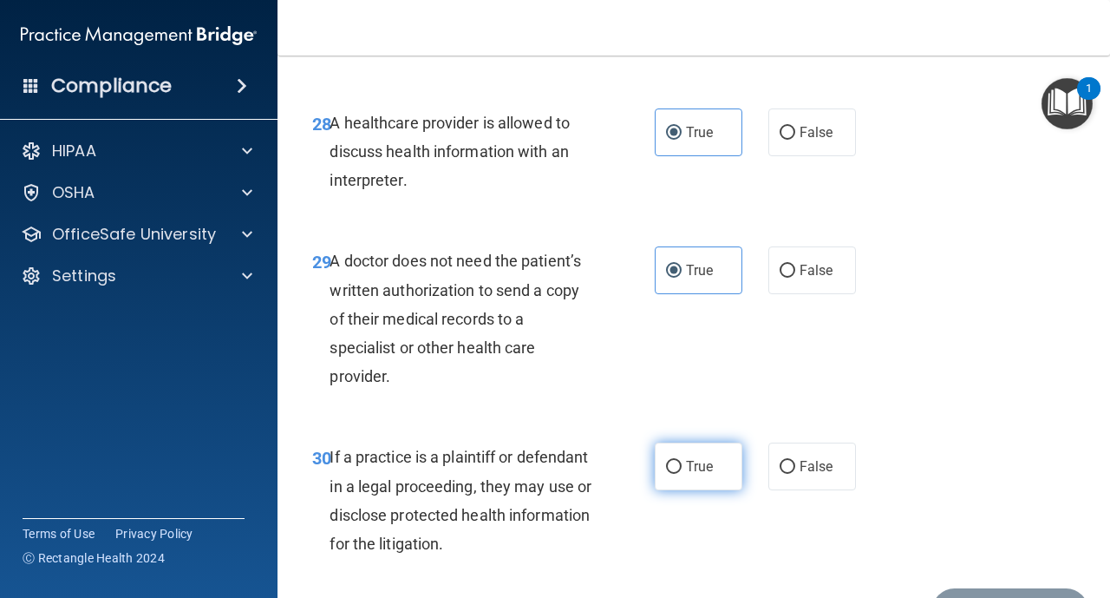
click at [680, 490] on label "True" at bounding box center [699, 466] width 88 height 48
click at [680, 474] on input "True" at bounding box center [674, 467] width 16 height 13
radio input "true"
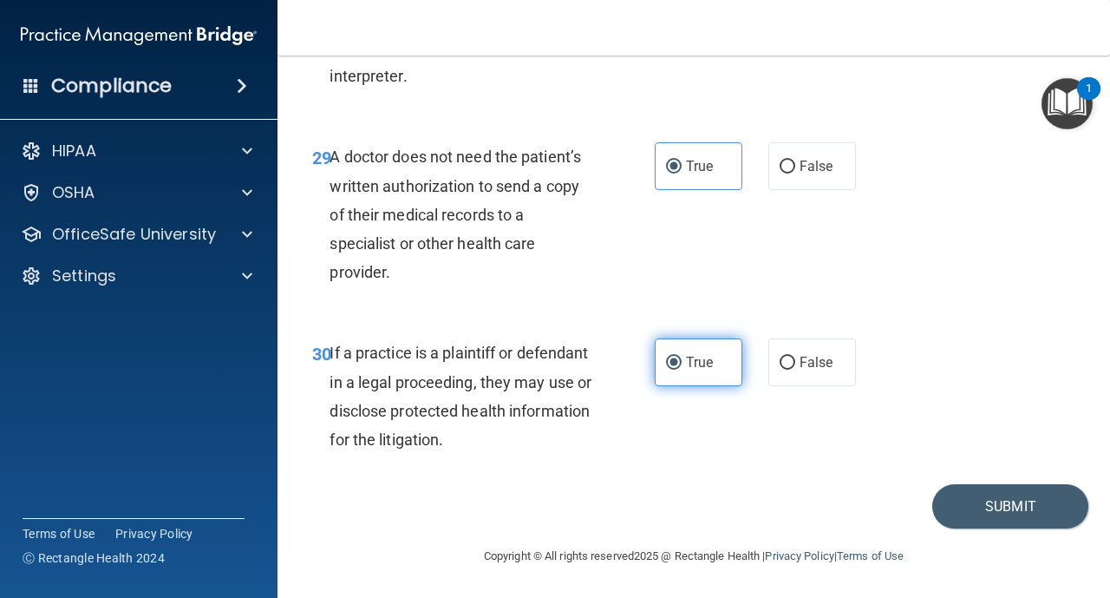
scroll to position [5026, 0]
click at [1044, 499] on button "Submit" at bounding box center [1011, 506] width 156 height 44
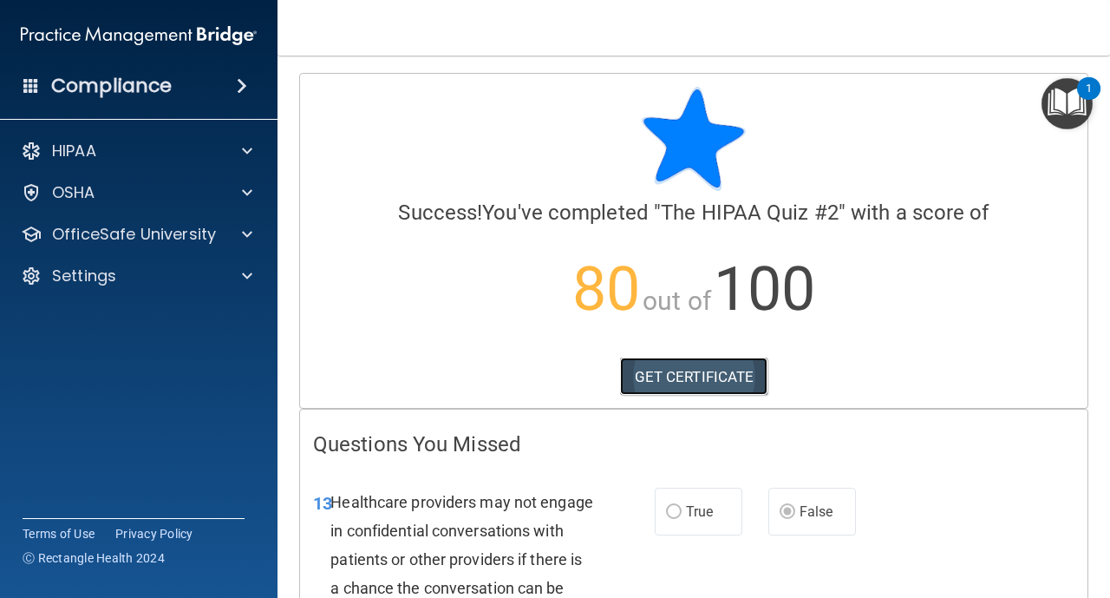
click at [743, 376] on link "GET CERTIFICATE" at bounding box center [694, 376] width 148 height 38
click at [1059, 130] on div at bounding box center [694, 139] width 762 height 104
click at [1068, 108] on img "Open Resource Center, 1 new notification" at bounding box center [1067, 103] width 51 height 51
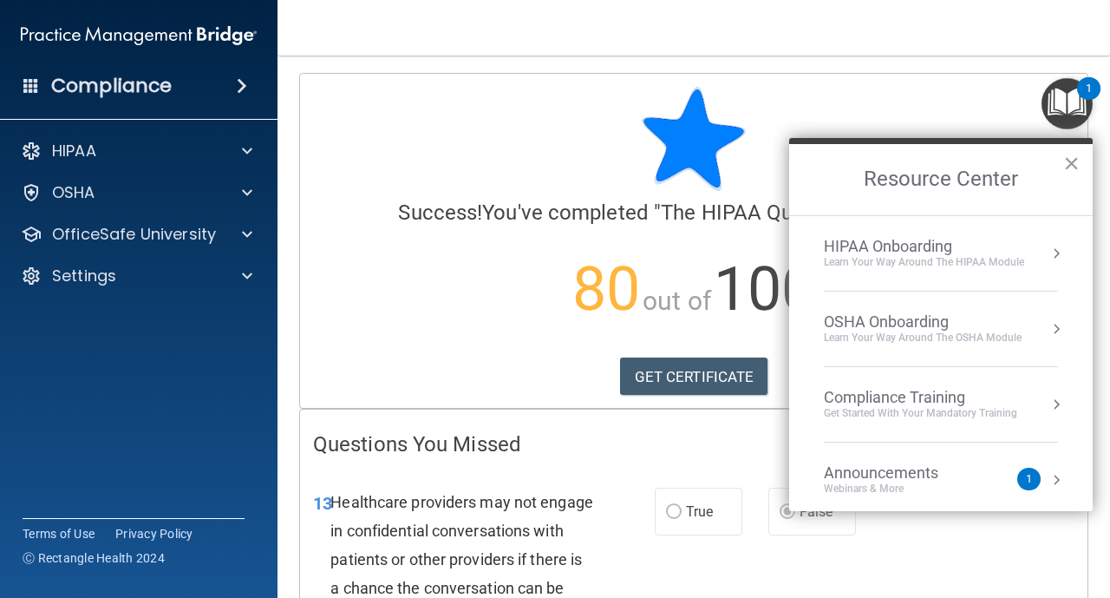
click at [952, 319] on div "OSHA Onboarding" at bounding box center [923, 321] width 198 height 19
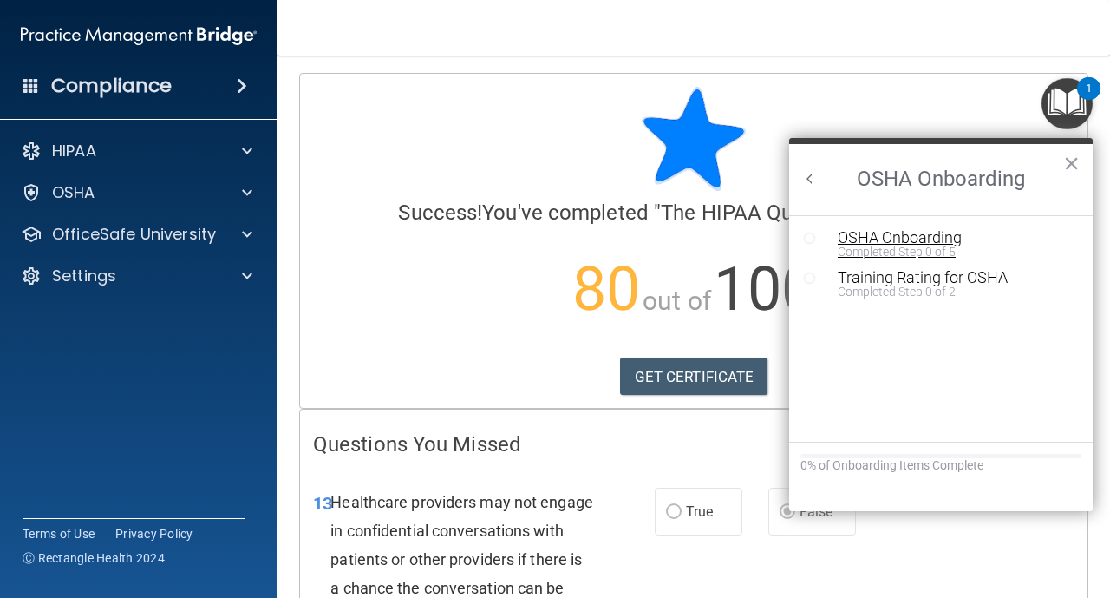
click at [873, 242] on div "OSHA Onboarding" at bounding box center [954, 238] width 232 height 16
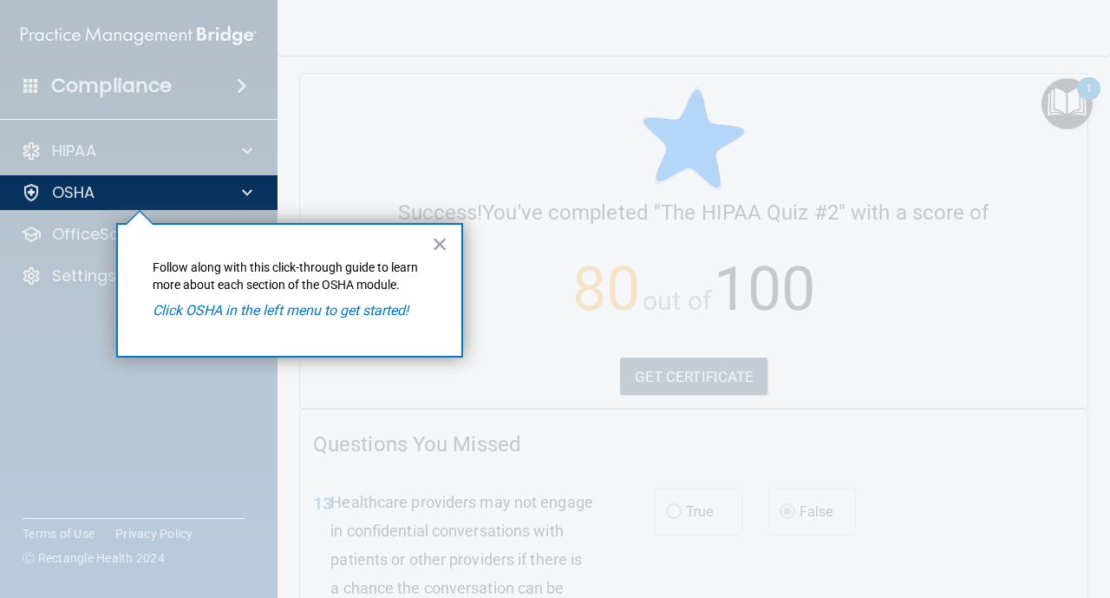
click at [353, 320] on div "× Follow along with this click-through guide to learn more about each section o…" at bounding box center [289, 290] width 347 height 134
click at [351, 316] on em "Click OSHA in the left menu to get started!" at bounding box center [281, 310] width 256 height 16
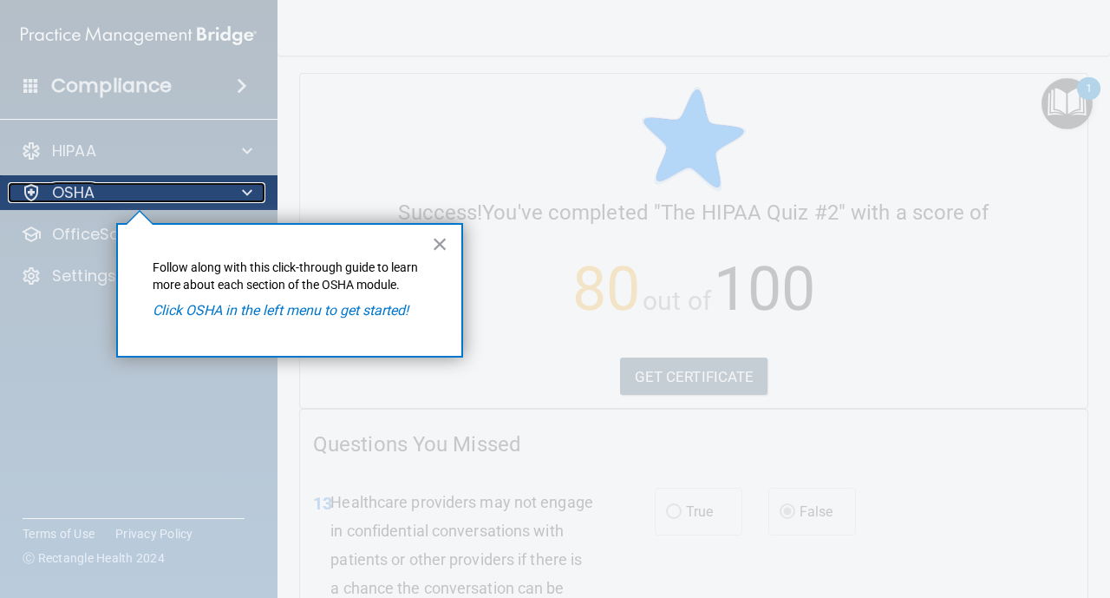
click at [226, 189] on div at bounding box center [244, 192] width 43 height 21
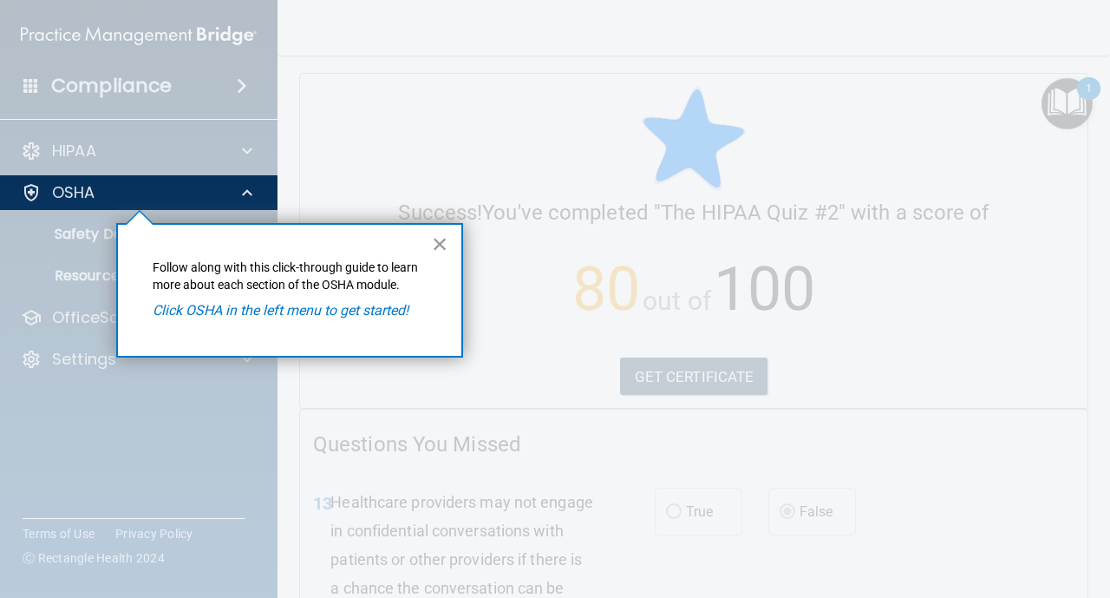
click at [439, 245] on button "×" at bounding box center [440, 244] width 16 height 28
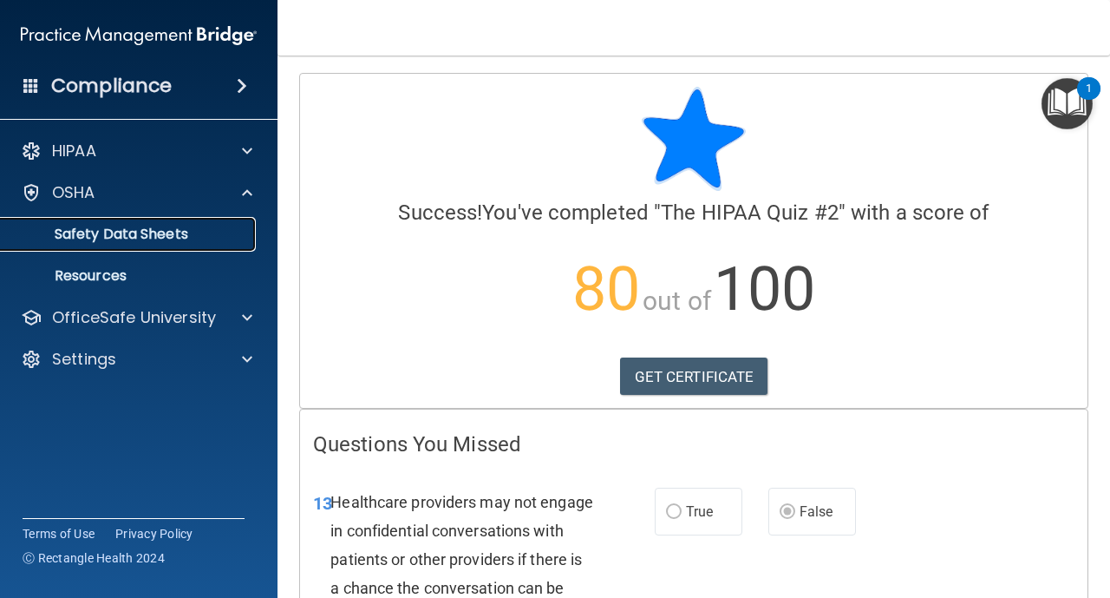
click at [123, 233] on p "Safety Data Sheets" at bounding box center [129, 234] width 237 height 17
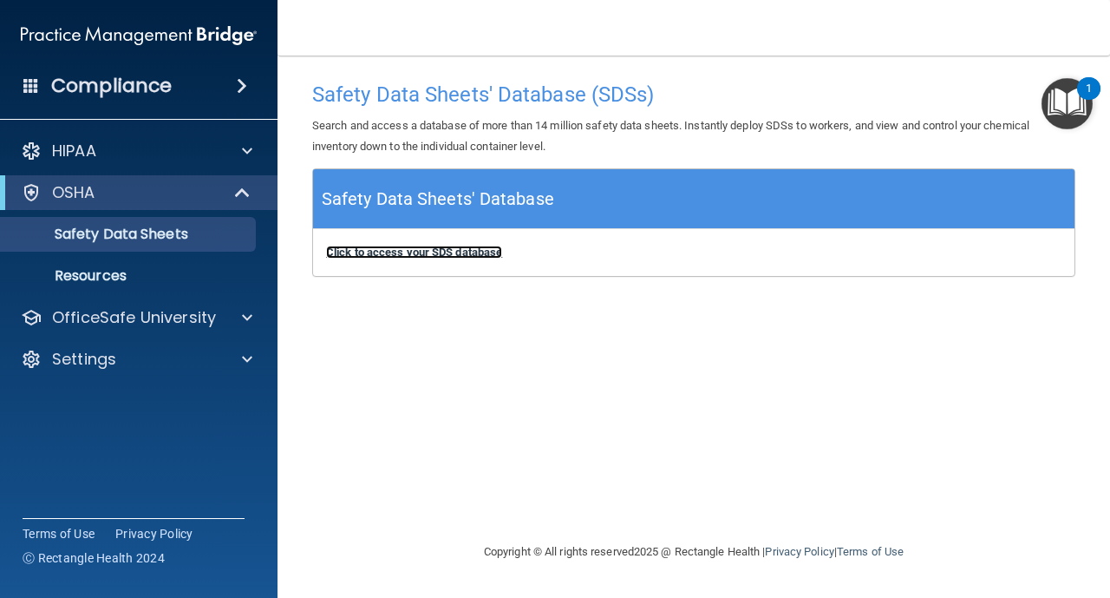
click at [389, 253] on b "Click to access your SDS database" at bounding box center [414, 251] width 176 height 13
click at [439, 187] on h5 "Safety Data Sheets' Database" at bounding box center [438, 199] width 232 height 30
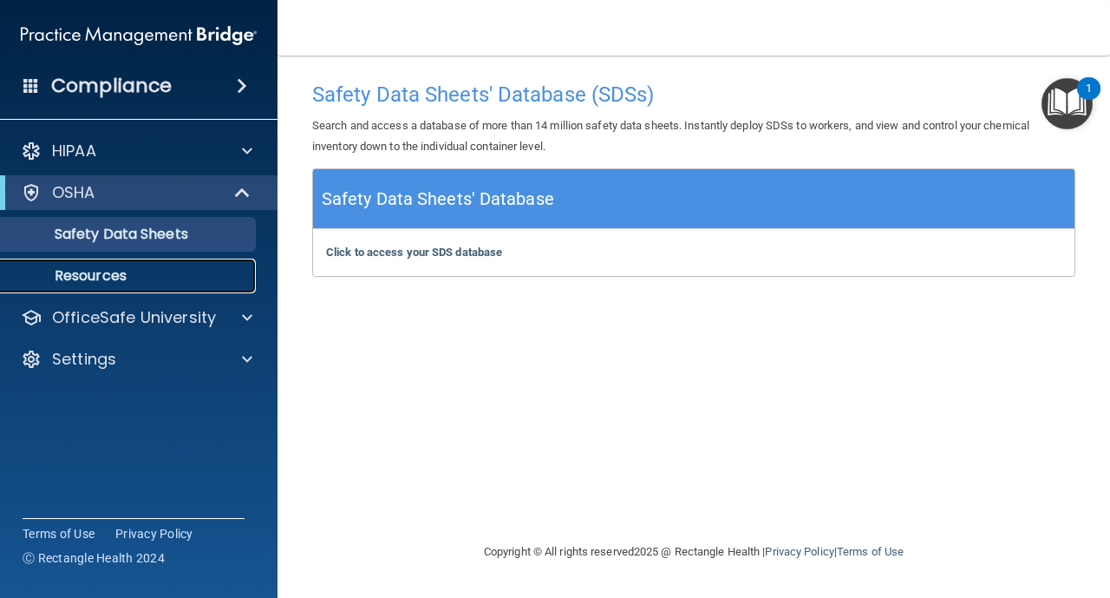
click at [119, 279] on p "Resources" at bounding box center [129, 275] width 237 height 17
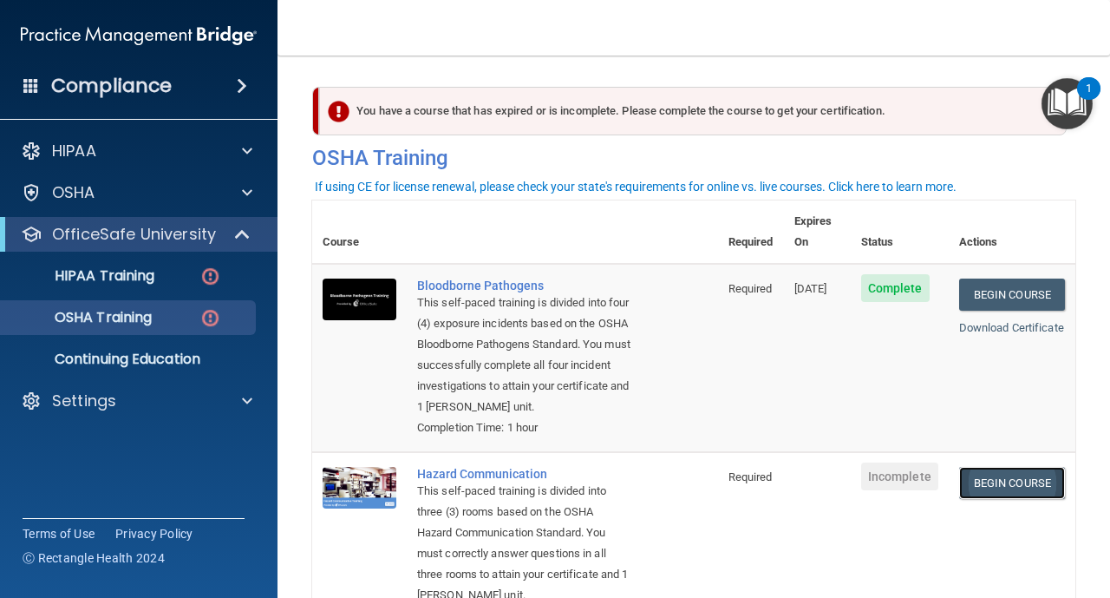
click at [999, 487] on link "Begin Course" at bounding box center [1012, 483] width 106 height 32
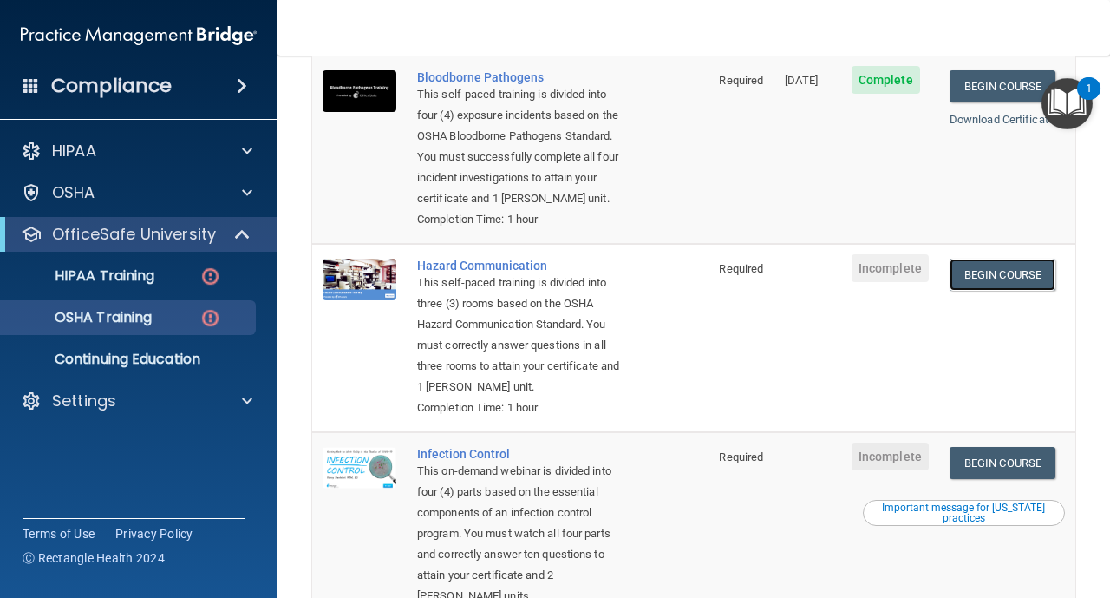
scroll to position [243, 0]
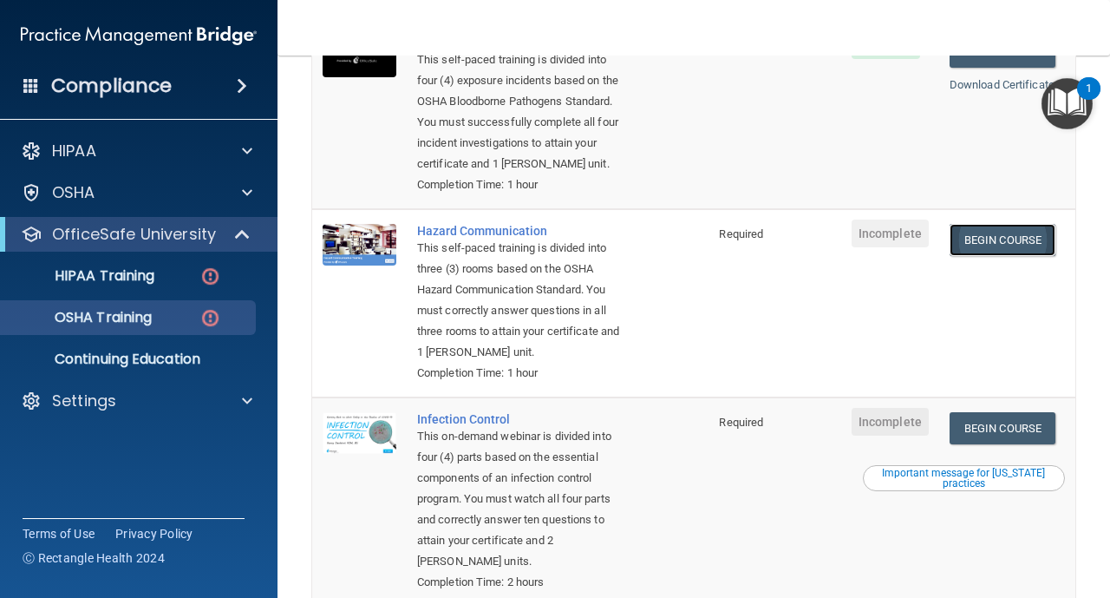
click at [1031, 239] on link "Begin Course" at bounding box center [1003, 240] width 106 height 32
click at [1013, 427] on link "Begin Course" at bounding box center [1003, 428] width 106 height 32
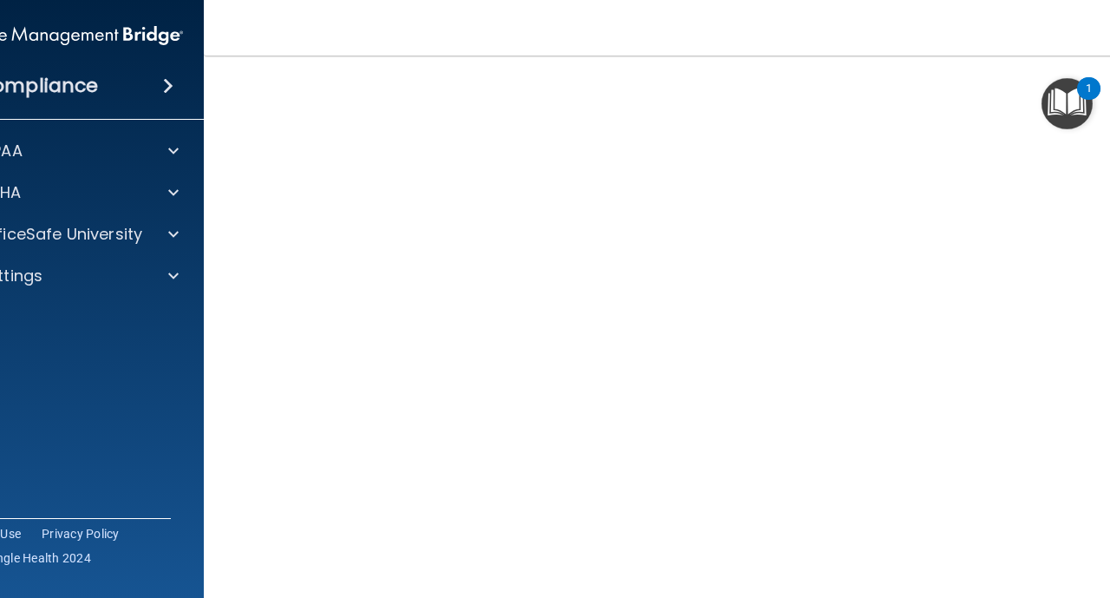
scroll to position [149, 0]
click at [317, 6] on nav "Toggle navigation [PERSON_NAME] [EMAIL_ADDRESS][DOMAIN_NAME] Manage My Enterpri…" at bounding box center [694, 28] width 980 height 56
click at [309, 12] on nav "Toggle navigation [PERSON_NAME] [EMAIL_ADDRESS][DOMAIN_NAME] Manage My Enterpri…" at bounding box center [694, 28] width 980 height 56
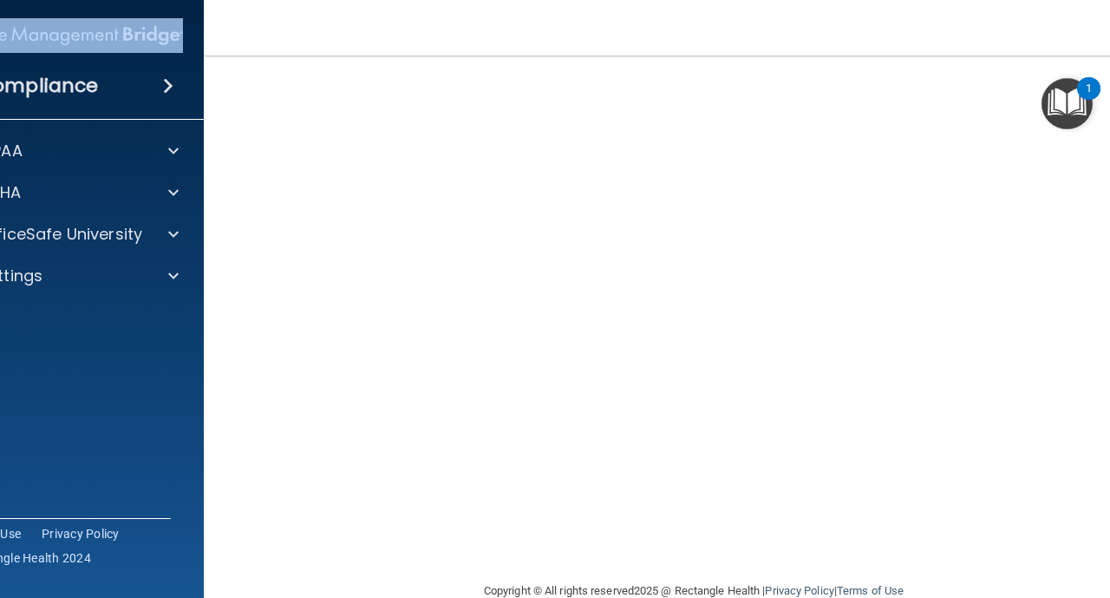
drag, startPoint x: 200, startPoint y: 16, endPoint x: 143, endPoint y: 28, distance: 57.5
click at [143, 28] on div "Compliance HIPAA Documents and Policies Report an Incident Business Associates …" at bounding box center [65, 299] width 278 height 598
click at [238, 13] on nav "Toggle navigation [PERSON_NAME] [EMAIL_ADDRESS][DOMAIN_NAME] Manage My Enterpri…" at bounding box center [694, 28] width 980 height 56
click at [1109, 522] on html "Compliance HIPAA Documents and Policies Report an Incident Business Associates …" at bounding box center [555, 299] width 1110 height 598
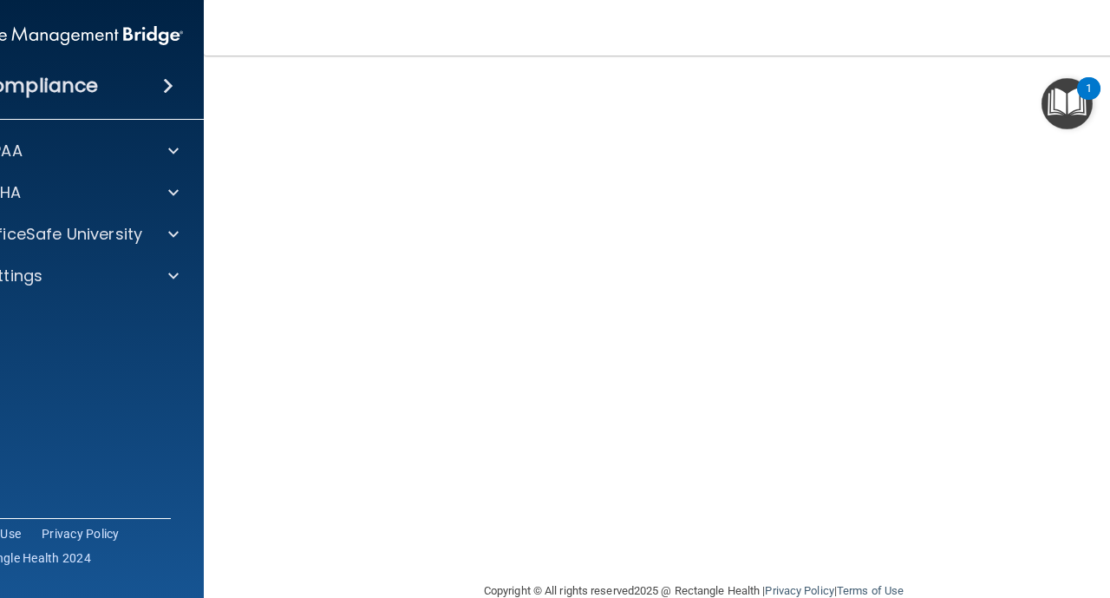
click at [1109, 522] on html "Compliance HIPAA Documents and Policies Report an Incident Business Associates …" at bounding box center [555, 299] width 1110 height 598
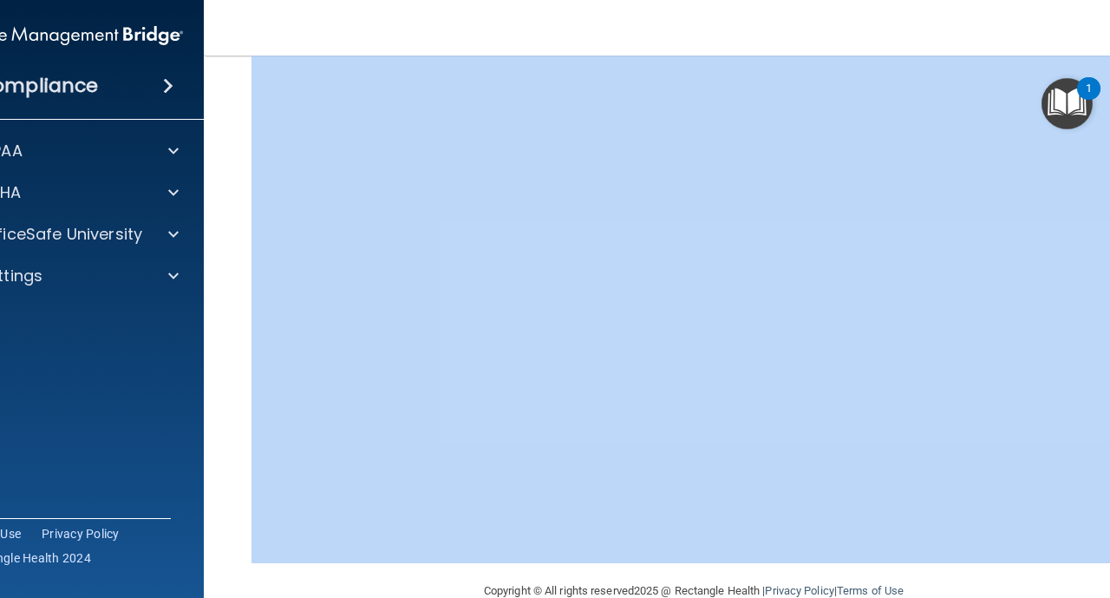
click at [1109, 522] on html "Compliance HIPAA Documents and Policies Report an Incident Business Associates …" at bounding box center [555, 299] width 1110 height 598
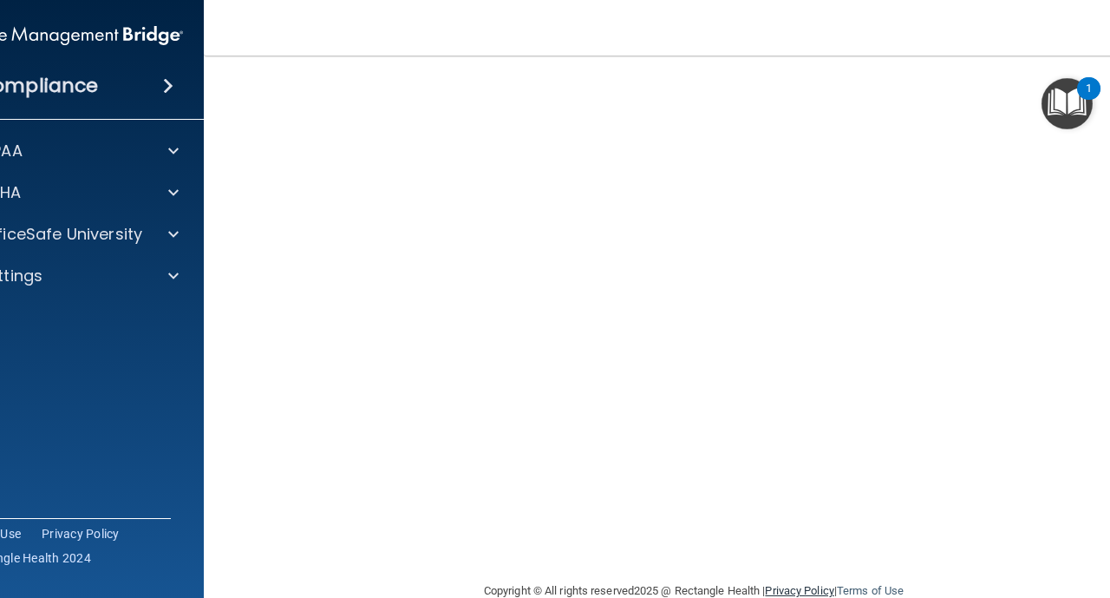
click at [777, 597] on html "Compliance HIPAA Documents and Policies Report an Incident Business Associates …" at bounding box center [555, 299] width 1110 height 598
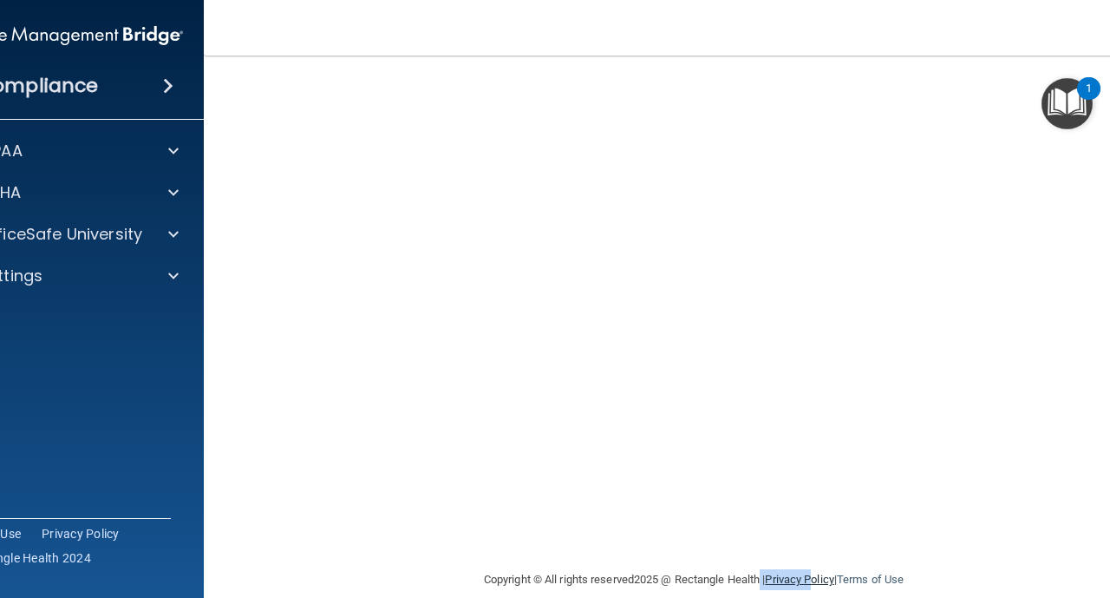
drag, startPoint x: 758, startPoint y: 596, endPoint x: 825, endPoint y: 573, distance: 70.5
click at [824, 573] on div "Copyright © All rights reserved 2025 @ Rectangle Health | Privacy Policy | Term…" at bounding box center [693, 580] width 633 height 56
click at [957, 566] on div "Copyright © All rights reserved 2025 @ Rectangle Health | Privacy Policy | Term…" at bounding box center [693, 580] width 633 height 56
drag, startPoint x: 957, startPoint y: 566, endPoint x: 976, endPoint y: 566, distance: 19.1
click at [972, 566] on div "Copyright © All rights reserved 2025 @ Rectangle Health | Privacy Policy | Term…" at bounding box center [693, 580] width 633 height 56
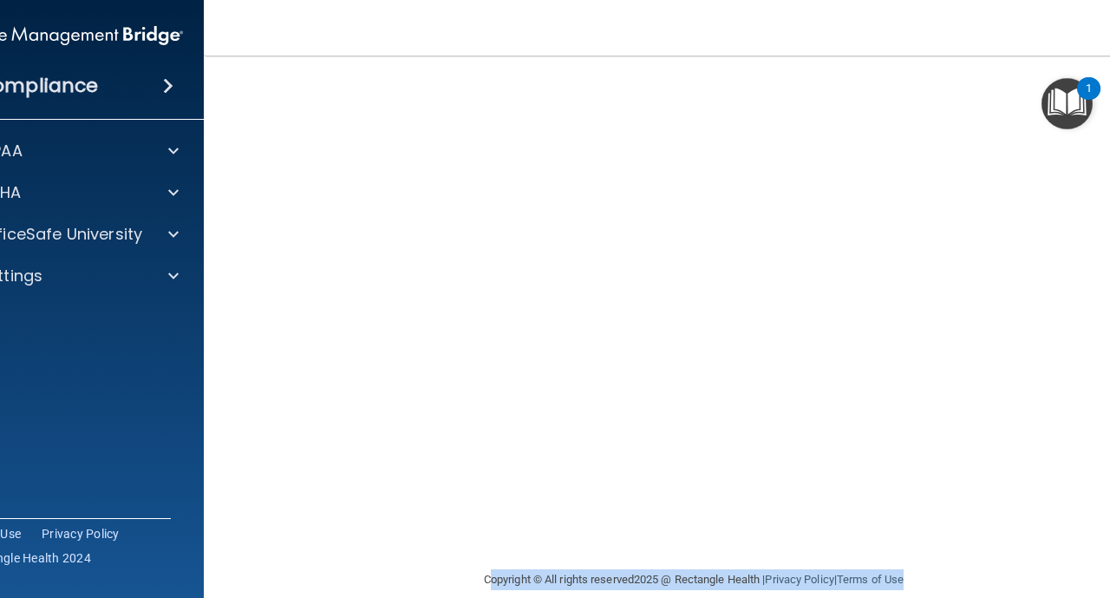
scroll to position [184, 0]
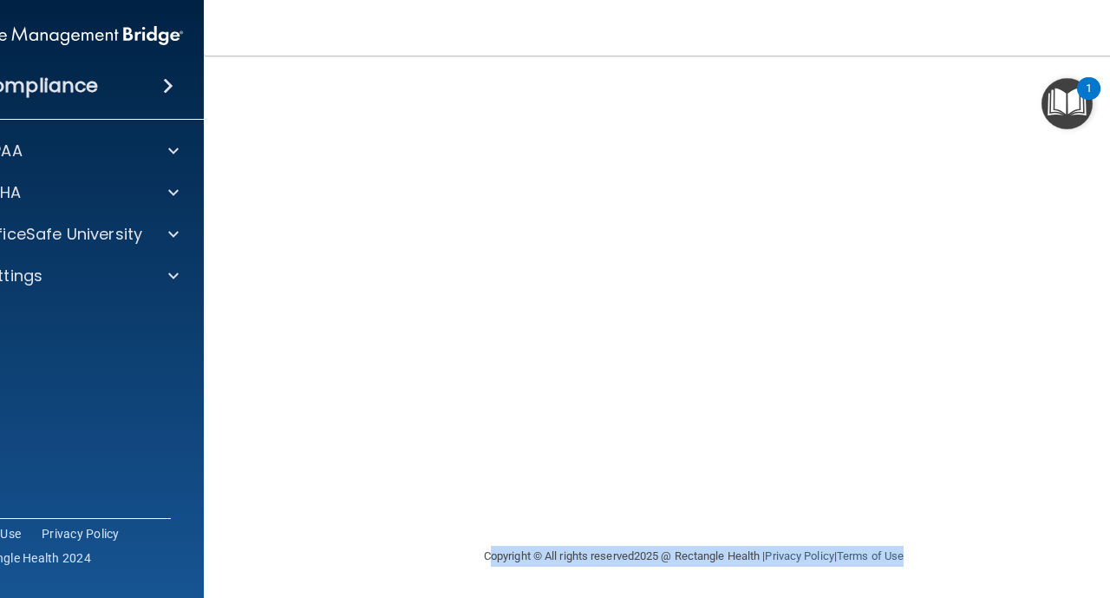
drag, startPoint x: 976, startPoint y: 566, endPoint x: 1005, endPoint y: 586, distance: 35.6
click at [1005, 586] on main "Hazard Communication Training This course doesn’t expire until . Are you sure y…" at bounding box center [694, 327] width 980 height 542
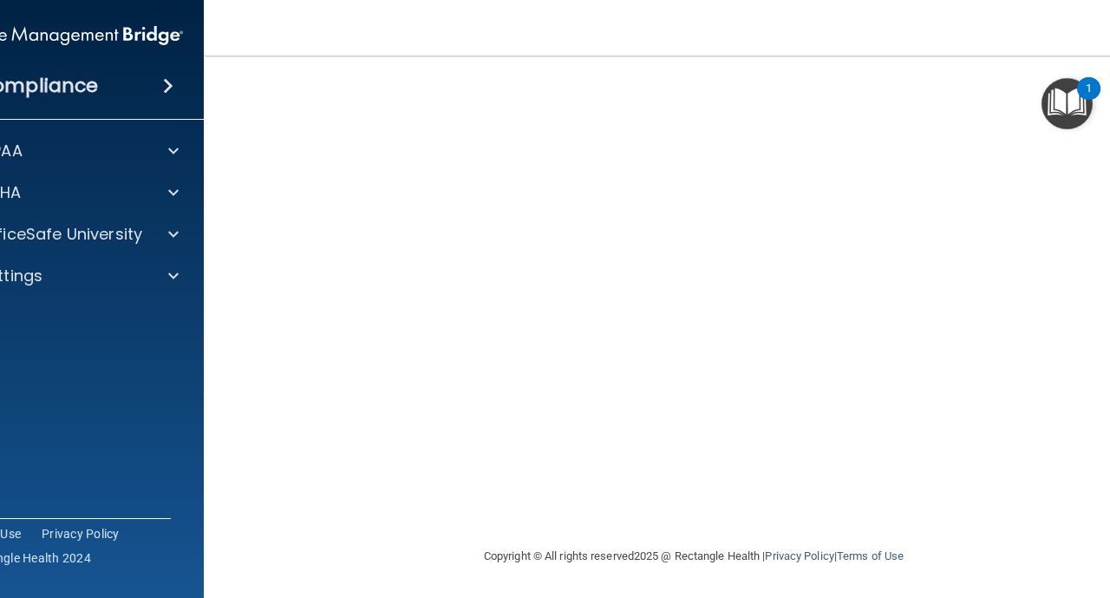
click at [1090, 571] on footer "Copyright © All rights reserved 2025 @ Rectangle Health | Privacy Policy | Term…" at bounding box center [694, 554] width 911 height 52
drag, startPoint x: 1090, startPoint y: 571, endPoint x: 1109, endPoint y: 553, distance: 26.4
click at [1109, 553] on html "Compliance HIPAA Documents and Policies Report an Incident Business Associates …" at bounding box center [555, 299] width 1110 height 598
click at [1089, 553] on footer "Copyright © All rights reserved 2025 @ Rectangle Health | Privacy Policy | Term…" at bounding box center [694, 554] width 911 height 52
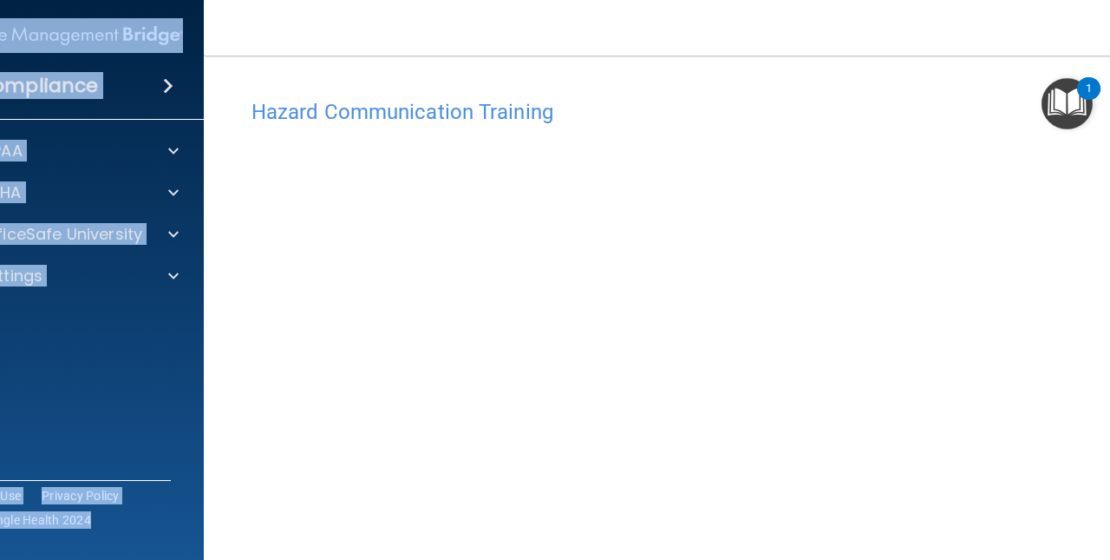
drag, startPoint x: 126, startPoint y: 12, endPoint x: 332, endPoint y: 89, distance: 220.4
click at [247, 35] on div "Compliance HIPAA Documents and Policies Report an Incident Business Associates …" at bounding box center [555, 280] width 1110 height 560
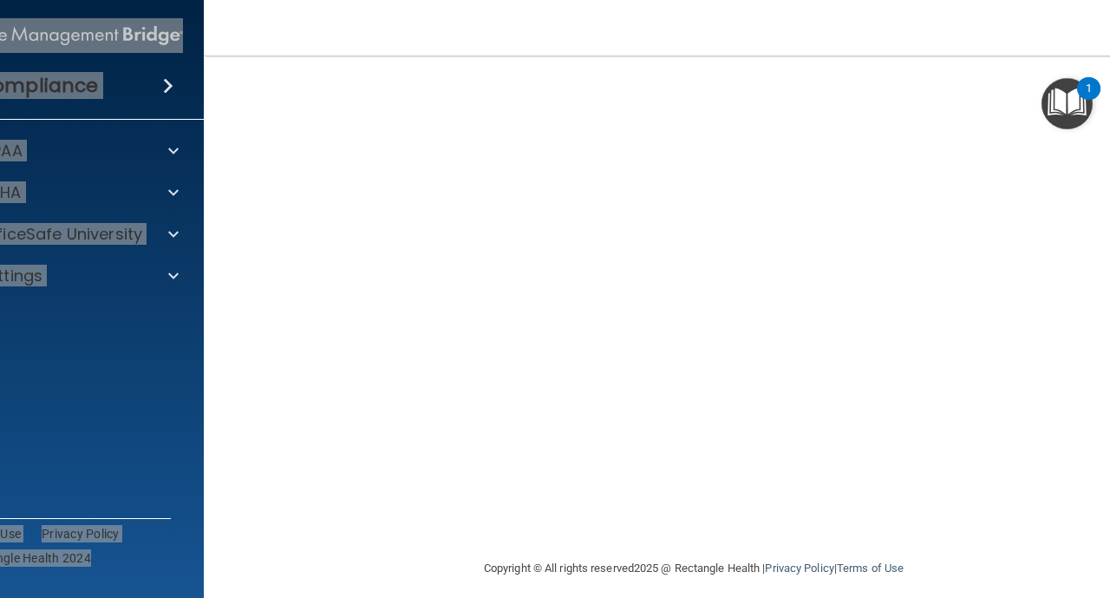
scroll to position [173, 0]
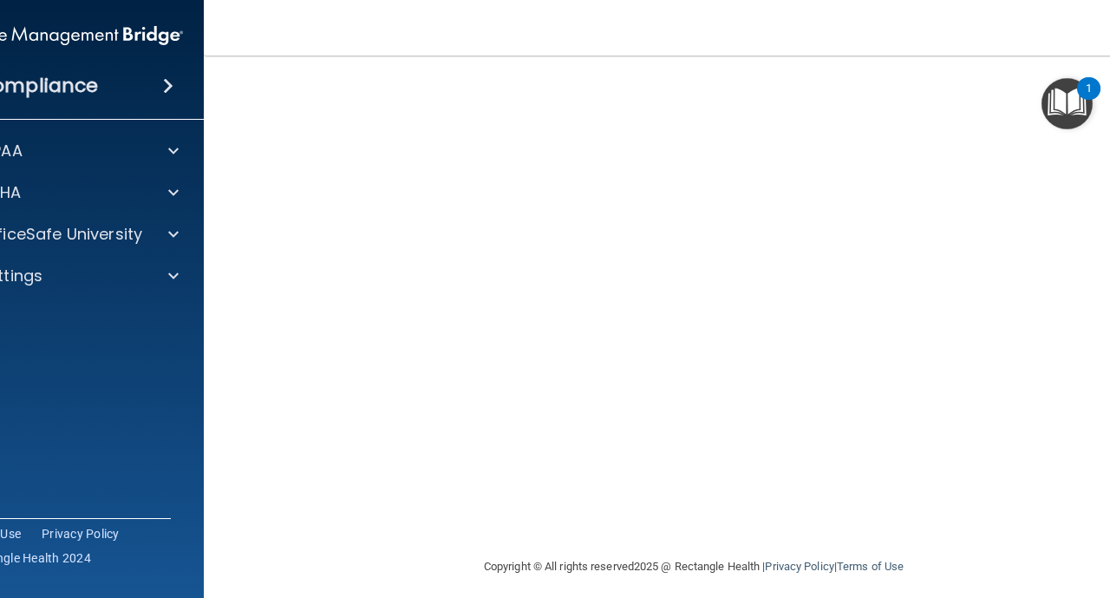
drag, startPoint x: 365, startPoint y: 584, endPoint x: 297, endPoint y: 579, distance: 68.7
click at [296, 579] on footer "Copyright © All rights reserved 2025 @ Rectangle Health | Privacy Policy | Term…" at bounding box center [694, 565] width 911 height 52
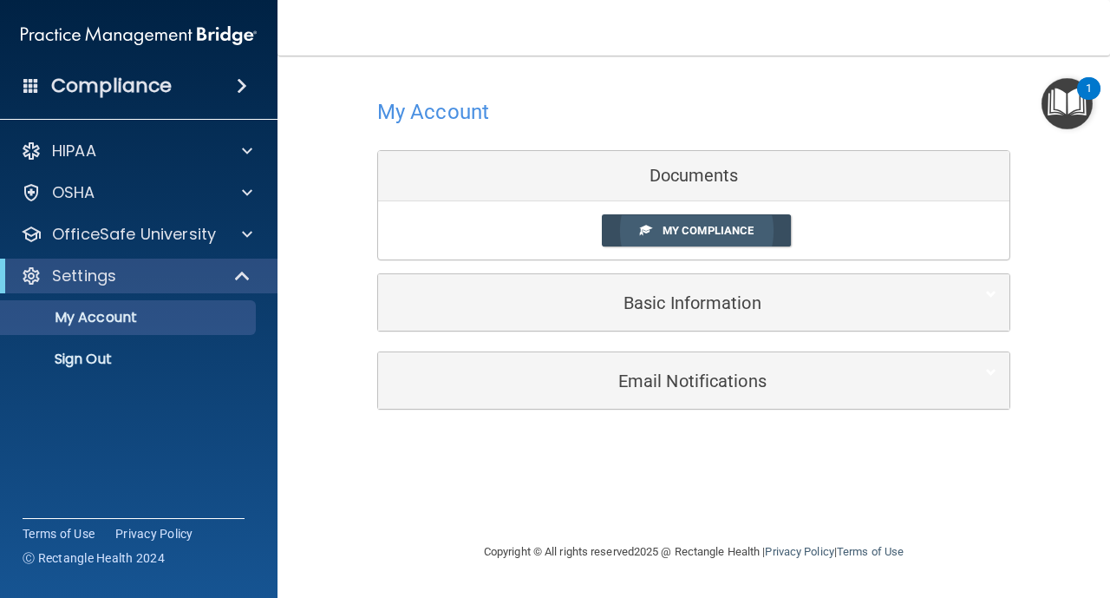
click at [725, 235] on span "My Compliance" at bounding box center [708, 230] width 91 height 13
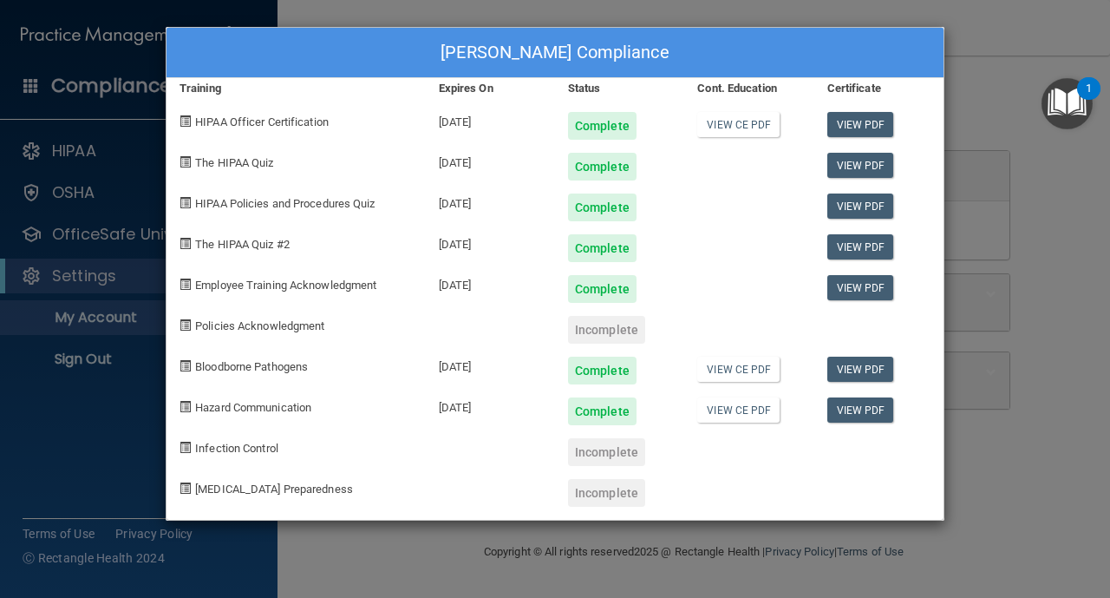
click at [206, 36] on div "[PERSON_NAME] Compliance" at bounding box center [555, 53] width 777 height 50
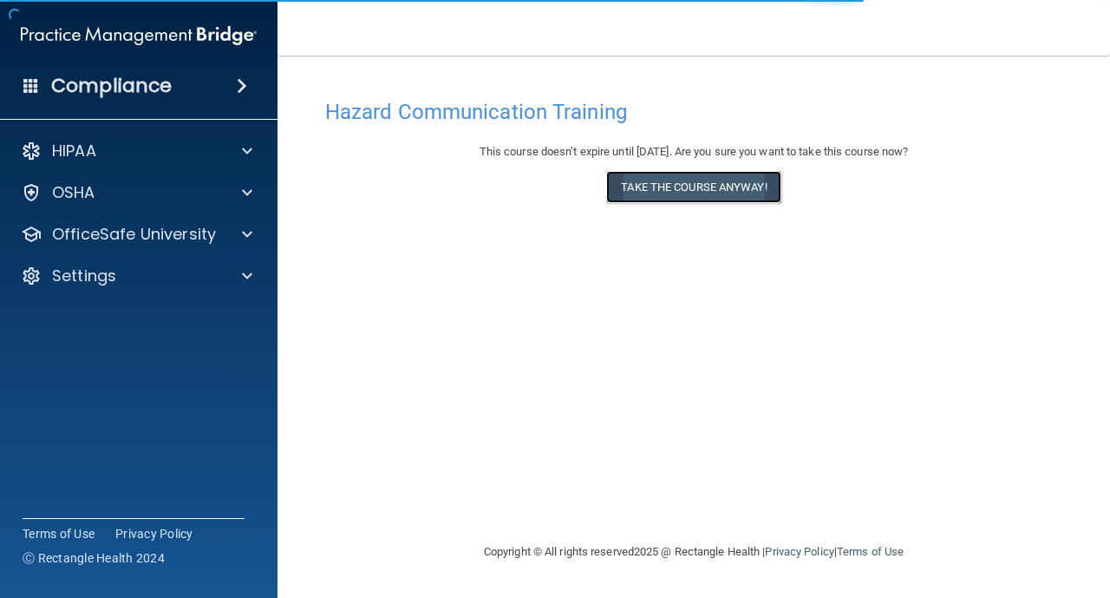
click at [758, 202] on button "Take the course anyway!" at bounding box center [693, 187] width 174 height 32
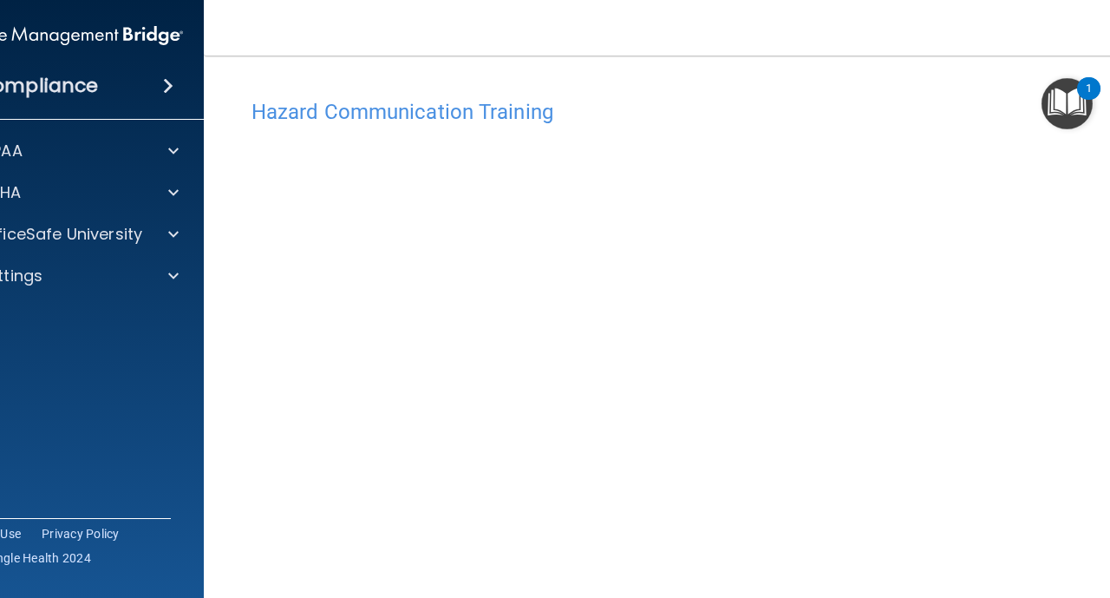
scroll to position [55, 0]
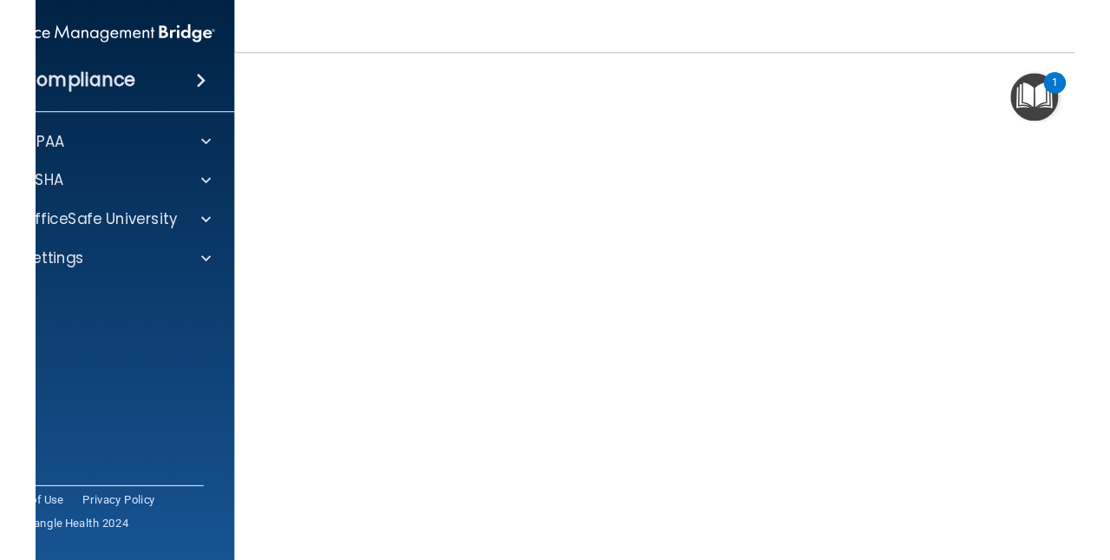
scroll to position [69, 0]
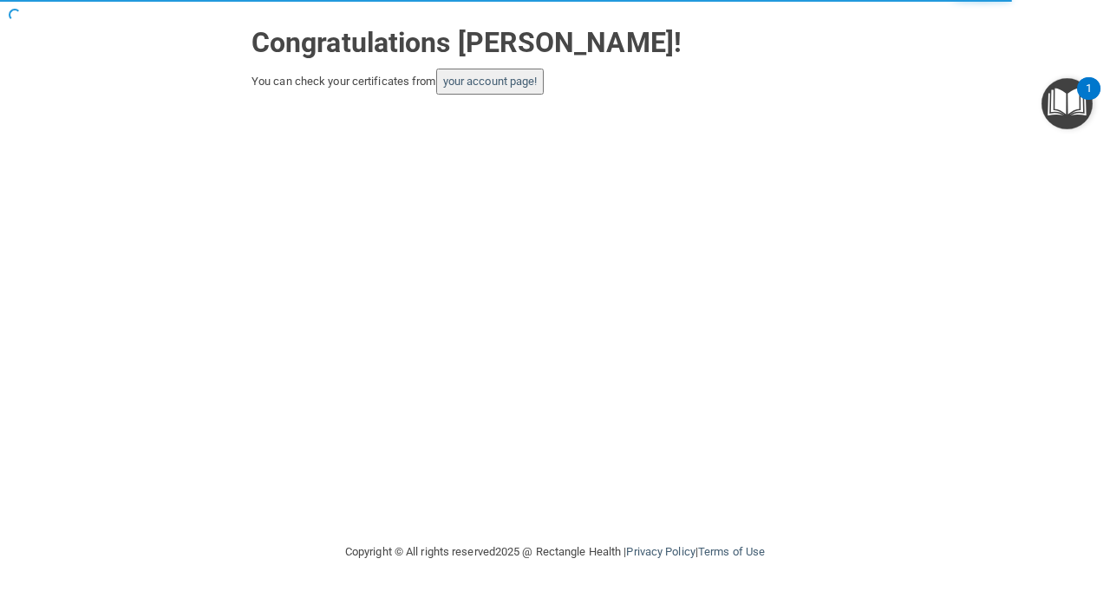
click at [506, 88] on button "your account page!" at bounding box center [490, 82] width 108 height 26
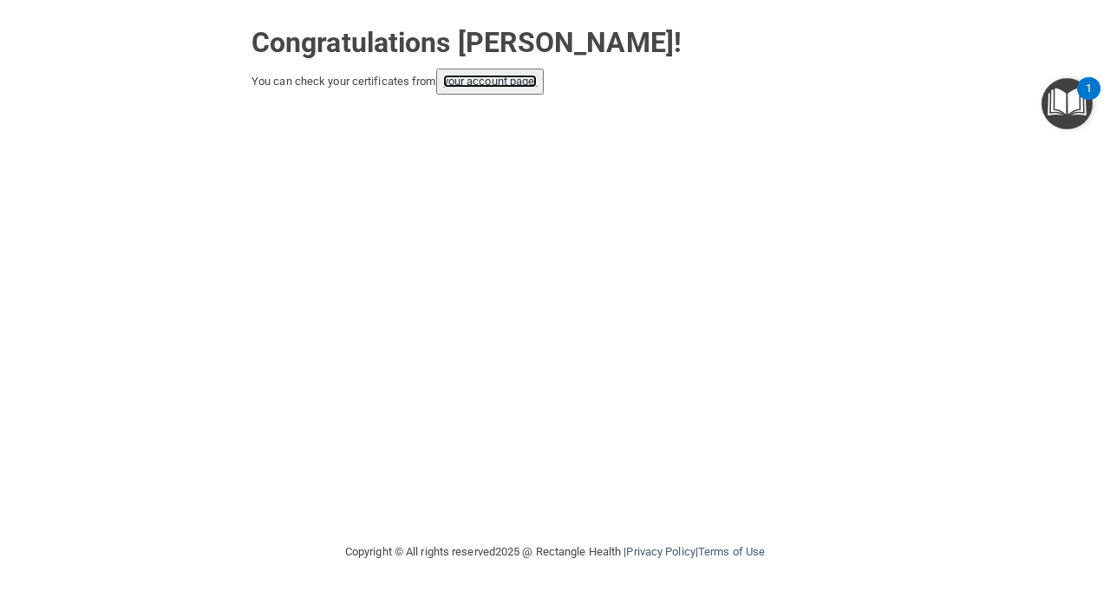
click at [500, 81] on link "your account page!" at bounding box center [490, 81] width 95 height 13
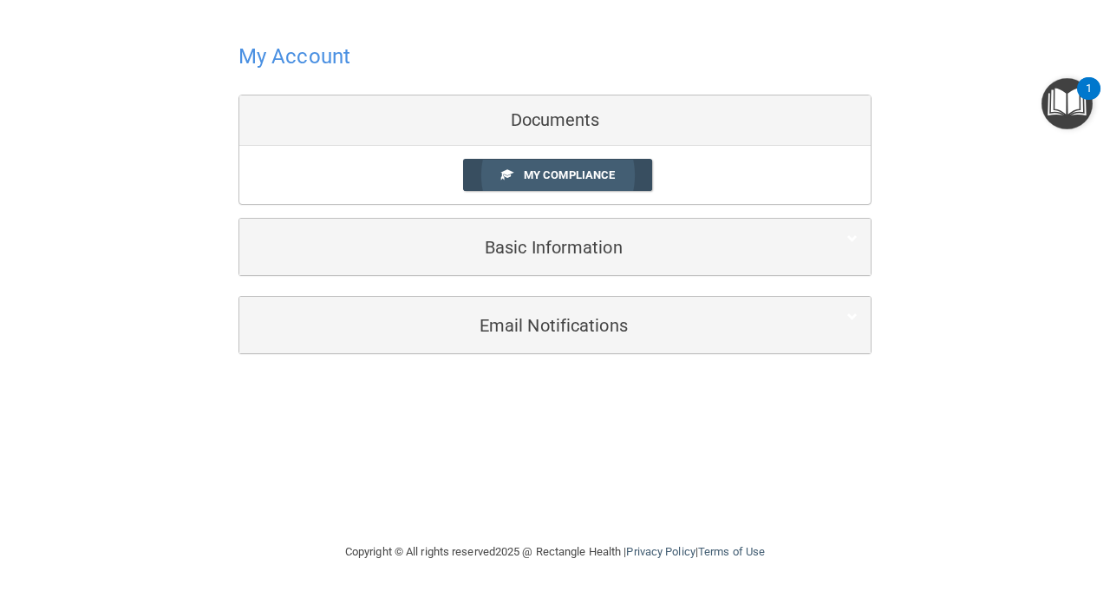
click at [547, 189] on link "My Compliance" at bounding box center [558, 175] width 190 height 32
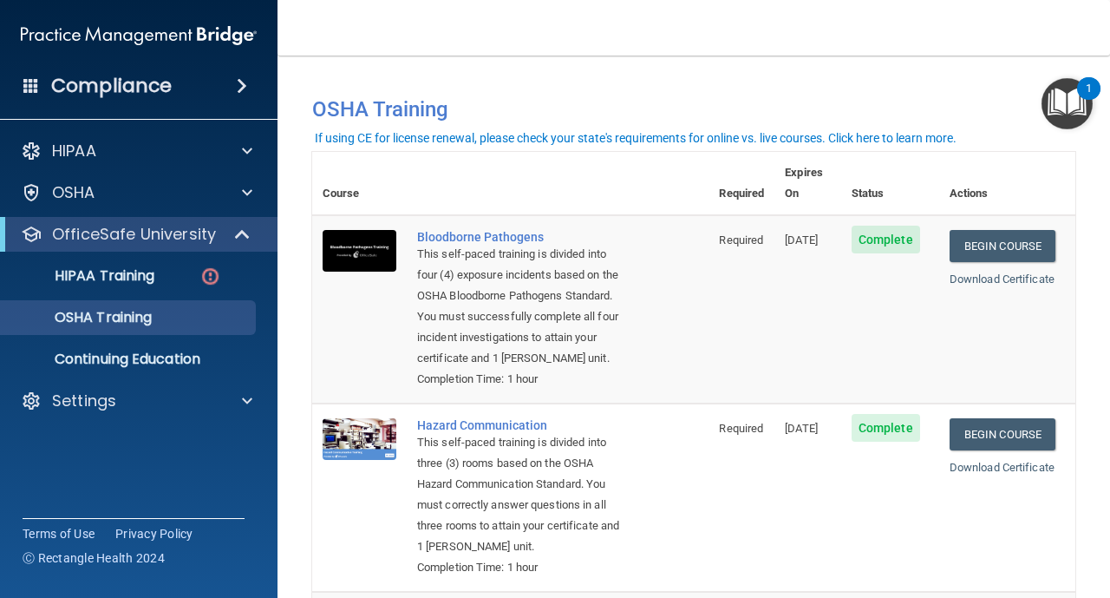
click at [661, 281] on td "Bloodborne Pathogens This self-paced training is divided into four (4) exposure…" at bounding box center [558, 309] width 302 height 188
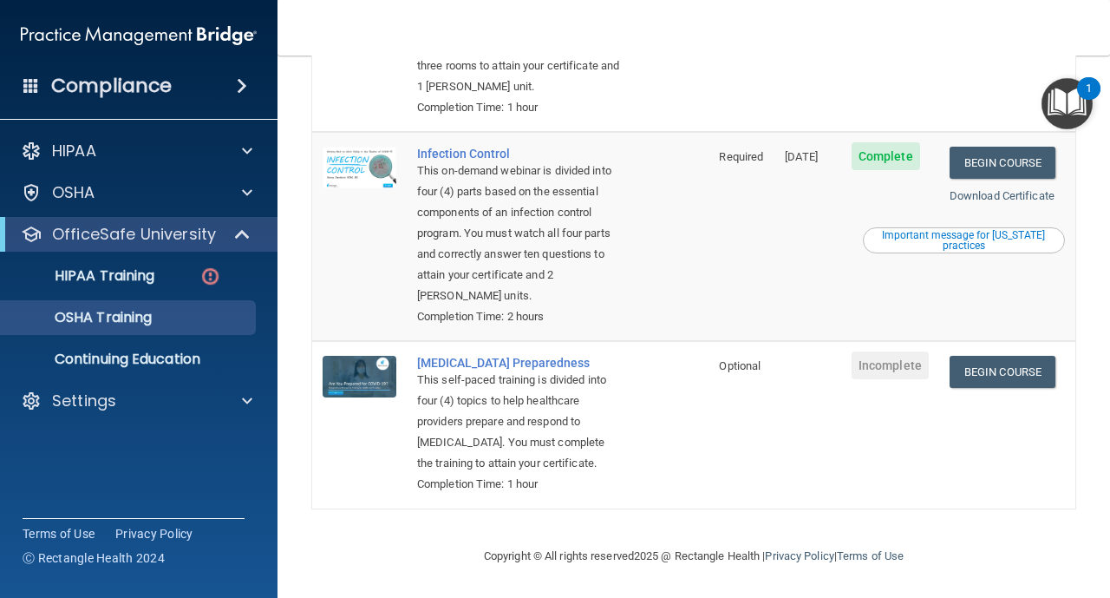
scroll to position [461, 0]
click at [991, 381] on link "Begin Course" at bounding box center [1003, 372] width 106 height 32
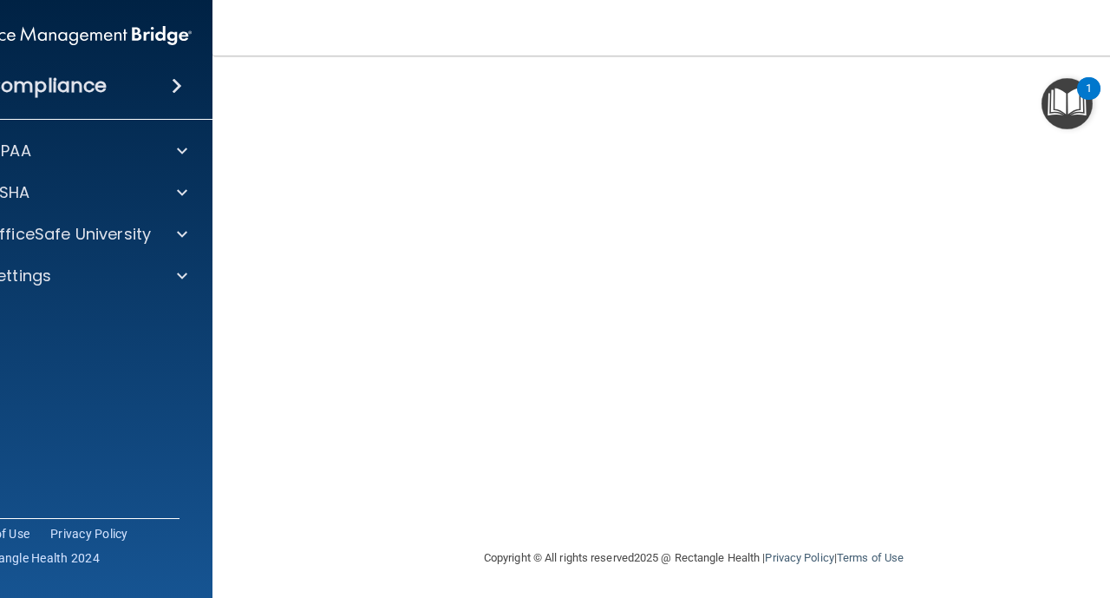
scroll to position [145, 0]
click at [1109, 494] on html "Compliance HIPAA Documents and Policies Report an Incident Business Associates …" at bounding box center [555, 299] width 1110 height 598
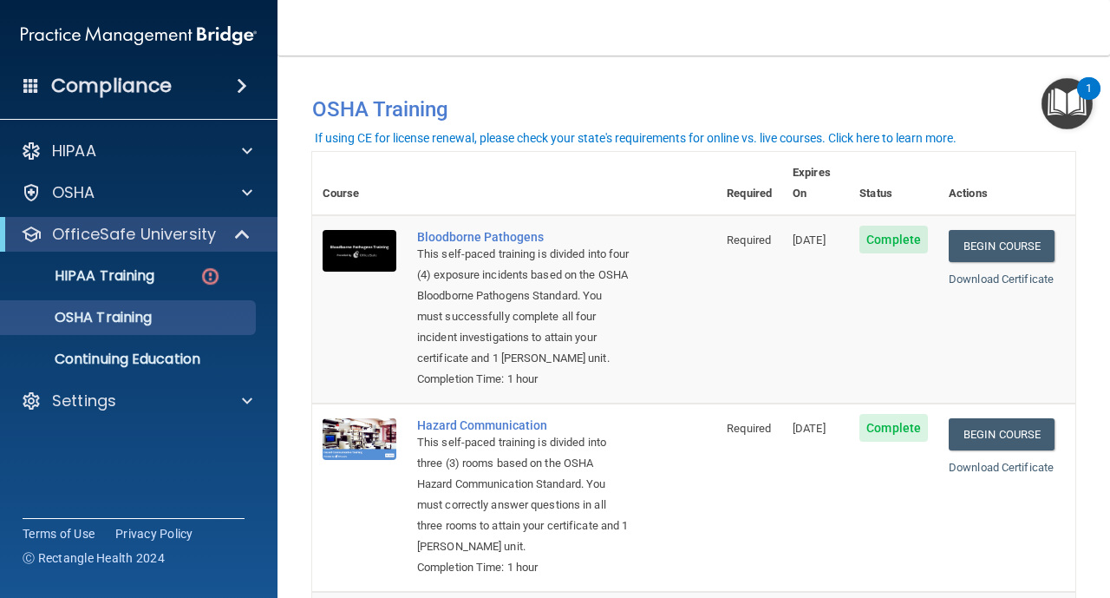
click at [566, 174] on th at bounding box center [562, 183] width 310 height 63
click at [144, 279] on p "HIPAA Training" at bounding box center [82, 275] width 143 height 17
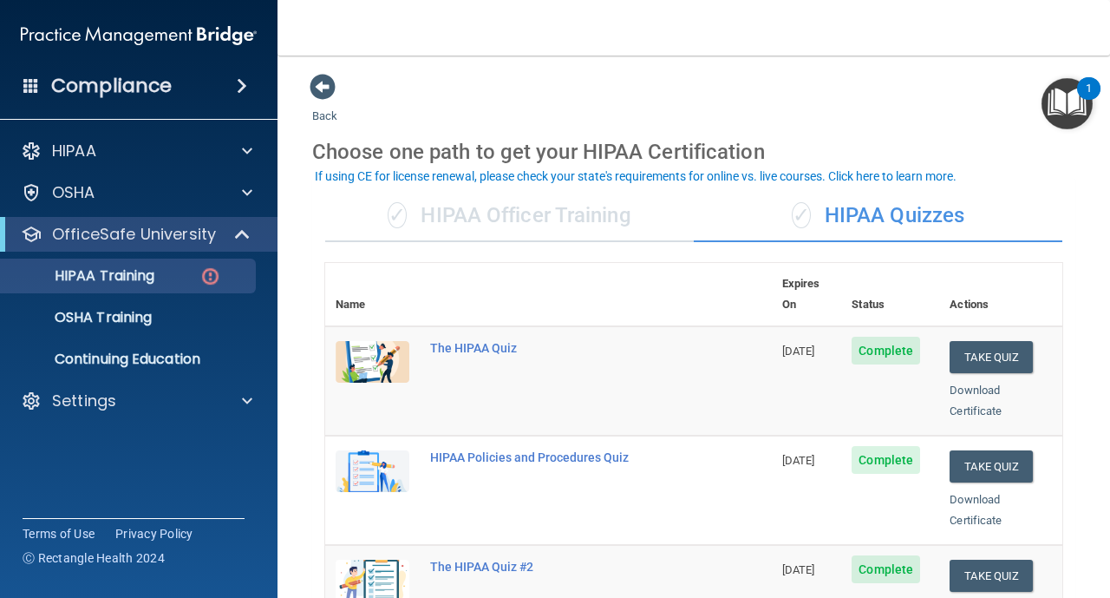
click at [612, 286] on th at bounding box center [596, 294] width 352 height 63
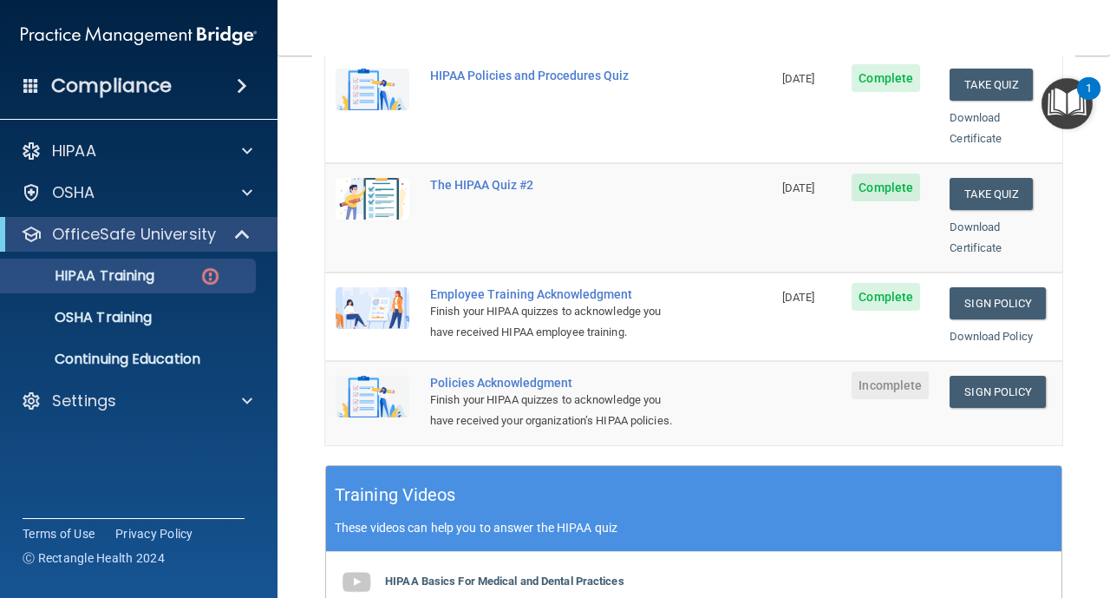
scroll to position [416, 0]
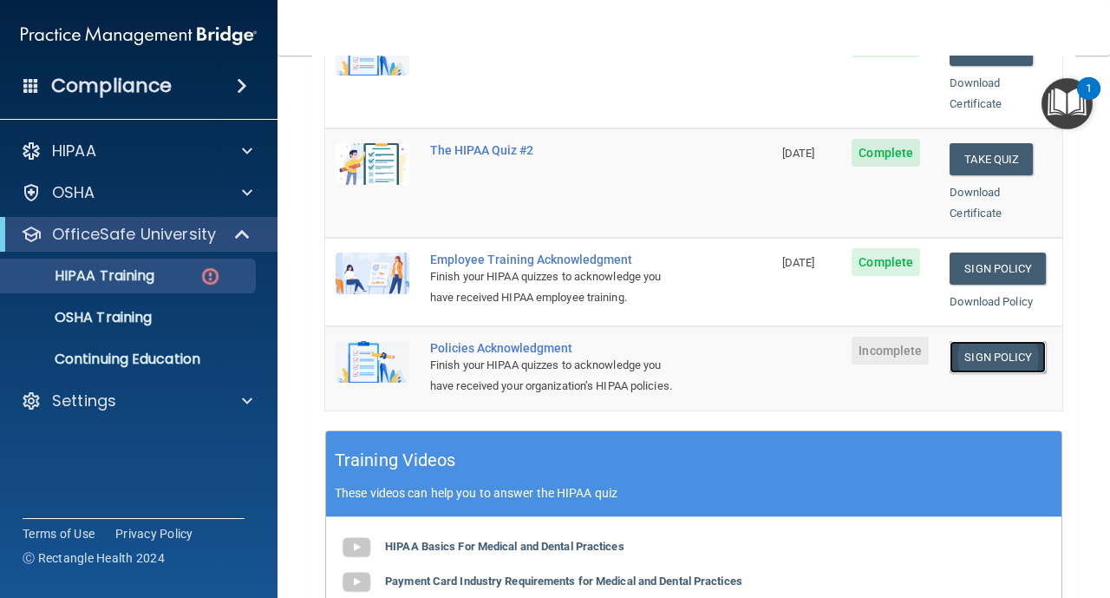
click at [997, 341] on link "Sign Policy" at bounding box center [998, 357] width 96 height 32
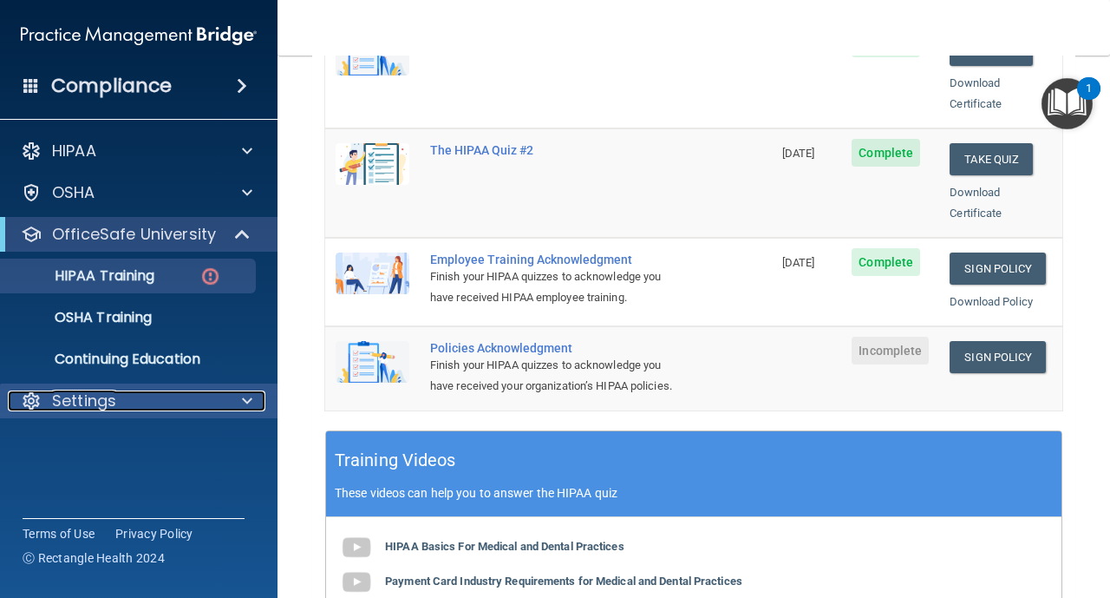
click at [141, 396] on div "Settings" at bounding box center [115, 400] width 215 height 21
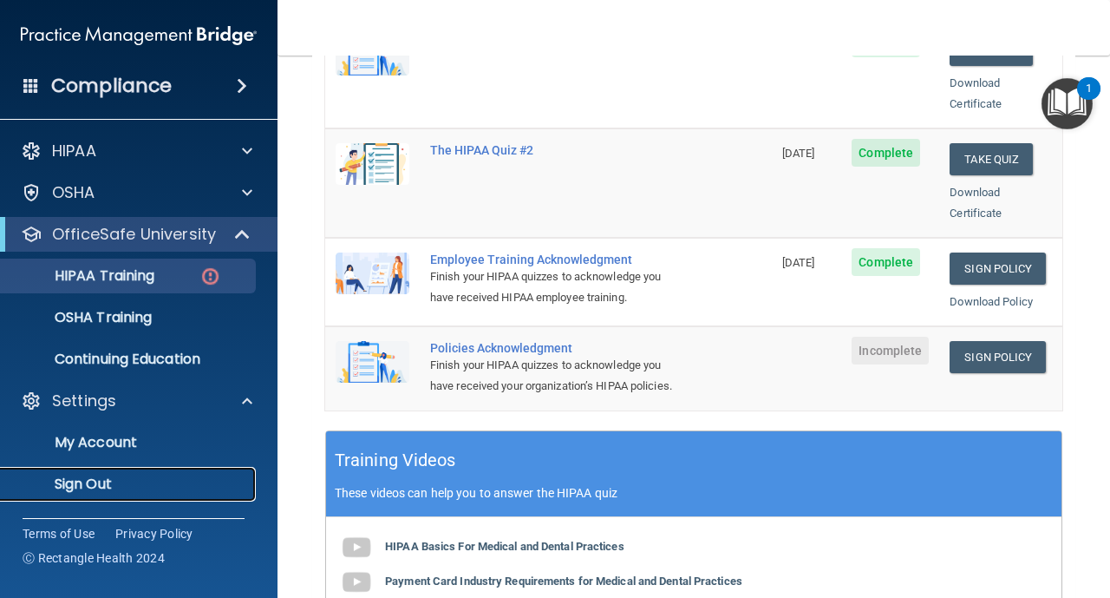
click at [84, 490] on p "Sign Out" at bounding box center [129, 483] width 237 height 17
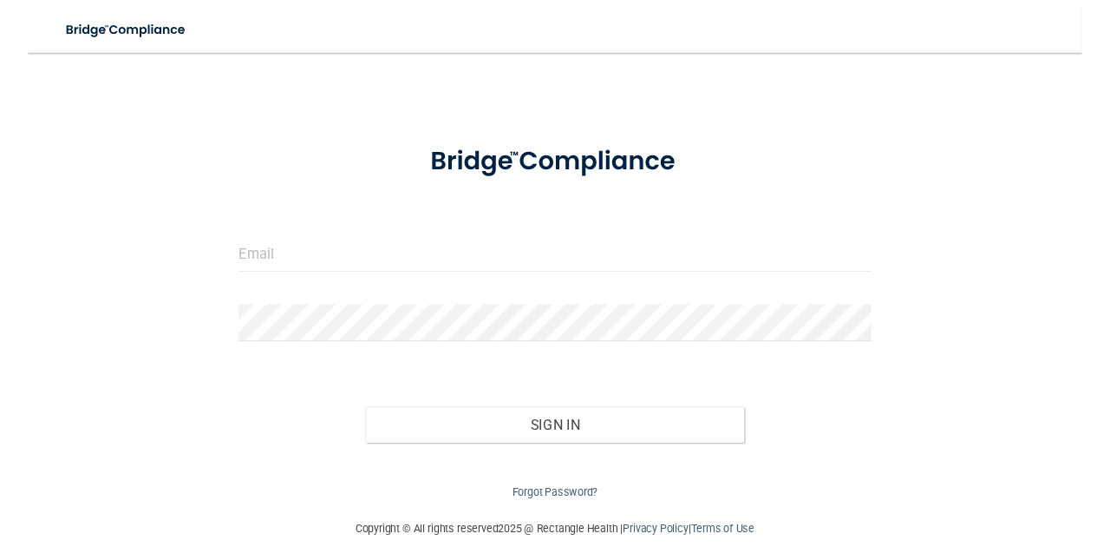
scroll to position [63, 0]
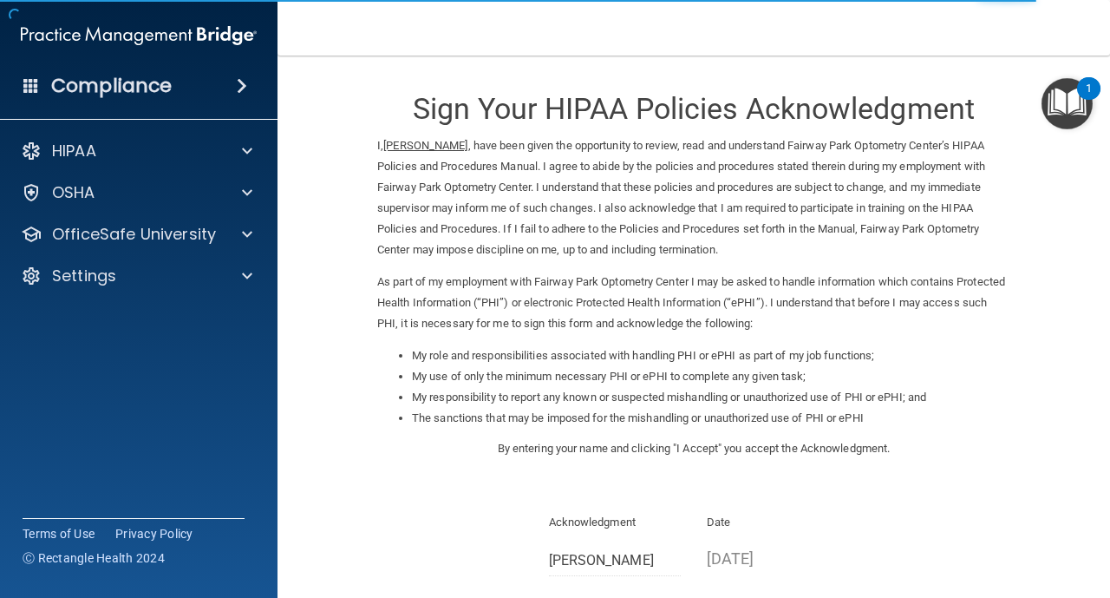
click at [968, 438] on p "By entering your name and clicking "I Accept" you accept the Acknowledgment." at bounding box center [693, 448] width 633 height 21
click at [887, 460] on div "Sign Your HIPAA Policies Acknowledgment I, [PERSON_NAME] , have been given the …" at bounding box center [693, 271] width 633 height 397
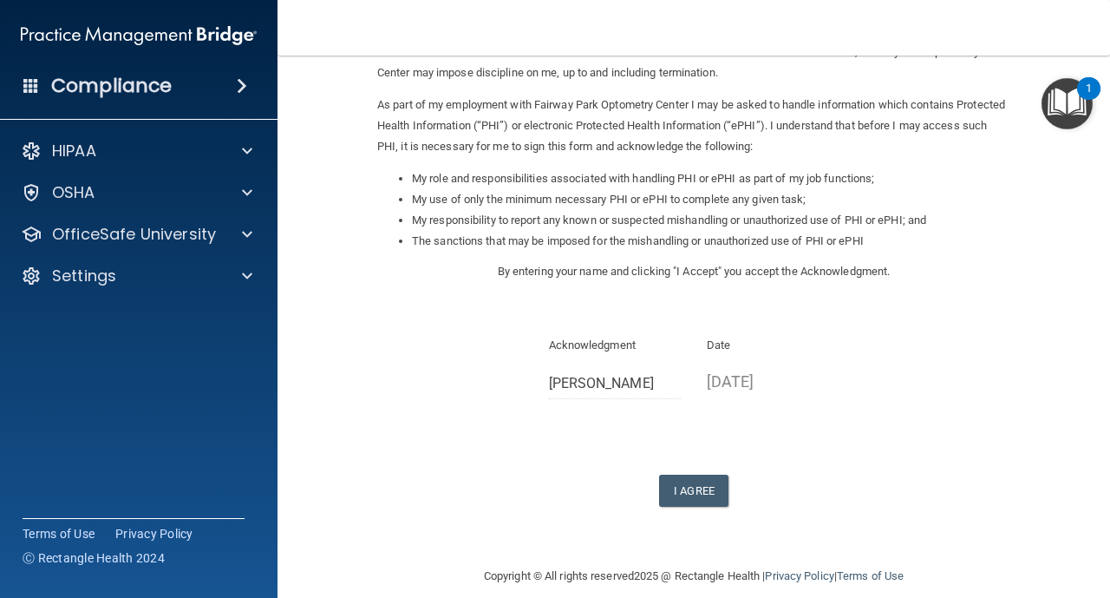
scroll to position [197, 0]
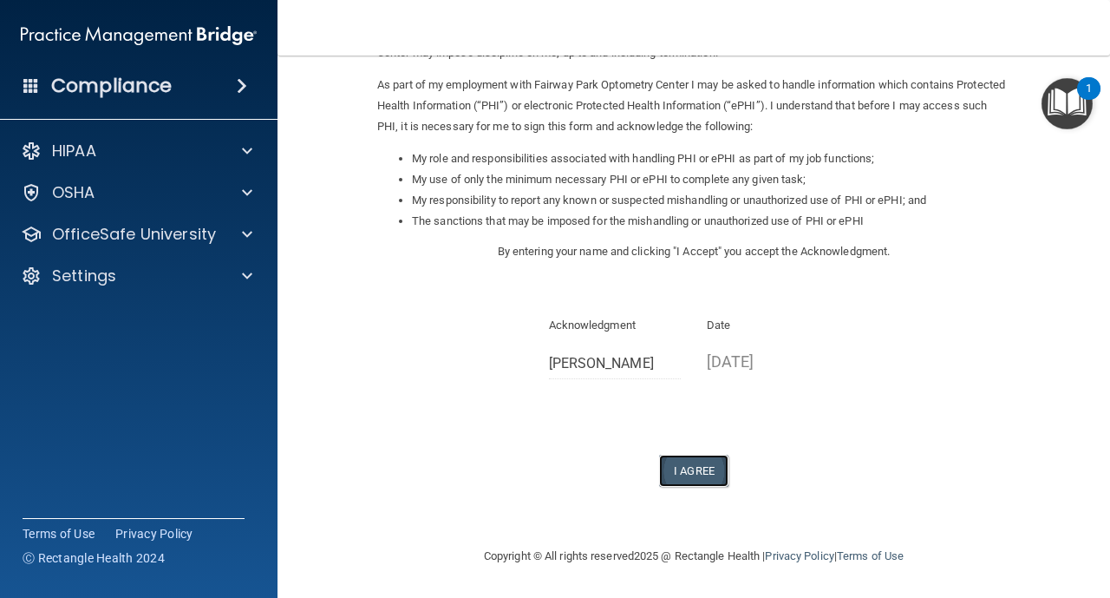
click at [705, 471] on button "I Agree" at bounding box center [693, 471] width 69 height 32
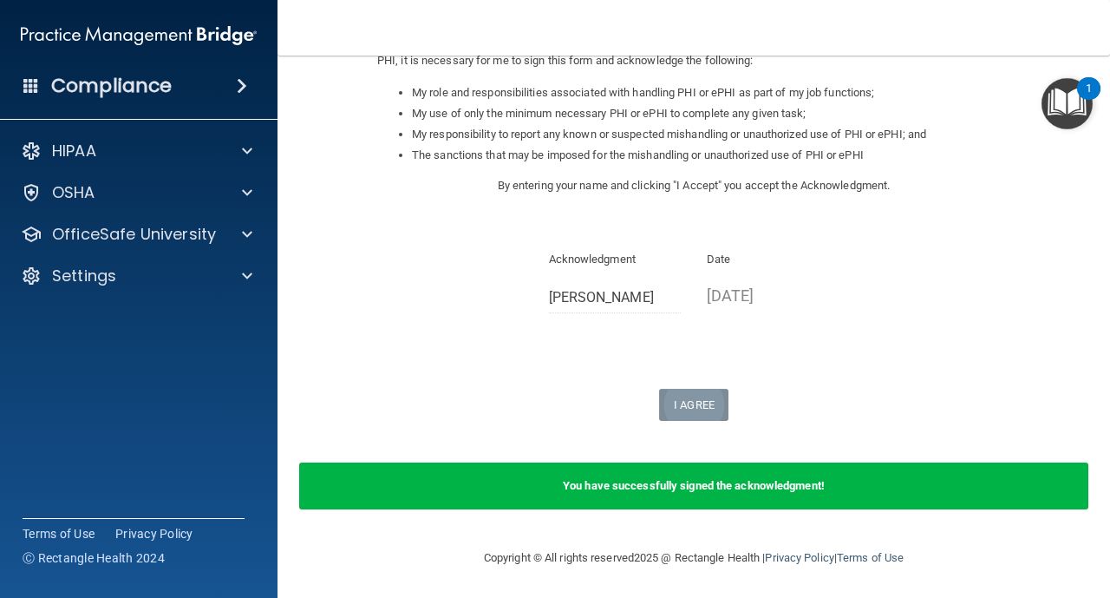
scroll to position [265, 0]
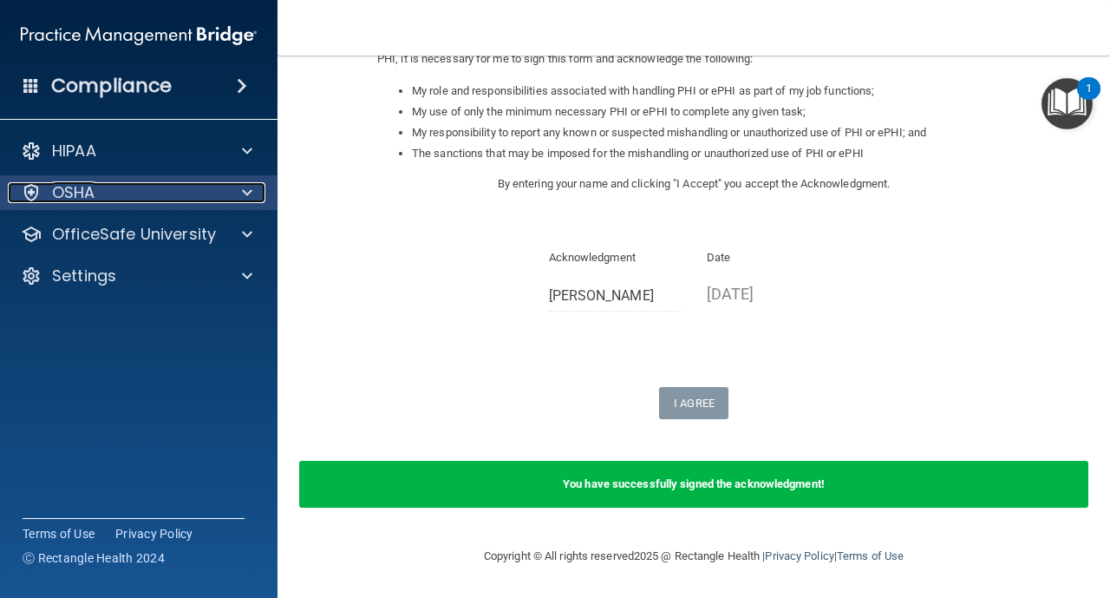
click at [100, 188] on div "OSHA" at bounding box center [115, 192] width 215 height 21
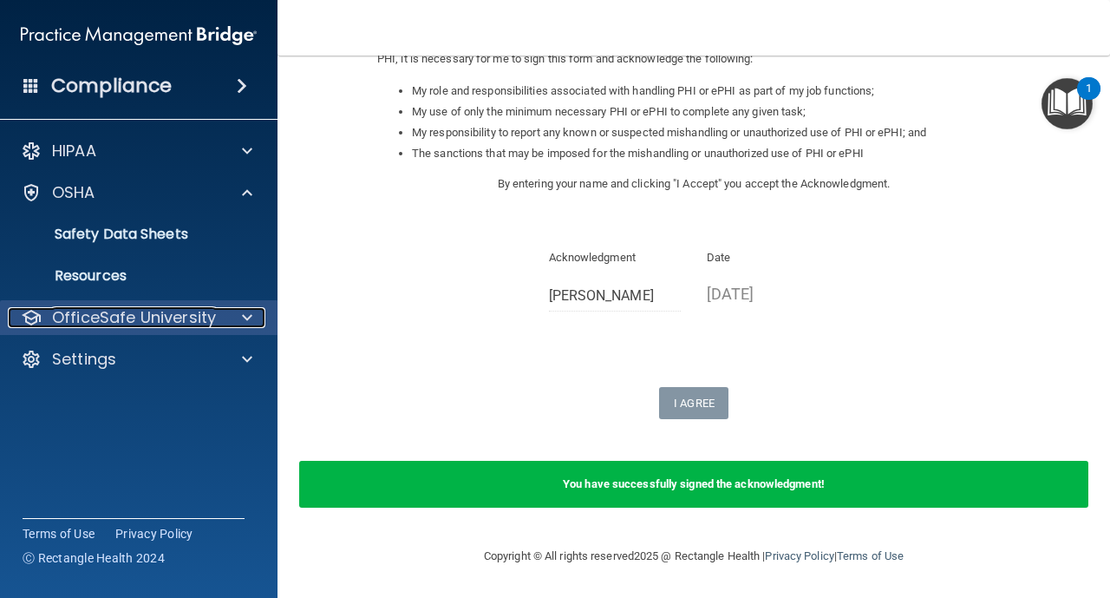
click at [108, 314] on p "OfficeSafe University" at bounding box center [134, 317] width 164 height 21
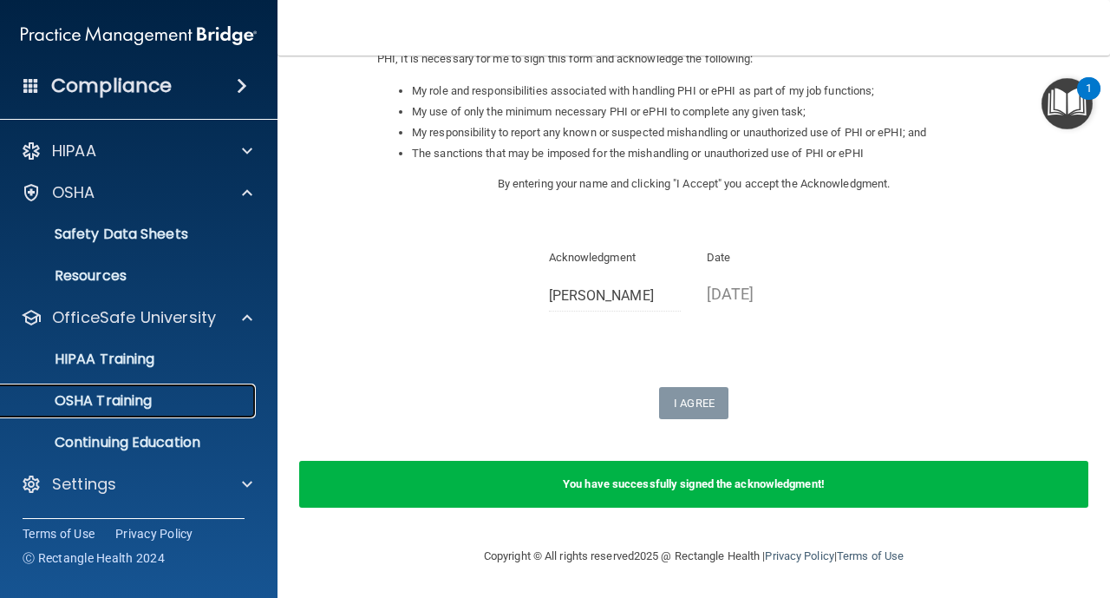
click at [129, 402] on p "OSHA Training" at bounding box center [81, 400] width 141 height 17
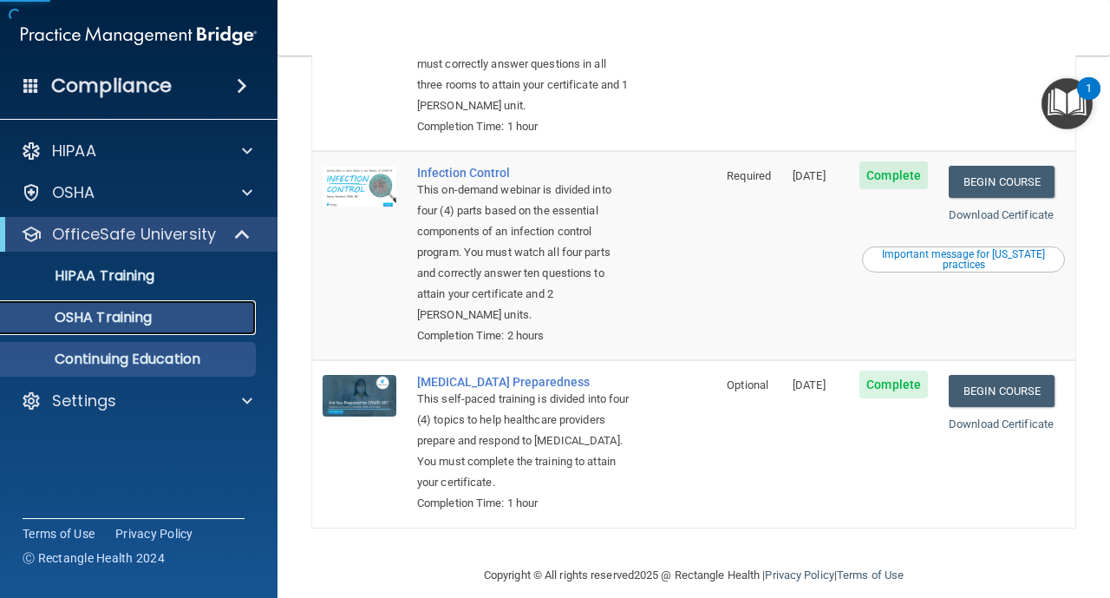
scroll to position [461, 0]
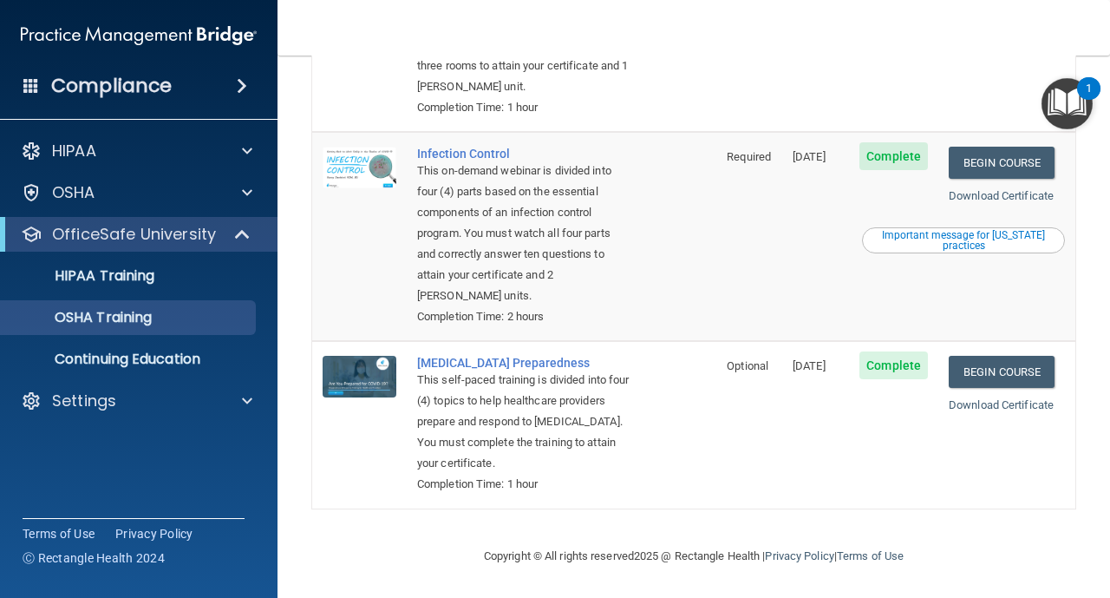
click at [794, 458] on td "[DATE]" at bounding box center [815, 424] width 67 height 167
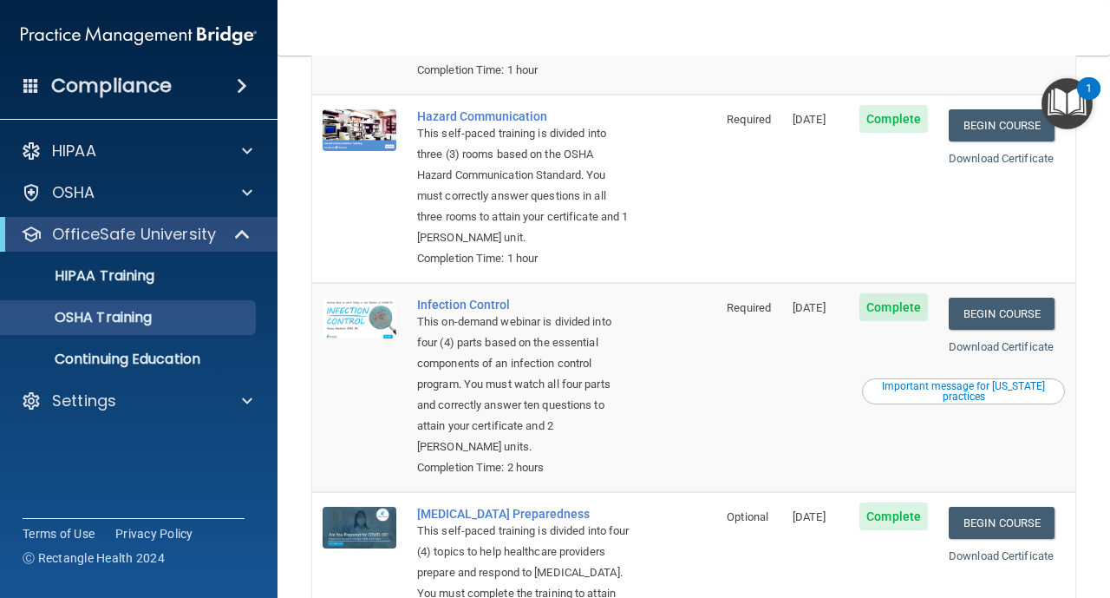
scroll to position [288, 0]
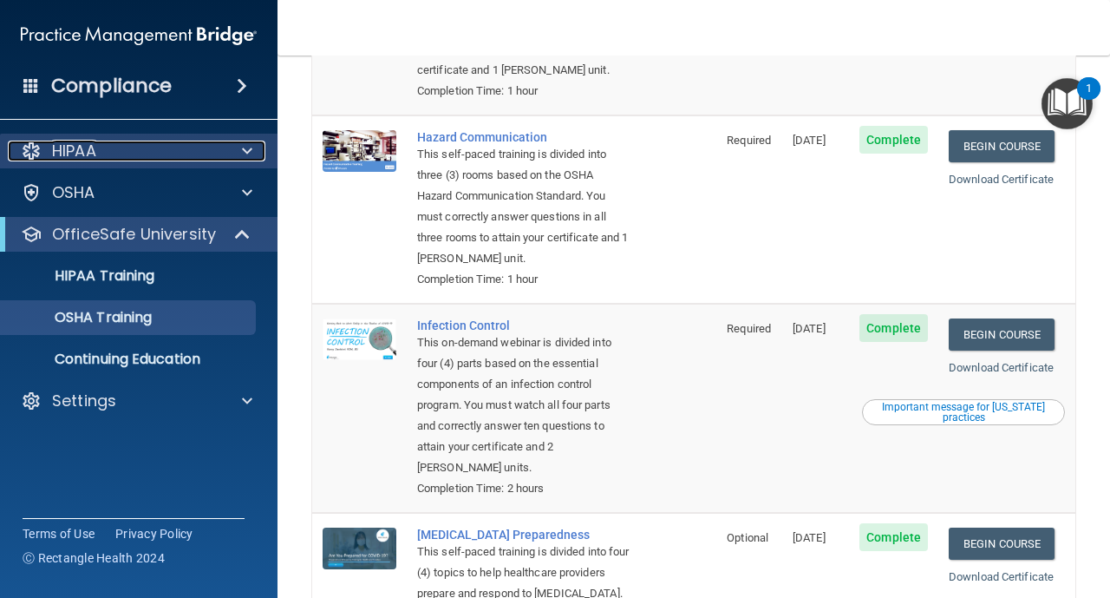
click at [155, 154] on div "HIPAA" at bounding box center [115, 151] width 215 height 21
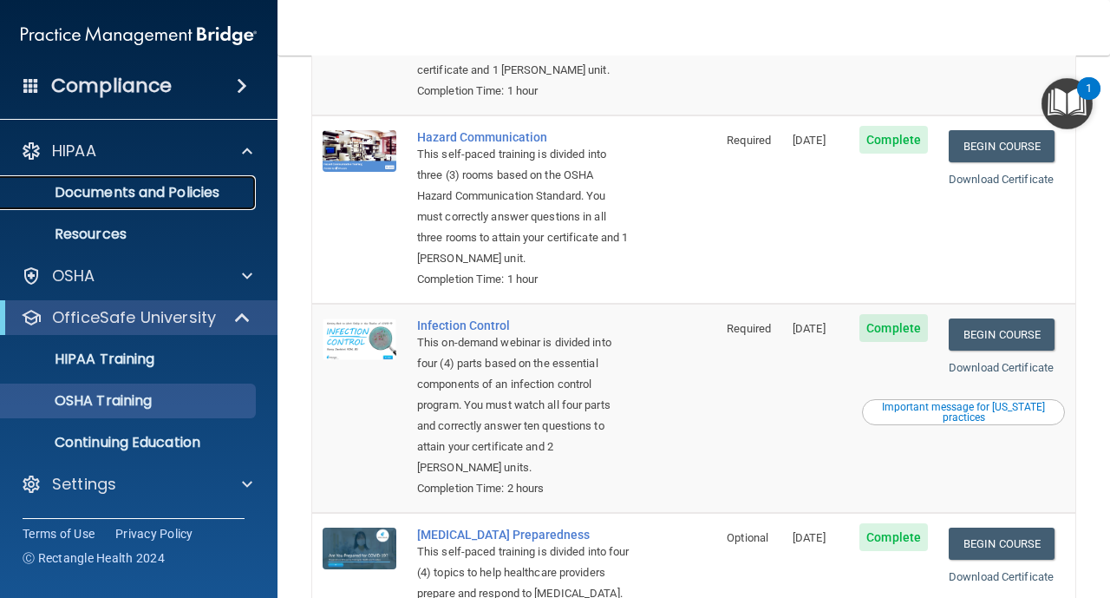
click at [141, 196] on p "Documents and Policies" at bounding box center [129, 192] width 237 height 17
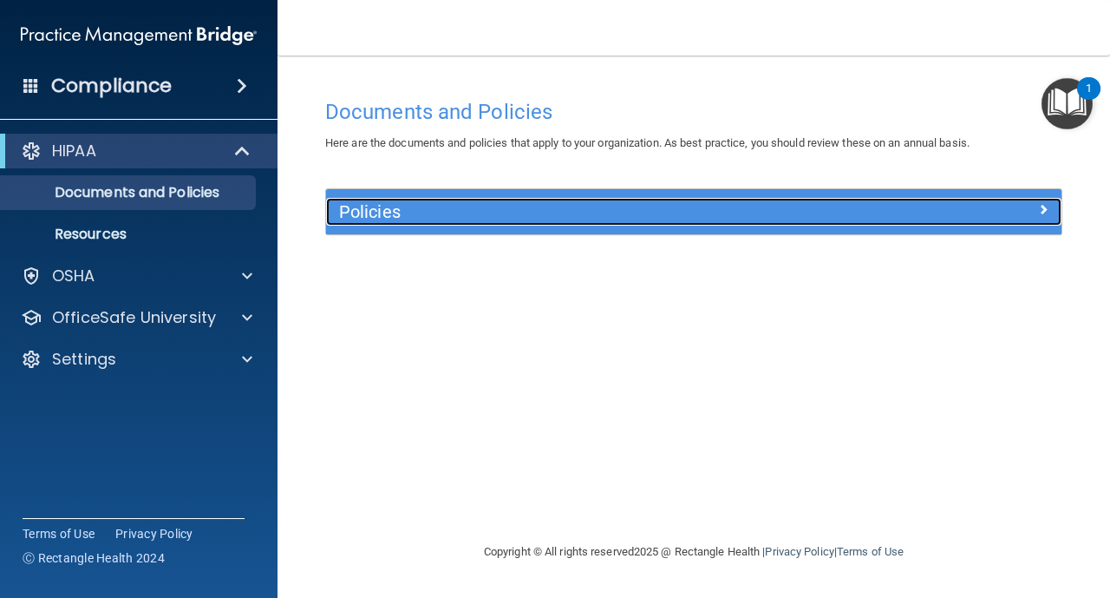
click at [608, 200] on div "Policies" at bounding box center [602, 212] width 552 height 28
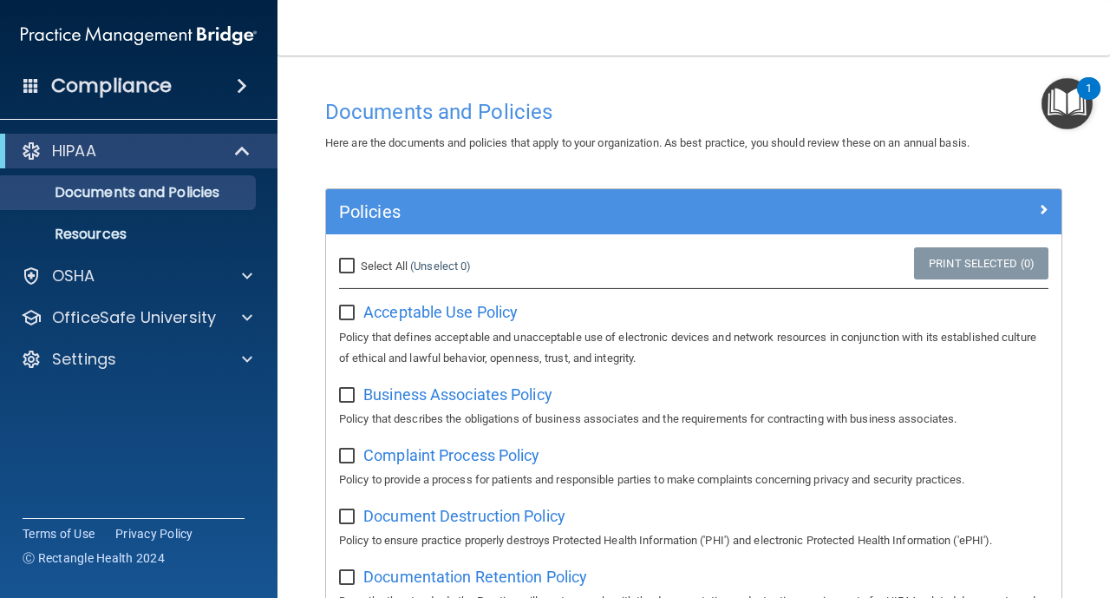
click at [1080, 88] on div "1" at bounding box center [1088, 88] width 23 height 23
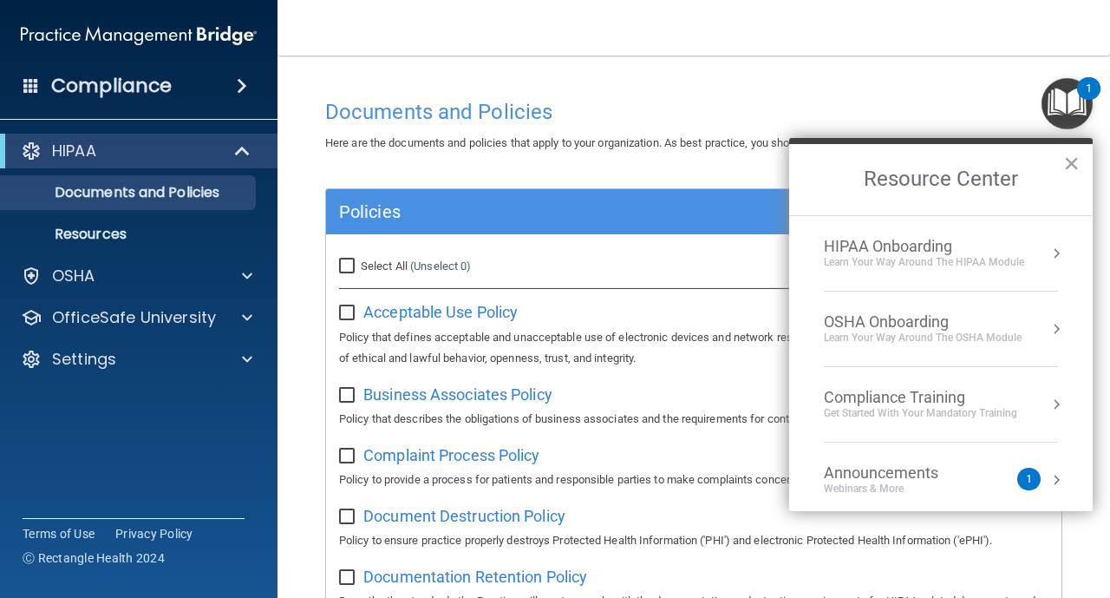
click at [1004, 394] on div "Compliance Training" at bounding box center [920, 397] width 193 height 19
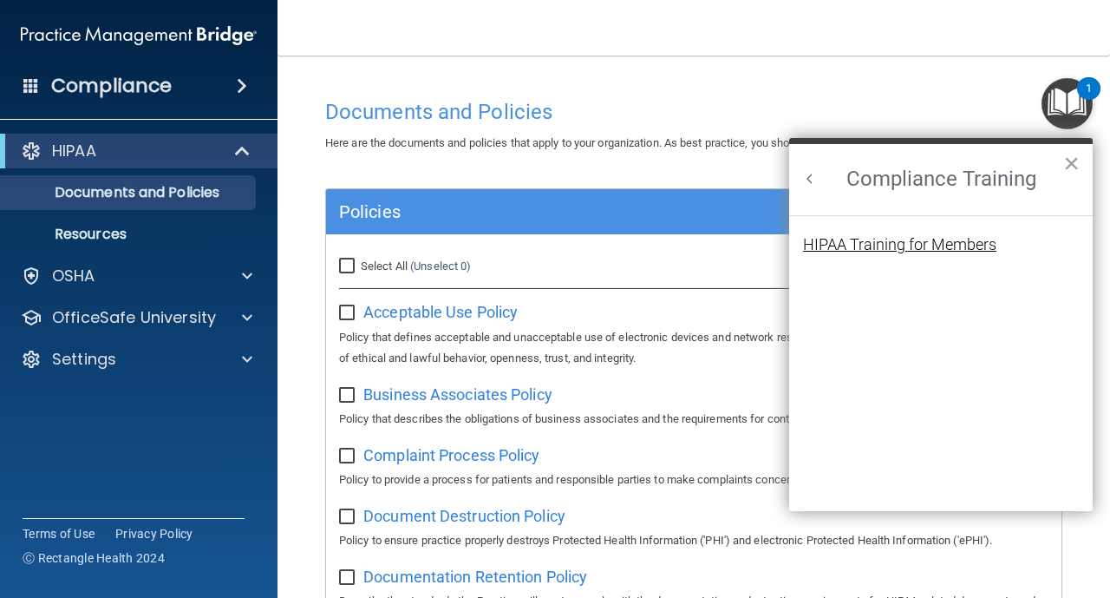
click at [985, 244] on div "HIPAA Training for Members" at bounding box center [899, 245] width 193 height 16
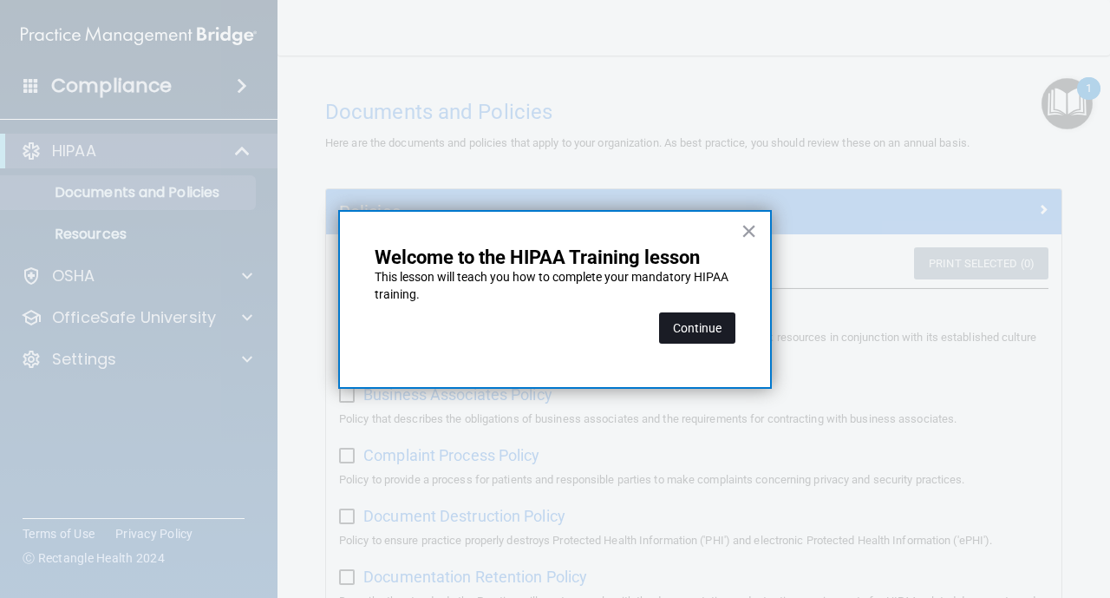
click at [721, 329] on button "Continue" at bounding box center [697, 327] width 76 height 31
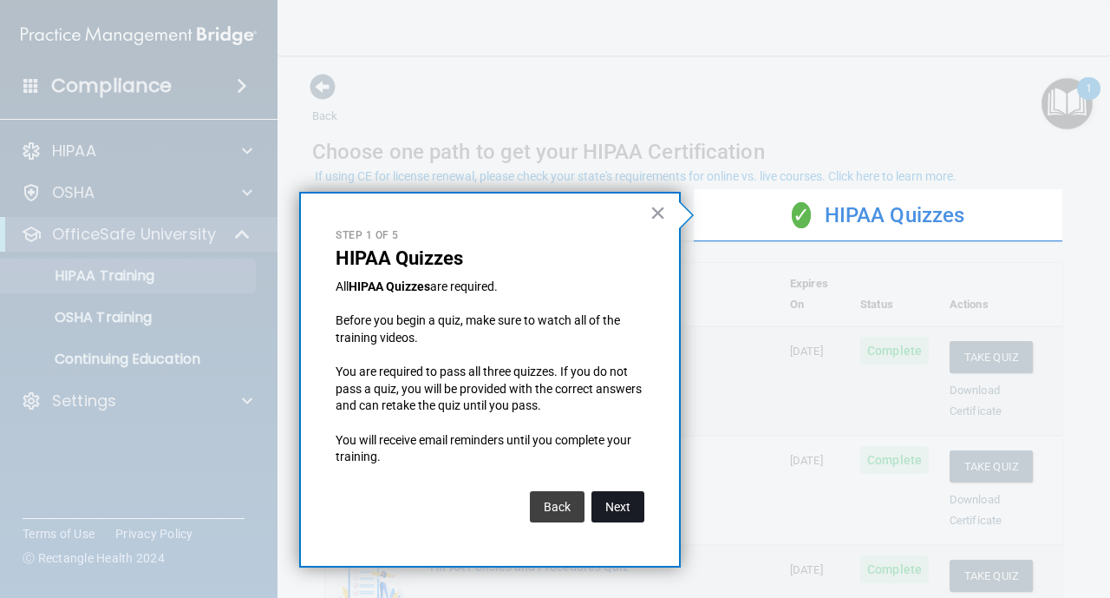
click at [621, 521] on button "Next" at bounding box center [618, 506] width 53 height 31
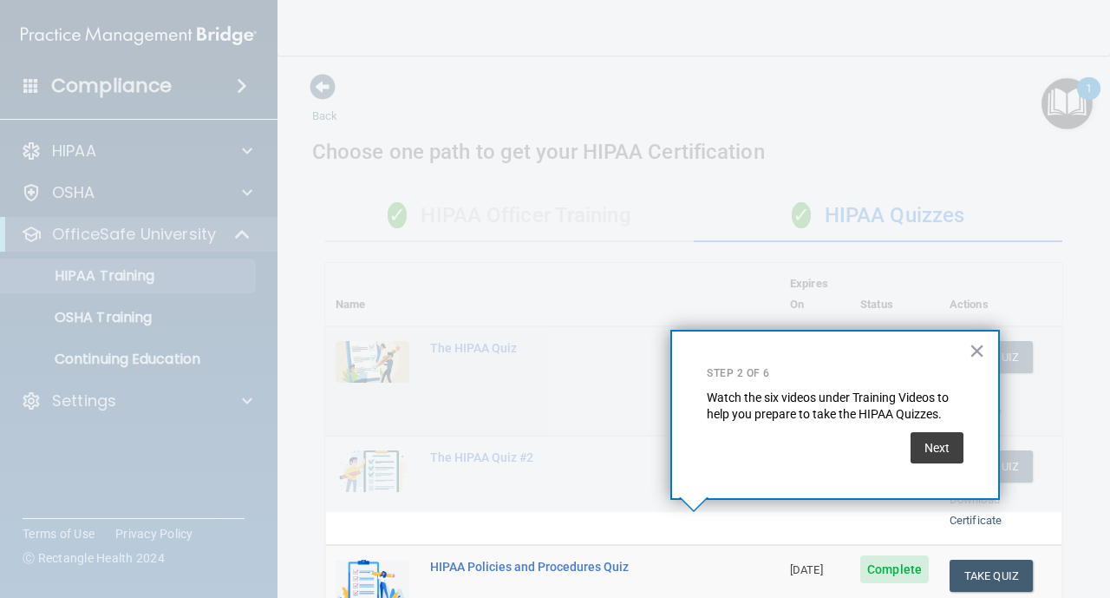
scroll to position [318, 0]
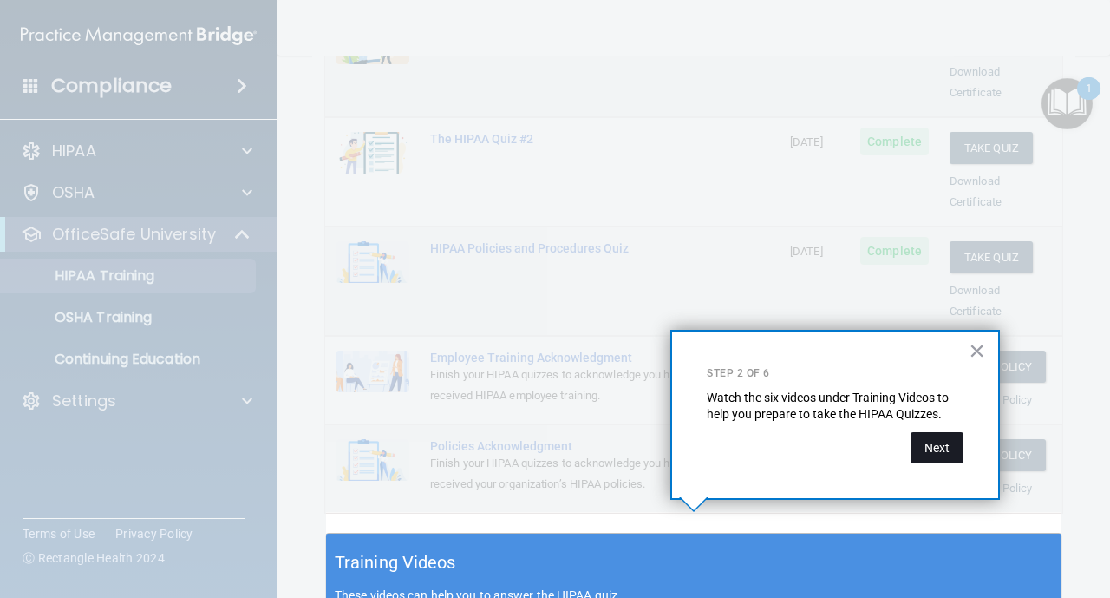
click at [931, 458] on button "Next" at bounding box center [937, 447] width 53 height 31
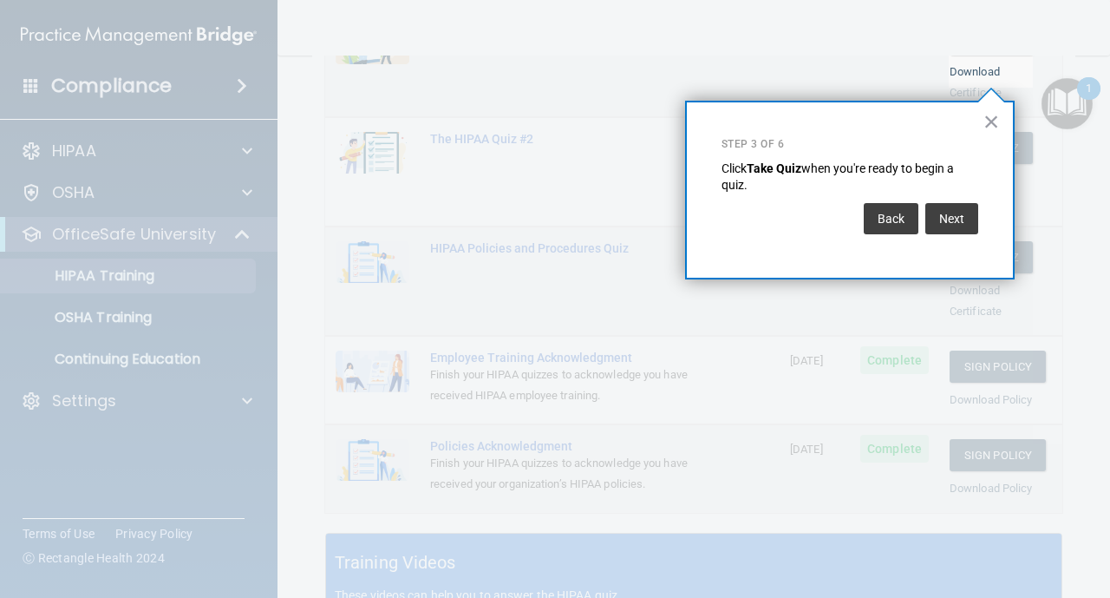
scroll to position [264, 0]
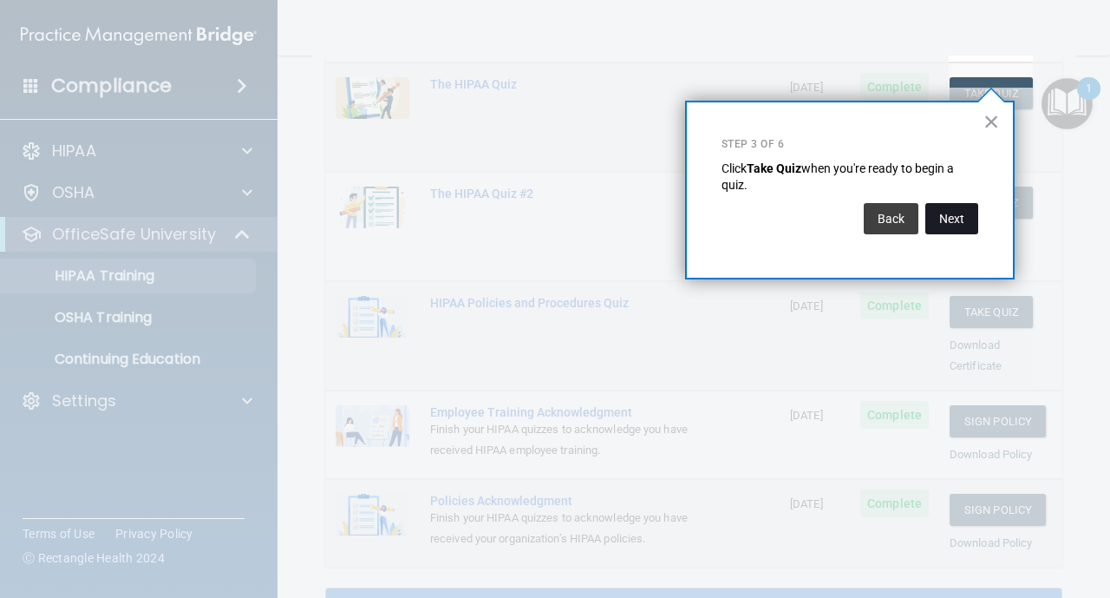
click at [965, 223] on button "Next" at bounding box center [952, 218] width 53 height 31
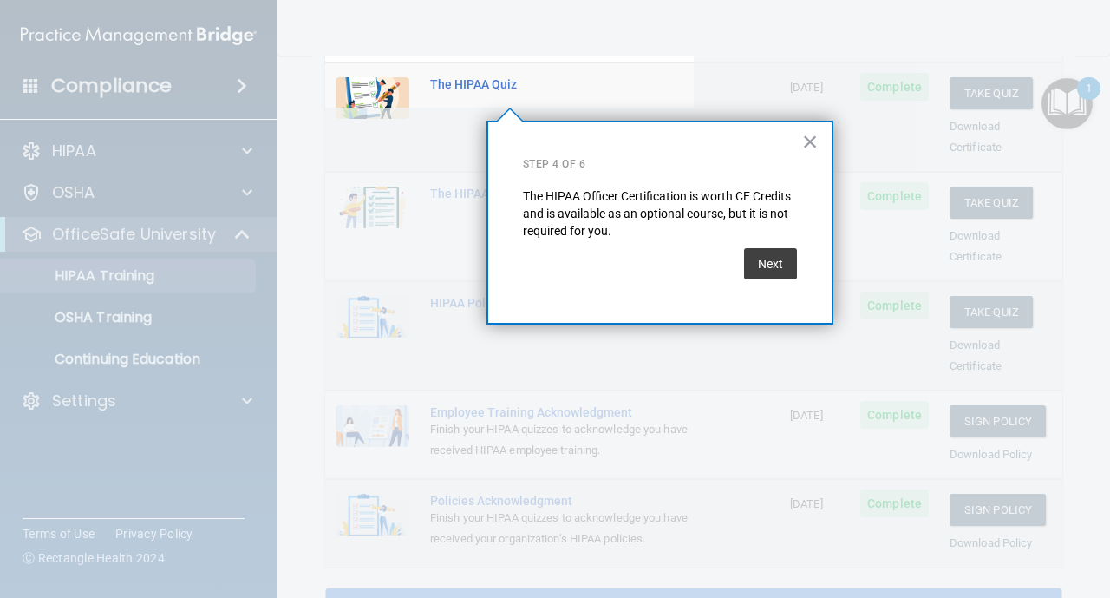
scroll to position [134, 0]
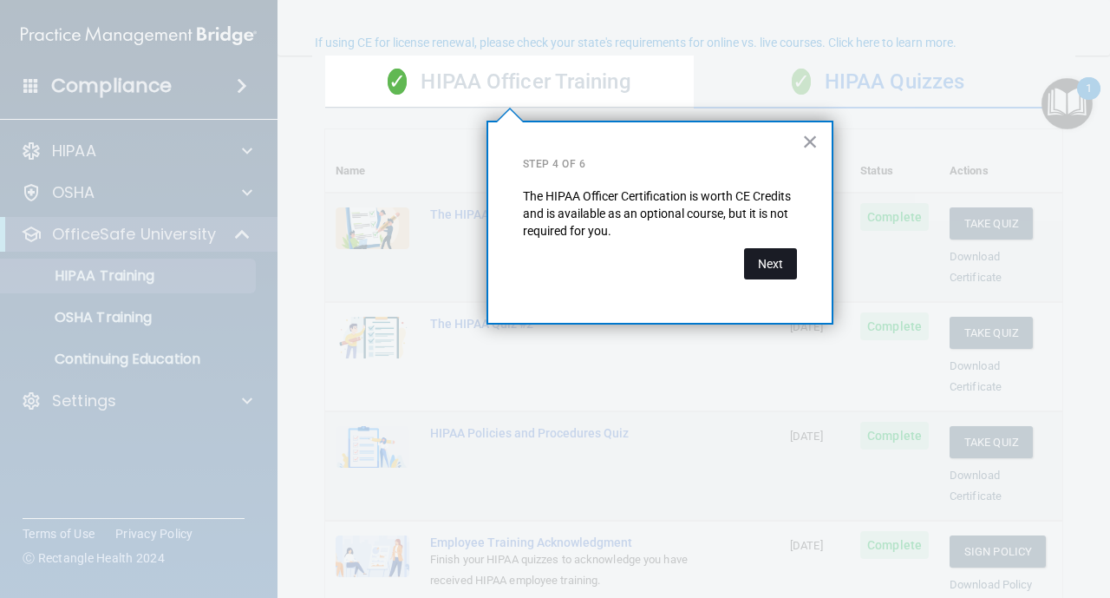
click at [786, 268] on button "Next" at bounding box center [770, 263] width 53 height 31
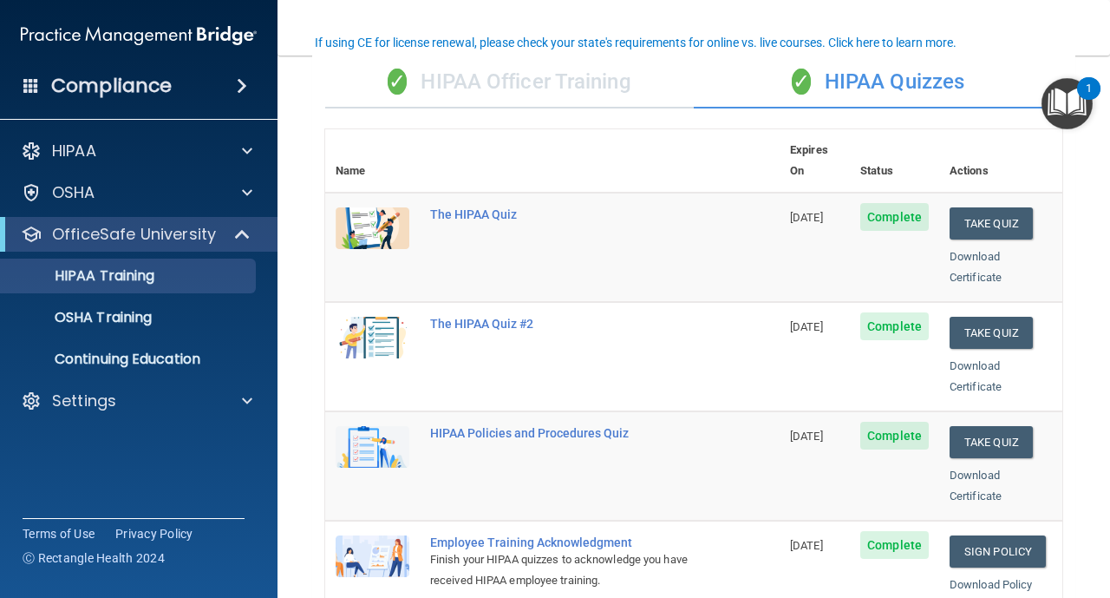
click at [686, 275] on td "The HIPAA Quiz" at bounding box center [600, 247] width 360 height 109
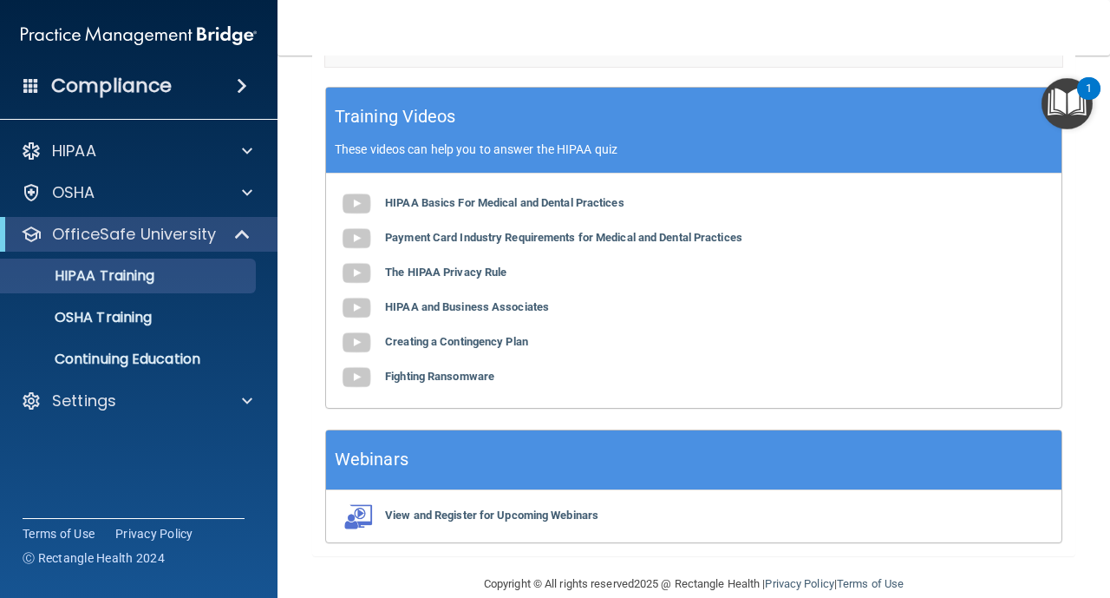
scroll to position [770, 0]
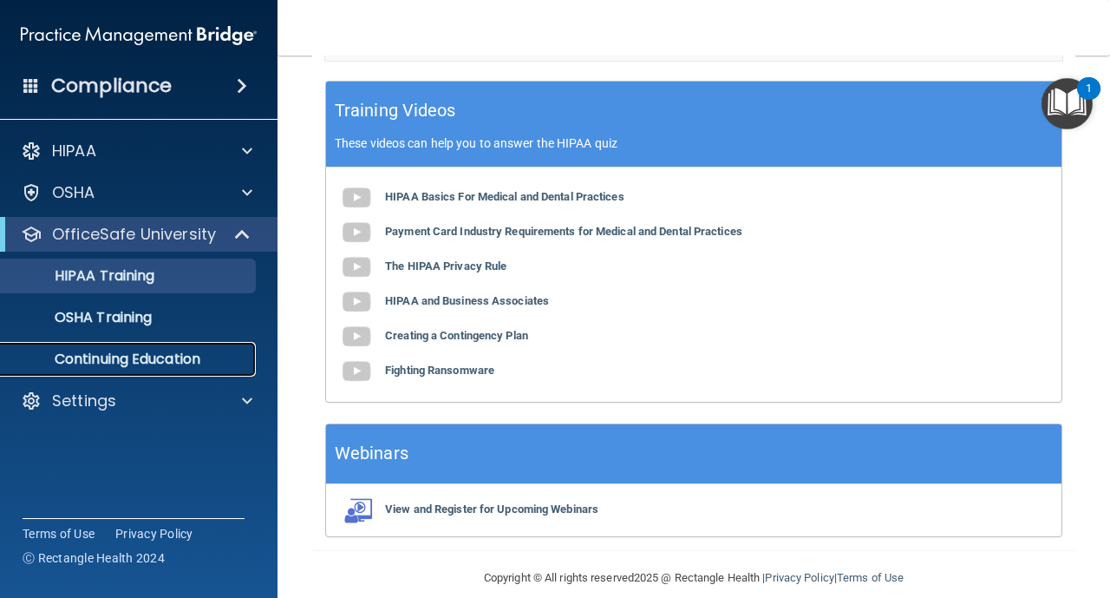
click at [122, 372] on link "Continuing Education" at bounding box center [119, 359] width 273 height 35
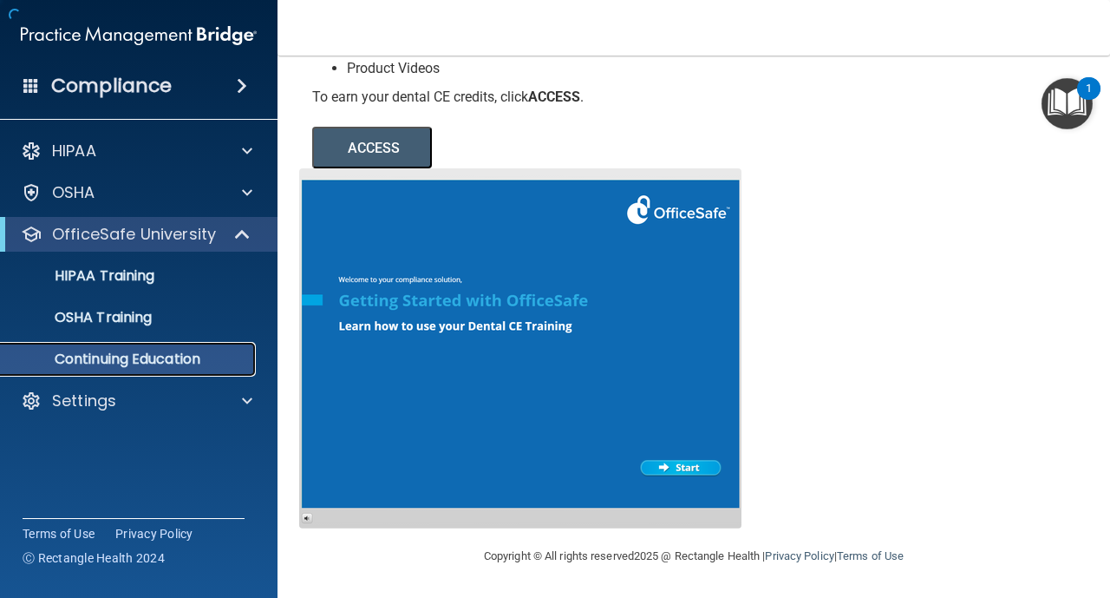
scroll to position [245, 0]
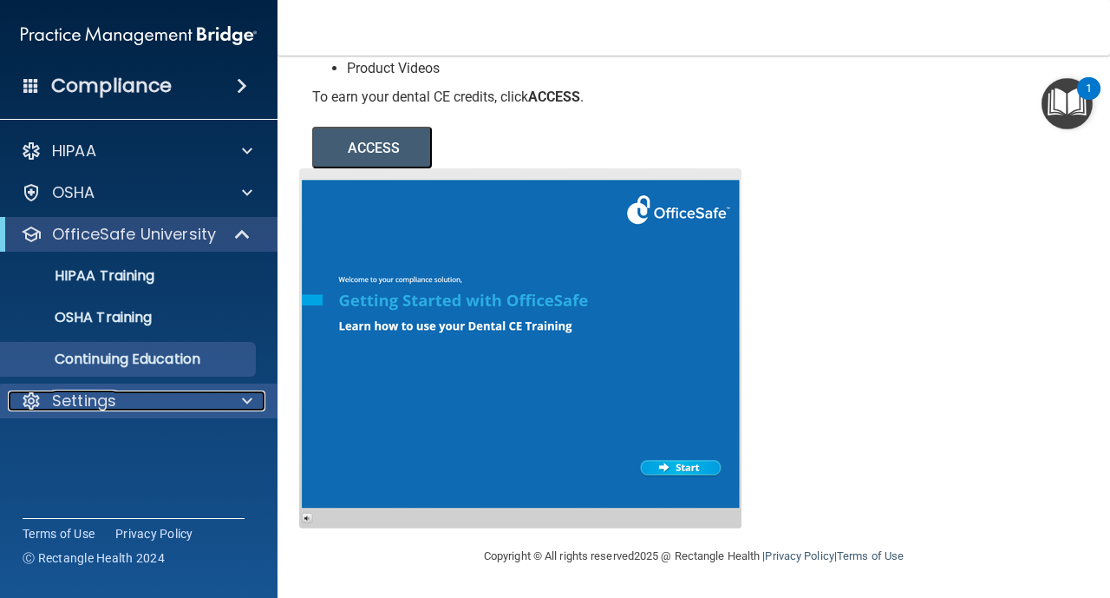
click at [96, 404] on p "Settings" at bounding box center [84, 400] width 64 height 21
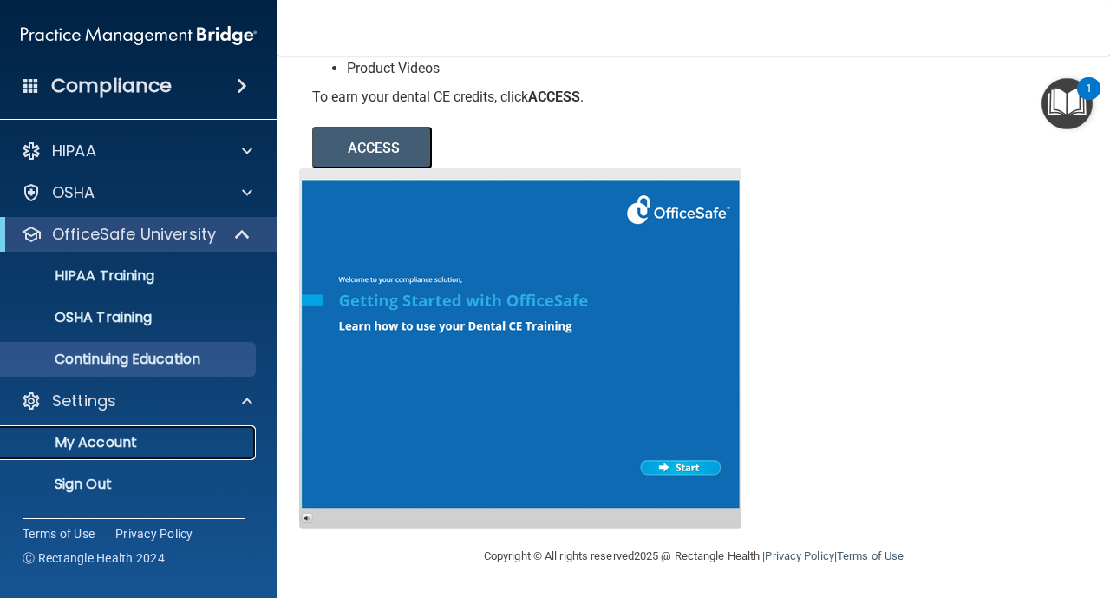
click at [93, 445] on p "My Account" at bounding box center [129, 442] width 237 height 17
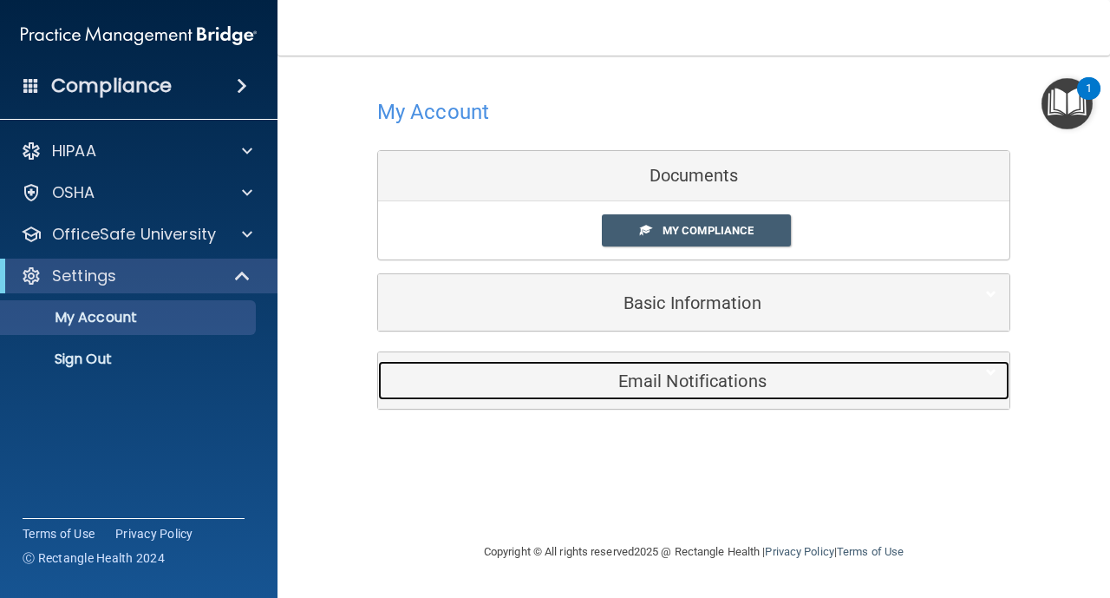
click at [663, 382] on h5 "Email Notifications" at bounding box center [667, 380] width 553 height 19
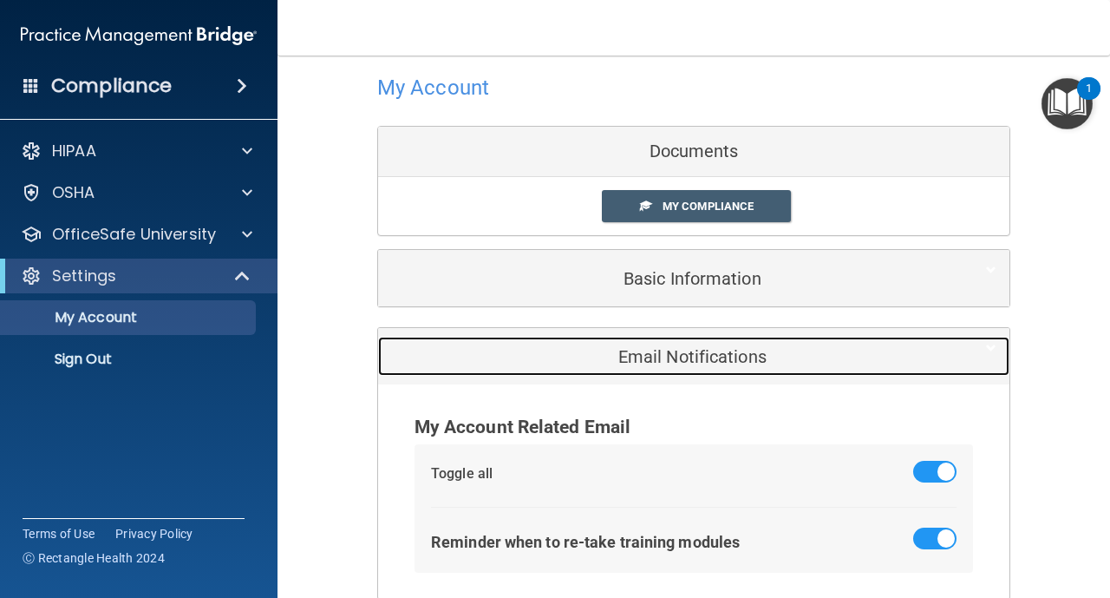
scroll to position [11, 0]
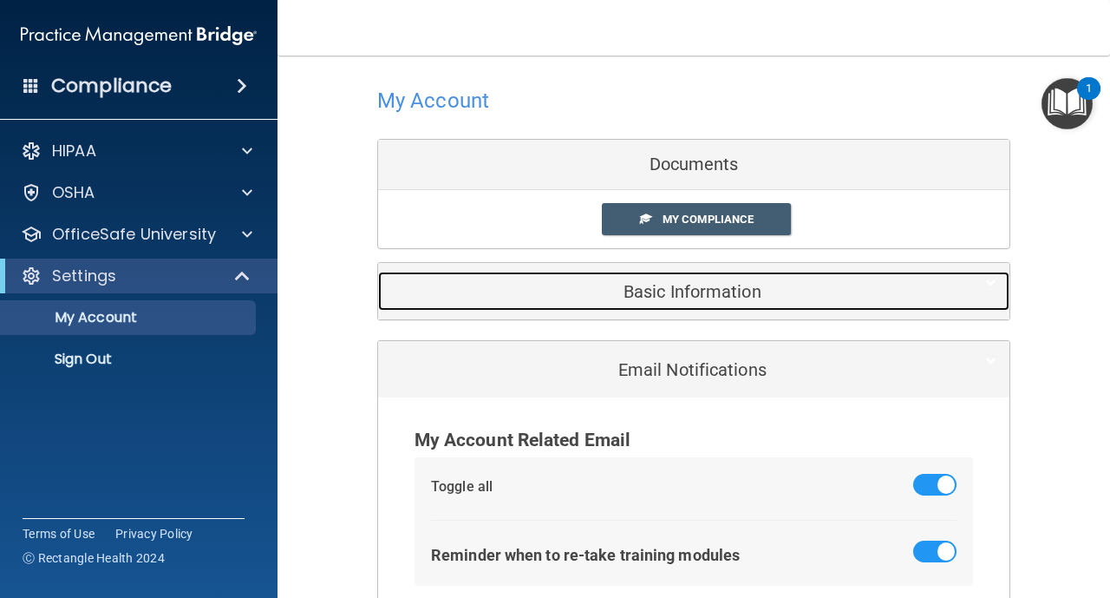
click at [704, 298] on h5 "Basic Information" at bounding box center [667, 291] width 553 height 19
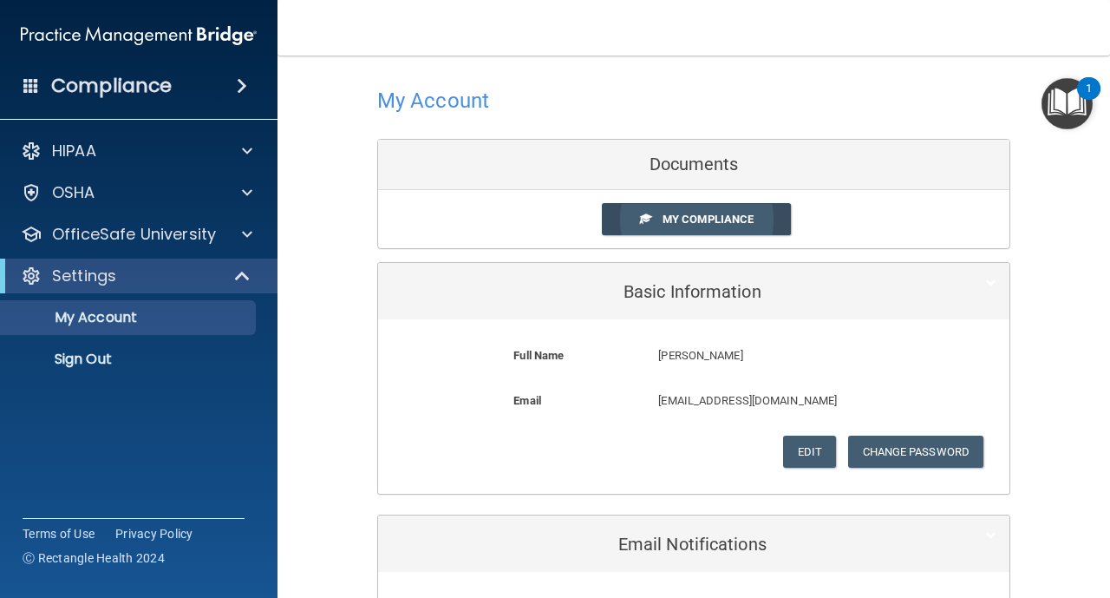
click at [707, 231] on link "My Compliance" at bounding box center [697, 219] width 190 height 32
